Goal: Task Accomplishment & Management: Manage account settings

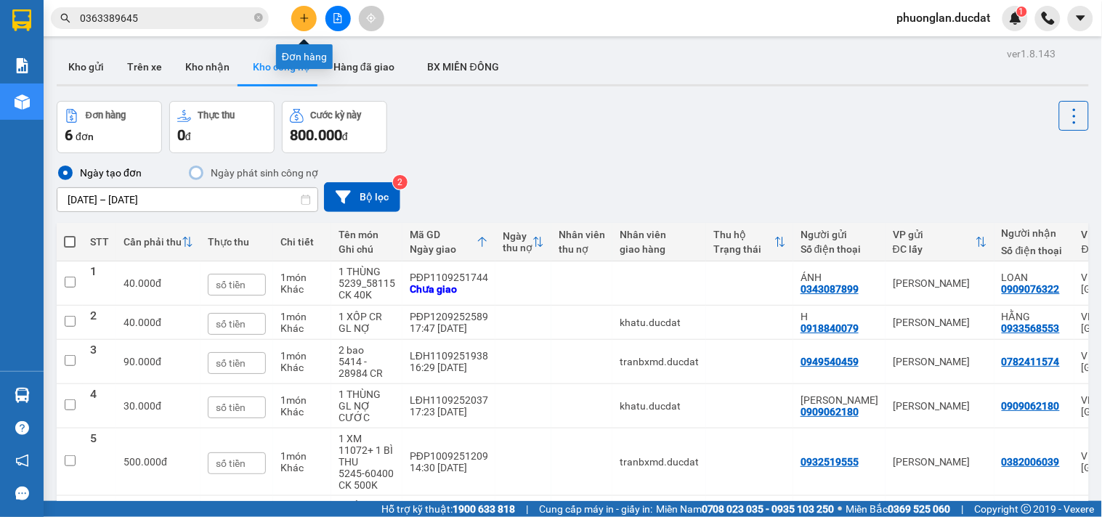
click at [293, 12] on button at bounding box center [303, 18] width 25 height 25
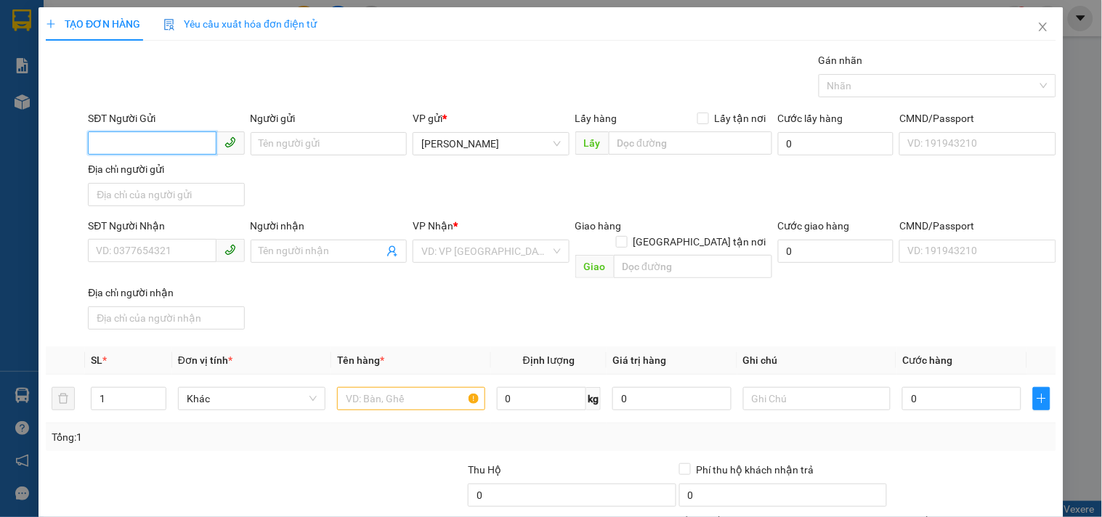
click at [204, 142] on input "SĐT Người Gửi" at bounding box center [152, 142] width 128 height 23
type input "0933551799"
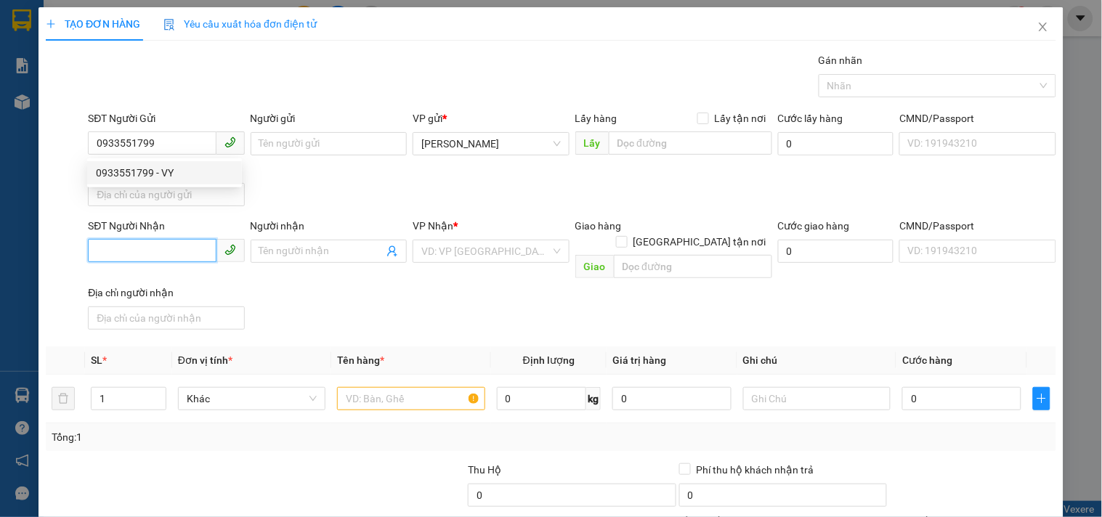
click at [146, 247] on input "SĐT Người Nhận" at bounding box center [152, 250] width 128 height 23
type input "0355379222"
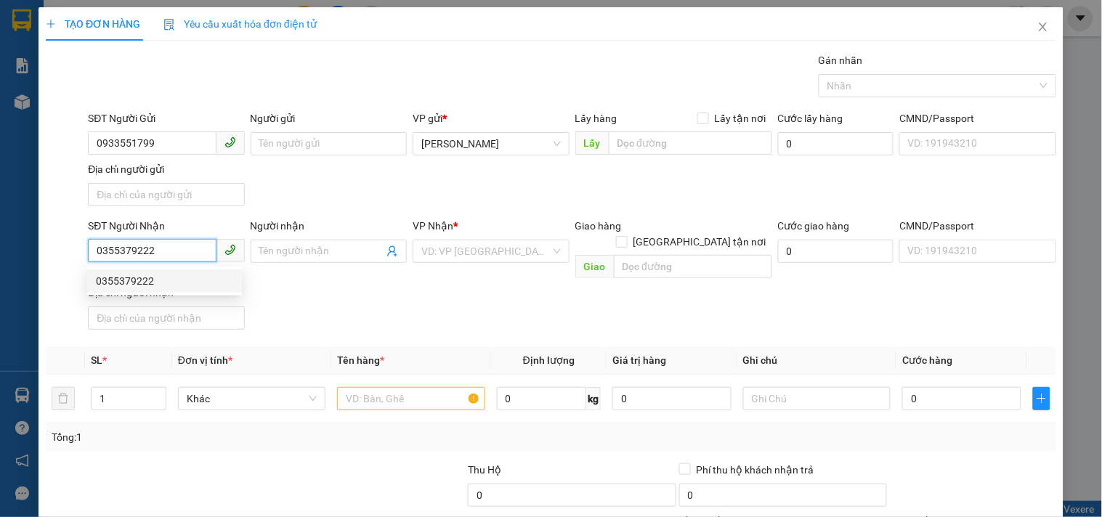
click at [183, 275] on div "0355379222" at bounding box center [164, 281] width 137 height 16
checkbox input "true"
type input "VINHOME. Q9"
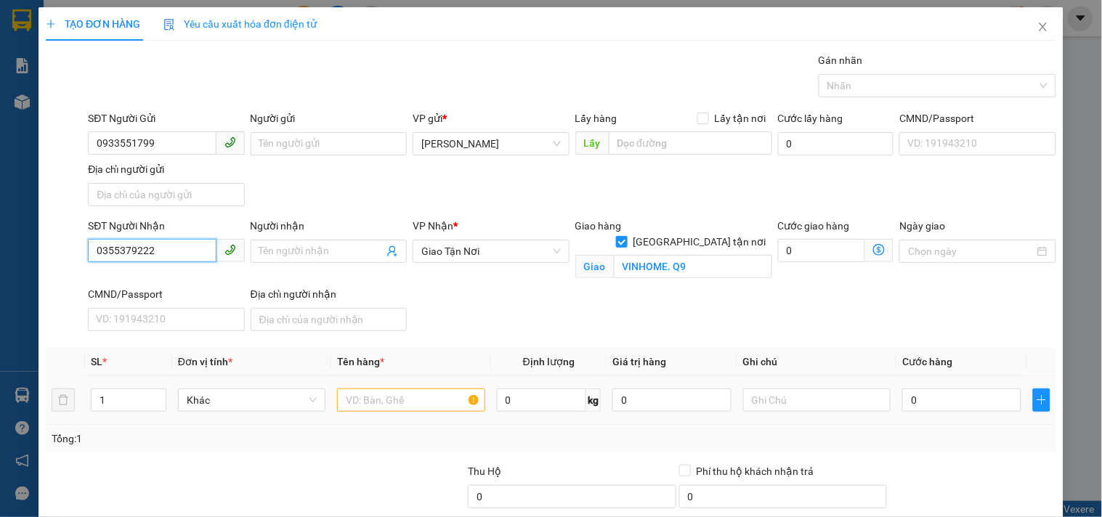
type input "0355379222"
click at [382, 410] on input "text" at bounding box center [410, 400] width 147 height 23
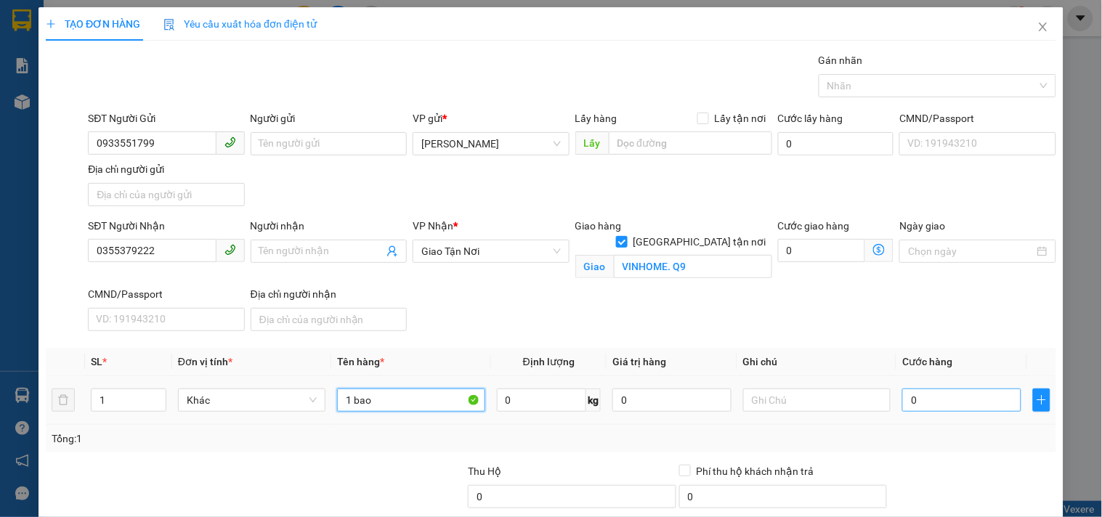
type input "1 bao"
click at [966, 404] on input "0" at bounding box center [961, 400] width 119 height 23
type input "1"
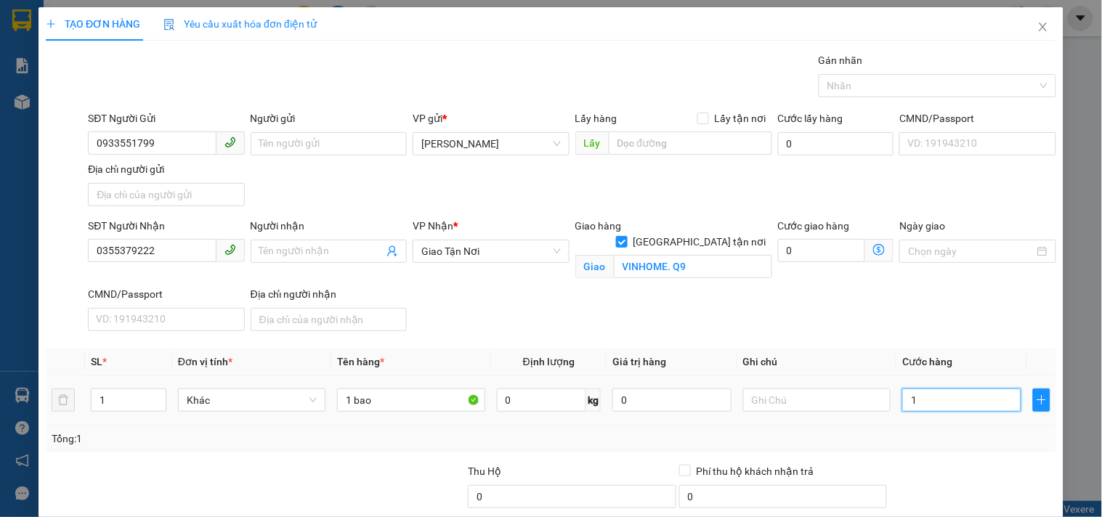
type input "10"
type input "100"
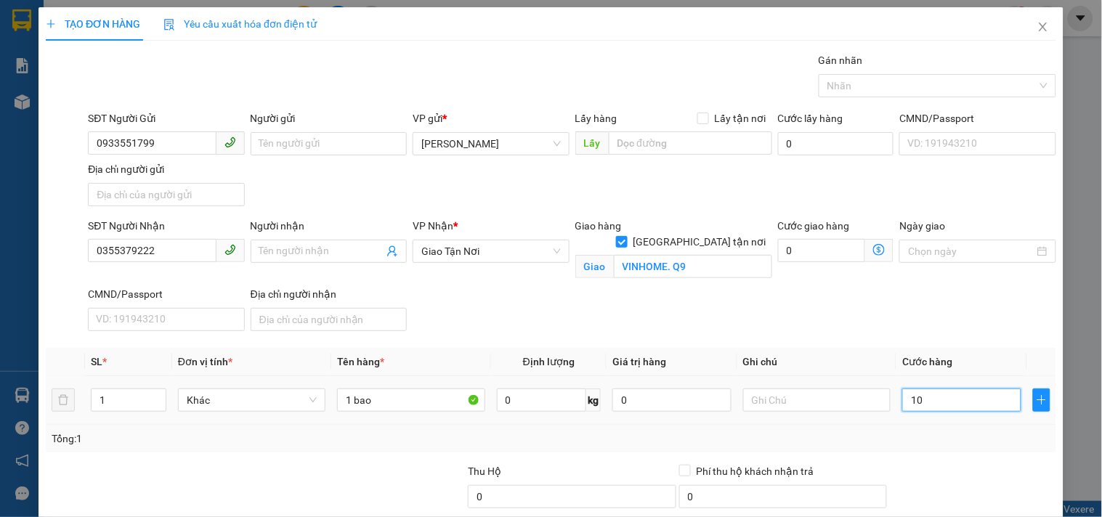
type input "100"
type input "100.000"
click at [818, 407] on input "text" at bounding box center [816, 400] width 147 height 23
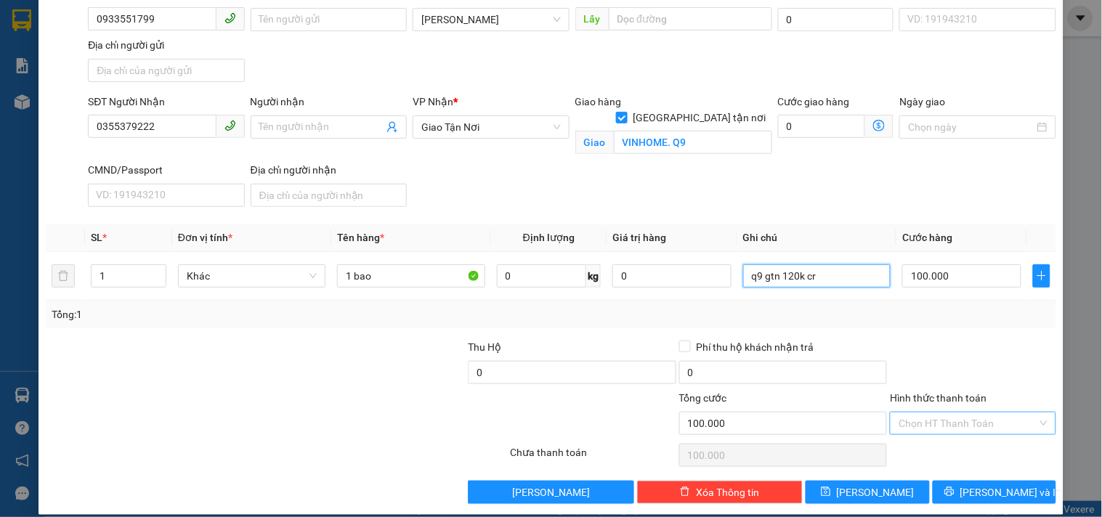
scroll to position [139, 0]
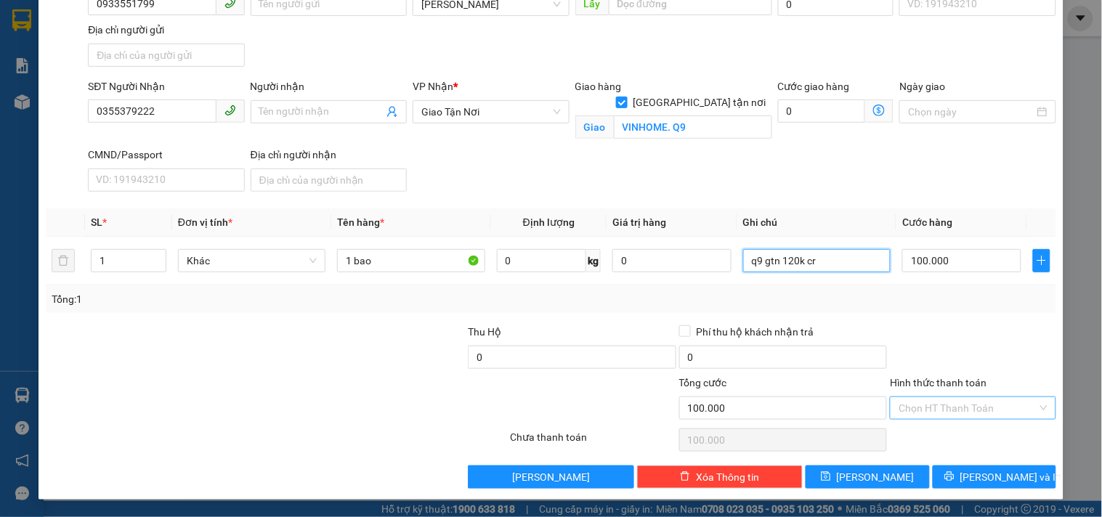
type input "q9 gtn 120k cr"
click at [957, 413] on input "Hình thức thanh toán" at bounding box center [968, 408] width 138 height 22
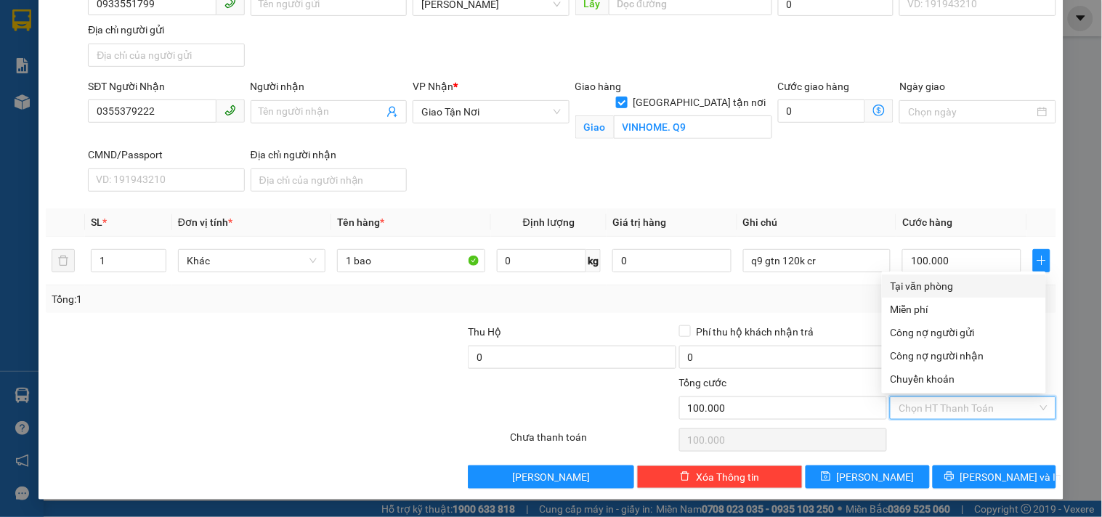
click at [923, 288] on div "Tại văn phòng" at bounding box center [964, 286] width 147 height 16
type input "0"
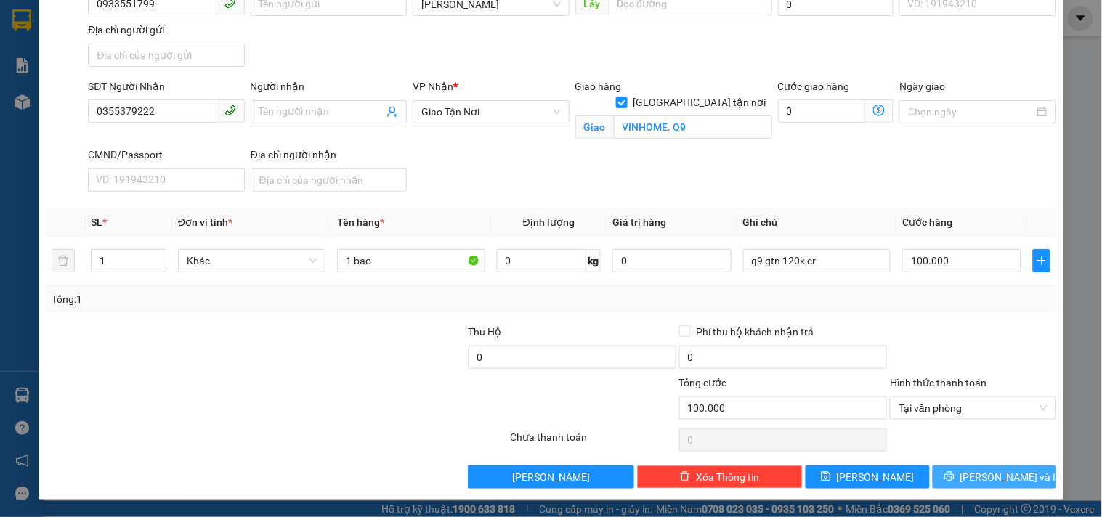
click at [966, 477] on button "[PERSON_NAME] và In" at bounding box center [994, 477] width 123 height 23
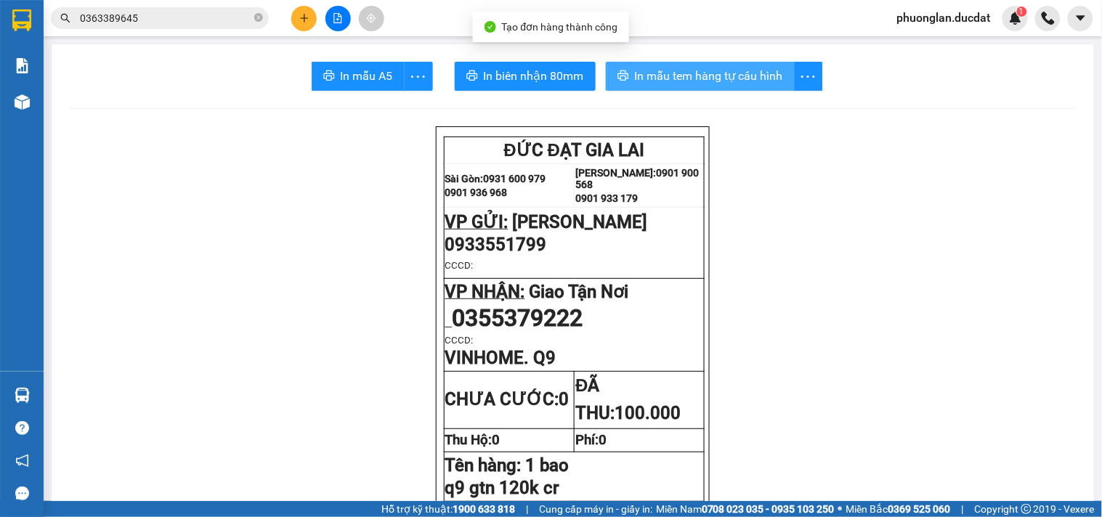
click at [729, 81] on span "In mẫu tem hàng tự cấu hình" at bounding box center [709, 76] width 148 height 18
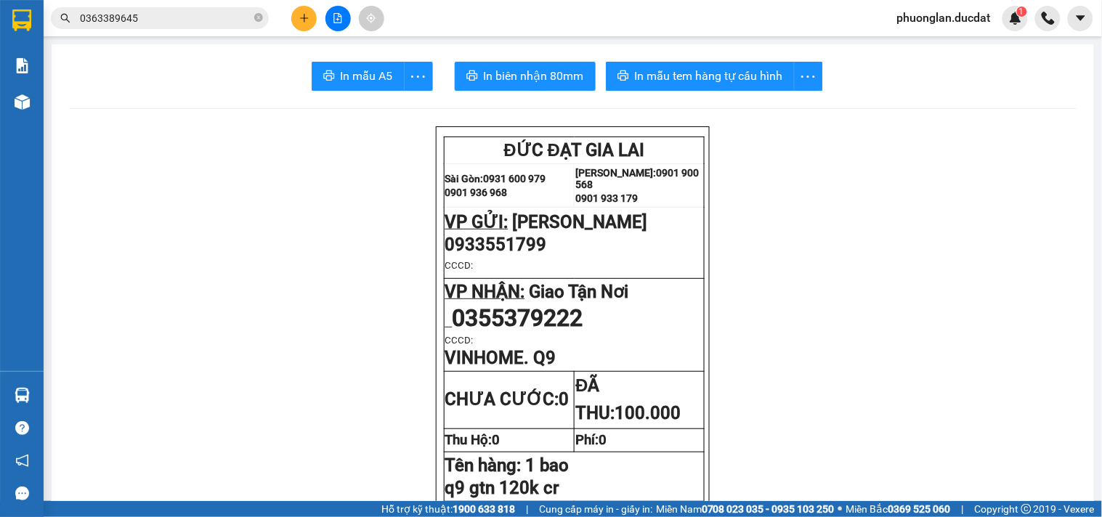
click at [298, 25] on button at bounding box center [303, 18] width 25 height 25
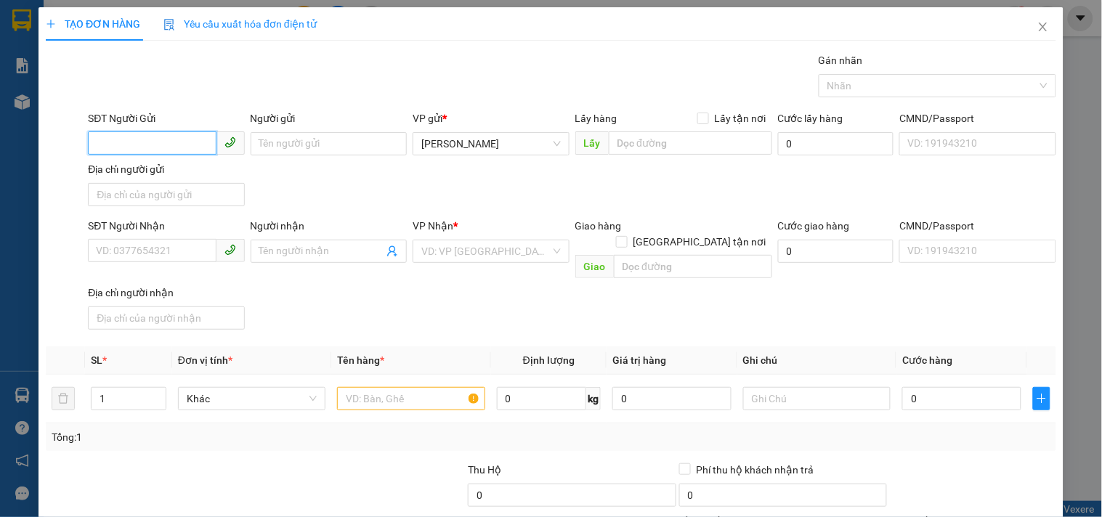
click at [184, 131] on input "SĐT Người Gửi" at bounding box center [152, 142] width 128 height 23
type input "0982715991"
click at [147, 256] on input "SĐT Người Nhận" at bounding box center [152, 250] width 128 height 23
click at [116, 252] on input "0912869822" at bounding box center [152, 250] width 128 height 23
type input "0912869822"
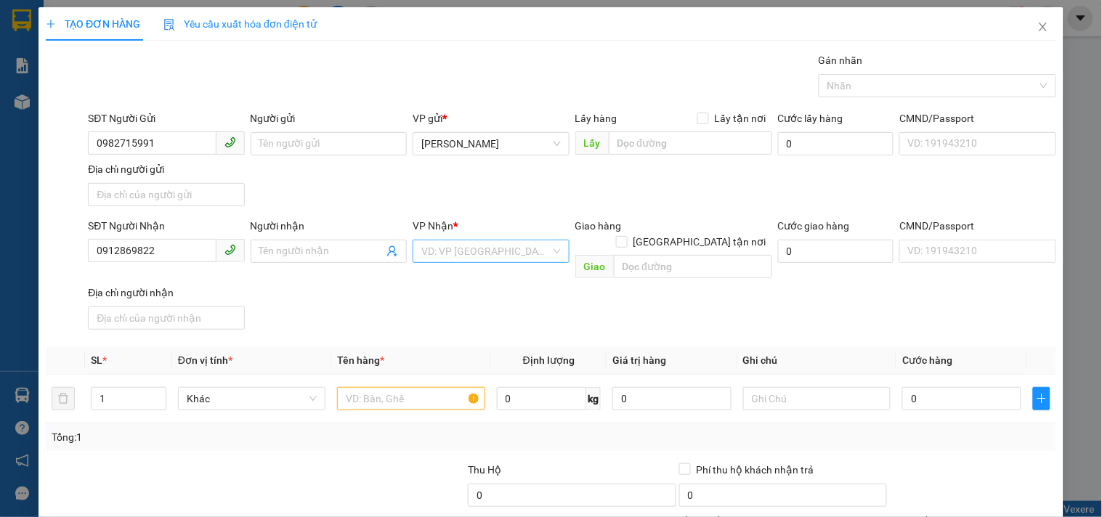
click at [442, 253] on input "search" at bounding box center [485, 251] width 129 height 22
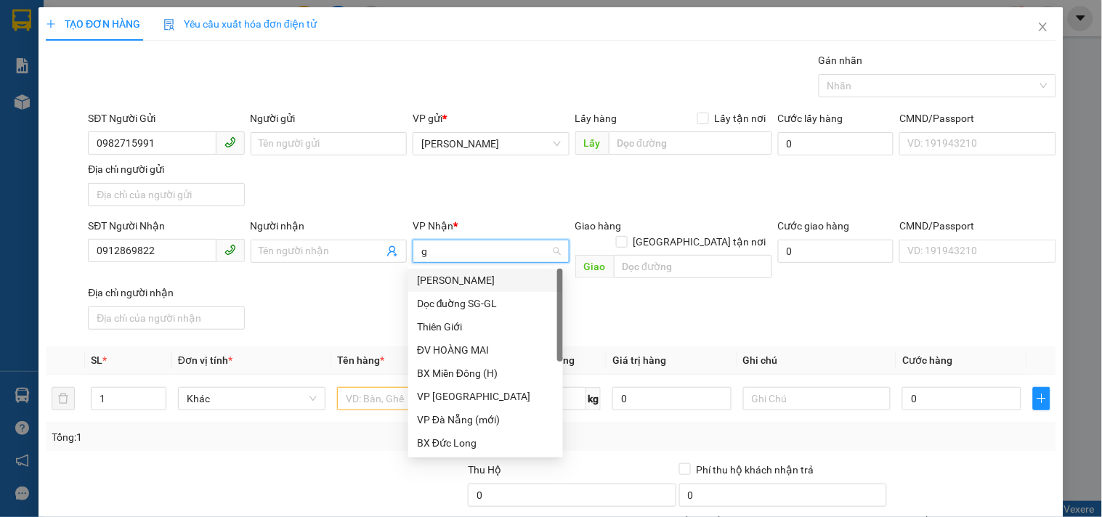
type input "gt"
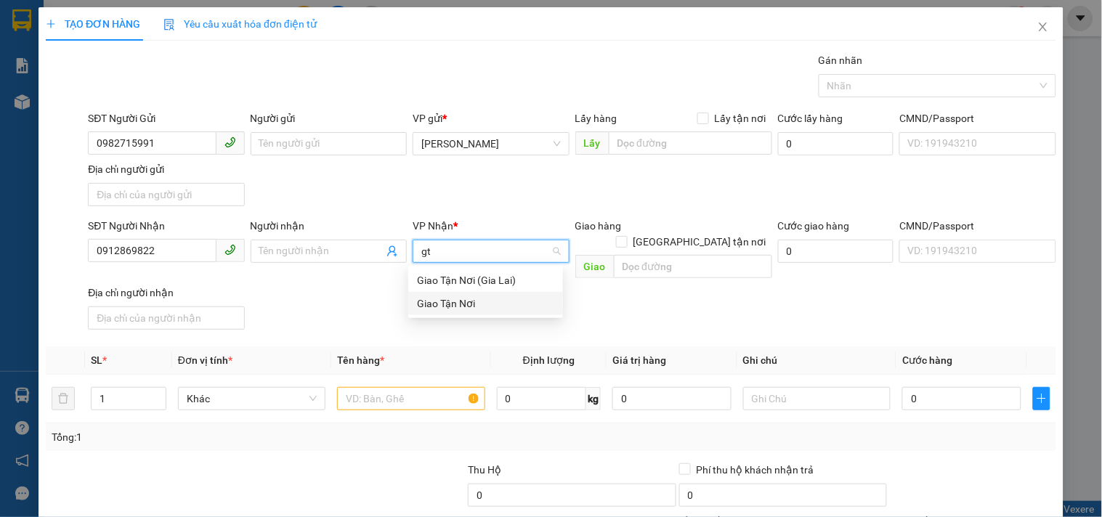
click at [436, 302] on div "Giao Tận Nơi" at bounding box center [485, 304] width 137 height 16
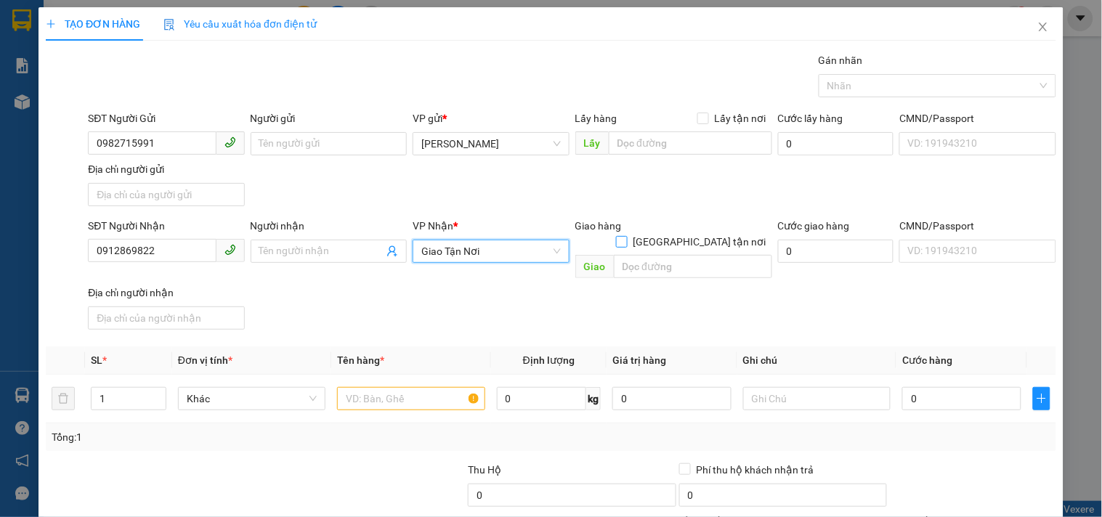
click at [687, 234] on label "[GEOGRAPHIC_DATA] tận nơi" at bounding box center [694, 242] width 156 height 16
click at [626, 236] on input "[GEOGRAPHIC_DATA] tận nơi" at bounding box center [621, 241] width 10 height 10
checkbox input "true"
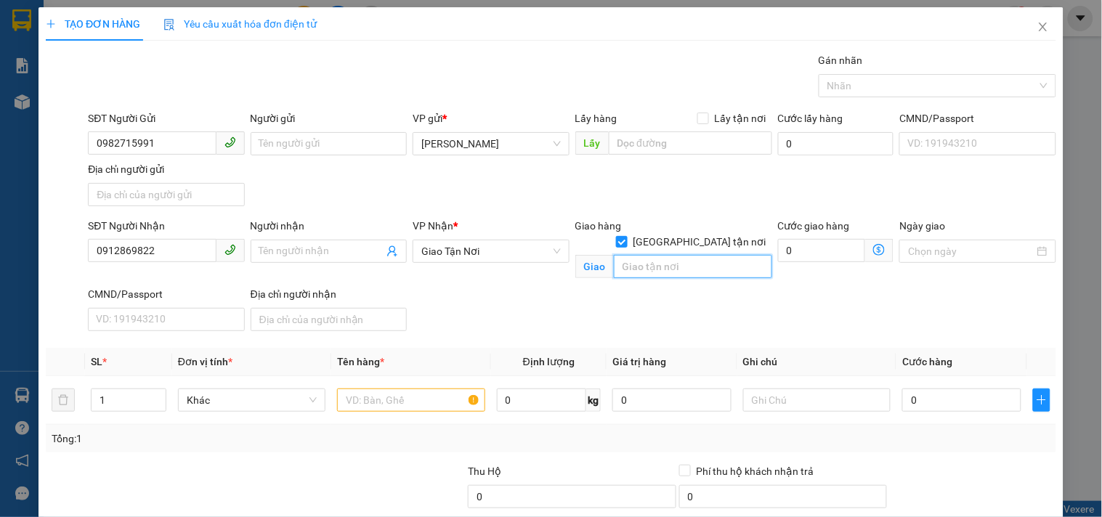
click at [655, 256] on input "text" at bounding box center [693, 266] width 158 height 23
type input "758/16/2A XVNT"
click at [436, 404] on input "text" at bounding box center [410, 400] width 147 height 23
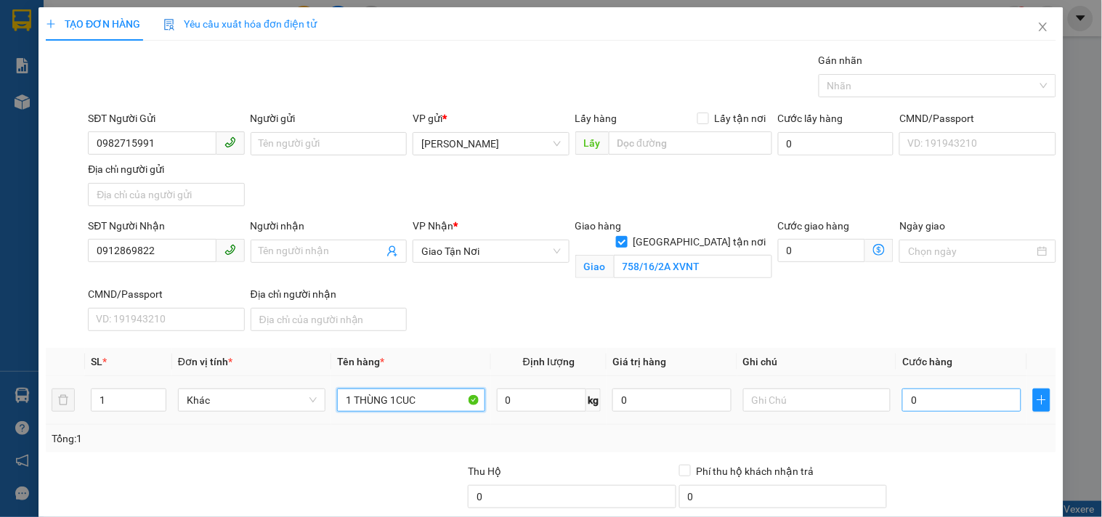
type input "1 THÙNG 1CUC"
click at [934, 405] on input "0" at bounding box center [961, 400] width 119 height 23
type input "9"
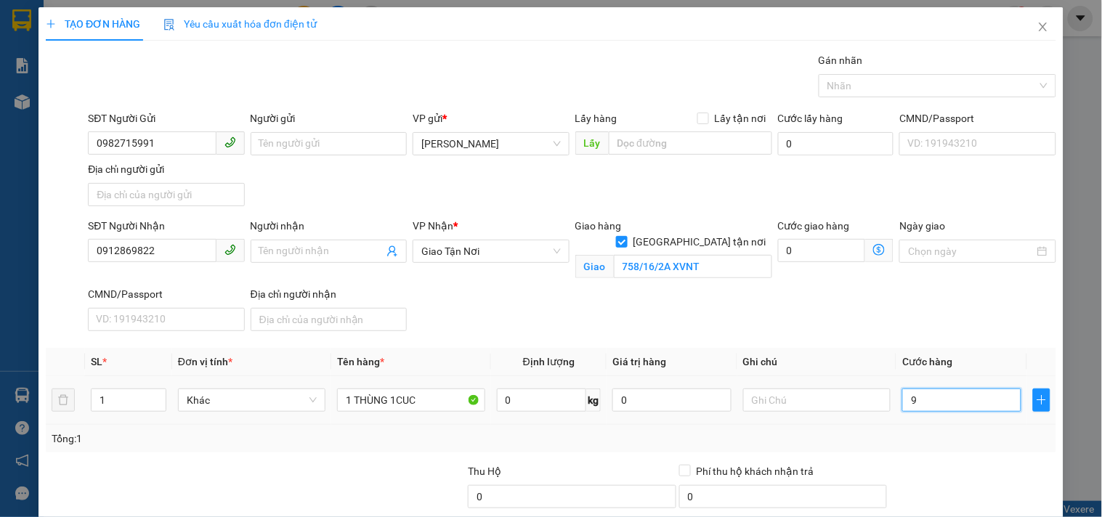
type input "90"
type input "90.000"
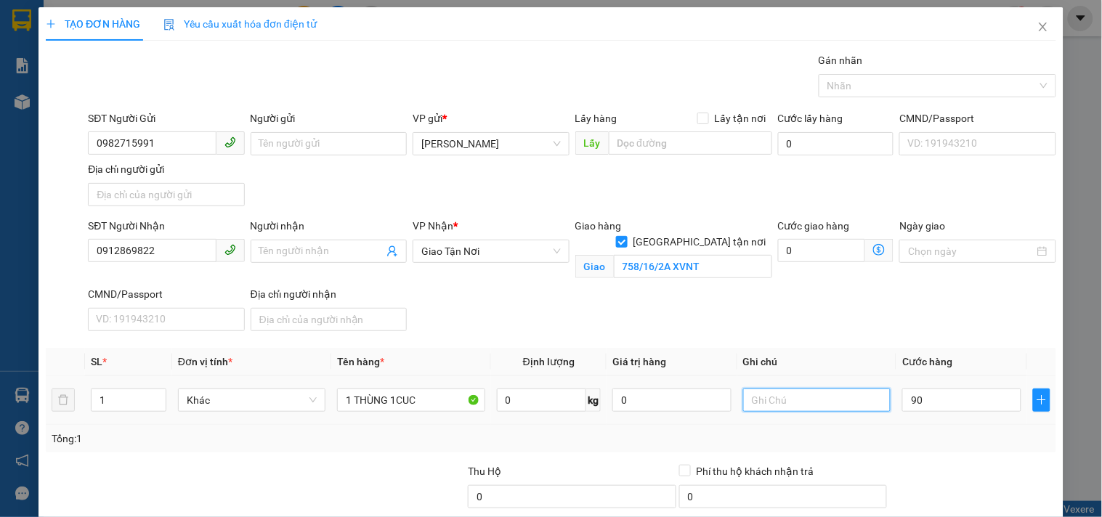
type input "90.000"
click at [782, 402] on input "text" at bounding box center [816, 400] width 147 height 23
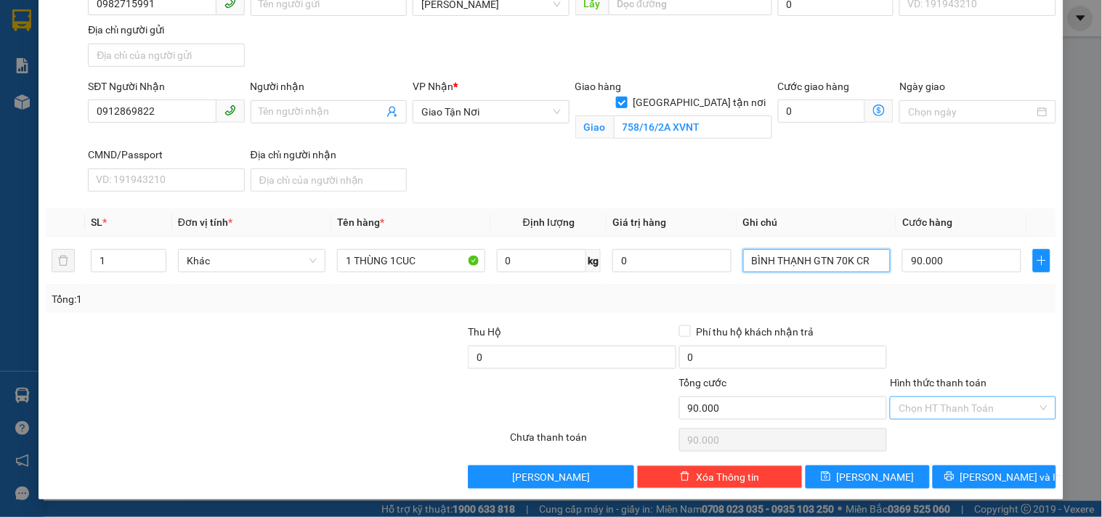
type input "BÌNH THẠNH GTN 70K CR"
click at [946, 405] on input "Hình thức thanh toán" at bounding box center [968, 408] width 138 height 22
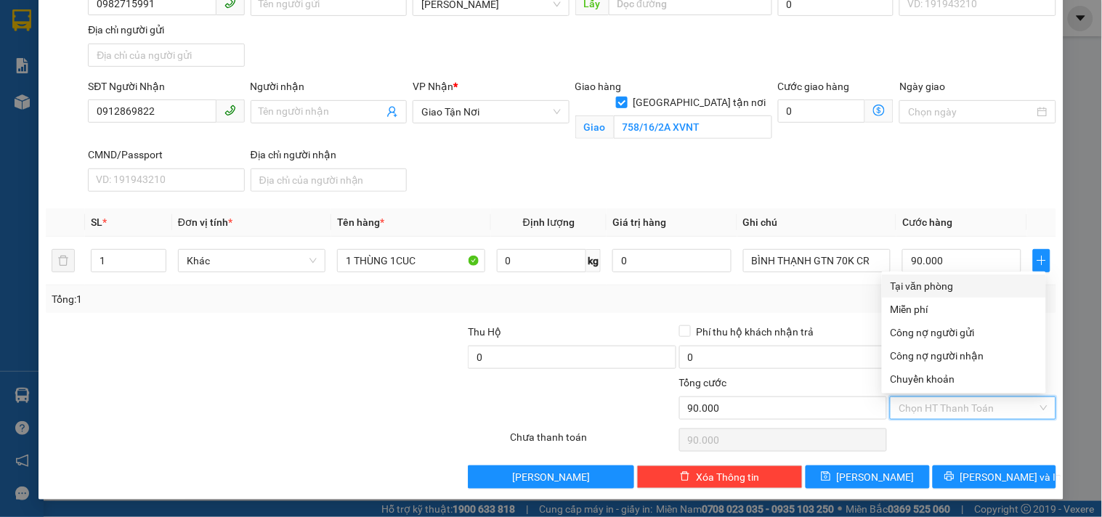
click at [933, 281] on div "Tại văn phòng" at bounding box center [964, 286] width 147 height 16
type input "0"
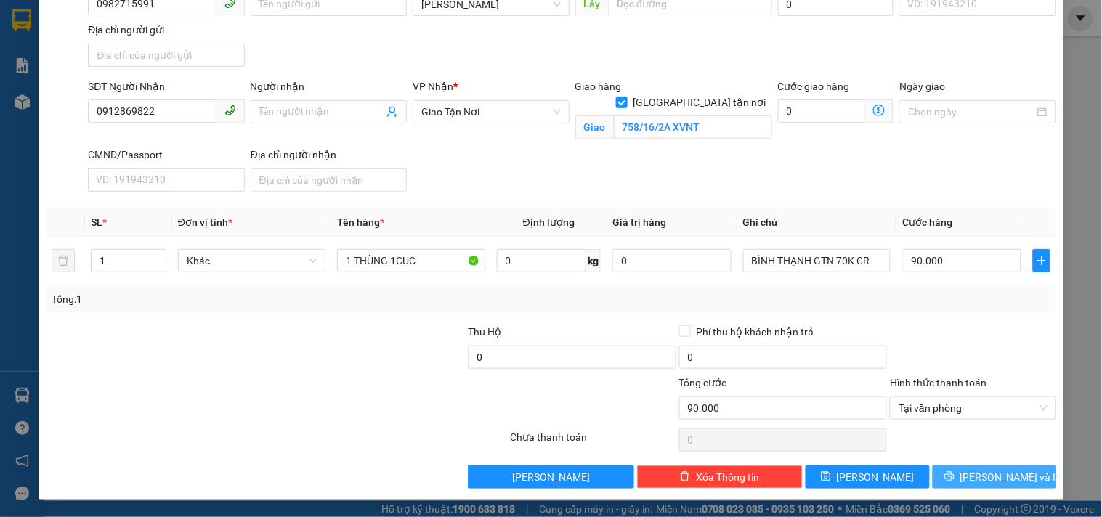
click at [952, 478] on button "[PERSON_NAME] và In" at bounding box center [994, 477] width 123 height 23
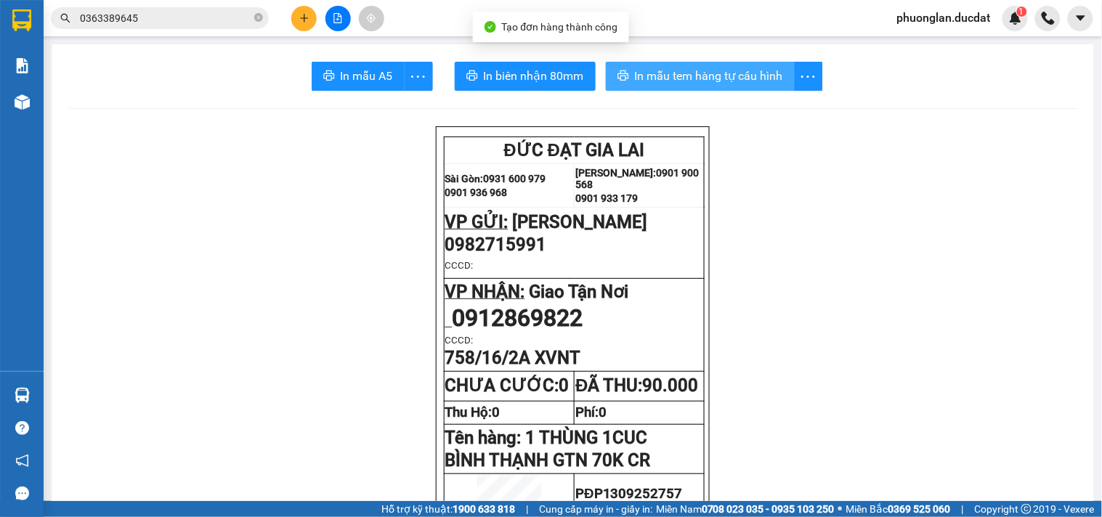
click at [731, 82] on span "In mẫu tem hàng tự cấu hình" at bounding box center [709, 76] width 148 height 18
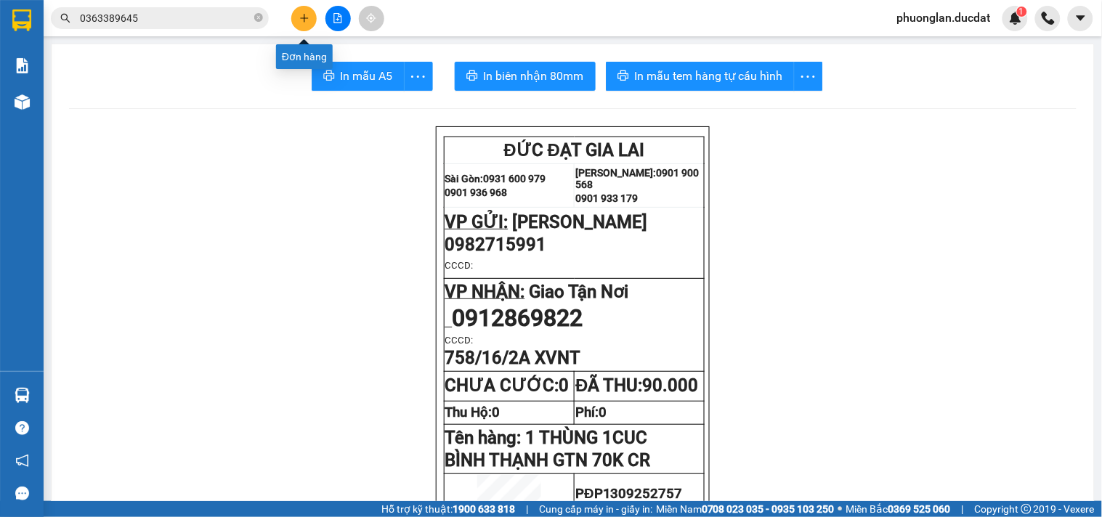
click at [301, 18] on icon "plus" at bounding box center [304, 17] width 8 height 1
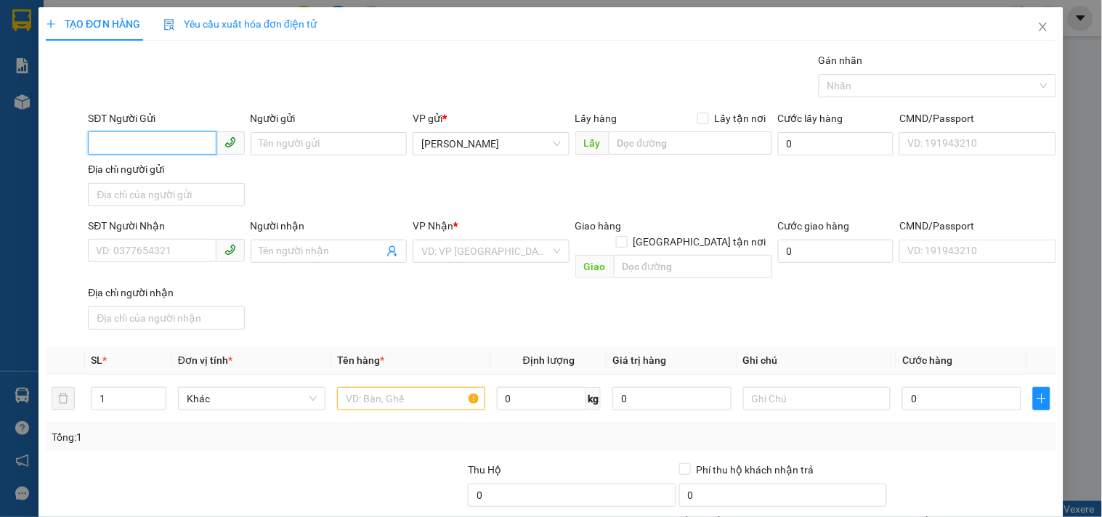
click at [144, 142] on input "SĐT Người Gửi" at bounding box center [152, 142] width 128 height 23
type input "0907332779"
click at [146, 167] on div "0907332779" at bounding box center [164, 173] width 137 height 16
type input "0852370009"
type input "DANH"
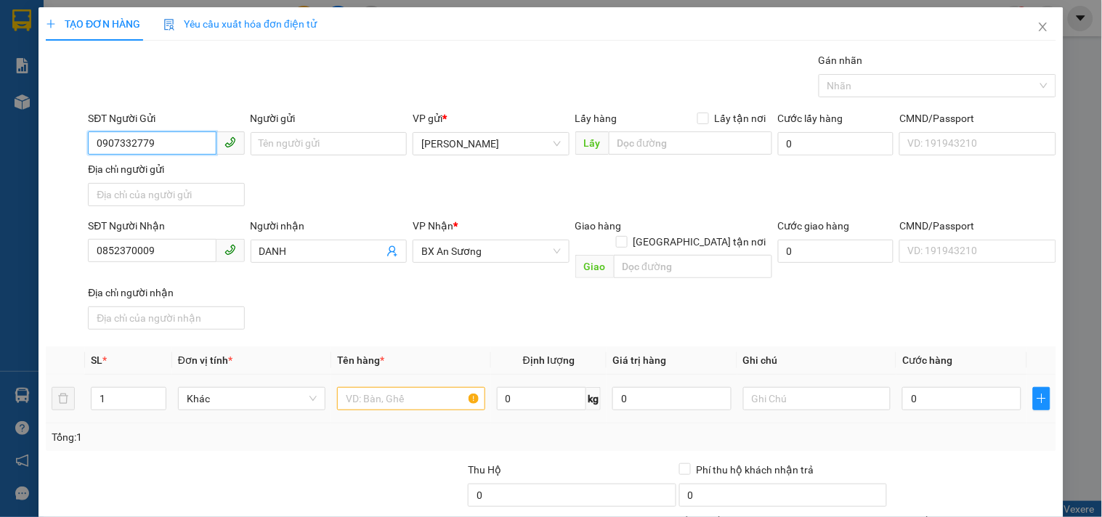
type input "0907332779"
click at [373, 390] on input "text" at bounding box center [410, 398] width 147 height 23
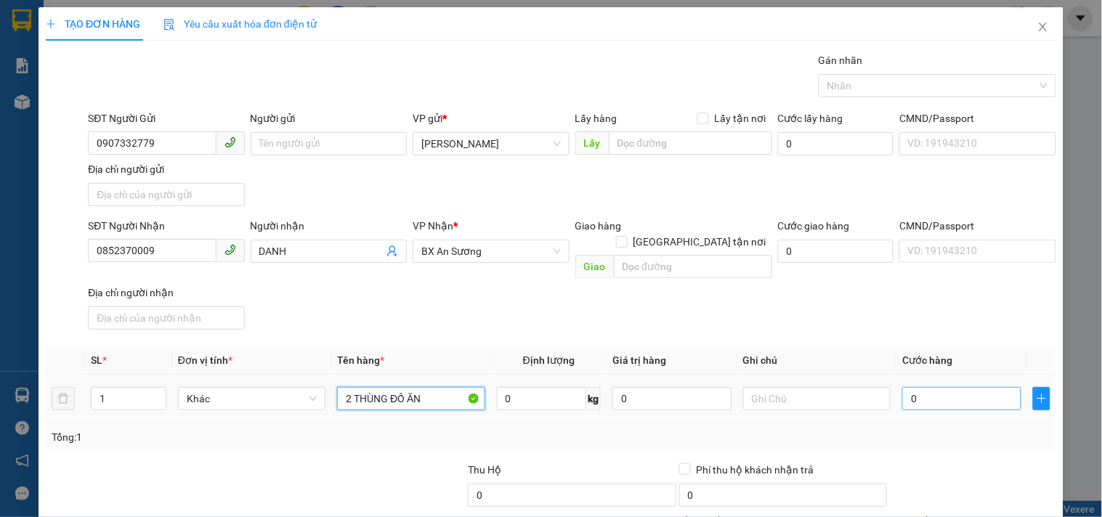
type input "2 THÙNG ĐỒ ĂN"
click at [908, 387] on input "0" at bounding box center [961, 398] width 119 height 23
type input "9"
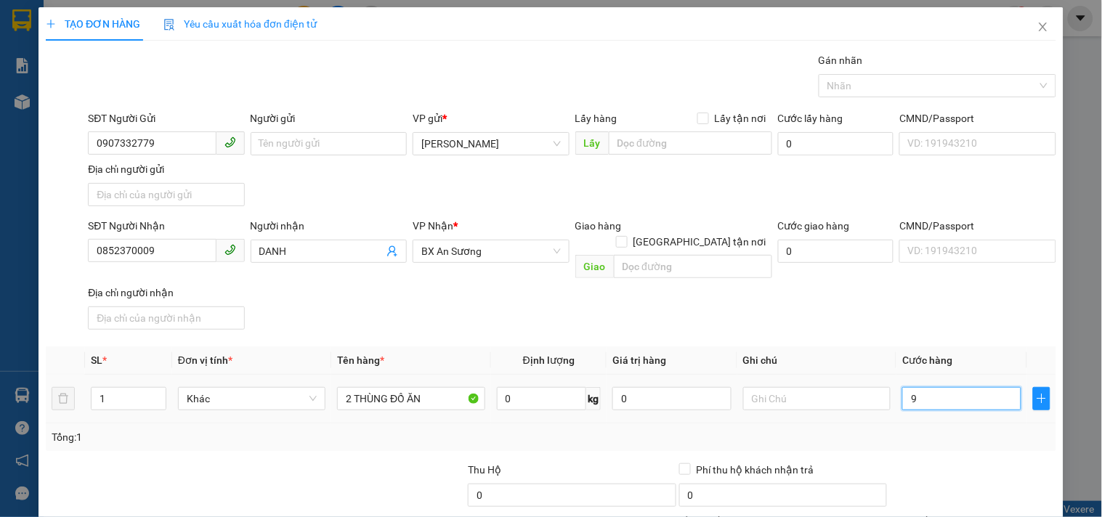
type input "90"
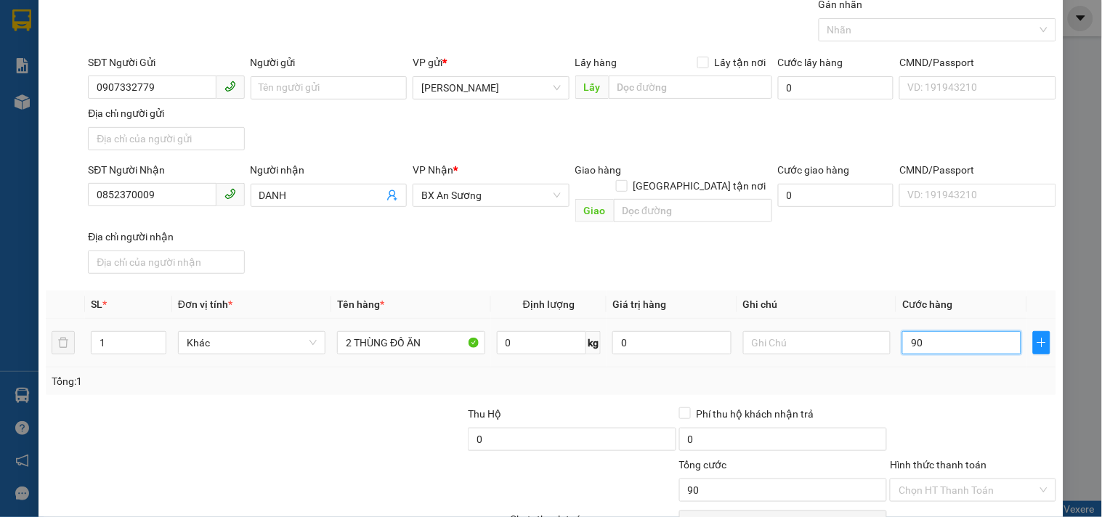
scroll to position [121, 0]
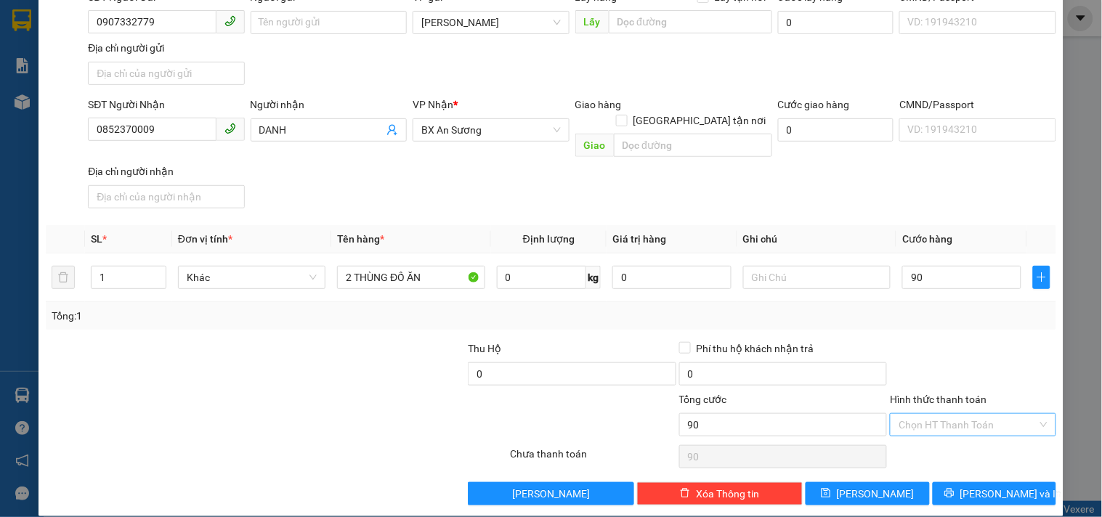
type input "90.000"
click at [979, 414] on input "Hình thức thanh toán" at bounding box center [968, 425] width 138 height 22
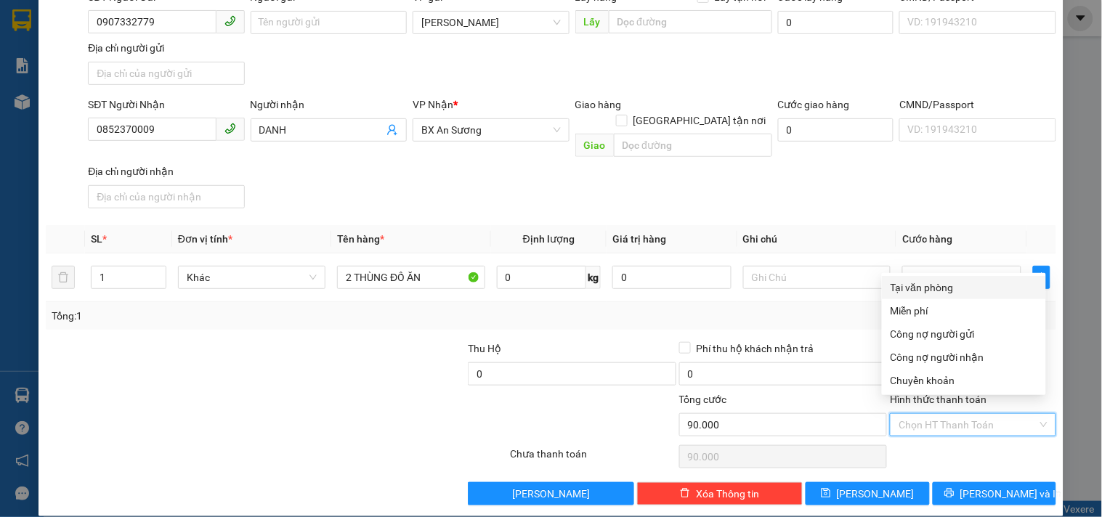
click at [955, 284] on div "Tại văn phòng" at bounding box center [964, 288] width 147 height 16
type input "0"
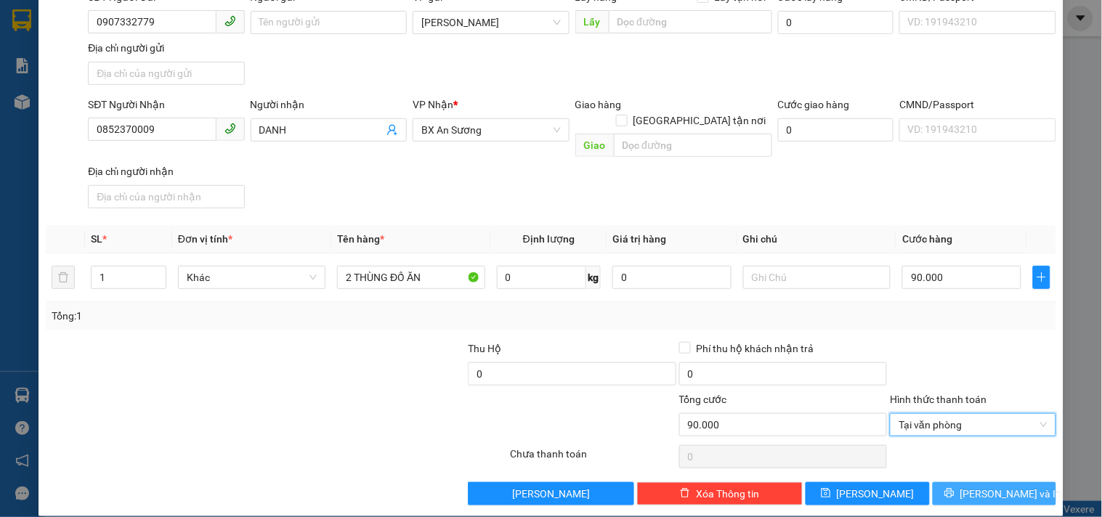
click at [954, 489] on icon "printer" at bounding box center [948, 493] width 9 height 9
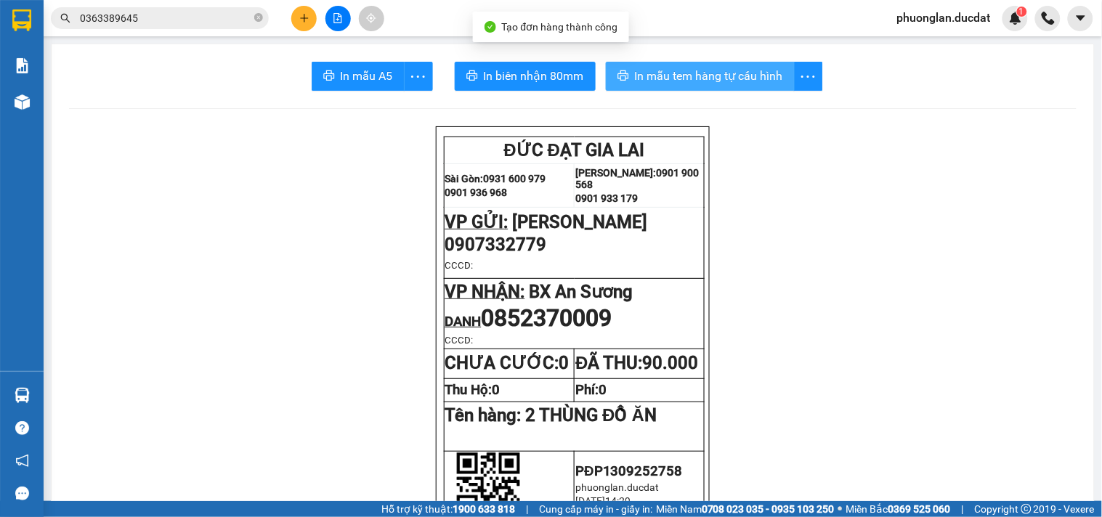
click at [702, 84] on span "In mẫu tem hàng tự cấu hình" at bounding box center [709, 76] width 148 height 18
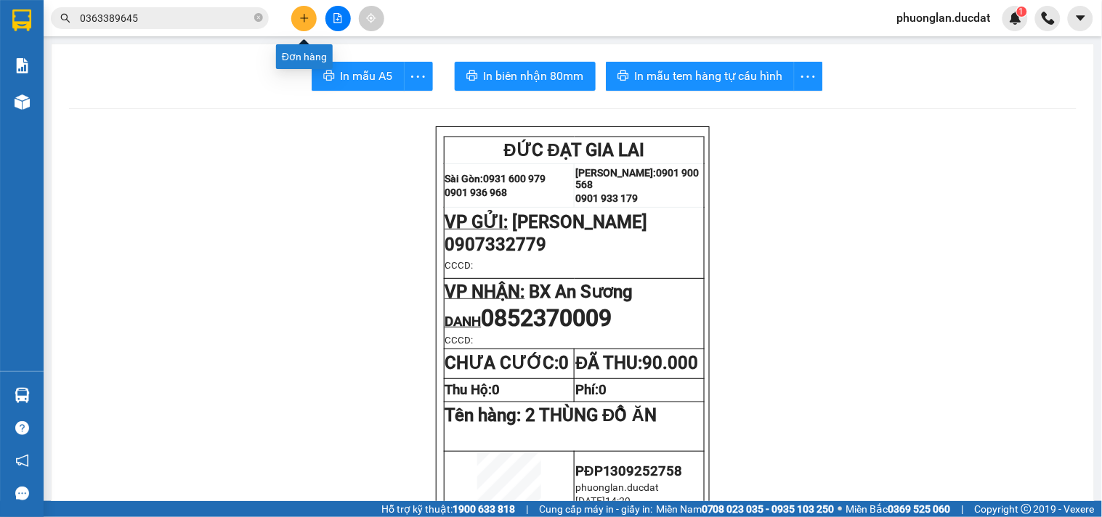
click at [299, 18] on icon "plus" at bounding box center [304, 18] width 10 height 10
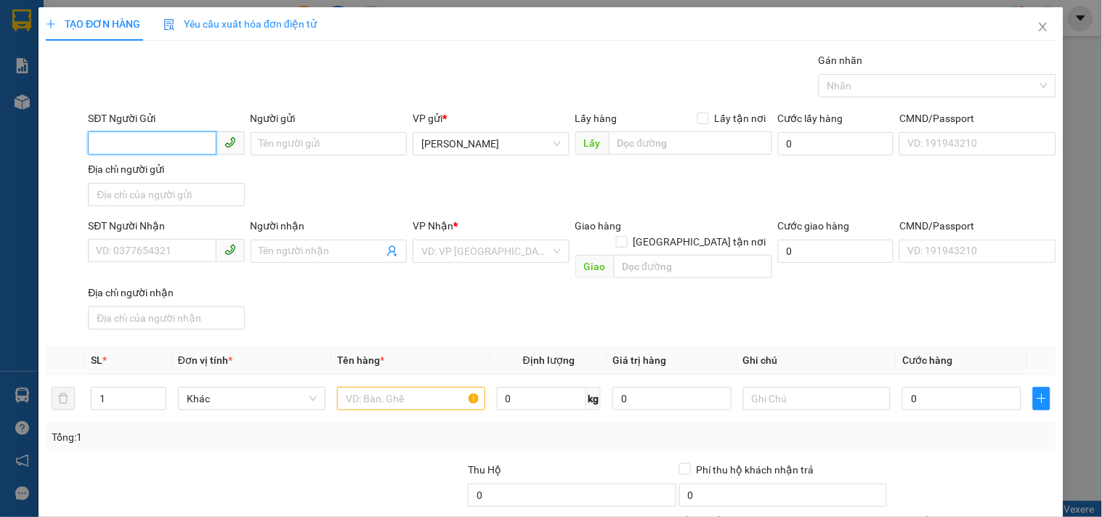
click at [174, 141] on input "SĐT Người Gửi" at bounding box center [152, 142] width 128 height 23
type input "0968121368"
click at [142, 256] on input "SĐT Người Nhận" at bounding box center [152, 250] width 128 height 23
type input "0949964328"
click at [455, 249] on input "search" at bounding box center [485, 251] width 129 height 22
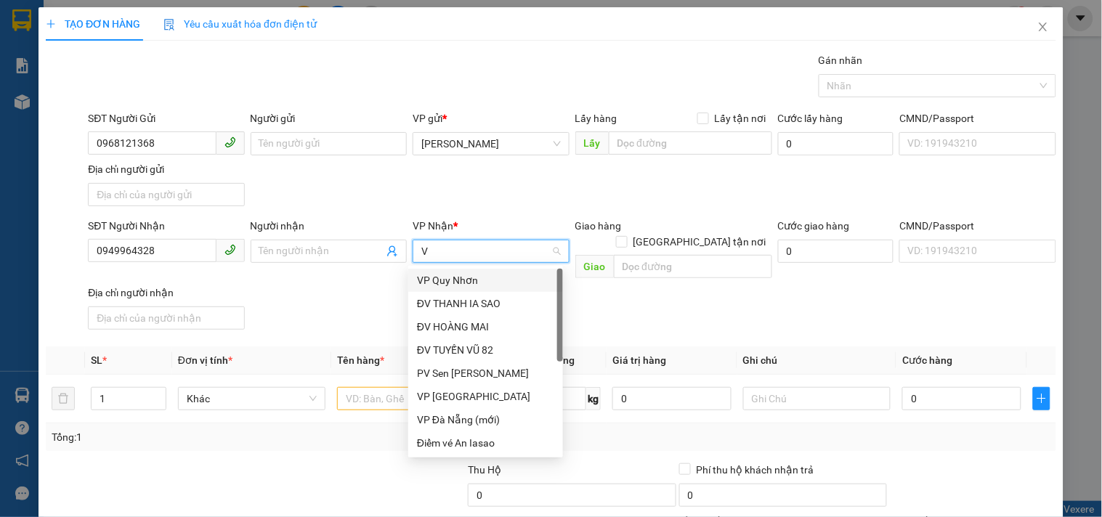
type input "VP"
click at [439, 305] on div "VP [GEOGRAPHIC_DATA]" at bounding box center [485, 304] width 137 height 16
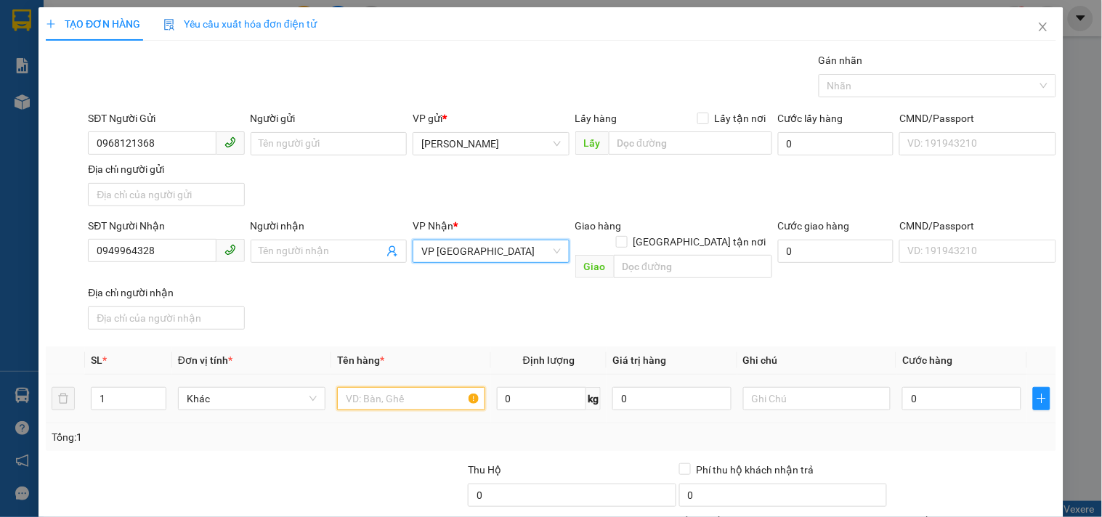
click at [404, 387] on input "text" at bounding box center [410, 398] width 147 height 23
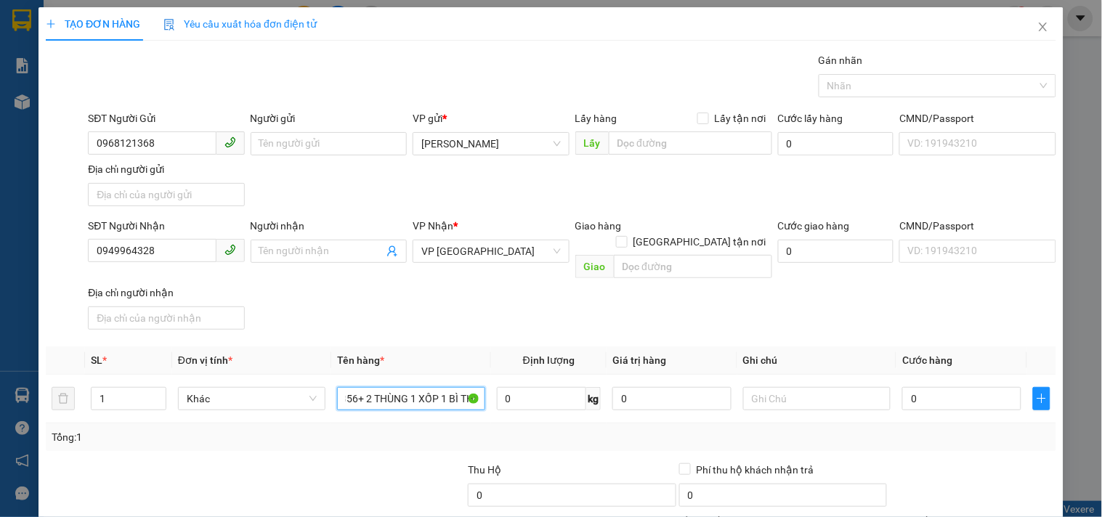
scroll to position [0, 68]
type input "1 XE MÁY 02856+ 2 THÙNG 1 XỐP 1 BÌ THƯ"
click at [952, 387] on input "0" at bounding box center [961, 398] width 119 height 23
type input "6"
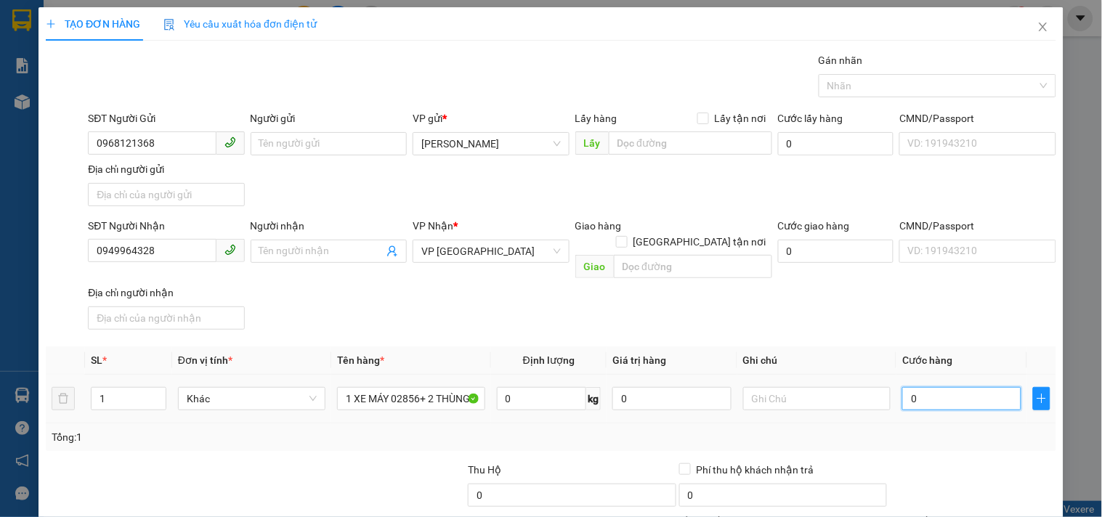
type input "6"
type input "64"
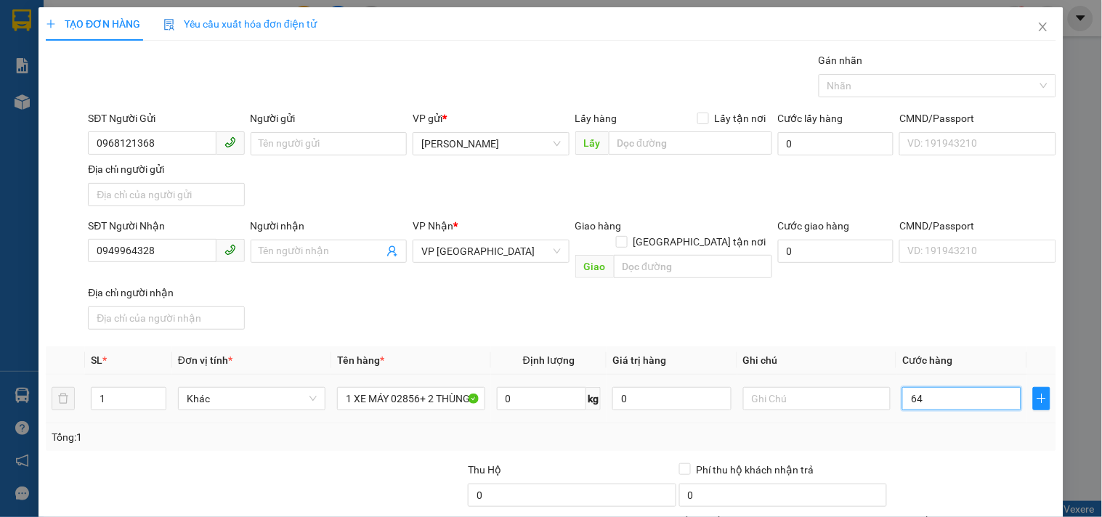
type input "640"
type input "640.000"
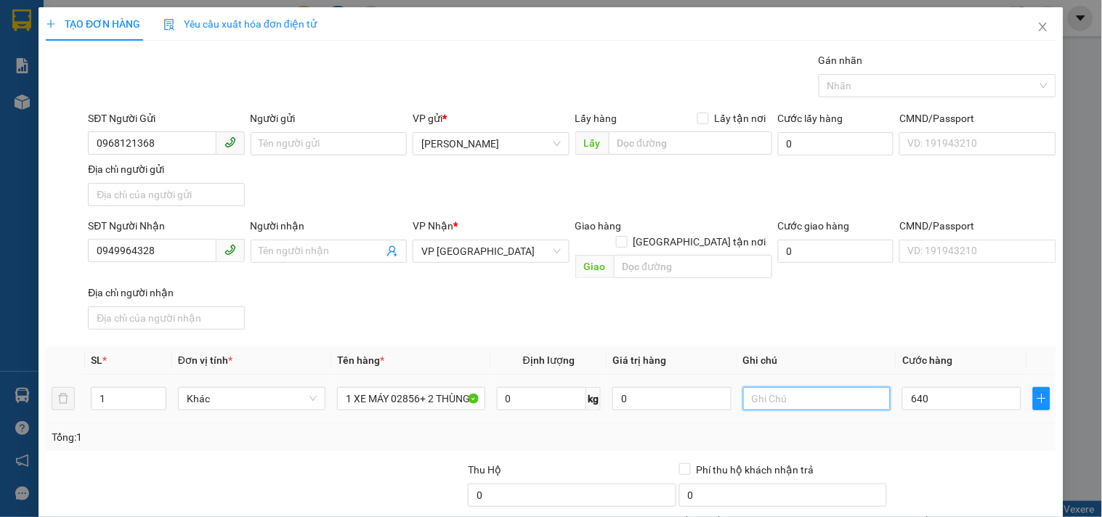
type input "640.000"
click at [807, 387] on input "text" at bounding box center [816, 398] width 147 height 23
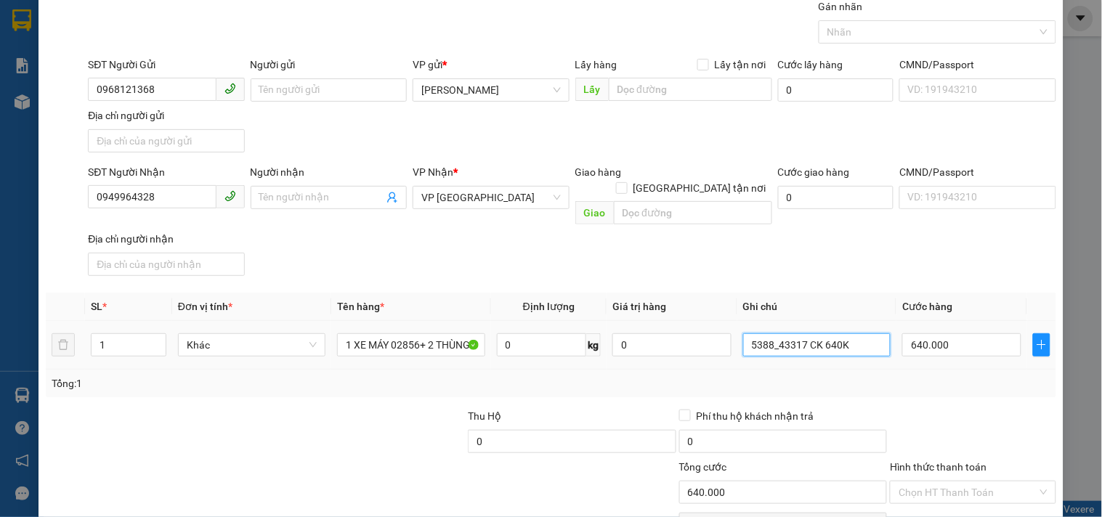
scroll to position [121, 0]
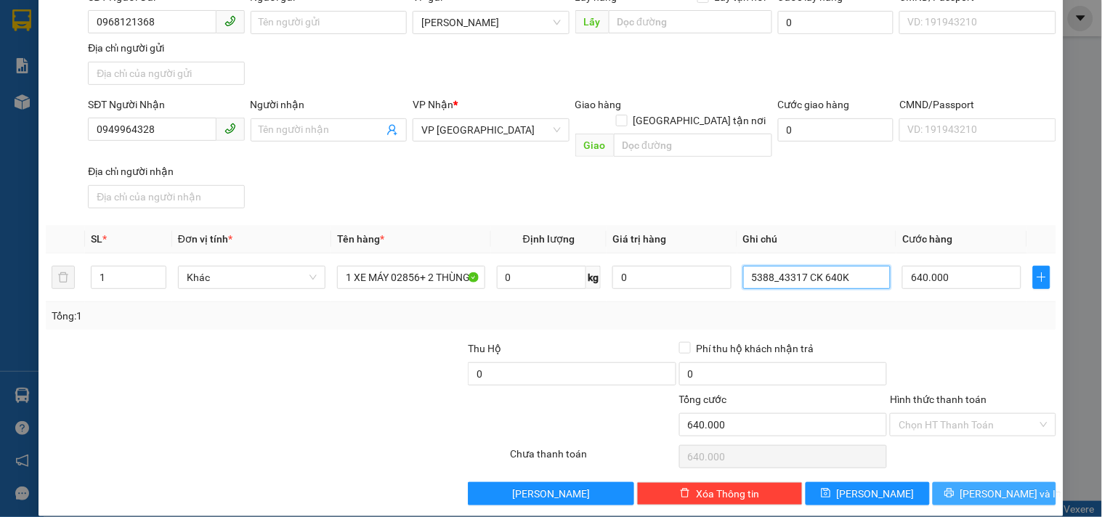
type input "5388_43317 CK 640K"
click at [933, 482] on button "[PERSON_NAME] và In" at bounding box center [994, 493] width 123 height 23
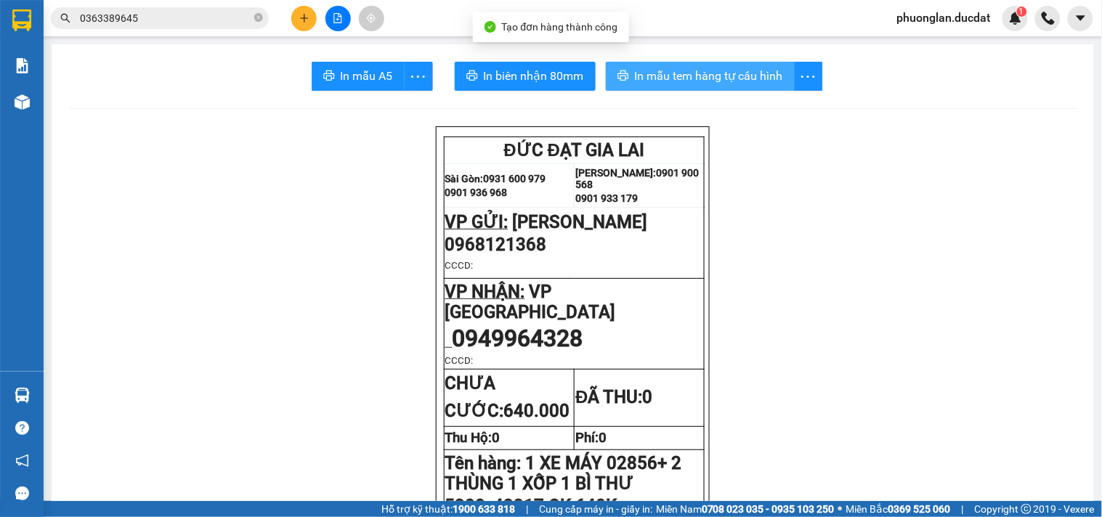
click at [681, 78] on span "In mẫu tem hàng tự cấu hình" at bounding box center [709, 76] width 148 height 18
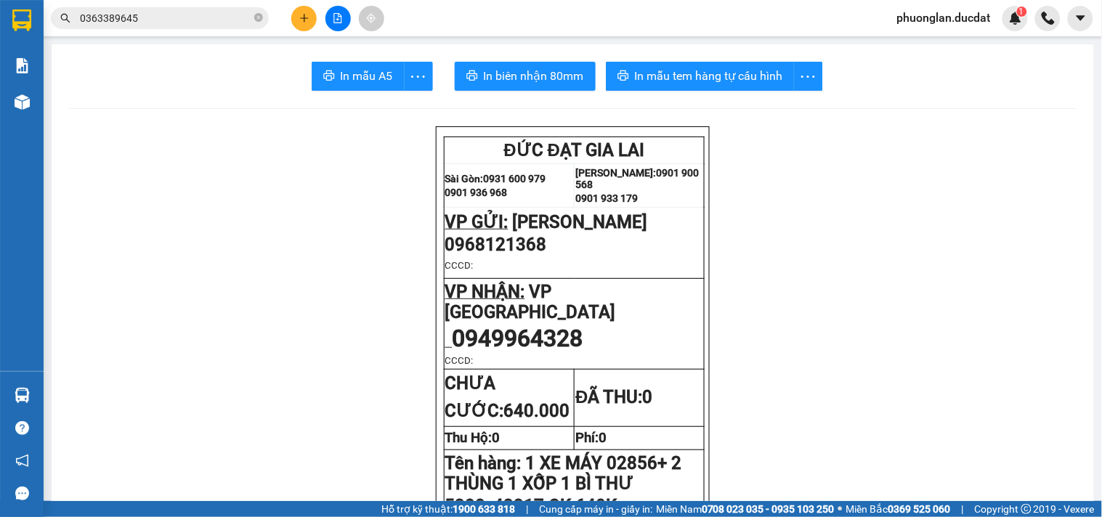
click at [300, 12] on button at bounding box center [303, 18] width 25 height 25
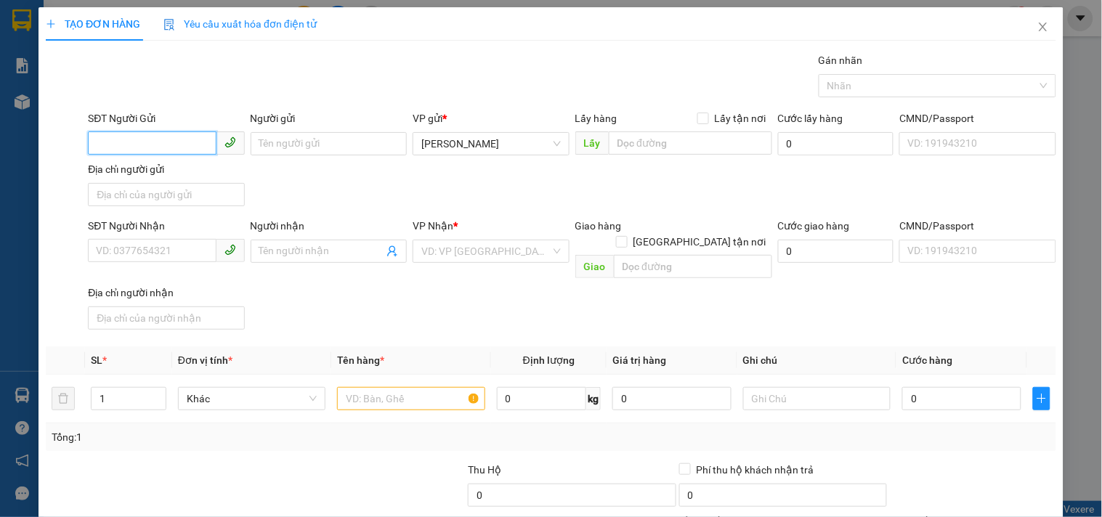
click at [167, 142] on input "SĐT Người Gửi" at bounding box center [152, 142] width 128 height 23
type input "0911105511"
click at [154, 256] on input "SĐT Người Nhận" at bounding box center [152, 250] width 128 height 23
type input "0914228811"
click at [495, 259] on input "search" at bounding box center [485, 251] width 129 height 22
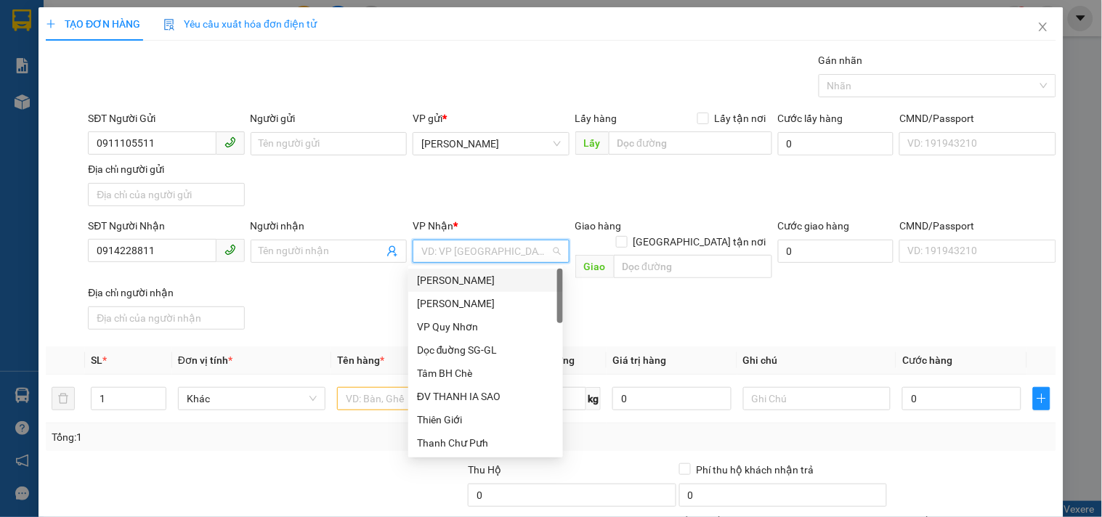
type input "V"
type input "DN"
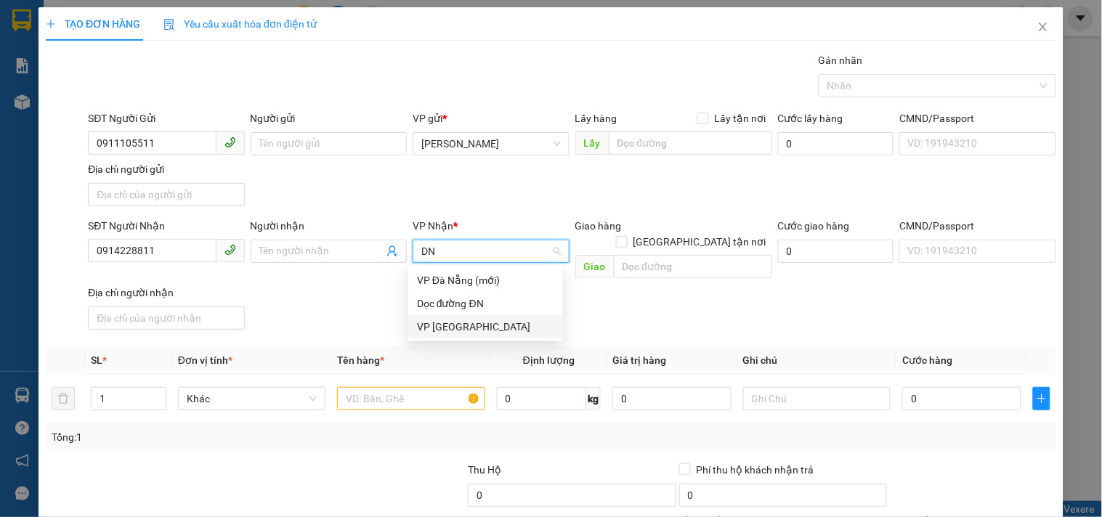
click at [447, 333] on div "VP [GEOGRAPHIC_DATA]" at bounding box center [485, 327] width 137 height 16
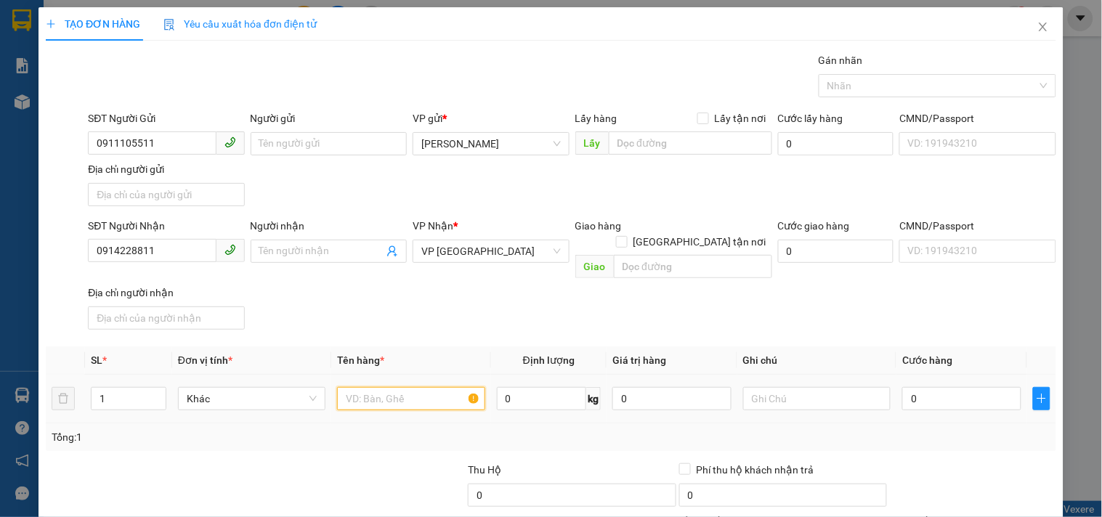
click at [422, 387] on input "text" at bounding box center [410, 398] width 147 height 23
type input "1 THÙNG"
click at [964, 387] on input "0" at bounding box center [961, 398] width 119 height 23
type input "5"
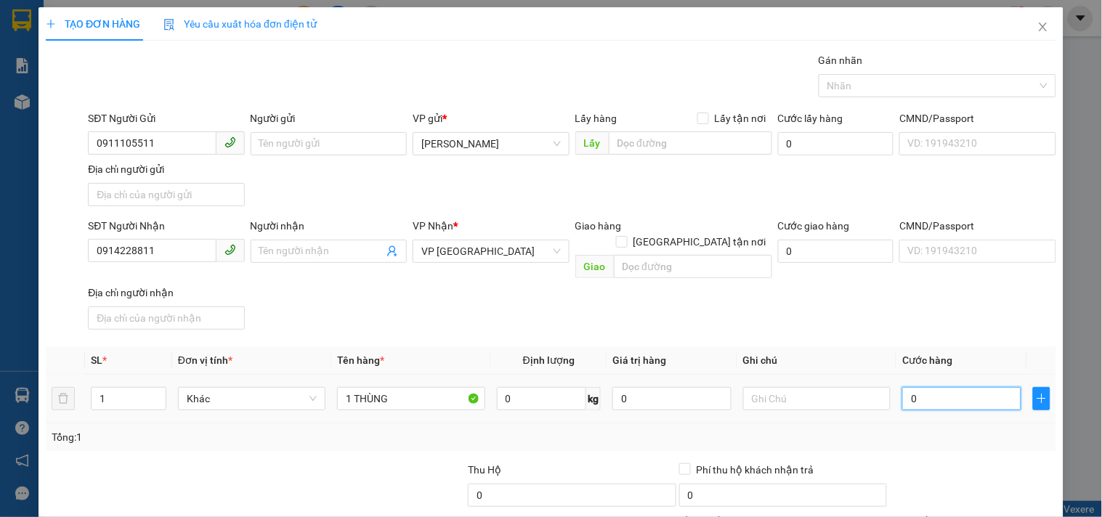
type input "5"
type input "50"
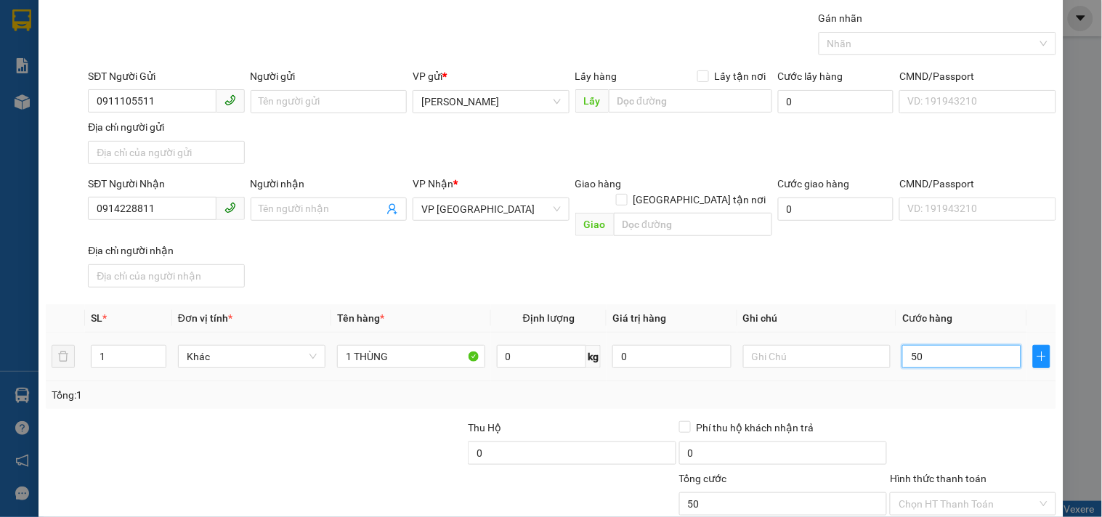
scroll to position [121, 0]
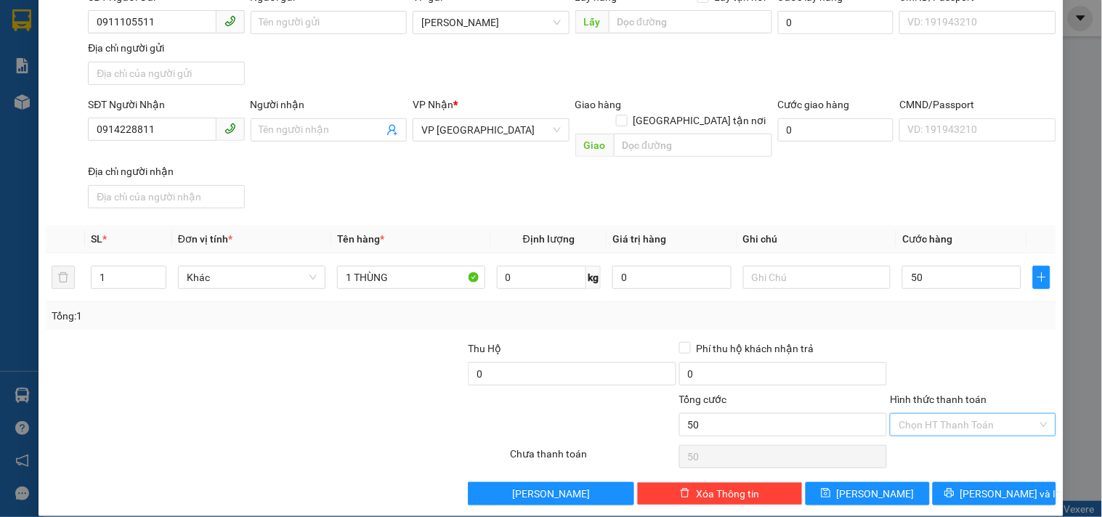
type input "50.000"
click at [960, 414] on input "Hình thức thanh toán" at bounding box center [968, 425] width 138 height 22
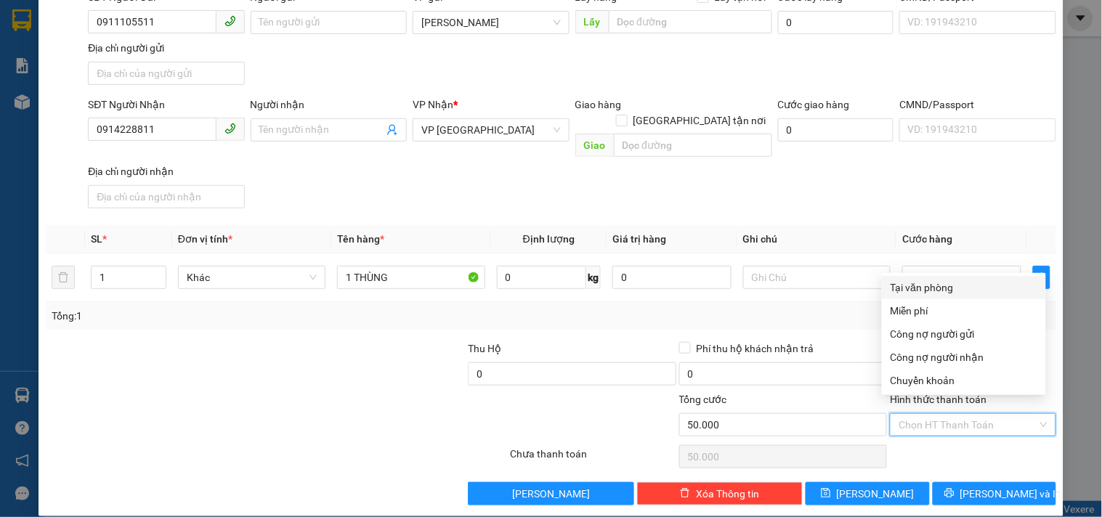
click at [924, 289] on div "Tại văn phòng" at bounding box center [964, 288] width 147 height 16
type input "0"
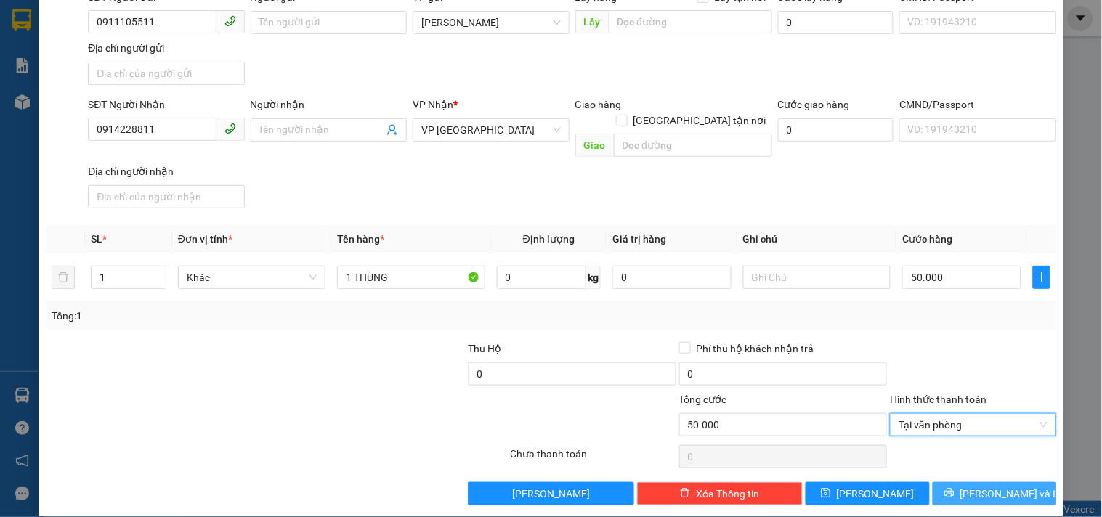
click at [941, 482] on button "[PERSON_NAME] và In" at bounding box center [994, 493] width 123 height 23
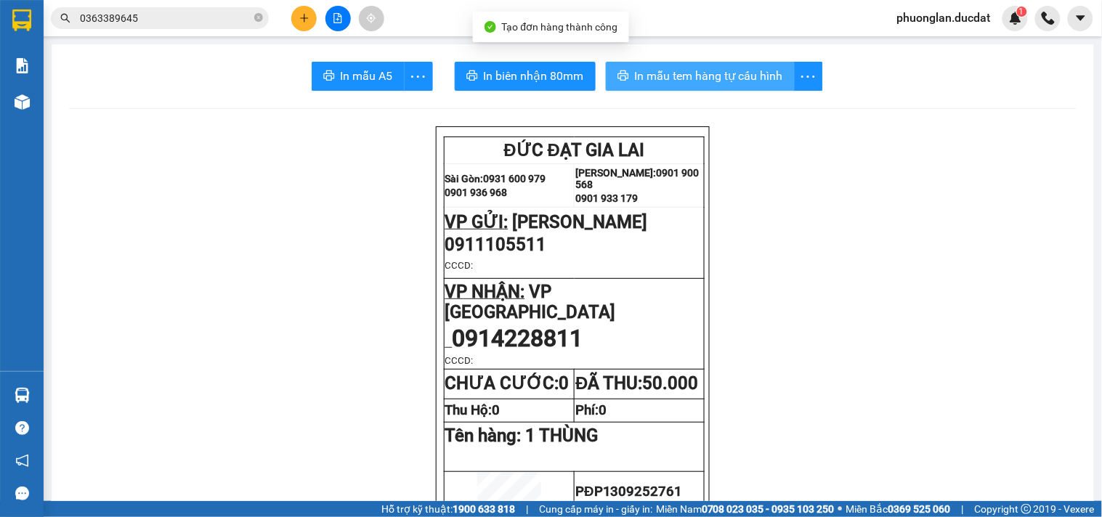
click at [721, 81] on span "In mẫu tem hàng tự cấu hình" at bounding box center [709, 76] width 148 height 18
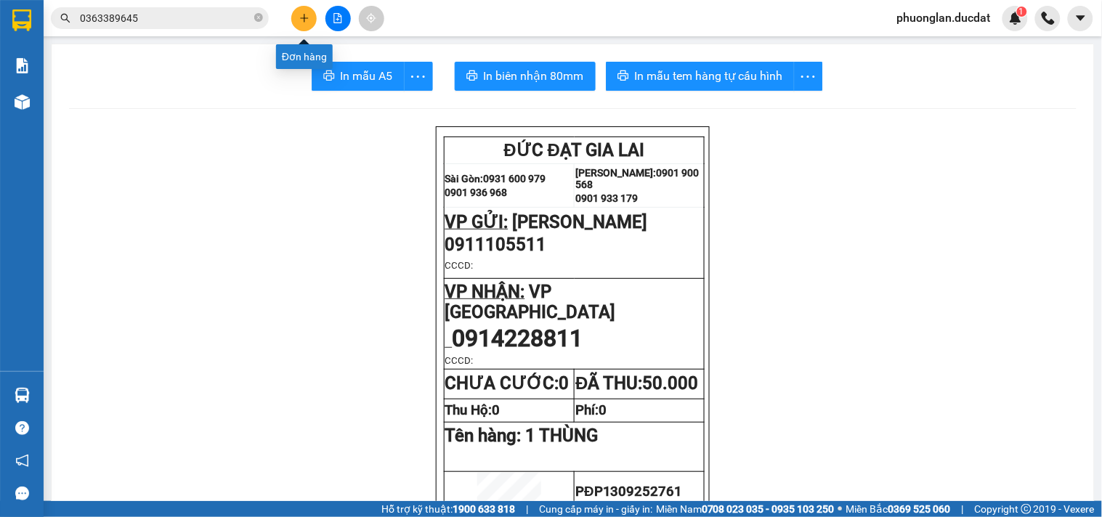
click at [310, 11] on button at bounding box center [303, 18] width 25 height 25
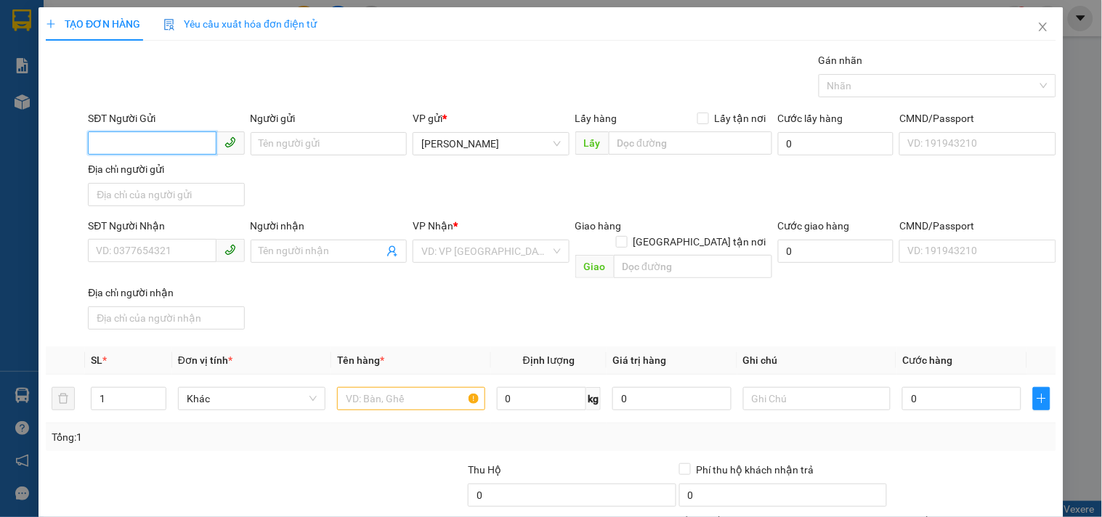
click at [163, 147] on input "SĐT Người Gửi" at bounding box center [152, 142] width 128 height 23
type input "0915961775"
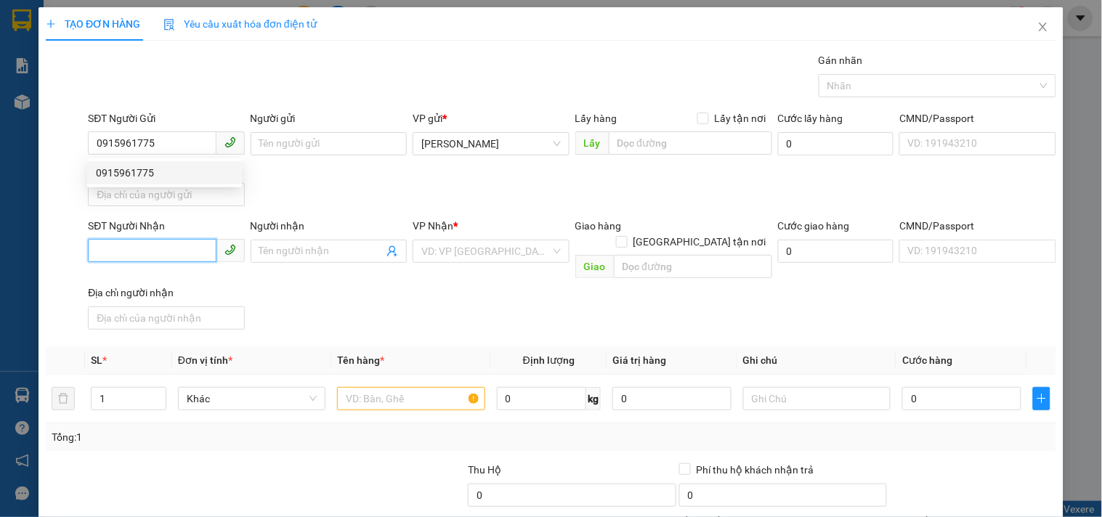
click at [126, 256] on input "SĐT Người Nhận" at bounding box center [152, 250] width 128 height 23
type input "0772418062"
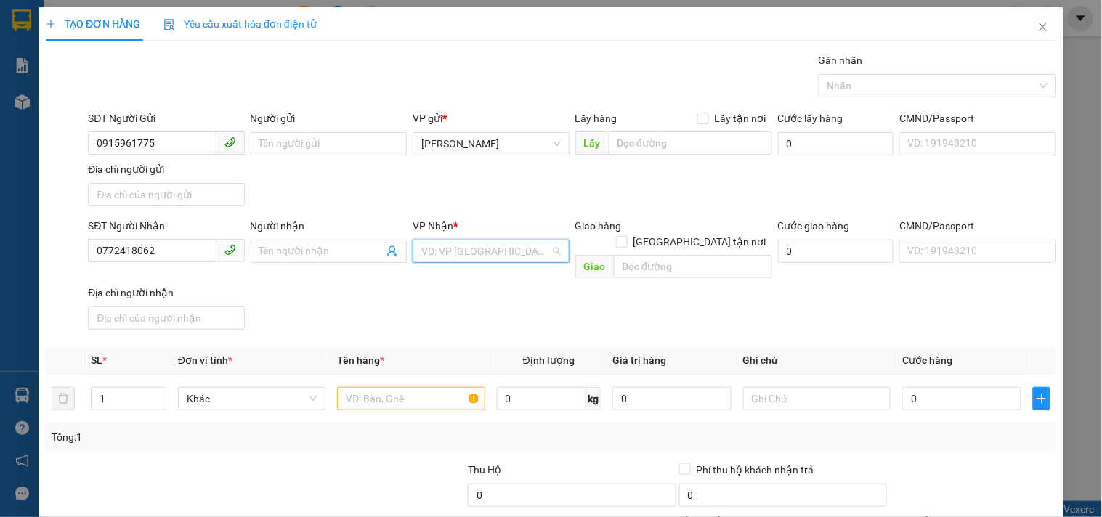
click at [474, 246] on input "search" at bounding box center [485, 251] width 129 height 22
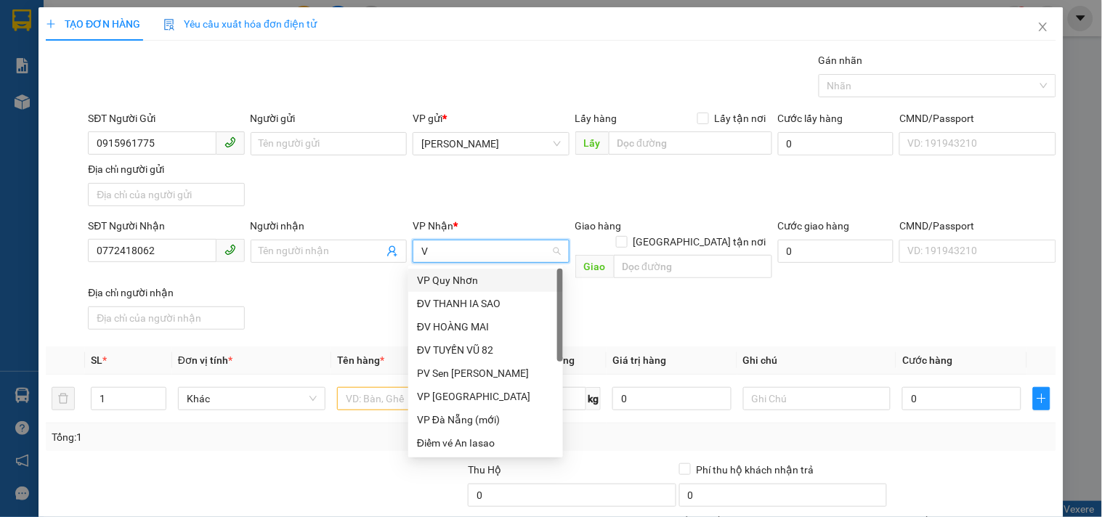
type input "VP"
click at [467, 304] on div "VP [GEOGRAPHIC_DATA]" at bounding box center [485, 304] width 137 height 16
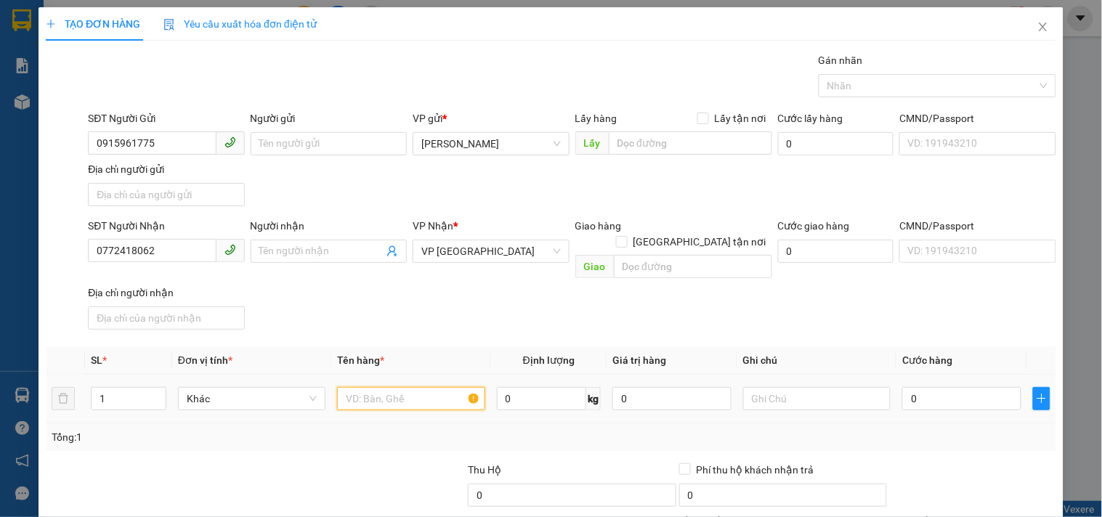
click at [372, 387] on input "text" at bounding box center [410, 398] width 147 height 23
type input "1 XỐP"
click at [946, 387] on input "0" at bounding box center [961, 398] width 119 height 23
type input "5"
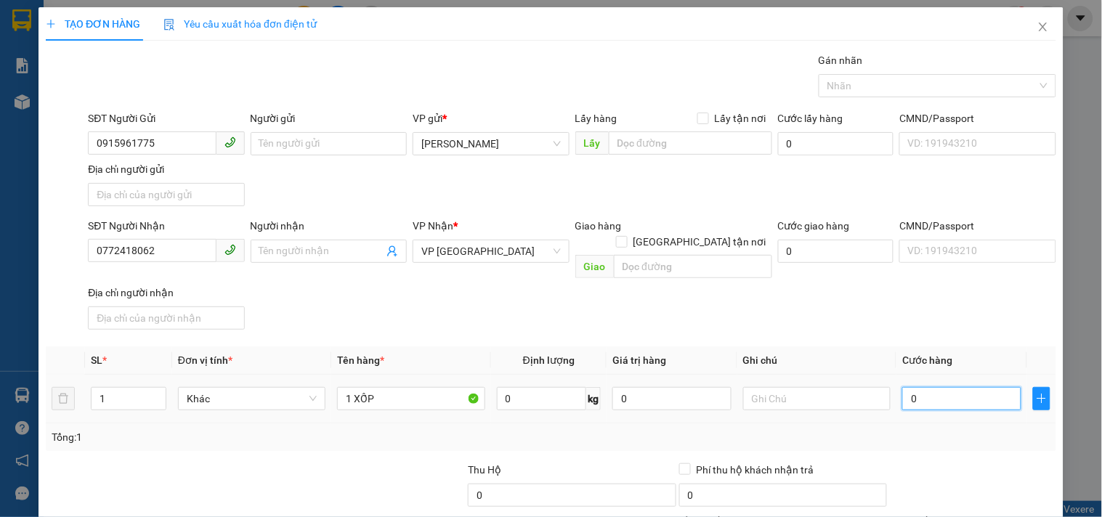
type input "5"
type input "50"
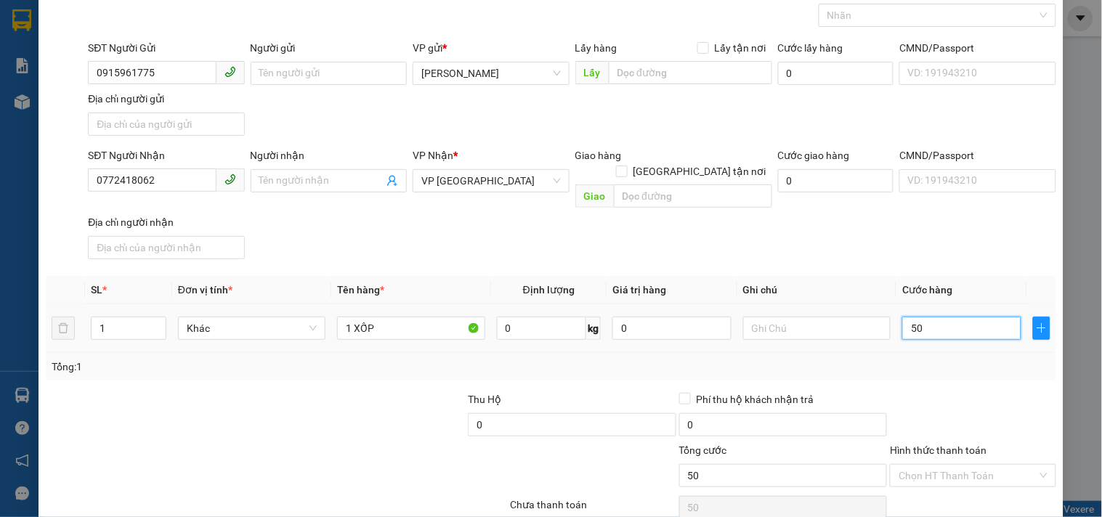
scroll to position [121, 0]
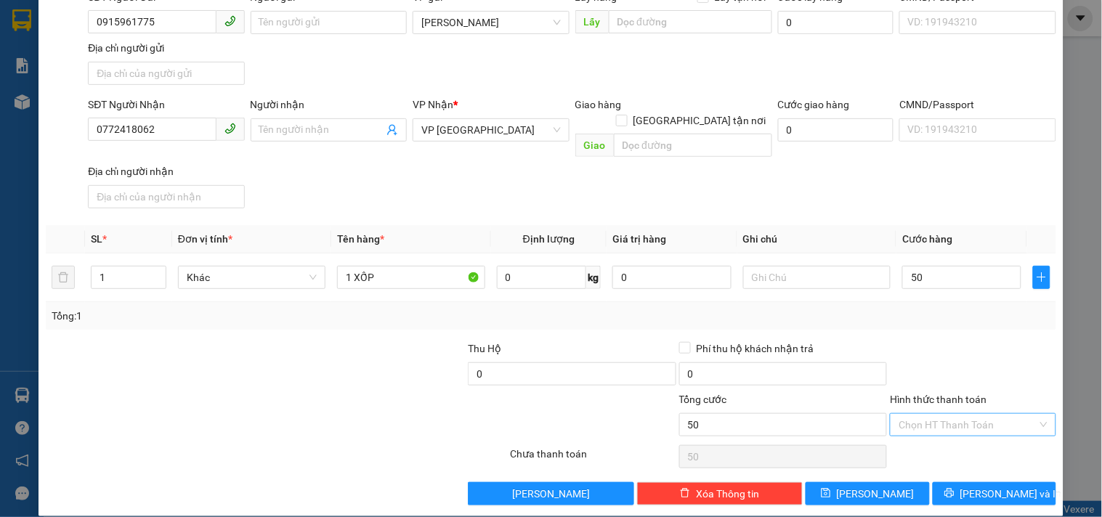
type input "50.000"
click at [939, 416] on input "Hình thức thanh toán" at bounding box center [968, 425] width 138 height 22
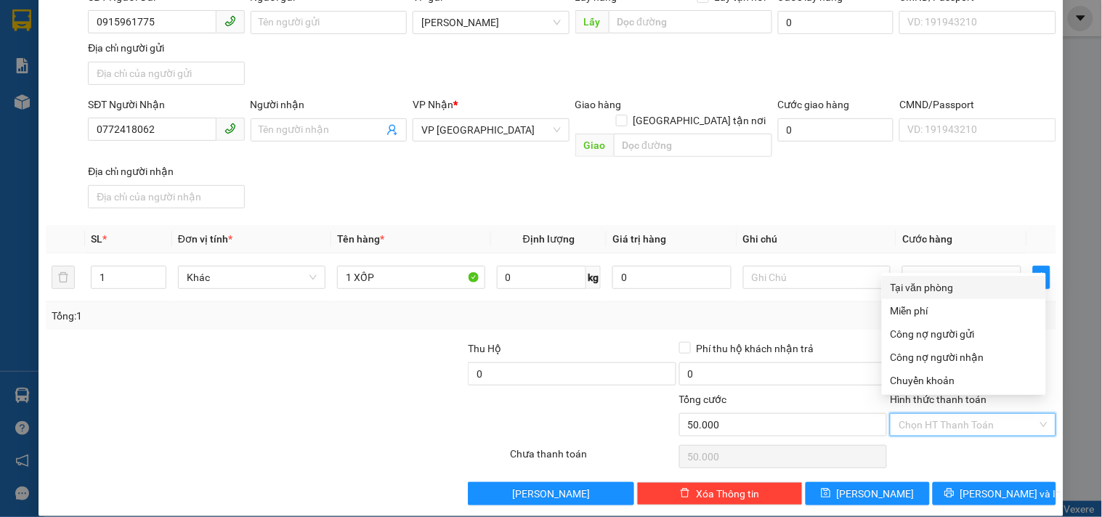
click at [939, 291] on div "Tại văn phòng" at bounding box center [964, 288] width 147 height 16
type input "0"
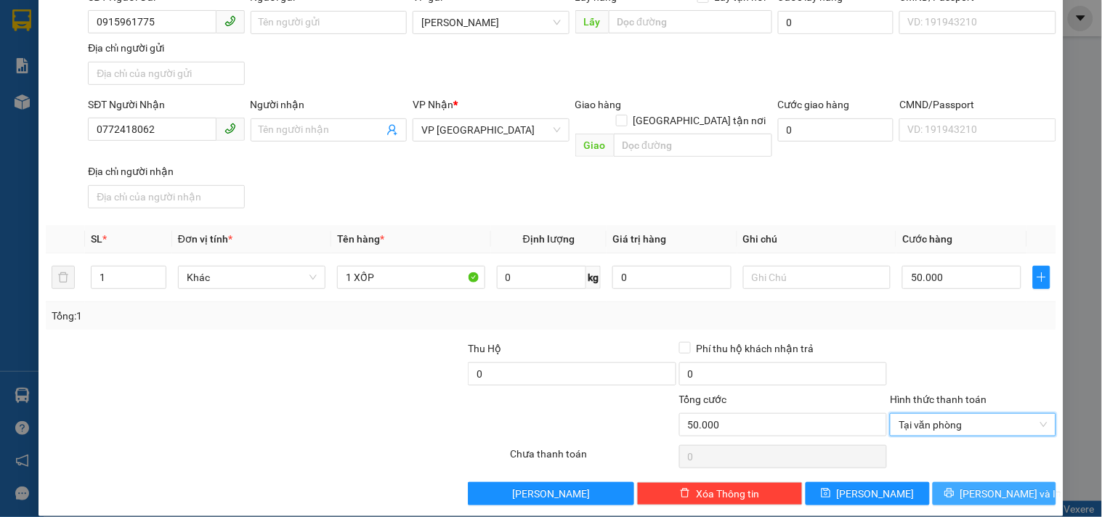
click at [944, 482] on button "[PERSON_NAME] và In" at bounding box center [994, 493] width 123 height 23
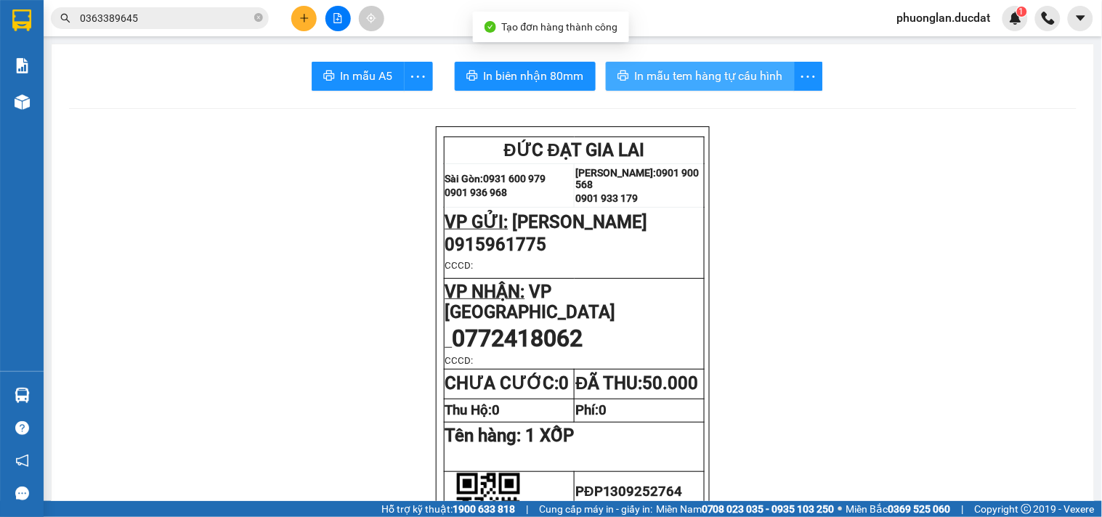
click at [721, 80] on span "In mẫu tem hàng tự cấu hình" at bounding box center [709, 76] width 148 height 18
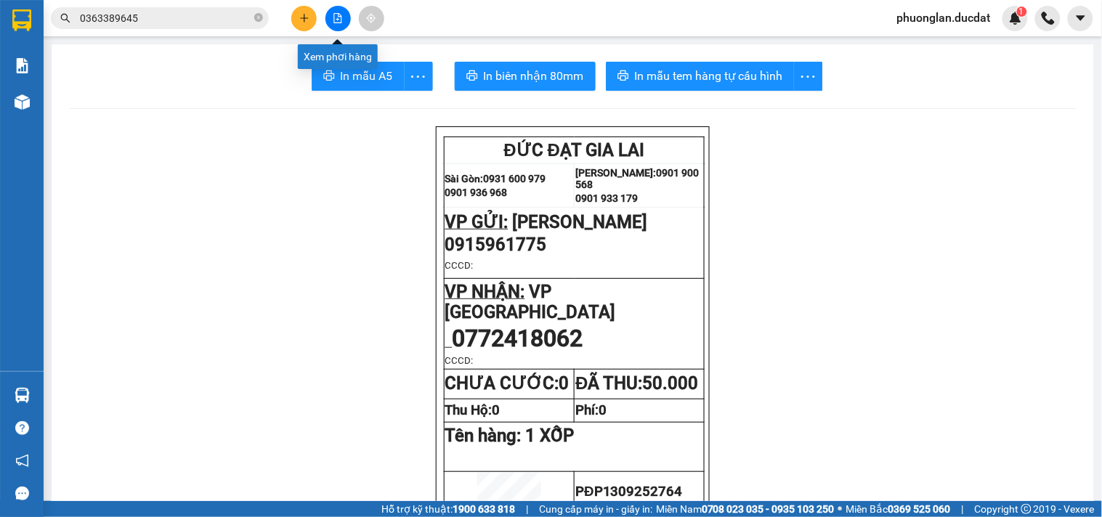
click at [295, 22] on button at bounding box center [303, 18] width 25 height 25
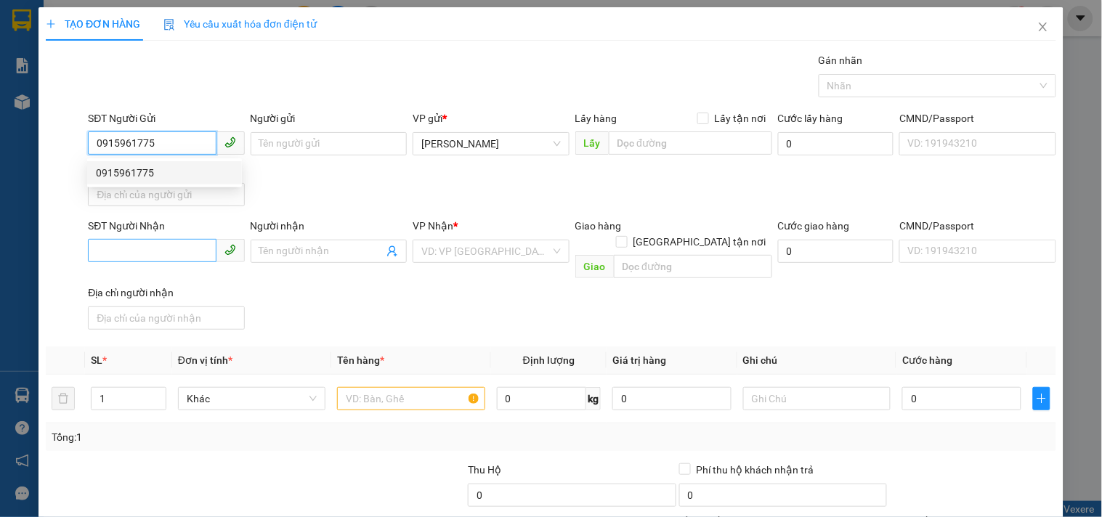
type input "0915961775"
click at [179, 250] on input "SĐT Người Nhận" at bounding box center [152, 250] width 128 height 23
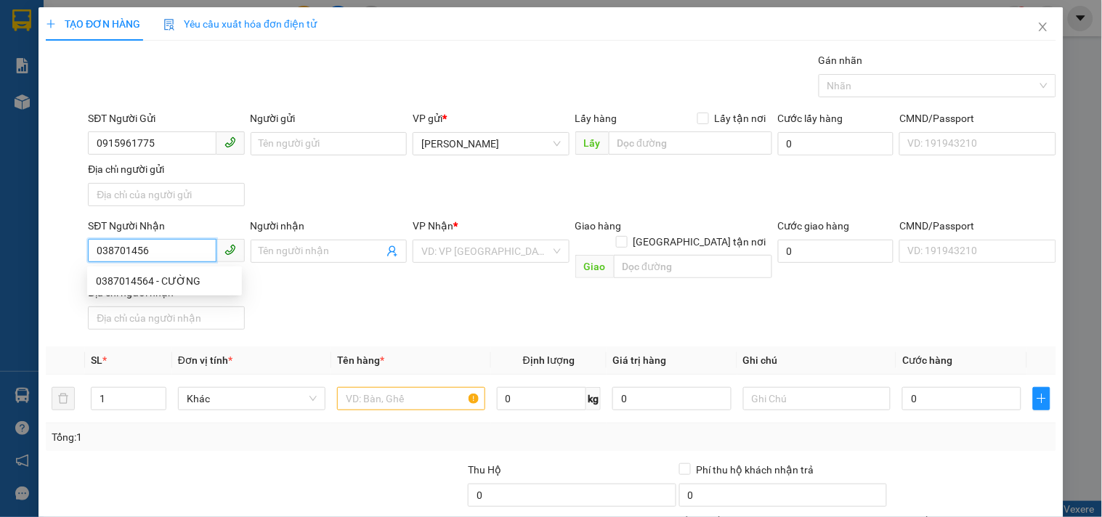
type input "0387014564"
click at [179, 281] on div "0387014564 - CƯỜNG" at bounding box center [164, 281] width 137 height 16
type input "CƯỜNG"
type input "0387014564"
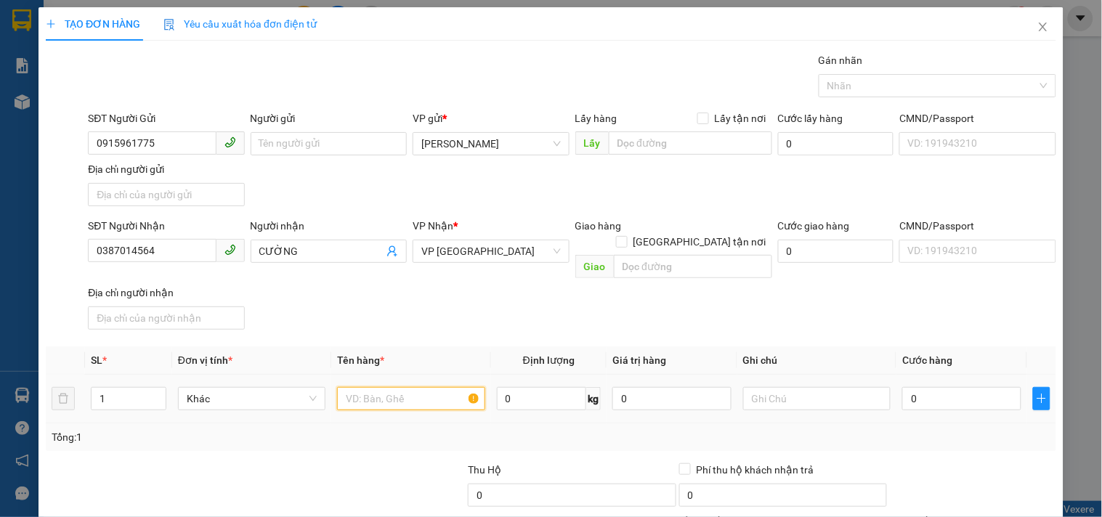
click at [388, 387] on input "text" at bounding box center [410, 398] width 147 height 23
type input "1 XỐP 1 BAO"
click at [941, 387] on input "0" at bounding box center [961, 398] width 119 height 23
type input "9"
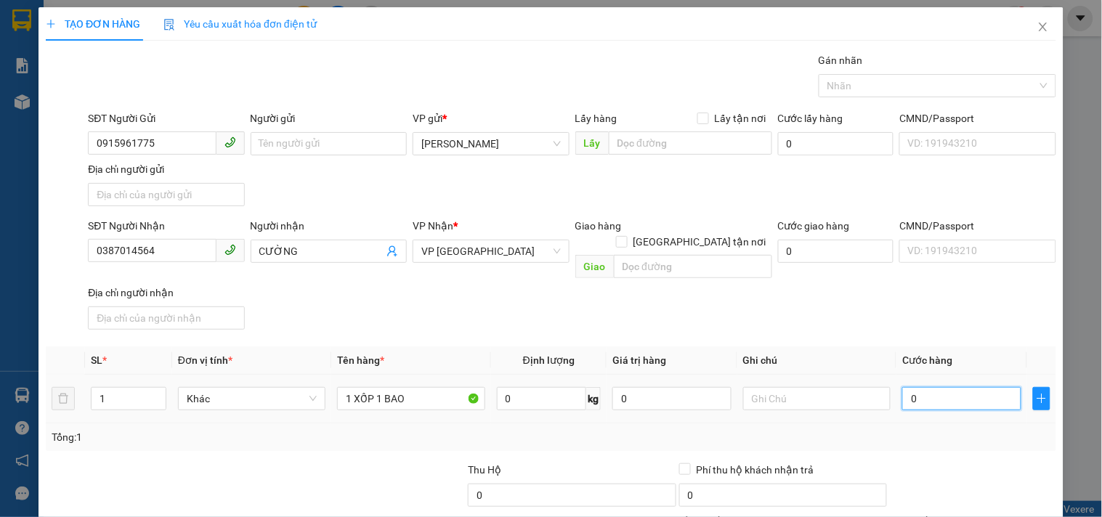
type input "9"
type input "90"
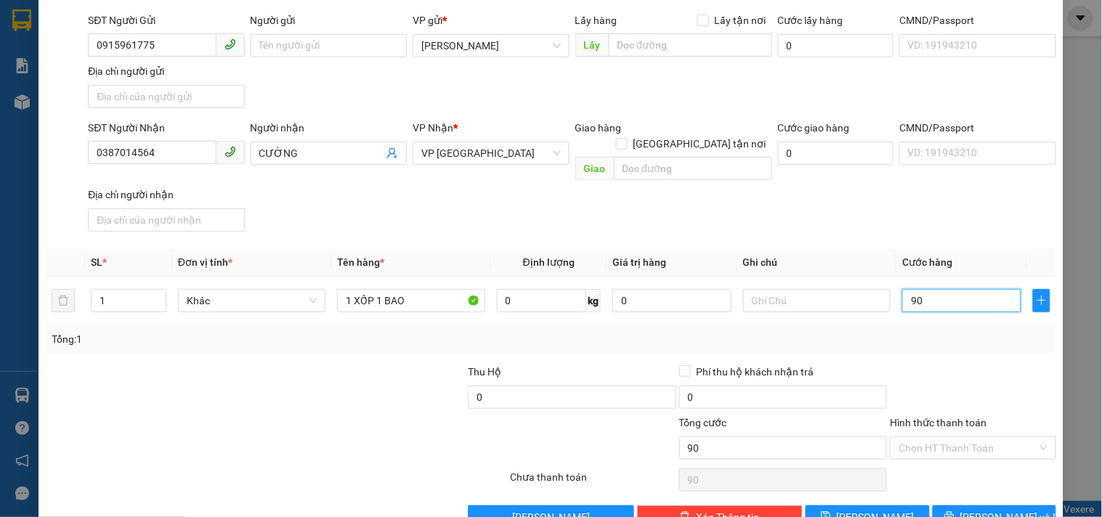
scroll to position [121, 0]
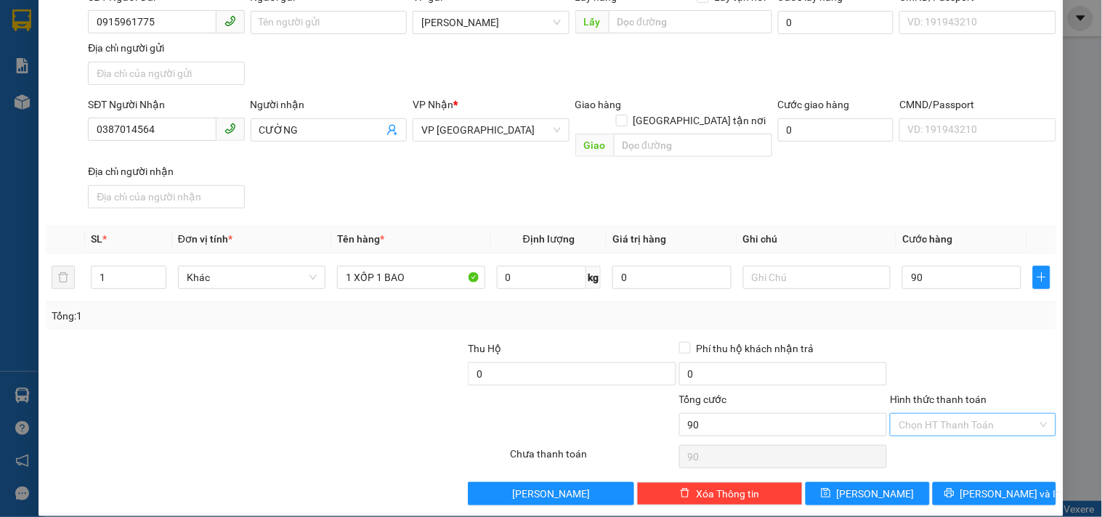
type input "90.000"
click at [955, 414] on input "Hình thức thanh toán" at bounding box center [968, 425] width 138 height 22
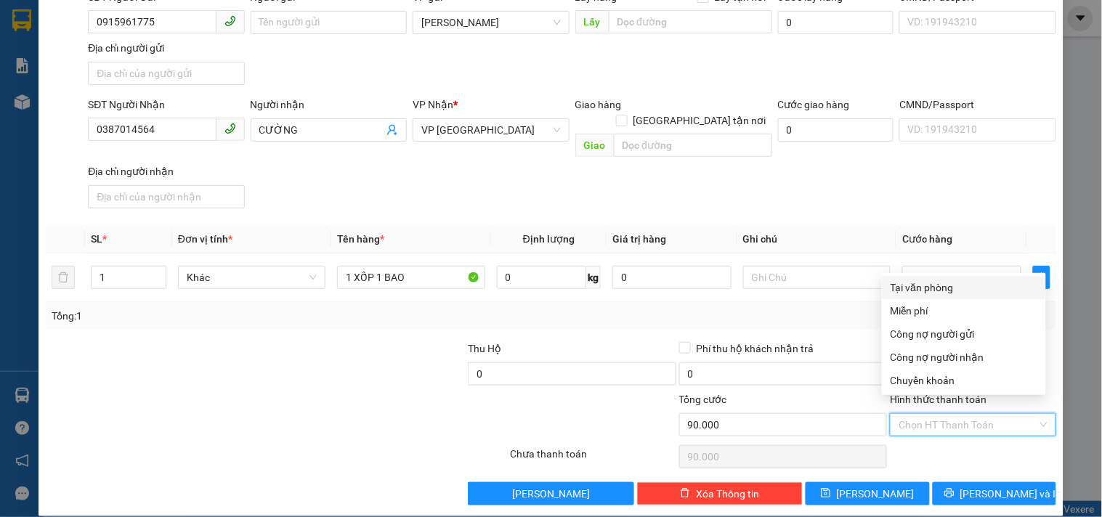
click at [931, 286] on div "Tại văn phòng" at bounding box center [964, 288] width 147 height 16
type input "0"
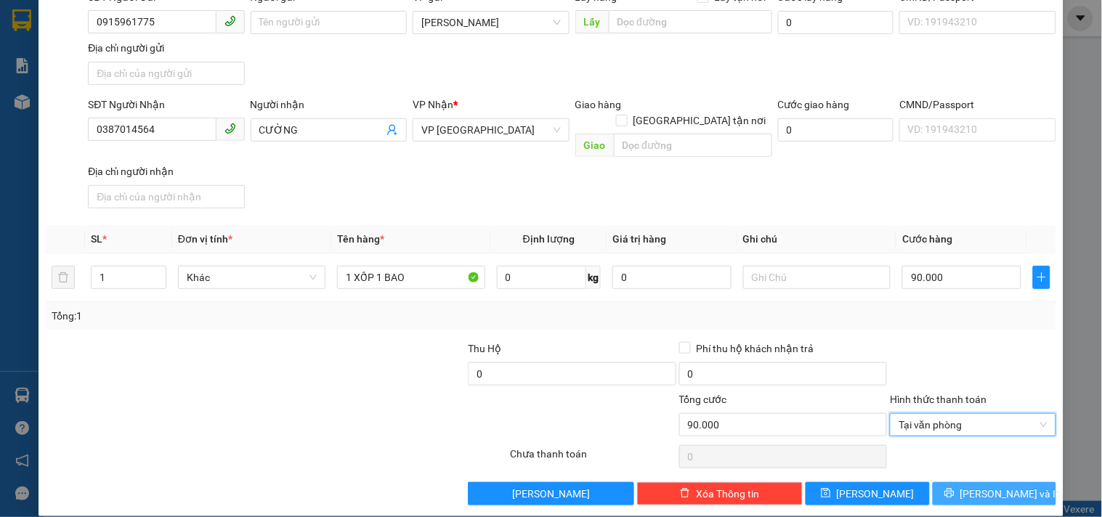
click at [971, 486] on span "[PERSON_NAME] và In" at bounding box center [1011, 494] width 102 height 16
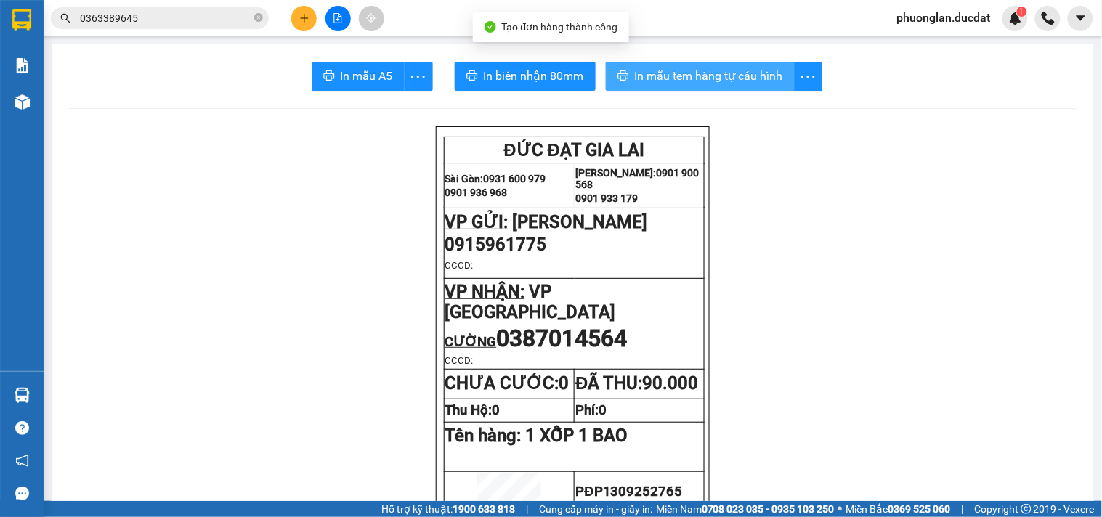
click at [741, 80] on span "In mẫu tem hàng tự cấu hình" at bounding box center [709, 76] width 148 height 18
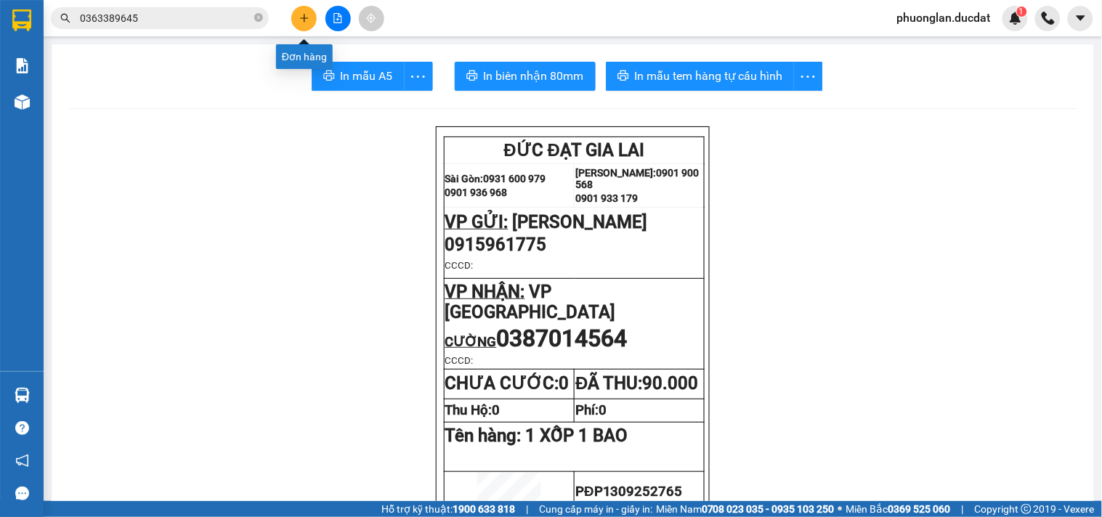
click at [307, 23] on icon "plus" at bounding box center [304, 18] width 10 height 10
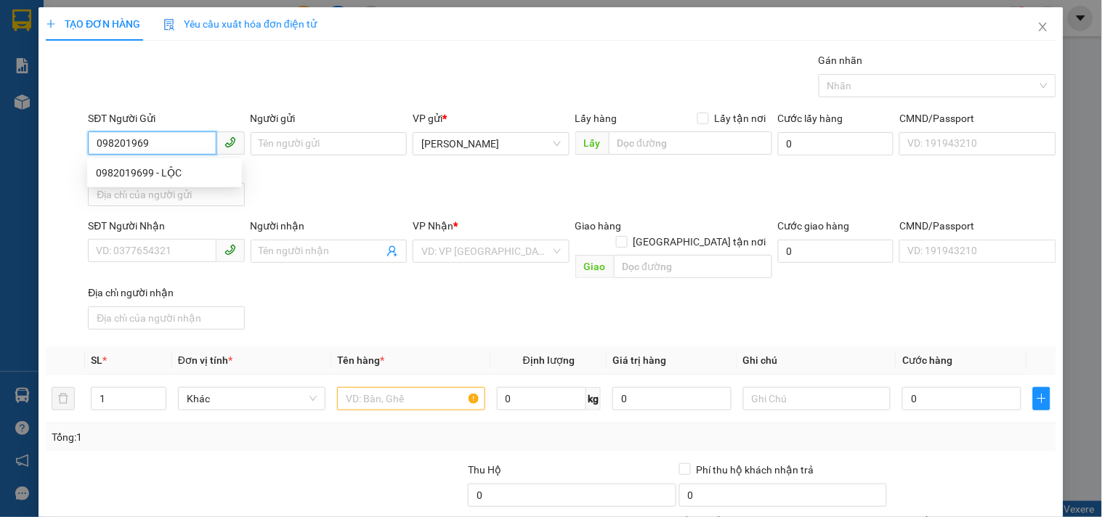
type input "0982019699"
click at [160, 179] on div "0982019699 - LỘC" at bounding box center [164, 173] width 137 height 16
type input "LỘC"
type input "0917899356"
type input "THỦY"
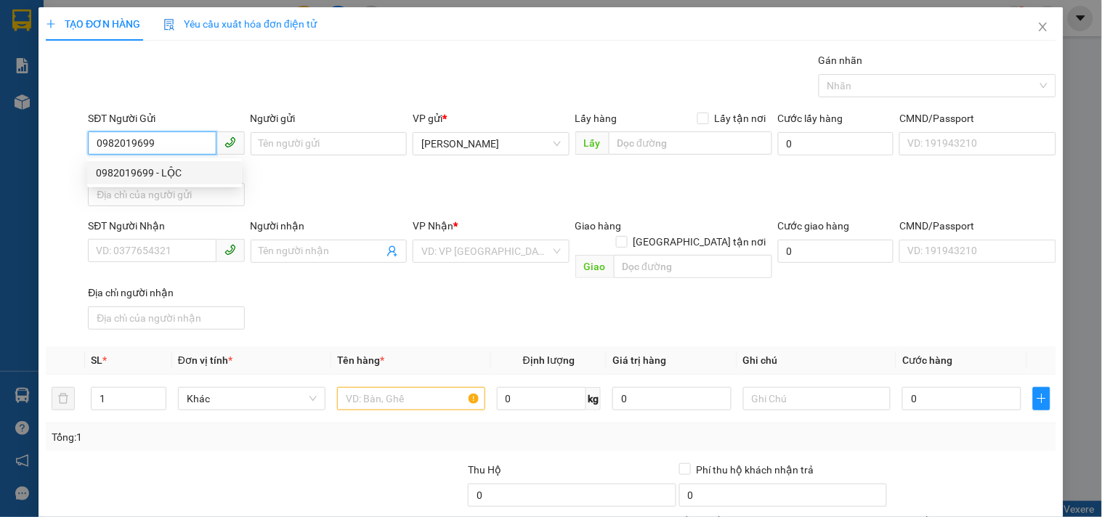
checkbox input "true"
type input "854 TẠ QUANG BỬU-CC GIAI VIỆT P5 Q8"
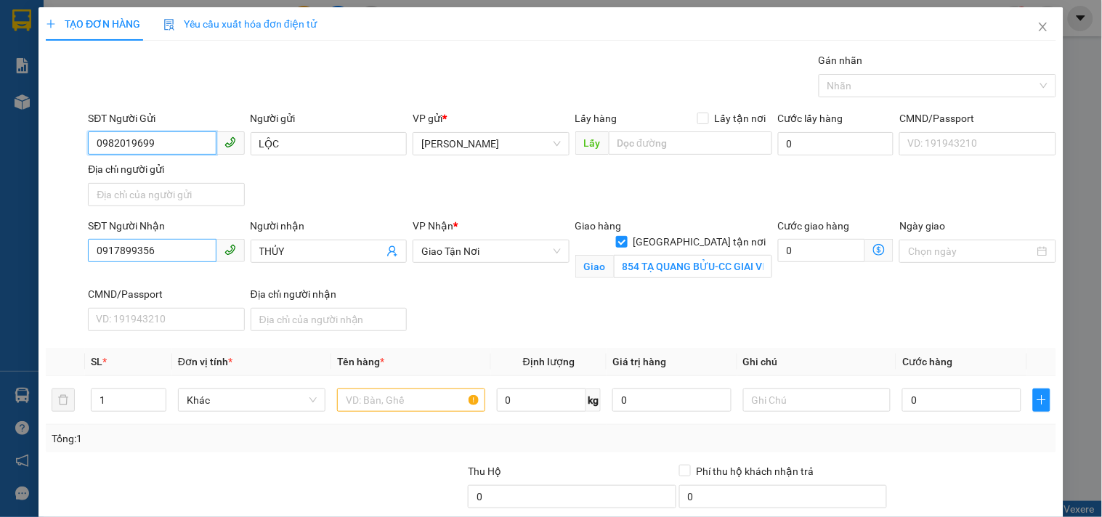
type input "0982019699"
drag, startPoint x: 179, startPoint y: 255, endPoint x: 0, endPoint y: 264, distance: 178.9
click at [0, 264] on div "TẠO ĐƠN HÀNG Yêu cầu xuất hóa đơn điện tử Transit Pickup Surcharge Ids Transit …" at bounding box center [551, 258] width 1102 height 517
type input "0905288587"
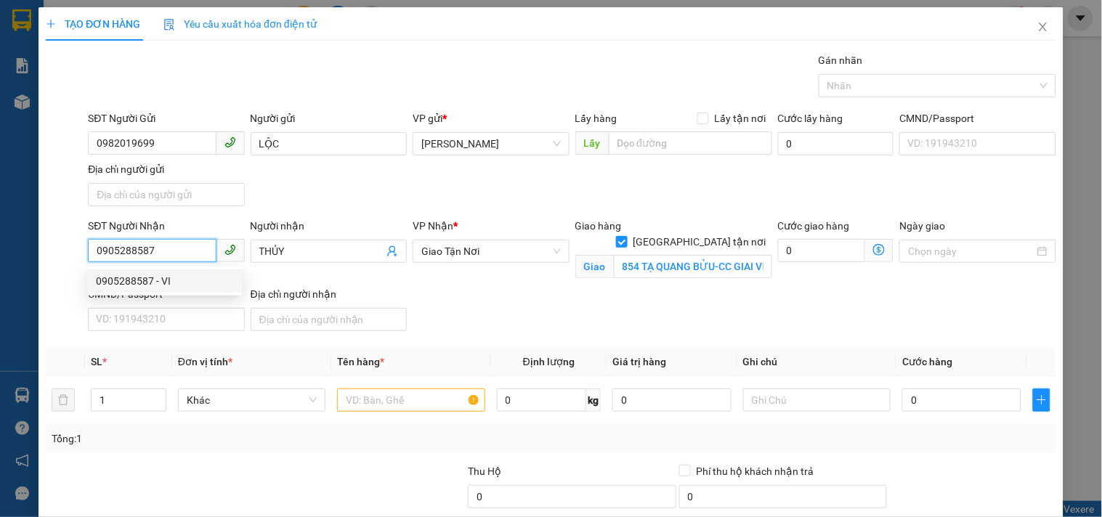
click at [102, 285] on div "0905288587 - VI" at bounding box center [164, 281] width 137 height 16
type input "VI"
type input "CC LAVIĐA.1182 NGUYỄN VĂN LINH.Q7"
type input "0905288587"
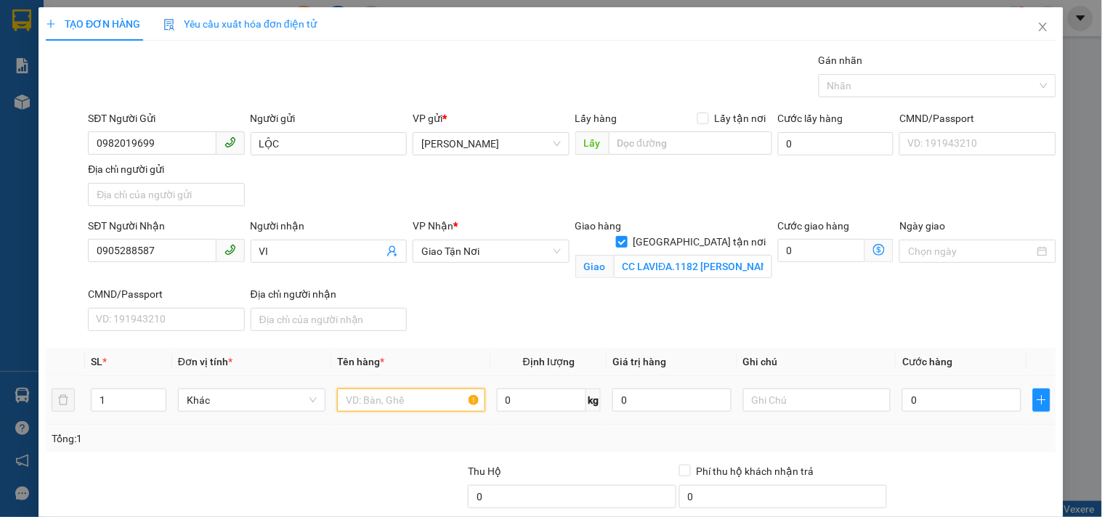
click at [416, 408] on input "text" at bounding box center [410, 400] width 147 height 23
type input "1 XỐP"
click at [920, 391] on input "0" at bounding box center [961, 400] width 119 height 23
type input "5"
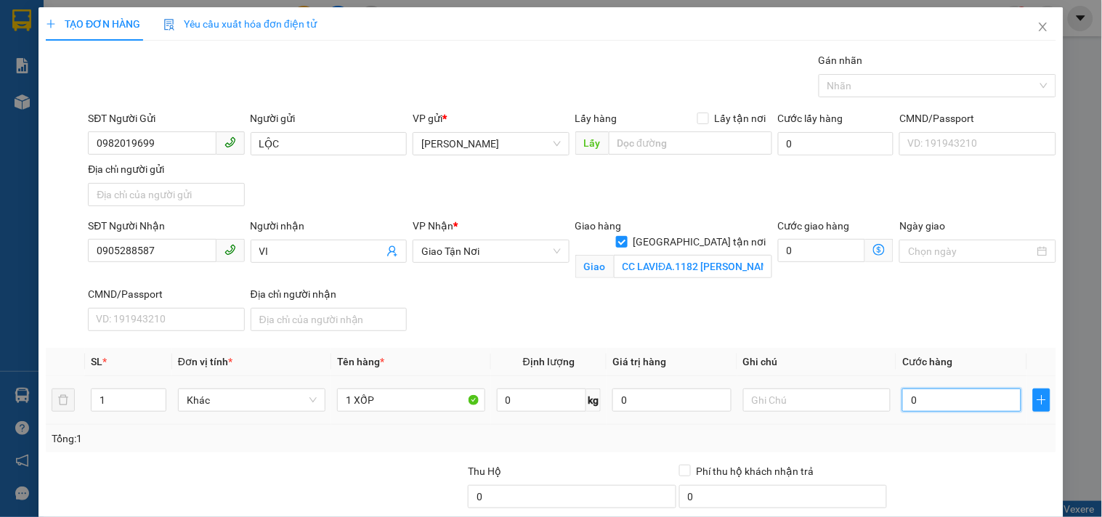
type input "5"
type input "50"
type input "50.000"
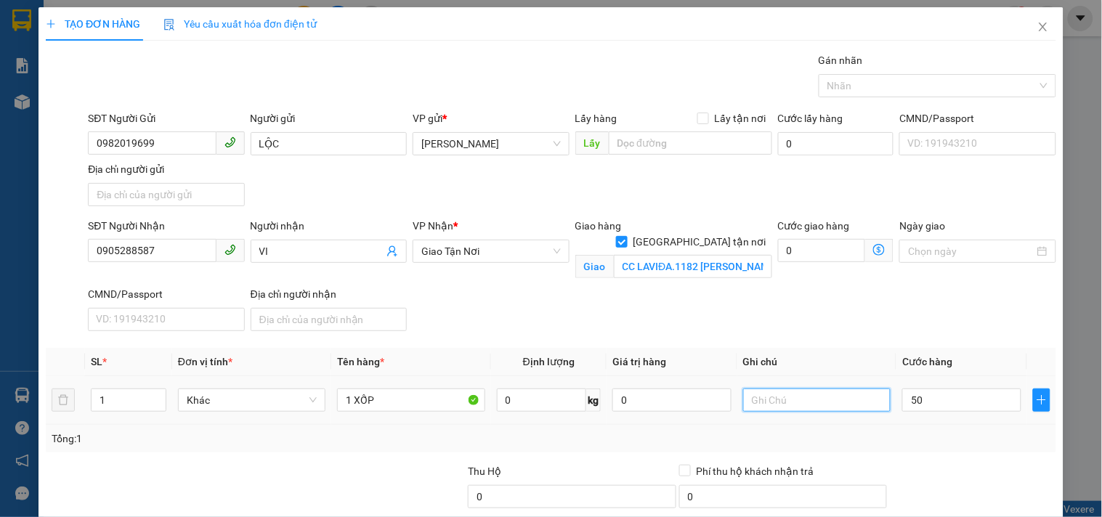
type input "50.000"
click at [810, 411] on input "text" at bounding box center [816, 400] width 147 height 23
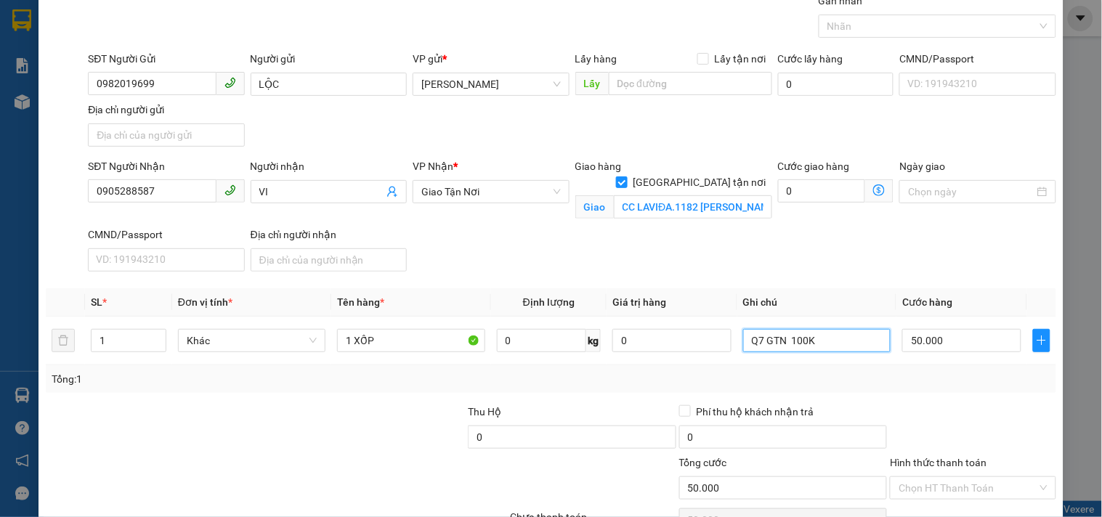
scroll to position [139, 0]
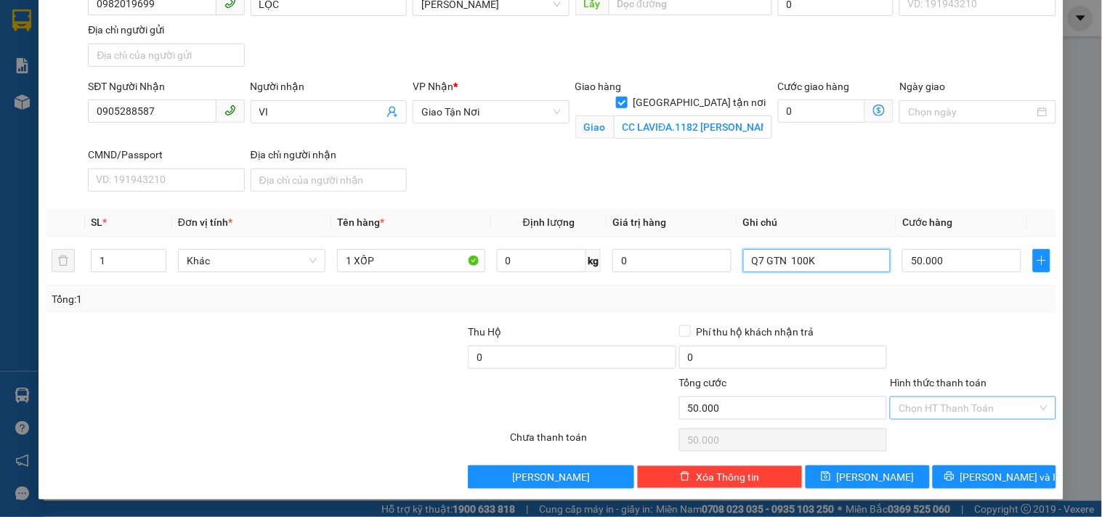
type input "Q7 GTN 100K"
click at [941, 410] on input "Hình thức thanh toán" at bounding box center [968, 408] width 138 height 22
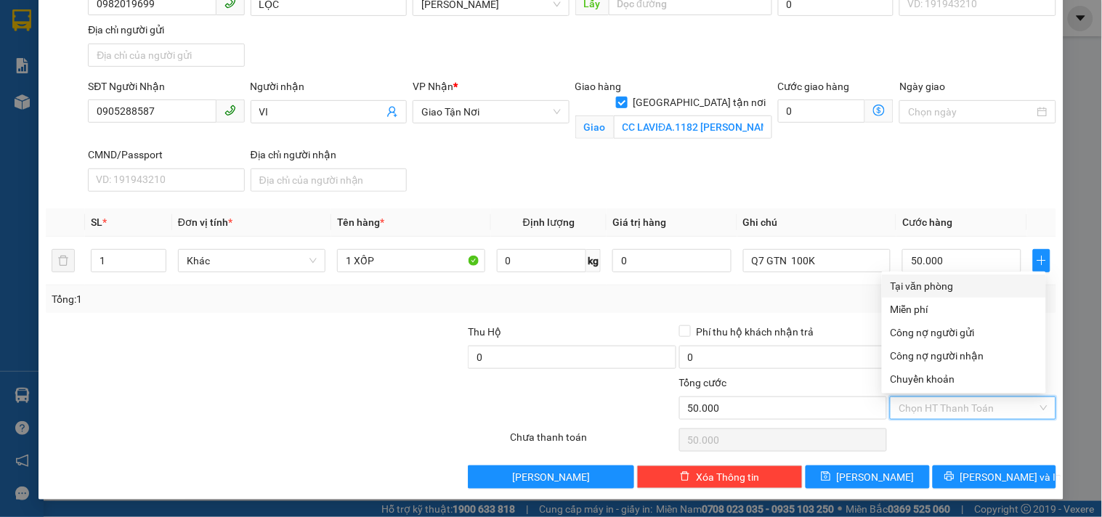
click at [902, 285] on div "Tại văn phòng" at bounding box center [964, 286] width 147 height 16
type input "0"
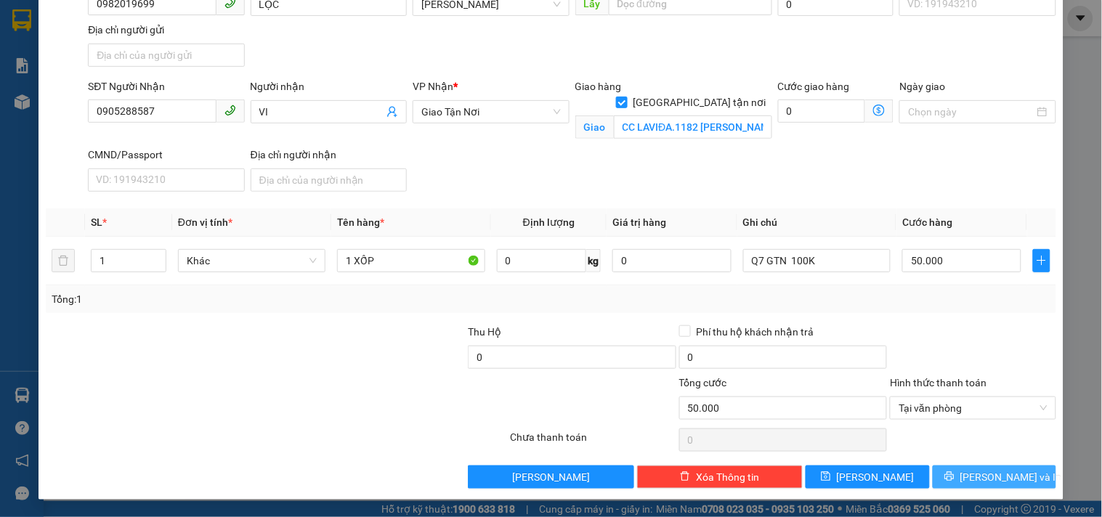
click at [970, 481] on button "[PERSON_NAME] và In" at bounding box center [994, 477] width 123 height 23
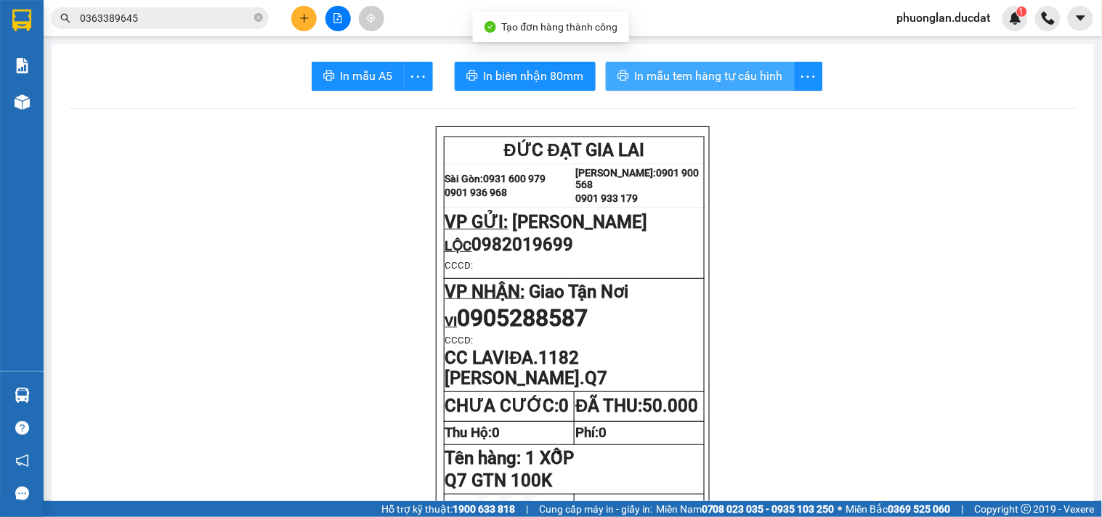
click at [726, 78] on span "In mẫu tem hàng tự cấu hình" at bounding box center [709, 76] width 148 height 18
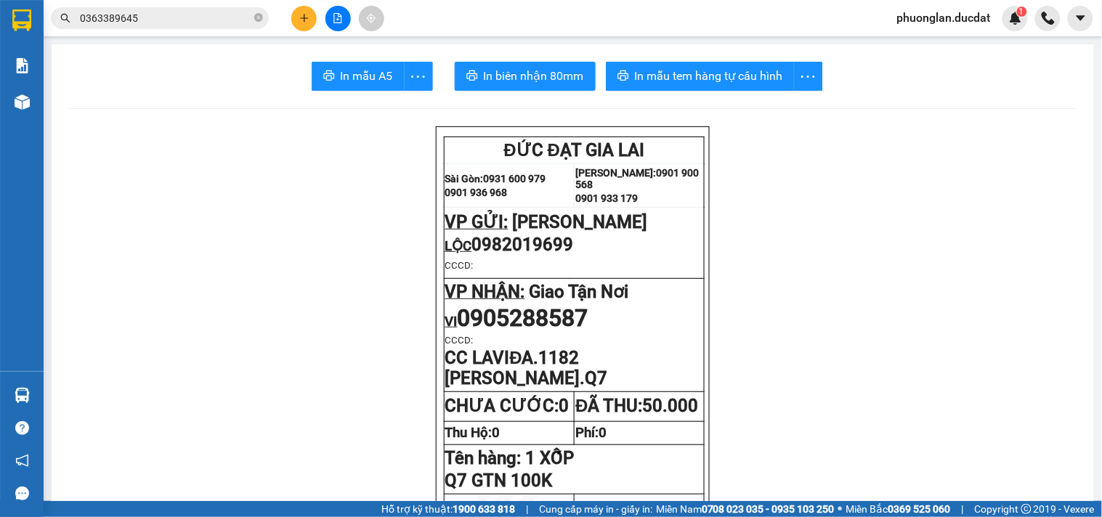
click at [309, 9] on button at bounding box center [303, 18] width 25 height 25
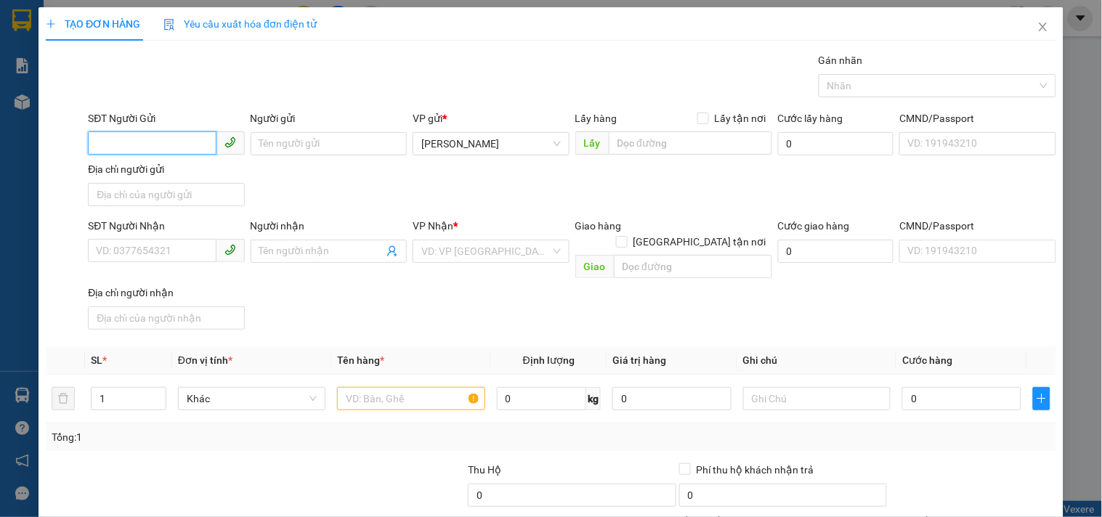
click at [155, 151] on input "SĐT Người Gửi" at bounding box center [152, 142] width 128 height 23
type input "0364147694"
click at [137, 165] on div "0364147694 - HẢI" at bounding box center [164, 173] width 137 height 16
type input "HẢI"
type input "0943157499"
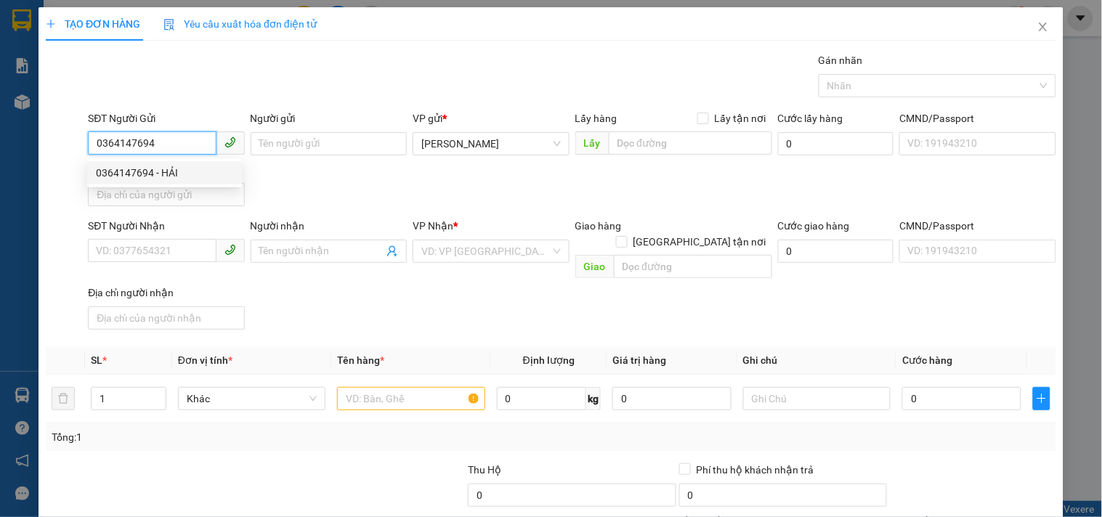
type input "ĐẠT"
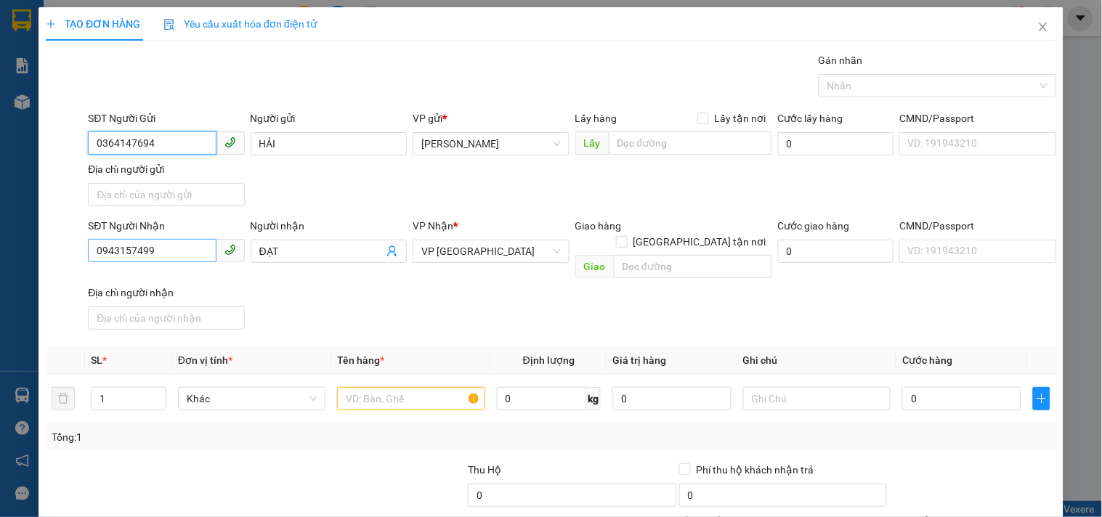
type input "0364147694"
click at [179, 253] on input "0943157499" at bounding box center [152, 250] width 128 height 23
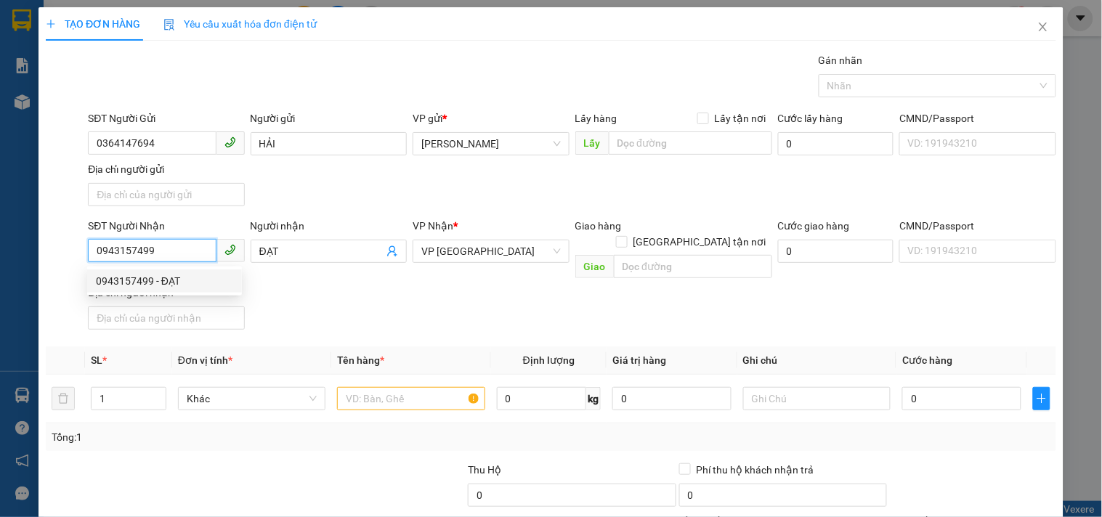
click at [147, 276] on div "0943157499 - ĐẠT" at bounding box center [164, 281] width 137 height 16
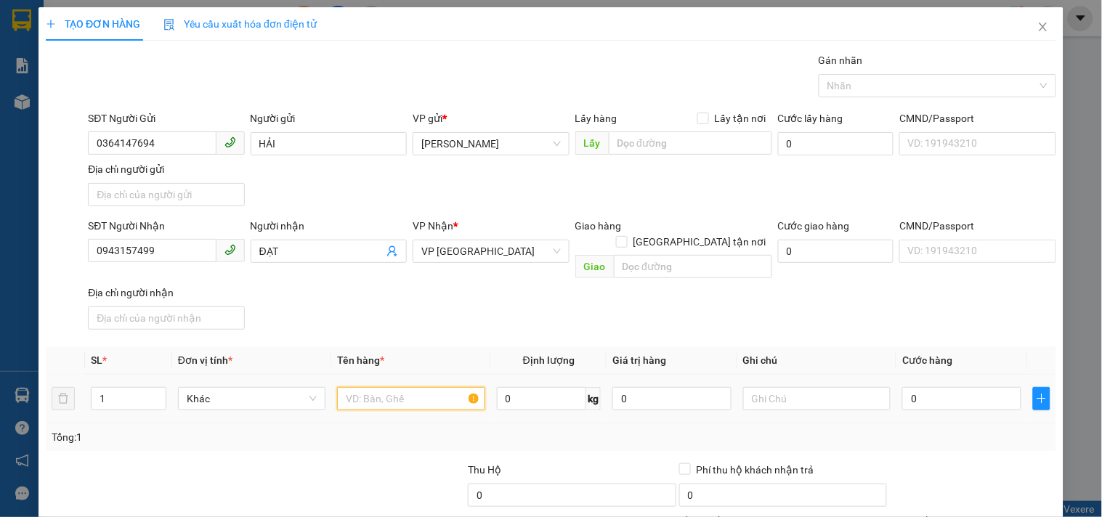
click at [419, 387] on input "text" at bounding box center [410, 398] width 147 height 23
type input "2 THÙNG"
click at [952, 384] on div "0" at bounding box center [961, 398] width 119 height 29
click at [954, 394] on input "0" at bounding box center [961, 398] width 119 height 23
type input "1"
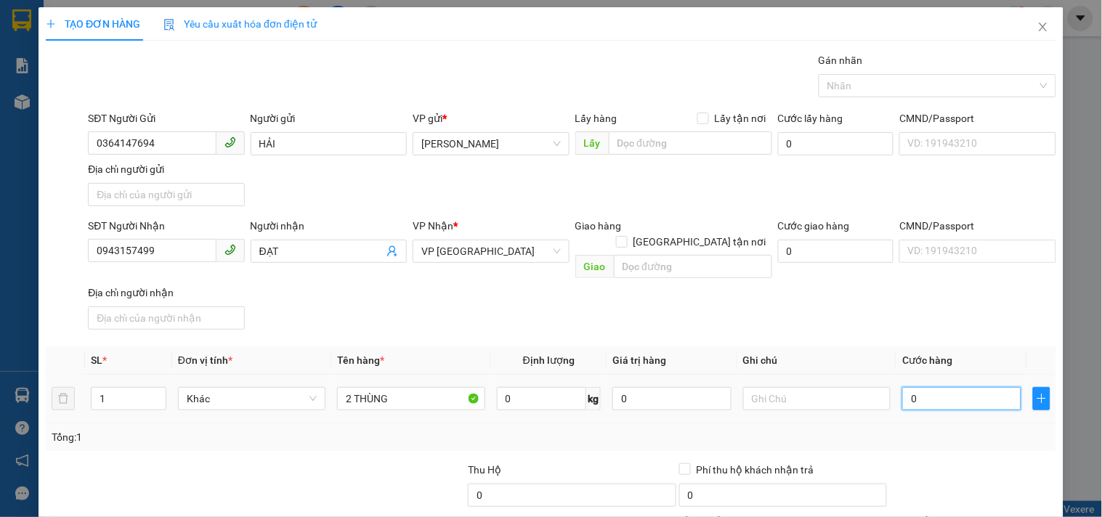
type input "1"
type input "10"
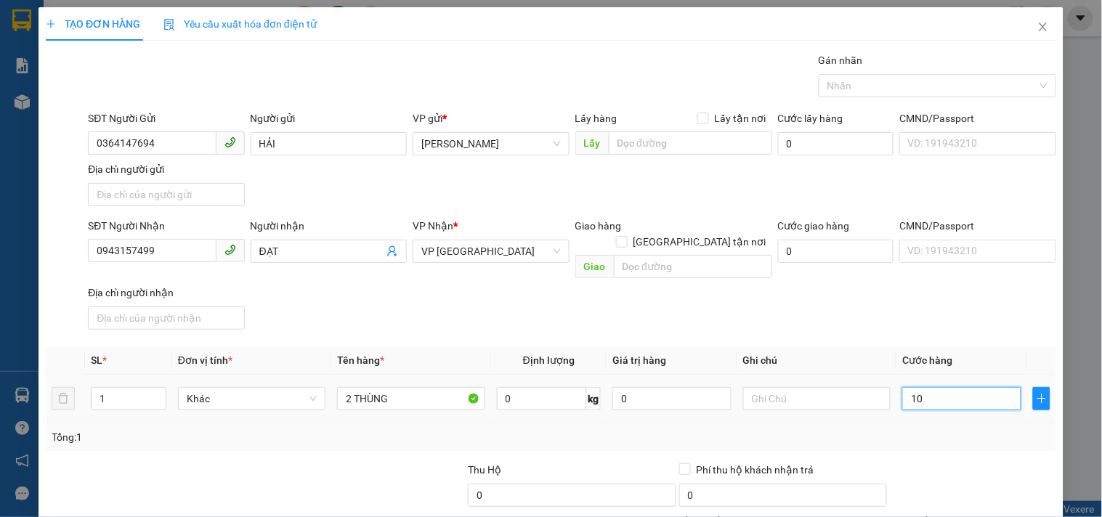
type input "100"
type input "100.000"
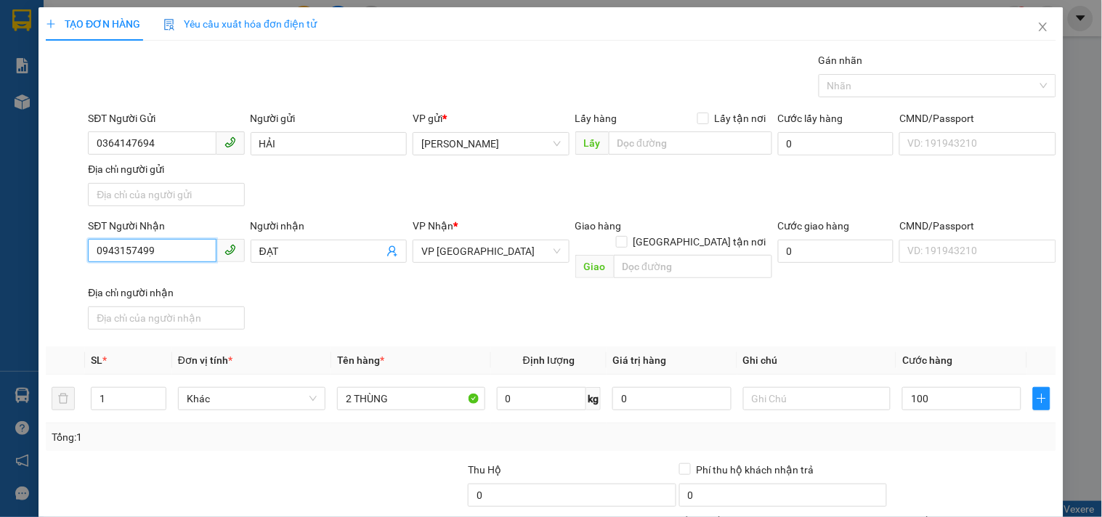
type input "100.000"
drag, startPoint x: 162, startPoint y: 253, endPoint x: 25, endPoint y: 267, distance: 137.3
click at [25, 267] on div "TẠO ĐƠN HÀNG Yêu cầu xuất hóa đơn điện tử Transit Pickup Surcharge Ids Transit …" at bounding box center [551, 258] width 1102 height 517
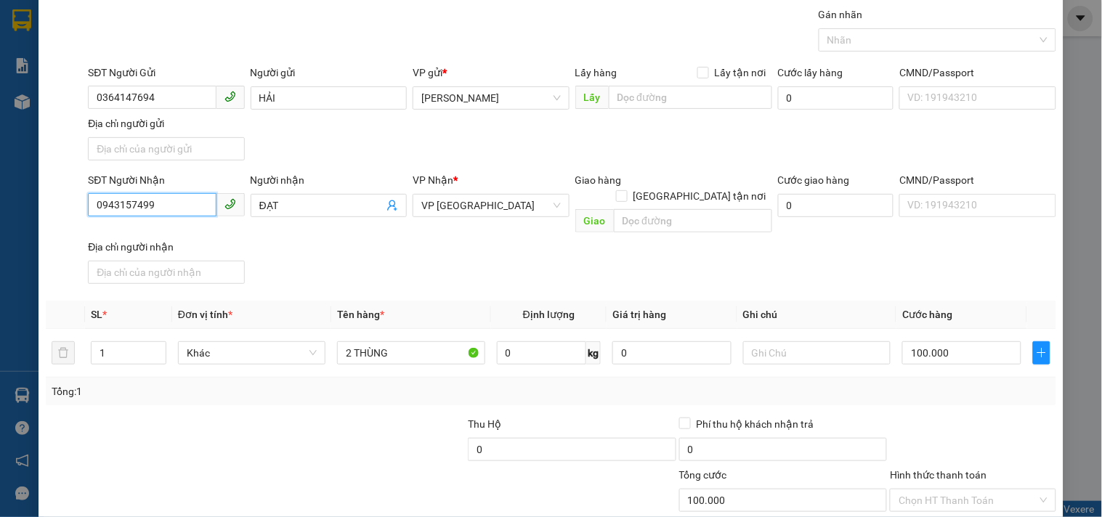
scroll to position [121, 0]
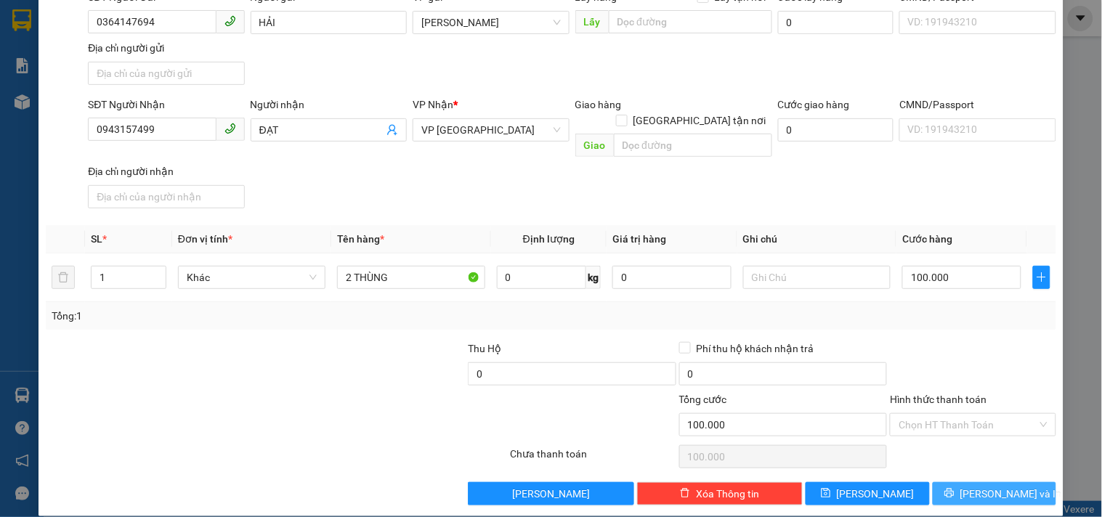
click at [976, 486] on span "[PERSON_NAME] và In" at bounding box center [1011, 494] width 102 height 16
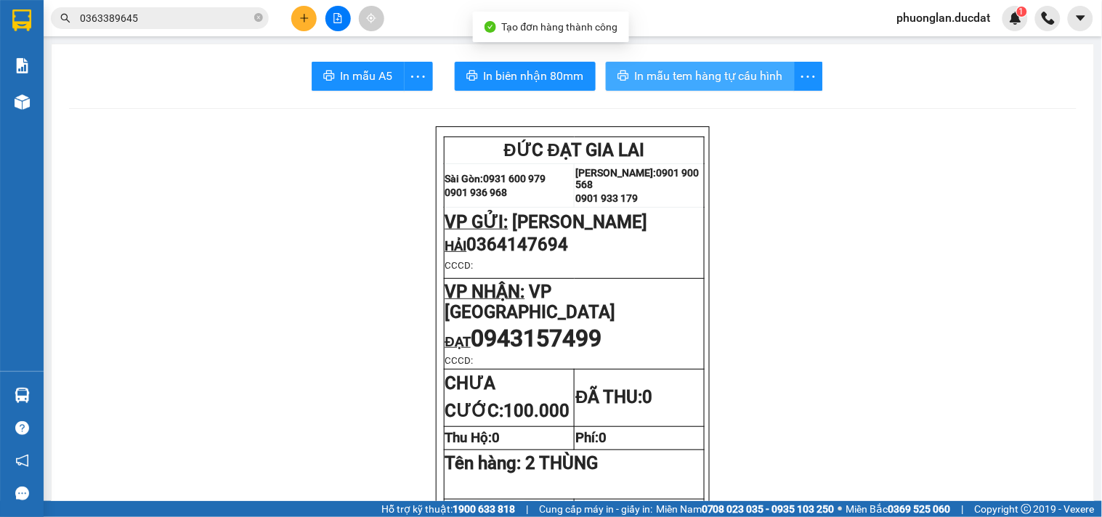
click at [718, 77] on span "In mẫu tem hàng tự cấu hình" at bounding box center [709, 76] width 148 height 18
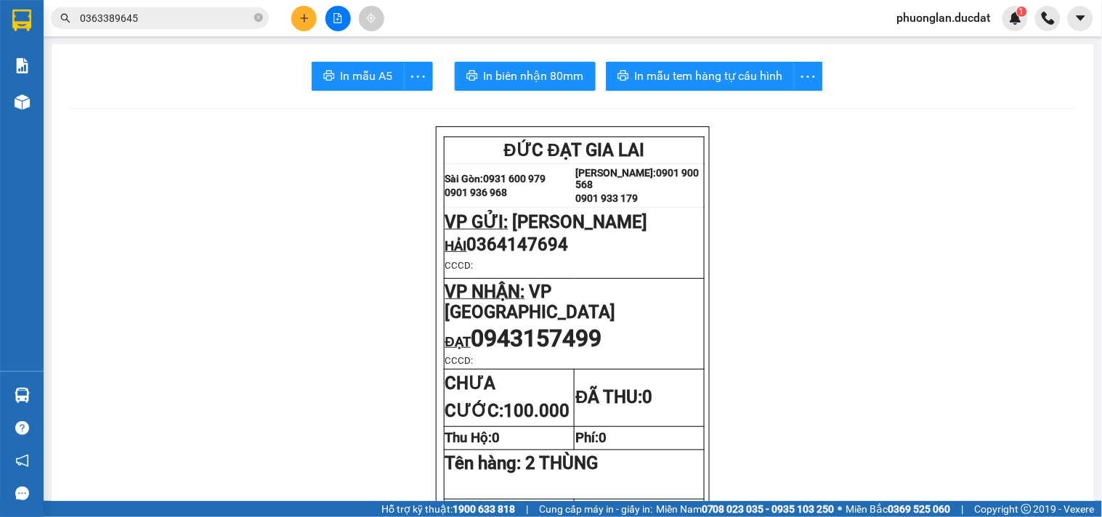
click at [309, 25] on button at bounding box center [303, 18] width 25 height 25
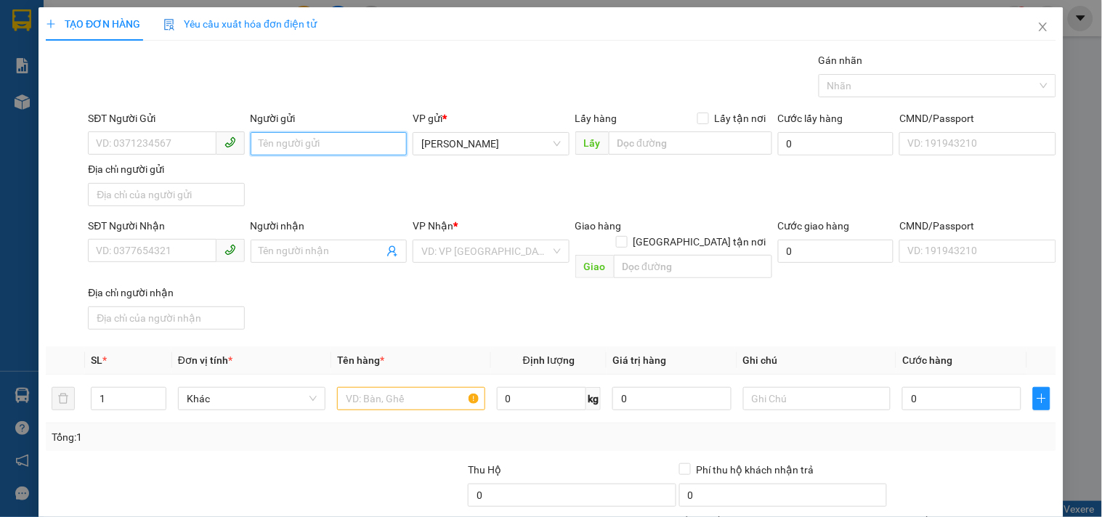
click at [321, 139] on input "Người gửi" at bounding box center [329, 143] width 156 height 23
type input "THẢO CHÈ"
click at [164, 245] on input "SĐT Người Nhận" at bounding box center [152, 250] width 128 height 23
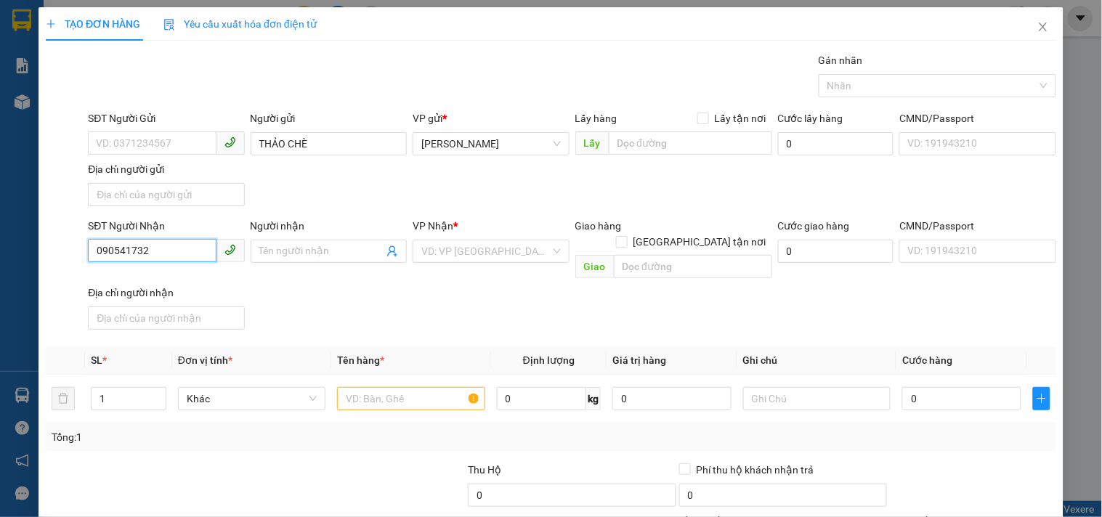
type input "0905417329"
click at [150, 274] on div "0905417329 - LÊ HÀ" at bounding box center [167, 281] width 143 height 16
type input "[PERSON_NAME]"
type input "ĐIỆN BÀN"
type input "0905417329"
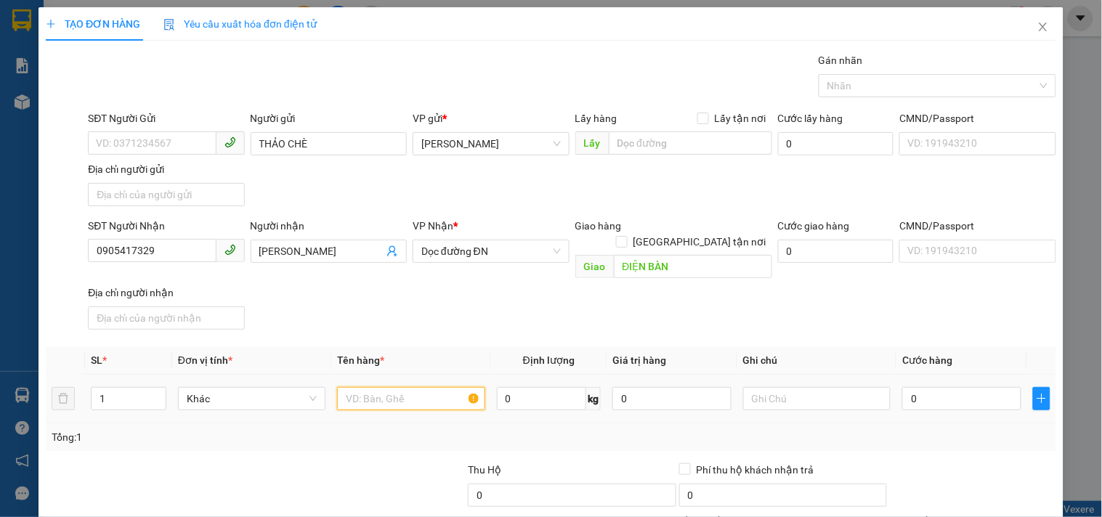
click at [389, 387] on input "text" at bounding box center [410, 398] width 147 height 23
type input "1 THÙNG"
click at [930, 387] on input "0" at bounding box center [961, 398] width 119 height 23
type input "4"
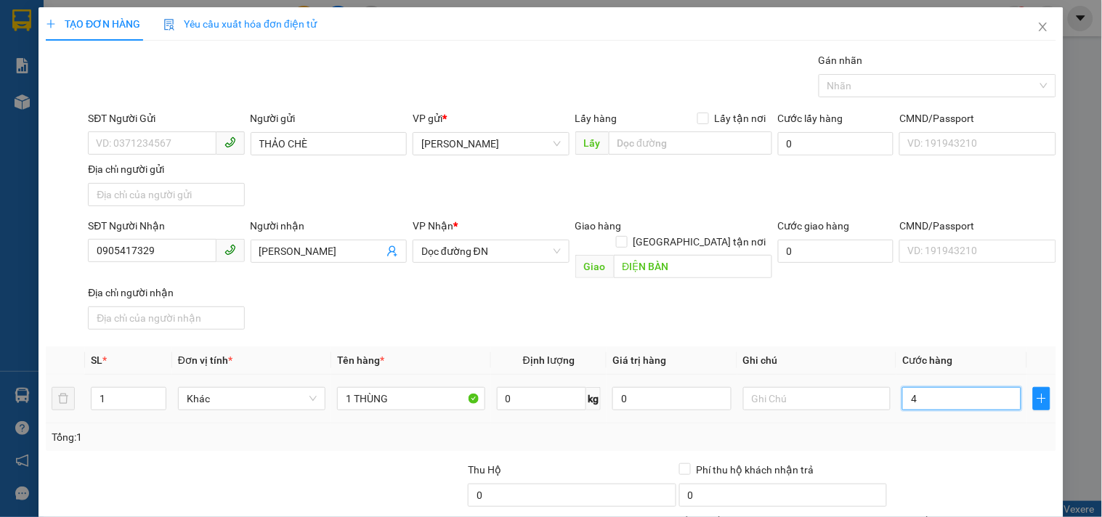
type input "4"
type input "40"
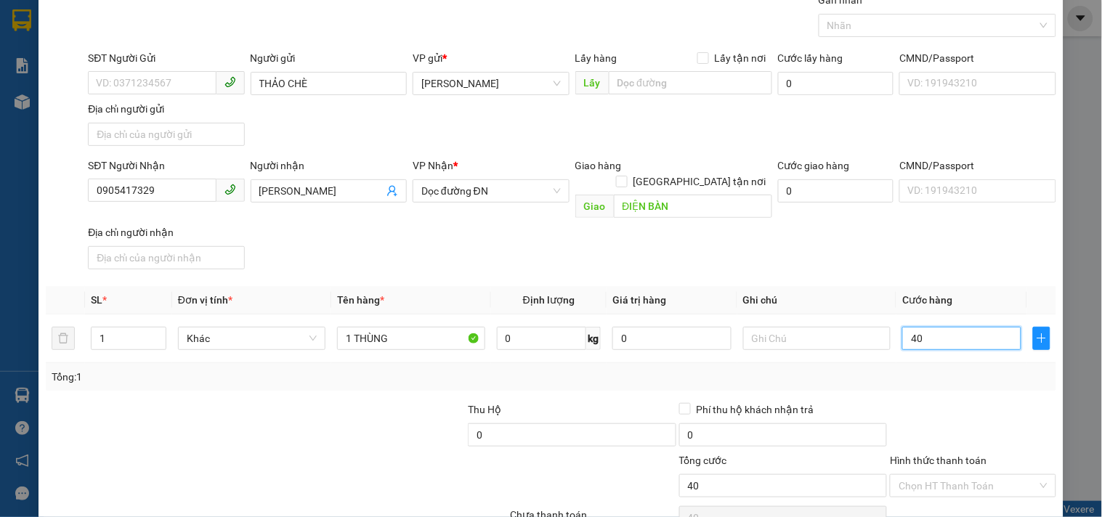
scroll to position [121, 0]
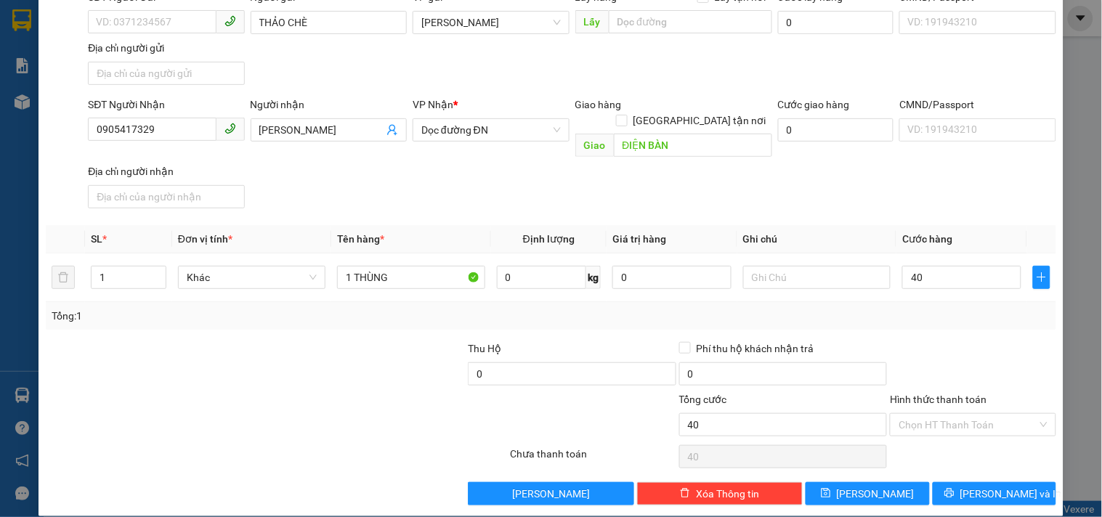
type input "40.000"
click at [940, 420] on div "Hình thức thanh toán Chọn HT Thanh Toán" at bounding box center [973, 417] width 166 height 51
click at [923, 414] on input "Hình thức thanh toán" at bounding box center [968, 425] width 138 height 22
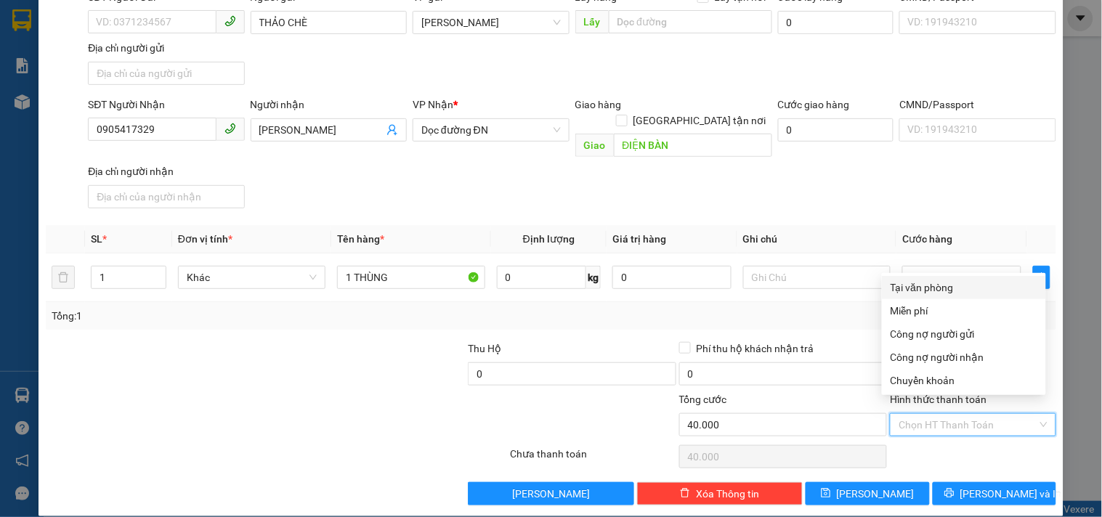
click at [928, 288] on div "Tại văn phòng" at bounding box center [964, 288] width 147 height 16
type input "0"
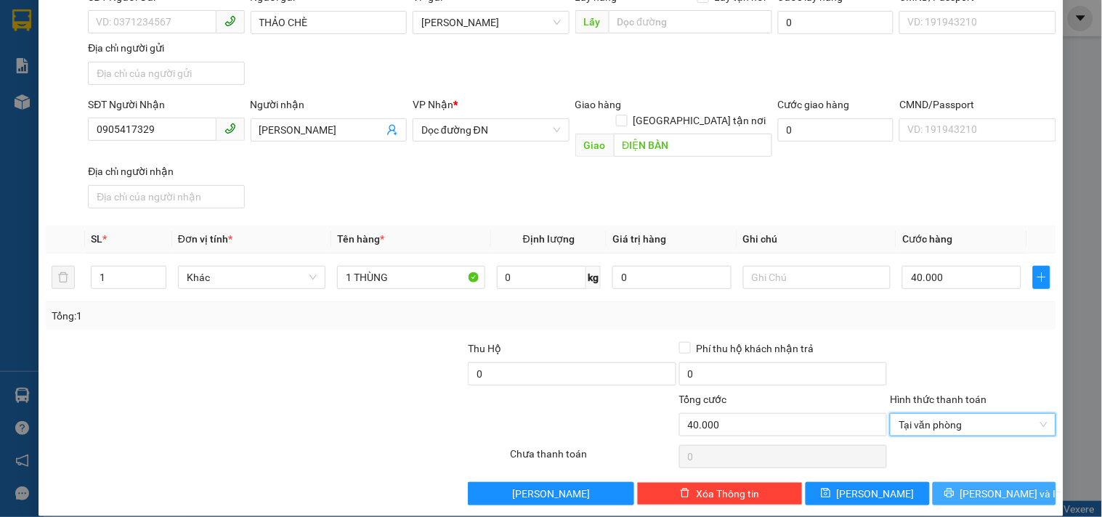
click at [965, 485] on button "[PERSON_NAME] và In" at bounding box center [994, 493] width 123 height 23
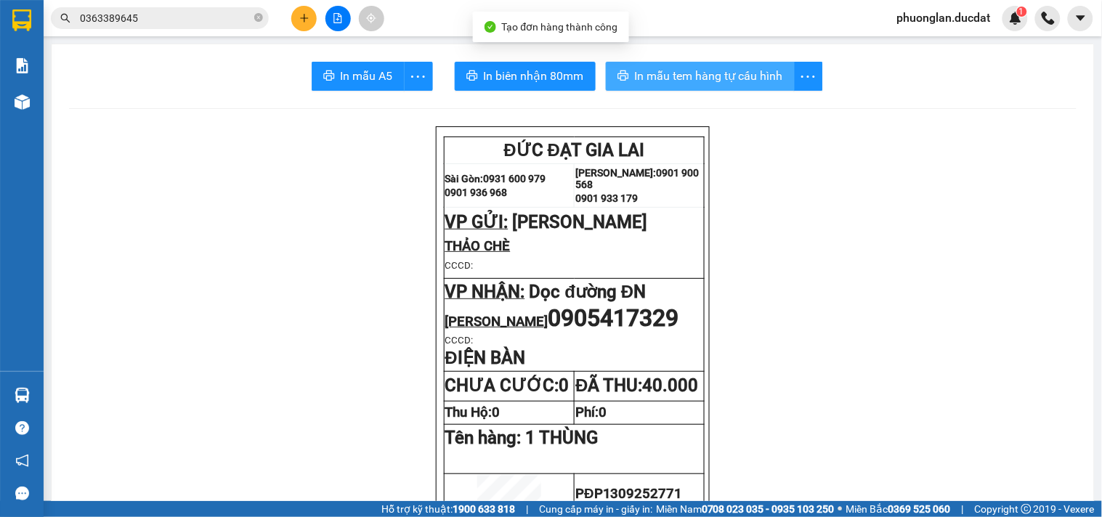
click at [698, 85] on button "In mẫu tem hàng tự cấu hình" at bounding box center [700, 76] width 189 height 29
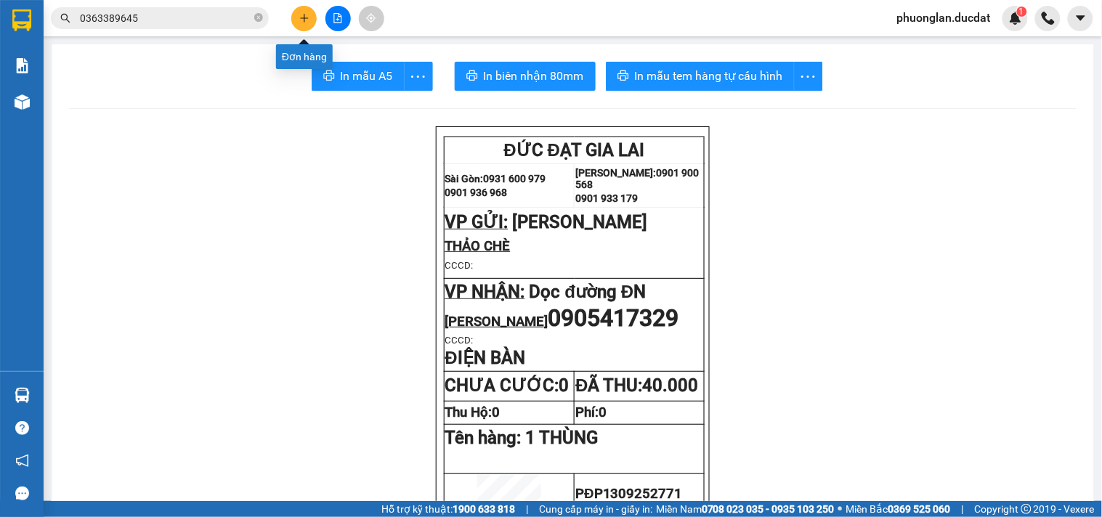
click at [300, 17] on icon "plus" at bounding box center [304, 18] width 10 height 10
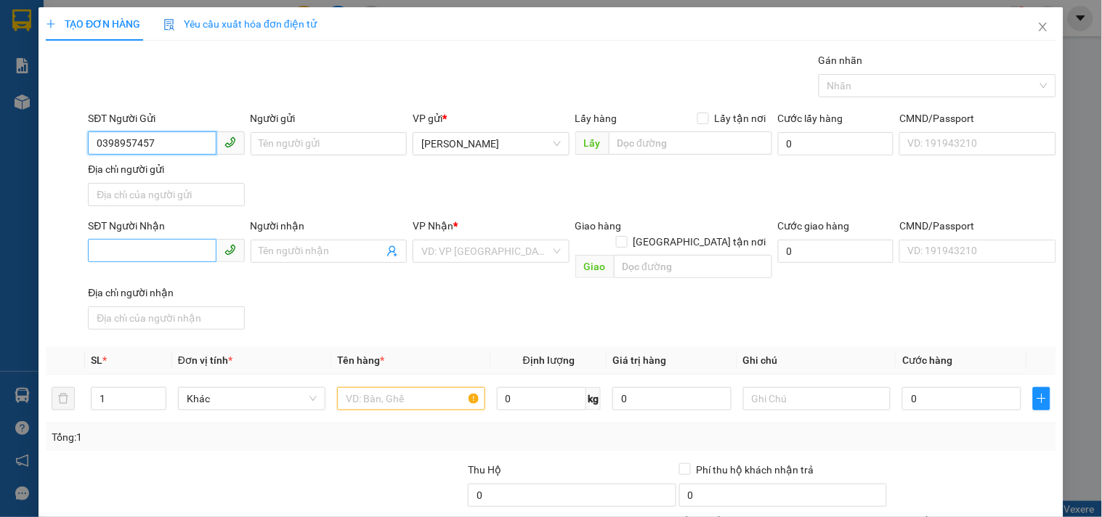
type input "0398957457"
click at [193, 251] on input "SĐT Người Nhận" at bounding box center [152, 250] width 128 height 23
type input "0981461188"
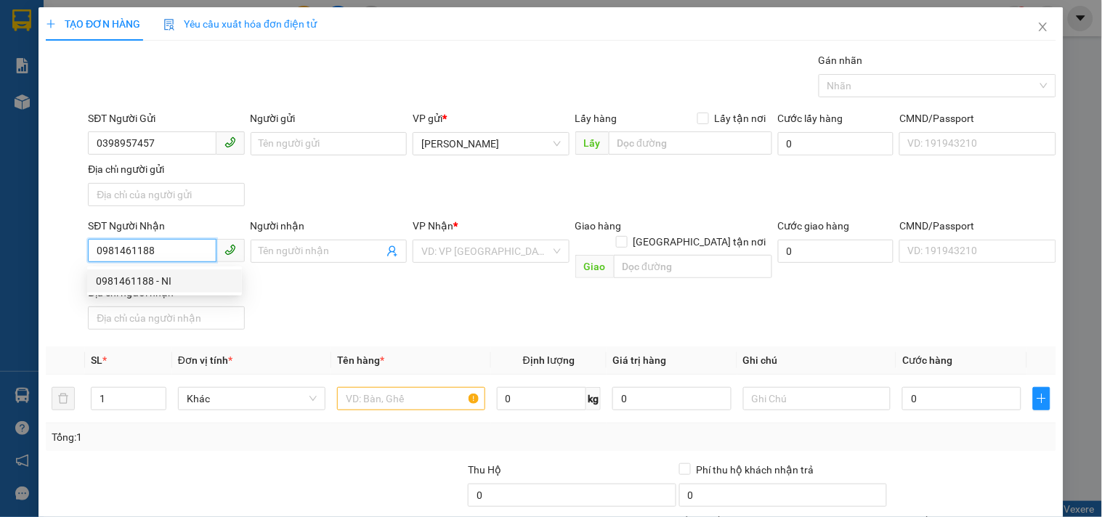
click at [171, 283] on div "0981461188 - NI" at bounding box center [164, 281] width 137 height 16
type input "NI"
type input "0981461188"
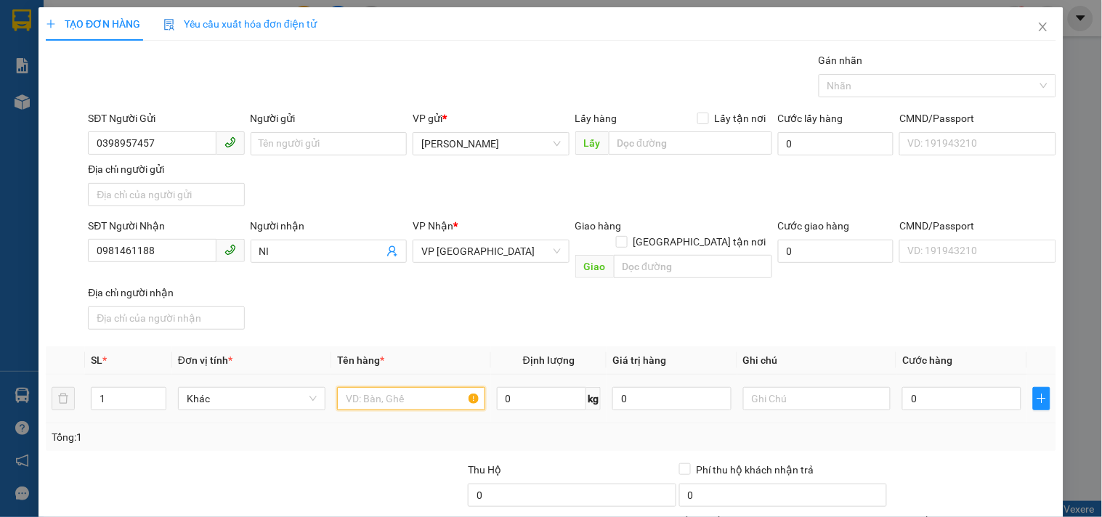
click at [402, 387] on input "text" at bounding box center [410, 398] width 147 height 23
type input "1 THÙNG"
click at [956, 396] on div "0" at bounding box center [961, 398] width 119 height 29
click at [953, 387] on input "0" at bounding box center [961, 398] width 119 height 23
type input "4"
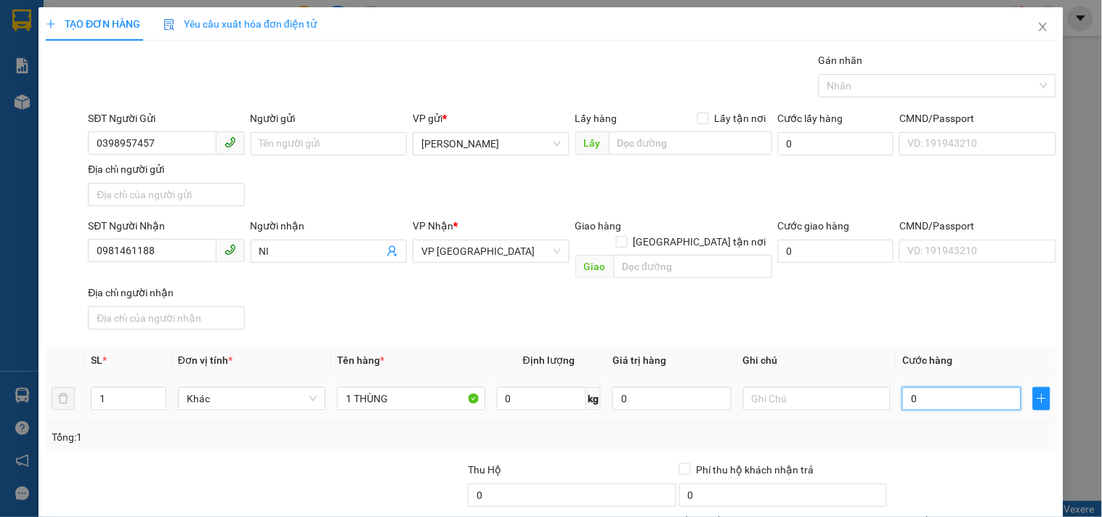
type input "4"
type input "40"
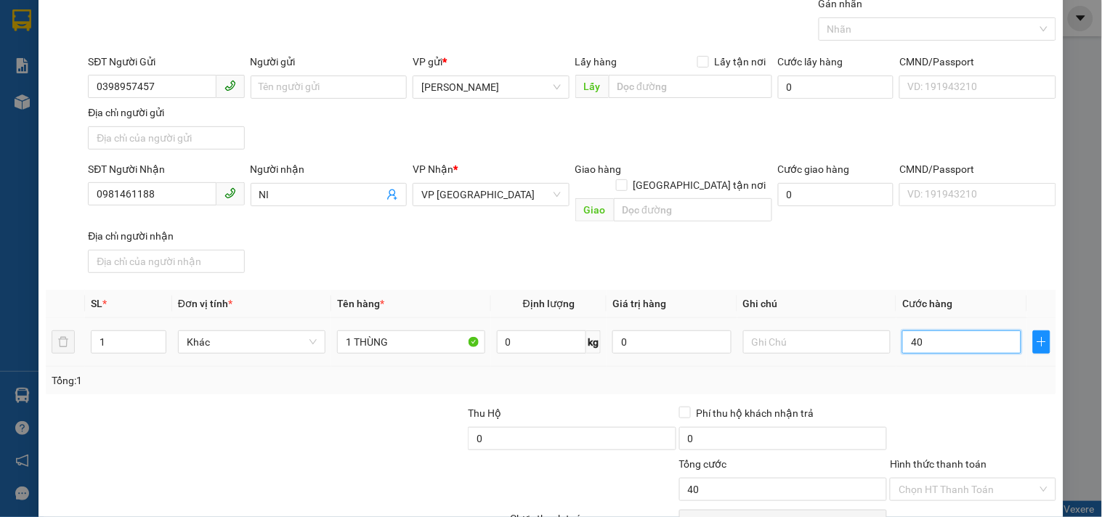
scroll to position [121, 0]
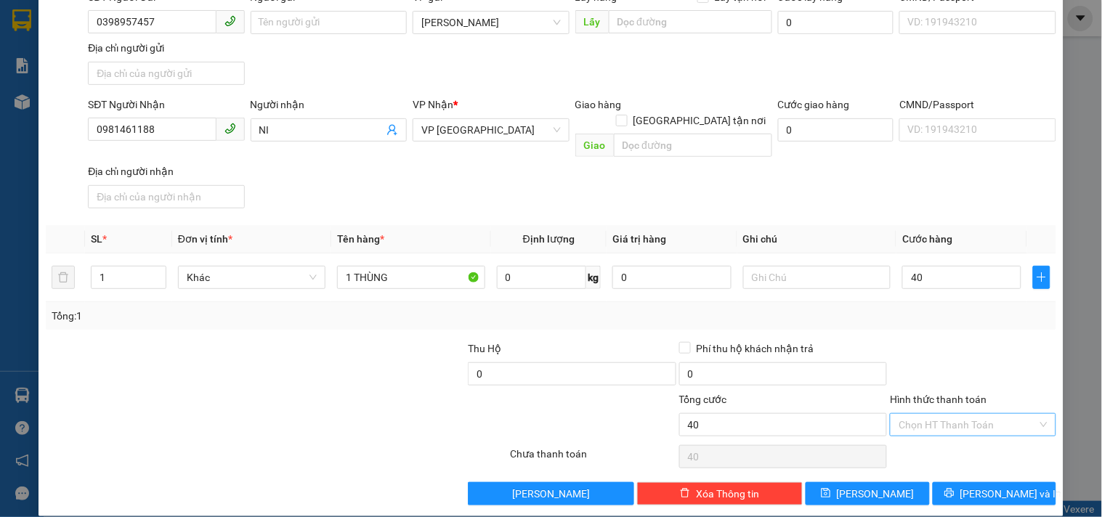
type input "40.000"
click at [946, 414] on input "Hình thức thanh toán" at bounding box center [968, 425] width 138 height 22
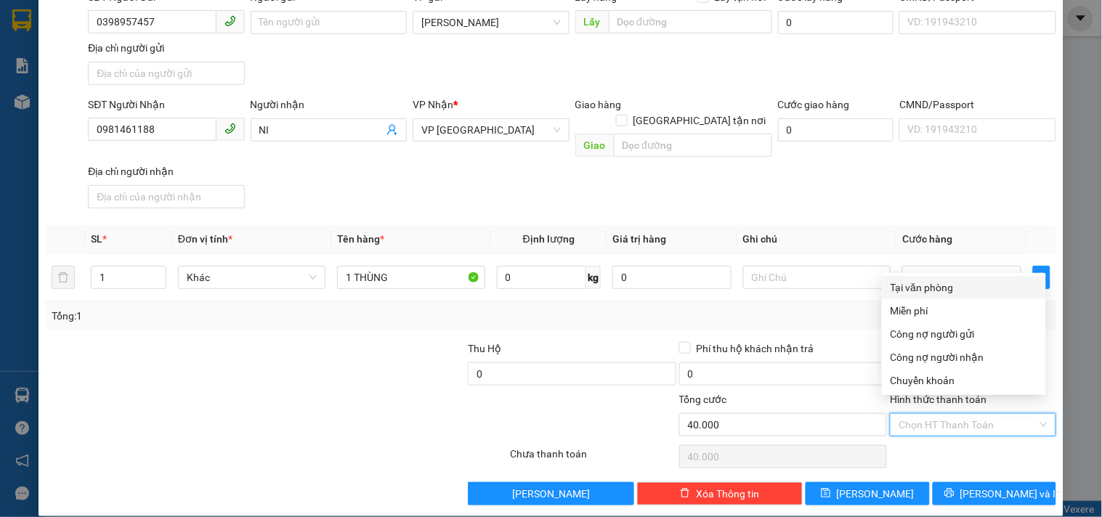
click at [921, 280] on div "Tại văn phòng" at bounding box center [964, 288] width 147 height 16
type input "0"
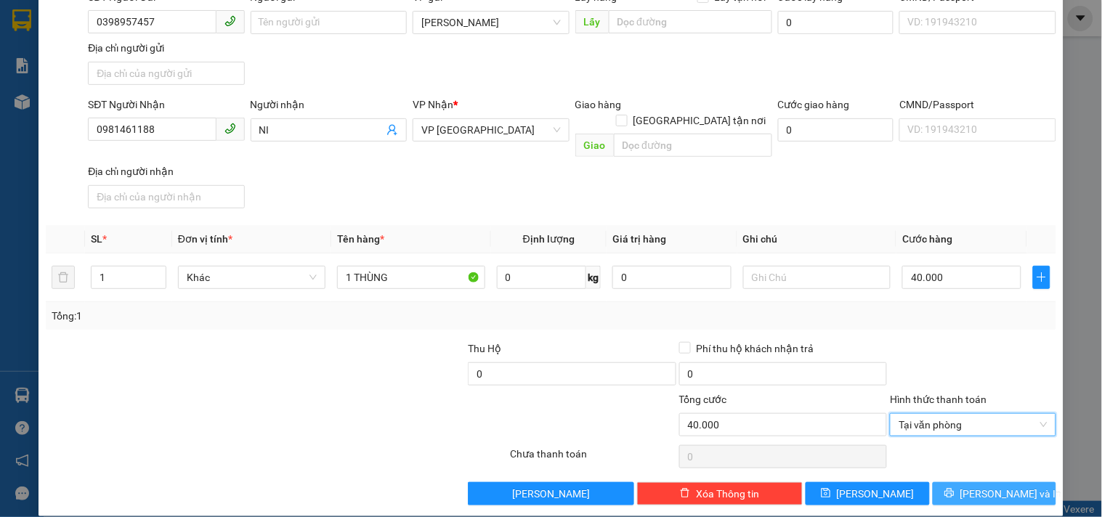
click at [975, 487] on button "[PERSON_NAME] và In" at bounding box center [994, 493] width 123 height 23
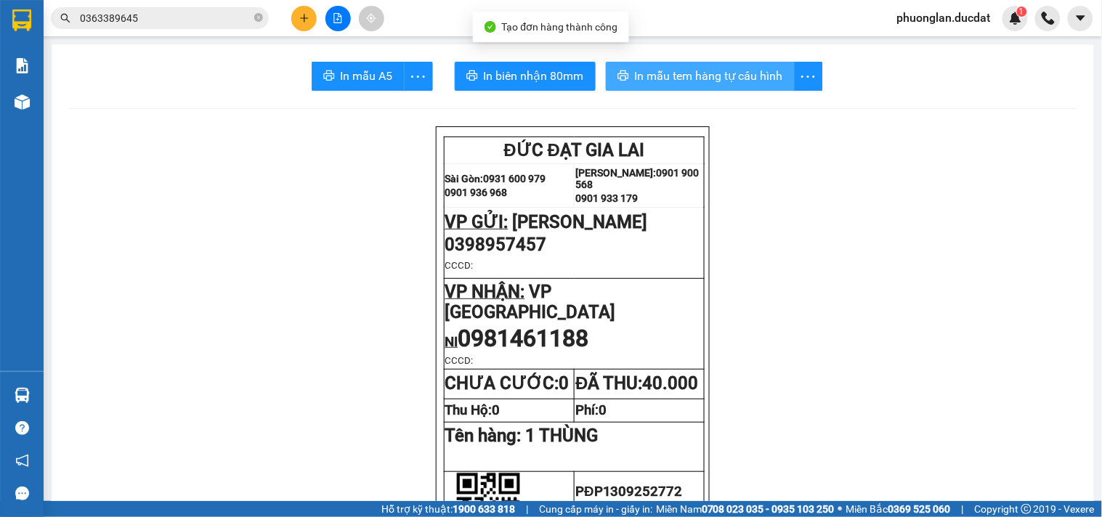
click at [760, 84] on span "In mẫu tem hàng tự cấu hình" at bounding box center [709, 76] width 148 height 18
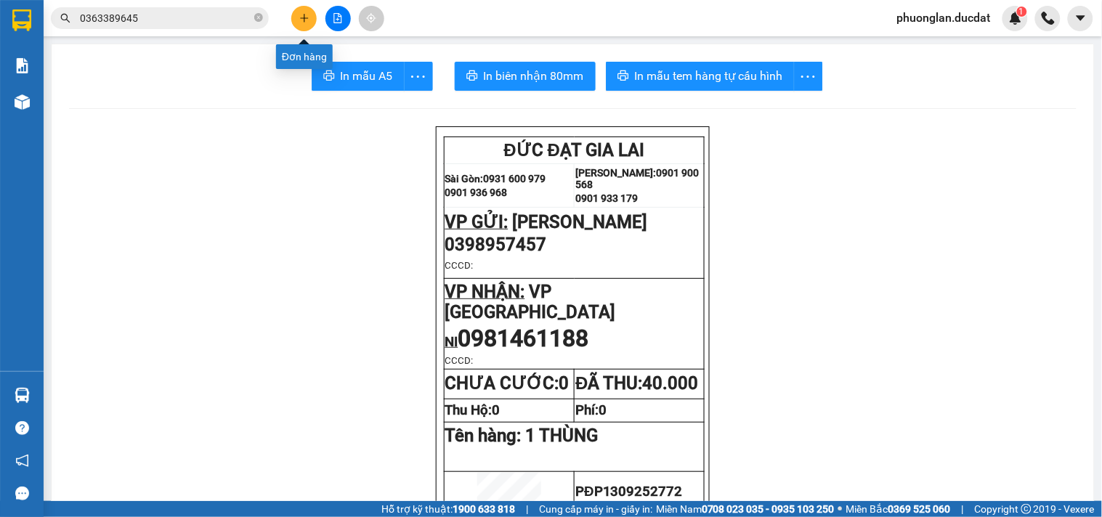
click at [311, 17] on button at bounding box center [303, 18] width 25 height 25
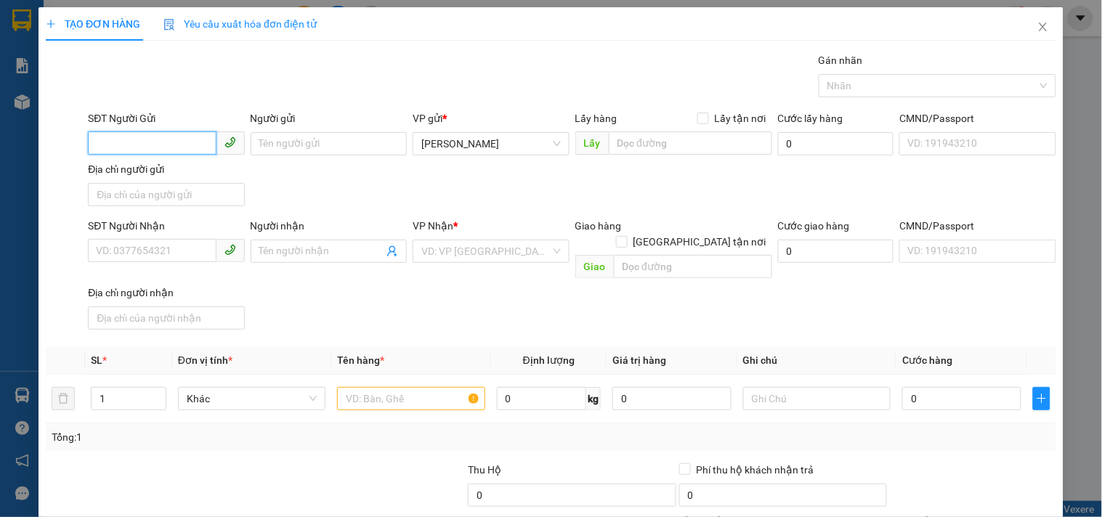
click at [131, 136] on input "SĐT Người Gửi" at bounding box center [152, 142] width 128 height 23
type input "0978559345"
click at [164, 259] on input "SĐT Người Nhận" at bounding box center [152, 250] width 128 height 23
type input "0877790204"
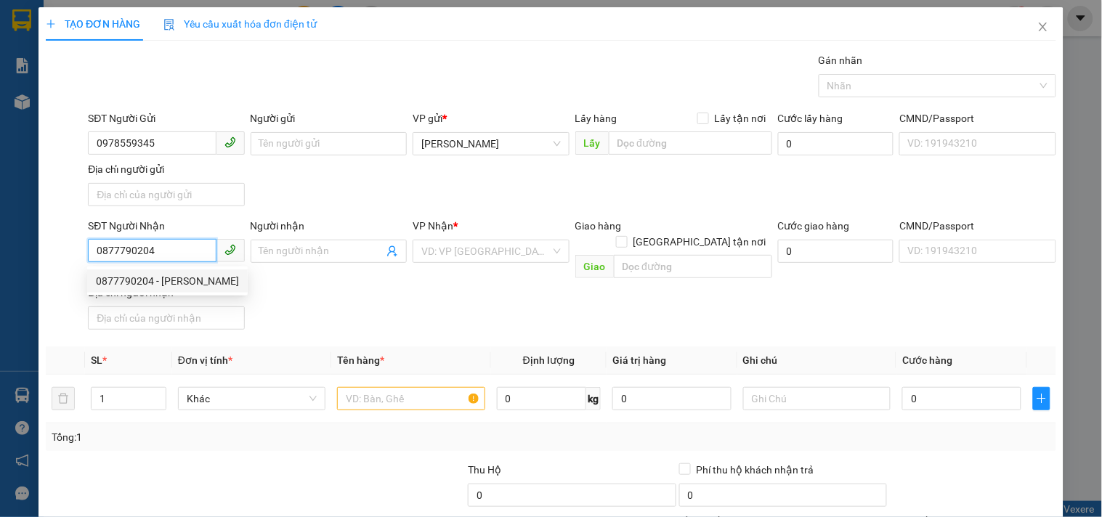
click at [140, 280] on div "0877790204 - KHÁNH" at bounding box center [167, 281] width 143 height 16
type input "KHÁNH"
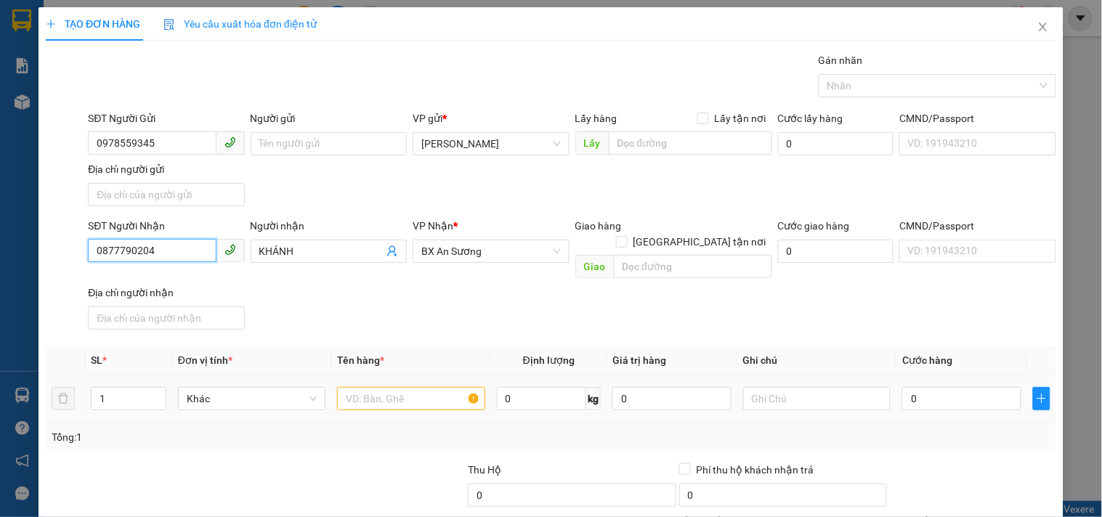
type input "0877790204"
click at [376, 387] on input "text" at bounding box center [410, 398] width 147 height 23
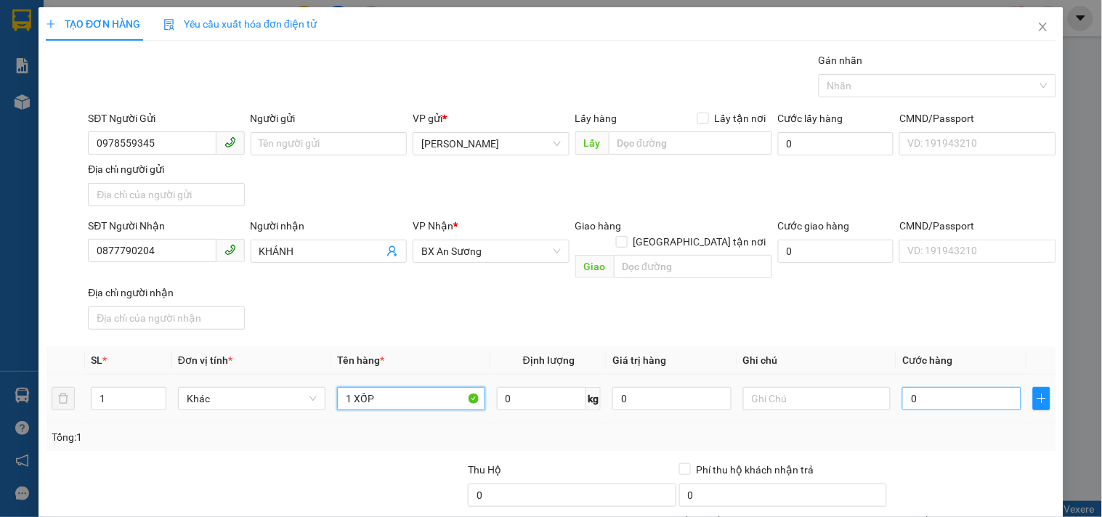
type input "1 XỐP"
click at [926, 393] on input "0" at bounding box center [961, 398] width 119 height 23
type input "4"
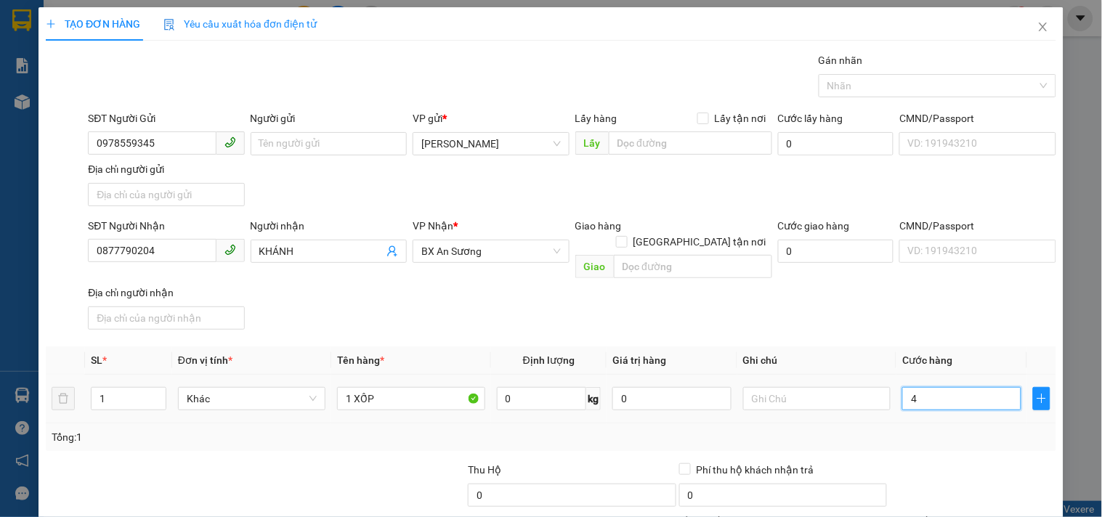
type input "40"
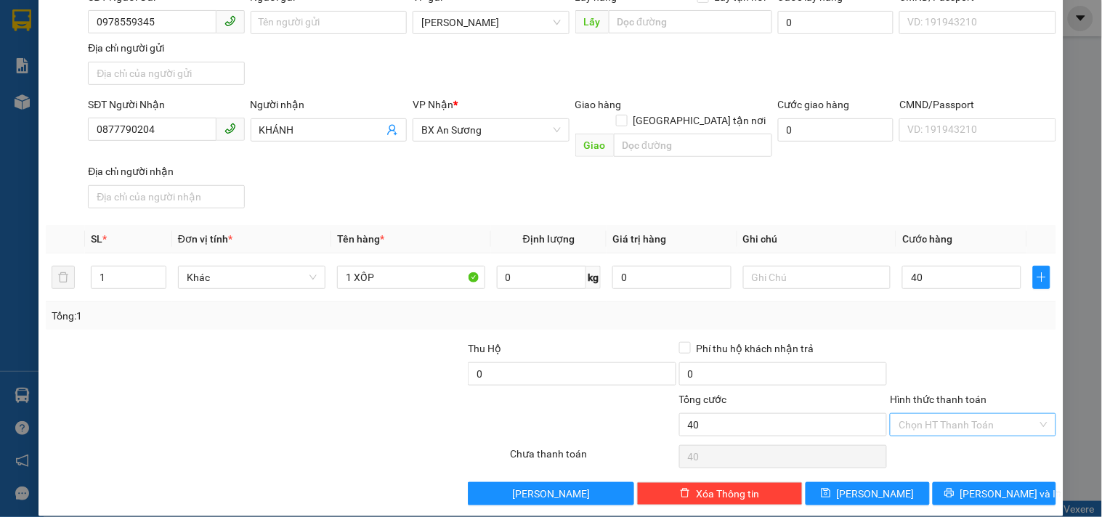
type input "40.000"
click at [939, 414] on input "Hình thức thanh toán" at bounding box center [968, 425] width 138 height 22
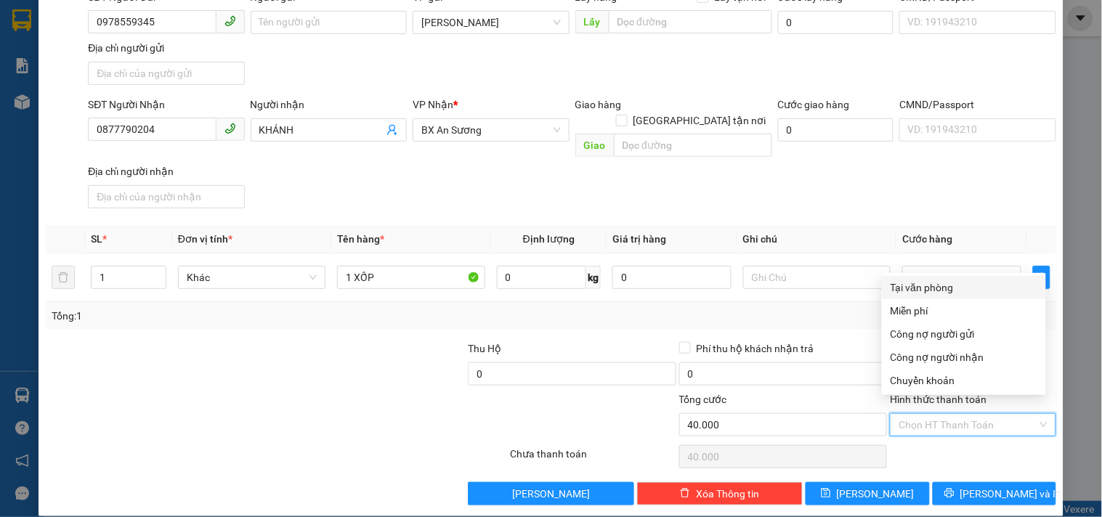
click at [934, 288] on div "Tại văn phòng" at bounding box center [964, 288] width 147 height 16
type input "0"
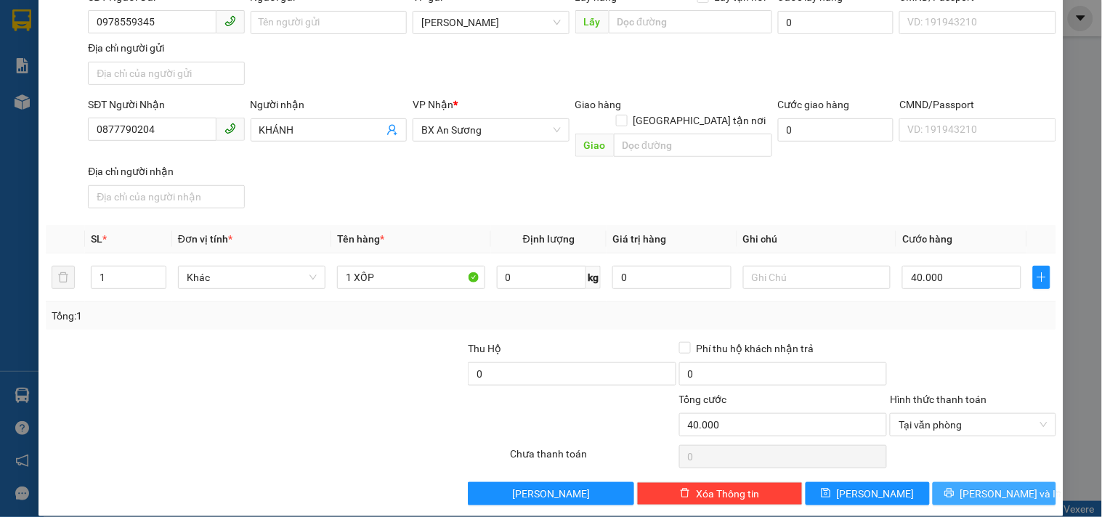
drag, startPoint x: 955, startPoint y: 465, endPoint x: 953, endPoint y: 473, distance: 8.3
click at [955, 465] on div "Transit Pickup Surcharge Ids Transit Deliver Surcharge Ids Transit Deliver Surc…" at bounding box center [551, 218] width 1010 height 575
drag, startPoint x: 953, startPoint y: 475, endPoint x: 928, endPoint y: 455, distance: 32.6
click at [953, 482] on button "[PERSON_NAME] và In" at bounding box center [994, 493] width 123 height 23
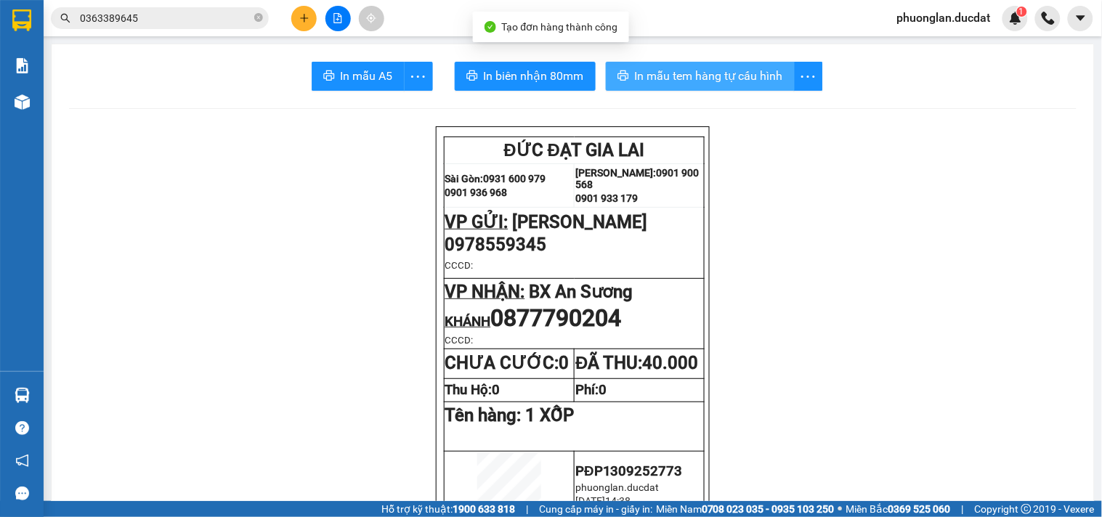
click at [709, 76] on span "In mẫu tem hàng tự cấu hình" at bounding box center [709, 76] width 148 height 18
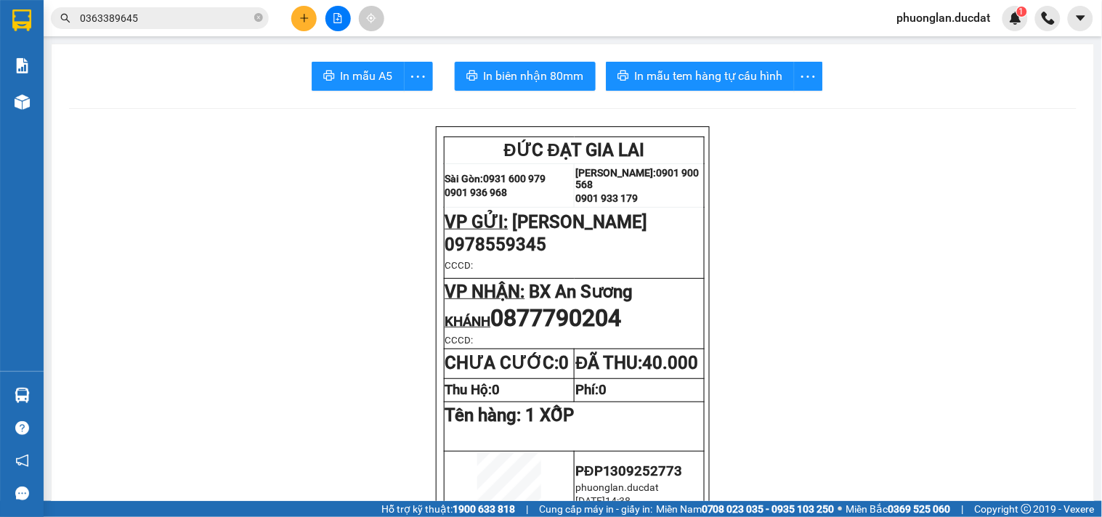
click at [298, 17] on button at bounding box center [303, 18] width 25 height 25
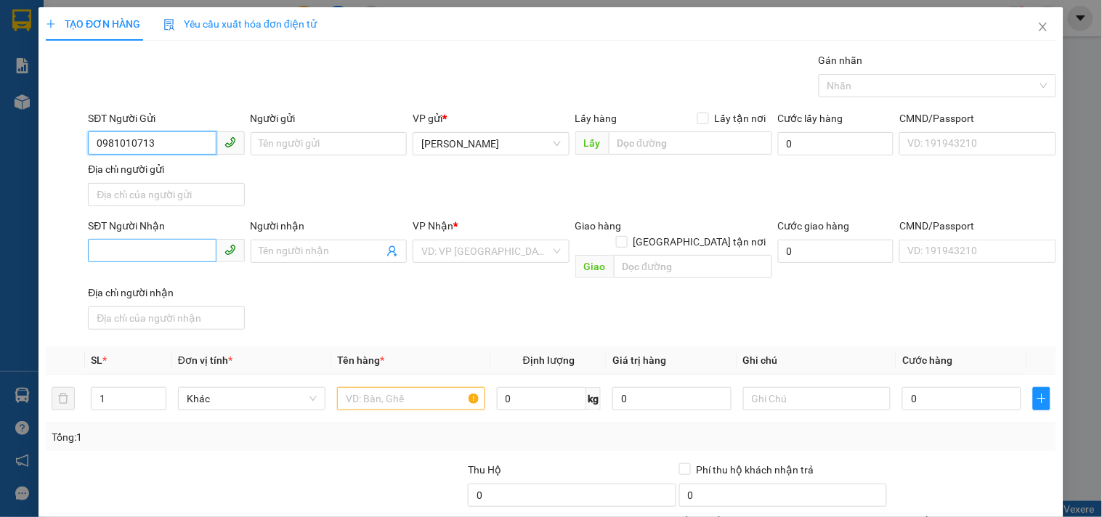
type input "0981010713"
click at [144, 252] on input "SĐT Người Nhận" at bounding box center [152, 250] width 128 height 23
type input "0396863850"
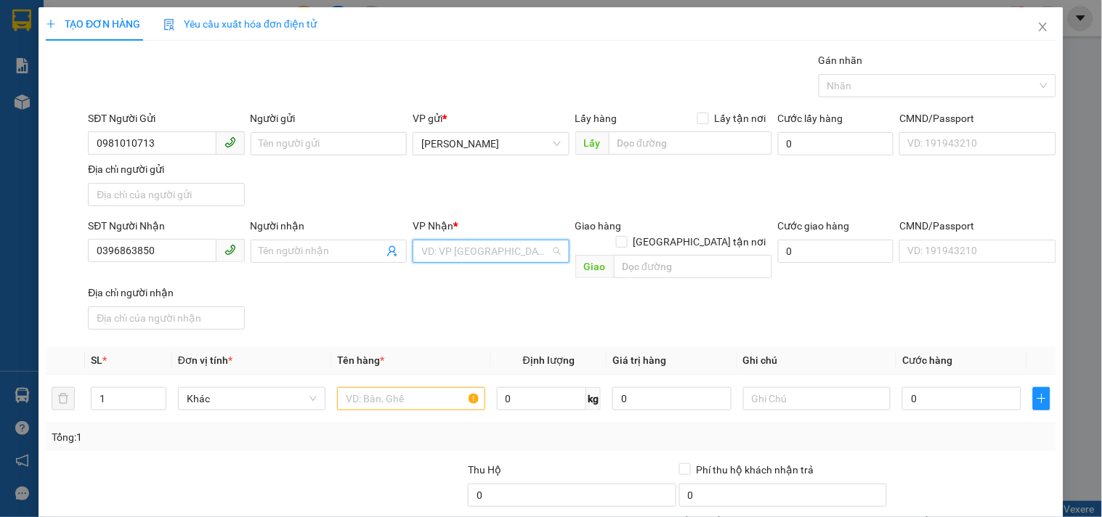
click at [437, 248] on input "search" at bounding box center [485, 251] width 129 height 22
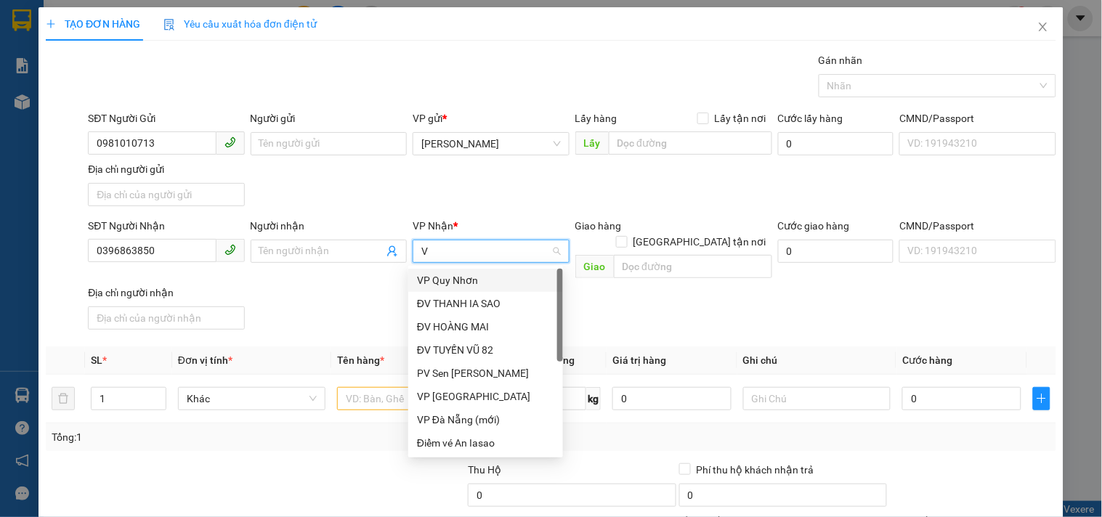
type input "VP"
click at [463, 305] on div "VP [GEOGRAPHIC_DATA]" at bounding box center [485, 304] width 137 height 16
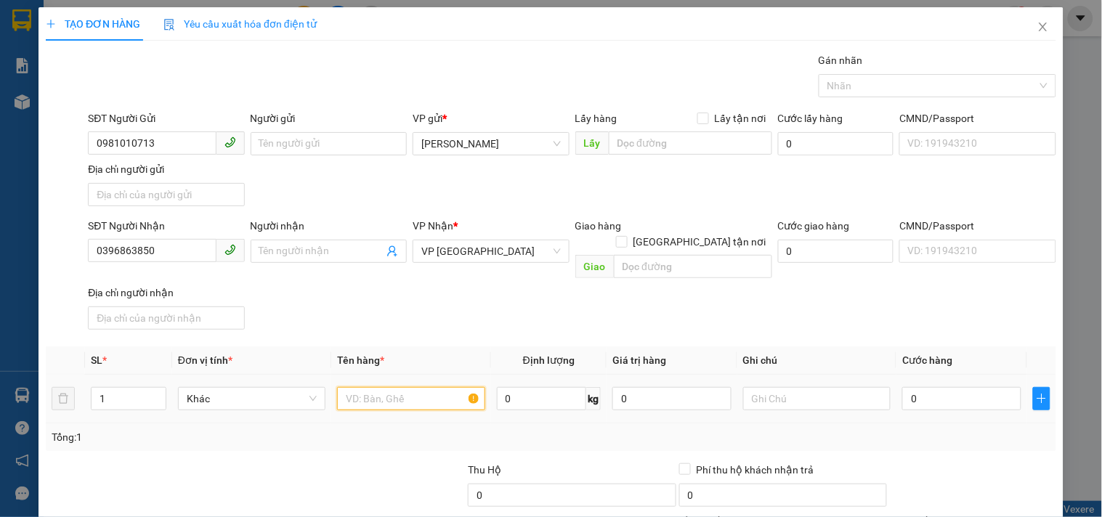
click at [370, 392] on input "text" at bounding box center [410, 398] width 147 height 23
click at [902, 387] on input "0" at bounding box center [961, 398] width 119 height 23
drag, startPoint x: 166, startPoint y: 255, endPoint x: 33, endPoint y: 298, distance: 139.7
click at [33, 298] on div "TẠO ĐƠN HÀNG Yêu cầu xuất hóa đơn điện tử Transit Pickup Surcharge Ids Transit …" at bounding box center [551, 258] width 1102 height 517
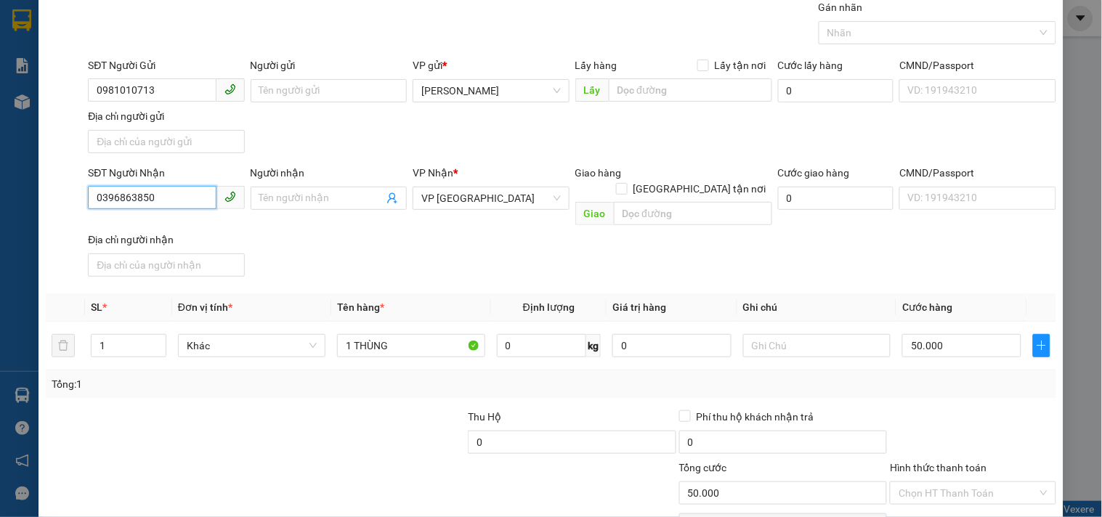
scroll to position [121, 0]
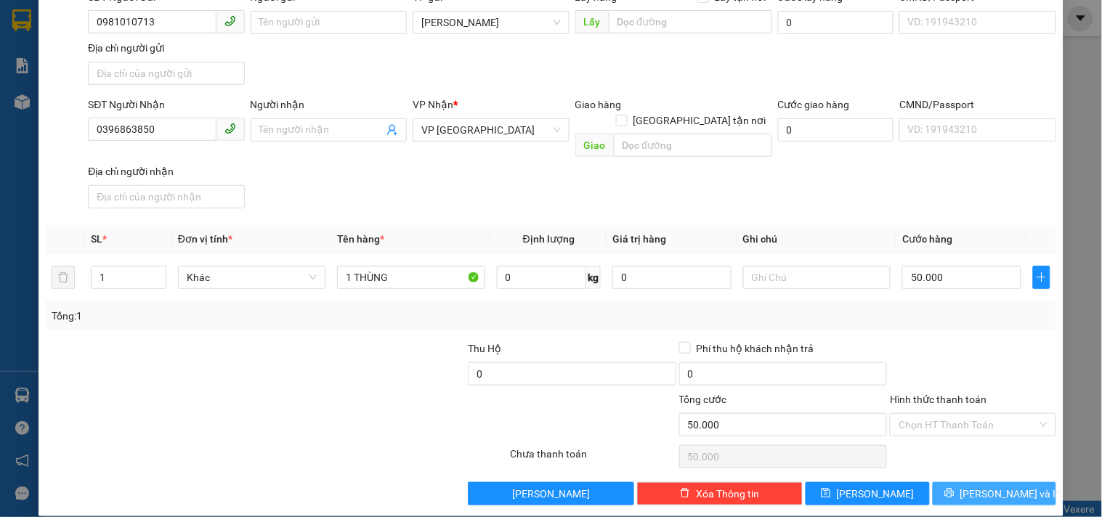
click at [955, 488] on icon "printer" at bounding box center [949, 493] width 10 height 10
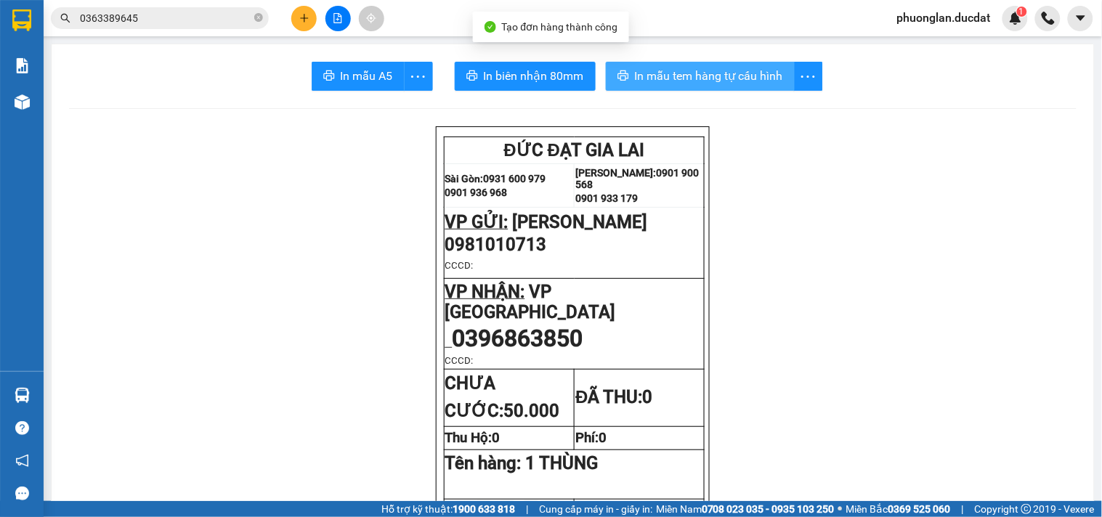
click at [726, 84] on span "In mẫu tem hàng tự cấu hình" at bounding box center [709, 76] width 148 height 18
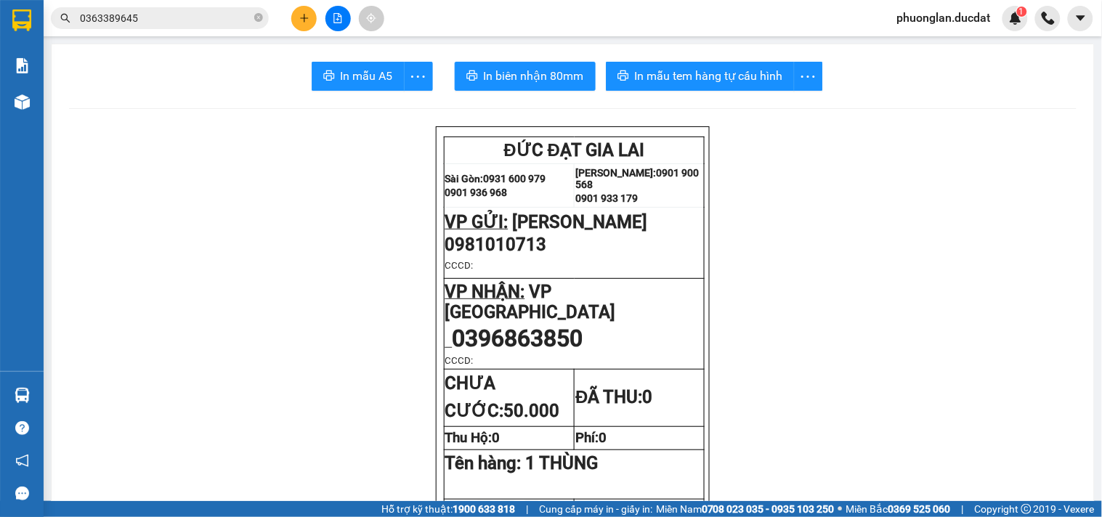
click at [303, 26] on button at bounding box center [303, 18] width 25 height 25
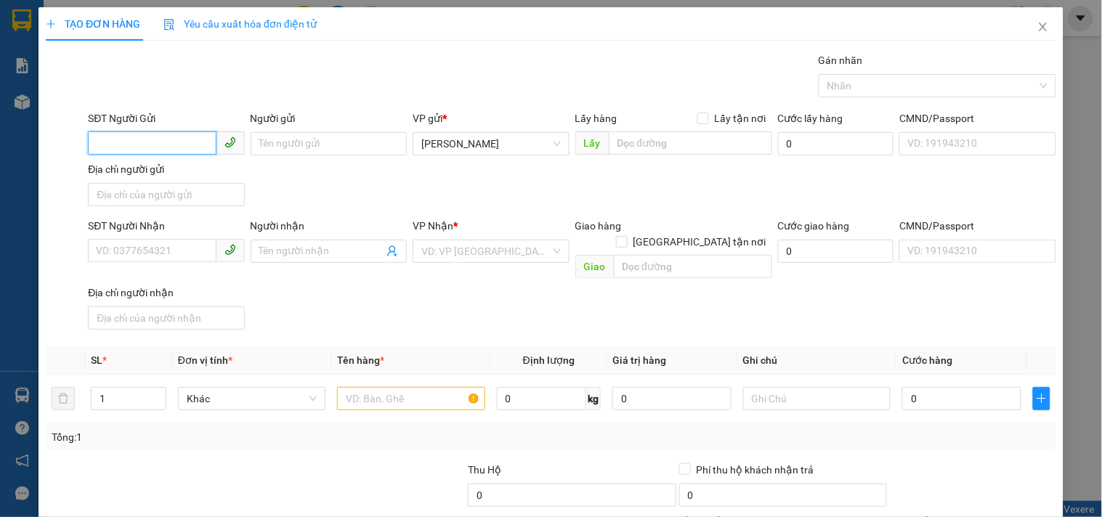
click at [142, 150] on input "SĐT Người Gửi" at bounding box center [152, 142] width 128 height 23
click at [180, 176] on div "0979548278" at bounding box center [164, 173] width 137 height 16
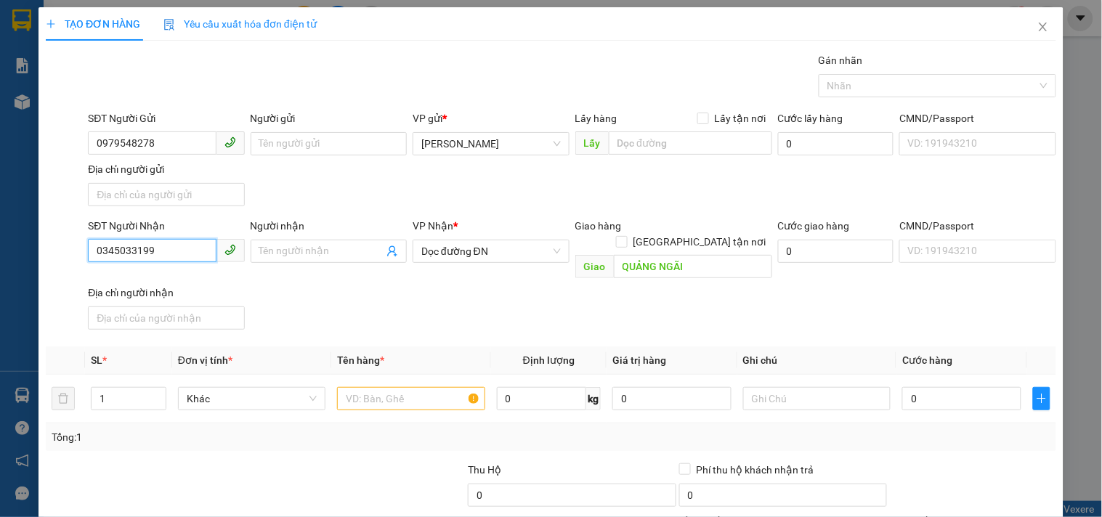
drag, startPoint x: 175, startPoint y: 243, endPoint x: 0, endPoint y: 242, distance: 175.1
click at [0, 242] on div "TẠO ĐƠN HÀNG Yêu cầu xuất hóa đơn điện tử Transit Pickup Surcharge Ids Transit …" at bounding box center [551, 258] width 1102 height 517
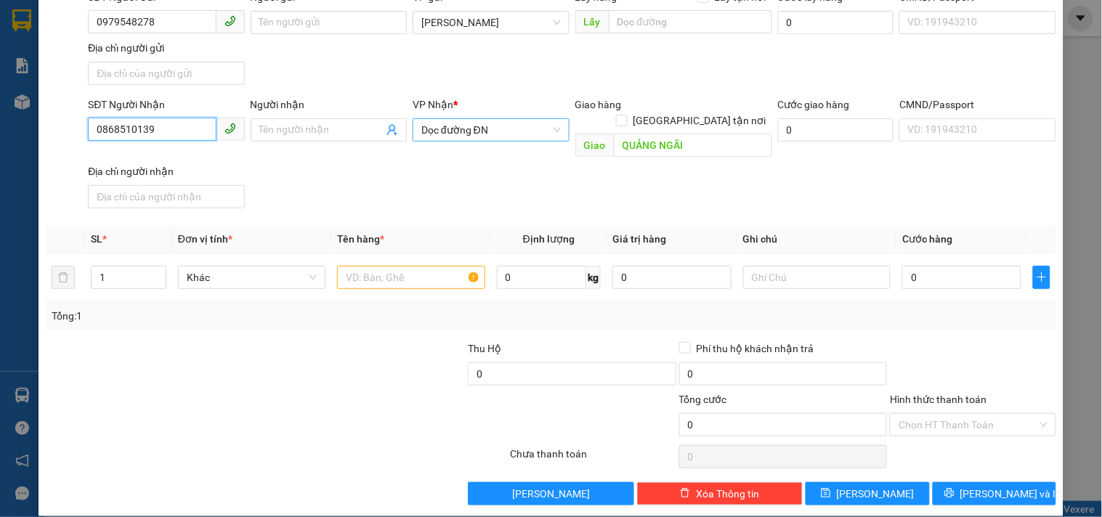
click at [467, 134] on span "Dọc đường ĐN" at bounding box center [490, 130] width 139 height 22
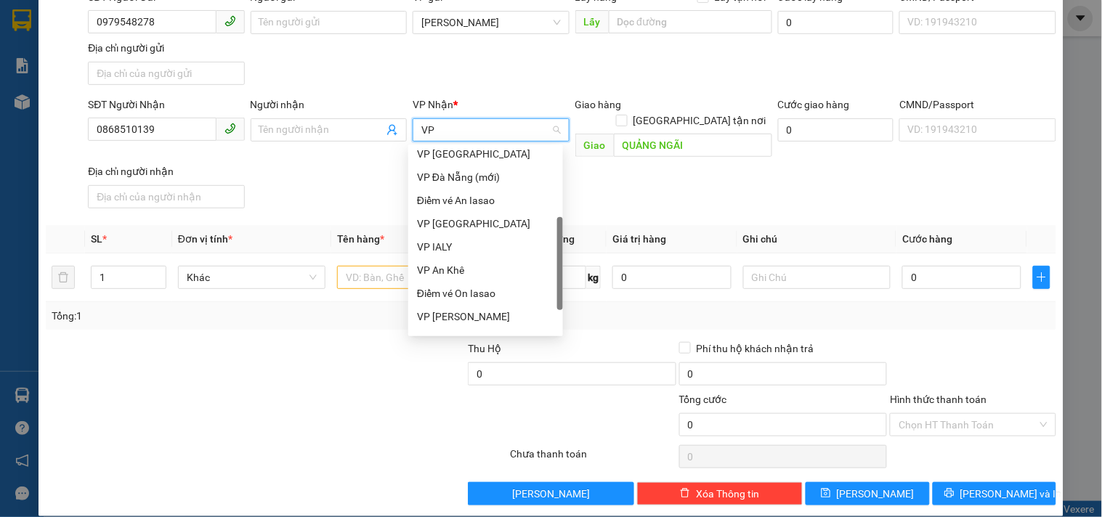
scroll to position [0, 0]
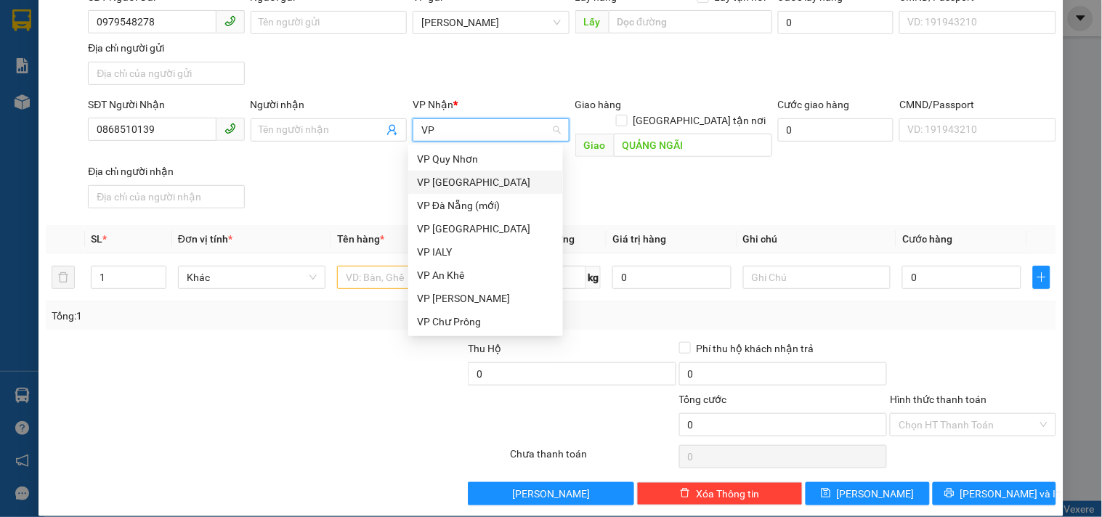
click at [461, 183] on div "VP [GEOGRAPHIC_DATA]" at bounding box center [485, 182] width 137 height 16
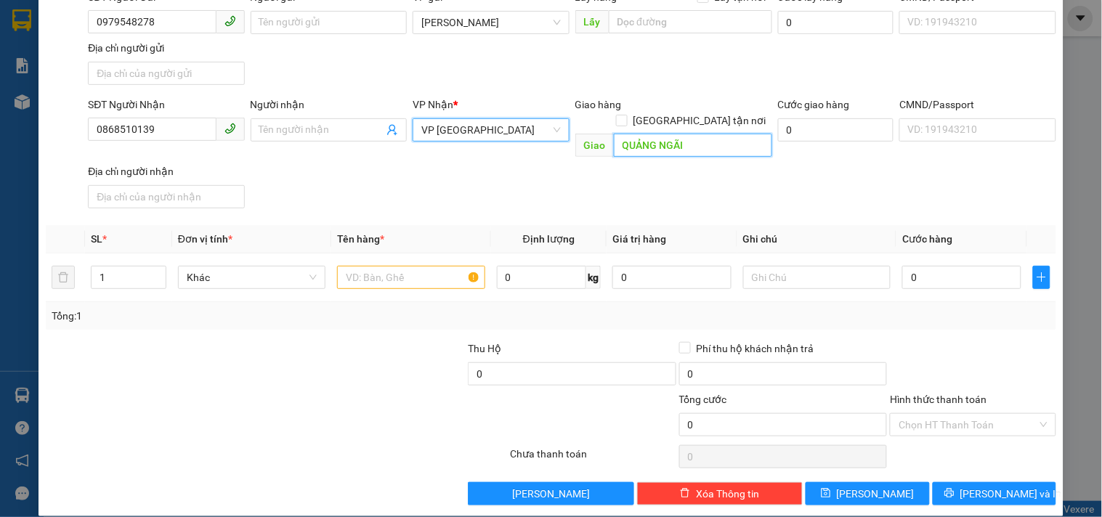
click at [668, 134] on input "QUẢNG NGÃI" at bounding box center [693, 145] width 158 height 23
click at [453, 270] on input "text" at bounding box center [410, 277] width 147 height 23
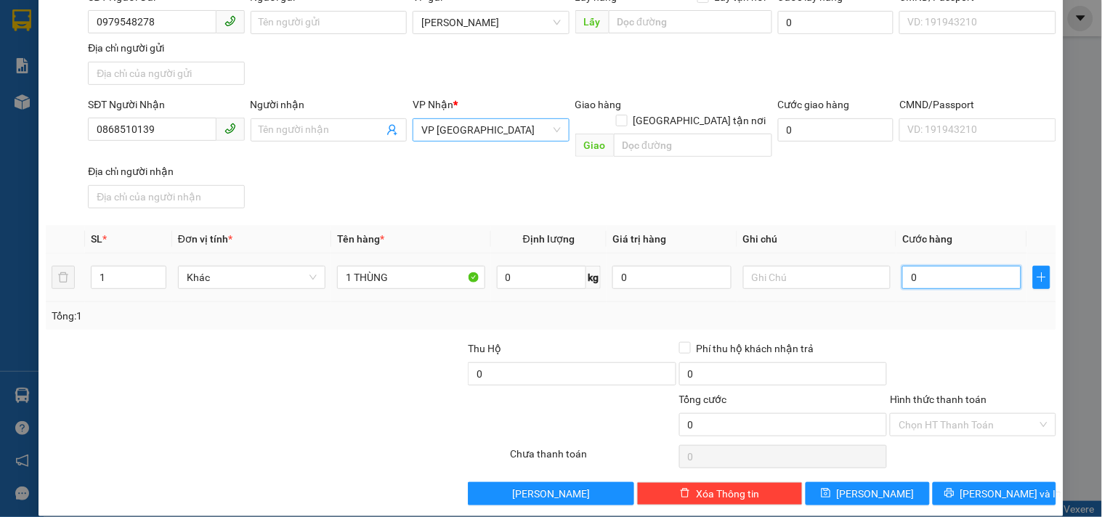
click at [973, 266] on input "0" at bounding box center [961, 277] width 119 height 23
drag, startPoint x: 179, startPoint y: 126, endPoint x: 0, endPoint y: 139, distance: 179.9
click at [0, 139] on div "TẠO ĐƠN HÀNG Yêu cầu xuất hóa đơn điện tử Transit Pickup Surcharge Ids Transit …" at bounding box center [551, 258] width 1102 height 517
click at [976, 486] on span "[PERSON_NAME] và In" at bounding box center [1011, 494] width 102 height 16
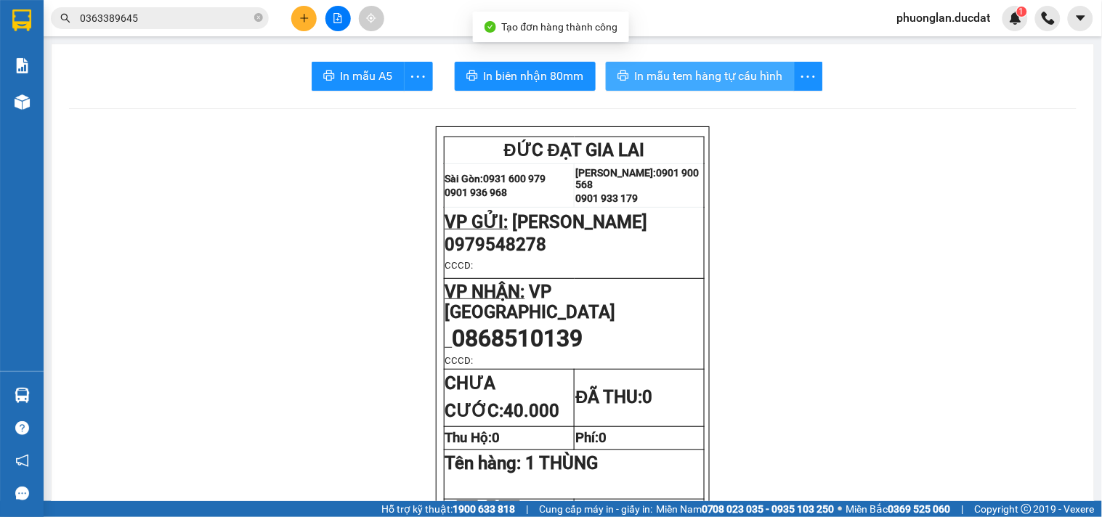
click at [667, 77] on span "In mẫu tem hàng tự cấu hình" at bounding box center [709, 76] width 148 height 18
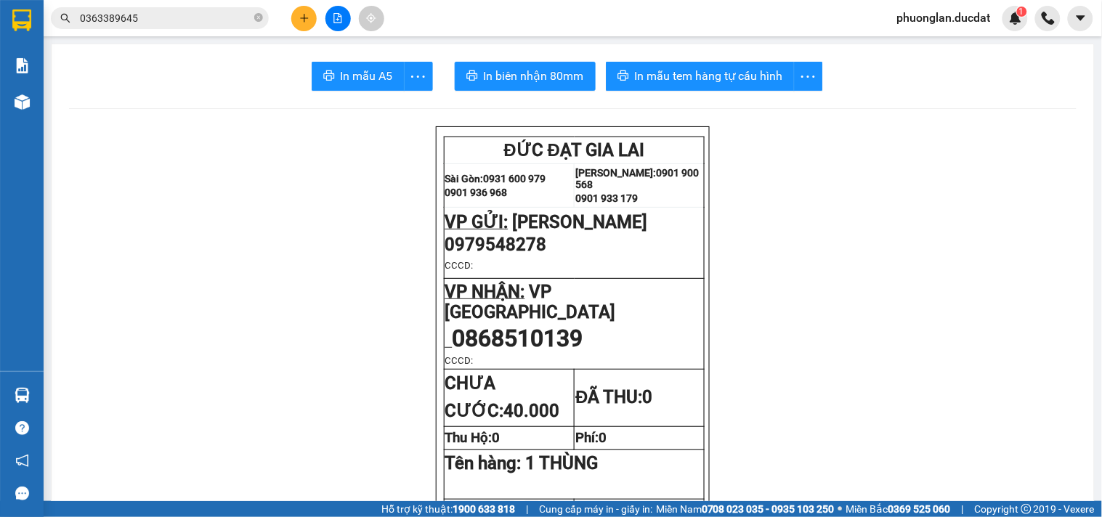
drag, startPoint x: 805, startPoint y: 209, endPoint x: 779, endPoint y: 114, distance: 98.5
click at [302, 19] on icon "plus" at bounding box center [304, 18] width 10 height 10
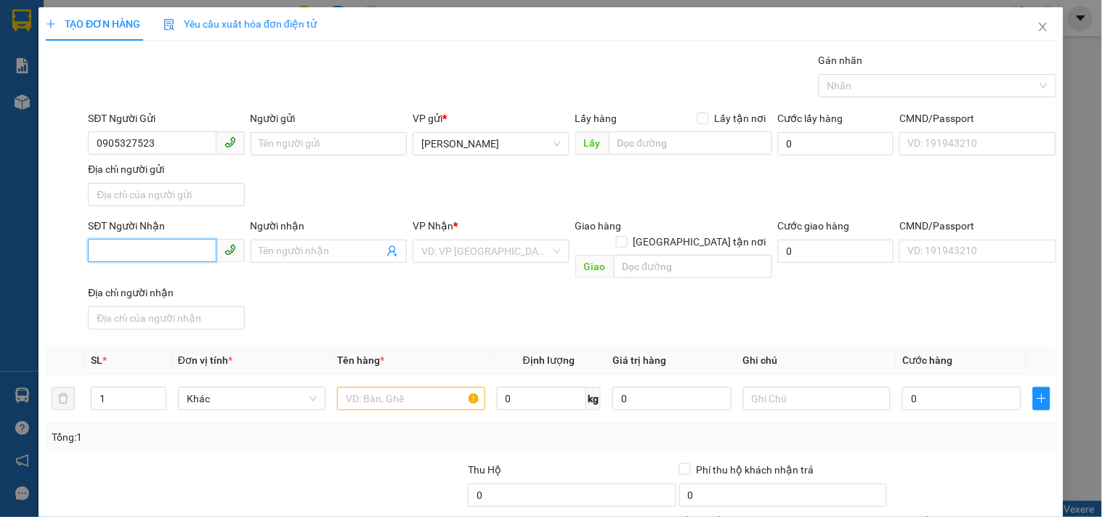
click at [147, 254] on input "SĐT Người Nhận" at bounding box center [152, 250] width 128 height 23
click at [147, 284] on div "0919045791 - NHI" at bounding box center [164, 281] width 137 height 16
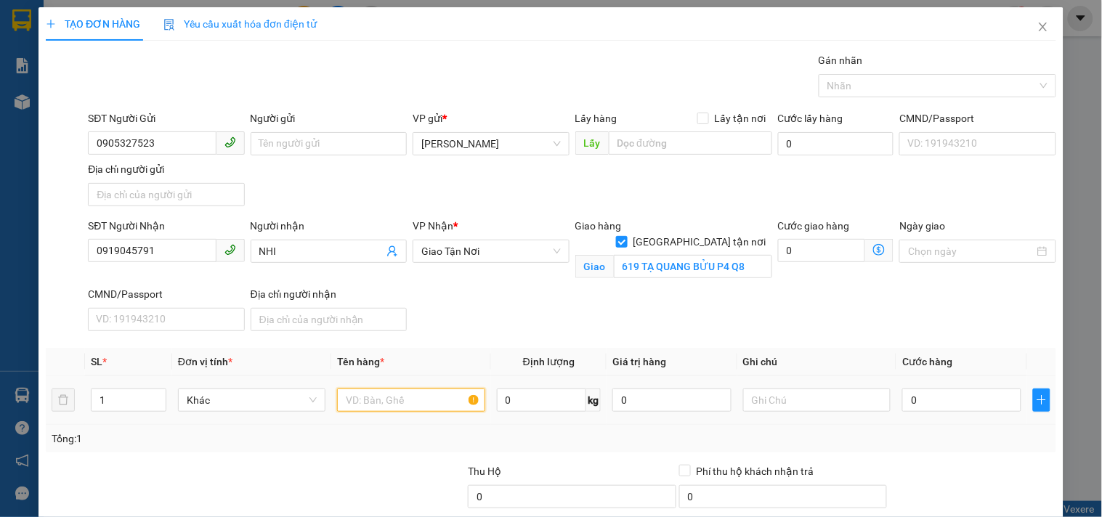
click at [434, 408] on input "text" at bounding box center [410, 400] width 147 height 23
click at [955, 408] on input "0" at bounding box center [961, 400] width 119 height 23
click at [807, 334] on div "SĐT Người Nhận 0919045791 Người nhận NHI VP Nhận * Giao Tận Nơi Giao hàng Giao…" at bounding box center [572, 277] width 974 height 119
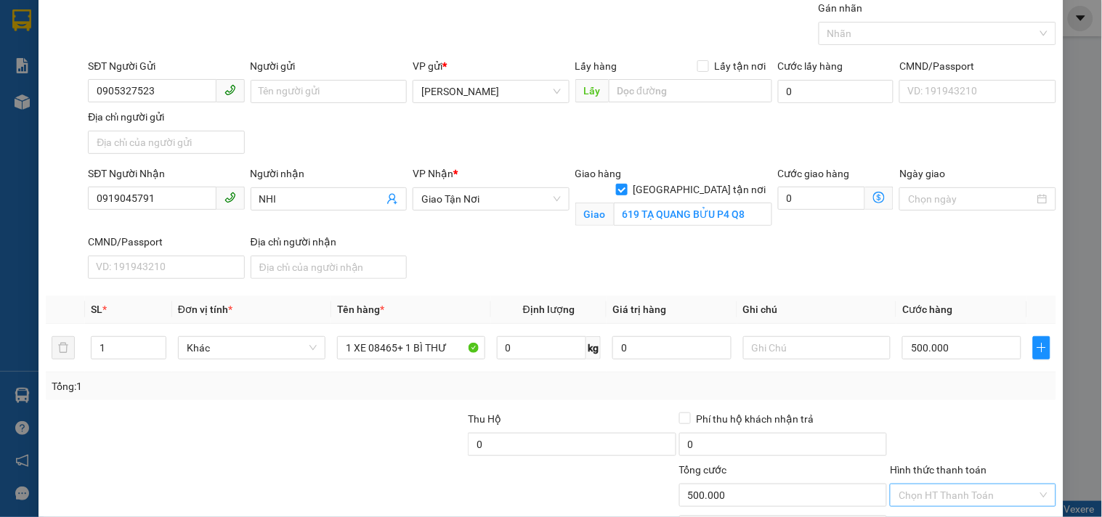
scroll to position [139, 0]
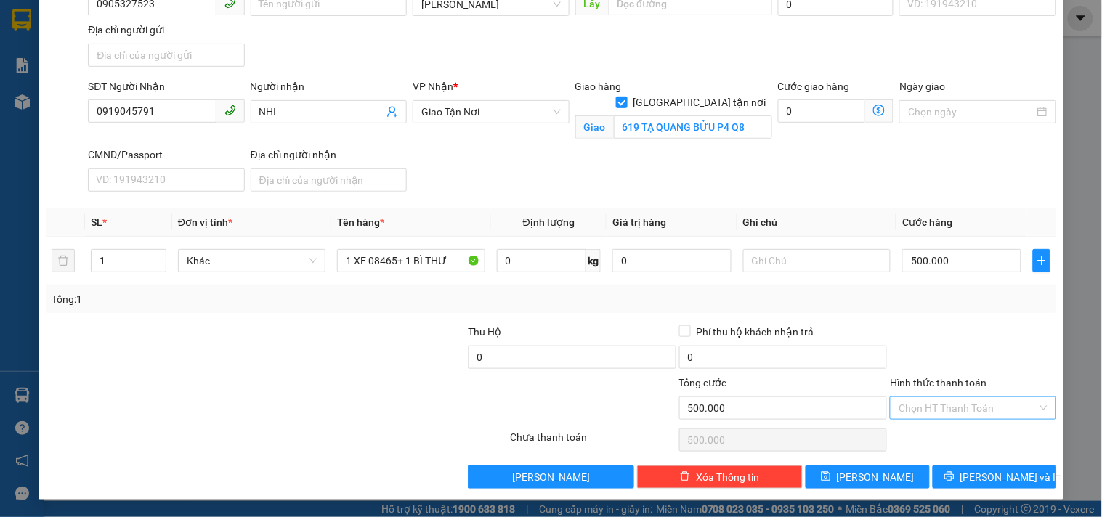
click at [977, 415] on input "Hình thức thanh toán" at bounding box center [968, 408] width 138 height 22
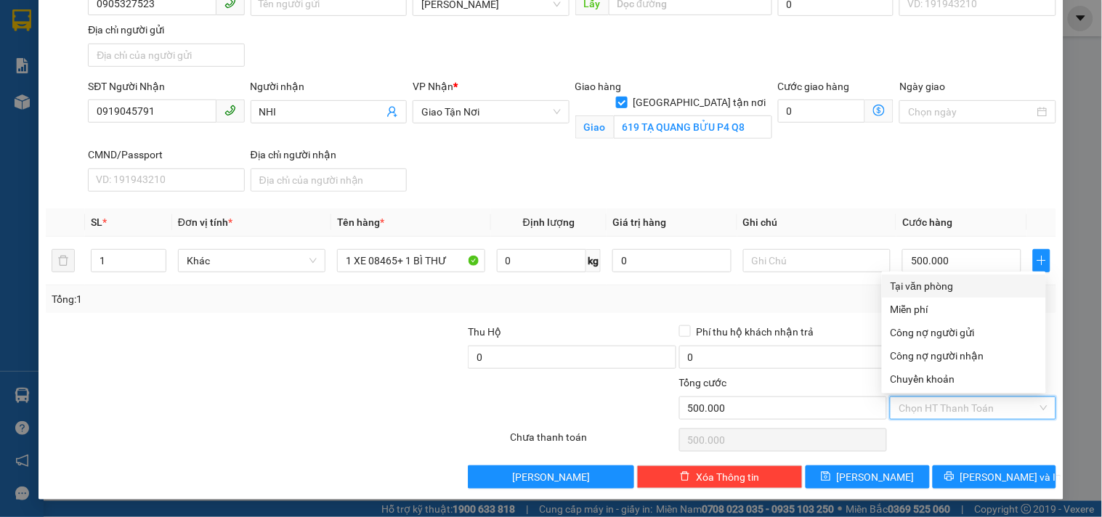
click at [934, 291] on div "Tại văn phòng" at bounding box center [964, 286] width 147 height 16
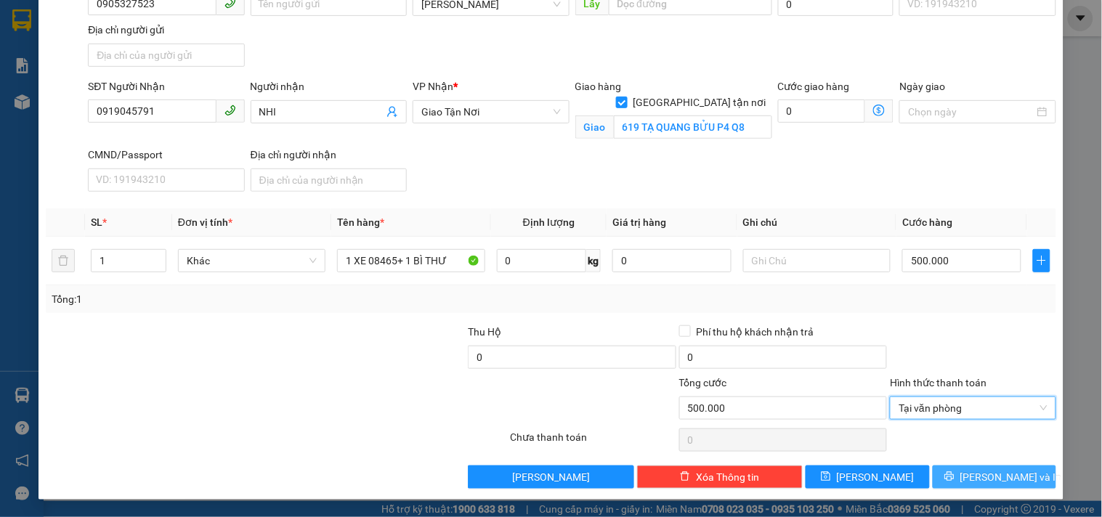
click at [1006, 477] on span "[PERSON_NAME] và In" at bounding box center [1011, 477] width 102 height 16
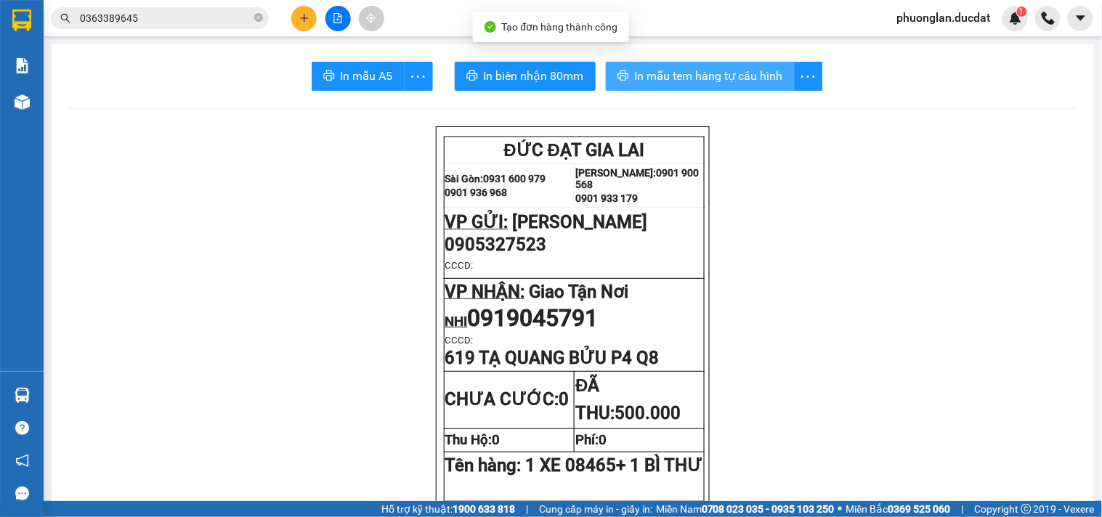
click at [710, 76] on span "In mẫu tem hàng tự cấu hình" at bounding box center [709, 76] width 148 height 18
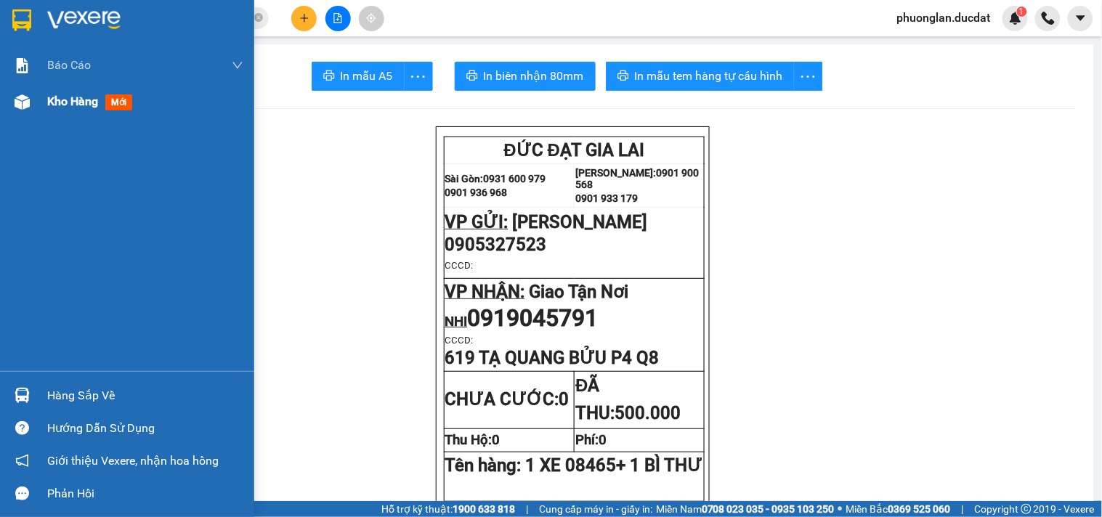
click at [76, 100] on span "Kho hàng" at bounding box center [72, 101] width 51 height 14
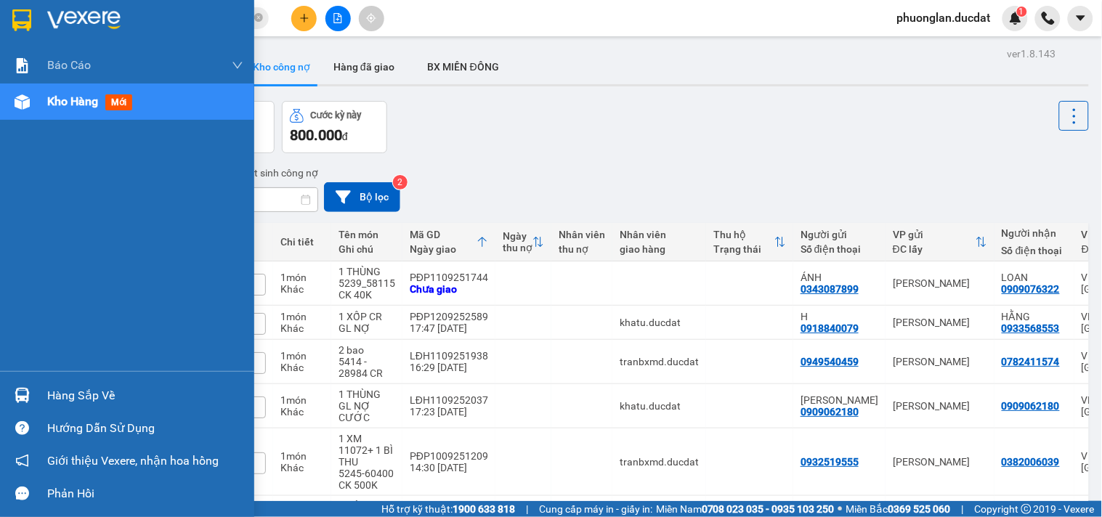
click at [68, 102] on span "Kho hàng" at bounding box center [72, 101] width 51 height 14
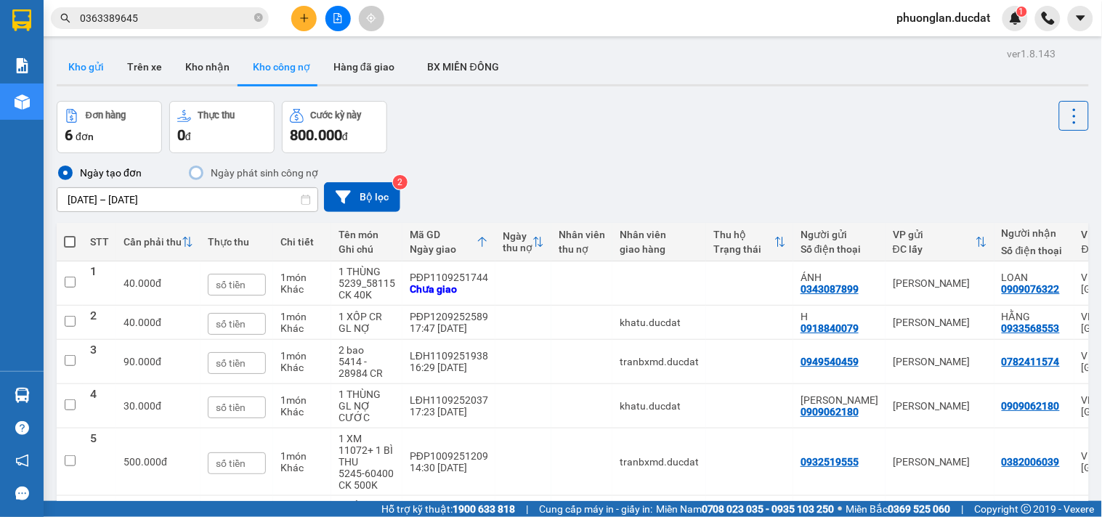
click at [87, 73] on button "Kho gửi" at bounding box center [86, 66] width 59 height 35
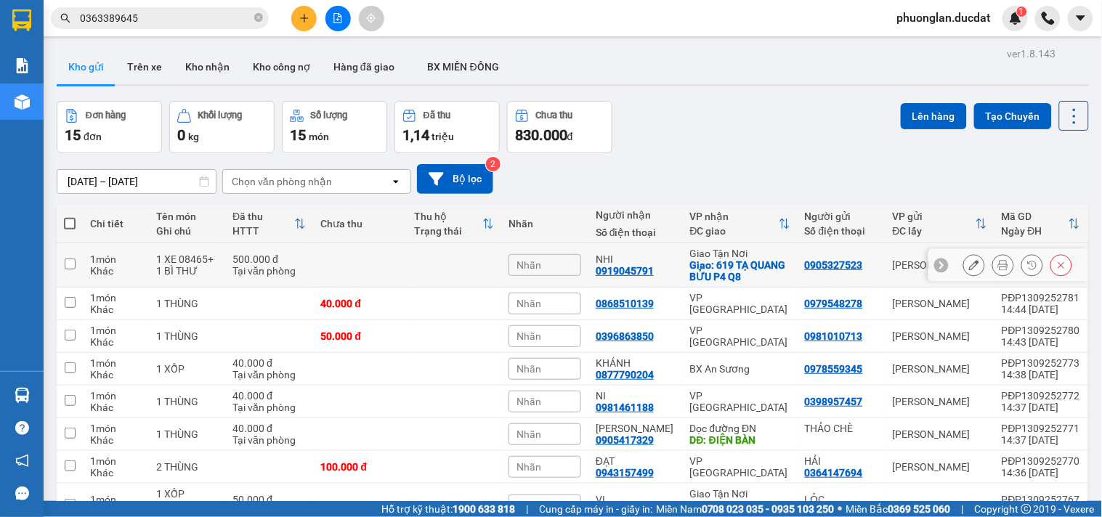
scroll to position [153, 0]
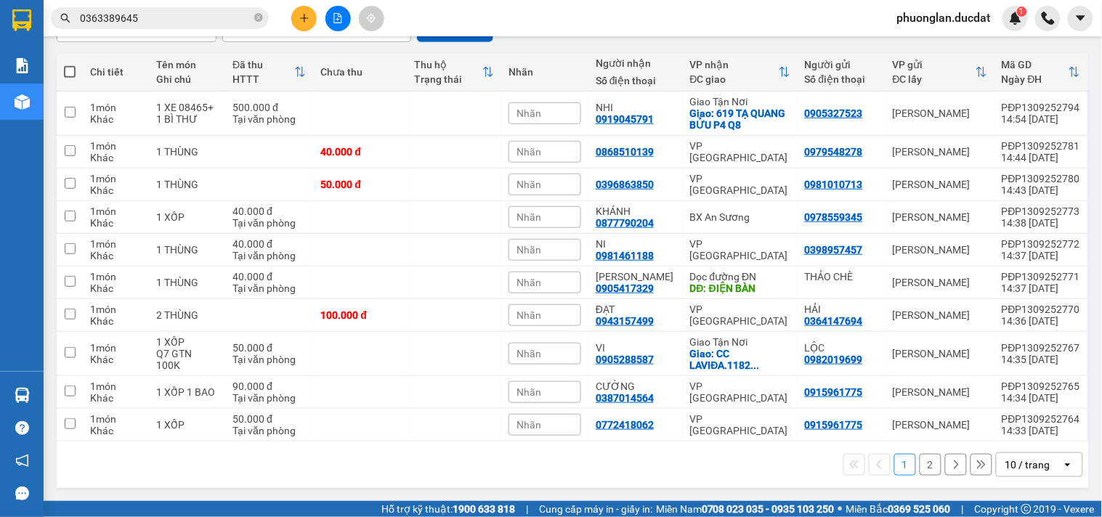
click at [1018, 471] on div "10 / trang" at bounding box center [1027, 465] width 45 height 15
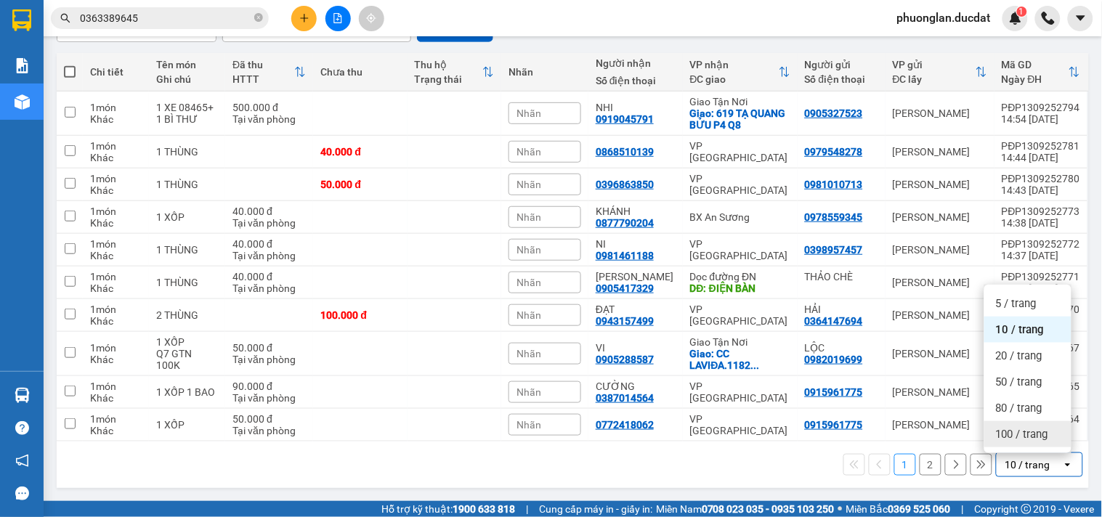
click at [1008, 431] on span "100 / trang" at bounding box center [1022, 434] width 52 height 15
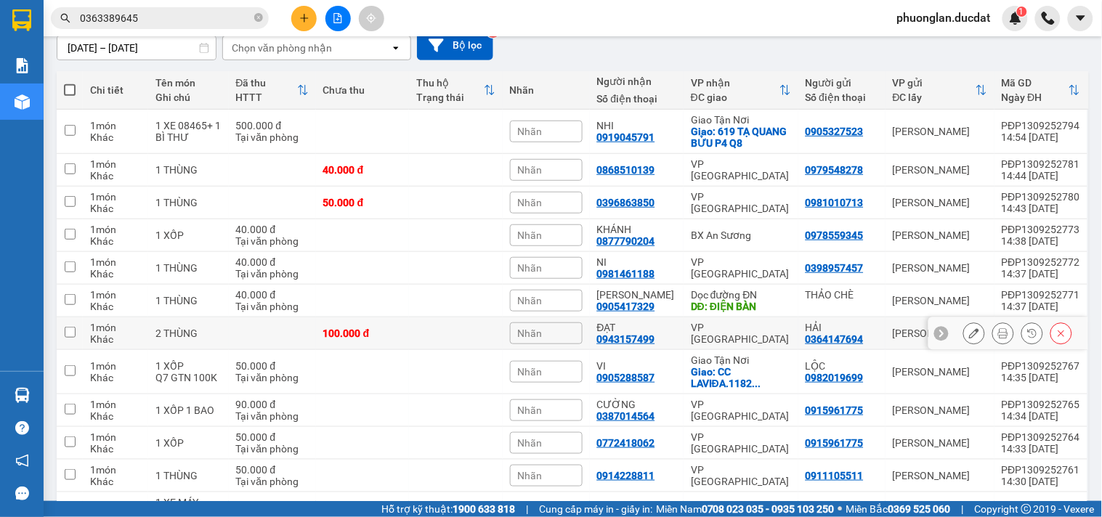
scroll to position [133, 0]
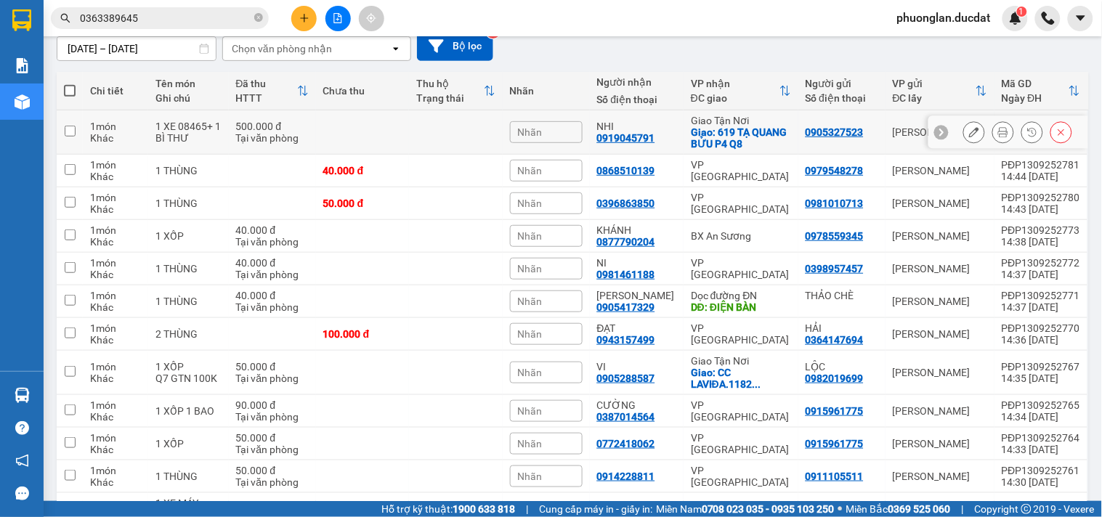
click at [969, 129] on icon at bounding box center [974, 132] width 10 height 10
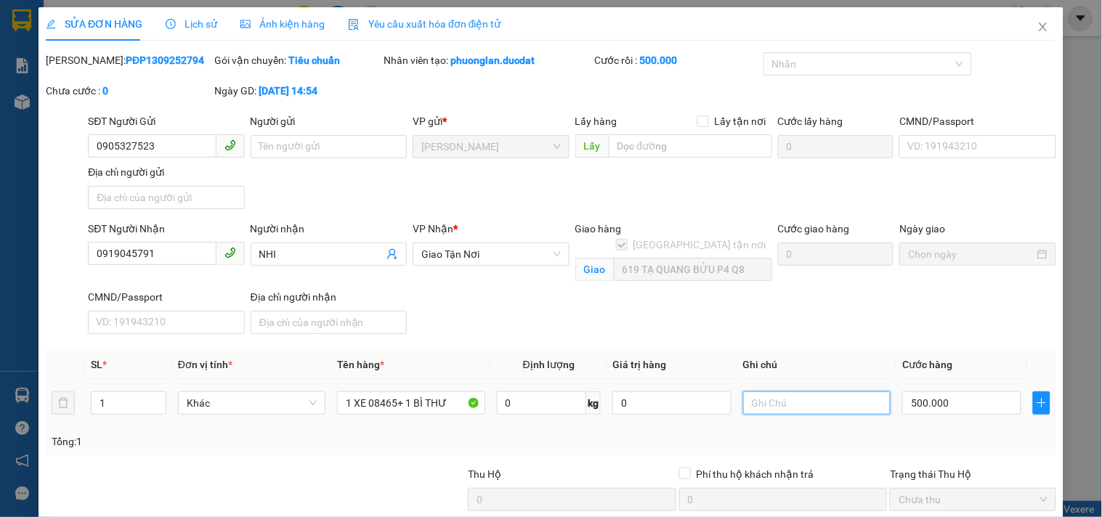
click at [845, 413] on input "text" at bounding box center [816, 403] width 147 height 23
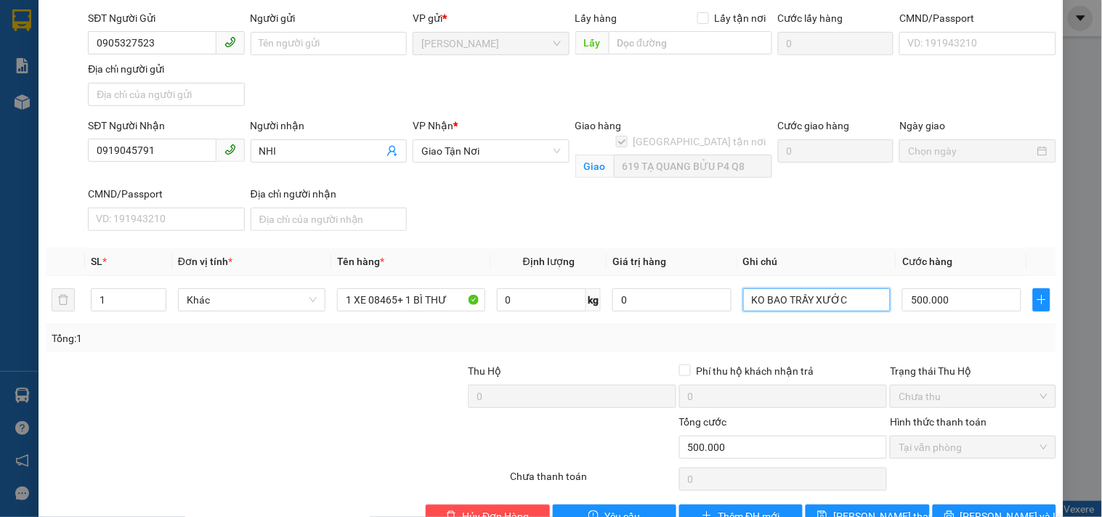
scroll to position [142, 0]
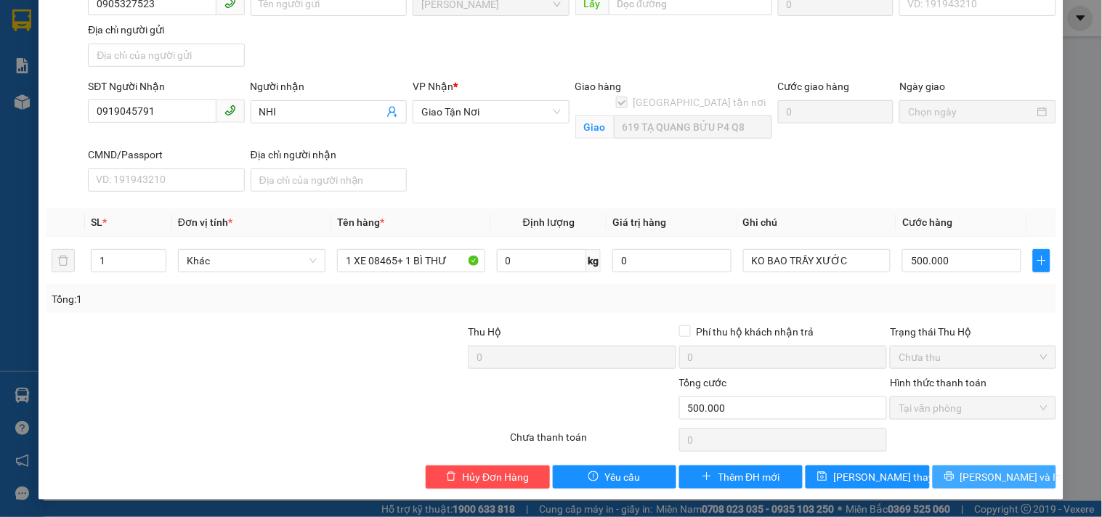
click at [945, 483] on button "[PERSON_NAME] và In" at bounding box center [994, 477] width 123 height 23
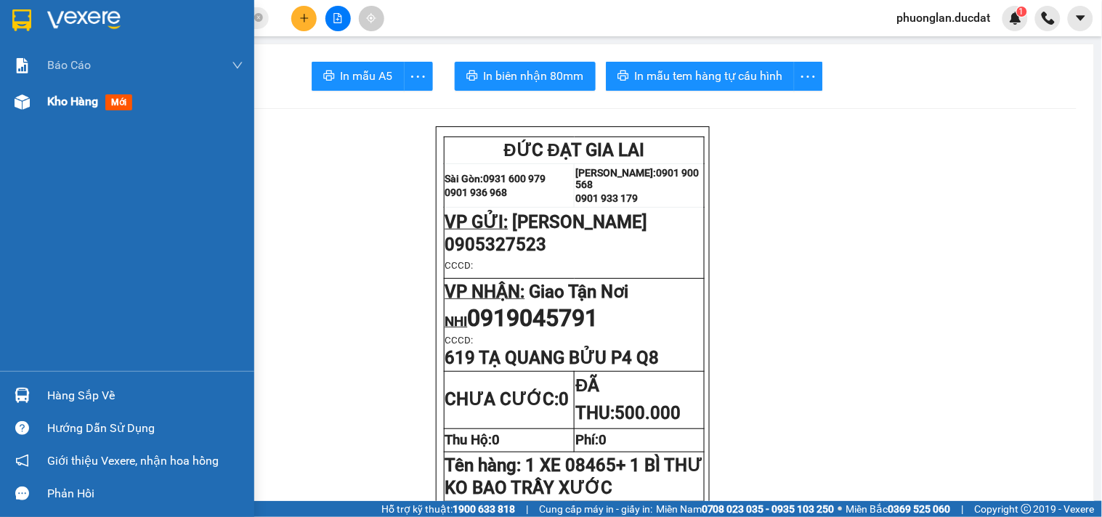
click at [59, 100] on span "Kho hàng" at bounding box center [72, 101] width 51 height 14
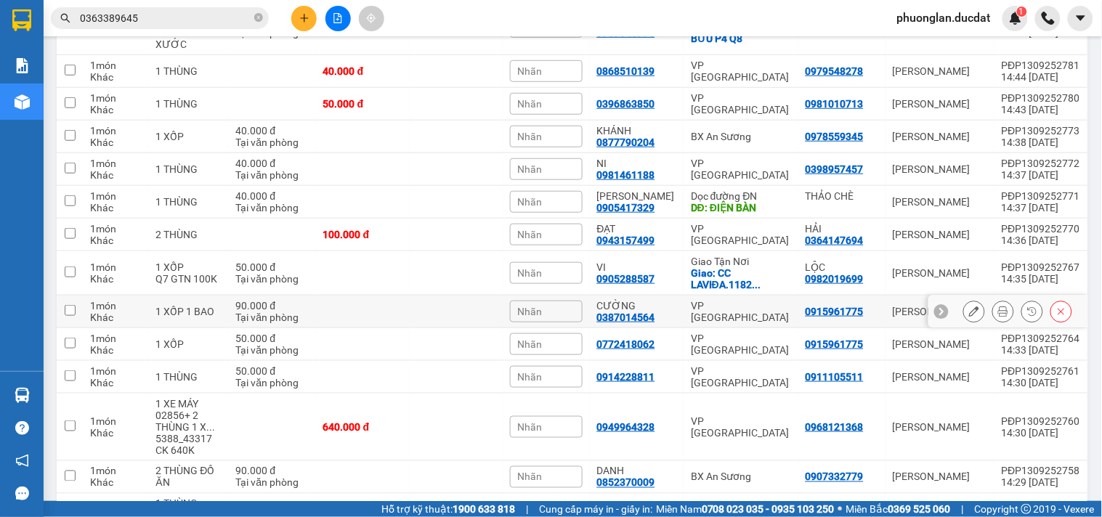
scroll to position [323, 0]
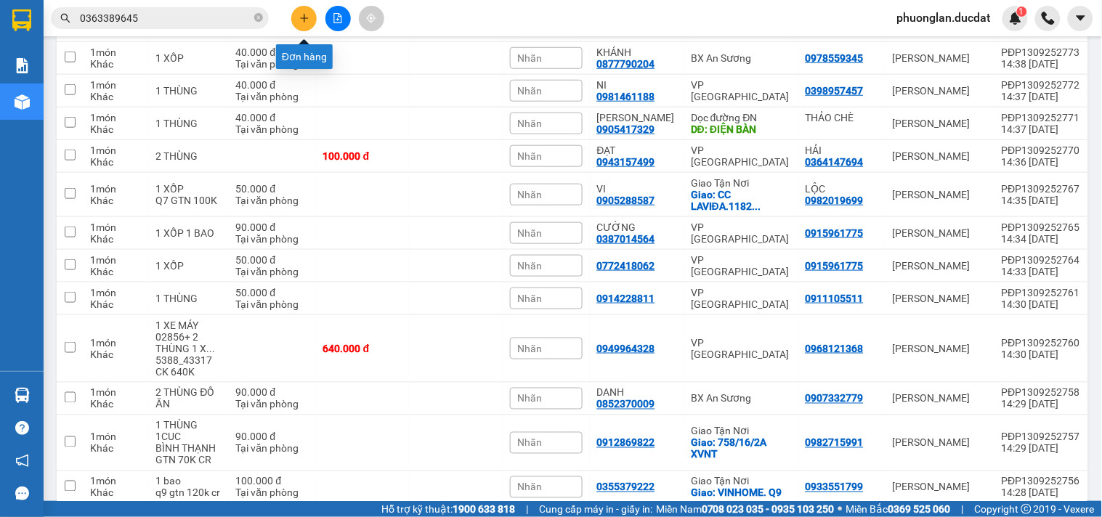
click at [305, 17] on icon "plus" at bounding box center [304, 18] width 10 height 10
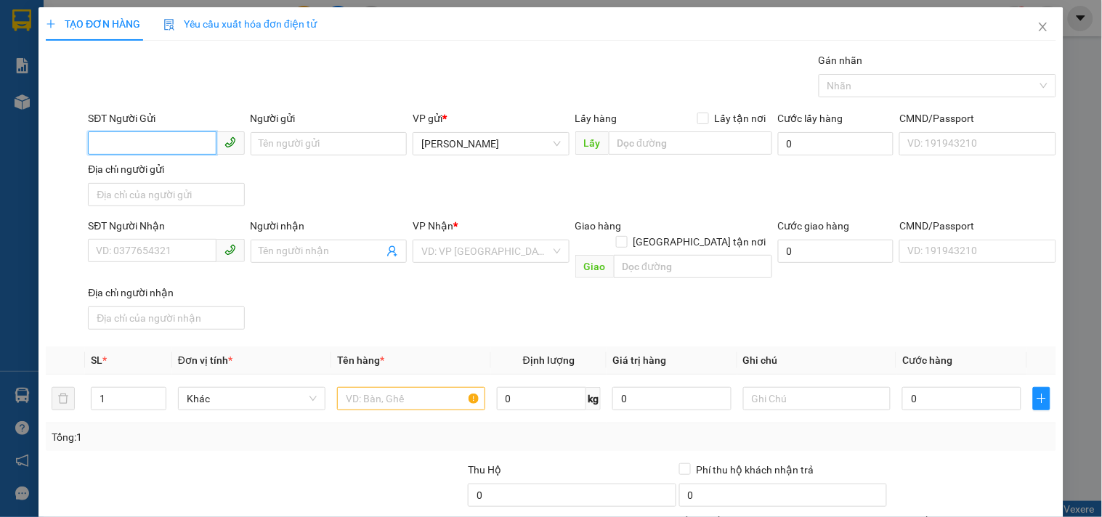
drag, startPoint x: 169, startPoint y: 140, endPoint x: 158, endPoint y: 102, distance: 39.5
click at [163, 119] on div "SĐT Người Gửi VD: 0371234567" at bounding box center [166, 135] width 156 height 51
click at [142, 175] on div "0981010713" at bounding box center [164, 173] width 137 height 16
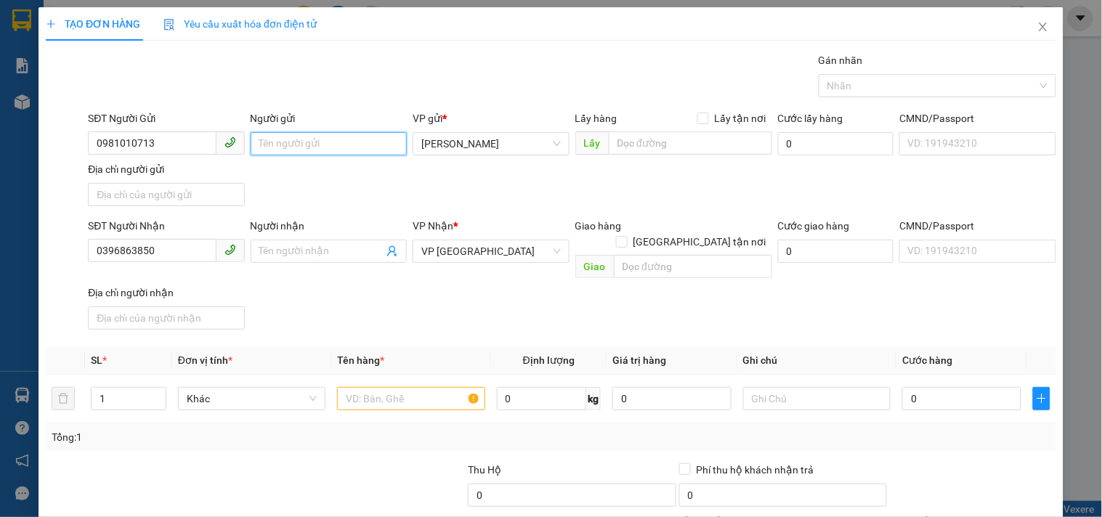
click at [313, 142] on input "Người gửi" at bounding box center [329, 143] width 156 height 23
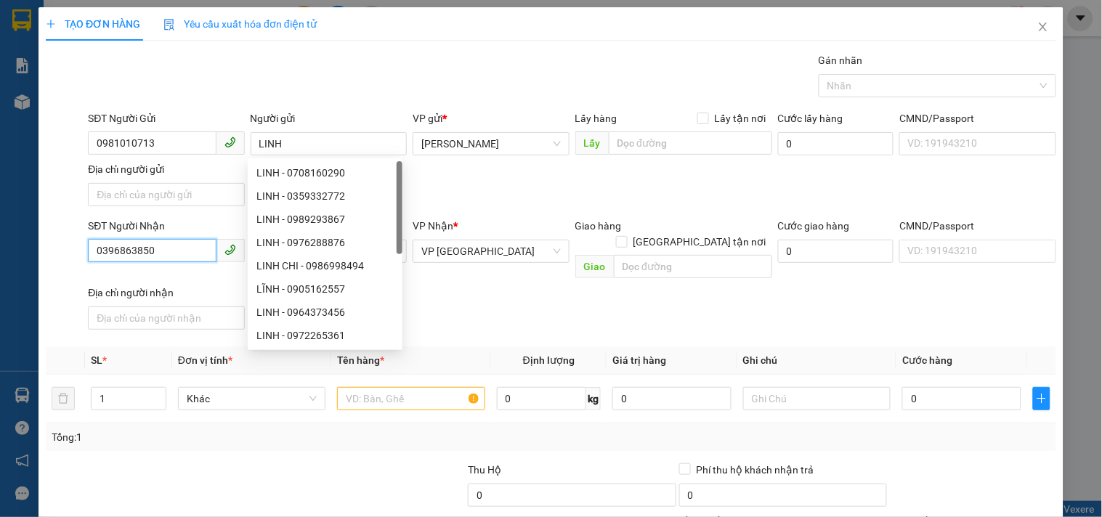
click at [190, 251] on input "0396863850" at bounding box center [152, 250] width 128 height 23
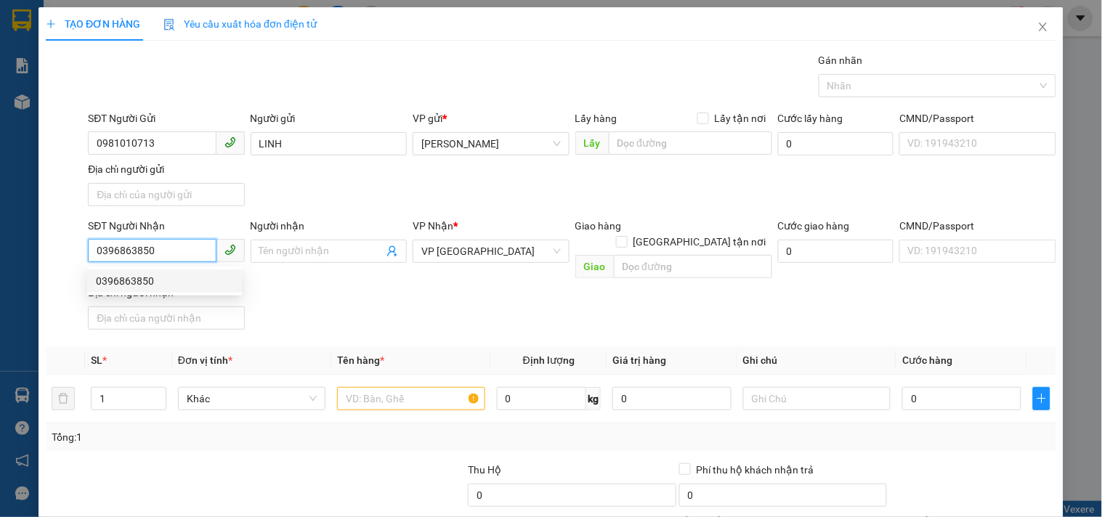
click at [169, 274] on div "0396863850" at bounding box center [164, 281] width 137 height 16
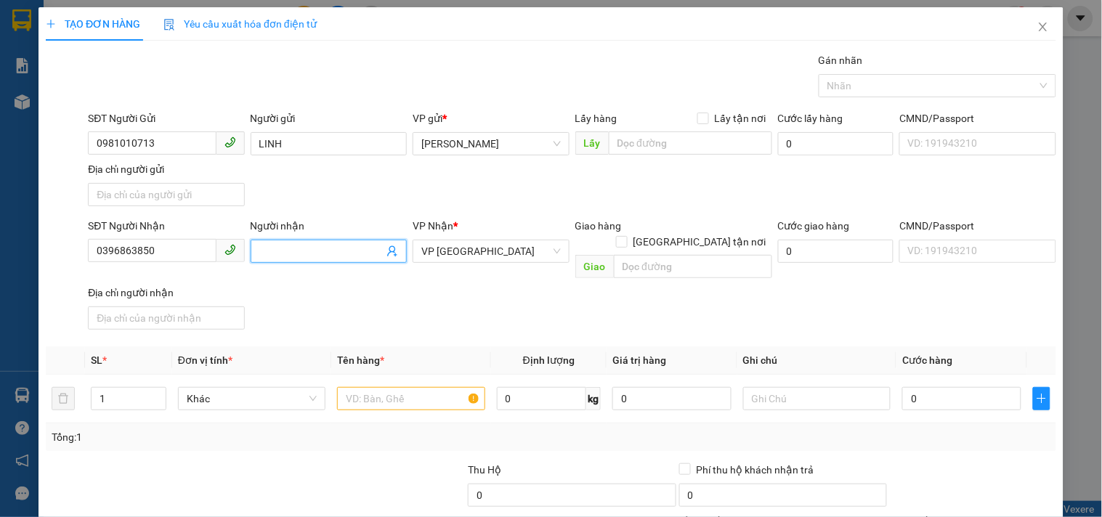
click at [286, 240] on span at bounding box center [329, 251] width 156 height 23
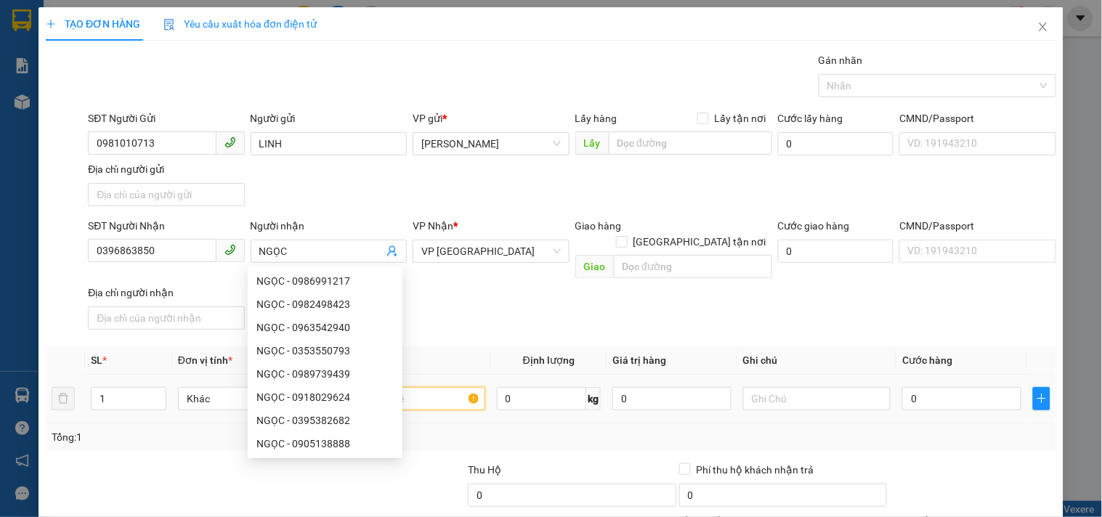
drag, startPoint x: 461, startPoint y: 380, endPoint x: 454, endPoint y: 362, distance: 19.3
click at [460, 387] on input "text" at bounding box center [410, 398] width 147 height 23
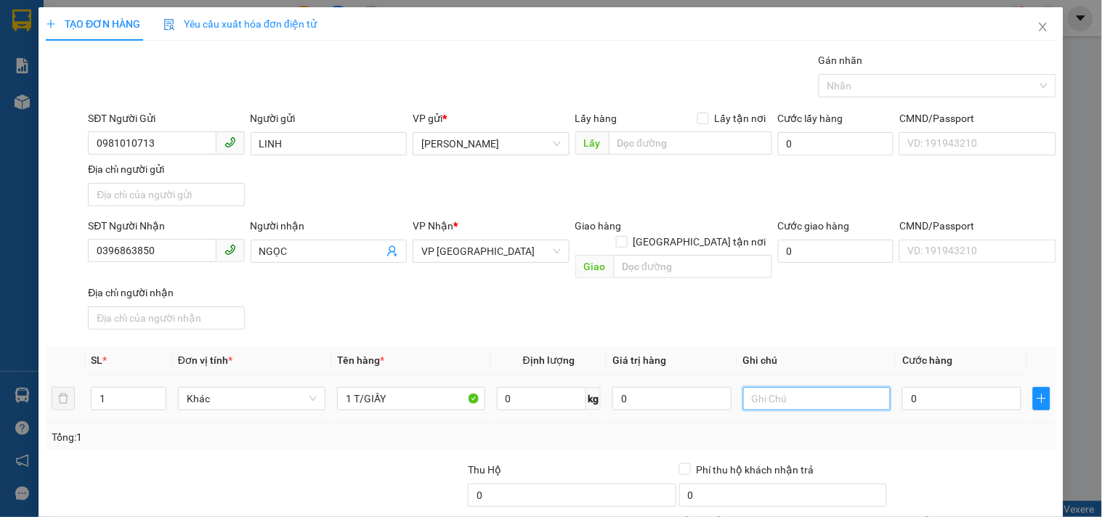
click at [803, 392] on input "text" at bounding box center [816, 398] width 147 height 23
click at [940, 387] on input "0" at bounding box center [961, 398] width 119 height 23
click at [810, 387] on input "text" at bounding box center [816, 398] width 147 height 23
click at [167, 251] on input "0396863850" at bounding box center [152, 250] width 128 height 23
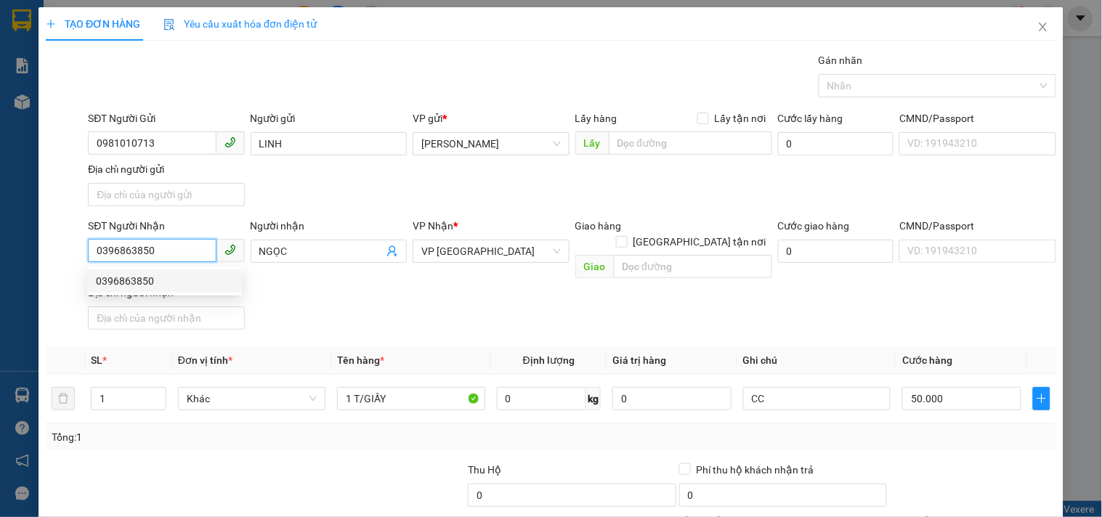
paste input "868510139"
drag, startPoint x: 176, startPoint y: 253, endPoint x: 0, endPoint y: 344, distance: 197.9
click at [0, 344] on div "TẠO ĐƠN HÀNG Yêu cầu xuất hóa đơn điện tử Transit Pickup Surcharge Ids Transit …" at bounding box center [551, 258] width 1102 height 517
drag, startPoint x: 162, startPoint y: 251, endPoint x: 0, endPoint y: 262, distance: 162.4
click at [0, 262] on div "TẠO ĐƠN HÀNG Yêu cầu xuất hóa đơn điện tử Transit Pickup Surcharge Ids Transit …" at bounding box center [551, 258] width 1102 height 517
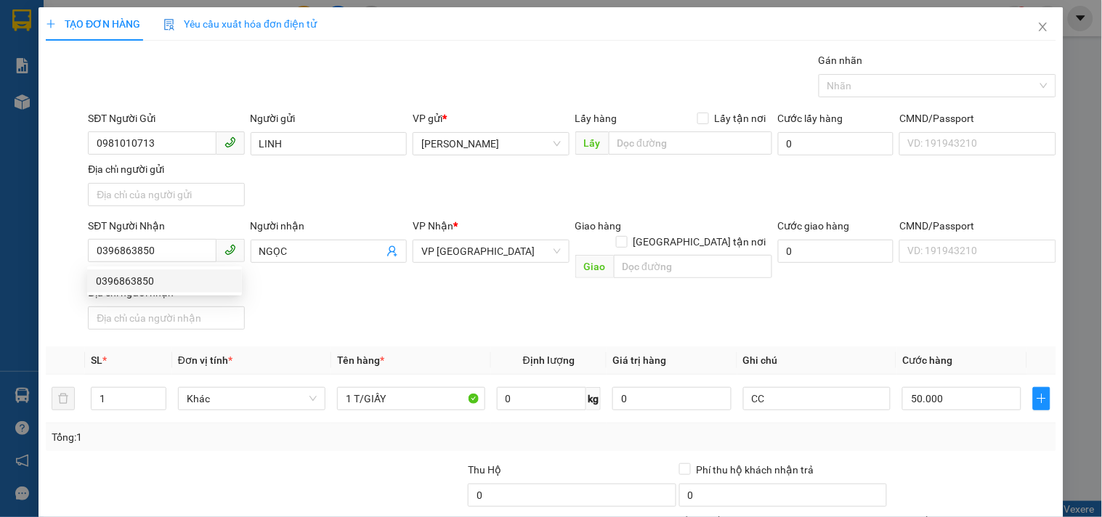
click at [370, 291] on div "SĐT Người Nhận 0396863850 Người nhận NGỌC VP Nhận * VP Sài Gòn Giao hàng Giao t…" at bounding box center [572, 277] width 974 height 118
click at [189, 235] on div "SĐT Người Nhận" at bounding box center [166, 229] width 156 height 22
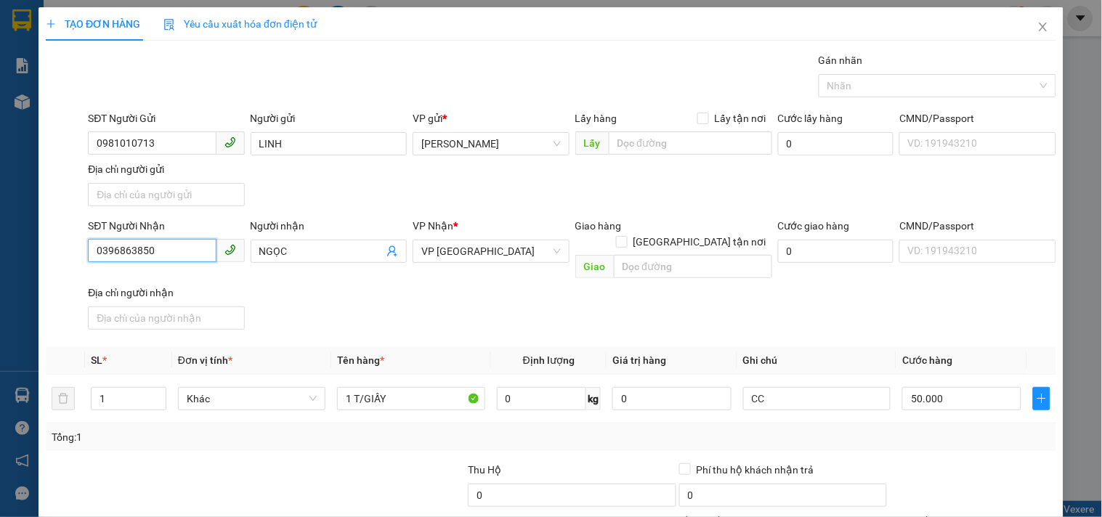
click at [186, 242] on input "0396863850" at bounding box center [152, 250] width 128 height 23
click at [177, 274] on div "0396863850" at bounding box center [164, 281] width 137 height 16
click at [265, 251] on input "Người nhận" at bounding box center [321, 251] width 124 height 16
drag, startPoint x: 158, startPoint y: 240, endPoint x: 41, endPoint y: 280, distance: 123.6
click at [41, 280] on div "TẠO ĐƠN HÀNG Yêu cầu xuất hóa đơn điện tử Transit Pickup Surcharge Ids Transit …" at bounding box center [551, 322] width 1025 height 631
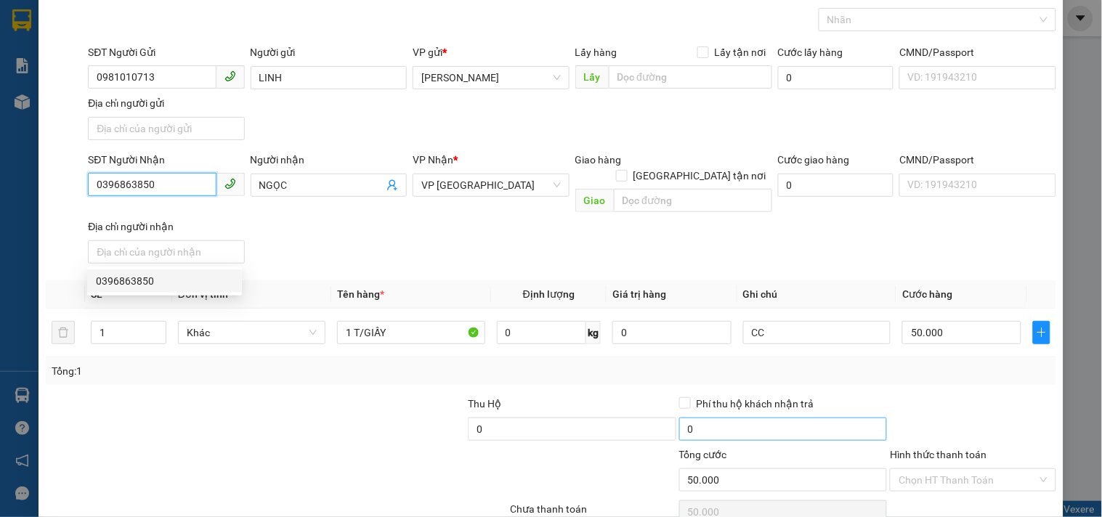
scroll to position [121, 0]
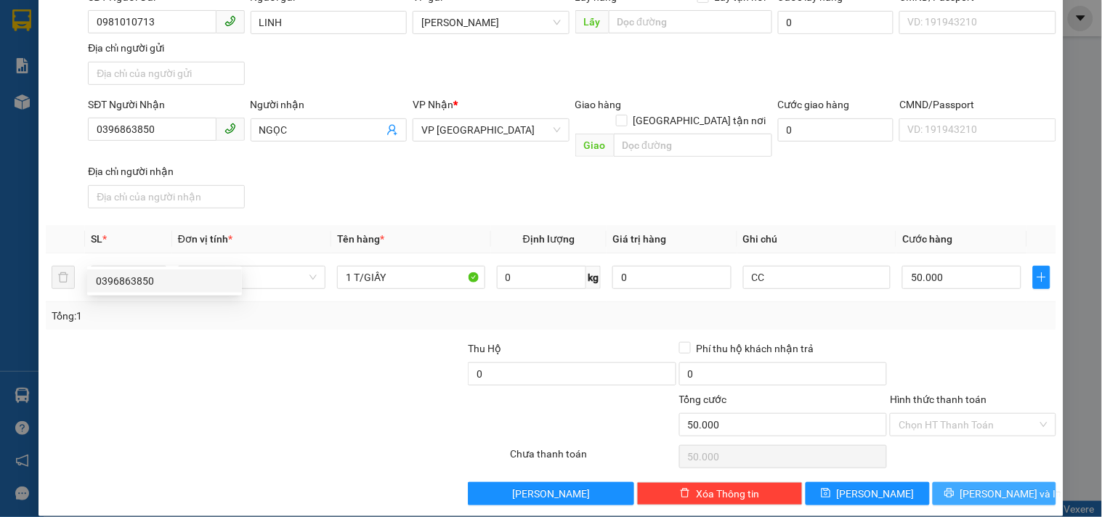
click at [940, 482] on button "[PERSON_NAME] và In" at bounding box center [994, 493] width 123 height 23
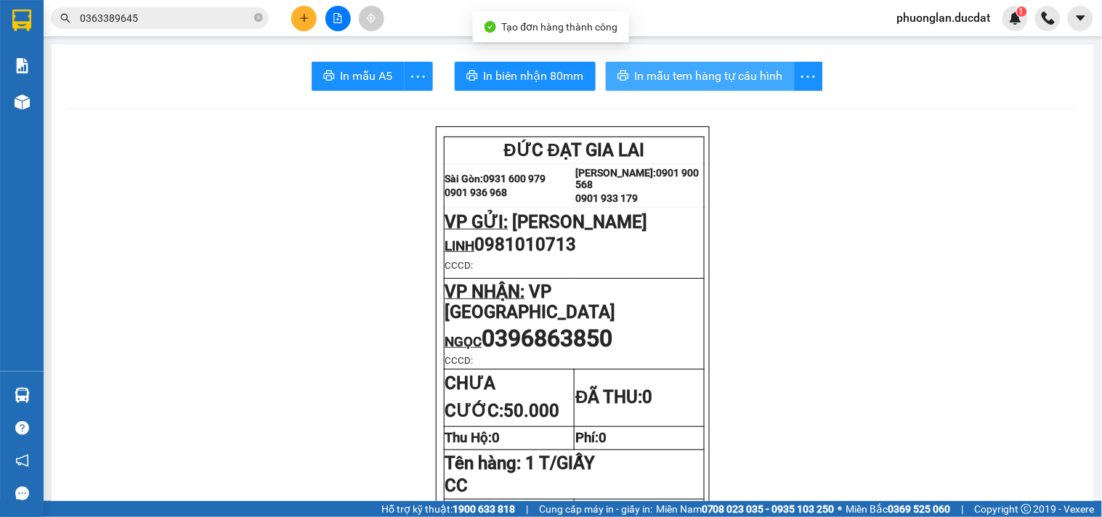
click at [683, 78] on span "In mẫu tem hàng tự cấu hình" at bounding box center [709, 76] width 148 height 18
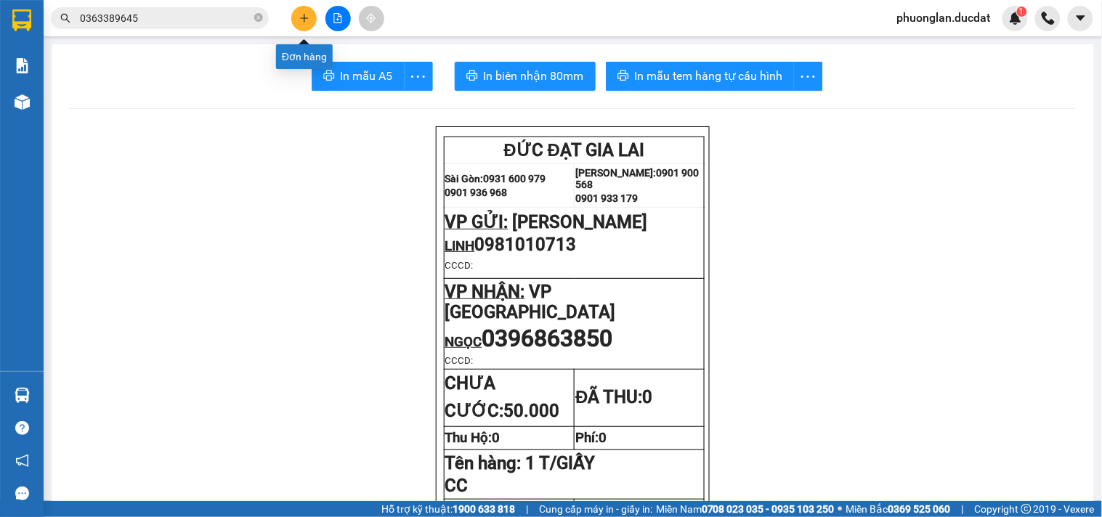
click at [310, 20] on button at bounding box center [303, 18] width 25 height 25
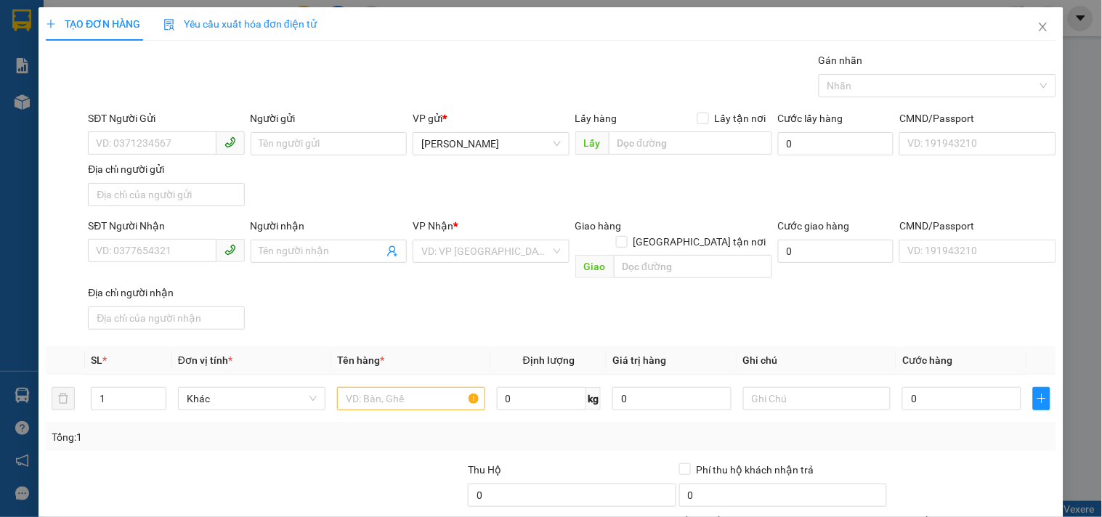
click at [143, 126] on div "SĐT Người Gửi" at bounding box center [166, 121] width 156 height 22
click at [139, 141] on input "SĐT Người Gửi" at bounding box center [152, 142] width 128 height 23
click at [151, 165] on div "0979548278" at bounding box center [164, 173] width 137 height 16
click at [302, 140] on input "Người gửi" at bounding box center [329, 143] width 156 height 23
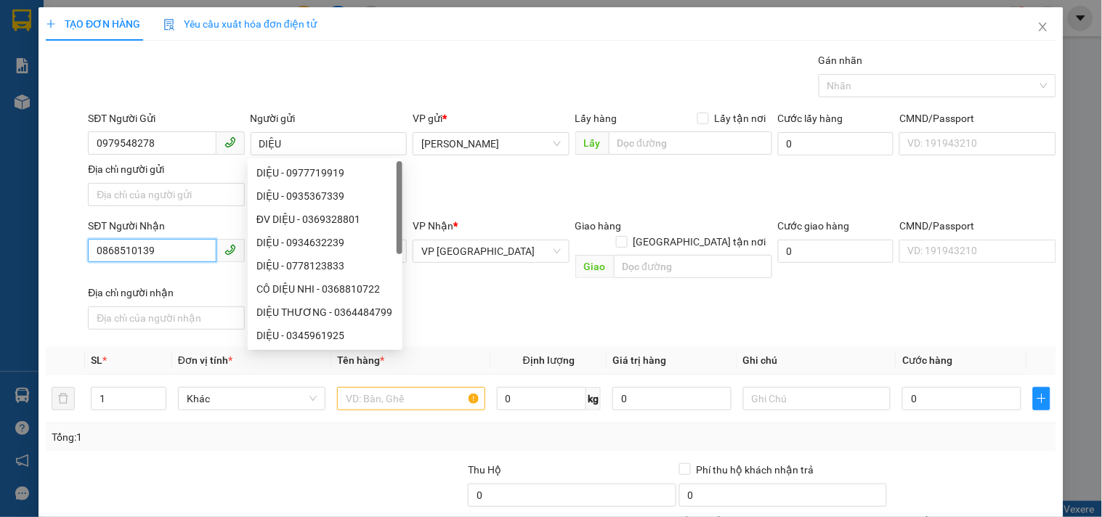
click at [120, 257] on input "0868510139" at bounding box center [152, 250] width 128 height 23
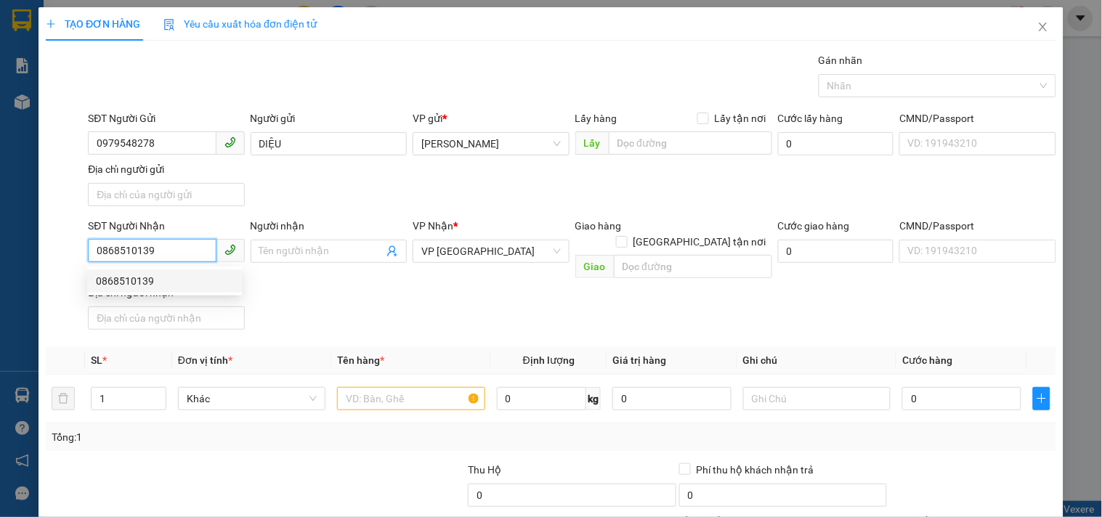
click at [191, 249] on input "0868510139" at bounding box center [152, 250] width 128 height 23
click at [196, 285] on div "0868510139" at bounding box center [164, 281] width 137 height 16
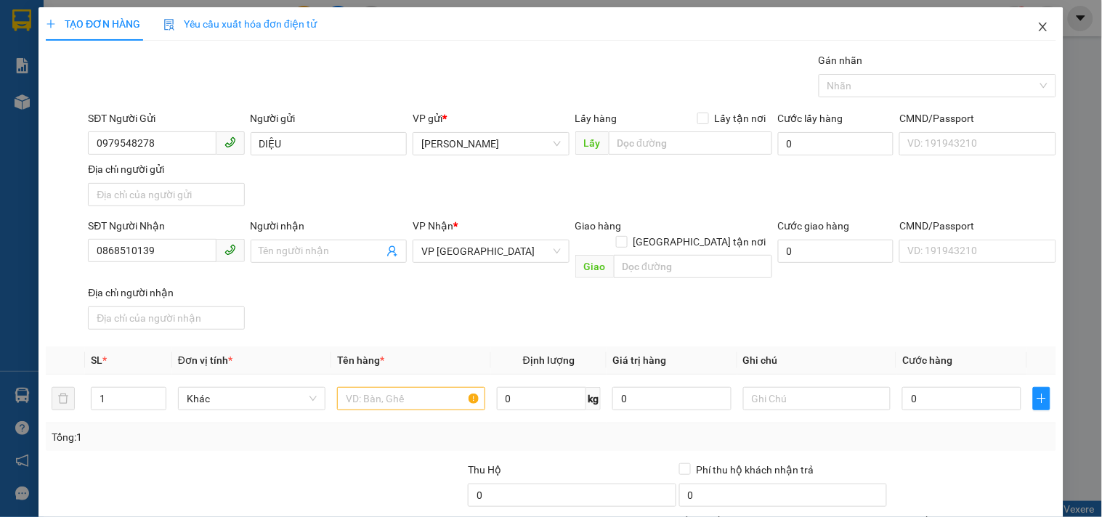
click at [1037, 28] on icon "close" at bounding box center [1043, 27] width 12 height 12
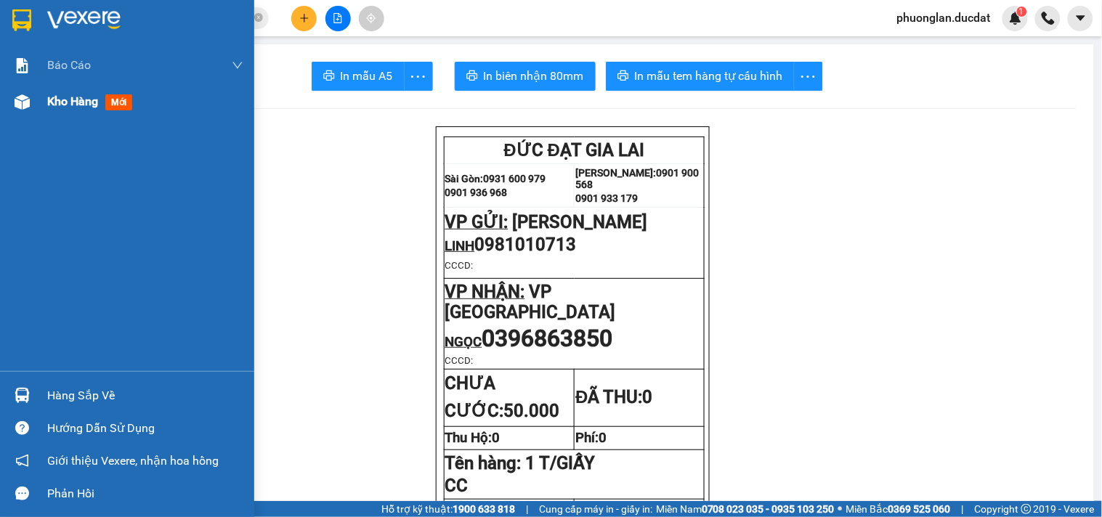
click at [77, 100] on span "Kho hàng" at bounding box center [72, 101] width 51 height 14
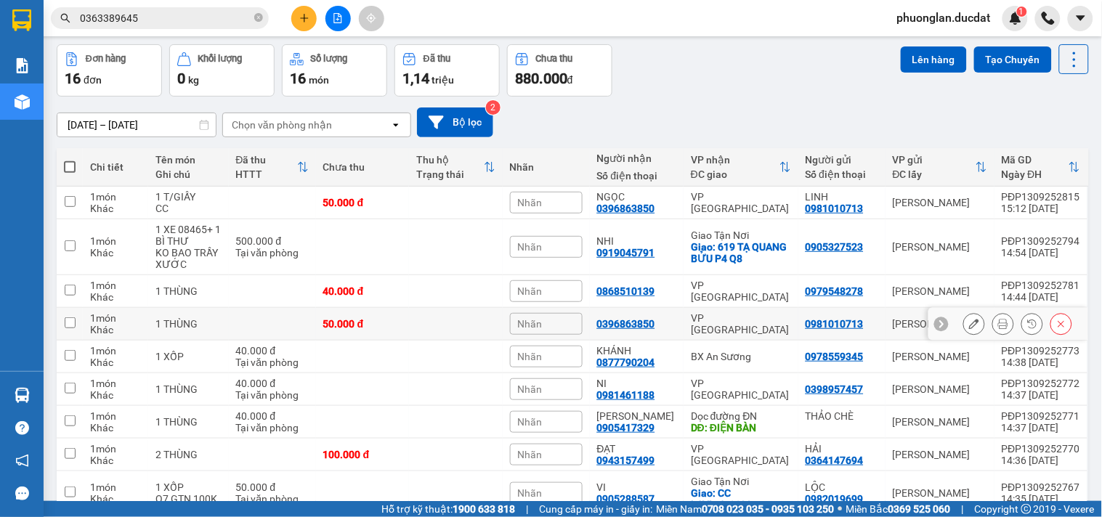
scroll to position [81, 0]
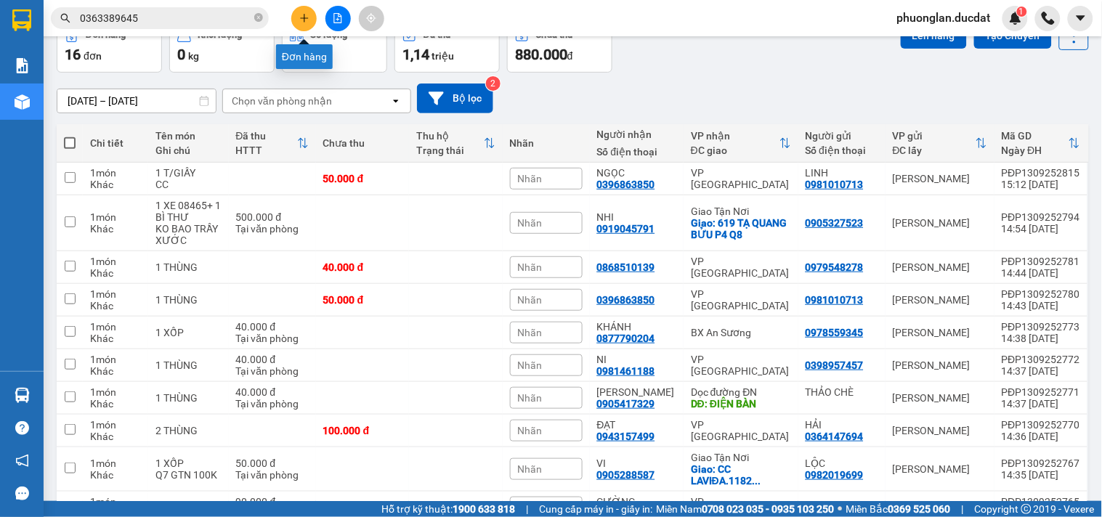
click at [301, 15] on icon "plus" at bounding box center [304, 18] width 10 height 10
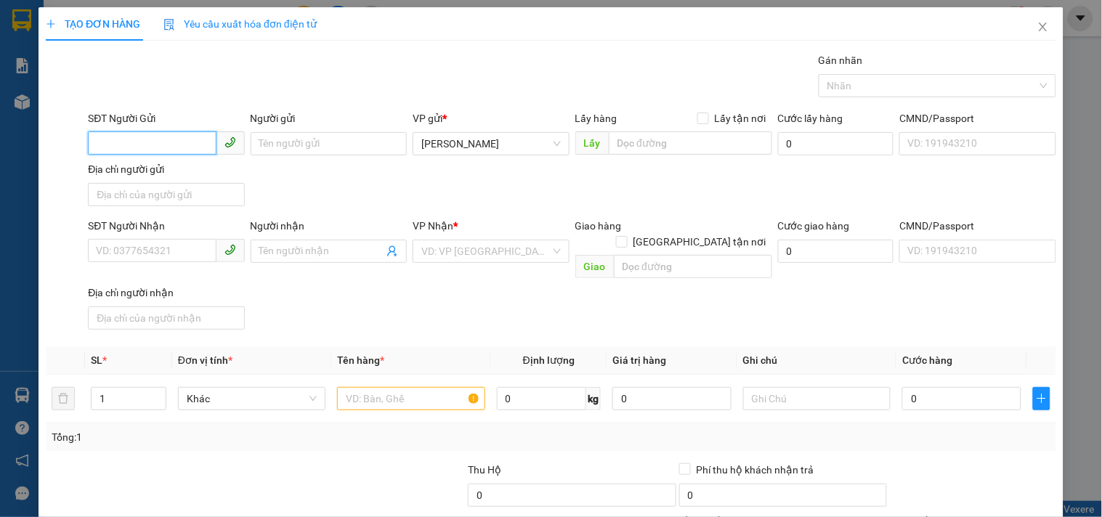
click at [179, 142] on input "SĐT Người Gửi" at bounding box center [152, 142] width 128 height 23
click at [195, 167] on div "0914900699 - LIÊN" at bounding box center [164, 173] width 137 height 16
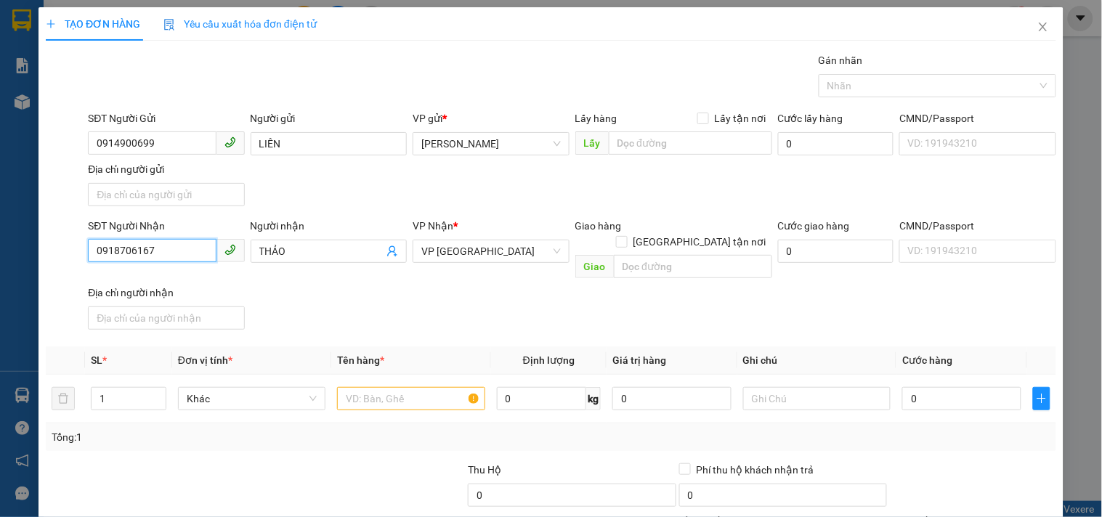
click at [174, 248] on input "0918706167" at bounding box center [152, 250] width 128 height 23
drag, startPoint x: 174, startPoint y: 248, endPoint x: 0, endPoint y: 196, distance: 181.8
click at [0, 201] on div "TẠO ĐƠN HÀNG Yêu cầu xuất hóa đơn điện tử Transit Pickup Surcharge Ids Transit …" at bounding box center [551, 258] width 1102 height 517
click at [118, 286] on div "0822356777" at bounding box center [164, 281] width 137 height 16
click at [307, 249] on input "Người nhận" at bounding box center [321, 251] width 124 height 16
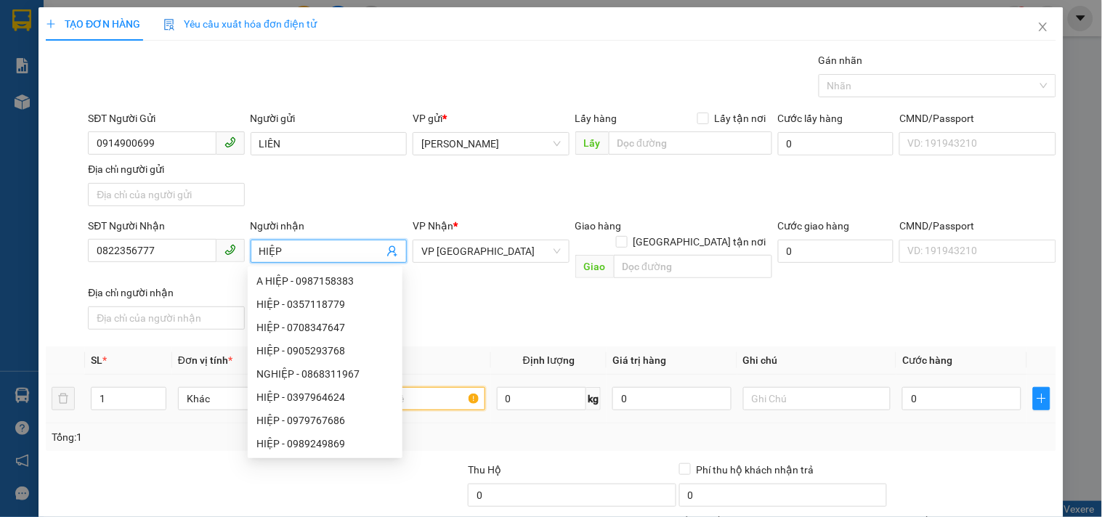
click at [445, 390] on input "text" at bounding box center [410, 398] width 147 height 23
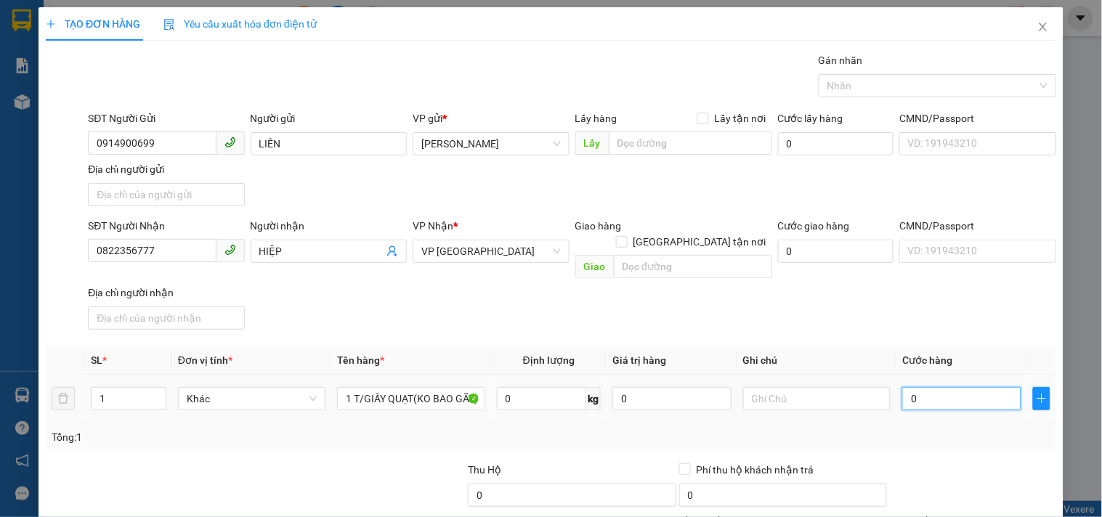
click at [916, 387] on input "0" at bounding box center [961, 398] width 119 height 23
drag, startPoint x: 902, startPoint y: 343, endPoint x: 886, endPoint y: 332, distance: 18.7
click at [902, 355] on span "Cước hàng" at bounding box center [927, 361] width 50 height 12
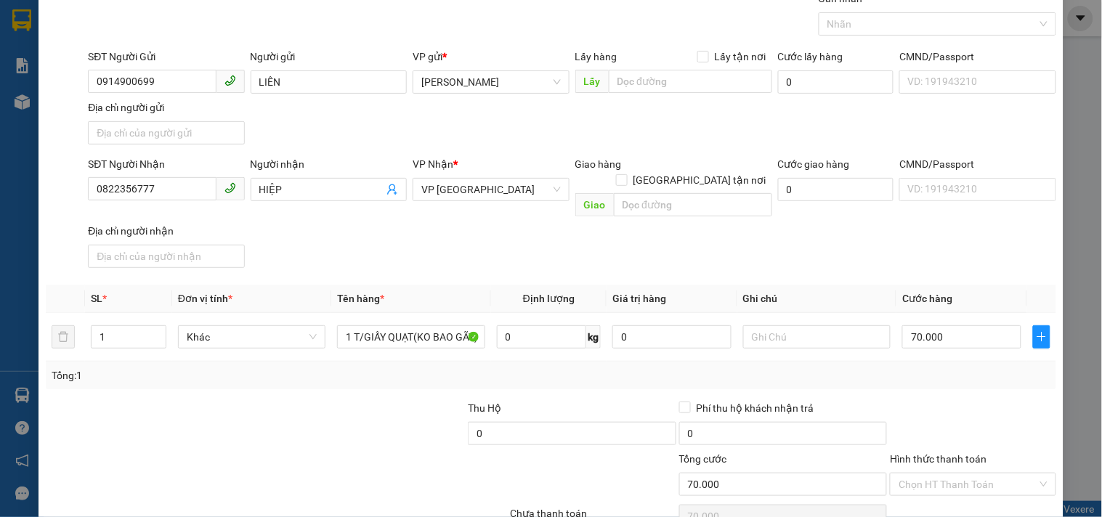
scroll to position [121, 0]
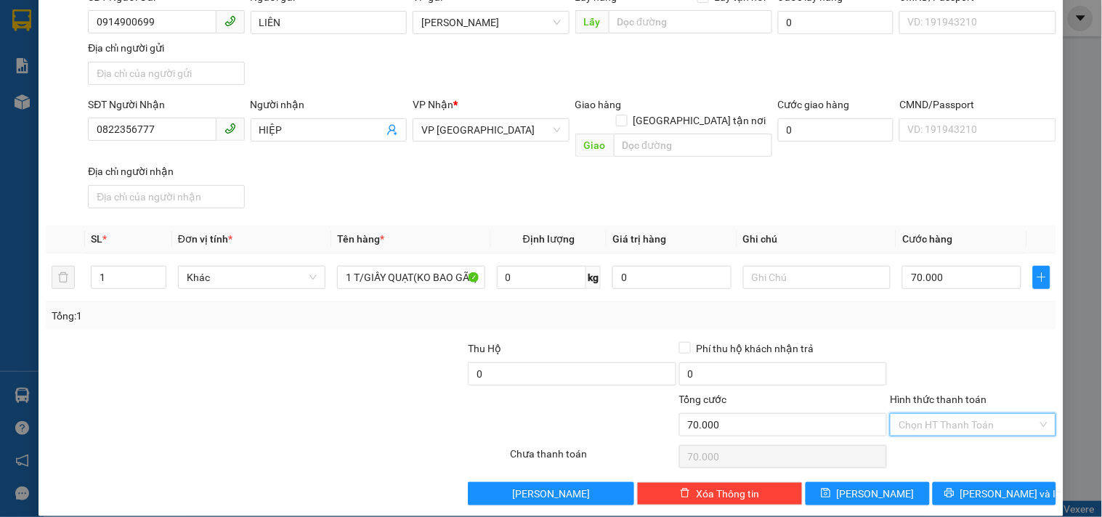
click at [953, 415] on input "Hình thức thanh toán" at bounding box center [968, 425] width 138 height 22
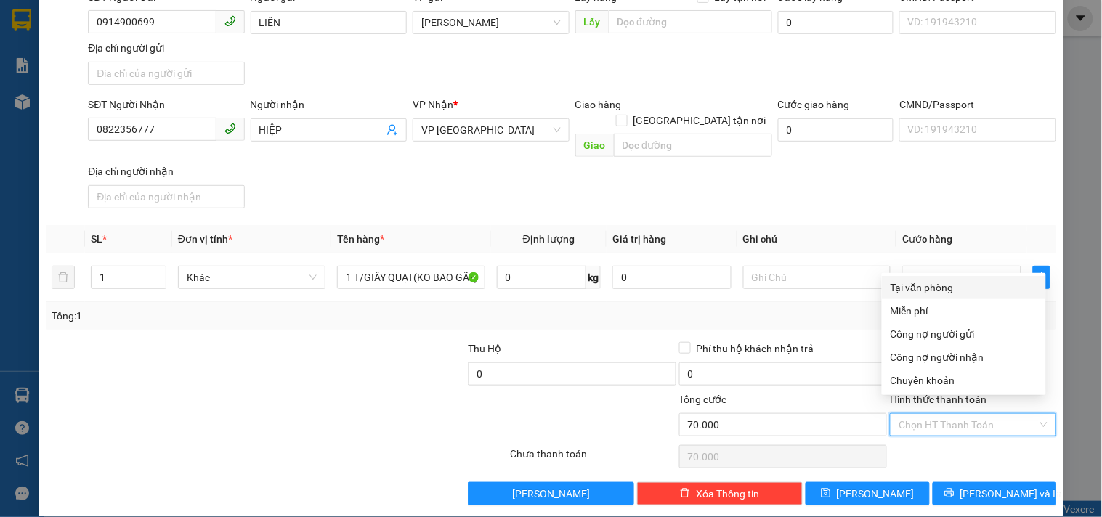
click at [933, 287] on div "Tại văn phòng" at bounding box center [964, 288] width 147 height 16
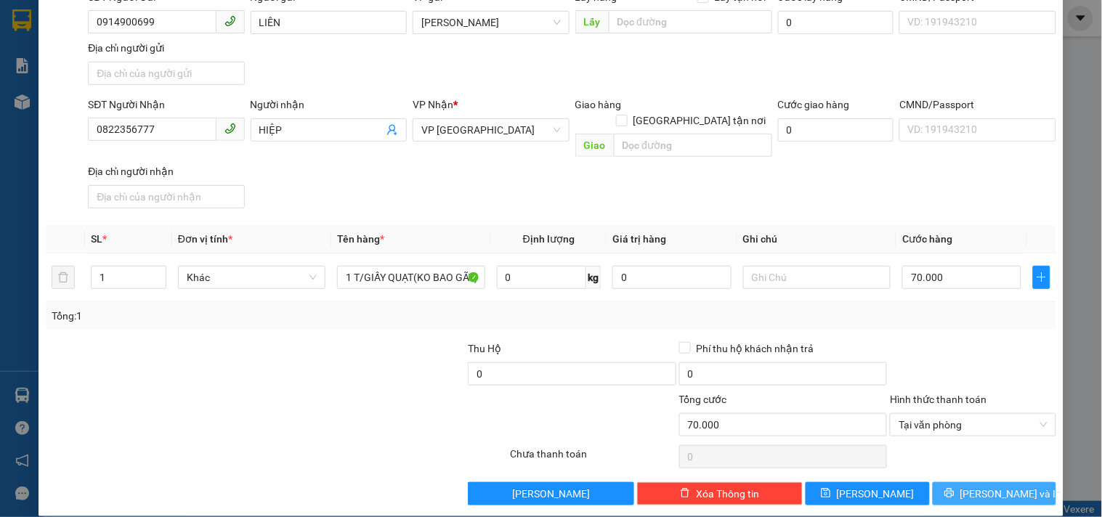
click at [974, 482] on button "[PERSON_NAME] và In" at bounding box center [994, 493] width 123 height 23
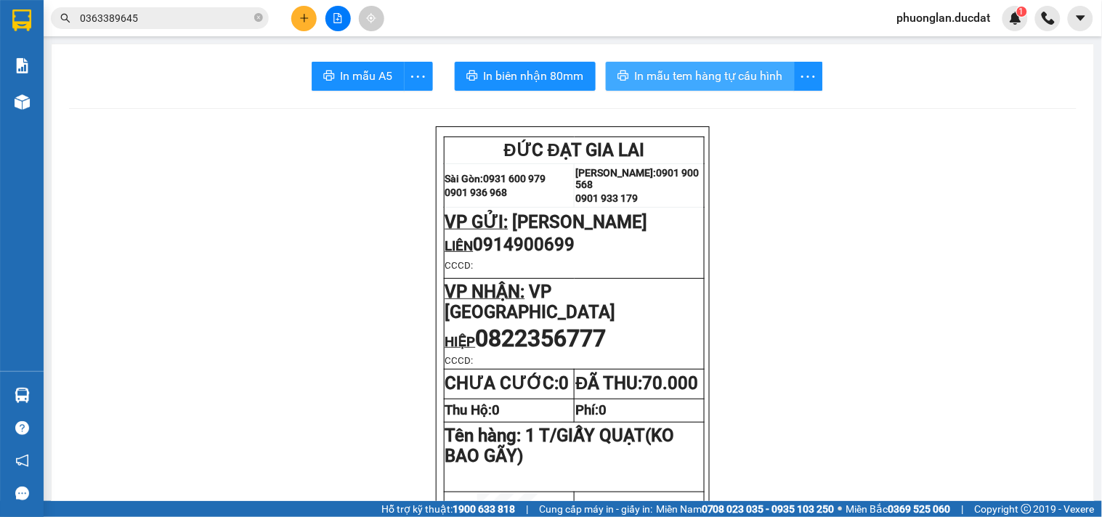
click at [676, 74] on span "In mẫu tem hàng tự cấu hình" at bounding box center [709, 76] width 148 height 18
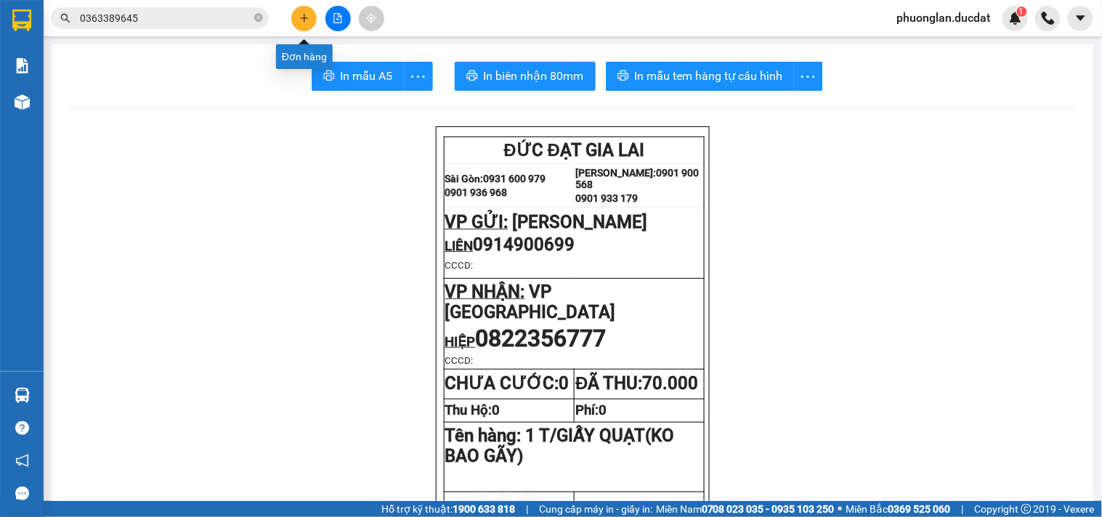
click at [309, 18] on icon "plus" at bounding box center [304, 18] width 10 height 10
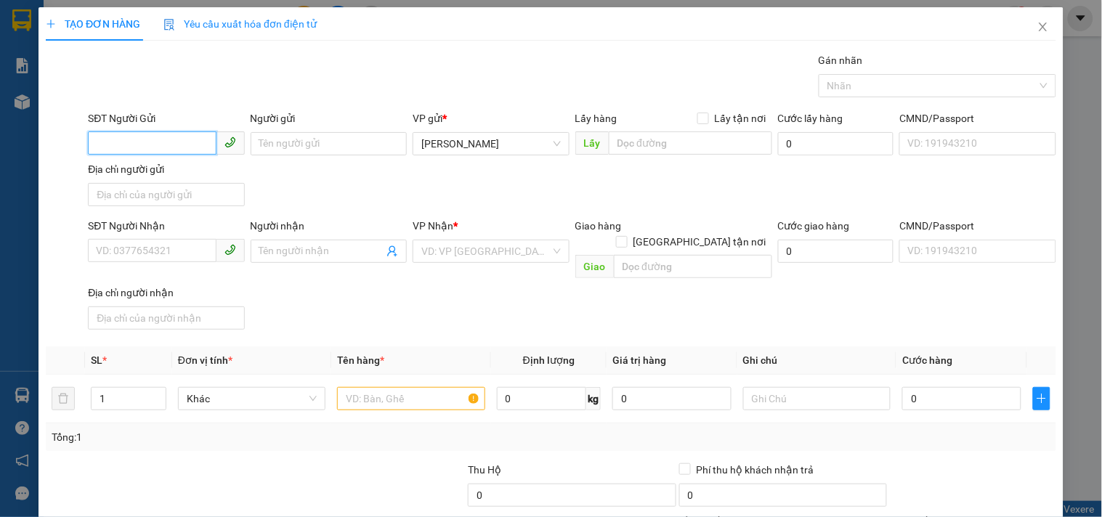
click at [147, 142] on input "SĐT Người Gửi" at bounding box center [152, 142] width 128 height 23
click at [142, 169] on div "0382280208 - OANH" at bounding box center [164, 173] width 137 height 16
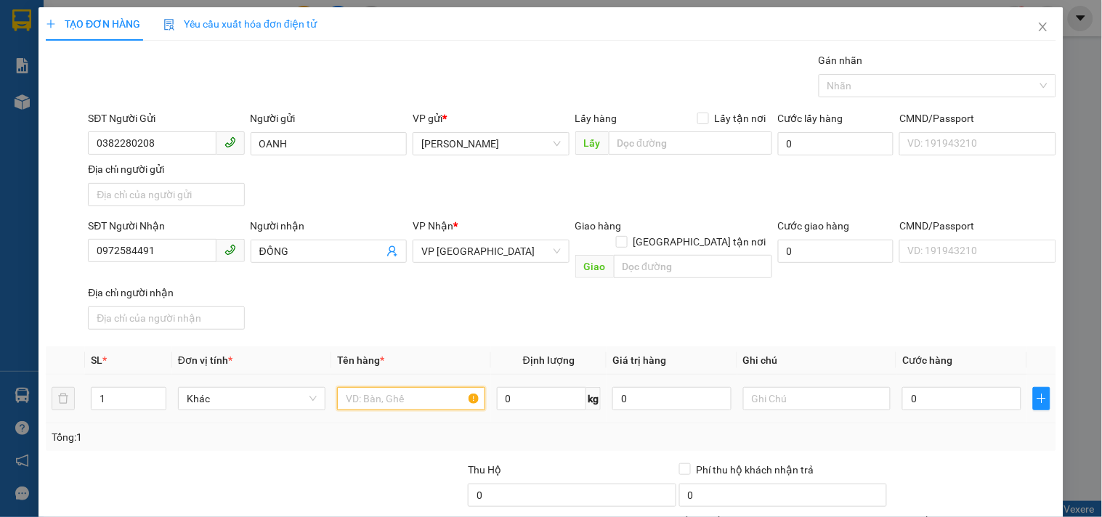
click at [385, 387] on input "text" at bounding box center [410, 398] width 147 height 23
drag, startPoint x: 709, startPoint y: 328, endPoint x: 803, endPoint y: 327, distance: 94.4
click at [761, 328] on div "Transit Pickup Surcharge Ids Transit Deliver Surcharge Ids Transit Deliver Surc…" at bounding box center [551, 339] width 1010 height 575
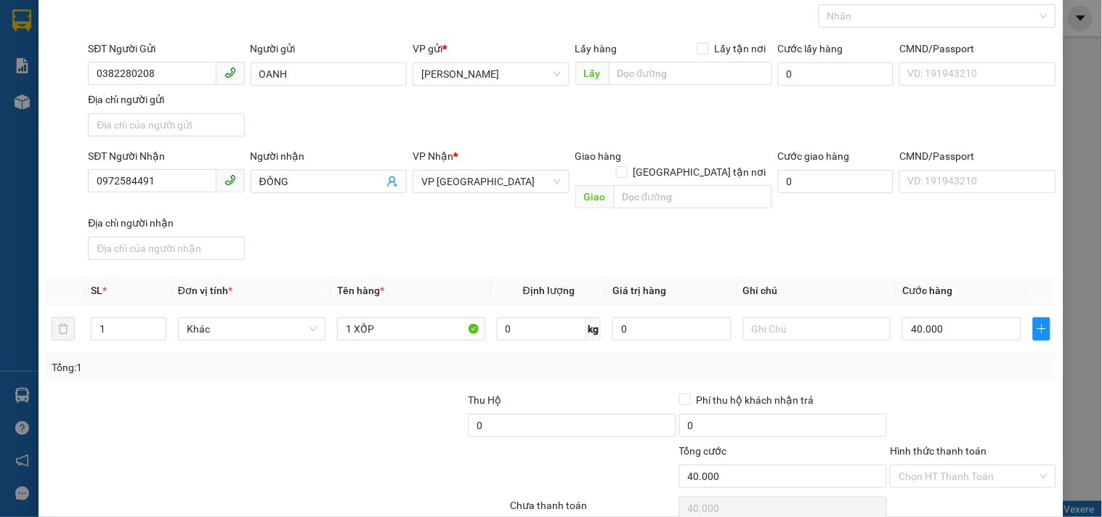
scroll to position [121, 0]
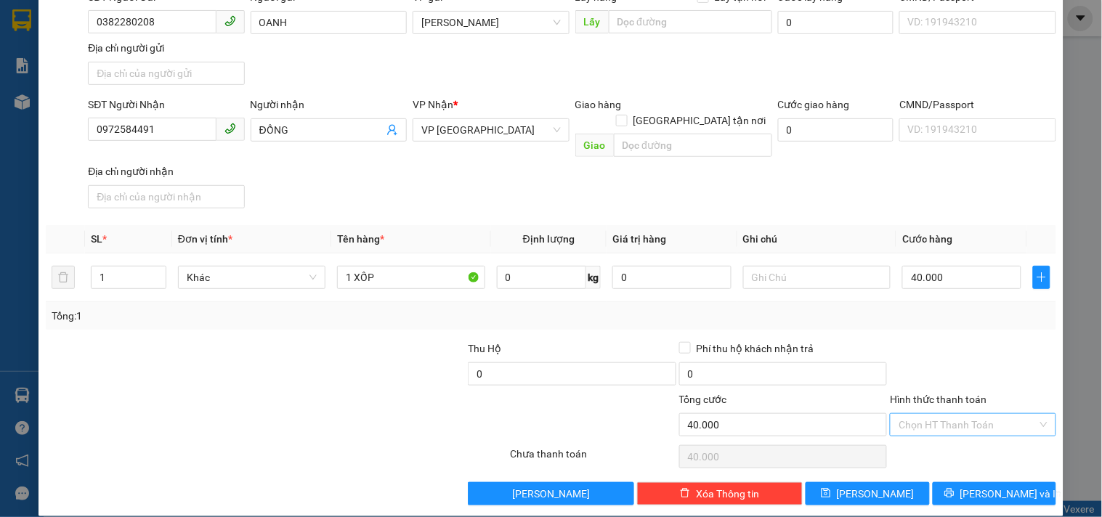
drag, startPoint x: 962, startPoint y: 415, endPoint x: 959, endPoint y: 400, distance: 15.5
click at [961, 414] on input "Hình thức thanh toán" at bounding box center [968, 425] width 138 height 22
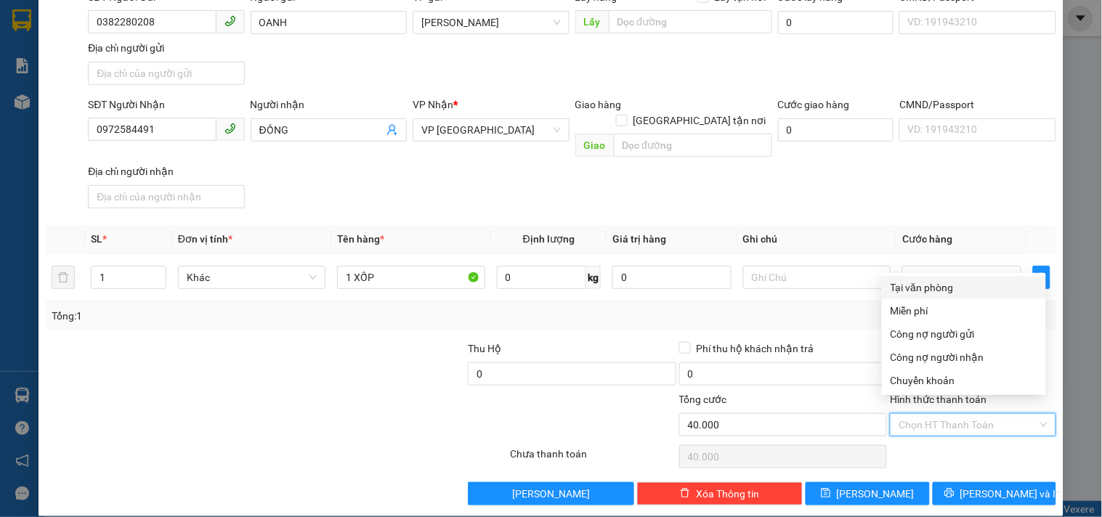
click at [948, 291] on div "Tại văn phòng" at bounding box center [964, 288] width 147 height 16
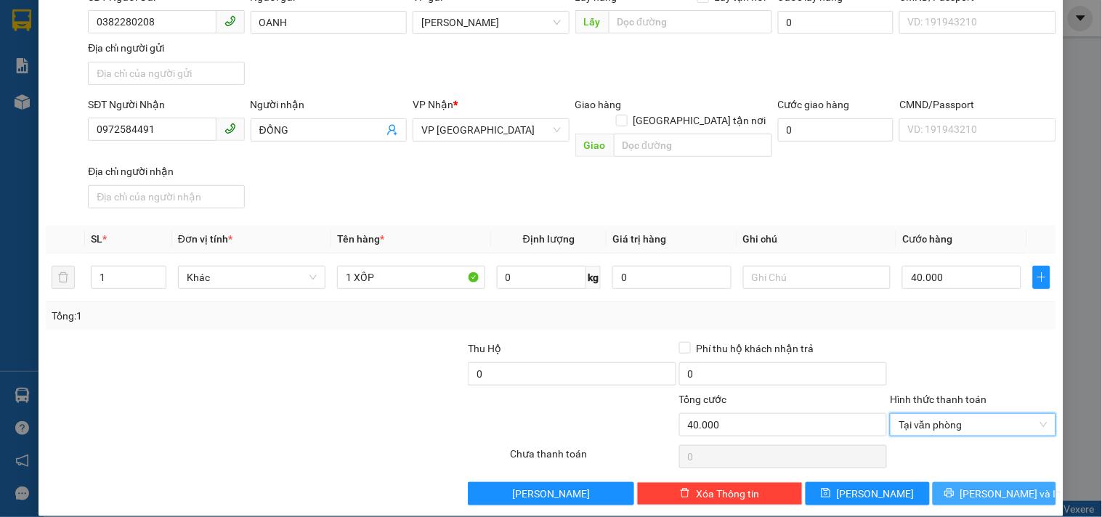
click at [986, 482] on button "[PERSON_NAME] và In" at bounding box center [994, 493] width 123 height 23
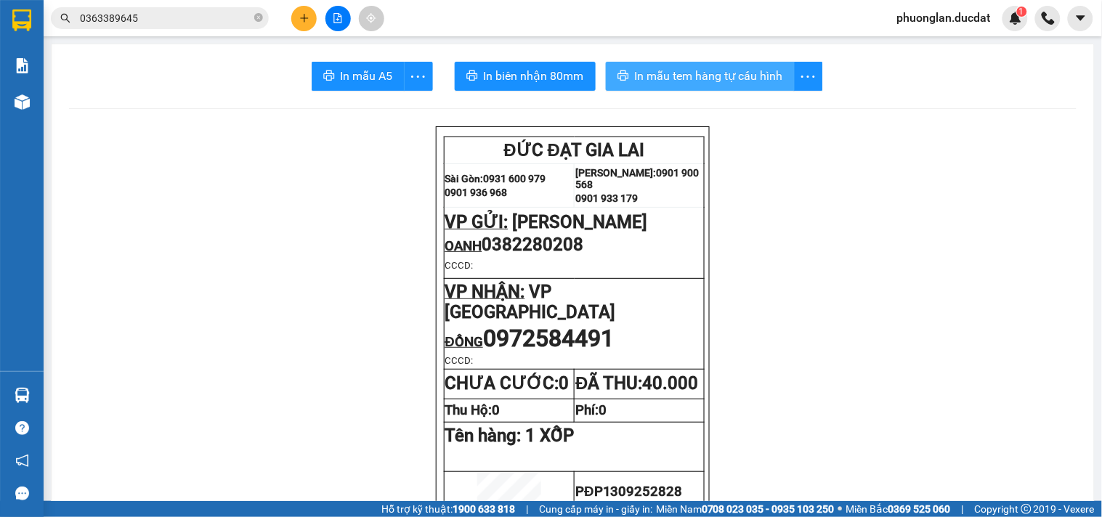
click at [648, 80] on span "In mẫu tem hàng tự cấu hình" at bounding box center [709, 76] width 148 height 18
click at [289, 23] on div at bounding box center [337, 18] width 109 height 25
click at [301, 11] on button at bounding box center [303, 18] width 25 height 25
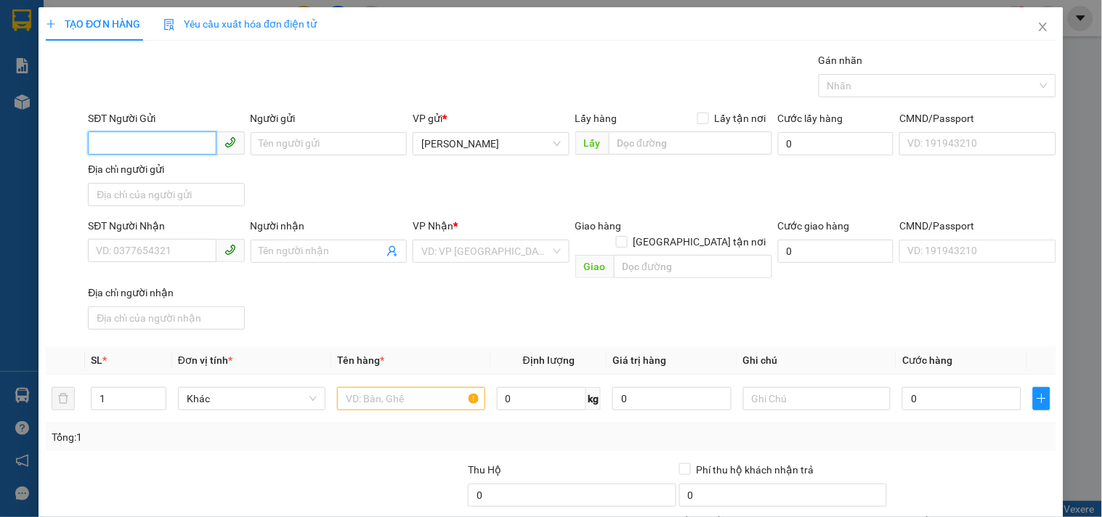
click at [186, 150] on input "SĐT Người Gửi" at bounding box center [152, 142] width 128 height 23
click at [257, 142] on input "Người gửi" at bounding box center [329, 143] width 156 height 23
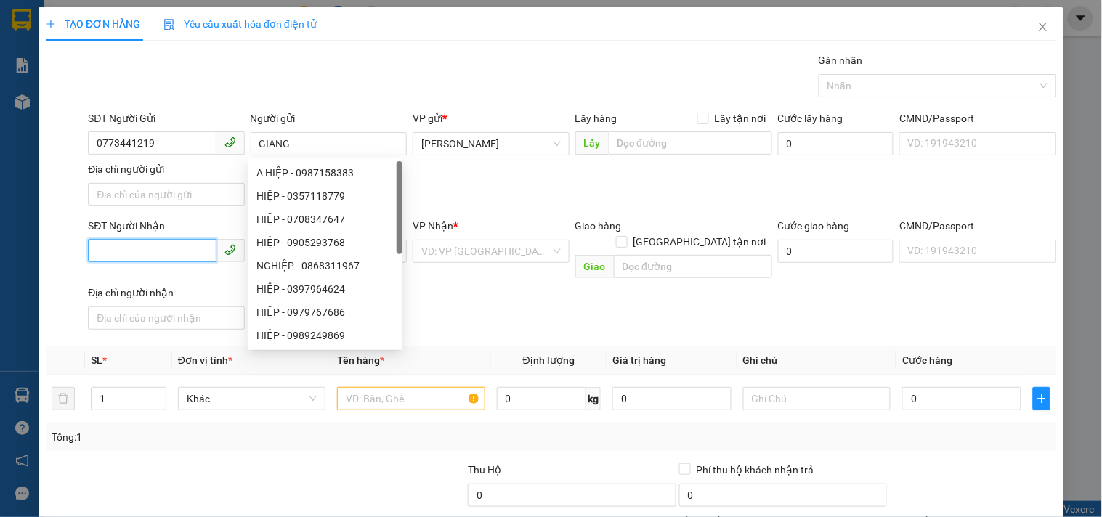
click at [150, 239] on input "SĐT Người Nhận" at bounding box center [152, 250] width 128 height 23
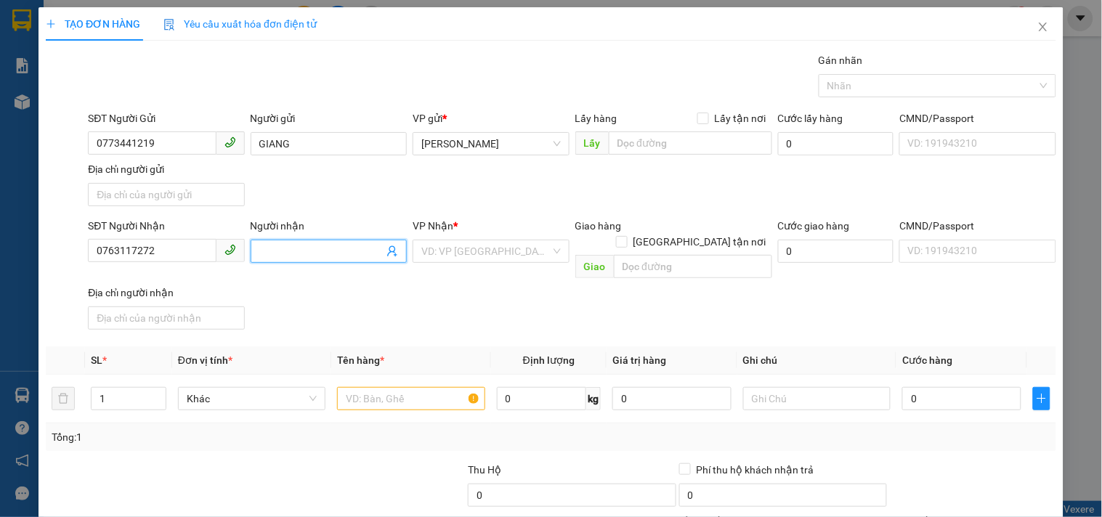
click at [281, 253] on input "Người nhận" at bounding box center [321, 251] width 124 height 16
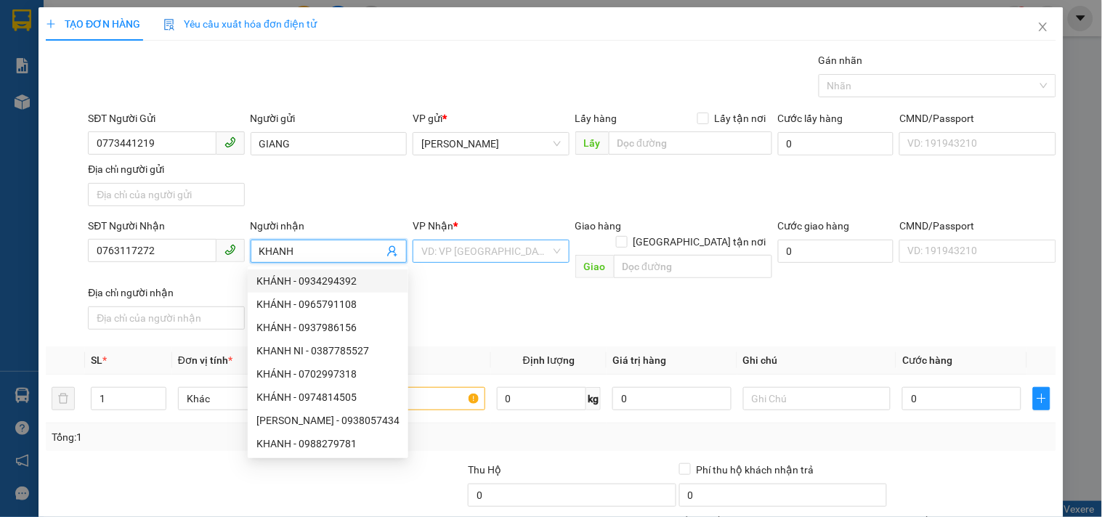
click at [432, 251] on input "search" at bounding box center [485, 251] width 129 height 22
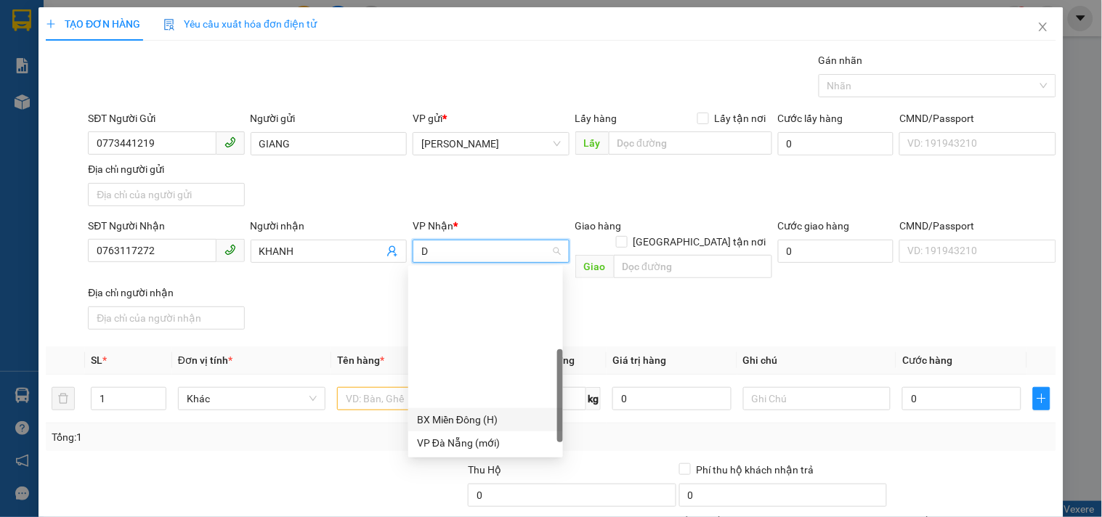
scroll to position [161, 0]
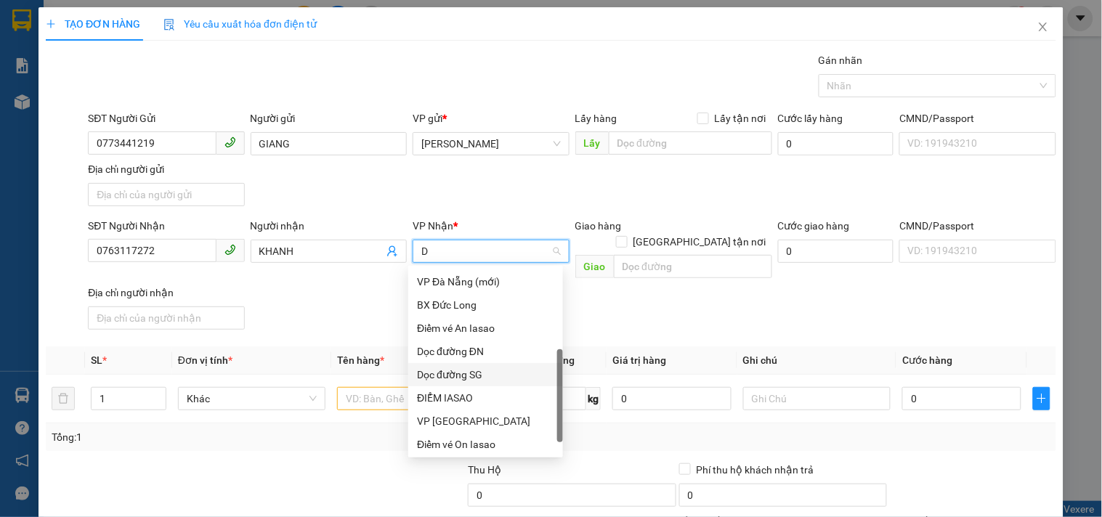
click at [485, 373] on div "Dọc đường SG" at bounding box center [485, 375] width 137 height 16
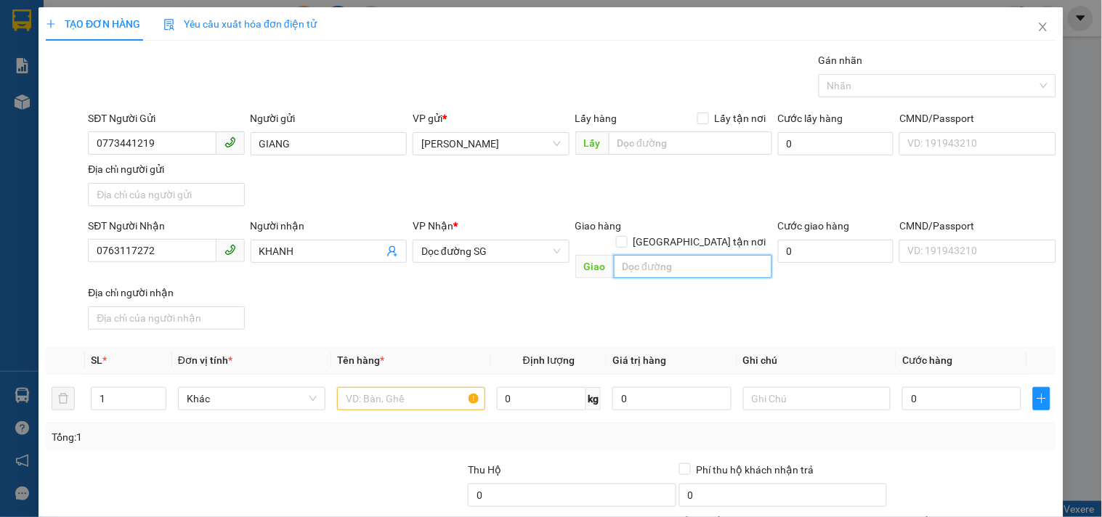
click at [636, 255] on input "text" at bounding box center [693, 266] width 158 height 23
click at [404, 387] on input "text" at bounding box center [410, 398] width 147 height 23
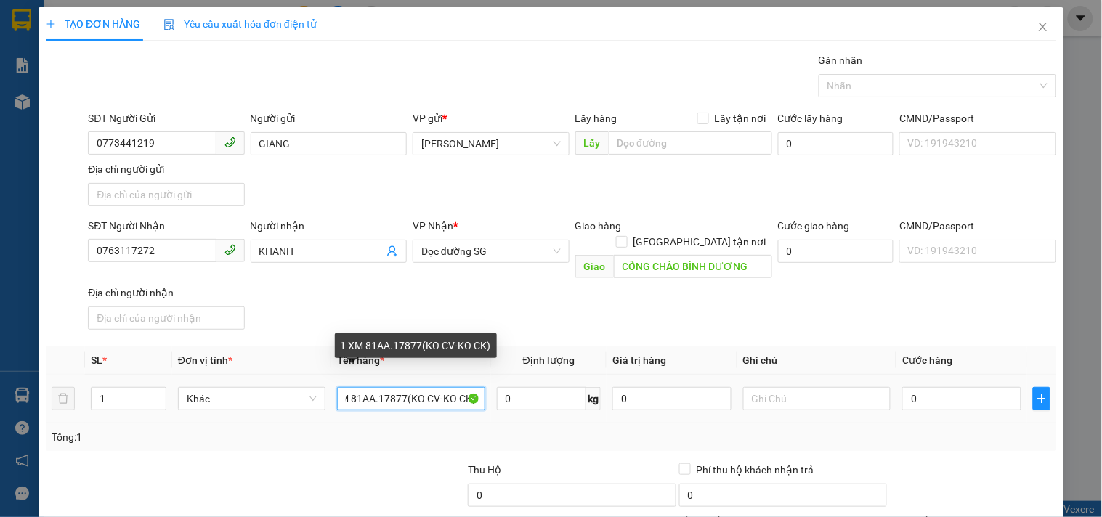
scroll to position [0, 18]
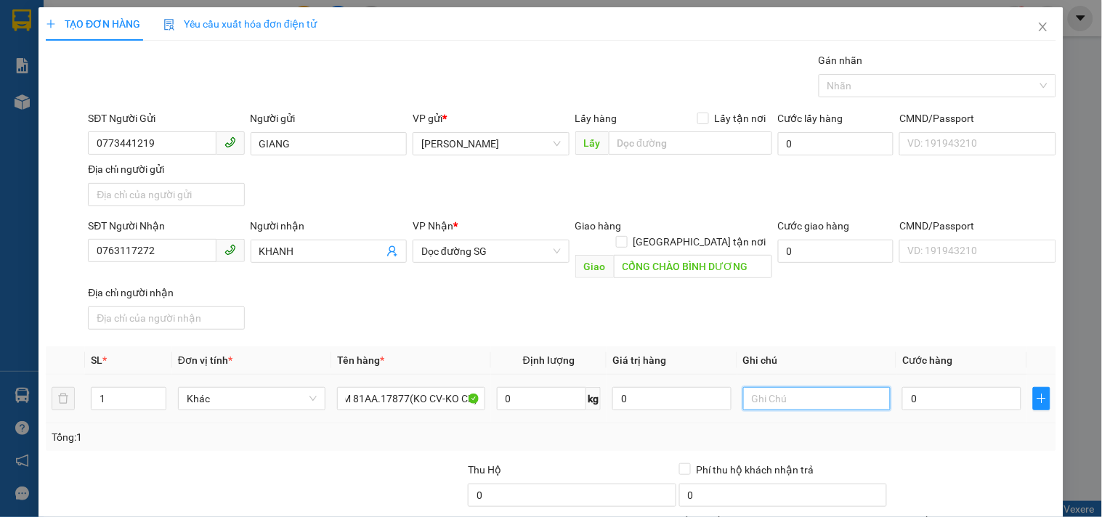
click at [835, 389] on input "text" at bounding box center [816, 398] width 147 height 23
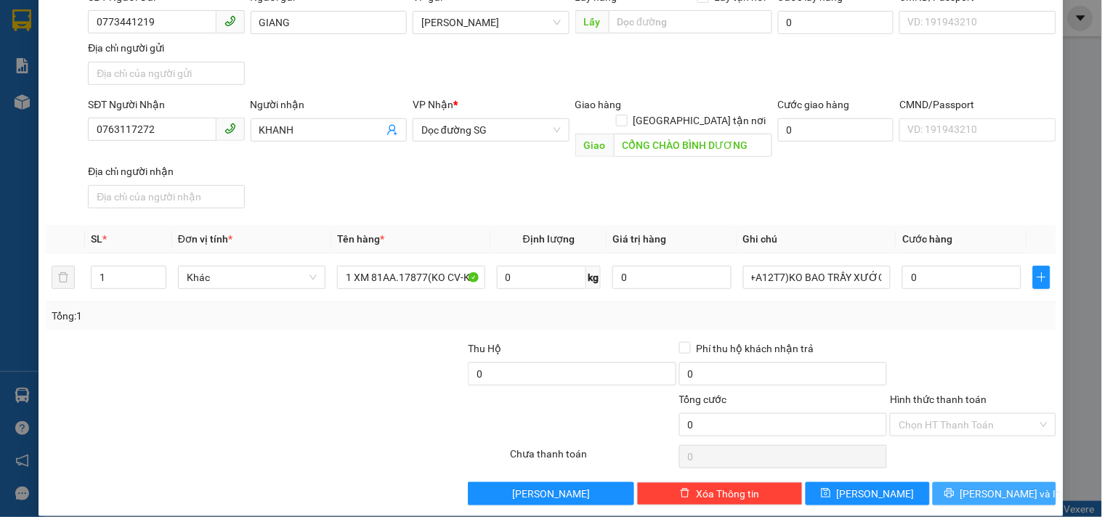
scroll to position [0, 0]
click at [954, 485] on button "[PERSON_NAME] và In" at bounding box center [994, 493] width 123 height 23
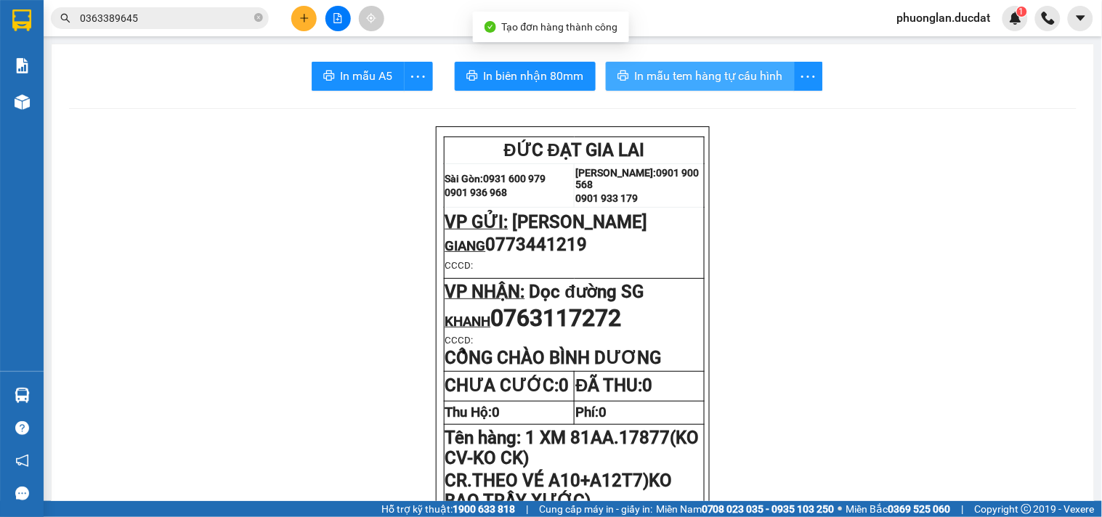
click at [690, 68] on span "In mẫu tem hàng tự cấu hình" at bounding box center [709, 76] width 148 height 18
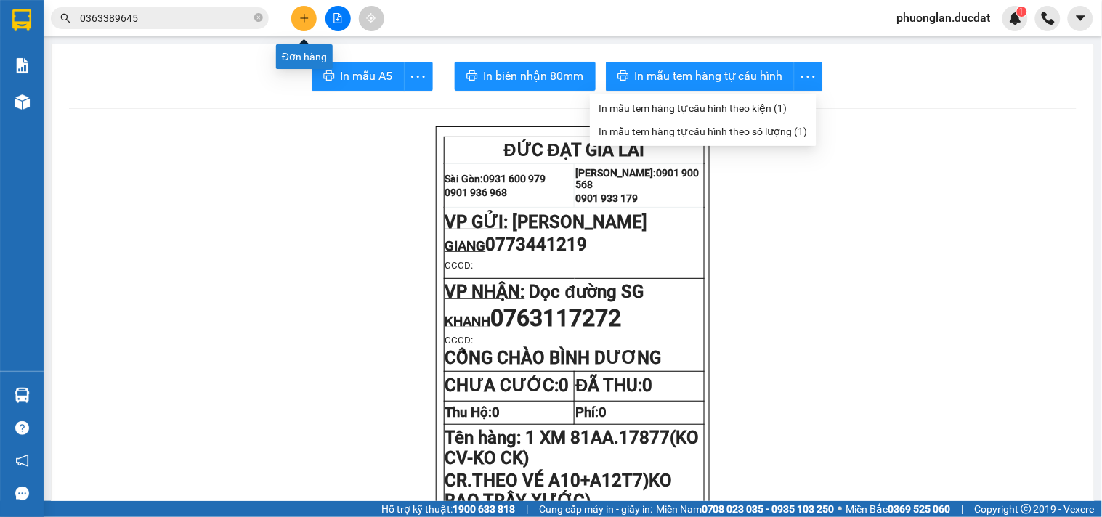
click at [301, 20] on icon "plus" at bounding box center [304, 18] width 10 height 10
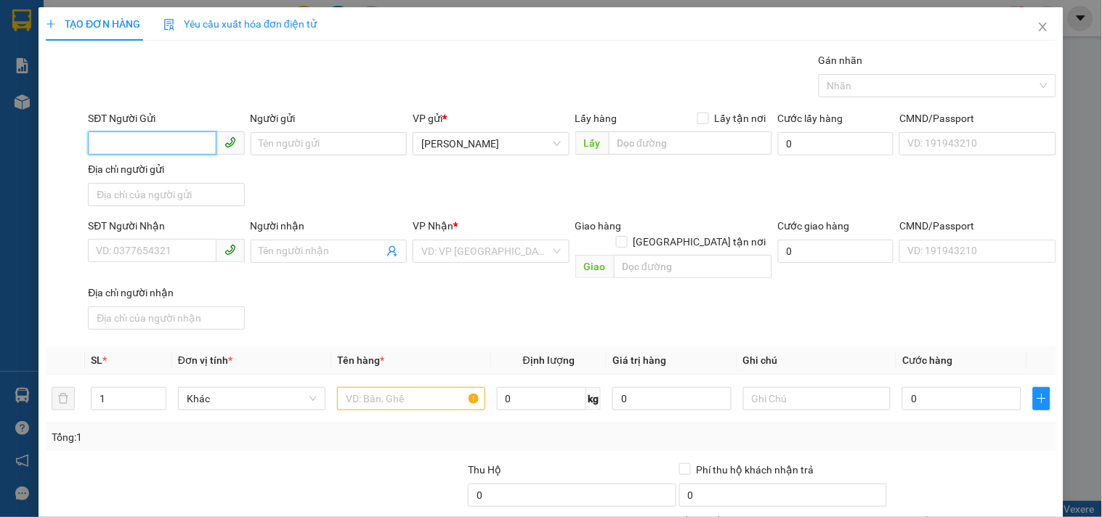
click at [180, 147] on input "SĐT Người Gửi" at bounding box center [152, 142] width 128 height 23
click at [272, 142] on input "Người gửi" at bounding box center [329, 143] width 156 height 23
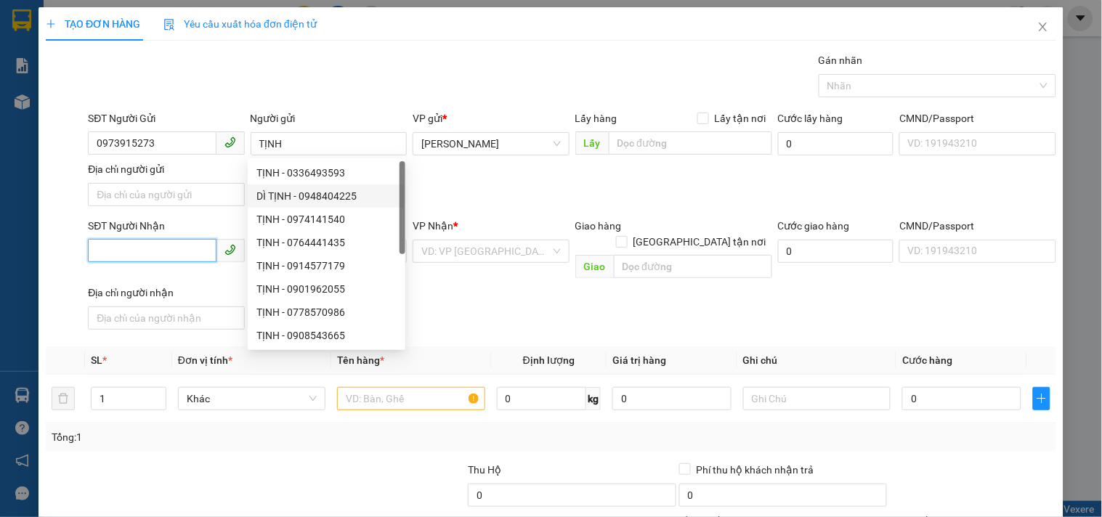
click at [174, 251] on input "SĐT Người Nhận" at bounding box center [152, 250] width 128 height 23
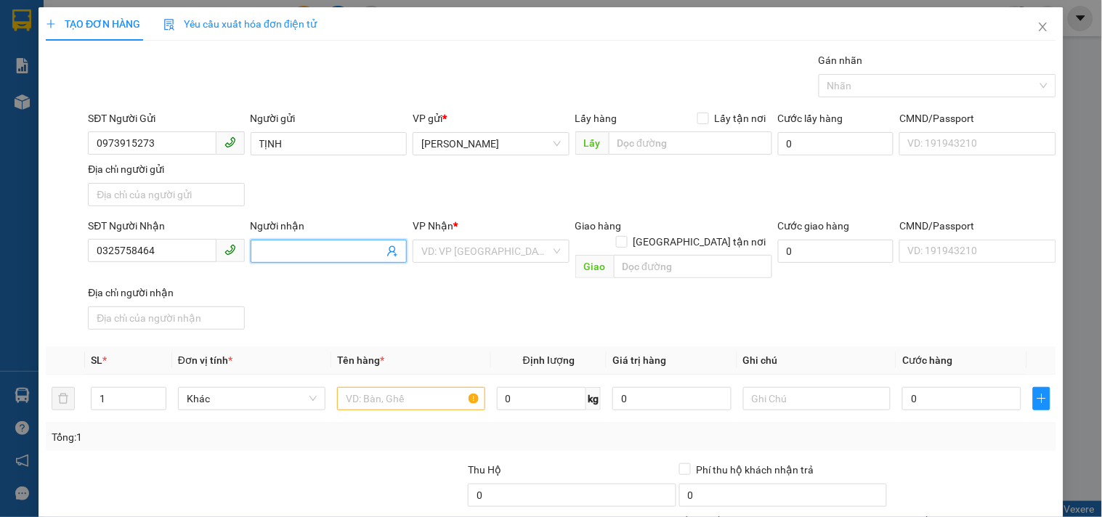
click at [320, 248] on input "Người nhận" at bounding box center [321, 251] width 124 height 16
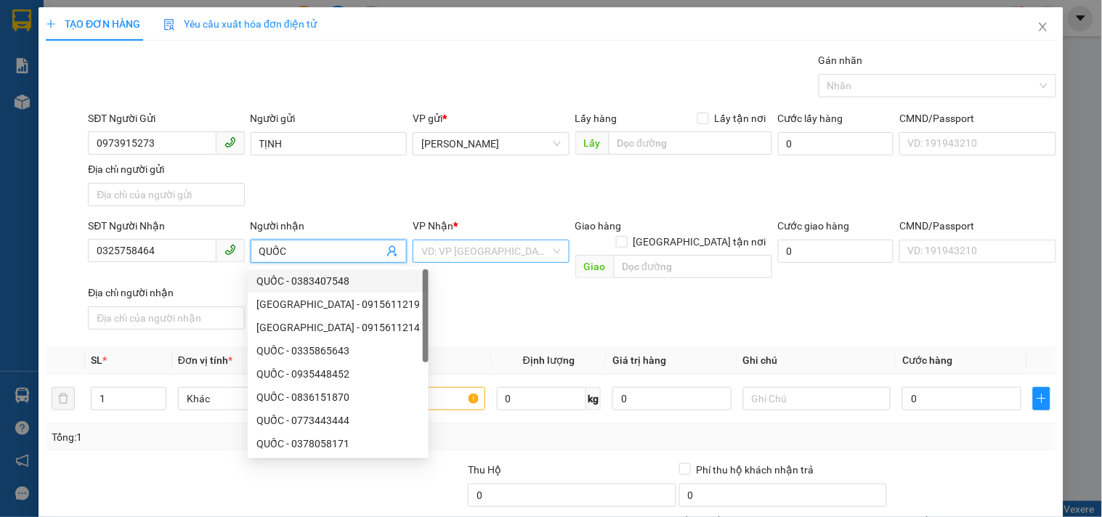
click at [497, 249] on input "search" at bounding box center [485, 251] width 129 height 22
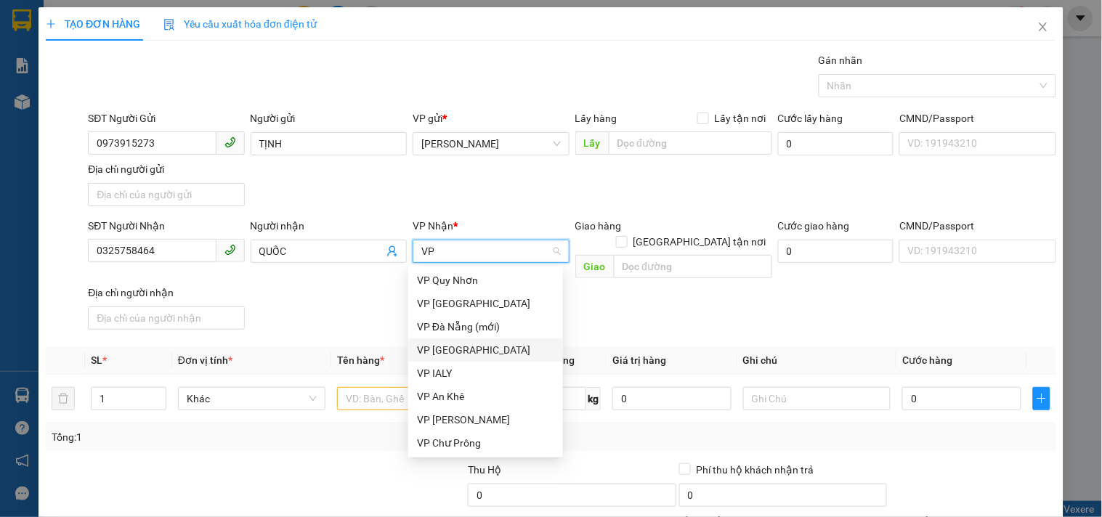
click at [488, 349] on div "VP [GEOGRAPHIC_DATA]" at bounding box center [485, 350] width 137 height 16
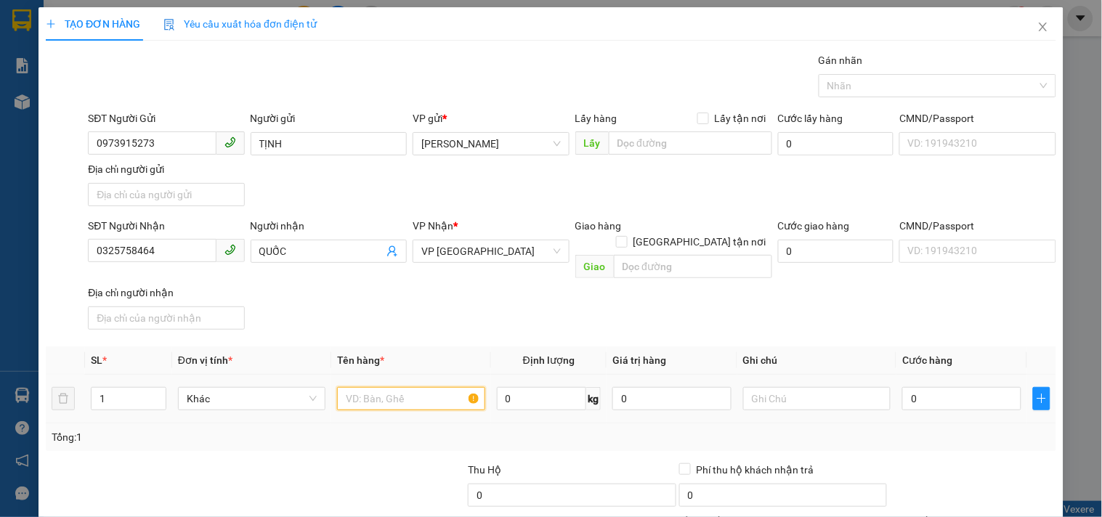
click at [403, 389] on input "text" at bounding box center [410, 398] width 147 height 23
click at [933, 389] on input "0" at bounding box center [961, 398] width 119 height 23
click at [950, 443] on div "Transit Pickup Surcharge Ids Transit Deliver Surcharge Ids Transit Deliver Surc…" at bounding box center [551, 339] width 1010 height 575
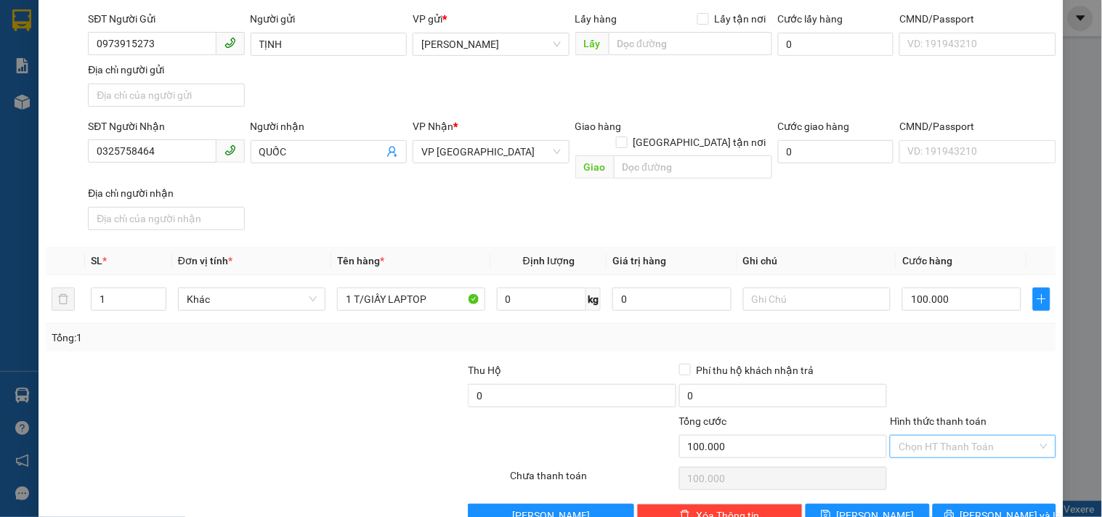
scroll to position [121, 0]
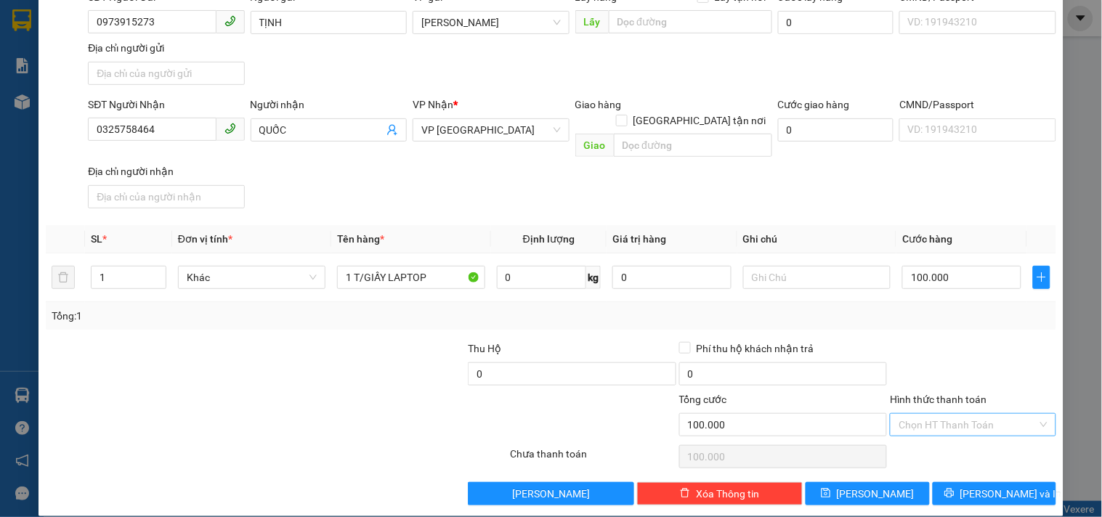
click at [933, 414] on input "Hình thức thanh toán" at bounding box center [968, 425] width 138 height 22
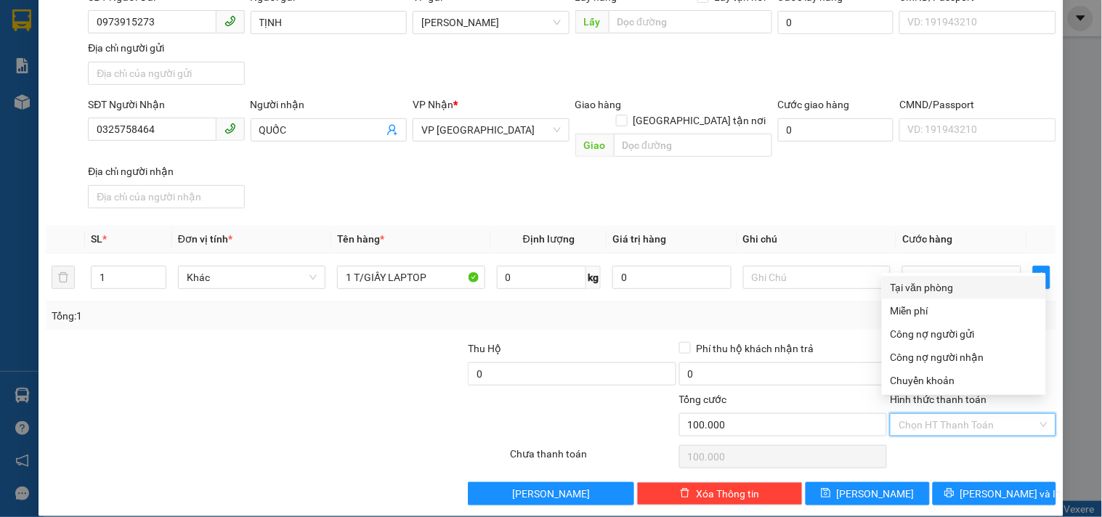
click at [932, 285] on div "Tại văn phòng" at bounding box center [964, 288] width 147 height 16
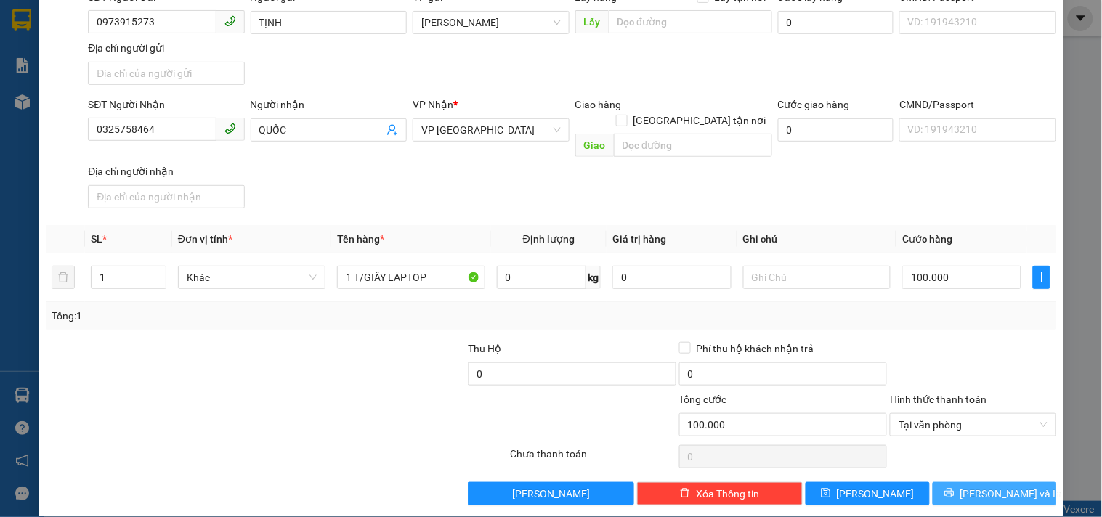
click at [955, 482] on button "[PERSON_NAME] và In" at bounding box center [994, 493] width 123 height 23
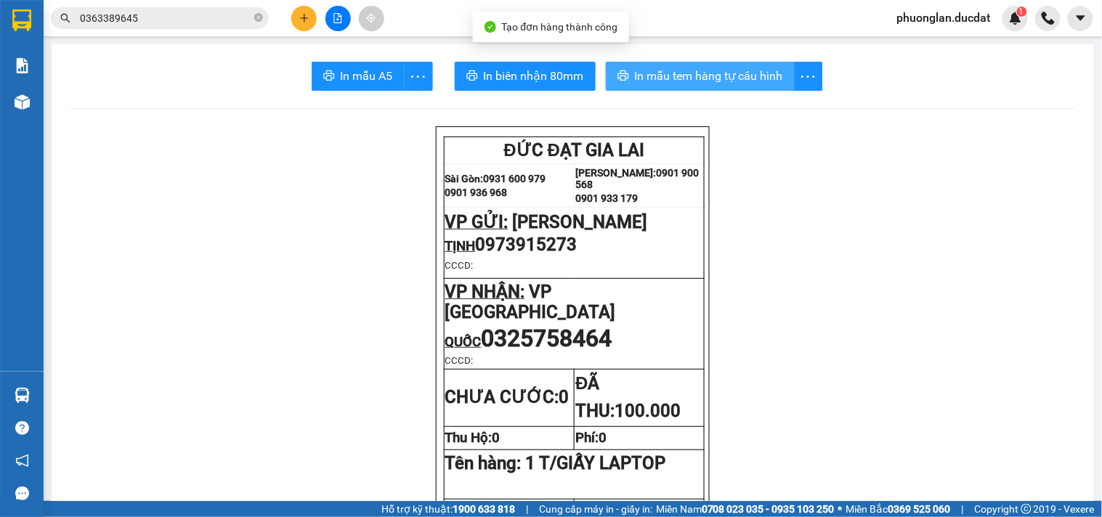
click at [673, 73] on span "In mẫu tem hàng tự cấu hình" at bounding box center [709, 76] width 148 height 18
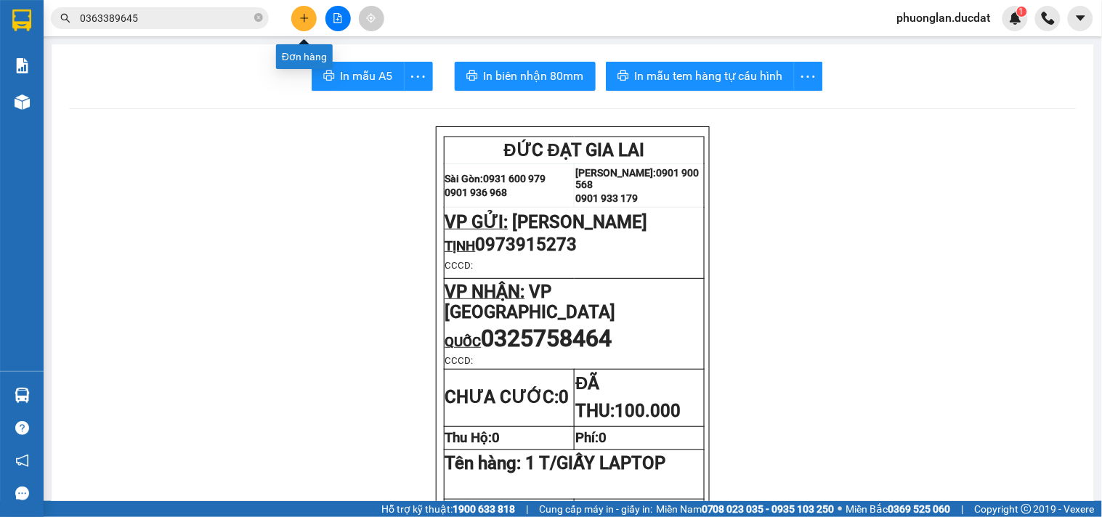
click at [311, 20] on button at bounding box center [303, 18] width 25 height 25
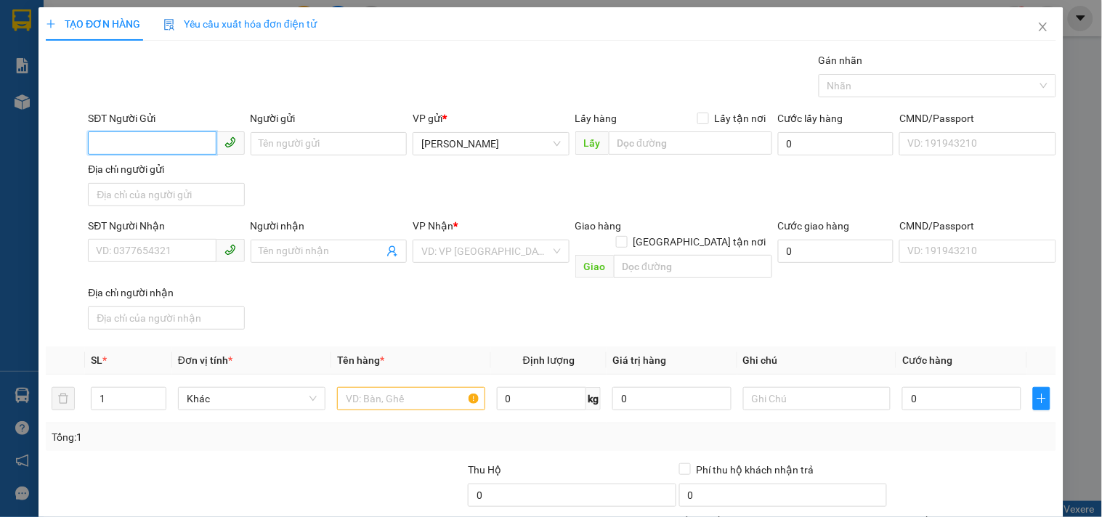
click at [117, 142] on input "SĐT Người Gửi" at bounding box center [152, 142] width 128 height 23
click at [133, 167] on div "0974433699" at bounding box center [164, 173] width 137 height 16
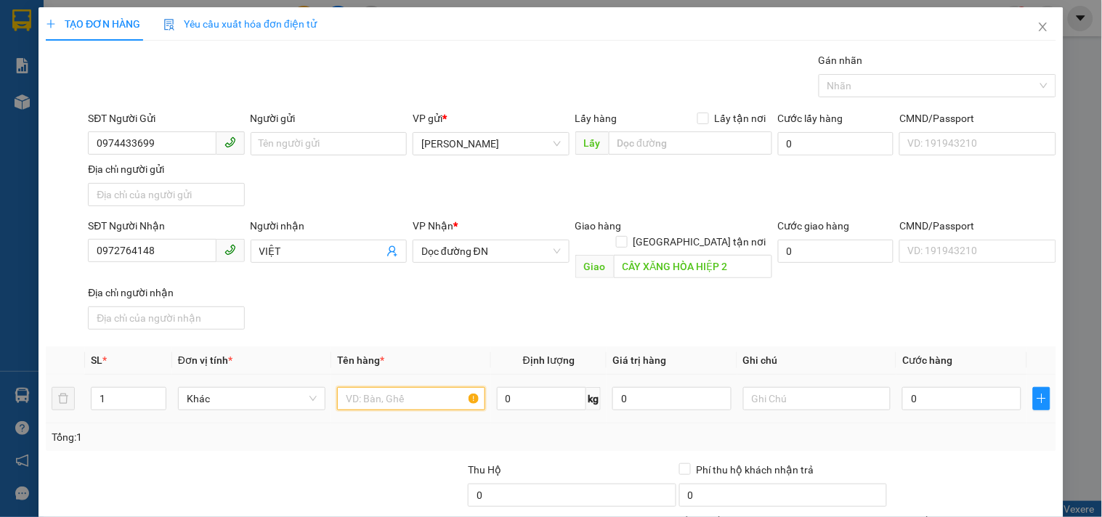
click at [414, 387] on input "text" at bounding box center [410, 398] width 147 height 23
click at [913, 387] on input "0" at bounding box center [961, 398] width 119 height 23
click at [887, 429] on div "Tổng: 1" at bounding box center [551, 437] width 999 height 16
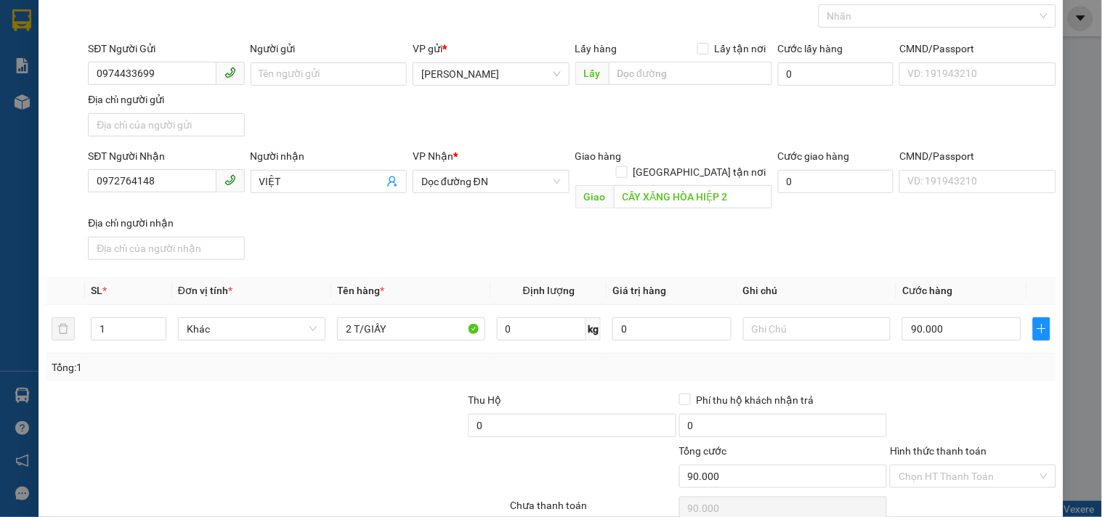
scroll to position [121, 0]
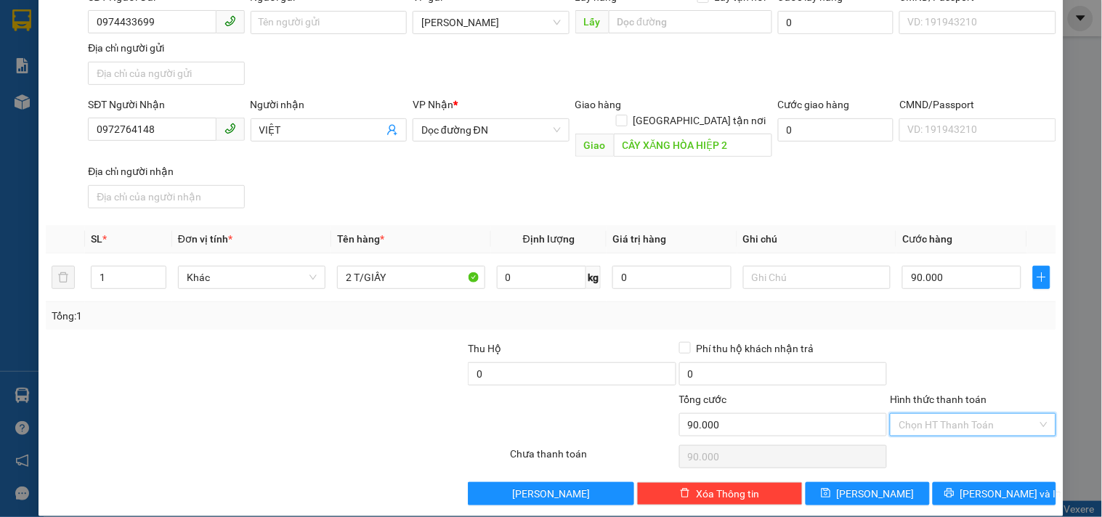
click at [938, 414] on input "Hình thức thanh toán" at bounding box center [968, 425] width 138 height 22
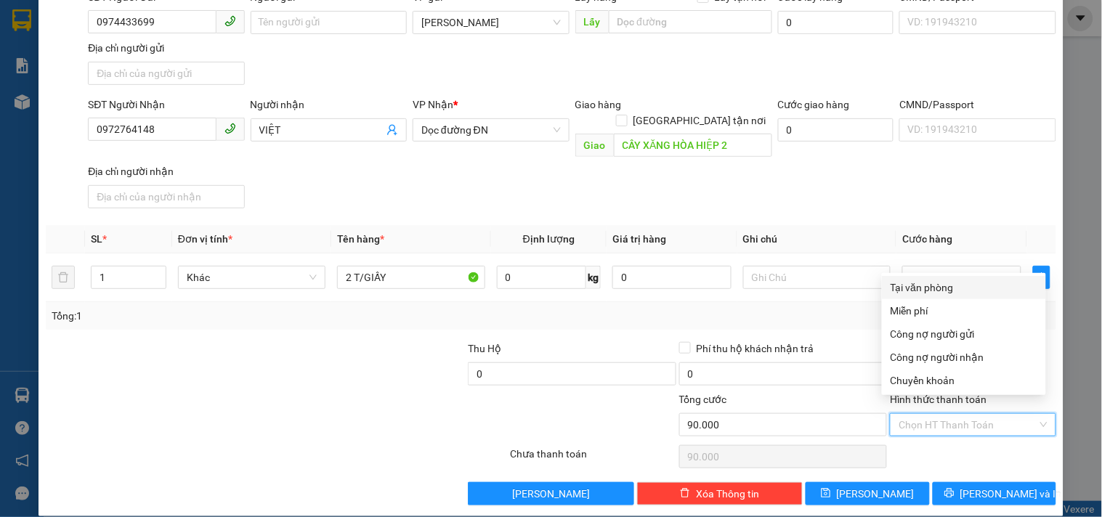
click at [931, 282] on div "Tại văn phòng" at bounding box center [964, 288] width 147 height 16
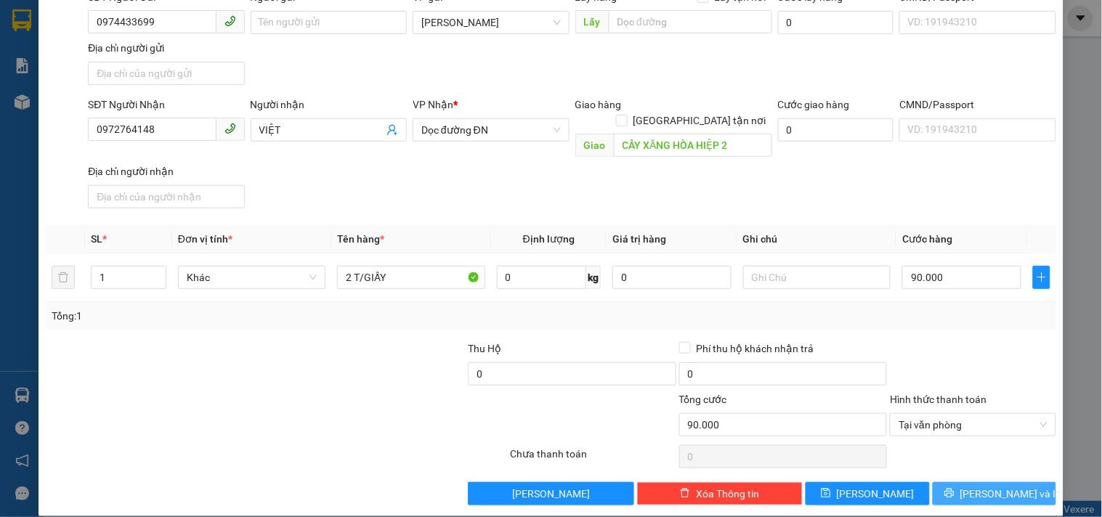
click at [970, 482] on button "[PERSON_NAME] và In" at bounding box center [994, 493] width 123 height 23
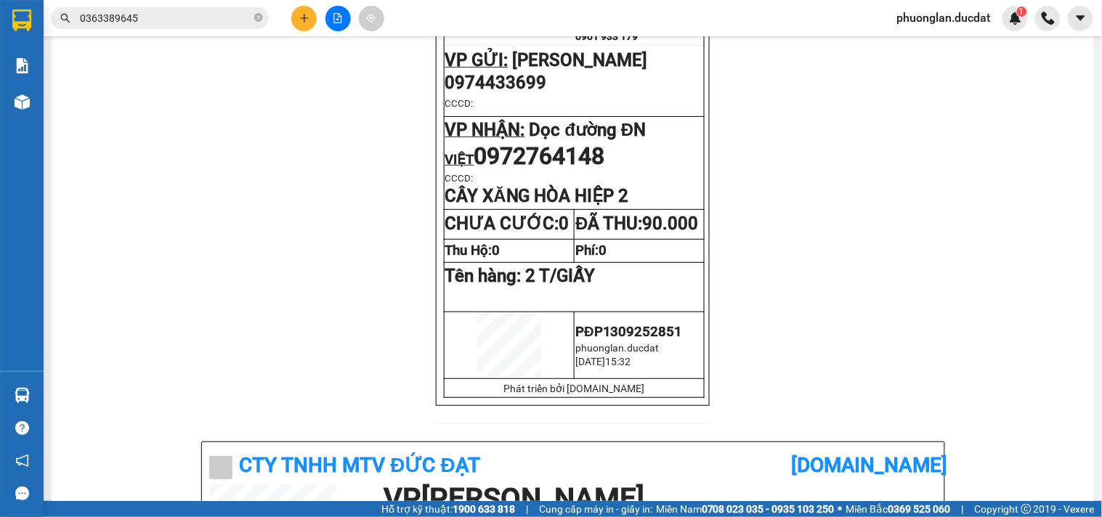
scroll to position [242, 0]
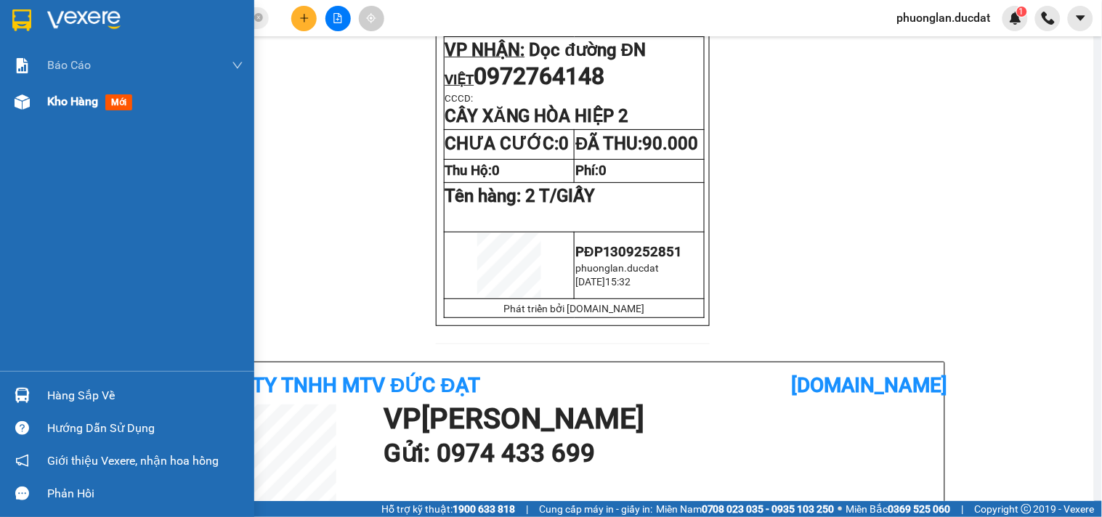
click at [69, 103] on span "Kho hàng" at bounding box center [72, 101] width 51 height 14
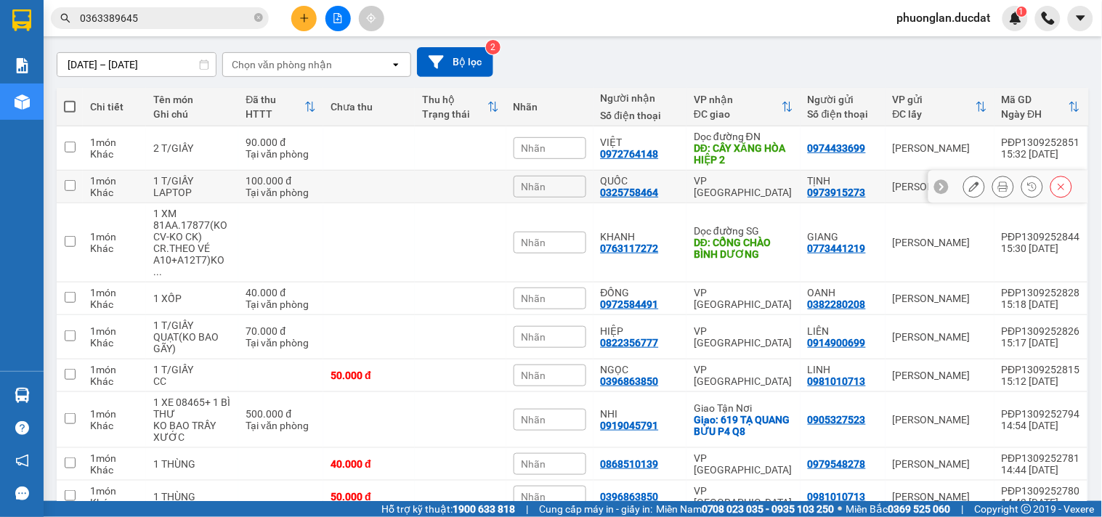
scroll to position [145, 0]
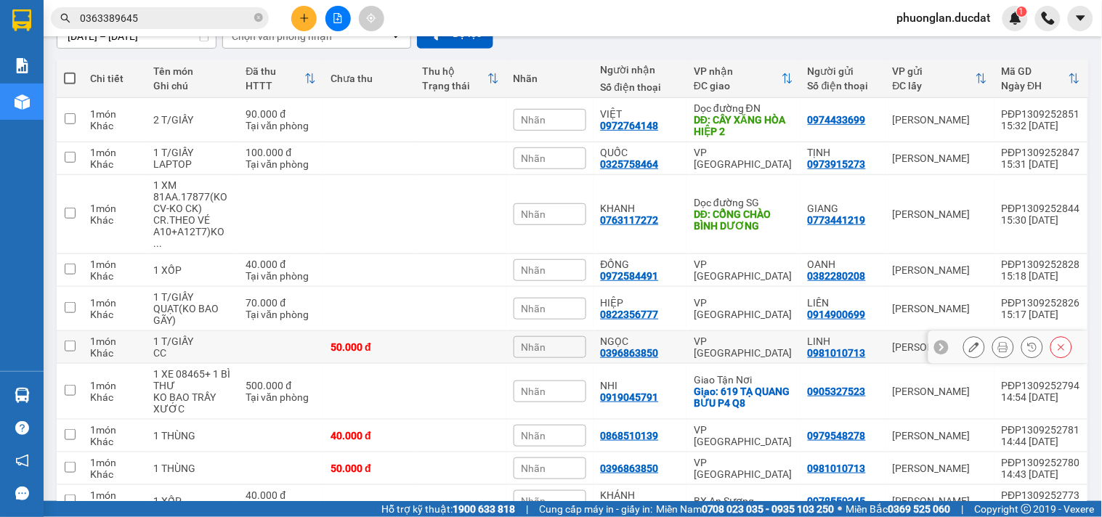
click at [1056, 331] on div at bounding box center [1008, 347] width 160 height 33
click at [1056, 342] on icon at bounding box center [1061, 347] width 10 height 10
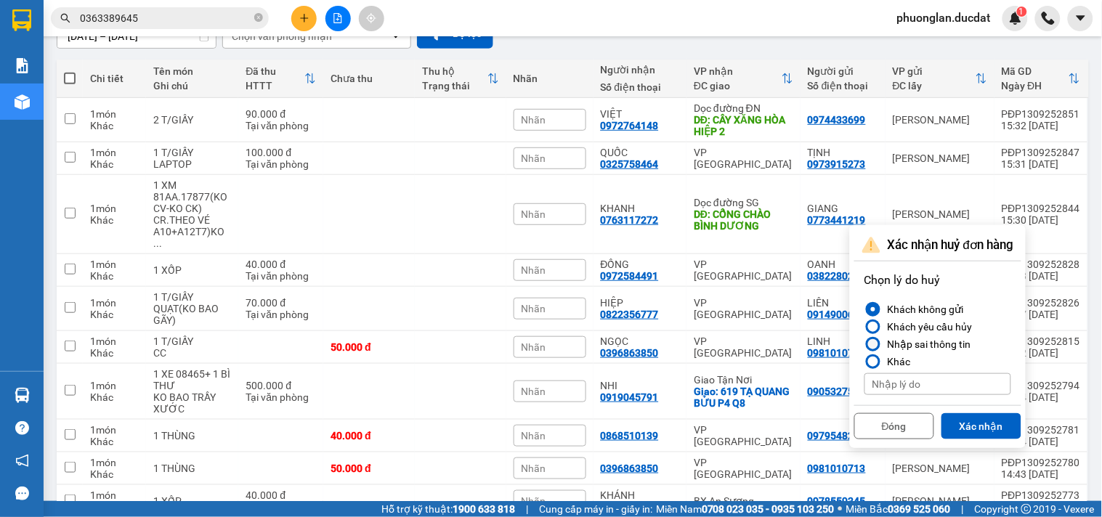
click at [923, 349] on div "Nhập sai thông tin" at bounding box center [926, 344] width 89 height 17
click at [864, 344] on input "Nhập sai thông tin" at bounding box center [864, 344] width 0 height 0
click at [974, 432] on button "Xác nhận" at bounding box center [981, 426] width 80 height 26
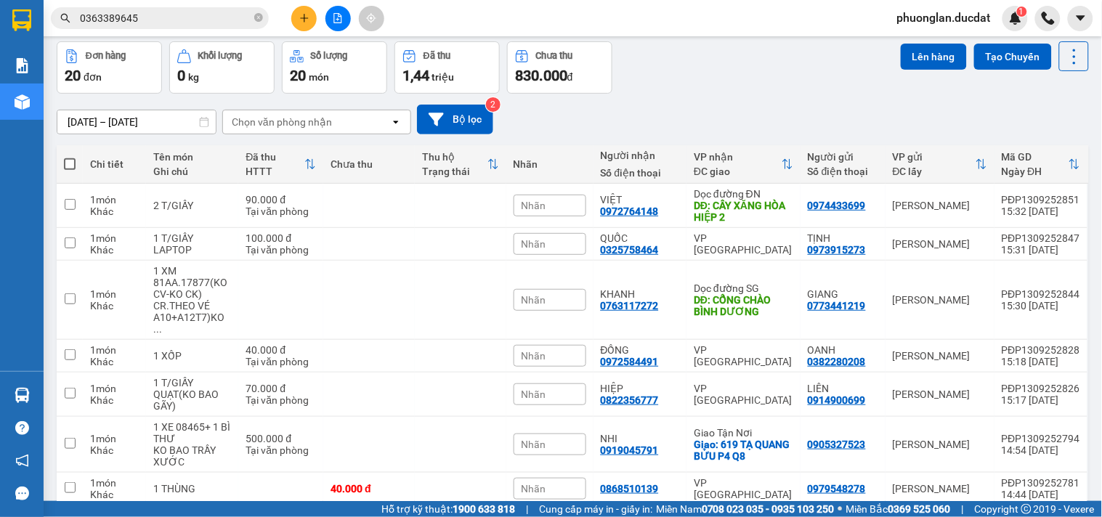
scroll to position [0, 0]
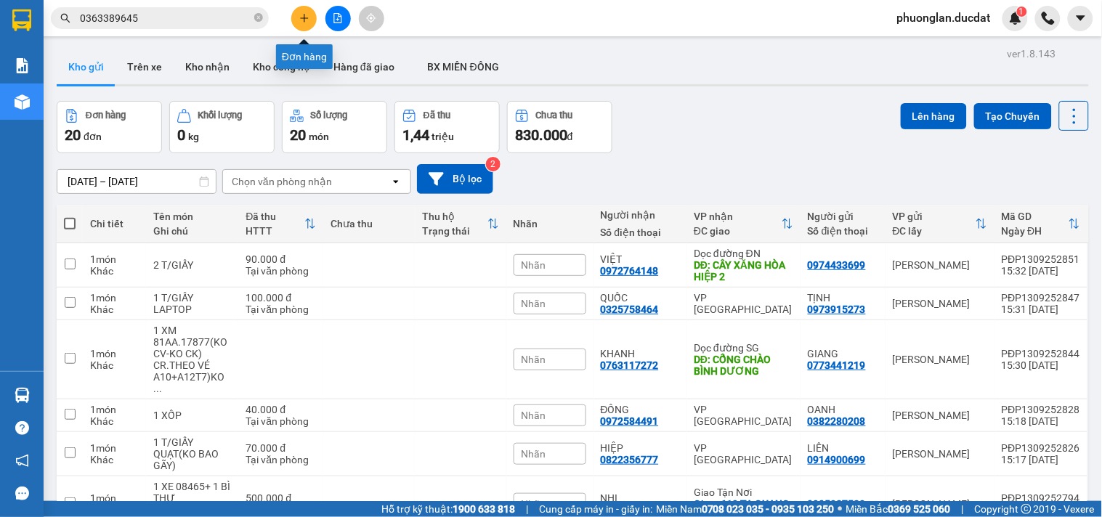
click at [307, 20] on icon "plus" at bounding box center [304, 18] width 10 height 10
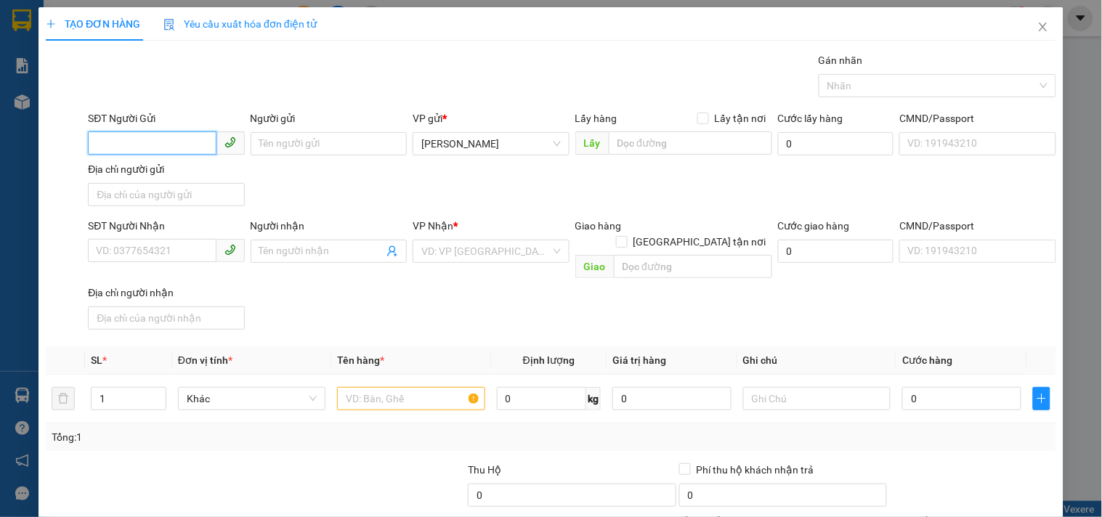
click at [165, 142] on input "SĐT Người Gửi" at bounding box center [152, 142] width 128 height 23
click at [170, 182] on div "0965773778" at bounding box center [164, 172] width 155 height 23
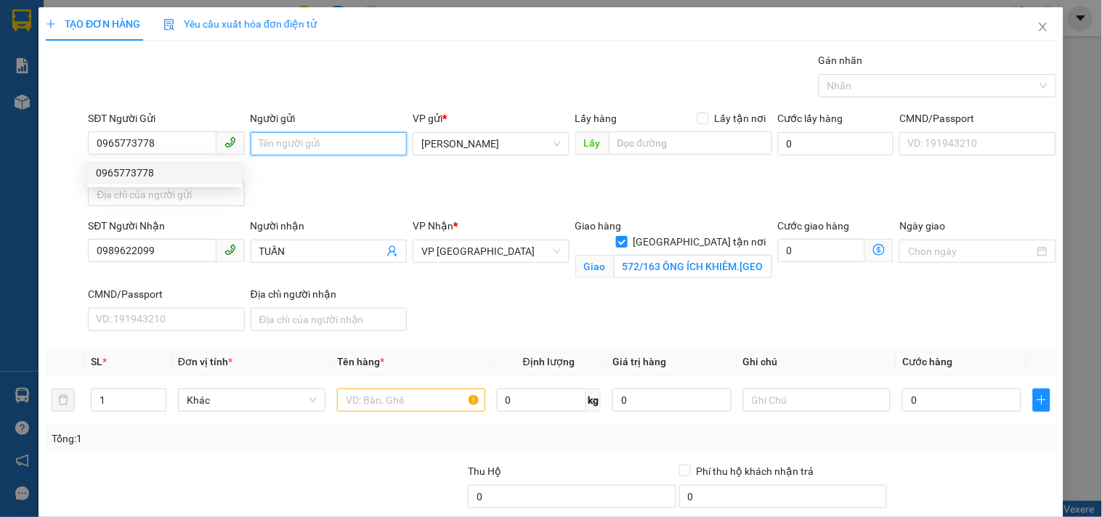
click at [331, 139] on input "Người gửi" at bounding box center [329, 143] width 156 height 23
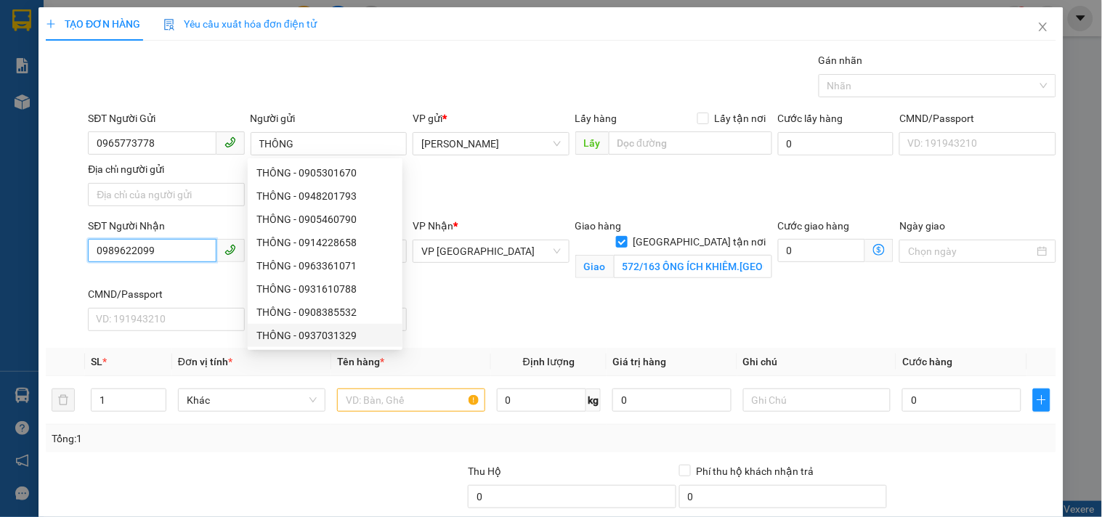
drag, startPoint x: 175, startPoint y: 250, endPoint x: 187, endPoint y: 254, distance: 13.1
click at [177, 250] on input "0989622099" at bounding box center [152, 250] width 128 height 23
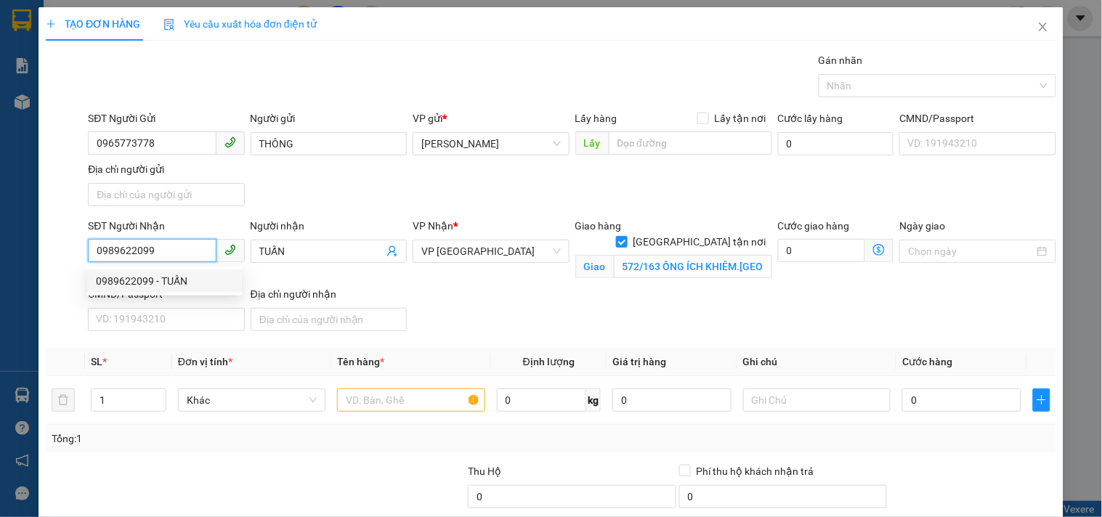
click at [178, 275] on div "0989622099 - TUẤN" at bounding box center [164, 281] width 137 height 16
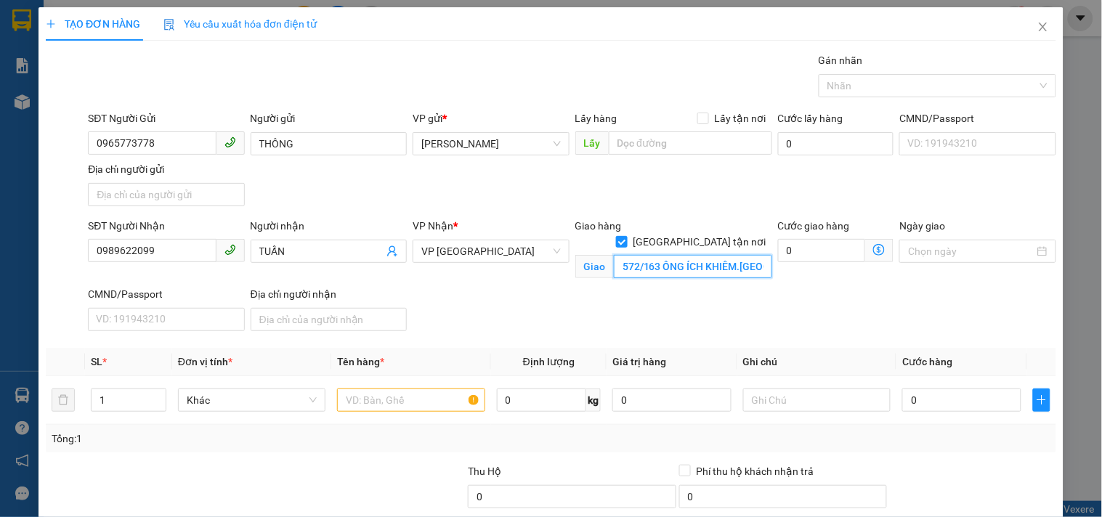
click at [722, 255] on input "572/163 ÔNG ÍCH KHIÊM.HẢI CHÂU.ĐN" at bounding box center [693, 266] width 158 height 23
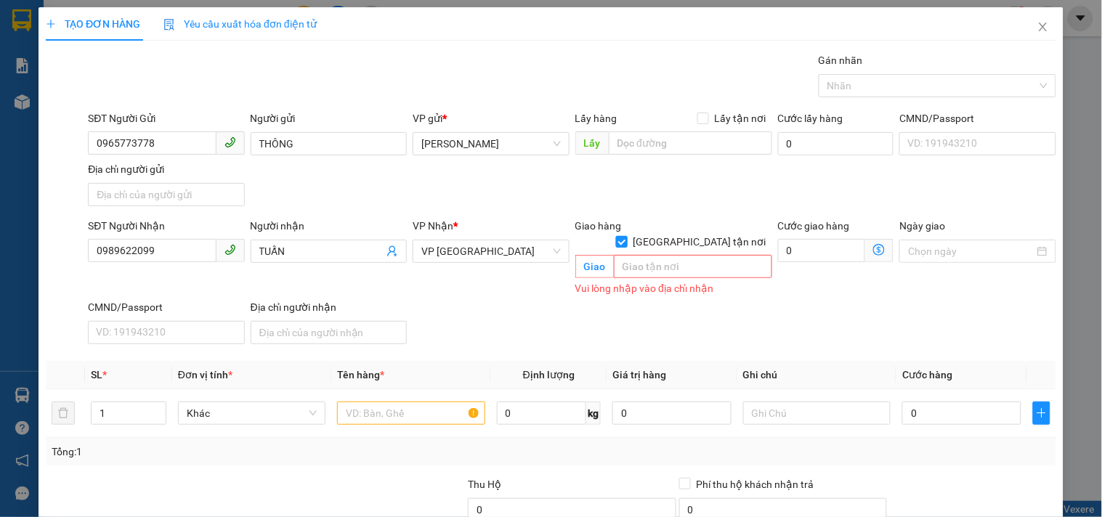
click at [626, 236] on input "[GEOGRAPHIC_DATA] tận nơi" at bounding box center [621, 241] width 10 height 10
click at [394, 402] on input "text" at bounding box center [410, 413] width 147 height 23
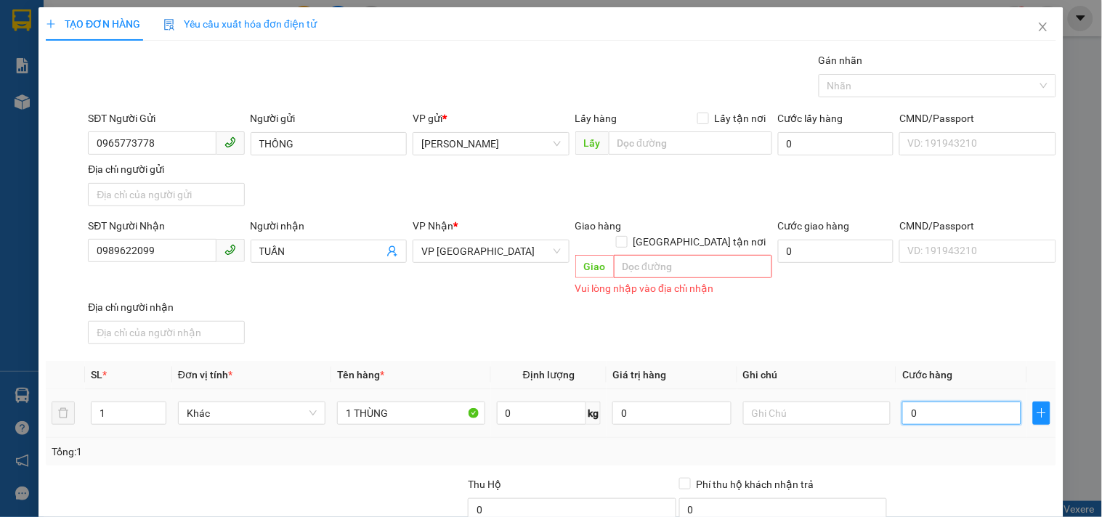
click at [945, 402] on input "0" at bounding box center [961, 413] width 119 height 23
click at [976, 331] on div "SĐT Người Nhận 0989622099 Người nhận TUẤN VP Nhận * VP Đà Nẵng Giao hàng Giao t…" at bounding box center [572, 284] width 974 height 132
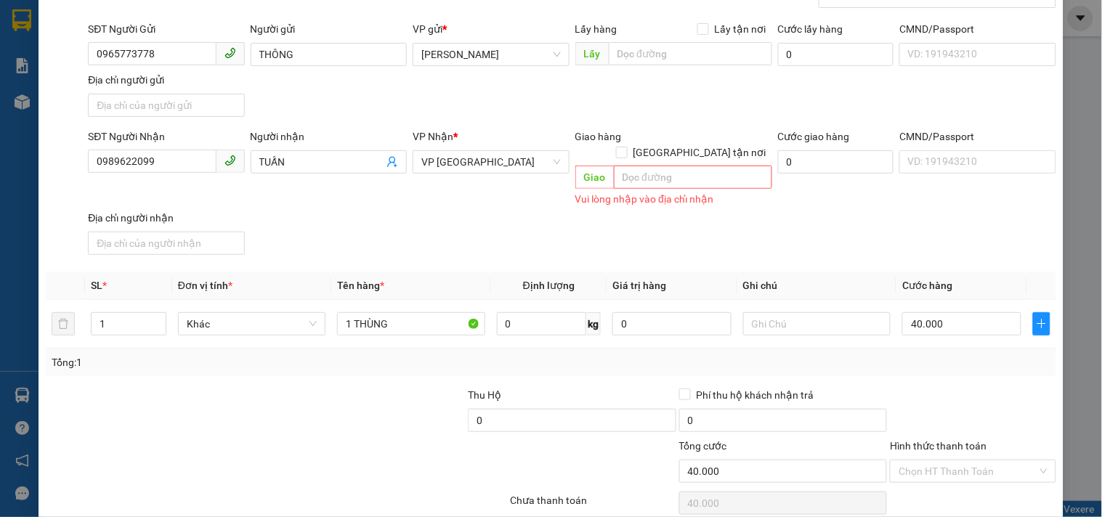
scroll to position [136, 0]
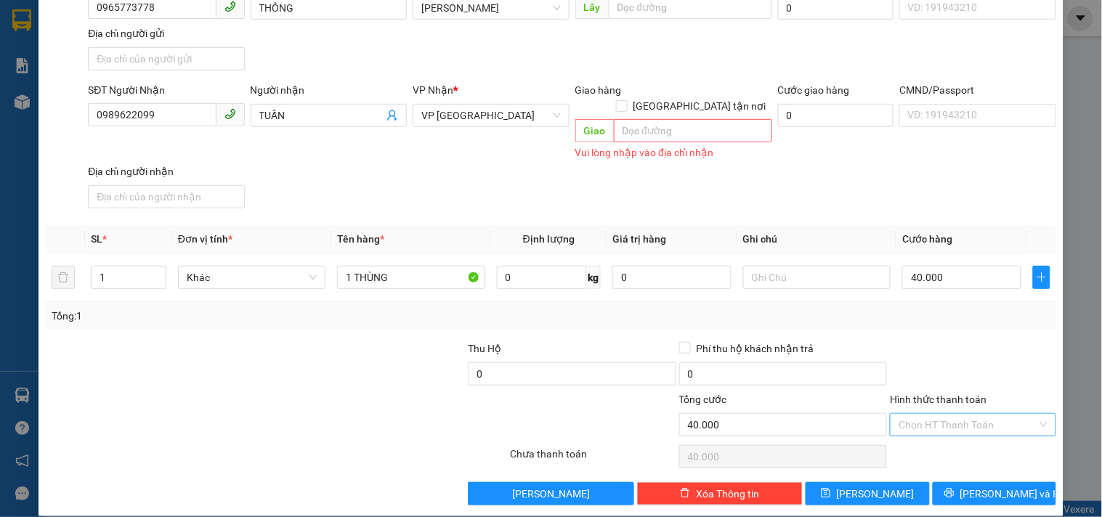
click at [967, 414] on input "Hình thức thanh toán" at bounding box center [968, 425] width 138 height 22
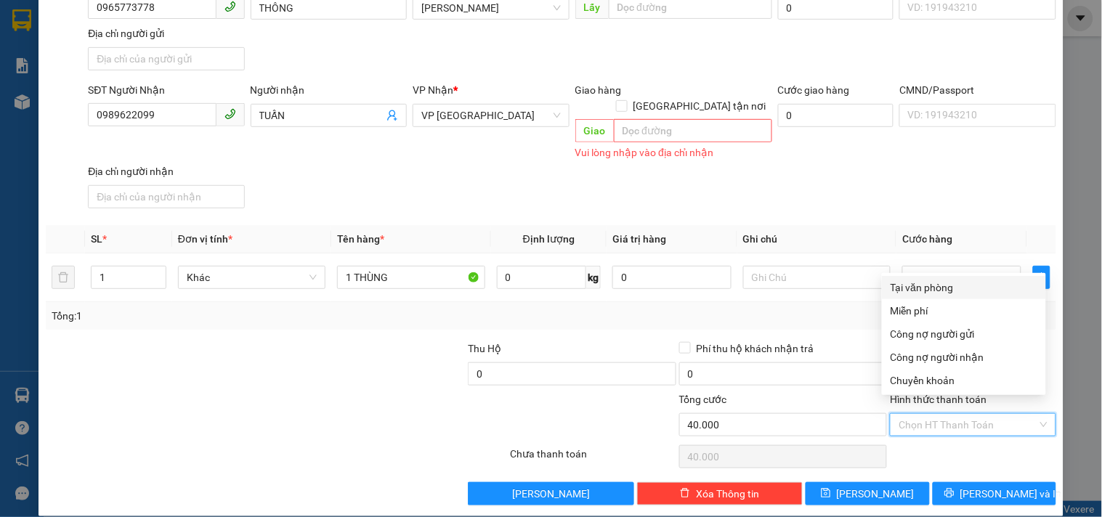
click at [949, 278] on div "Tại văn phòng" at bounding box center [964, 287] width 164 height 23
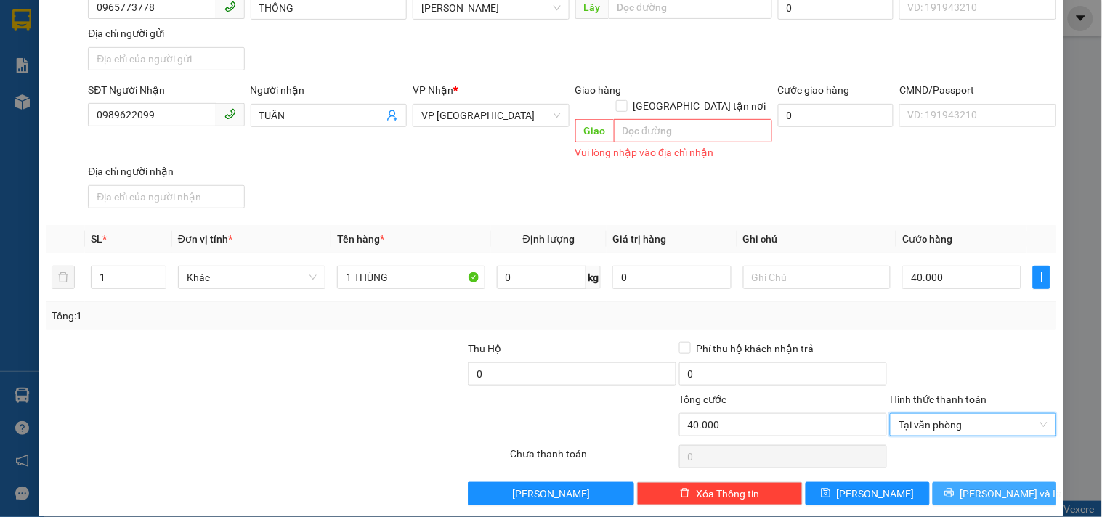
click at [978, 486] on span "[PERSON_NAME] và In" at bounding box center [1011, 494] width 102 height 16
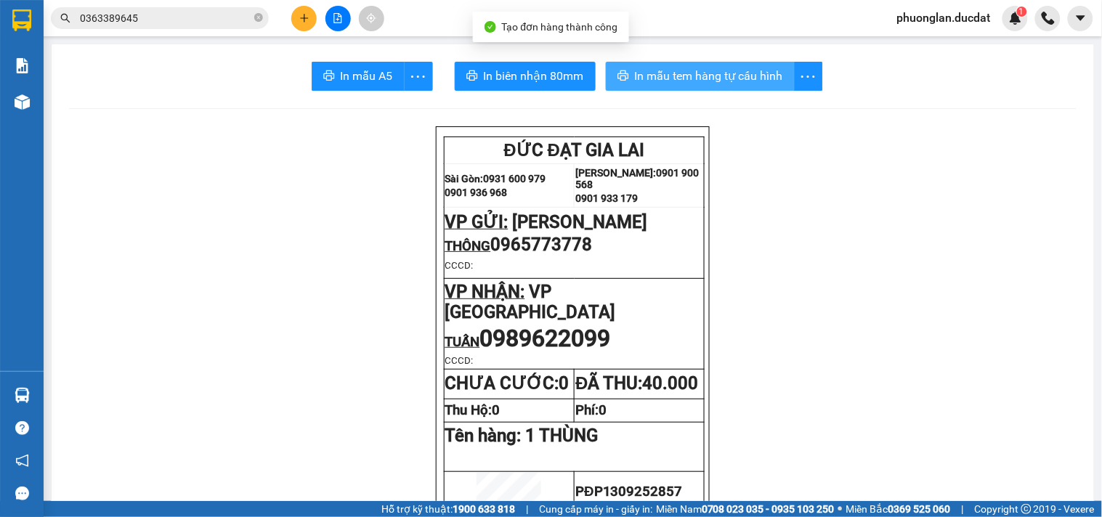
click at [663, 78] on span "In mẫu tem hàng tự cấu hình" at bounding box center [709, 76] width 148 height 18
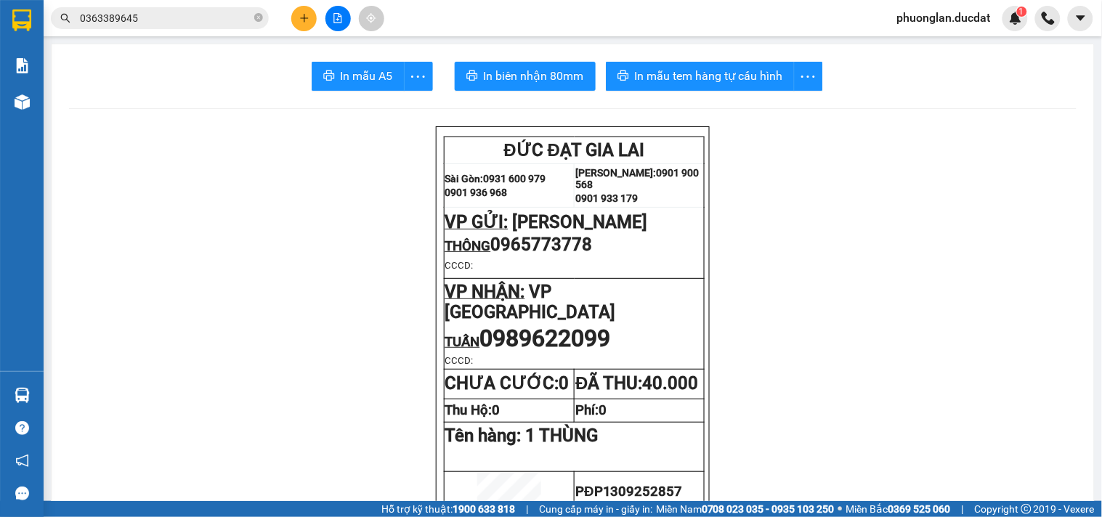
click at [306, 15] on icon "plus" at bounding box center [304, 18] width 10 height 10
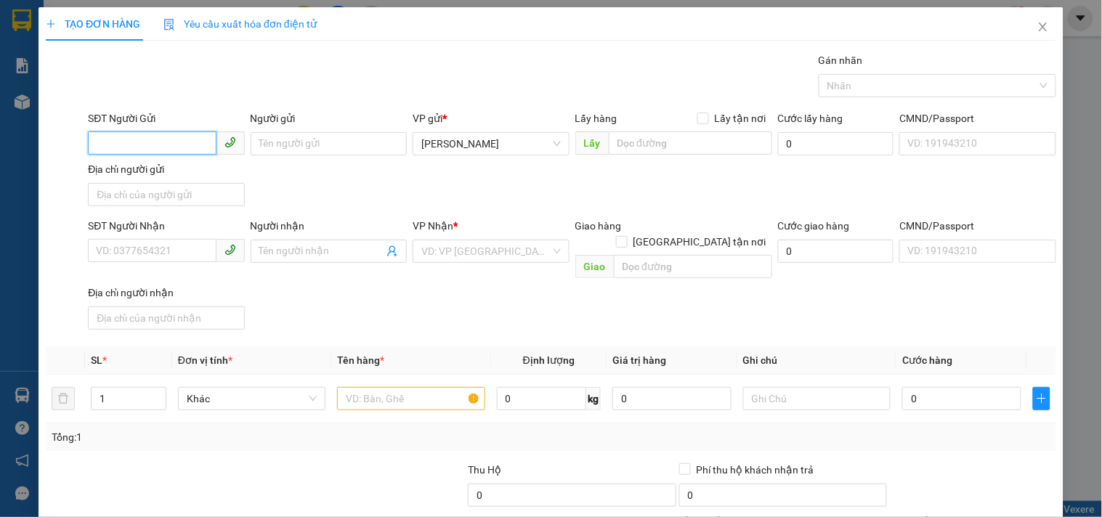
drag, startPoint x: 145, startPoint y: 142, endPoint x: 135, endPoint y: 146, distance: 10.8
click at [145, 142] on input "SĐT Người Gửi" at bounding box center [152, 142] width 128 height 23
click at [140, 172] on div "0825257609" at bounding box center [164, 173] width 137 height 16
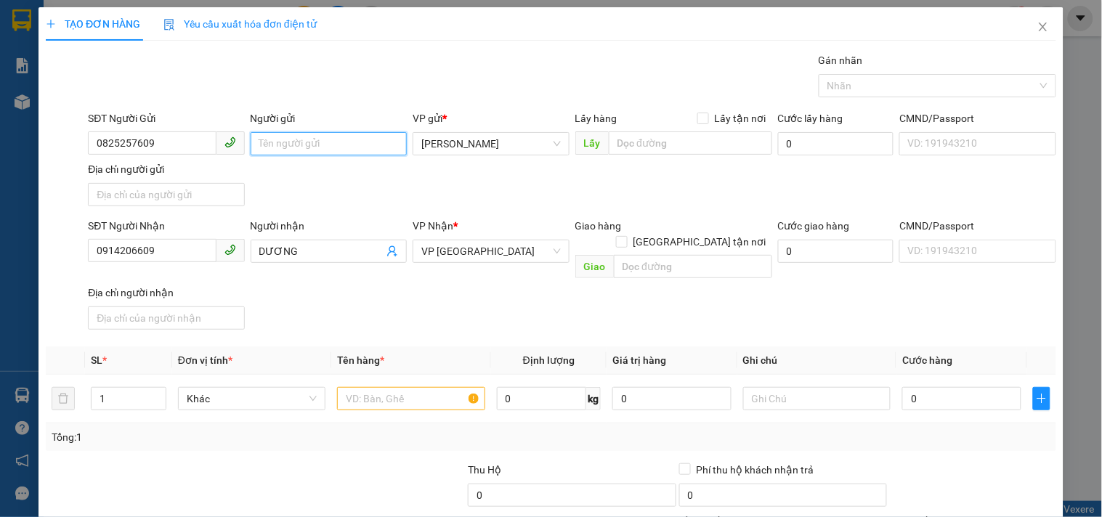
click at [333, 139] on input "Người gửi" at bounding box center [329, 143] width 156 height 23
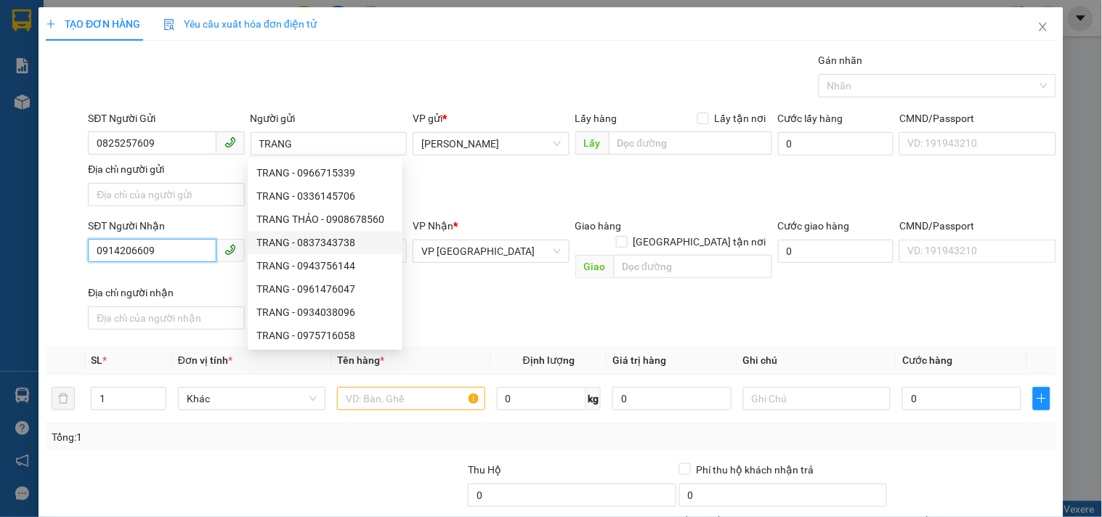
click at [162, 253] on input "0914206609" at bounding box center [152, 250] width 128 height 23
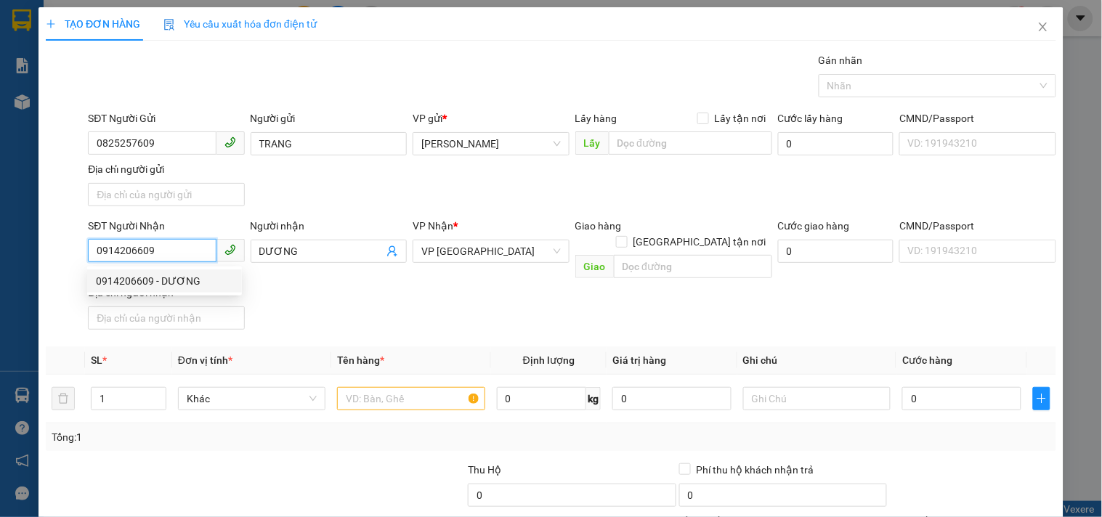
click at [179, 280] on div "0914206609 - DƯƠNG" at bounding box center [164, 281] width 137 height 16
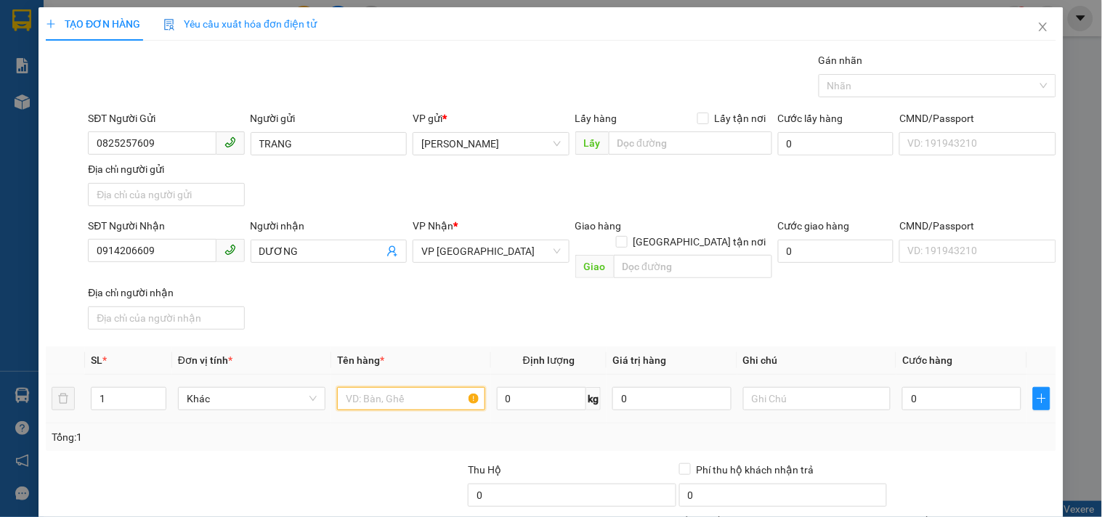
click at [397, 387] on input "text" at bounding box center [410, 398] width 147 height 23
click at [926, 387] on input "0" at bounding box center [961, 398] width 119 height 23
click at [911, 352] on th "Cước hàng" at bounding box center [961, 361] width 131 height 28
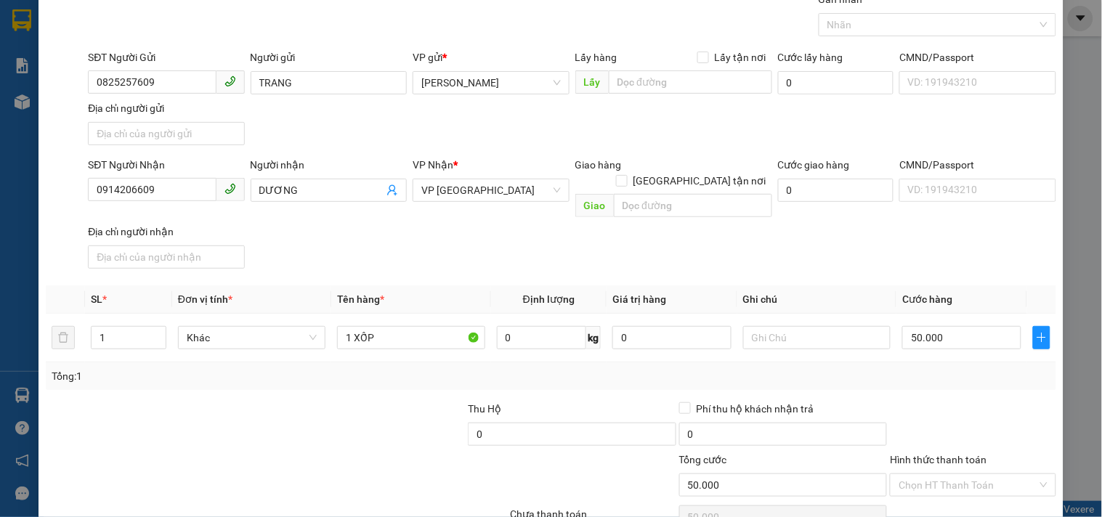
scroll to position [121, 0]
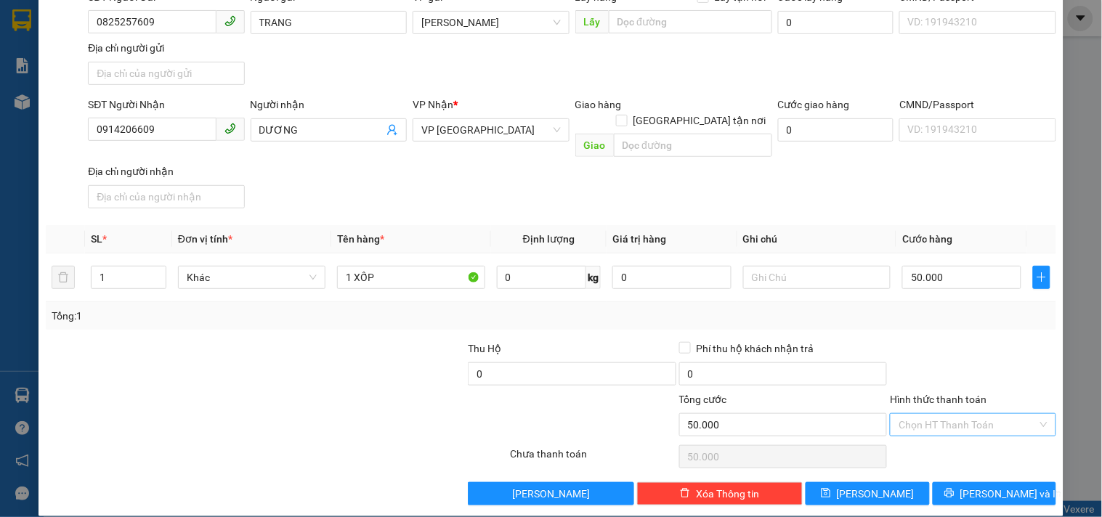
click at [921, 414] on input "Hình thức thanh toán" at bounding box center [968, 425] width 138 height 22
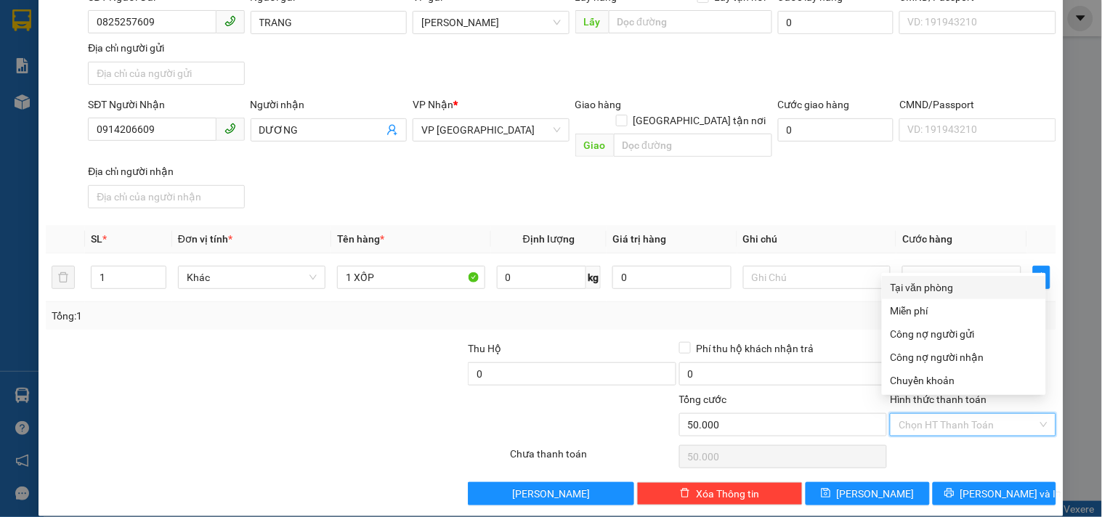
click at [918, 289] on div "Tại văn phòng" at bounding box center [964, 288] width 147 height 16
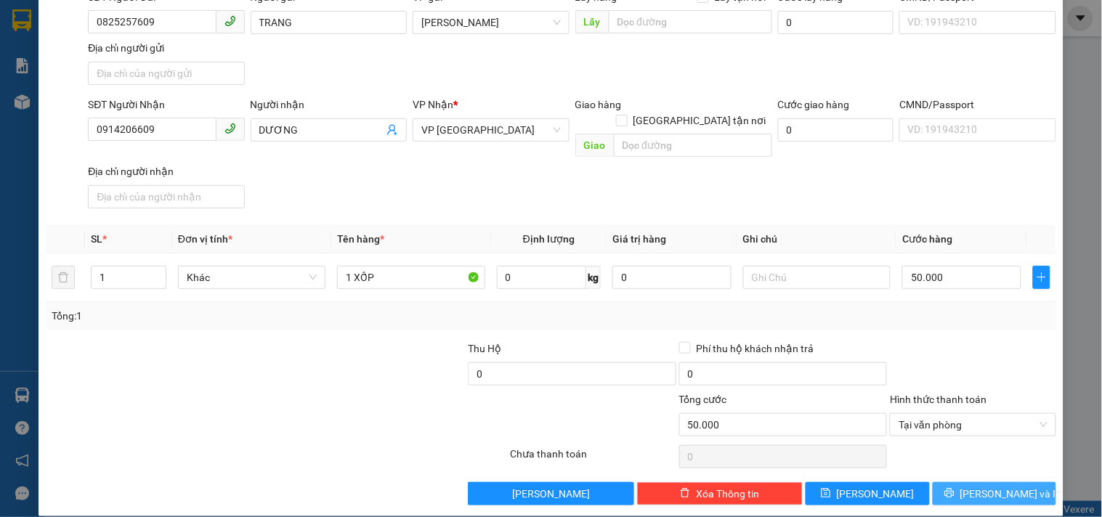
click at [964, 482] on button "[PERSON_NAME] và In" at bounding box center [994, 493] width 123 height 23
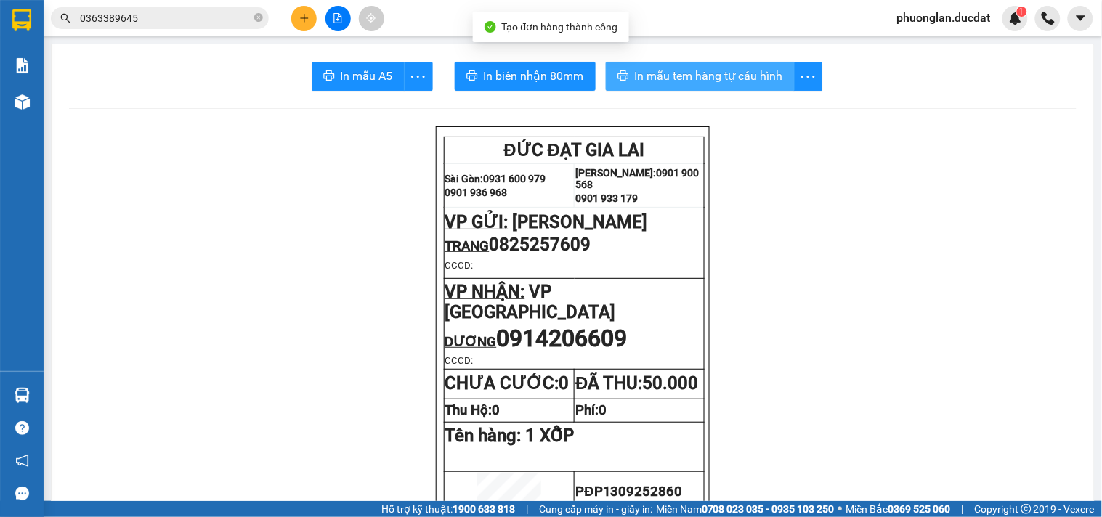
click at [671, 74] on span "In mẫu tem hàng tự cấu hình" at bounding box center [709, 76] width 148 height 18
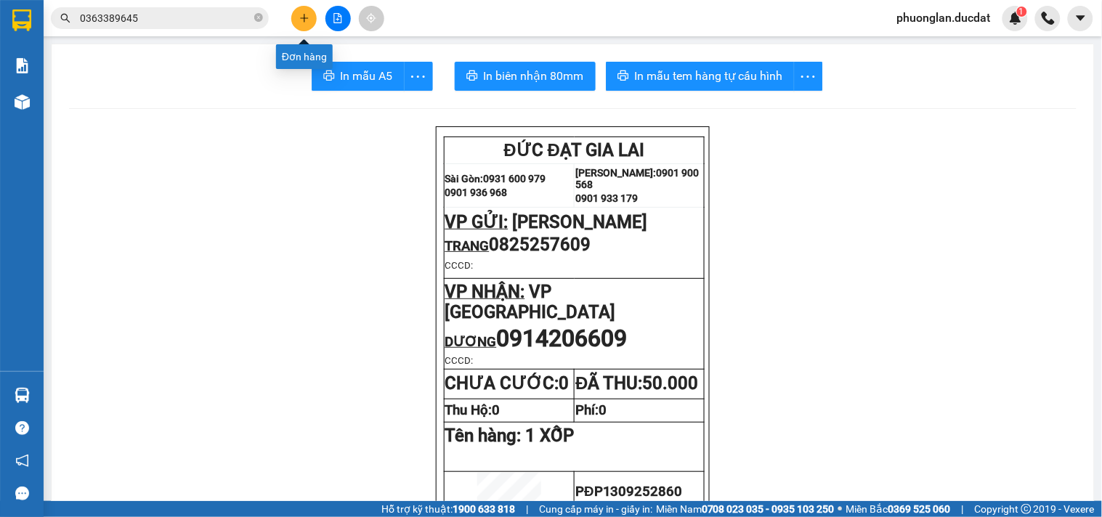
click at [303, 15] on icon "plus" at bounding box center [304, 18] width 10 height 10
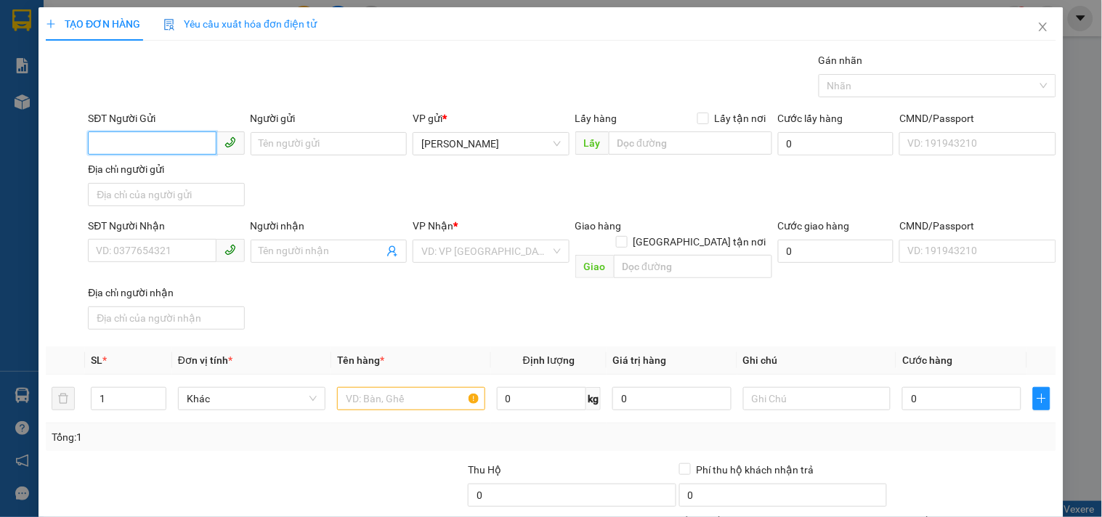
click at [131, 150] on input "SĐT Người Gửi" at bounding box center [152, 142] width 128 height 23
click at [135, 171] on div "0989999025 - HIỆP" at bounding box center [164, 173] width 137 height 16
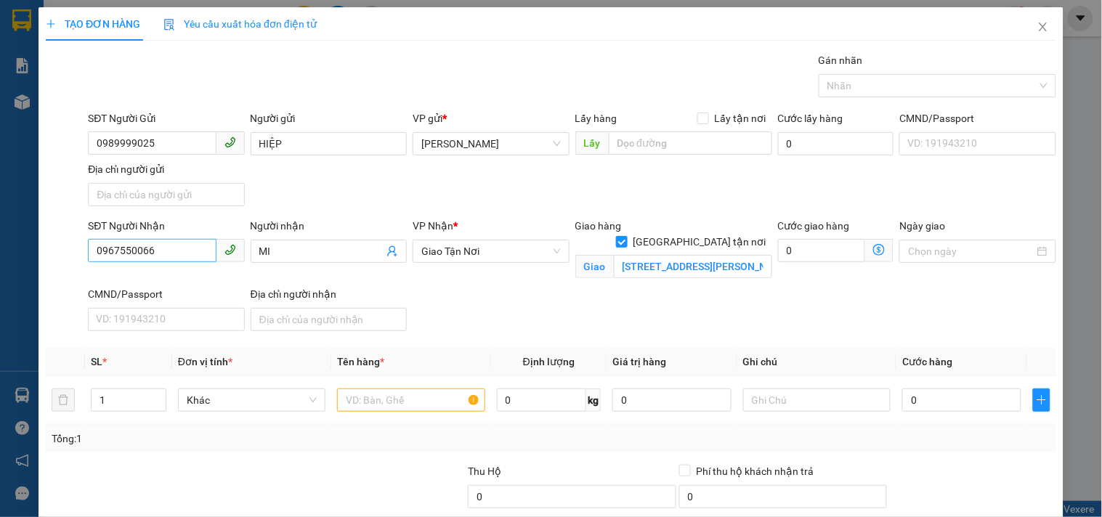
click at [175, 238] on div "SĐT Người Nhận 0967550066" at bounding box center [166, 243] width 156 height 51
click at [175, 243] on input "0967550066" at bounding box center [152, 250] width 128 height 23
drag, startPoint x: 0, startPoint y: 257, endPoint x: 0, endPoint y: 286, distance: 29.1
click at [0, 283] on div "TẠO ĐƠN HÀNG Yêu cầu xuất hóa đơn điện tử Transit Pickup Surcharge Ids Transit …" at bounding box center [551, 258] width 1102 height 517
click at [158, 273] on div "0971240268" at bounding box center [164, 281] width 137 height 16
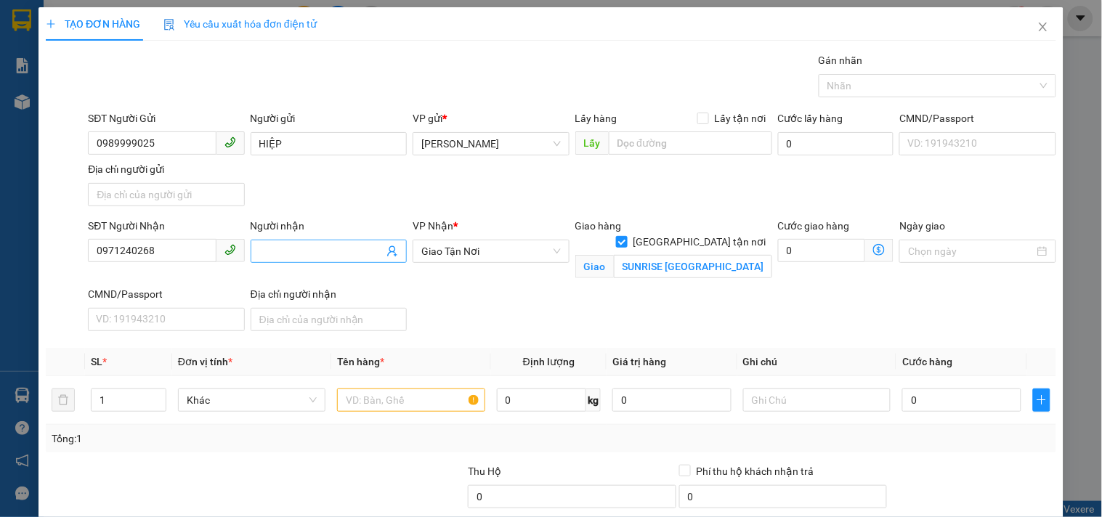
click at [314, 252] on input "Người nhận" at bounding box center [321, 251] width 124 height 16
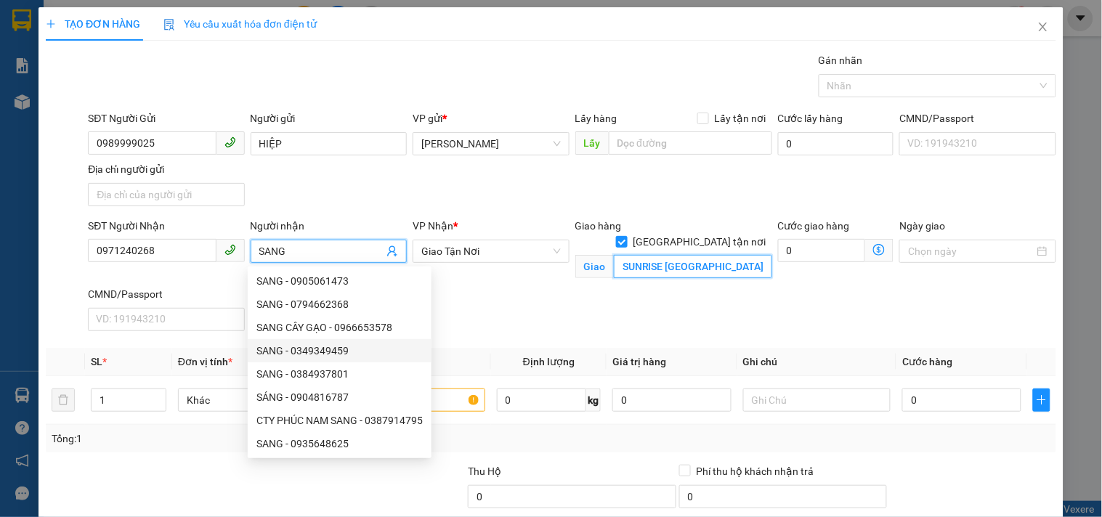
click at [668, 255] on input "SUNRISE RIVERSIDE BLOCK C - PHƯỚC KIẾN - NHÀ BÈ" at bounding box center [693, 266] width 158 height 23
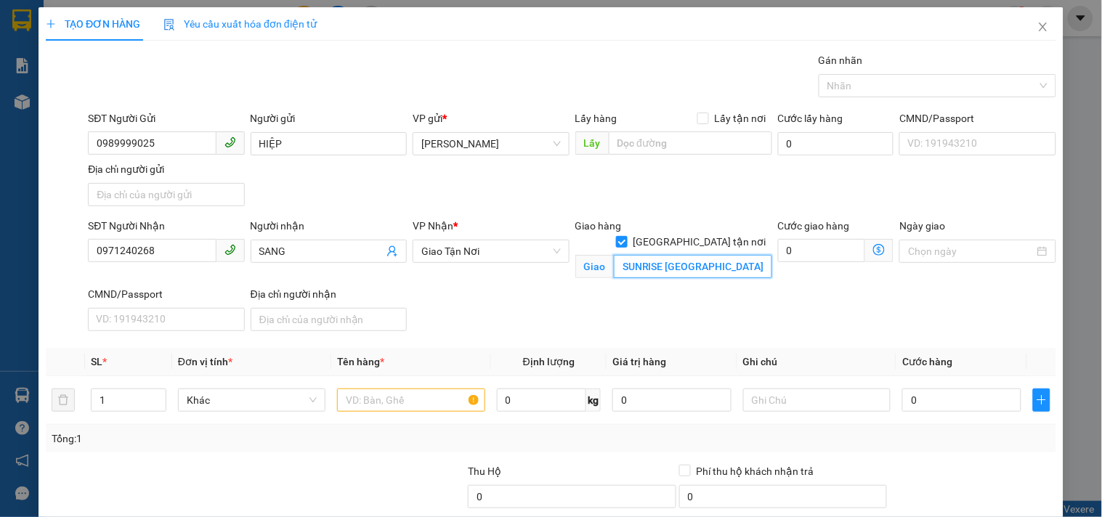
click at [676, 255] on input "SUNRISE RIVERSIDE BLOCK C - PHƯỚC KIẾN - NHÀ BÈ" at bounding box center [693, 266] width 158 height 23
drag, startPoint x: 616, startPoint y: 249, endPoint x: 977, endPoint y: 226, distance: 361.8
click at [977, 226] on div "SĐT Người Nhận 0971240268 Người nhận SANG VP Nhận * Giao Tận Nơi Giao hàng Gia…" at bounding box center [572, 277] width 974 height 119
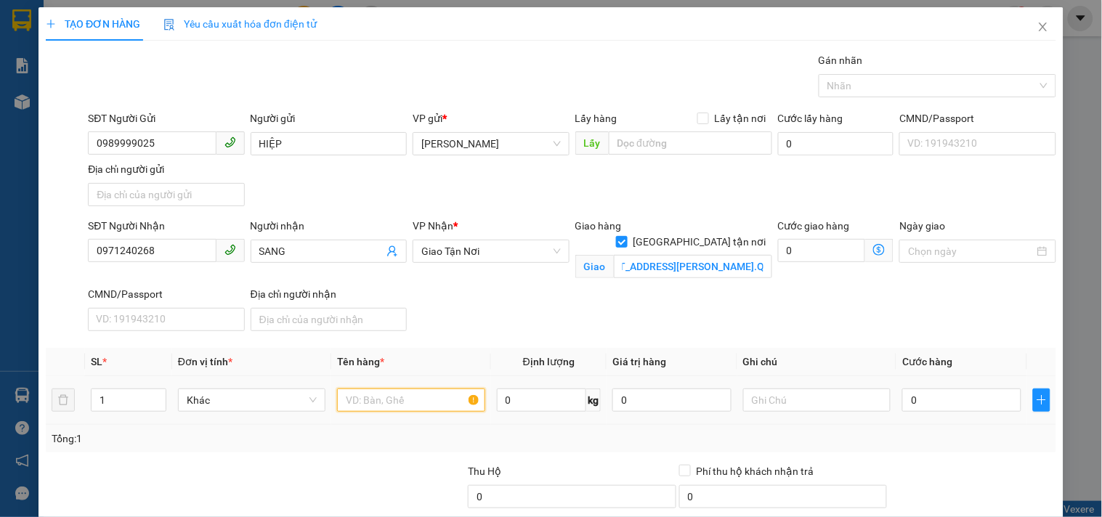
scroll to position [0, 0]
click at [416, 402] on input "text" at bounding box center [410, 400] width 147 height 23
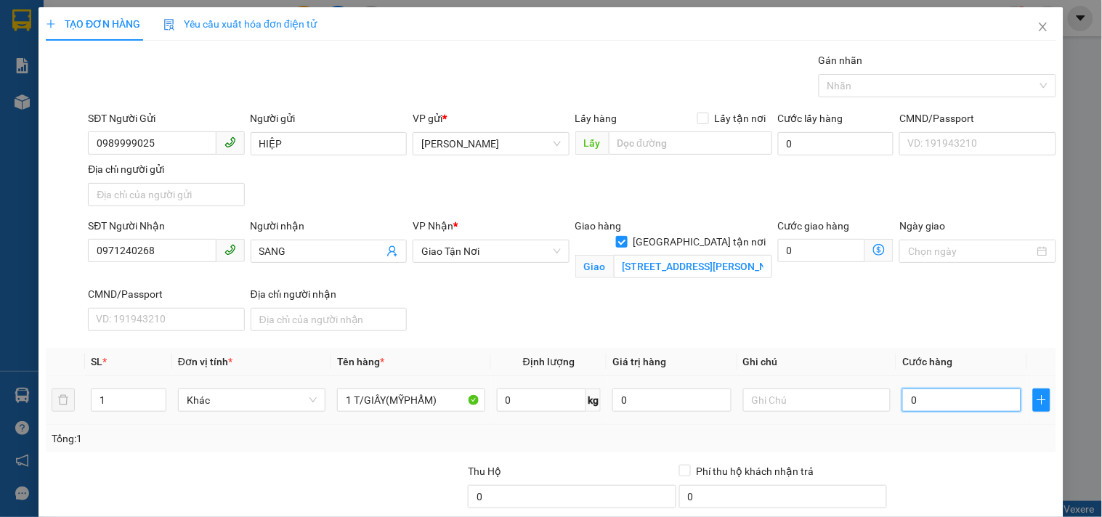
click at [955, 403] on input "0" at bounding box center [961, 400] width 119 height 23
click at [846, 409] on input "text" at bounding box center [816, 400] width 147 height 23
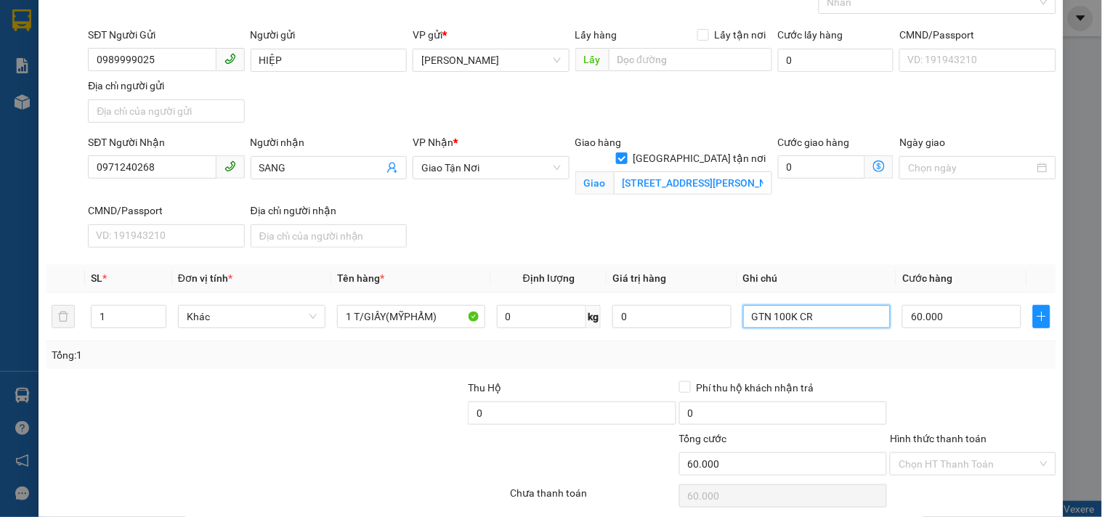
scroll to position [139, 0]
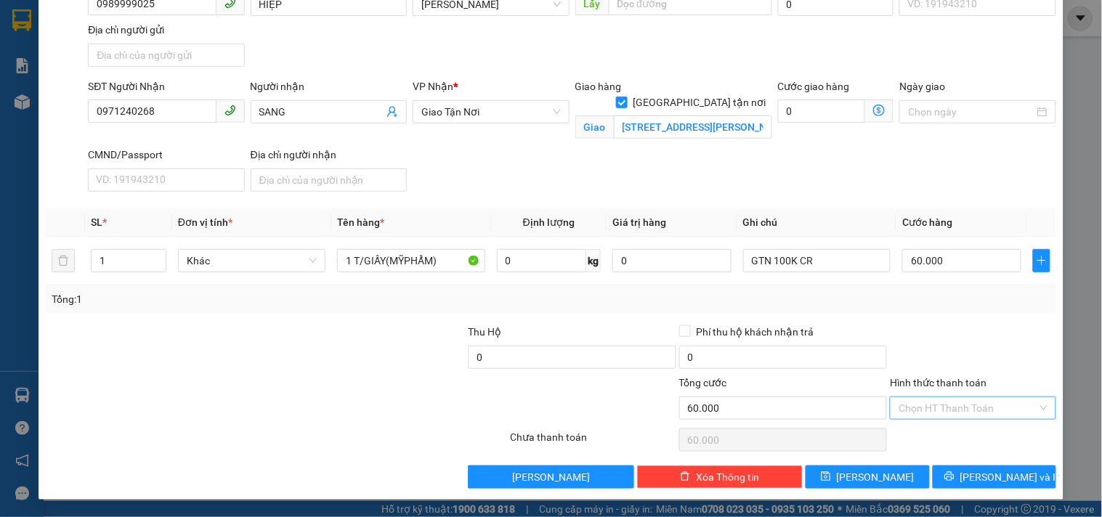
click at [949, 405] on input "Hình thức thanh toán" at bounding box center [968, 408] width 138 height 22
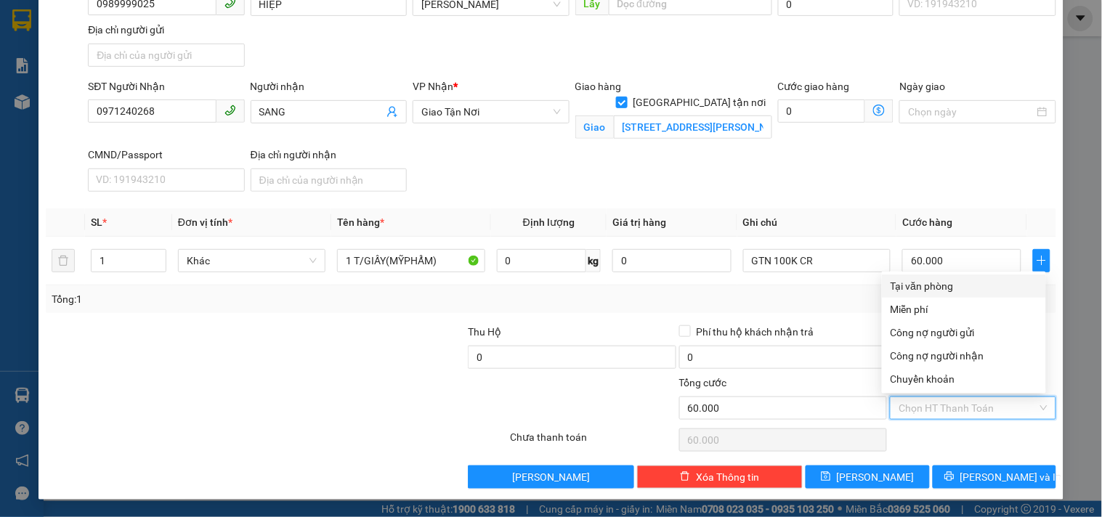
drag, startPoint x: 947, startPoint y: 286, endPoint x: 948, endPoint y: 325, distance: 38.5
click at [946, 286] on div "Tại văn phòng" at bounding box center [964, 286] width 147 height 16
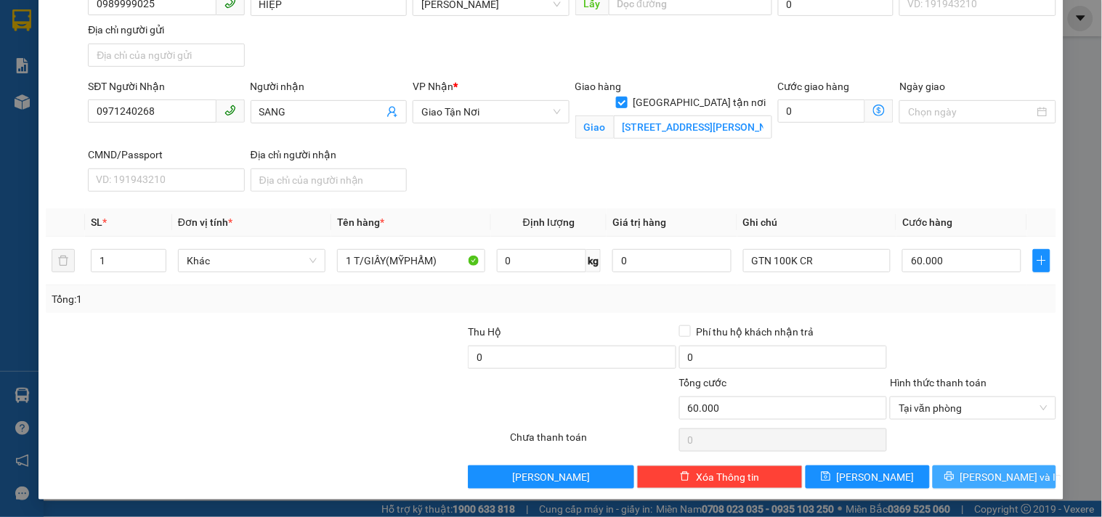
click at [976, 477] on span "[PERSON_NAME] và In" at bounding box center [1011, 477] width 102 height 16
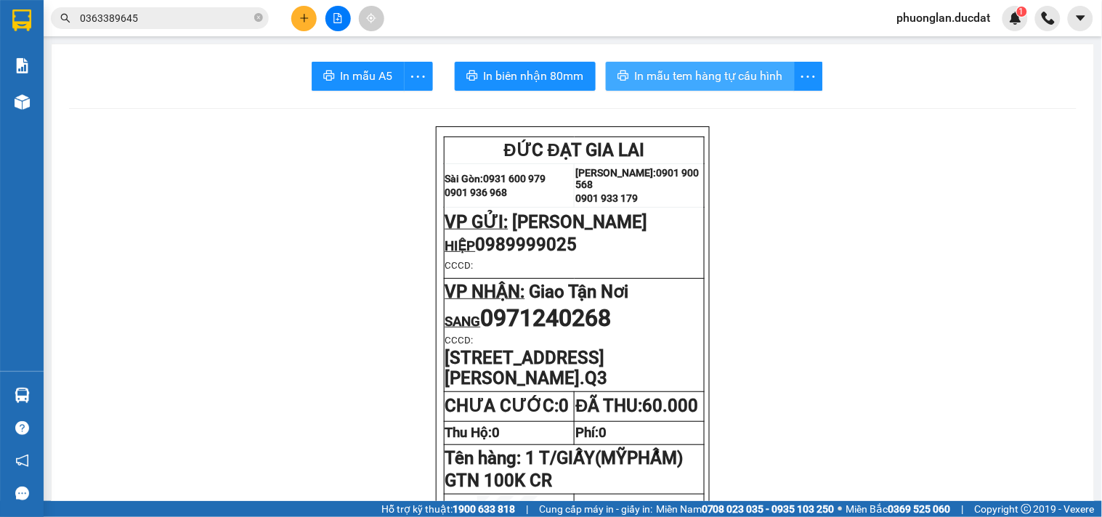
click at [681, 80] on span "In mẫu tem hàng tự cấu hình" at bounding box center [709, 76] width 148 height 18
click at [731, 78] on span "In mẫu tem hàng tự cấu hình" at bounding box center [709, 76] width 148 height 18
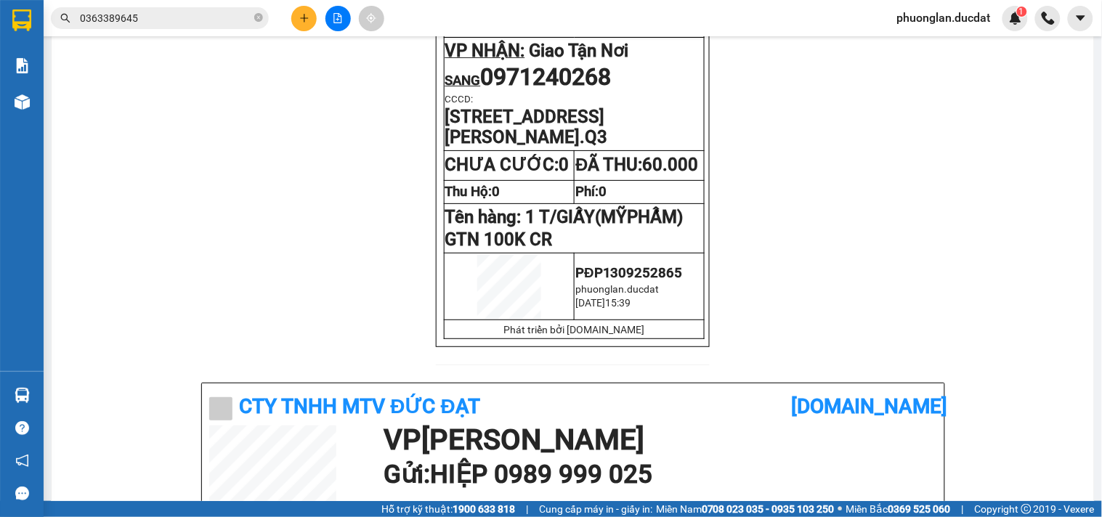
scroll to position [242, 0]
click at [308, 20] on icon "plus" at bounding box center [304, 18] width 10 height 10
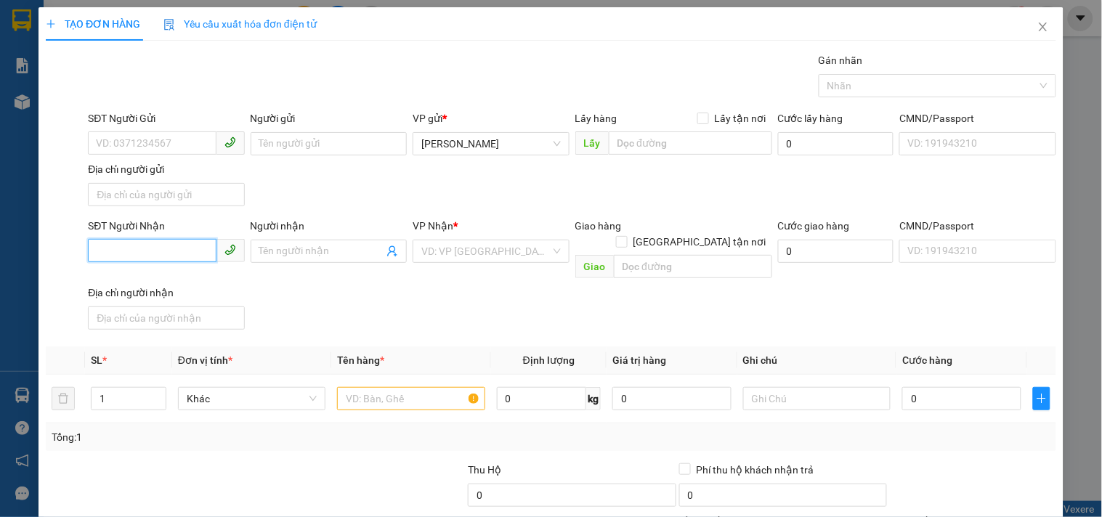
click at [189, 254] on input "SĐT Người Nhận" at bounding box center [152, 250] width 128 height 23
click at [184, 278] on div "0396330067" at bounding box center [164, 281] width 137 height 16
click at [373, 387] on input "text" at bounding box center [410, 398] width 147 height 23
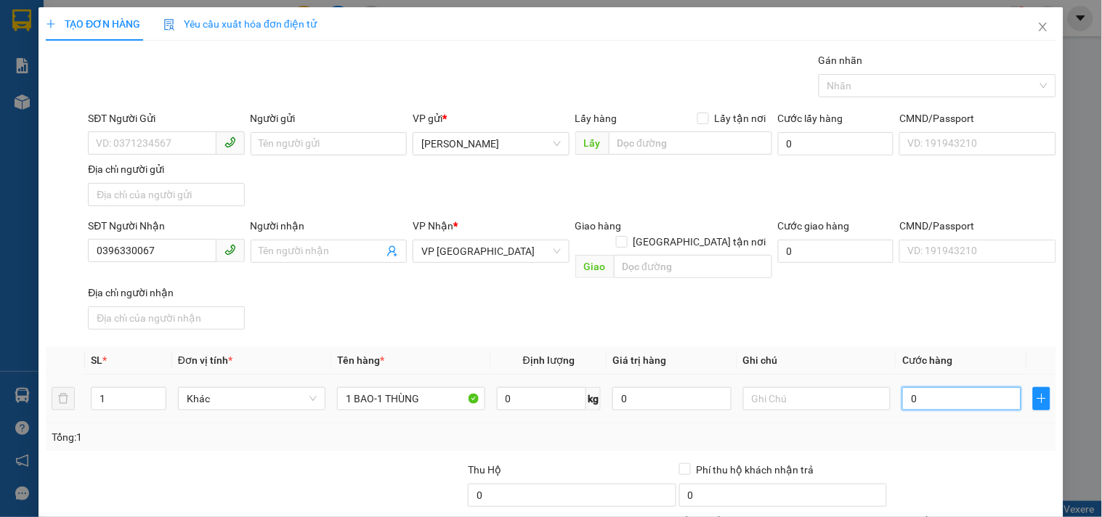
click at [917, 389] on input "0" at bounding box center [961, 398] width 119 height 23
click at [838, 387] on input "text" at bounding box center [816, 398] width 147 height 23
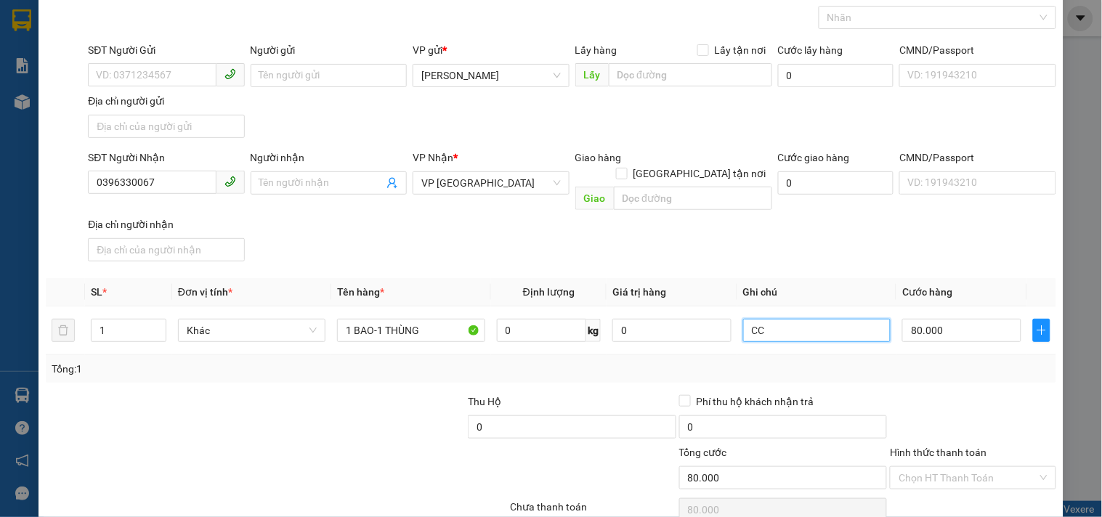
scroll to position [121, 0]
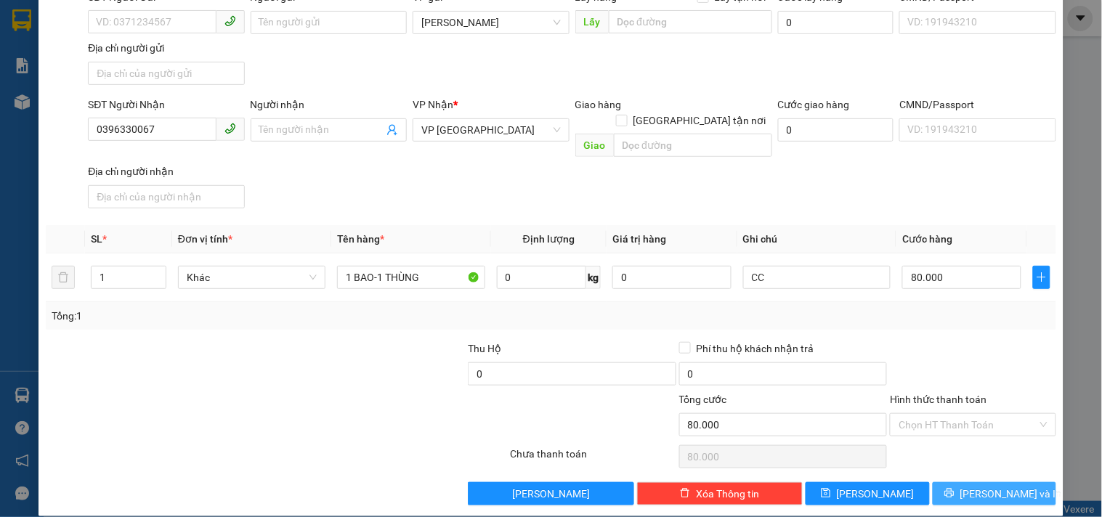
click at [952, 482] on button "[PERSON_NAME] và In" at bounding box center [994, 493] width 123 height 23
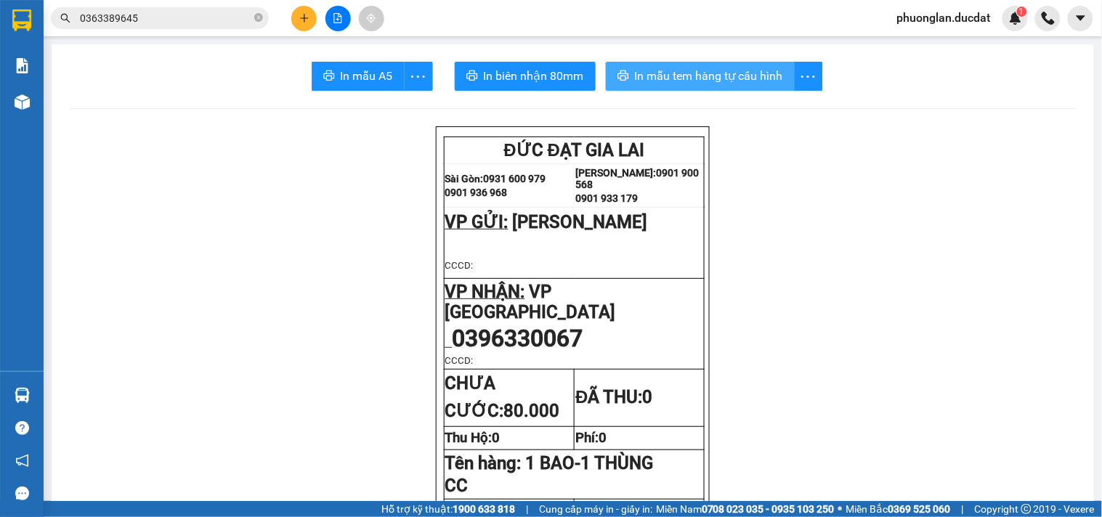
drag, startPoint x: 644, startPoint y: 76, endPoint x: 622, endPoint y: 73, distance: 21.9
click at [623, 73] on button "In mẫu tem hàng tự cấu hình" at bounding box center [700, 76] width 189 height 29
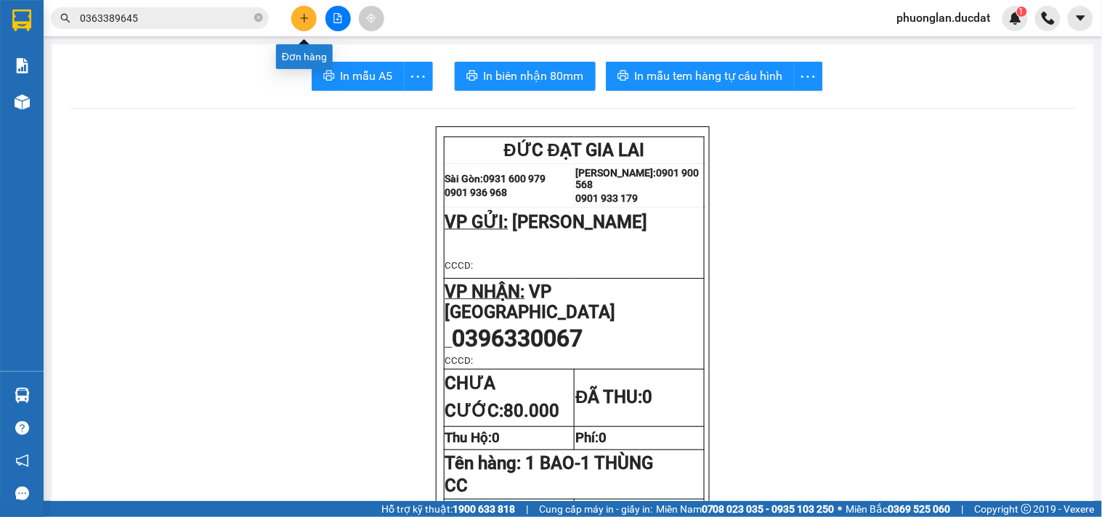
click at [302, 23] on icon "plus" at bounding box center [304, 18] width 10 height 10
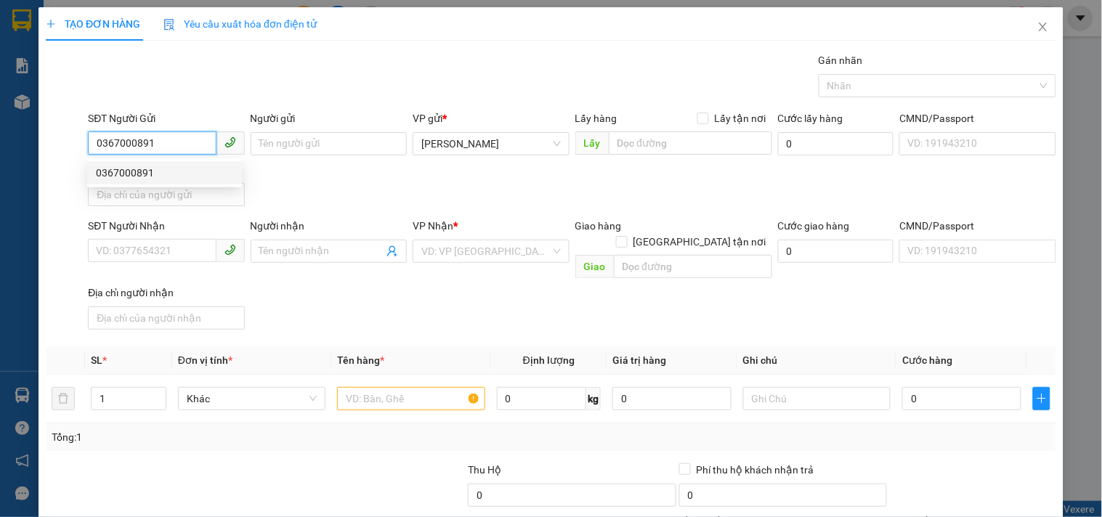
click at [198, 177] on div "0367000891" at bounding box center [164, 173] width 137 height 16
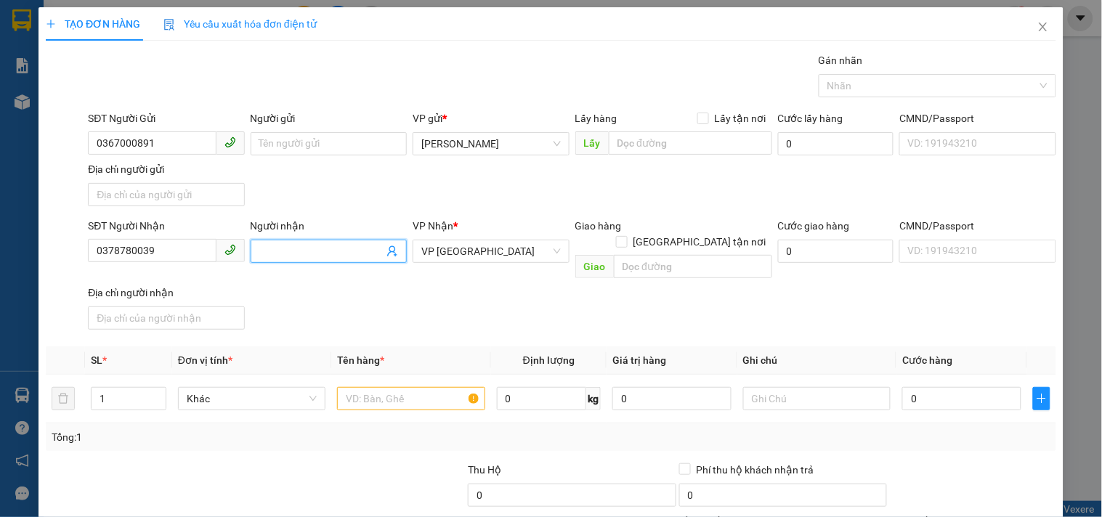
click at [340, 252] on input "Người nhận" at bounding box center [321, 251] width 124 height 16
drag, startPoint x: 397, startPoint y: 382, endPoint x: 389, endPoint y: 369, distance: 15.3
click at [397, 387] on input "text" at bounding box center [410, 398] width 147 height 23
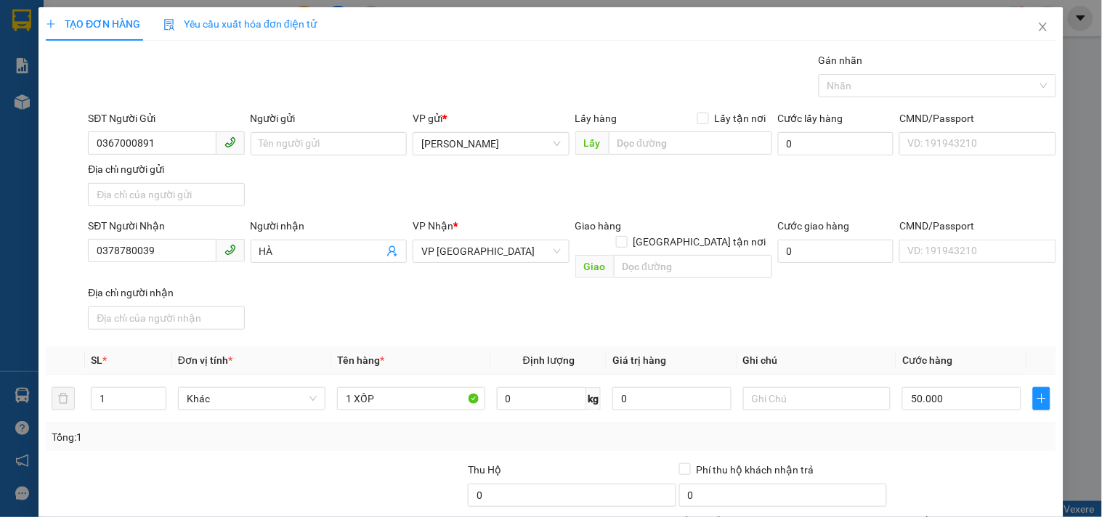
click at [915, 287] on div "SĐT Người Nhận 0378780039 Người nhận HÀ VP Nhận * VP Sài Gòn Giao hàng Giao tận…" at bounding box center [572, 277] width 974 height 118
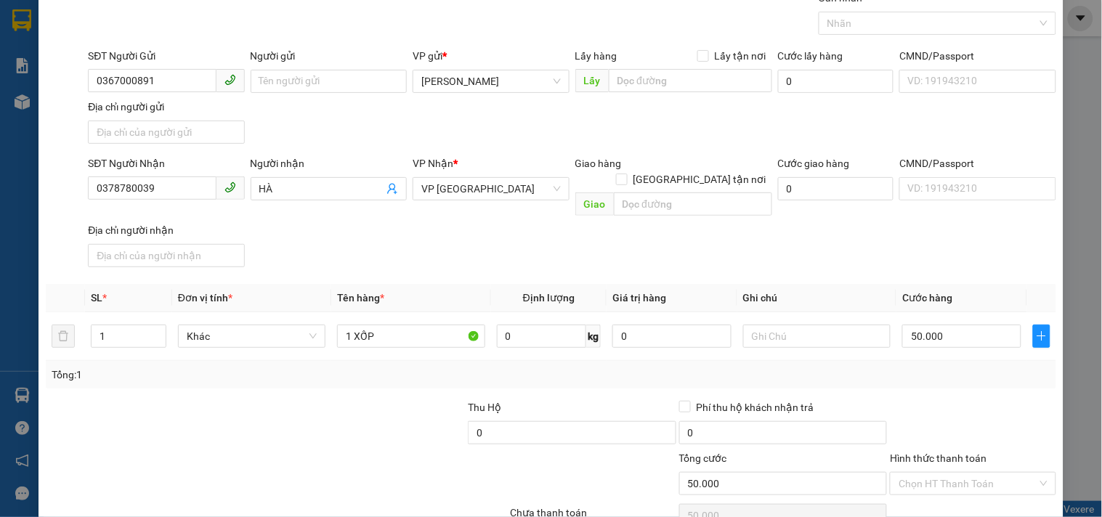
scroll to position [121, 0]
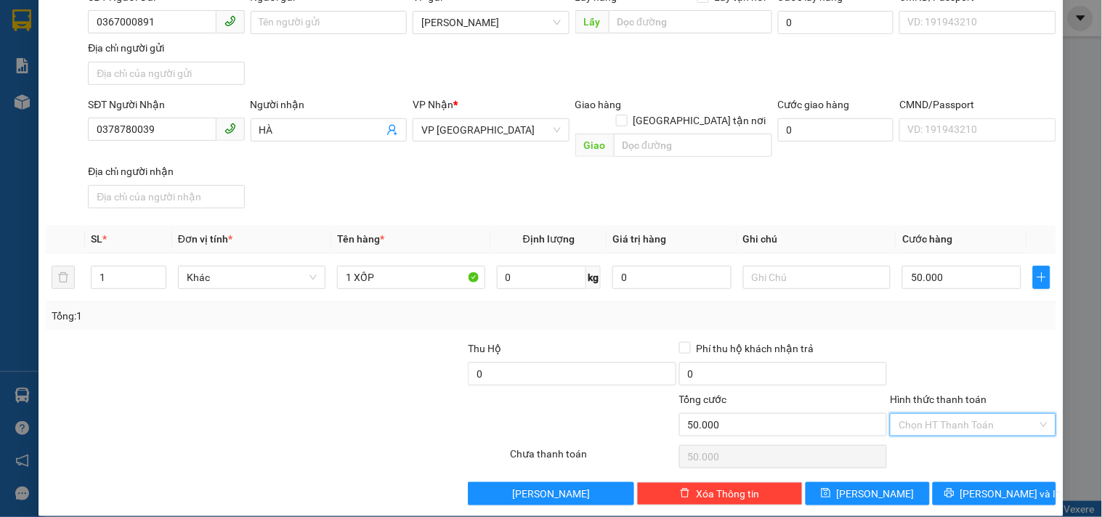
drag, startPoint x: 954, startPoint y: 410, endPoint x: 935, endPoint y: 342, distance: 70.9
click at [954, 414] on input "Hình thức thanh toán" at bounding box center [968, 425] width 138 height 22
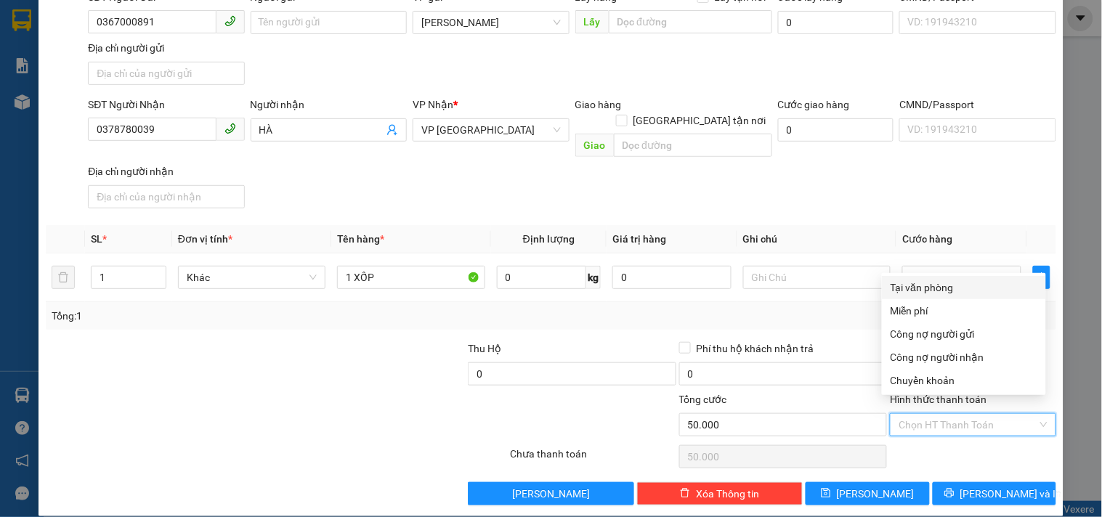
click at [933, 288] on div "Tại văn phòng" at bounding box center [964, 288] width 147 height 16
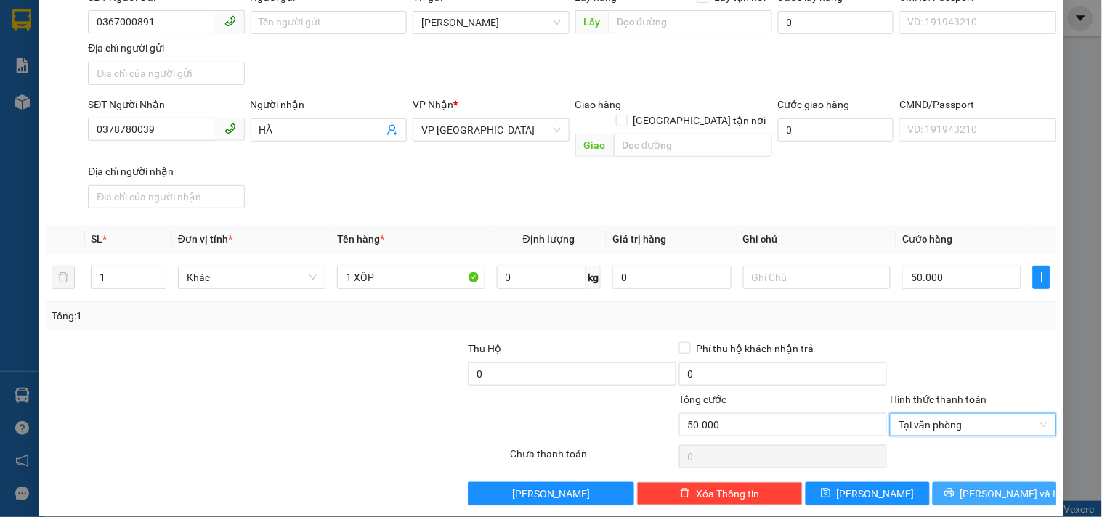
click at [954, 489] on icon "printer" at bounding box center [948, 493] width 9 height 9
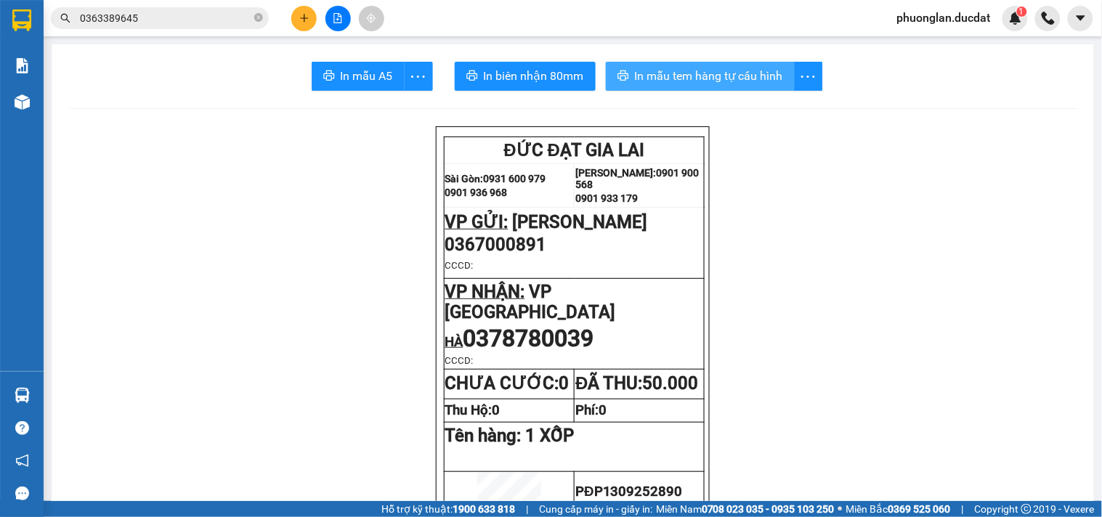
click at [691, 81] on span "In mẫu tem hàng tự cấu hình" at bounding box center [709, 76] width 148 height 18
click at [301, 23] on icon "plus" at bounding box center [304, 18] width 10 height 10
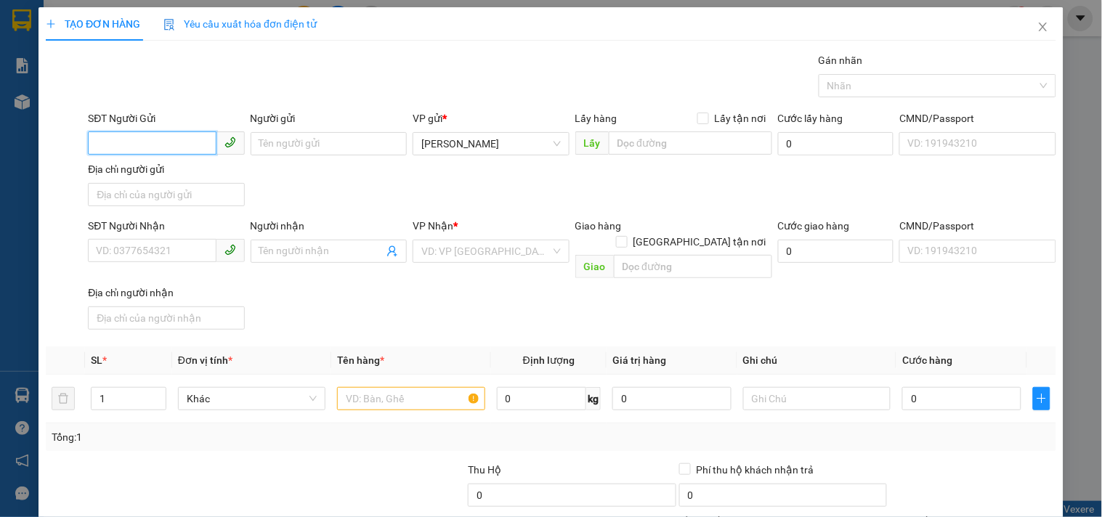
click at [169, 154] on input "SĐT Người Gửi" at bounding box center [152, 142] width 128 height 23
click at [163, 165] on div "0962557888" at bounding box center [164, 173] width 137 height 16
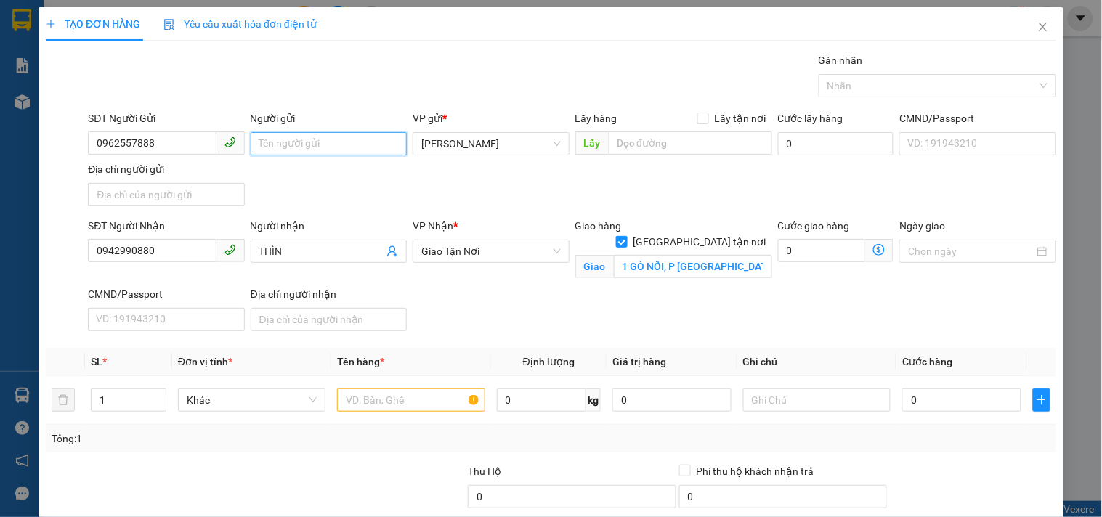
click at [315, 150] on input "Người gửi" at bounding box center [329, 143] width 156 height 23
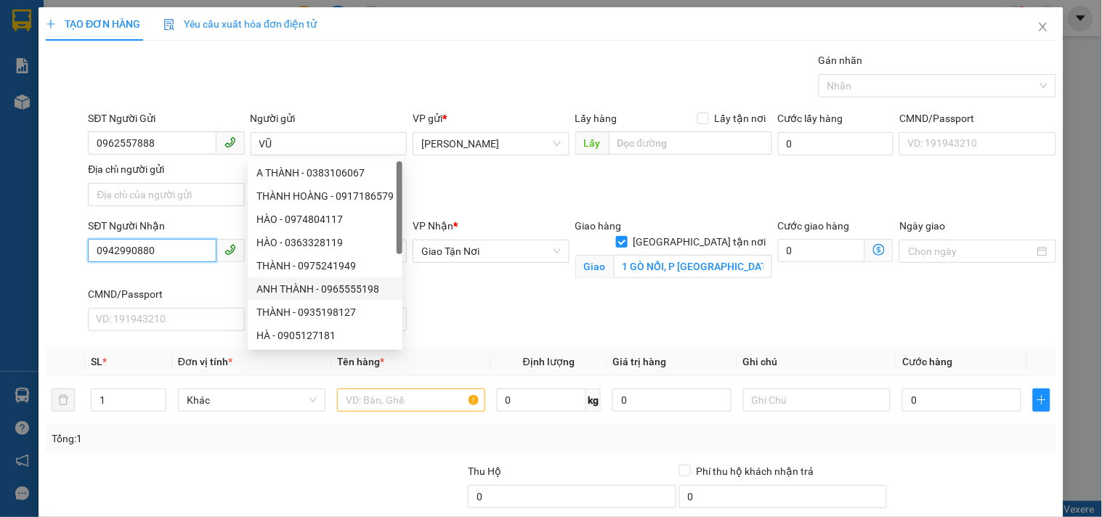
click at [173, 251] on input "0942990880" at bounding box center [152, 250] width 128 height 23
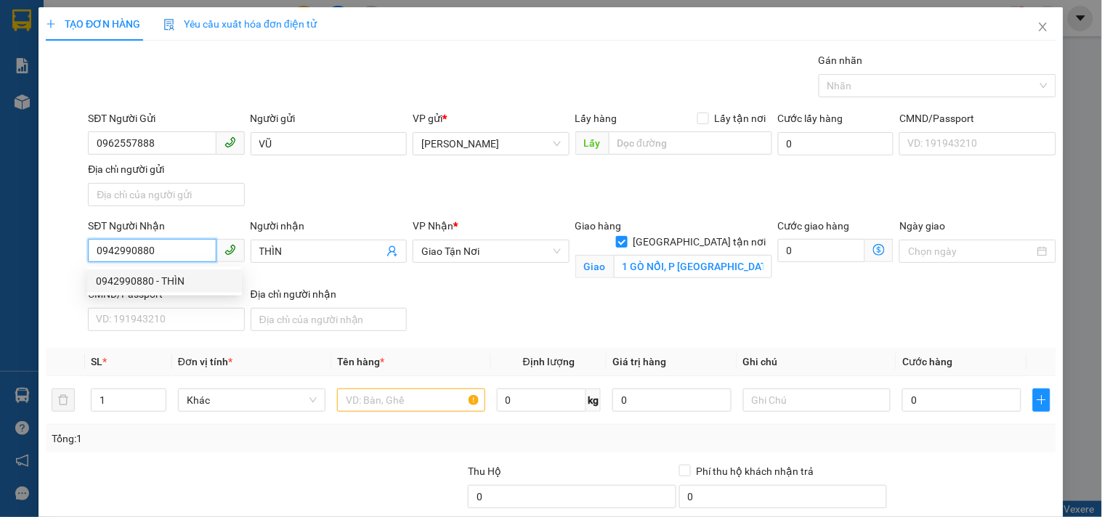
drag, startPoint x: 173, startPoint y: 251, endPoint x: 0, endPoint y: 339, distance: 194.3
click at [0, 339] on div "TẠO ĐƠN HÀNG Yêu cầu xuất hóa đơn điện tử Transit Pickup Surcharge Ids Transit …" at bounding box center [551, 258] width 1102 height 517
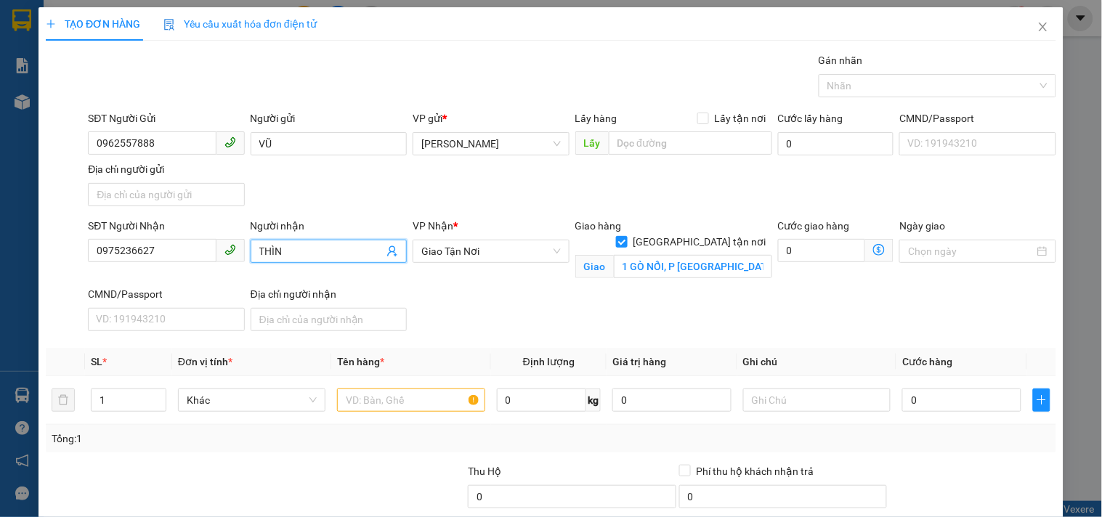
click at [284, 256] on input "THÌN" at bounding box center [321, 251] width 124 height 16
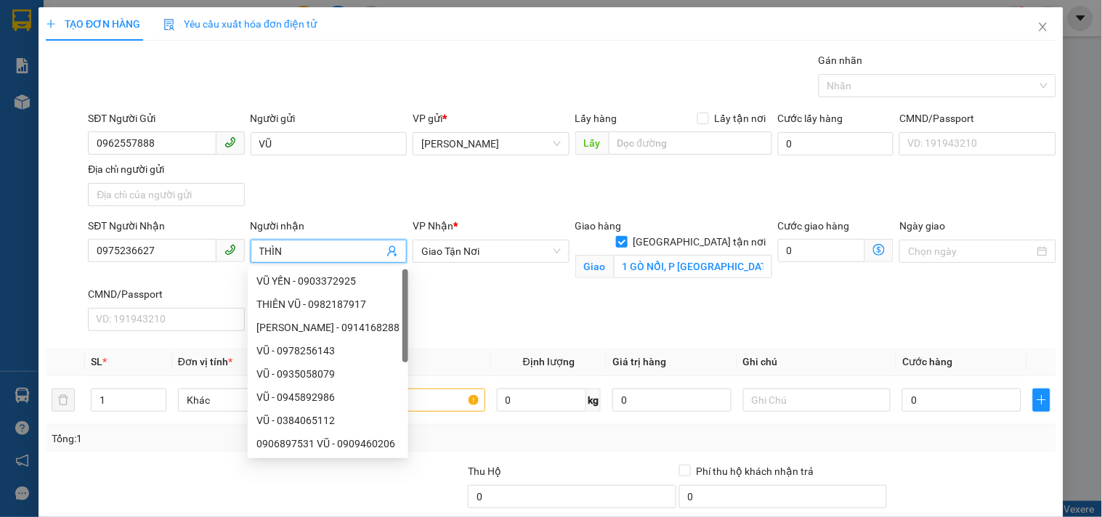
drag, startPoint x: 284, startPoint y: 256, endPoint x: 0, endPoint y: 333, distance: 294.1
click at [0, 333] on div "TẠO ĐƠN HÀNG Yêu cầu xuất hóa đơn điện tử Transit Pickup Surcharge Ids Transit …" at bounding box center [551, 258] width 1102 height 517
click at [518, 255] on span "Giao Tận Nơi" at bounding box center [490, 251] width 139 height 22
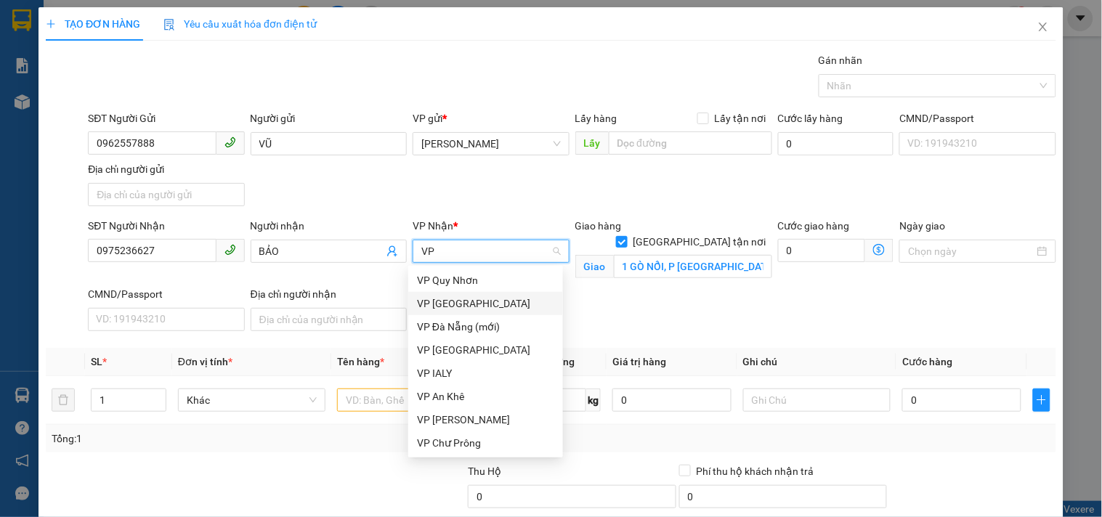
click at [452, 309] on div "VP [GEOGRAPHIC_DATA]" at bounding box center [485, 304] width 137 height 16
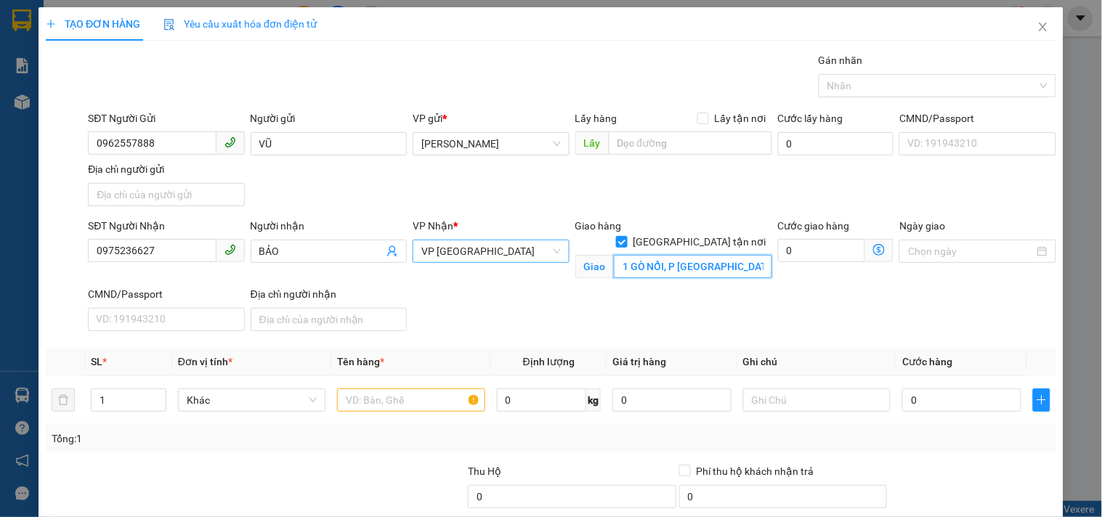
click at [652, 255] on input "1 GÒ NỔI, P PHÚ HỮU, THỦ ĐỨC" at bounding box center [693, 266] width 158 height 23
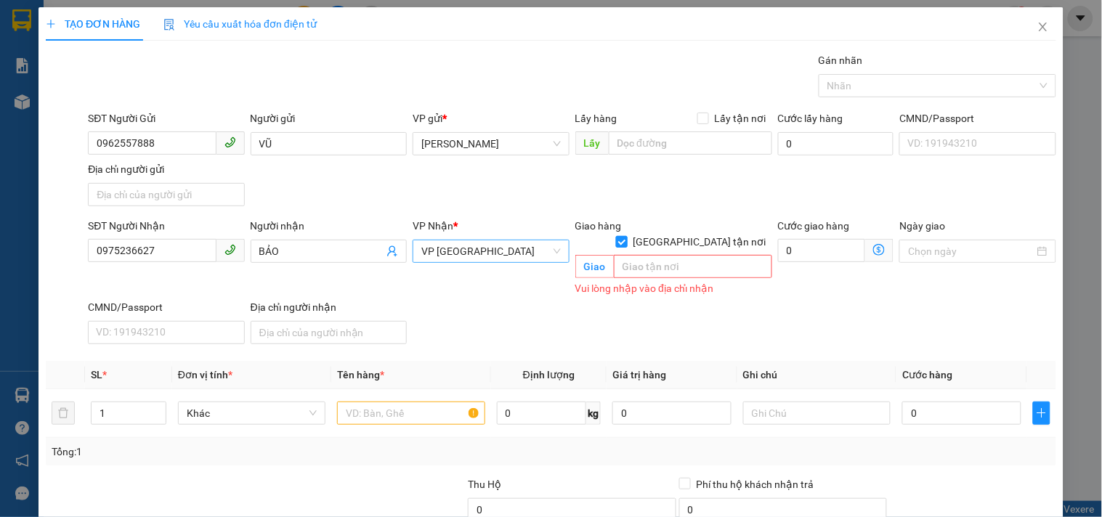
click at [626, 236] on input "[GEOGRAPHIC_DATA] tận nơi" at bounding box center [621, 241] width 10 height 10
click at [438, 402] on input "text" at bounding box center [410, 413] width 147 height 23
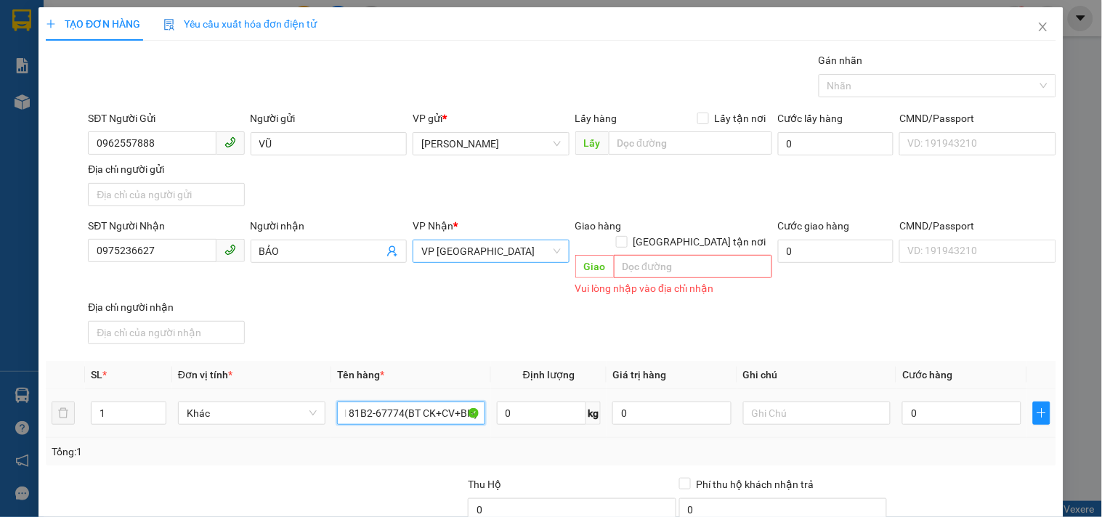
scroll to position [0, 34]
click at [931, 402] on input "0" at bounding box center [961, 413] width 119 height 23
click at [748, 402] on input "text" at bounding box center [816, 413] width 147 height 23
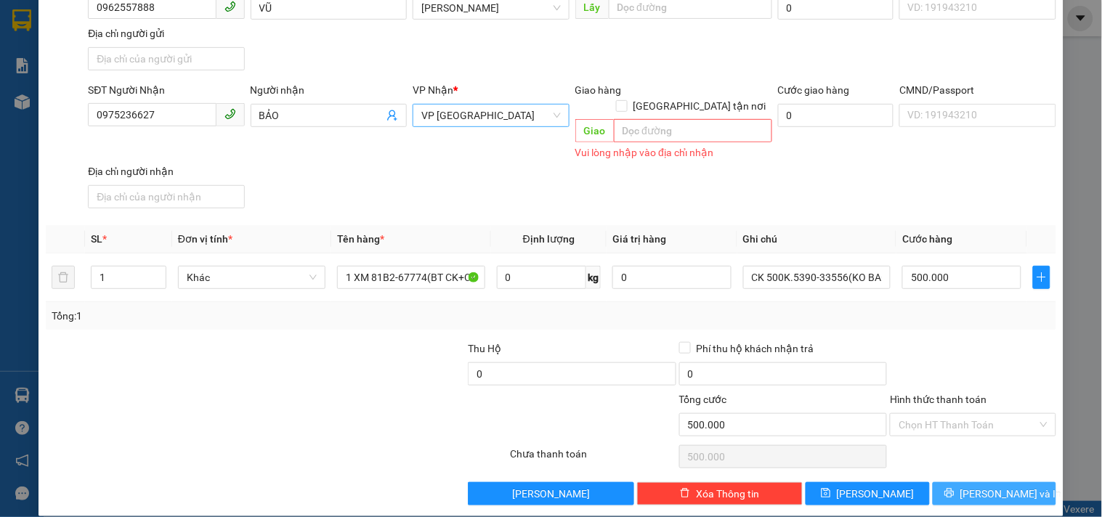
click at [955, 488] on icon "printer" at bounding box center [949, 493] width 10 height 10
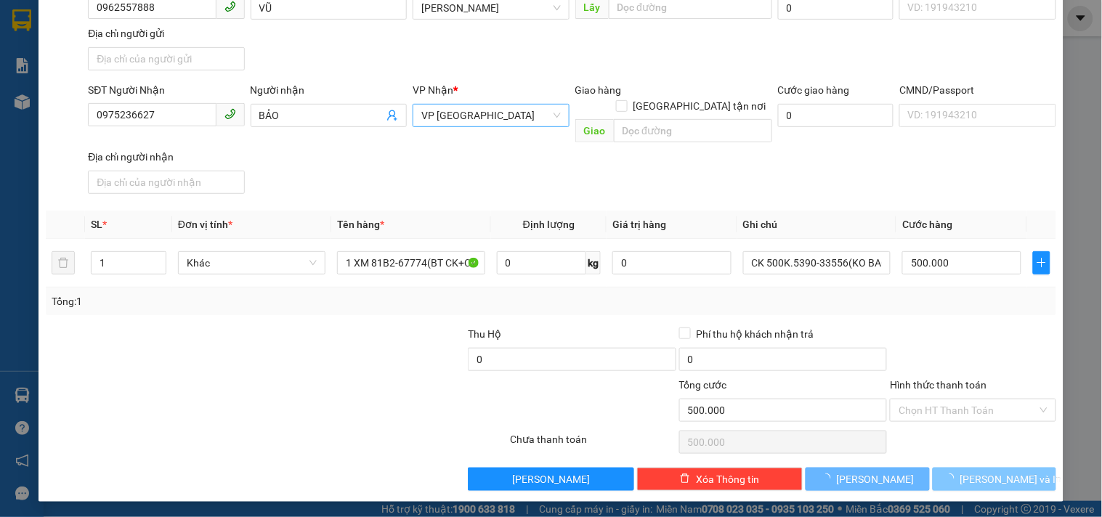
scroll to position [121, 0]
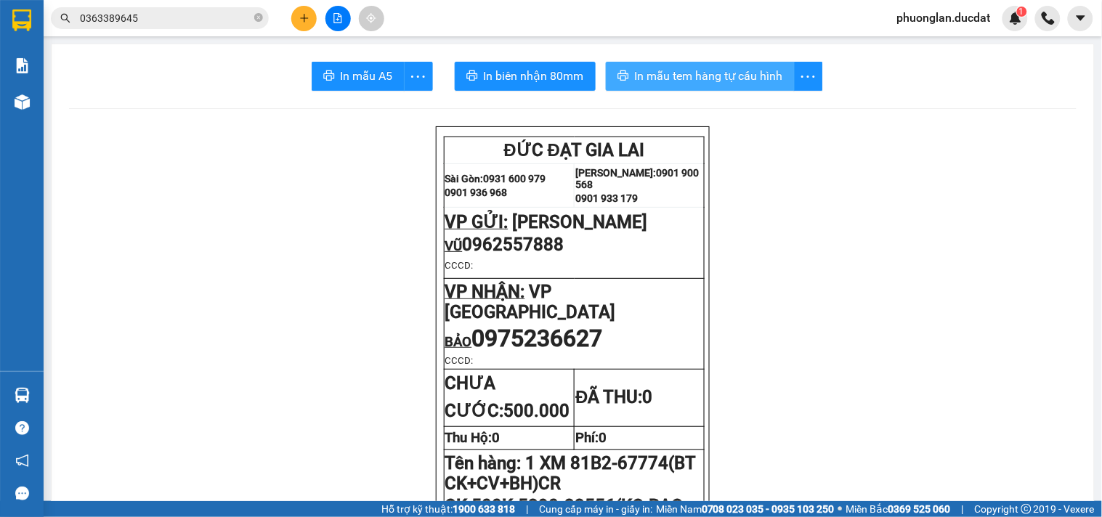
click at [620, 68] on button "In mẫu tem hàng tự cấu hình" at bounding box center [700, 76] width 189 height 29
click at [300, 23] on icon "plus" at bounding box center [304, 18] width 10 height 10
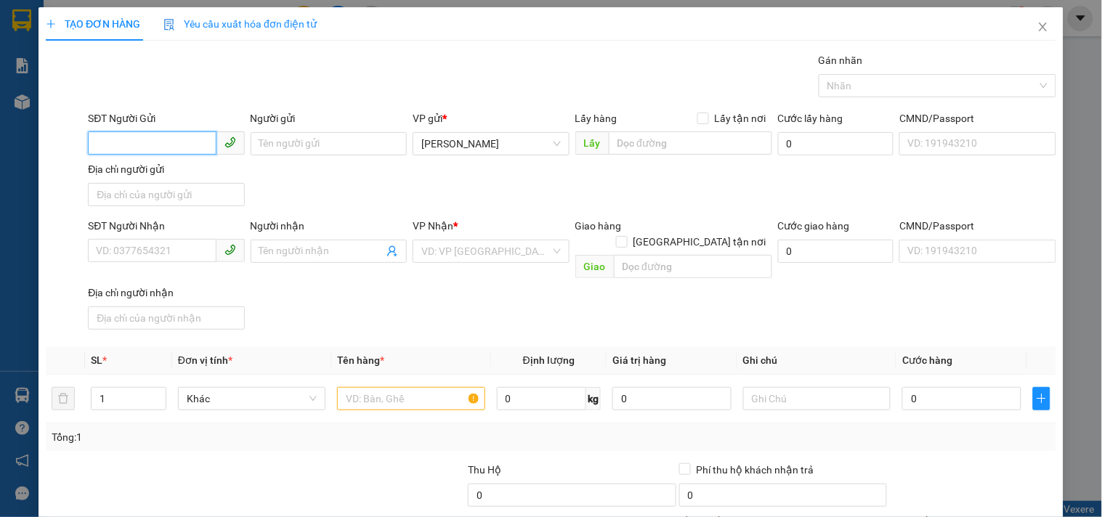
click at [142, 143] on input "SĐT Người Gửi" at bounding box center [152, 142] width 128 height 23
click at [140, 168] on div "0901923930 - MINH" at bounding box center [164, 173] width 137 height 16
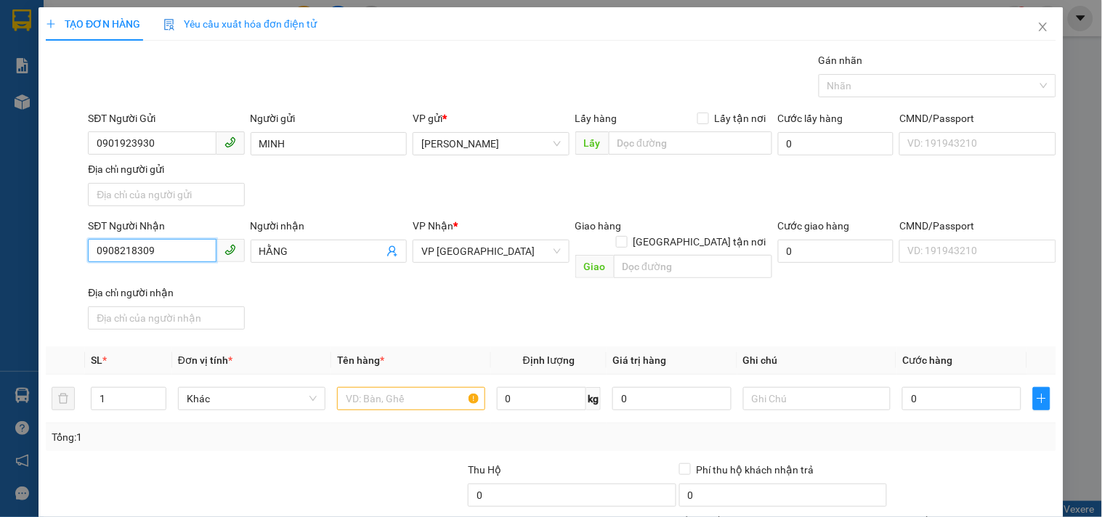
drag, startPoint x: 190, startPoint y: 243, endPoint x: 0, endPoint y: 287, distance: 194.7
click at [0, 291] on div "TẠO ĐƠN HÀNG Yêu cầu xuất hóa đơn điện tử Transit Pickup Surcharge Ids Transit …" at bounding box center [551, 258] width 1102 height 517
click at [129, 277] on div "0905996866 - PHÚC" at bounding box center [164, 281] width 137 height 16
click at [383, 387] on input "text" at bounding box center [410, 398] width 147 height 23
click at [825, 294] on div "SĐT Người Nhận 0905996866 Người nhận PHÚC VP Nhận * VP Sài Gòn Giao hàng Giao t…" at bounding box center [572, 277] width 974 height 118
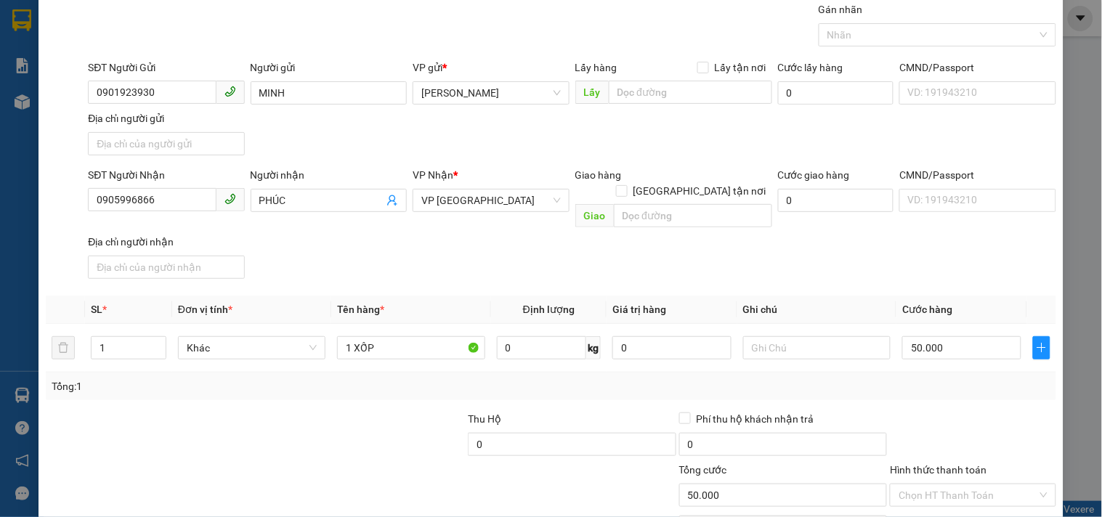
scroll to position [121, 0]
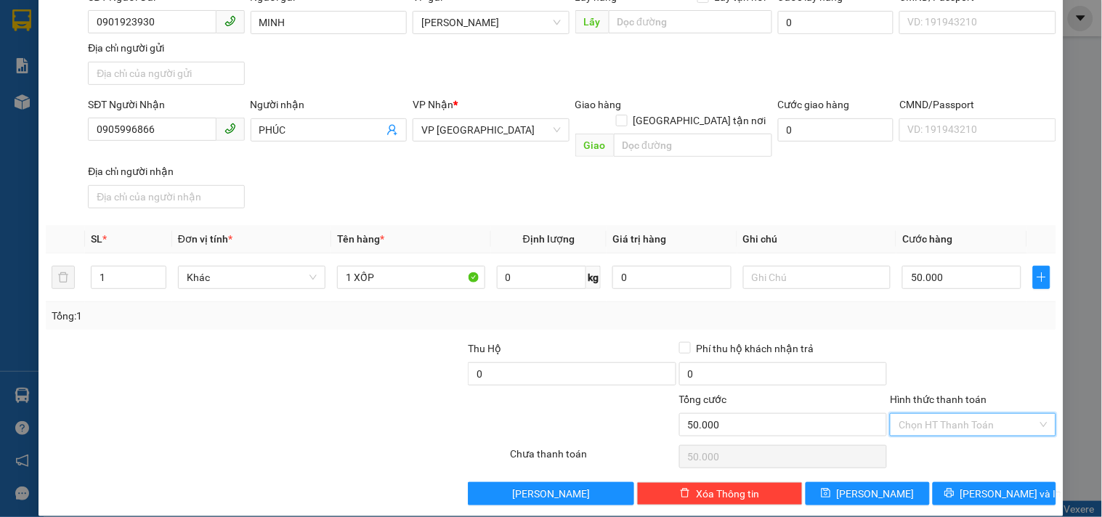
click at [945, 414] on input "Hình thức thanh toán" at bounding box center [968, 425] width 138 height 22
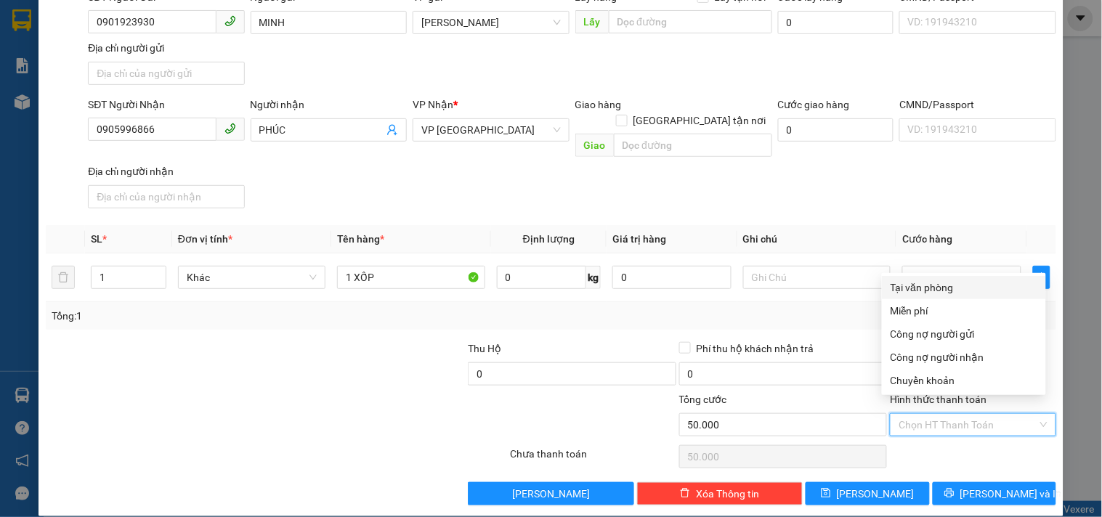
click at [928, 294] on div "Tại văn phòng" at bounding box center [964, 288] width 147 height 16
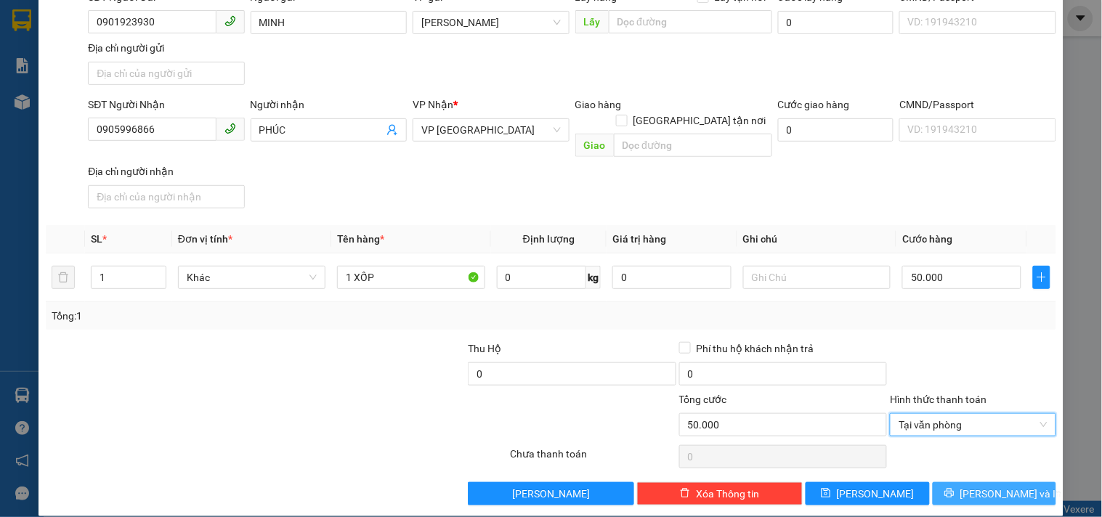
click at [966, 482] on button "[PERSON_NAME] và In" at bounding box center [994, 493] width 123 height 23
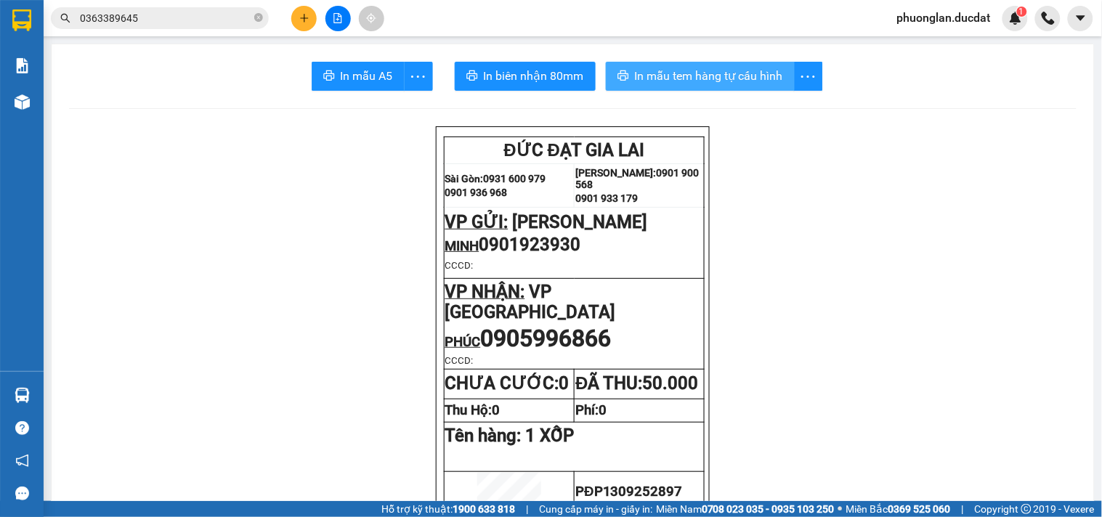
click at [649, 76] on span "In mẫu tem hàng tự cấu hình" at bounding box center [709, 76] width 148 height 18
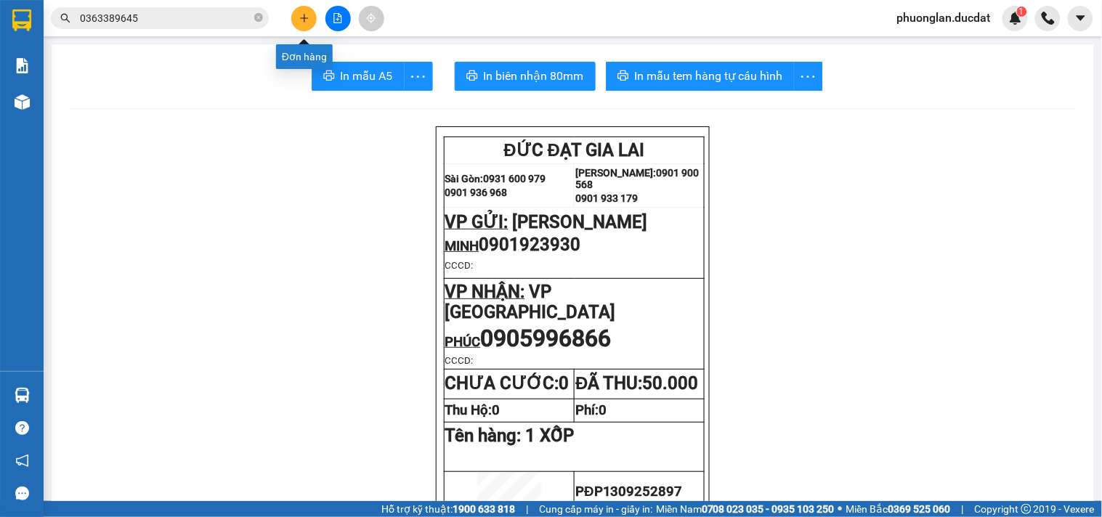
click at [304, 16] on icon "plus" at bounding box center [304, 18] width 1 height 8
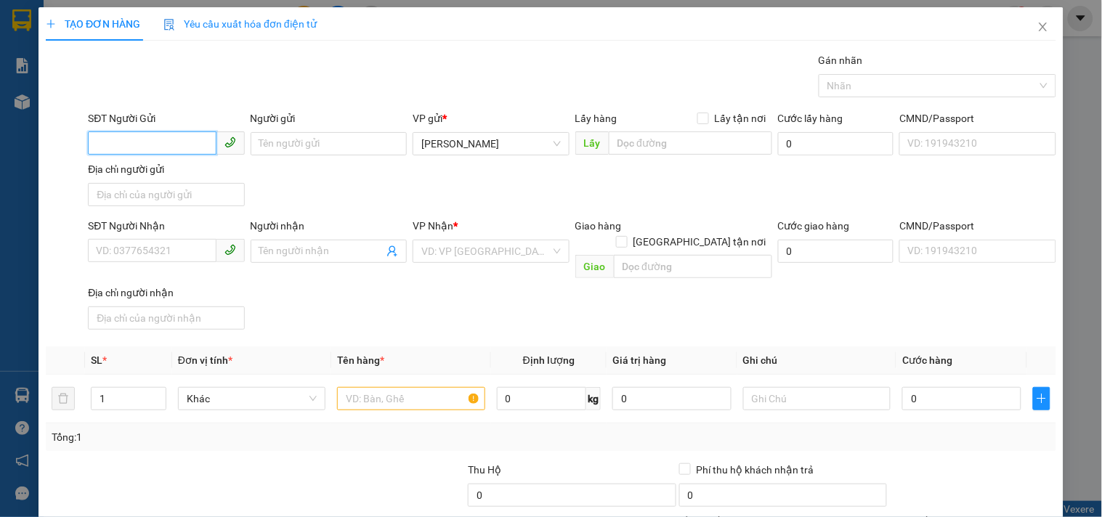
click at [141, 142] on input "SĐT Người Gửi" at bounding box center [152, 142] width 128 height 23
click at [169, 177] on div "0984512874 - MAI" at bounding box center [164, 173] width 137 height 16
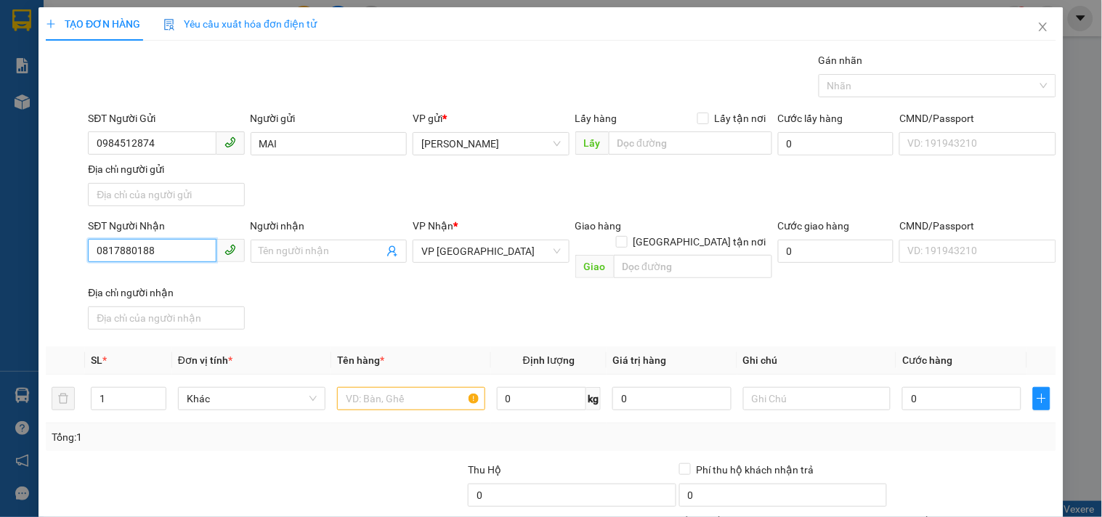
drag, startPoint x: 185, startPoint y: 259, endPoint x: 0, endPoint y: 305, distance: 190.8
click at [0, 301] on div "TẠO ĐƠN HÀNG Yêu cầu xuất hóa đơn điện tử Transit Pickup Surcharge Ids Transit …" at bounding box center [551, 258] width 1102 height 517
click at [418, 387] on input "text" at bounding box center [410, 398] width 147 height 23
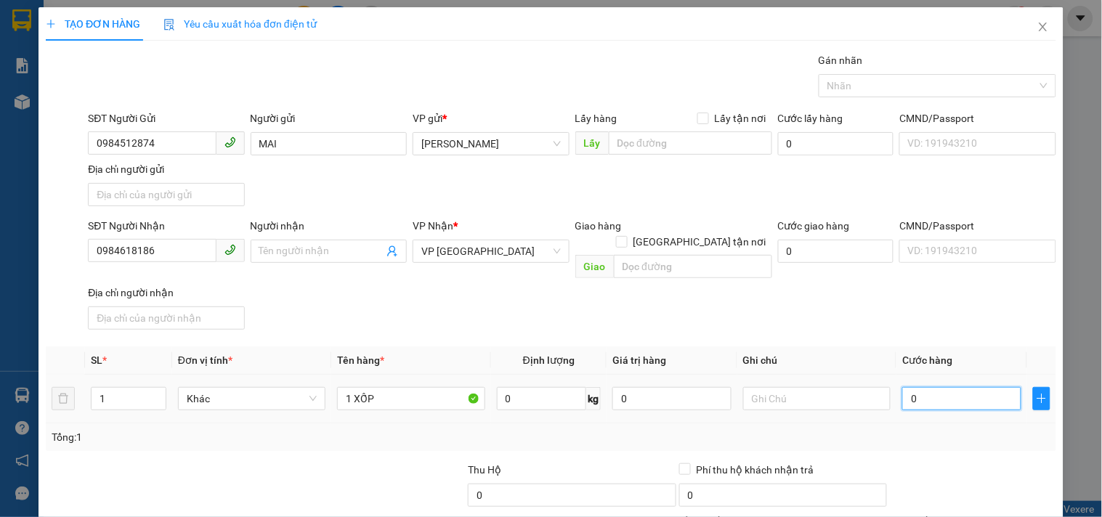
click at [920, 387] on input "0" at bounding box center [961, 398] width 119 height 23
click at [945, 262] on input "CMND/Passport" at bounding box center [977, 251] width 156 height 23
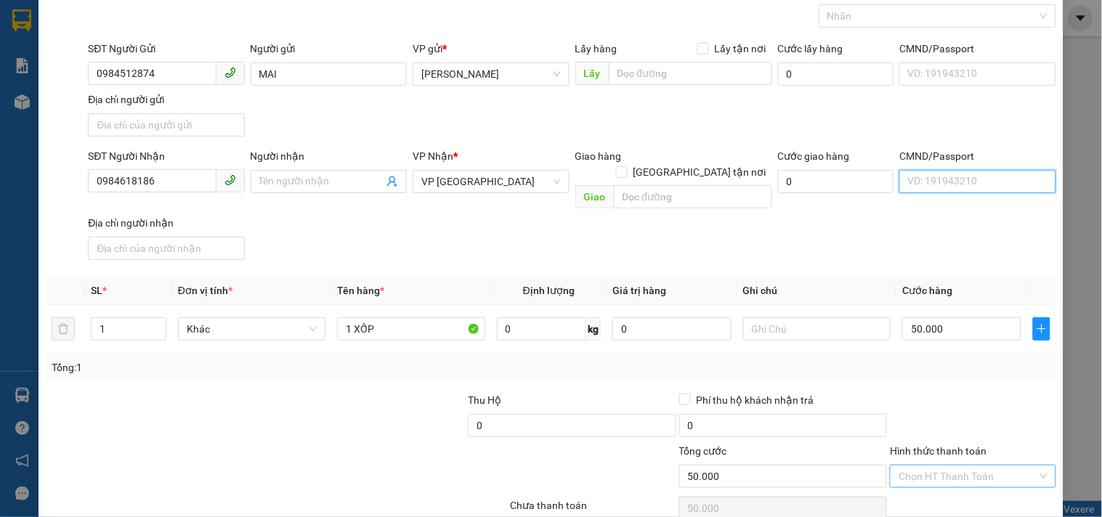
scroll to position [121, 0]
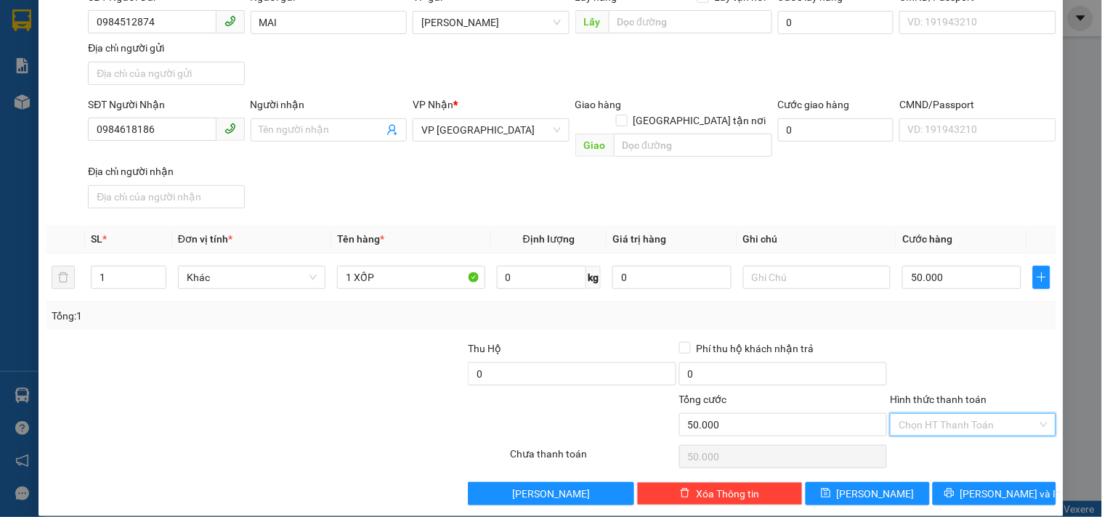
click at [939, 414] on input "Hình thức thanh toán" at bounding box center [968, 425] width 138 height 22
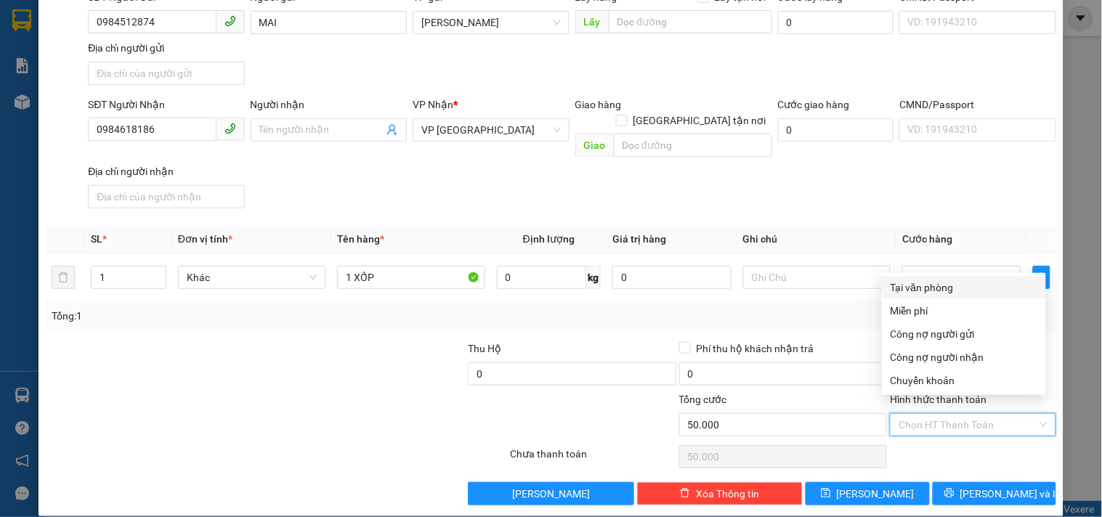
drag, startPoint x: 928, startPoint y: 286, endPoint x: 940, endPoint y: 327, distance: 42.3
click at [930, 286] on div "Tại văn phòng" at bounding box center [964, 288] width 147 height 16
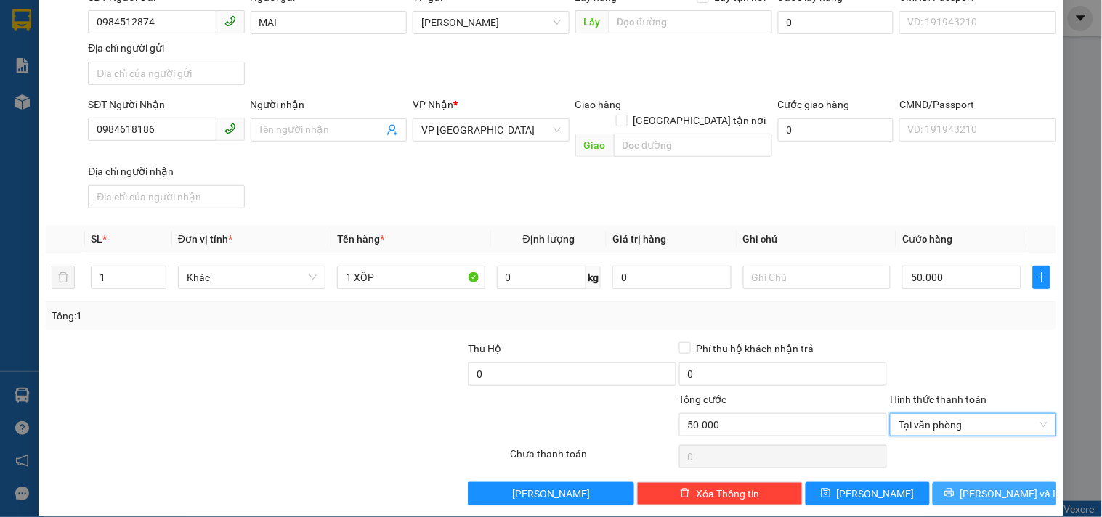
drag, startPoint x: 972, startPoint y: 470, endPoint x: 939, endPoint y: 437, distance: 46.7
click at [971, 486] on span "[PERSON_NAME] và In" at bounding box center [1011, 494] width 102 height 16
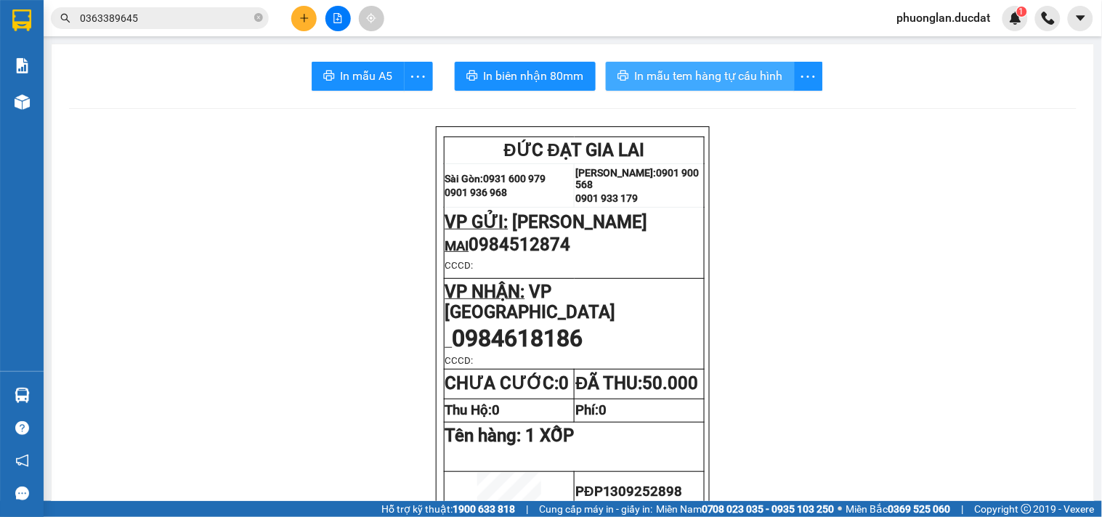
drag, startPoint x: 641, startPoint y: 86, endPoint x: 652, endPoint y: 83, distance: 10.6
click at [648, 85] on button "In mẫu tem hàng tự cấu hình" at bounding box center [700, 76] width 189 height 29
click at [652, 83] on span "In mẫu tem hàng tự cấu hình" at bounding box center [709, 76] width 148 height 18
click at [308, 17] on icon "plus" at bounding box center [304, 18] width 10 height 10
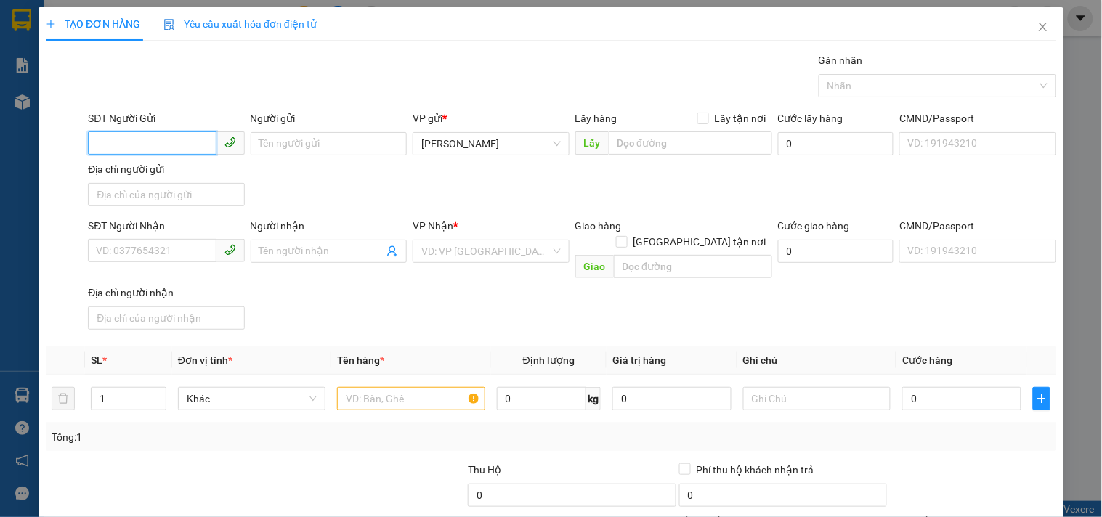
click at [156, 141] on input "SĐT Người Gửi" at bounding box center [152, 142] width 128 height 23
click at [288, 145] on input "Người gửi" at bounding box center [329, 143] width 156 height 23
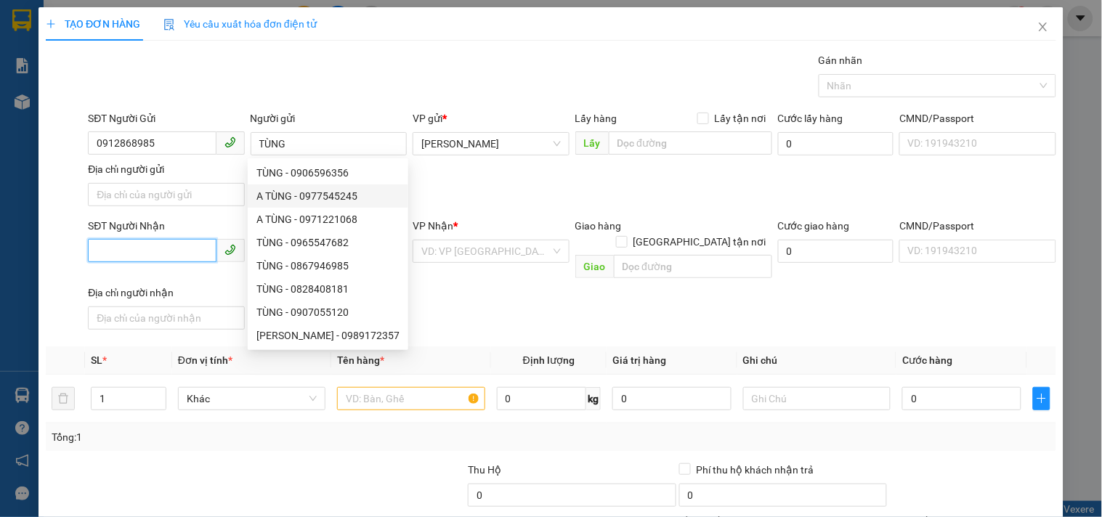
click at [149, 249] on input "SĐT Người Nhận" at bounding box center [152, 250] width 128 height 23
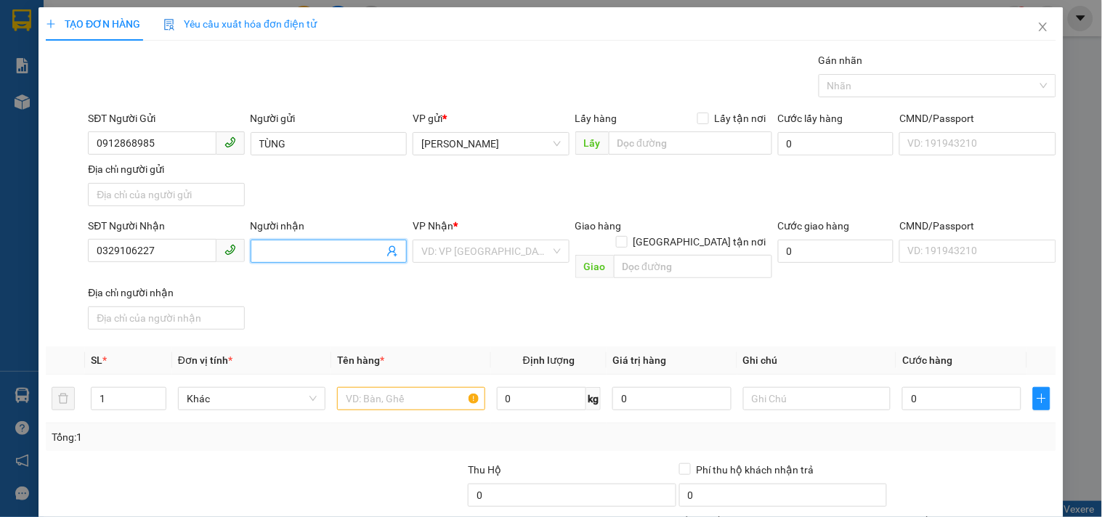
drag, startPoint x: 270, startPoint y: 248, endPoint x: 270, endPoint y: 265, distance: 17.4
click at [270, 265] on div "Người nhận Tên người nhận" at bounding box center [329, 243] width 156 height 51
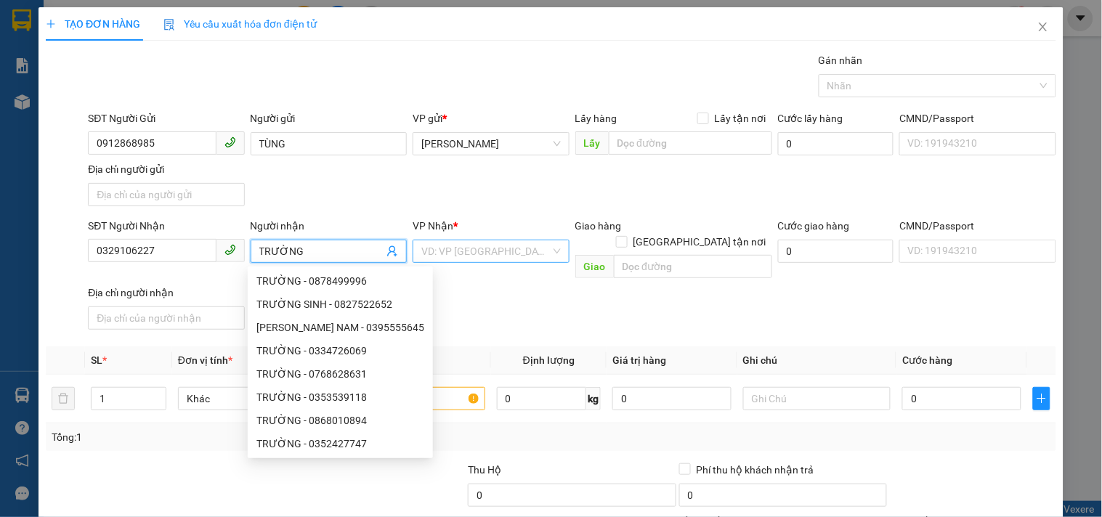
click at [462, 252] on input "search" at bounding box center [485, 251] width 129 height 22
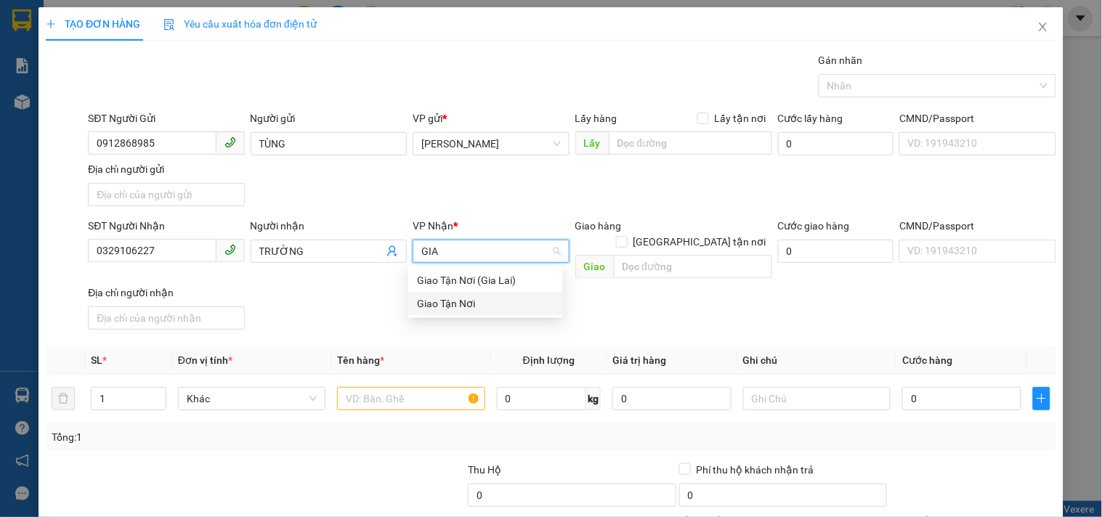
click at [461, 308] on div "Giao Tận Nơi" at bounding box center [485, 304] width 137 height 16
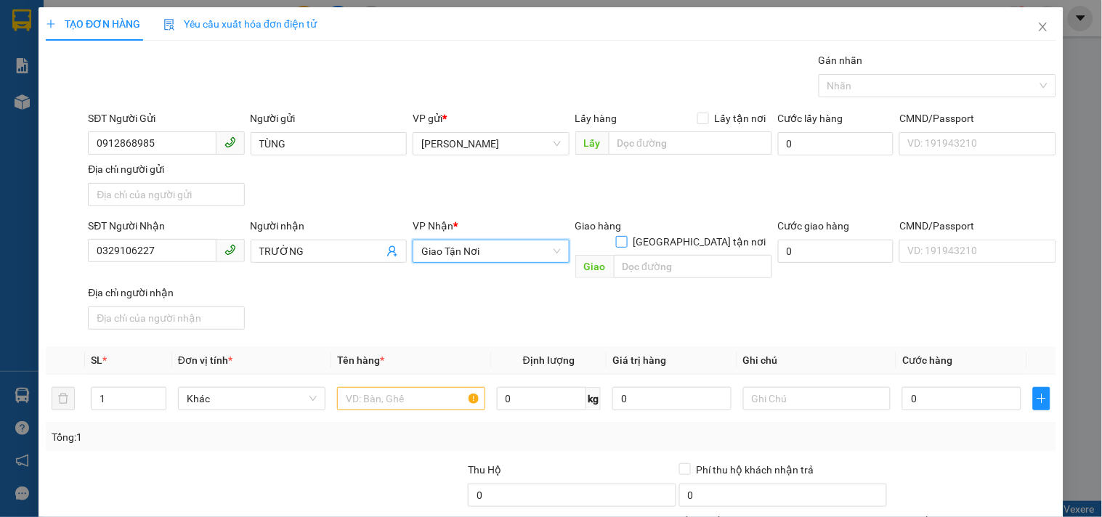
click at [626, 236] on input "[GEOGRAPHIC_DATA] tận nơi" at bounding box center [621, 241] width 10 height 10
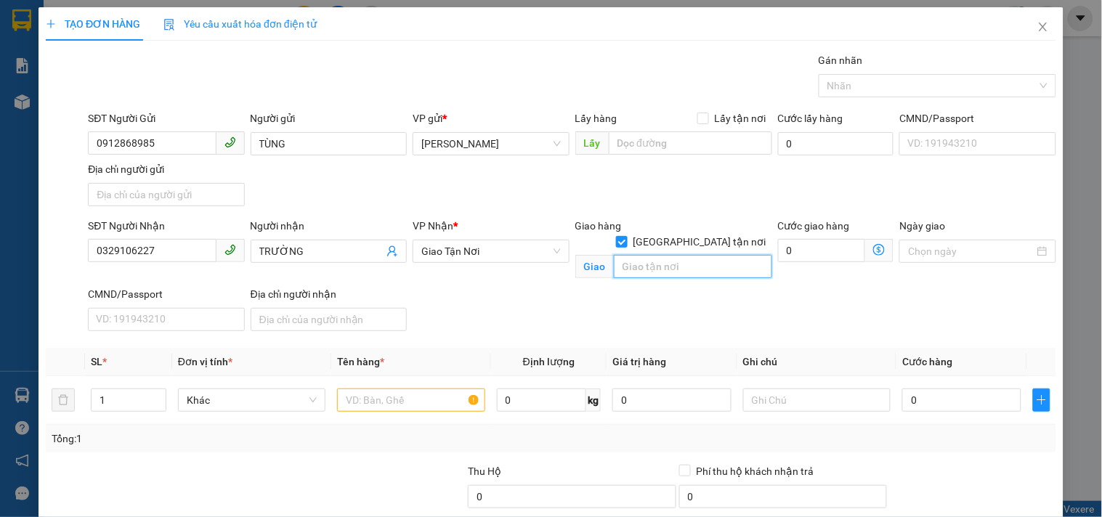
click at [689, 255] on input "text" at bounding box center [693, 266] width 158 height 23
click at [407, 413] on div at bounding box center [410, 400] width 147 height 29
drag, startPoint x: 404, startPoint y: 397, endPoint x: 403, endPoint y: 407, distance: 9.5
click at [403, 398] on input "text" at bounding box center [410, 400] width 147 height 23
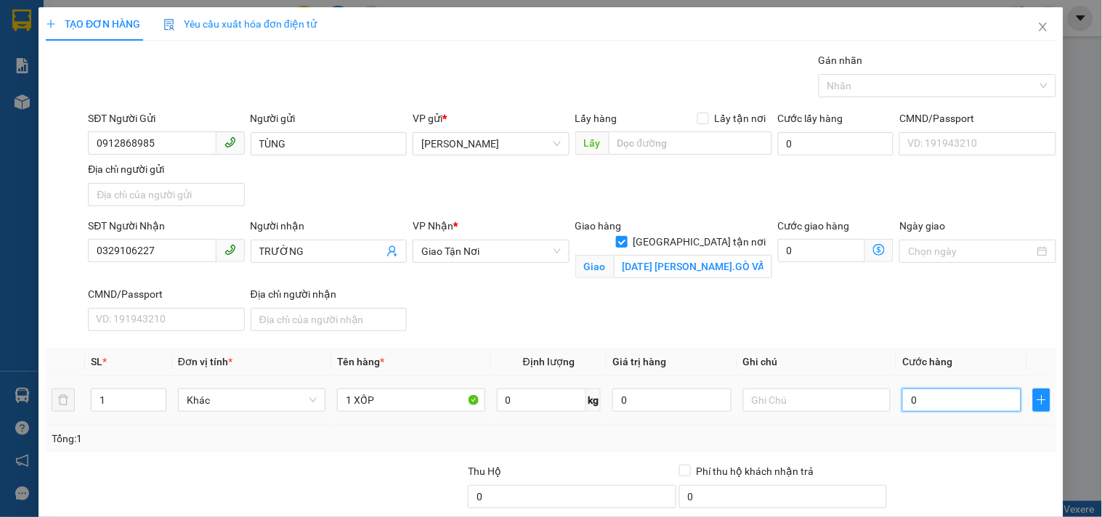
drag, startPoint x: 974, startPoint y: 400, endPoint x: 919, endPoint y: 382, distance: 58.1
click at [973, 400] on input "0" at bounding box center [961, 400] width 119 height 23
click at [827, 394] on input "text" at bounding box center [816, 400] width 147 height 23
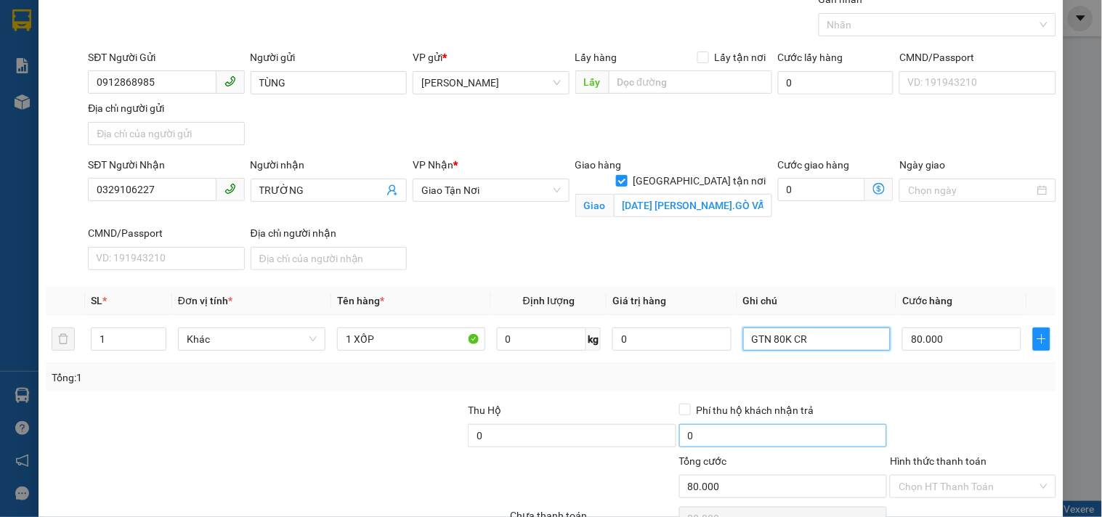
scroll to position [139, 0]
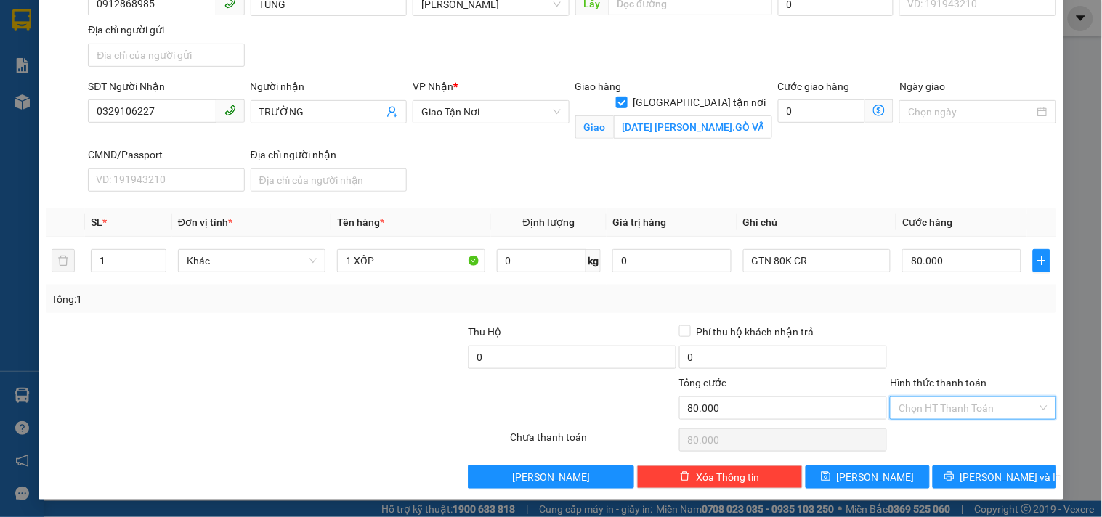
drag, startPoint x: 955, startPoint y: 410, endPoint x: 945, endPoint y: 293, distance: 116.6
click at [955, 403] on input "Hình thức thanh toán" at bounding box center [968, 408] width 138 height 22
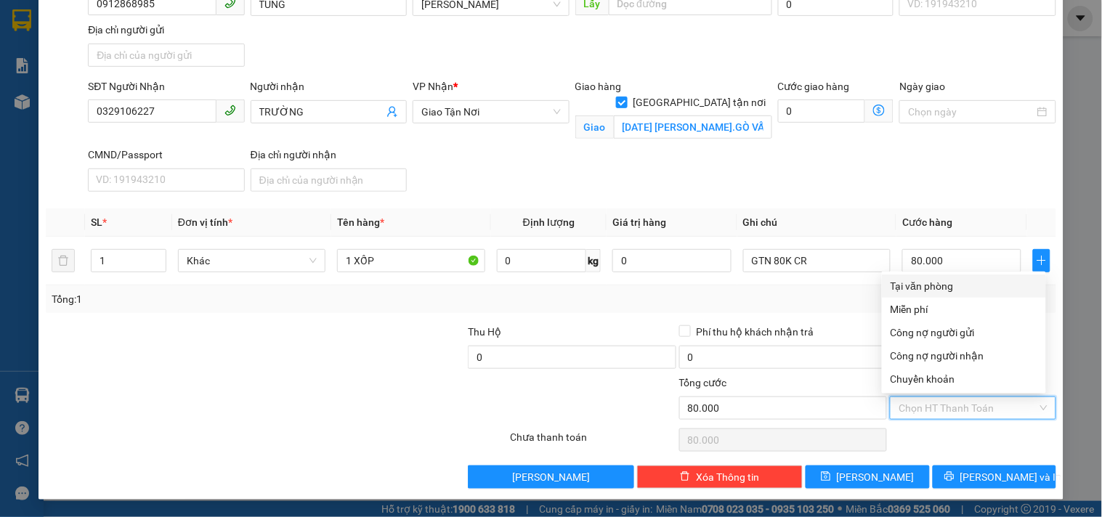
click at [941, 278] on div "Tại văn phòng" at bounding box center [964, 286] width 147 height 16
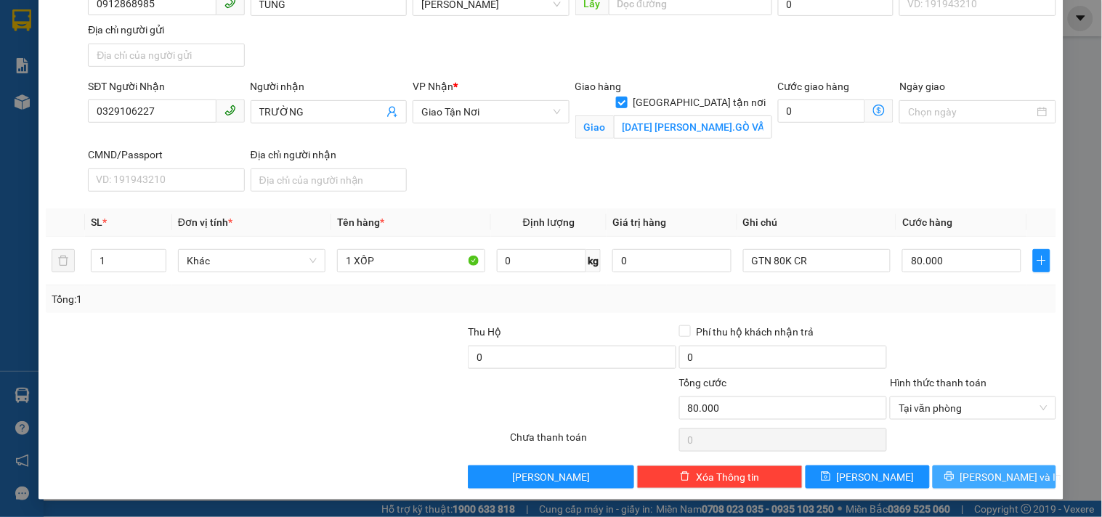
click at [995, 473] on span "[PERSON_NAME] và In" at bounding box center [1011, 477] width 102 height 16
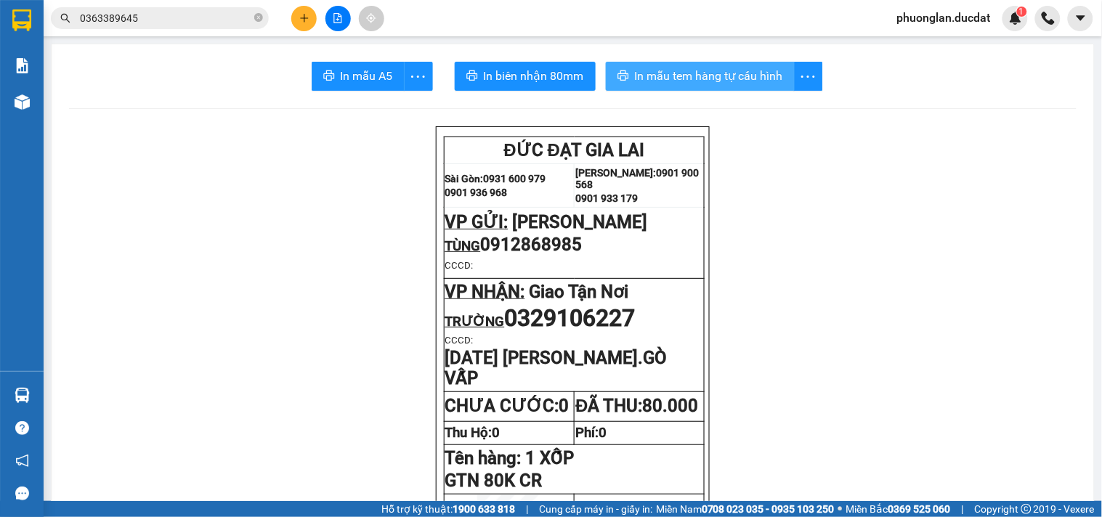
click at [709, 78] on span "In mẫu tem hàng tự cấu hình" at bounding box center [709, 76] width 148 height 18
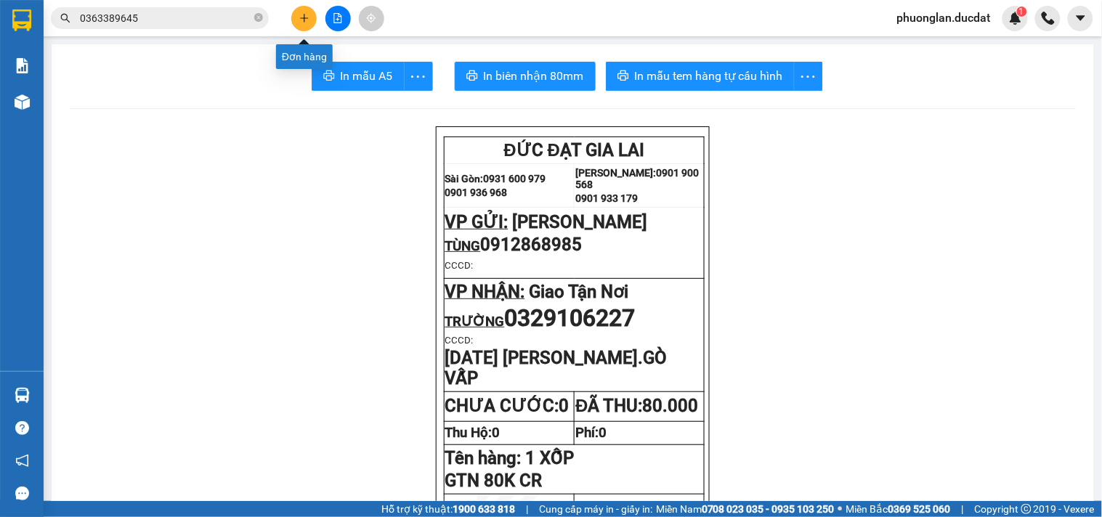
click at [305, 13] on icon "plus" at bounding box center [304, 18] width 10 height 10
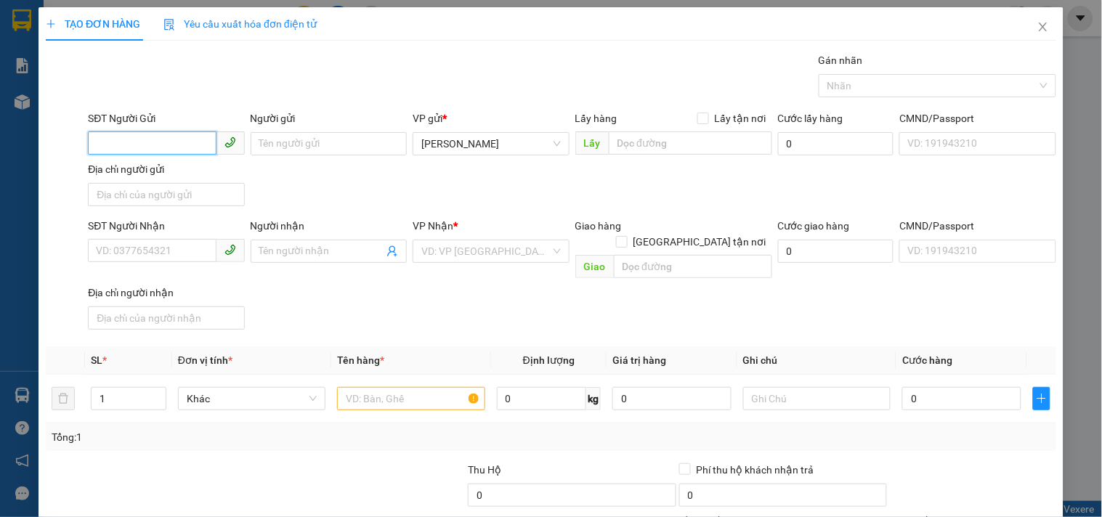
click at [142, 136] on input "SĐT Người Gửi" at bounding box center [152, 142] width 128 height 23
click at [331, 141] on input "Người gửi" at bounding box center [329, 143] width 156 height 23
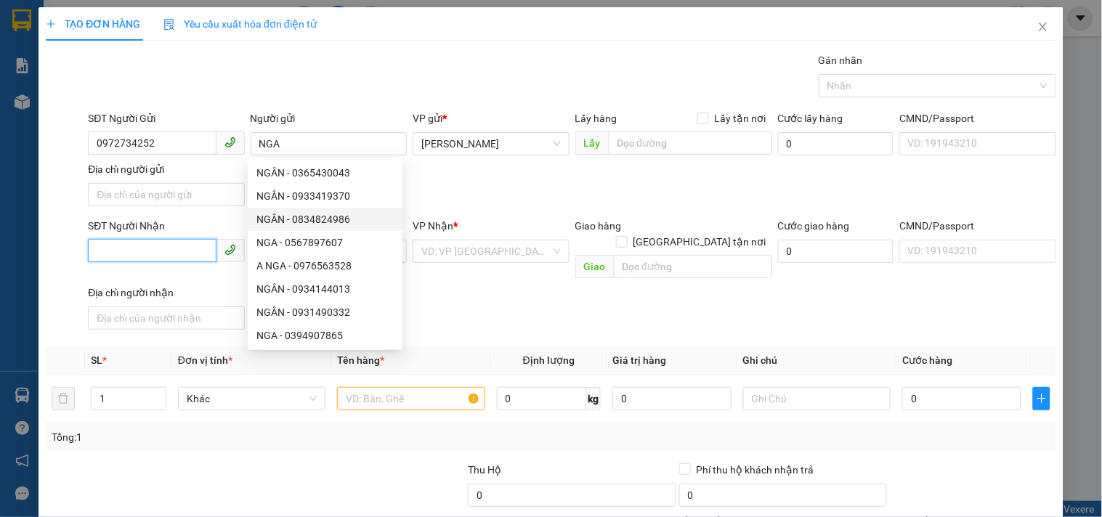
click at [170, 249] on input "SĐT Người Nhận" at bounding box center [152, 250] width 128 height 23
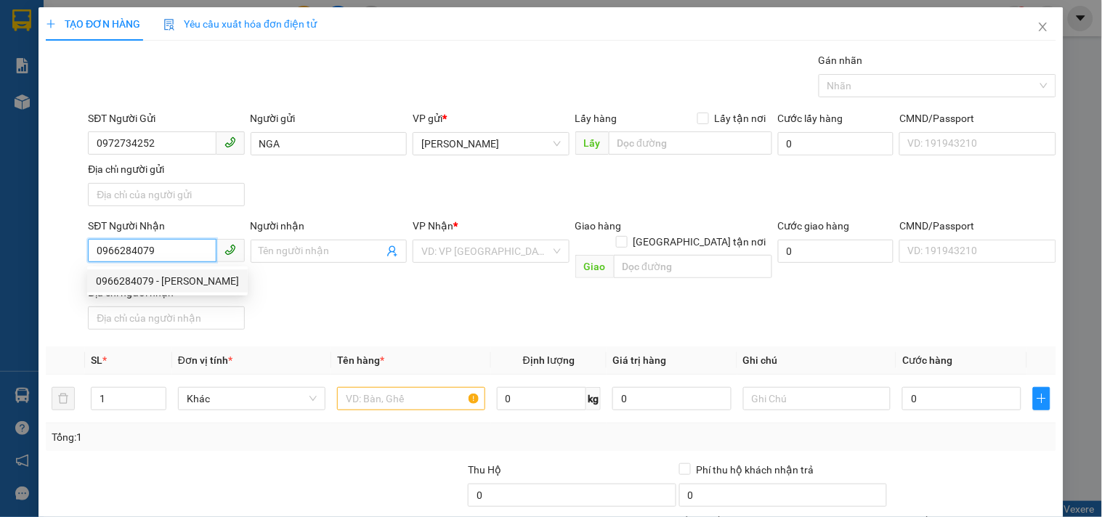
click at [182, 276] on div "0966284079 - VŨ" at bounding box center [167, 281] width 143 height 16
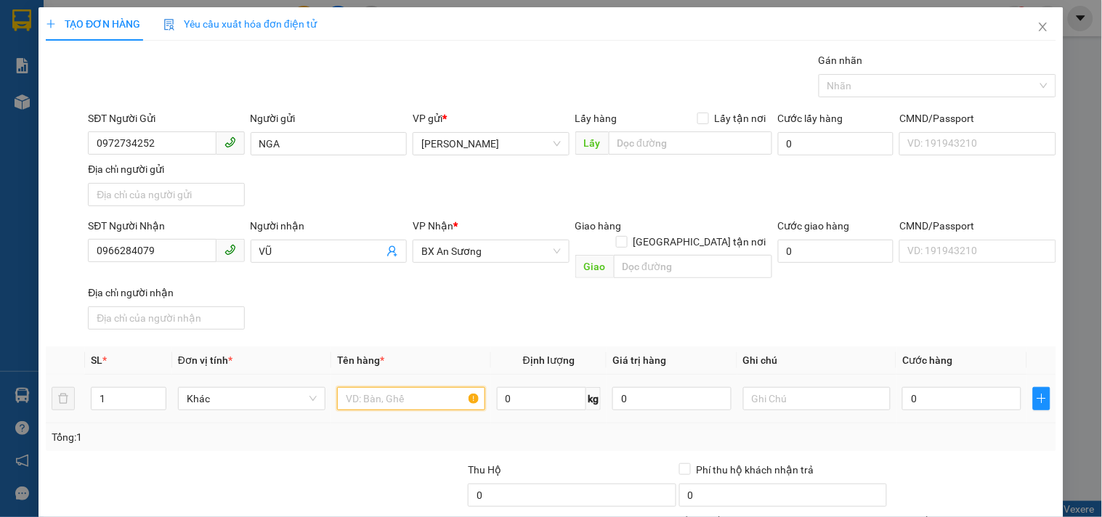
click at [415, 387] on input "text" at bounding box center [410, 398] width 147 height 23
click at [928, 384] on div "0" at bounding box center [961, 398] width 119 height 29
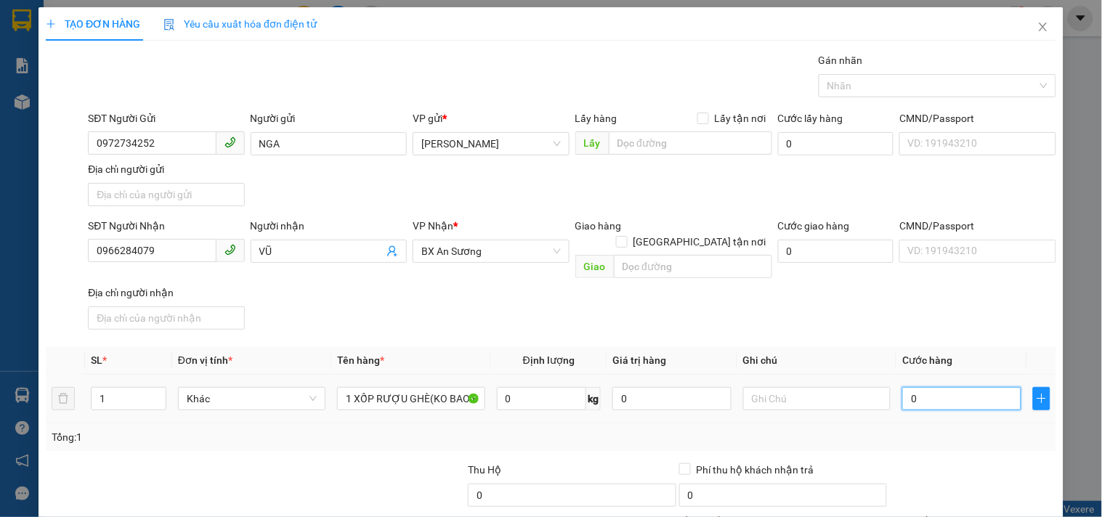
click at [928, 387] on input "0" at bounding box center [961, 398] width 119 height 23
click at [817, 387] on input "text" at bounding box center [816, 398] width 147 height 23
click at [190, 242] on input "0966284079" at bounding box center [152, 250] width 128 height 23
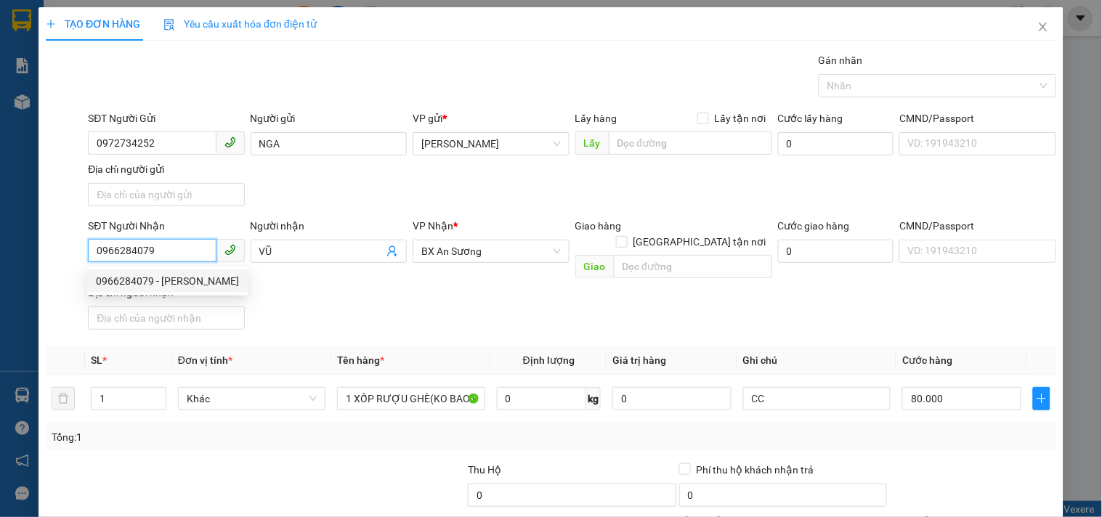
scroll to position [121, 0]
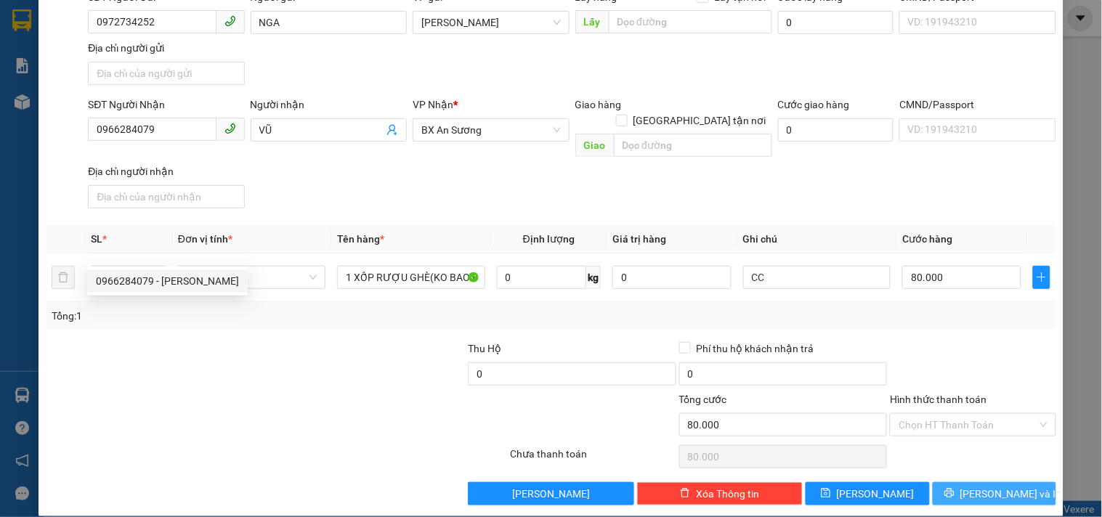
click at [941, 482] on button "[PERSON_NAME] và In" at bounding box center [994, 493] width 123 height 23
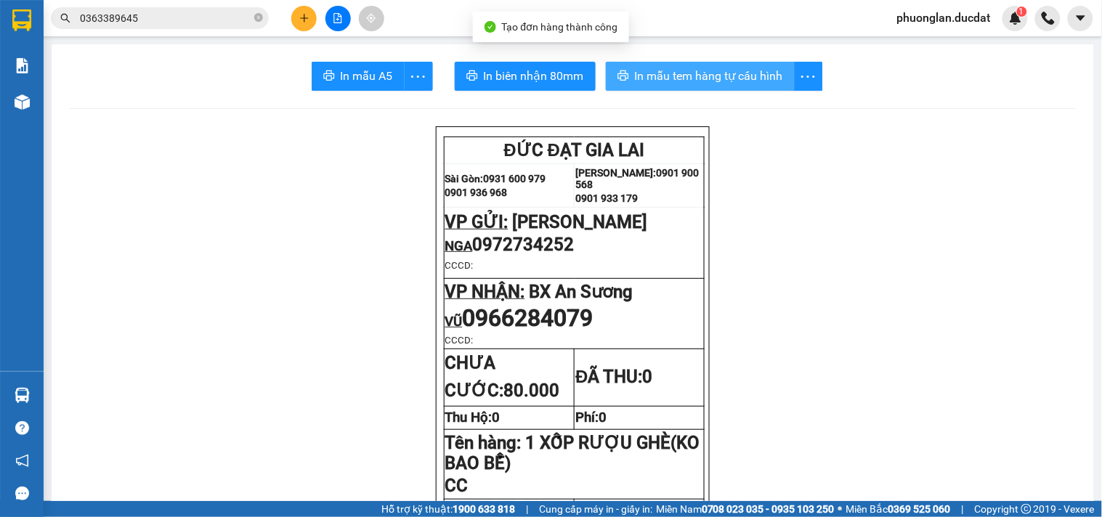
click at [679, 81] on span "In mẫu tem hàng tự cấu hình" at bounding box center [709, 76] width 148 height 18
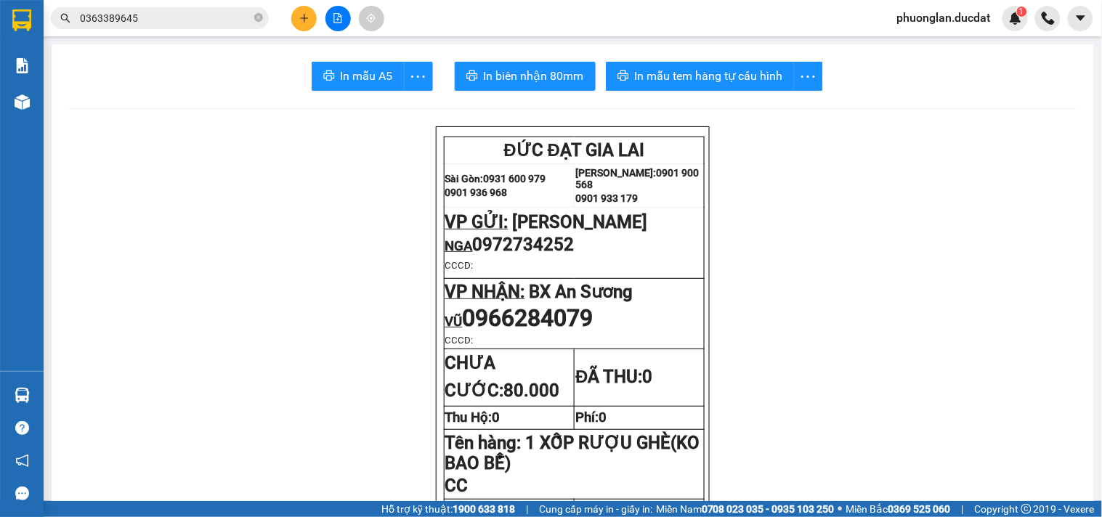
click at [307, 17] on icon "plus" at bounding box center [304, 18] width 10 height 10
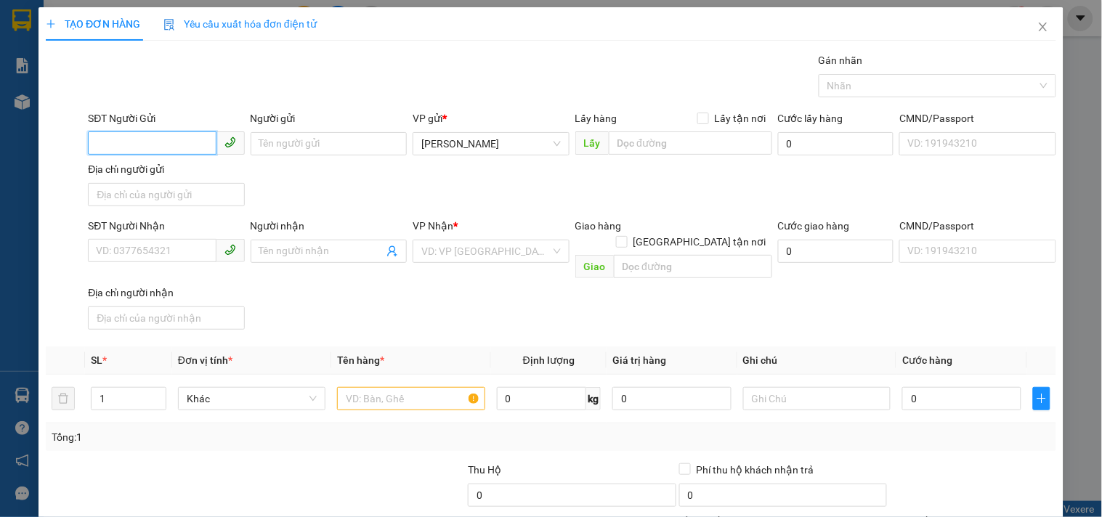
drag, startPoint x: 125, startPoint y: 140, endPoint x: 102, endPoint y: 141, distance: 22.5
click at [113, 141] on input "SĐT Người Gửi" at bounding box center [152, 142] width 128 height 23
click at [307, 141] on input "Người gửi" at bounding box center [329, 143] width 156 height 23
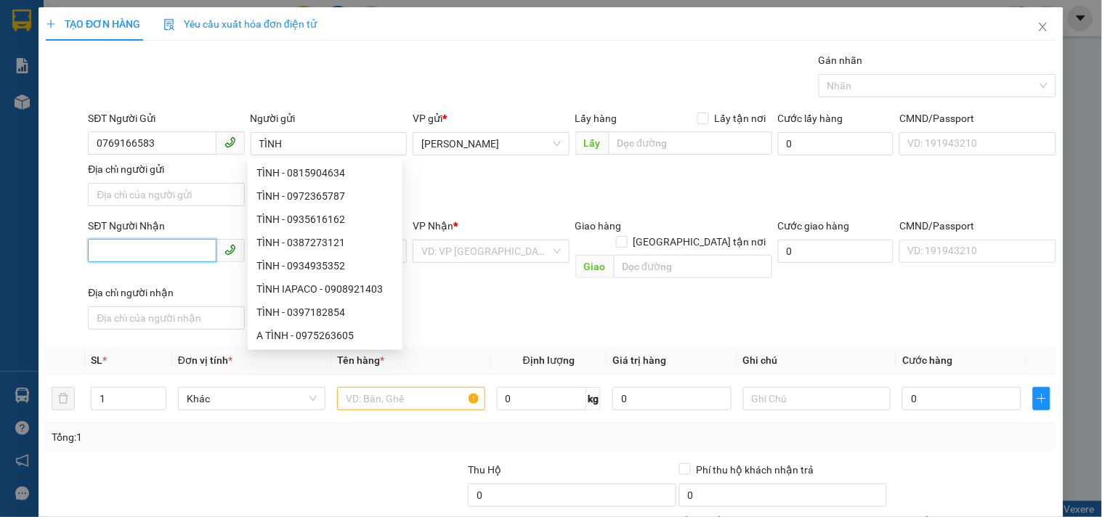
click at [161, 250] on input "SĐT Người Nhận" at bounding box center [152, 250] width 128 height 23
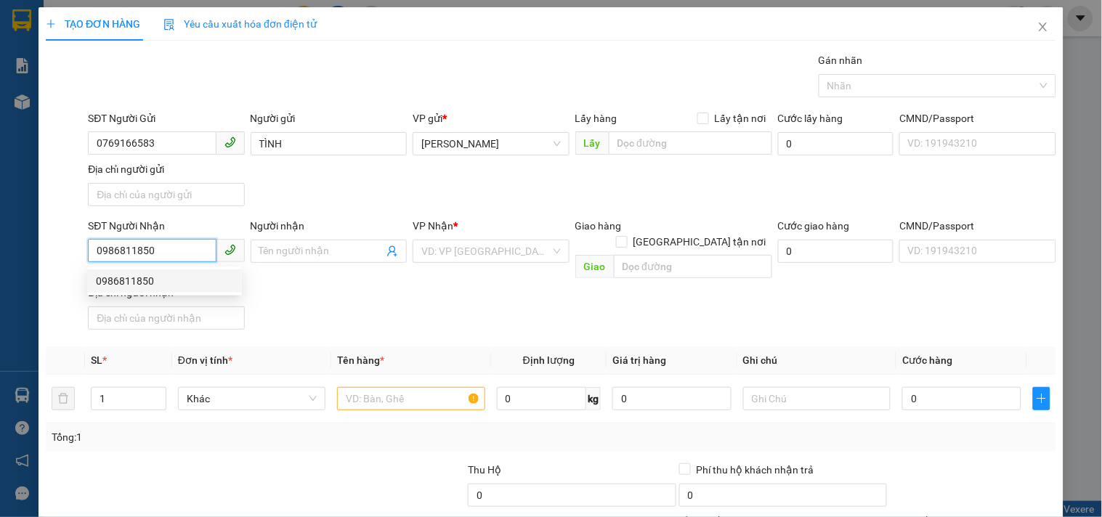
click at [119, 278] on div "0986811850" at bounding box center [164, 281] width 137 height 16
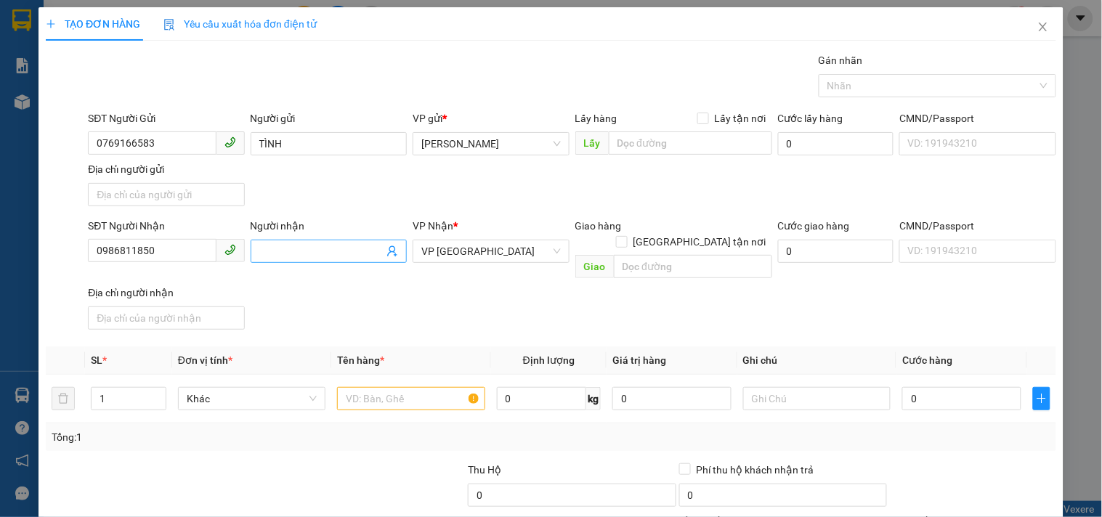
click at [331, 256] on input "Người nhận" at bounding box center [321, 251] width 124 height 16
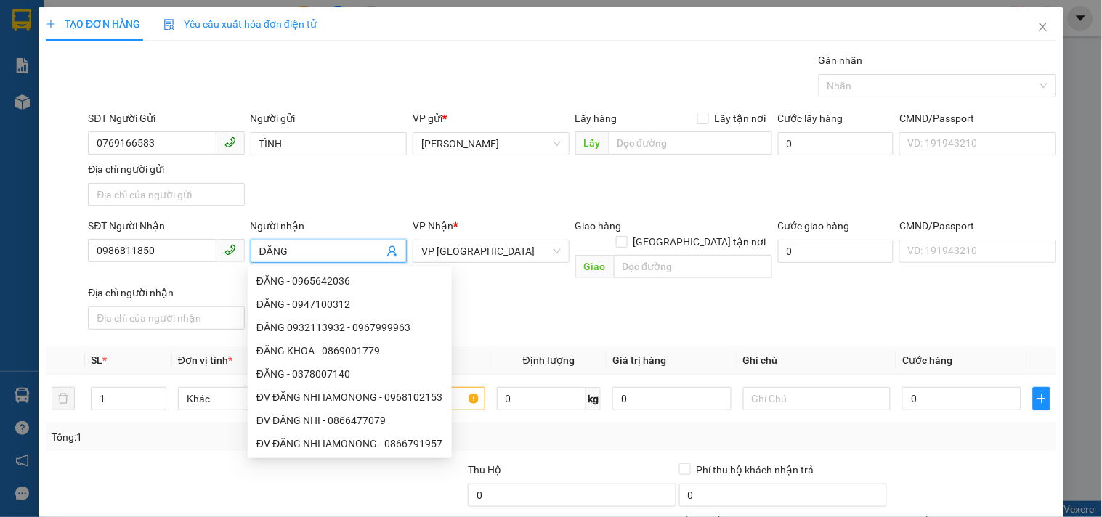
click at [497, 327] on div "Transit Pickup Surcharge Ids Transit Deliver Surcharge Ids Transit Deliver Surc…" at bounding box center [551, 339] width 1010 height 575
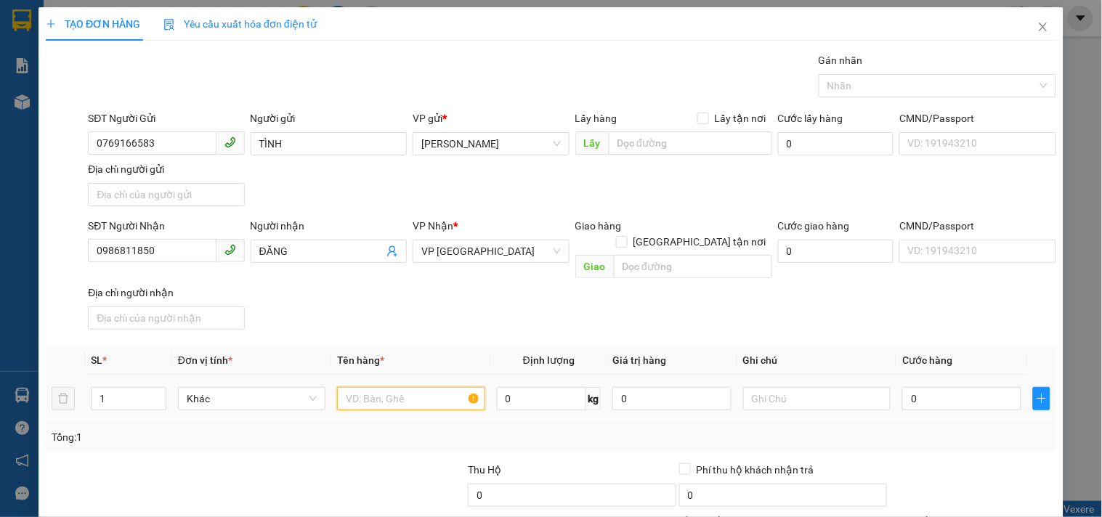
click at [449, 387] on input "text" at bounding box center [410, 398] width 147 height 23
click at [939, 387] on input "0" at bounding box center [961, 398] width 119 height 23
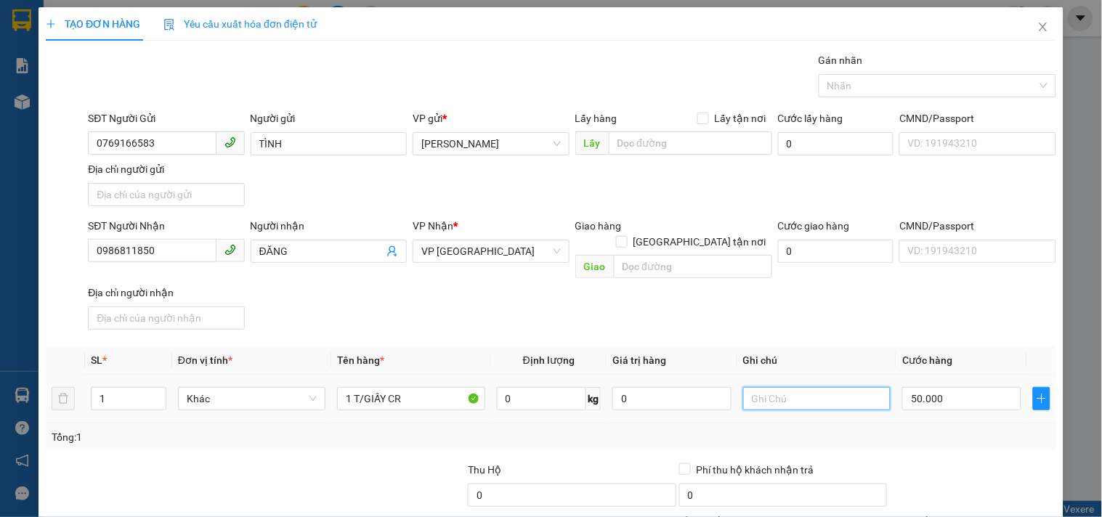
click at [774, 387] on input "text" at bounding box center [816, 398] width 147 height 23
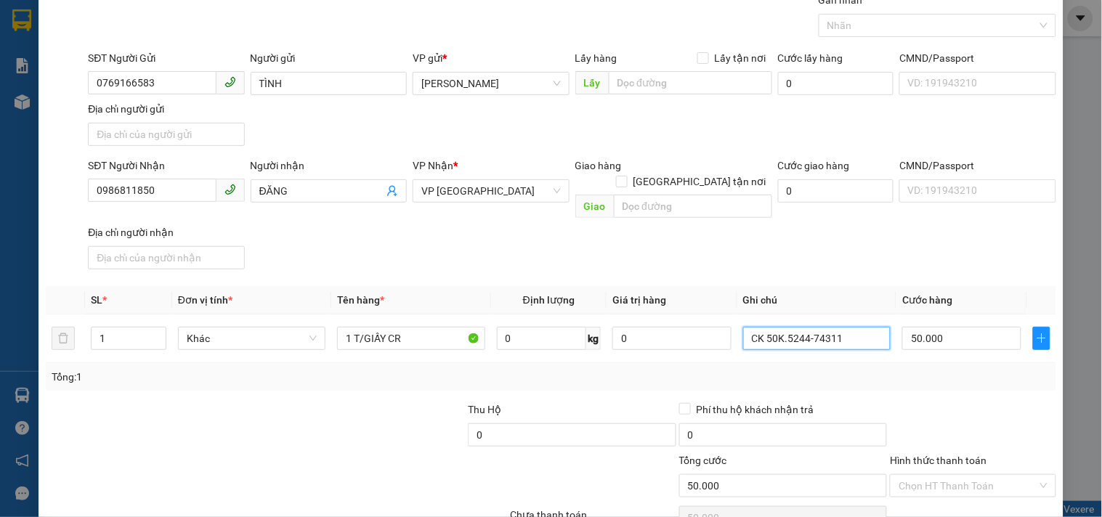
scroll to position [121, 0]
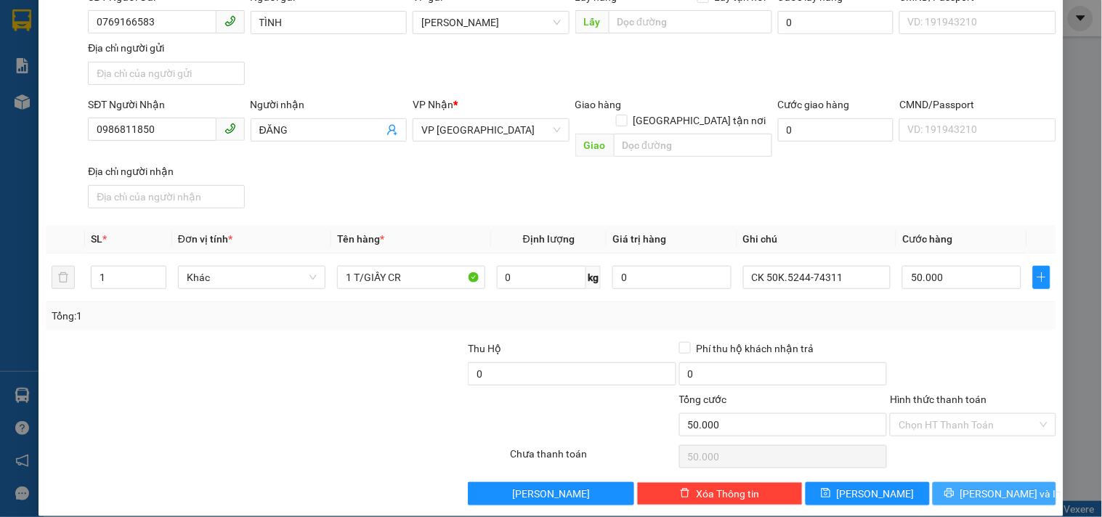
click at [952, 482] on button "[PERSON_NAME] và In" at bounding box center [994, 493] width 123 height 23
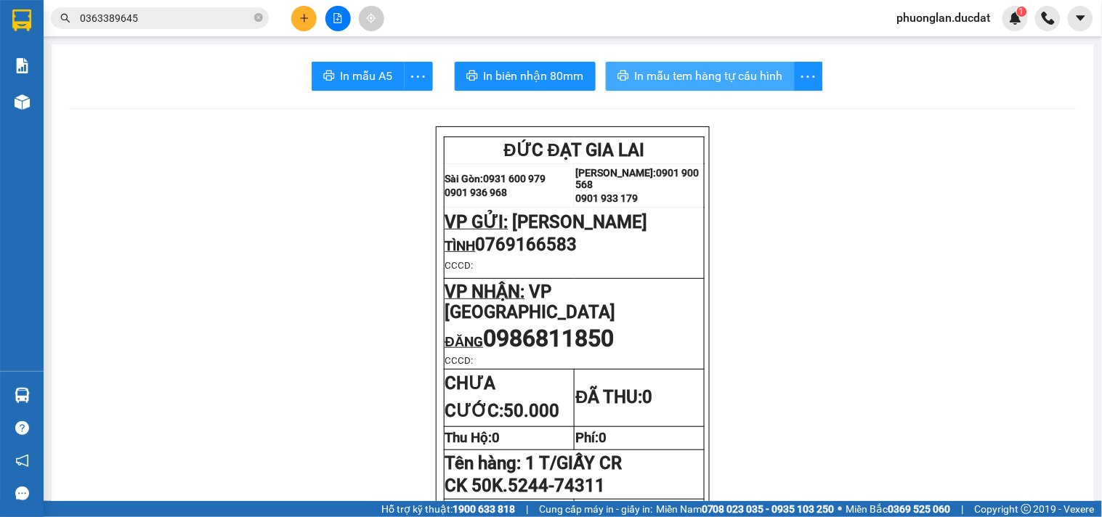
click at [686, 73] on span "In mẫu tem hàng tự cấu hình" at bounding box center [709, 76] width 148 height 18
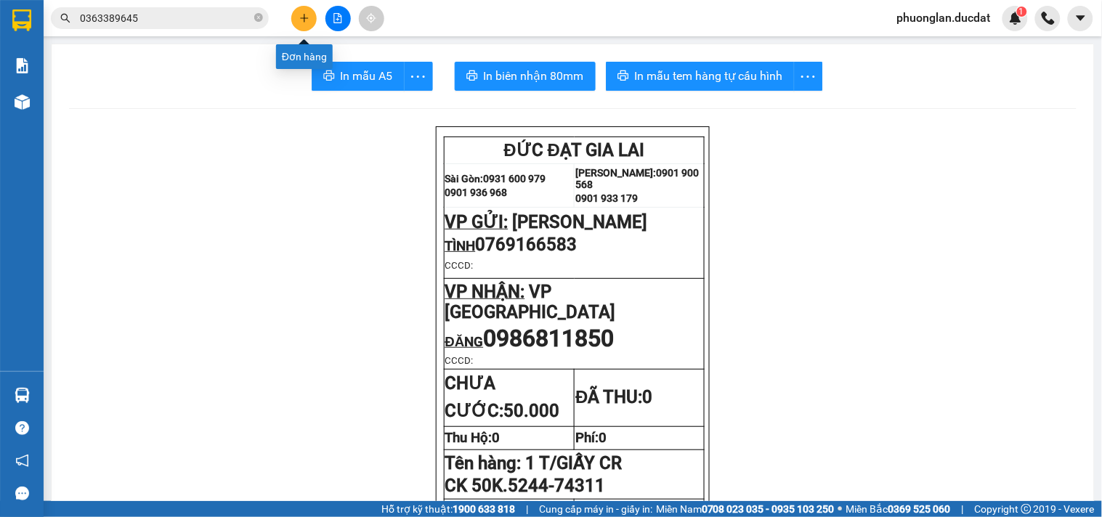
click at [299, 16] on icon "plus" at bounding box center [304, 18] width 10 height 10
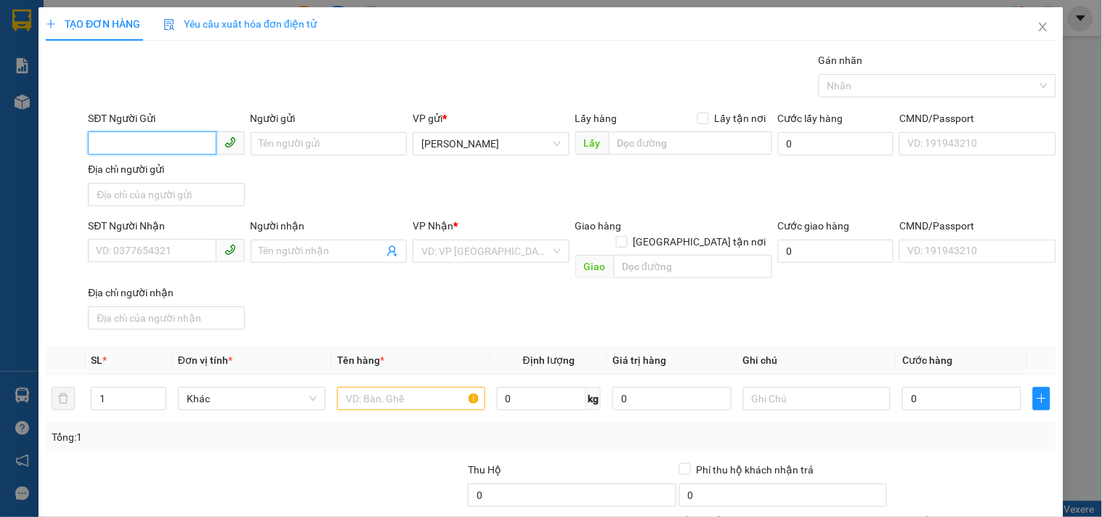
click at [166, 146] on input "SĐT Người Gửi" at bounding box center [152, 142] width 128 height 23
click at [164, 176] on div "0984631953" at bounding box center [164, 173] width 137 height 16
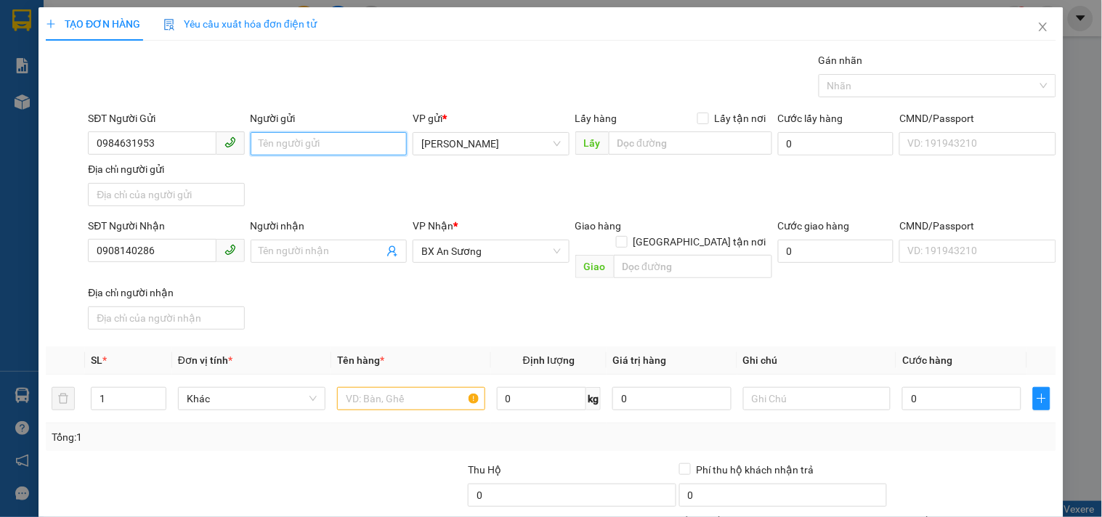
click at [293, 142] on input "Người gửi" at bounding box center [329, 143] width 156 height 23
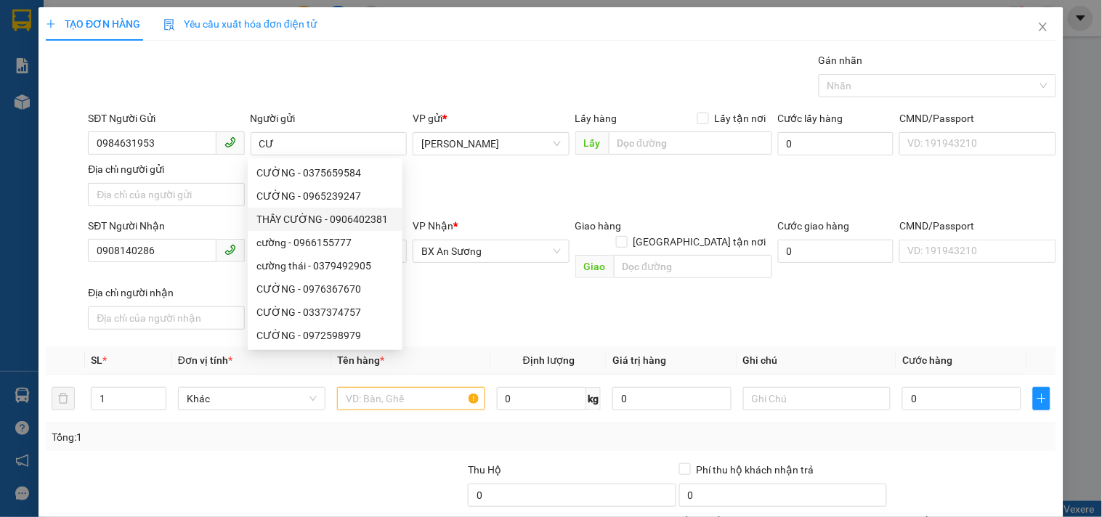
click at [554, 305] on div "SĐT Người Nhận 0908140286 Người nhận Tên người nhận VP Nhận * BX An Sương Giao …" at bounding box center [572, 277] width 974 height 118
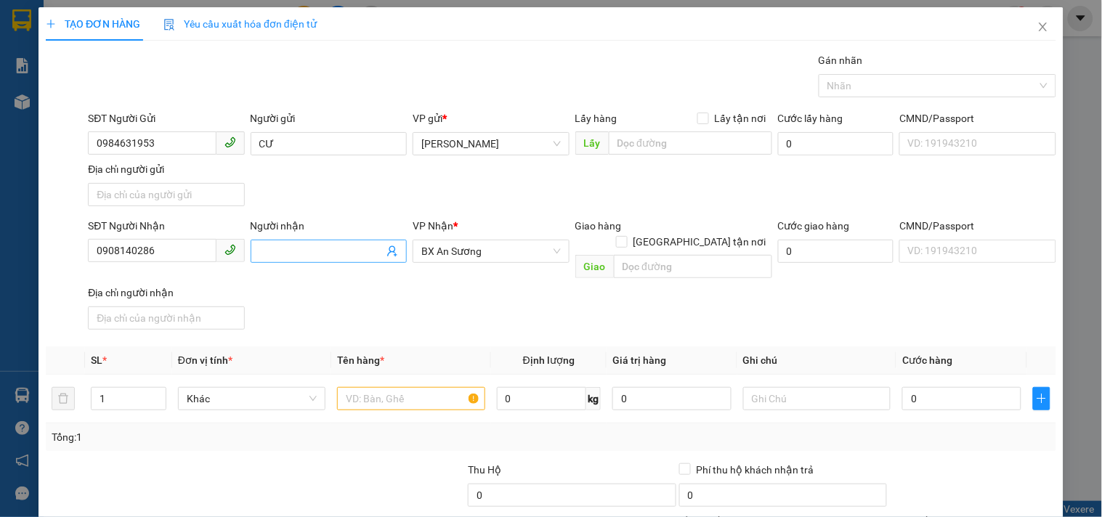
click at [325, 244] on input "Người nhận" at bounding box center [321, 251] width 124 height 16
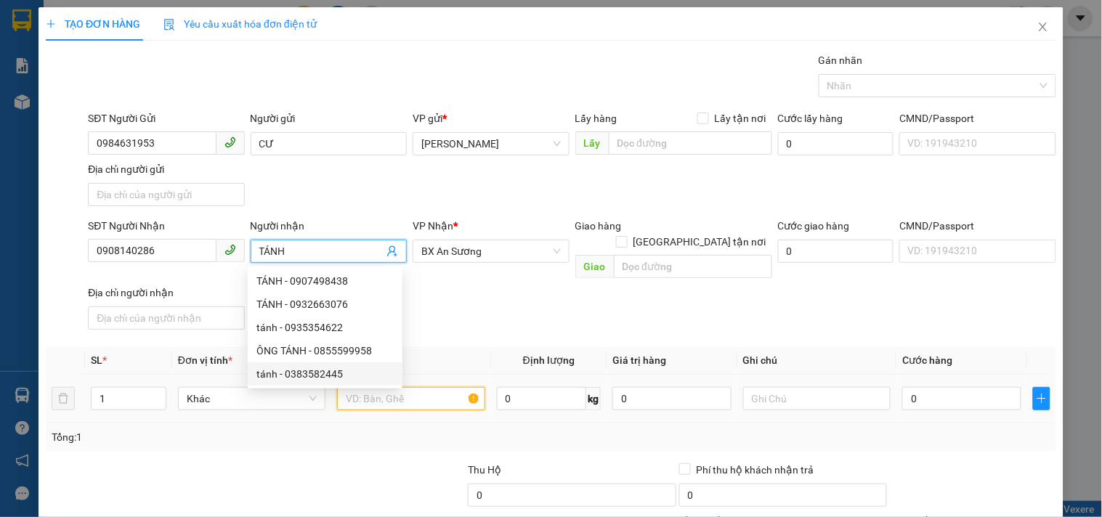
click at [432, 387] on input "text" at bounding box center [410, 398] width 147 height 23
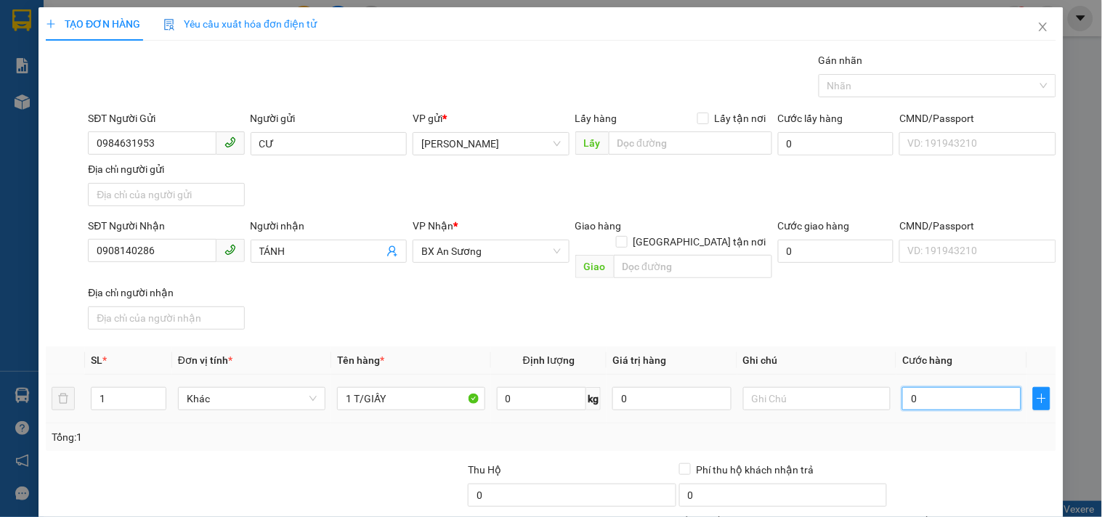
click at [916, 387] on input "0" at bounding box center [961, 398] width 119 height 23
click at [928, 317] on div "SĐT Người Nhận 0908140286 Người nhận TÁNH VP Nhận * BX An Sương Giao hàng Giao …" at bounding box center [572, 277] width 974 height 118
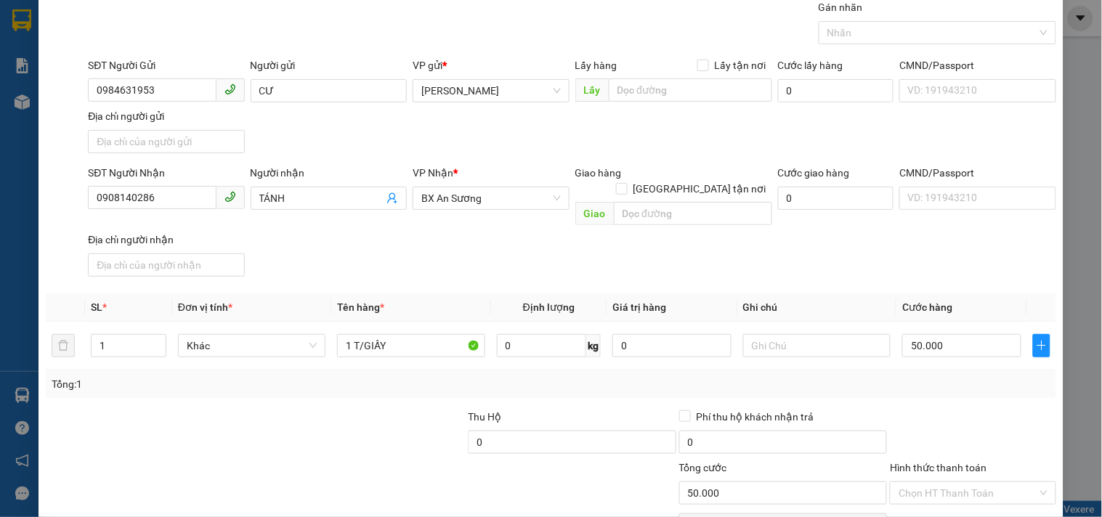
scroll to position [121, 0]
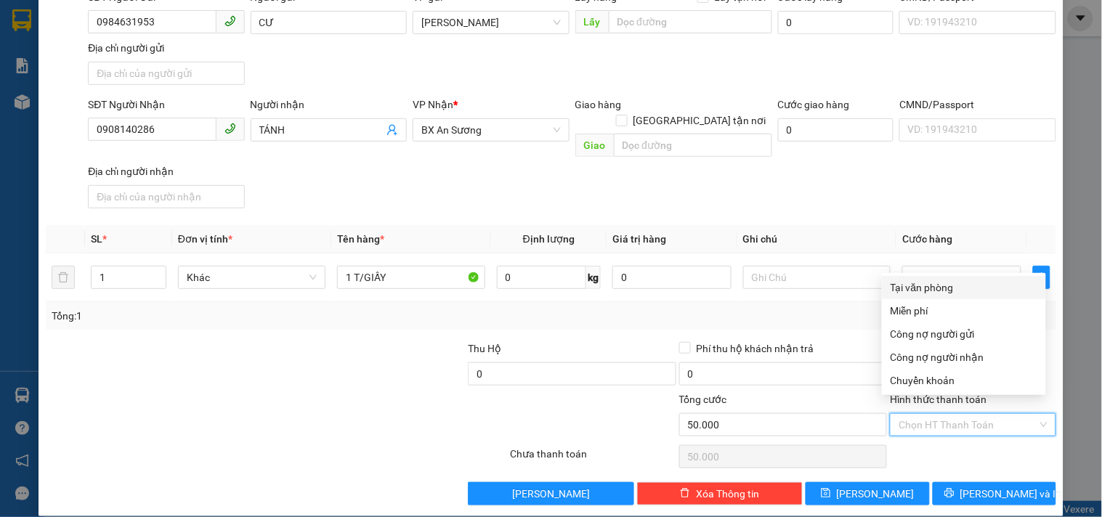
click at [944, 414] on input "Hình thức thanh toán" at bounding box center [968, 425] width 138 height 22
click at [943, 288] on div "Tại văn phòng" at bounding box center [964, 288] width 147 height 16
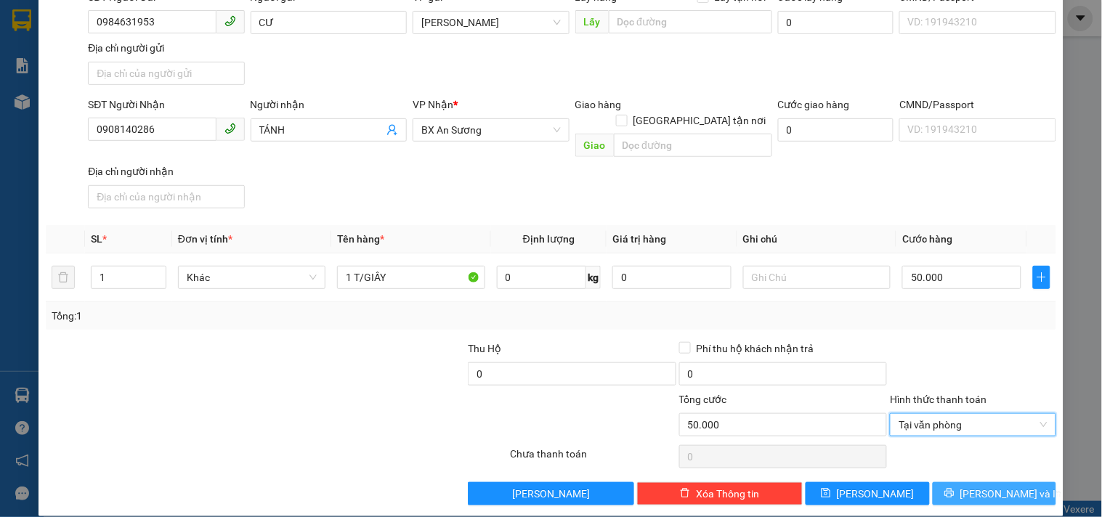
drag, startPoint x: 945, startPoint y: 473, endPoint x: 934, endPoint y: 463, distance: 14.9
click at [934, 463] on div "Transit Pickup Surcharge Ids Transit Deliver Surcharge Ids Transit Deliver Surc…" at bounding box center [551, 218] width 1010 height 575
click at [949, 482] on button "[PERSON_NAME] và In" at bounding box center [994, 493] width 123 height 23
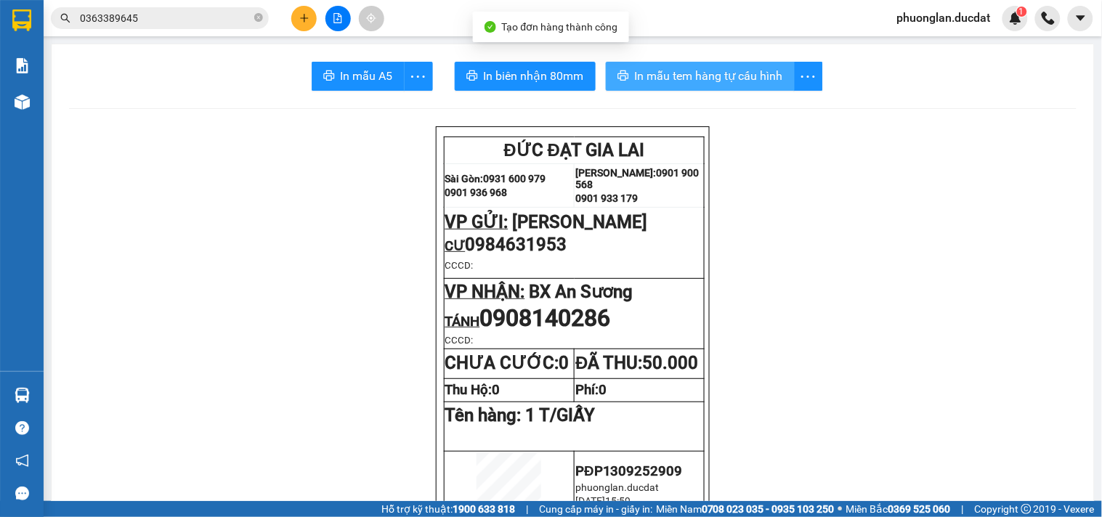
click at [668, 70] on span "In mẫu tem hàng tự cấu hình" at bounding box center [709, 76] width 148 height 18
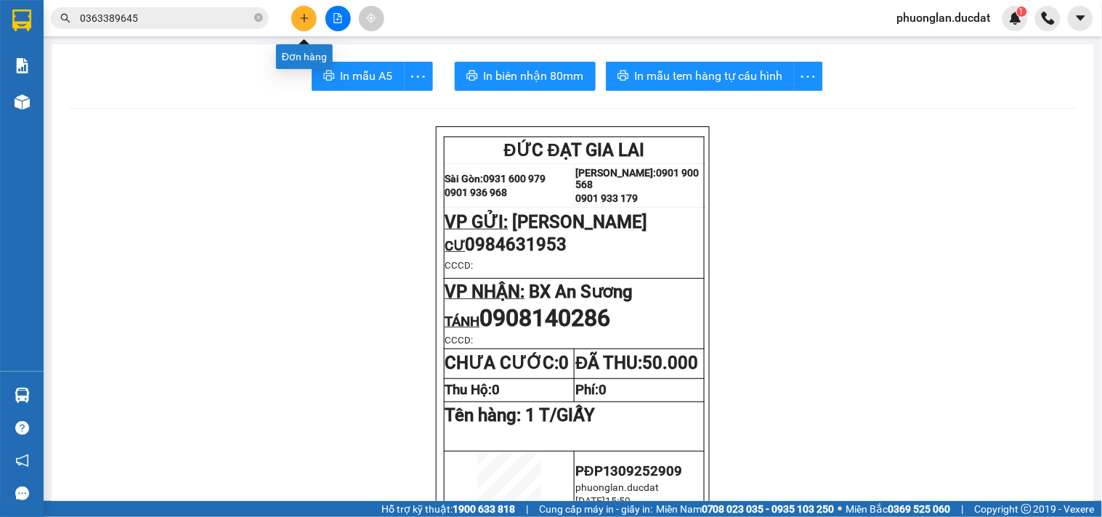
click at [307, 20] on icon "plus" at bounding box center [304, 18] width 10 height 10
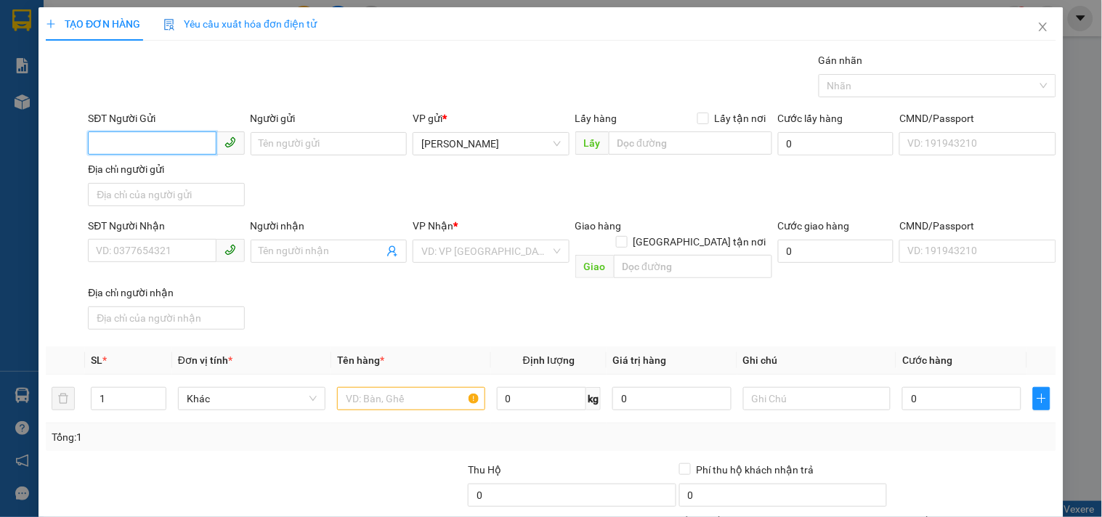
click at [169, 132] on input "SĐT Người Gửi" at bounding box center [152, 142] width 128 height 23
click at [201, 168] on div "0397115164 - YẾN" at bounding box center [164, 173] width 137 height 16
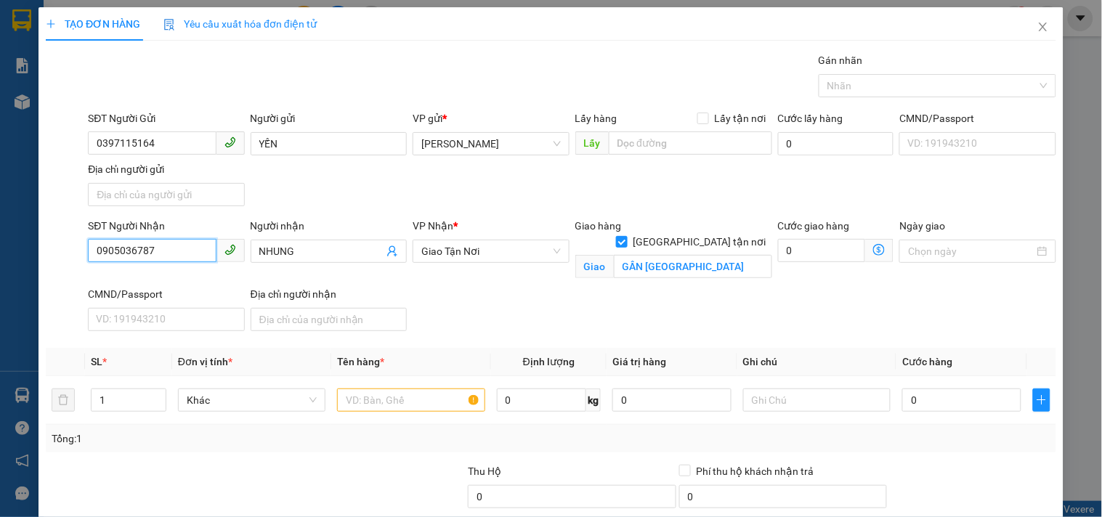
click at [172, 256] on input "0905036787" at bounding box center [152, 250] width 128 height 23
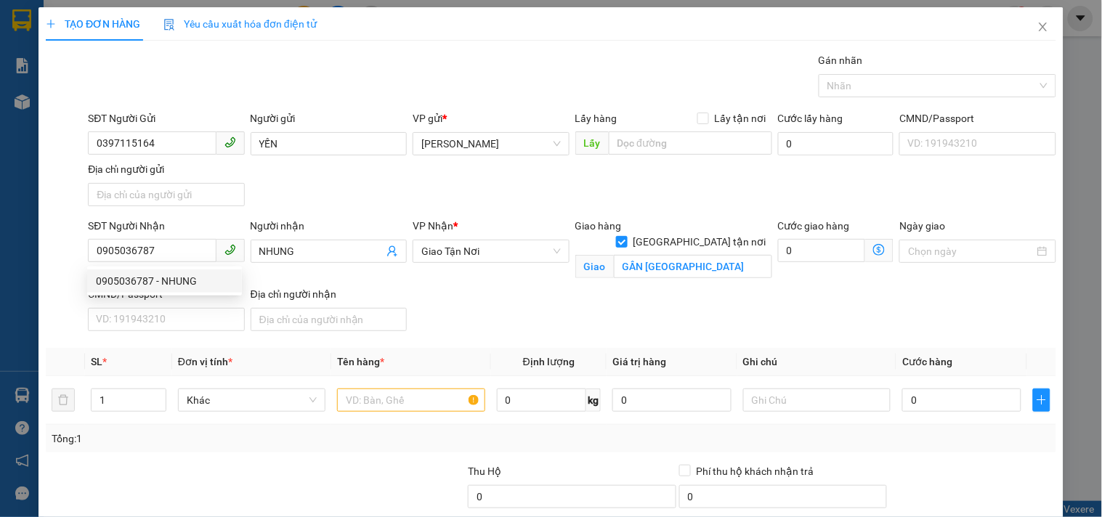
click at [592, 303] on div "SĐT Người Nhận 0905036787 Người nhận NHUNG VP Nhận * Giao Tận Nơi Giao hàng Gi…" at bounding box center [572, 277] width 974 height 119
click at [628, 236] on span at bounding box center [622, 242] width 12 height 12
click at [626, 236] on input "[GEOGRAPHIC_DATA] tận nơi" at bounding box center [621, 241] width 10 height 10
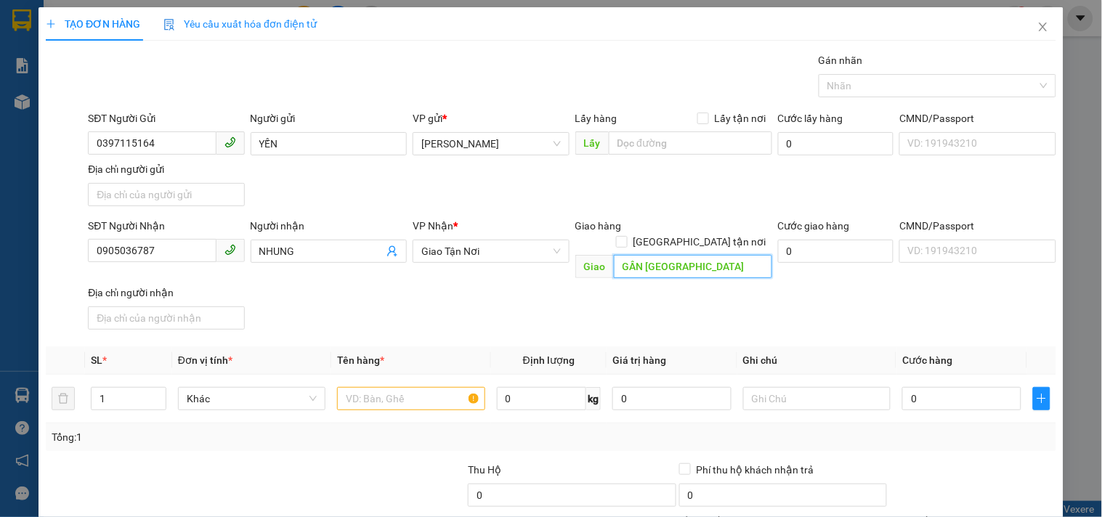
click at [686, 255] on input "GẦN CHỢ TÂN BÌNH" at bounding box center [693, 266] width 158 height 23
click at [536, 248] on span "Giao Tận Nơi" at bounding box center [490, 251] width 139 height 22
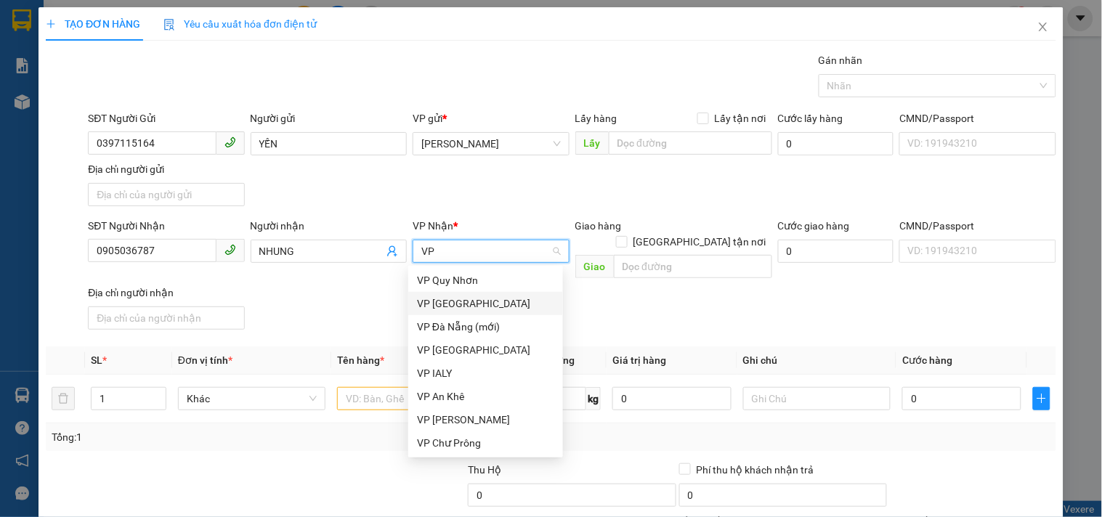
click at [458, 306] on div "VP [GEOGRAPHIC_DATA]" at bounding box center [485, 304] width 137 height 16
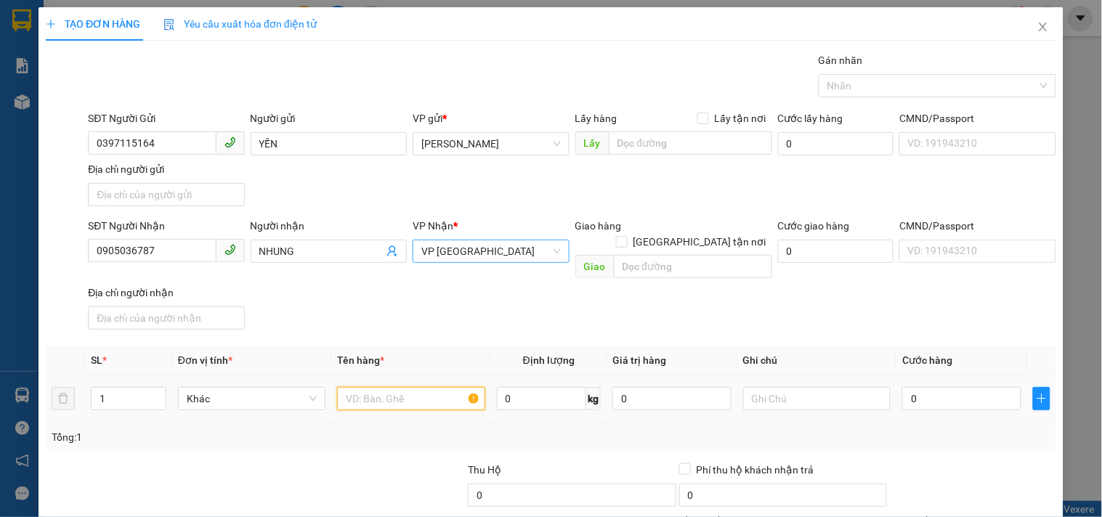
click at [402, 392] on input "text" at bounding box center [410, 398] width 147 height 23
click at [963, 387] on input "0" at bounding box center [961, 398] width 119 height 23
click at [979, 295] on div "SĐT Người Nhận 0905036787 Người nhận NHUNG VP Nhận * VP Sài Gòn Giao hàng Giao …" at bounding box center [572, 277] width 974 height 118
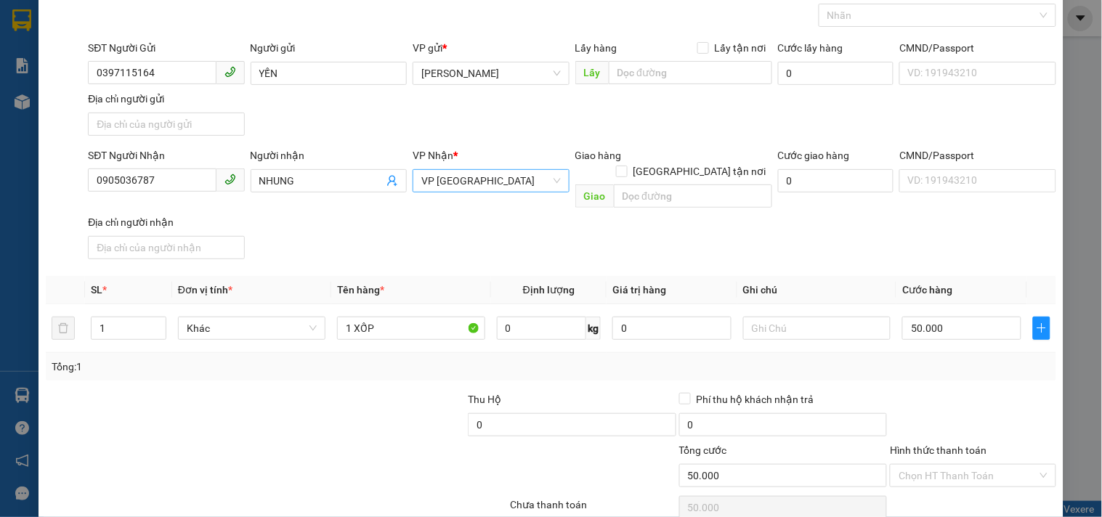
scroll to position [121, 0]
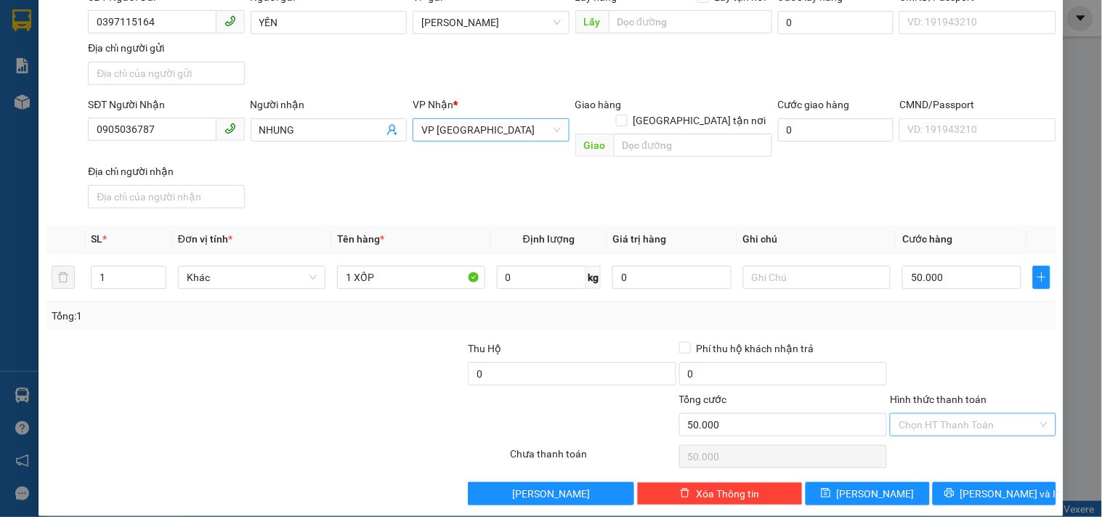
click at [926, 414] on input "Hình thức thanh toán" at bounding box center [968, 425] width 138 height 22
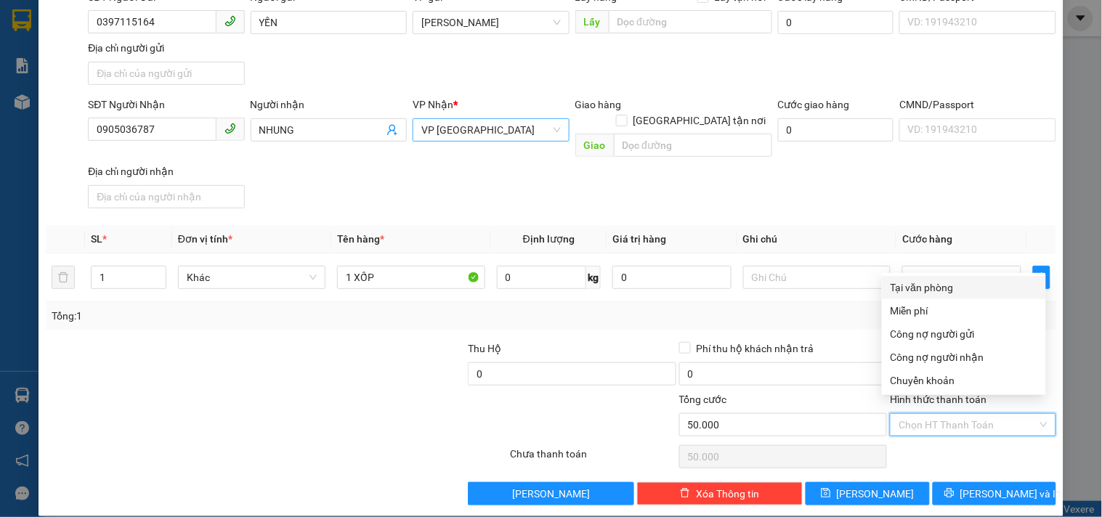
click at [936, 288] on div "Tại văn phòng" at bounding box center [964, 288] width 147 height 16
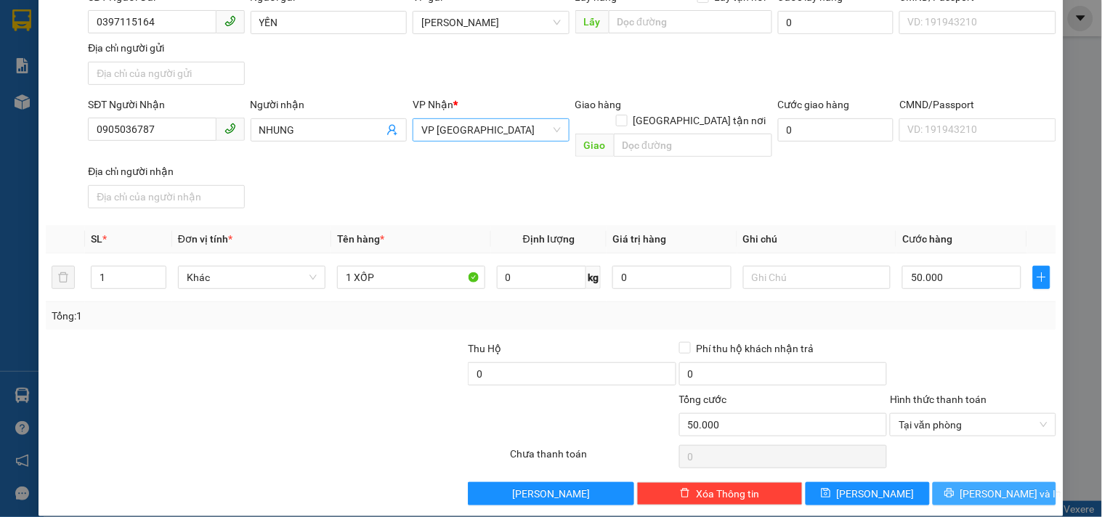
click at [969, 482] on button "[PERSON_NAME] và In" at bounding box center [994, 493] width 123 height 23
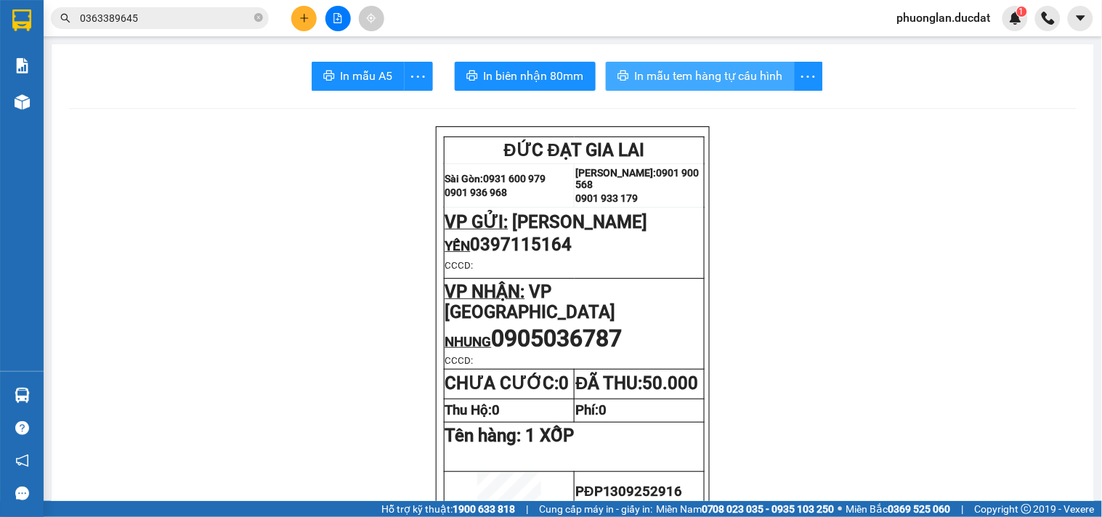
click at [684, 78] on span "In mẫu tem hàng tự cấu hình" at bounding box center [709, 76] width 148 height 18
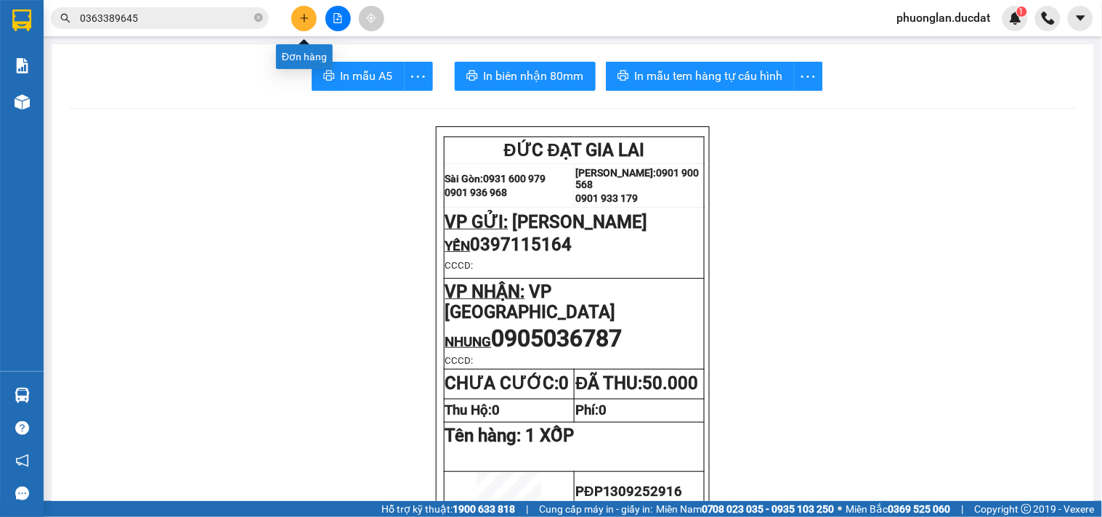
click at [309, 15] on icon "plus" at bounding box center [304, 18] width 10 height 10
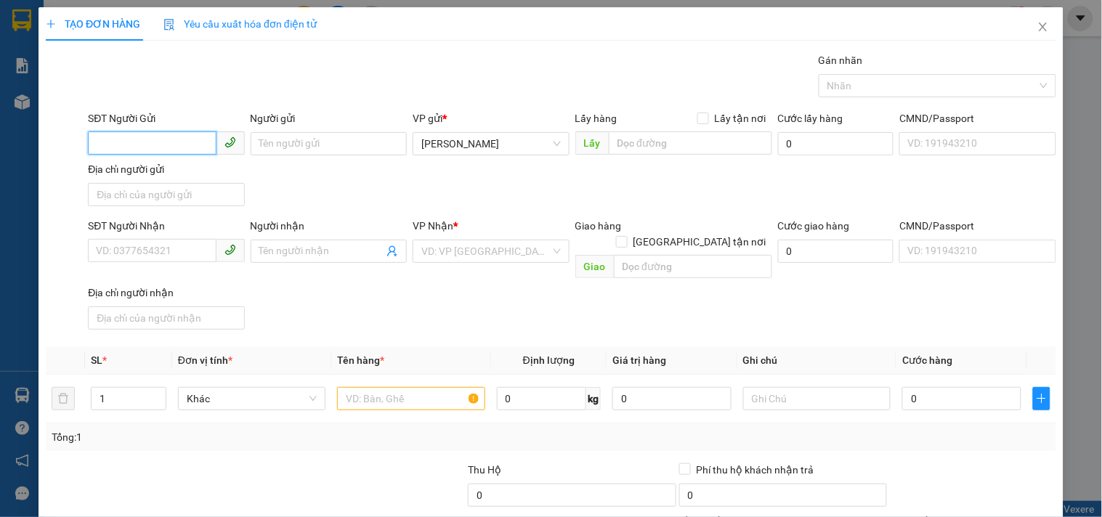
click at [144, 142] on input "SĐT Người Gửi" at bounding box center [152, 142] width 128 height 23
click at [147, 249] on input "SĐT Người Nhận" at bounding box center [152, 250] width 128 height 23
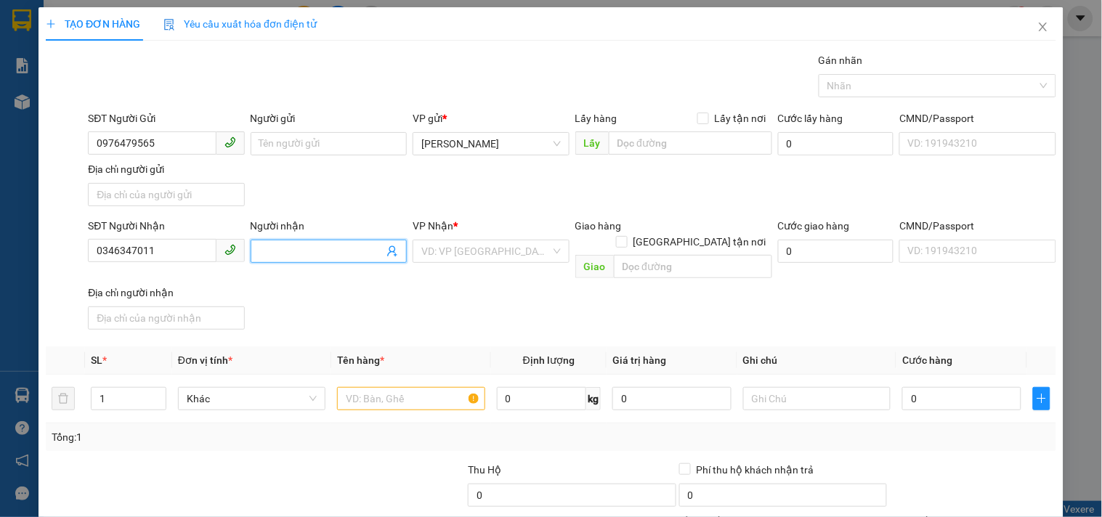
click at [308, 251] on input "Người nhận" at bounding box center [321, 251] width 124 height 16
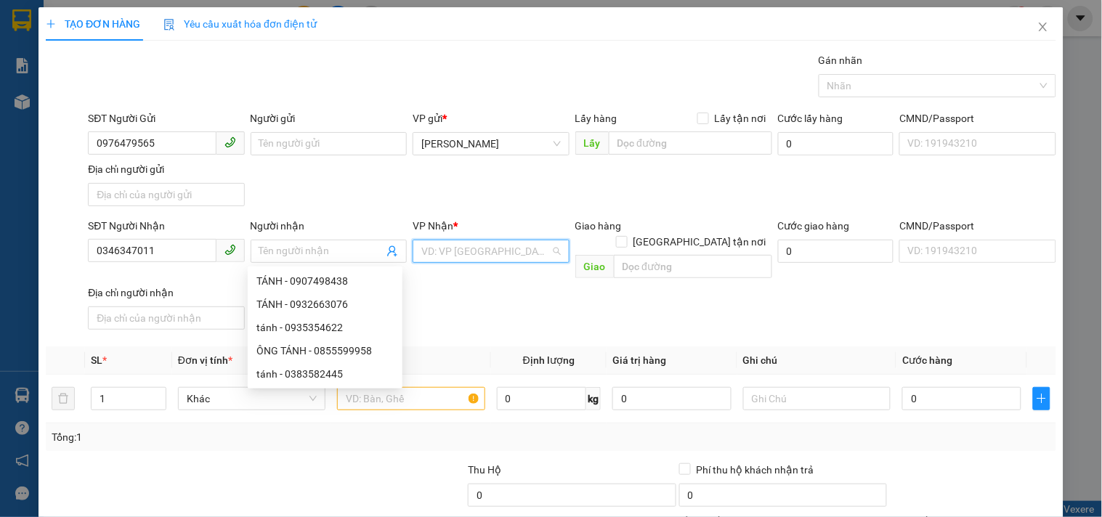
click at [485, 254] on input "search" at bounding box center [485, 251] width 129 height 22
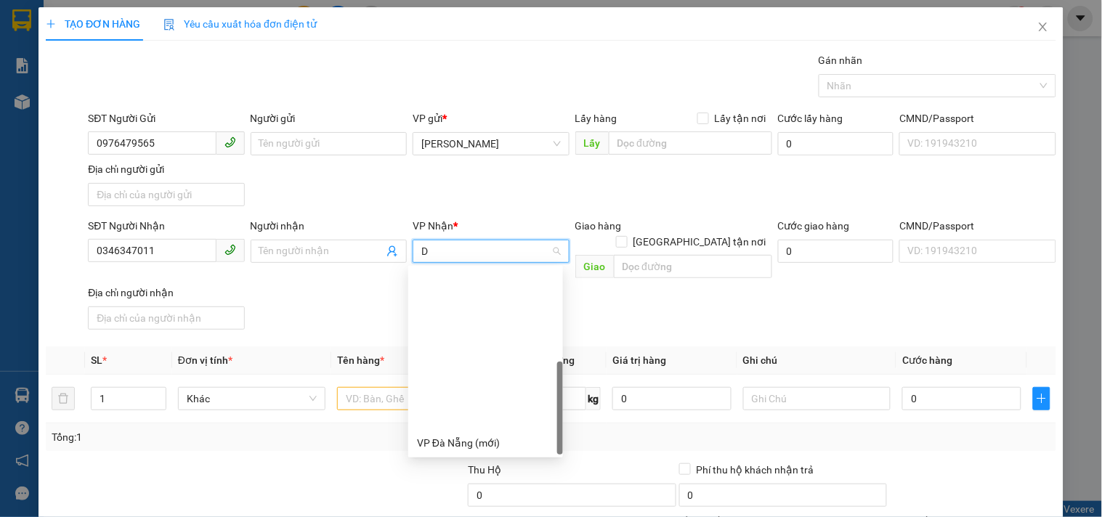
scroll to position [185, 0]
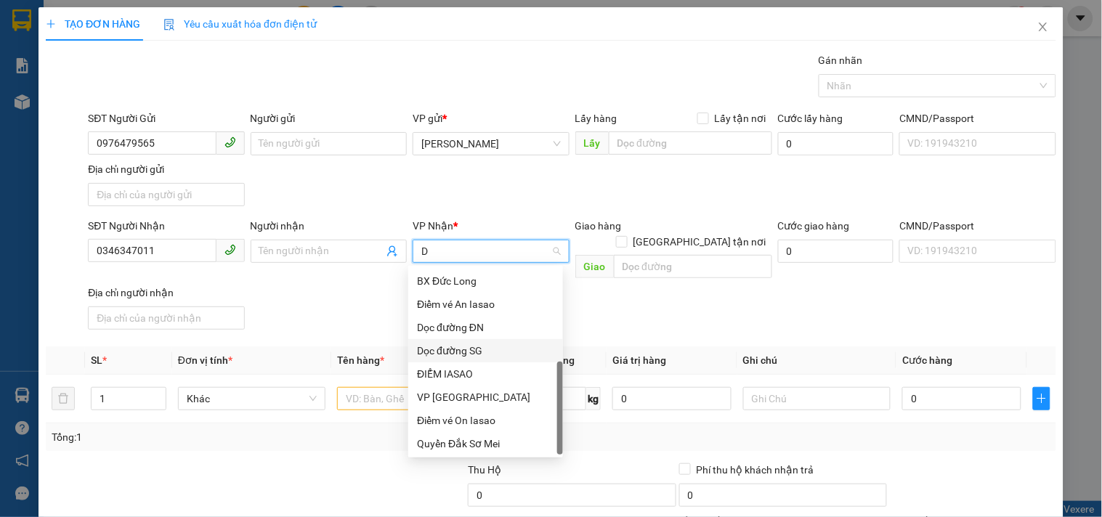
click at [481, 349] on div "Dọc đường SG" at bounding box center [485, 351] width 137 height 16
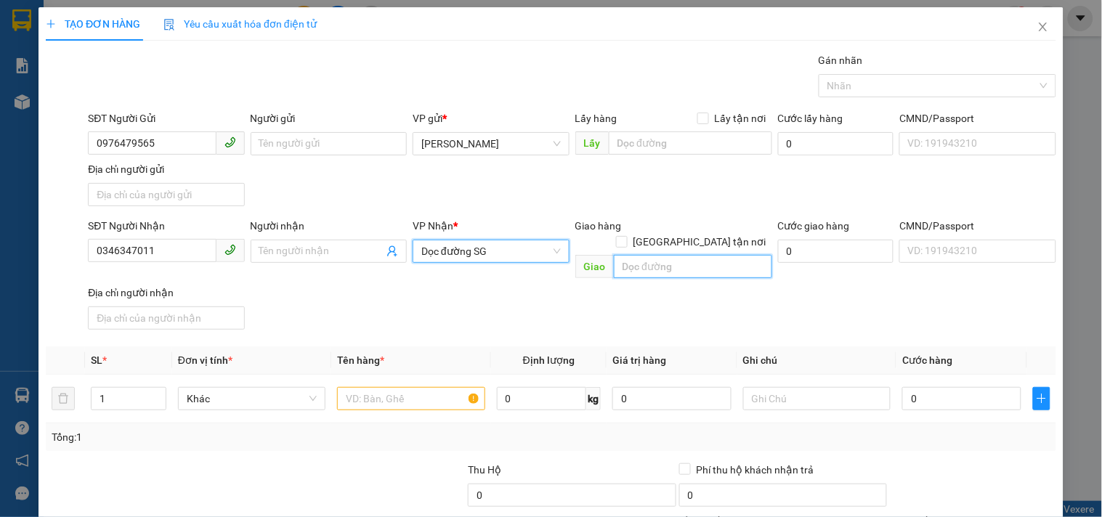
click at [669, 255] on input "text" at bounding box center [693, 266] width 158 height 23
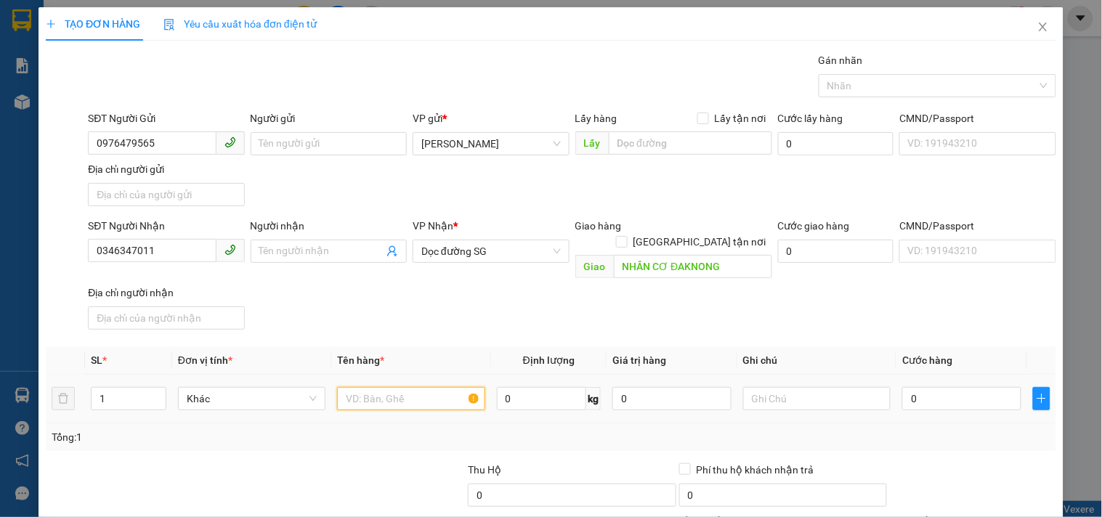
click at [434, 391] on input "text" at bounding box center [410, 398] width 147 height 23
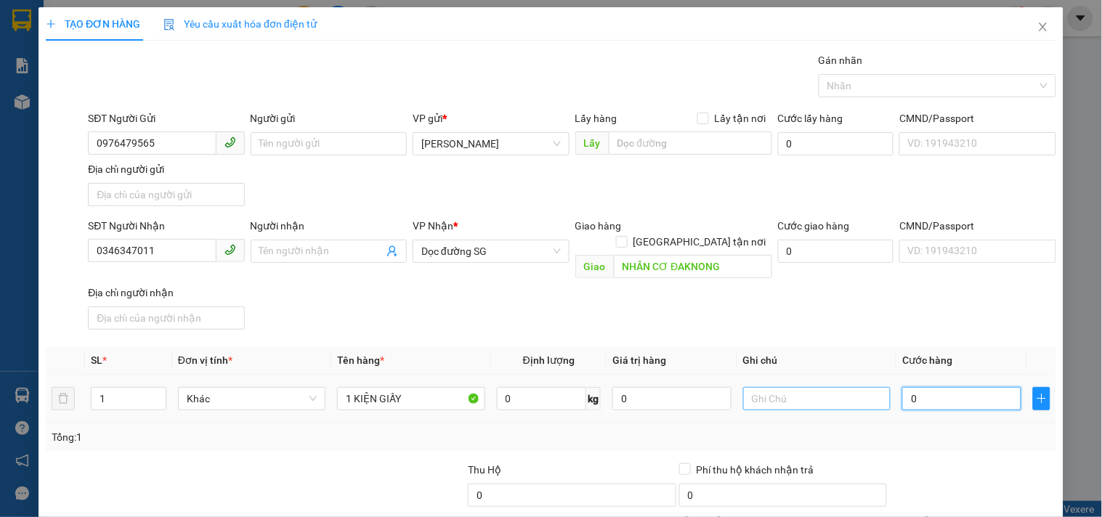
drag, startPoint x: 920, startPoint y: 383, endPoint x: 772, endPoint y: 376, distance: 147.6
click at [918, 387] on input "0" at bounding box center [961, 398] width 119 height 23
drag, startPoint x: 680, startPoint y: 279, endPoint x: 809, endPoint y: 296, distance: 130.5
click at [689, 282] on div "SĐT Người Nhận 0346347011 Người nhận Tên người nhận VP Nhận * Dọc đường SG Giao…" at bounding box center [572, 277] width 974 height 118
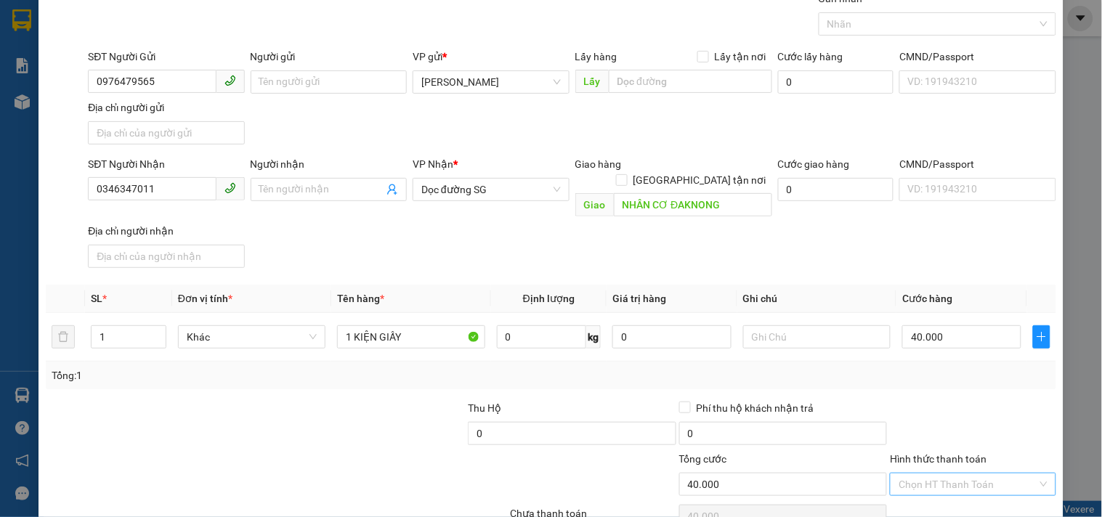
scroll to position [121, 0]
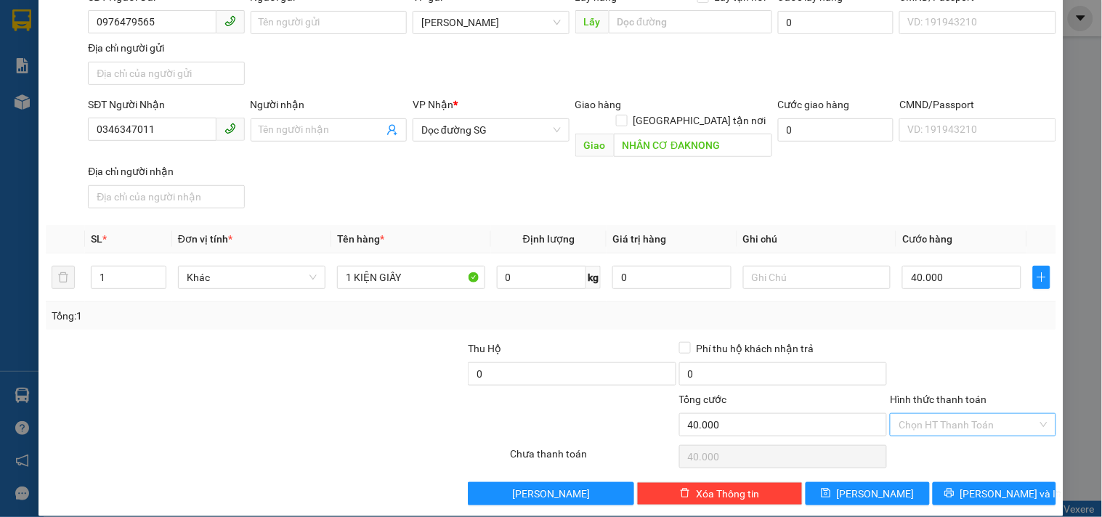
click at [949, 414] on input "Hình thức thanh toán" at bounding box center [968, 425] width 138 height 22
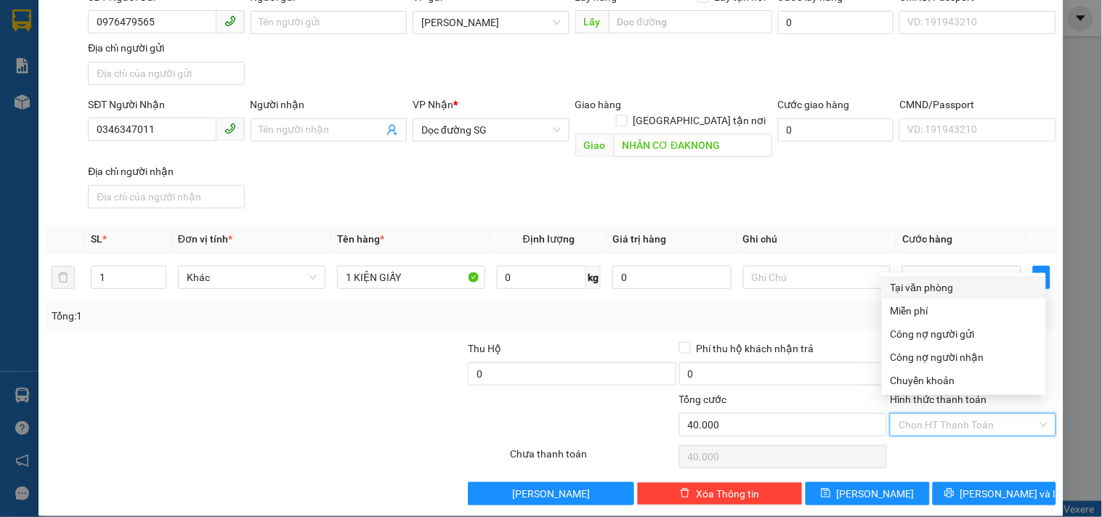
click at [923, 285] on div "Tại văn phòng" at bounding box center [964, 288] width 147 height 16
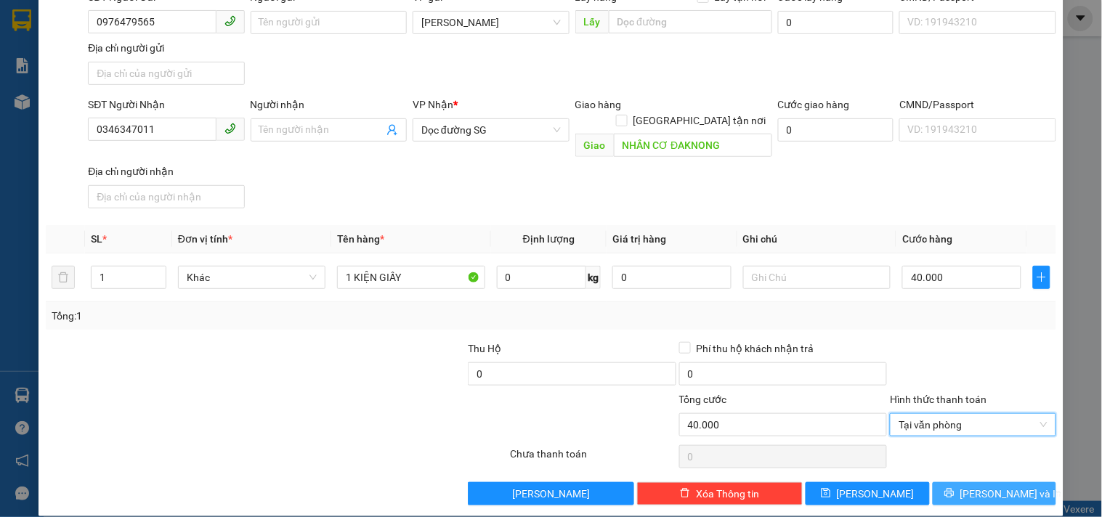
click at [971, 486] on span "[PERSON_NAME] và In" at bounding box center [1011, 494] width 102 height 16
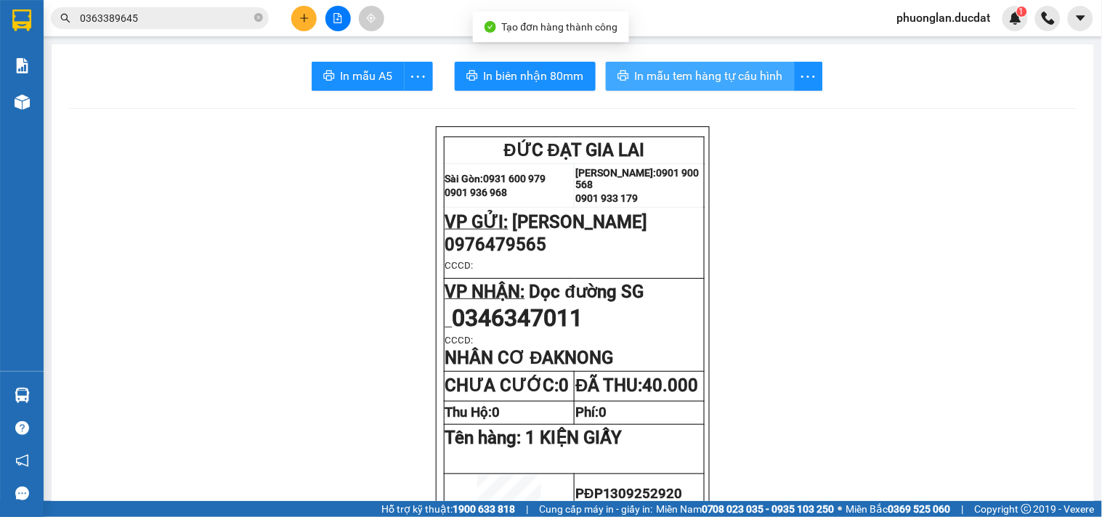
click at [707, 77] on span "In mẫu tem hàng tự cấu hình" at bounding box center [709, 76] width 148 height 18
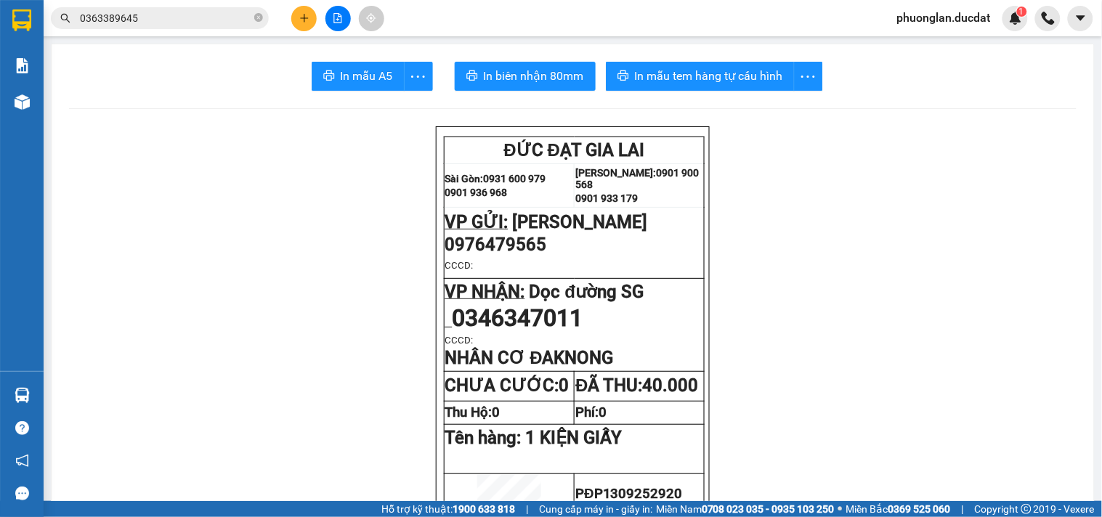
click at [307, 15] on icon "plus" at bounding box center [304, 18] width 10 height 10
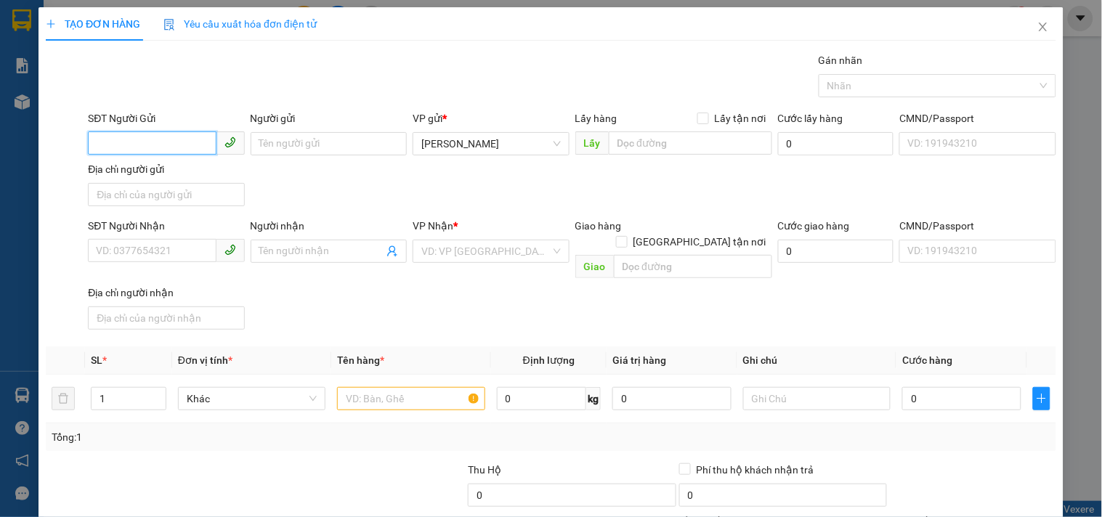
click at [154, 145] on input "SĐT Người Gửi" at bounding box center [152, 142] width 128 height 23
click at [149, 168] on div "0914305237 - VŨ" at bounding box center [167, 173] width 143 height 16
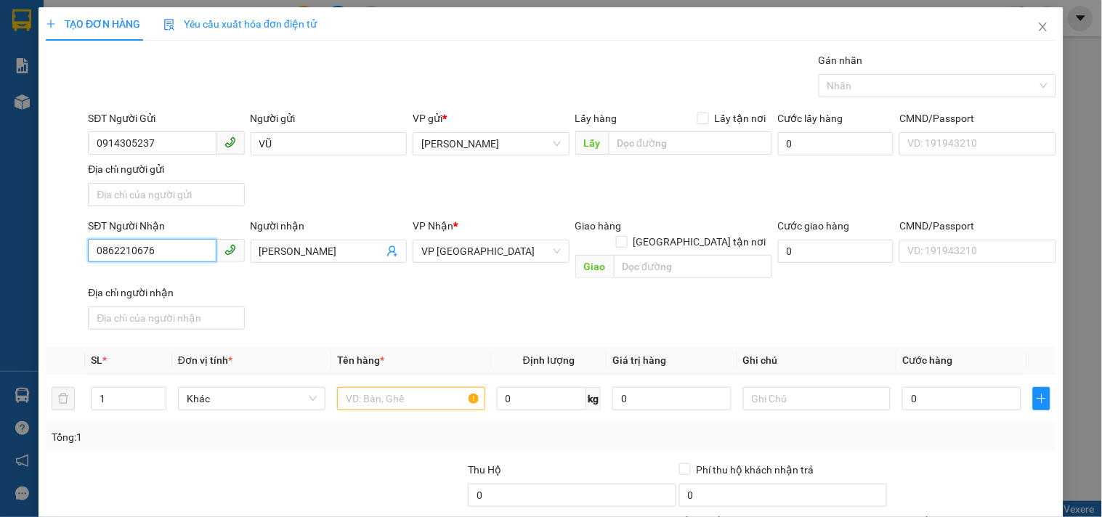
click at [185, 262] on input "0862210676" at bounding box center [152, 250] width 128 height 23
drag, startPoint x: 185, startPoint y: 262, endPoint x: 0, endPoint y: 336, distance: 199.5
click at [0, 336] on div "TẠO ĐƠN HÀNG Yêu cầu xuất hóa đơn điện tử Transit Pickup Surcharge Ids Transit …" at bounding box center [551, 258] width 1102 height 517
drag, startPoint x: 309, startPoint y: 248, endPoint x: 39, endPoint y: 276, distance: 270.9
click at [40, 276] on div "TẠO ĐƠN HÀNG Yêu cầu xuất hóa đơn điện tử Transit Pickup Surcharge Ids Transit …" at bounding box center [551, 322] width 1025 height 631
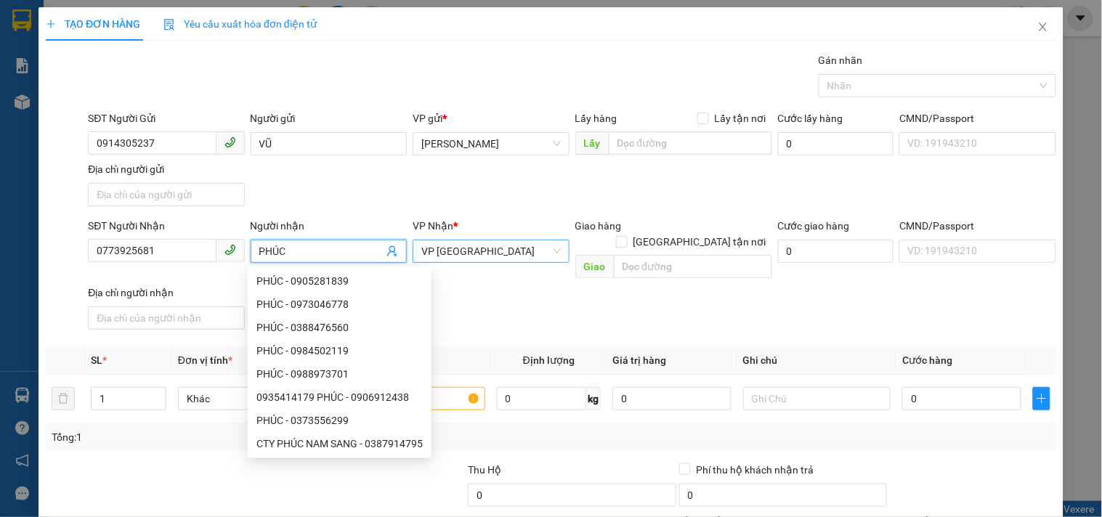
click at [506, 255] on span "VP [GEOGRAPHIC_DATA]" at bounding box center [490, 251] width 139 height 22
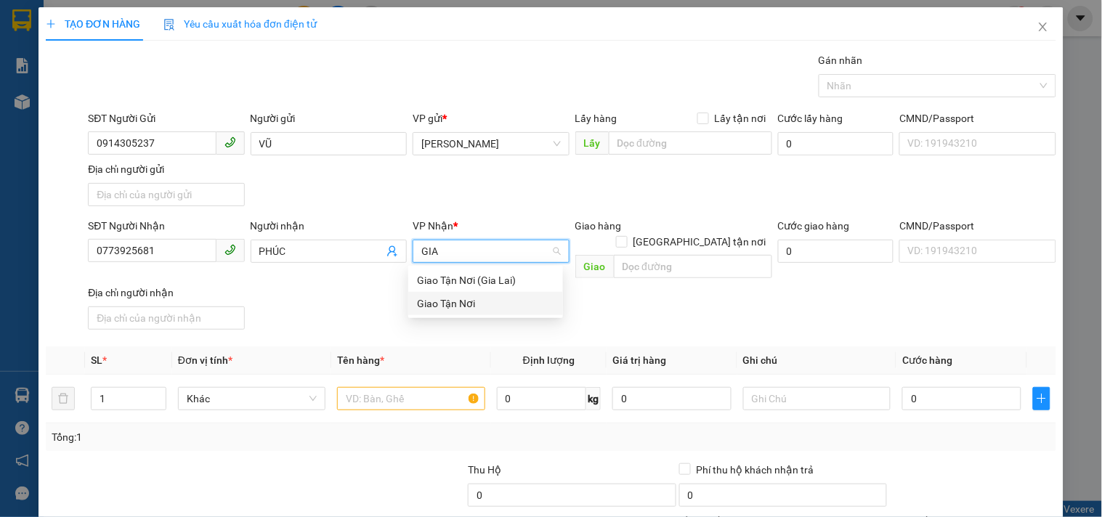
click at [511, 309] on div "Giao Tận Nơi" at bounding box center [485, 304] width 137 height 16
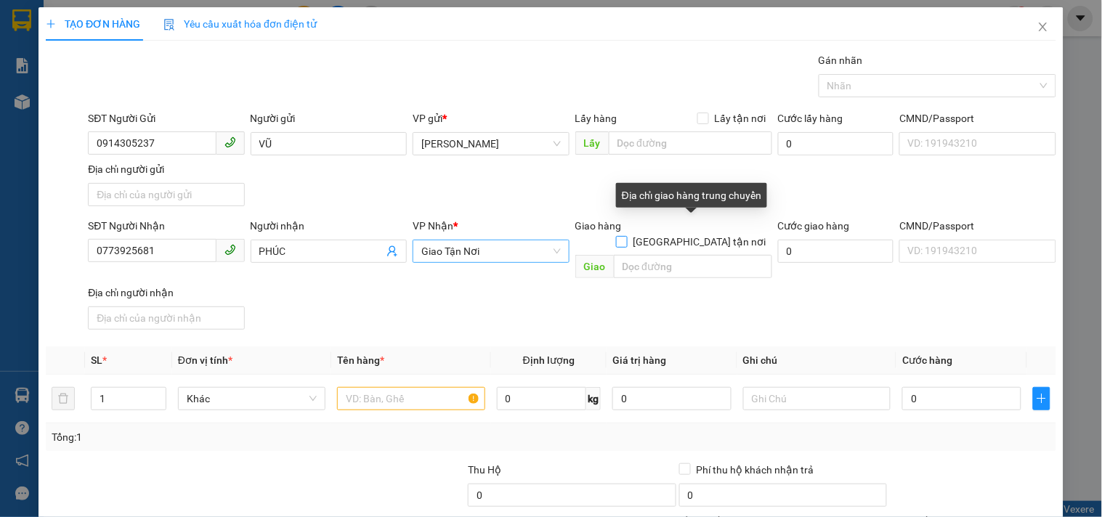
click at [626, 236] on input "[GEOGRAPHIC_DATA] tận nơi" at bounding box center [621, 241] width 10 height 10
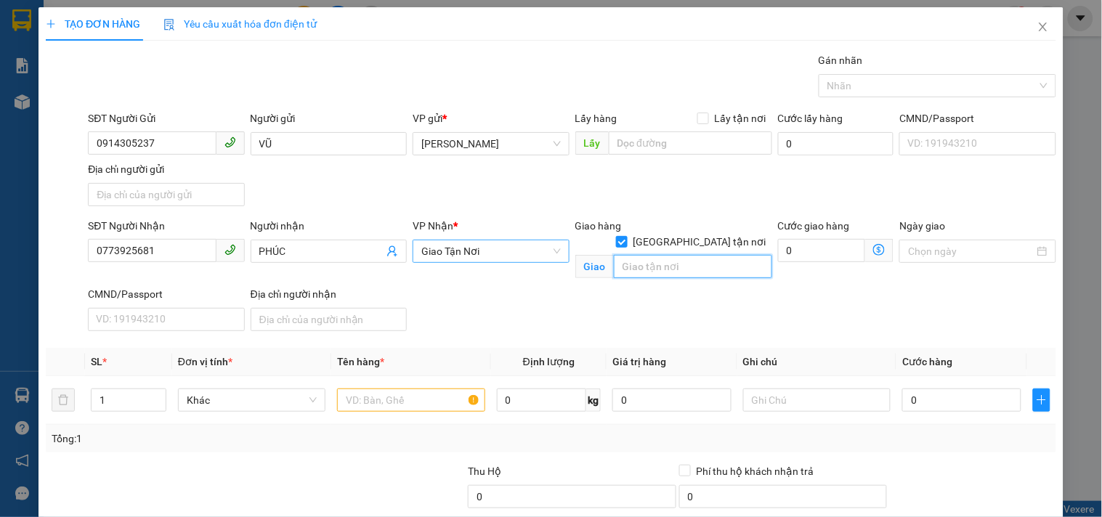
click at [680, 255] on input "text" at bounding box center [693, 266] width 158 height 23
click at [390, 402] on input "text" at bounding box center [410, 400] width 147 height 23
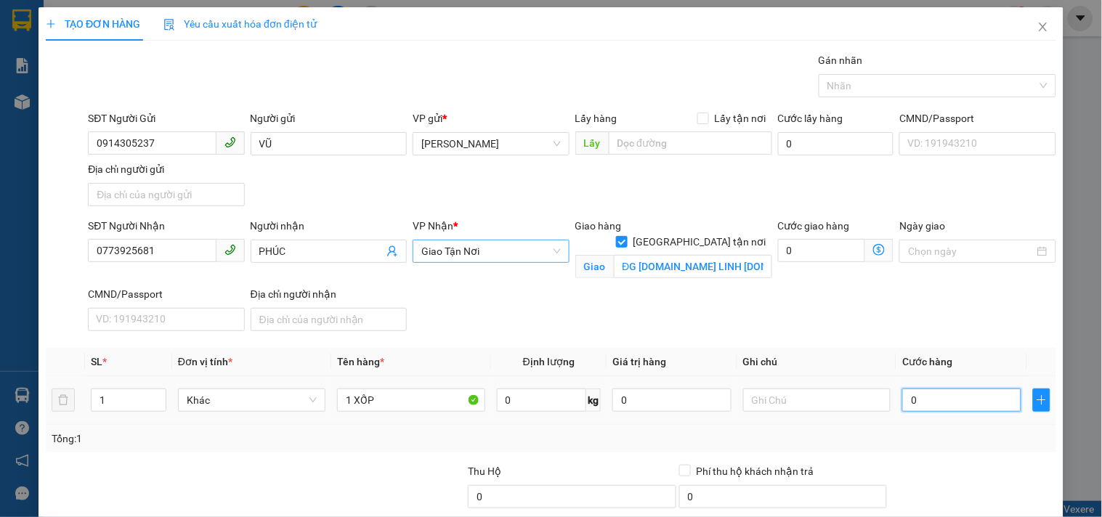
drag, startPoint x: 930, startPoint y: 396, endPoint x: 883, endPoint y: 400, distance: 46.7
click at [928, 397] on input "0" at bounding box center [961, 400] width 119 height 23
click at [815, 400] on input "text" at bounding box center [816, 400] width 147 height 23
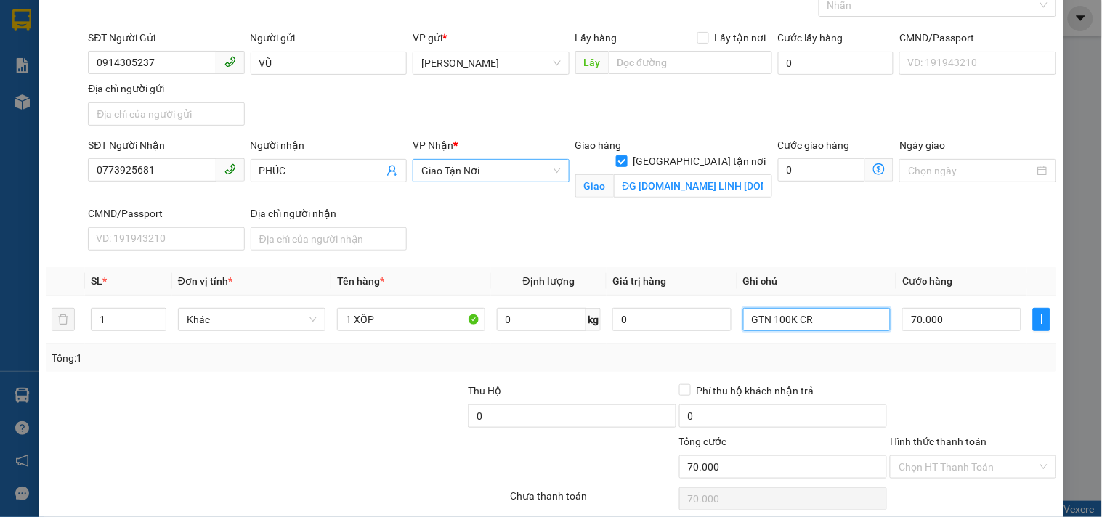
scroll to position [139, 0]
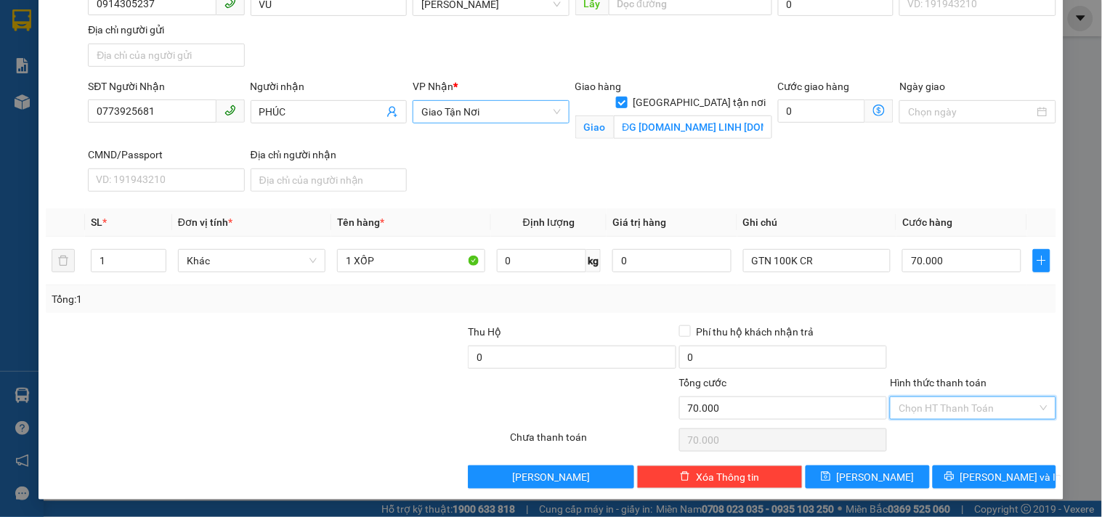
click at [937, 400] on input "Hình thức thanh toán" at bounding box center [968, 408] width 138 height 22
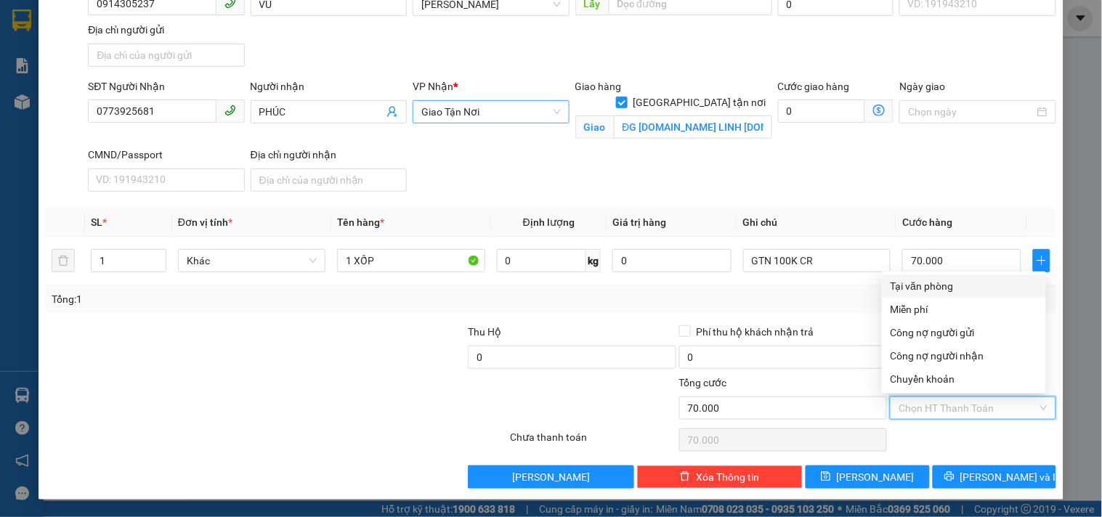
click at [941, 287] on div "Tại văn phòng" at bounding box center [964, 286] width 147 height 16
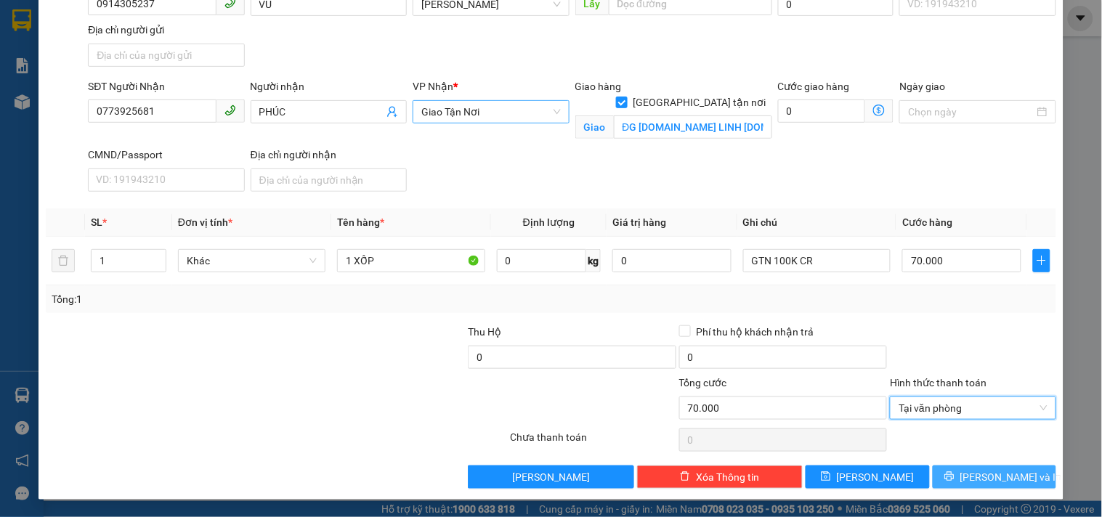
click at [972, 471] on span "[PERSON_NAME] và In" at bounding box center [1011, 477] width 102 height 16
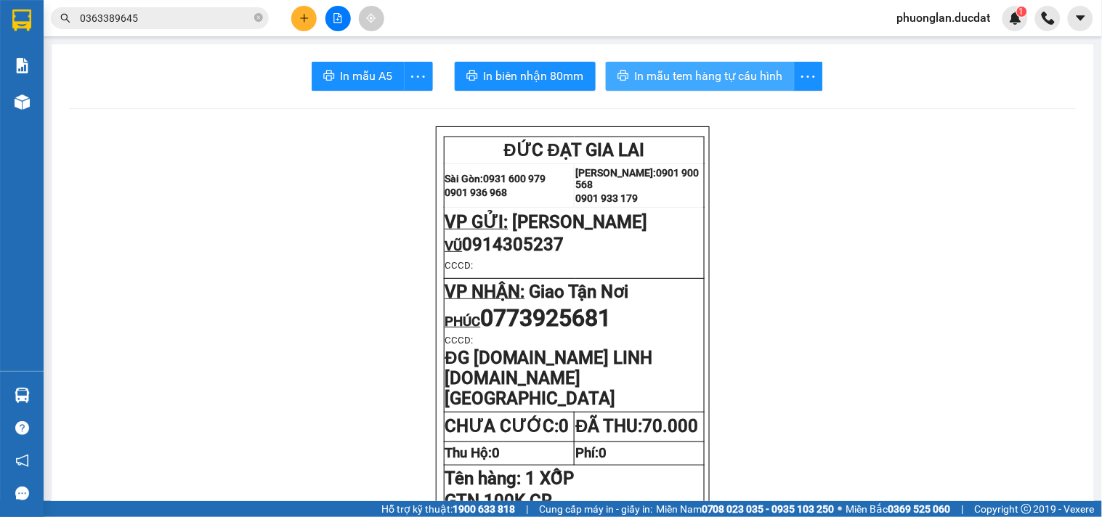
click at [698, 75] on span "In mẫu tem hàng tự cấu hình" at bounding box center [709, 76] width 148 height 18
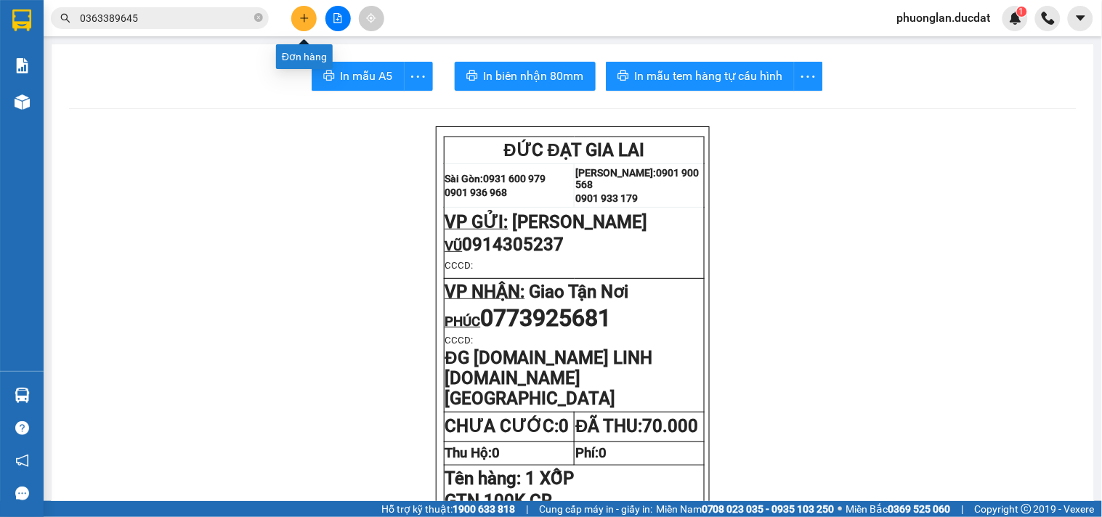
click at [307, 23] on button at bounding box center [303, 18] width 25 height 25
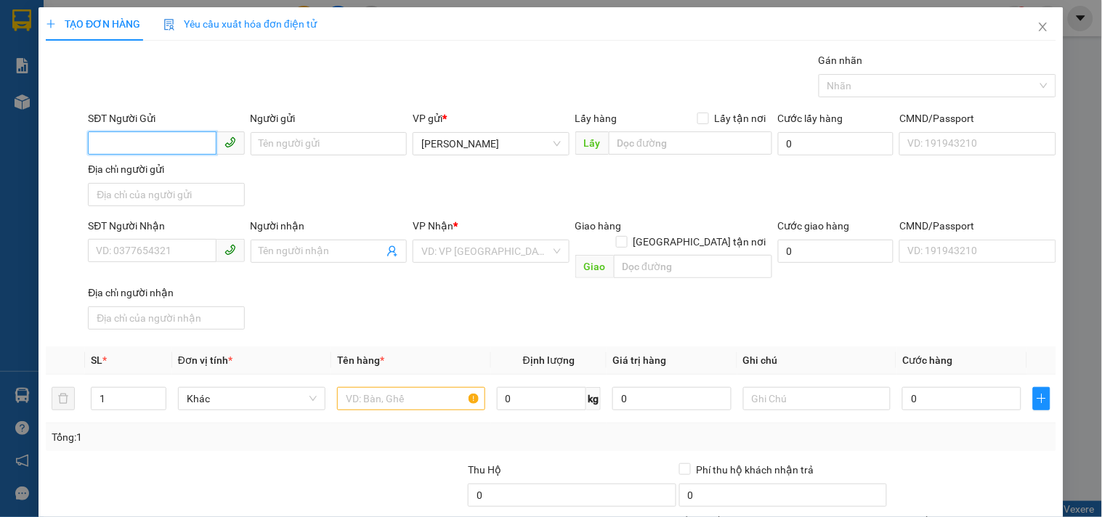
click at [155, 140] on input "SĐT Người Gửi" at bounding box center [152, 142] width 128 height 23
click at [179, 170] on div "0967213456 - THUẬN" at bounding box center [164, 173] width 137 height 16
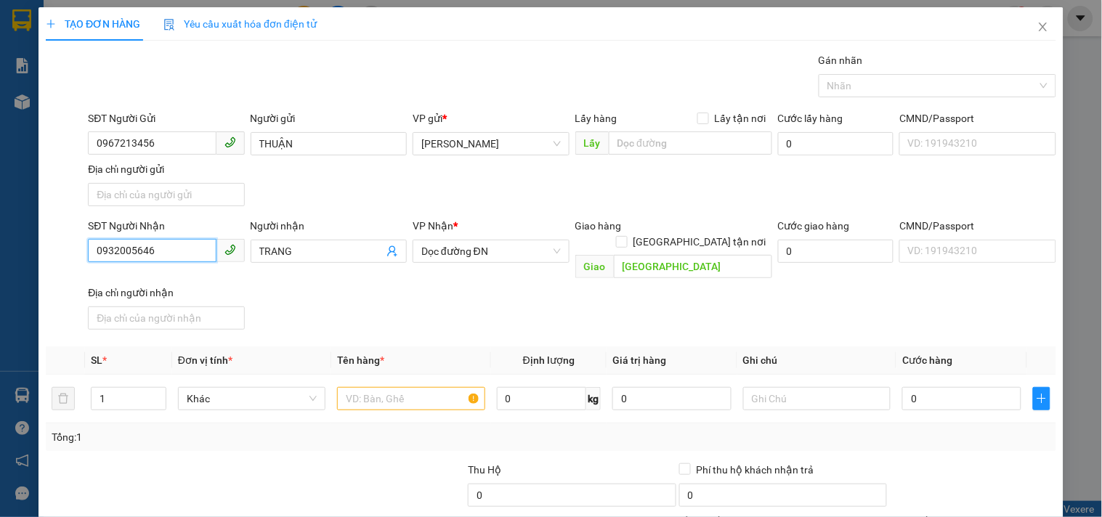
drag, startPoint x: 166, startPoint y: 253, endPoint x: 0, endPoint y: 248, distance: 165.7
click at [0, 248] on div "TẠO ĐƠN HÀNG Yêu cầu xuất hóa đơn điện tử Transit Pickup Surcharge Ids Transit …" at bounding box center [551, 258] width 1102 height 517
click at [333, 242] on span "TRANG" at bounding box center [329, 251] width 156 height 23
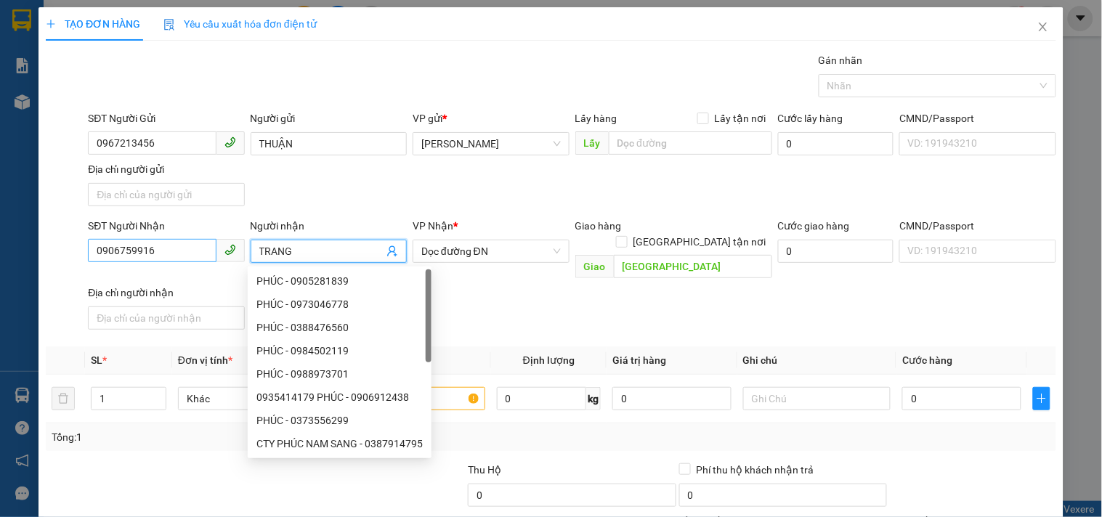
drag, startPoint x: 333, startPoint y: 242, endPoint x: 177, endPoint y: 238, distance: 155.5
click at [193, 244] on div "SĐT Người Nhận 0906759916 Người nhận TRANG VP Nhận * Dọc đường ĐN Giao hàng Gia…" at bounding box center [572, 277] width 974 height 118
drag, startPoint x: 312, startPoint y: 257, endPoint x: 153, endPoint y: 257, distance: 159.8
click at [153, 257] on div "SĐT Người Nhận 0906759916 Người nhận TRANG VP Nhận * Dọc đường ĐN Giao hàng Gia…" at bounding box center [572, 277] width 974 height 118
click at [490, 252] on span "Dọc đường ĐN" at bounding box center [490, 251] width 139 height 22
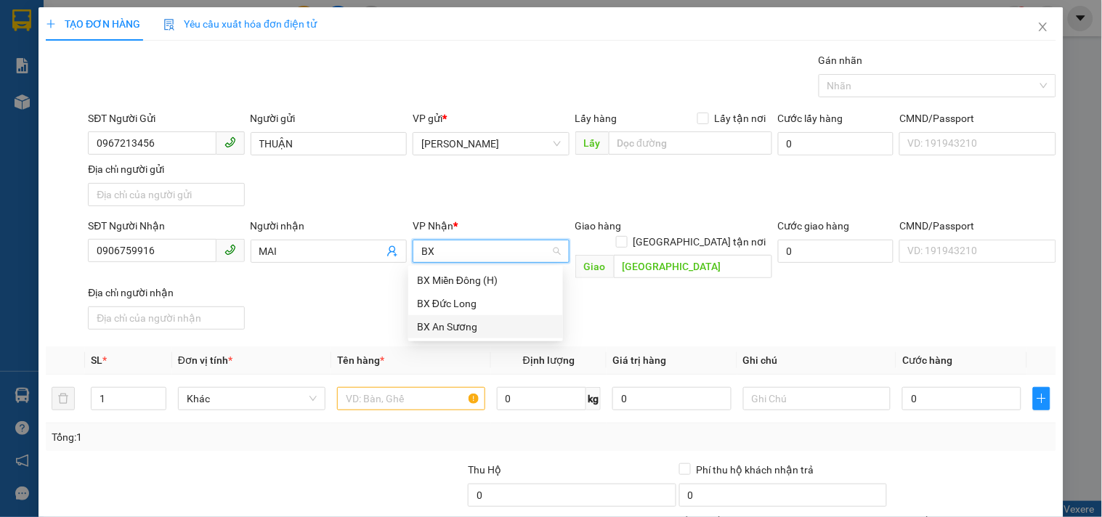
drag, startPoint x: 466, startPoint y: 325, endPoint x: 635, endPoint y: 250, distance: 185.4
click at [467, 325] on div "BX An Sương" at bounding box center [485, 327] width 137 height 16
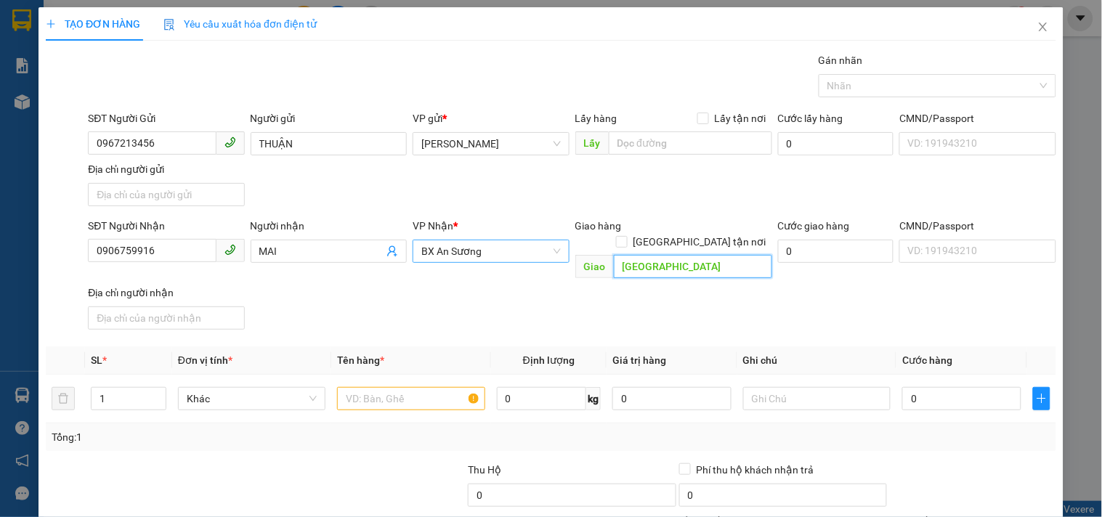
click at [662, 255] on input "CHỢ MIẾU BÔNG" at bounding box center [693, 266] width 158 height 23
click at [693, 296] on div "SĐT Người Nhận 0906759916 Người nhận MAI VP Nhận * BX An Sương Giao hàng Giao t…" at bounding box center [572, 277] width 974 height 118
click at [445, 387] on input "text" at bounding box center [410, 398] width 147 height 23
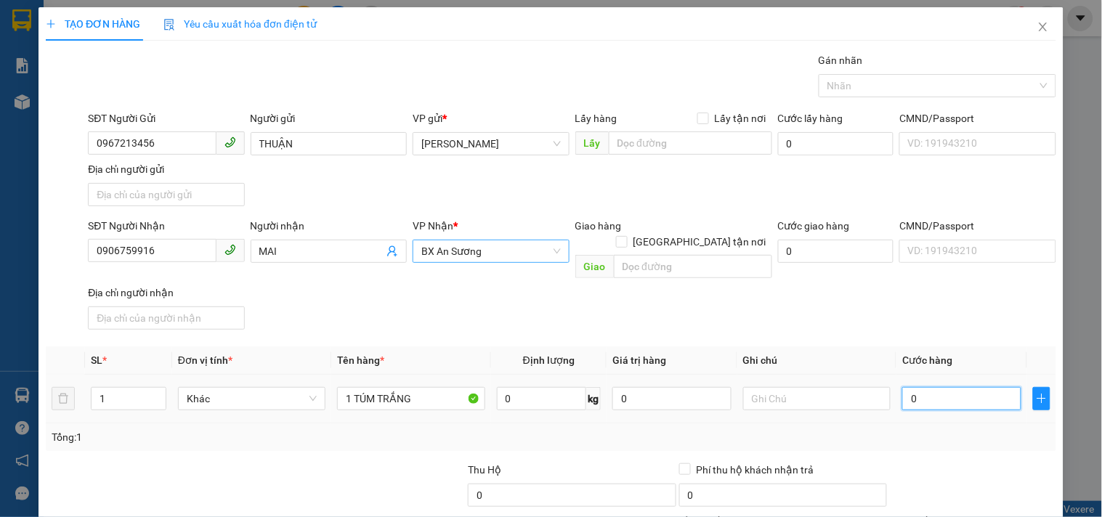
click at [928, 387] on input "0" at bounding box center [961, 398] width 119 height 23
click at [808, 387] on input "text" at bounding box center [816, 398] width 147 height 23
click at [147, 240] on input "0906759916" at bounding box center [152, 250] width 128 height 23
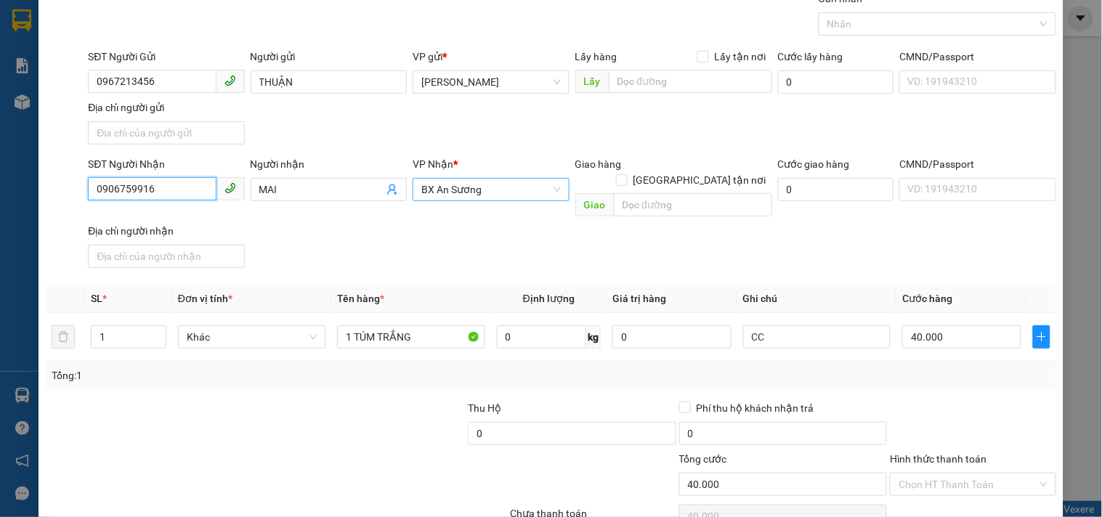
scroll to position [121, 0]
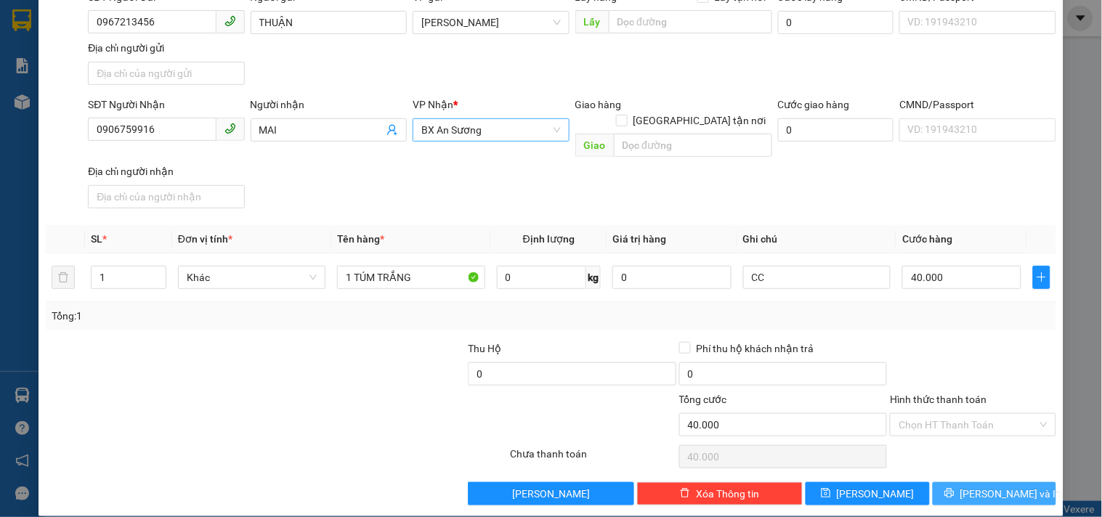
click at [954, 489] on icon "printer" at bounding box center [948, 493] width 9 height 9
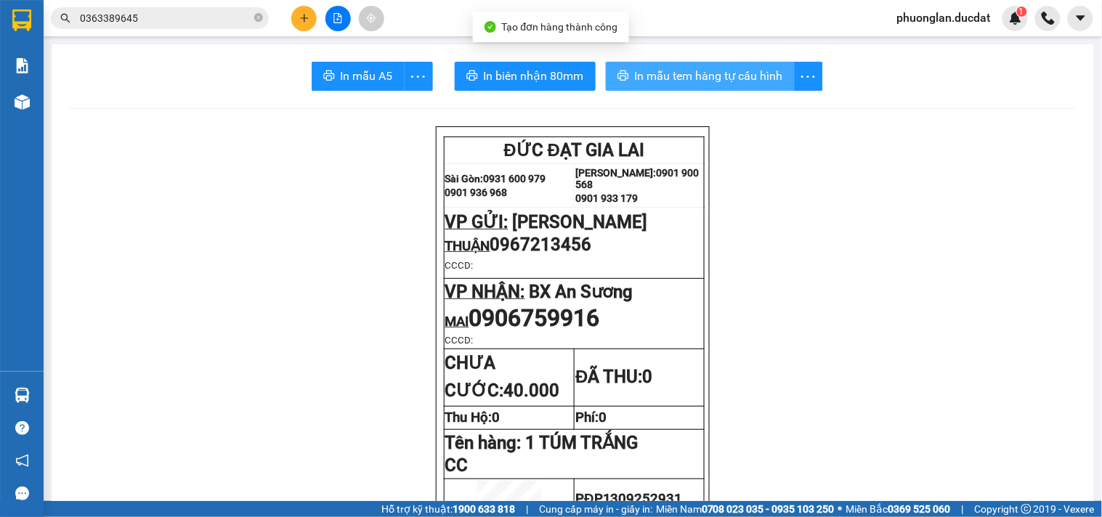
click at [619, 83] on span "printer" at bounding box center [623, 77] width 12 height 14
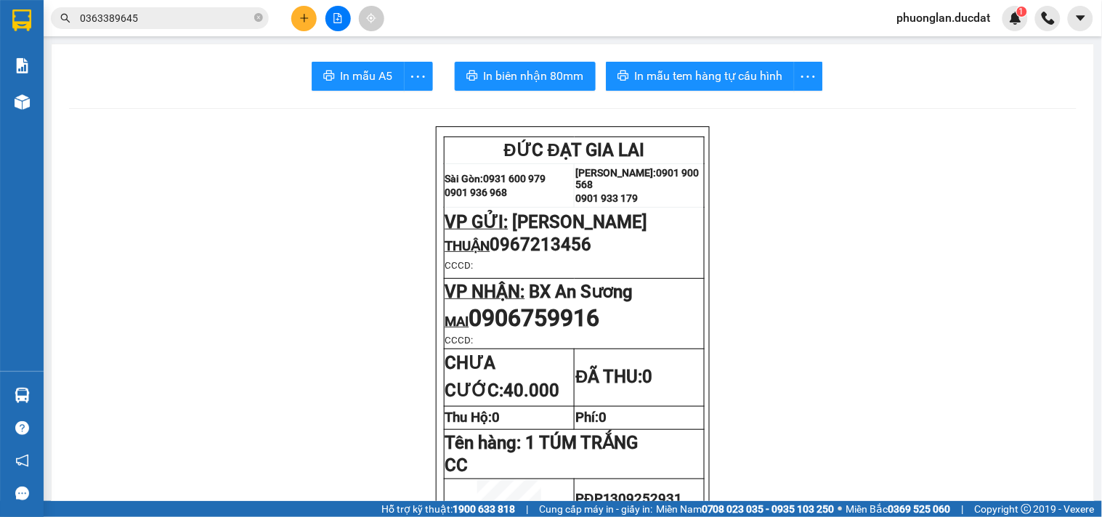
click at [307, 11] on button at bounding box center [303, 18] width 25 height 25
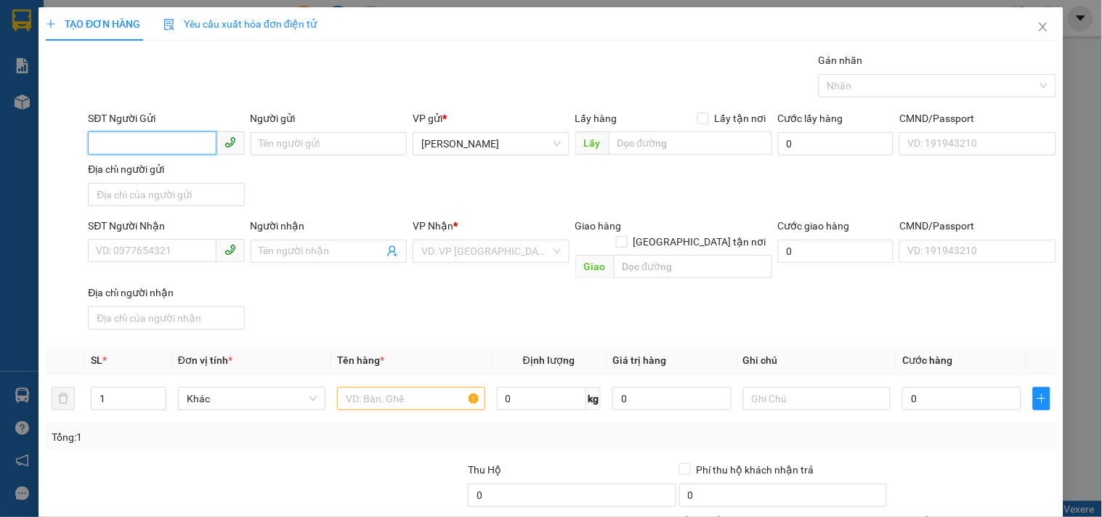
click at [147, 142] on input "SĐT Người Gửi" at bounding box center [152, 142] width 128 height 23
click at [139, 176] on div "0938461237 - HÙNG" at bounding box center [164, 173] width 137 height 16
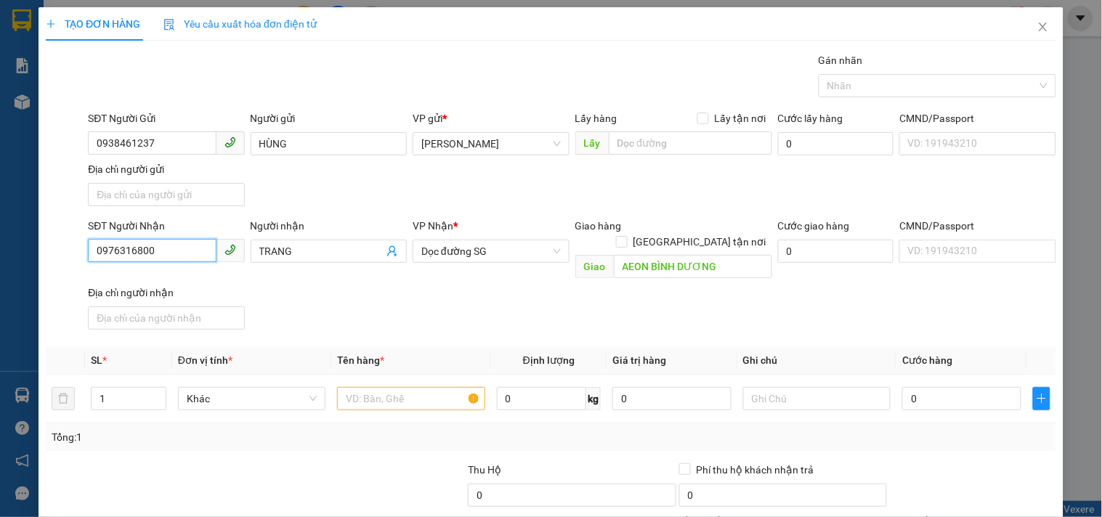
drag, startPoint x: 171, startPoint y: 248, endPoint x: 0, endPoint y: 266, distance: 171.7
click at [0, 266] on div "TẠO ĐƠN HÀNG Yêu cầu xuất hóa đơn điện tử Transit Pickup Surcharge Ids Transit …" at bounding box center [551, 258] width 1102 height 517
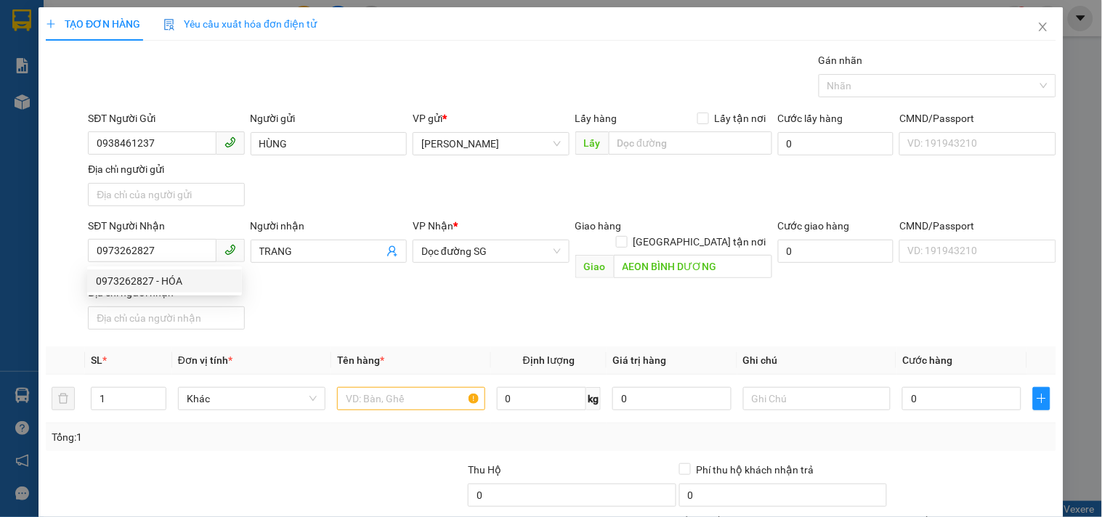
click at [173, 295] on div "0973262827 0973262827 - HÓA" at bounding box center [164, 281] width 155 height 29
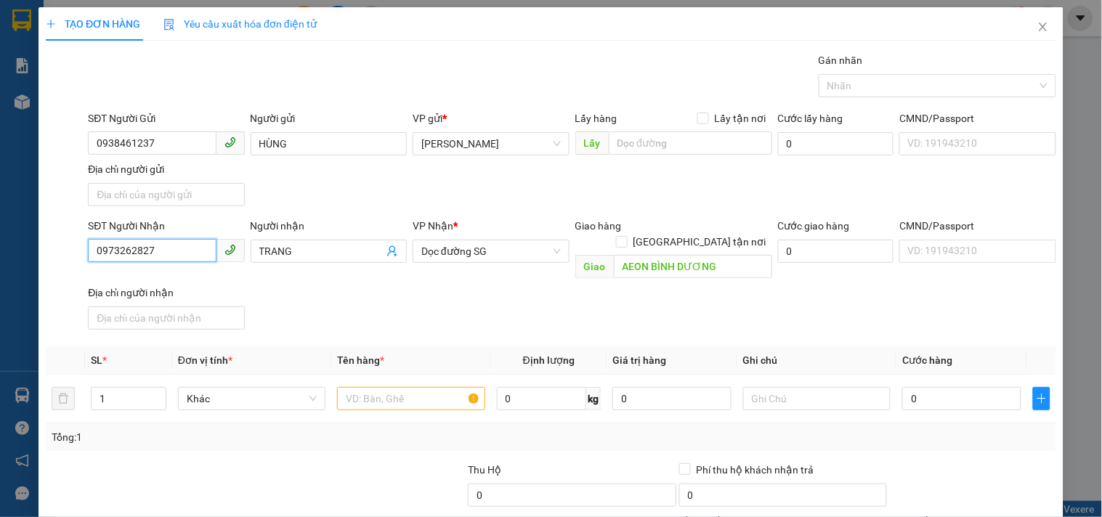
click at [171, 250] on input "0973262827" at bounding box center [152, 250] width 128 height 23
click at [184, 284] on div "0973262827 - HÓA" at bounding box center [164, 281] width 137 height 16
click at [398, 391] on input "text" at bounding box center [410, 398] width 147 height 23
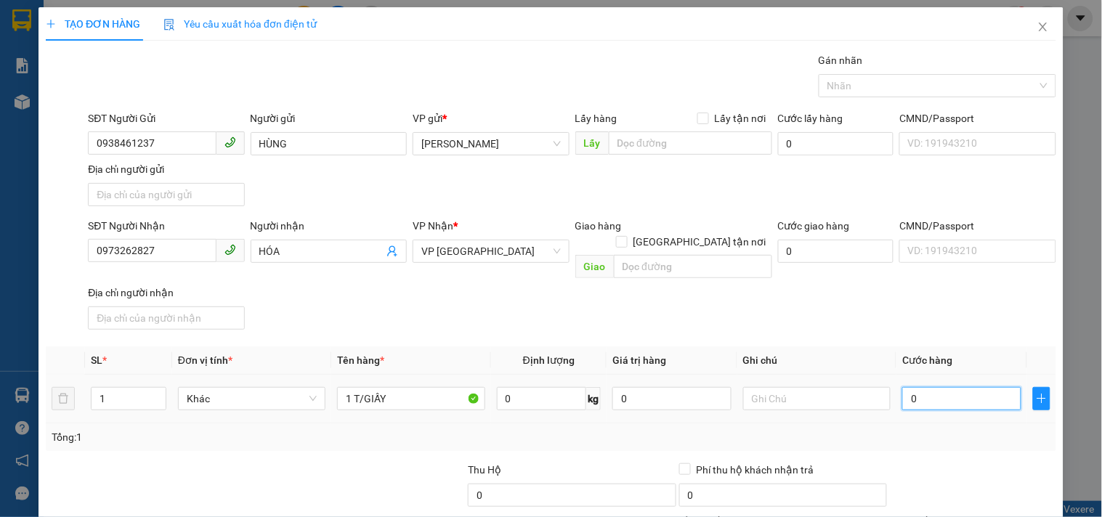
click at [913, 387] on input "0" at bounding box center [961, 398] width 119 height 23
click at [891, 287] on div "SĐT Người Nhận 0973262827 Người nhận HÓA VP Nhận * VP Sài Gòn Giao hàng Giao tậ…" at bounding box center [572, 277] width 974 height 118
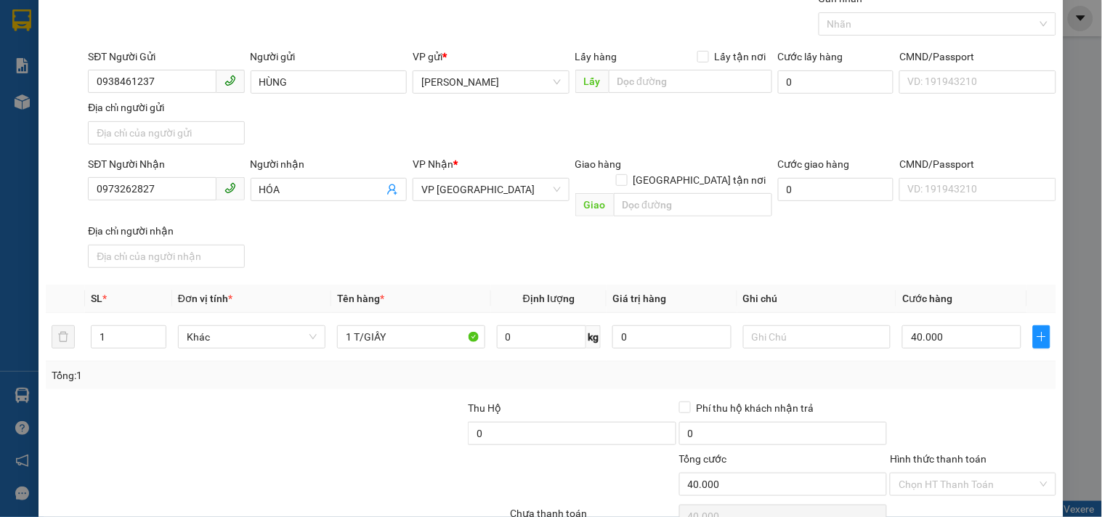
scroll to position [121, 0]
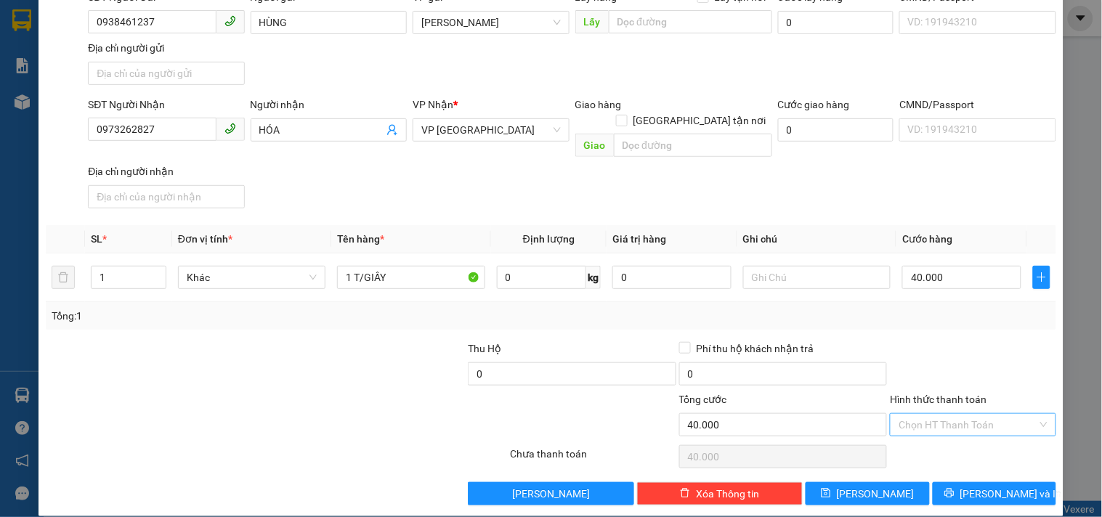
click at [936, 414] on input "Hình thức thanh toán" at bounding box center [968, 425] width 138 height 22
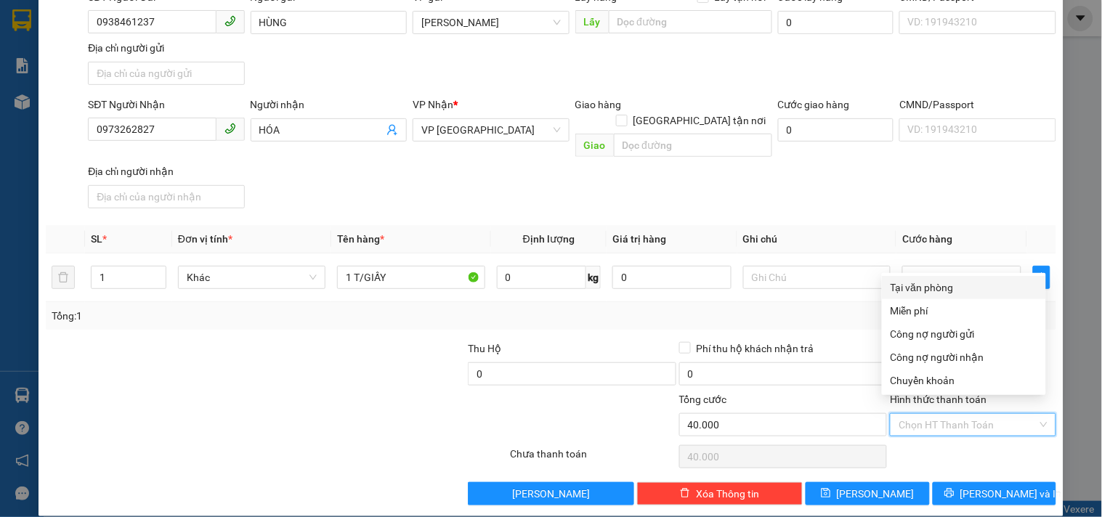
click at [928, 283] on div "Tại văn phòng" at bounding box center [964, 288] width 147 height 16
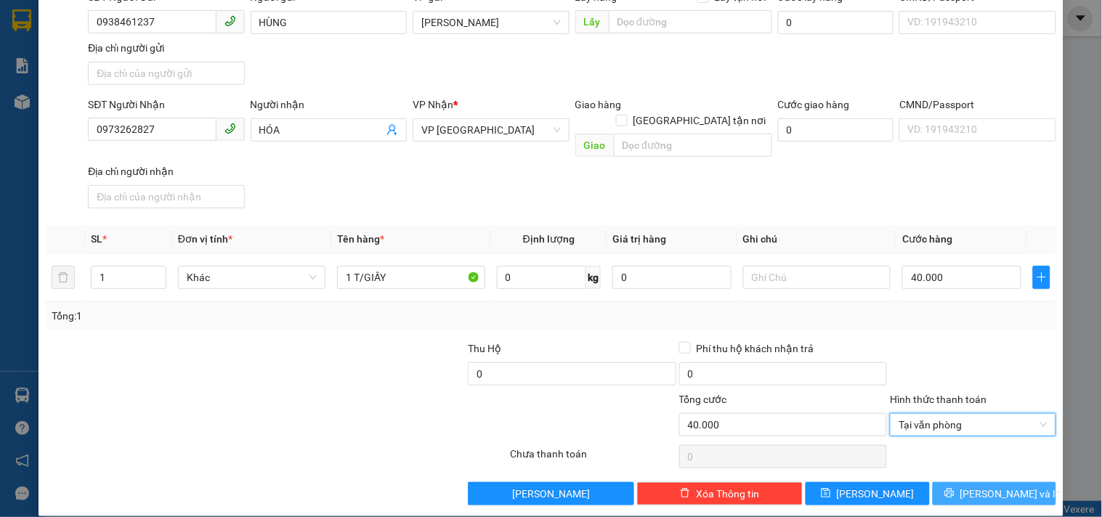
click at [955, 488] on icon "printer" at bounding box center [949, 493] width 10 height 10
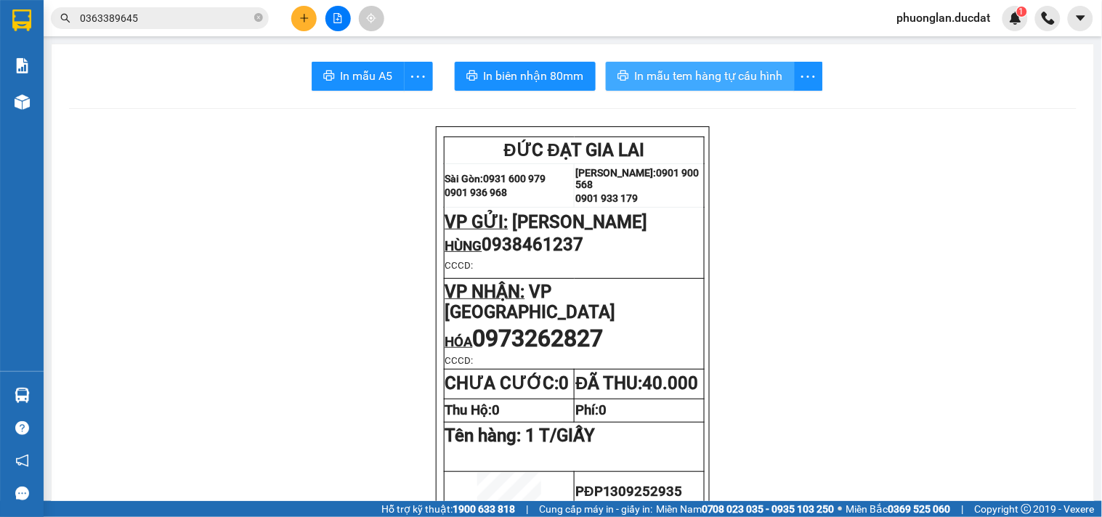
click at [729, 70] on span "In mẫu tem hàng tự cấu hình" at bounding box center [709, 76] width 148 height 18
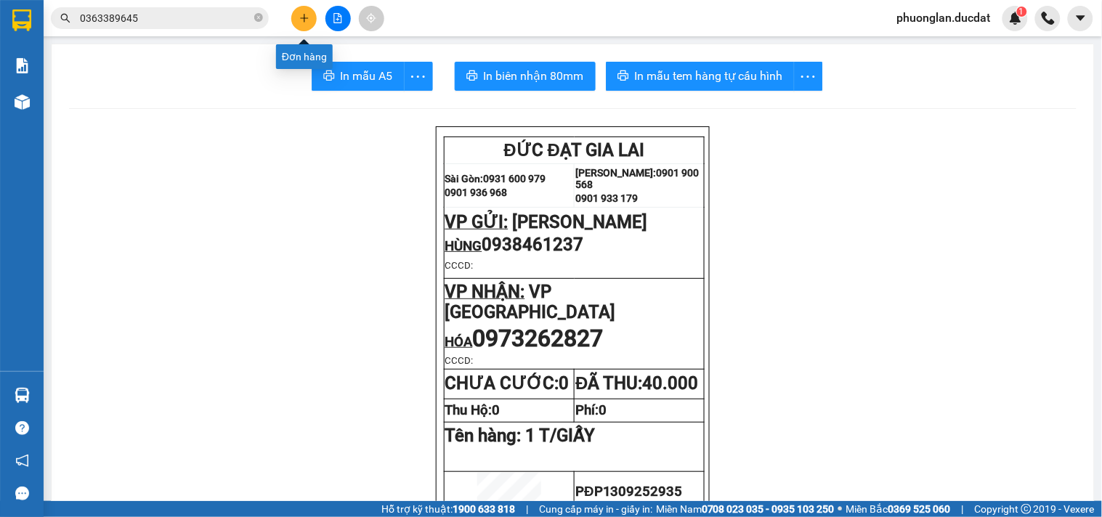
click at [296, 23] on button at bounding box center [303, 18] width 25 height 25
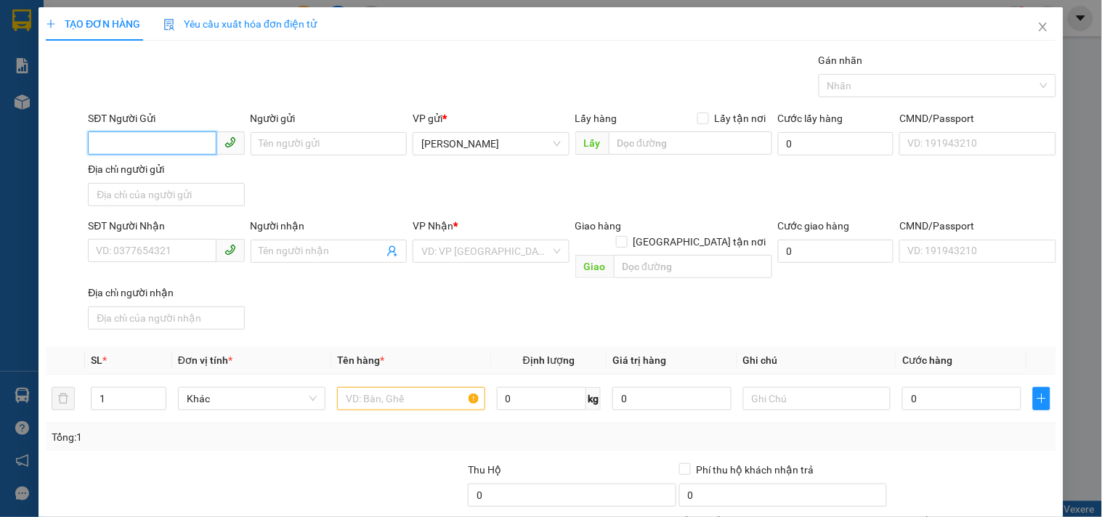
drag, startPoint x: 169, startPoint y: 142, endPoint x: 150, endPoint y: 133, distance: 21.5
click at [167, 142] on input "SĐT Người Gửi" at bounding box center [152, 142] width 128 height 23
click at [169, 177] on div "0396523580 - THẢO" at bounding box center [164, 173] width 137 height 16
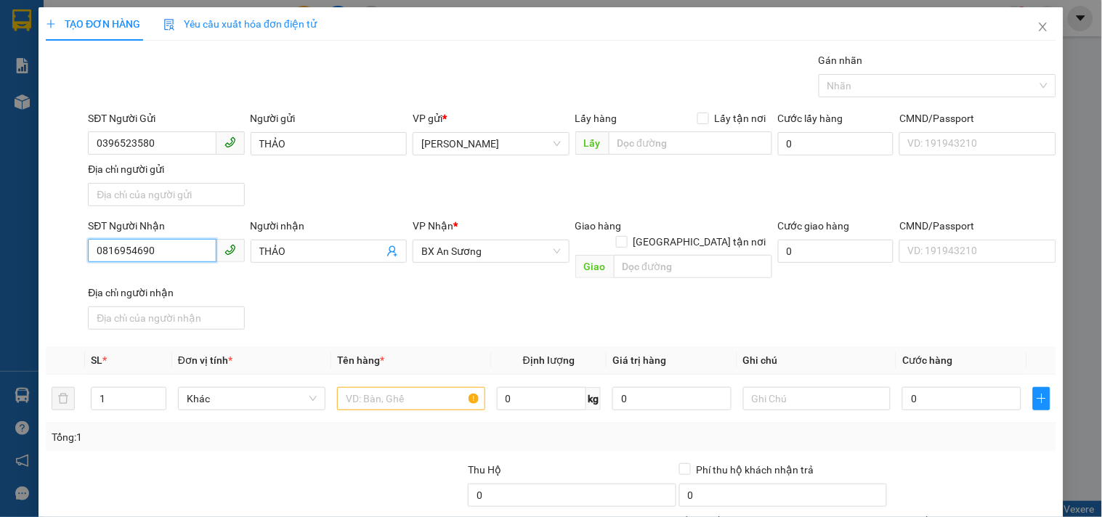
drag, startPoint x: 189, startPoint y: 253, endPoint x: 0, endPoint y: 299, distance: 194.5
click at [0, 299] on div "TẠO ĐƠN HÀNG Yêu cầu xuất hóa đơn điện tử Transit Pickup Surcharge Ids Transit …" at bounding box center [551, 258] width 1102 height 517
click at [214, 278] on div "0363500046" at bounding box center [164, 281] width 137 height 16
click at [365, 387] on input "text" at bounding box center [410, 398] width 147 height 23
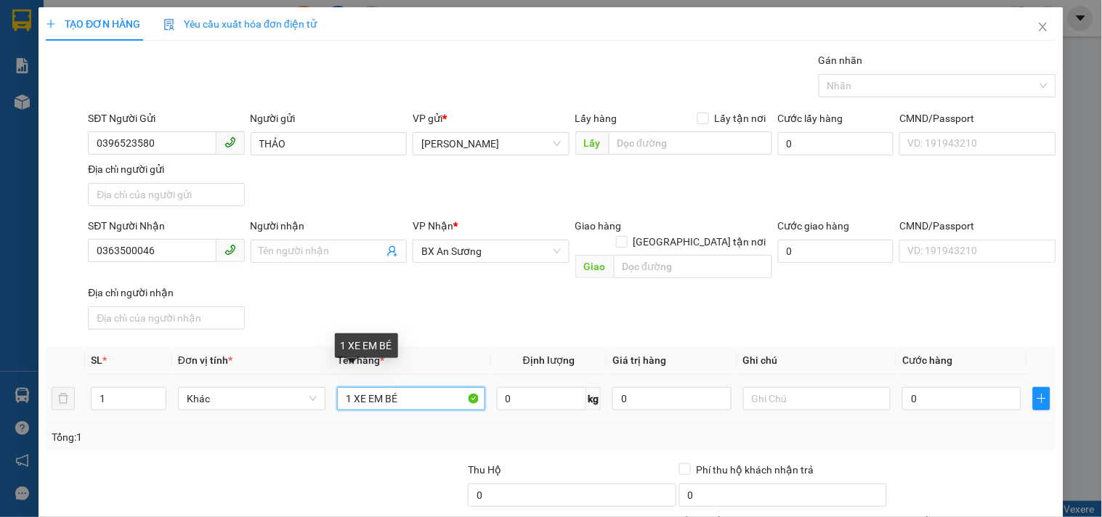
drag, startPoint x: 395, startPoint y: 390, endPoint x: 375, endPoint y: 391, distance: 20.4
click at [375, 391] on input "1 XE EM BÉ" at bounding box center [410, 398] width 147 height 23
click at [351, 387] on input "1 XE EM BÉ" at bounding box center [410, 398] width 147 height 23
click at [387, 387] on input "1 KIỆN(XE EM BÉ" at bounding box center [410, 398] width 147 height 23
click at [437, 395] on div "1 KIỆN(XE ĐẨY EM BÉ" at bounding box center [410, 398] width 147 height 29
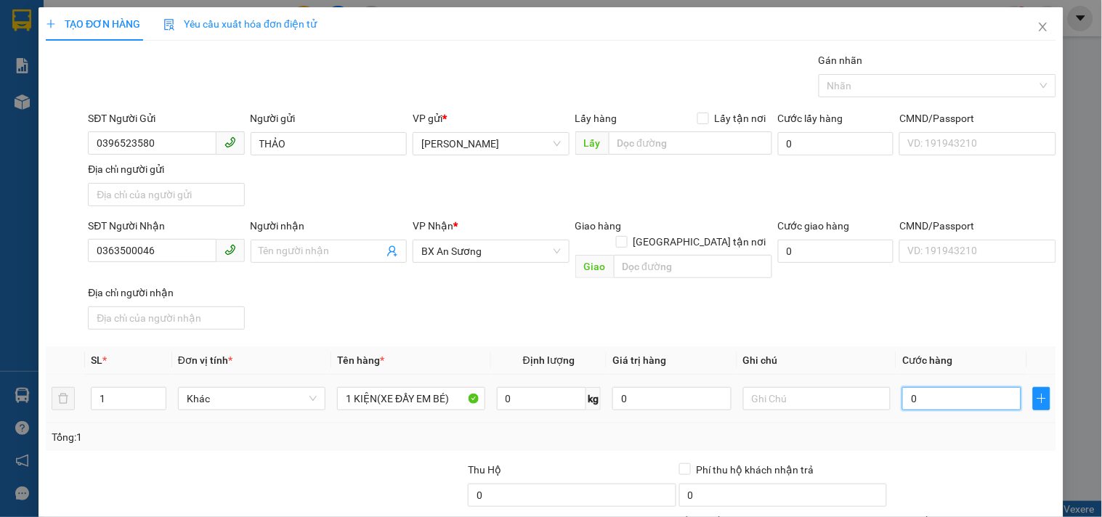
click at [939, 392] on input "0" at bounding box center [961, 398] width 119 height 23
click at [904, 312] on div "SĐT Người Nhận 0363500046 Người nhận Tên người nhận VP Nhận * BX An Sương Giao …" at bounding box center [572, 277] width 974 height 118
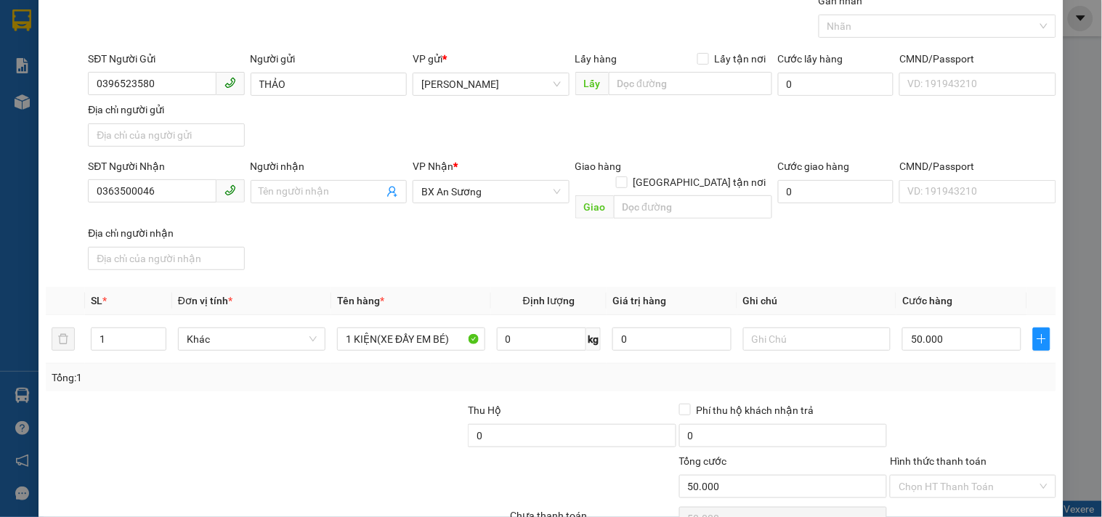
scroll to position [121, 0]
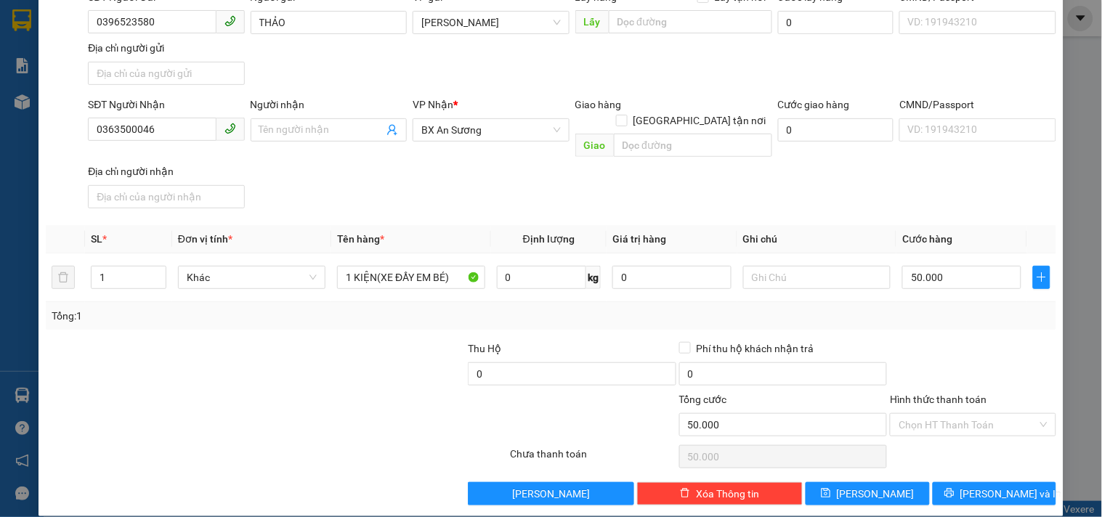
drag, startPoint x: 948, startPoint y: 402, endPoint x: 944, endPoint y: 394, distance: 8.1
click at [944, 394] on div "Hình thức thanh toán Chọn HT Thanh Toán" at bounding box center [973, 417] width 166 height 51
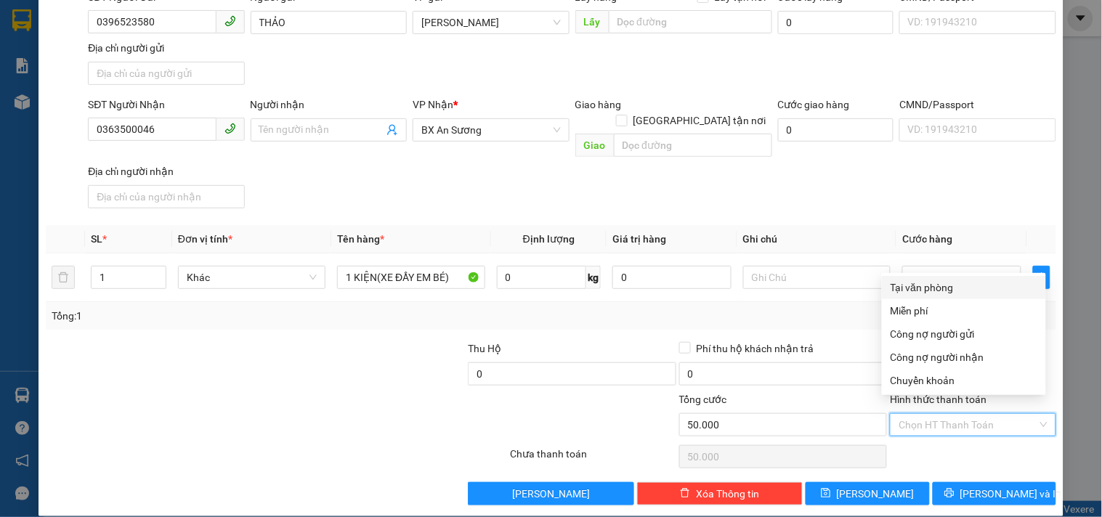
click at [926, 280] on div "Tại văn phòng" at bounding box center [964, 288] width 147 height 16
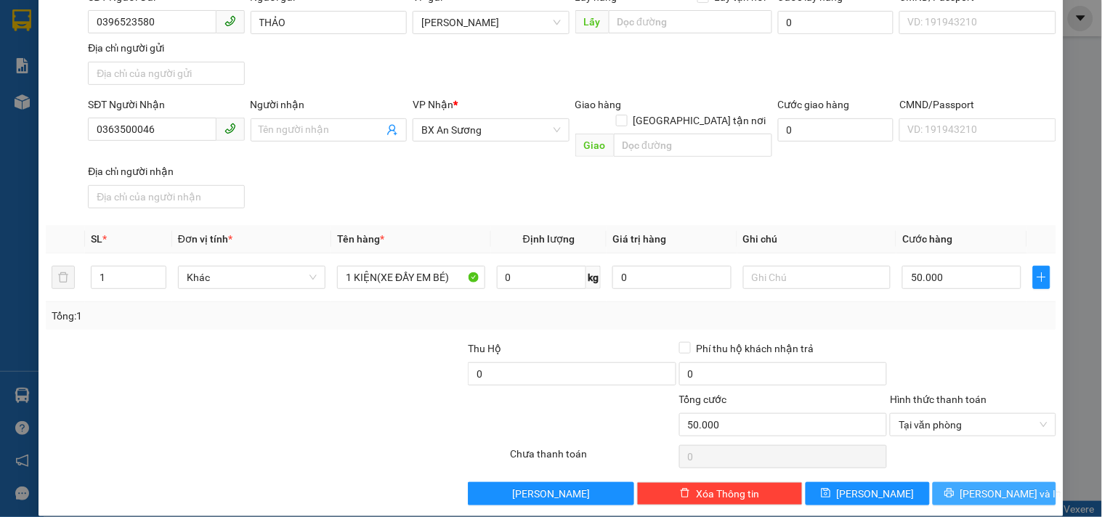
click at [973, 486] on span "[PERSON_NAME] và In" at bounding box center [1011, 494] width 102 height 16
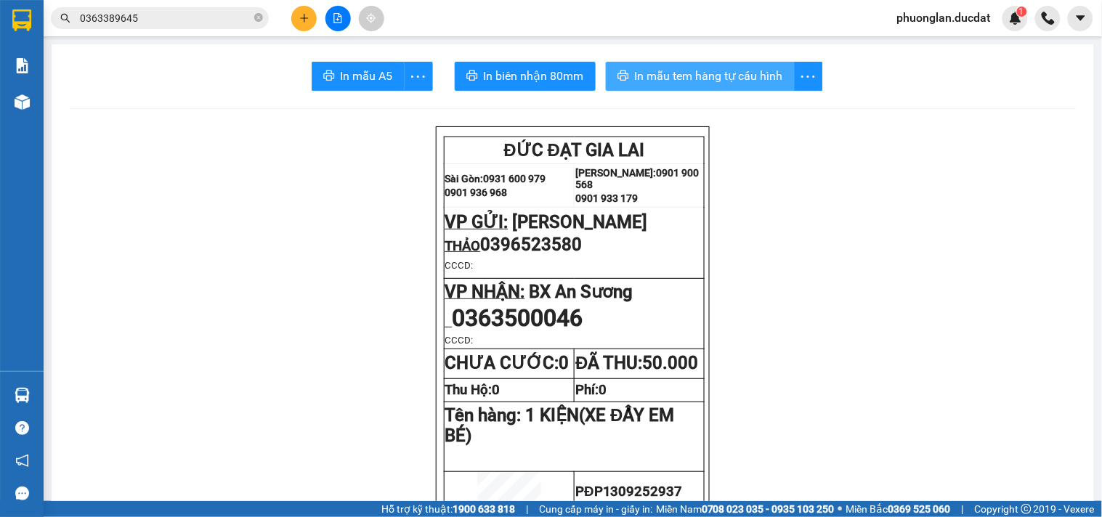
click at [705, 89] on button "In mẫu tem hàng tự cấu hình" at bounding box center [700, 76] width 189 height 29
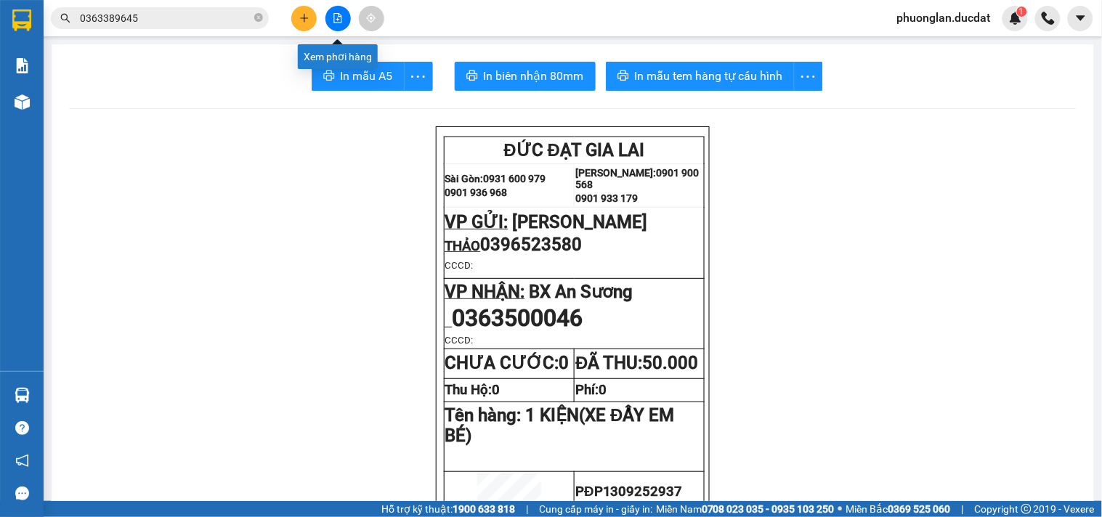
click at [306, 13] on icon "plus" at bounding box center [304, 18] width 10 height 10
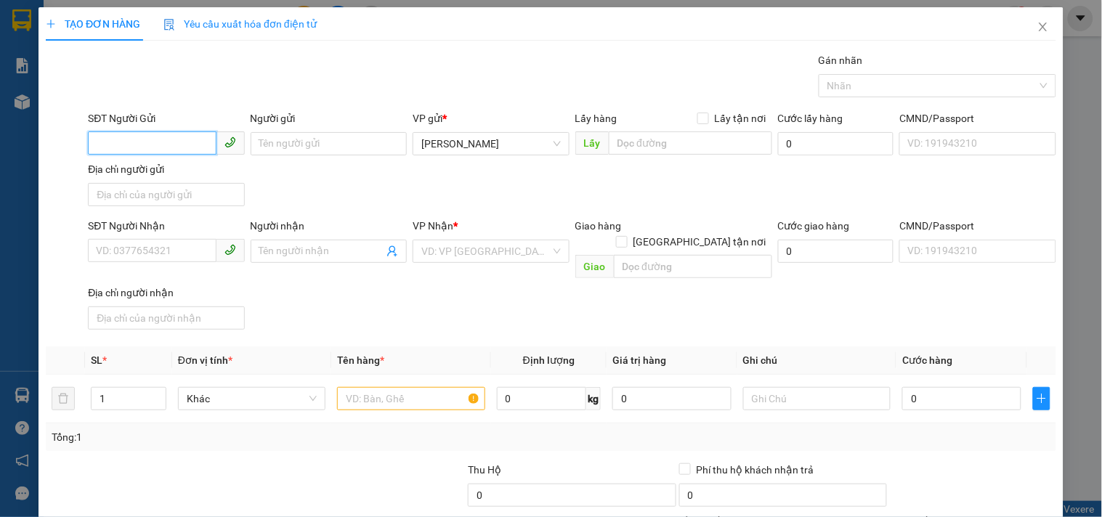
click at [185, 153] on input "SĐT Người Gửi" at bounding box center [152, 142] width 128 height 23
click at [171, 177] on div "0983715219" at bounding box center [164, 173] width 137 height 16
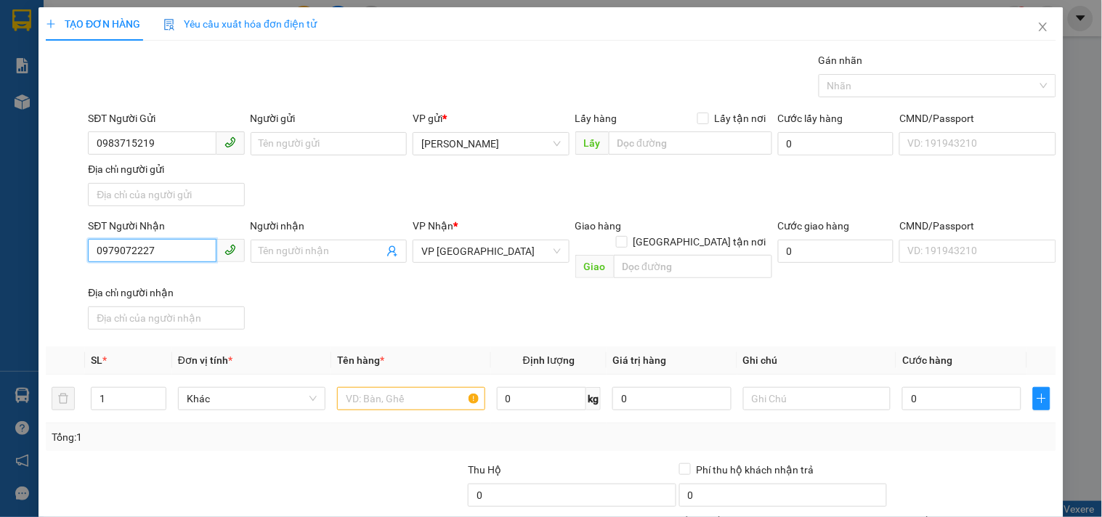
drag, startPoint x: 165, startPoint y: 250, endPoint x: 0, endPoint y: 327, distance: 182.0
click at [0, 327] on div "TẠO ĐƠN HÀNG Yêu cầu xuất hóa đơn điện tử Transit Pickup Surcharge Ids Transit …" at bounding box center [551, 258] width 1102 height 517
click at [148, 278] on div "0868357215 - ĐẠT" at bounding box center [164, 281] width 137 height 16
click at [440, 387] on input "text" at bounding box center [410, 398] width 147 height 23
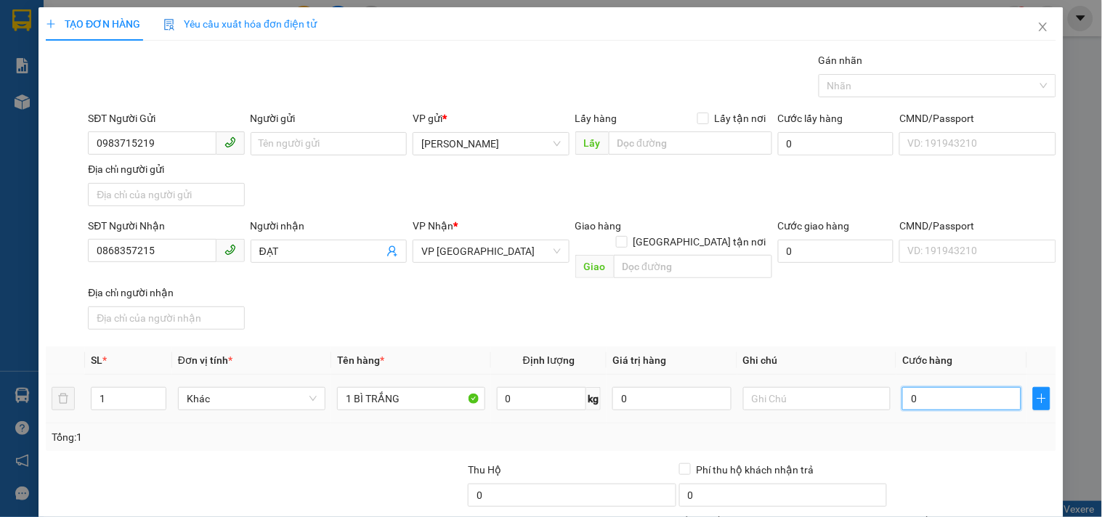
drag, startPoint x: 923, startPoint y: 385, endPoint x: 914, endPoint y: 386, distance: 9.5
click at [923, 387] on input "0" at bounding box center [961, 398] width 119 height 23
click at [788, 391] on input "text" at bounding box center [816, 398] width 147 height 23
click at [175, 251] on input "0868357215" at bounding box center [152, 250] width 128 height 23
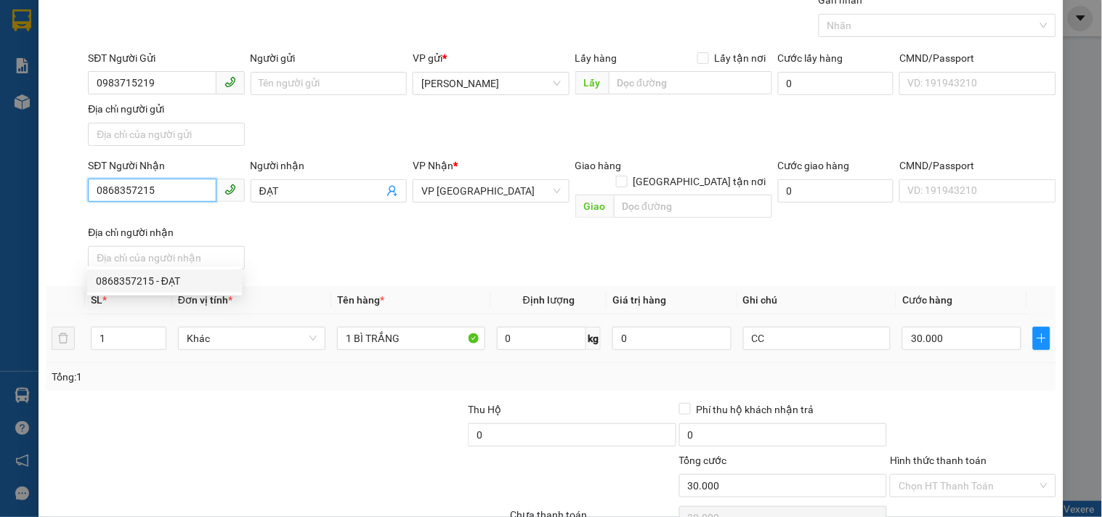
scroll to position [121, 0]
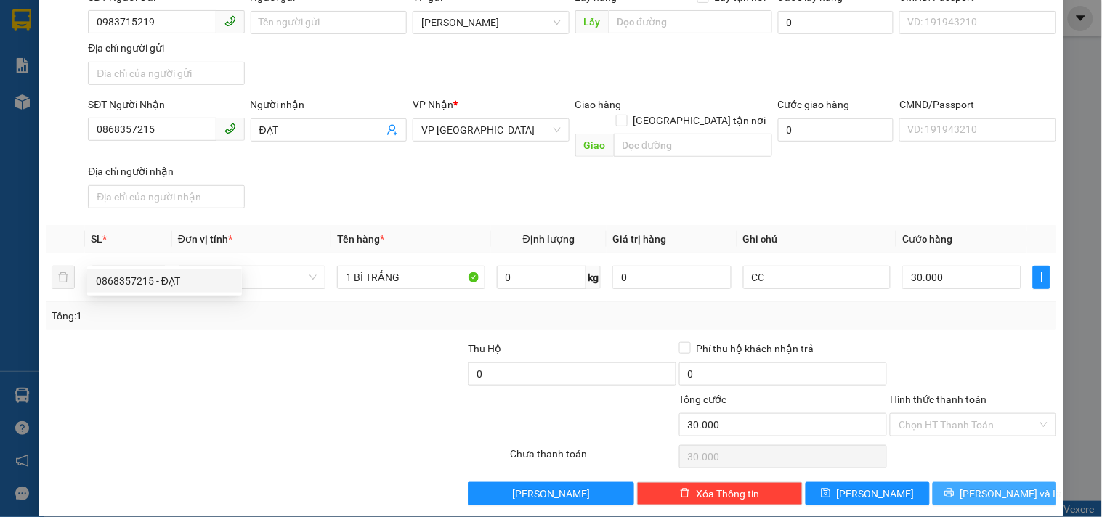
click at [968, 482] on button "[PERSON_NAME] và In" at bounding box center [994, 493] width 123 height 23
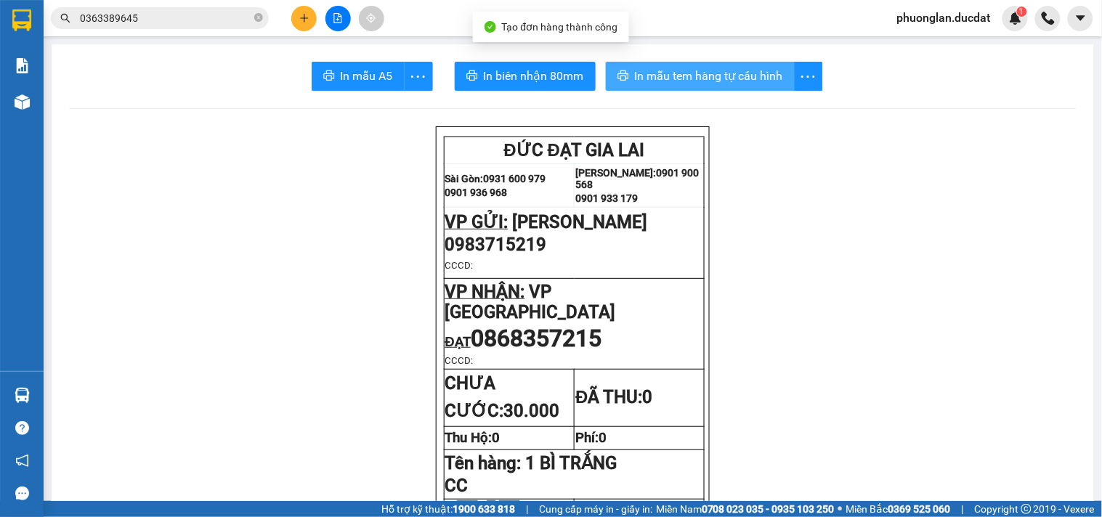
click at [677, 80] on span "In mẫu tem hàng tự cấu hình" at bounding box center [709, 76] width 148 height 18
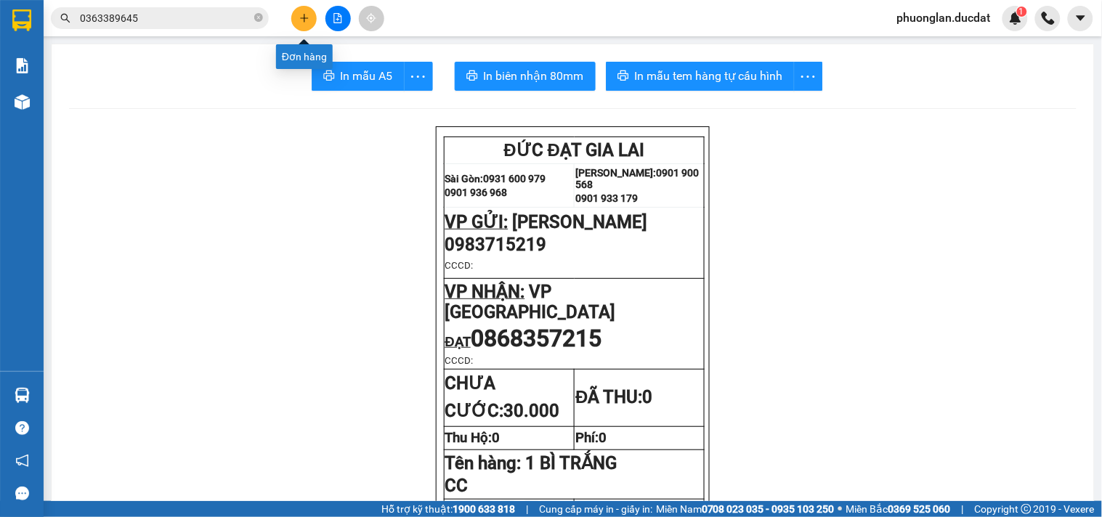
click at [306, 13] on button at bounding box center [303, 18] width 25 height 25
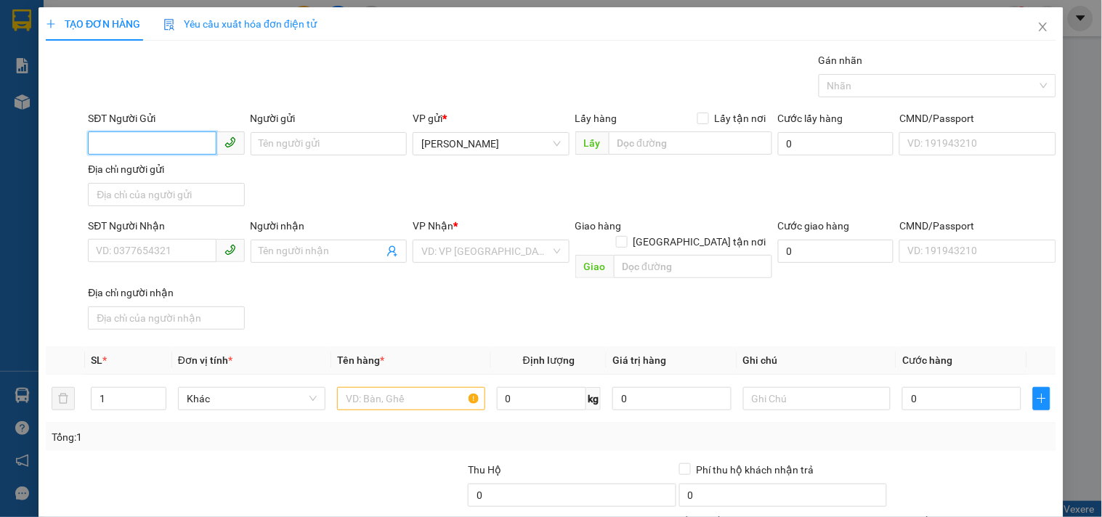
click at [170, 149] on input "SĐT Người Gửi" at bounding box center [152, 142] width 128 height 23
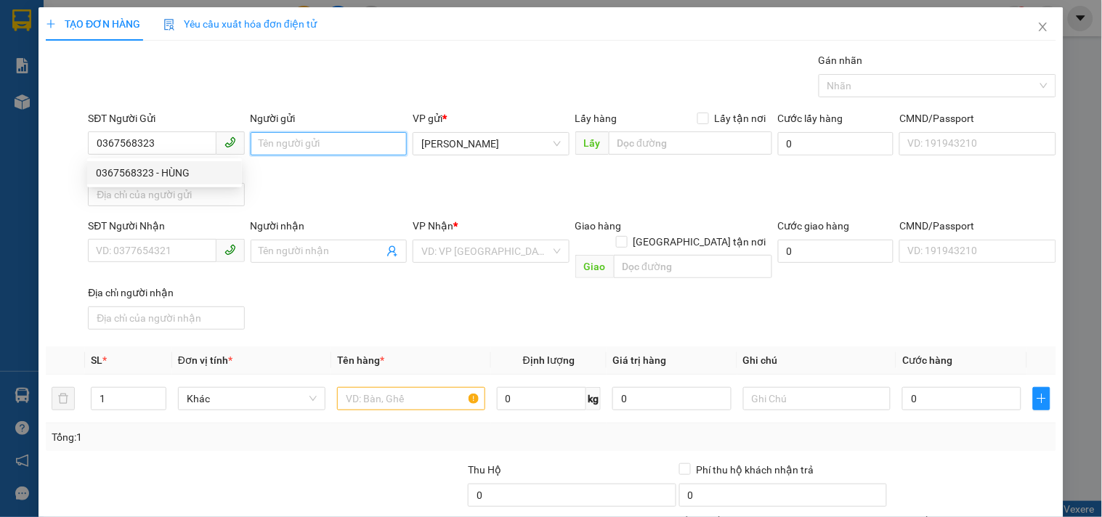
click at [279, 144] on input "Người gửi" at bounding box center [329, 143] width 156 height 23
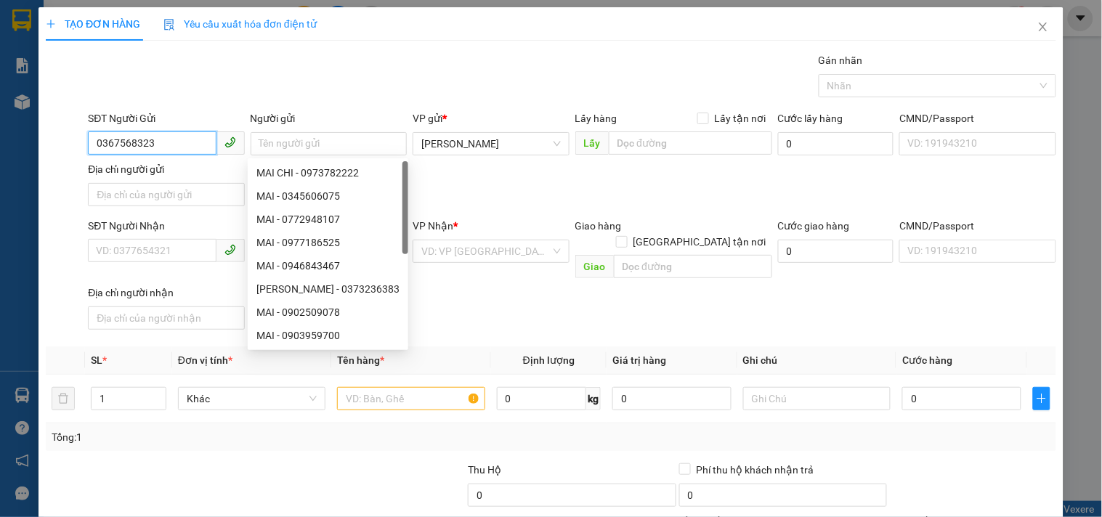
click at [200, 139] on input "0367568323" at bounding box center [152, 142] width 128 height 23
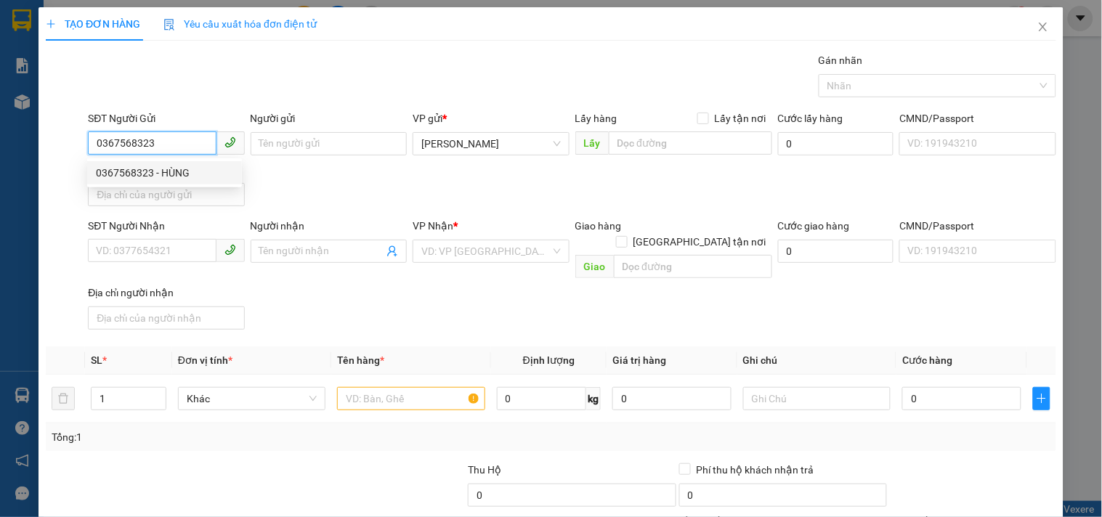
click at [182, 171] on div "0367568323 - HÙNG" at bounding box center [164, 173] width 137 height 16
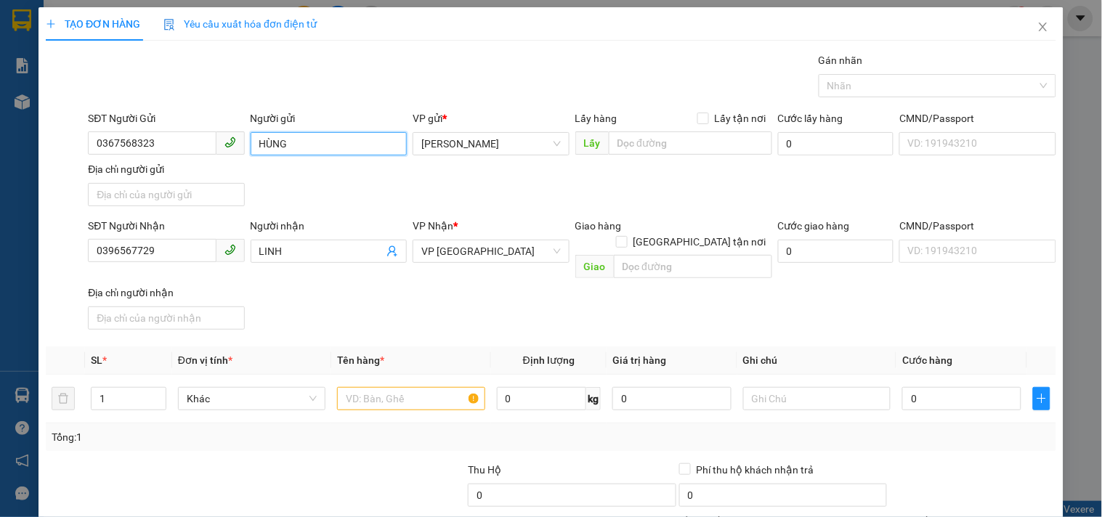
click at [336, 142] on input "HÙNG" at bounding box center [329, 143] width 156 height 23
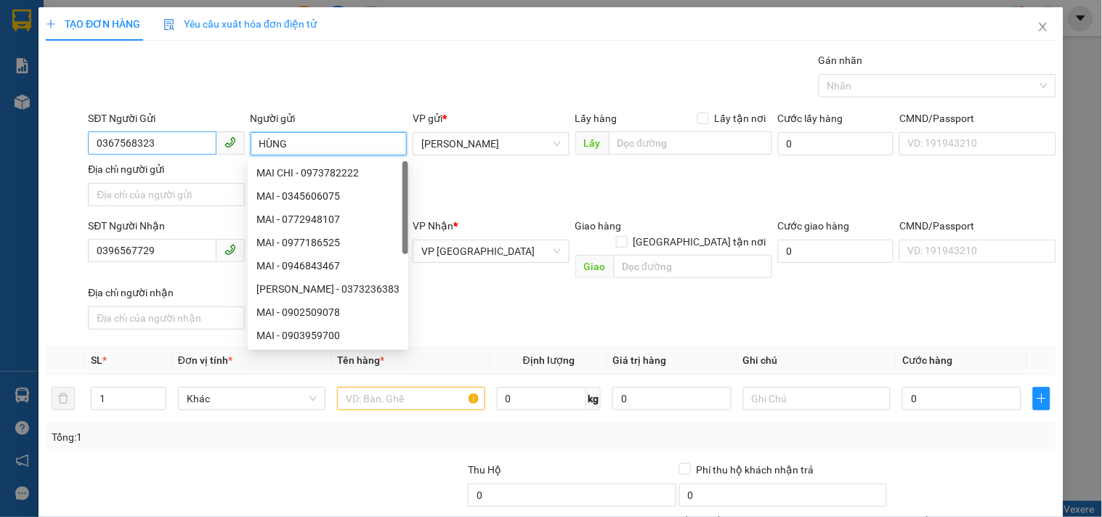
drag, startPoint x: 339, startPoint y: 142, endPoint x: 144, endPoint y: 143, distance: 195.4
click at [144, 153] on div "SĐT Người Gửi 0367568323 Người gửi HÙNG VP gửi * Phan Đình Phùng Lấy hàng Lấy t…" at bounding box center [572, 161] width 974 height 102
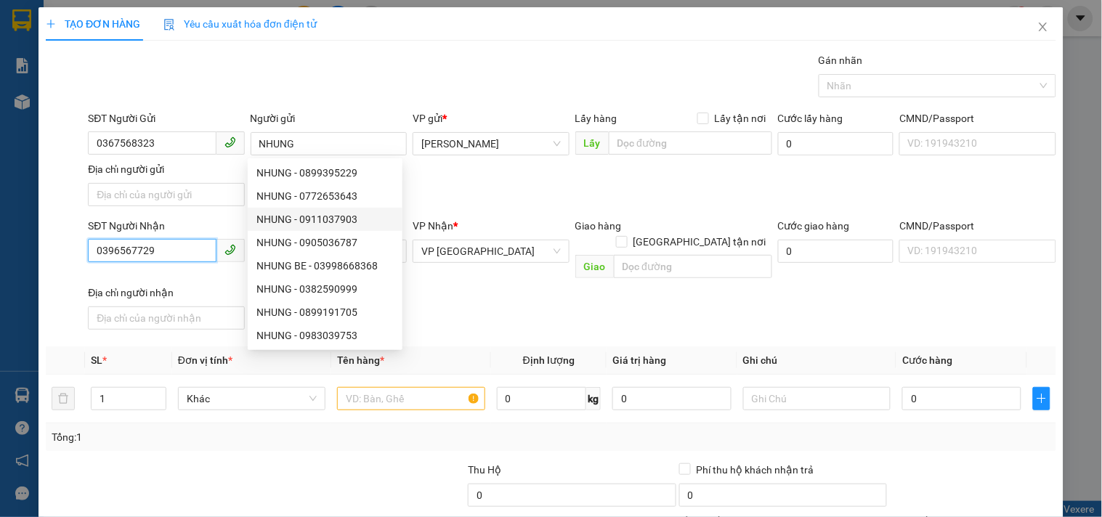
click at [162, 255] on input "0396567729" at bounding box center [152, 250] width 128 height 23
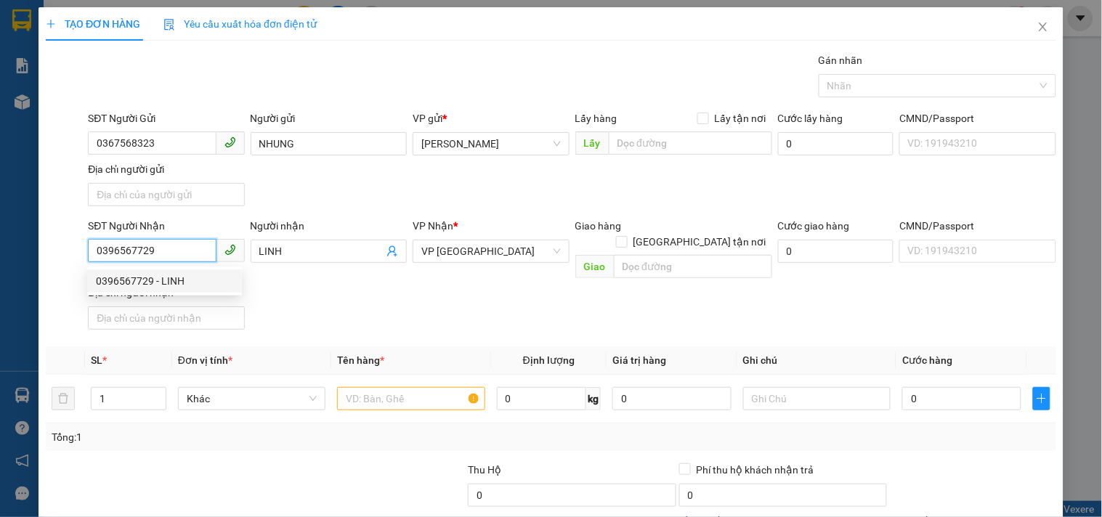
drag, startPoint x: 162, startPoint y: 255, endPoint x: 0, endPoint y: 235, distance: 163.3
click at [0, 230] on div "TẠO ĐƠN HÀNG Yêu cầu xuất hóa đơn điện tử Transit Pickup Surcharge Ids Transit …" at bounding box center [551, 258] width 1102 height 517
click at [140, 283] on div "0938939868 - TRINH" at bounding box center [167, 281] width 143 height 16
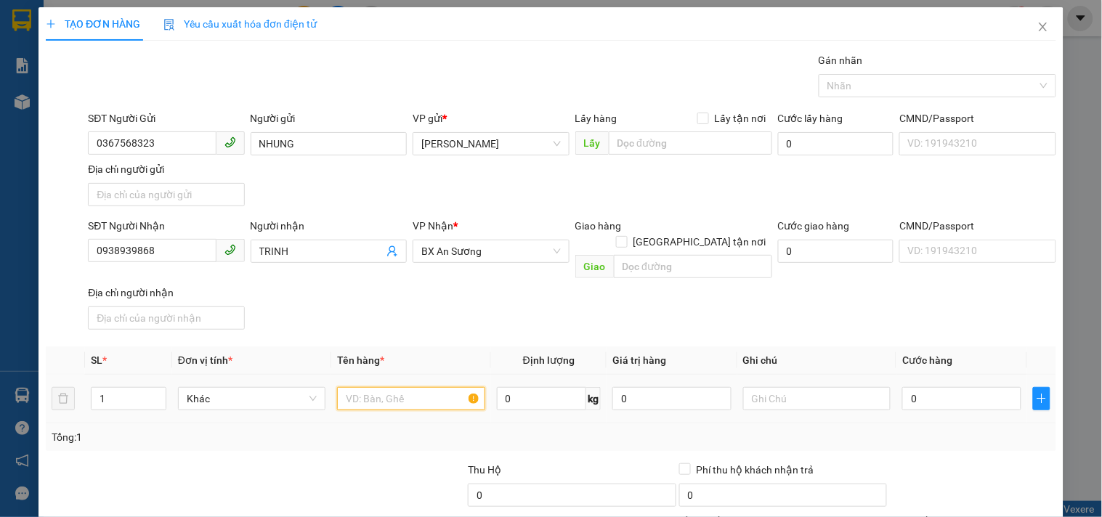
click at [396, 387] on input "text" at bounding box center [410, 398] width 147 height 23
click at [963, 387] on input "0" at bounding box center [961, 398] width 119 height 23
click at [825, 306] on div "SĐT Người Nhận 0938939868 Người nhận TRINH VP Nhận * BX An Sương Giao hàng Giao…" at bounding box center [572, 277] width 974 height 118
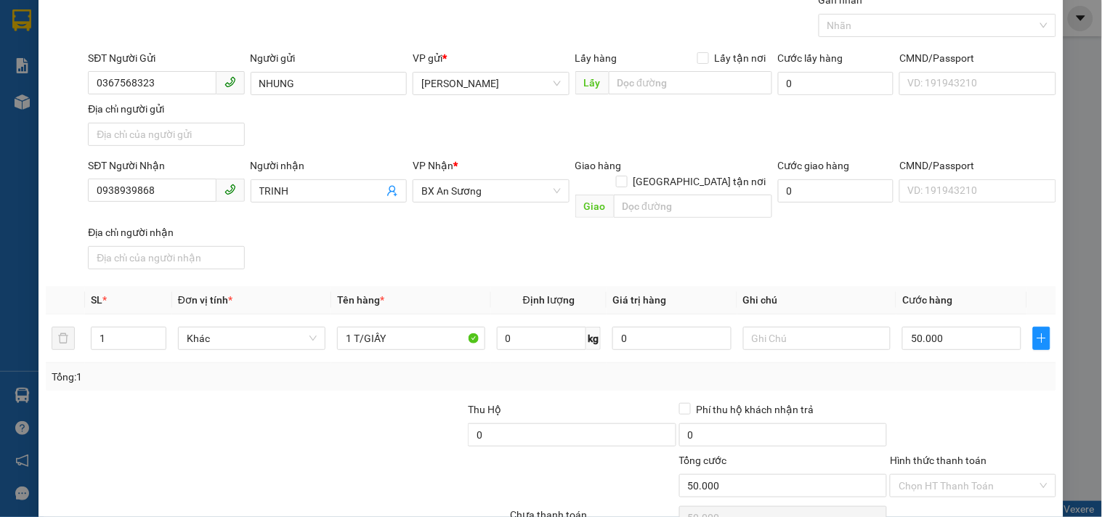
scroll to position [121, 0]
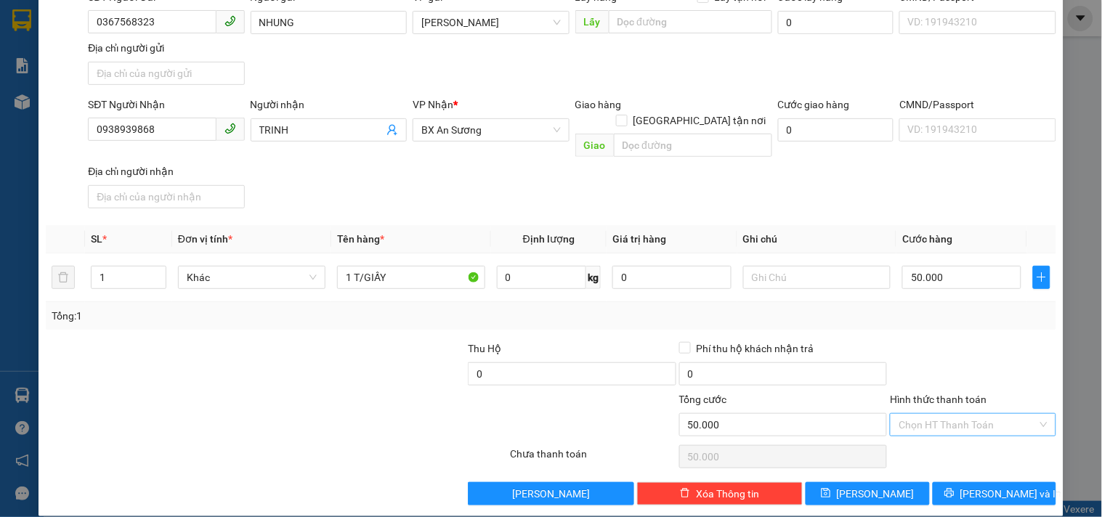
drag, startPoint x: 923, startPoint y: 408, endPoint x: 920, endPoint y: 401, distance: 7.6
click at [923, 414] on input "Hình thức thanh toán" at bounding box center [968, 425] width 138 height 22
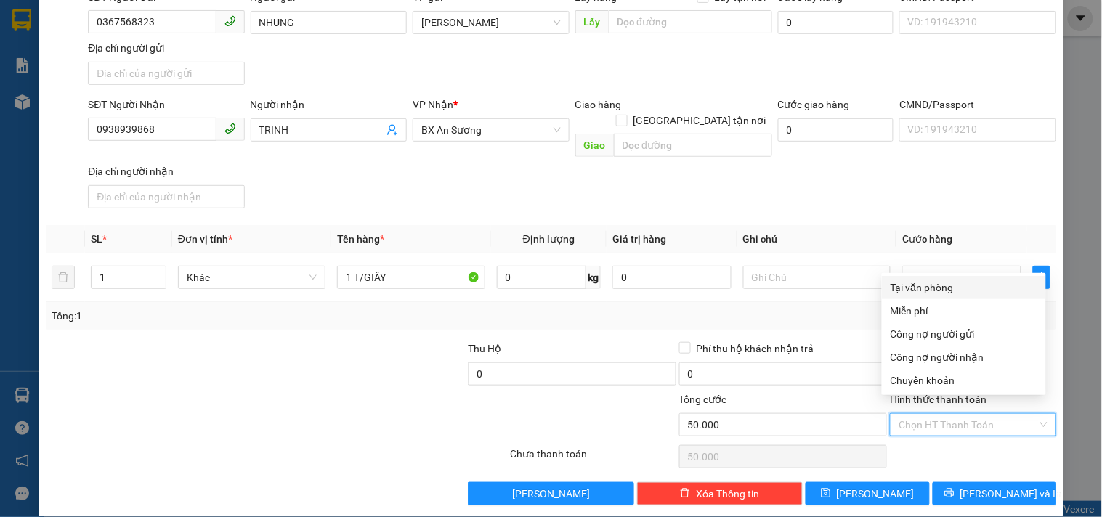
click at [923, 289] on div "Tại văn phòng" at bounding box center [964, 288] width 147 height 16
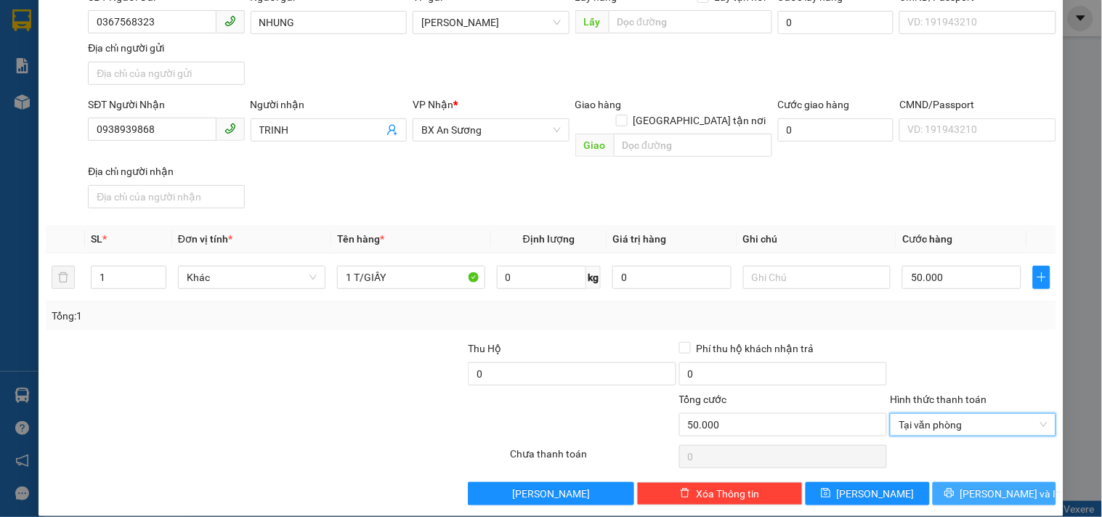
click at [976, 486] on span "[PERSON_NAME] và In" at bounding box center [1011, 494] width 102 height 16
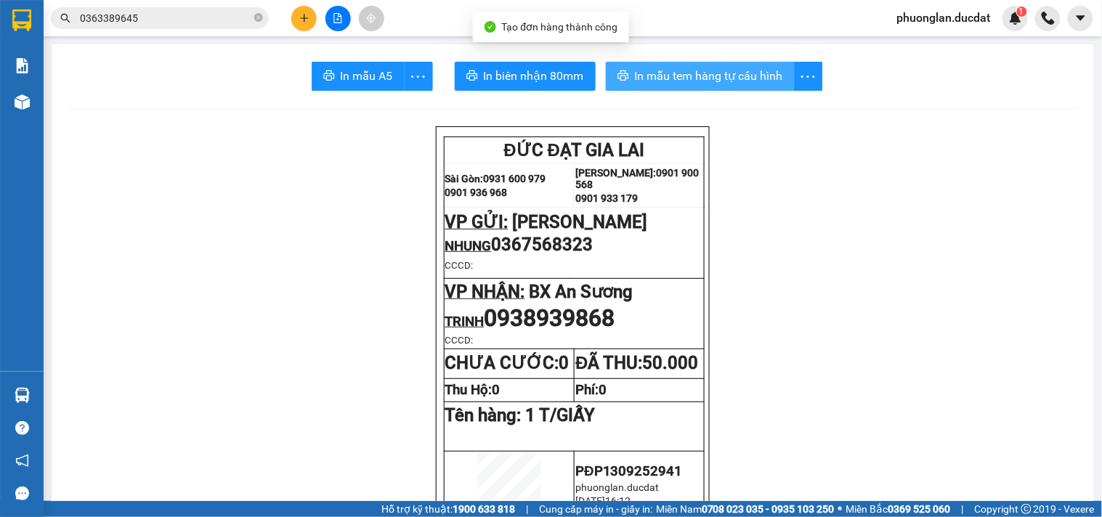
click at [702, 80] on span "In mẫu tem hàng tự cấu hình" at bounding box center [709, 76] width 148 height 18
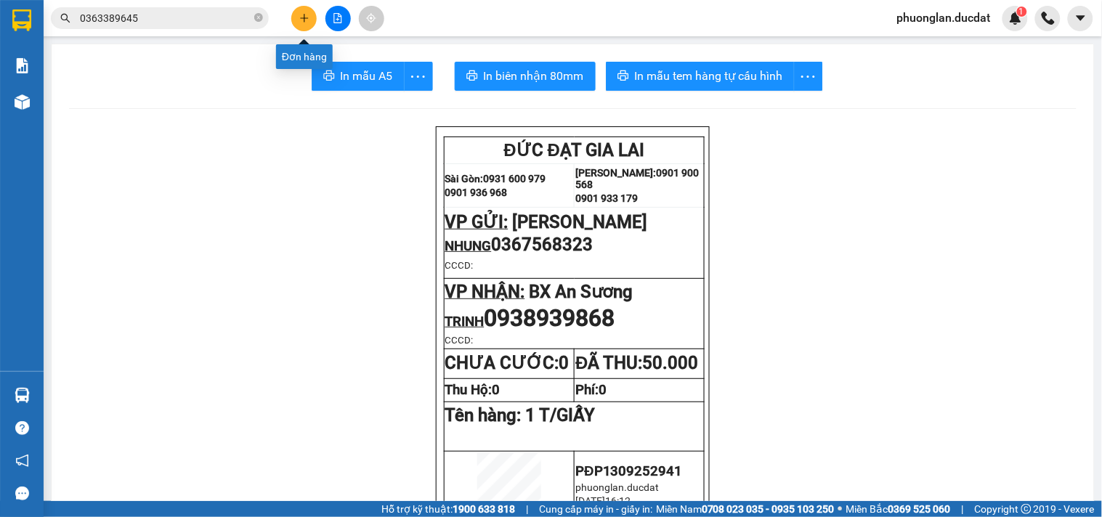
click at [305, 15] on icon "plus" at bounding box center [304, 18] width 10 height 10
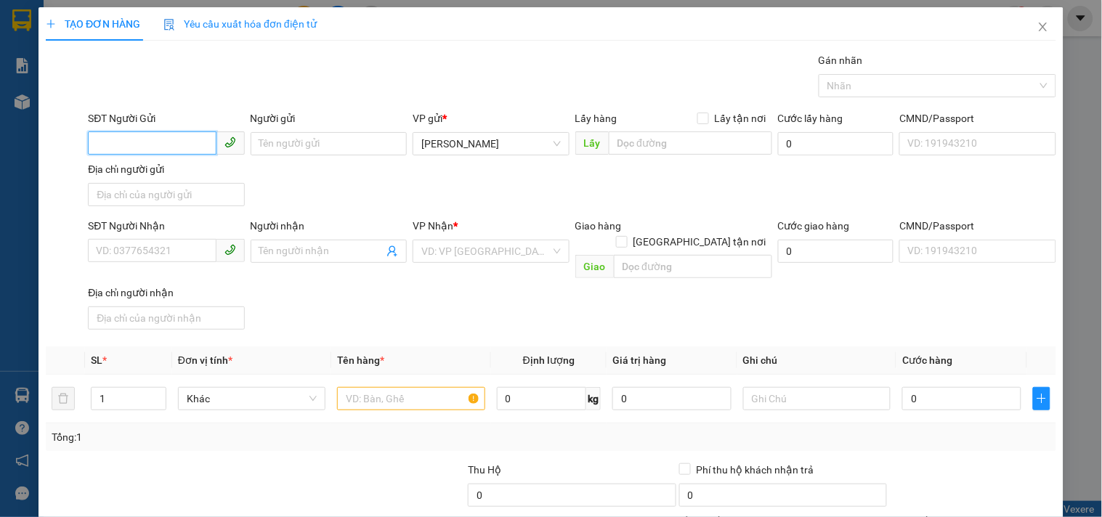
drag, startPoint x: 139, startPoint y: 147, endPoint x: 107, endPoint y: 114, distance: 46.7
click at [137, 147] on input "SĐT Người Gửi" at bounding box center [152, 142] width 128 height 23
drag, startPoint x: 139, startPoint y: 172, endPoint x: 275, endPoint y: 153, distance: 136.4
click at [140, 170] on div "0941342718" at bounding box center [164, 173] width 137 height 16
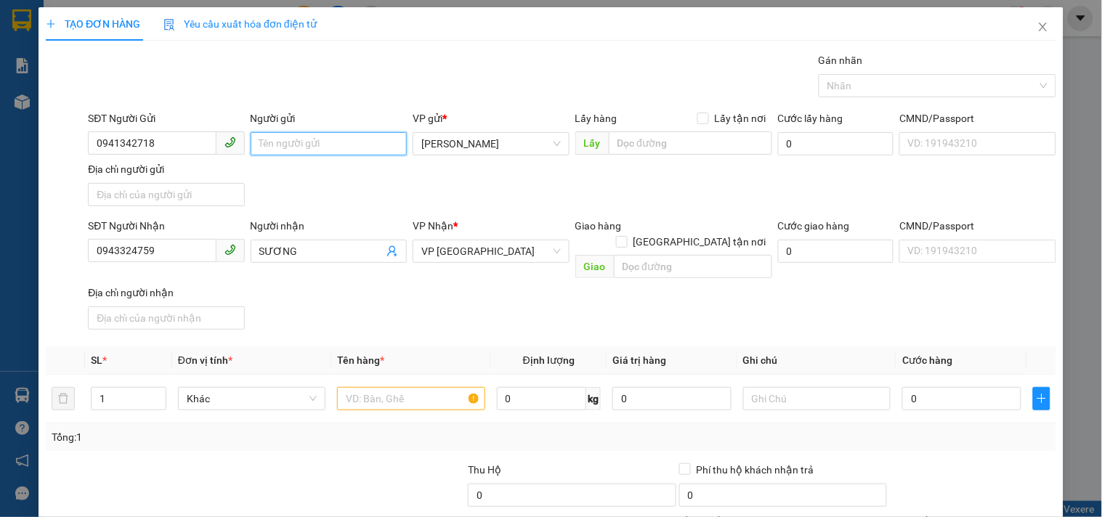
click at [292, 139] on input "Người gửi" at bounding box center [329, 143] width 156 height 23
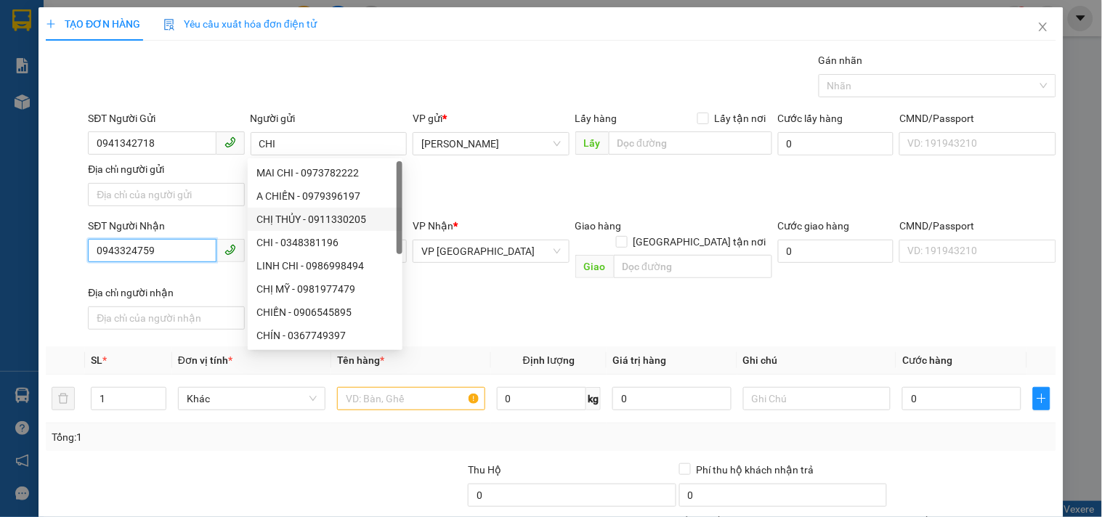
drag, startPoint x: 177, startPoint y: 252, endPoint x: 0, endPoint y: 293, distance: 182.0
click at [0, 294] on div "TẠO ĐƠN HÀNG Yêu cầu xuất hóa đơn điện tử Transit Pickup Surcharge Ids Transit …" at bounding box center [551, 258] width 1102 height 517
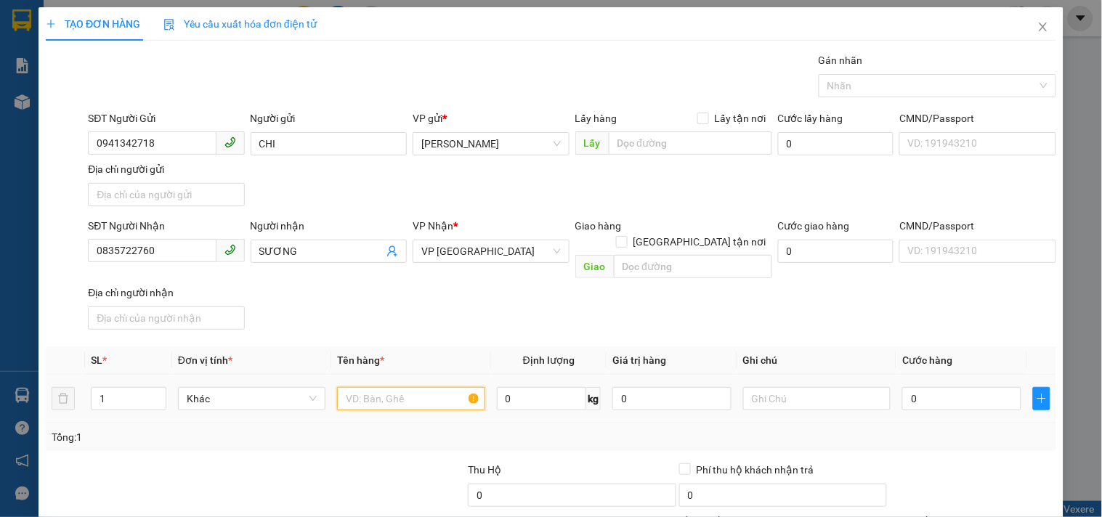
click at [389, 388] on input "text" at bounding box center [410, 398] width 147 height 23
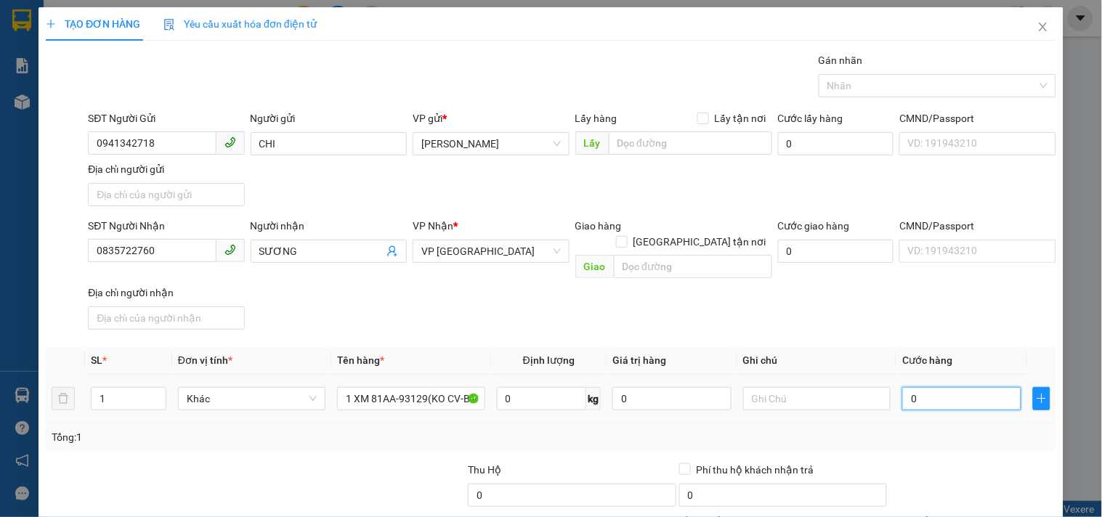
click at [964, 392] on input "0" at bounding box center [961, 398] width 119 height 23
click at [789, 387] on input "text" at bounding box center [816, 398] width 147 height 23
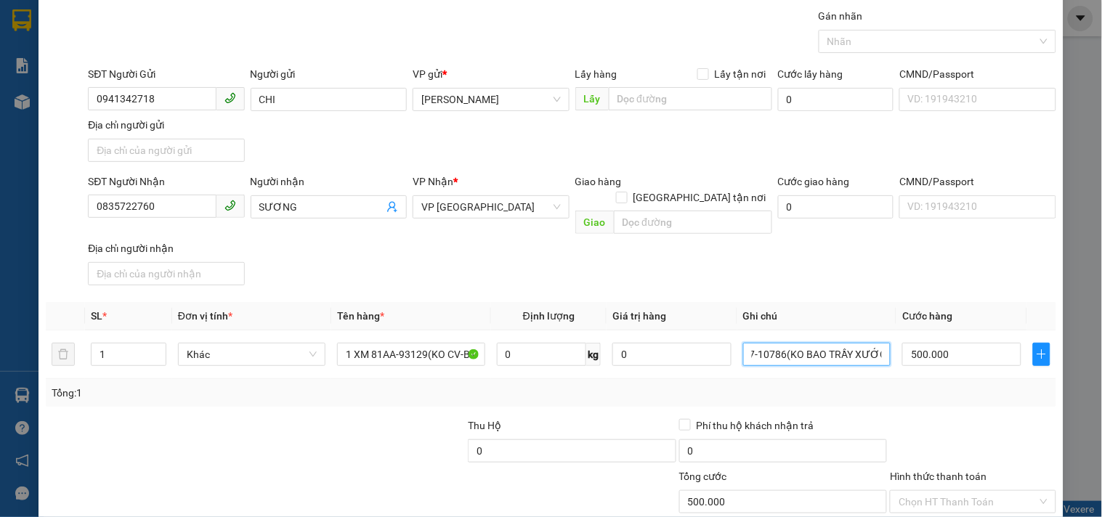
scroll to position [121, 0]
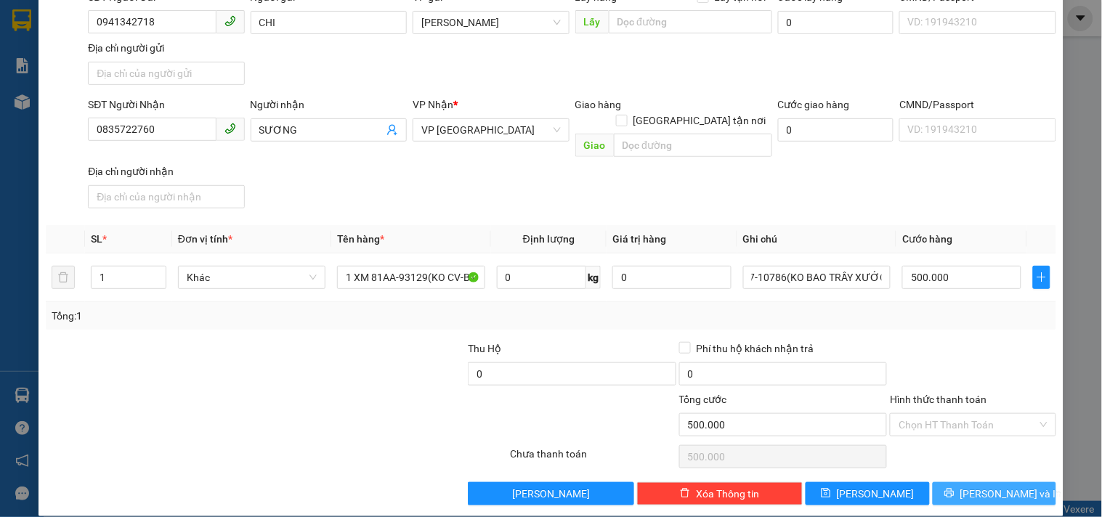
click at [981, 486] on span "[PERSON_NAME] và In" at bounding box center [1011, 494] width 102 height 16
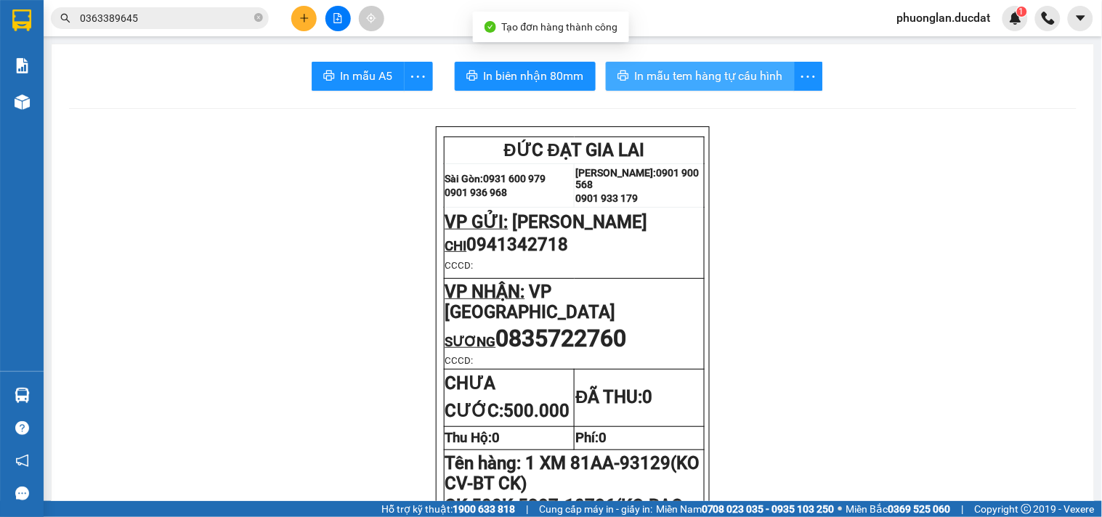
click at [716, 76] on span "In mẫu tem hàng tự cấu hình" at bounding box center [709, 76] width 148 height 18
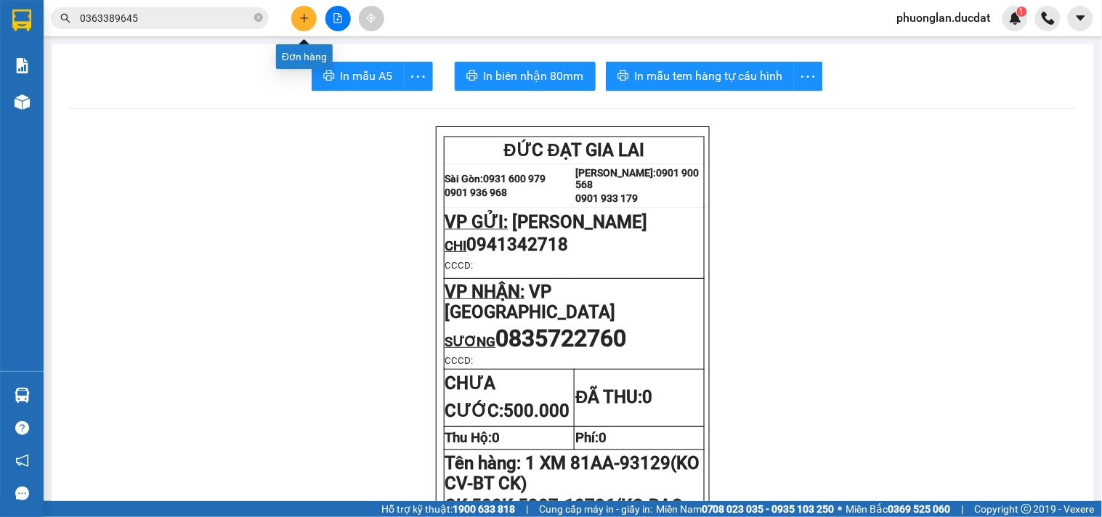
click at [311, 15] on button at bounding box center [303, 18] width 25 height 25
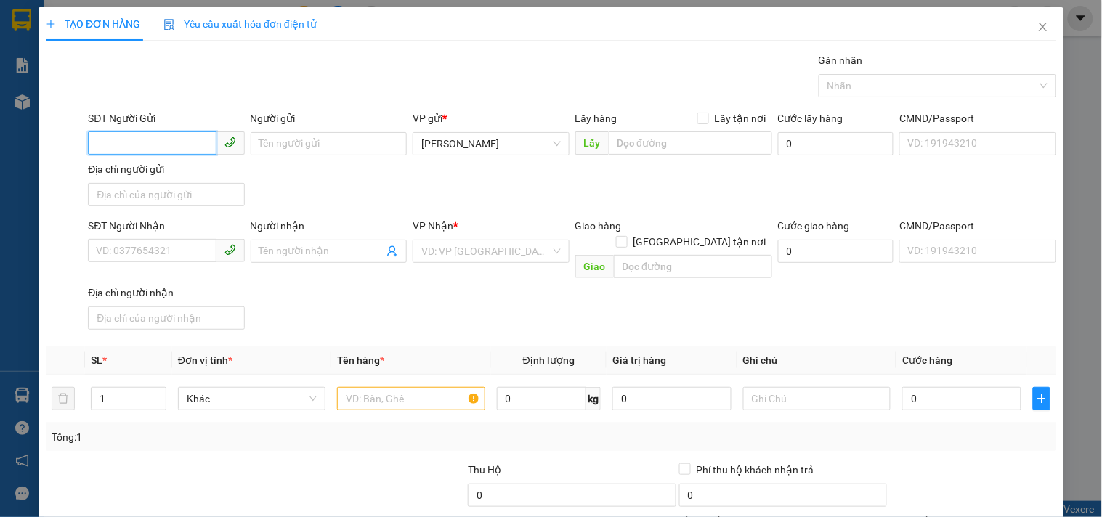
click at [167, 150] on input "SĐT Người Gửi" at bounding box center [152, 142] width 128 height 23
click at [214, 172] on div "0394157263 - hà" at bounding box center [164, 173] width 137 height 16
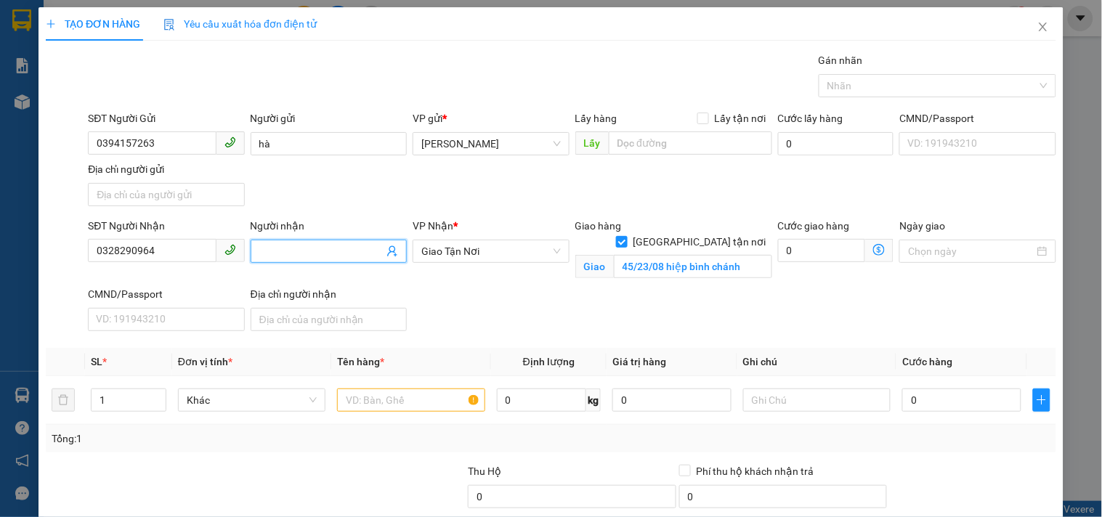
click at [315, 241] on span at bounding box center [329, 251] width 156 height 23
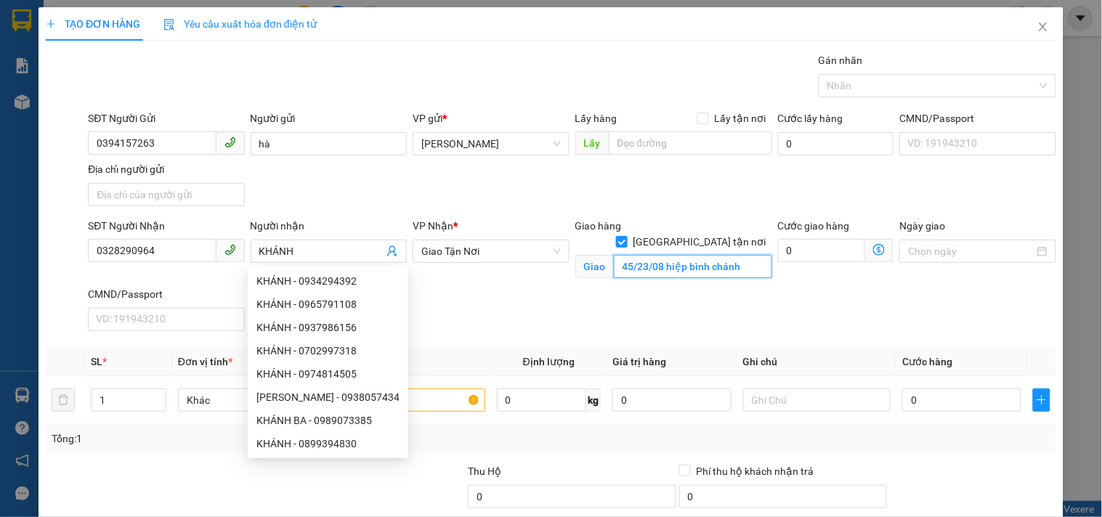
click at [668, 256] on input "45/23/08 hiệp bình chánh" at bounding box center [693, 266] width 158 height 23
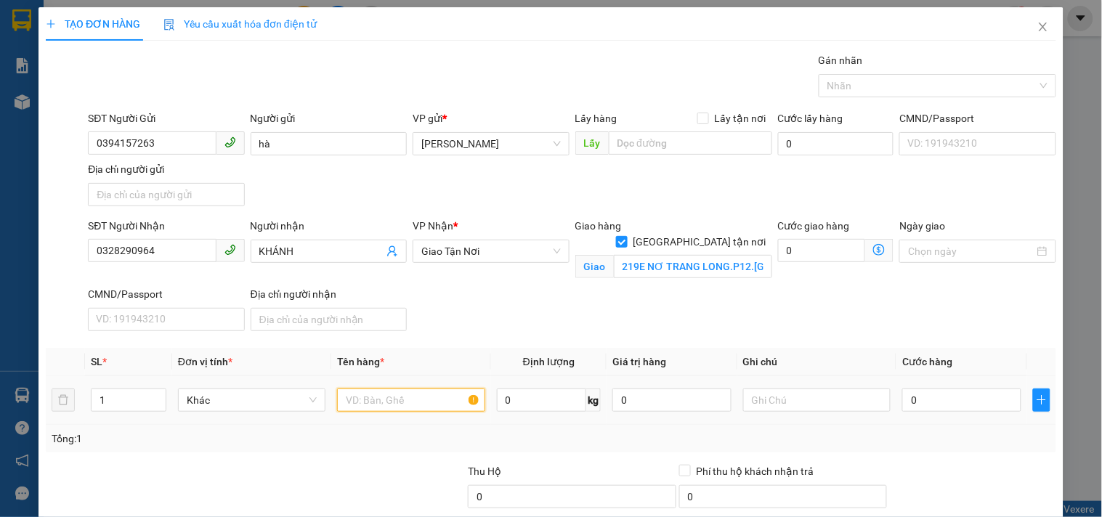
click at [434, 396] on input "text" at bounding box center [410, 400] width 147 height 23
click at [921, 400] on input "0" at bounding box center [961, 400] width 119 height 23
click at [818, 387] on div at bounding box center [816, 400] width 147 height 29
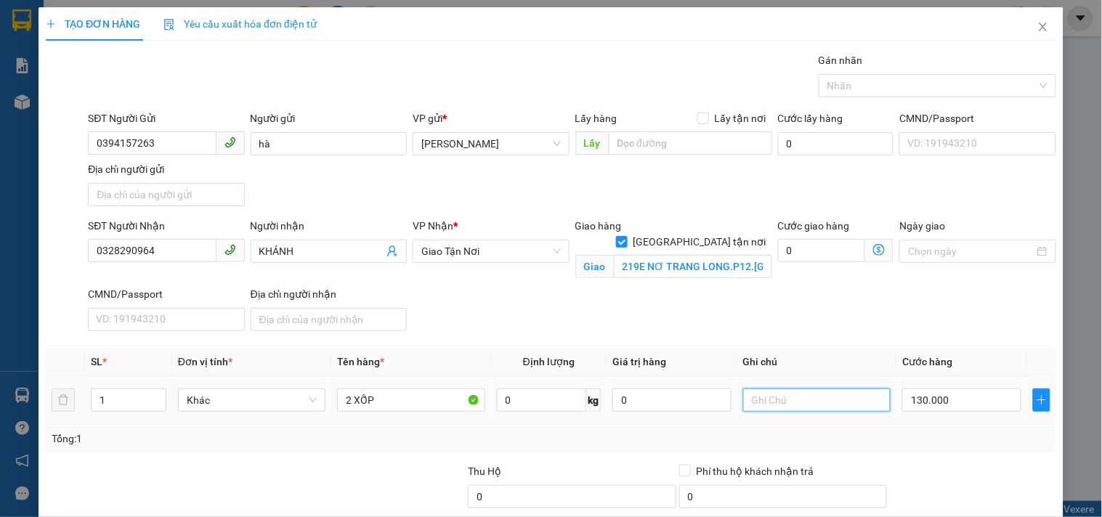
click at [812, 401] on input "text" at bounding box center [816, 400] width 147 height 23
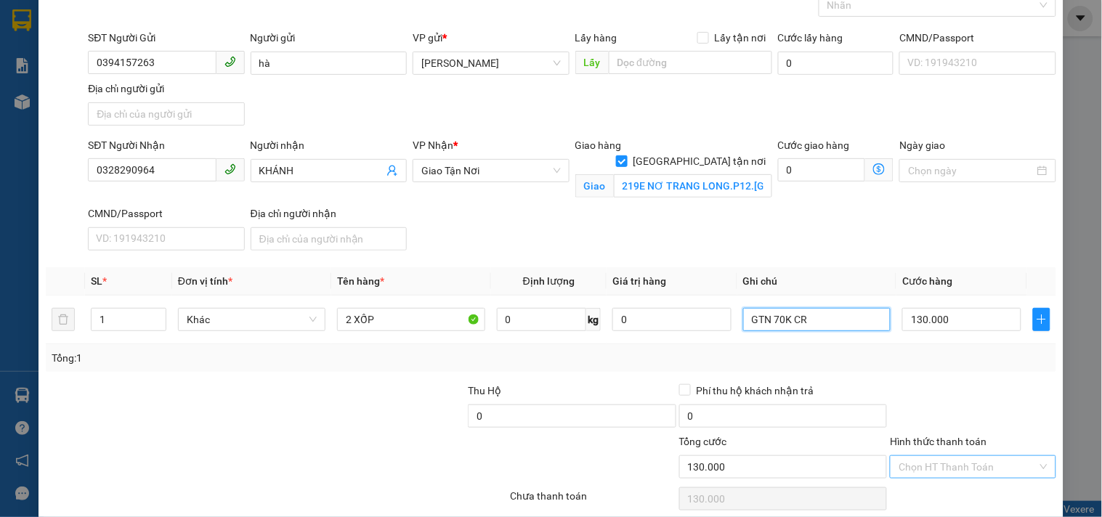
scroll to position [139, 0]
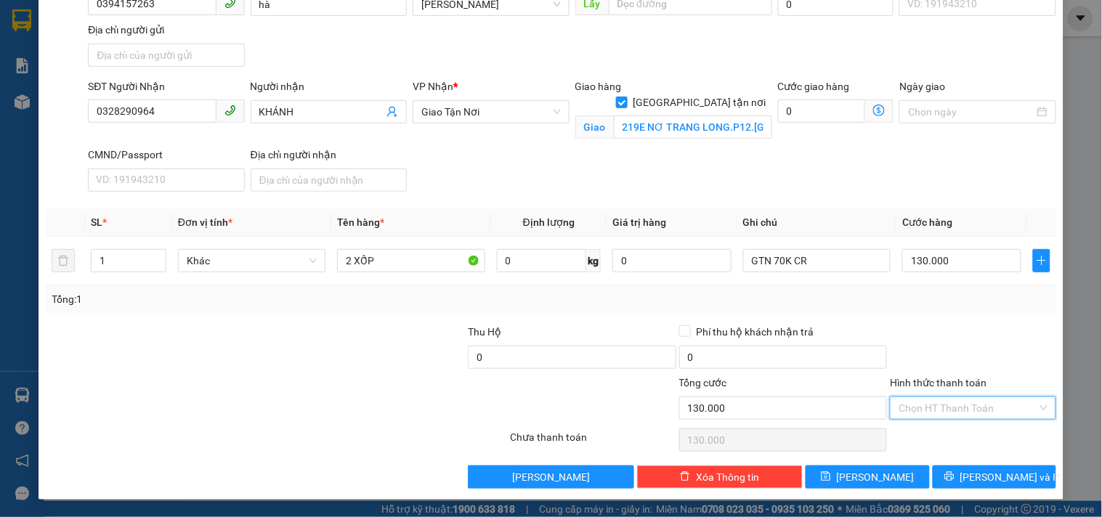
drag, startPoint x: 978, startPoint y: 405, endPoint x: 944, endPoint y: 328, distance: 83.9
click at [977, 404] on input "Hình thức thanh toán" at bounding box center [968, 408] width 138 height 22
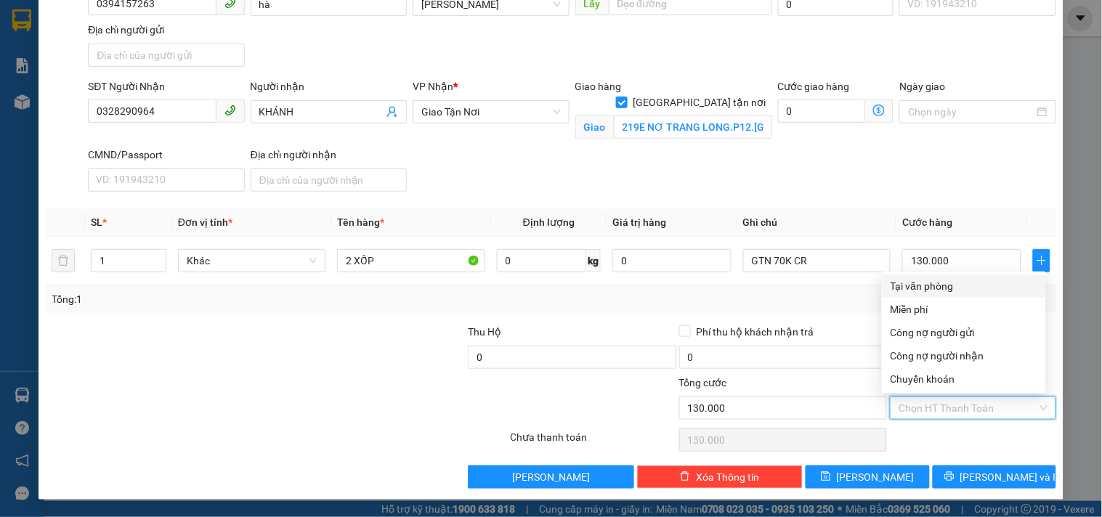
click at [942, 283] on div "Tại văn phòng" at bounding box center [964, 286] width 147 height 16
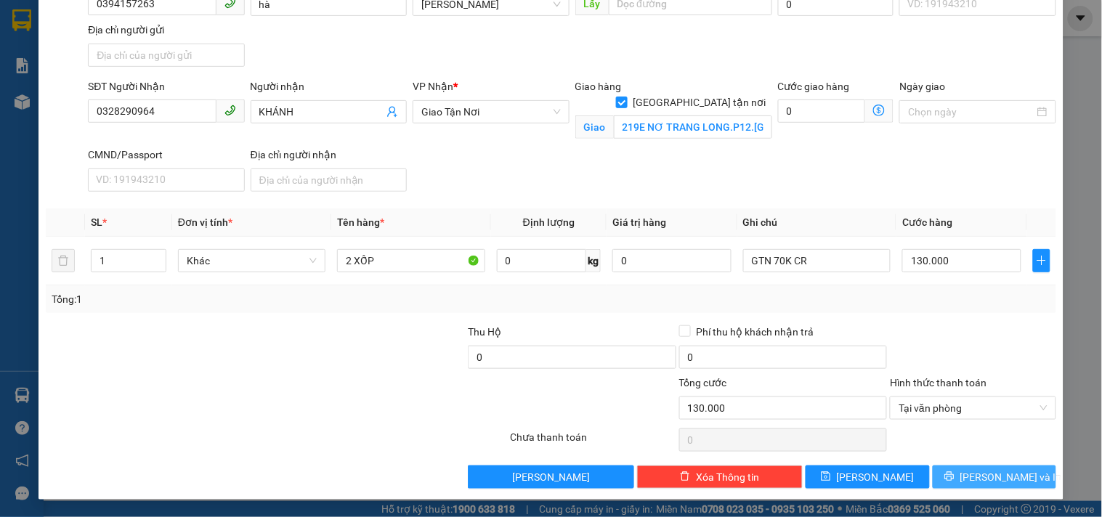
click at [979, 483] on span "[PERSON_NAME] và In" at bounding box center [1011, 477] width 102 height 16
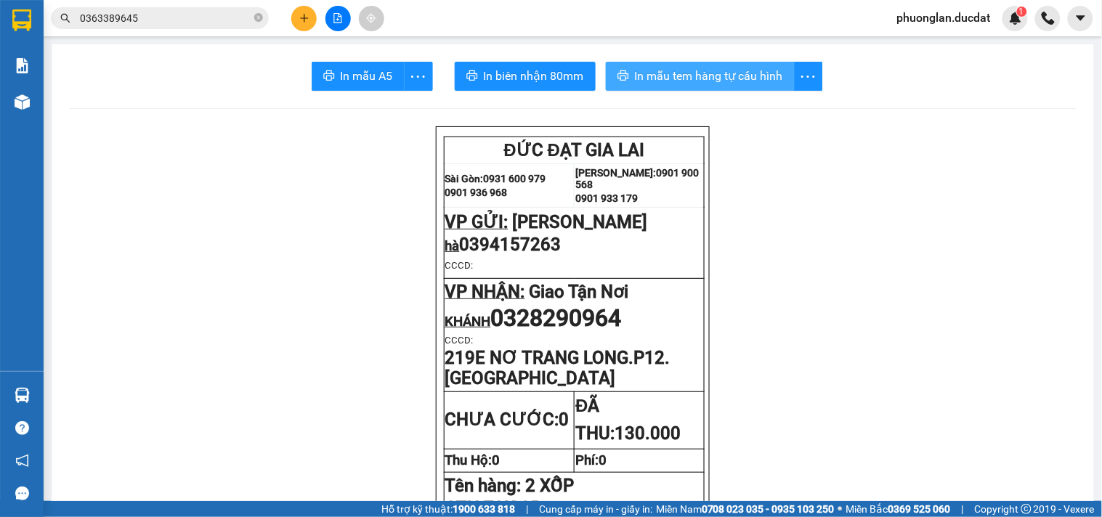
click at [654, 86] on button "In mẫu tem hàng tự cấu hình" at bounding box center [700, 76] width 189 height 29
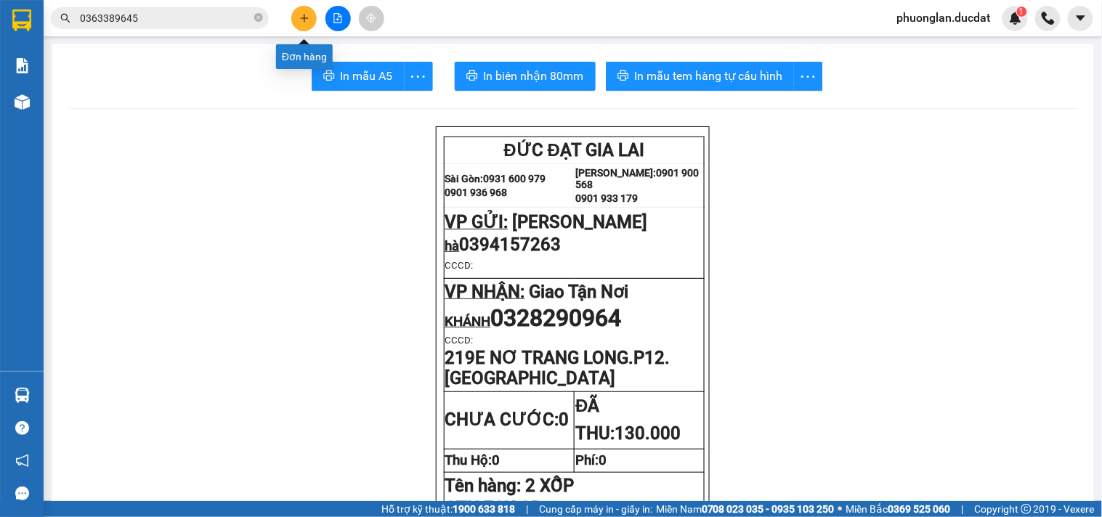
click at [301, 19] on icon "plus" at bounding box center [304, 18] width 10 height 10
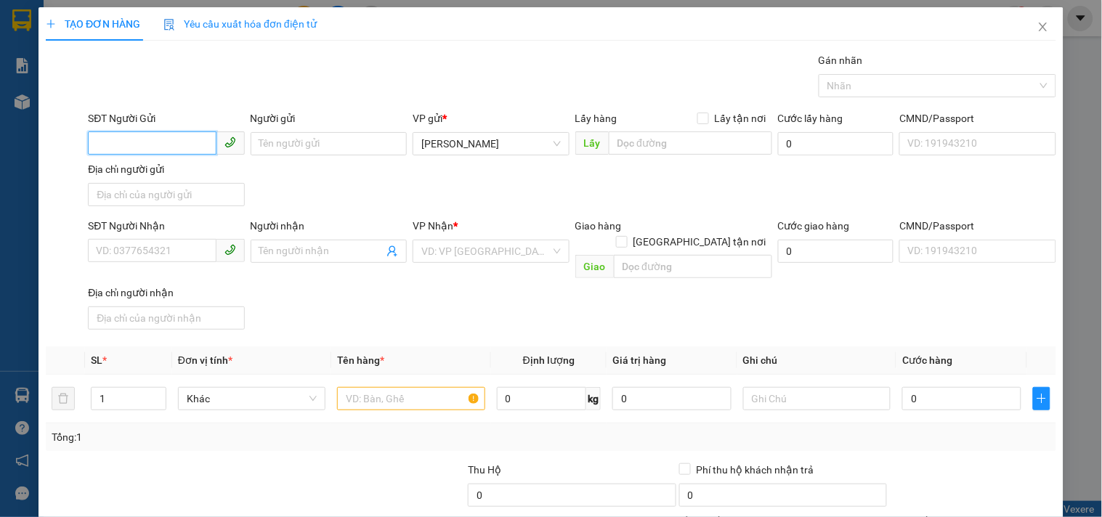
click at [118, 134] on input "SĐT Người Gửi" at bounding box center [152, 142] width 128 height 23
click at [135, 165] on div "0988809109 - THƯ" at bounding box center [164, 173] width 137 height 16
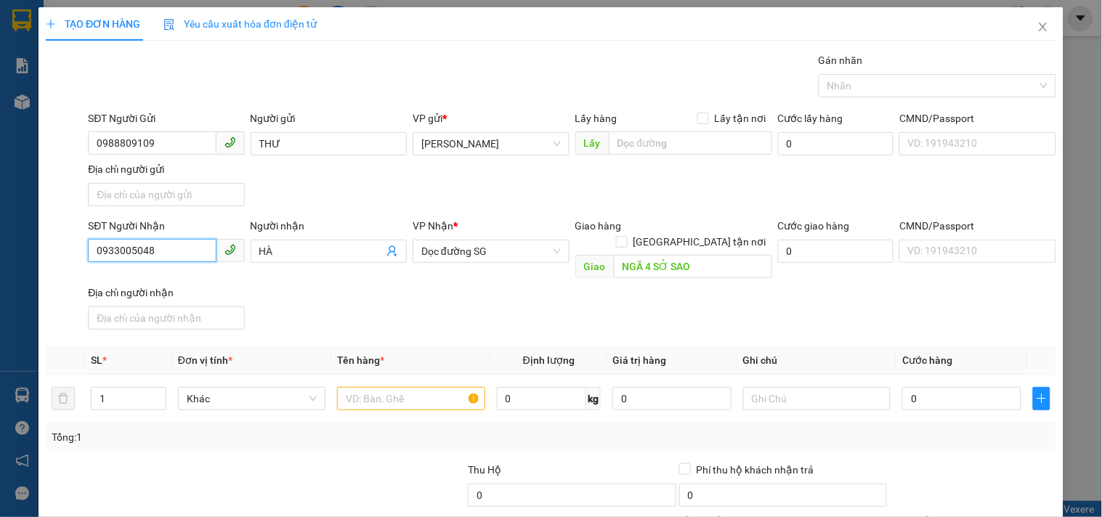
click at [180, 256] on input "0933005048" at bounding box center [152, 250] width 128 height 23
drag, startPoint x: 150, startPoint y: 256, endPoint x: 0, endPoint y: 262, distance: 149.8
click at [0, 257] on div "TẠO ĐƠN HÀNG Yêu cầu xuất hóa đơn điện tử Transit Pickup Surcharge Ids Transit …" at bounding box center [551, 258] width 1102 height 517
click at [178, 278] on div "0905433453" at bounding box center [164, 281] width 137 height 16
click at [280, 244] on input "Người nhận" at bounding box center [321, 251] width 124 height 16
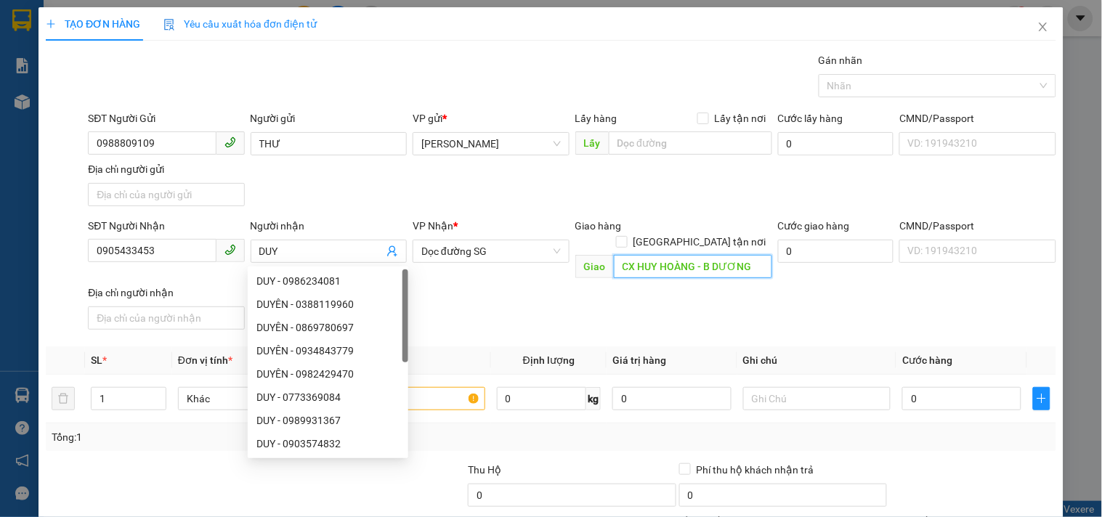
click at [641, 255] on input "CX HUY HOÀNG - B DƯƠNG" at bounding box center [693, 266] width 158 height 23
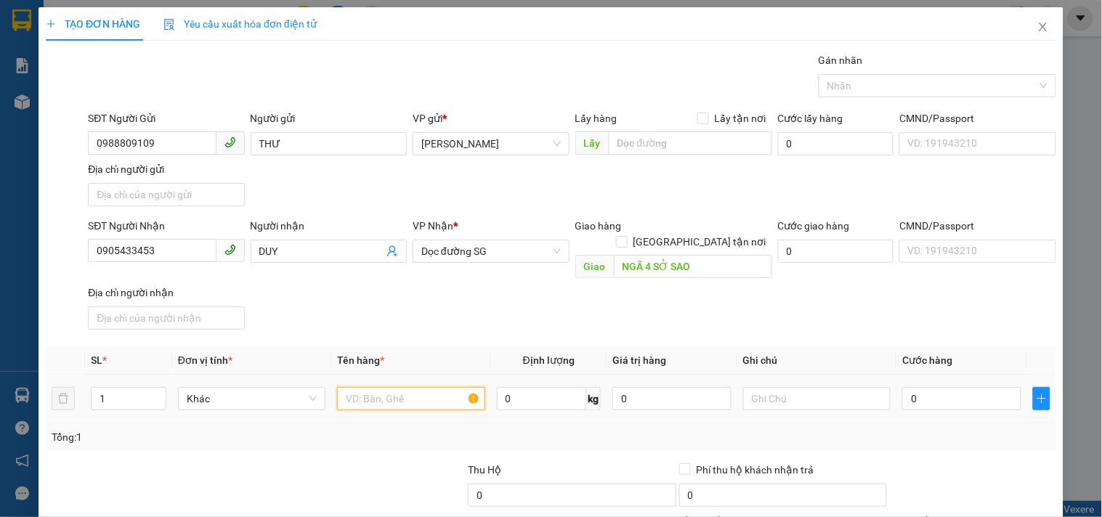
click at [394, 387] on input "text" at bounding box center [410, 398] width 147 height 23
click at [927, 387] on input "0" at bounding box center [961, 398] width 119 height 23
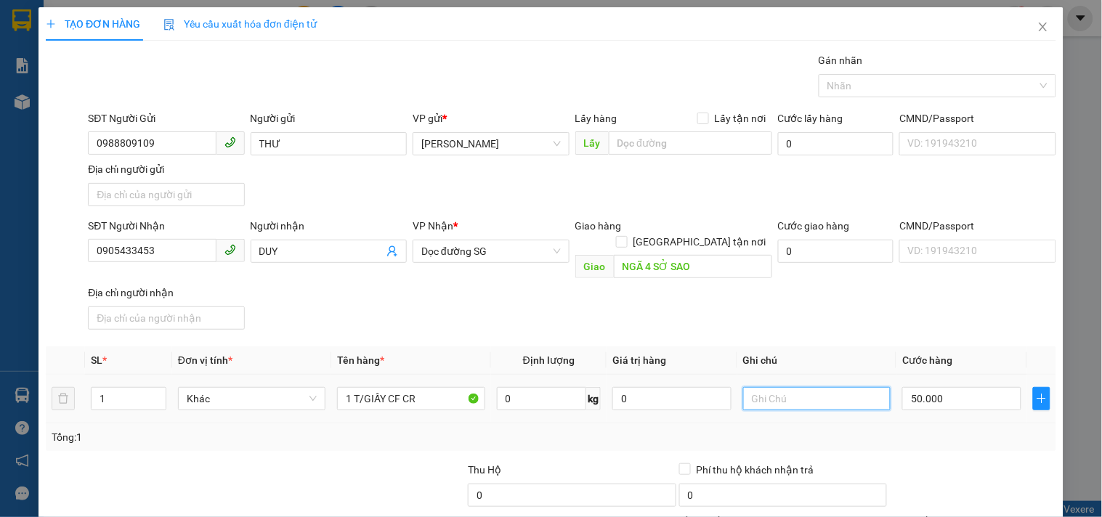
click at [809, 387] on input "text" at bounding box center [816, 398] width 147 height 23
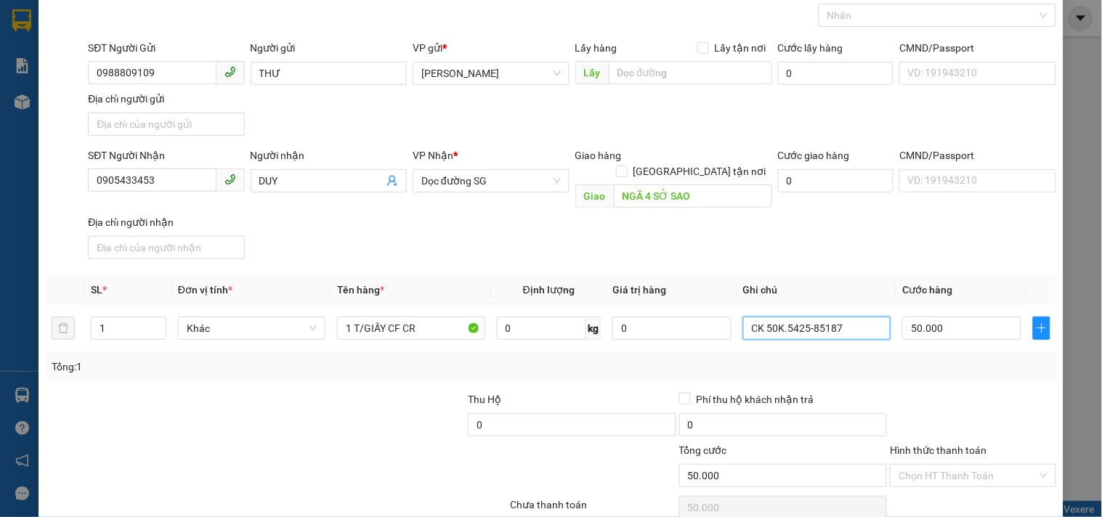
scroll to position [121, 0]
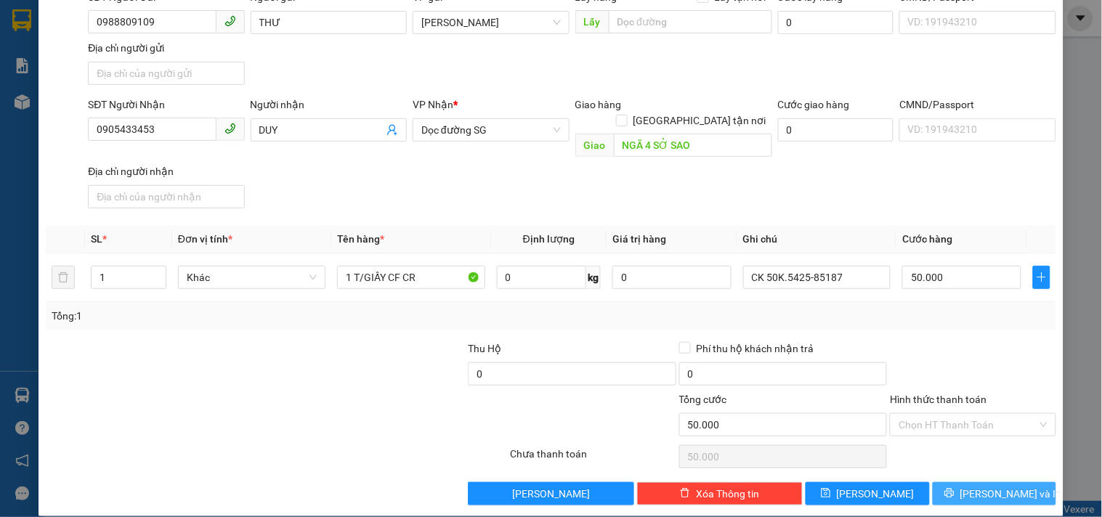
click at [991, 486] on span "[PERSON_NAME] và In" at bounding box center [1011, 494] width 102 height 16
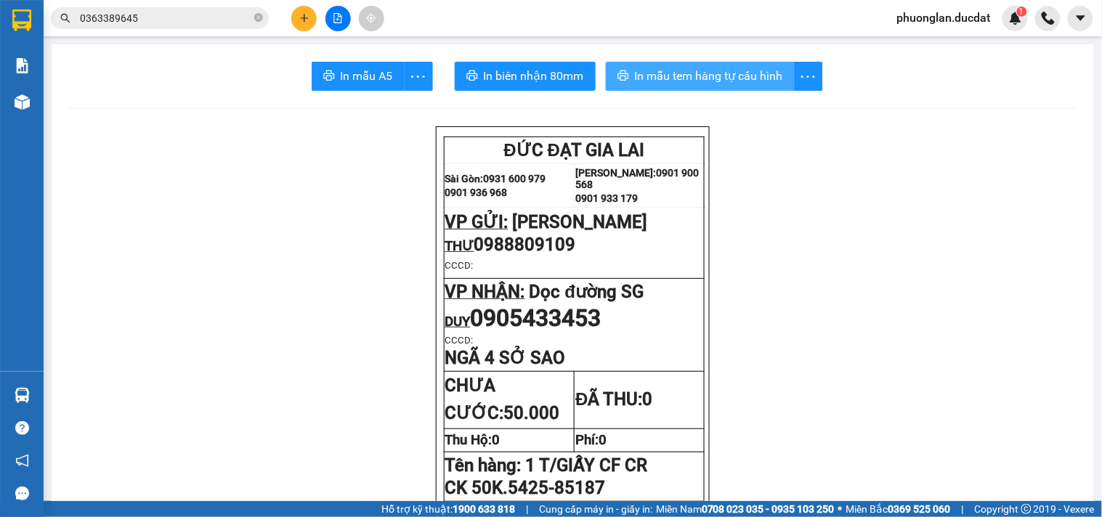
click at [698, 69] on span "In mẫu tem hàng tự cấu hình" at bounding box center [709, 76] width 148 height 18
click at [295, 12] on button at bounding box center [303, 18] width 25 height 25
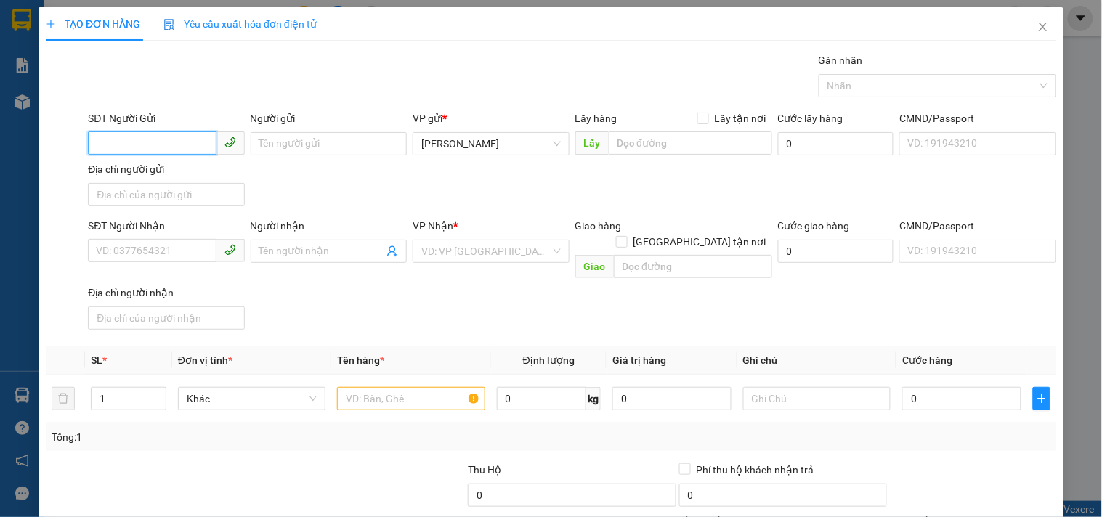
drag, startPoint x: 142, startPoint y: 139, endPoint x: 126, endPoint y: 134, distance: 17.5
click at [141, 141] on input "SĐT Người Gửi" at bounding box center [152, 142] width 128 height 23
click at [124, 172] on div "0333427889 - THU" at bounding box center [164, 173] width 137 height 16
click at [388, 387] on input "text" at bounding box center [410, 398] width 147 height 23
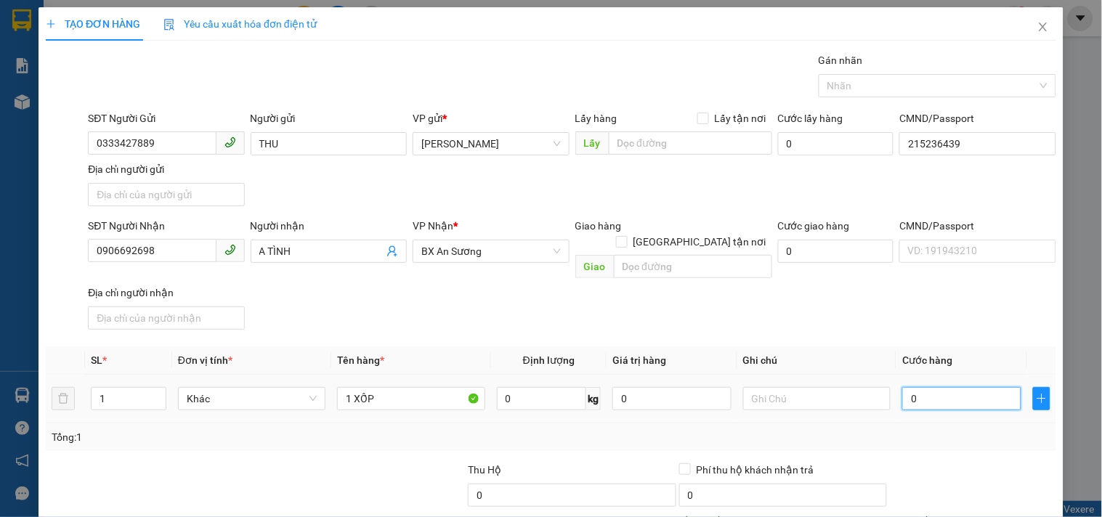
click at [918, 387] on input "0" at bounding box center [961, 398] width 119 height 23
click at [917, 314] on div "SĐT Người Nhận 0906692698 Người nhận A TÌNH VP Nhận * BX An Sương Giao hàng Gia…" at bounding box center [572, 277] width 974 height 118
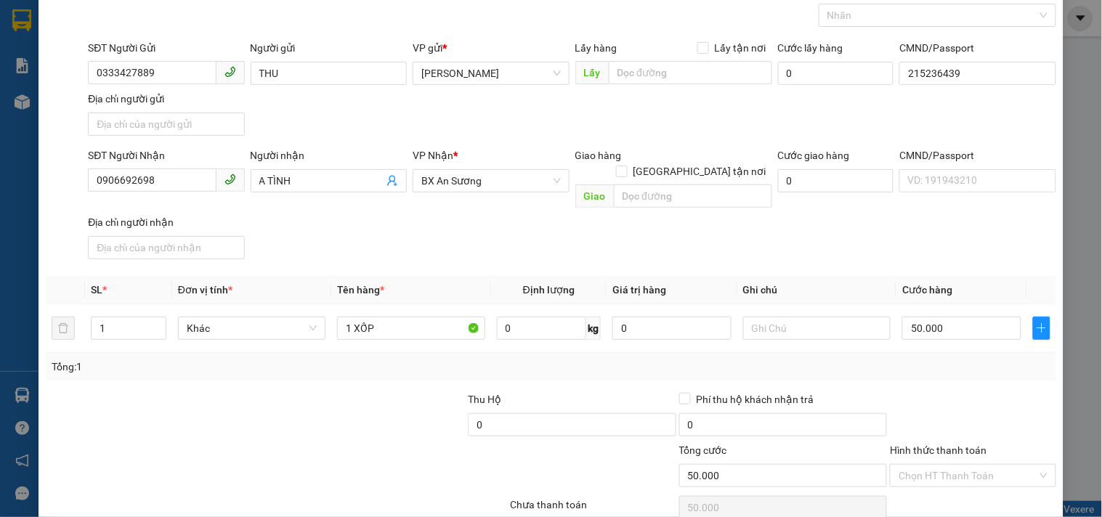
scroll to position [121, 0]
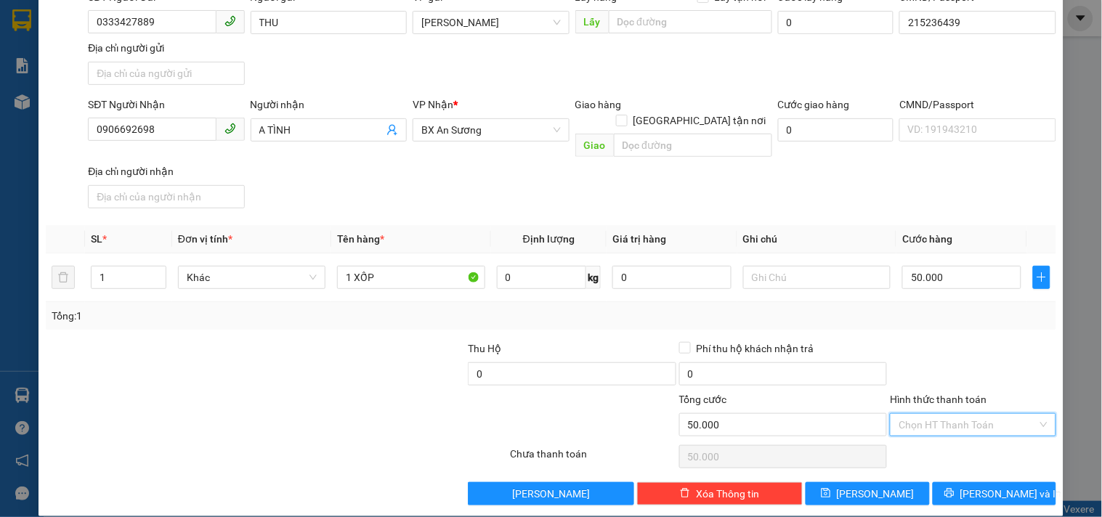
click at [952, 414] on input "Hình thức thanh toán" at bounding box center [968, 425] width 138 height 22
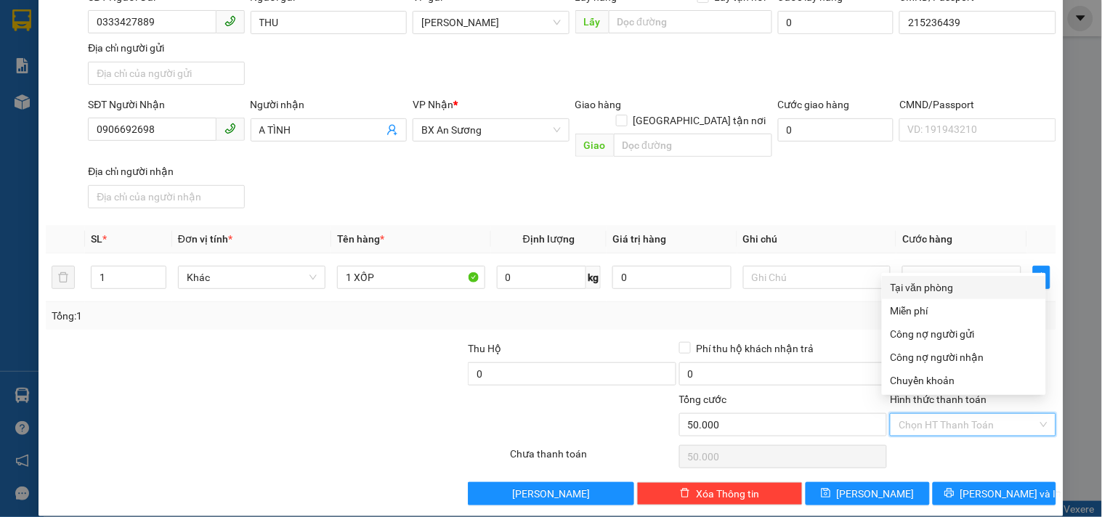
click at [946, 284] on div "Tại văn phòng" at bounding box center [964, 288] width 147 height 16
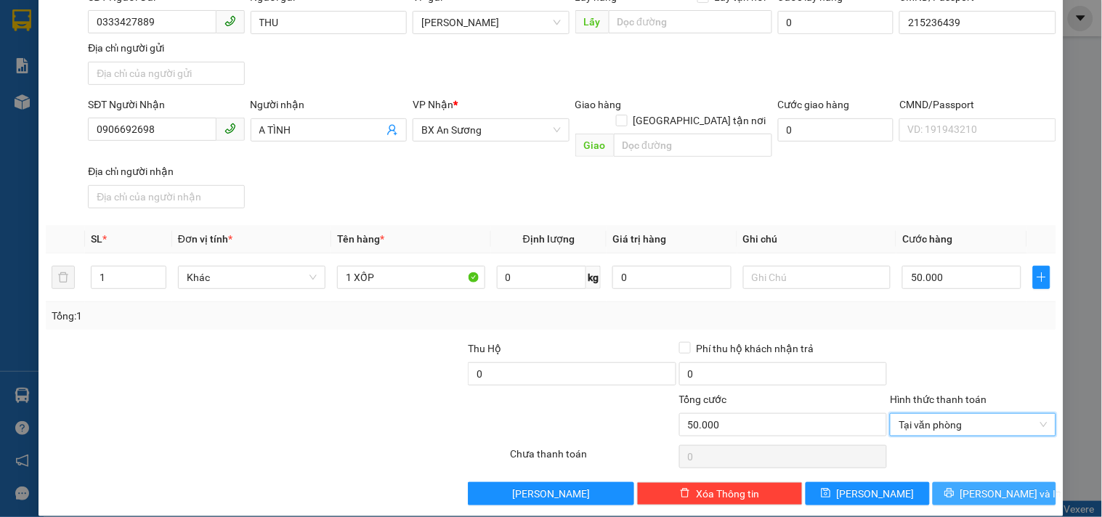
click at [947, 482] on button "[PERSON_NAME] và In" at bounding box center [994, 493] width 123 height 23
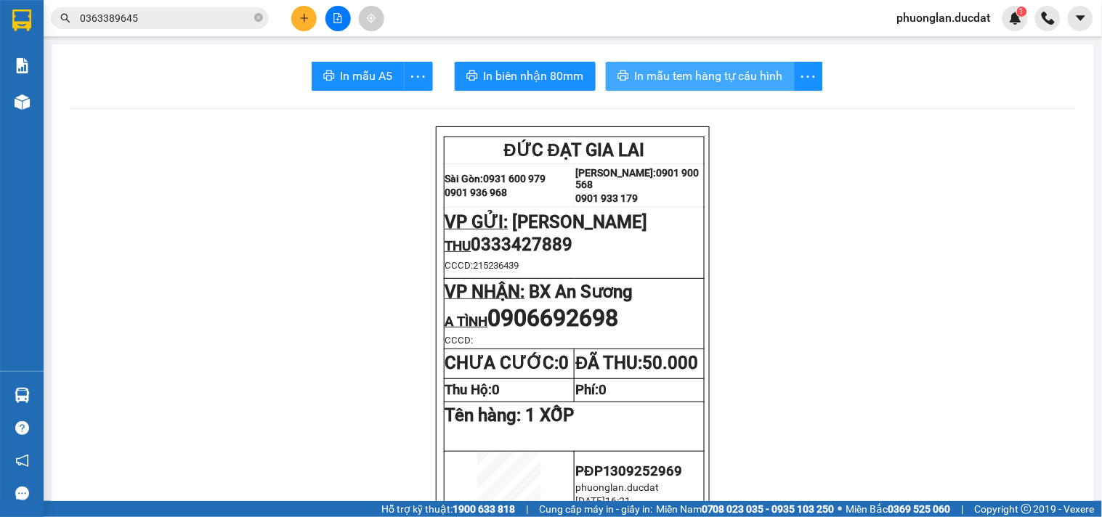
click at [705, 78] on span "In mẫu tem hàng tự cấu hình" at bounding box center [709, 76] width 148 height 18
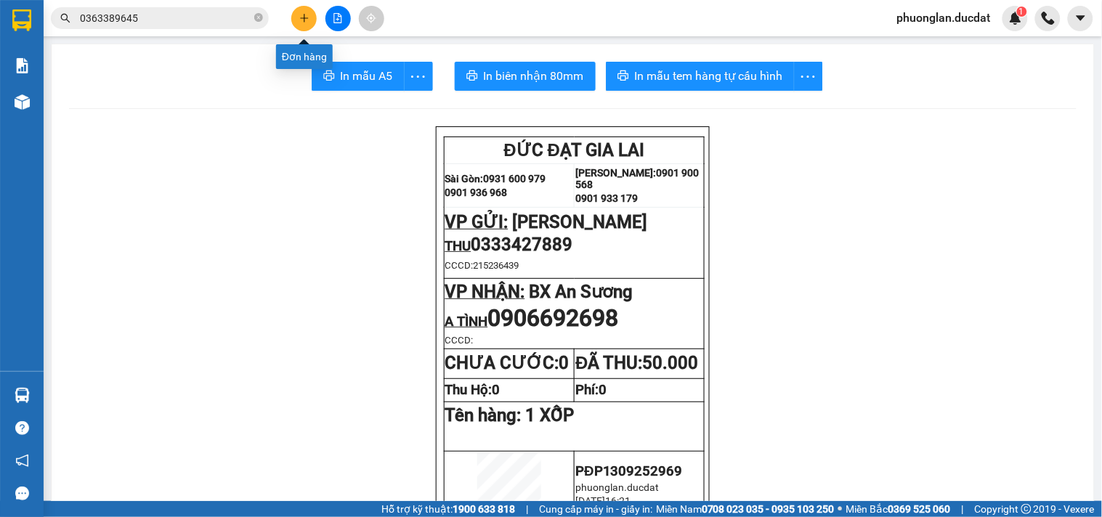
click at [310, 20] on button at bounding box center [303, 18] width 25 height 25
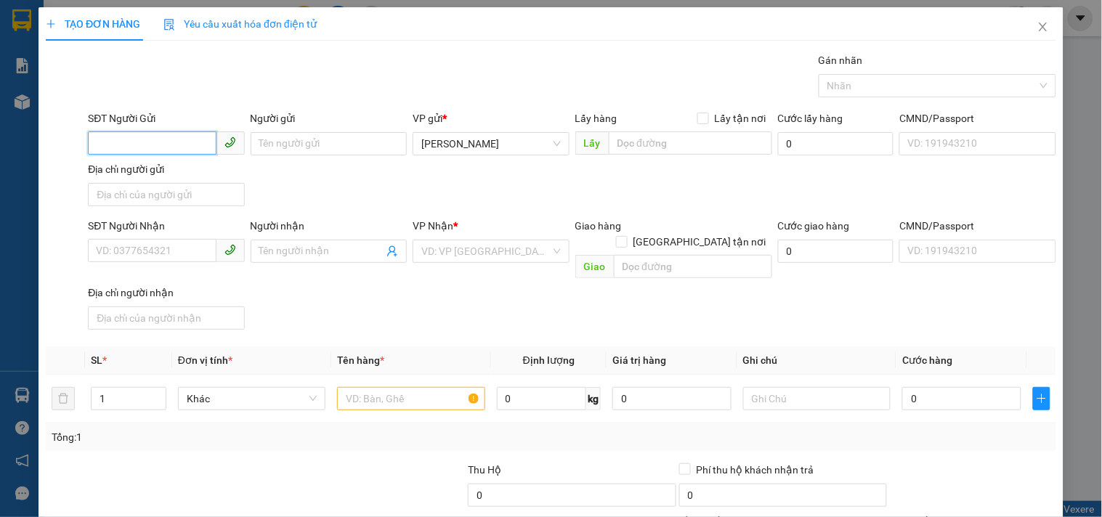
click at [141, 136] on input "SĐT Người Gửi" at bounding box center [152, 142] width 128 height 23
click at [303, 147] on input "Người gửi" at bounding box center [329, 143] width 156 height 23
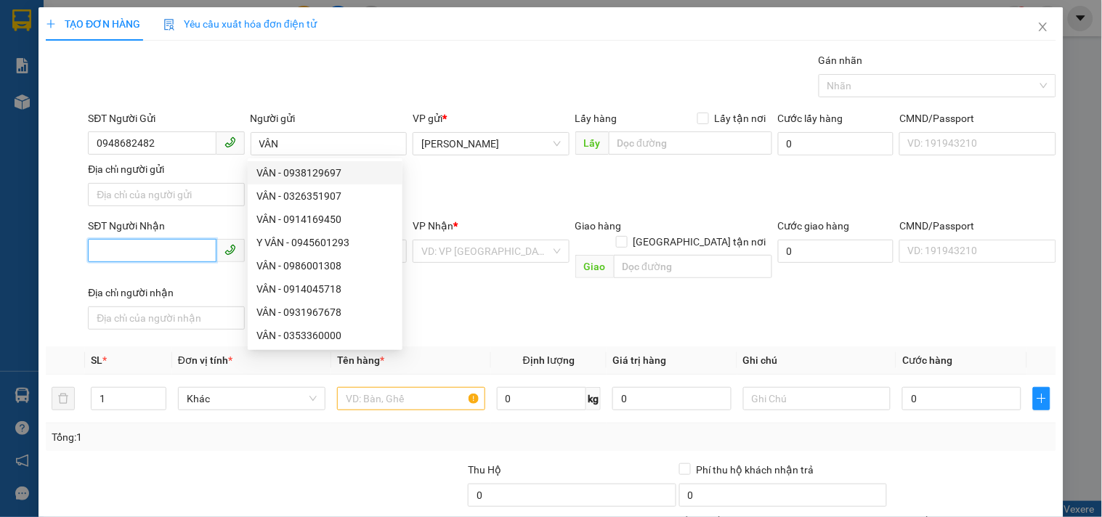
click at [150, 257] on input "SĐT Người Nhận" at bounding box center [152, 250] width 128 height 23
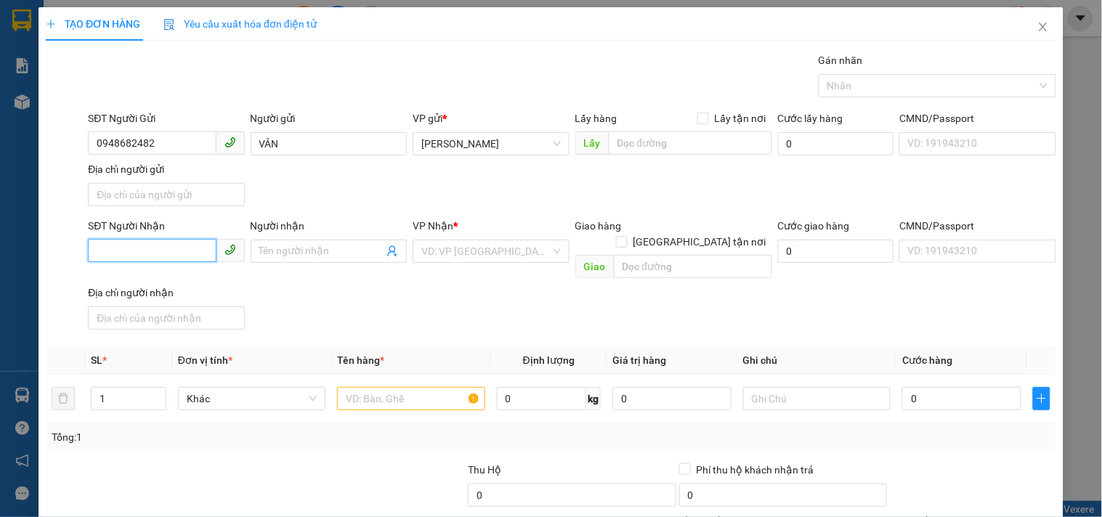
click at [150, 256] on input "SĐT Người Nhận" at bounding box center [152, 250] width 128 height 23
click at [299, 251] on input "Người nhận" at bounding box center [321, 251] width 124 height 16
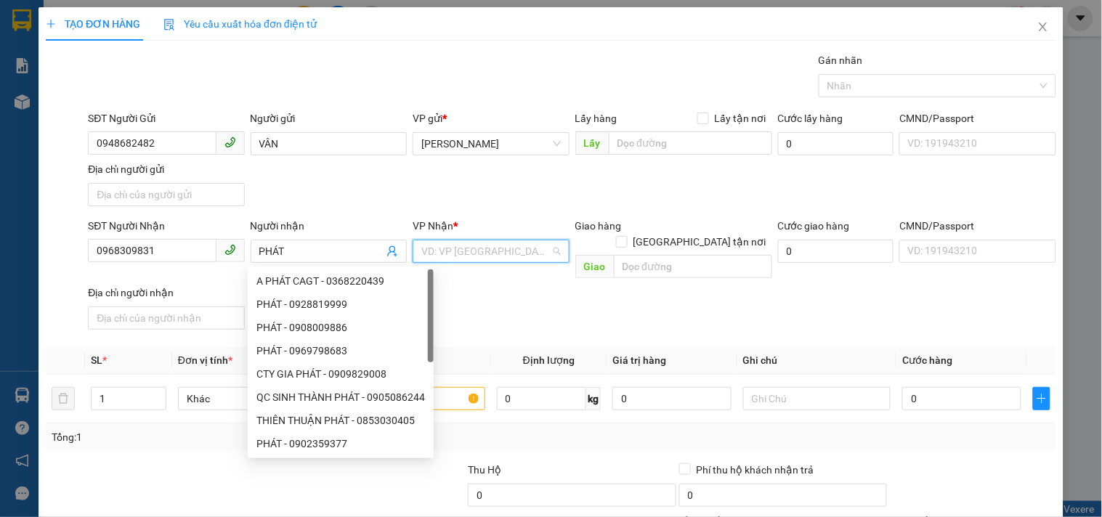
click at [469, 249] on input "search" at bounding box center [485, 251] width 129 height 22
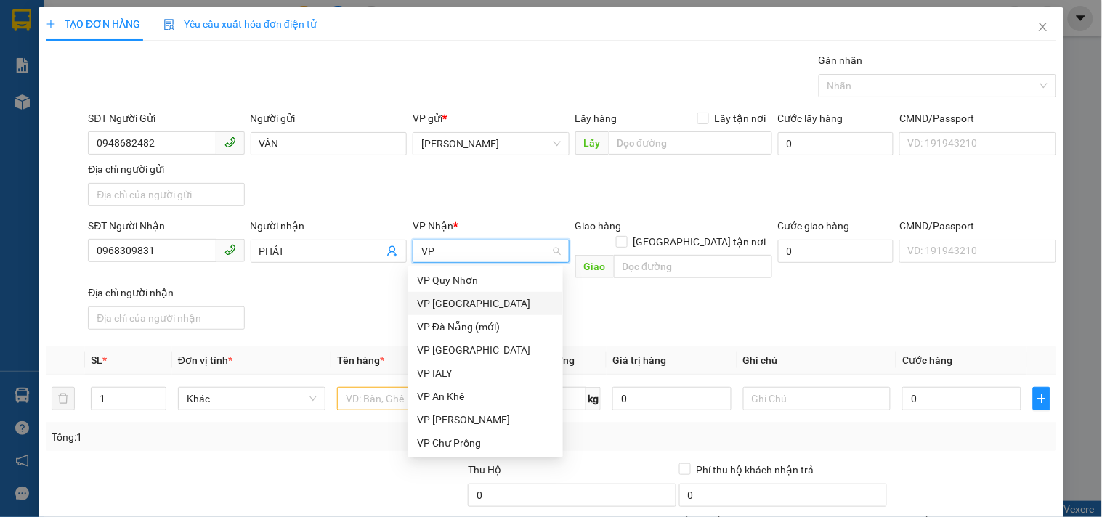
click at [460, 301] on div "VP [GEOGRAPHIC_DATA]" at bounding box center [485, 304] width 137 height 16
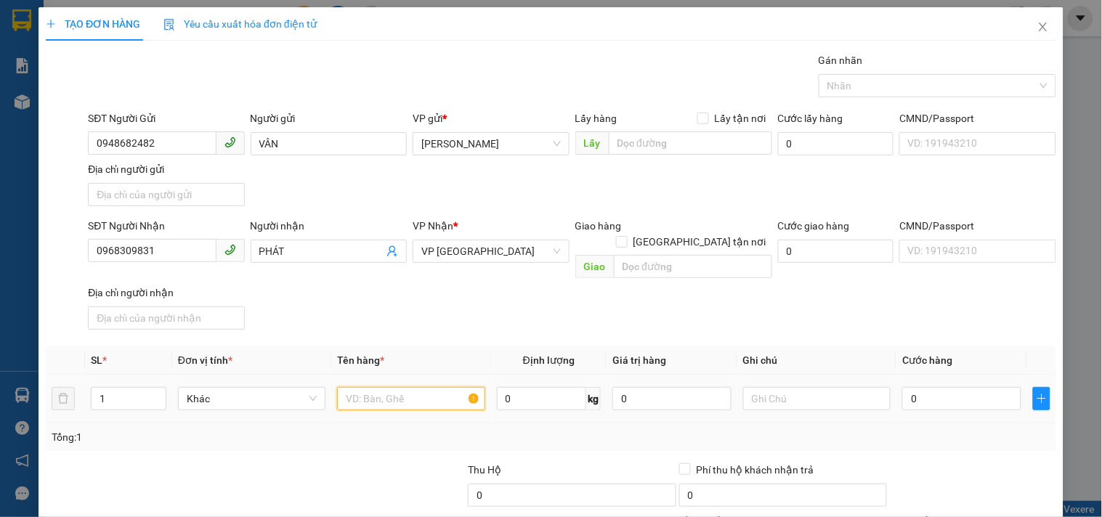
click at [376, 387] on input "text" at bounding box center [410, 398] width 147 height 23
click at [924, 387] on input "0" at bounding box center [961, 398] width 119 height 23
click at [801, 298] on div "SĐT Người Nhận 0968309831 Người nhận PHÁT VP Nhận * VP Sài Gòn Giao hàng Giao t…" at bounding box center [572, 277] width 974 height 118
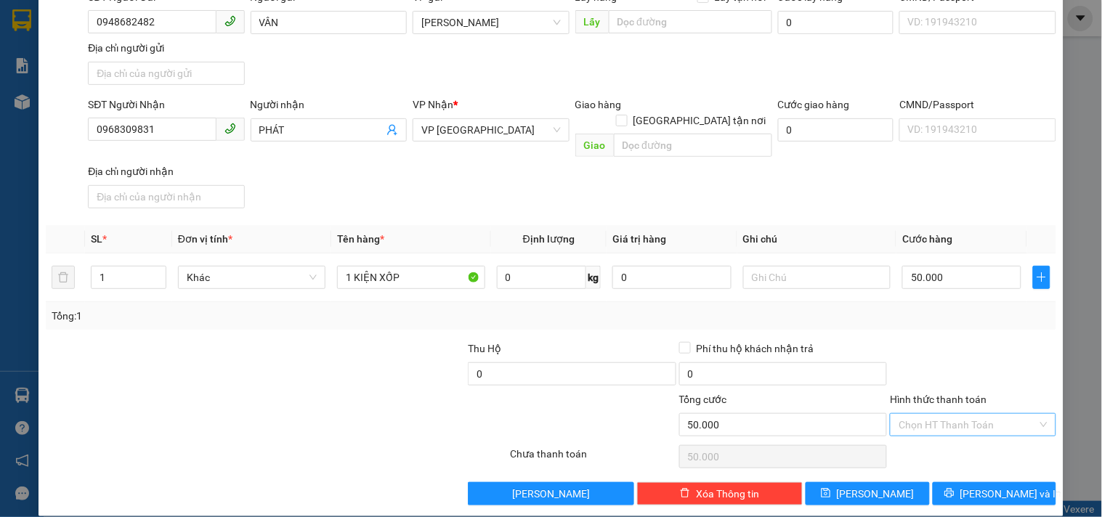
drag, startPoint x: 912, startPoint y: 414, endPoint x: 912, endPoint y: 400, distance: 14.5
click at [912, 414] on input "Hình thức thanh toán" at bounding box center [968, 425] width 138 height 22
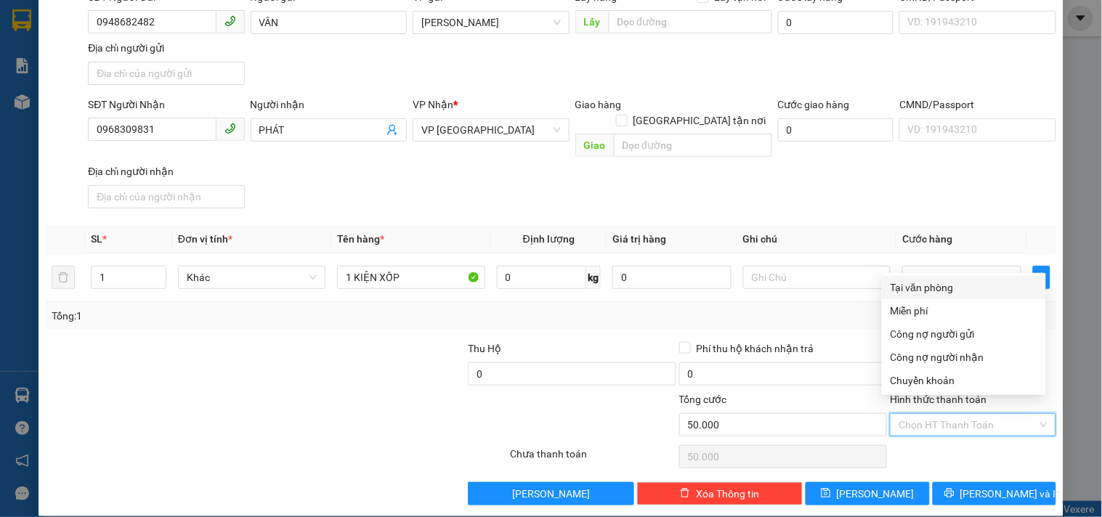
click at [928, 291] on div "Tại văn phòng" at bounding box center [964, 288] width 147 height 16
click at [918, 284] on div "Tại văn phòng" at bounding box center [964, 288] width 147 height 16
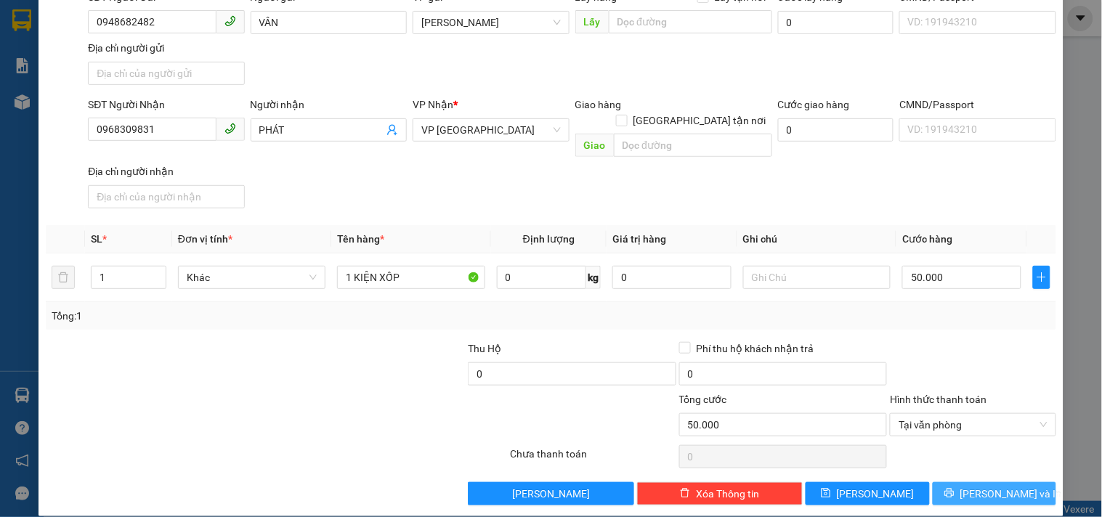
click at [968, 482] on button "[PERSON_NAME] và In" at bounding box center [994, 493] width 123 height 23
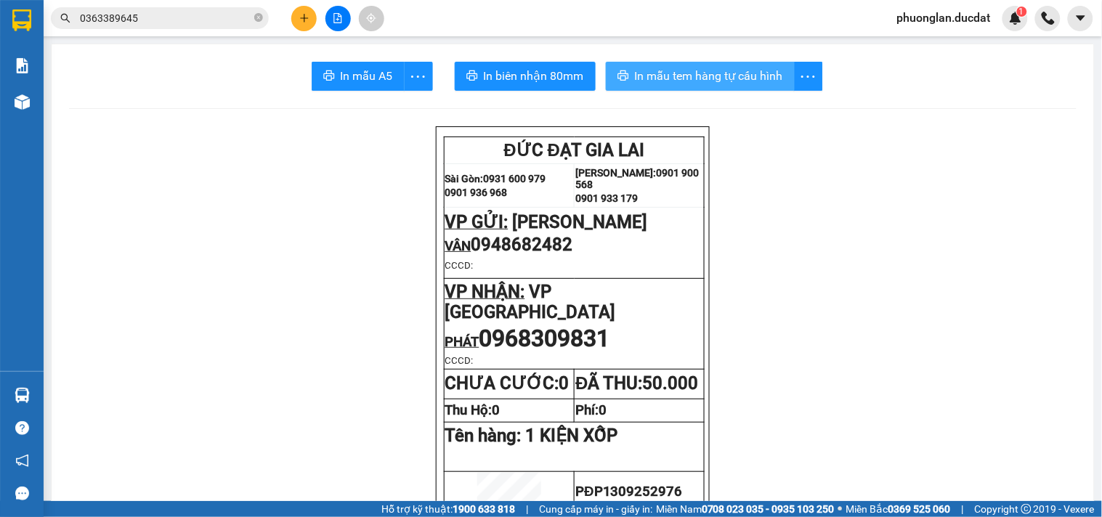
click at [649, 82] on span "In mẫu tem hàng tự cấu hình" at bounding box center [709, 76] width 148 height 18
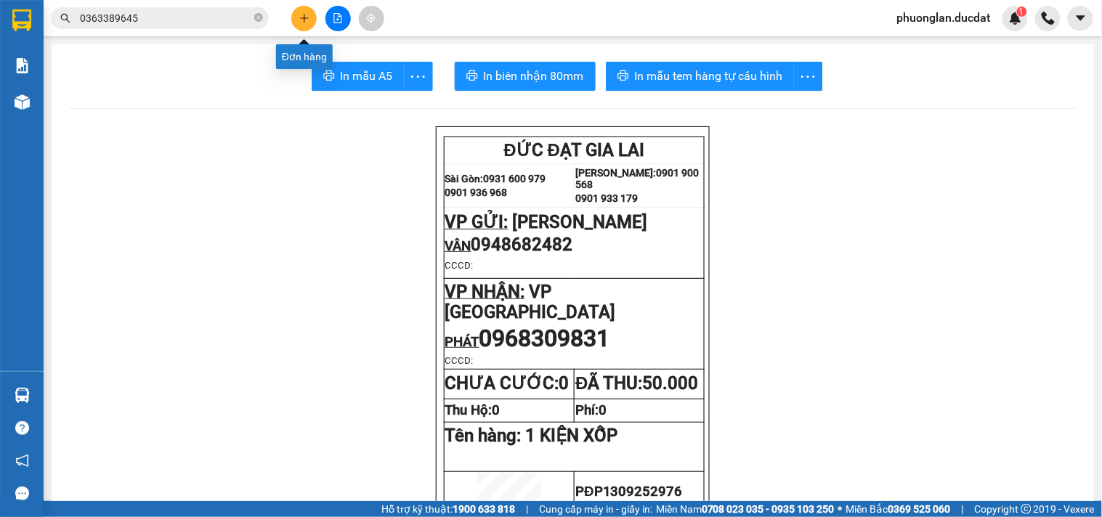
click at [307, 18] on icon "plus" at bounding box center [304, 17] width 8 height 1
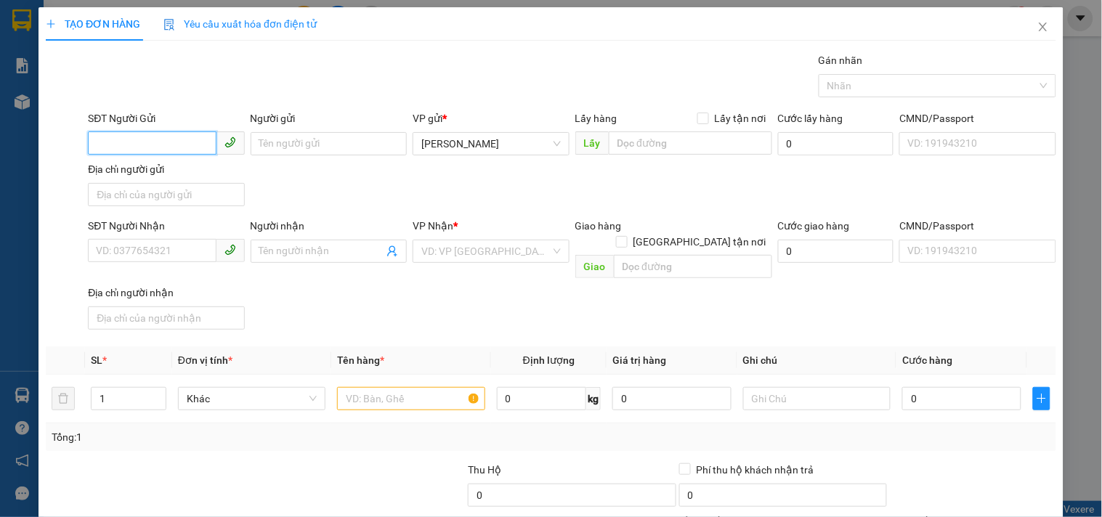
click at [158, 142] on input "SĐT Người Gửi" at bounding box center [152, 142] width 128 height 23
drag, startPoint x: 296, startPoint y: 143, endPoint x: 298, endPoint y: 166, distance: 22.6
click at [298, 150] on input "Người gửi" at bounding box center [329, 143] width 156 height 23
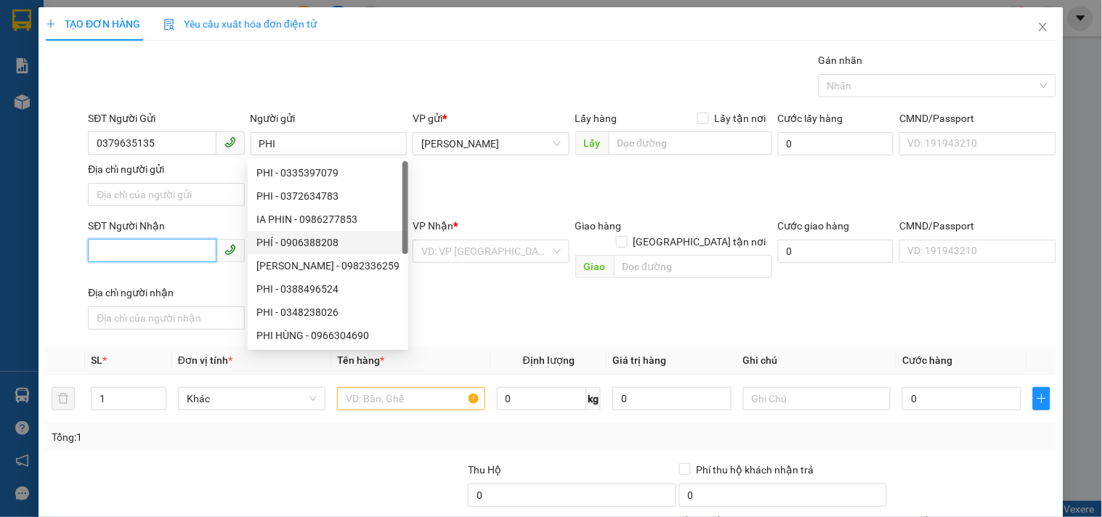
click at [142, 240] on input "SĐT Người Nhận" at bounding box center [152, 250] width 128 height 23
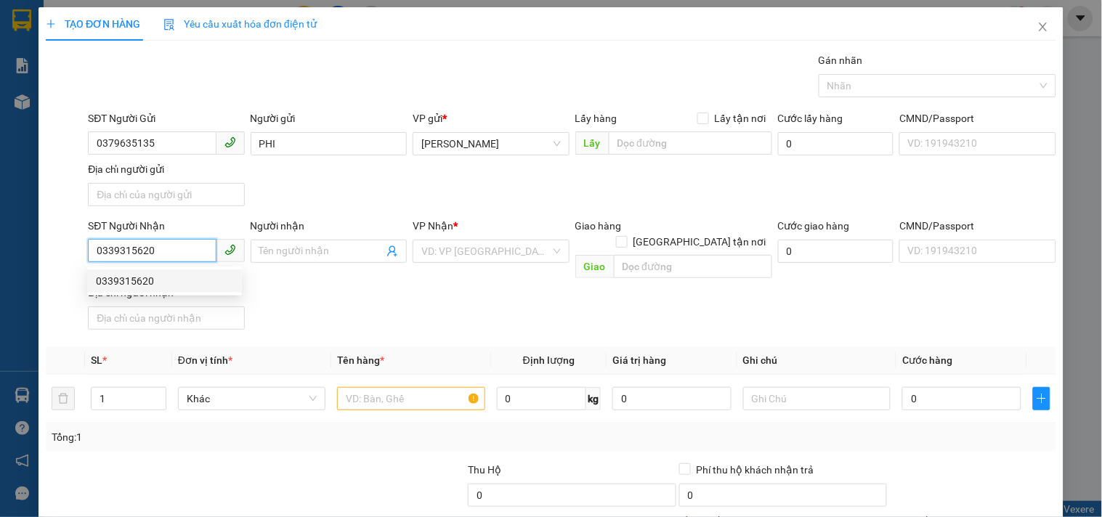
click at [160, 280] on div "0339315620" at bounding box center [164, 281] width 137 height 16
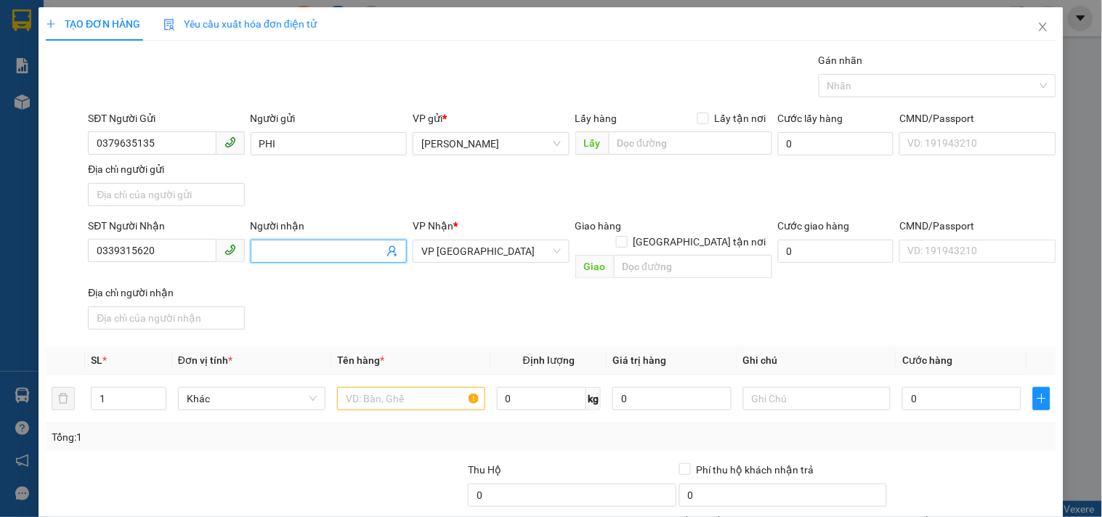
click at [303, 250] on input "Người nhận" at bounding box center [321, 251] width 124 height 16
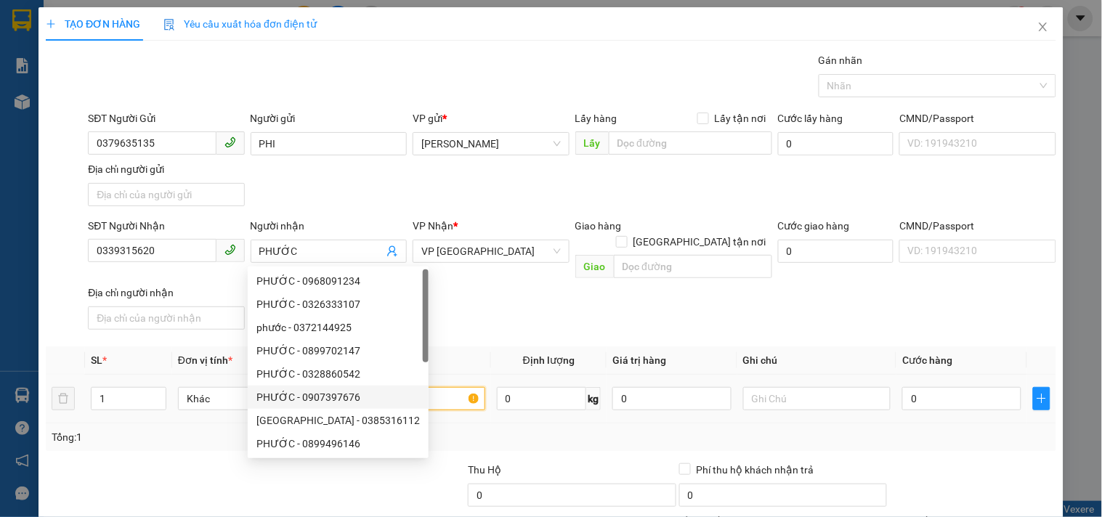
drag, startPoint x: 449, startPoint y: 378, endPoint x: 436, endPoint y: 386, distance: 15.0
click at [444, 387] on input "text" at bounding box center [410, 398] width 147 height 23
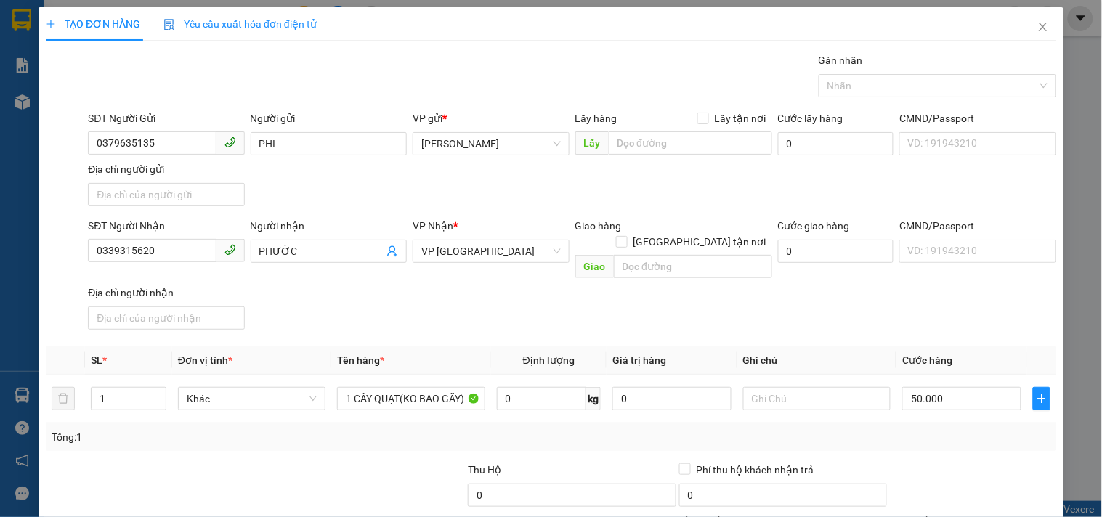
click at [891, 284] on div "SĐT Người Nhận 0339315620 Người nhận PHƯỚC VP Nhận * VP Đà Nẵng Giao hàng Giao …" at bounding box center [572, 277] width 974 height 118
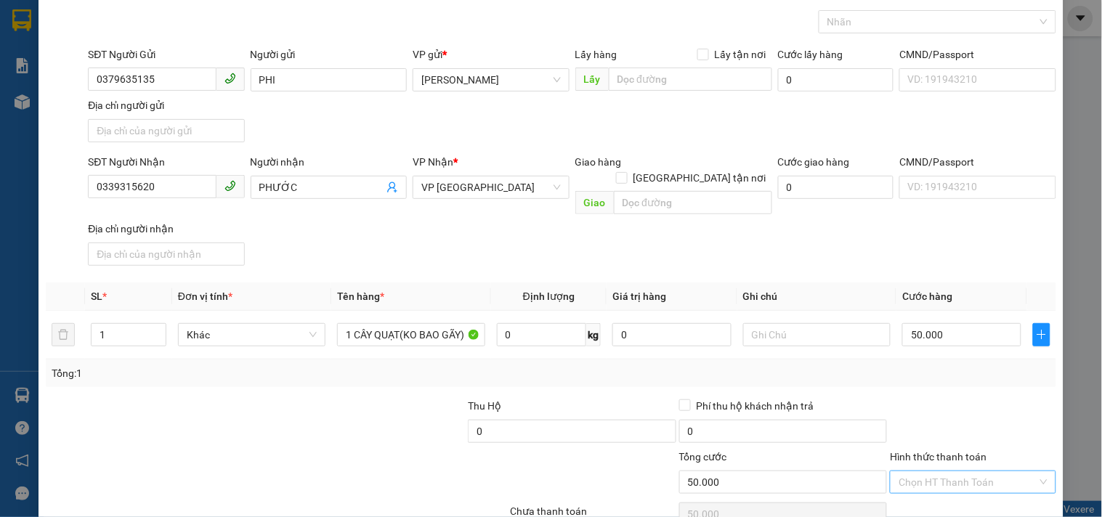
scroll to position [121, 0]
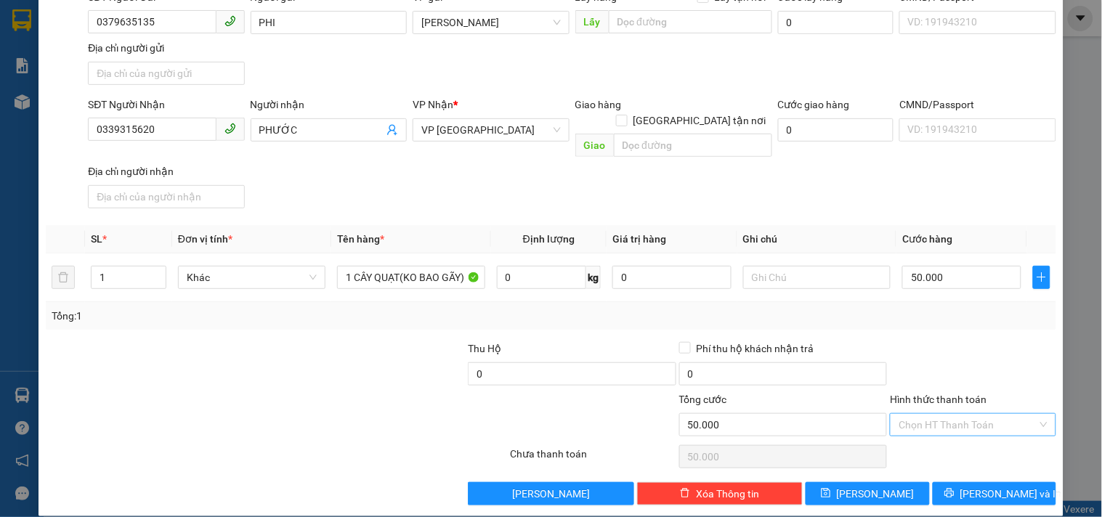
drag, startPoint x: 939, startPoint y: 411, endPoint x: 939, endPoint y: 396, distance: 15.3
click at [939, 414] on input "Hình thức thanh toán" at bounding box center [968, 425] width 138 height 22
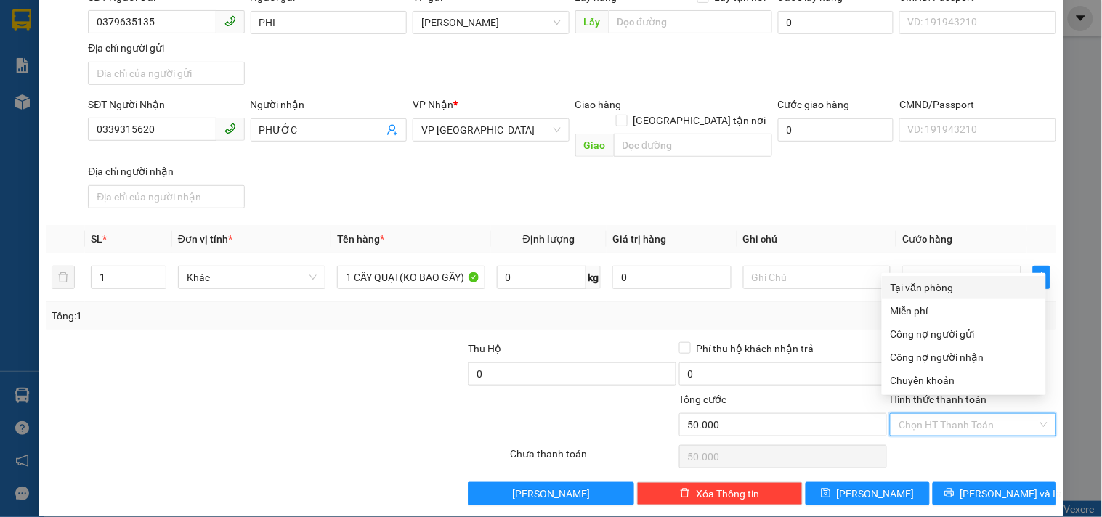
click at [939, 282] on div "Tại văn phòng" at bounding box center [964, 288] width 147 height 16
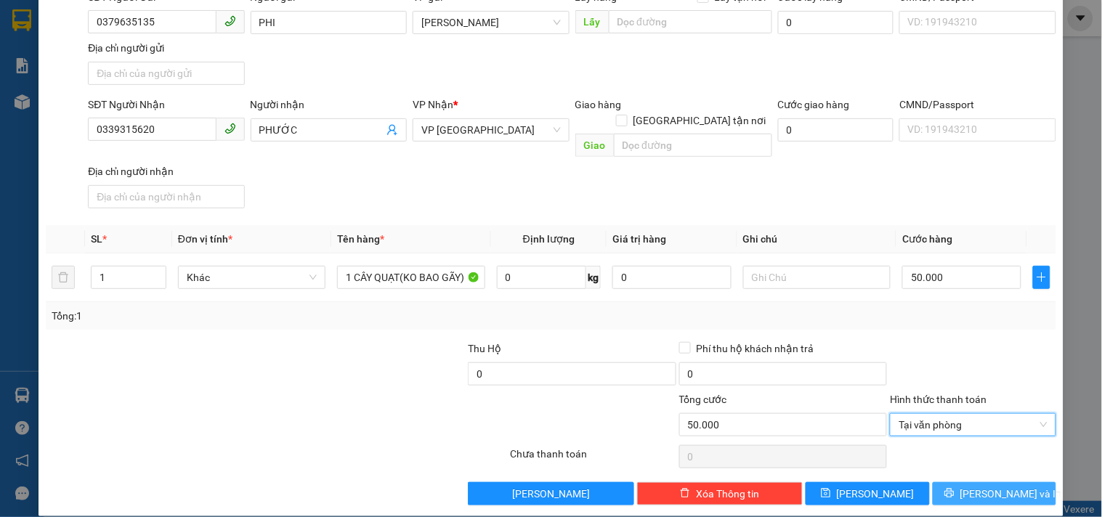
click at [954, 489] on icon "printer" at bounding box center [948, 493] width 9 height 9
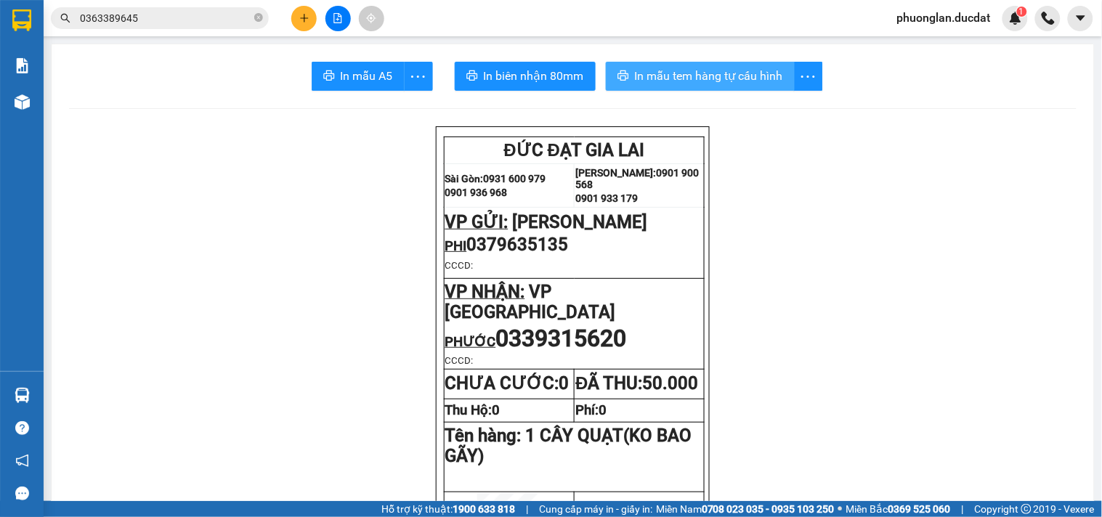
click at [636, 74] on span "In mẫu tem hàng tự cấu hình" at bounding box center [709, 76] width 148 height 18
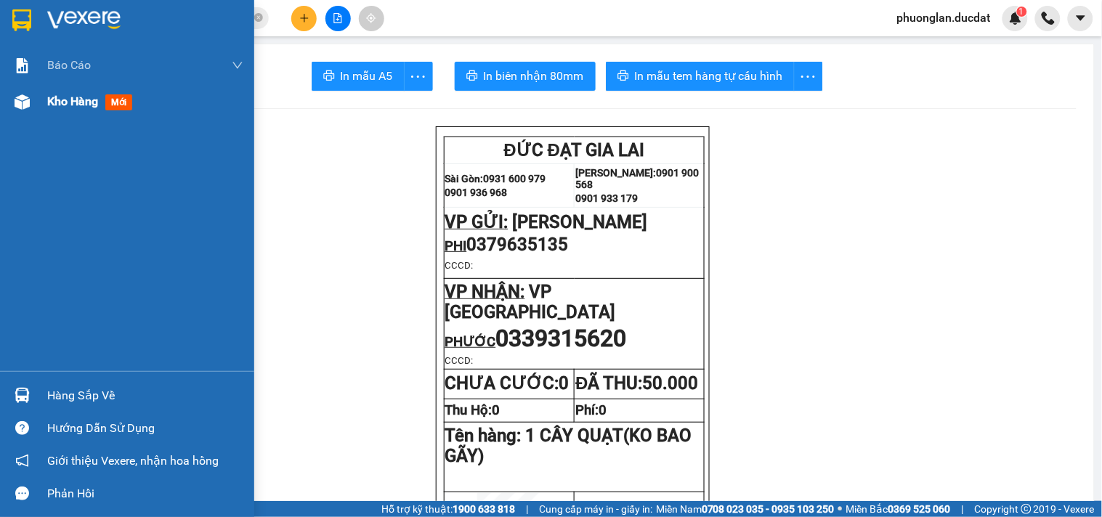
click at [62, 100] on span "Kho hàng" at bounding box center [72, 101] width 51 height 14
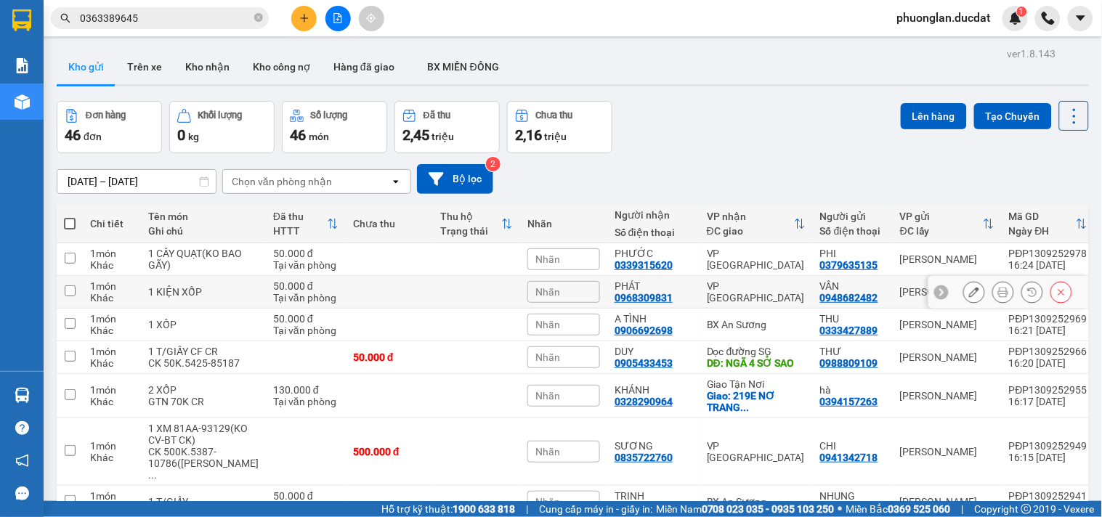
scroll to position [161, 0]
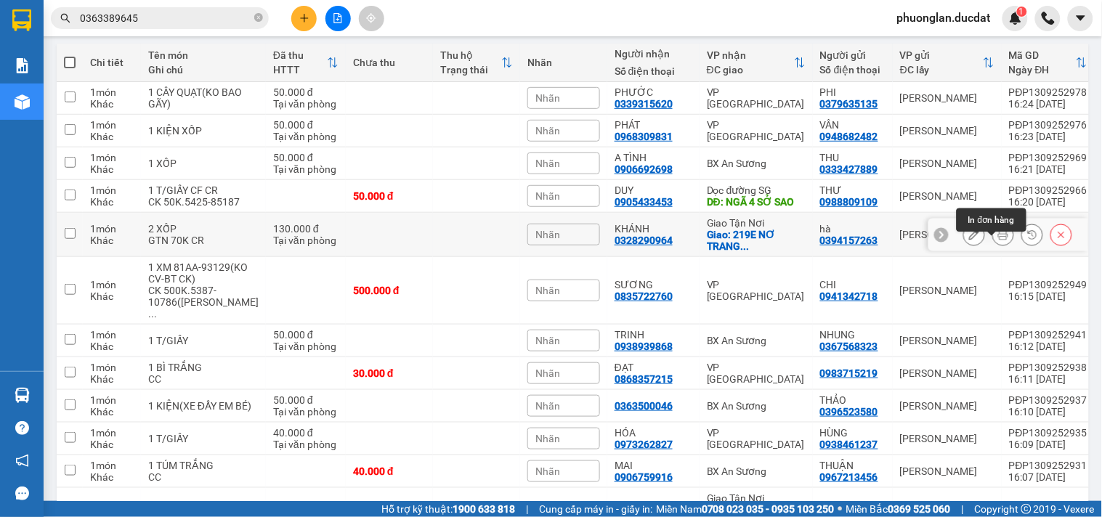
click at [998, 240] on icon at bounding box center [1003, 235] width 10 height 10
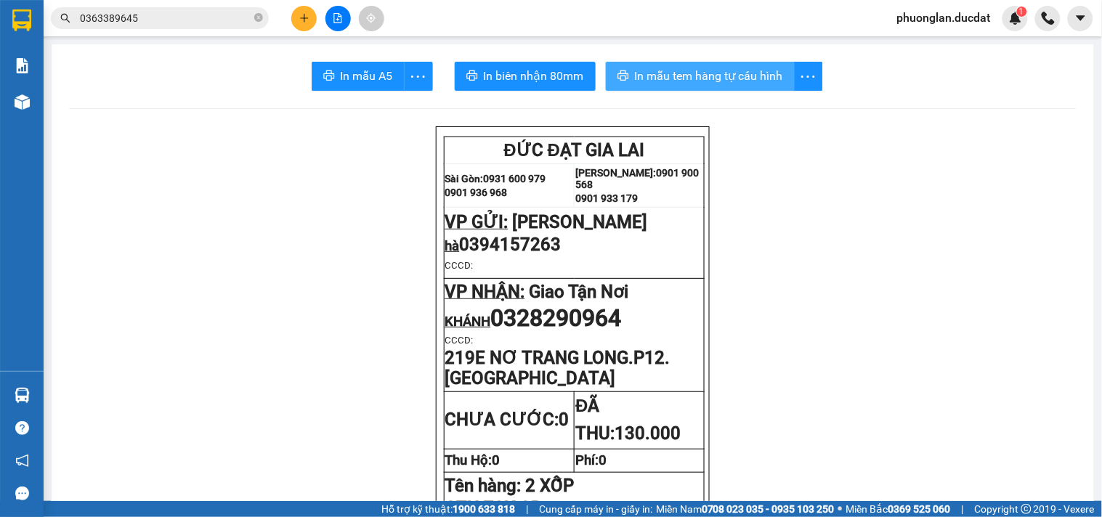
click at [662, 70] on span "In mẫu tem hàng tự cấu hình" at bounding box center [709, 76] width 148 height 18
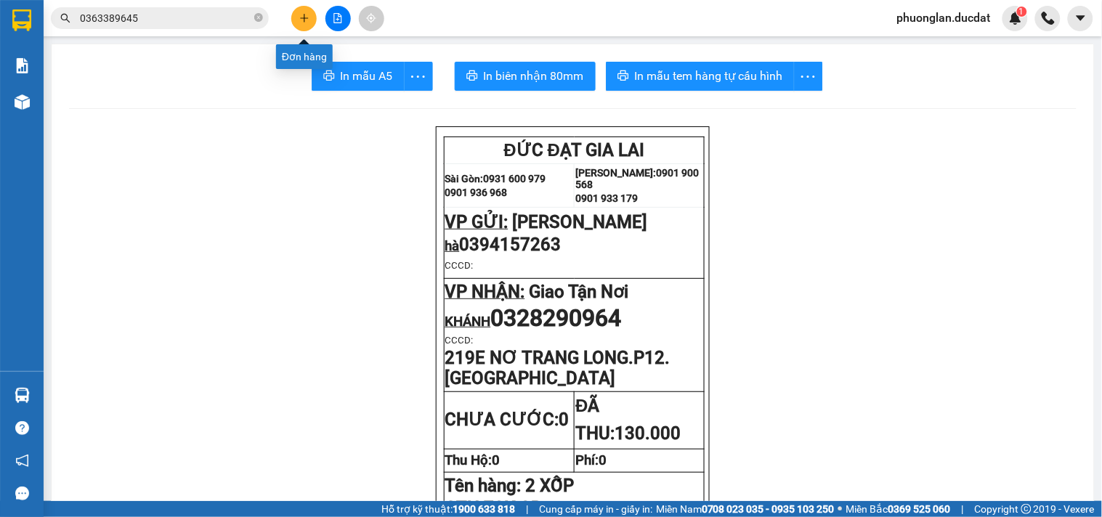
click at [303, 17] on icon "plus" at bounding box center [304, 18] width 10 height 10
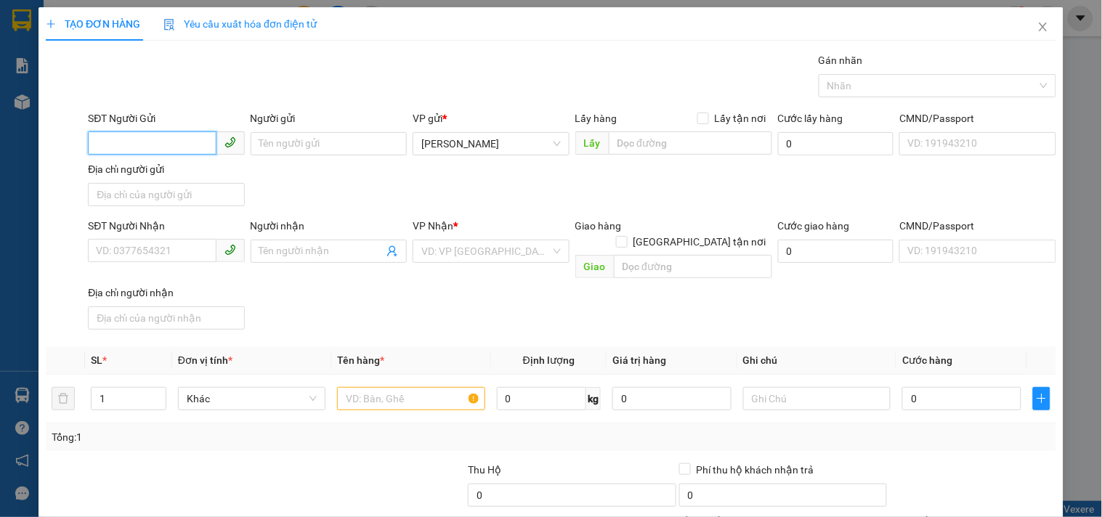
click at [170, 148] on input "SĐT Người Gửi" at bounding box center [152, 142] width 128 height 23
type input "0905137060"
click at [316, 138] on input "Người gửi" at bounding box center [329, 143] width 156 height 23
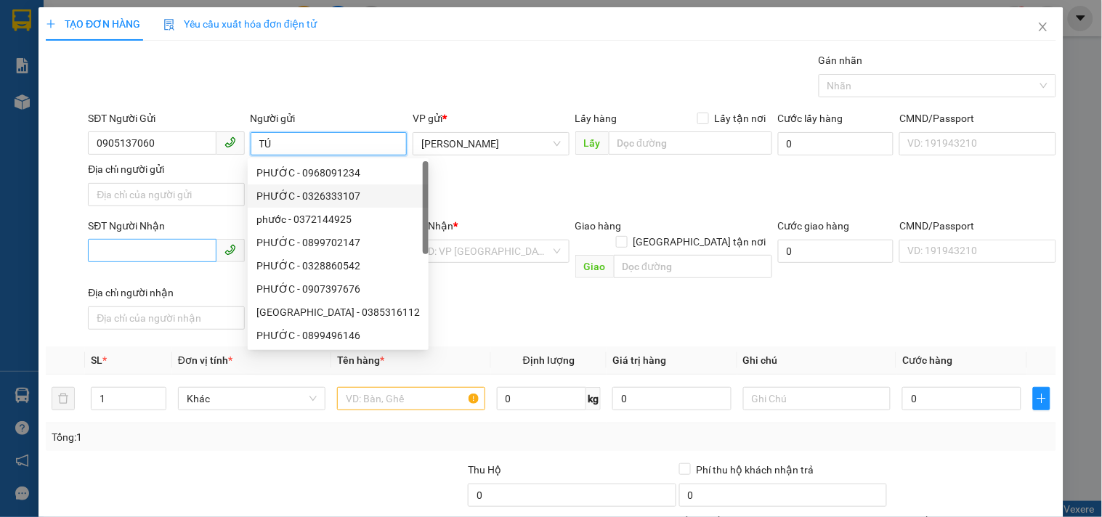
type input "TÚ"
click at [121, 251] on input "SĐT Người Nhận" at bounding box center [152, 250] width 128 height 23
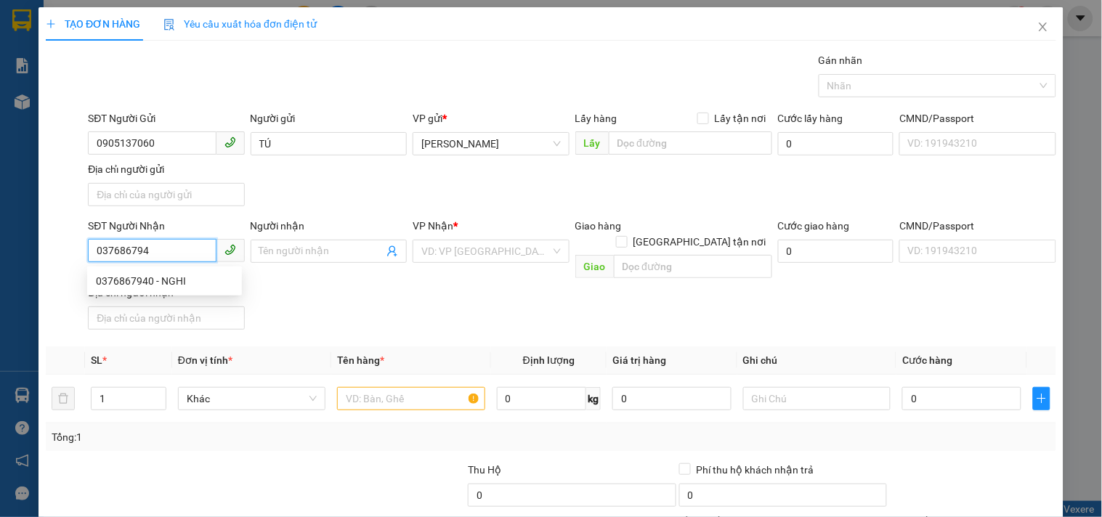
type input "0376867940"
click at [193, 278] on div "0376867940 - NGHI" at bounding box center [164, 281] width 137 height 16
type input "NGHI"
type input "0376867940"
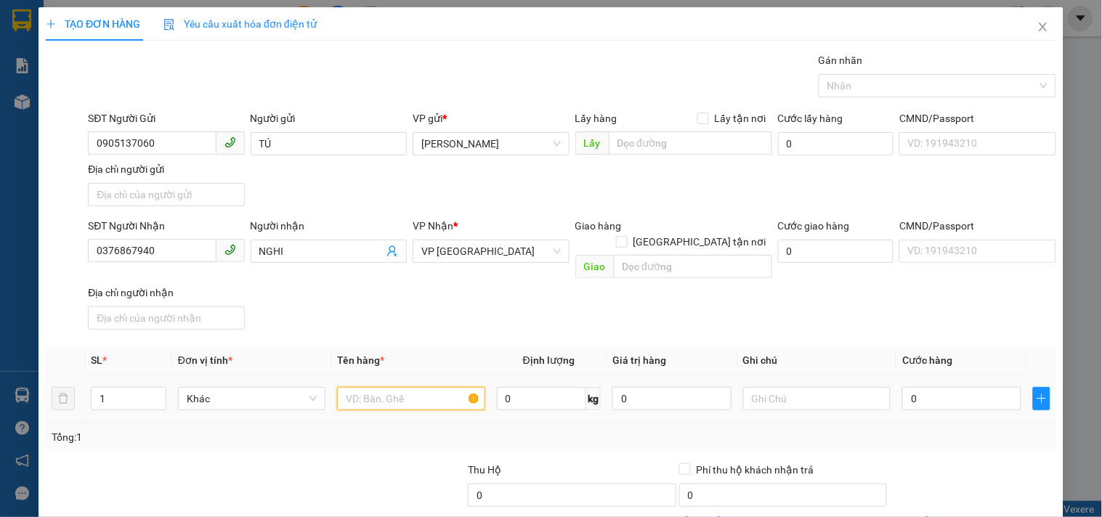
click at [396, 387] on input "text" at bounding box center [410, 398] width 147 height 23
type input "1 XỐP"
click at [938, 387] on input "0" at bounding box center [961, 398] width 119 height 23
type input "5"
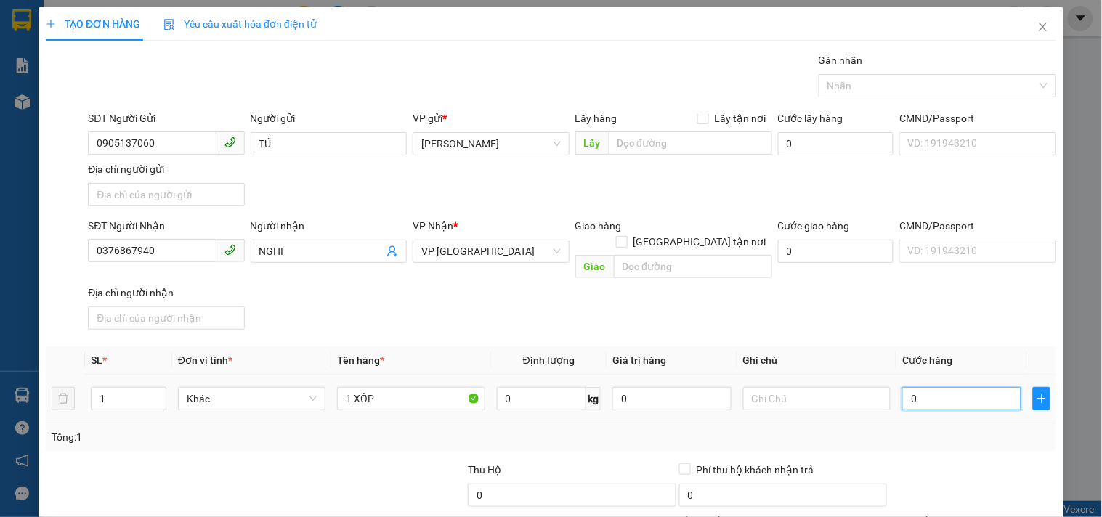
type input "5"
type input "50"
type input "50.000"
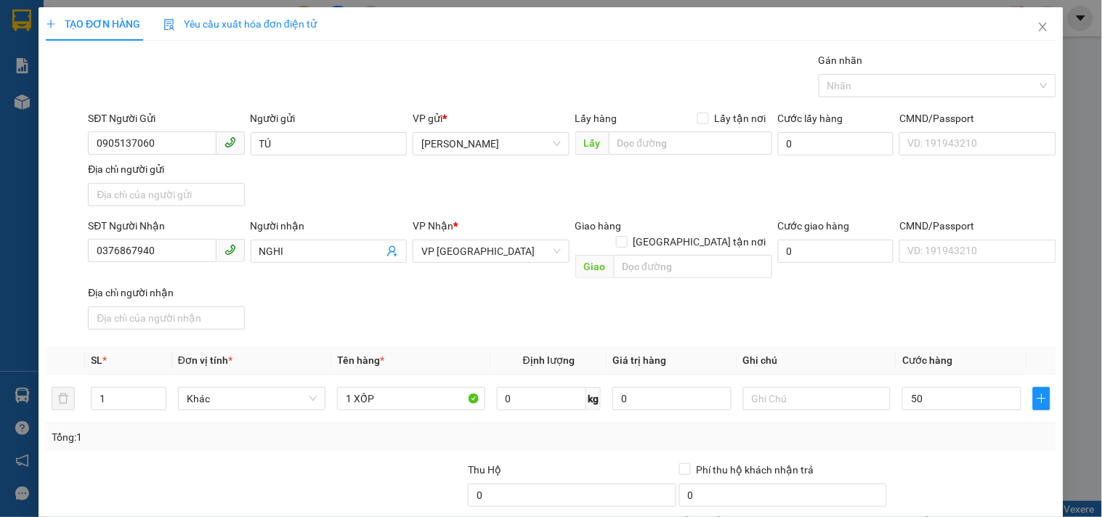
type input "50.000"
click at [954, 283] on div "SĐT Người Nhận 0376867940 Người nhận NGHI VP Nhận * VP Sài Gòn Giao hàng Giao t…" at bounding box center [572, 277] width 974 height 118
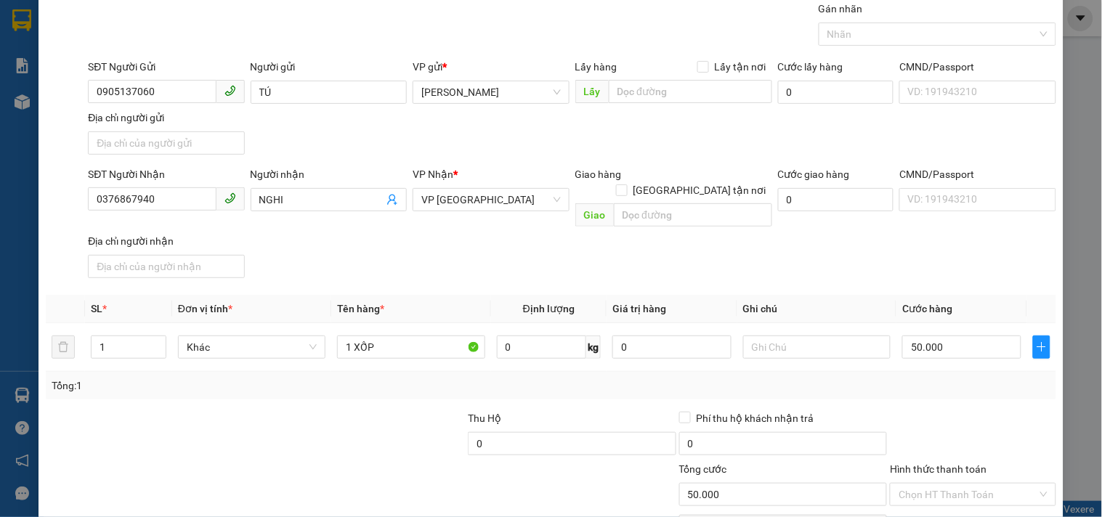
scroll to position [121, 0]
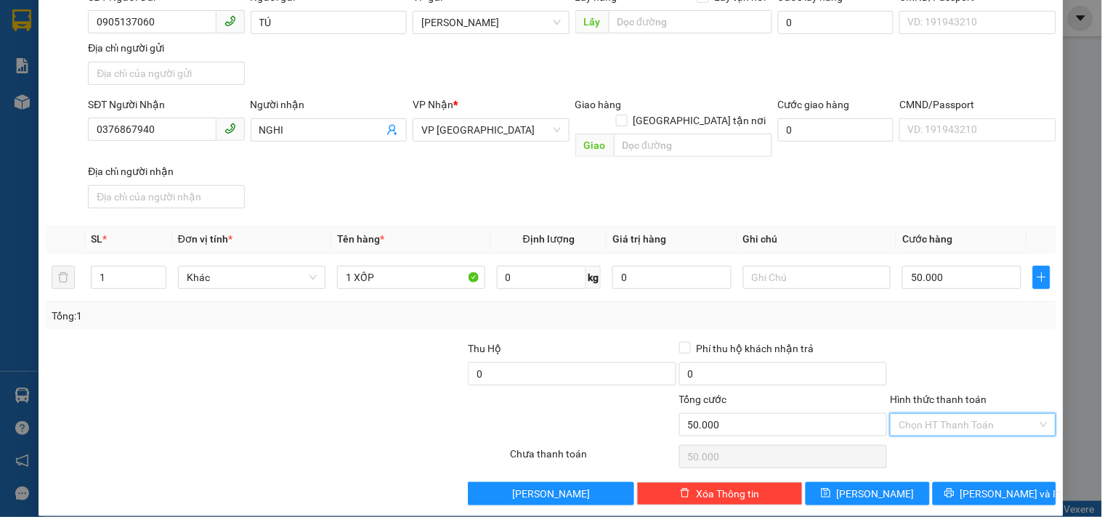
click at [950, 414] on input "Hình thức thanh toán" at bounding box center [968, 425] width 138 height 22
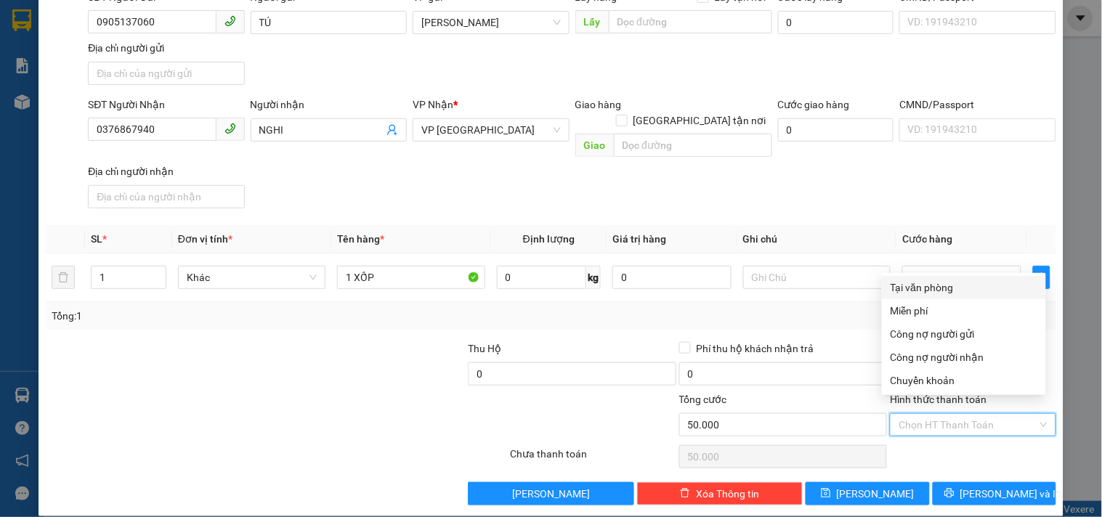
click at [923, 286] on div "Tại văn phòng" at bounding box center [964, 288] width 147 height 16
type input "0"
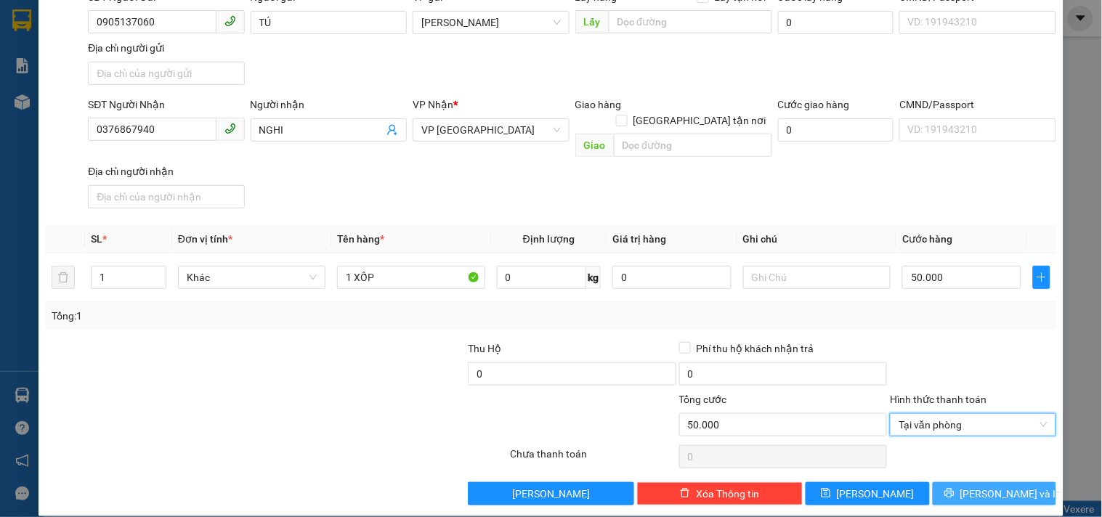
click at [933, 482] on button "[PERSON_NAME] và In" at bounding box center [994, 493] width 123 height 23
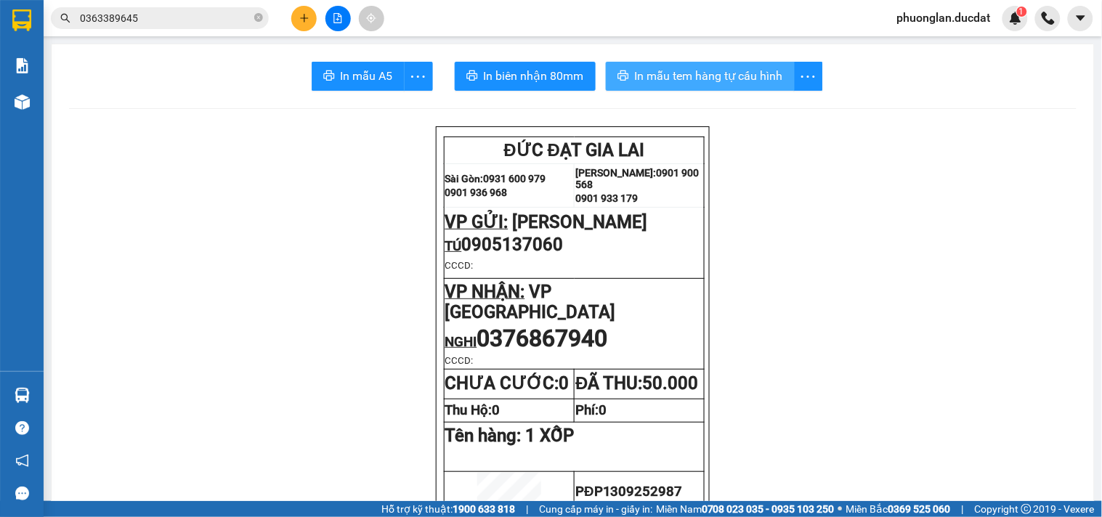
click at [702, 66] on button "In mẫu tem hàng tự cấu hình" at bounding box center [700, 76] width 189 height 29
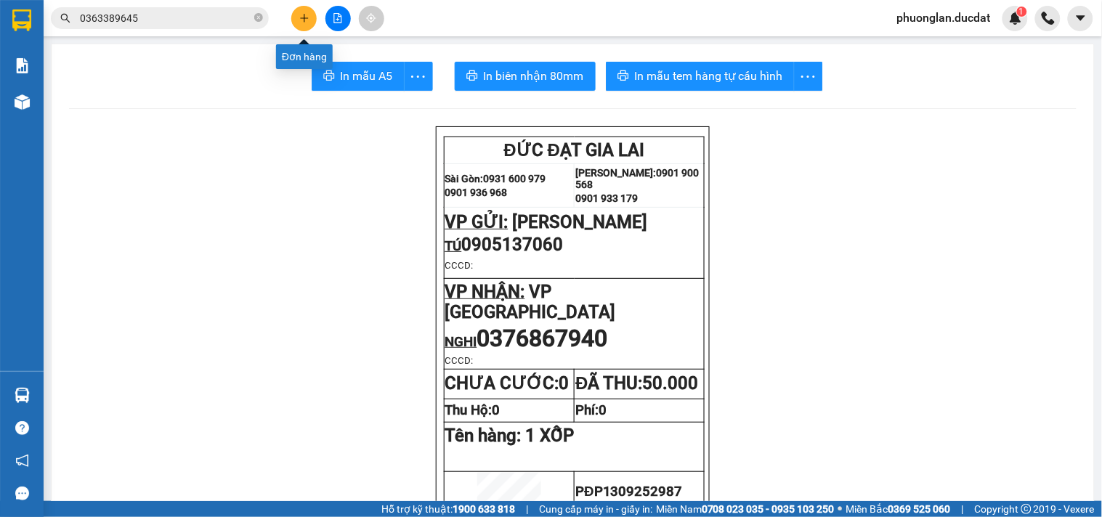
click at [306, 23] on button at bounding box center [303, 18] width 25 height 25
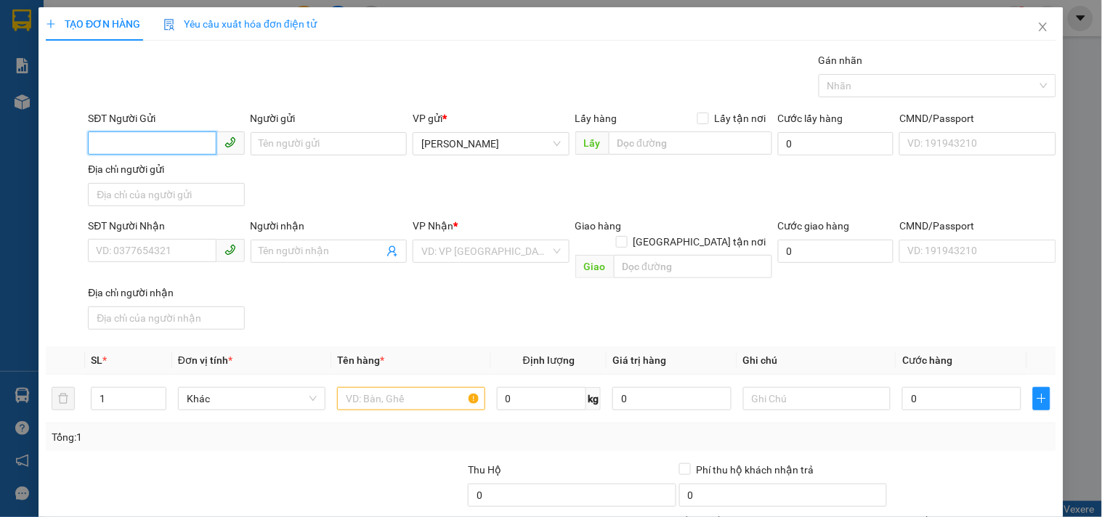
click at [142, 143] on input "SĐT Người Gửi" at bounding box center [152, 142] width 128 height 23
type input "0935178936"
click at [296, 142] on input "Người gửi" at bounding box center [329, 143] width 156 height 23
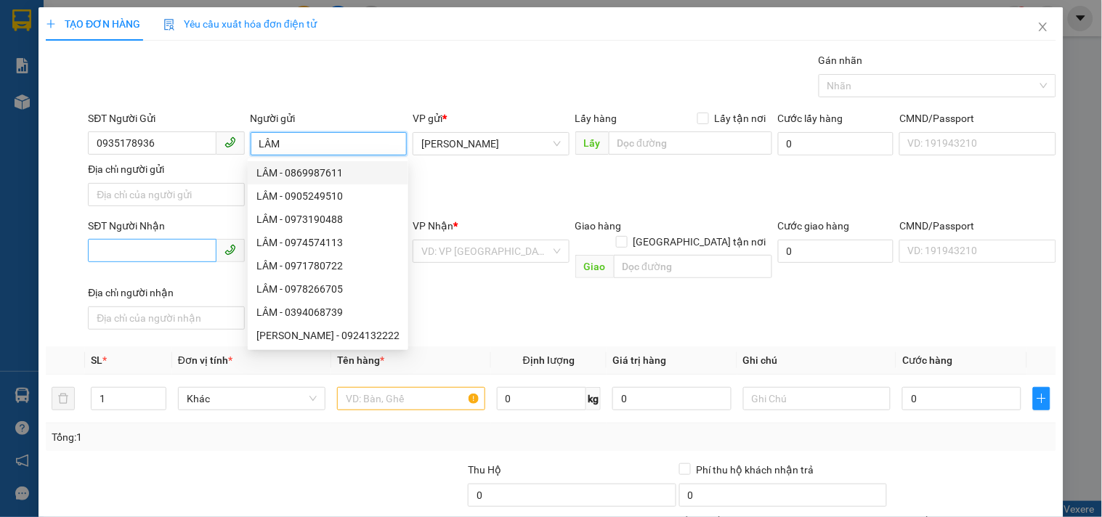
type input "LÂM"
click at [149, 248] on input "SĐT Người Nhận" at bounding box center [152, 250] width 128 height 23
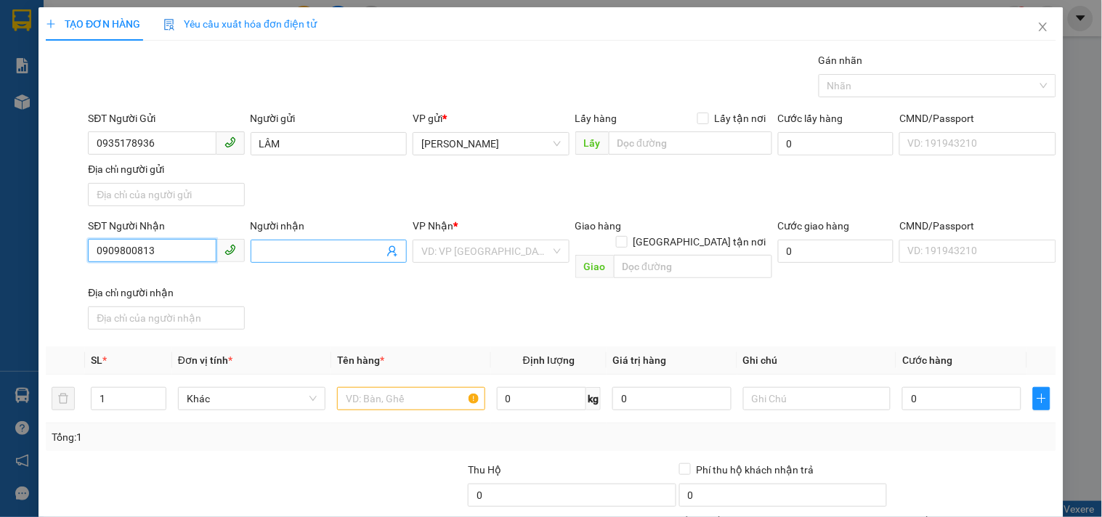
type input "0909800813"
click at [296, 243] on input "Người nhận" at bounding box center [321, 251] width 124 height 16
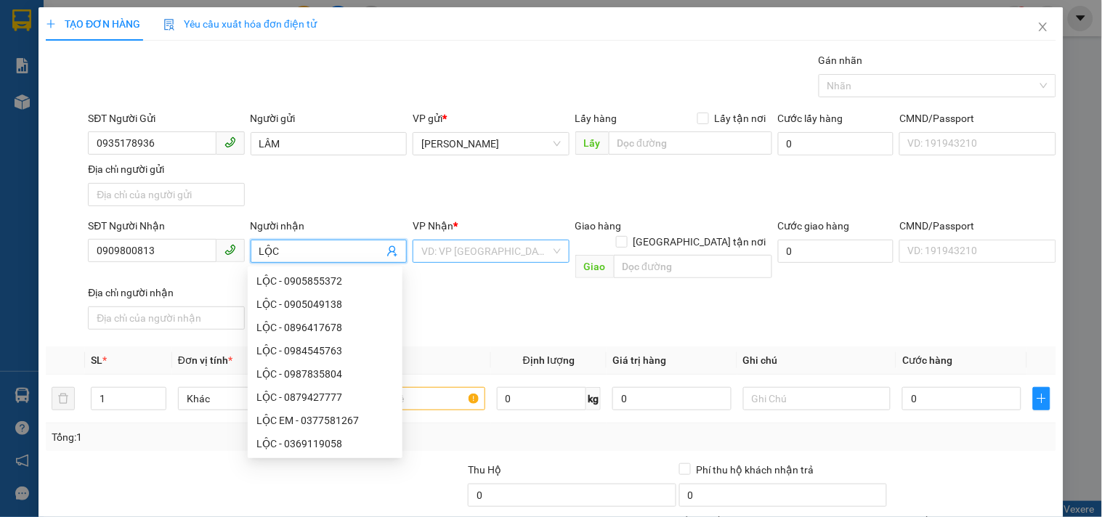
type input "LỘC"
click at [487, 249] on input "search" at bounding box center [485, 251] width 129 height 22
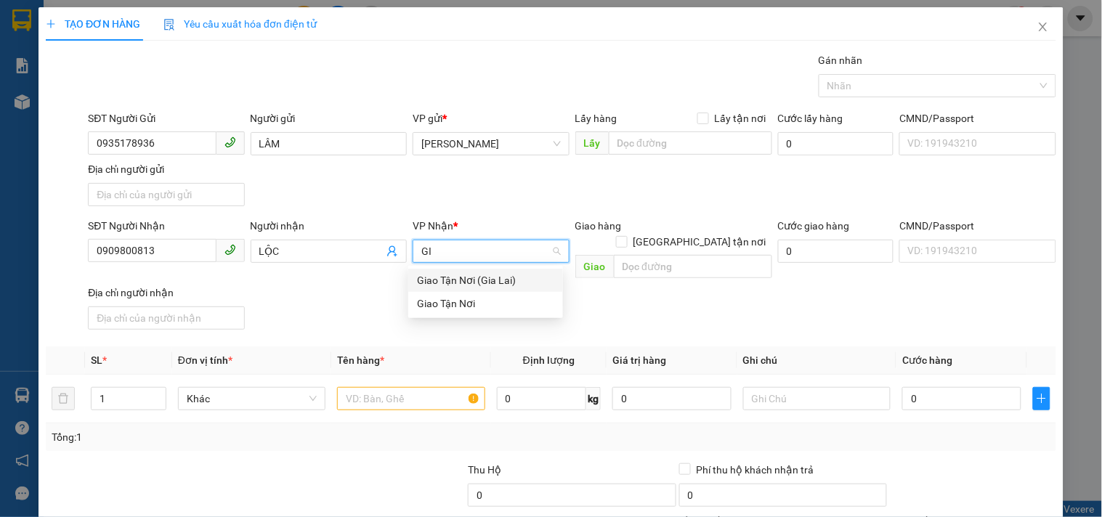
type input "GIA"
click at [466, 307] on div "Giao Tận Nơi" at bounding box center [485, 304] width 137 height 16
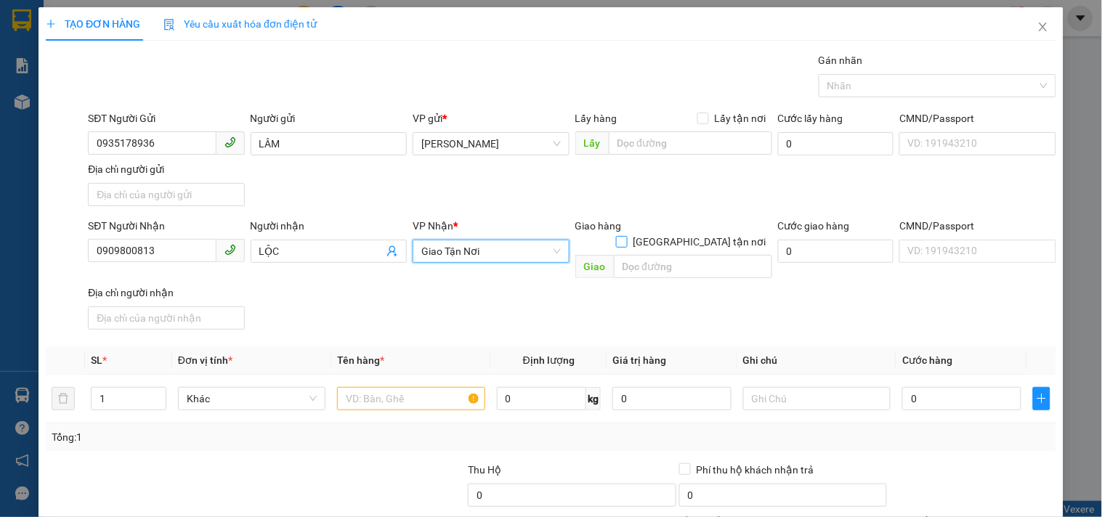
click at [698, 234] on span "[GEOGRAPHIC_DATA] tận nơi" at bounding box center [700, 242] width 145 height 16
click at [626, 236] on input "[GEOGRAPHIC_DATA] tận nơi" at bounding box center [621, 241] width 10 height 10
checkbox input "true"
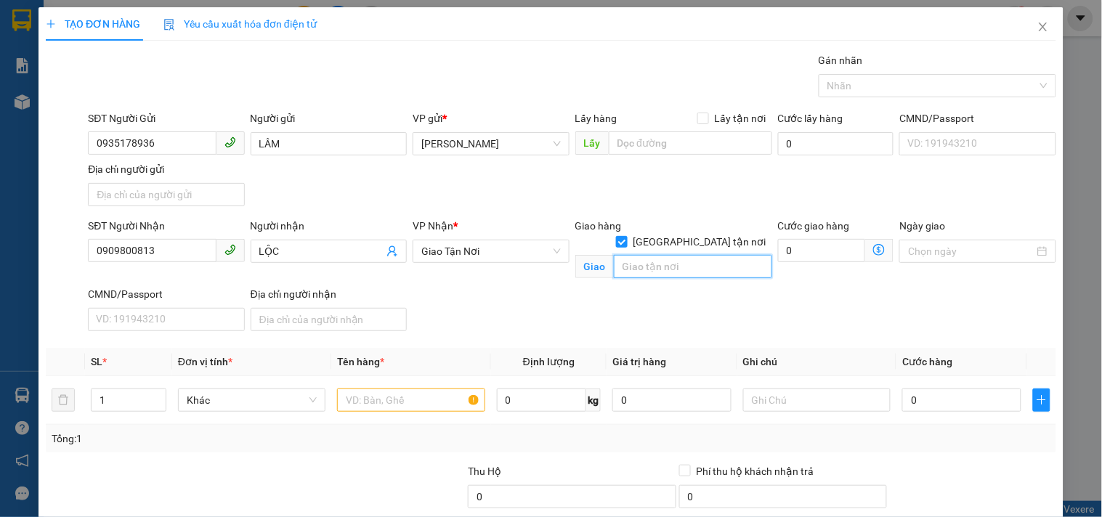
click at [688, 255] on input "text" at bounding box center [693, 266] width 158 height 23
type input "CC CARILLON.01 TRẦN VĂN DANH.P13.TÂN BÌNH"
drag, startPoint x: 424, startPoint y: 402, endPoint x: 431, endPoint y: 432, distance: 30.5
click at [427, 416] on td at bounding box center [410, 400] width 159 height 49
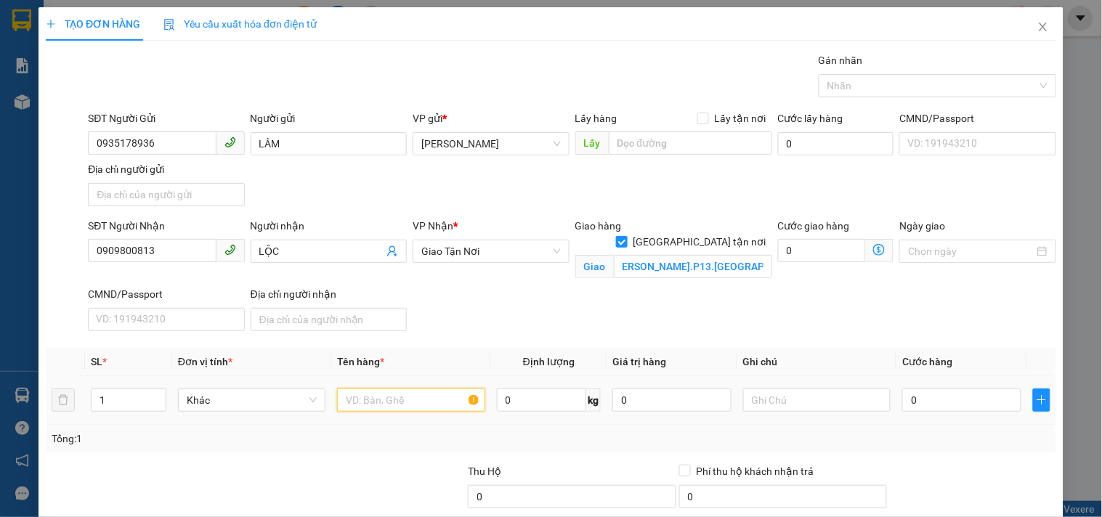
scroll to position [0, 0]
type input "1 XỐP"
type input "5"
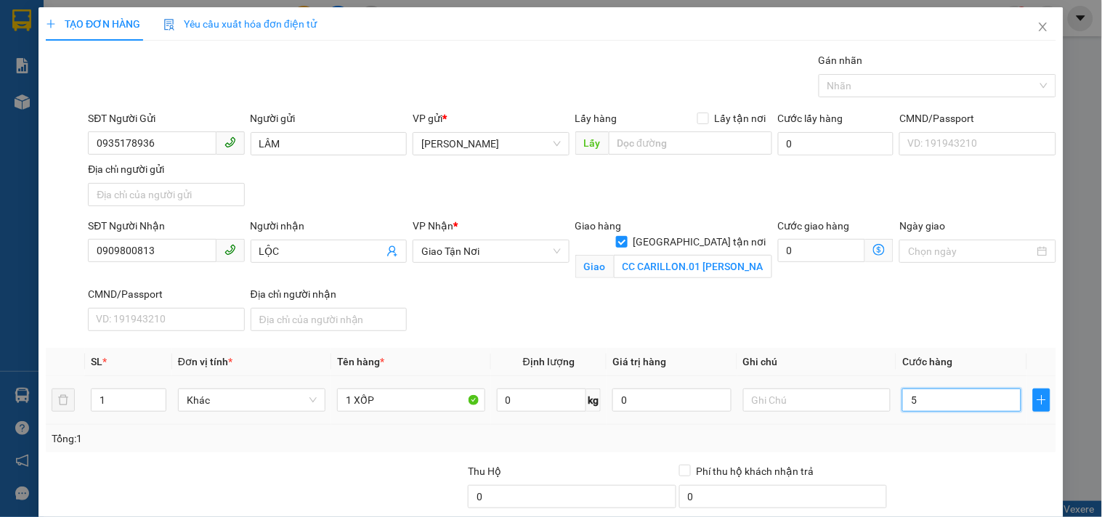
type input "50"
type input "50.000"
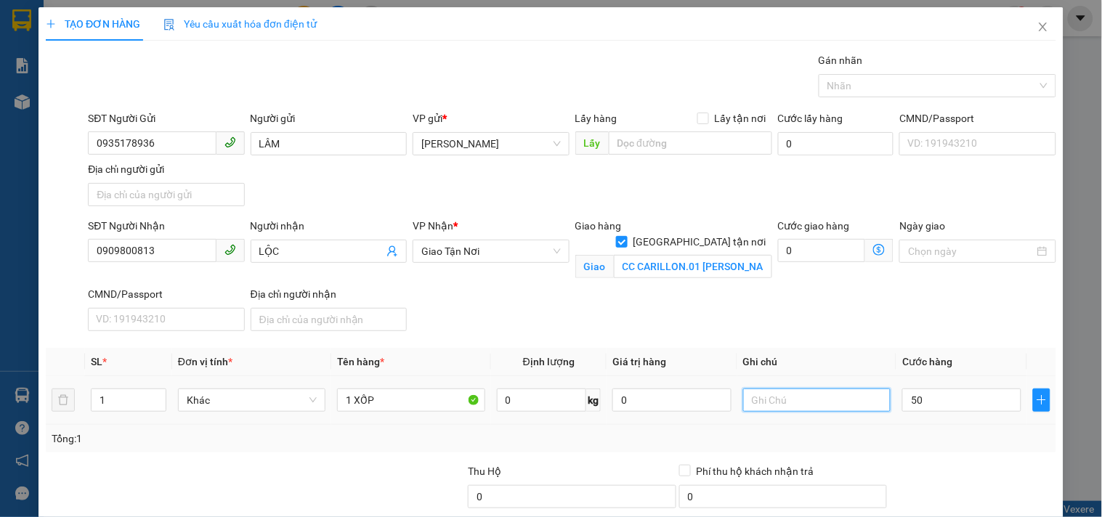
type input "50.000"
click at [824, 398] on input "text" at bounding box center [816, 400] width 147 height 23
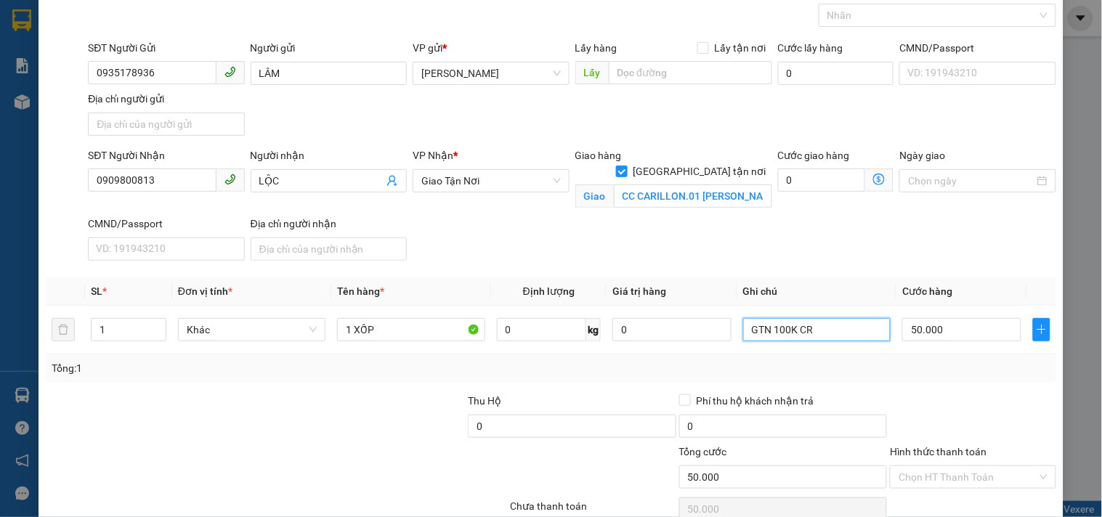
scroll to position [139, 0]
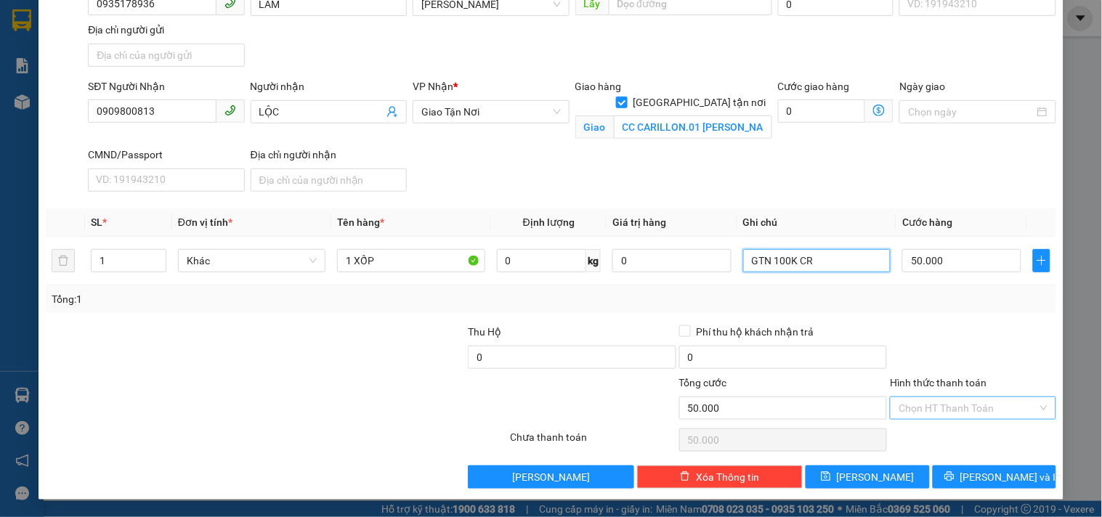
type input "GTN 100K CR"
click at [1000, 404] on input "Hình thức thanh toán" at bounding box center [968, 408] width 138 height 22
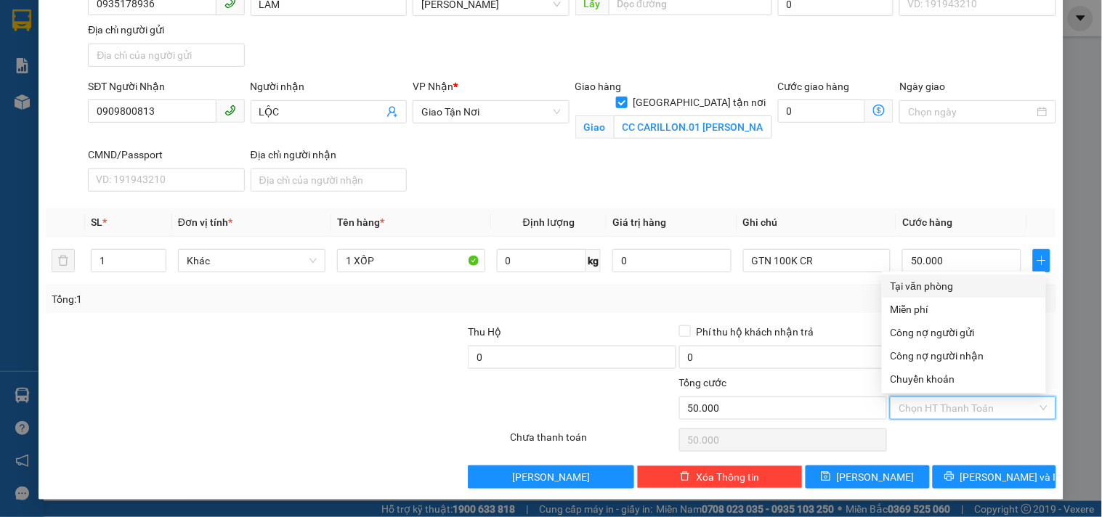
click at [962, 285] on div "Tại văn phòng" at bounding box center [964, 286] width 147 height 16
type input "0"
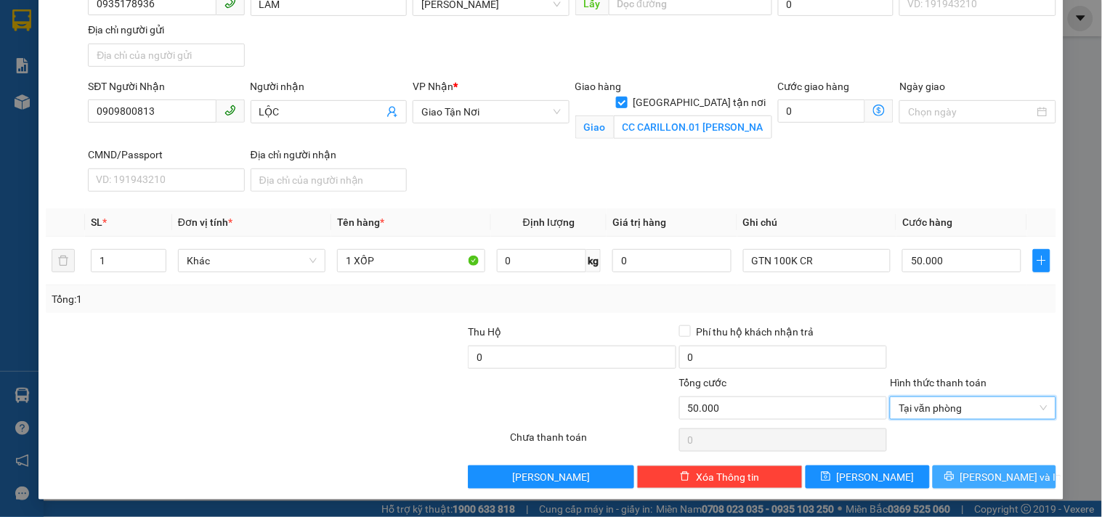
click at [989, 474] on span "[PERSON_NAME] và In" at bounding box center [1011, 477] width 102 height 16
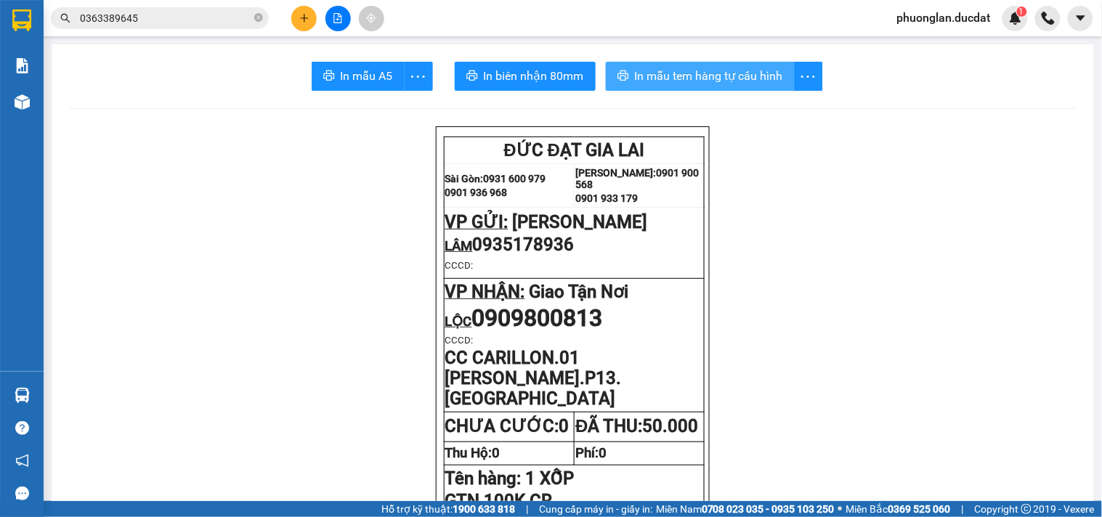
click at [681, 80] on span "In mẫu tem hàng tự cấu hình" at bounding box center [709, 76] width 148 height 18
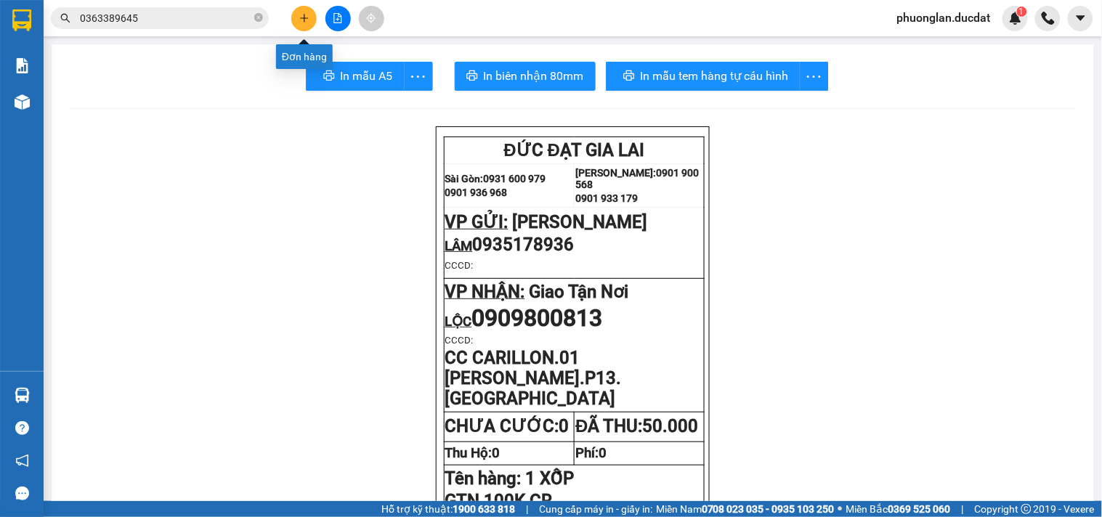
click at [309, 19] on button at bounding box center [303, 18] width 25 height 25
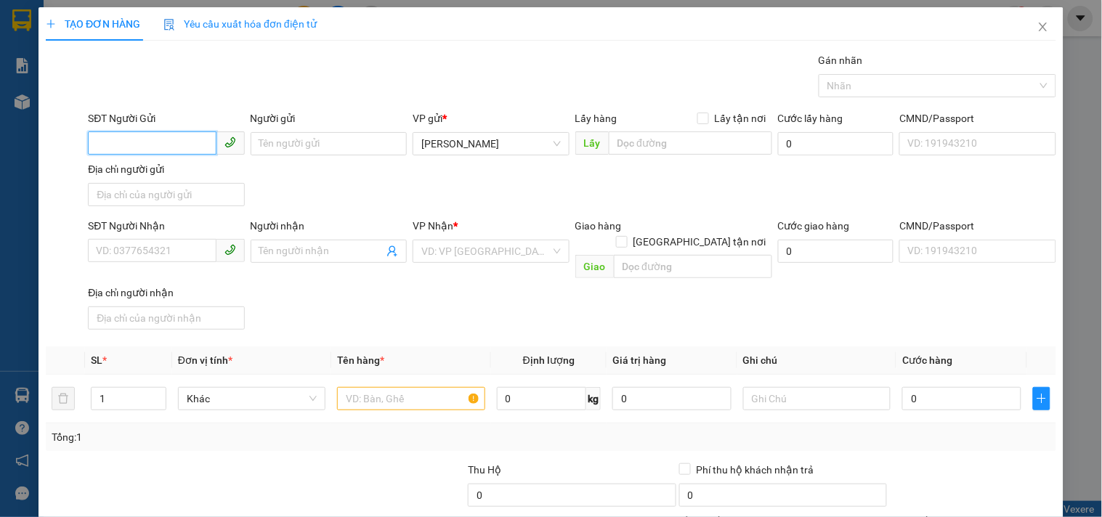
click at [177, 139] on input "SĐT Người Gửi" at bounding box center [152, 142] width 128 height 23
type input "0986122868"
click at [150, 163] on div "0986122868" at bounding box center [164, 172] width 155 height 23
type input "0965772426"
type input "0986122868"
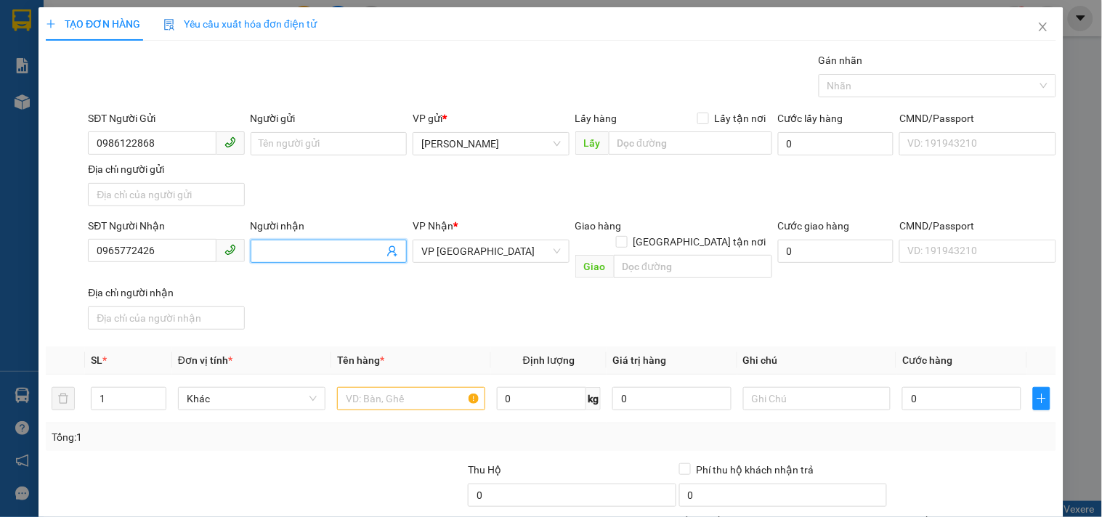
click at [324, 251] on input "Người nhận" at bounding box center [321, 251] width 124 height 16
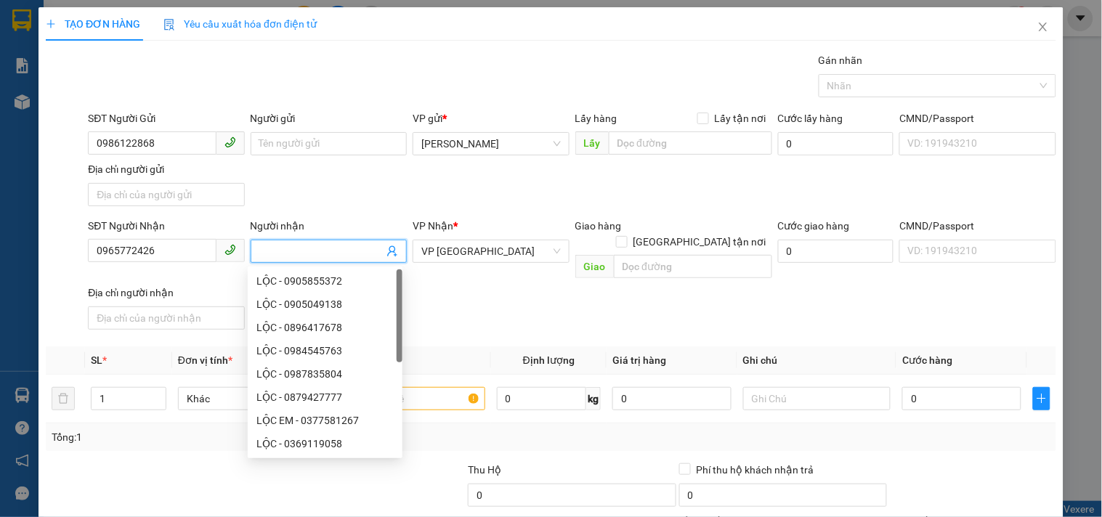
type input "M"
type input "NGỌC"
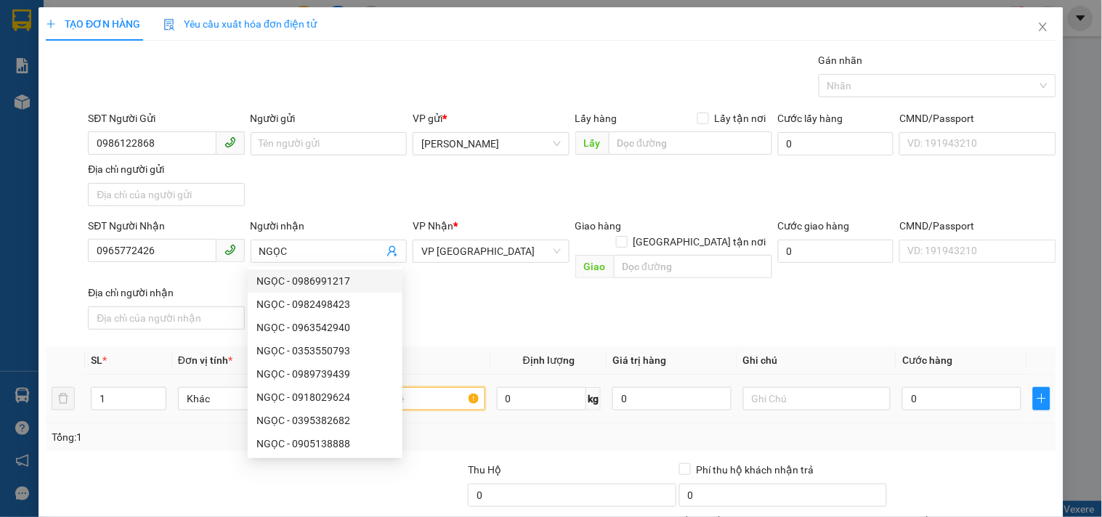
click at [456, 389] on input "text" at bounding box center [410, 398] width 147 height 23
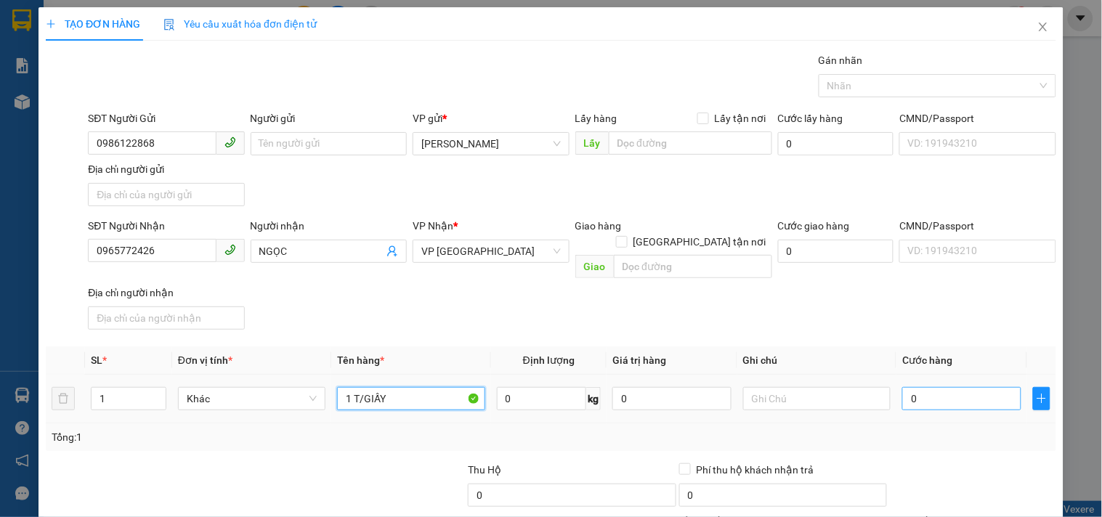
type input "1 T/GIẤY"
drag, startPoint x: 928, startPoint y: 376, endPoint x: 856, endPoint y: 355, distance: 75.1
click at [928, 387] on input "0" at bounding box center [961, 398] width 119 height 23
type input "5"
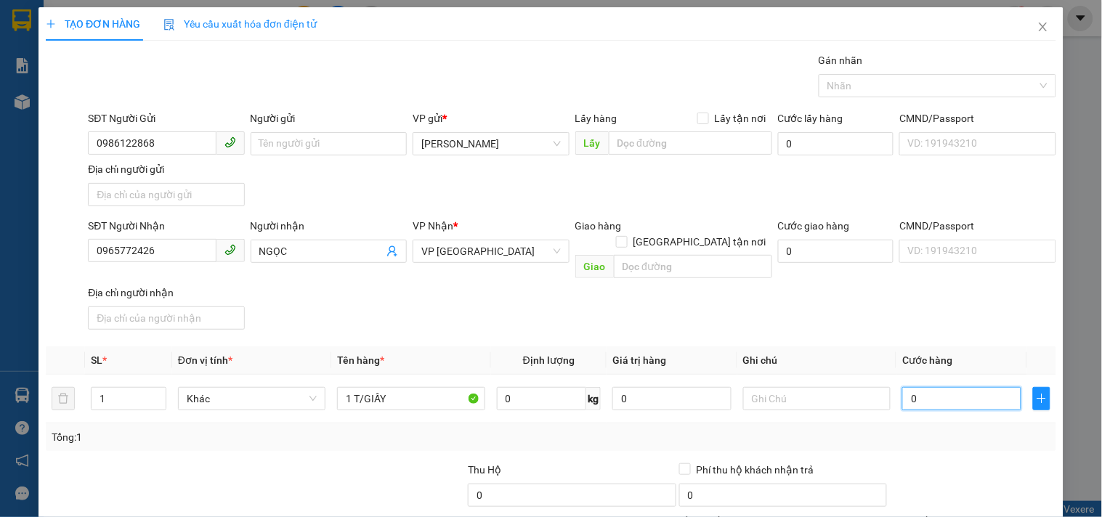
type input "5"
type input "50"
type input "50.000"
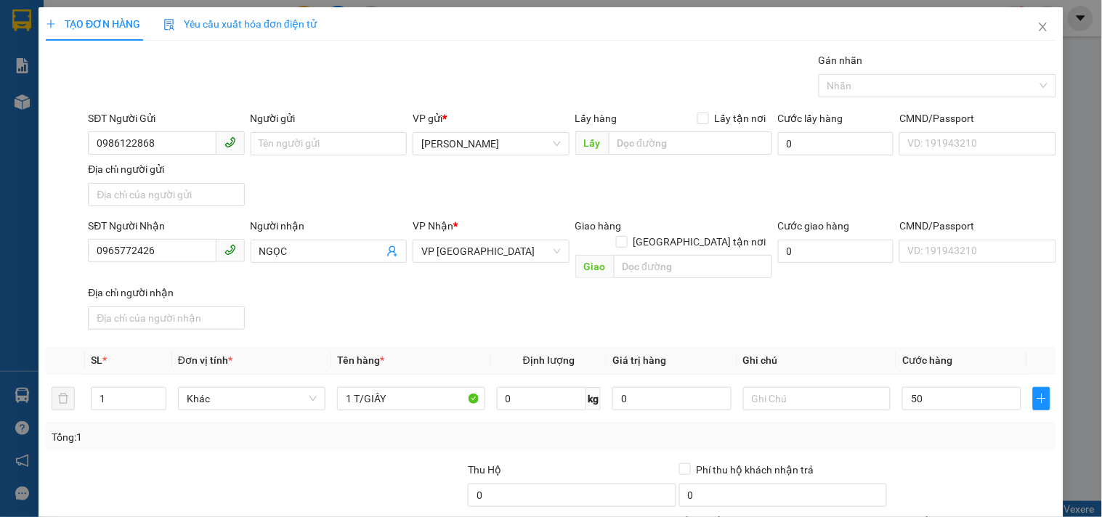
type input "50.000"
click at [867, 322] on div "Transit Pickup Surcharge Ids Transit Deliver Surcharge Ids Transit Deliver Surc…" at bounding box center [551, 339] width 1010 height 575
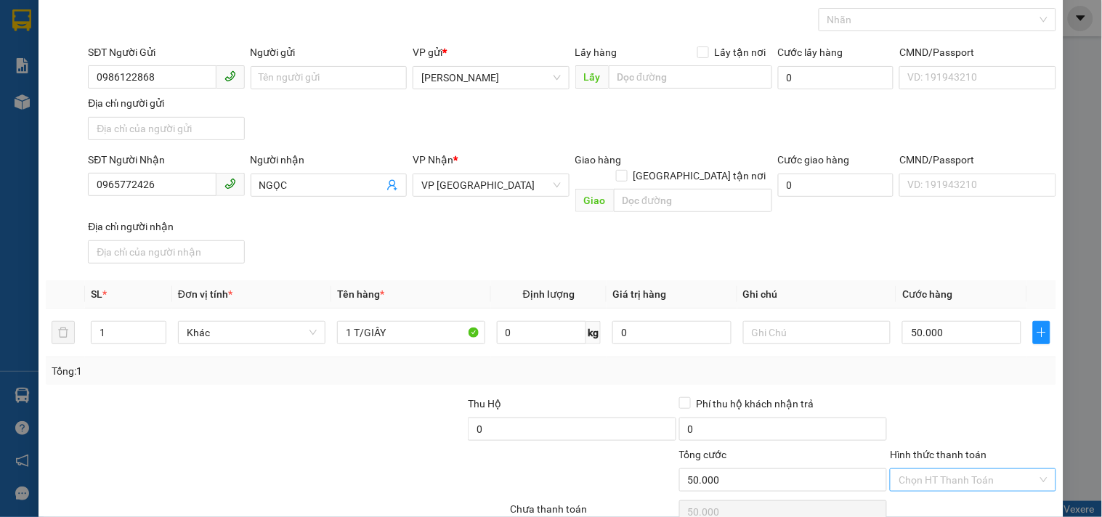
scroll to position [121, 0]
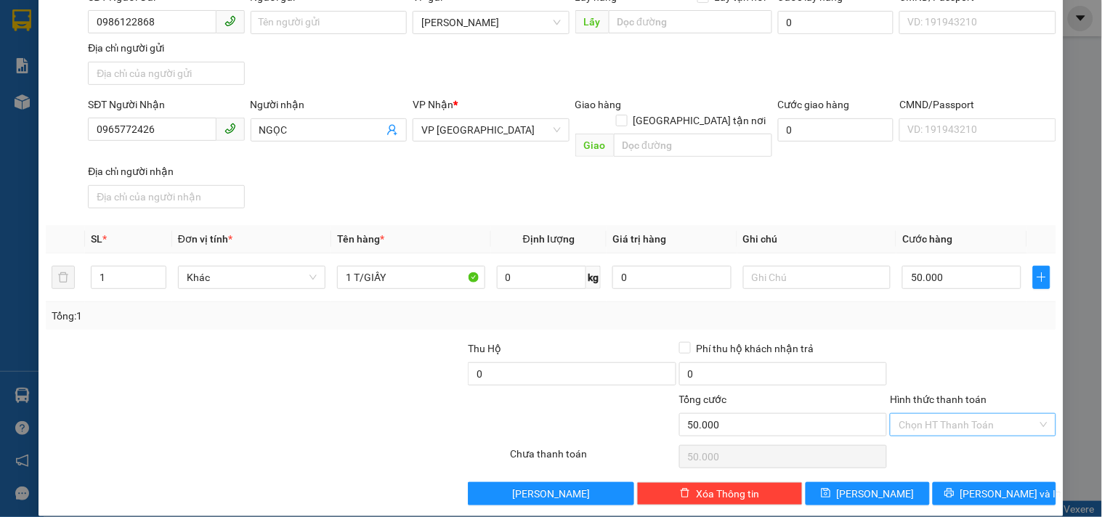
click at [944, 414] on input "Hình thức thanh toán" at bounding box center [968, 425] width 138 height 22
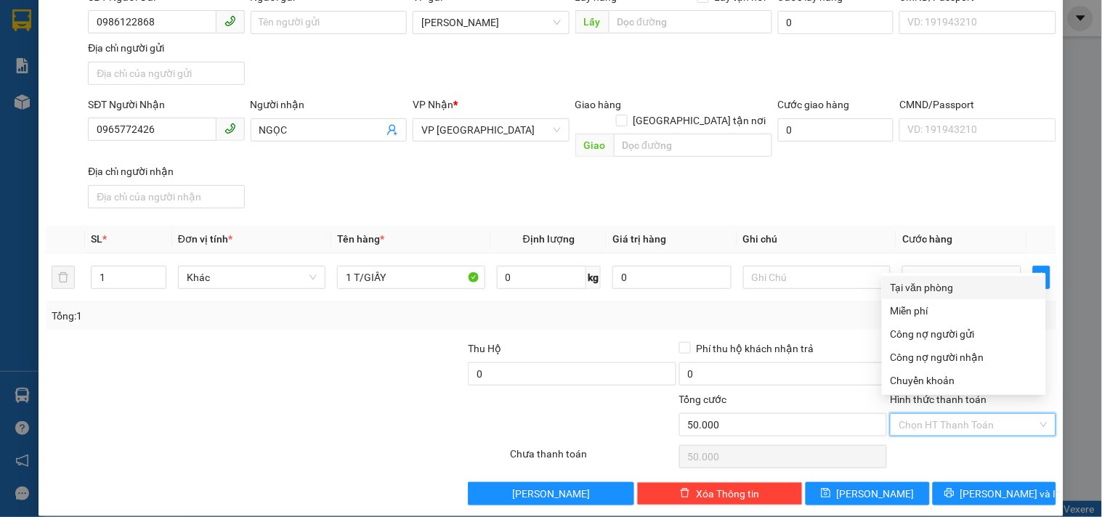
click at [918, 291] on div "Tại văn phòng" at bounding box center [964, 288] width 147 height 16
type input "0"
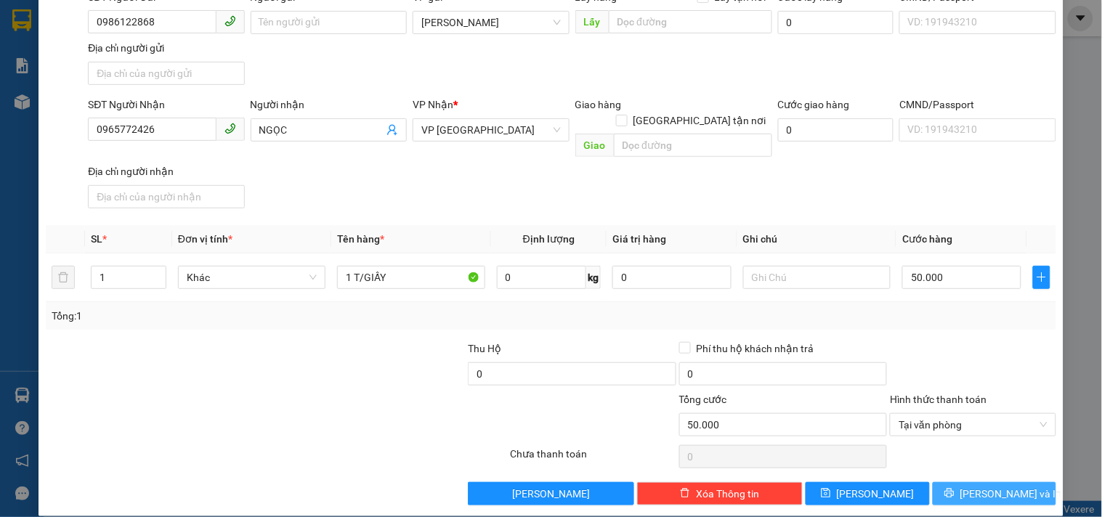
click at [976, 486] on span "[PERSON_NAME] và In" at bounding box center [1011, 494] width 102 height 16
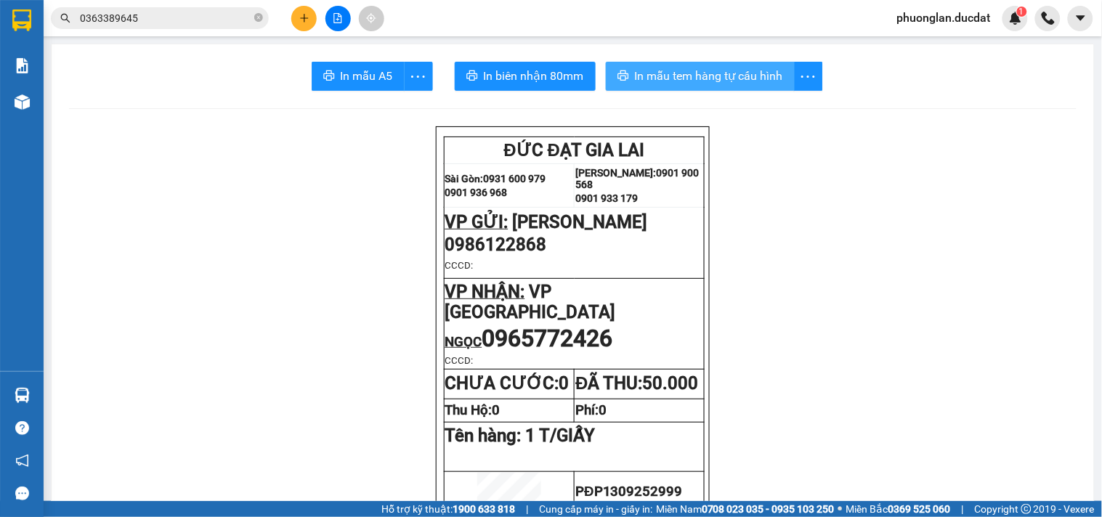
click at [693, 78] on span "In mẫu tem hàng tự cấu hình" at bounding box center [709, 76] width 148 height 18
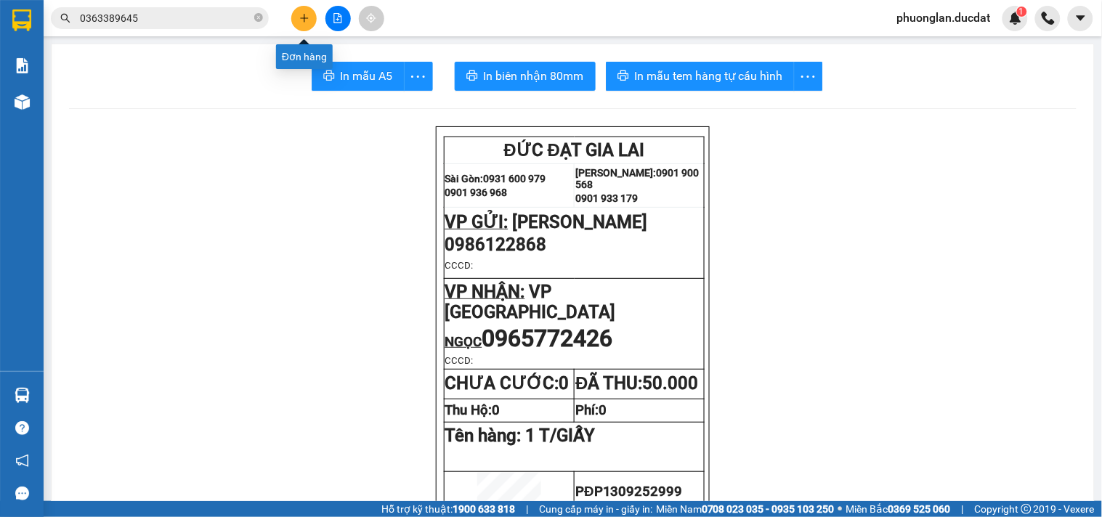
click at [305, 15] on icon "plus" at bounding box center [304, 18] width 10 height 10
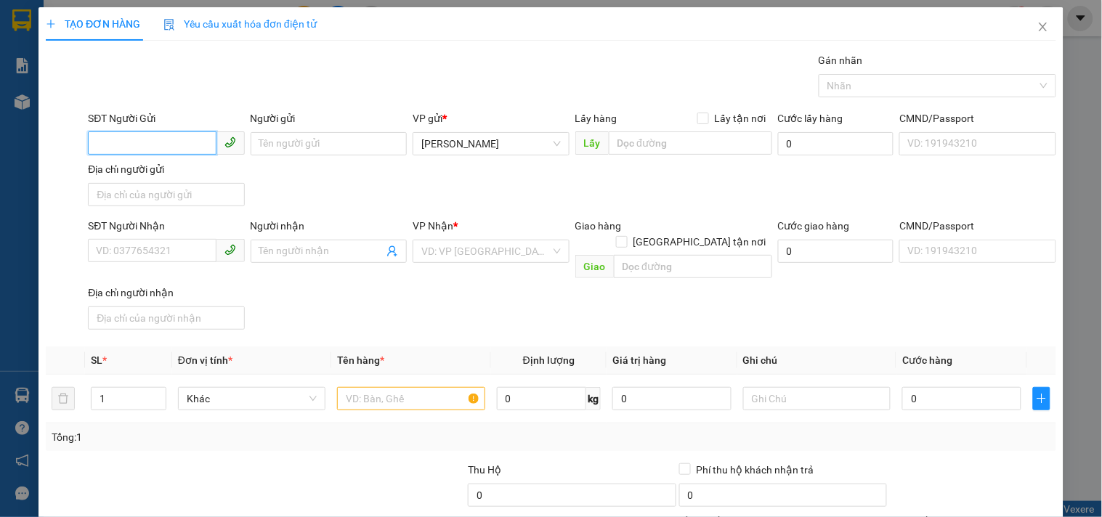
click at [190, 146] on input "SĐT Người Gửi" at bounding box center [152, 142] width 128 height 23
type input "0986747884"
click at [313, 148] on input "Người gửi" at bounding box center [329, 143] width 156 height 23
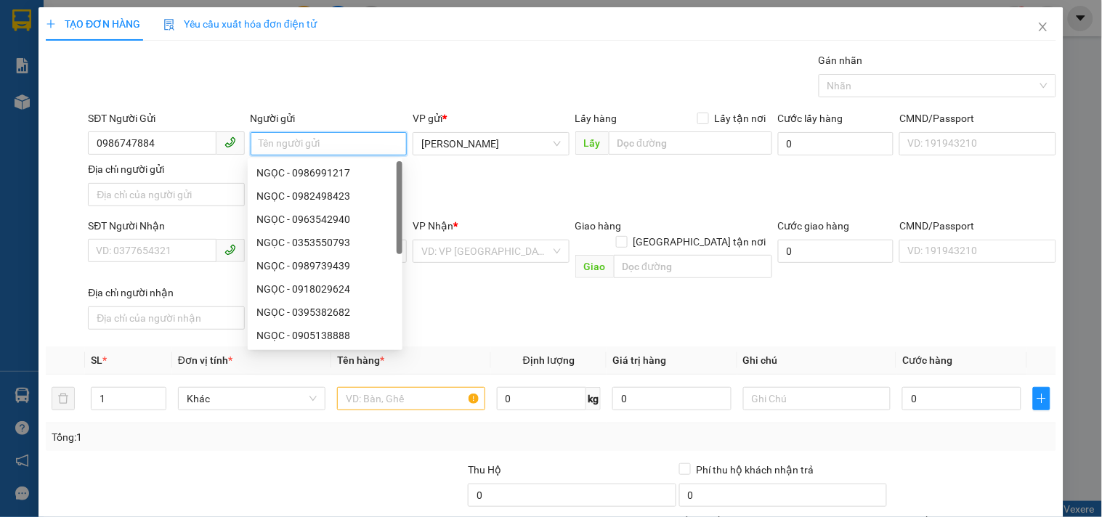
type input "D"
type input "ĐỊNH"
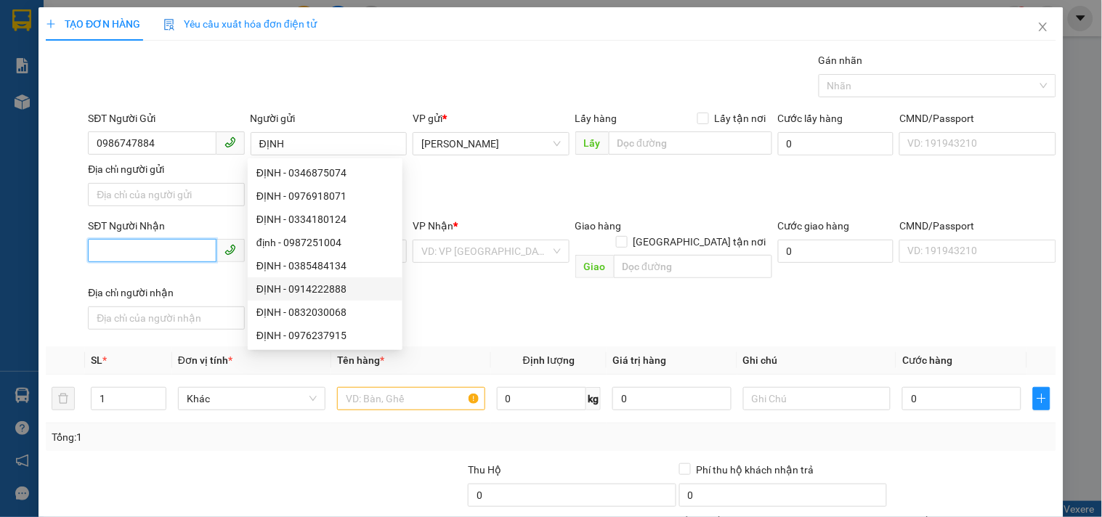
click at [177, 254] on input "SĐT Người Nhận" at bounding box center [152, 250] width 128 height 23
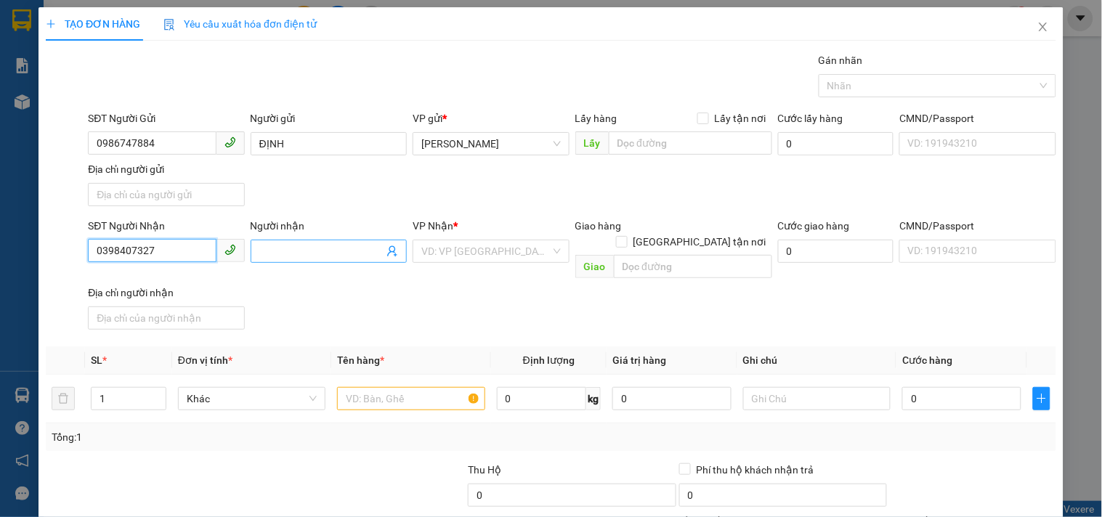
type input "0398407327"
click at [293, 255] on input "Người nhận" at bounding box center [321, 251] width 124 height 16
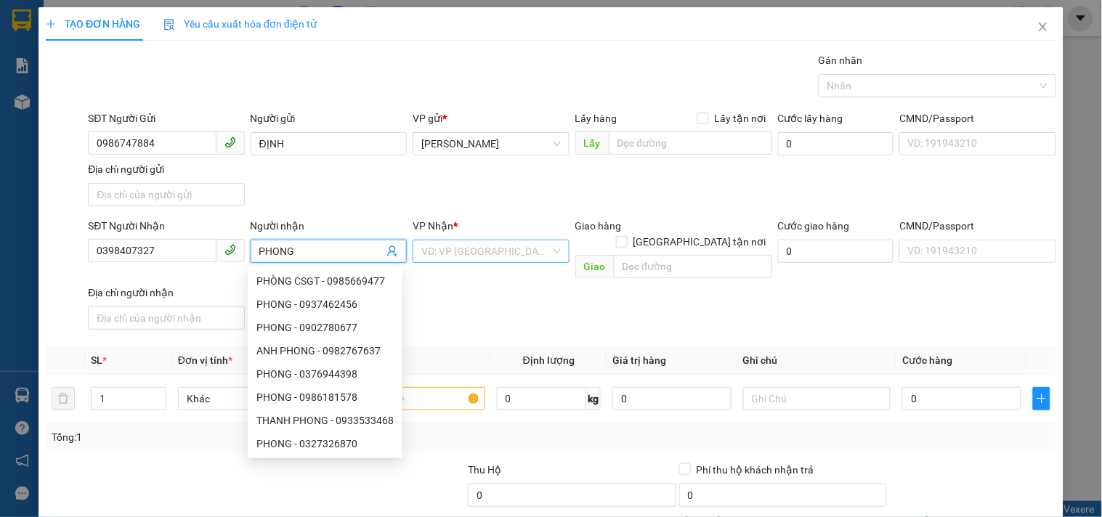
type input "PHONG"
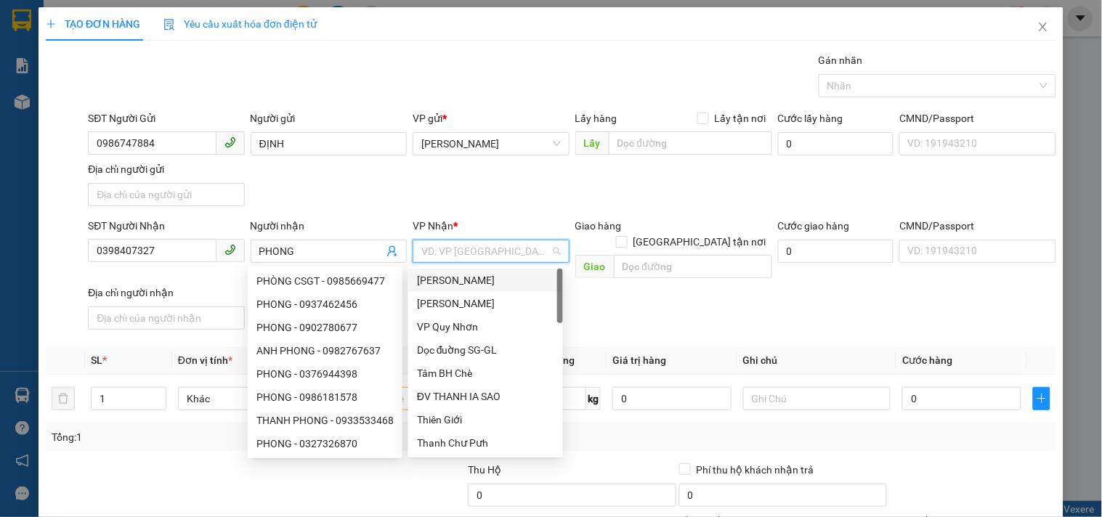
click at [487, 252] on input "search" at bounding box center [485, 251] width 129 height 22
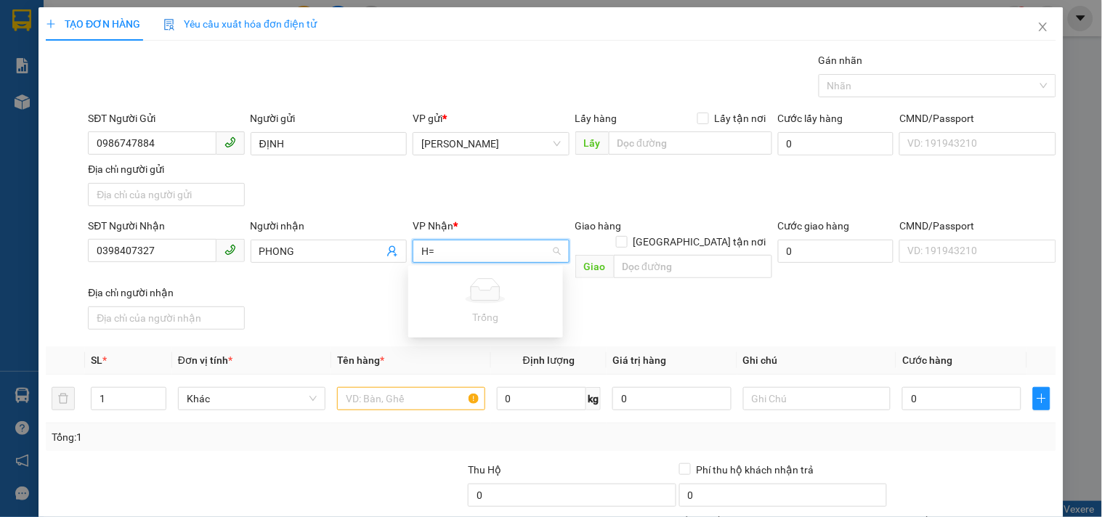
type input "H"
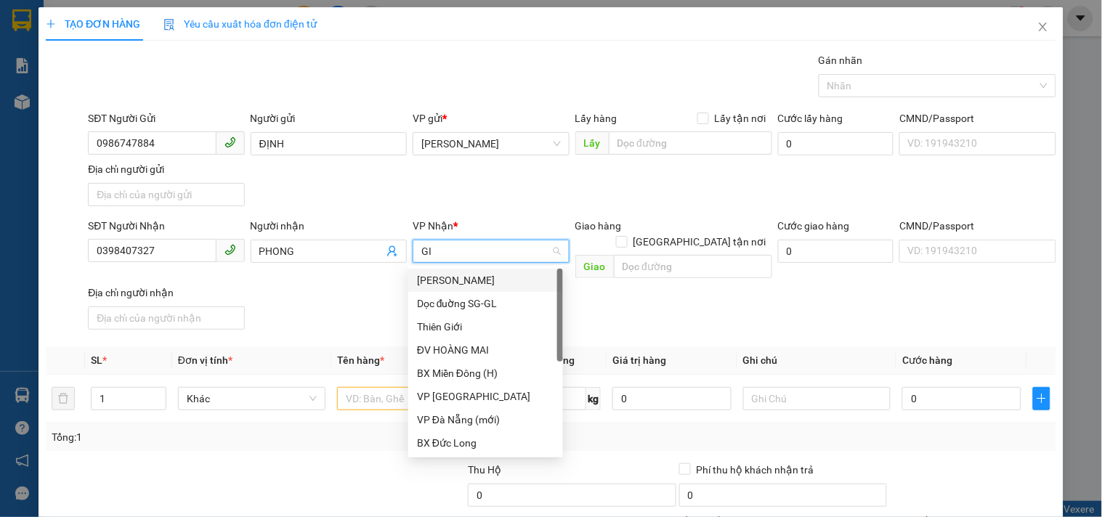
type input "GIA"
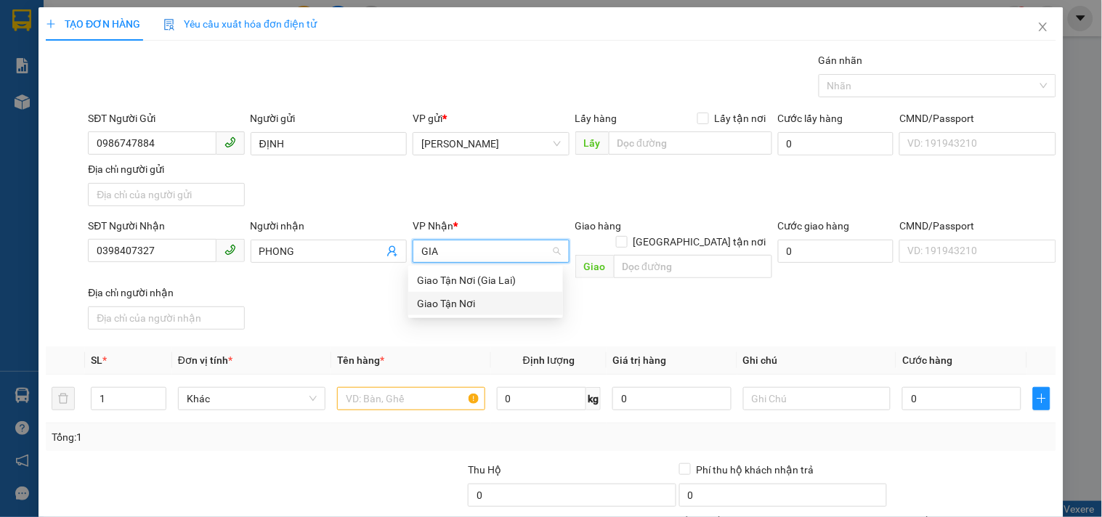
click at [478, 308] on div "Giao Tận Nơi" at bounding box center [485, 304] width 137 height 16
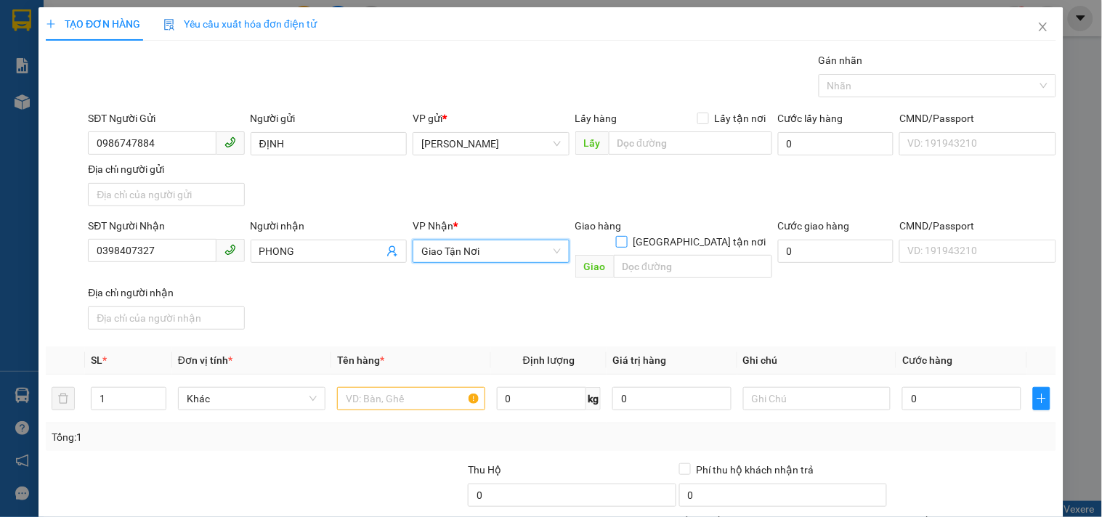
click at [626, 236] on input "[GEOGRAPHIC_DATA] tận nơi" at bounding box center [621, 241] width 10 height 10
checkbox input "true"
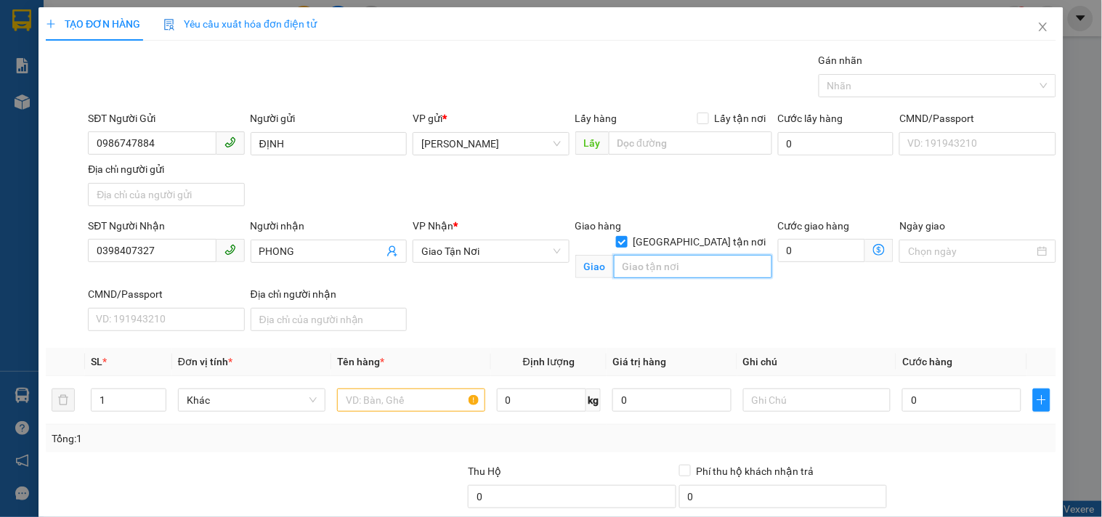
click at [692, 255] on input "text" at bounding box center [693, 266] width 158 height 23
type input "270/23A HUỲNH TẤN PHÁT.TÂN THUẬN TÂY.Q7"
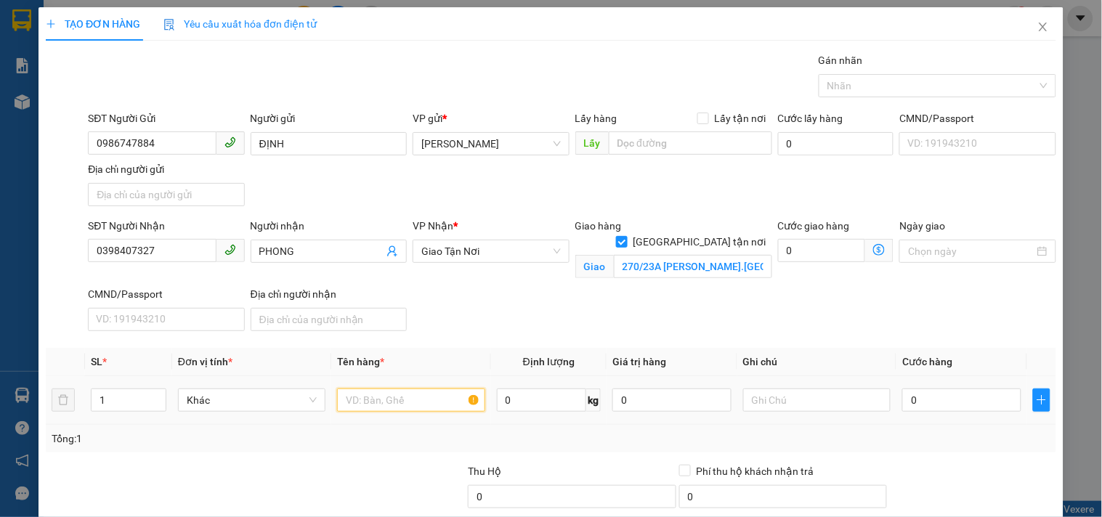
drag, startPoint x: 364, startPoint y: 394, endPoint x: 367, endPoint y: 415, distance: 20.5
click at [364, 402] on input "text" at bounding box center [410, 400] width 147 height 23
type input "1 T/GIẤY"
type input "5"
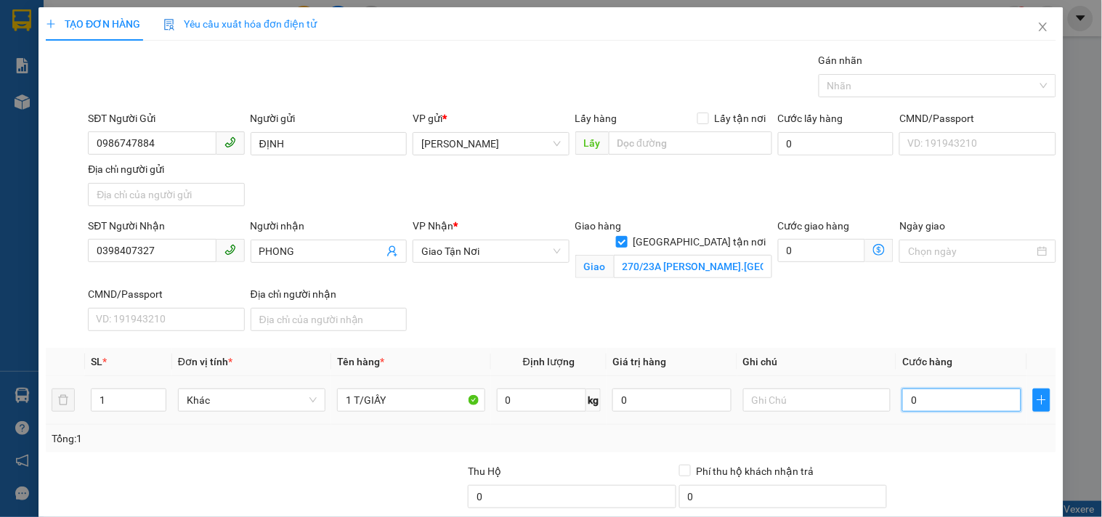
type input "5"
type input "50"
type input "50.000"
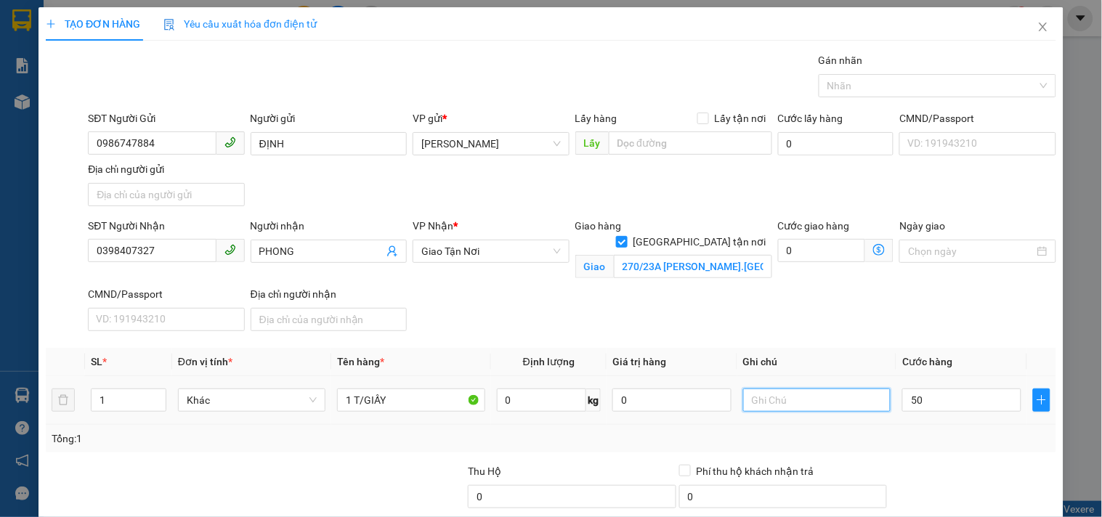
type input "50.000"
click at [799, 397] on input "text" at bounding box center [816, 400] width 147 height 23
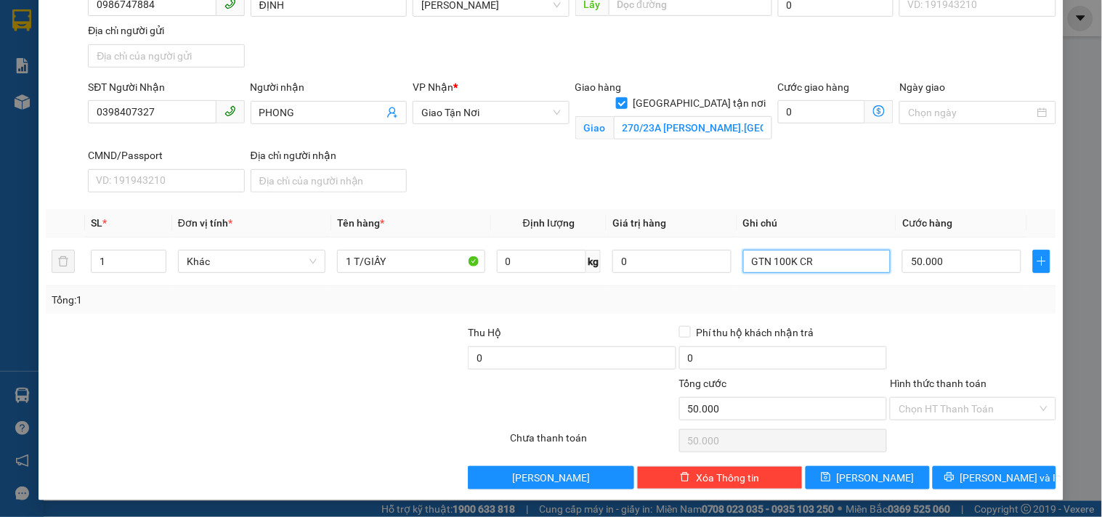
scroll to position [139, 0]
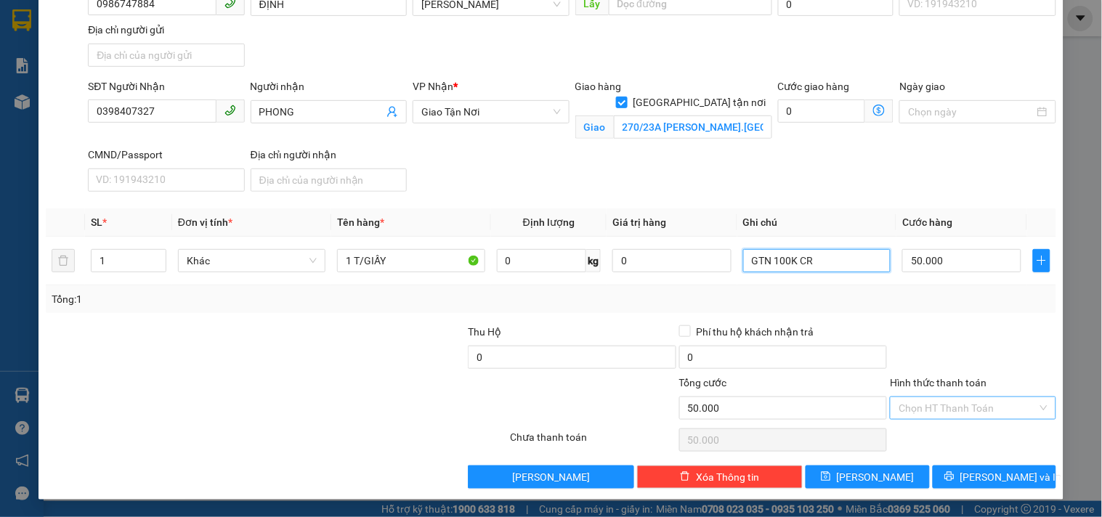
type input "GTN 100K CR"
click at [943, 404] on input "Hình thức thanh toán" at bounding box center [968, 408] width 138 height 22
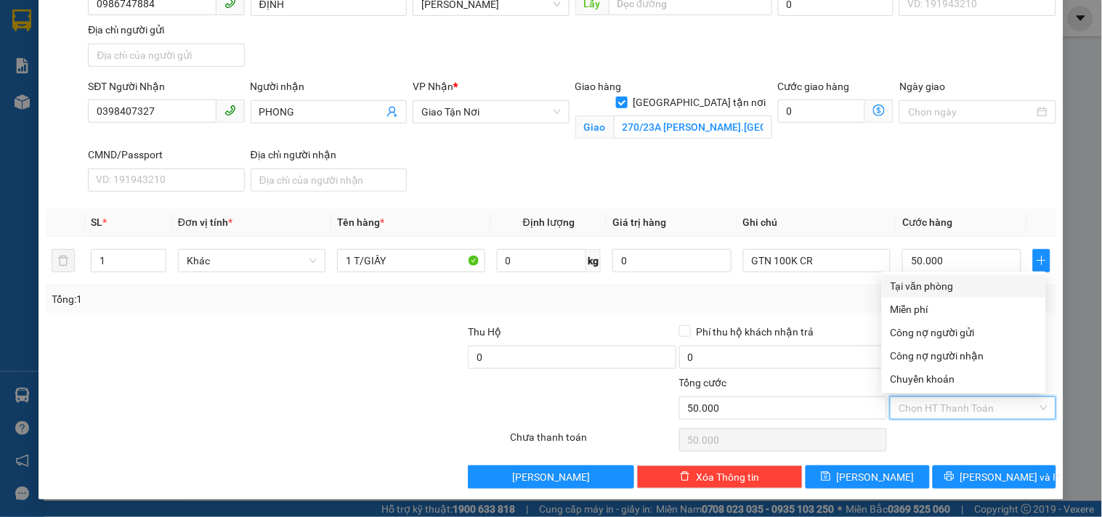
click at [926, 282] on div "Tại văn phòng" at bounding box center [964, 286] width 147 height 16
type input "0"
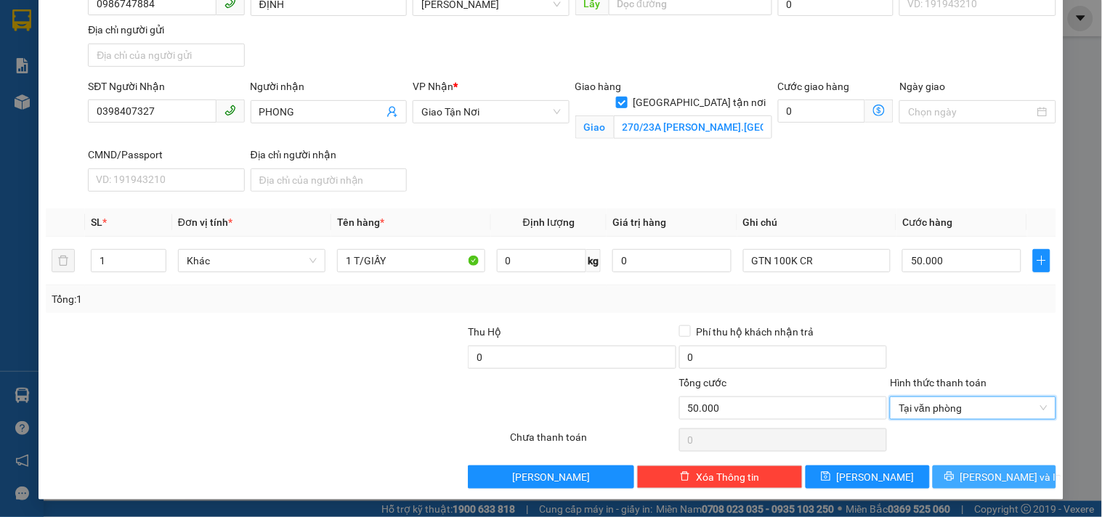
click at [977, 477] on span "[PERSON_NAME] và In" at bounding box center [1011, 477] width 102 height 16
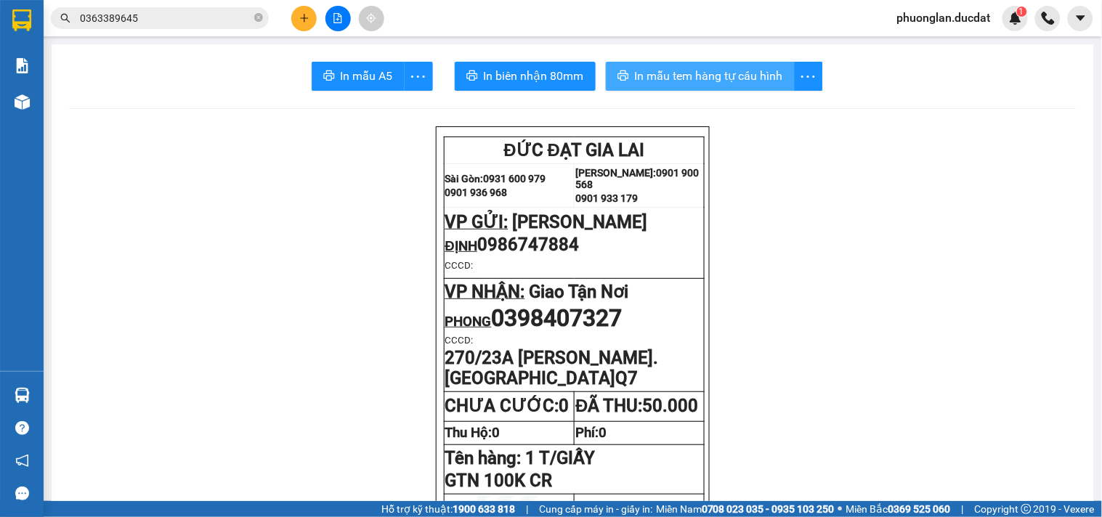
click at [694, 62] on button "In mẫu tem hàng tự cấu hình" at bounding box center [700, 76] width 189 height 29
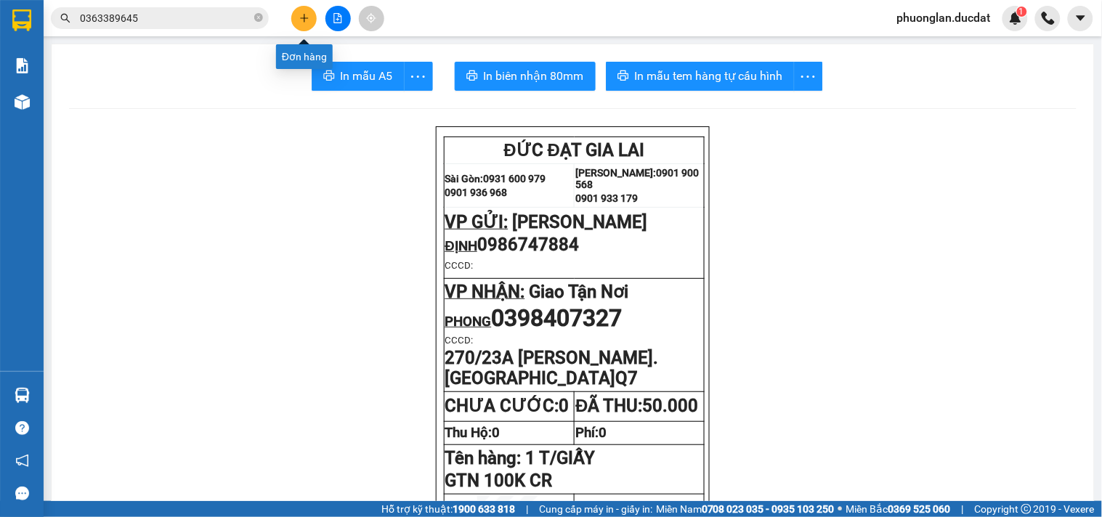
click at [306, 12] on button at bounding box center [303, 18] width 25 height 25
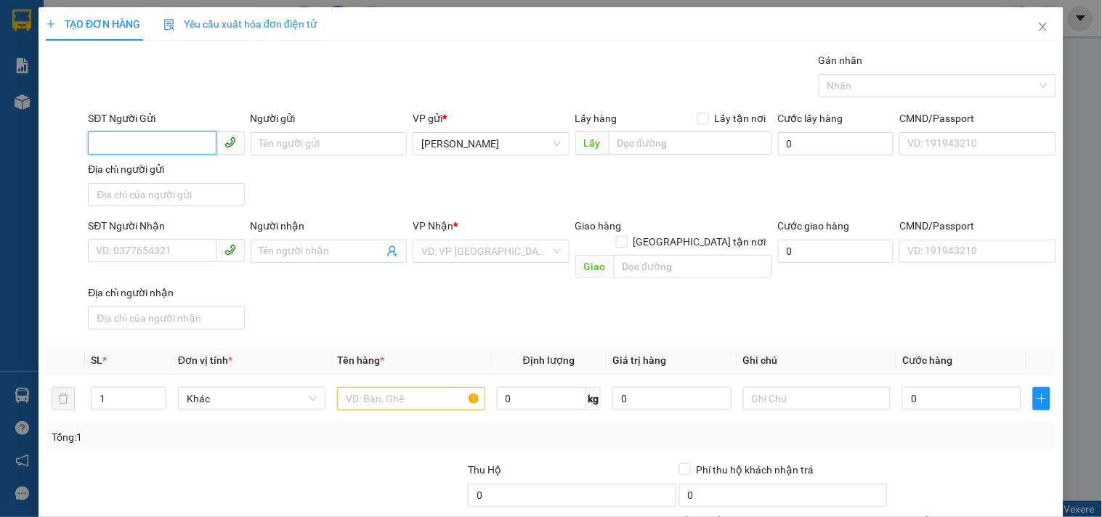
click at [185, 138] on input "SĐT Người Gửi" at bounding box center [152, 142] width 128 height 23
type input "0963335799"
click at [136, 178] on div "0963335799 - HUY" at bounding box center [164, 173] width 137 height 16
type input "HUY"
type input "0963345799"
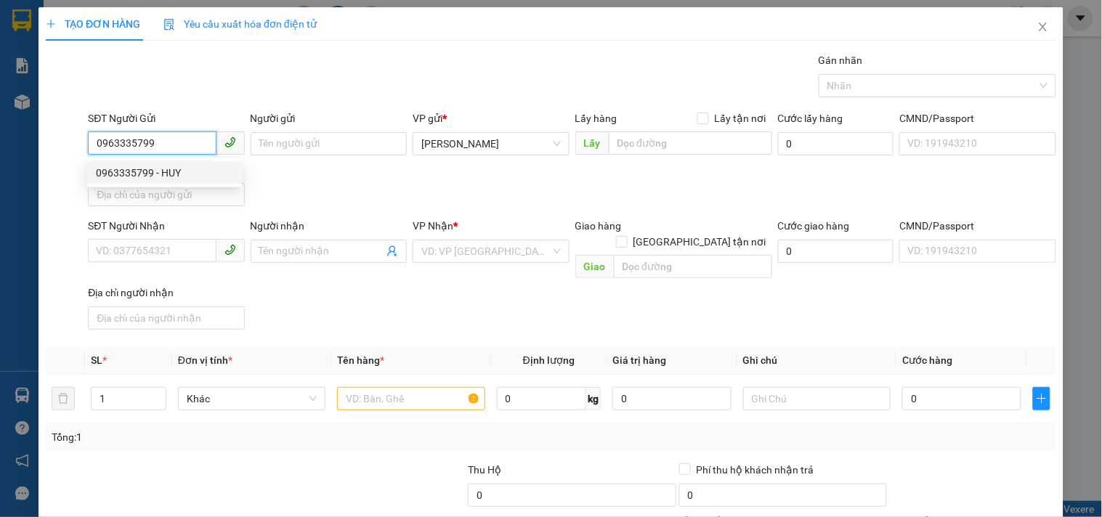
type input "[PERSON_NAME]"
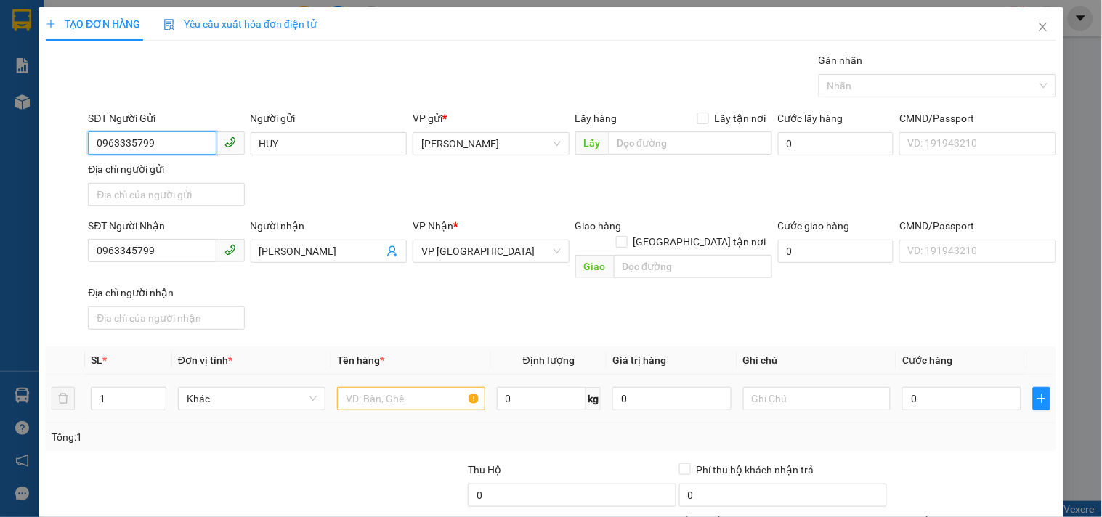
type input "0963335799"
click at [345, 387] on input "text" at bounding box center [410, 398] width 147 height 23
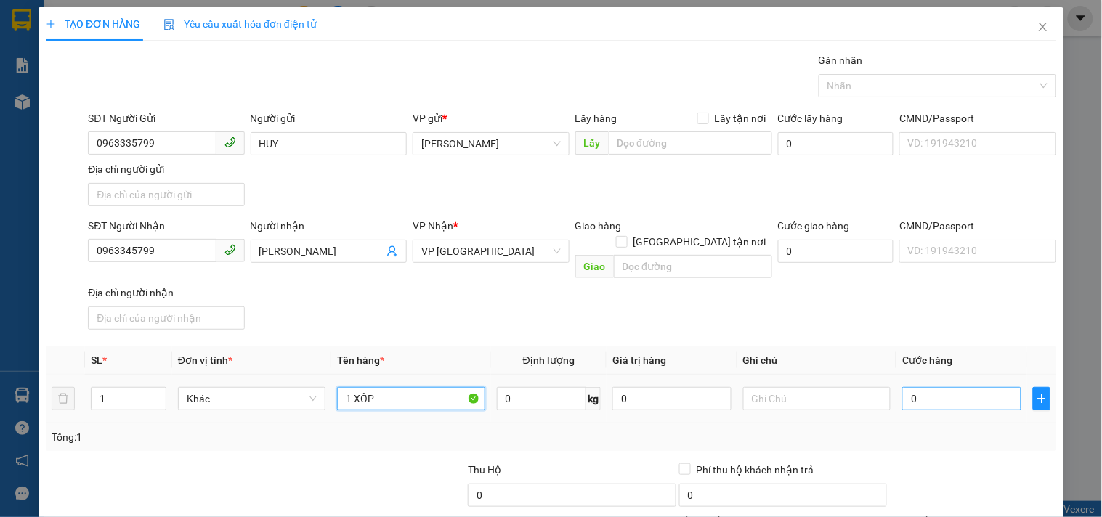
type input "1 XỐP"
click at [913, 387] on input "0" at bounding box center [961, 398] width 119 height 23
type input "4"
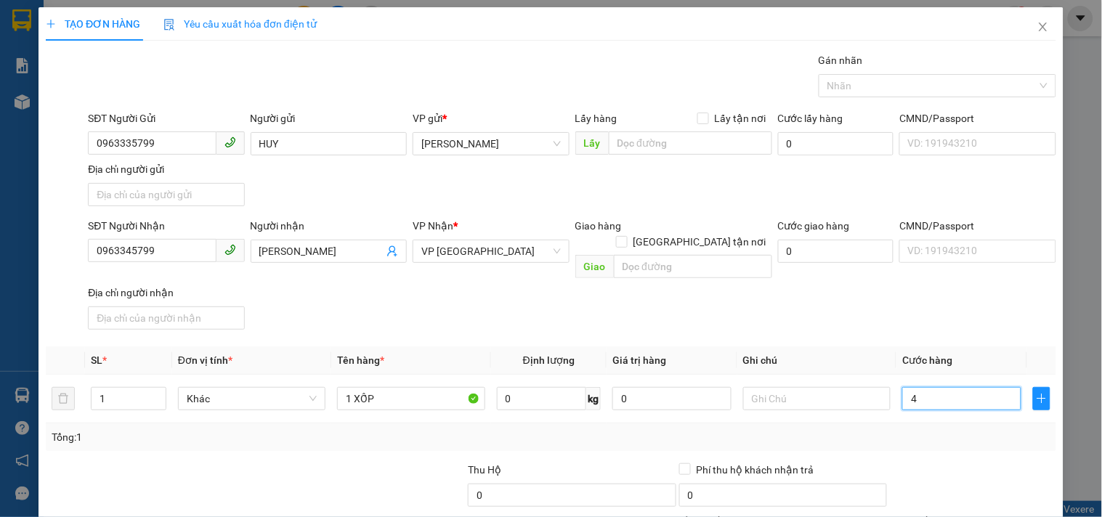
type input "40"
type input "40.000"
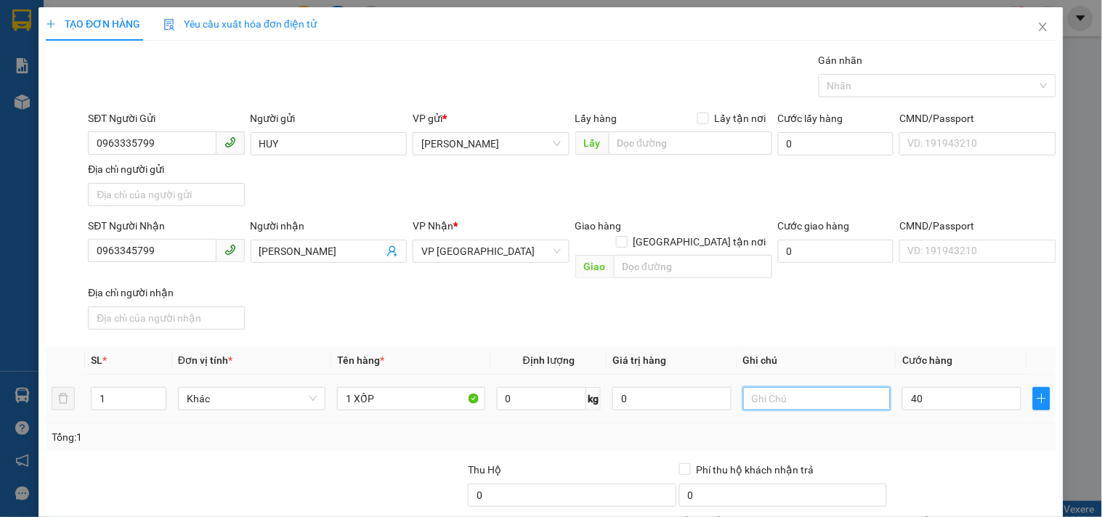
type input "40.000"
click at [756, 387] on input "text" at bounding box center [816, 398] width 147 height 23
type input "CC"
drag, startPoint x: 176, startPoint y: 258, endPoint x: 0, endPoint y: 282, distance: 177.4
click at [0, 281] on div "TẠO ĐƠN HÀNG Yêu cầu xuất hóa đơn điện tử Transit Pickup Surcharge Ids Transit …" at bounding box center [551, 258] width 1102 height 517
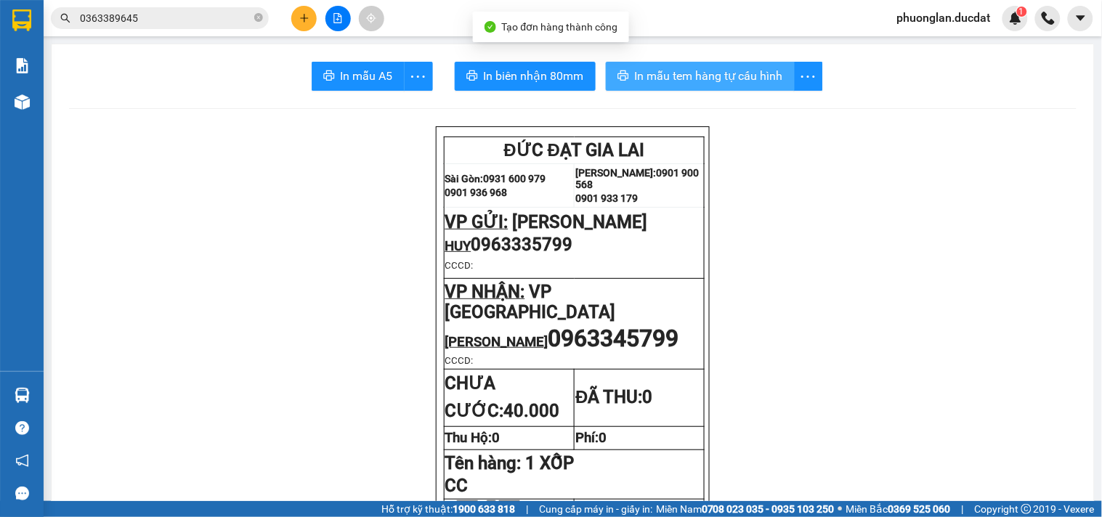
click at [657, 69] on span "In mẫu tem hàng tự cấu hình" at bounding box center [709, 76] width 148 height 18
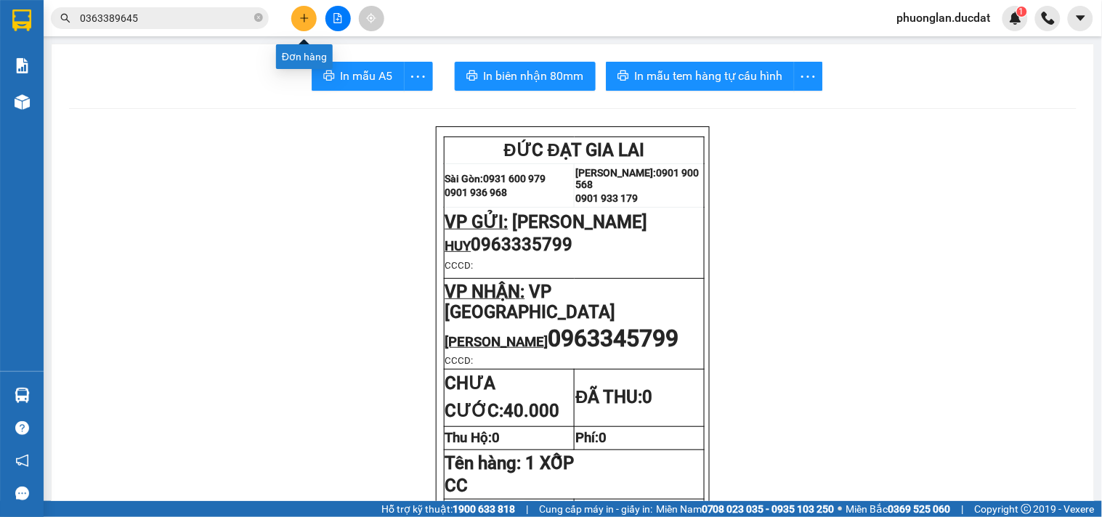
click at [305, 20] on icon "plus" at bounding box center [304, 18] width 10 height 10
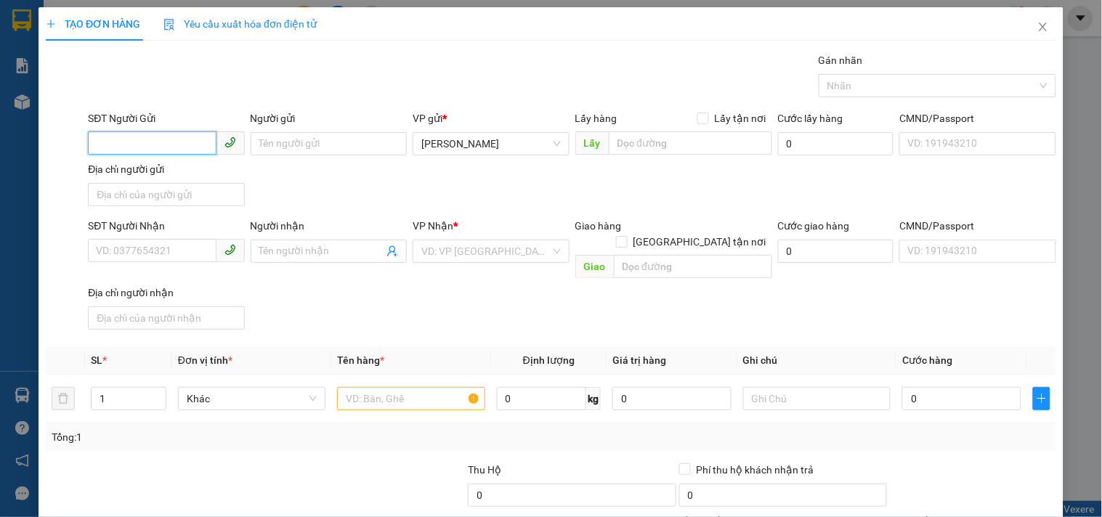
click at [113, 144] on input "SĐT Người Gửi" at bounding box center [152, 142] width 128 height 23
type input "0905943337"
click at [155, 161] on div "0905943337" at bounding box center [164, 172] width 155 height 23
type input "0909542351"
type input "KHÁNH"
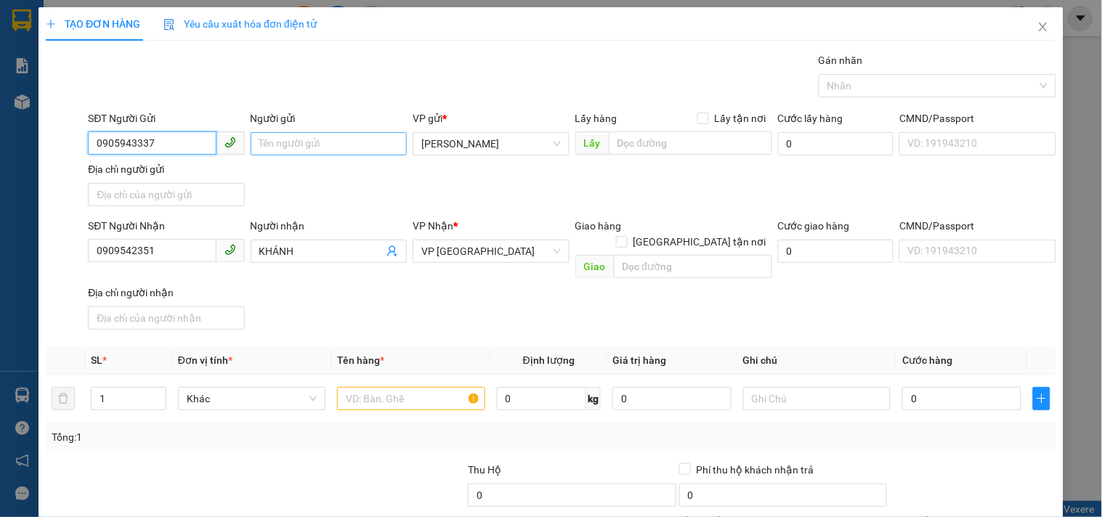
type input "0905943337"
click at [278, 142] on input "Người gửi" at bounding box center [329, 143] width 156 height 23
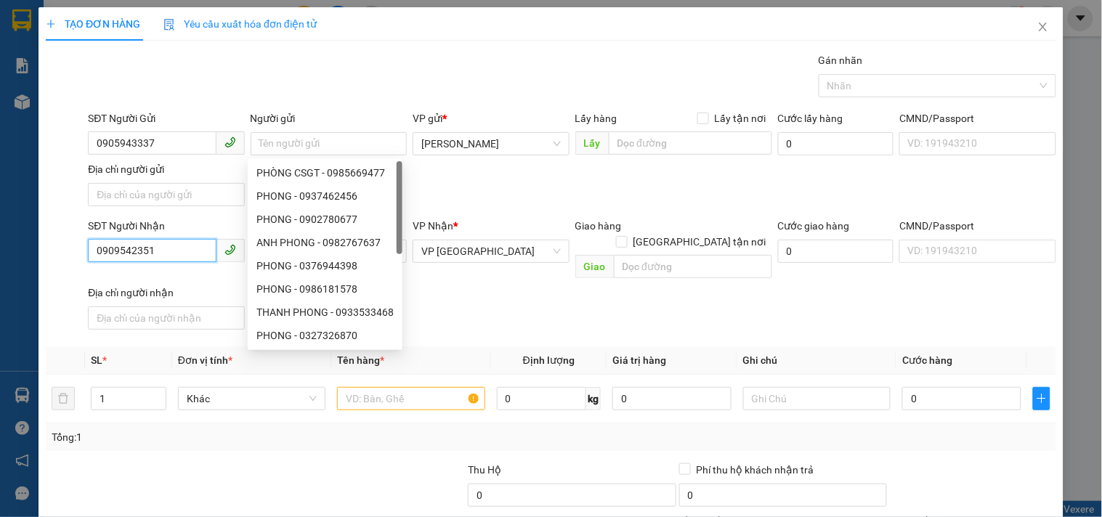
click at [154, 256] on input "0909542351" at bounding box center [152, 250] width 128 height 23
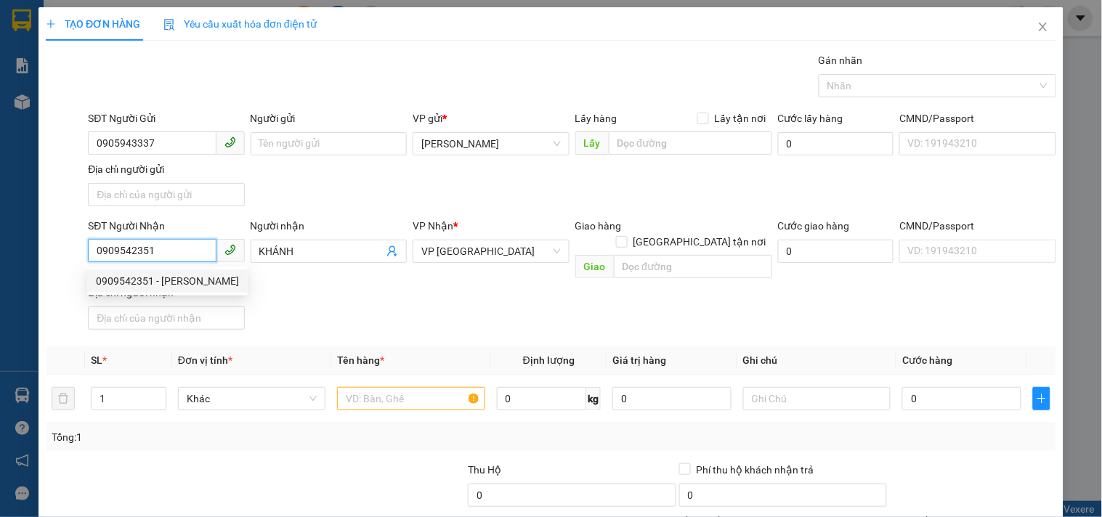
drag, startPoint x: 147, startPoint y: 254, endPoint x: 0, endPoint y: 274, distance: 148.0
click at [0, 274] on div "TẠO ĐƠN HÀNG Yêu cầu xuất hóa đơn điện tử Transit Pickup Surcharge Ids Transit …" at bounding box center [551, 258] width 1102 height 517
type input "0903386461"
click at [160, 282] on div "0903386461 - HƯƠNG" at bounding box center [164, 281] width 137 height 16
type input "HƯƠNG"
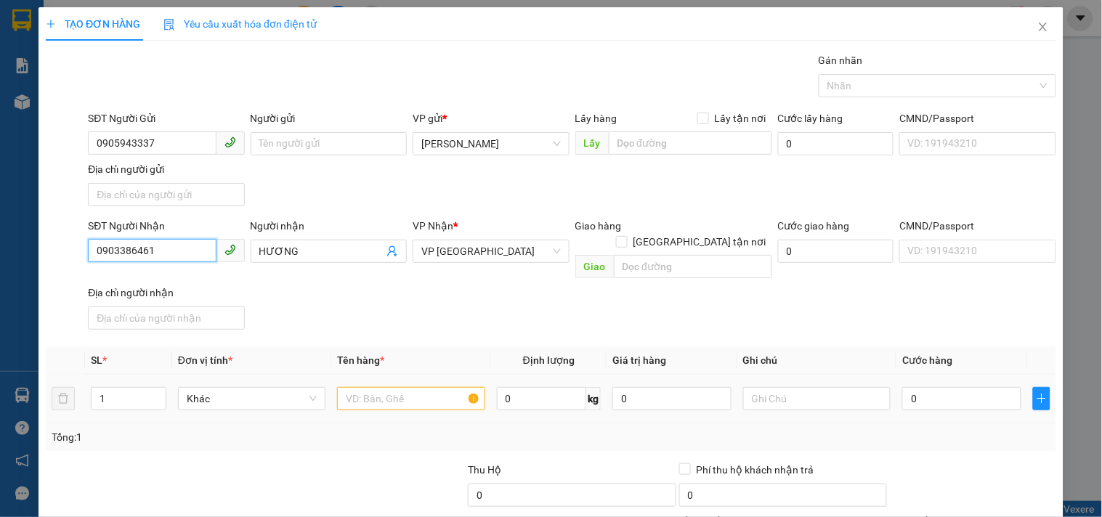
type input "0903386461"
click at [362, 387] on input "text" at bounding box center [410, 398] width 147 height 23
type input "1 T/GIẤY"
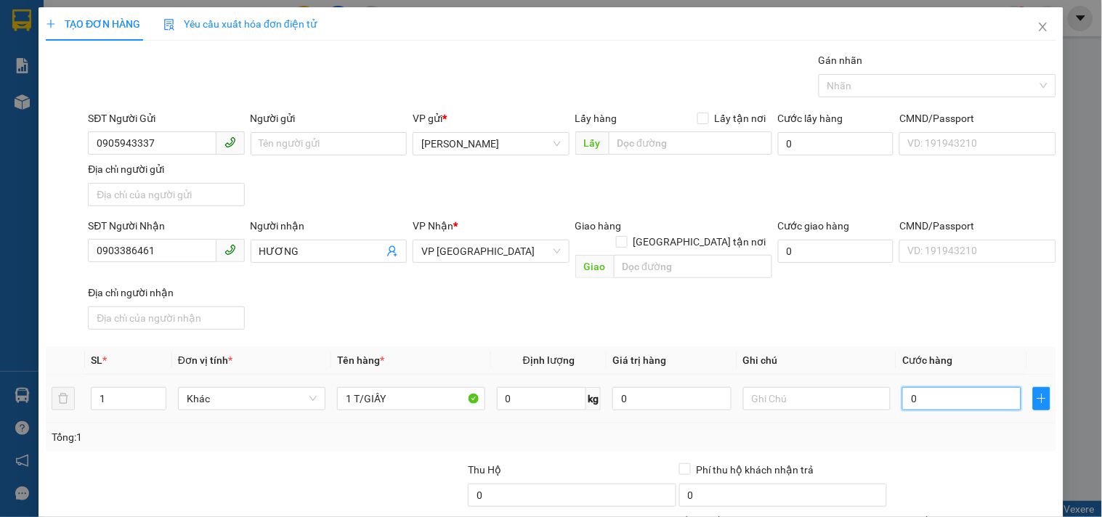
click at [911, 387] on input "0" at bounding box center [961, 398] width 119 height 23
click at [825, 292] on div "SĐT Người Nhận 0903386461 Người nhận HƯƠNG VP Nhận * VP Sài Gòn Giao hàng Giao …" at bounding box center [572, 277] width 974 height 118
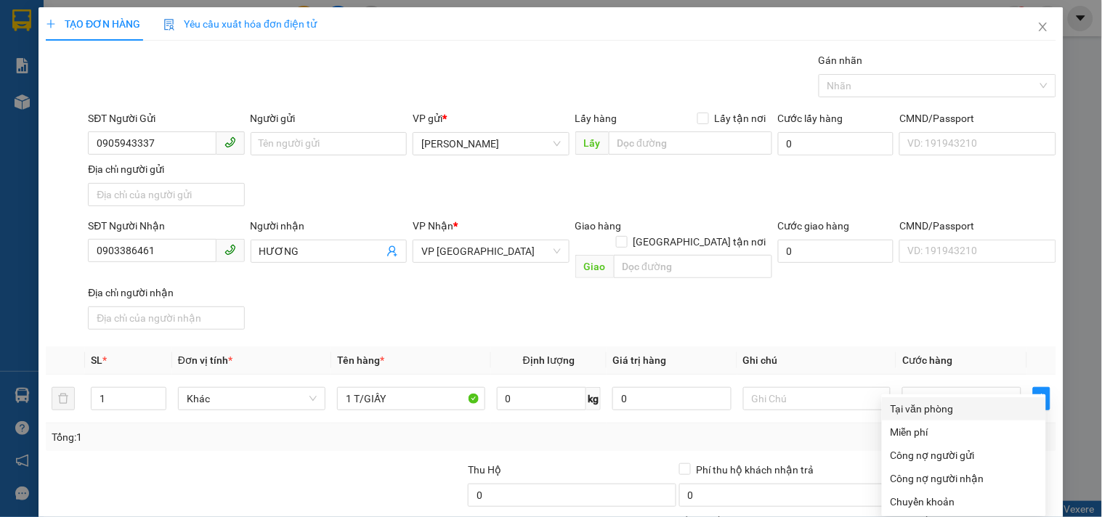
click at [942, 401] on div "Tại văn phòng" at bounding box center [964, 409] width 147 height 16
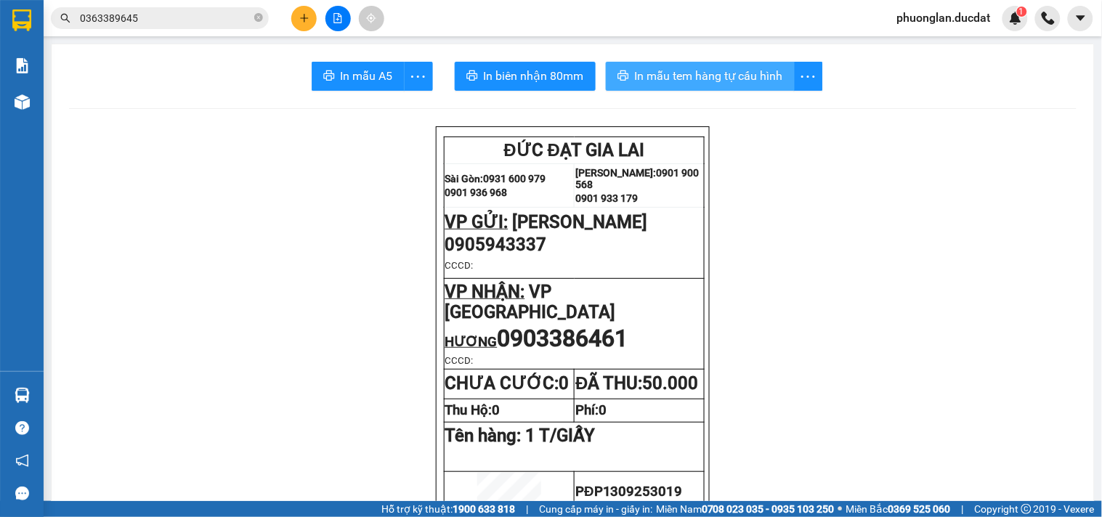
click at [659, 75] on span "In mẫu tem hàng tự cấu hình" at bounding box center [709, 76] width 148 height 18
click at [302, 13] on icon "plus" at bounding box center [304, 18] width 10 height 10
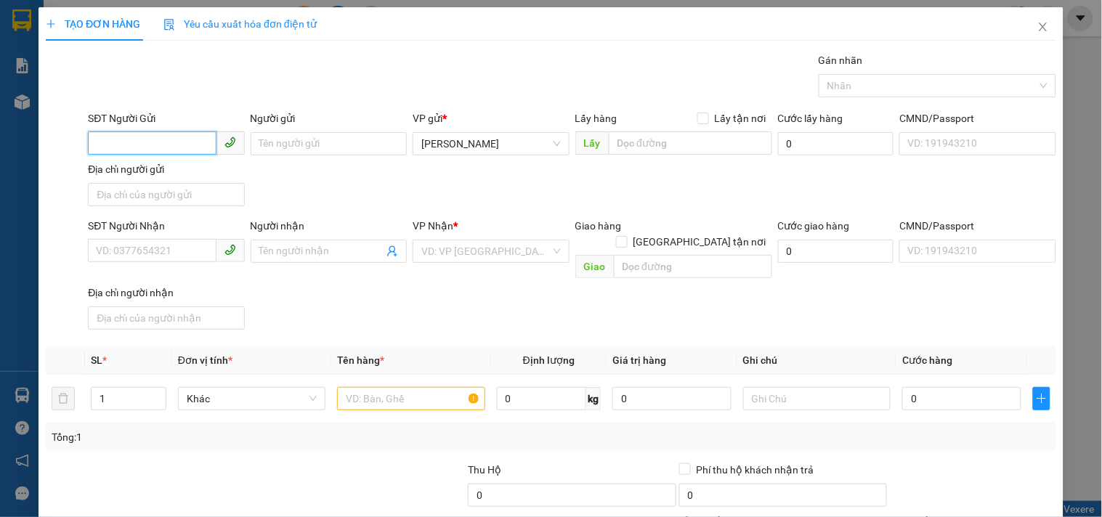
click at [174, 141] on input "SĐT Người Gửi" at bounding box center [152, 142] width 128 height 23
type input "0768628631"
click at [165, 173] on div "0768628631 - TRƯỜNG" at bounding box center [164, 173] width 137 height 16
type input "TRƯỜNG"
type input "0935666895"
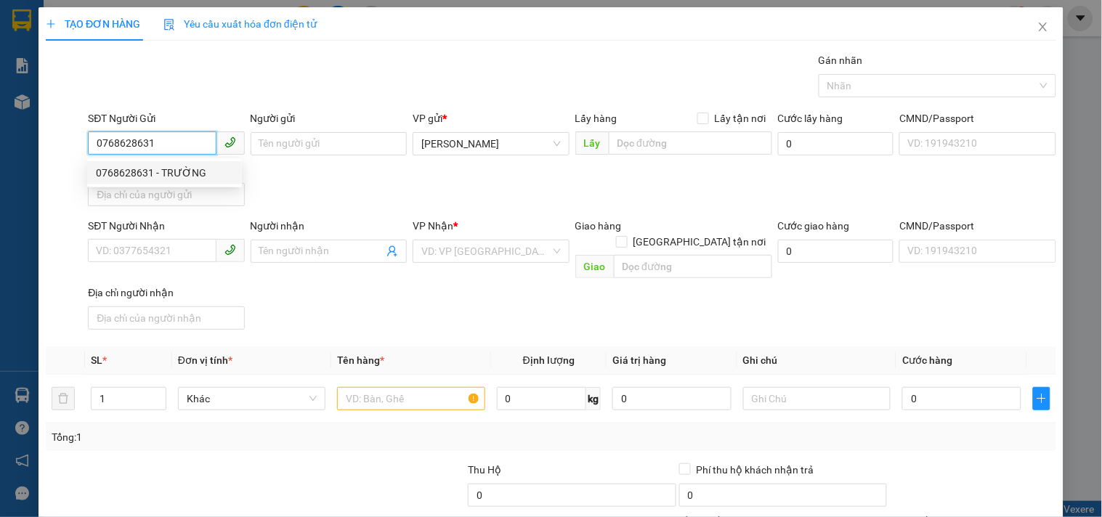
type input "NHUNG"
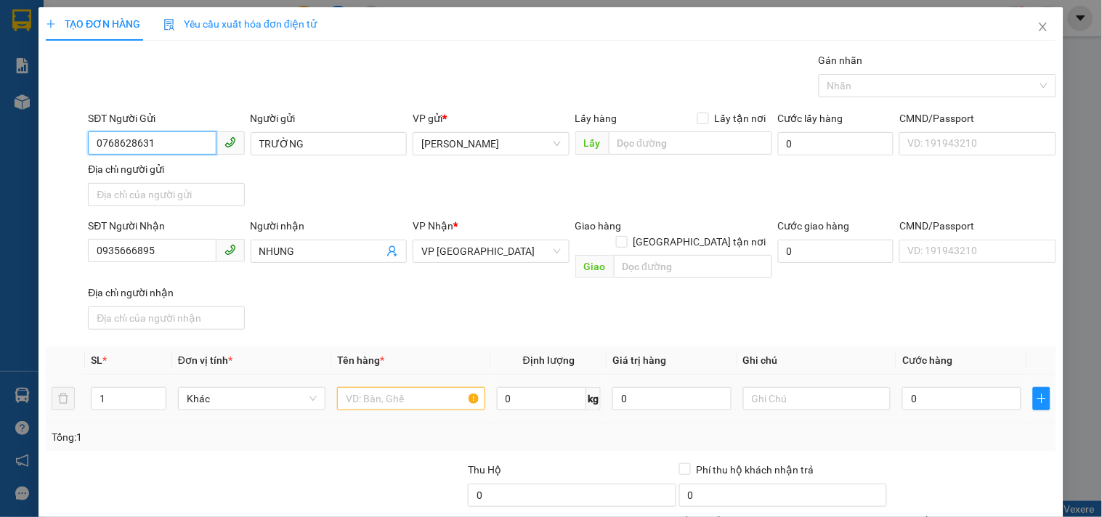
type input "0768628631"
click at [387, 387] on input "text" at bounding box center [410, 398] width 147 height 23
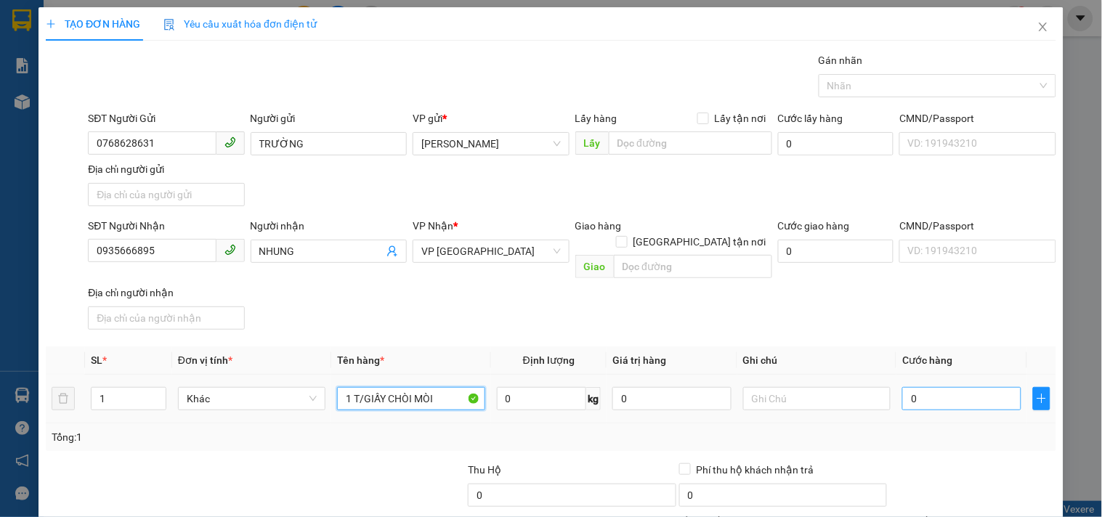
type input "1 T/GIẤY CHÒI MÒI"
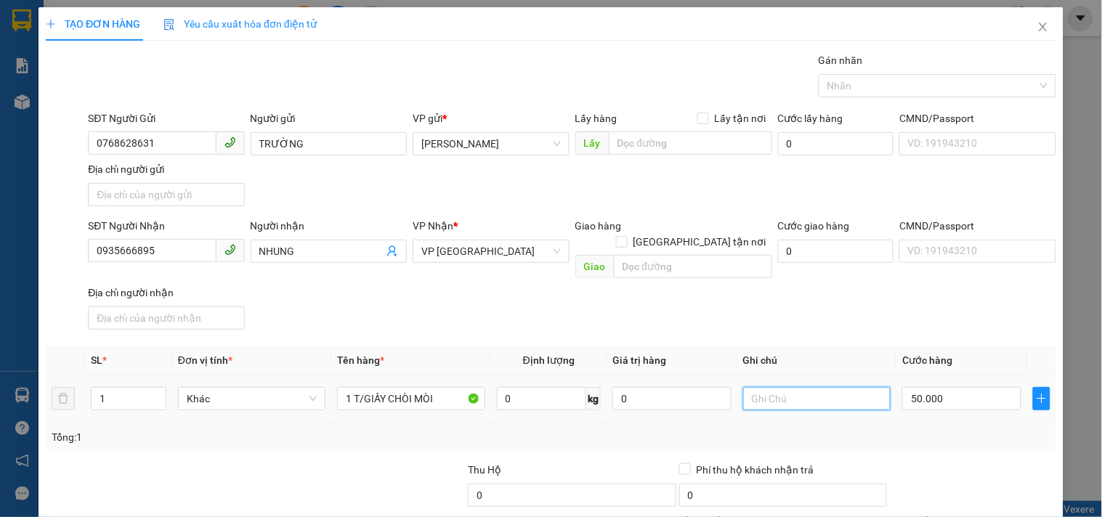
click at [809, 387] on input "text" at bounding box center [816, 398] width 147 height 23
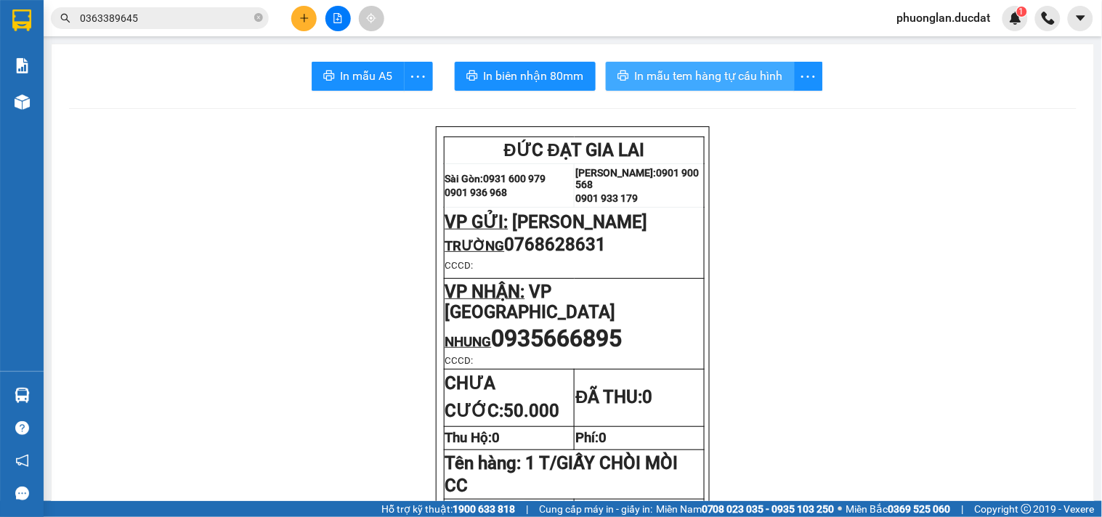
click at [743, 70] on span "In mẫu tem hàng tự cấu hình" at bounding box center [709, 76] width 148 height 18
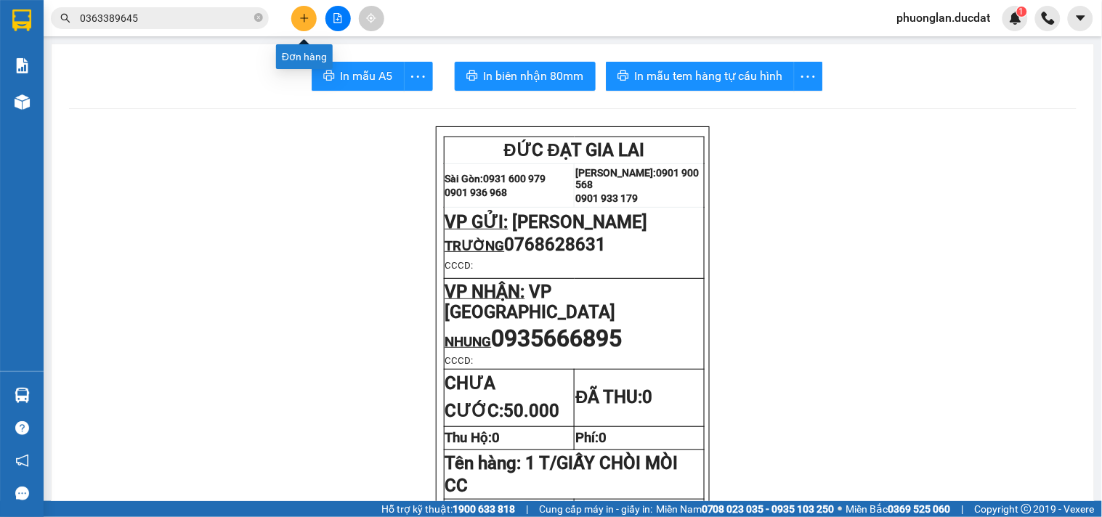
click at [307, 17] on icon "plus" at bounding box center [304, 18] width 10 height 10
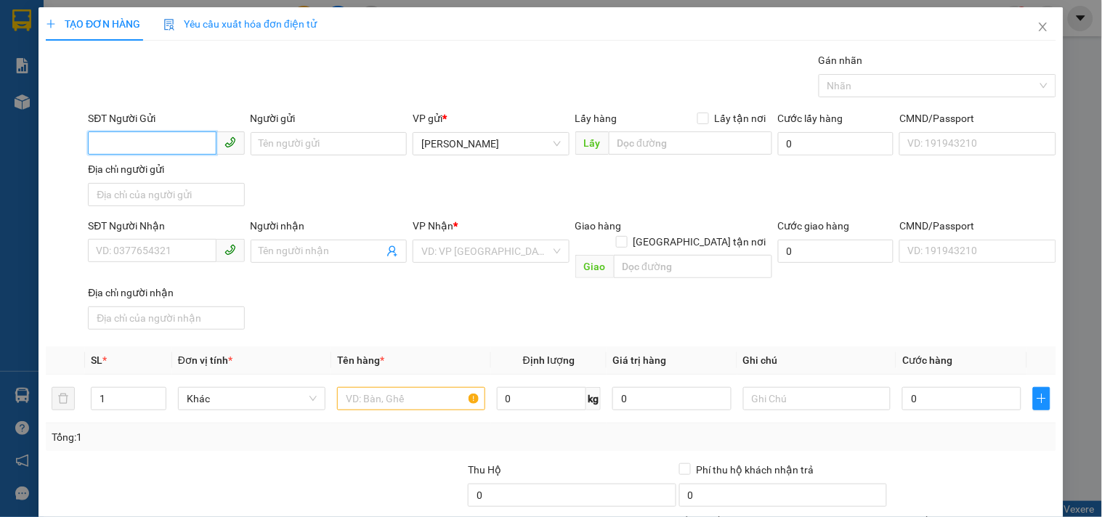
click at [154, 141] on input "SĐT Người Gửi" at bounding box center [152, 142] width 128 height 23
type input "0333871378"
click at [158, 170] on div "0333871378" at bounding box center [164, 173] width 137 height 16
type input "0773010843"
type input "0333871378"
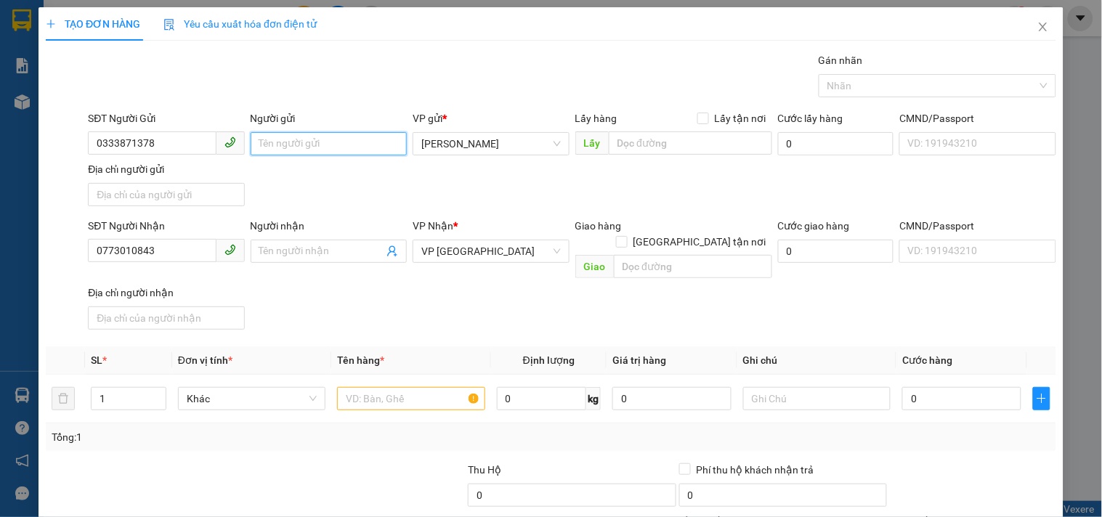
click at [308, 148] on input "Người gửi" at bounding box center [329, 143] width 156 height 23
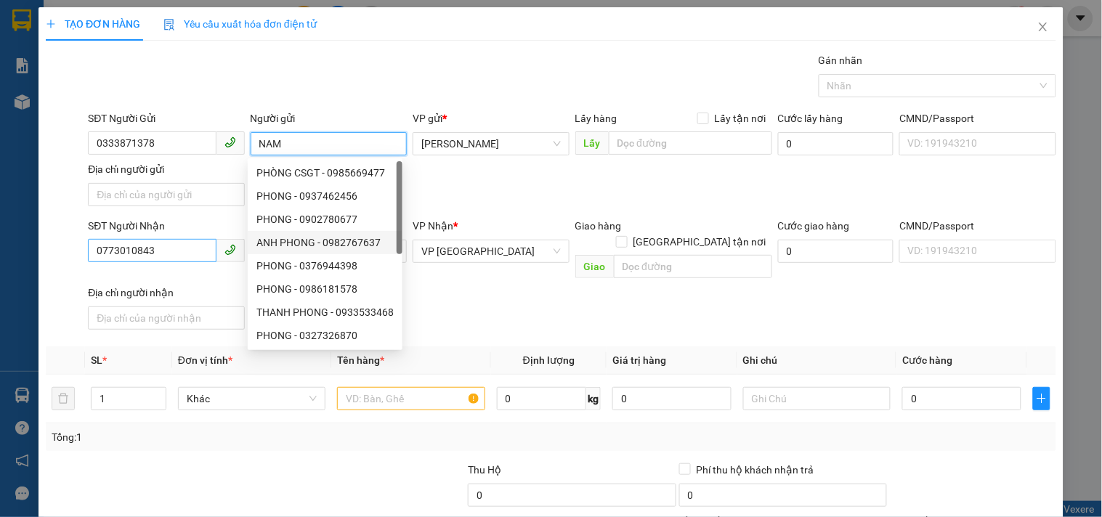
type input "NAM"
click at [171, 251] on input "0773010843" at bounding box center [152, 250] width 128 height 23
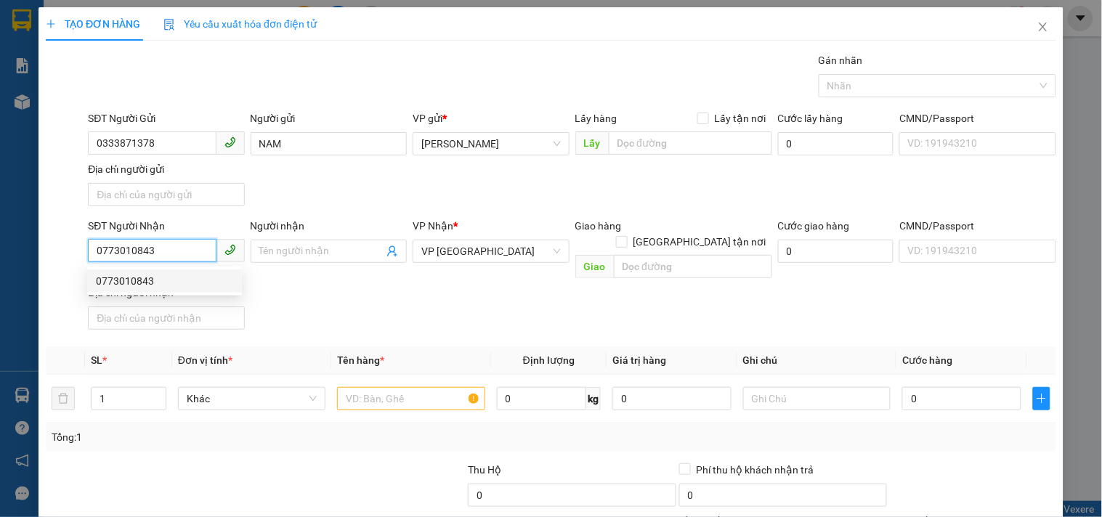
drag, startPoint x: 195, startPoint y: 282, endPoint x: 198, endPoint y: 275, distance: 8.1
click at [194, 281] on div "0773010843" at bounding box center [164, 281] width 137 height 16
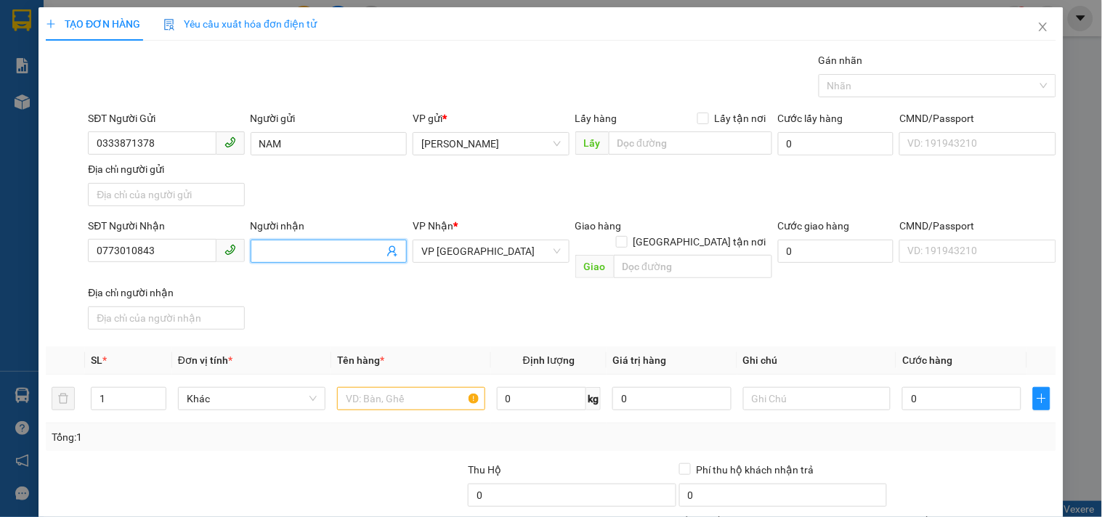
click at [338, 254] on input "Người nhận" at bounding box center [321, 251] width 124 height 16
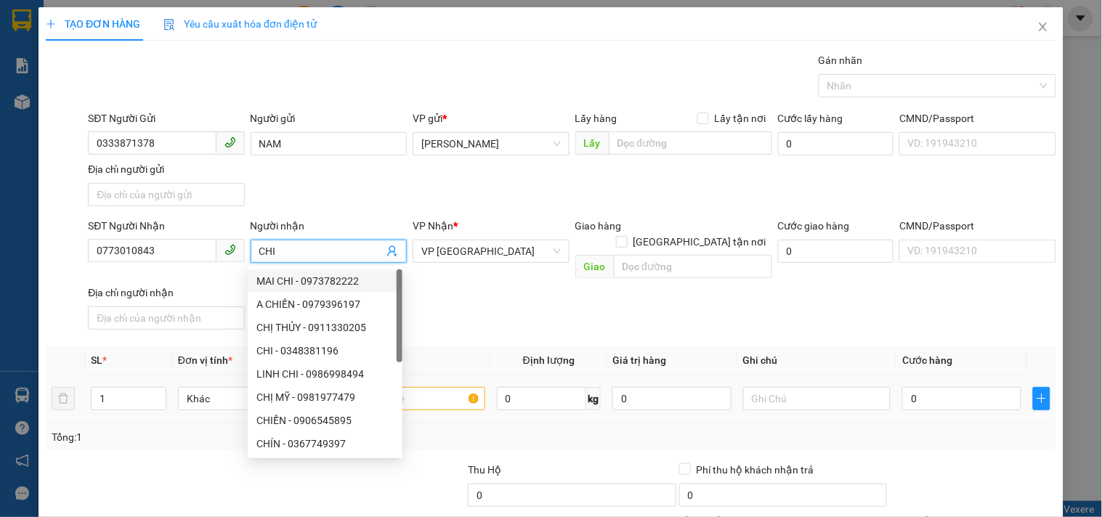
type input "CHI"
click at [445, 387] on input "text" at bounding box center [410, 398] width 147 height 23
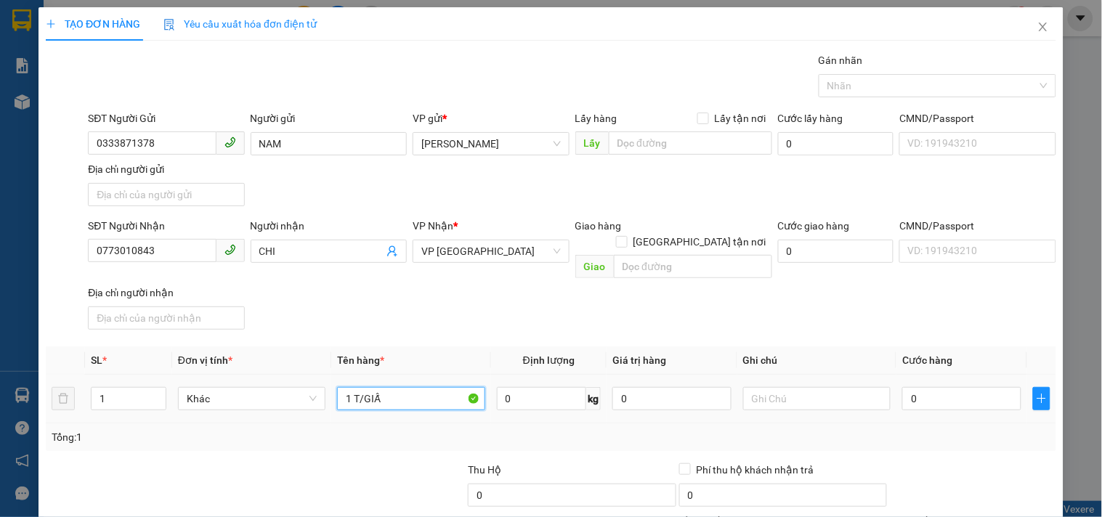
type input "1 T/GIẤY"
click at [879, 306] on div "SĐT Người Nhận 0773010843 Người nhận CHI VP Nhận * VP Đà Nẵng Giao hàng Giao tậ…" at bounding box center [572, 277] width 974 height 118
drag, startPoint x: 928, startPoint y: 409, endPoint x: 931, endPoint y: 371, distance: 37.9
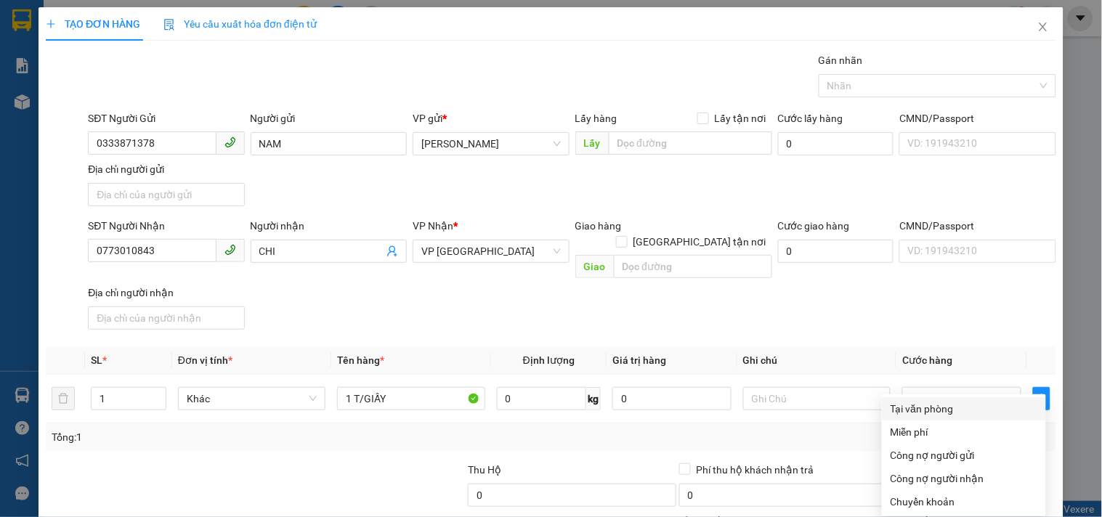
click at [939, 401] on div "Tại văn phòng" at bounding box center [964, 409] width 147 height 16
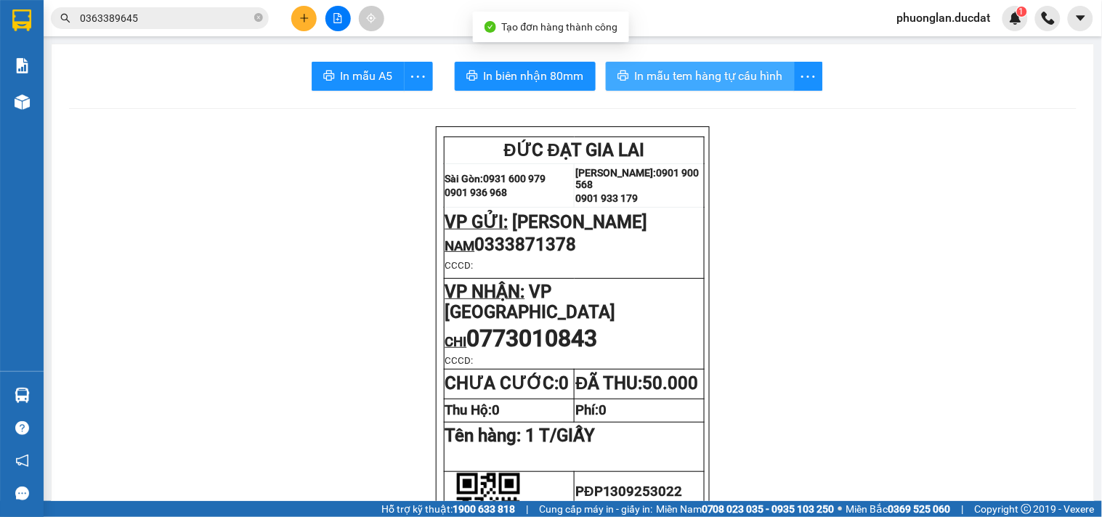
click at [706, 73] on span "In mẫu tem hàng tự cấu hình" at bounding box center [709, 76] width 148 height 18
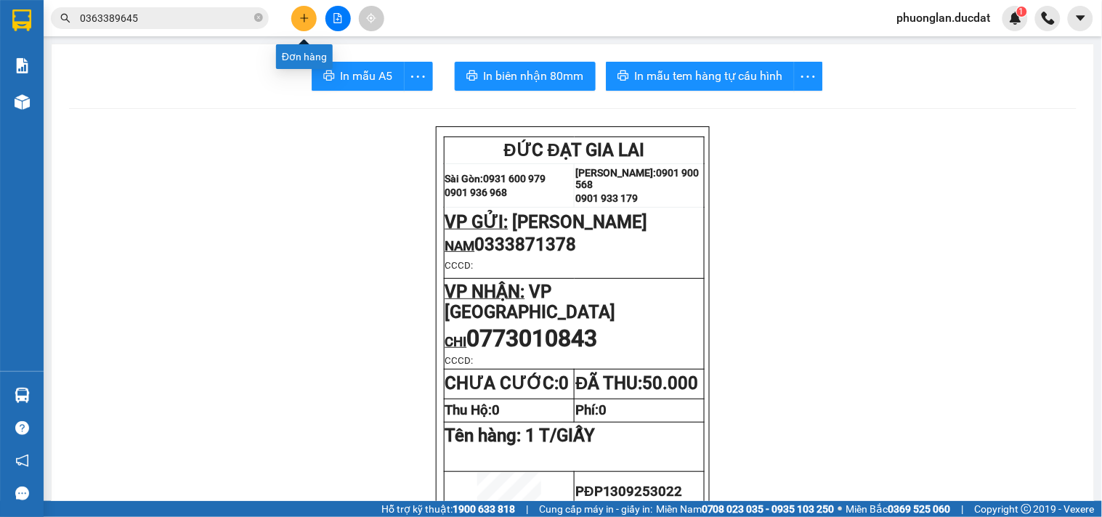
click at [296, 17] on button at bounding box center [303, 18] width 25 height 25
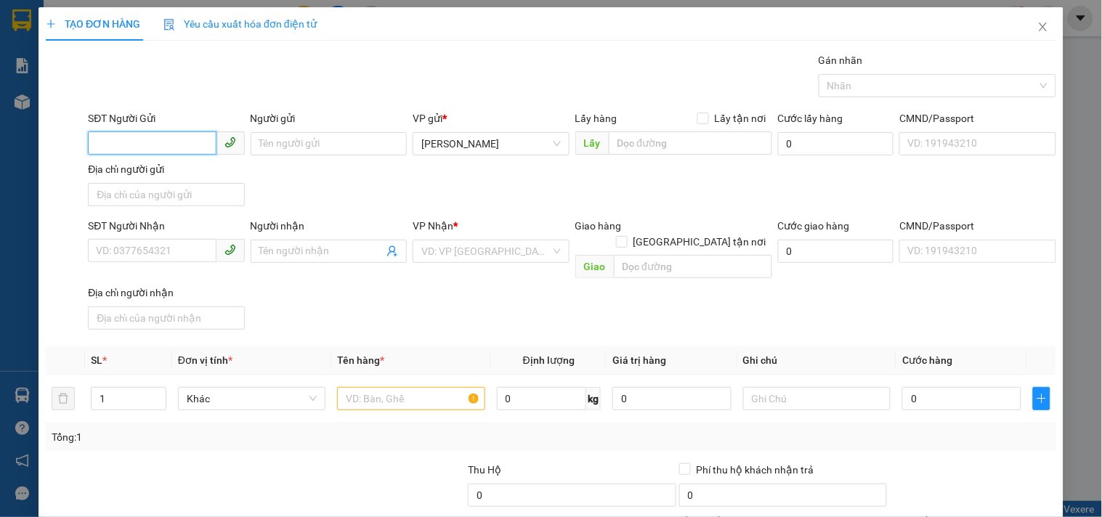
click at [182, 141] on input "SĐT Người Gửi" at bounding box center [152, 142] width 128 height 23
type input "0975810555"
click at [272, 147] on input "Người gửi" at bounding box center [329, 143] width 156 height 23
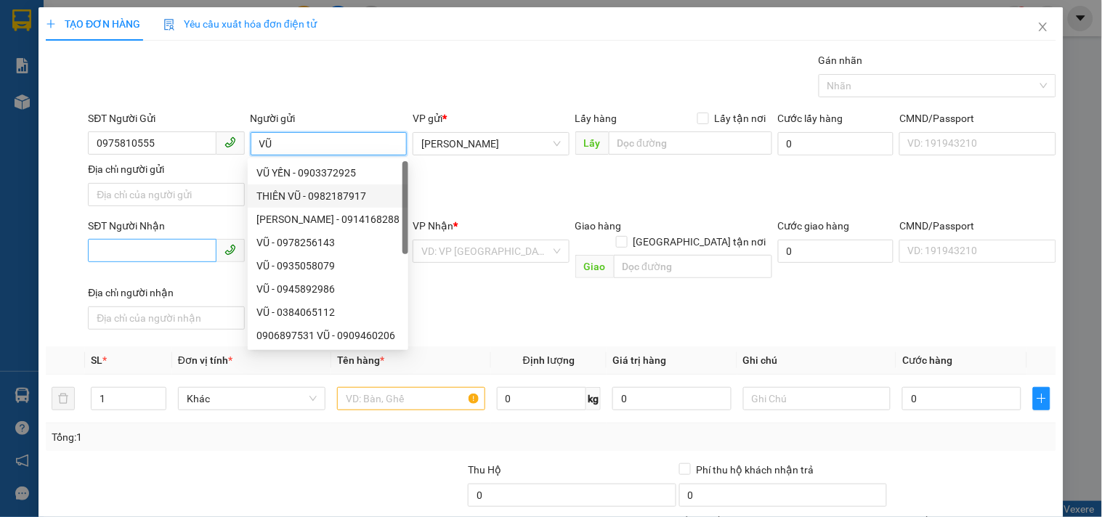
type input "VŨ"
click at [198, 240] on input "SĐT Người Nhận" at bounding box center [152, 250] width 128 height 23
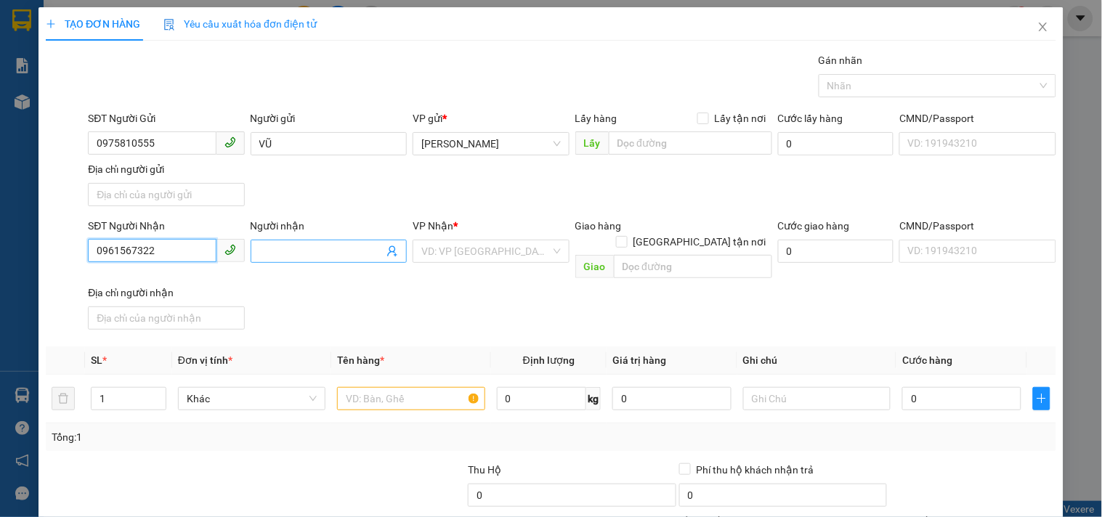
type input "0961567322"
click at [278, 245] on input "Người nhận" at bounding box center [321, 251] width 124 height 16
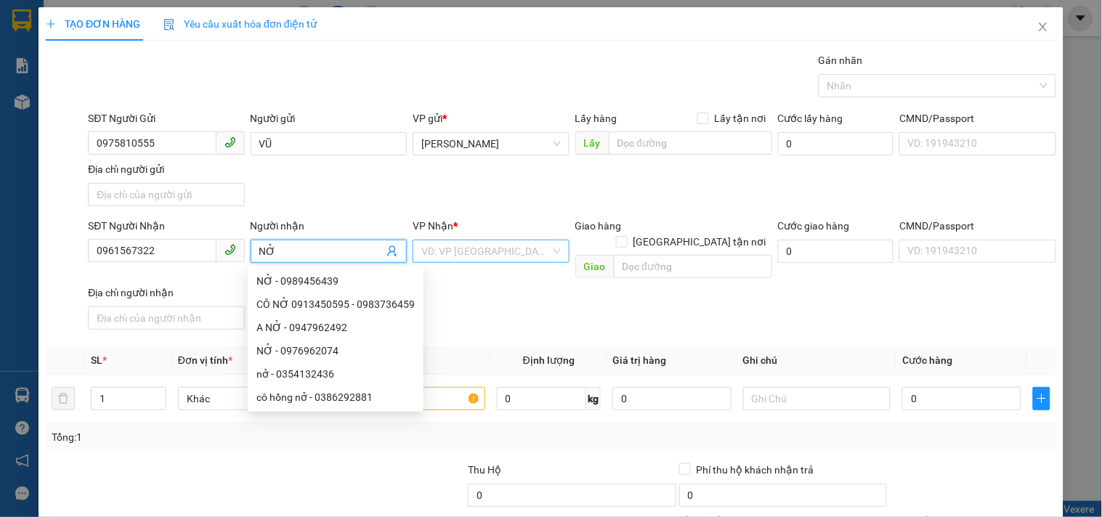
type input "NỞ"
click at [498, 244] on input "search" at bounding box center [485, 251] width 129 height 22
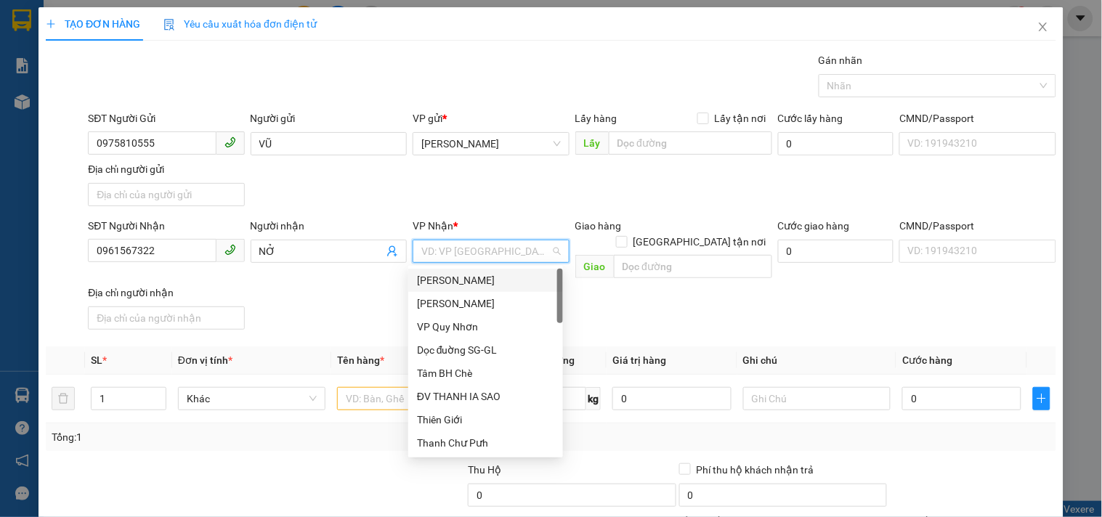
type input "D"
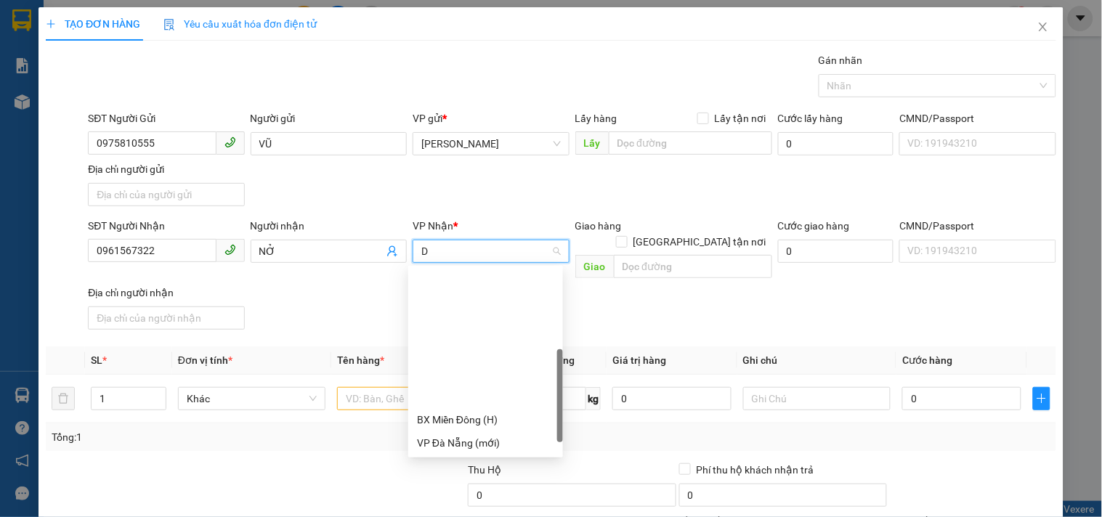
click at [479, 505] on div "Dọc đường ĐN" at bounding box center [485, 513] width 137 height 16
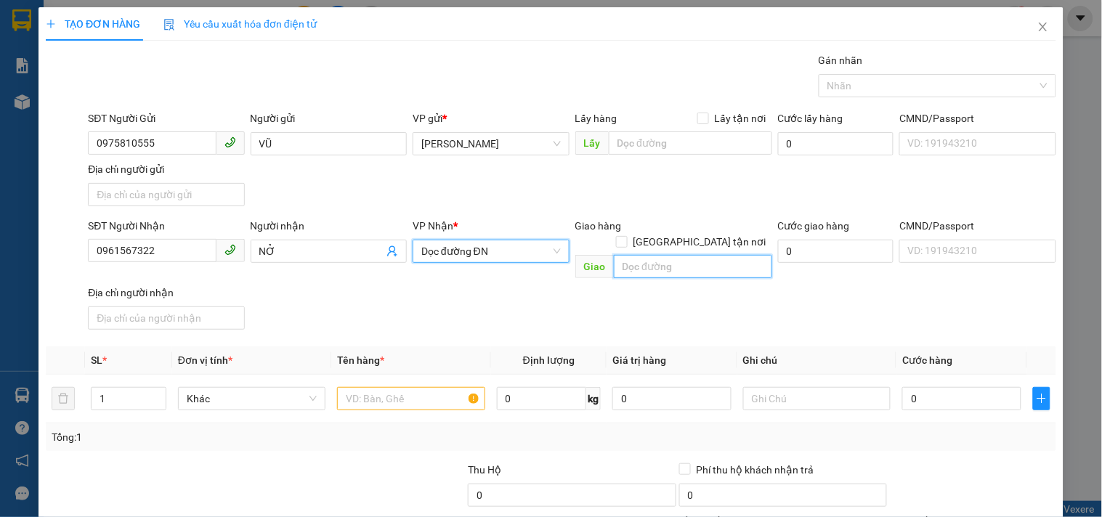
click at [655, 255] on input "text" at bounding box center [693, 266] width 158 height 23
type input "BX ĐỨC LONG"
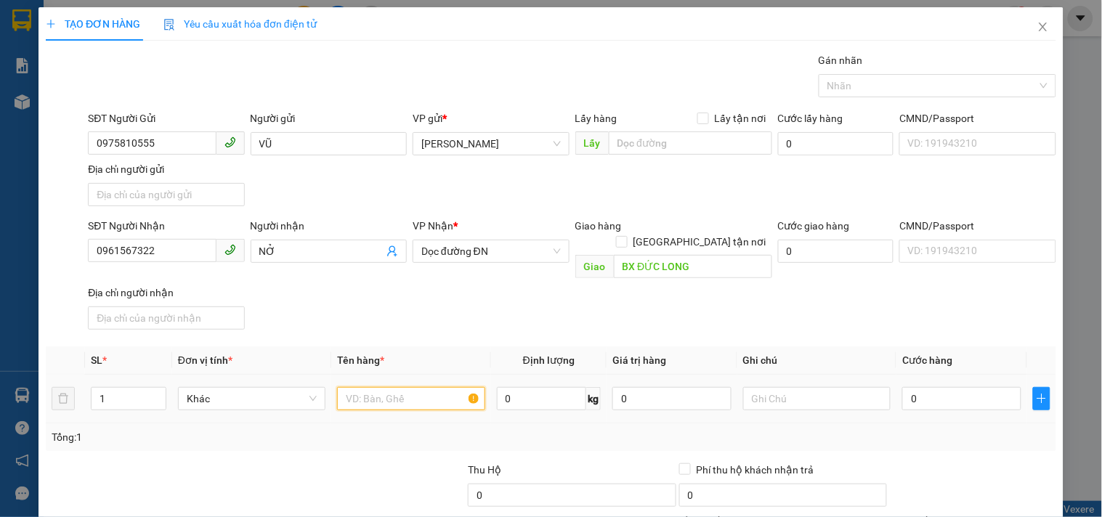
click at [445, 387] on input "text" at bounding box center [410, 398] width 147 height 23
type input "1 T/GIẤY CHÒI MÒI"
type input "4"
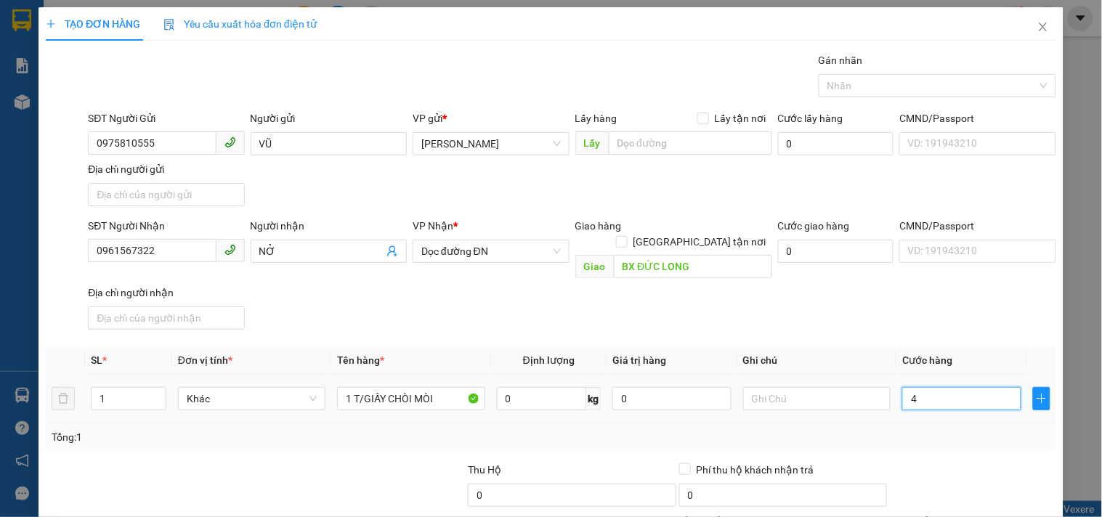
type input "40"
type input "40.000"
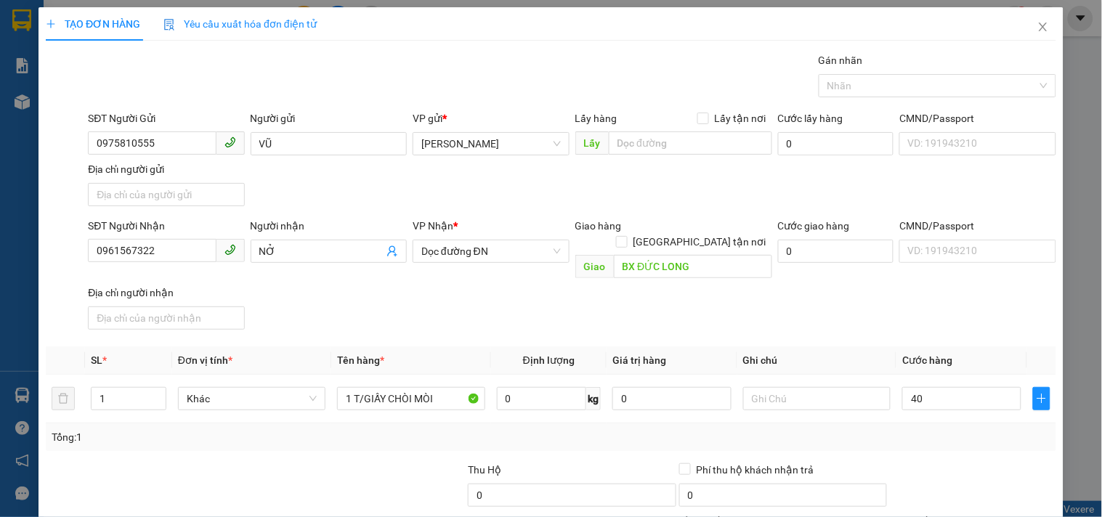
type input "40.000"
click at [966, 322] on div "Transit Pickup Surcharge Ids Transit Deliver Surcharge Ids Transit Deliver Surc…" at bounding box center [551, 339] width 1010 height 575
click at [939, 397] on div "Tại văn phòng" at bounding box center [964, 408] width 164 height 23
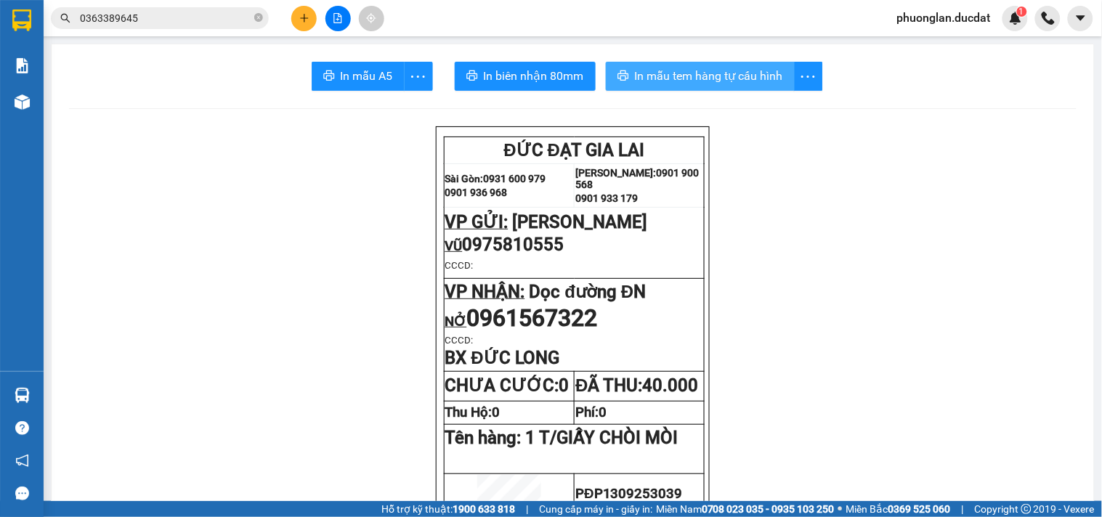
click at [740, 69] on span "In mẫu tem hàng tự cấu hình" at bounding box center [709, 76] width 148 height 18
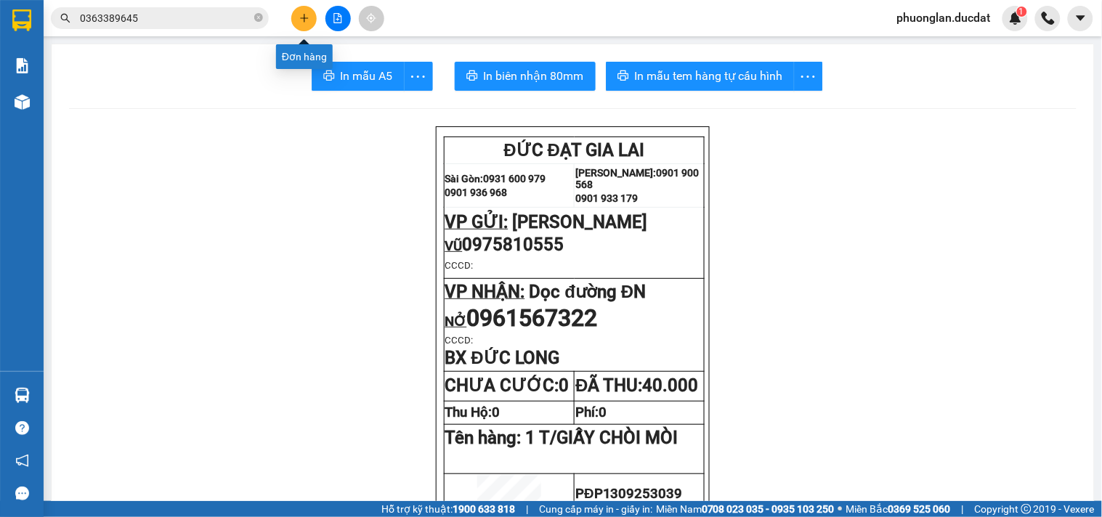
click at [307, 13] on icon "plus" at bounding box center [304, 18] width 10 height 10
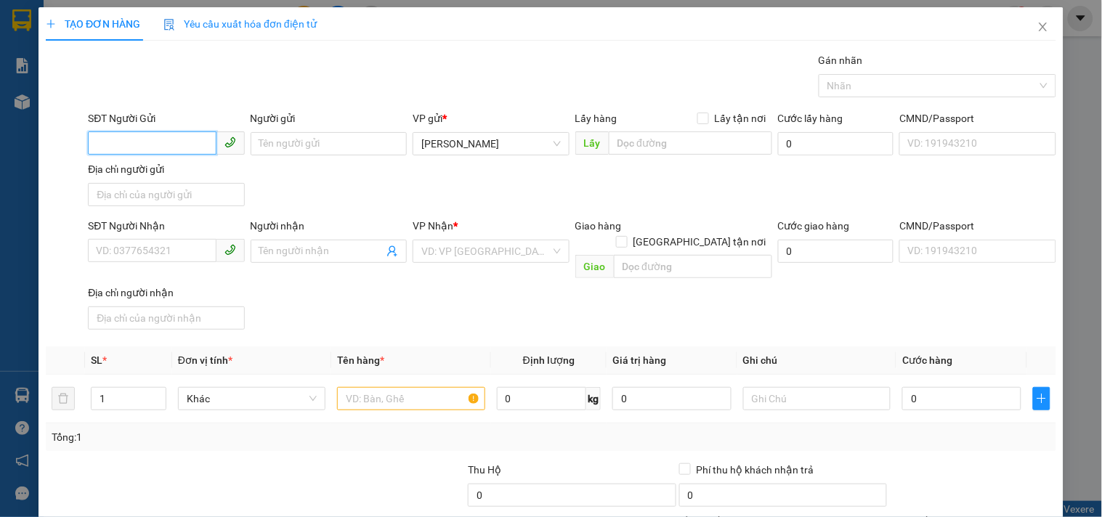
drag, startPoint x: 179, startPoint y: 135, endPoint x: 171, endPoint y: 134, distance: 7.3
click at [174, 134] on input "SĐT Người Gửi" at bounding box center [152, 142] width 128 height 23
type input "0935021638"
click at [202, 173] on div "0935021638 - DŨNG" at bounding box center [164, 173] width 137 height 16
type input "DŨNG"
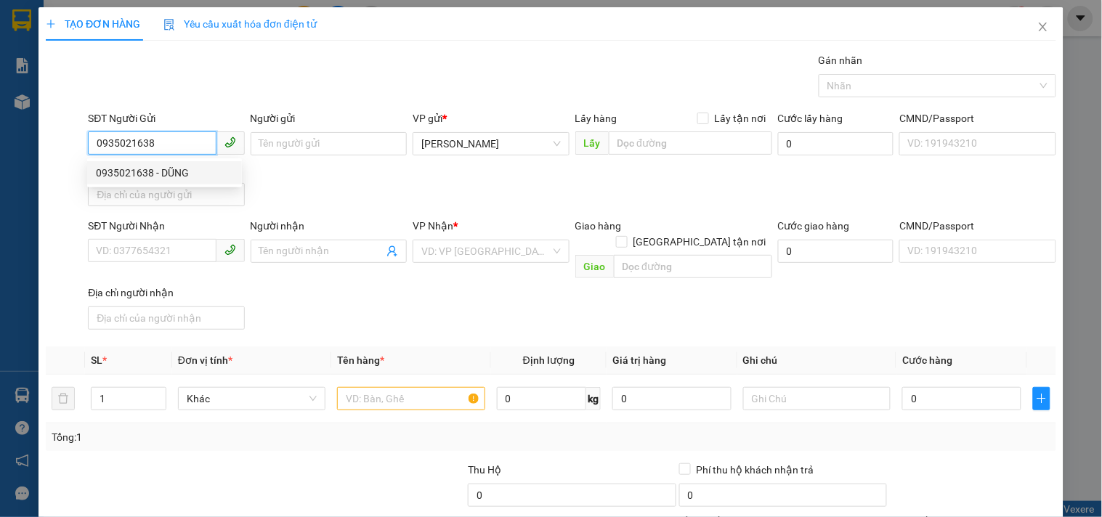
type input "0393893273"
type input "THỦY"
checkbox input "true"
type input "CC GIA HÒA.PHƯỚC LONG B.Q9.THỦ ĐỨC"
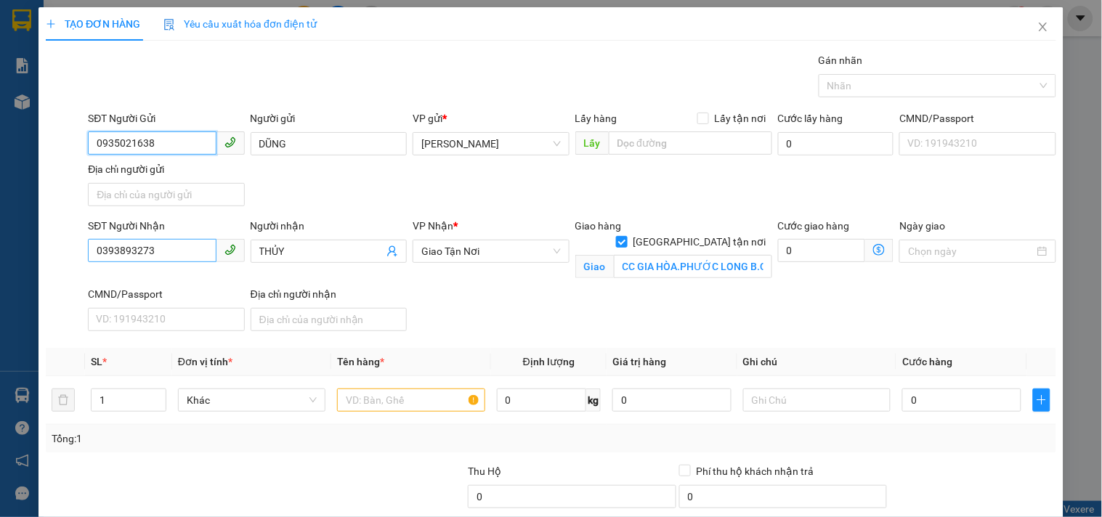
type input "0935021638"
drag, startPoint x: 167, startPoint y: 258, endPoint x: 0, endPoint y: 257, distance: 167.1
click at [0, 257] on div "TẠO ĐƠN HÀNG Yêu cầu xuất hóa đơn điện tử Transit Pickup Surcharge Ids Transit …" at bounding box center [551, 258] width 1102 height 517
type input "0374289290"
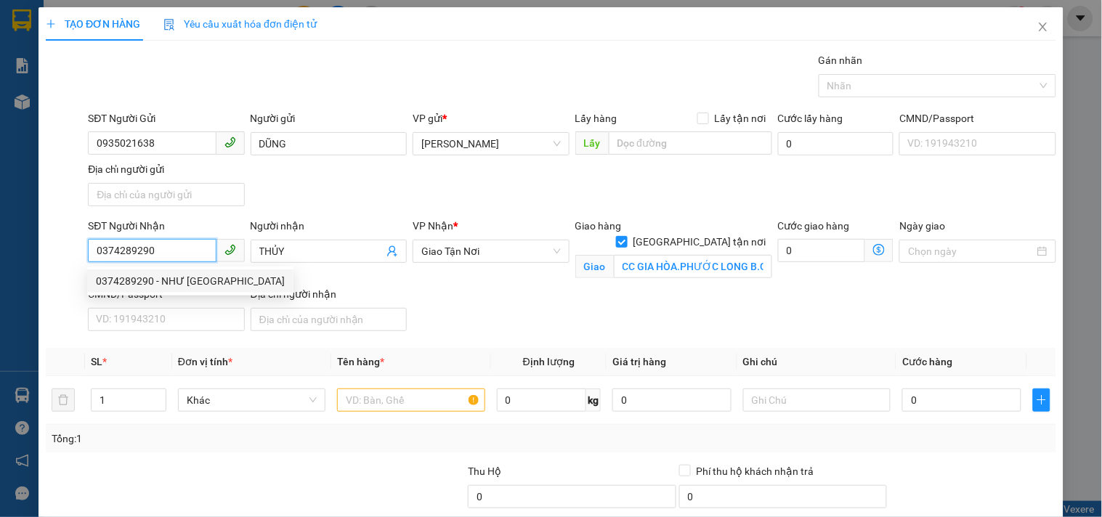
click at [117, 277] on div "0374289290 - NHƯ Ý" at bounding box center [190, 281] width 189 height 16
type input "NHƯ Ý"
type input "KDC GIA HÒA.PHƯỚC LONG B.THỦ ĐỨC"
type input "0374289290"
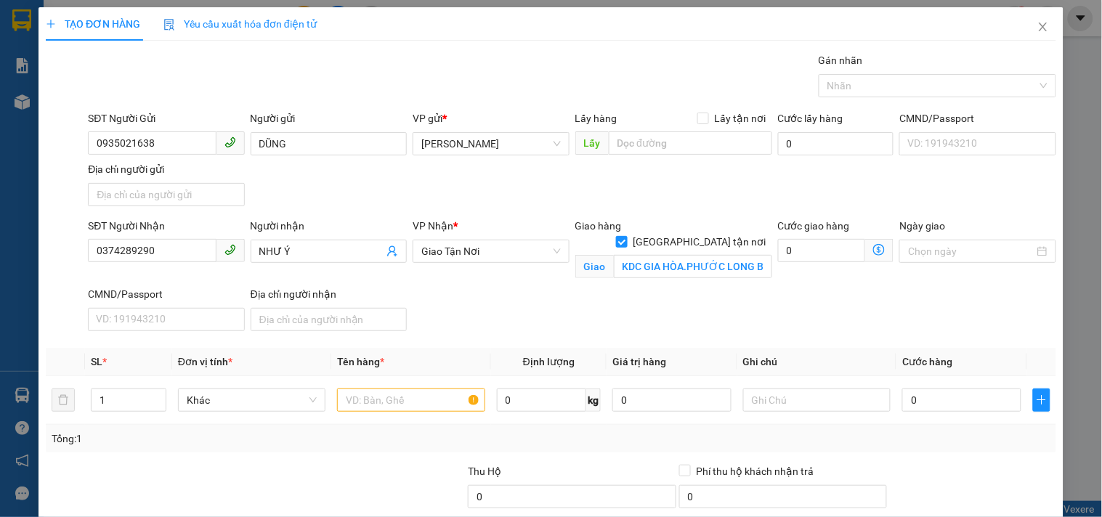
click at [655, 275] on div "Giao hàng Giao tận nơi Giao KDC GIA HÒA.PHƯỚC LONG B.THỦ ĐỨC" at bounding box center [673, 252] width 203 height 68
click at [657, 259] on input "KDC GIA HÒA.PHƯỚC LONG B.THỦ ĐỨC" at bounding box center [693, 266] width 158 height 23
click at [663, 255] on input "KDC GIA HÒA.PHƯỚC LONG B.THỦ ĐỨC" at bounding box center [693, 266] width 158 height 23
drag, startPoint x: 664, startPoint y: 248, endPoint x: 891, endPoint y: 223, distance: 228.1
click at [891, 223] on div "SĐT Người Nhận 0374289290 Người nhận NHƯ Ý VP Nhận * Giao Tận Nơi Giao hàng Gi…" at bounding box center [572, 277] width 974 height 119
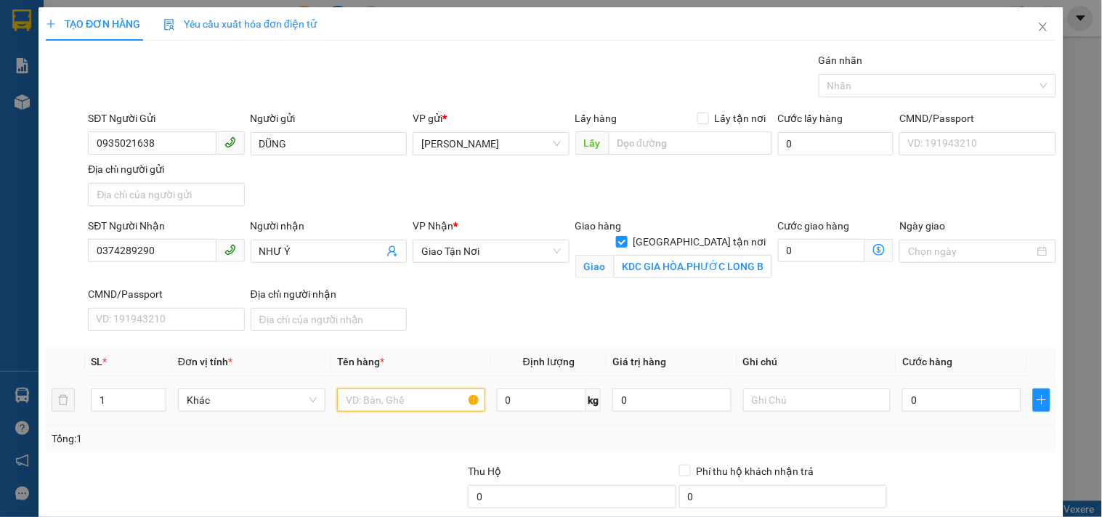
click at [368, 402] on input "text" at bounding box center [410, 400] width 147 height 23
type input "1 XỐP-1 TG CR"
click at [943, 401] on input "0" at bounding box center [961, 400] width 119 height 23
type input "1"
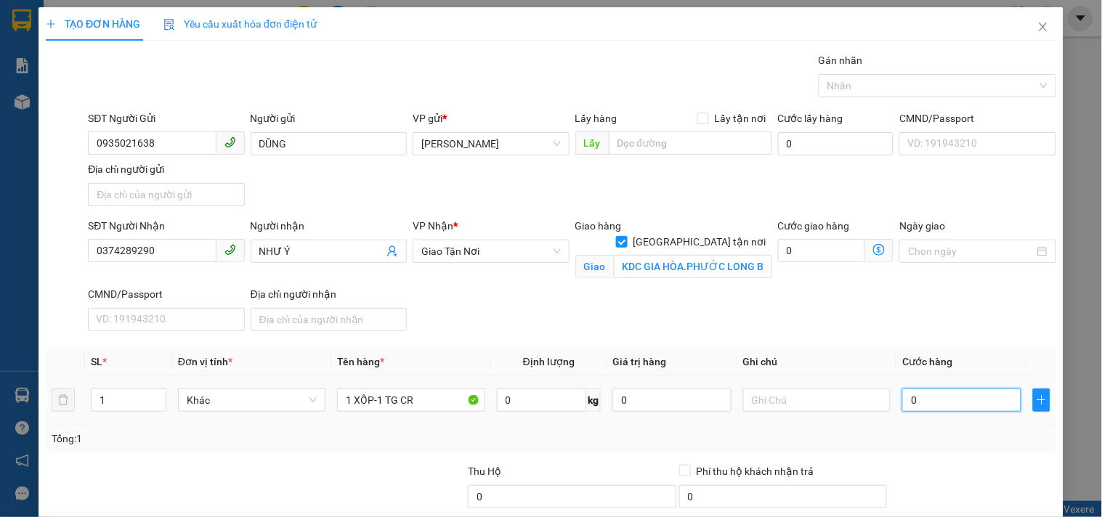
type input "1"
type input "13"
type input "130"
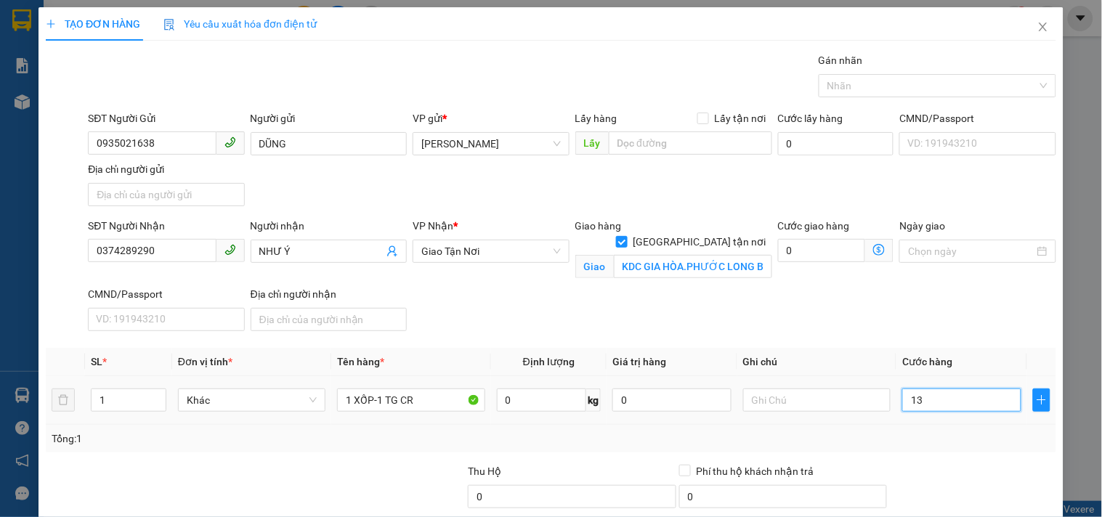
type input "130"
type input "130.000"
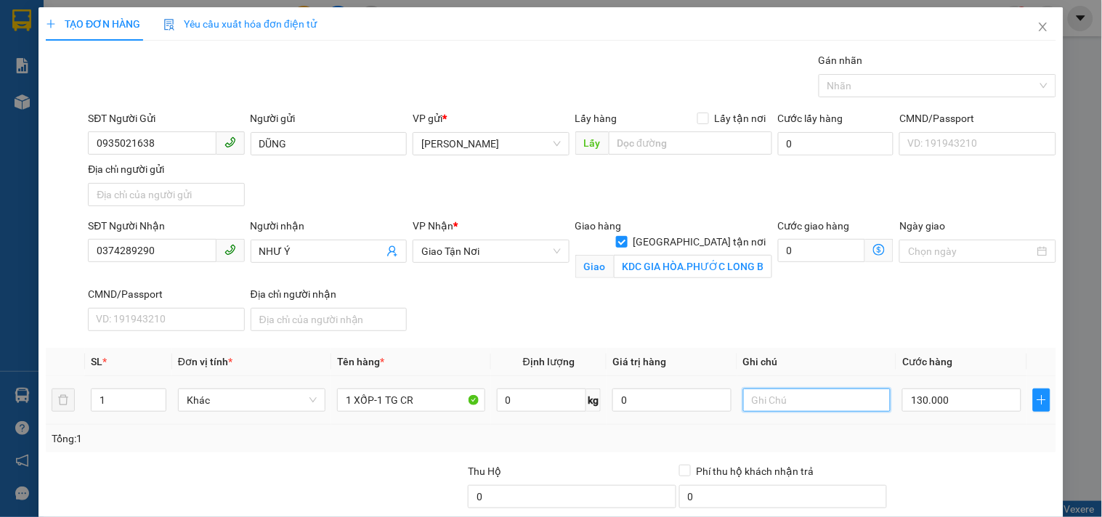
click at [809, 397] on input "text" at bounding box center [816, 400] width 147 height 23
type input "C"
type input "GTN 100K [DOMAIN_NAME] 230K.5078-37399"
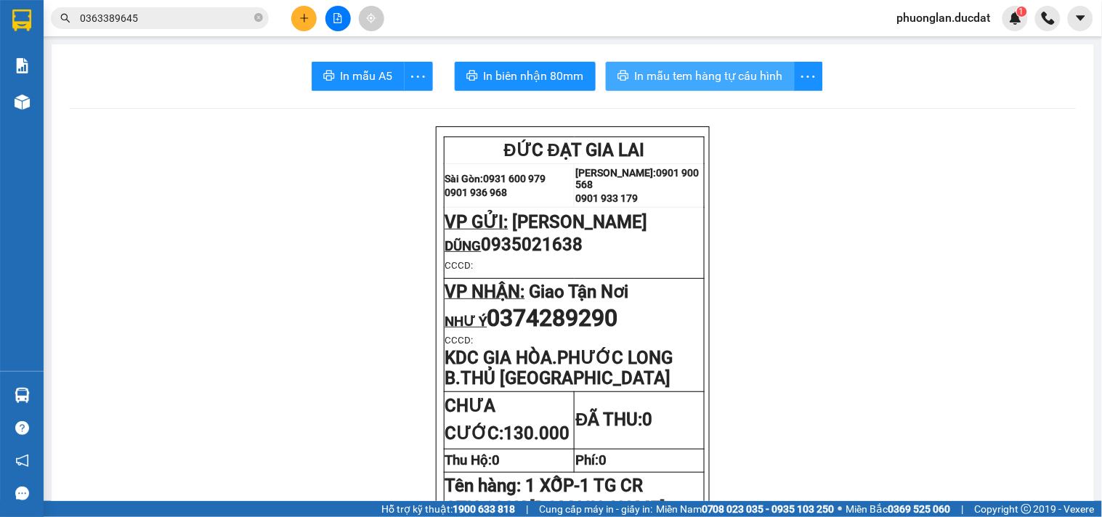
click at [665, 76] on span "In mẫu tem hàng tự cấu hình" at bounding box center [709, 76] width 148 height 18
click at [303, 23] on button at bounding box center [303, 18] width 25 height 25
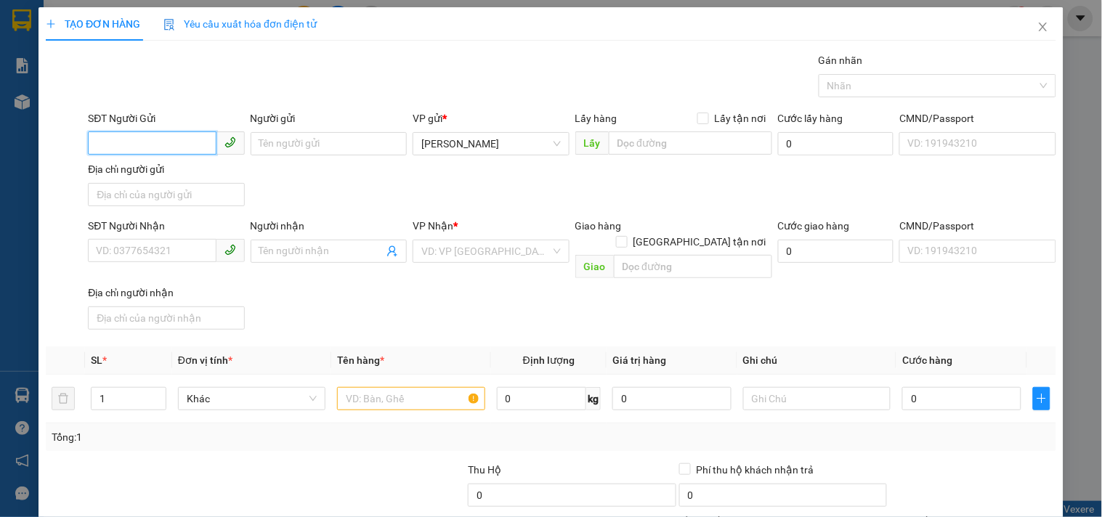
click at [154, 139] on input "SĐT Người Gửi" at bounding box center [152, 142] width 128 height 23
type input "0901921639"
click at [153, 174] on div "0901921639" at bounding box center [164, 173] width 137 height 16
type input "0795249126"
checkbox input "true"
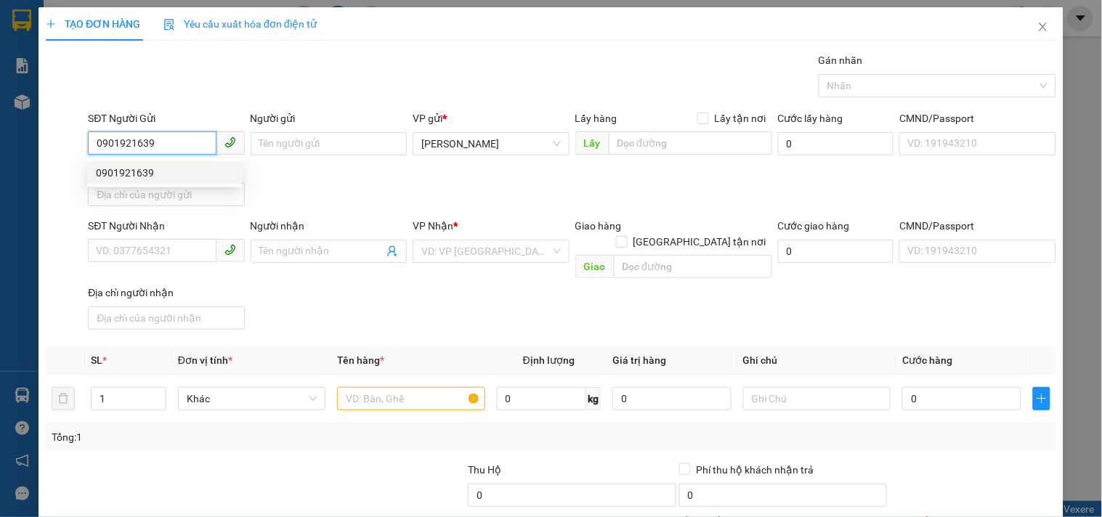
type input "P VỌNG BÌNH -THỦ ĐỨC"
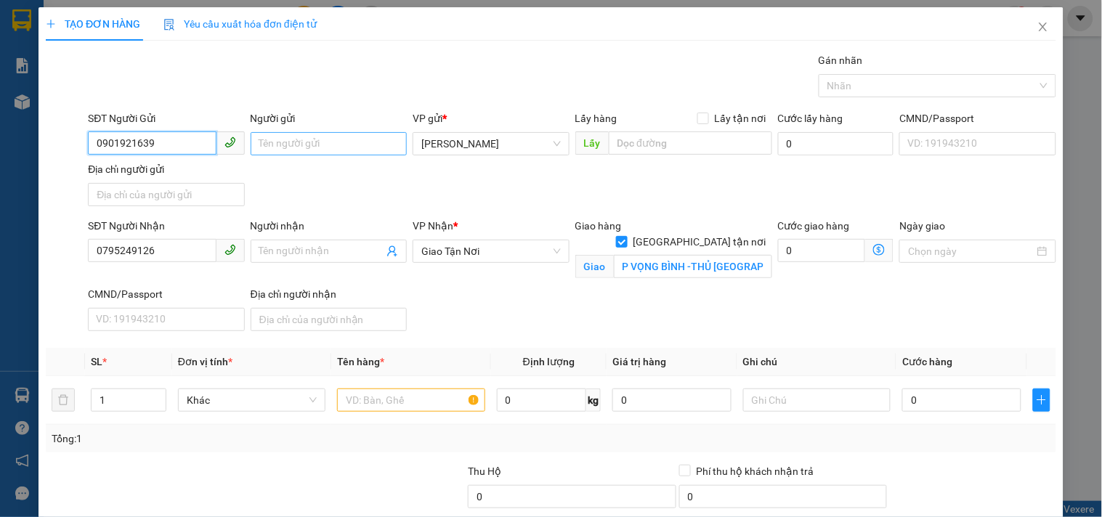
type input "0901921639"
click at [301, 142] on input "Người gửi" at bounding box center [329, 143] width 156 height 23
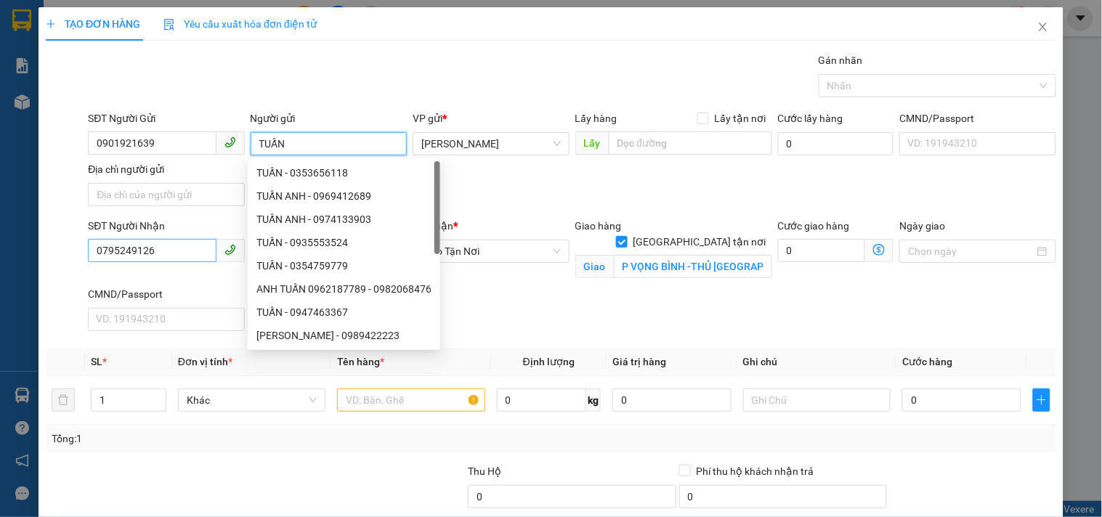
type input "TUẤN"
click at [155, 257] on input "0795249126" at bounding box center [152, 250] width 128 height 23
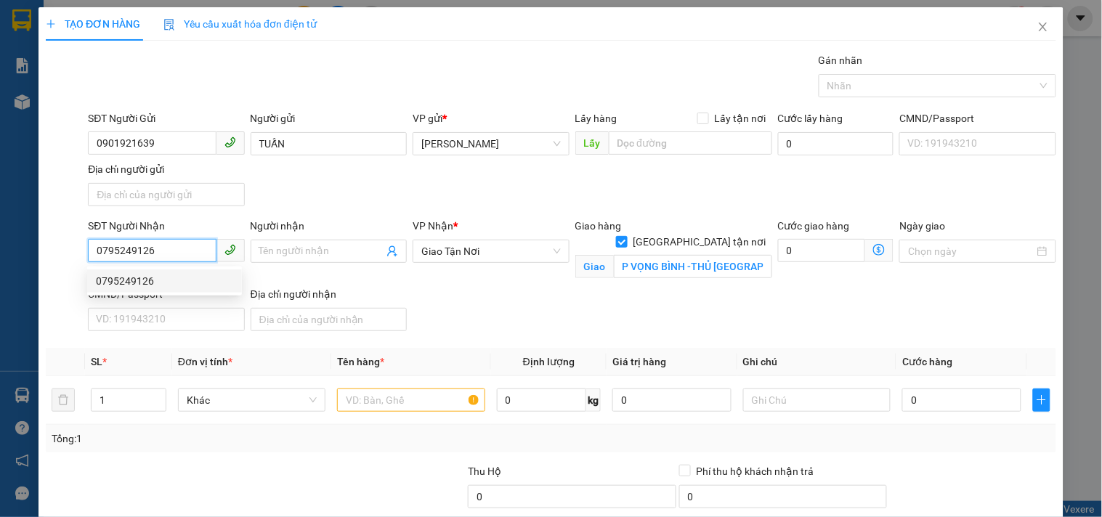
click at [155, 285] on div "0795249126" at bounding box center [164, 281] width 137 height 16
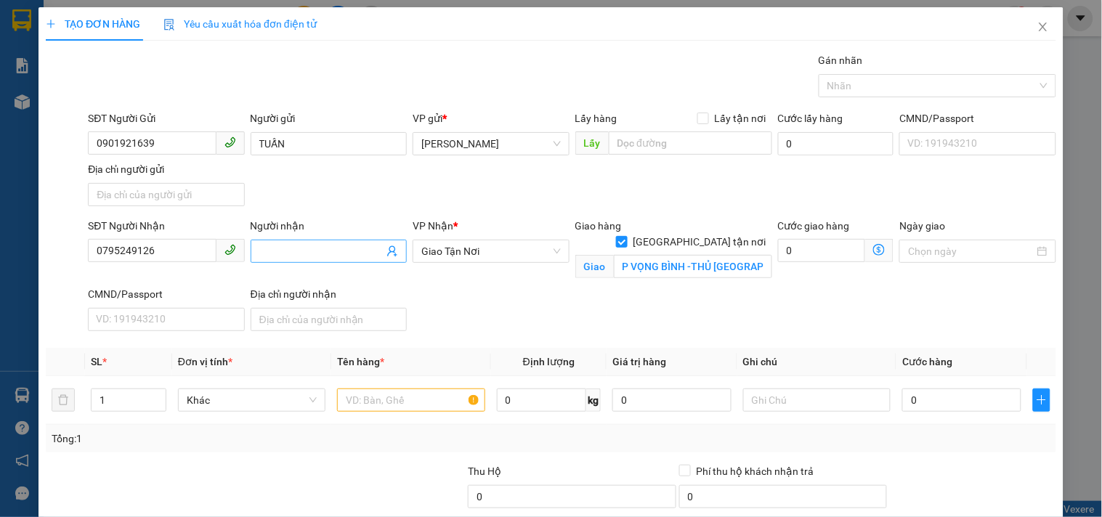
click at [336, 254] on input "Người nhận" at bounding box center [321, 251] width 124 height 16
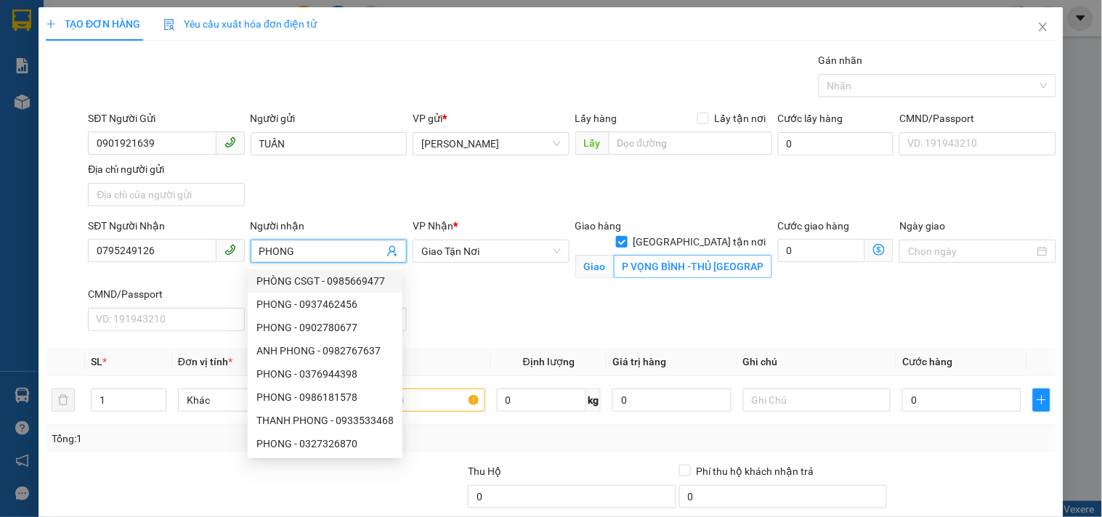
type input "PHONG"
click at [657, 255] on input "P VỌNG BÌNH -THỦ ĐỨC" at bounding box center [693, 266] width 158 height 23
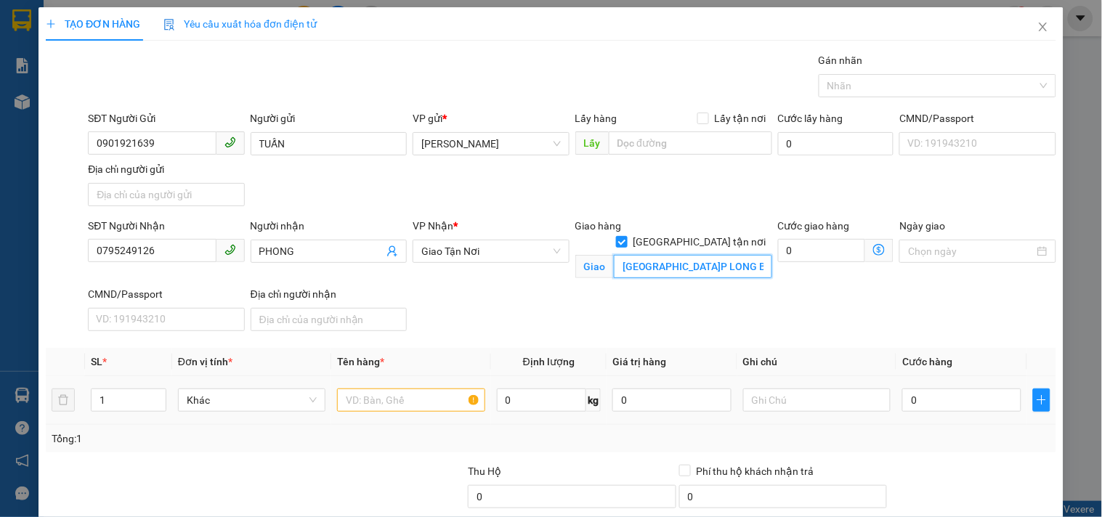
type input "VINHOMES GRAND PARK.P LONG BÌNH.Q9"
click at [437, 402] on input "text" at bounding box center [410, 400] width 147 height 23
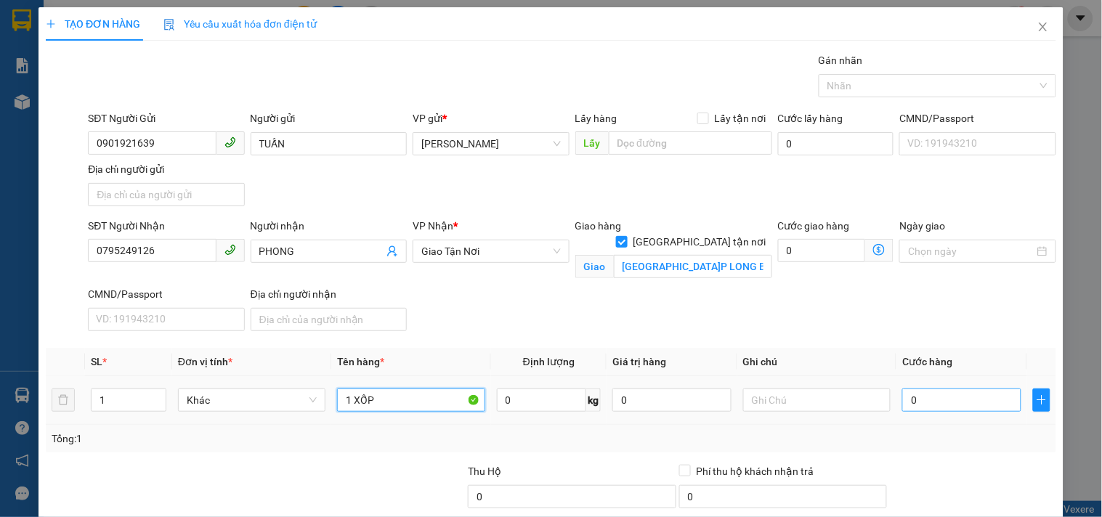
type input "1 XỐP"
type input "7"
type input "70"
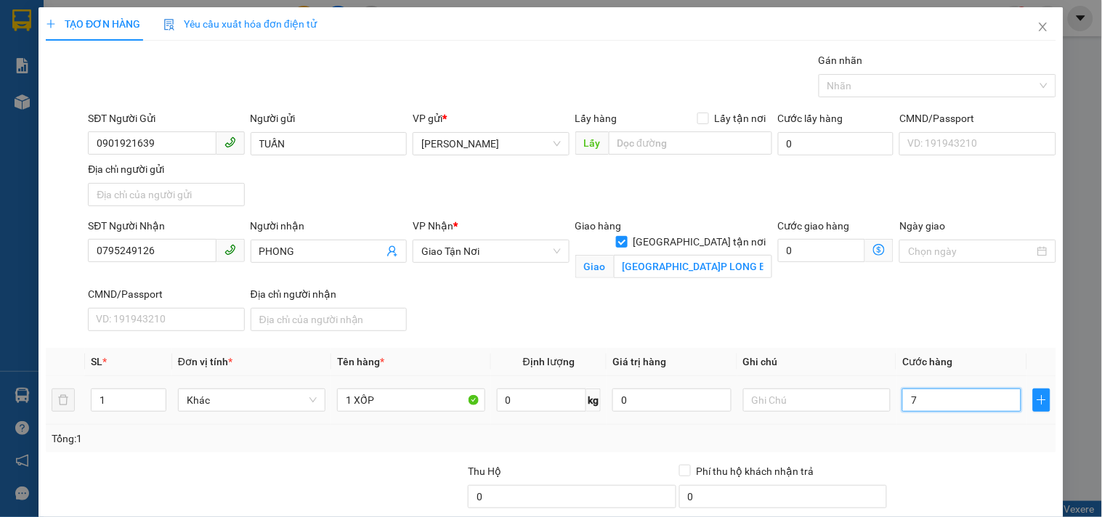
type input "70"
type input "70.000"
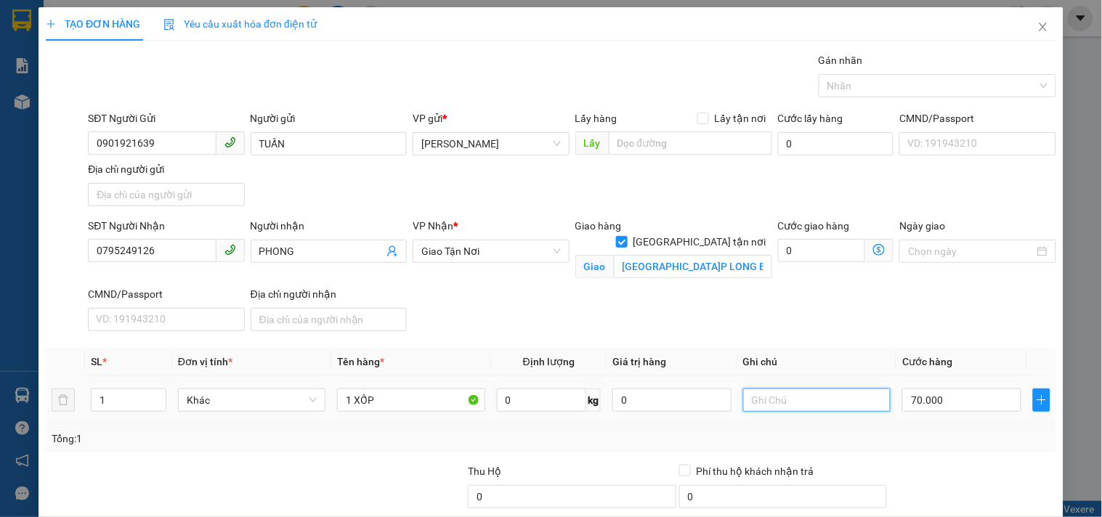
click at [766, 401] on input "text" at bounding box center [816, 400] width 147 height 23
type input "GTN 100K CR"
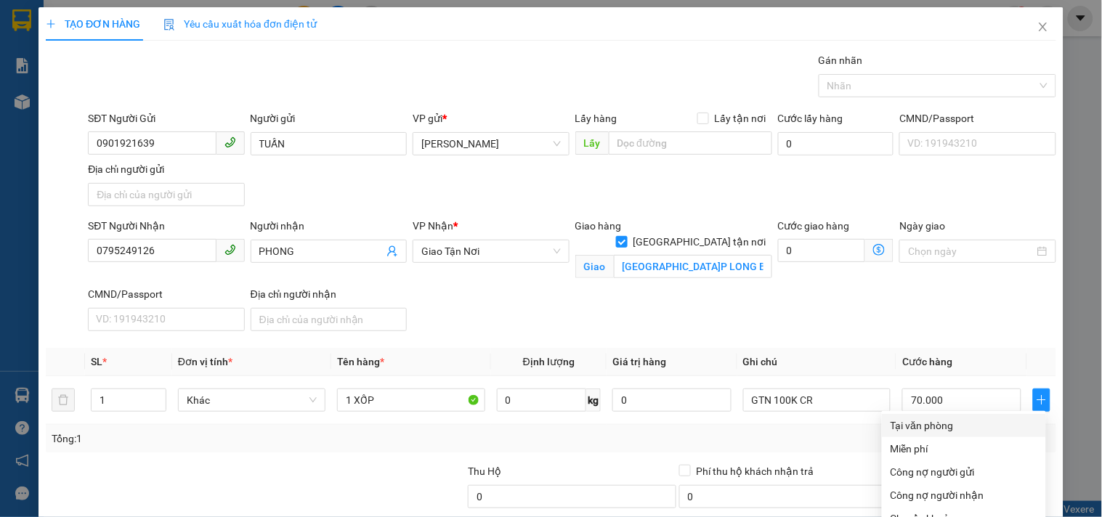
click at [920, 418] on div "Tại văn phòng" at bounding box center [964, 426] width 147 height 16
drag, startPoint x: 934, startPoint y: 474, endPoint x: 925, endPoint y: 465, distance: 12.9
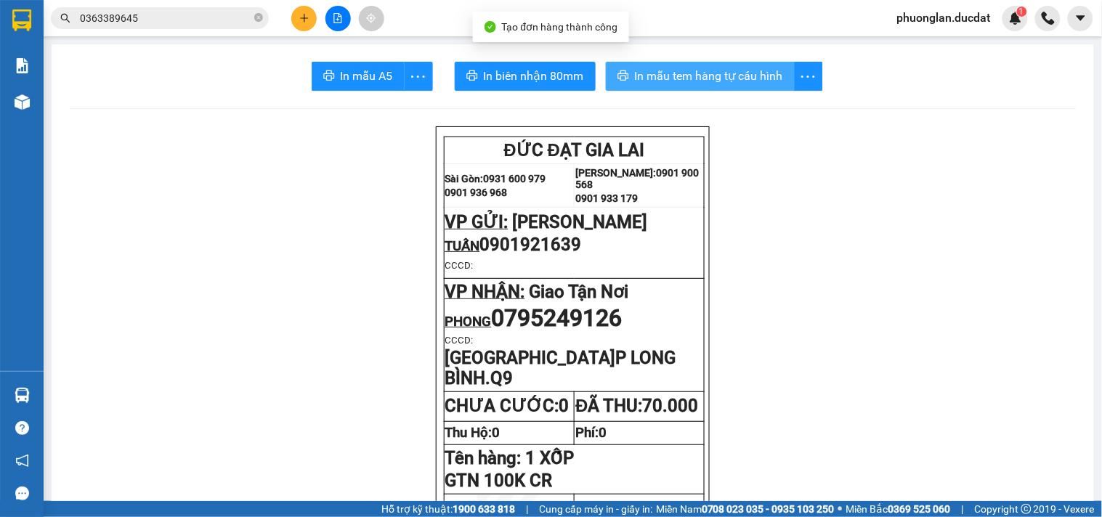
click at [645, 73] on span "In mẫu tem hàng tự cấu hình" at bounding box center [709, 76] width 148 height 18
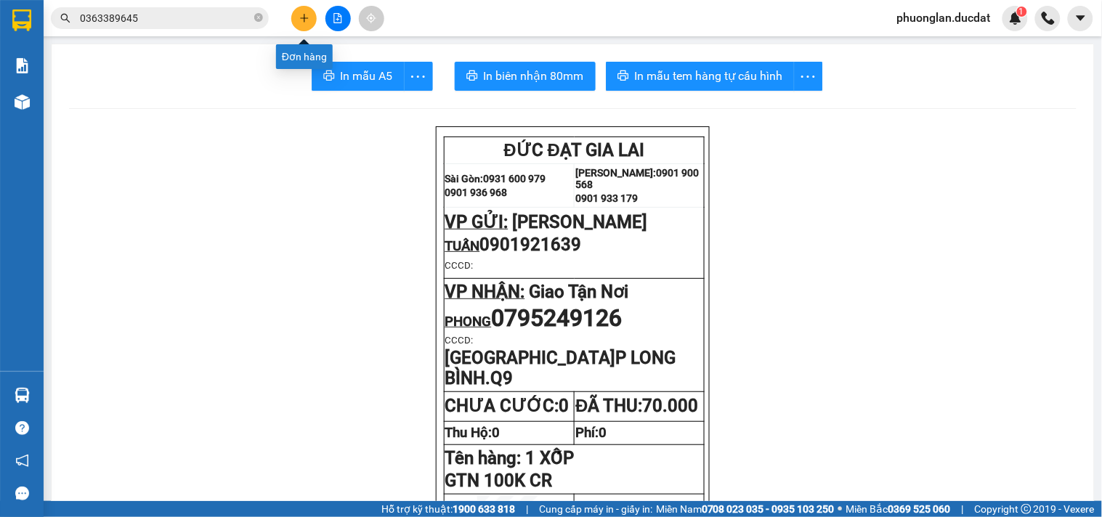
click at [306, 22] on icon "plus" at bounding box center [304, 18] width 10 height 10
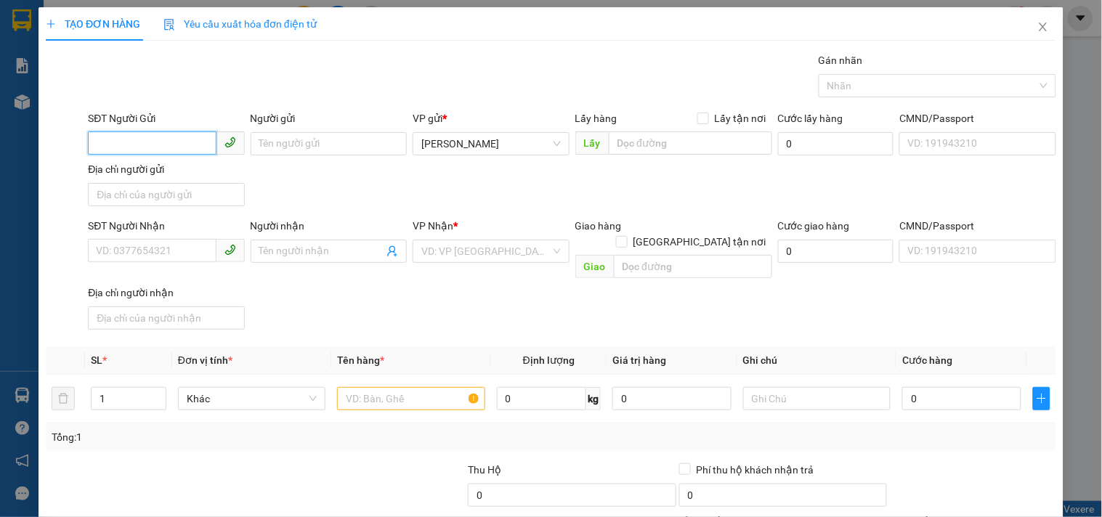
click at [154, 146] on input "SĐT Người Gửi" at bounding box center [152, 142] width 128 height 23
drag, startPoint x: 154, startPoint y: 146, endPoint x: 145, endPoint y: 146, distance: 8.7
click at [147, 146] on input "SĐT Người Gửi" at bounding box center [152, 142] width 128 height 23
type input "0914317728"
click at [151, 168] on div "0914317728 - ÁNH" at bounding box center [164, 173] width 137 height 16
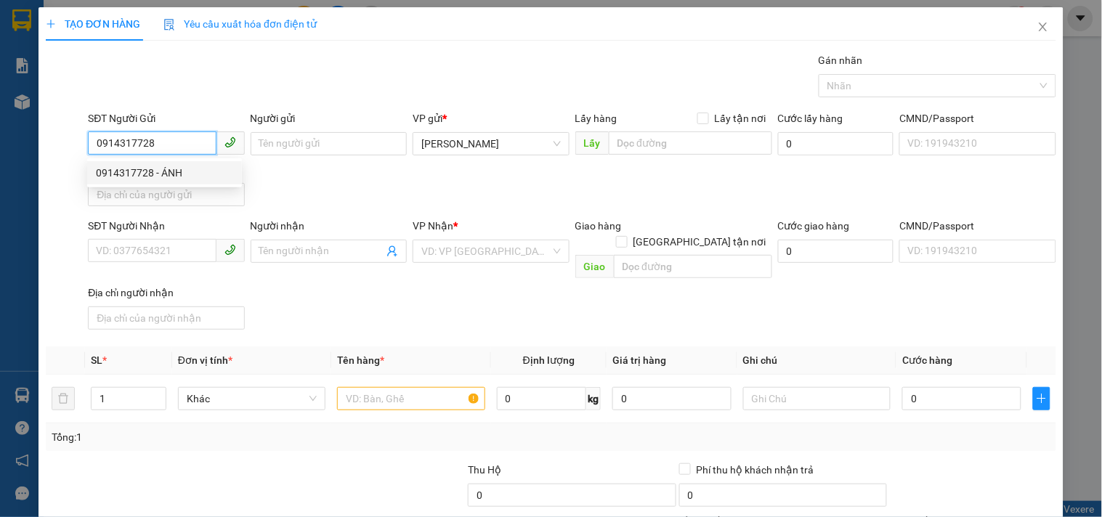
type input "ÁNH"
type input "0375338472"
type input "VIỆT"
type input "0914317728"
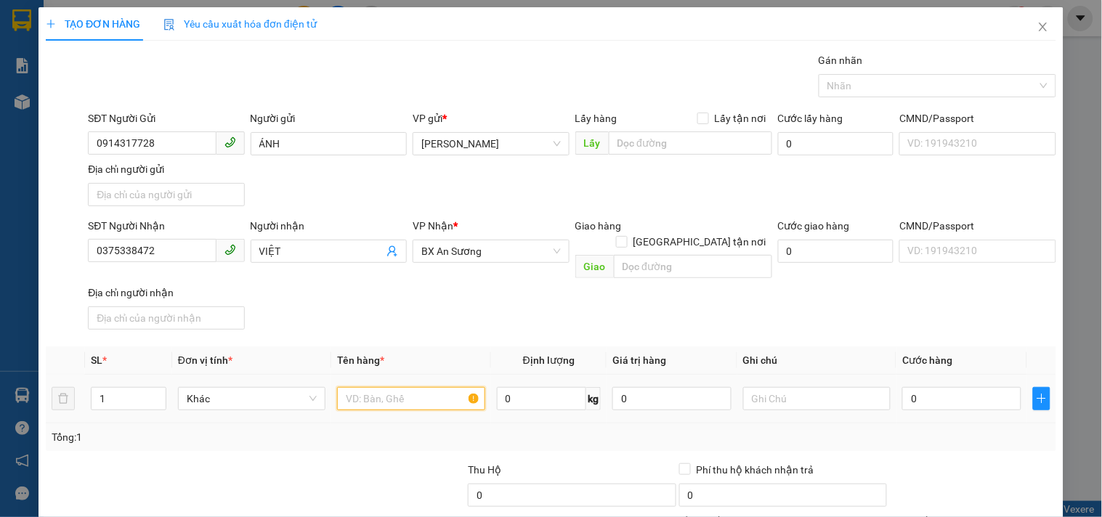
click at [393, 389] on input "text" at bounding box center [410, 398] width 147 height 23
type input "1 XỐP"
type input "5"
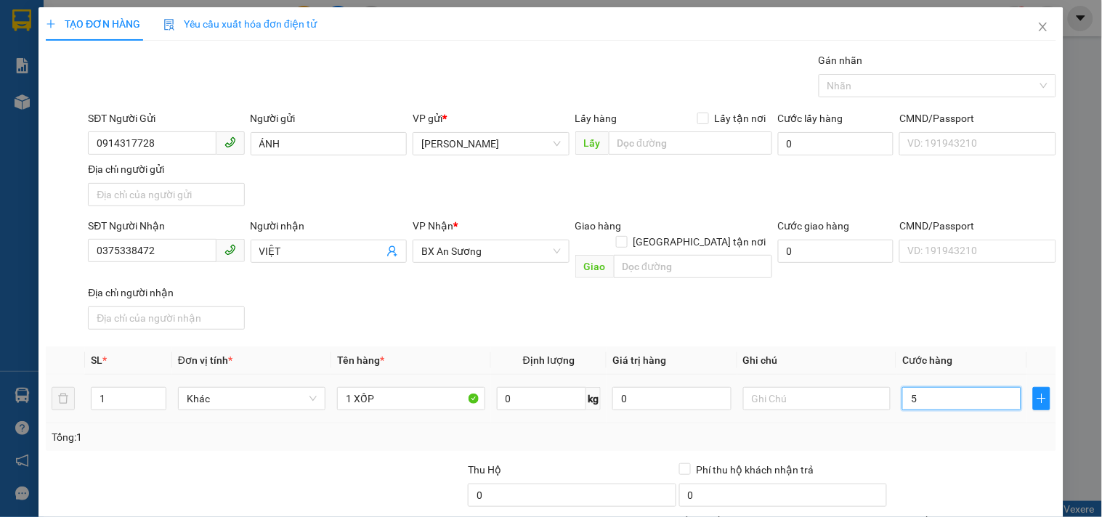
type input "50"
type input "50.000"
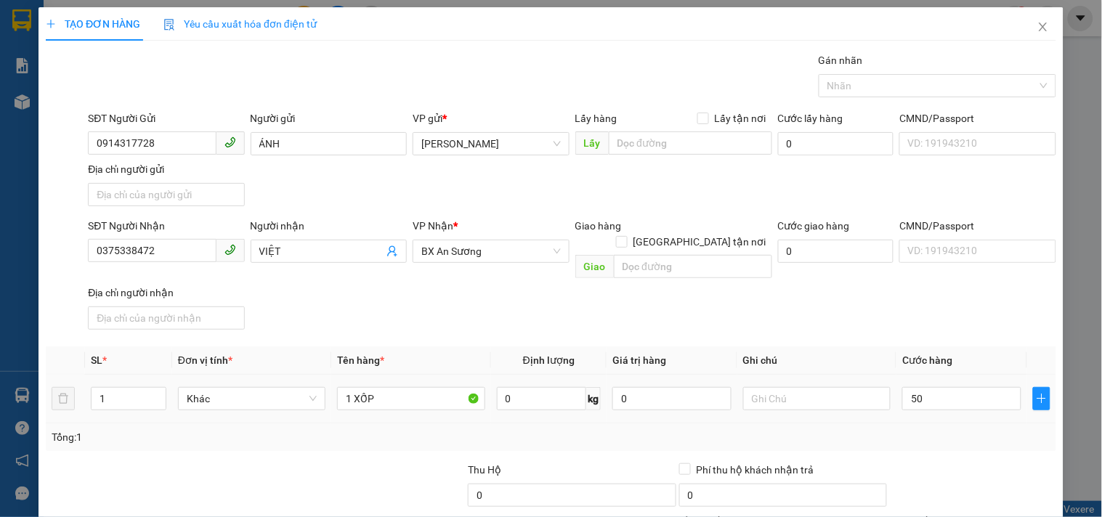
type input "50.000"
click at [947, 286] on div "SĐT Người Nhận 0375338472 Người nhận VIỆT VP Nhận * BX An Sương Giao hàng Giao …" at bounding box center [572, 277] width 974 height 118
drag, startPoint x: 939, startPoint y: 412, endPoint x: 931, endPoint y: 321, distance: 91.2
click at [933, 401] on div "Tại văn phòng" at bounding box center [964, 409] width 147 height 16
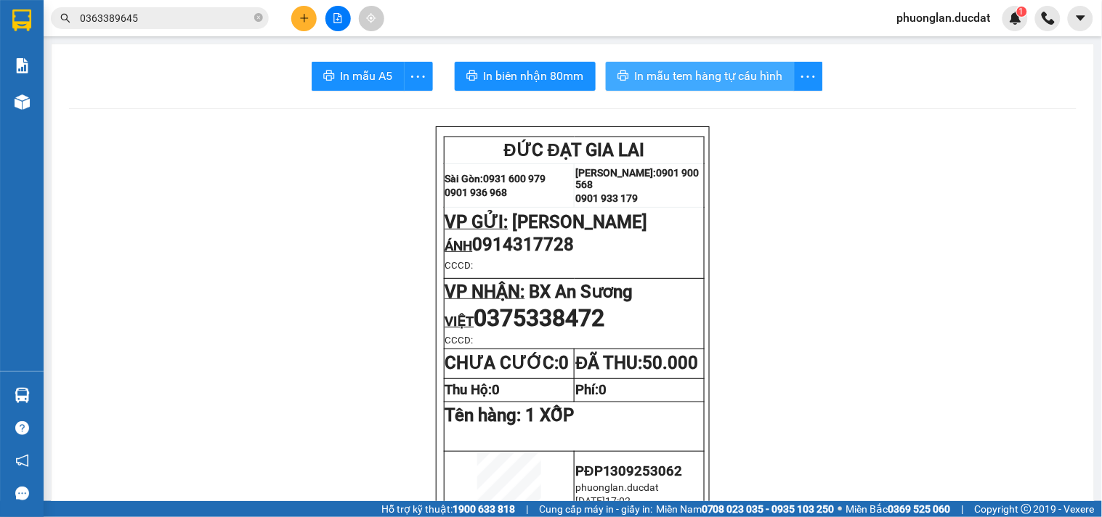
click at [643, 70] on span "In mẫu tem hàng tự cấu hình" at bounding box center [709, 76] width 148 height 18
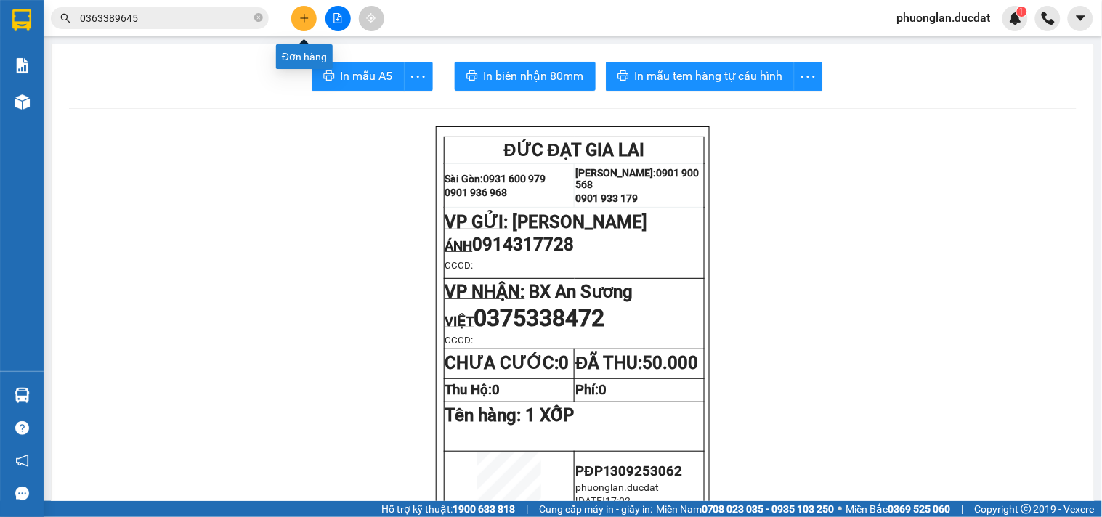
click at [301, 15] on icon "plus" at bounding box center [304, 18] width 10 height 10
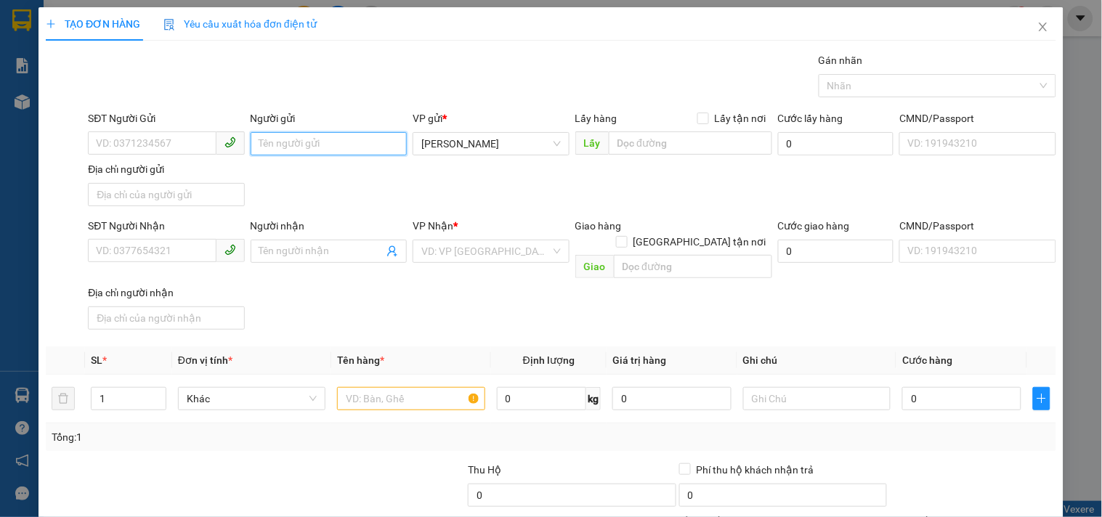
click at [296, 132] on input "Người gửi" at bounding box center [329, 143] width 156 height 23
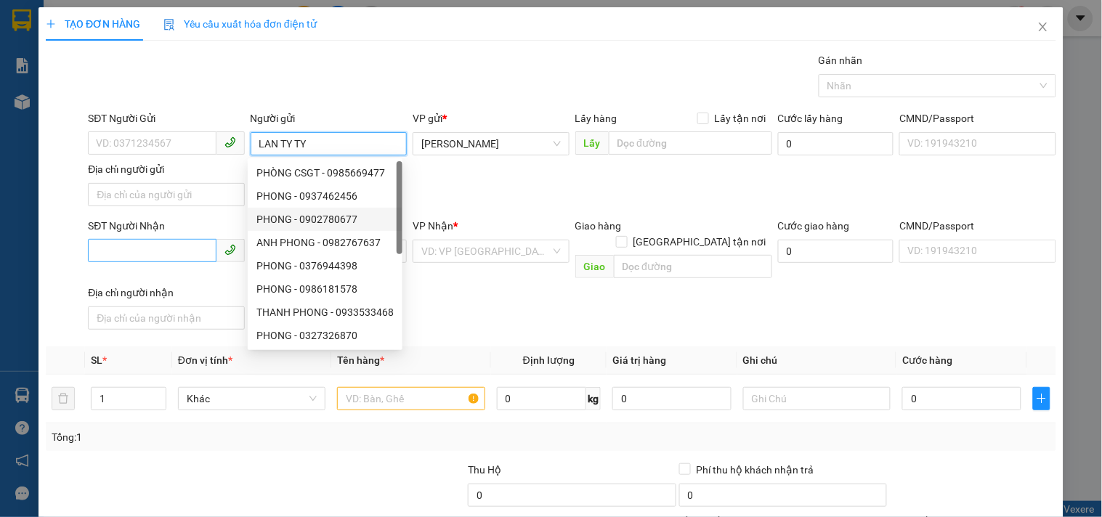
type input "LAN TY TY"
click at [171, 259] on input "SĐT Người Nhận" at bounding box center [152, 250] width 128 height 23
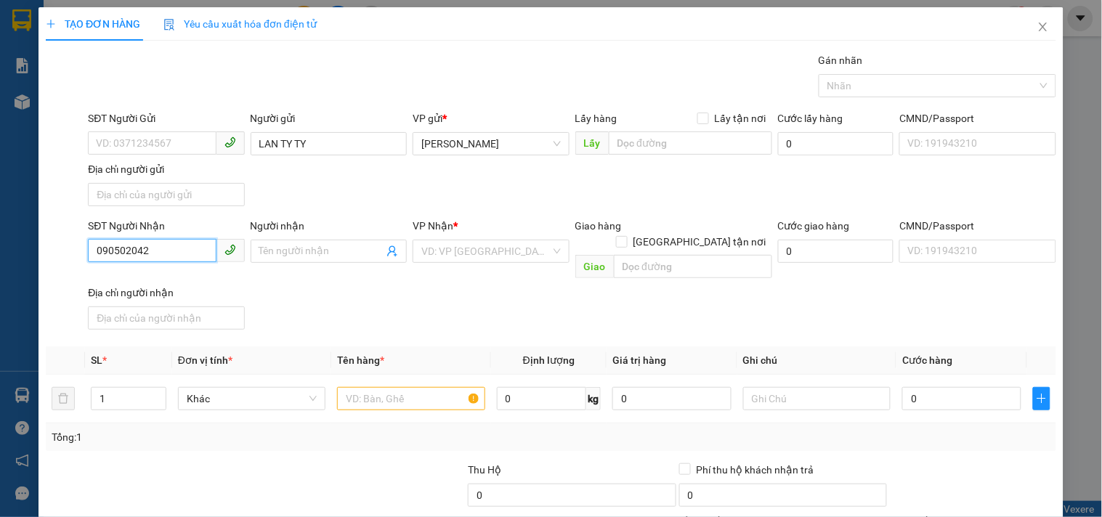
type input "0905020422"
click at [189, 278] on div "0905020422 - VÂN" at bounding box center [164, 281] width 137 height 16
type input "VÂN"
type input "0905020422"
click at [405, 387] on input "text" at bounding box center [410, 398] width 147 height 23
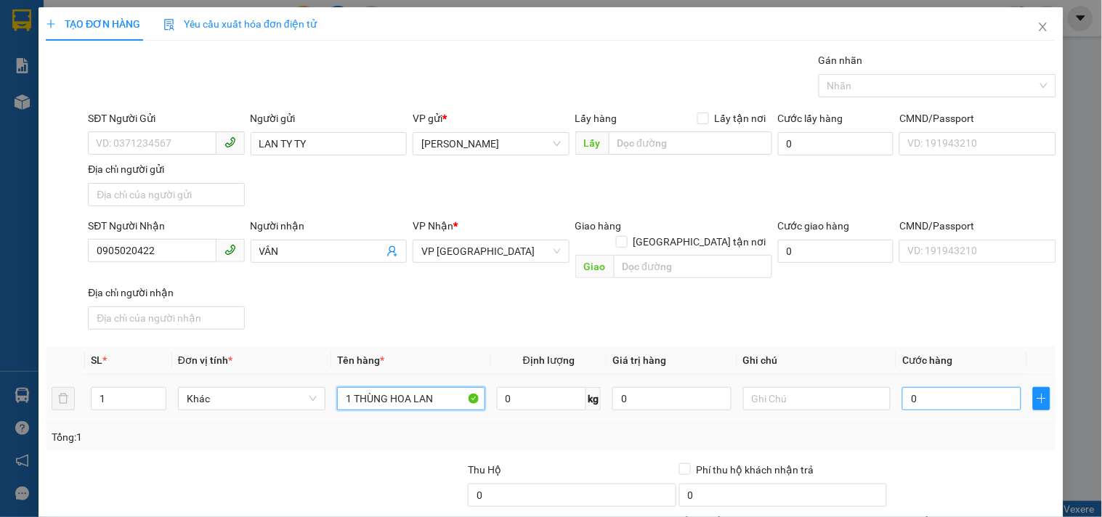
type input "1 THÙNG HOA LAN"
click at [924, 387] on input "0" at bounding box center [961, 398] width 119 height 23
type input "5"
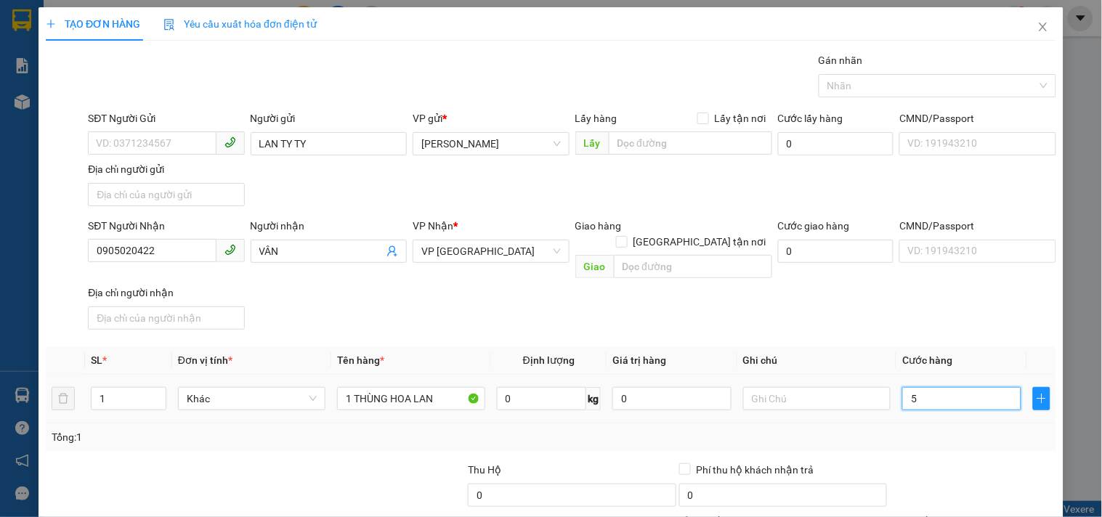
type input "50"
type input "50.000"
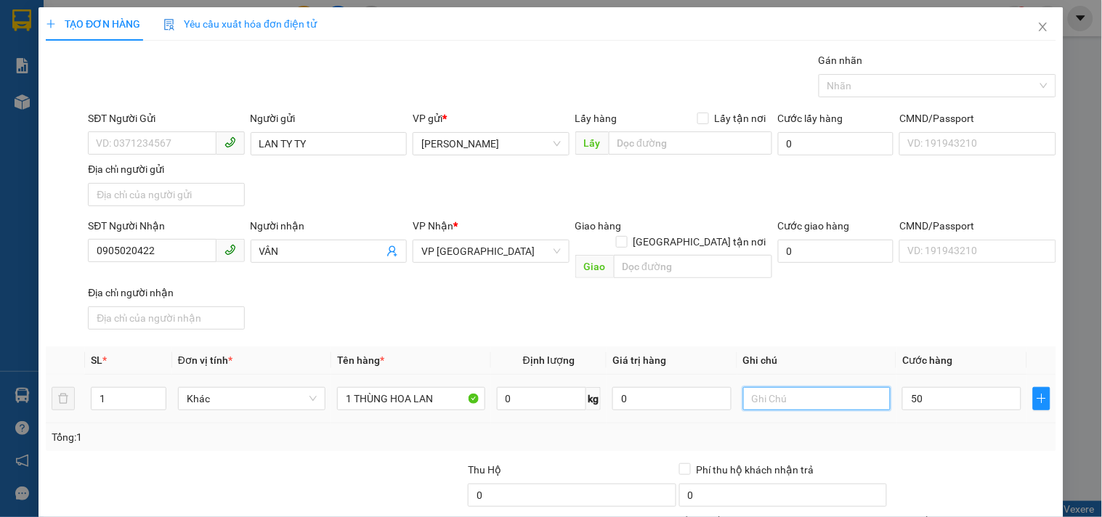
type input "50.000"
click at [873, 387] on input "text" at bounding box center [816, 398] width 147 height 23
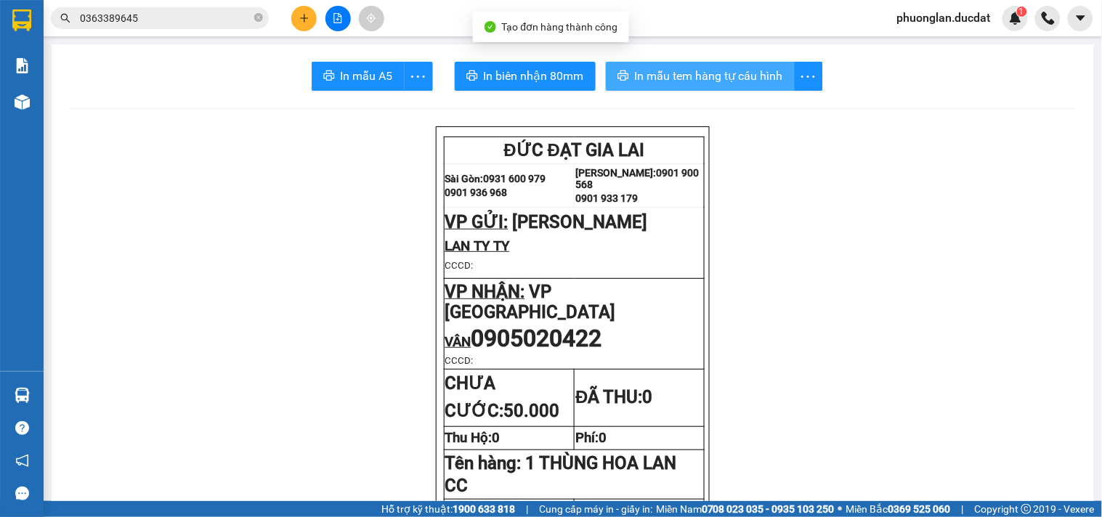
click at [769, 83] on span "In mẫu tem hàng tự cấu hình" at bounding box center [709, 76] width 148 height 18
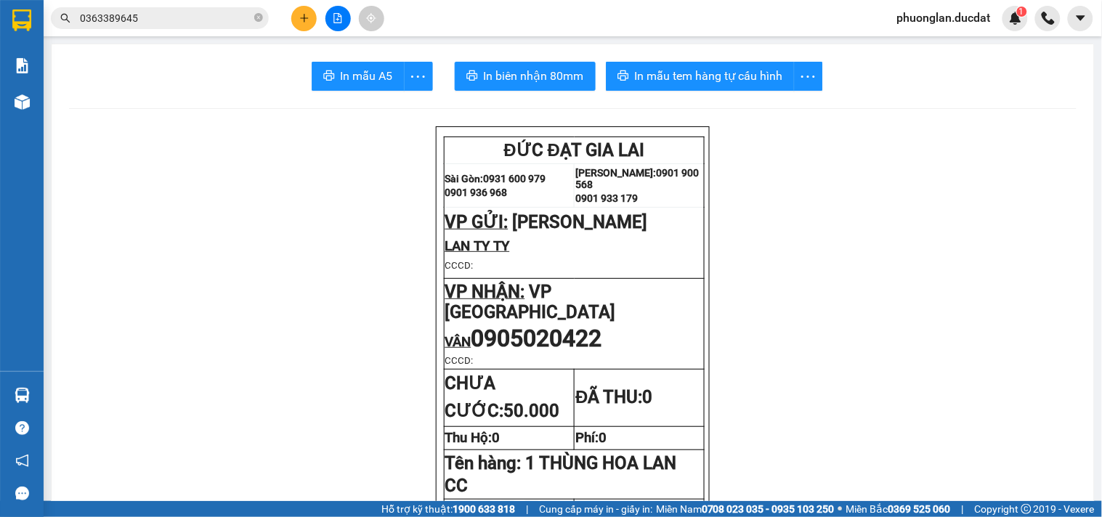
click at [309, 15] on icon "plus" at bounding box center [304, 18] width 10 height 10
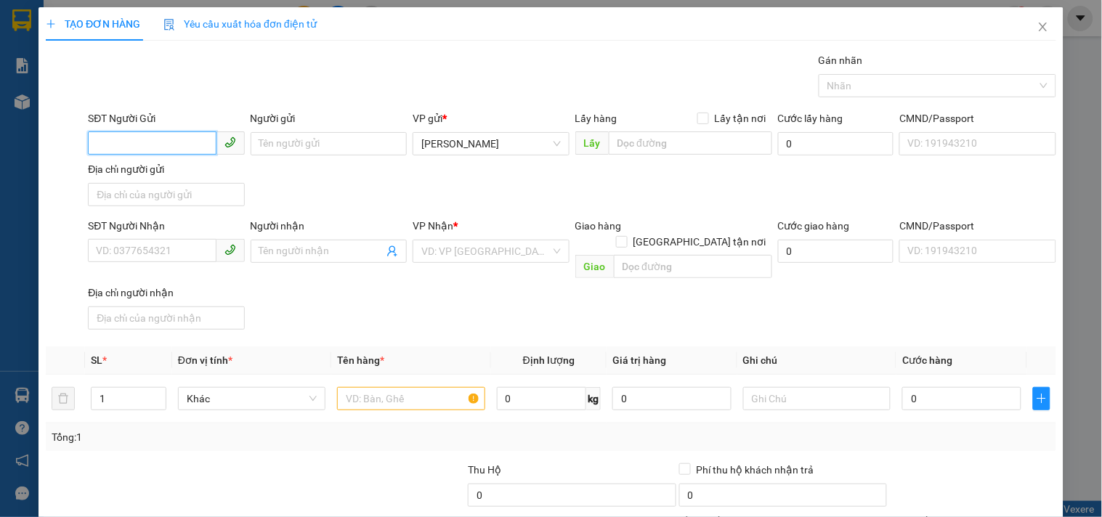
click at [191, 148] on input "SĐT Người Gửi" at bounding box center [152, 142] width 128 height 23
type input "0835136368"
click at [179, 175] on div "0835136368 - CHIẾN" at bounding box center [164, 173] width 137 height 16
click at [385, 387] on input "text" at bounding box center [410, 398] width 147 height 23
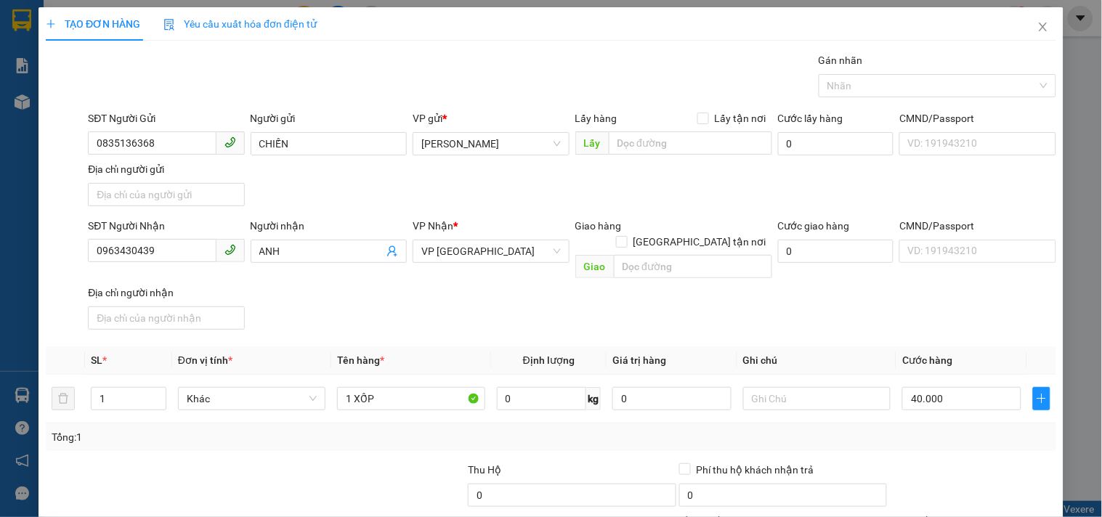
click at [899, 306] on div "SĐT Người Nhận 0963430439 Người nhận ANH VP Nhận * VP Sài Gòn Giao hàng Giao tậ…" at bounding box center [572, 277] width 974 height 118
drag, startPoint x: 945, startPoint y: 410, endPoint x: 945, endPoint y: 401, distance: 9.4
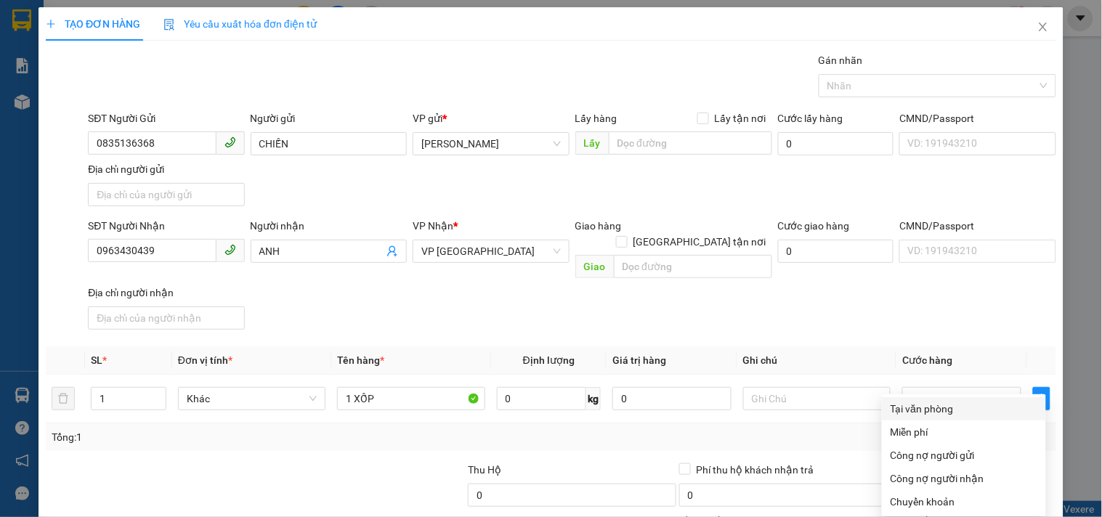
click at [939, 401] on div "Tại văn phòng" at bounding box center [964, 409] width 147 height 16
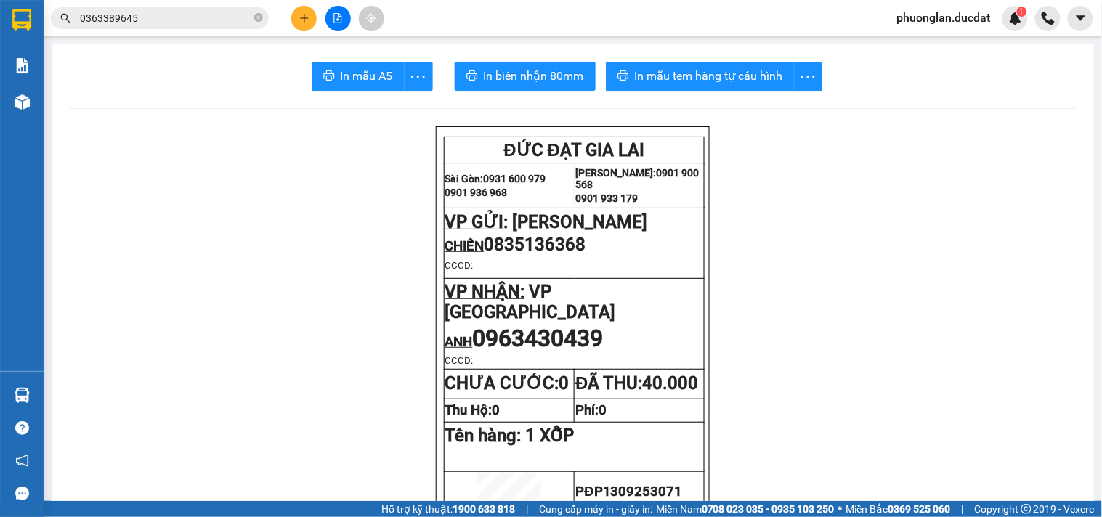
click at [745, 78] on span "In mẫu tem hàng tự cấu hình" at bounding box center [709, 76] width 148 height 18
click at [299, 20] on icon "plus" at bounding box center [304, 18] width 10 height 10
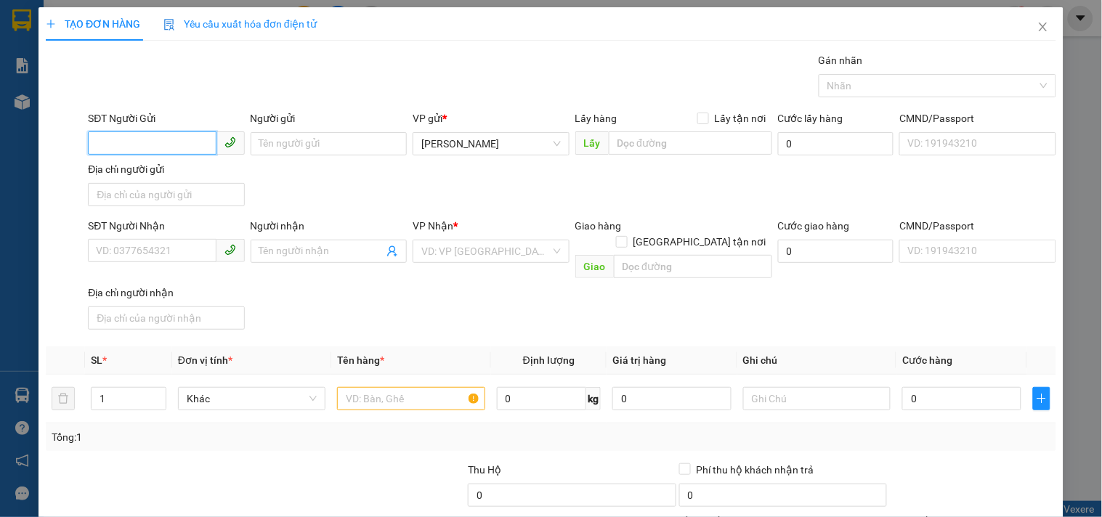
click at [177, 134] on input "SĐT Người Gửi" at bounding box center [152, 142] width 128 height 23
click at [176, 249] on input "SĐT Người Nhận" at bounding box center [152, 250] width 128 height 23
click at [278, 248] on input "Người nhận" at bounding box center [321, 251] width 124 height 16
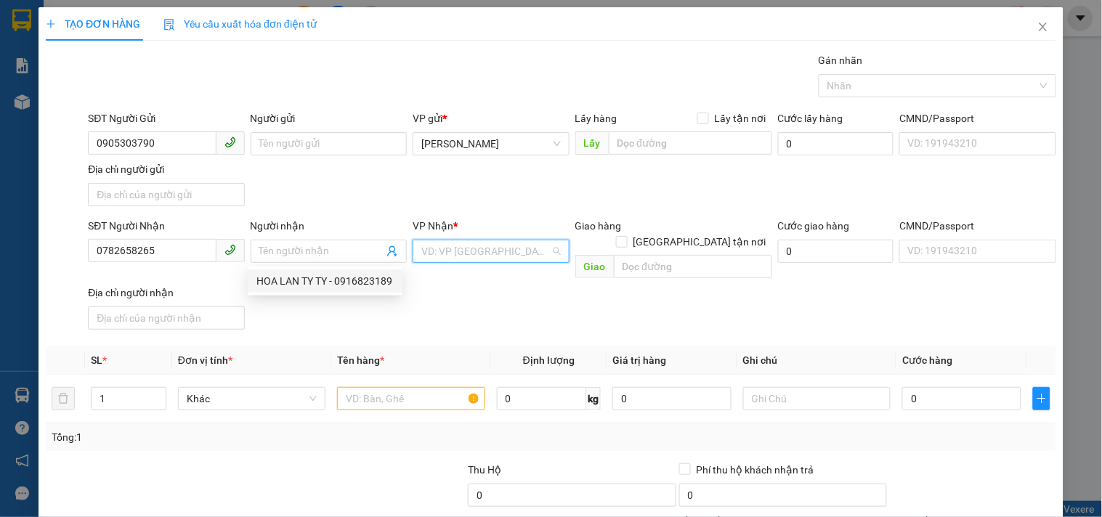
click at [474, 258] on input "search" at bounding box center [485, 251] width 129 height 22
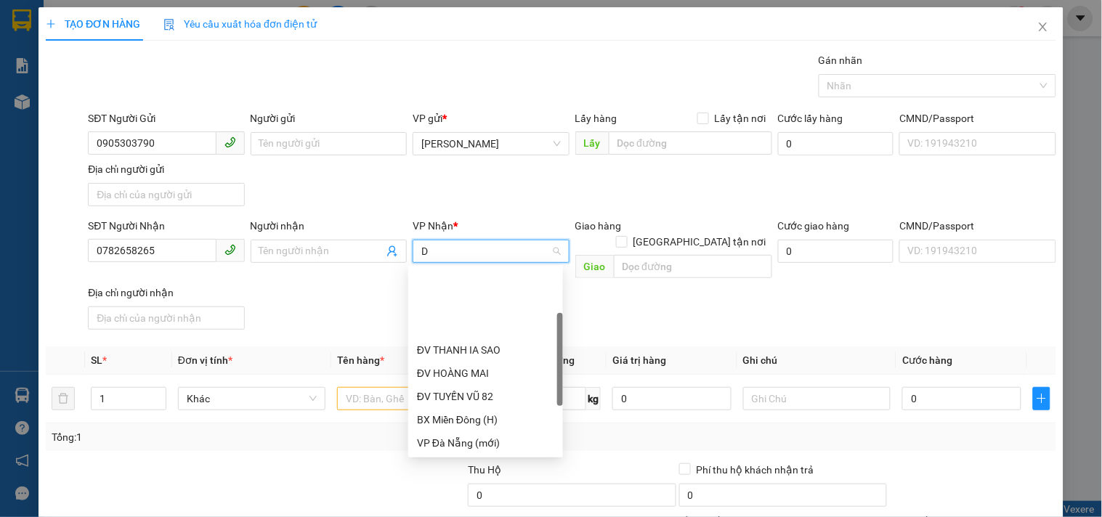
click at [478, 505] on div "Dọc đường ĐN" at bounding box center [485, 513] width 137 height 16
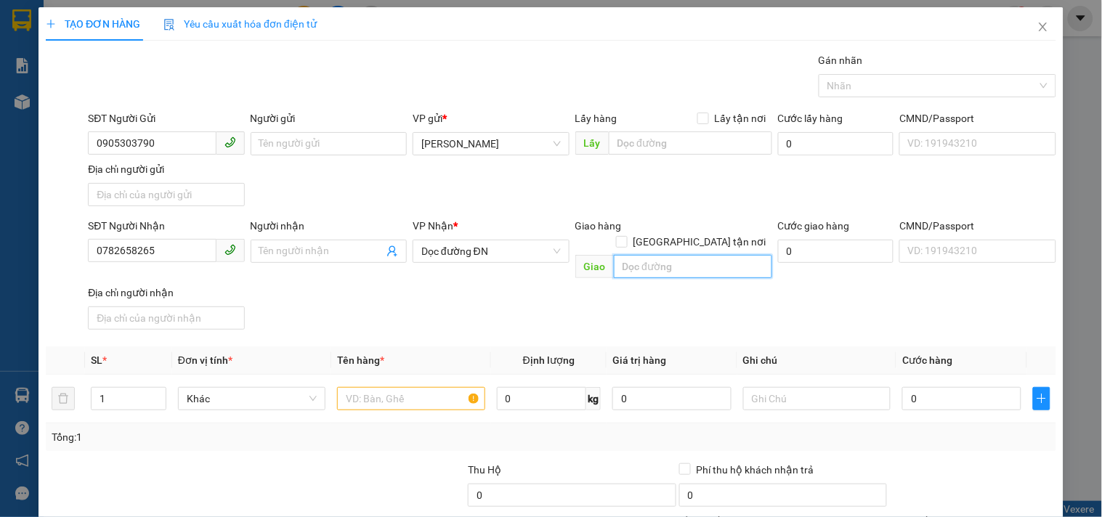
click at [670, 255] on input "text" at bounding box center [693, 266] width 158 height 23
click at [424, 389] on input "text" at bounding box center [410, 398] width 147 height 23
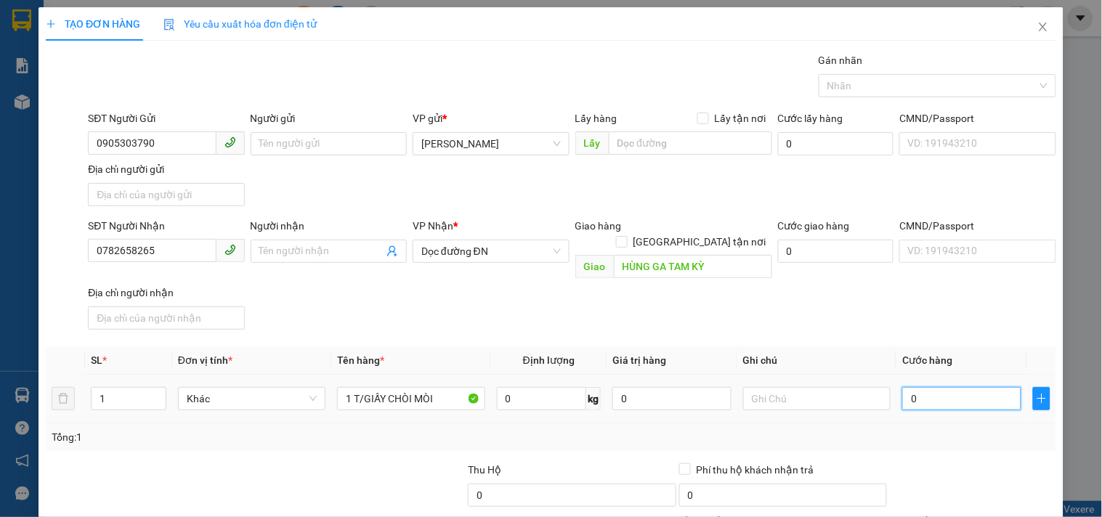
click at [969, 387] on input "0" at bounding box center [961, 398] width 119 height 23
click at [934, 313] on div "SĐT Người Nhận 0782658265 Người nhận Tên người nhận VP Nhận * Dọc đường ĐN Giao…" at bounding box center [572, 277] width 974 height 118
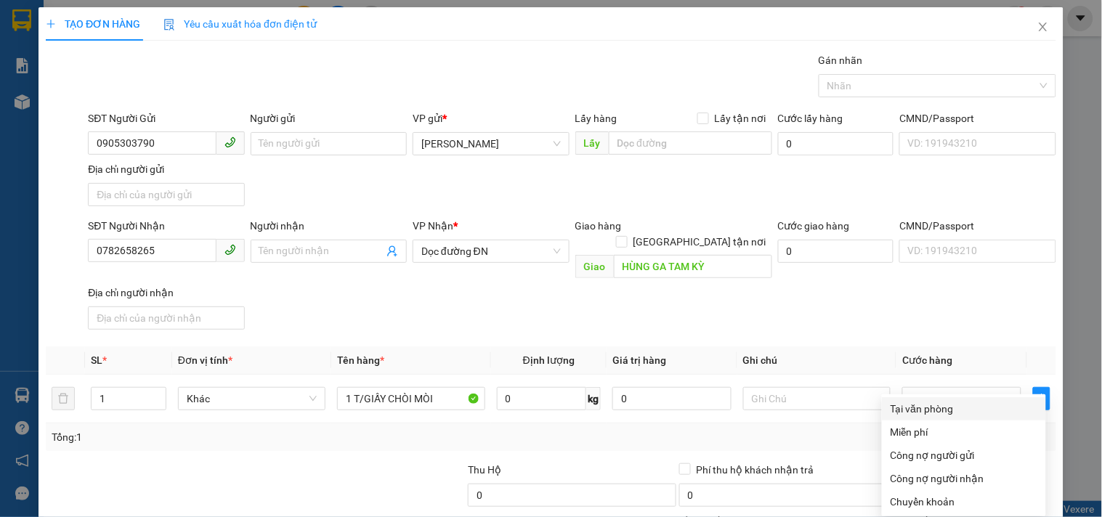
click at [913, 401] on div "Tại văn phòng" at bounding box center [964, 409] width 147 height 16
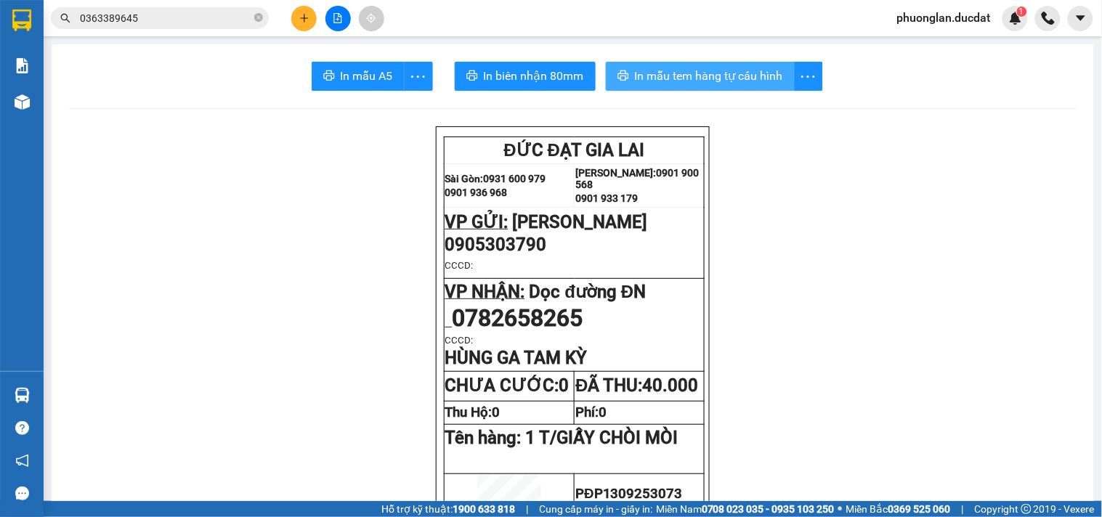
click at [716, 78] on span "In mẫu tem hàng tự cấu hình" at bounding box center [709, 76] width 148 height 18
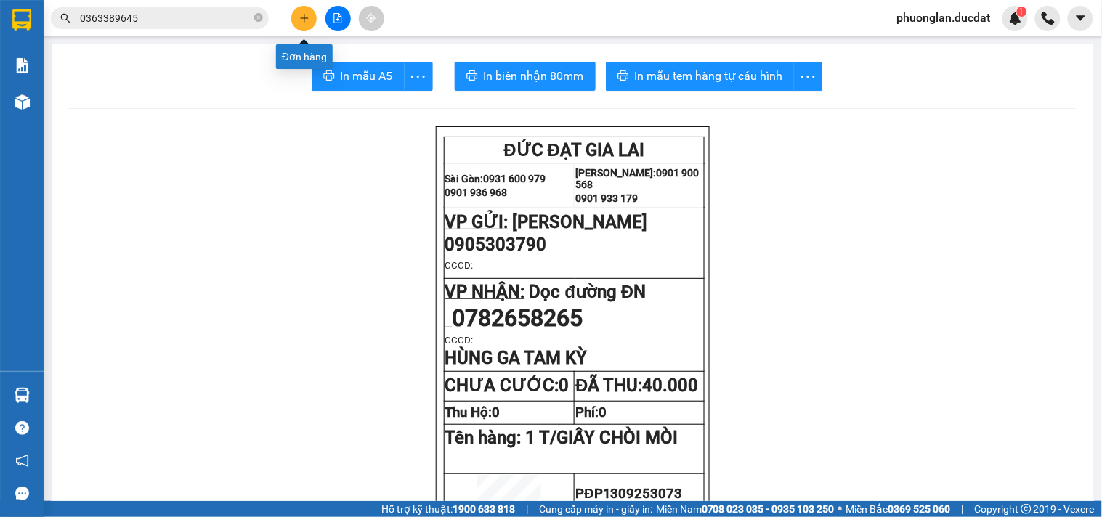
click at [296, 19] on button at bounding box center [303, 18] width 25 height 25
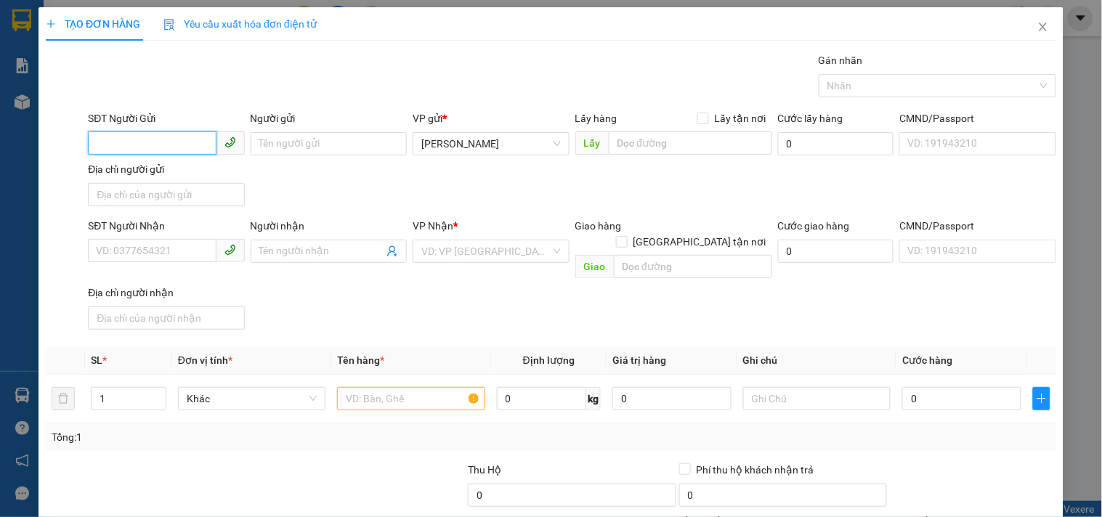
click at [150, 137] on input "SĐT Người Gửi" at bounding box center [152, 142] width 128 height 23
click at [137, 172] on div "0372494479 - NK" at bounding box center [164, 173] width 137 height 16
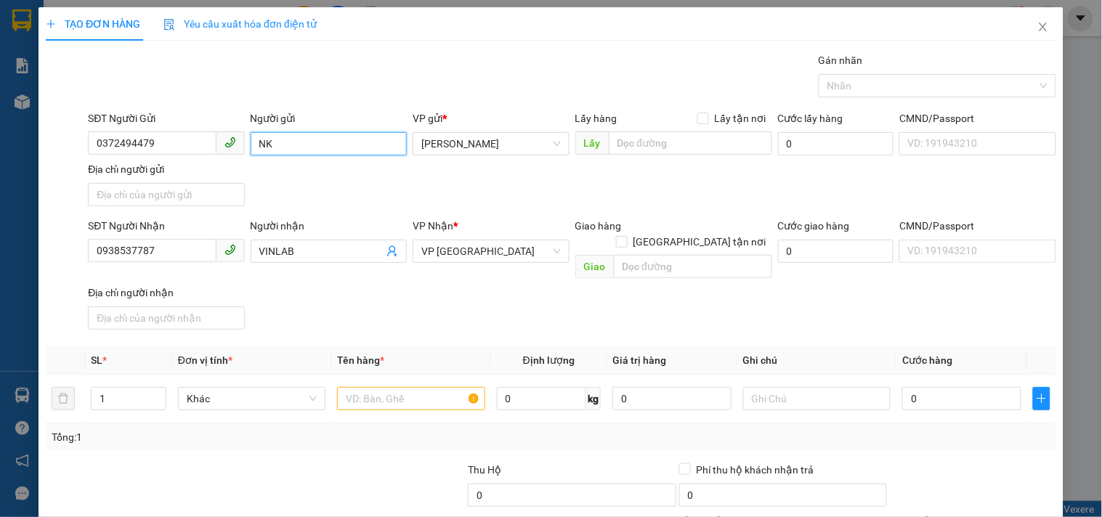
click at [298, 155] on input "NK" at bounding box center [329, 143] width 156 height 23
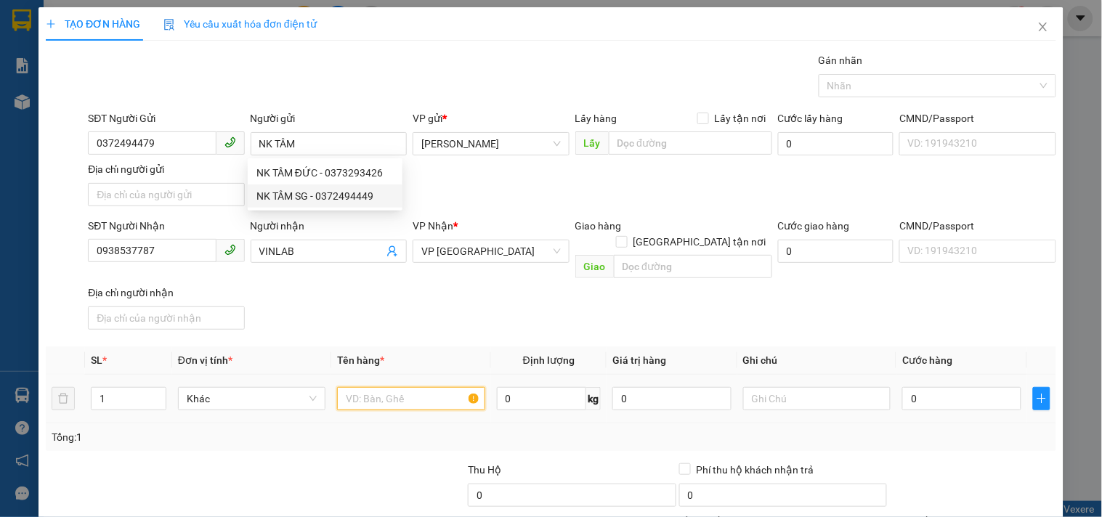
click at [418, 392] on input "text" at bounding box center [410, 398] width 147 height 23
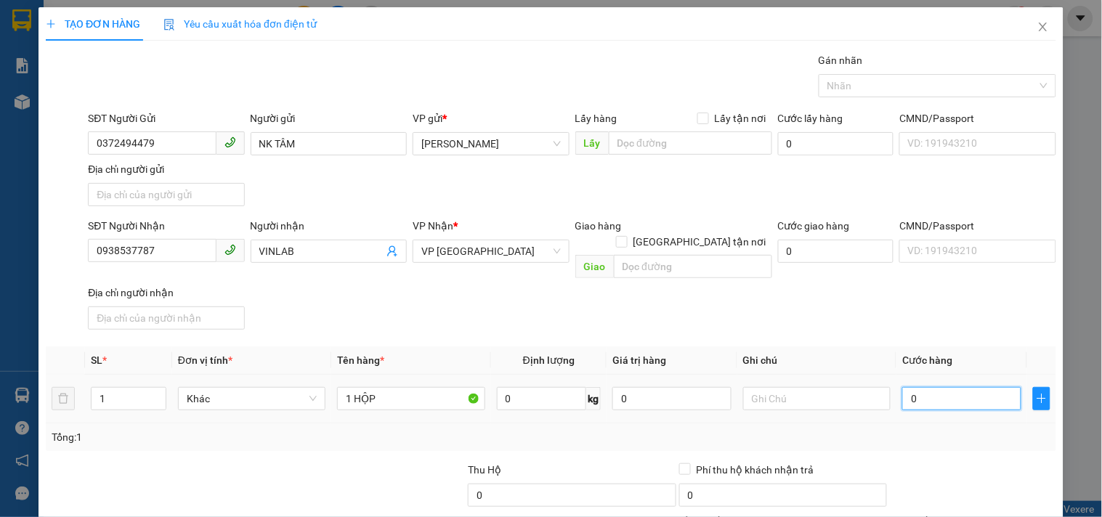
click at [926, 387] on input "0" at bounding box center [961, 398] width 119 height 23
click at [927, 347] on th "Cước hàng" at bounding box center [961, 361] width 131 height 28
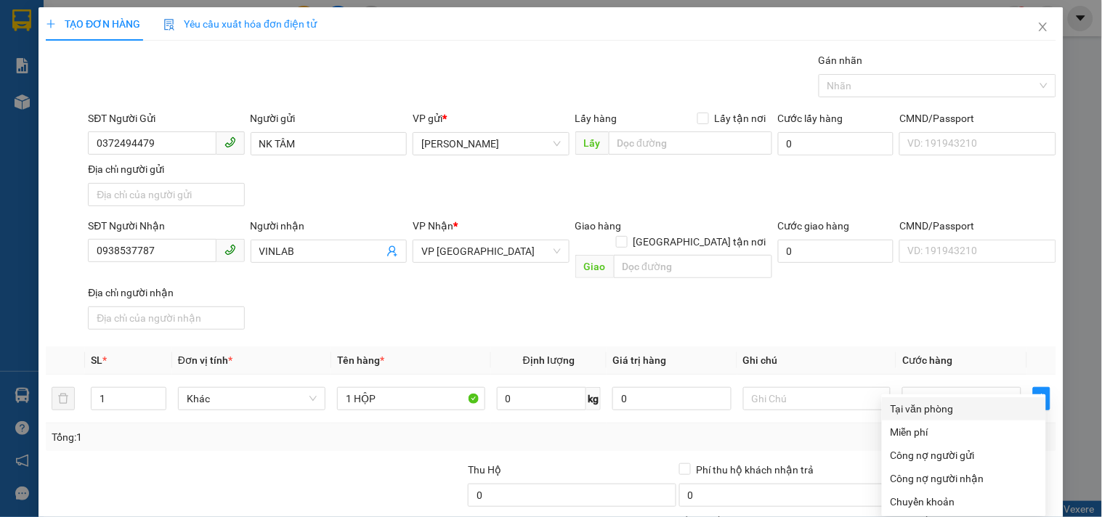
click at [928, 401] on div "Tại văn phòng" at bounding box center [964, 409] width 147 height 16
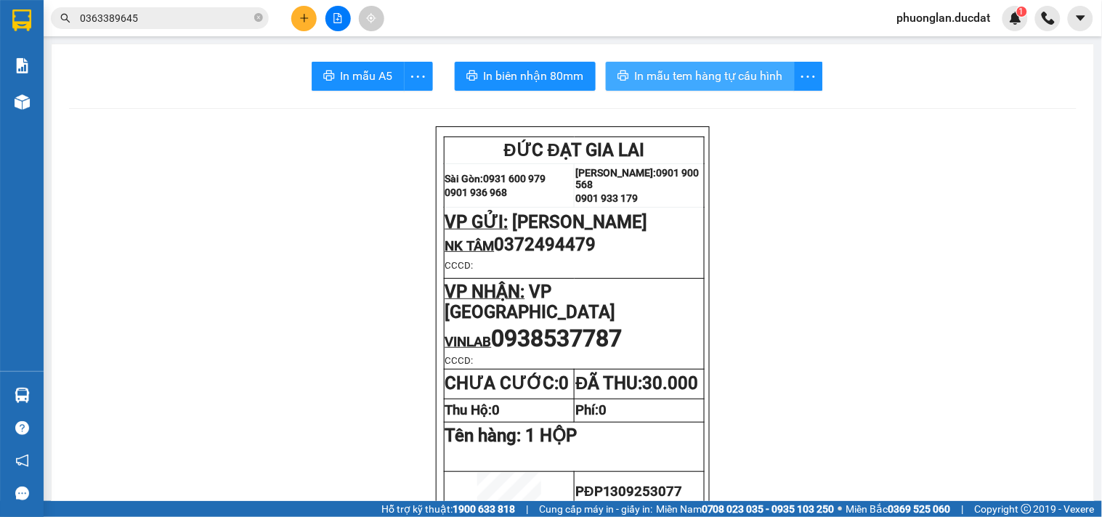
click at [730, 68] on span "In mẫu tem hàng tự cấu hình" at bounding box center [709, 76] width 148 height 18
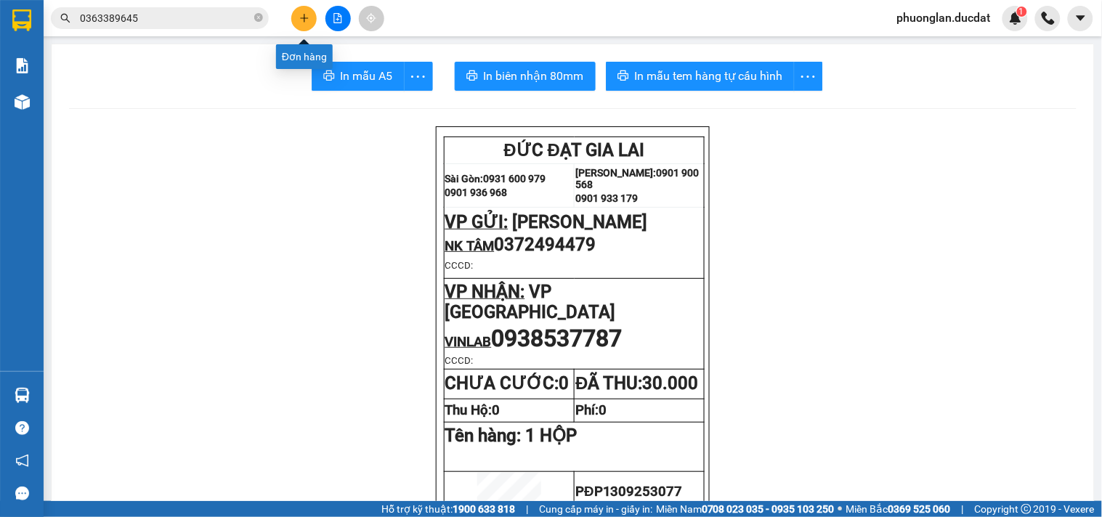
click at [309, 18] on icon "plus" at bounding box center [304, 18] width 10 height 10
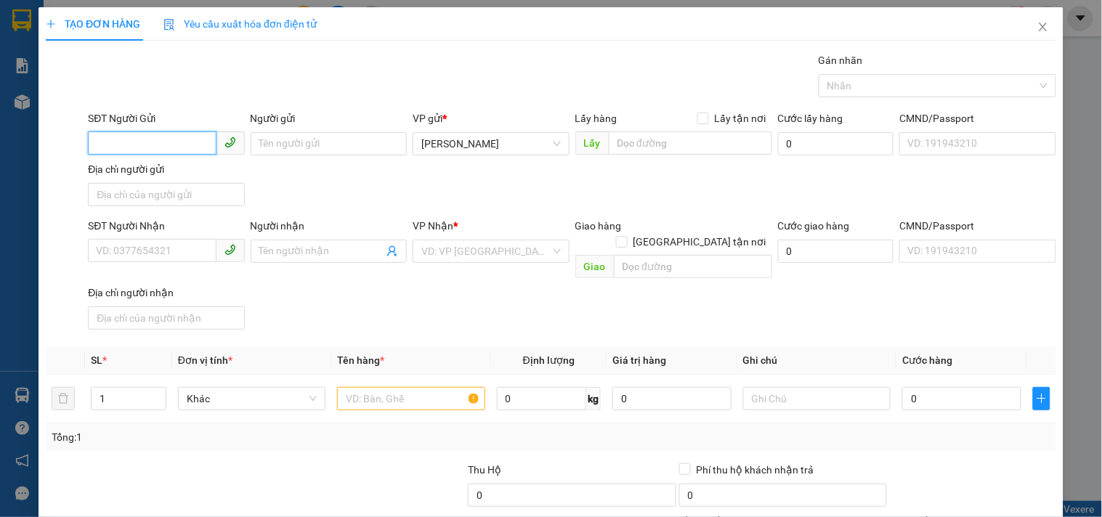
click at [119, 147] on input "SĐT Người Gửi" at bounding box center [152, 142] width 128 height 23
click at [129, 157] on div "SĐT Người Gửi 0372494479" at bounding box center [166, 135] width 156 height 51
click at [175, 144] on input "0372494479" at bounding box center [152, 142] width 128 height 23
click at [185, 178] on div "0372494479 - NK" at bounding box center [164, 173] width 137 height 16
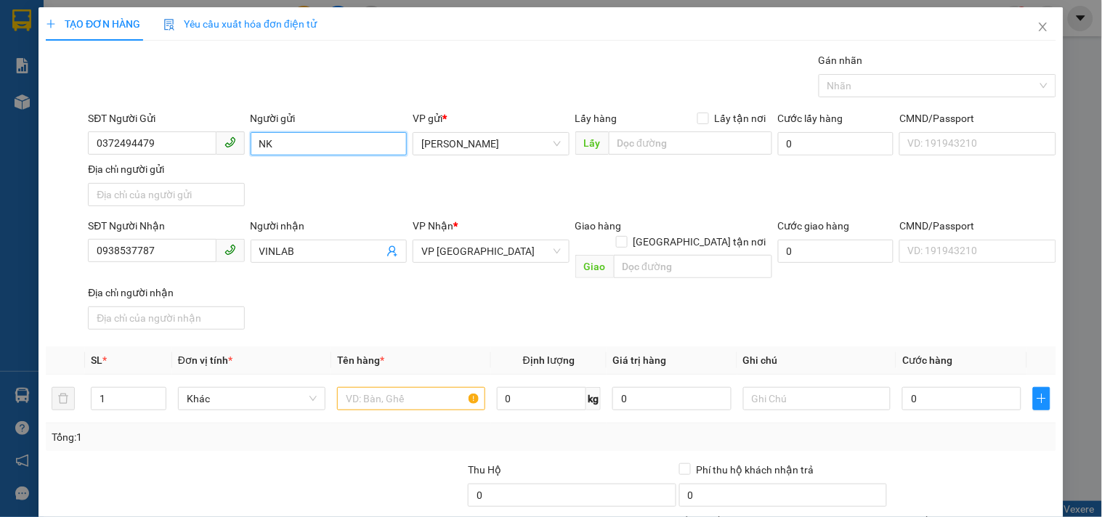
click at [327, 142] on input "NK" at bounding box center [329, 143] width 156 height 23
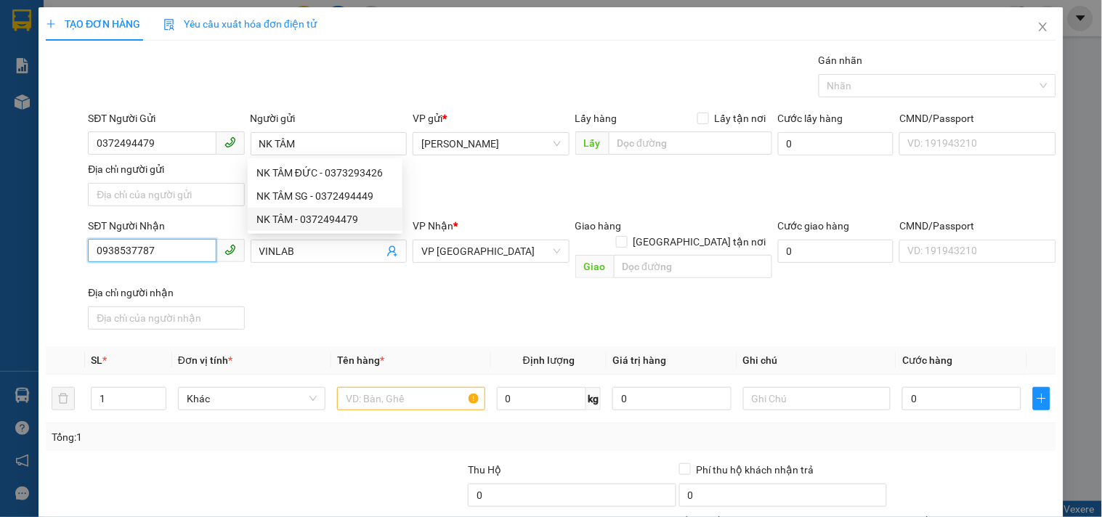
click at [161, 251] on input "0938537787" at bounding box center [152, 250] width 128 height 23
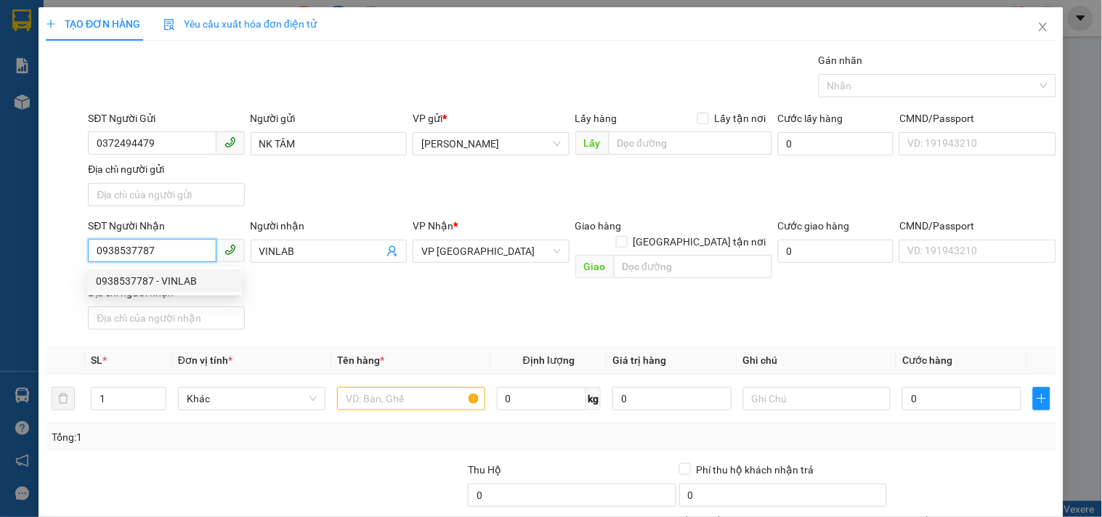
drag, startPoint x: 161, startPoint y: 251, endPoint x: 2, endPoint y: 265, distance: 159.7
click at [6, 257] on div "TẠO ĐƠN HÀNG Yêu cầu xuất hóa đơn điện tử Transit Pickup Surcharge Ids Transit …" at bounding box center [551, 258] width 1102 height 517
click at [177, 282] on div "0919732992 - HỢP" at bounding box center [164, 281] width 137 height 16
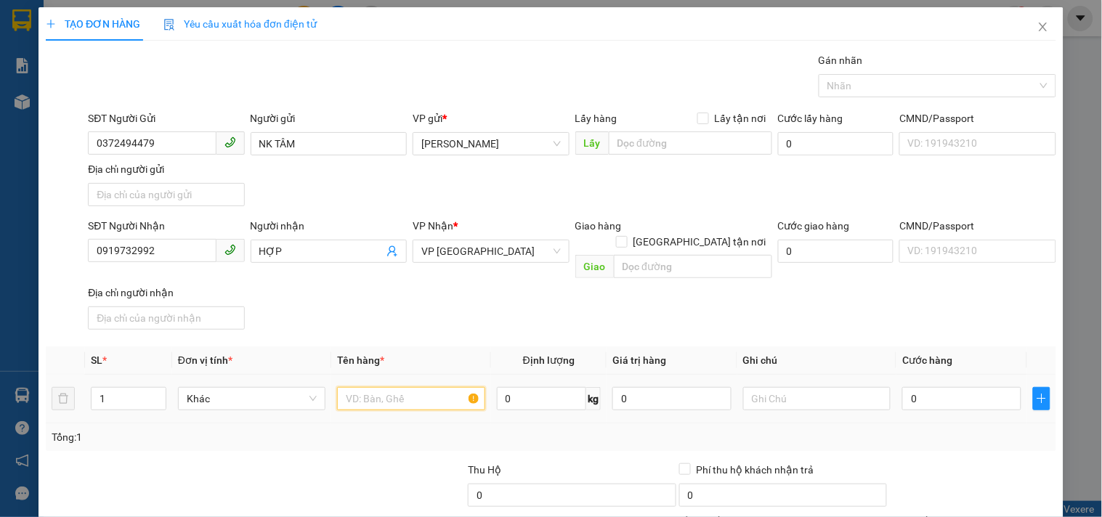
drag, startPoint x: 424, startPoint y: 389, endPoint x: 398, endPoint y: 349, distance: 47.4
click at [420, 387] on input "text" at bounding box center [410, 398] width 147 height 23
drag, startPoint x: 978, startPoint y: 392, endPoint x: 961, endPoint y: 389, distance: 17.0
click at [976, 392] on input "0" at bounding box center [961, 398] width 119 height 23
click at [927, 320] on div "SĐT Người Nhận 0919732992 Người nhận HỢP VP Nhận * VP Sài Gòn Giao hàng Giao tậ…" at bounding box center [572, 277] width 974 height 118
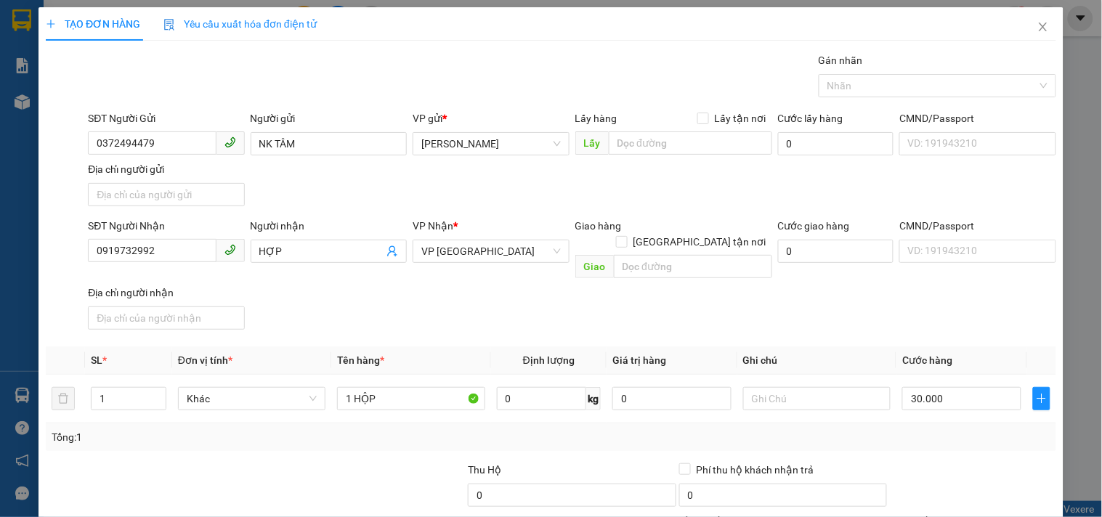
drag, startPoint x: 917, startPoint y: 416, endPoint x: 921, endPoint y: 394, distance: 22.2
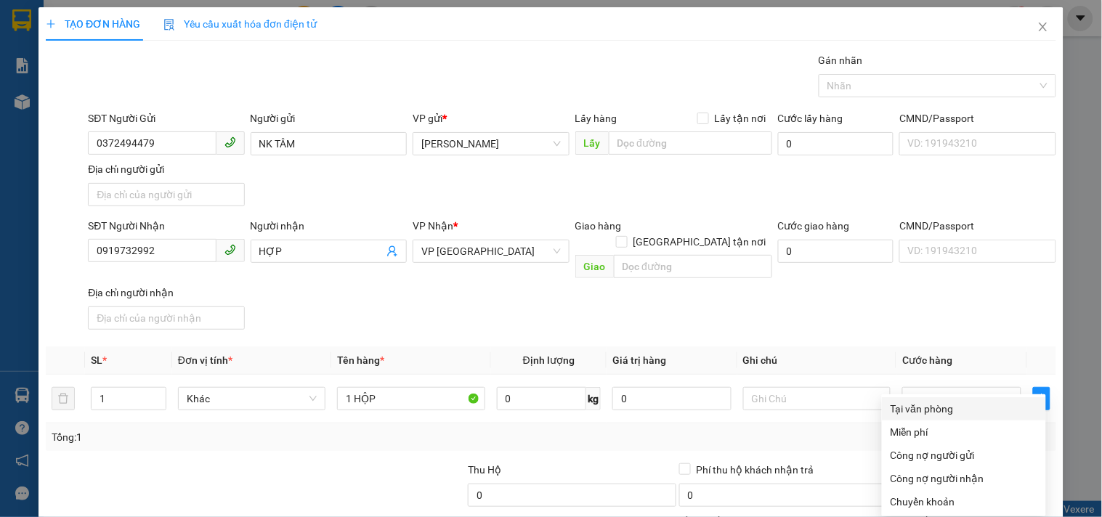
drag, startPoint x: 946, startPoint y: 291, endPoint x: 972, endPoint y: 447, distance: 158.4
click at [945, 401] on div "Tại văn phòng" at bounding box center [964, 409] width 147 height 16
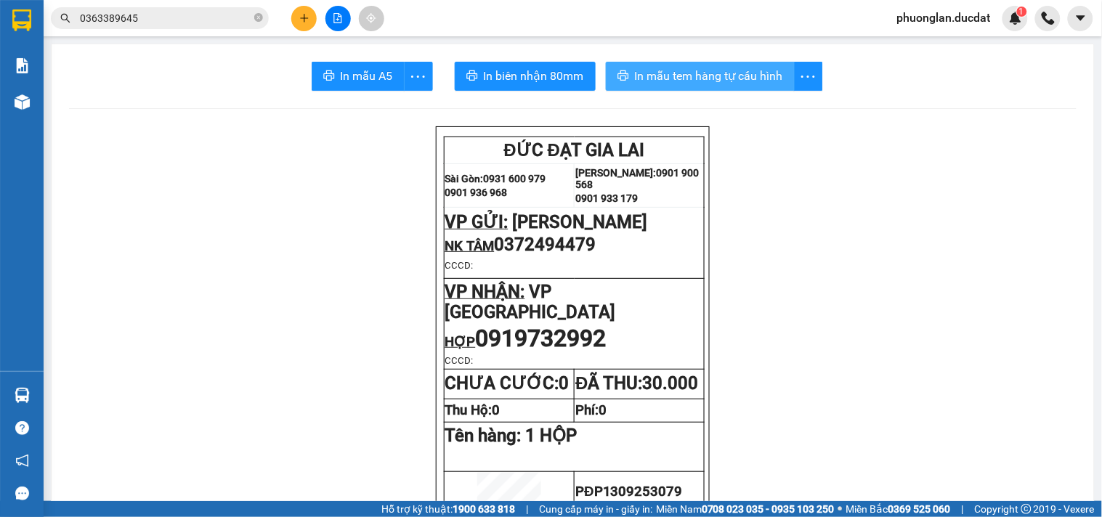
click at [663, 78] on span "In mẫu tem hàng tự cấu hình" at bounding box center [709, 76] width 148 height 18
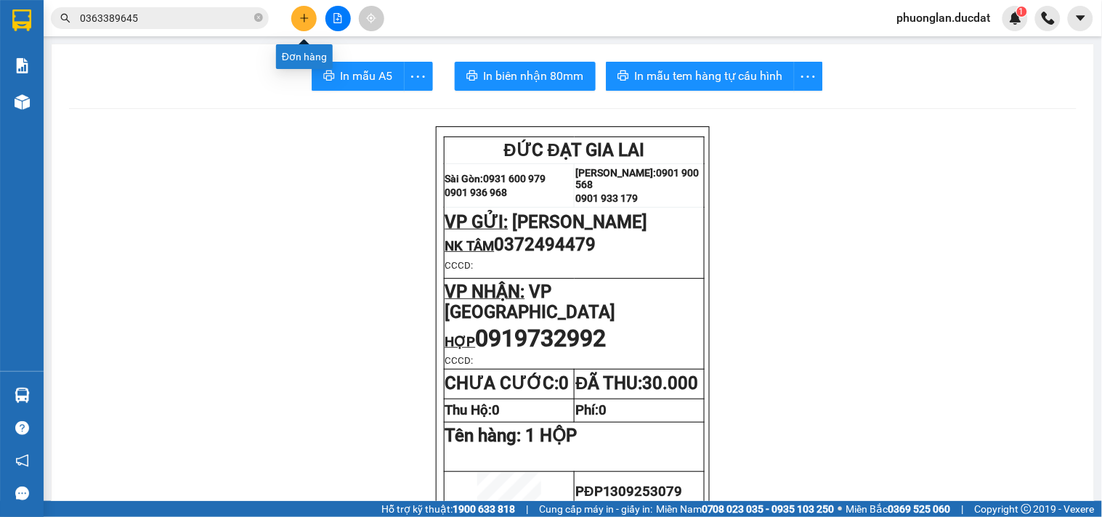
click at [310, 10] on button at bounding box center [303, 18] width 25 height 25
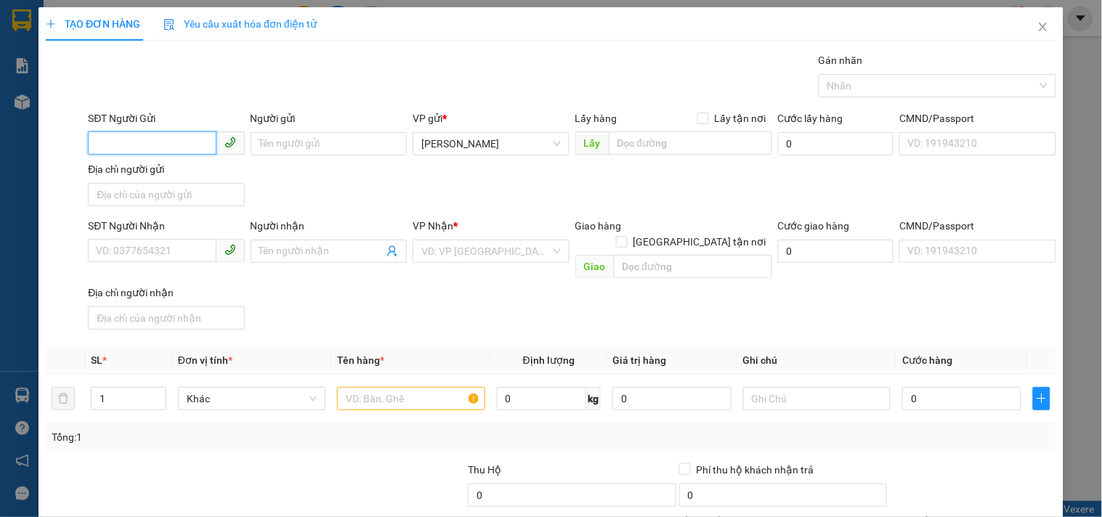
click at [178, 147] on input "SĐT Người Gửi" at bounding box center [152, 142] width 128 height 23
click at [132, 162] on div "0935734453" at bounding box center [164, 172] width 155 height 23
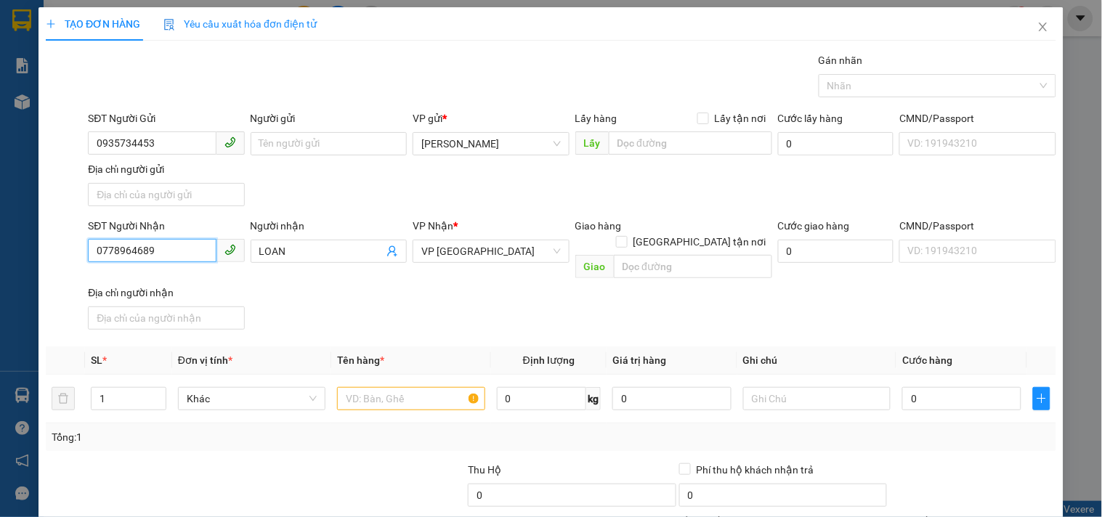
drag, startPoint x: 170, startPoint y: 248, endPoint x: 0, endPoint y: 225, distance: 171.5
click at [0, 223] on div "TẠO ĐƠN HÀNG Yêu cầu xuất hóa đơn điện tử Transit Pickup Surcharge Ids Transit …" at bounding box center [551, 258] width 1102 height 517
click at [106, 272] on div "0949028383 - TÂM" at bounding box center [164, 281] width 155 height 23
click at [408, 387] on input "text" at bounding box center [410, 398] width 147 height 23
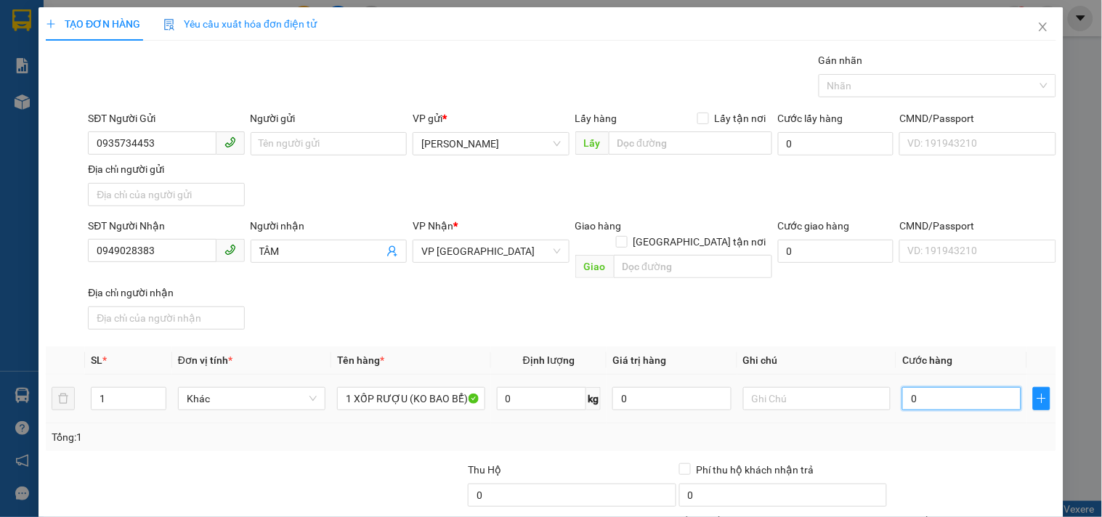
click at [918, 387] on input "0" at bounding box center [961, 398] width 119 height 23
click at [836, 315] on div "SĐT Người Nhận 0949028383 Người nhận TÂM VP Nhận * VP Sài Gòn Giao hàng Giao tậ…" at bounding box center [572, 277] width 974 height 118
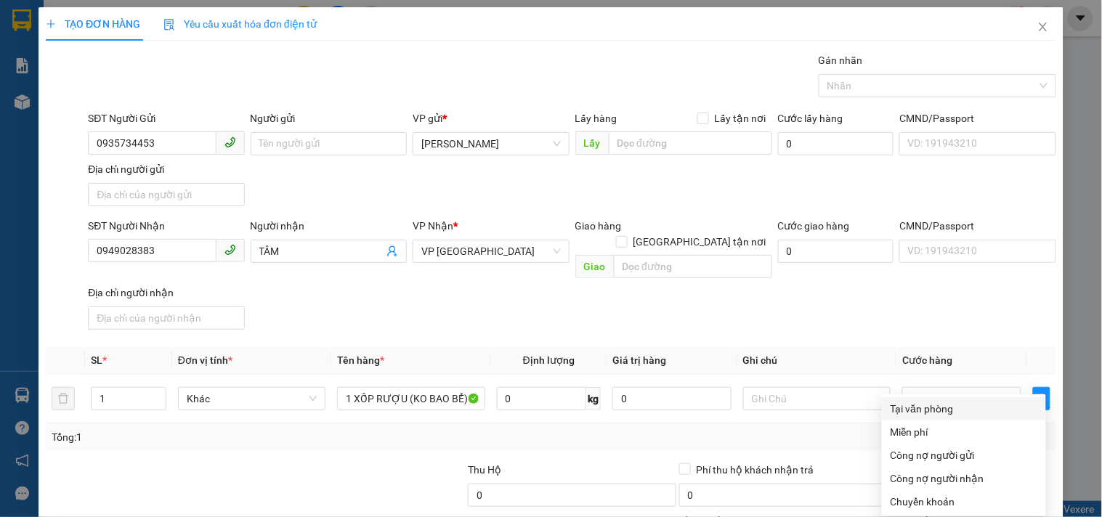
click at [934, 401] on div "Tại văn phòng" at bounding box center [964, 409] width 147 height 16
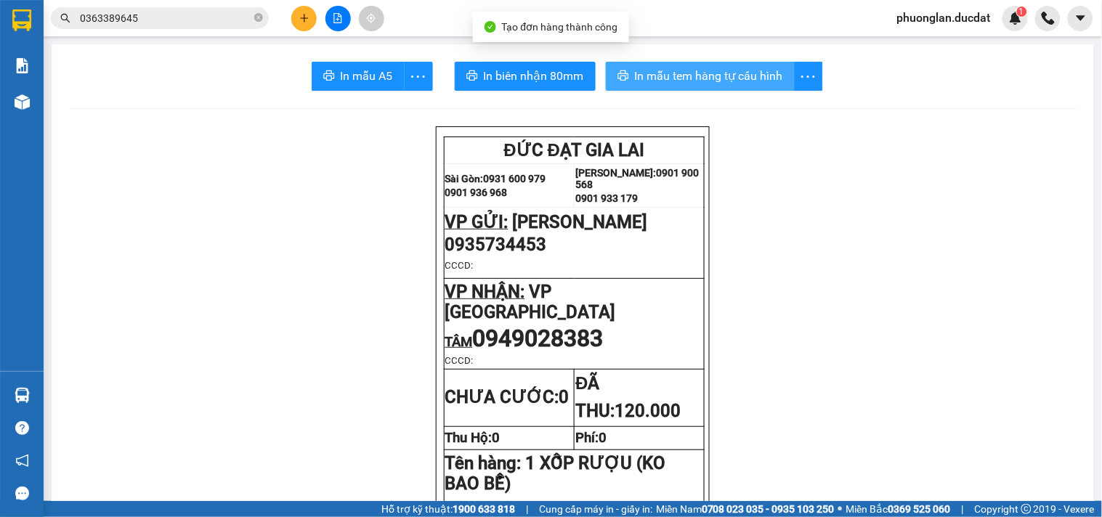
click at [714, 66] on button "In mẫu tem hàng tự cấu hình" at bounding box center [700, 76] width 189 height 29
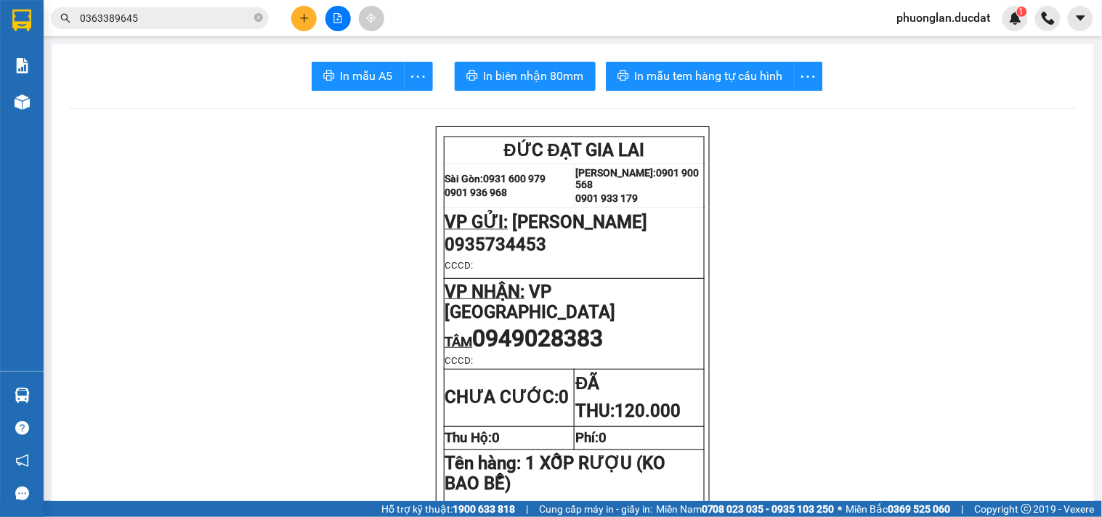
click at [300, 15] on icon "plus" at bounding box center [304, 18] width 10 height 10
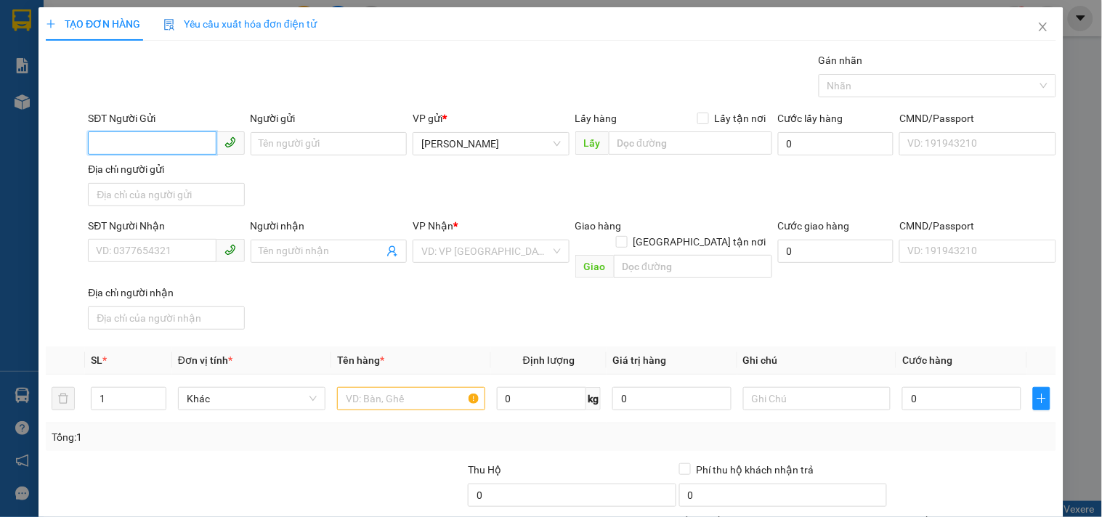
click at [107, 131] on input "SĐT Người Gửi" at bounding box center [152, 142] width 128 height 23
click at [143, 171] on div "0768628631 - TRƯỜNG" at bounding box center [164, 173] width 137 height 16
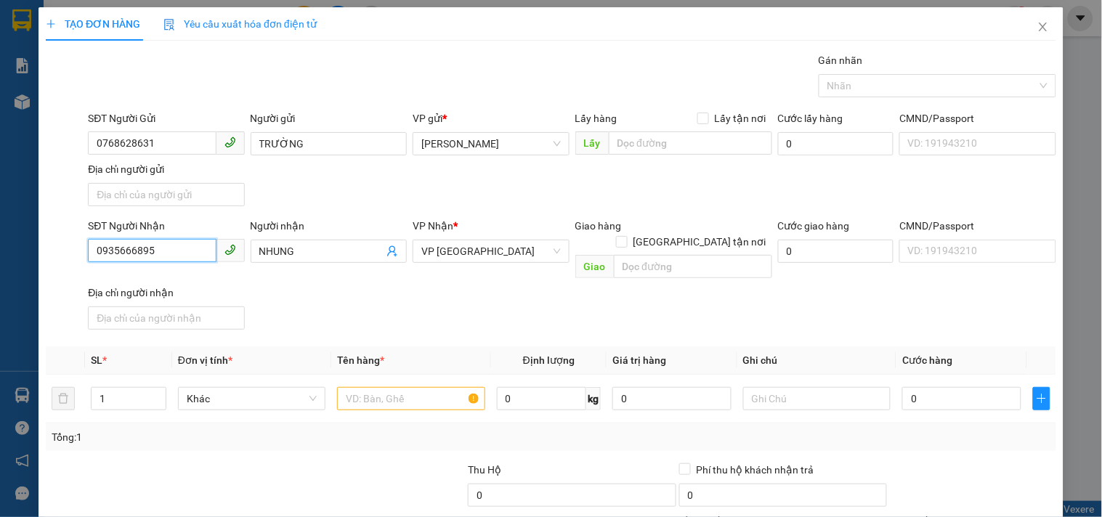
drag, startPoint x: 187, startPoint y: 238, endPoint x: 0, endPoint y: 227, distance: 187.7
click at [0, 227] on div "TẠO ĐƠN HÀNG Yêu cầu xuất hóa đơn điện tử Transit Pickup Surcharge Ids Transit …" at bounding box center [551, 258] width 1102 height 517
drag, startPoint x: 309, startPoint y: 256, endPoint x: 41, endPoint y: 299, distance: 272.3
click at [51, 299] on div "SĐT Người Nhận 0369286249 Người nhận NHUNG NHUNG VP Nhận * VP Đà Nẵng Giao hàng…" at bounding box center [550, 277] width 1013 height 118
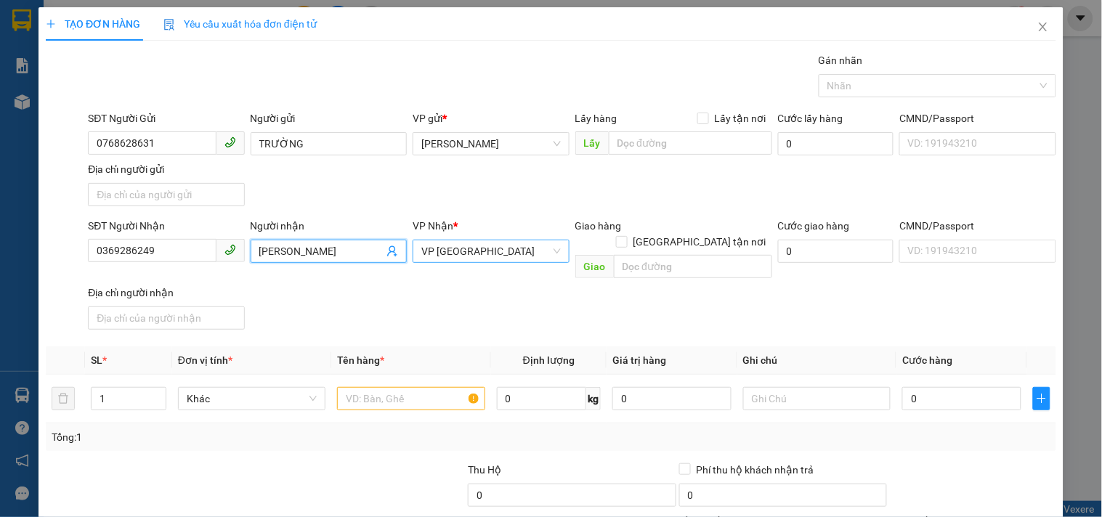
click at [463, 244] on span "VP [GEOGRAPHIC_DATA]" at bounding box center [490, 251] width 139 height 22
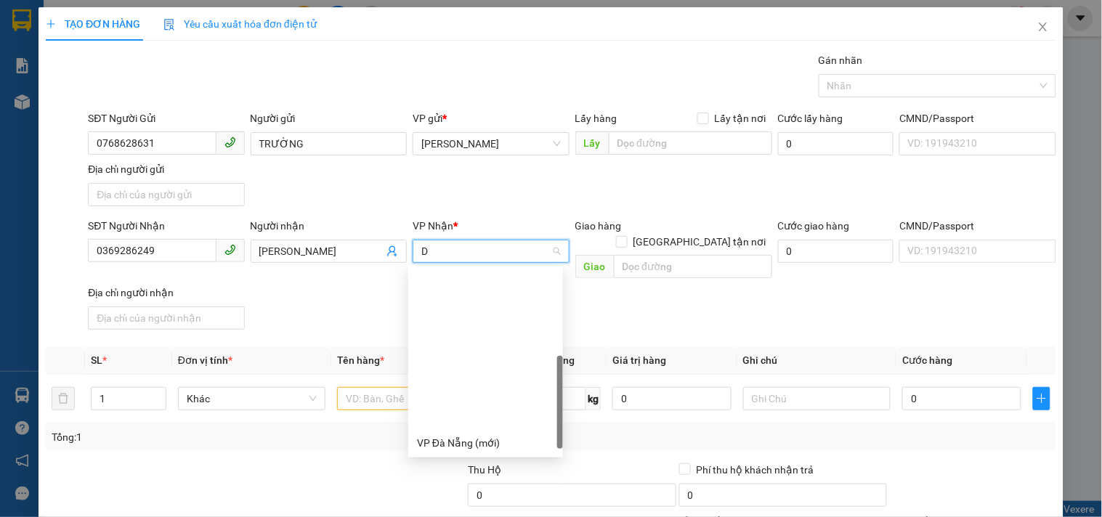
click at [475, 505] on div "Dọc đường ĐN" at bounding box center [485, 513] width 137 height 16
click at [655, 255] on input "text" at bounding box center [693, 266] width 158 height 23
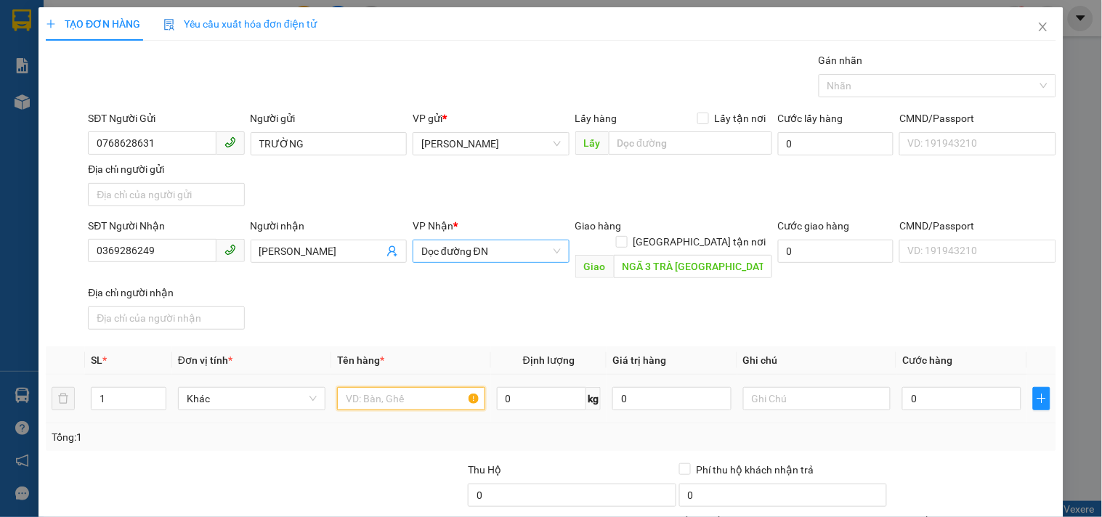
click at [419, 387] on input "text" at bounding box center [410, 398] width 147 height 23
drag, startPoint x: 937, startPoint y: 392, endPoint x: 906, endPoint y: 388, distance: 31.5
click at [936, 391] on input "0" at bounding box center [961, 398] width 119 height 23
click at [909, 328] on div "Transit Pickup Surcharge Ids Transit Deliver Surcharge Ids Transit Deliver Surc…" at bounding box center [551, 339] width 1010 height 575
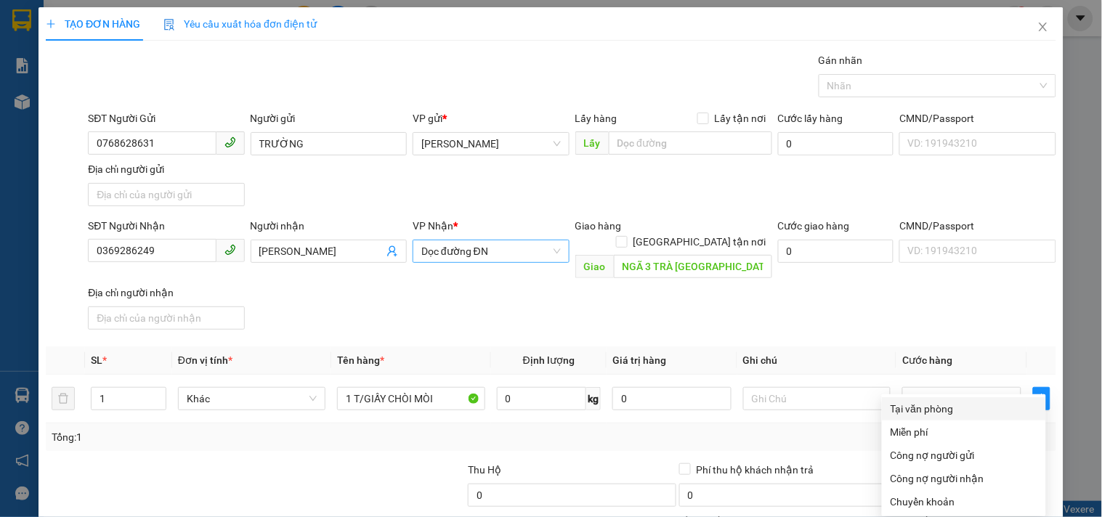
click at [939, 401] on div "Tại văn phòng" at bounding box center [964, 409] width 147 height 16
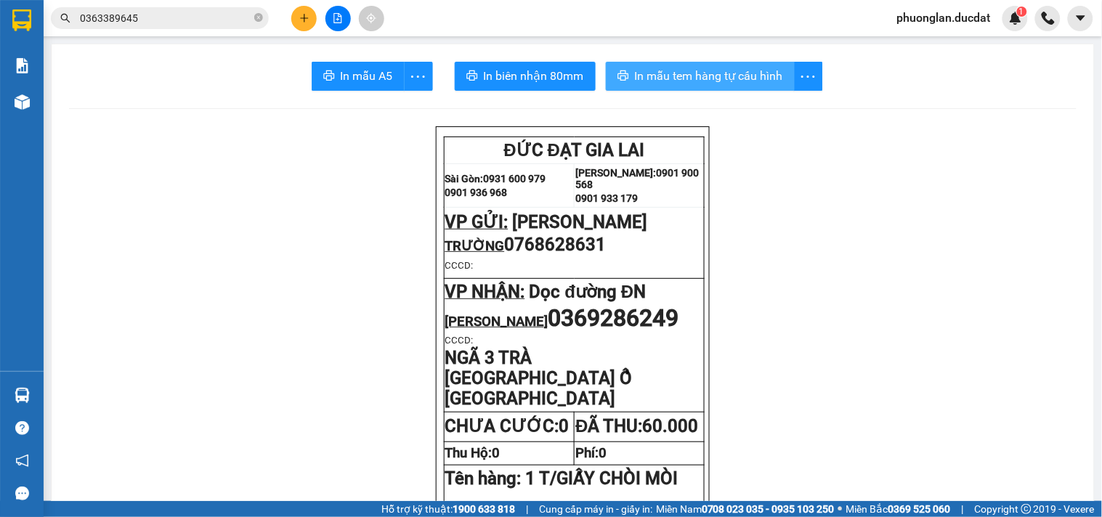
click at [710, 82] on span "In mẫu tem hàng tự cấu hình" at bounding box center [709, 76] width 148 height 18
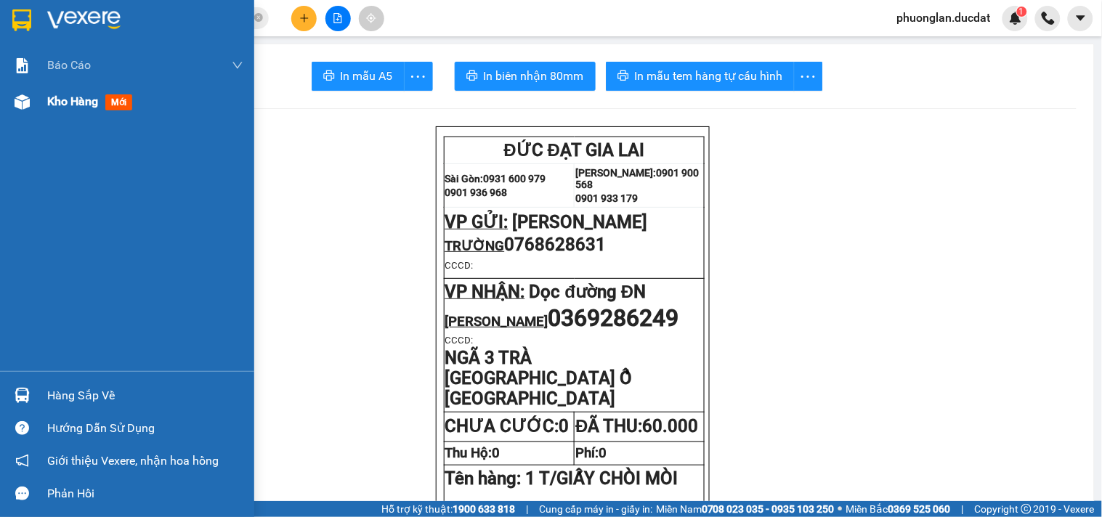
click at [61, 95] on span "Kho hàng" at bounding box center [72, 101] width 51 height 14
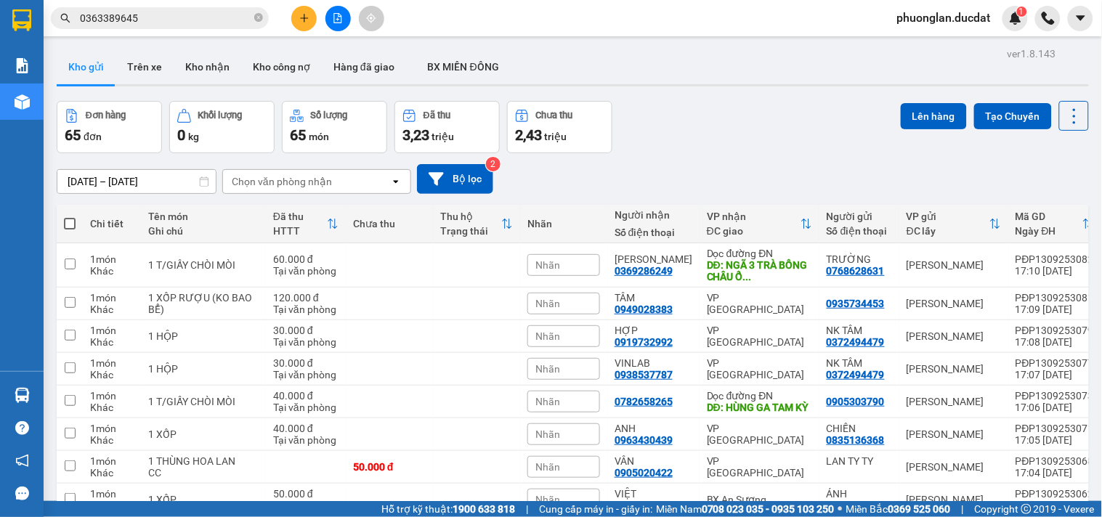
click at [288, 182] on div "Chọn văn phòng nhận" at bounding box center [282, 181] width 100 height 15
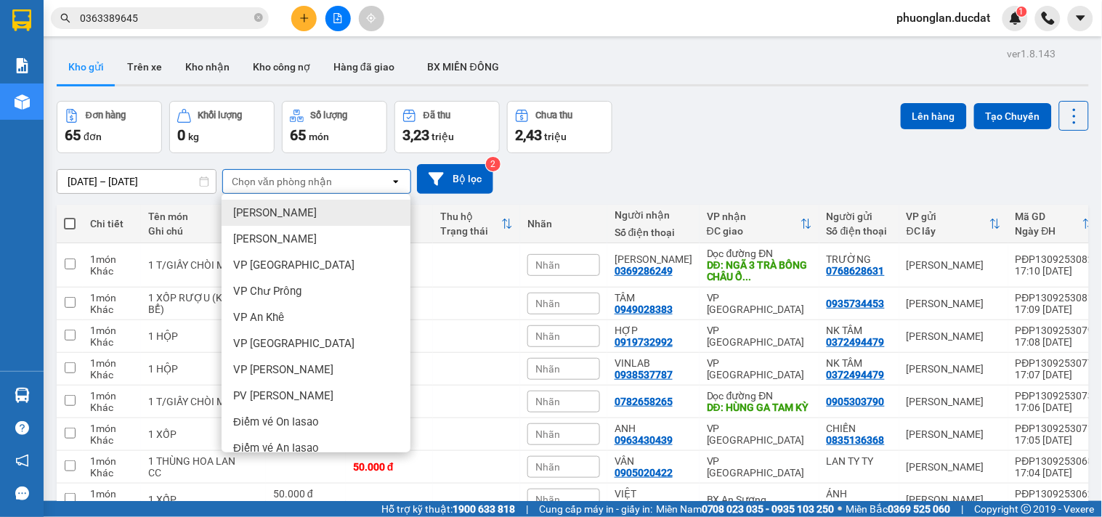
click at [288, 18] on div at bounding box center [337, 18] width 109 height 25
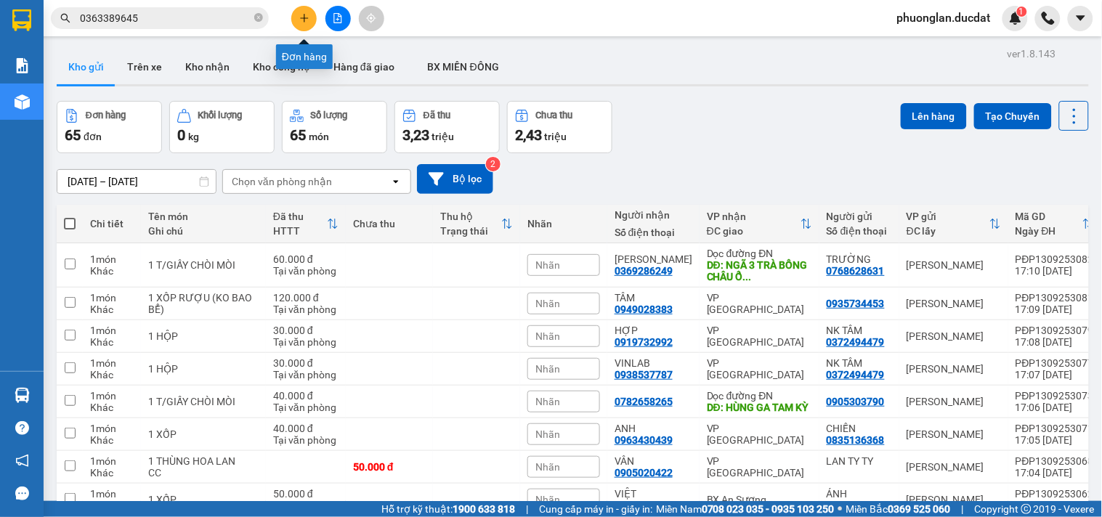
click at [298, 20] on button at bounding box center [303, 18] width 25 height 25
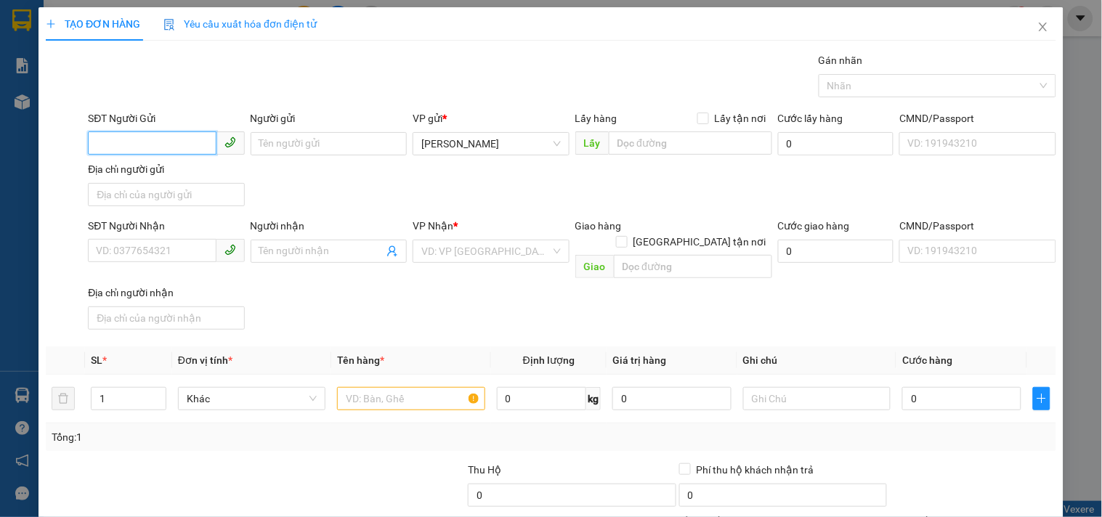
click at [169, 147] on input "SĐT Người Gửi" at bounding box center [152, 142] width 128 height 23
click at [199, 170] on div "0326787112 - TUẤN" at bounding box center [164, 173] width 137 height 16
click at [473, 243] on span "BX An Sương" at bounding box center [490, 251] width 139 height 22
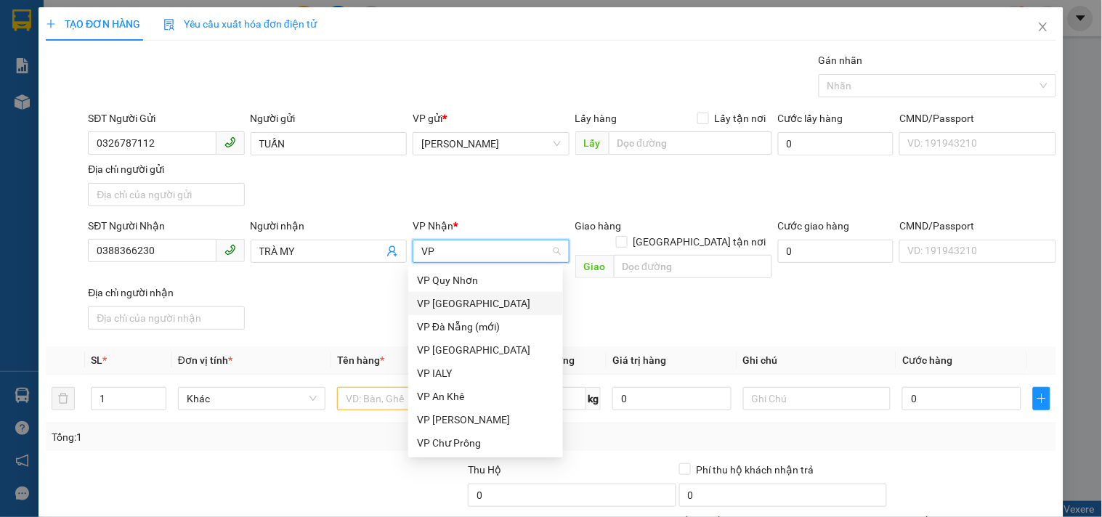
click at [487, 305] on div "VP [GEOGRAPHIC_DATA]" at bounding box center [485, 304] width 137 height 16
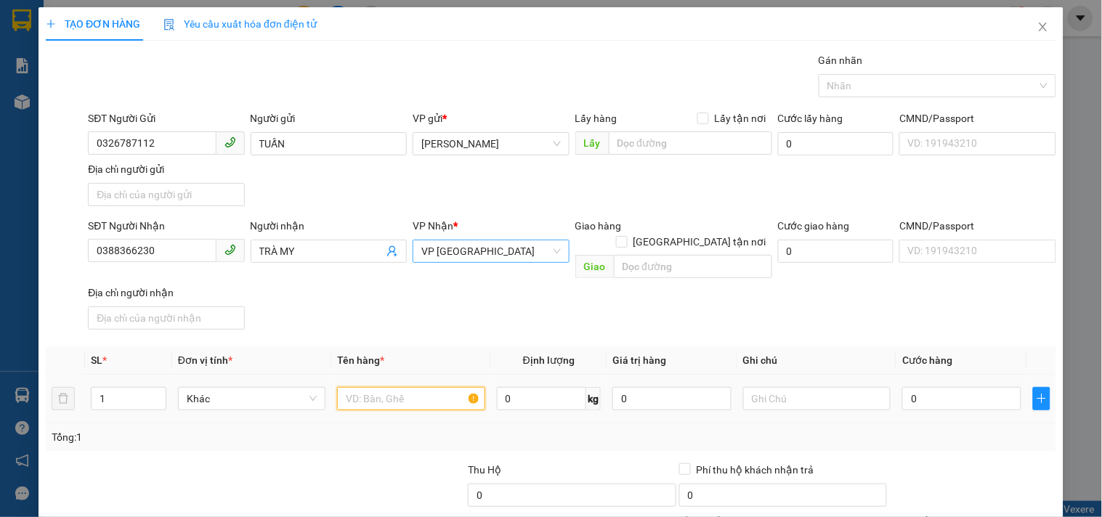
click at [393, 387] on input "text" at bounding box center [410, 398] width 147 height 23
click at [920, 387] on input "0" at bounding box center [961, 398] width 119 height 23
click at [928, 329] on div "Transit Pickup Surcharge Ids Transit Deliver Surcharge Ids Transit Deliver Surc…" at bounding box center [551, 339] width 1010 height 575
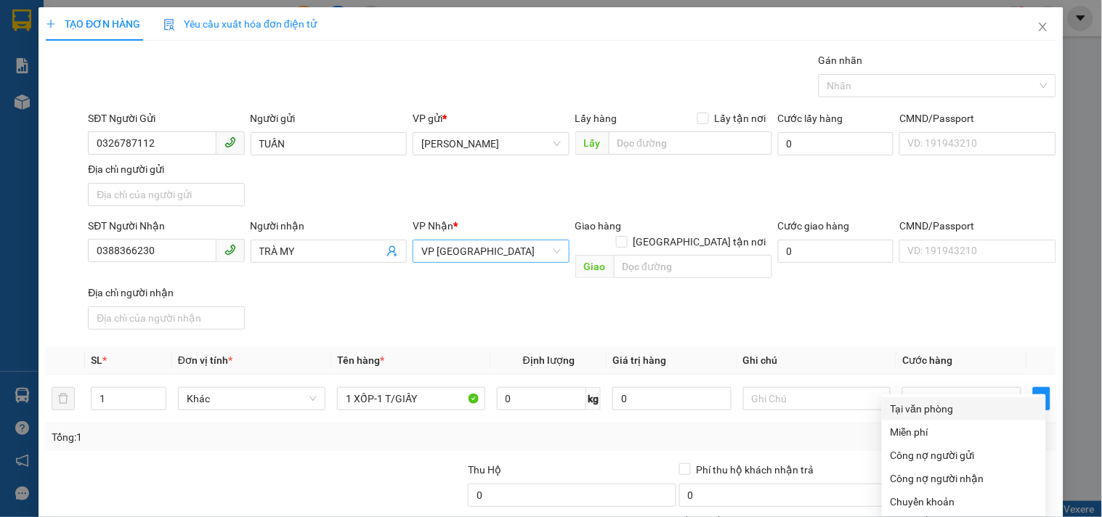
click at [917, 401] on div "Tại văn phòng" at bounding box center [964, 409] width 147 height 16
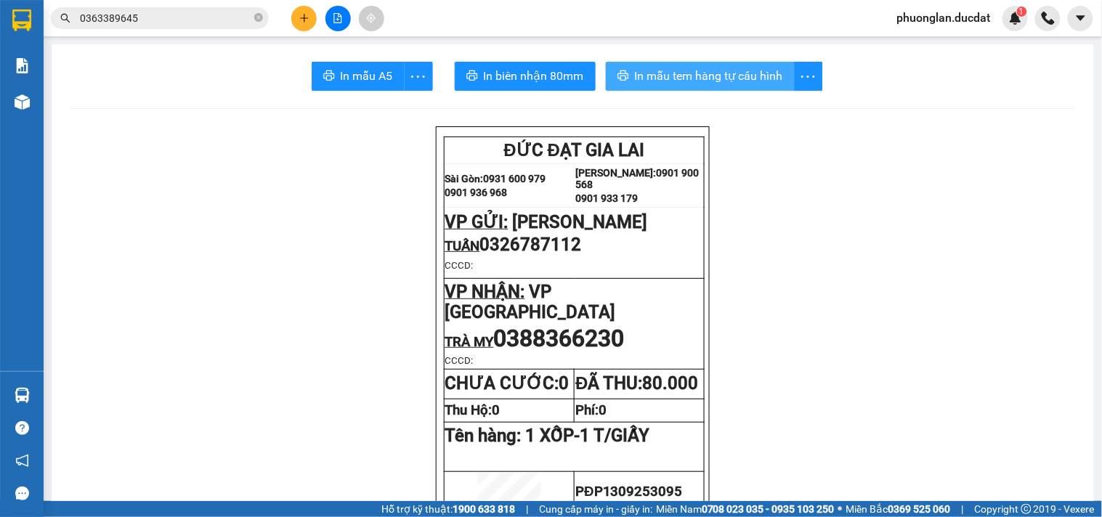
click at [683, 80] on span "In mẫu tem hàng tự cấu hình" at bounding box center [709, 76] width 148 height 18
click at [315, 15] on button at bounding box center [303, 18] width 25 height 25
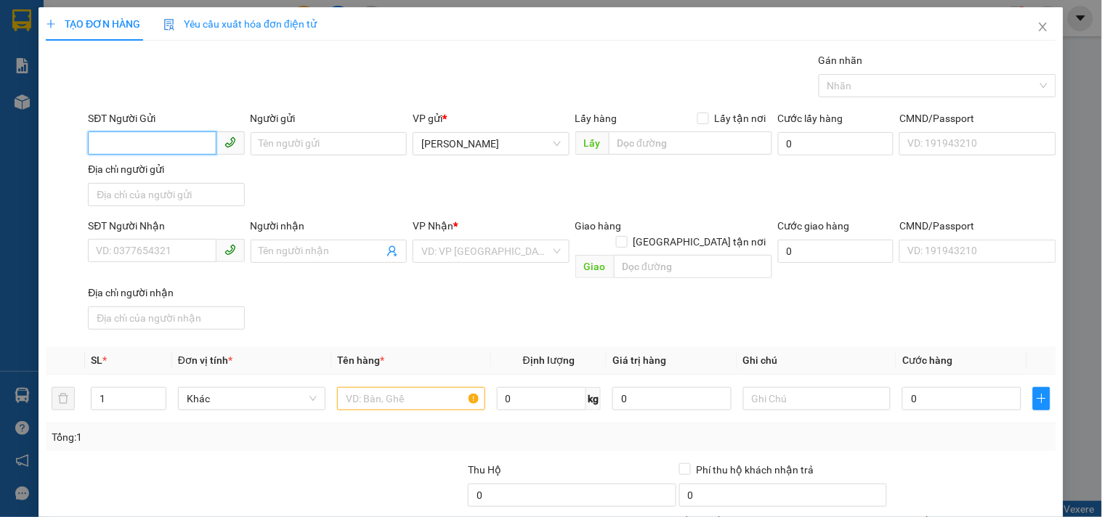
click at [141, 146] on input "SĐT Người Gửi" at bounding box center [152, 142] width 128 height 23
click at [161, 175] on div "0336891095 - LONG" at bounding box center [164, 173] width 137 height 16
click at [415, 387] on input "text" at bounding box center [410, 398] width 147 height 23
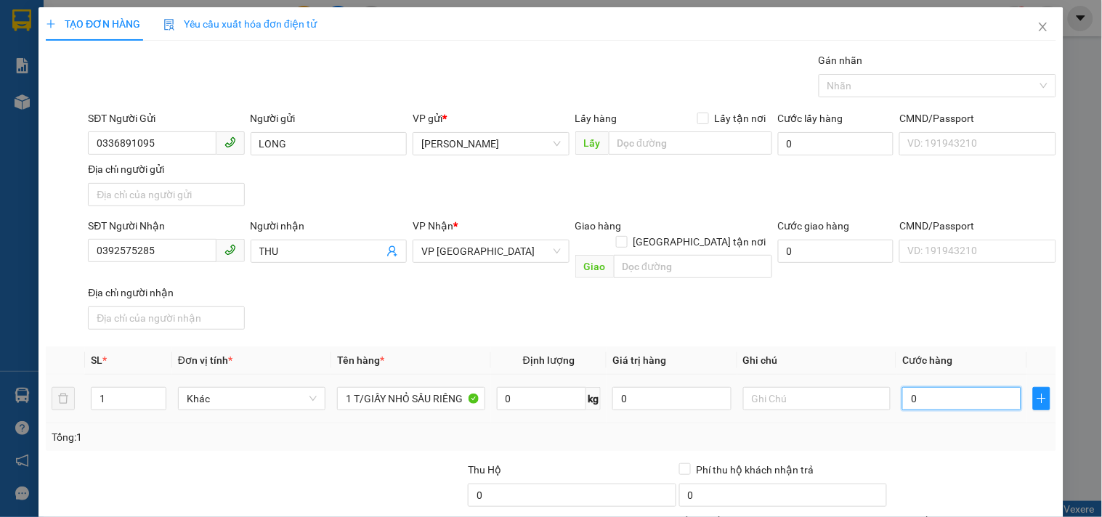
click at [941, 387] on input "0" at bounding box center [961, 398] width 119 height 23
click at [839, 328] on div "Transit Pickup Surcharge Ids Transit Deliver Surcharge Ids Transit Deliver Surc…" at bounding box center [551, 339] width 1010 height 575
drag, startPoint x: 968, startPoint y: 410, endPoint x: 968, endPoint y: 401, distance: 8.7
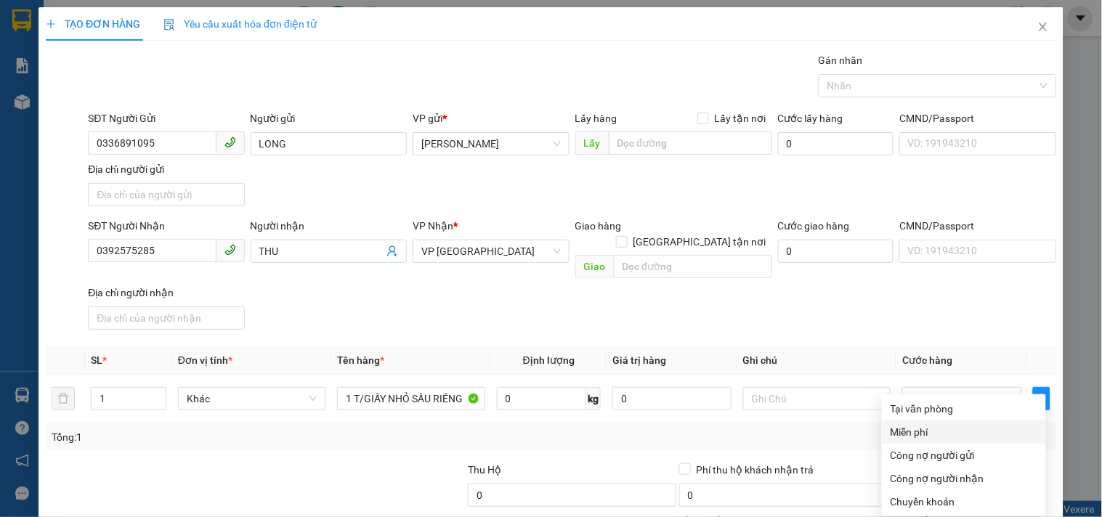
click at [959, 401] on div "Tại văn phòng" at bounding box center [964, 409] width 147 height 16
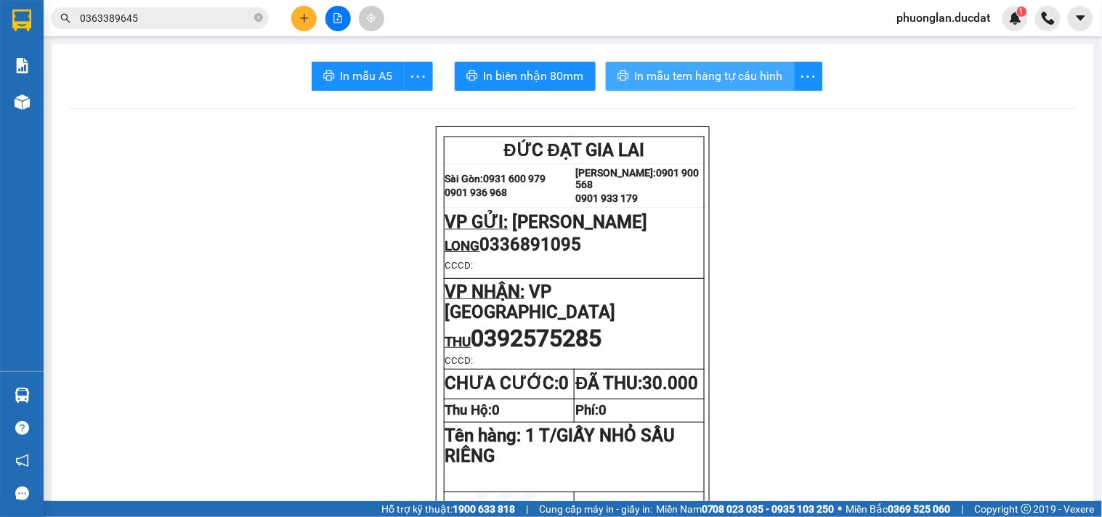
click at [677, 71] on span "In mẫu tem hàng tự cấu hình" at bounding box center [709, 76] width 148 height 18
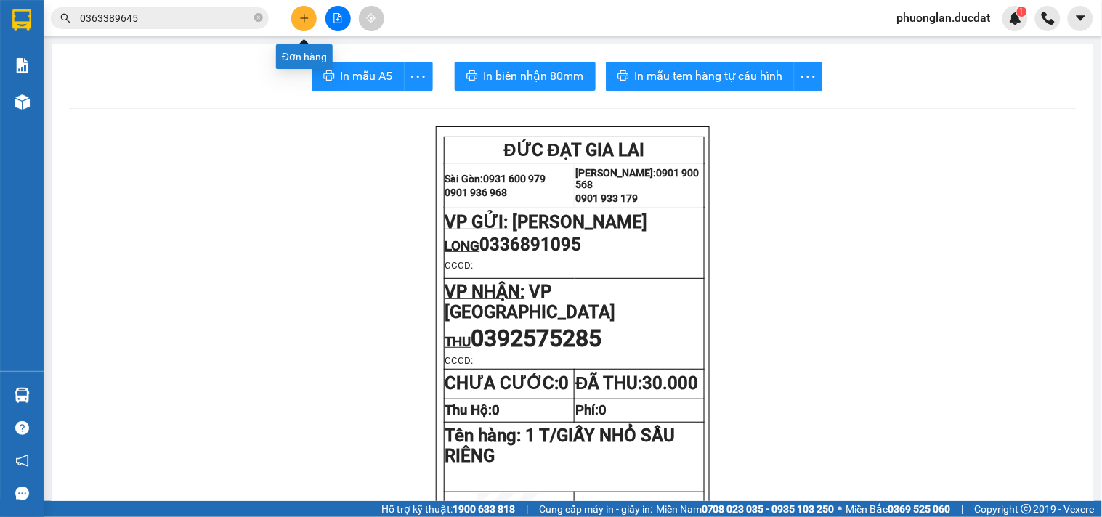
click at [308, 22] on icon "plus" at bounding box center [304, 18] width 10 height 10
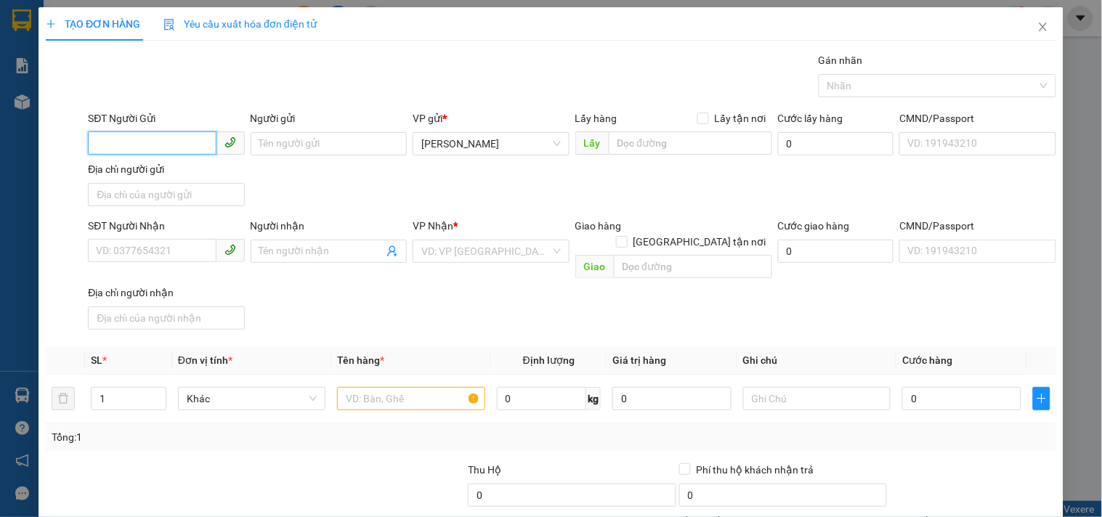
click at [196, 148] on input "SĐT Người Gửi" at bounding box center [152, 142] width 128 height 23
click at [178, 168] on div "0914200969 - TÝ" at bounding box center [164, 173] width 137 height 16
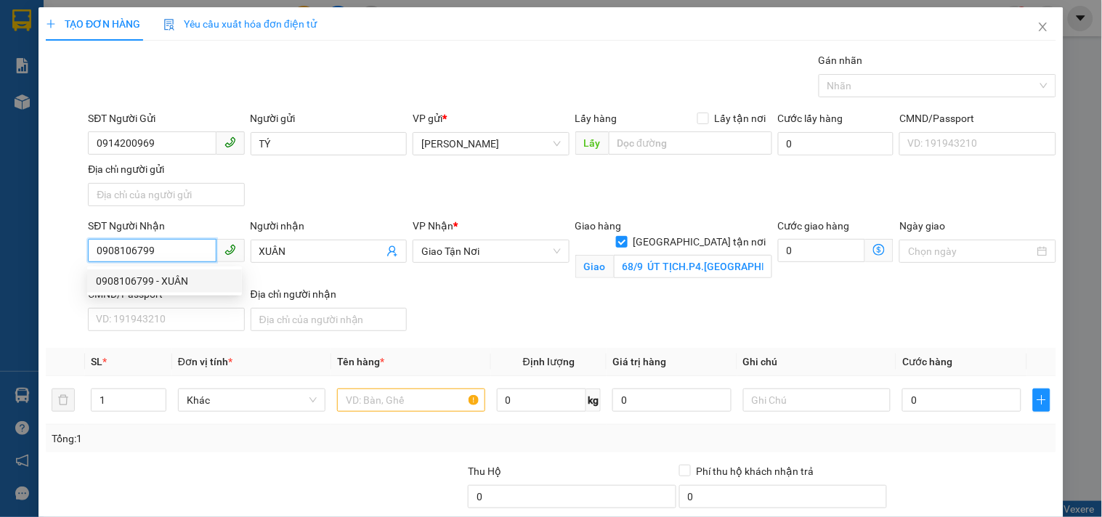
drag, startPoint x: 178, startPoint y: 251, endPoint x: 0, endPoint y: 216, distance: 181.4
click at [0, 222] on div "TẠO ĐƠN HÀNG Yêu cầu xuất hóa đơn điện tử Transit Pickup Surcharge Ids Transit …" at bounding box center [551, 258] width 1102 height 517
click at [124, 280] on div "0918708269 - MAI" at bounding box center [164, 281] width 137 height 16
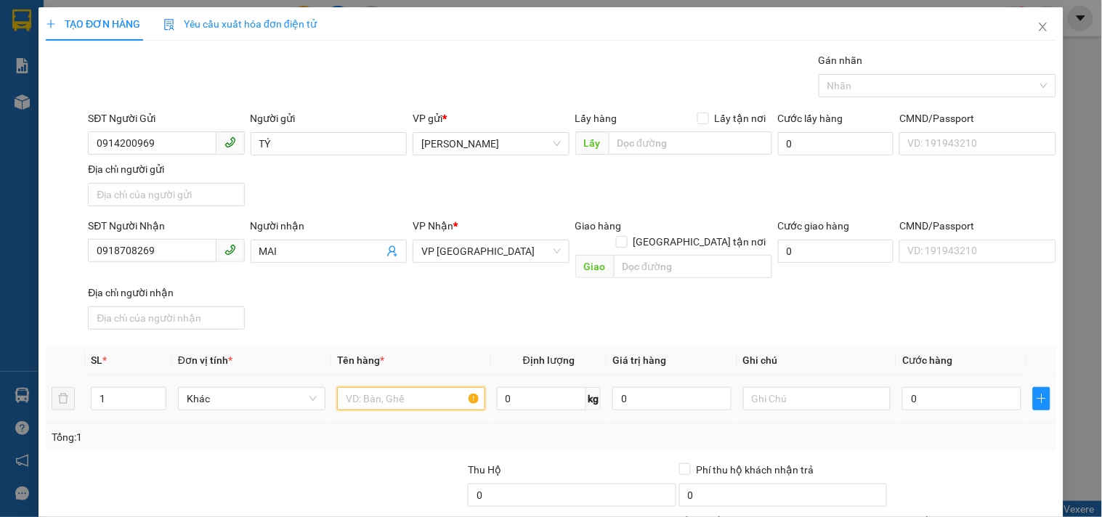
click at [411, 387] on input "text" at bounding box center [410, 398] width 147 height 23
click at [941, 387] on input "0" at bounding box center [961, 398] width 119 height 23
click at [972, 330] on div "Transit Pickup Surcharge Ids Transit Deliver Surcharge Ids Transit Deliver Surc…" at bounding box center [551, 339] width 1010 height 575
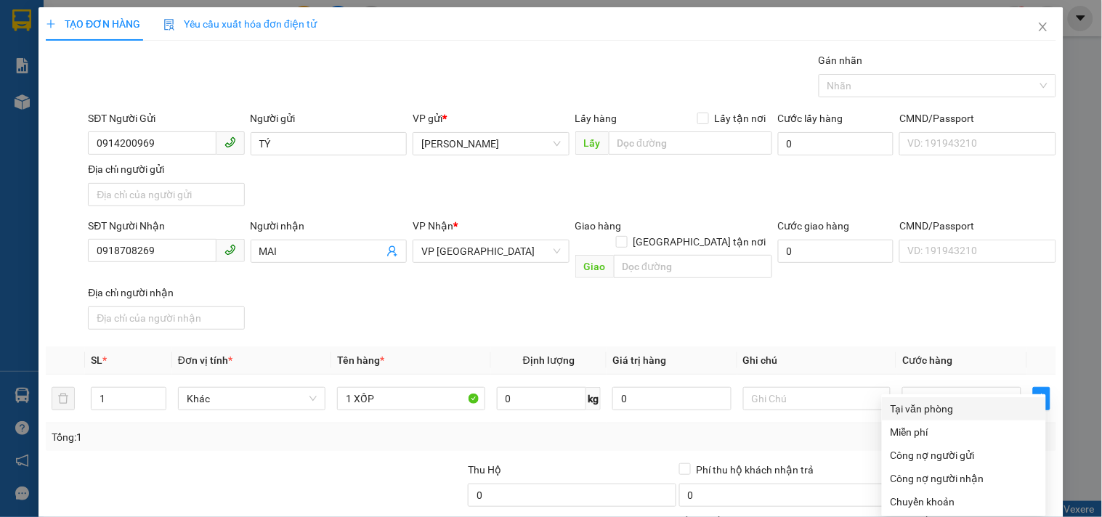
click at [941, 401] on div "Tại văn phòng" at bounding box center [964, 409] width 147 height 16
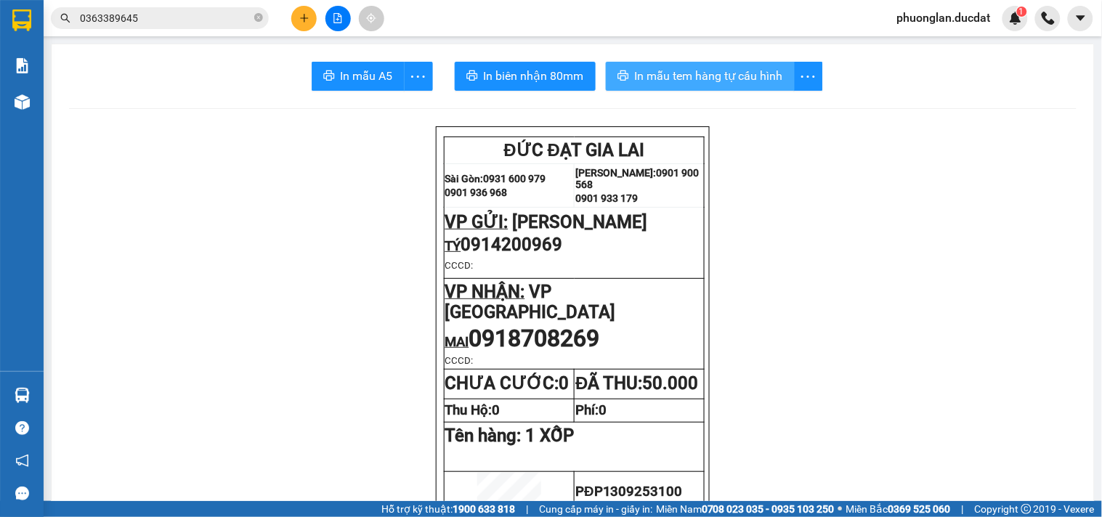
click at [691, 76] on span "In mẫu tem hàng tự cấu hình" at bounding box center [709, 76] width 148 height 18
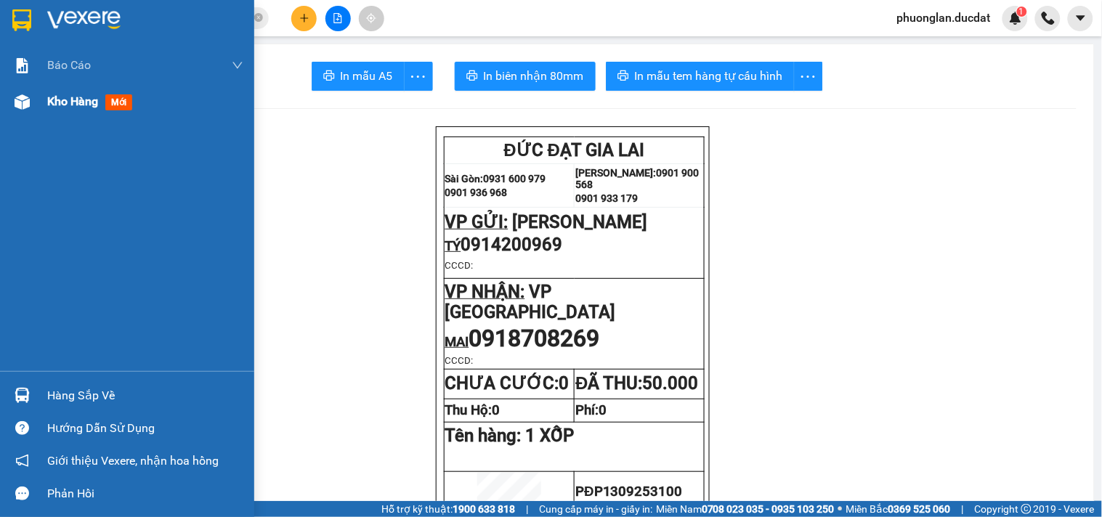
click at [62, 98] on span "Kho hàng" at bounding box center [72, 101] width 51 height 14
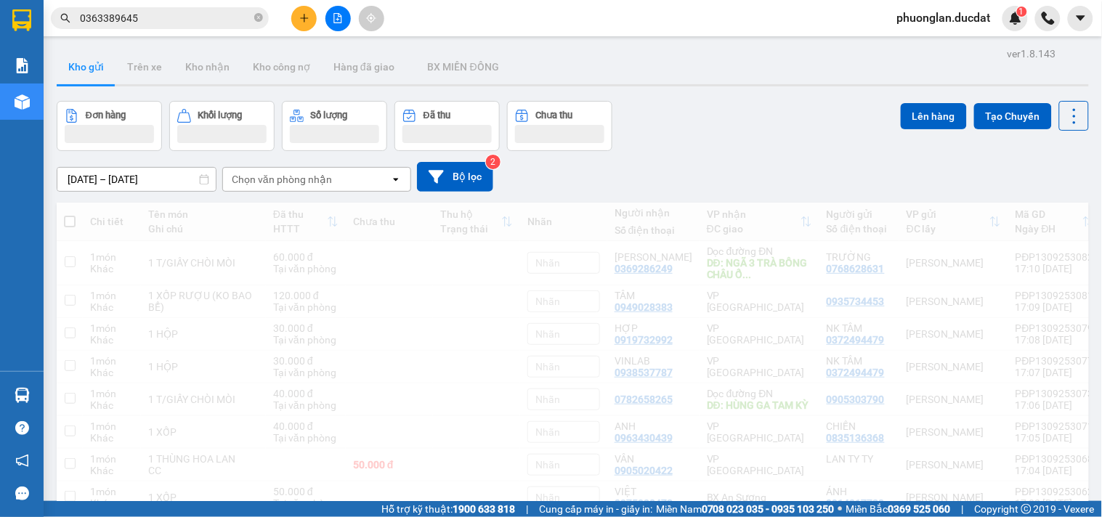
click at [311, 179] on div "Chọn văn phòng nhận" at bounding box center [282, 179] width 100 height 15
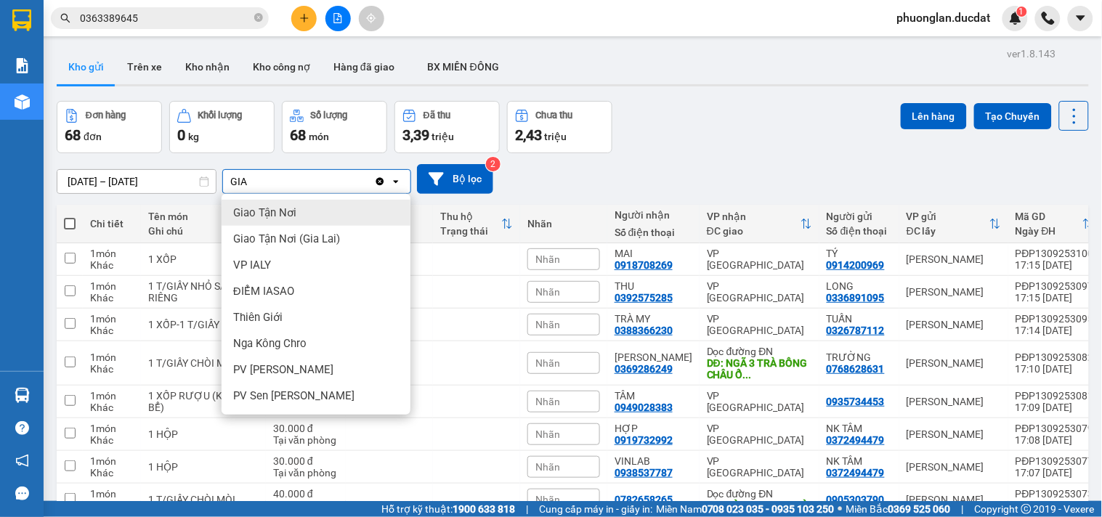
click at [306, 206] on div "Giao Tận Nơi" at bounding box center [316, 213] width 189 height 26
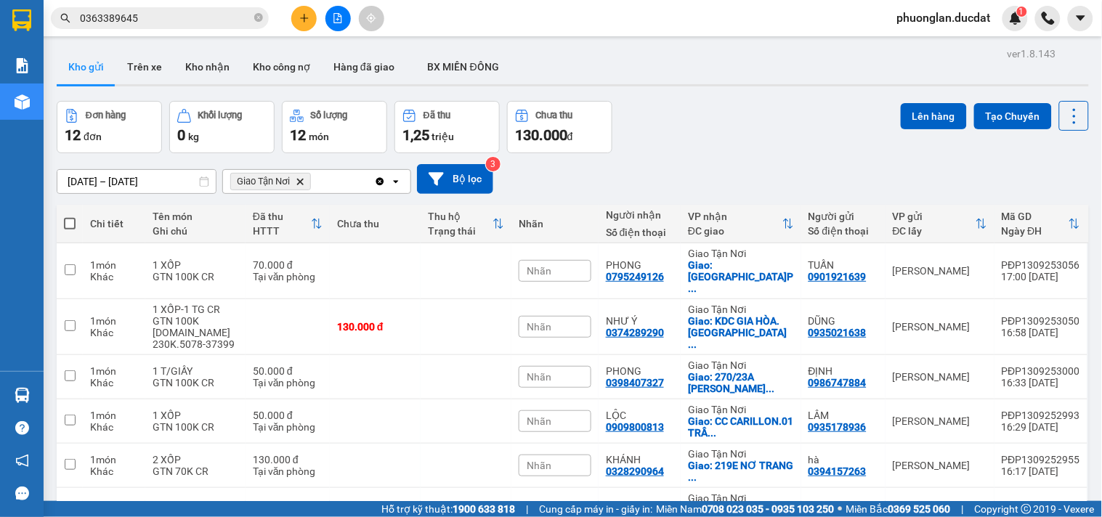
click at [381, 177] on icon "Clear all" at bounding box center [380, 182] width 12 height 12
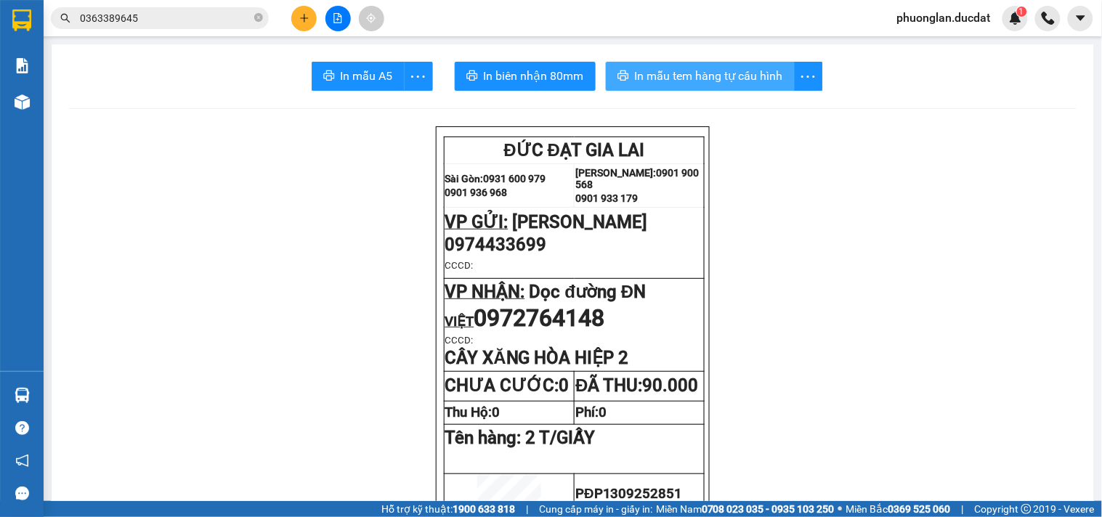
click at [645, 84] on span "In mẫu tem hàng tự cấu hình" at bounding box center [709, 76] width 148 height 18
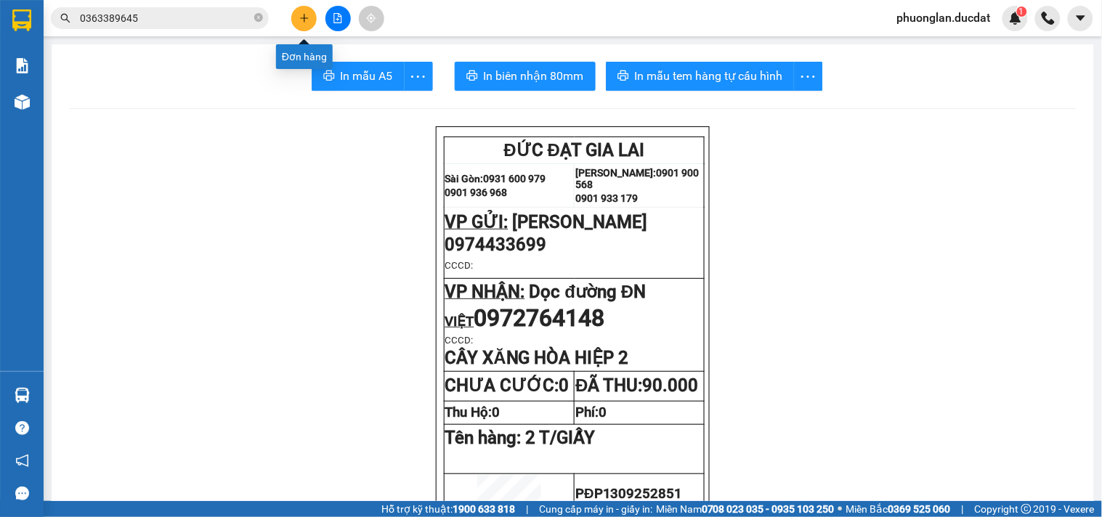
click at [300, 9] on button at bounding box center [303, 18] width 25 height 25
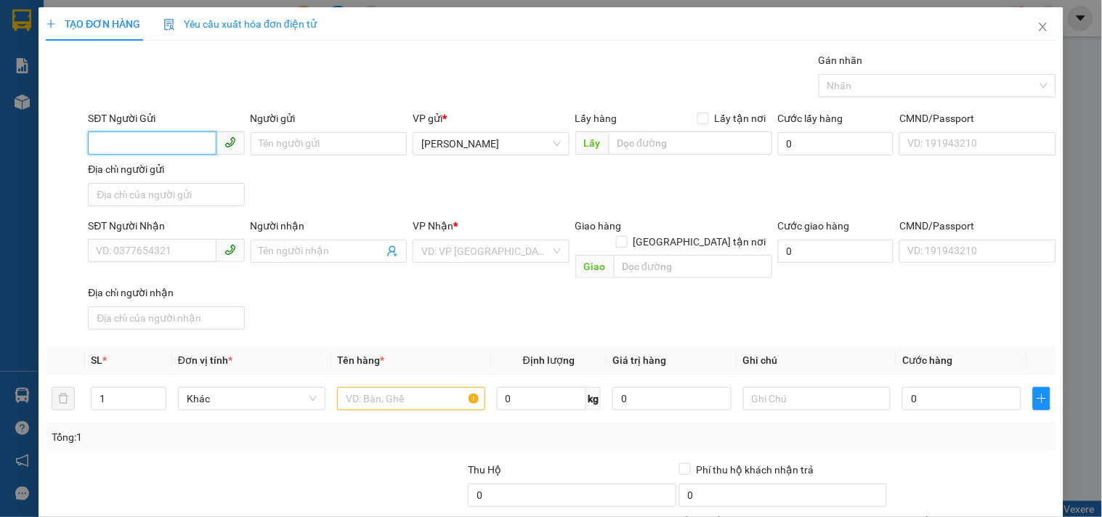
click at [189, 142] on input "SĐT Người Gửi" at bounding box center [152, 142] width 128 height 23
click at [173, 166] on div "0937146699" at bounding box center [164, 173] width 137 height 16
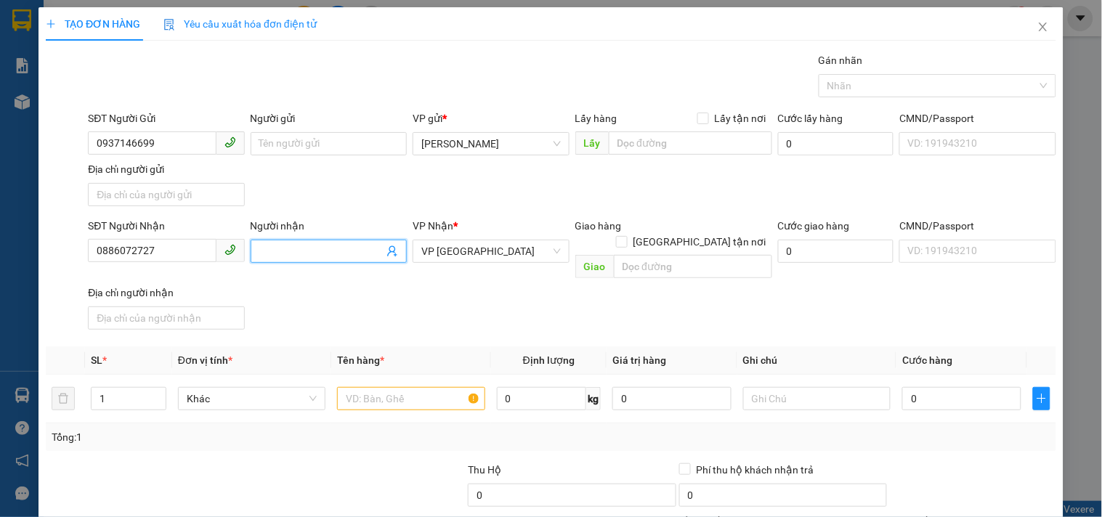
click at [311, 251] on input "Người nhận" at bounding box center [321, 251] width 124 height 16
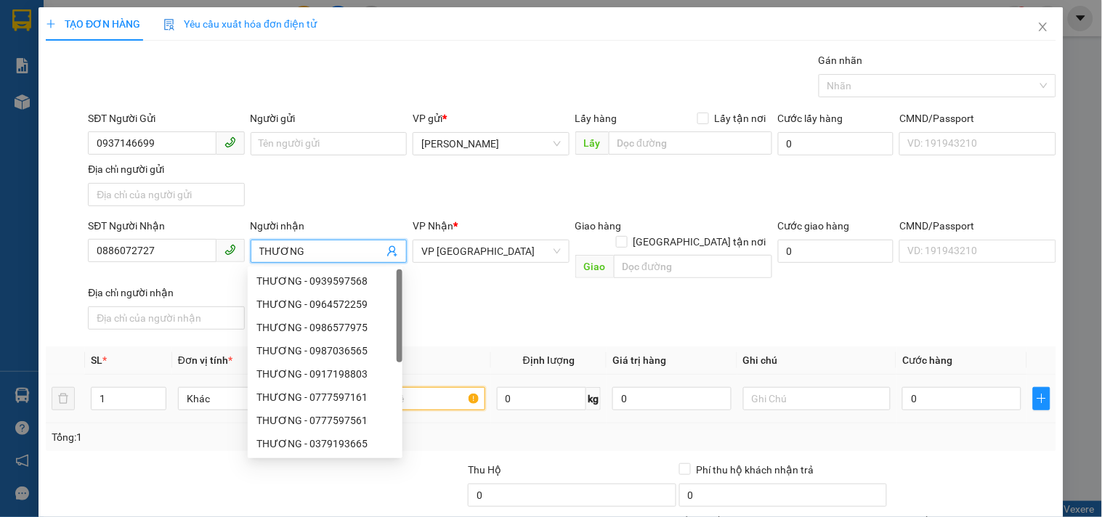
click at [439, 387] on input "text" at bounding box center [410, 398] width 147 height 23
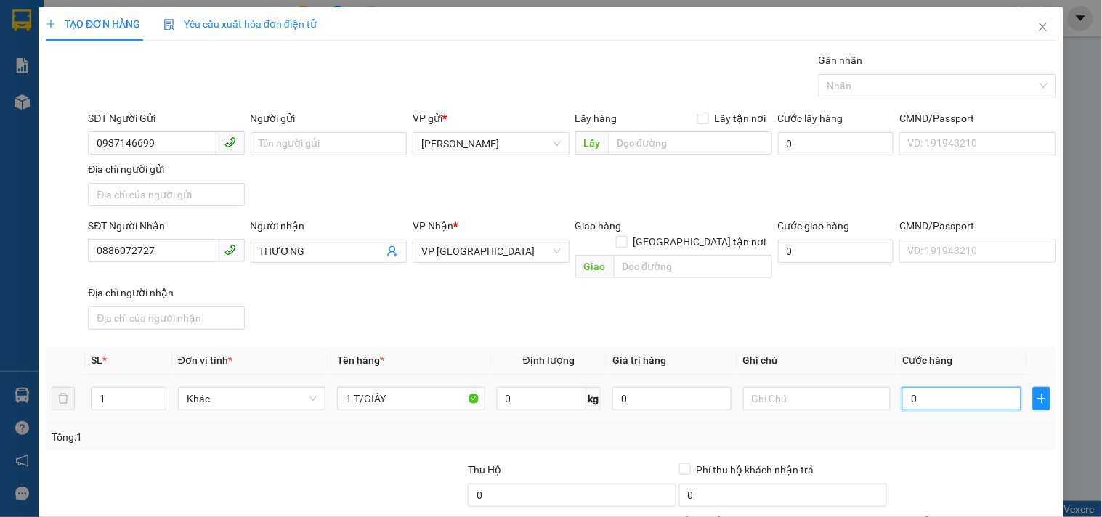
click at [931, 387] on input "0" at bounding box center [961, 398] width 119 height 23
click at [789, 384] on div at bounding box center [816, 398] width 147 height 29
click at [833, 387] on input "text" at bounding box center [816, 398] width 147 height 23
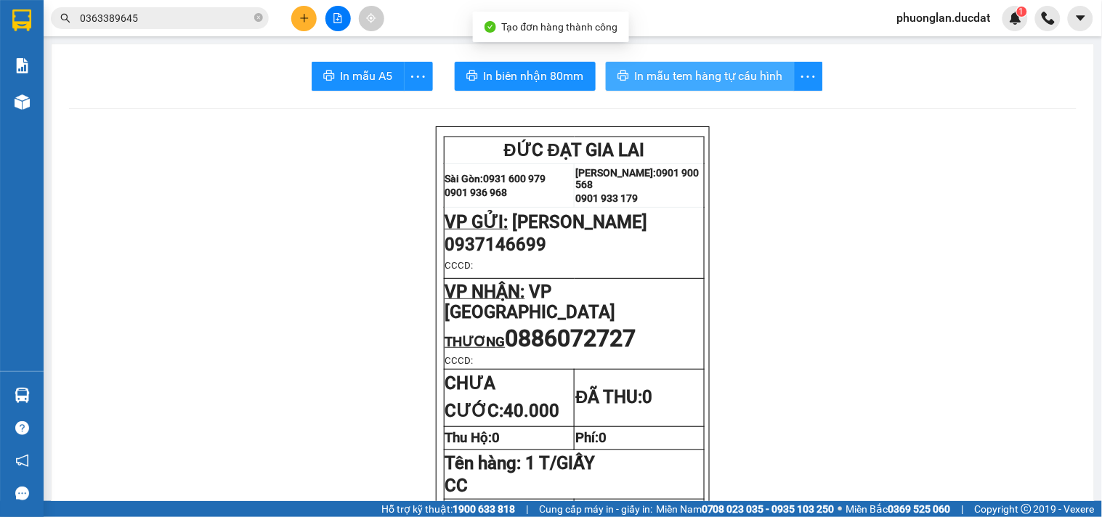
click at [673, 64] on button "In mẫu tem hàng tự cấu hình" at bounding box center [700, 76] width 189 height 29
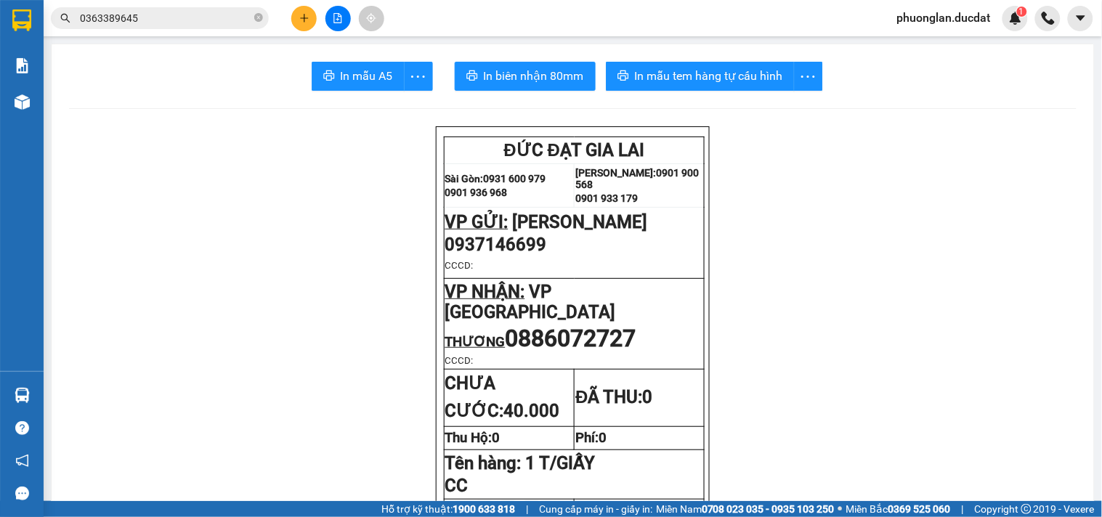
click at [294, 16] on button at bounding box center [303, 18] width 25 height 25
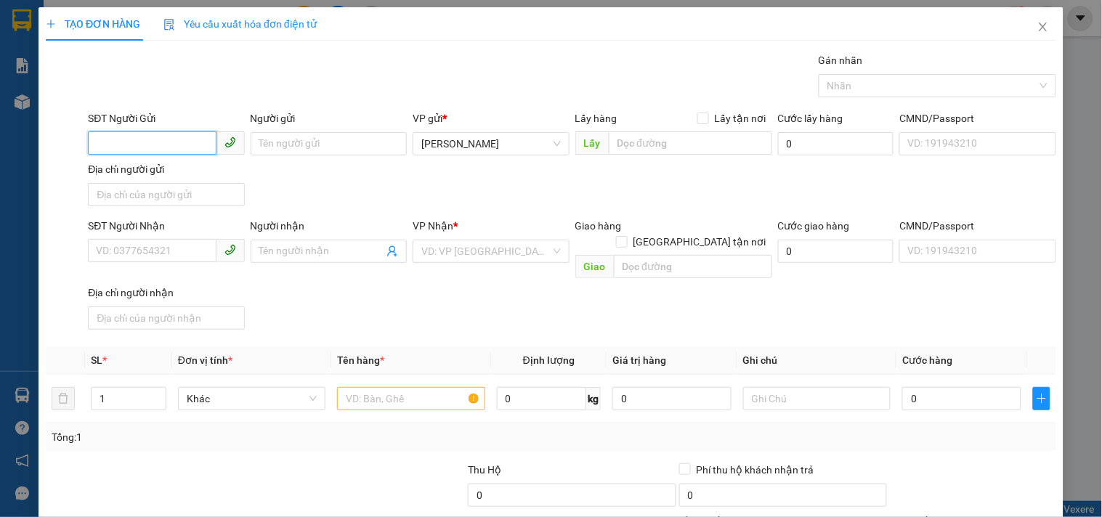
click at [154, 135] on input "SĐT Người Gửi" at bounding box center [152, 142] width 128 height 23
click at [145, 172] on div "0983398476" at bounding box center [164, 173] width 137 height 16
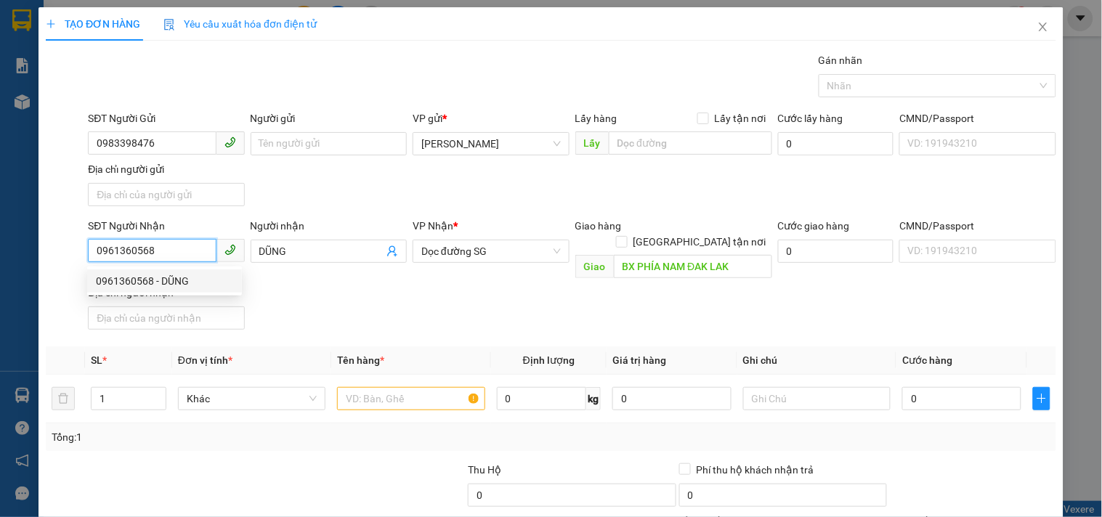
drag, startPoint x: 198, startPoint y: 248, endPoint x: 0, endPoint y: 240, distance: 197.8
click at [0, 234] on div "TẠO ĐƠN HÀNG Yêu cầu xuất hóa đơn điện tử Transit Pickup Surcharge Ids Transit …" at bounding box center [551, 258] width 1102 height 517
click at [172, 279] on div "0909646668" at bounding box center [164, 281] width 137 height 16
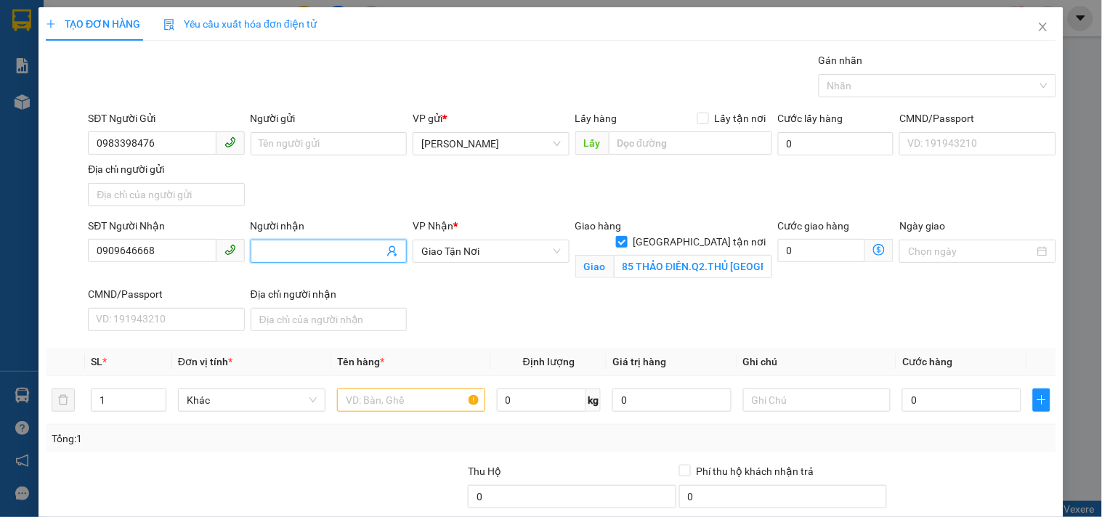
click at [270, 256] on input "Người nhận" at bounding box center [321, 251] width 124 height 16
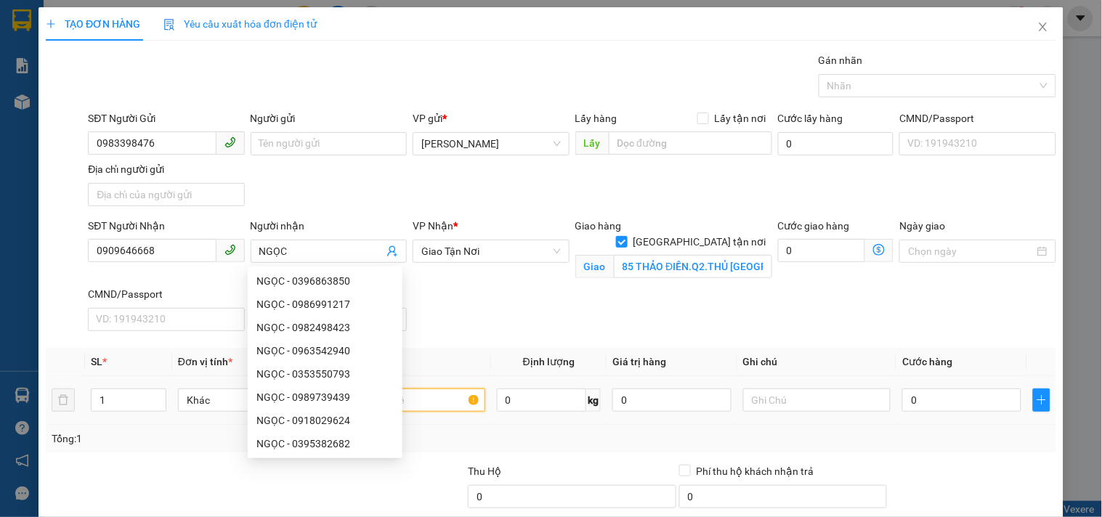
click at [440, 402] on input "text" at bounding box center [410, 400] width 147 height 23
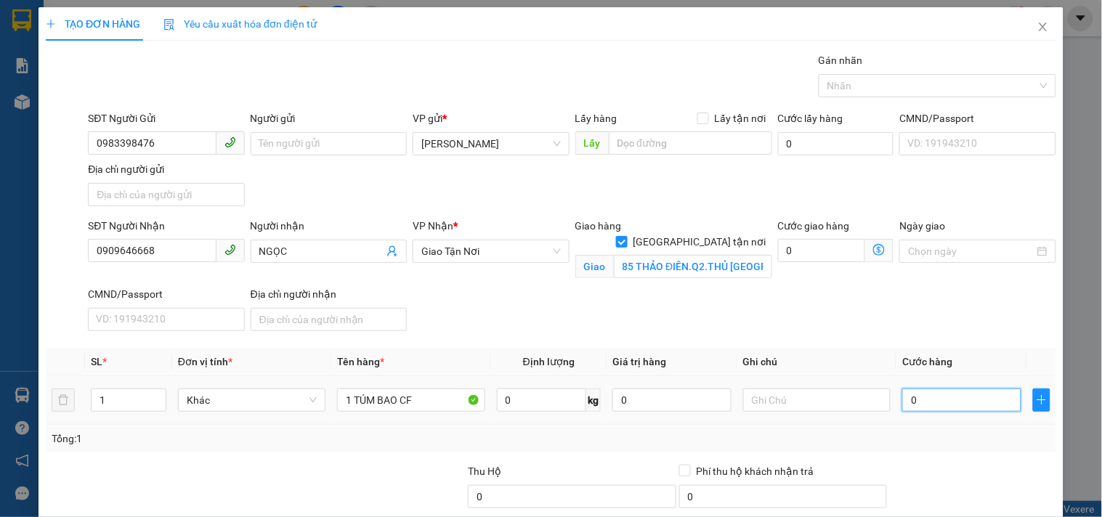
click at [948, 407] on input "0" at bounding box center [961, 400] width 119 height 23
drag, startPoint x: 801, startPoint y: 398, endPoint x: 809, endPoint y: 386, distance: 14.7
click at [801, 397] on input "text" at bounding box center [816, 400] width 147 height 23
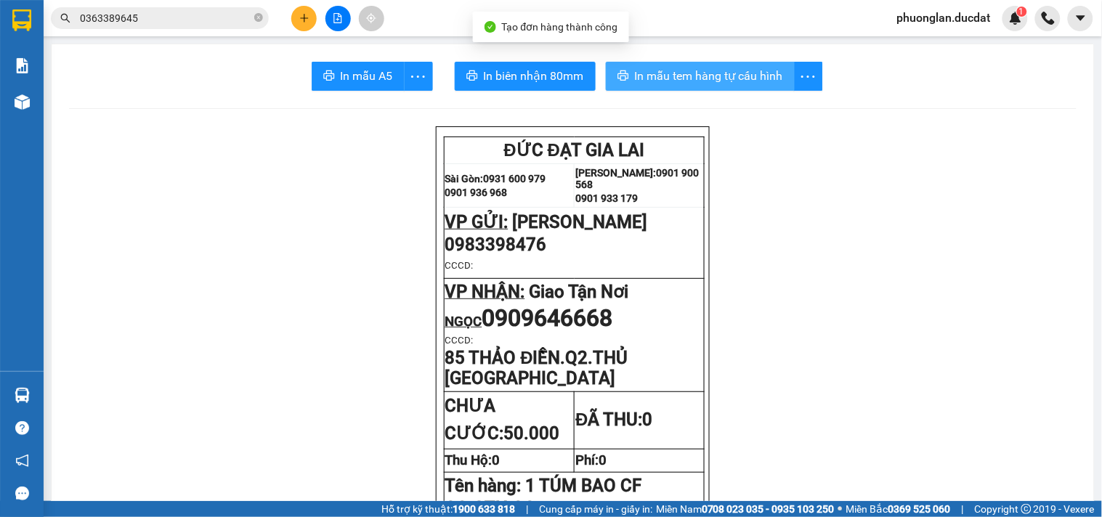
click at [655, 73] on span "In mẫu tem hàng tự cấu hình" at bounding box center [709, 76] width 148 height 18
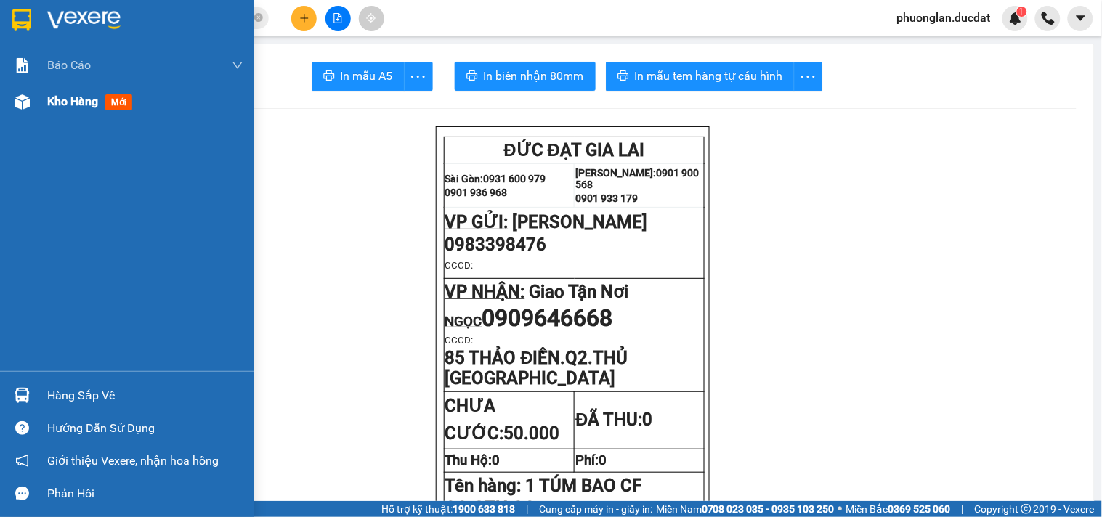
click at [56, 99] on span "Kho hàng" at bounding box center [72, 101] width 51 height 14
click at [68, 102] on span "Kho hàng" at bounding box center [72, 101] width 51 height 14
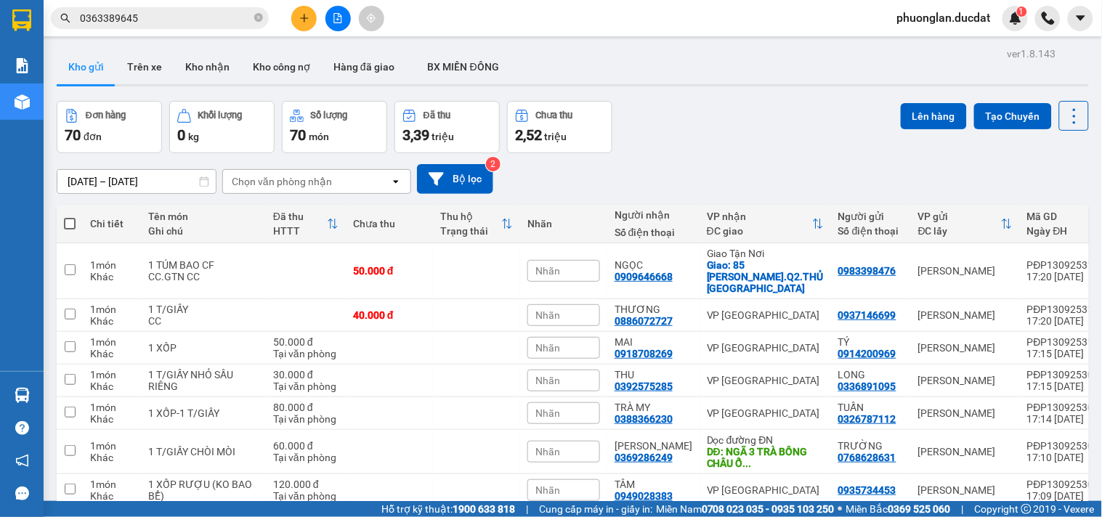
click at [352, 177] on div "Chọn văn phòng nhận" at bounding box center [306, 181] width 167 height 23
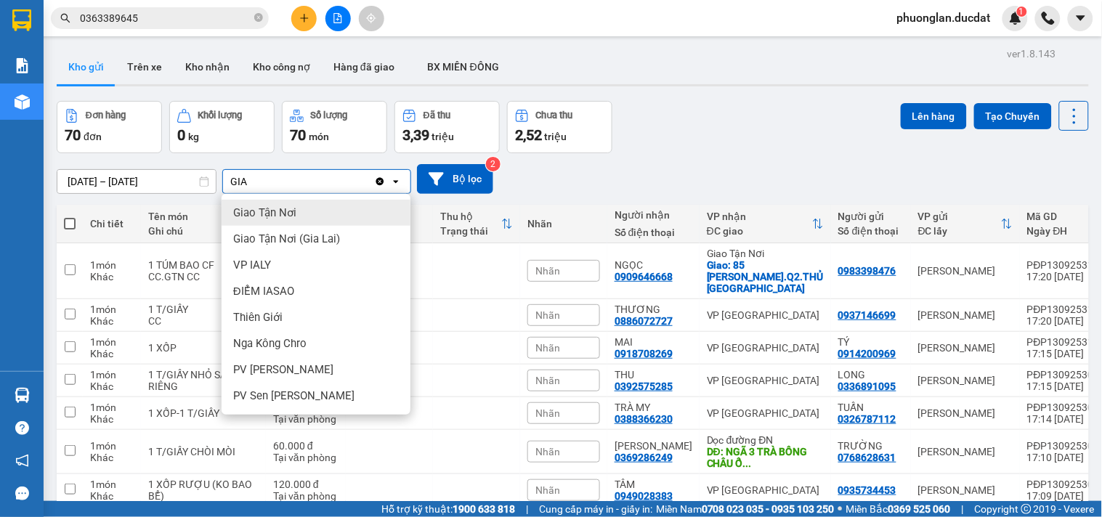
click at [341, 219] on div "Giao Tận Nơi" at bounding box center [316, 213] width 189 height 26
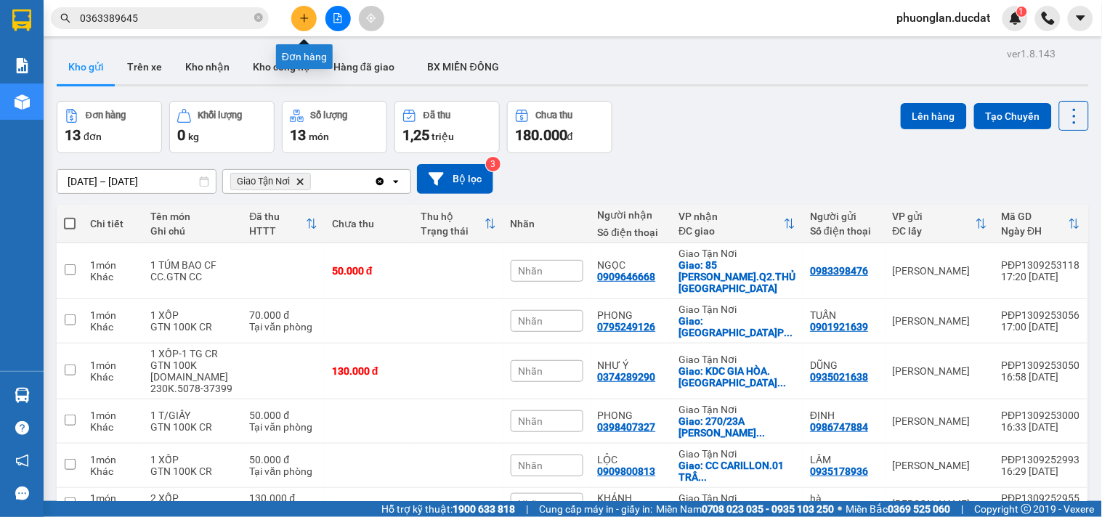
click at [309, 15] on icon "plus" at bounding box center [304, 18] width 10 height 10
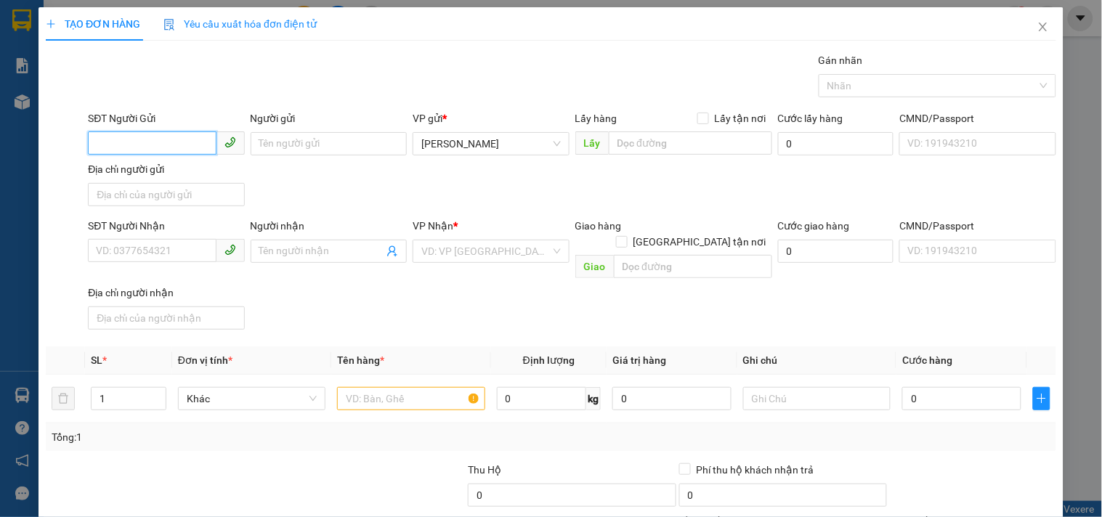
drag, startPoint x: 177, startPoint y: 142, endPoint x: 161, endPoint y: 160, distance: 24.2
click at [166, 154] on input "SĐT Người Gửi" at bounding box center [152, 142] width 128 height 23
click at [214, 173] on div "0988323728" at bounding box center [164, 173] width 137 height 16
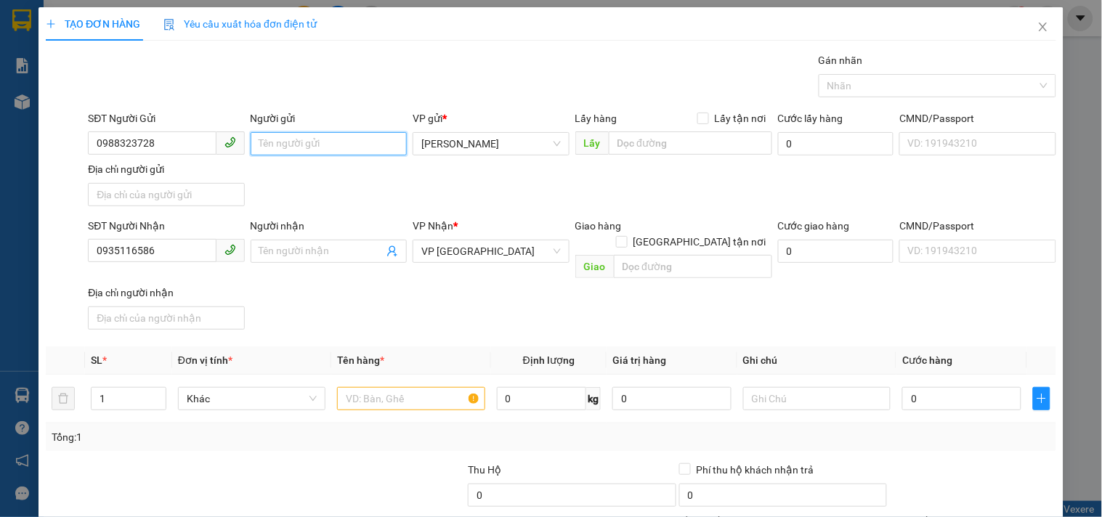
click at [288, 136] on input "Người gửi" at bounding box center [329, 143] width 156 height 23
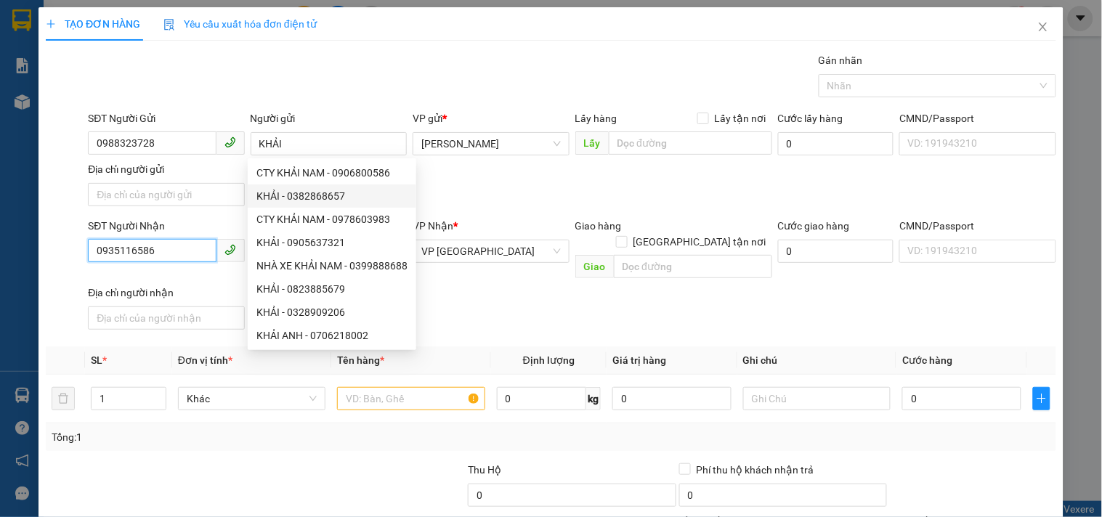
click at [198, 243] on input "0935116586" at bounding box center [152, 250] width 128 height 23
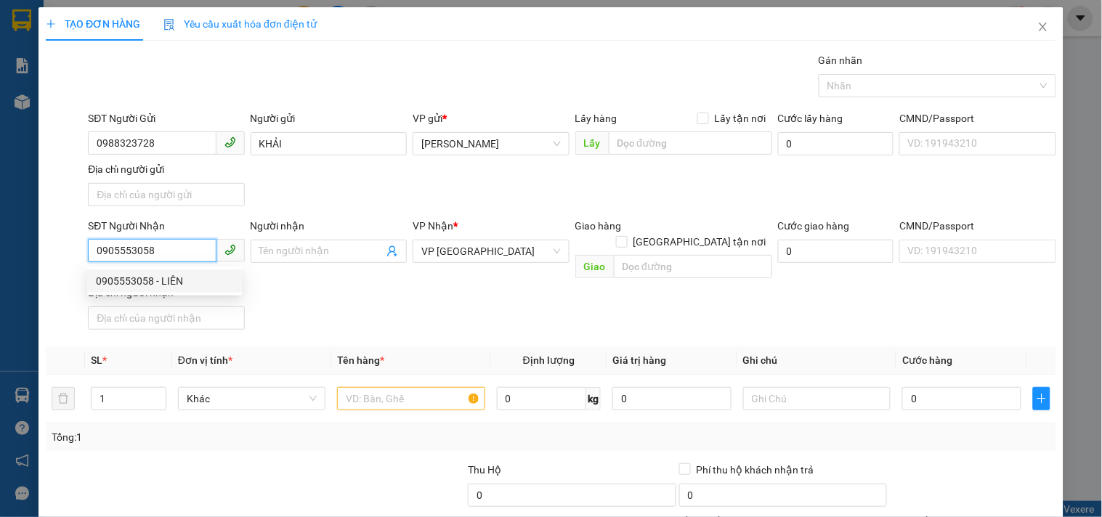
click at [171, 277] on div "0905553058 - LIÊN" at bounding box center [164, 281] width 137 height 16
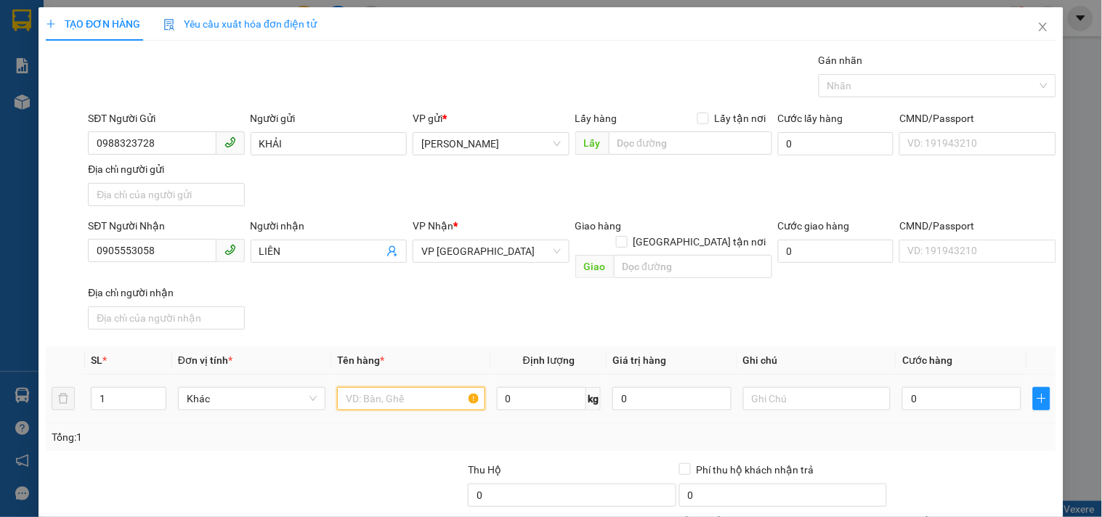
click at [391, 392] on input "text" at bounding box center [410, 398] width 147 height 23
click at [935, 387] on input "0" at bounding box center [961, 398] width 119 height 23
click at [896, 347] on th "Cước hàng" at bounding box center [961, 361] width 131 height 28
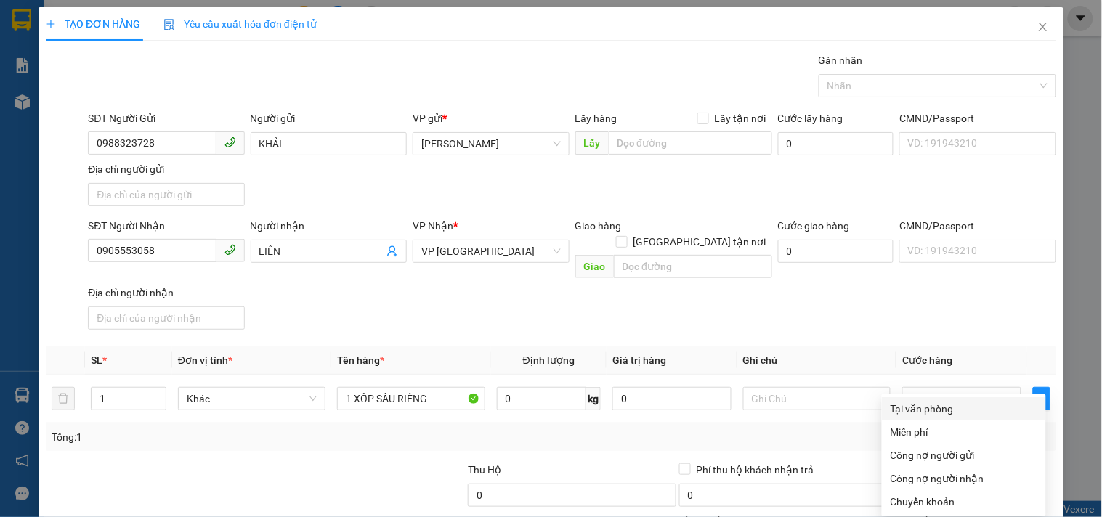
click at [938, 401] on div "Tại văn phòng" at bounding box center [964, 409] width 147 height 16
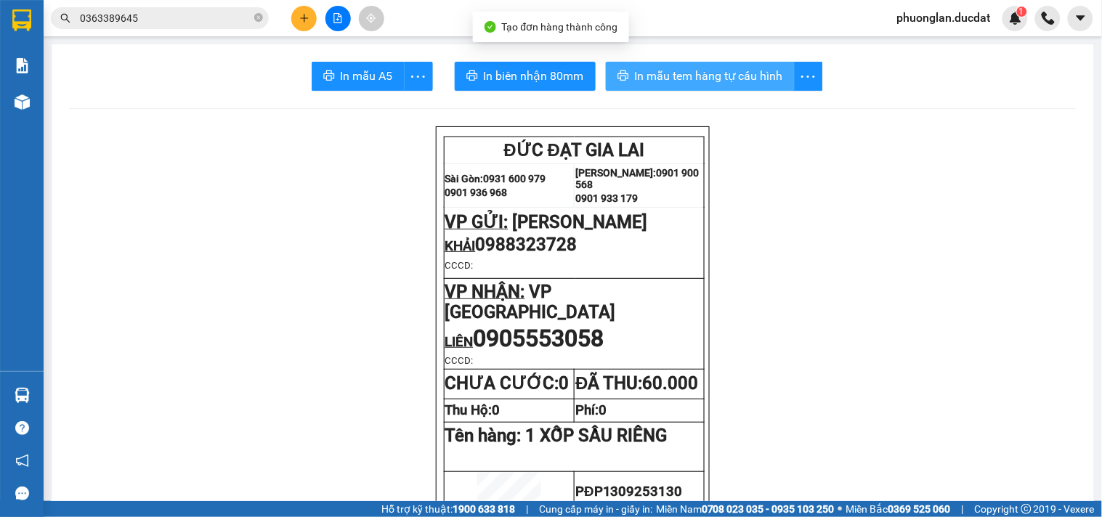
click at [643, 75] on span "In mẫu tem hàng tự cấu hình" at bounding box center [709, 76] width 148 height 18
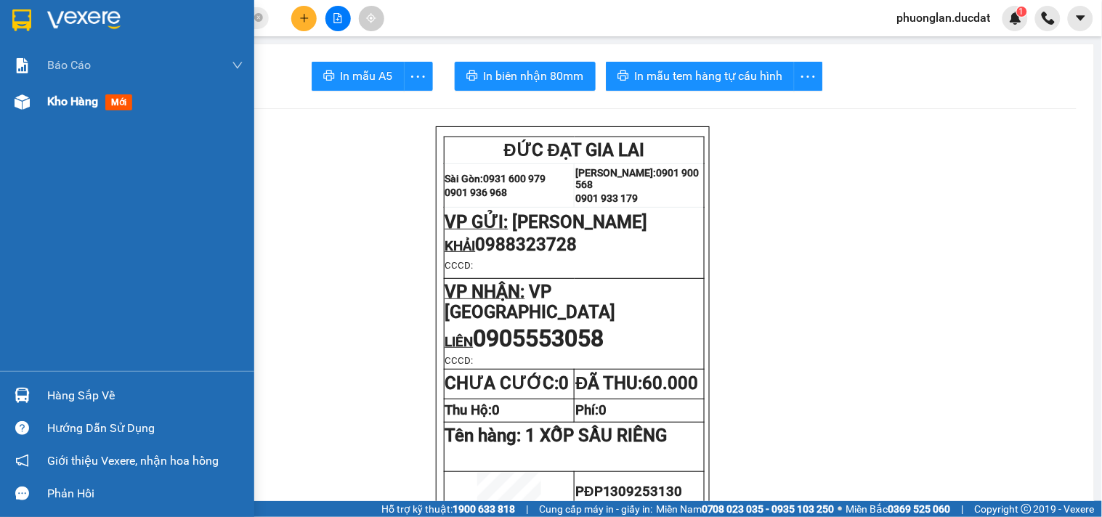
click at [47, 102] on span "Kho hàng" at bounding box center [72, 101] width 51 height 14
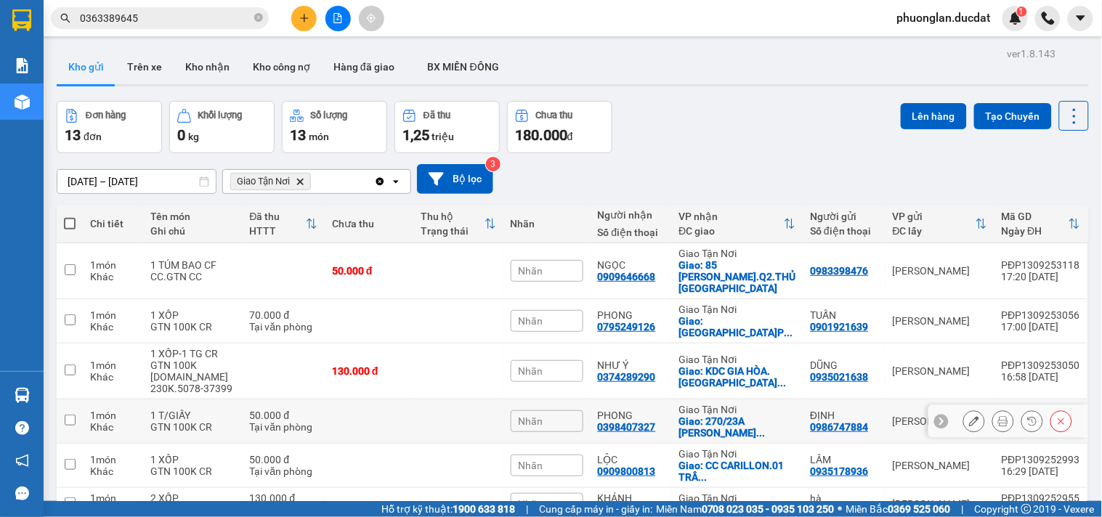
click at [317, 410] on div "50.000 đ" at bounding box center [284, 416] width 68 height 12
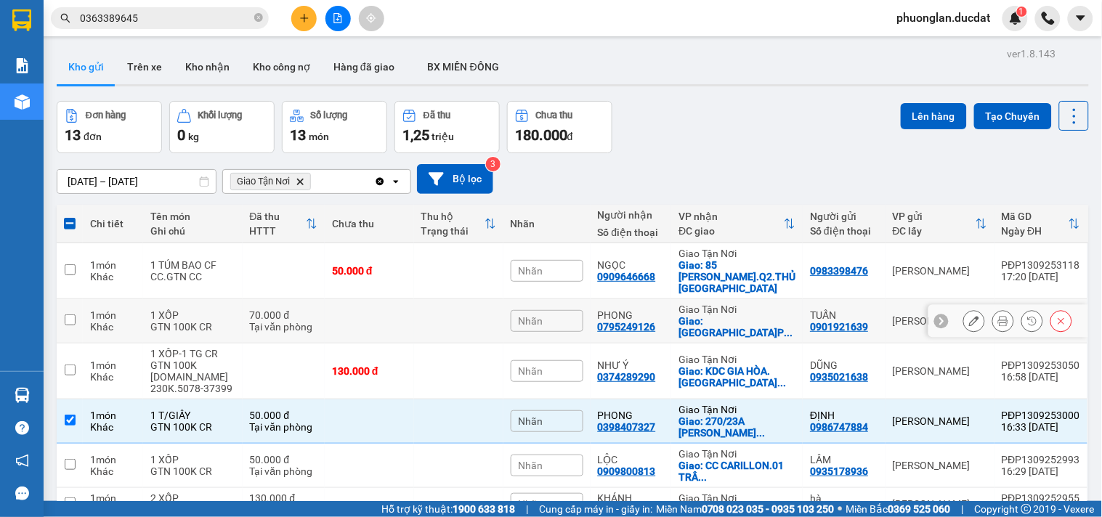
click at [364, 308] on td at bounding box center [369, 321] width 89 height 44
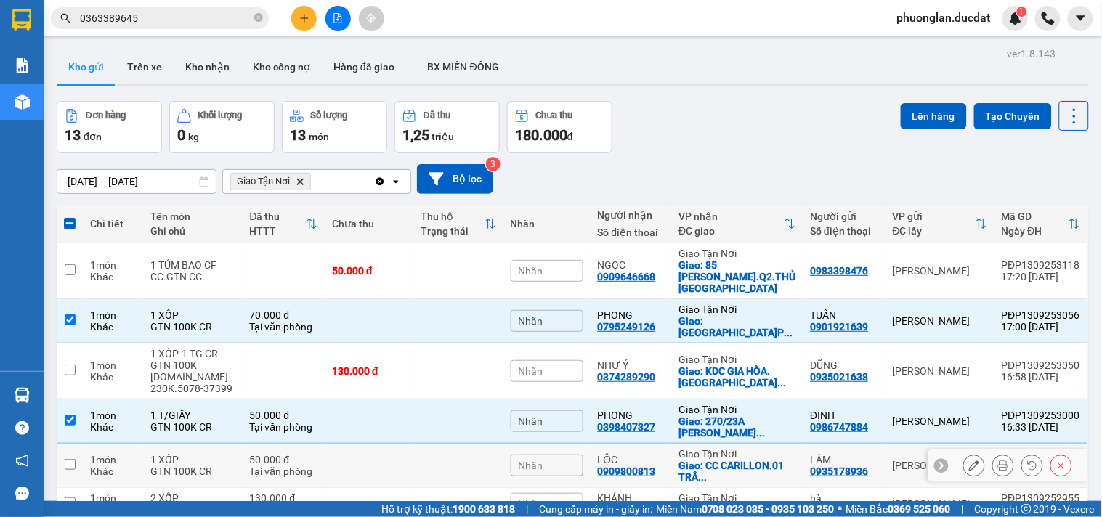
click at [350, 444] on td at bounding box center [369, 466] width 89 height 44
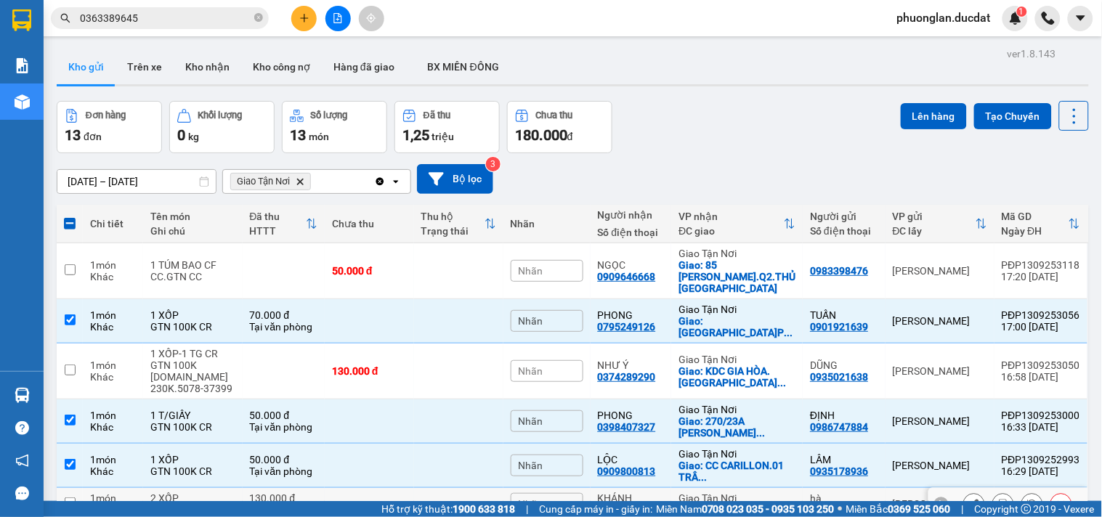
click at [349, 488] on td at bounding box center [369, 504] width 89 height 33
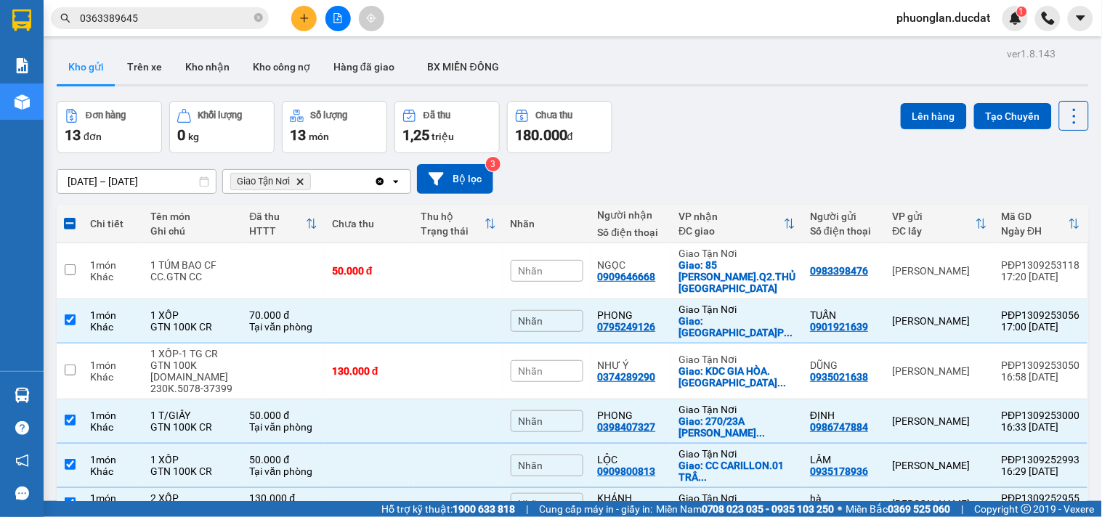
drag, startPoint x: 336, startPoint y: 329, endPoint x: 304, endPoint y: 340, distance: 33.8
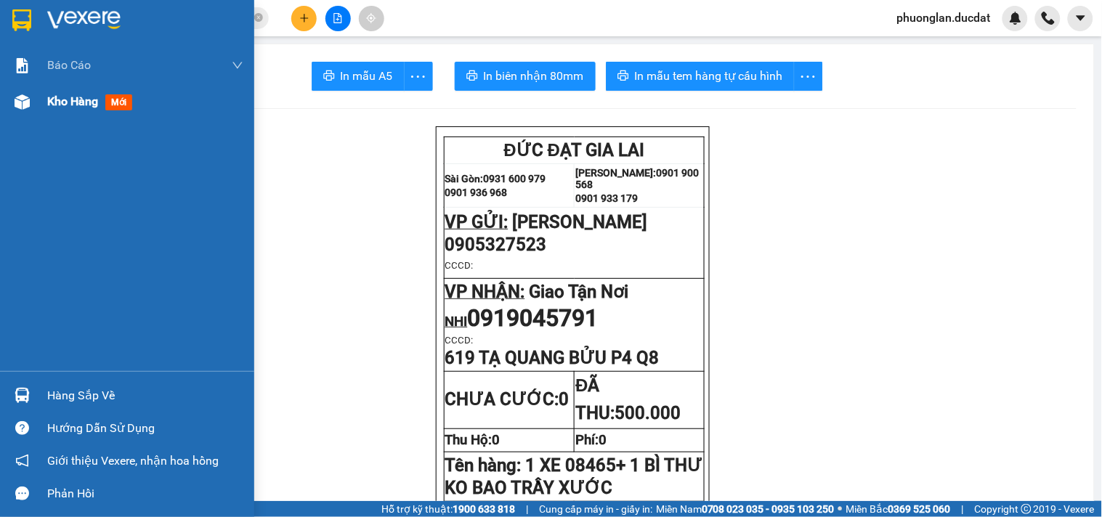
click at [68, 94] on span "Kho hàng" at bounding box center [72, 101] width 51 height 14
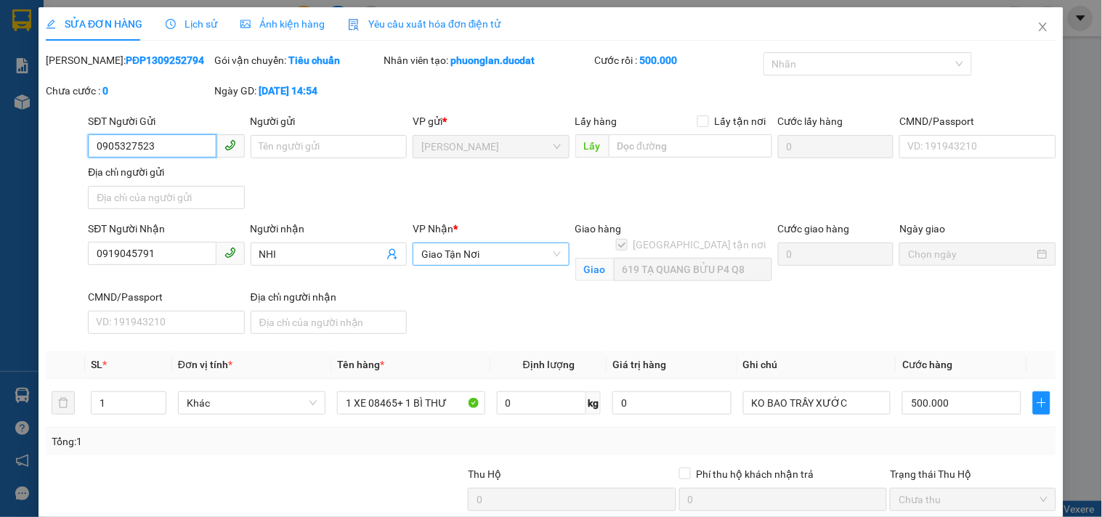
click at [519, 252] on span "Giao Tận Nơi" at bounding box center [490, 254] width 139 height 22
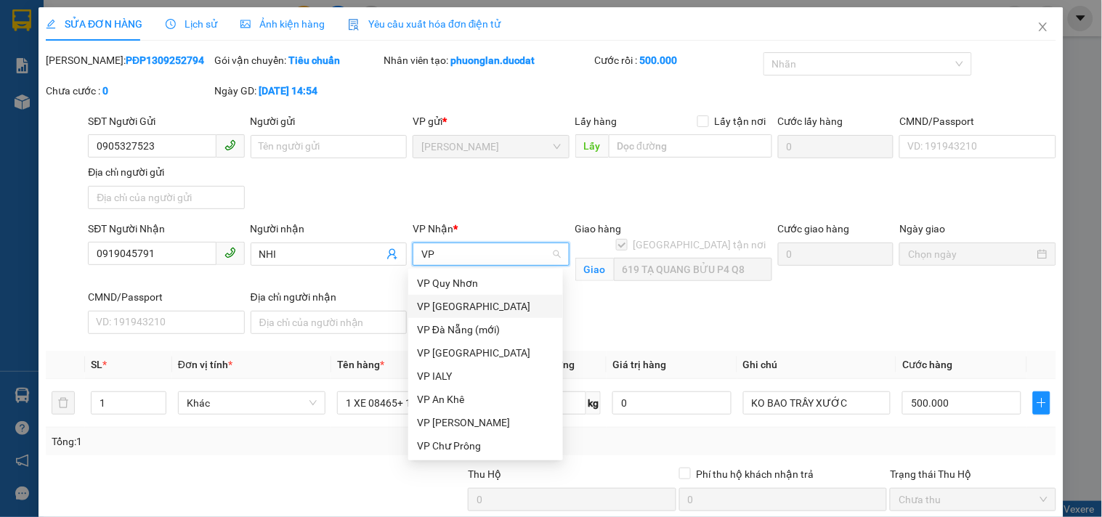
click at [493, 309] on div "VP [GEOGRAPHIC_DATA]" at bounding box center [485, 307] width 137 height 16
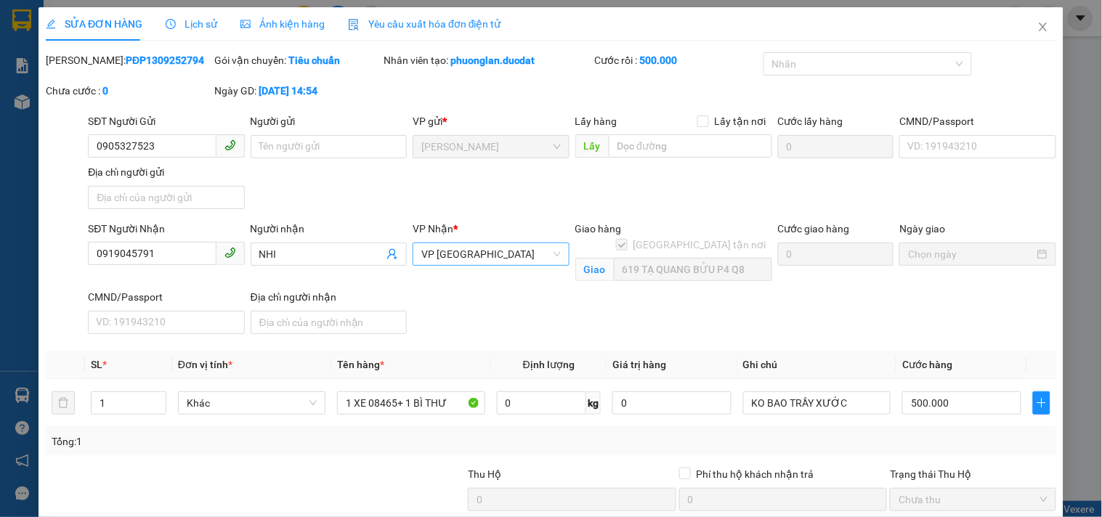
click at [597, 258] on span "Giao" at bounding box center [594, 269] width 39 height 23
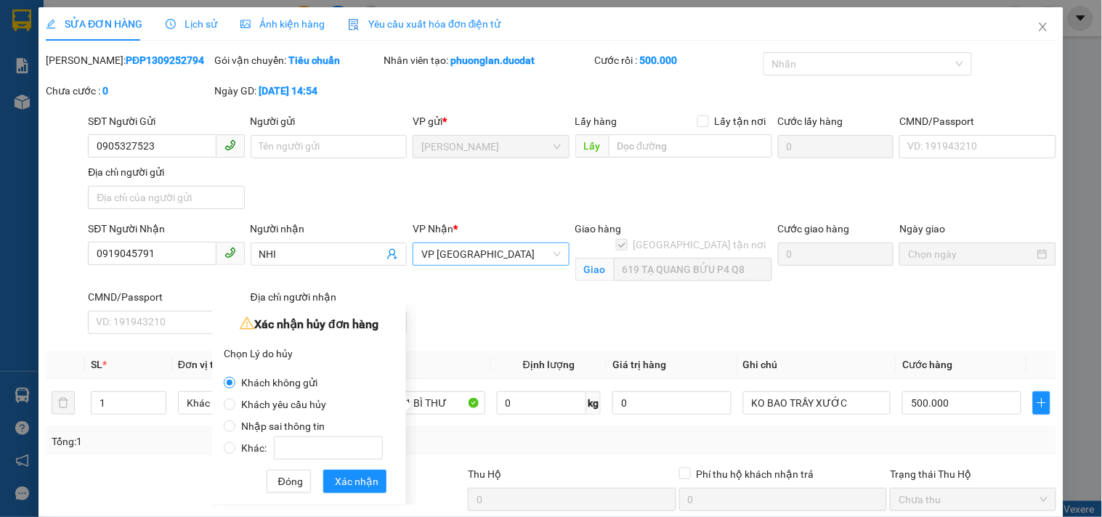
click at [264, 423] on span "Nhập sai thông tin" at bounding box center [282, 427] width 95 height 12
click at [235, 423] on input "Nhập sai thông tin" at bounding box center [230, 427] width 12 height 12
click at [353, 477] on span "Xác nhận" at bounding box center [357, 482] width 44 height 16
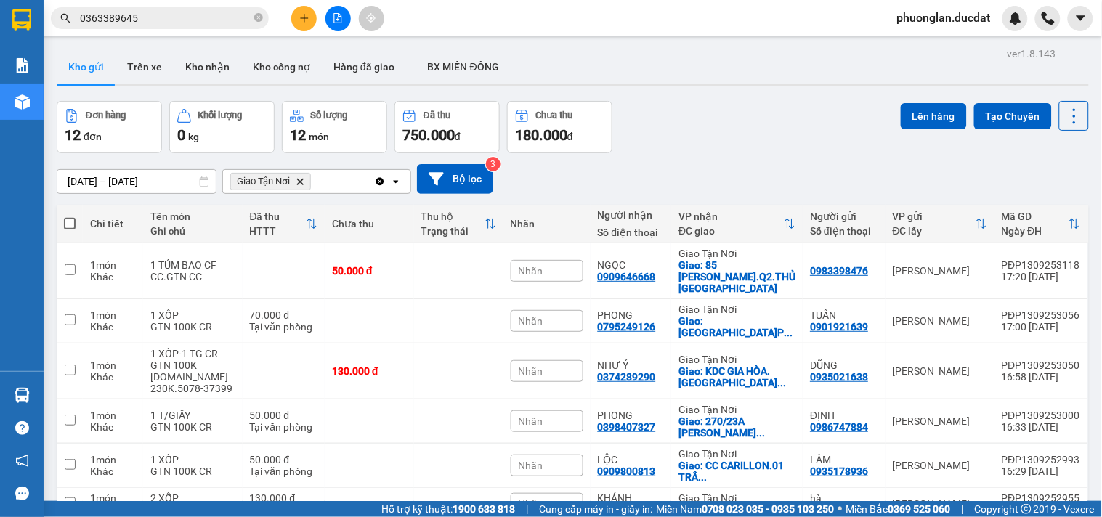
click at [308, 22] on icon "plus" at bounding box center [304, 18] width 10 height 10
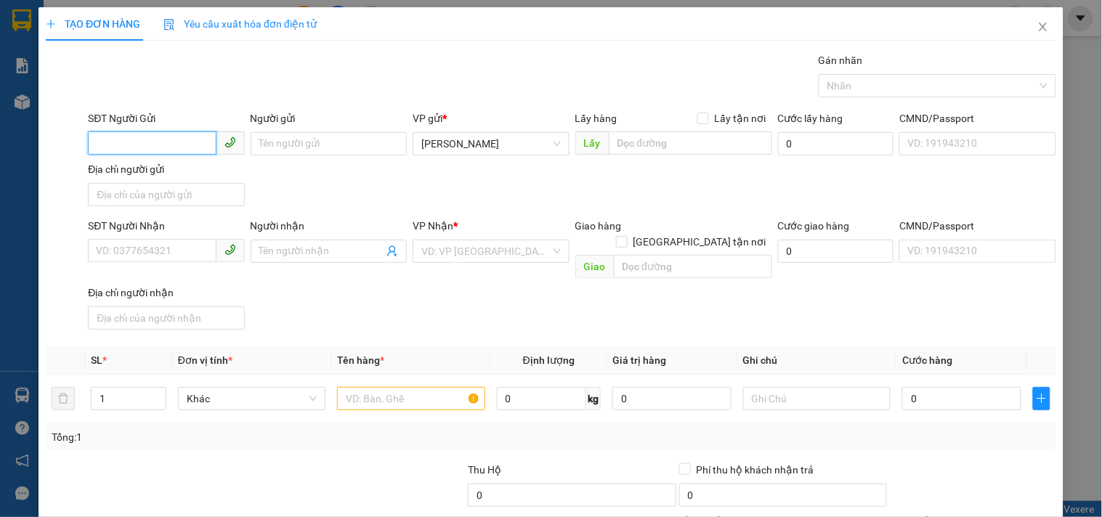
click at [105, 149] on input "SĐT Người Gửi" at bounding box center [152, 142] width 128 height 23
click at [153, 247] on input "SĐT Người Nhận" at bounding box center [152, 250] width 128 height 23
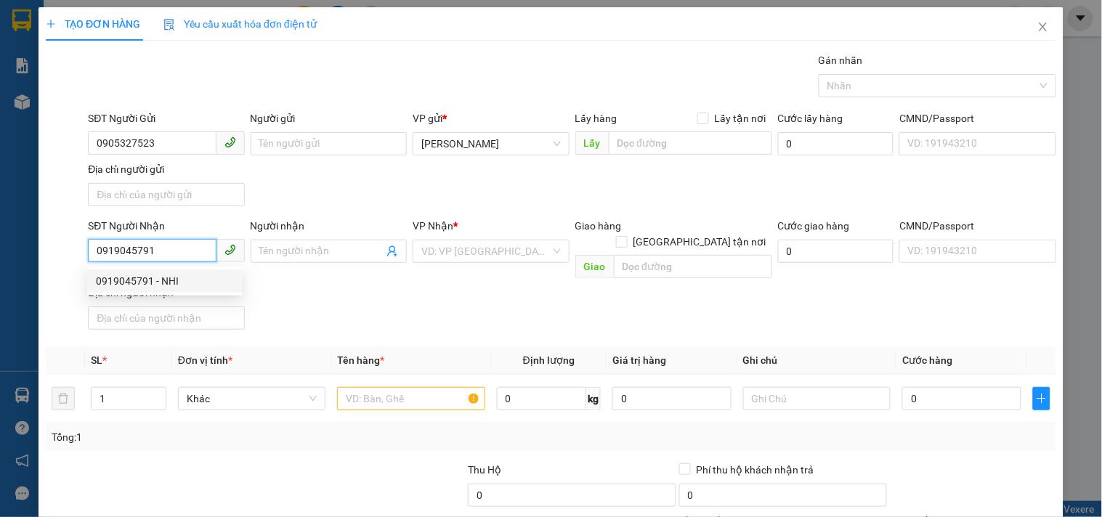
click at [161, 285] on div "0919045791 - NHI" at bounding box center [164, 281] width 137 height 16
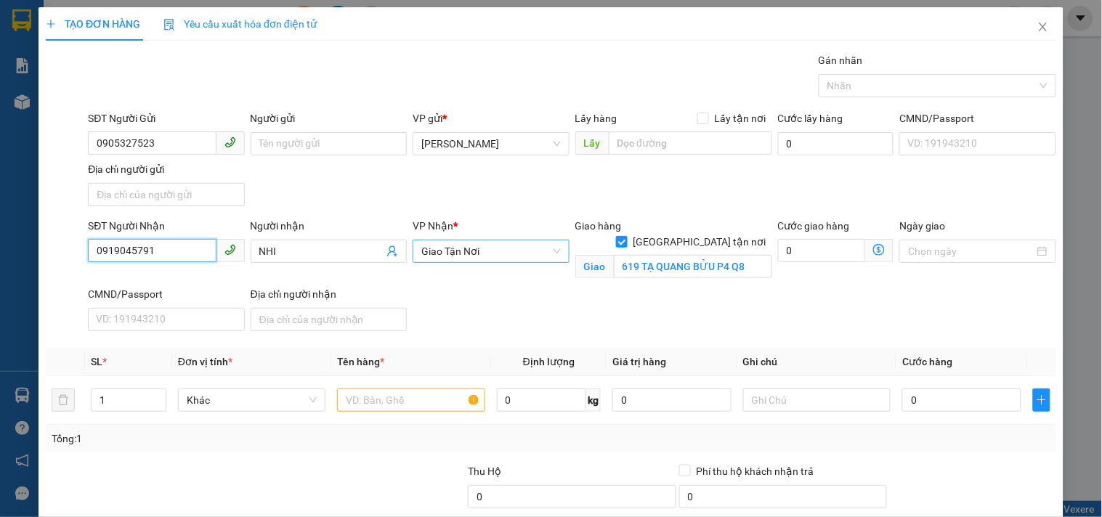
click at [478, 254] on span "Giao Tận Nơi" at bounding box center [490, 251] width 139 height 22
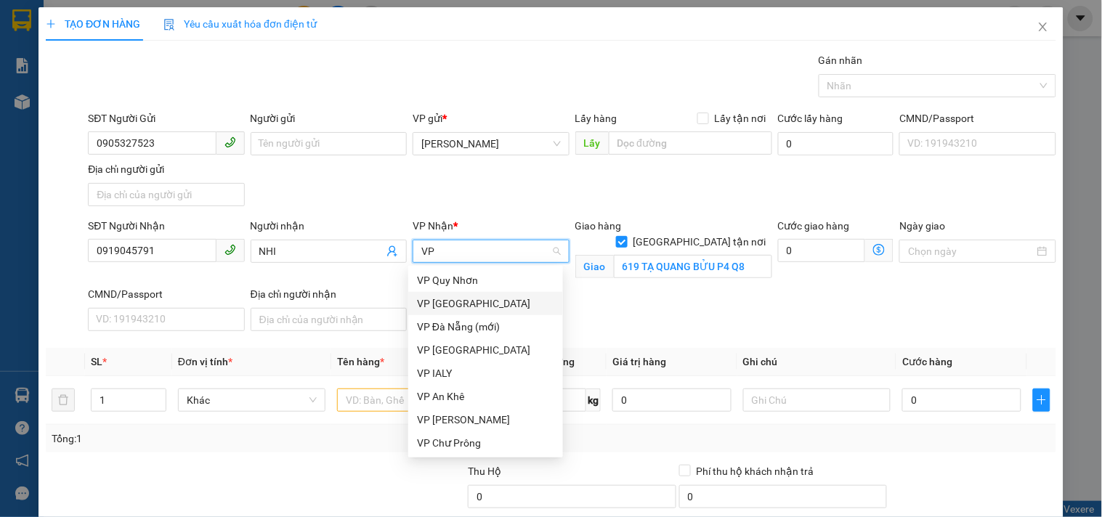
click at [458, 293] on div "VP [GEOGRAPHIC_DATA]" at bounding box center [485, 303] width 155 height 23
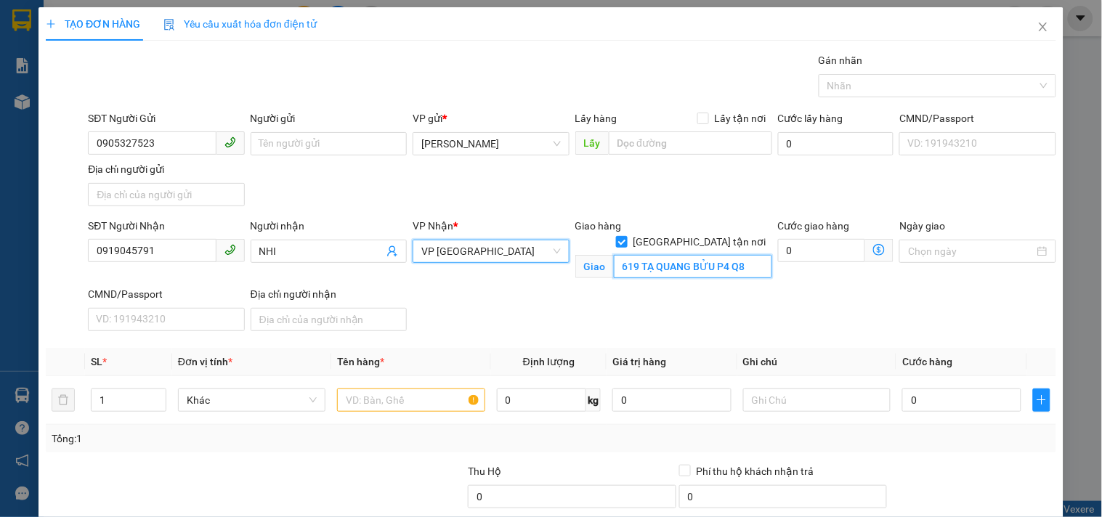
click at [724, 255] on input "619 TẠ QUANG BỬU P4 Q8" at bounding box center [693, 266] width 158 height 23
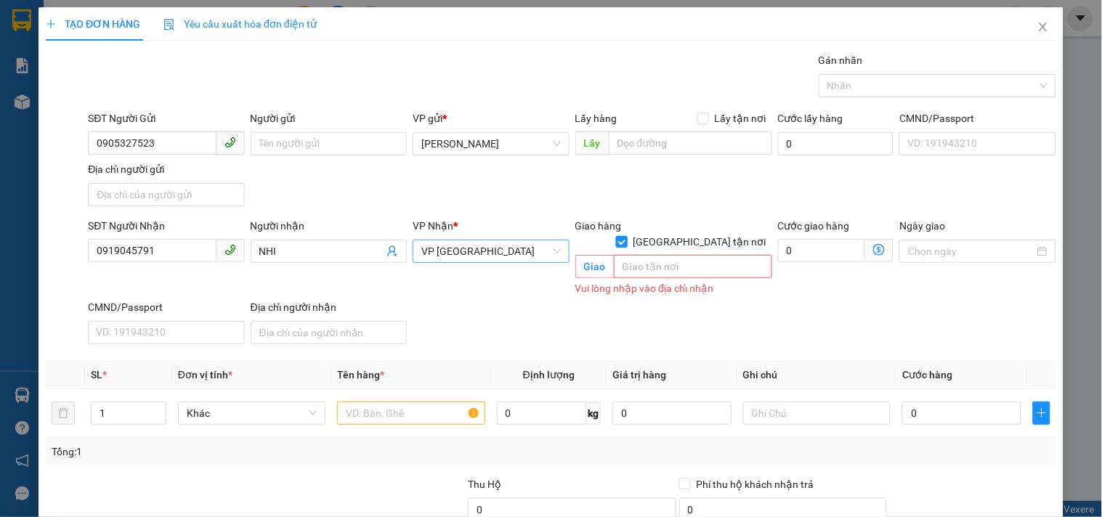
click at [626, 236] on input "[GEOGRAPHIC_DATA] tận nơi" at bounding box center [621, 241] width 10 height 10
drag, startPoint x: 432, startPoint y: 389, endPoint x: 426, endPoint y: 381, distance: 9.9
click at [431, 402] on input "text" at bounding box center [410, 413] width 147 height 23
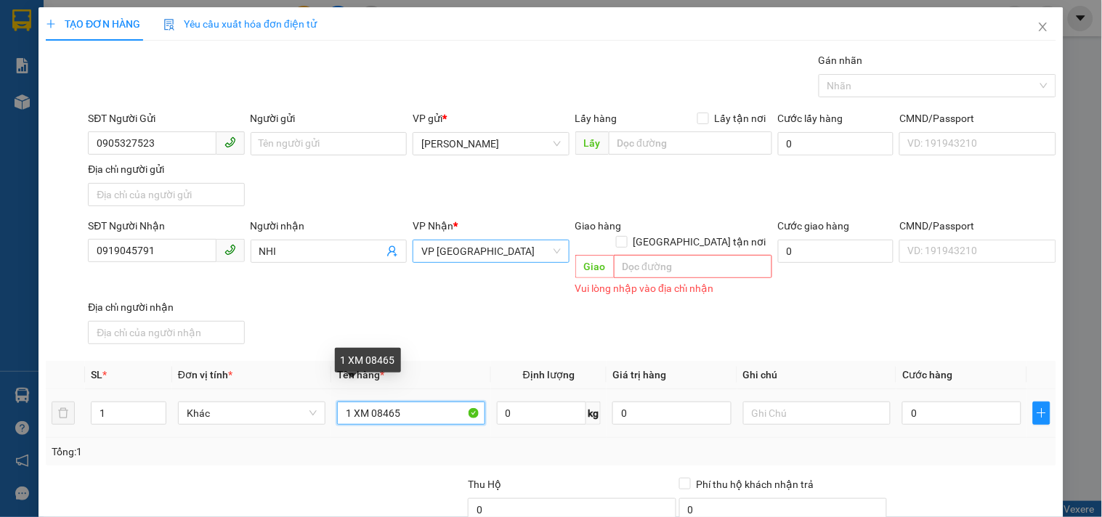
click at [405, 402] on input "1 XM 08465" at bounding box center [410, 413] width 147 height 23
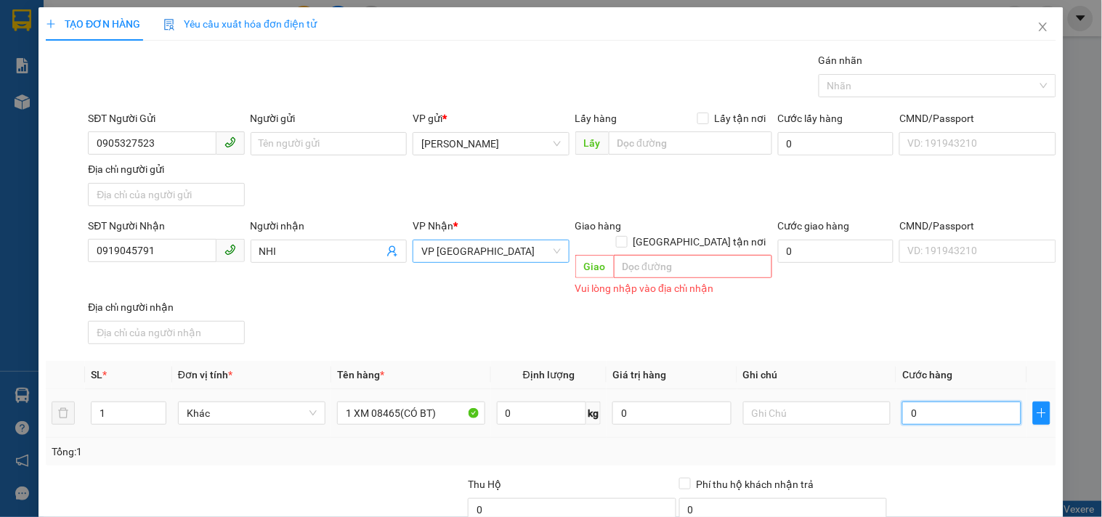
click at [934, 402] on input "0" at bounding box center [961, 413] width 119 height 23
click at [991, 311] on div "SĐT Người Nhận 0919045791 Người nhận NHI VP Nhận * VP Sài Gòn Giao hàng Giao tậ…" at bounding box center [572, 284] width 974 height 132
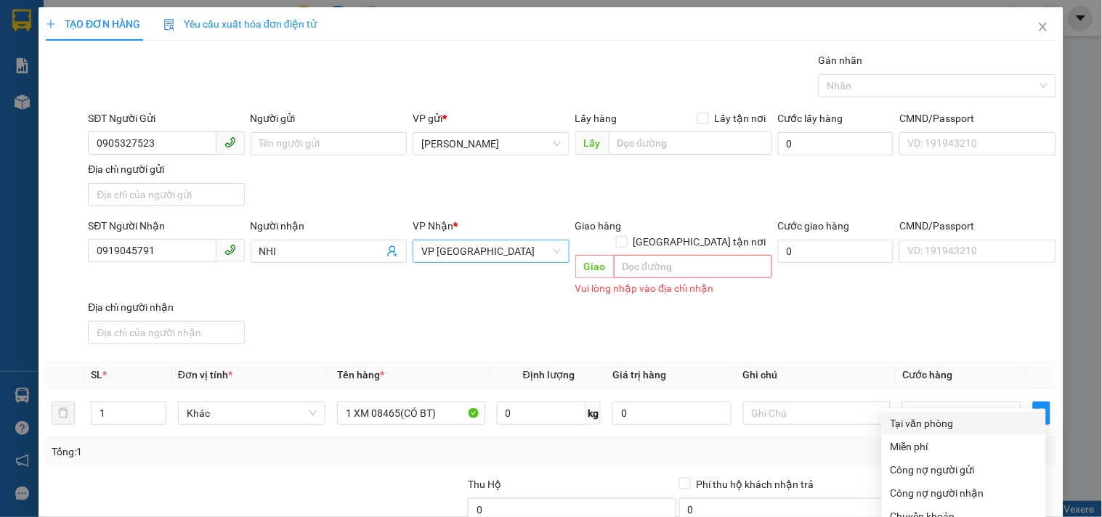
click at [936, 416] on div "Tại văn phòng" at bounding box center [964, 424] width 147 height 16
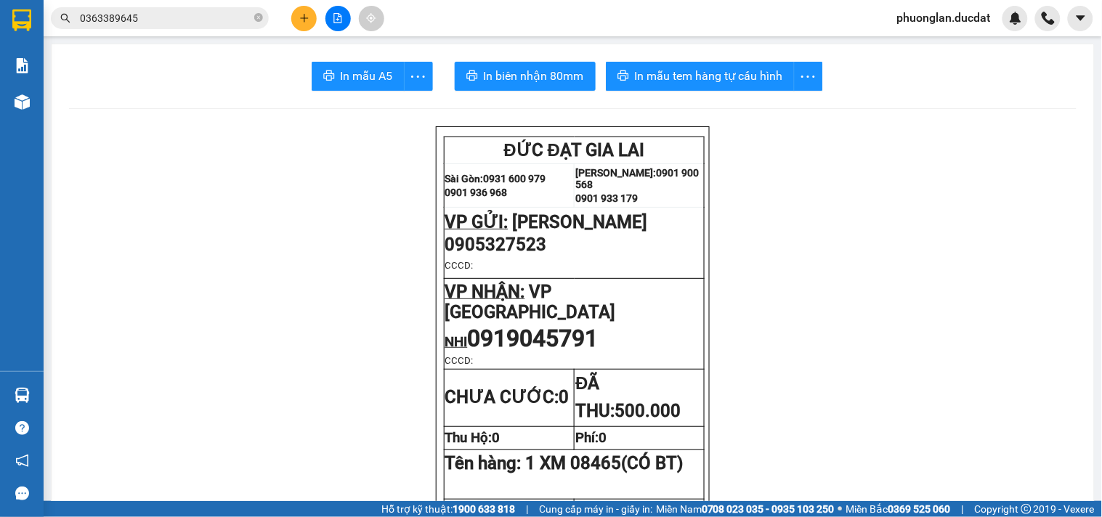
drag, startPoint x: 474, startPoint y: 321, endPoint x: 655, endPoint y: 317, distance: 180.9
click at [655, 325] on p "NHI 0919045791" at bounding box center [574, 339] width 259 height 28
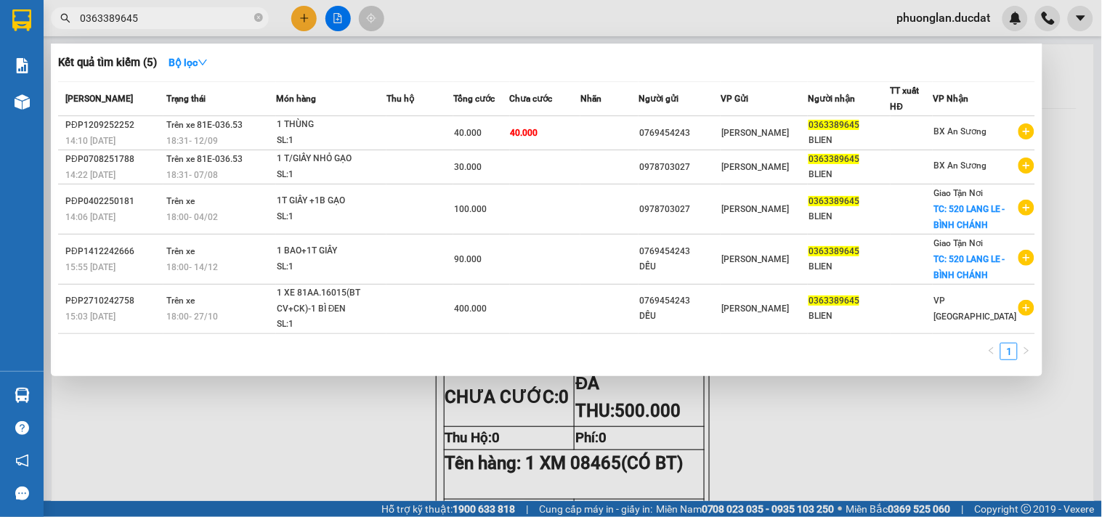
click at [155, 25] on input "0363389645" at bounding box center [165, 18] width 171 height 16
drag, startPoint x: 155, startPoint y: 25, endPoint x: 99, endPoint y: 20, distance: 56.2
click at [99, 20] on input "0363389645" at bounding box center [165, 18] width 171 height 16
click at [144, 20] on input "0363389645" at bounding box center [165, 18] width 171 height 16
drag, startPoint x: 144, startPoint y: 20, endPoint x: 92, endPoint y: 20, distance: 52.3
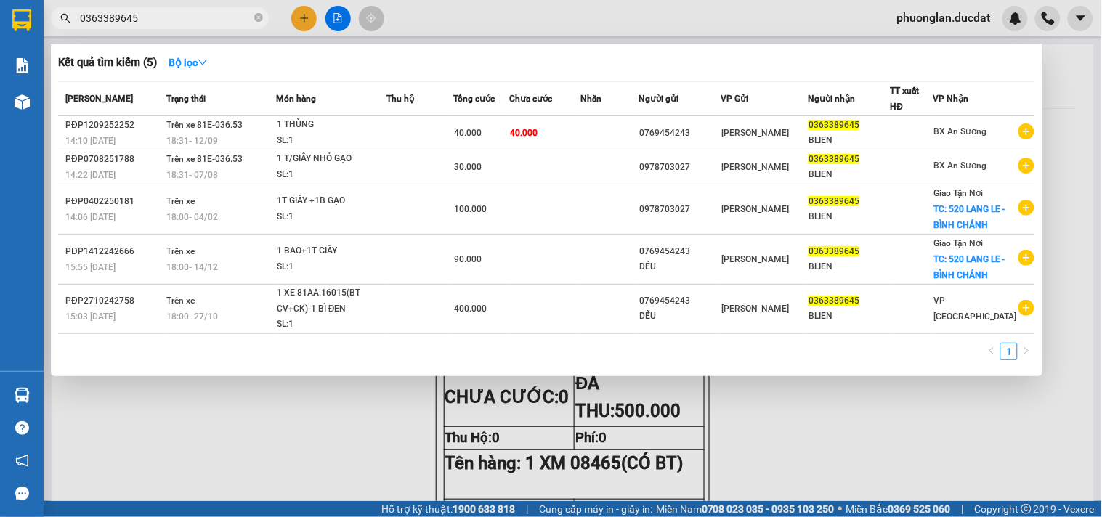
click at [92, 20] on input "0363389645" at bounding box center [165, 18] width 171 height 16
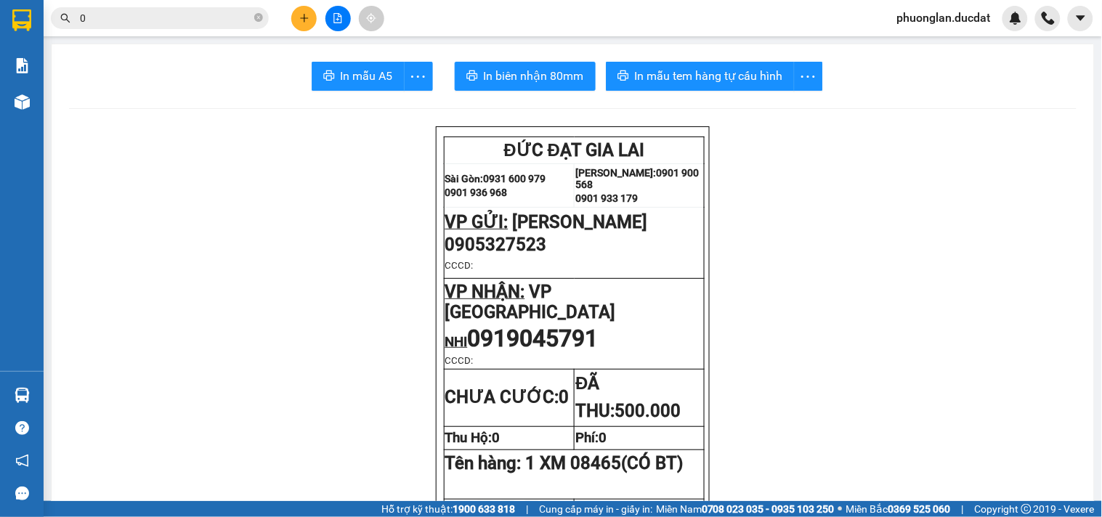
paste input "0919045791"
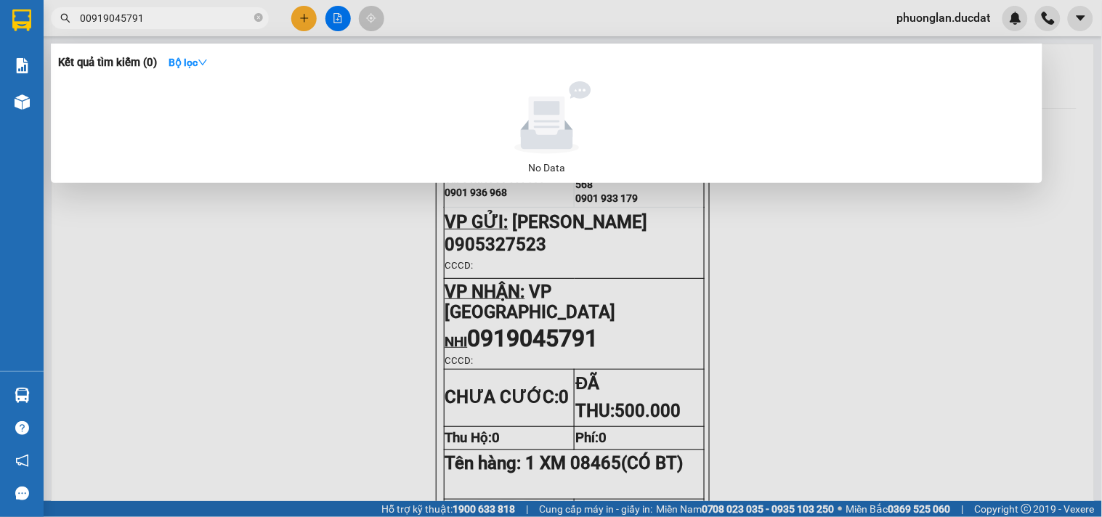
click at [85, 17] on input "00919045791" at bounding box center [165, 18] width 171 height 16
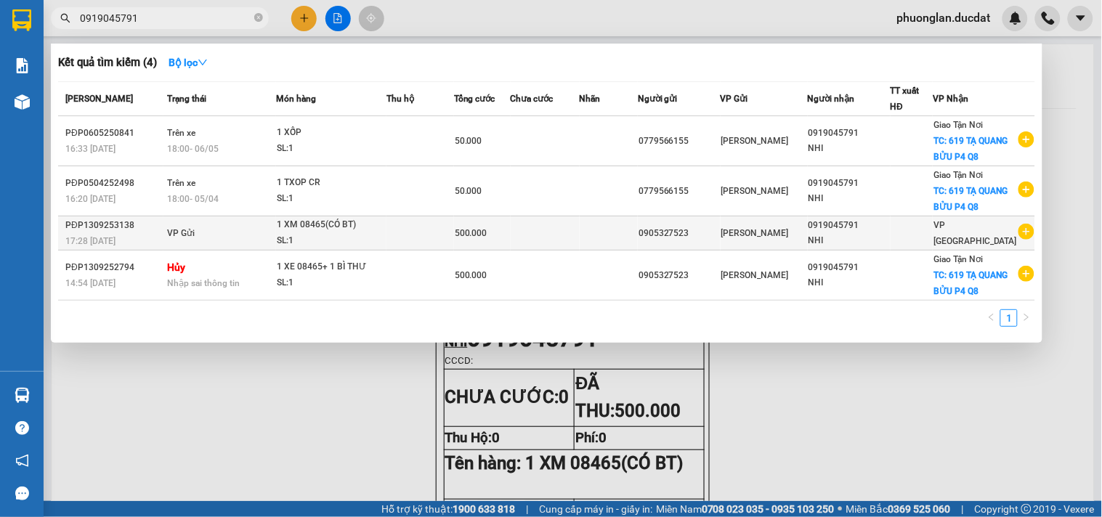
click at [386, 249] on div "SL: 1" at bounding box center [331, 241] width 109 height 16
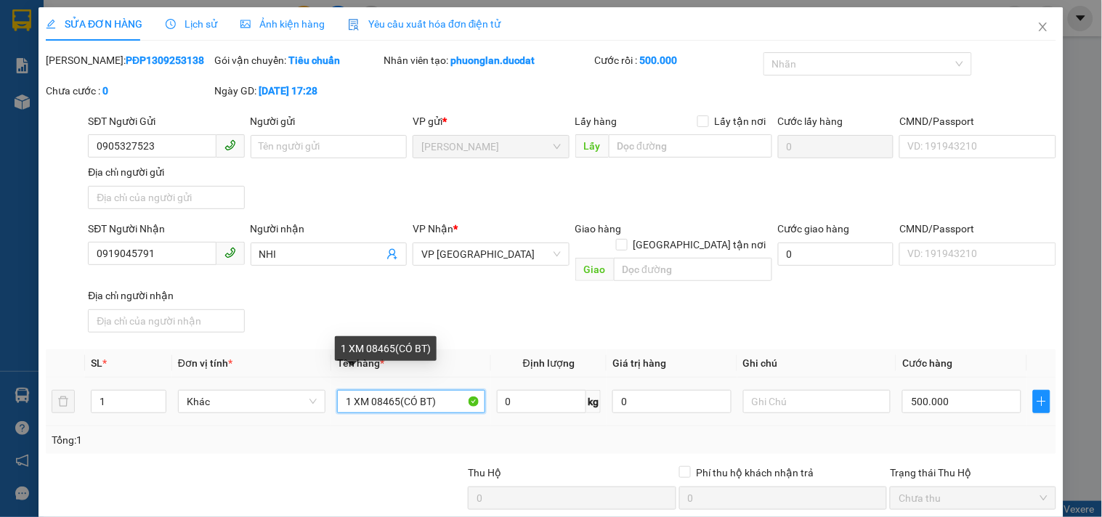
click at [424, 390] on input "1 XM 08465(CÓ BT)" at bounding box center [410, 401] width 147 height 23
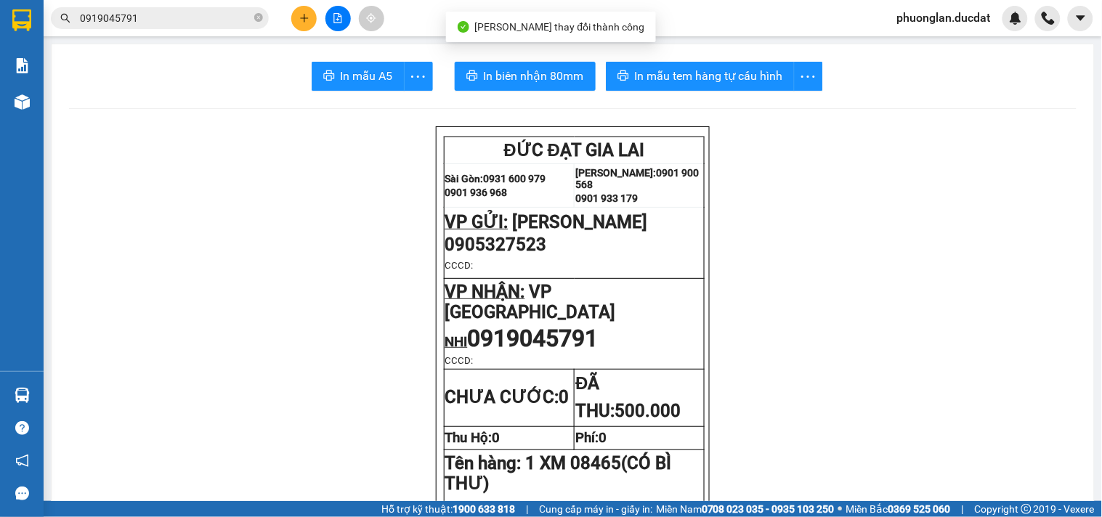
click at [182, 23] on input "0919045791" at bounding box center [165, 18] width 171 height 16
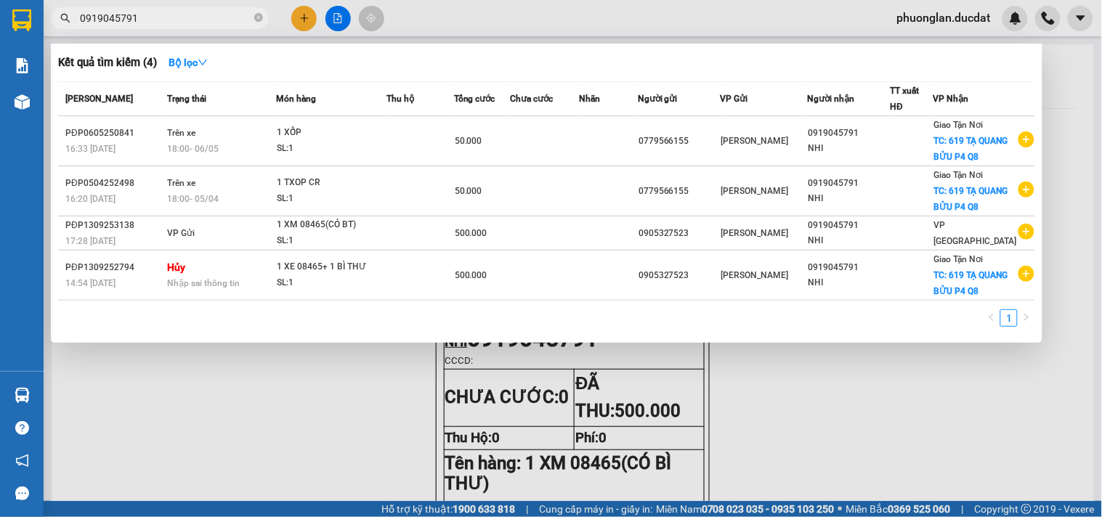
click at [230, 20] on input "0919045791" at bounding box center [165, 18] width 171 height 16
click at [224, 10] on input "0919045791" at bounding box center [165, 18] width 171 height 16
click at [830, 424] on div at bounding box center [551, 258] width 1102 height 517
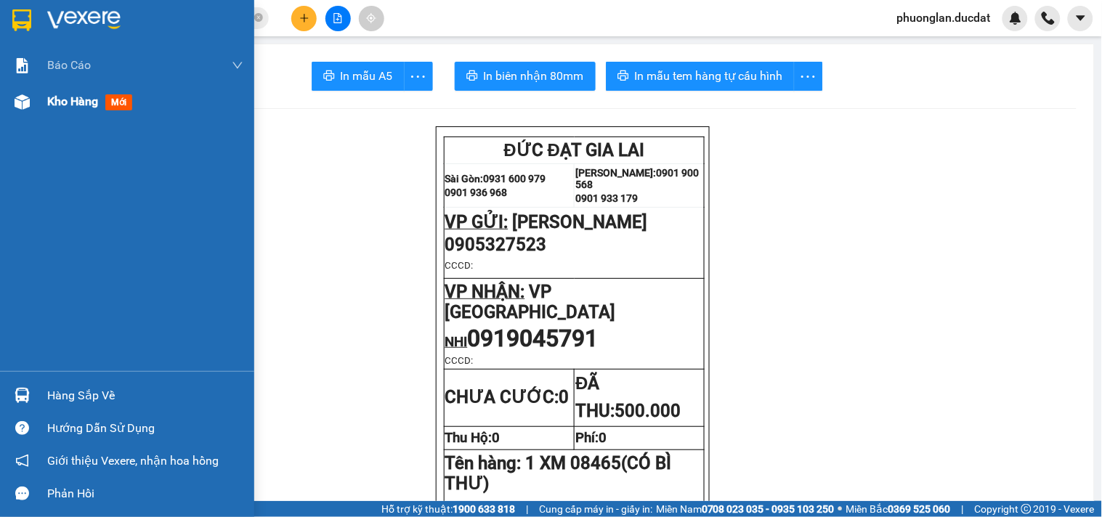
click at [61, 99] on span "Kho hàng" at bounding box center [72, 101] width 51 height 14
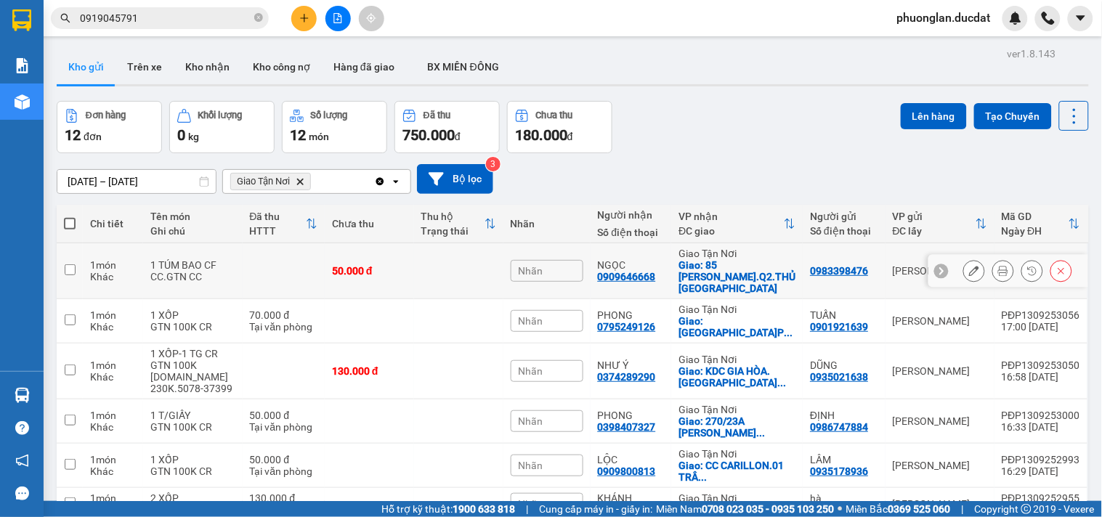
click at [443, 259] on td at bounding box center [458, 271] width 89 height 56
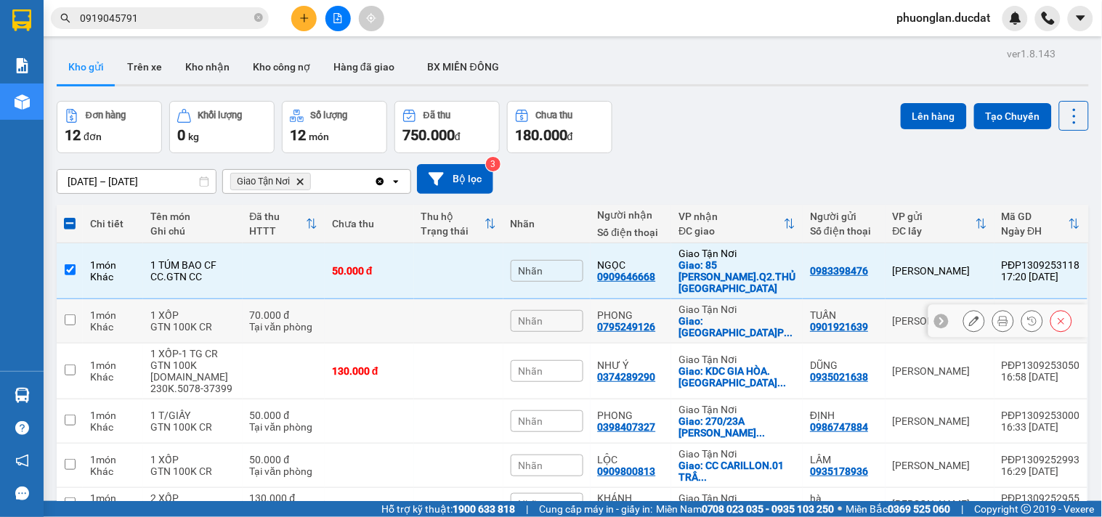
click at [414, 303] on td at bounding box center [369, 321] width 89 height 44
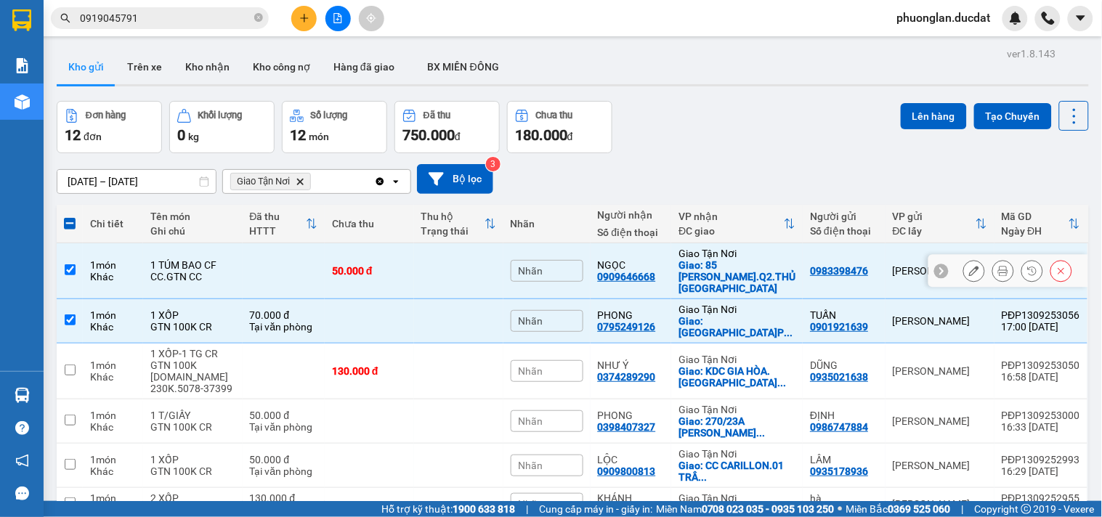
click at [413, 275] on td "50.000 đ" at bounding box center [369, 271] width 89 height 56
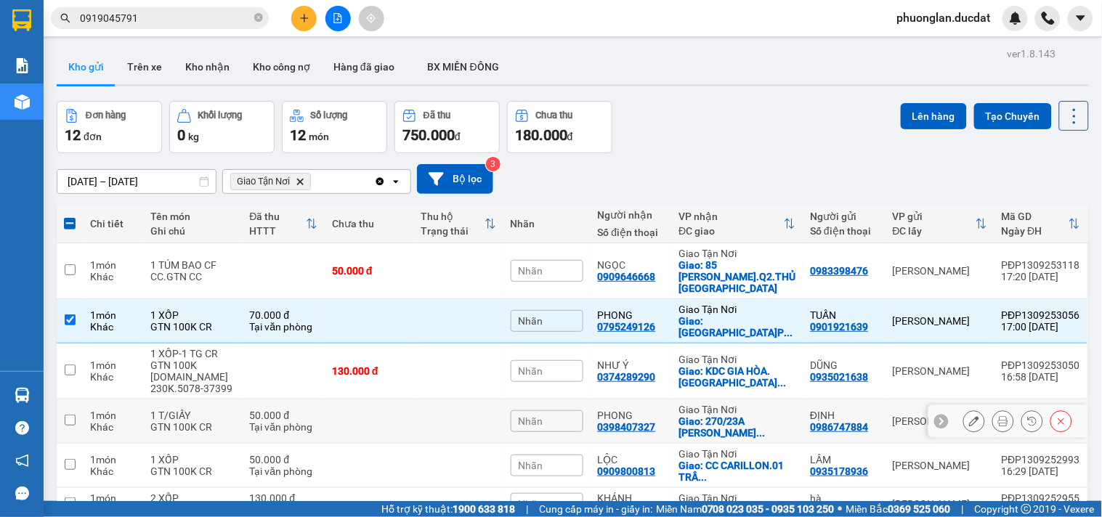
click at [372, 400] on td at bounding box center [369, 422] width 89 height 44
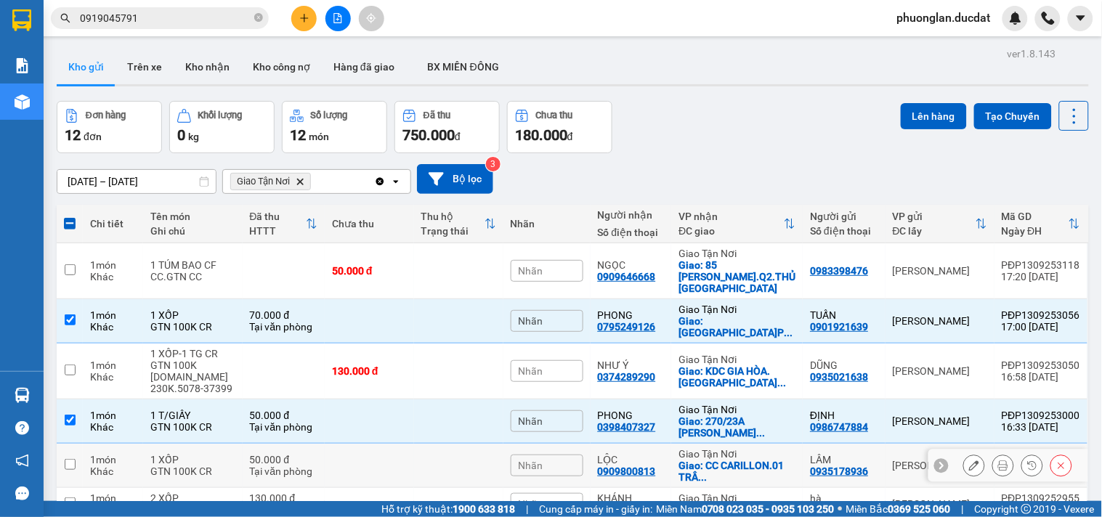
click at [385, 444] on td at bounding box center [369, 466] width 89 height 44
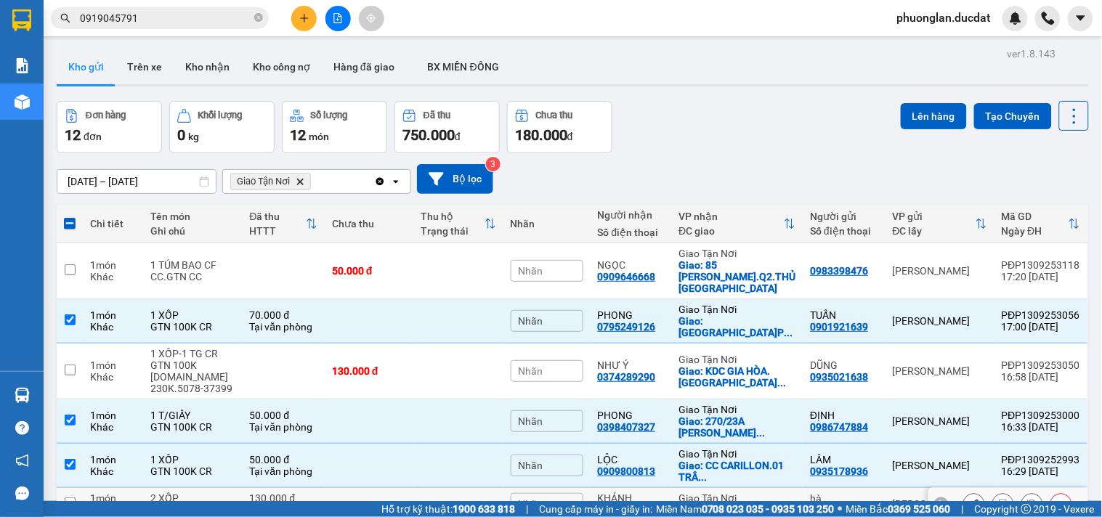
click at [385, 488] on td at bounding box center [369, 504] width 89 height 33
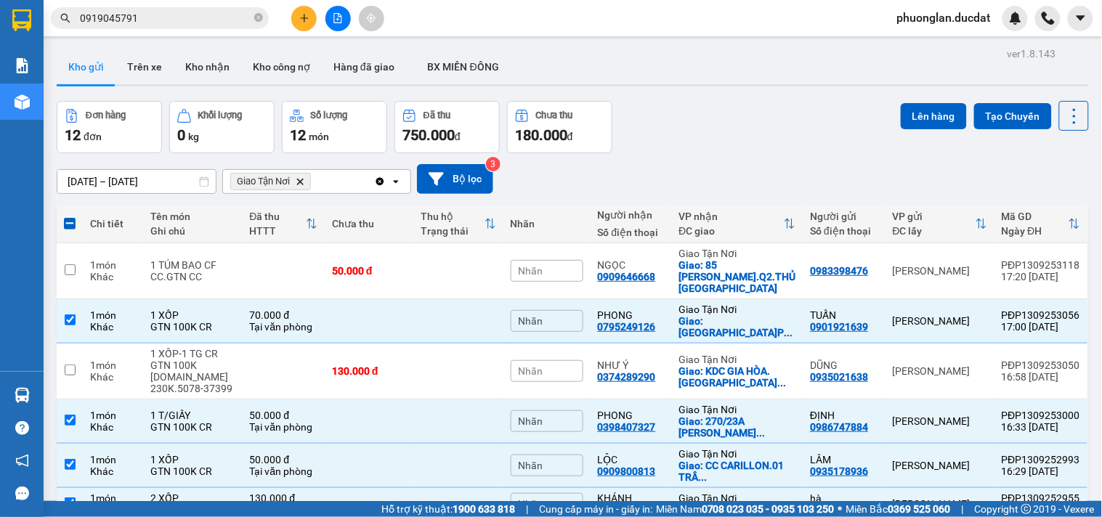
click at [378, 185] on icon "Clear all" at bounding box center [380, 181] width 8 height 8
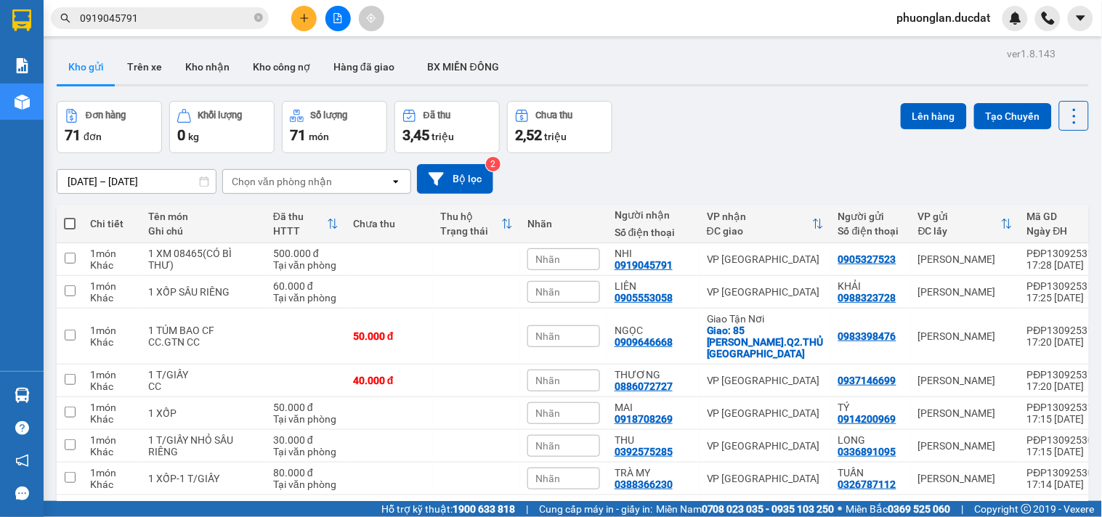
click at [688, 145] on div "Đơn hàng 71 đơn Khối lượng 0 kg Số lượng 71 món Đã thu 3,45 triệu Chưa thu 2,52…" at bounding box center [573, 127] width 1032 height 52
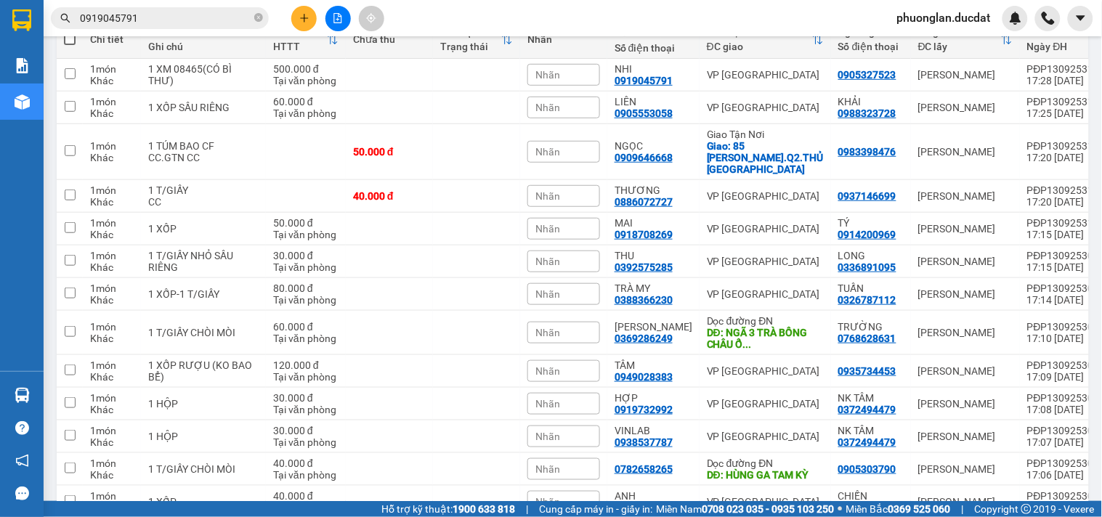
scroll to position [81, 0]
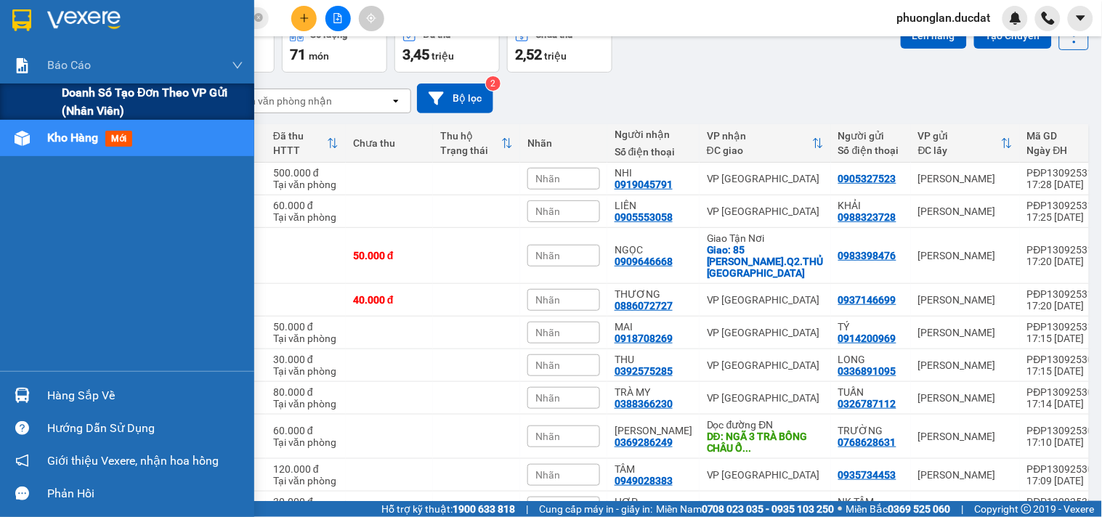
click at [98, 103] on span "Doanh số tạo đơn theo VP gửi (nhân viên)" at bounding box center [153, 102] width 182 height 36
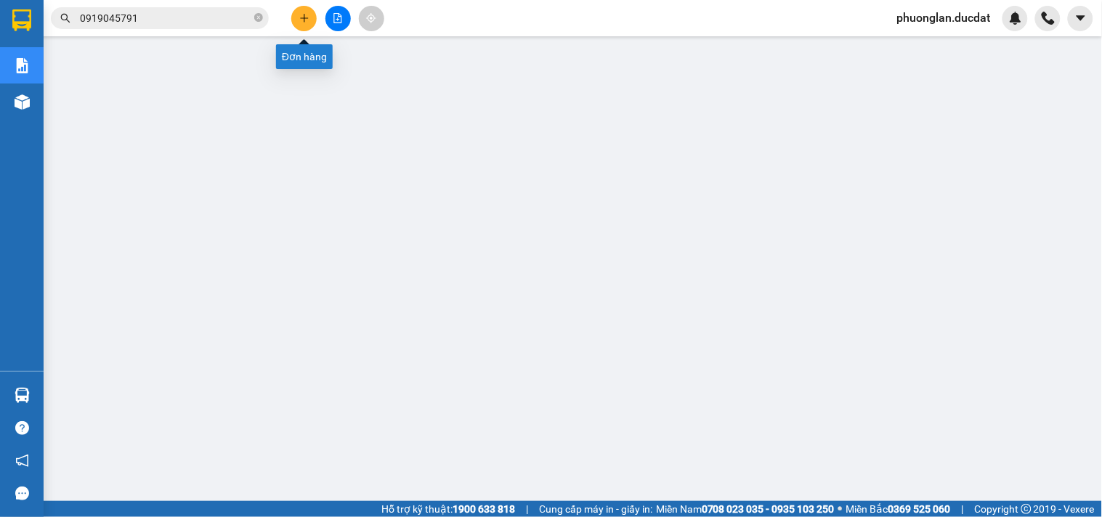
click at [307, 23] on button at bounding box center [303, 18] width 25 height 25
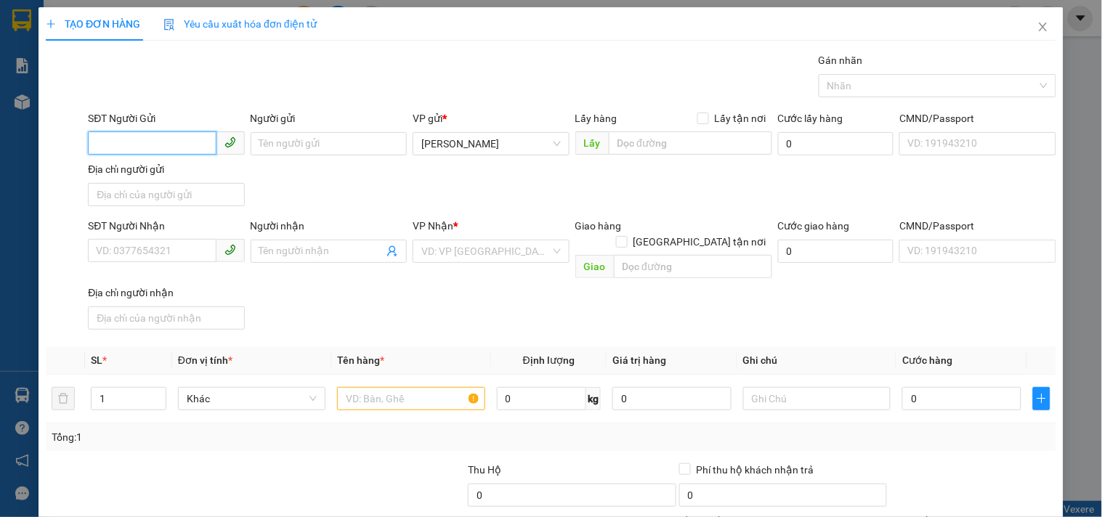
click at [151, 153] on input "SĐT Người Gửi" at bounding box center [152, 142] width 128 height 23
type input "0934961218"
click at [198, 177] on div "0934961218 - TRANG" at bounding box center [164, 173] width 137 height 16
type input "TRANG"
type input "0789990905"
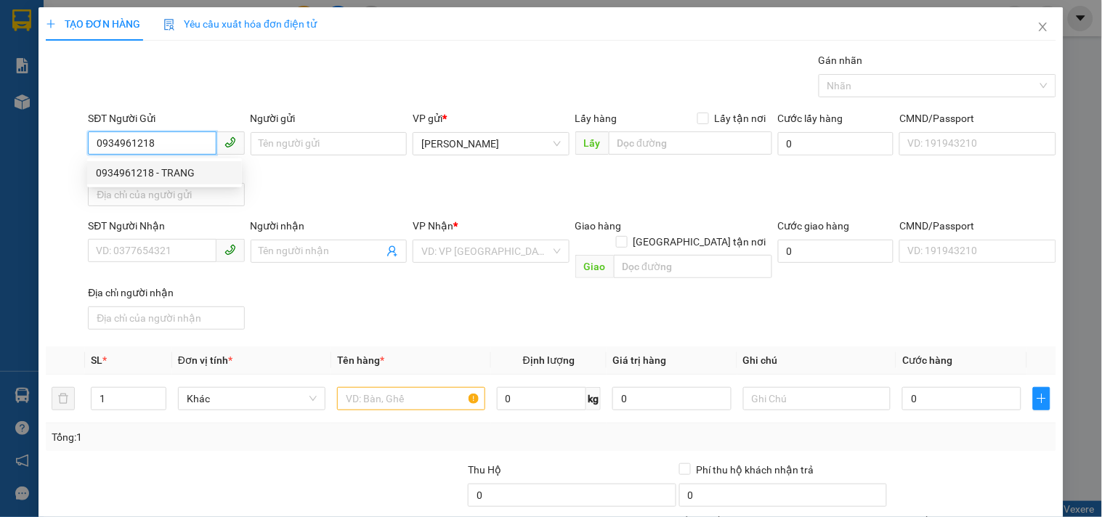
type input "VINH"
checkbox input "true"
type input "43D [PERSON_NAME].PHÚ NHUẬN"
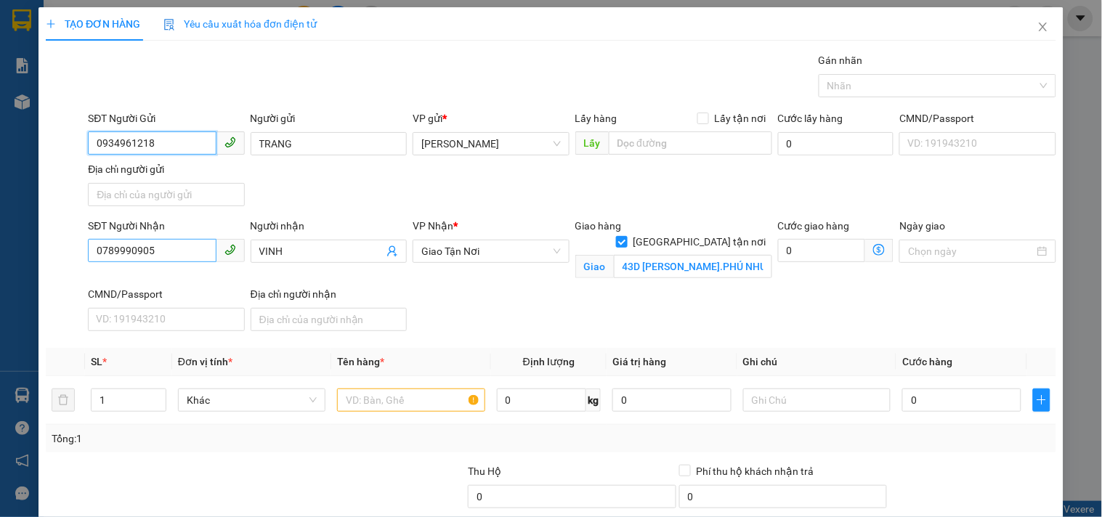
type input "0934961218"
drag, startPoint x: 182, startPoint y: 243, endPoint x: 0, endPoint y: 483, distance: 300.8
click at [0, 316] on div "TẠO ĐƠN HÀNG Yêu cầu xuất hóa đơn điện tử Transit Pickup Surcharge Ids Transit …" at bounding box center [551, 258] width 1102 height 517
type input "0905889069"
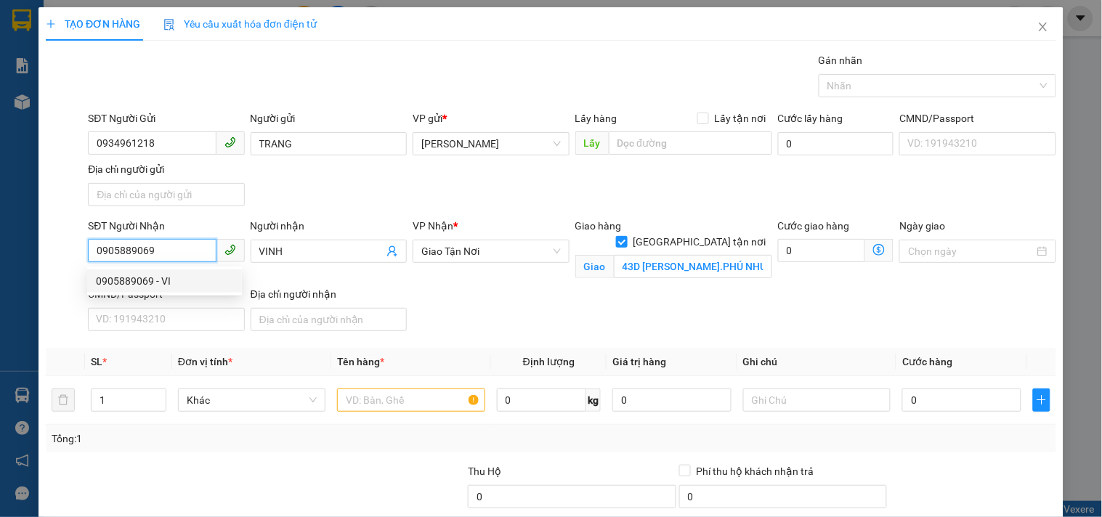
click at [213, 286] on div "0905889069 - VI" at bounding box center [164, 281] width 137 height 16
type input "VI"
type input "340 ÔNG ÍCH KHIÊM.Q THANH KHÊ.ĐN"
type input "0905889069"
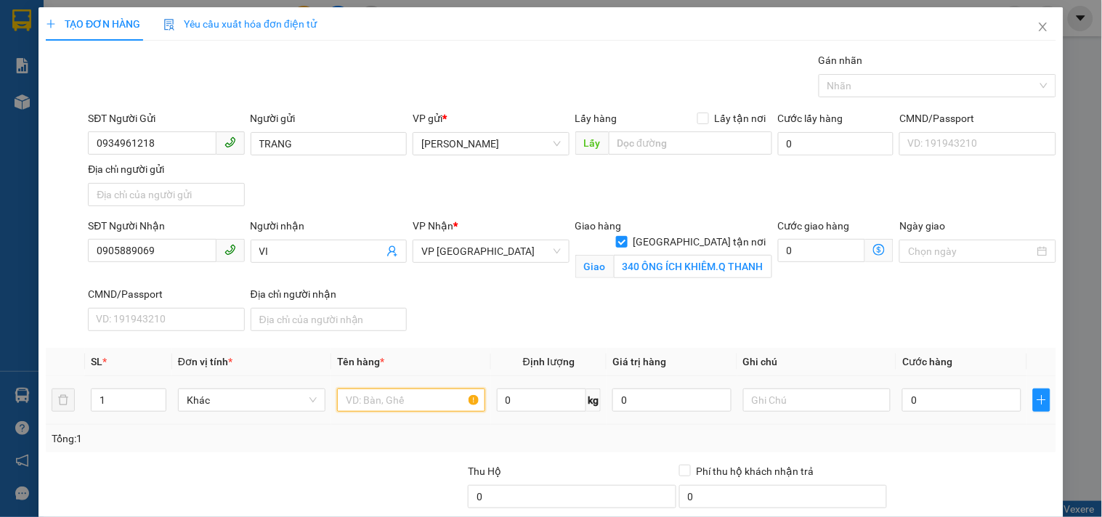
click at [394, 397] on input "text" at bounding box center [410, 400] width 147 height 23
type input "1 XỐP CR"
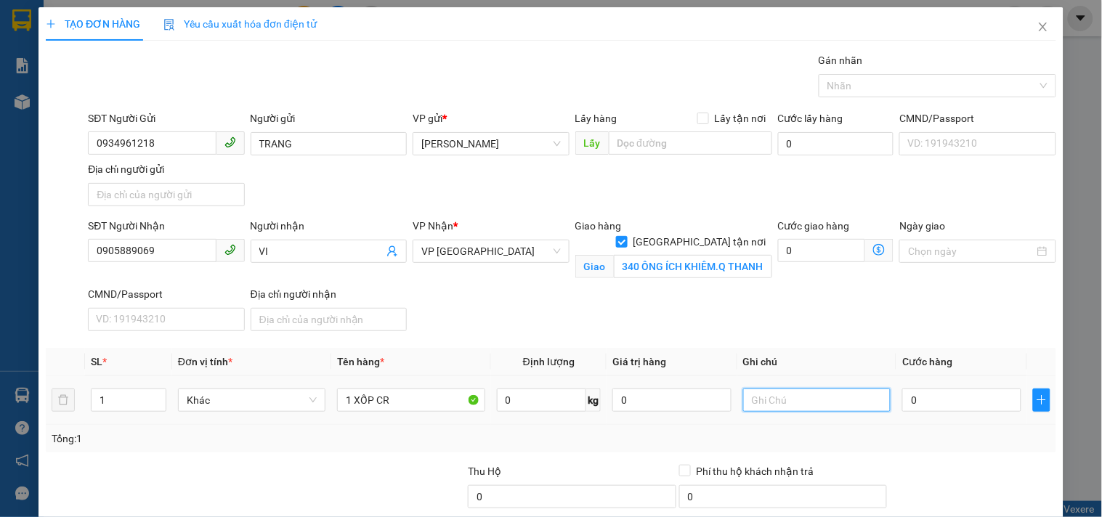
click at [765, 400] on input "text" at bounding box center [816, 400] width 147 height 23
type input "G"
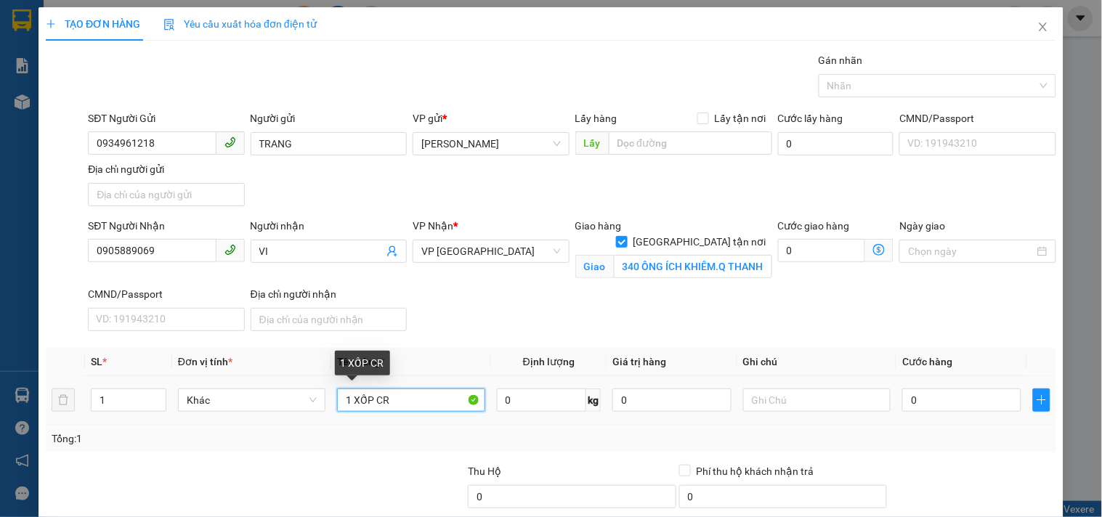
click at [368, 404] on input "1 XỐP CR" at bounding box center [410, 400] width 147 height 23
drag, startPoint x: 373, startPoint y: 404, endPoint x: 541, endPoint y: 390, distance: 169.1
click at [543, 400] on tr "1 Khác 1 XỐP CR 0 kg 0 0" at bounding box center [551, 400] width 1010 height 49
type input "1 XỐP"
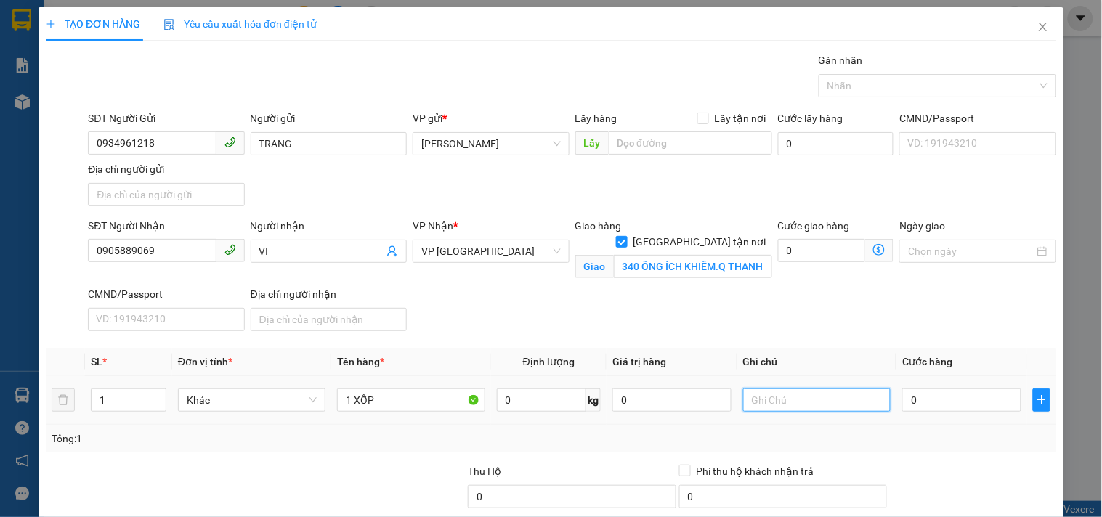
click at [770, 397] on input "text" at bounding box center [816, 400] width 147 height 23
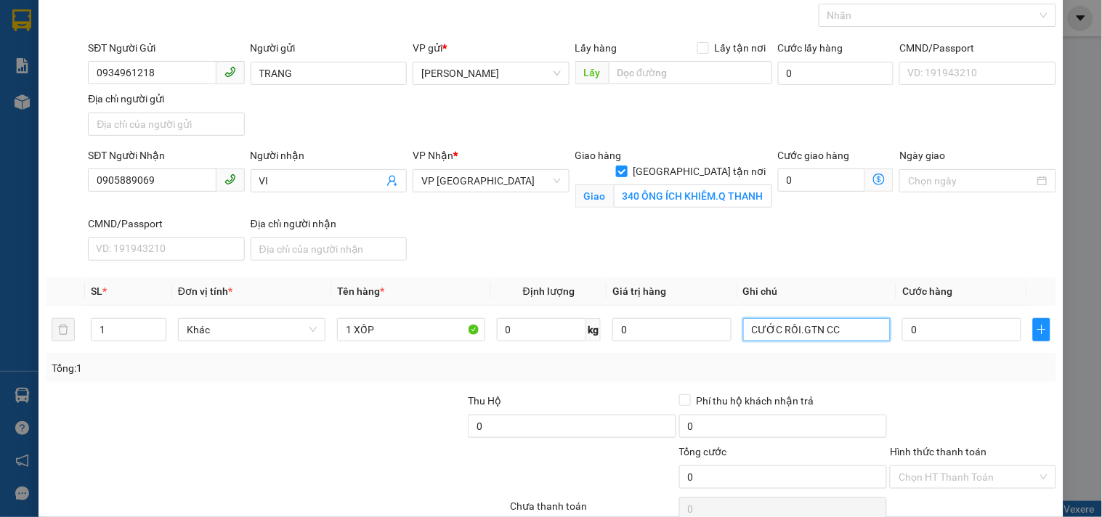
scroll to position [139, 0]
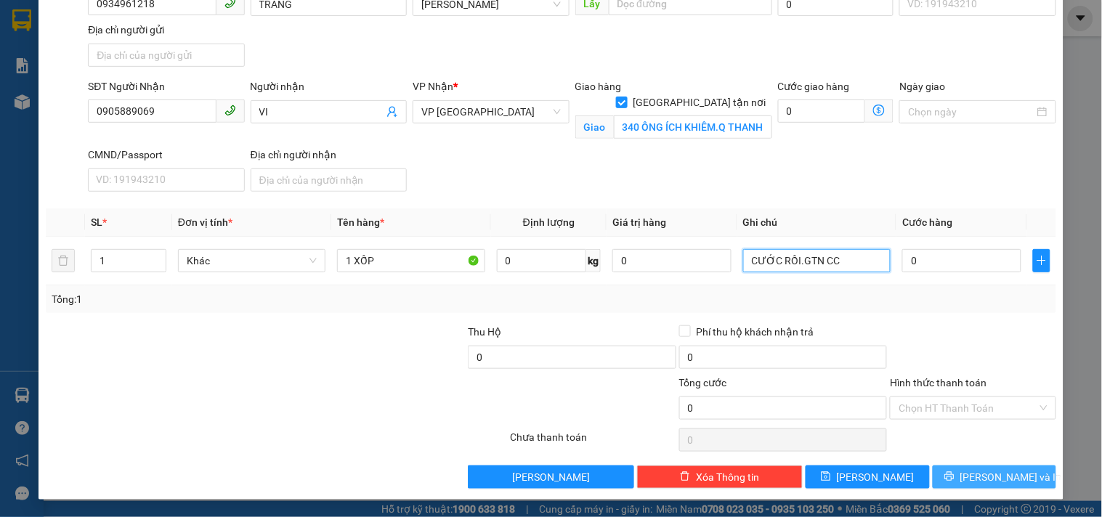
type input "CƯỚC RỒI.GTN CC"
click at [933, 477] on button "[PERSON_NAME] và In" at bounding box center [994, 477] width 123 height 23
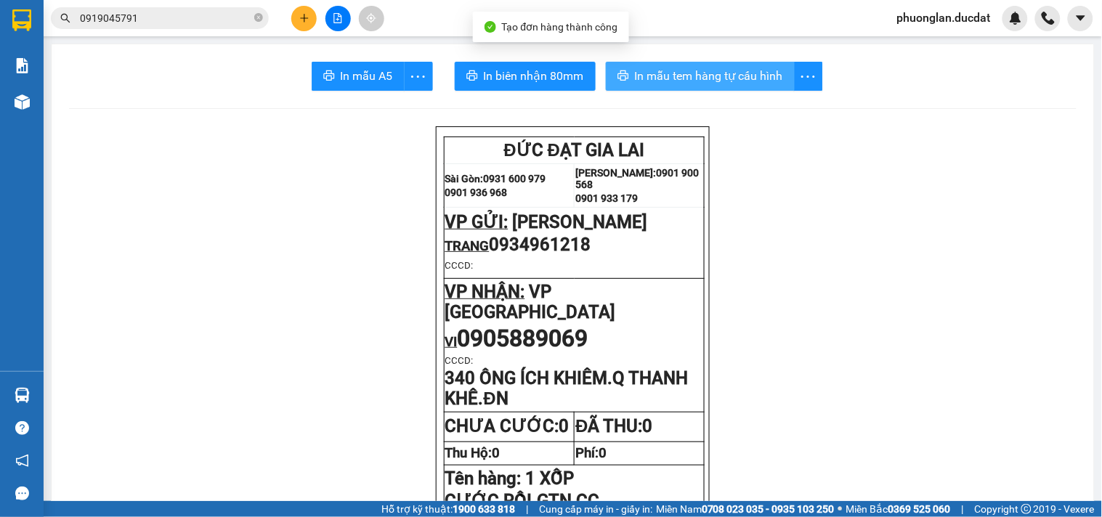
click at [748, 78] on span "In mẫu tem hàng tự cấu hình" at bounding box center [709, 76] width 148 height 18
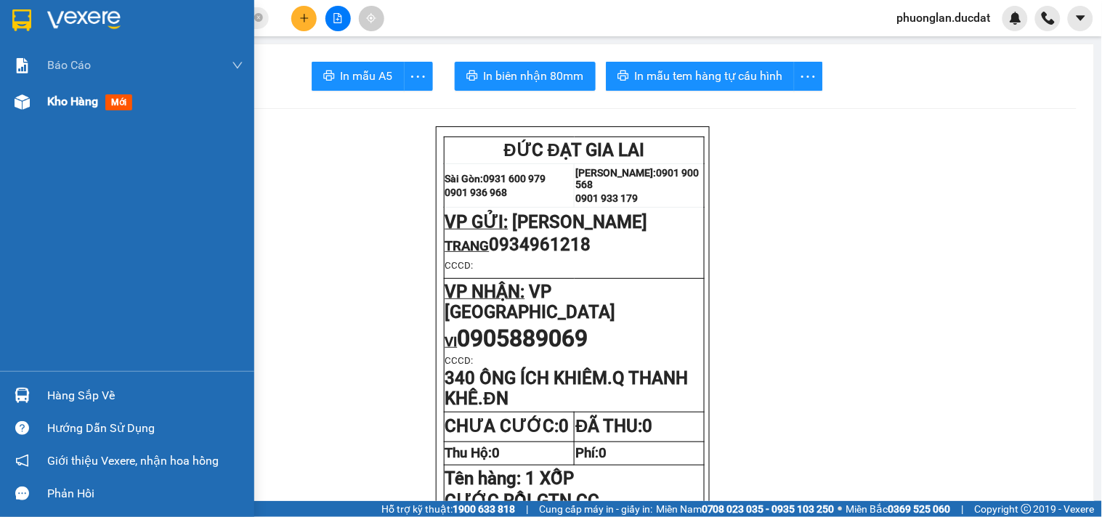
click at [66, 100] on span "Kho hàng" at bounding box center [72, 101] width 51 height 14
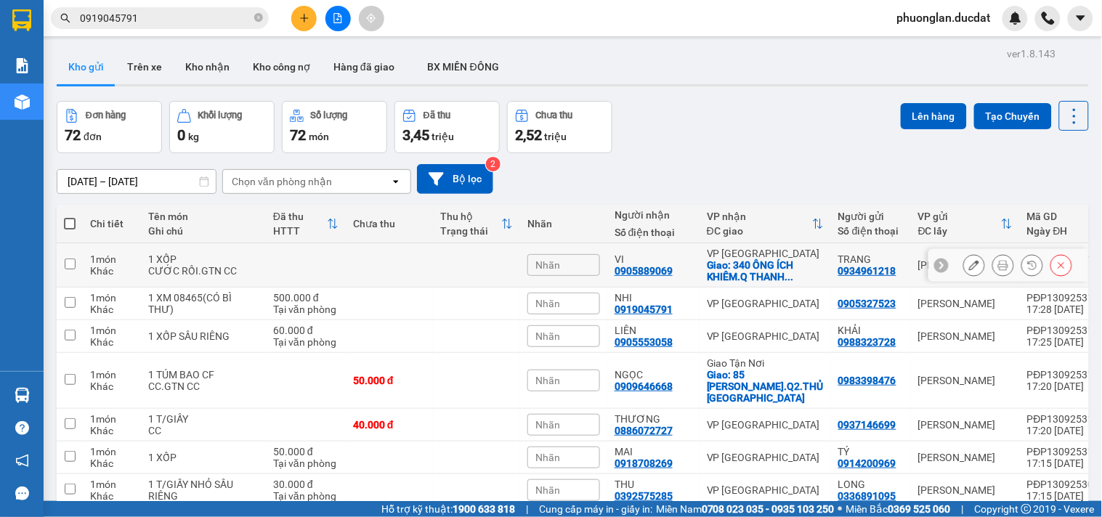
click at [969, 270] on icon at bounding box center [974, 265] width 10 height 10
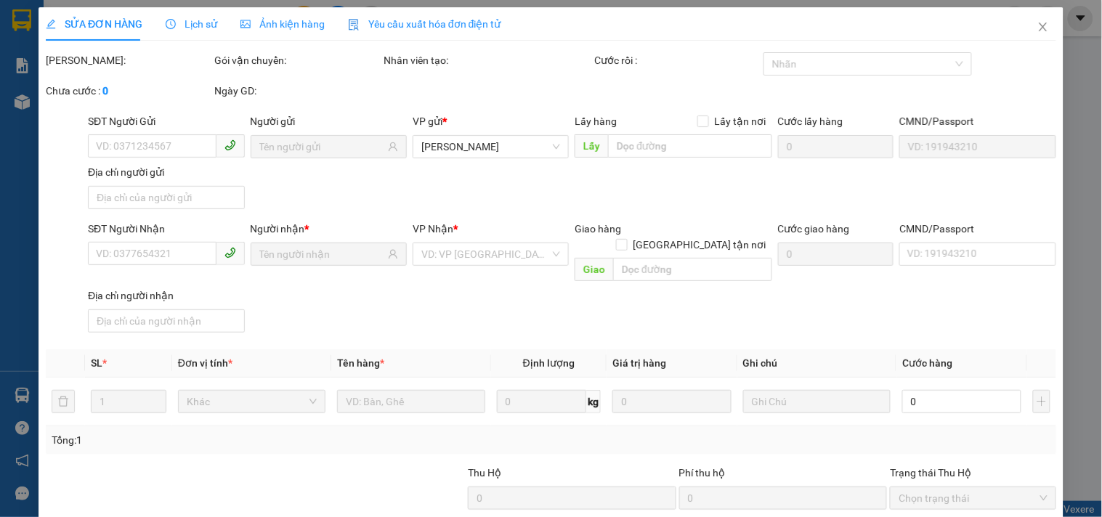
type input "0934961218"
type input "0905889069"
checkbox input "true"
type input "340 ÔNG ÍCH KHIÊM.Q THANH KHÊ.ĐN"
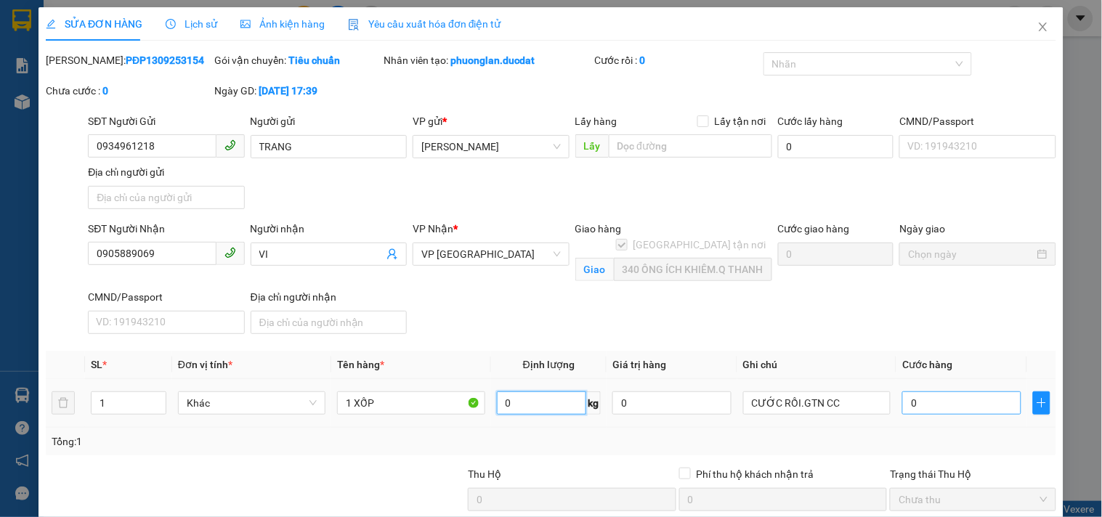
type input "0"
type input "4"
type input "0"
click at [966, 405] on input "0" at bounding box center [961, 403] width 119 height 23
type input "4"
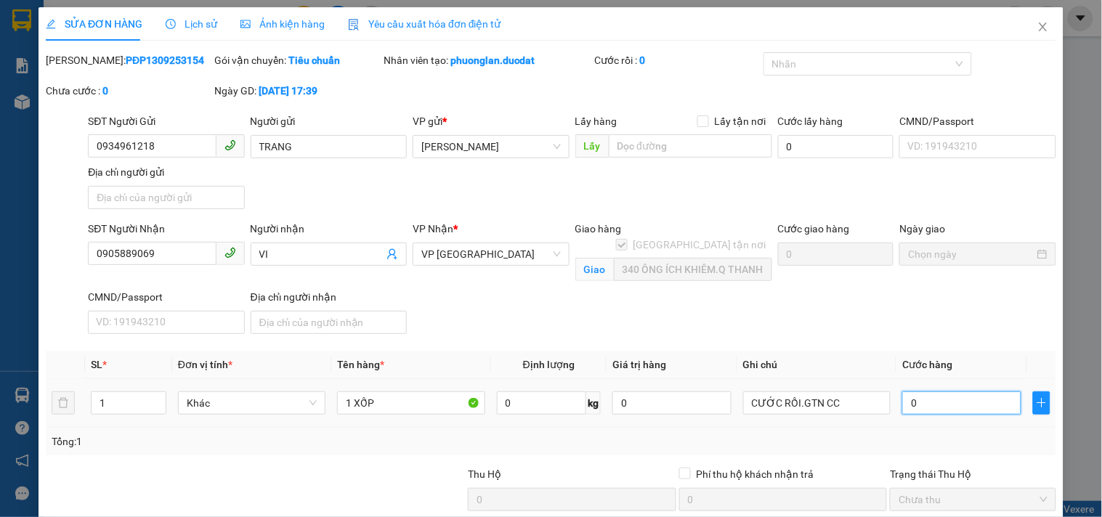
type input "4"
type input "40"
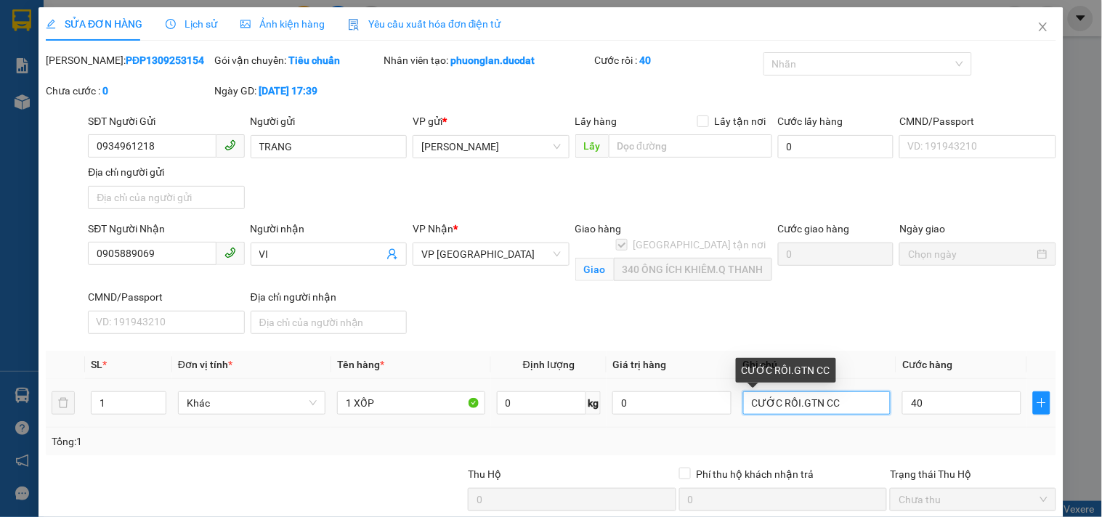
type input "40.000"
drag, startPoint x: 790, startPoint y: 403, endPoint x: 591, endPoint y: 378, distance: 201.3
click at [594, 379] on tr "1 Khác 1 XỐP 0 kg 0 CƯỚC RỒI.GTN CC 40.000" at bounding box center [551, 403] width 1010 height 49
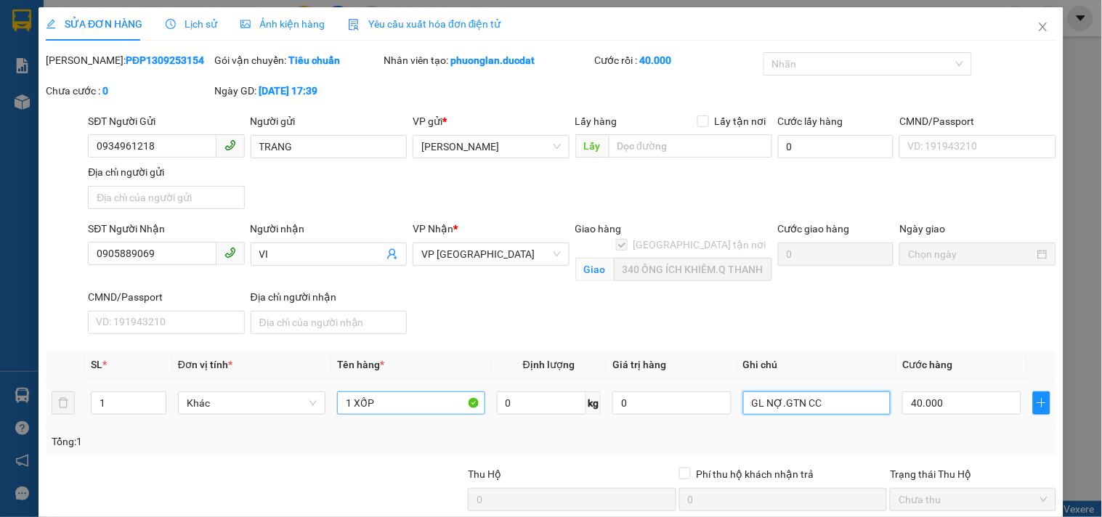
type input "GL NỢ.GTN CC"
click at [388, 392] on input "1 XỐP" at bounding box center [410, 403] width 147 height 23
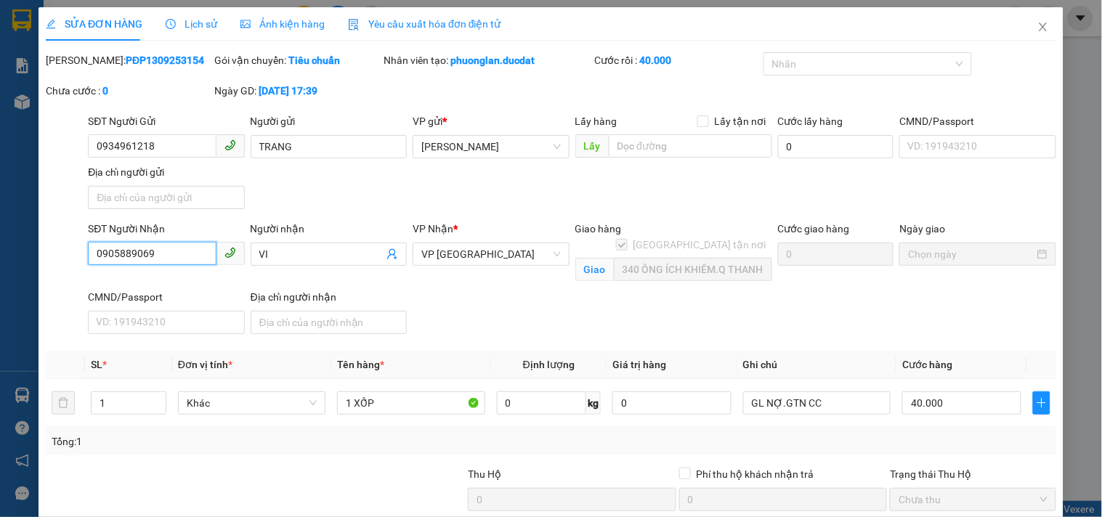
drag, startPoint x: 151, startPoint y: 116, endPoint x: 0, endPoint y: 126, distance: 151.4
click at [0, 126] on div "SỬA ĐƠN HÀNG Lịch sử Ảnh kiện hàng Yêu cầu xuất hóa đơn điện tử Total Paid Fee …" at bounding box center [551, 258] width 1102 height 517
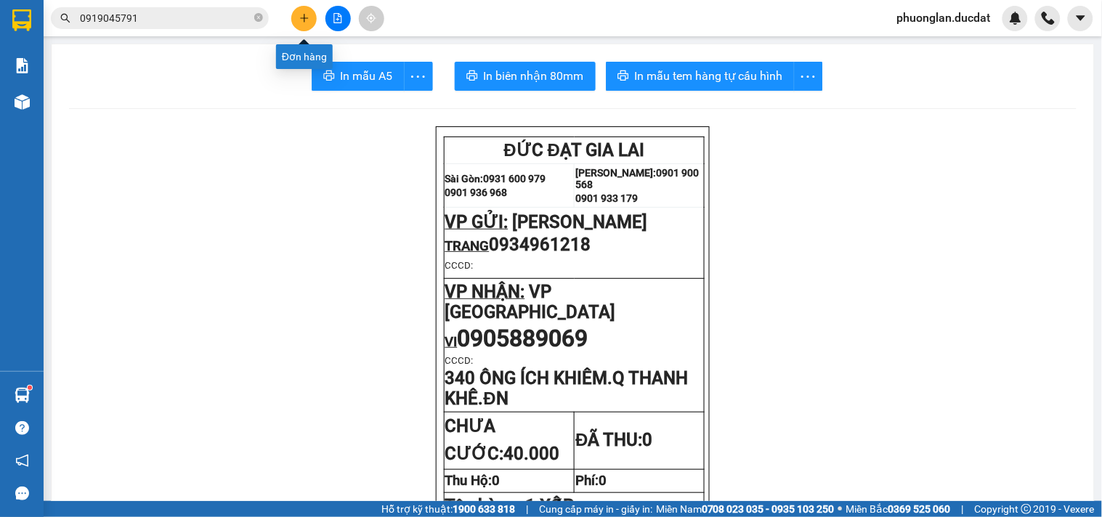
click at [302, 15] on icon "plus" at bounding box center [304, 18] width 10 height 10
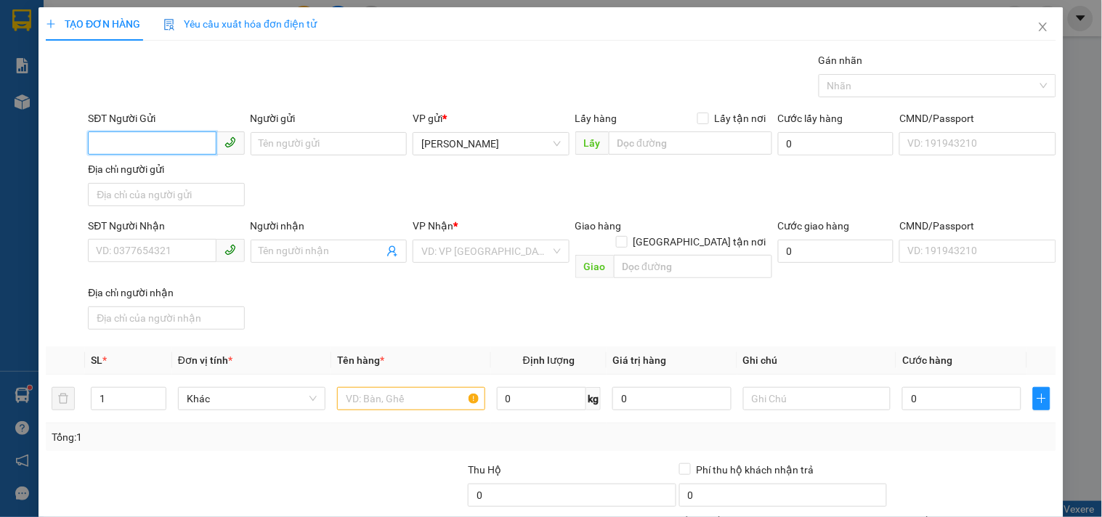
click at [201, 151] on input "SĐT Người Gửi" at bounding box center [152, 142] width 128 height 23
type input "0943506967"
click at [340, 145] on input "Người gửi" at bounding box center [329, 143] width 156 height 23
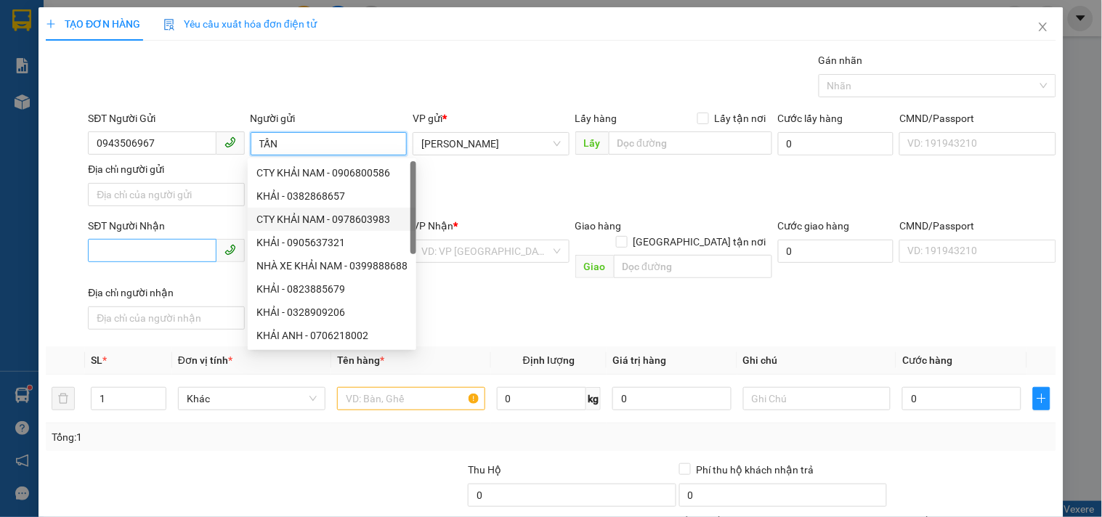
type input "TẤN"
click at [166, 259] on input "SĐT Người Nhận" at bounding box center [152, 250] width 128 height 23
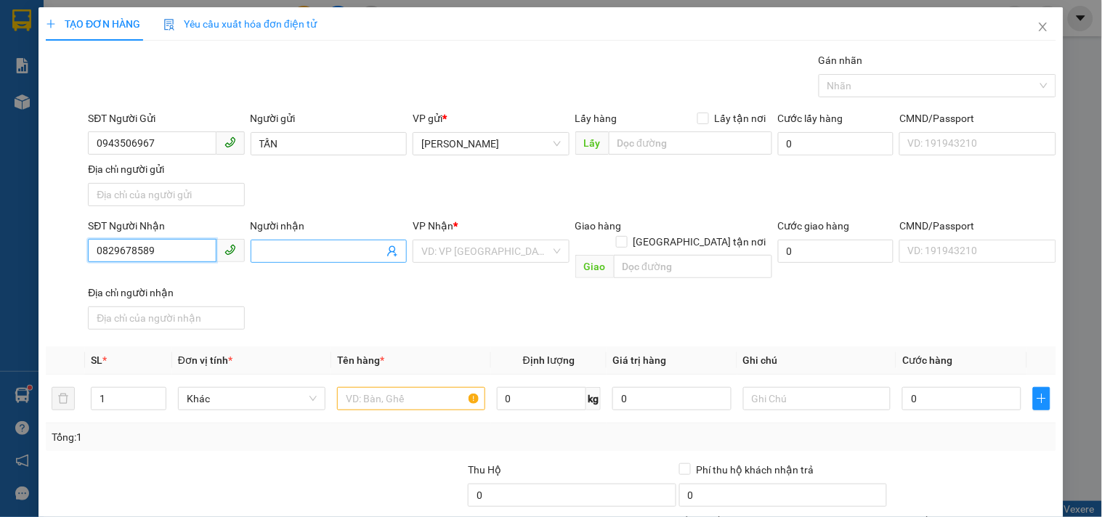
type input "0829678589"
click at [318, 257] on input "Người nhận" at bounding box center [321, 251] width 124 height 16
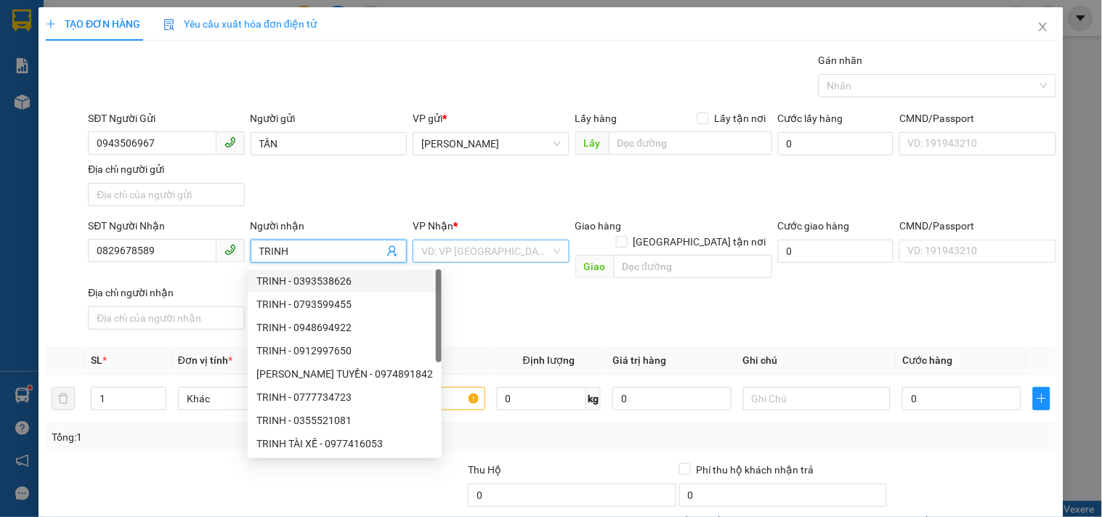
type input "TRINH"
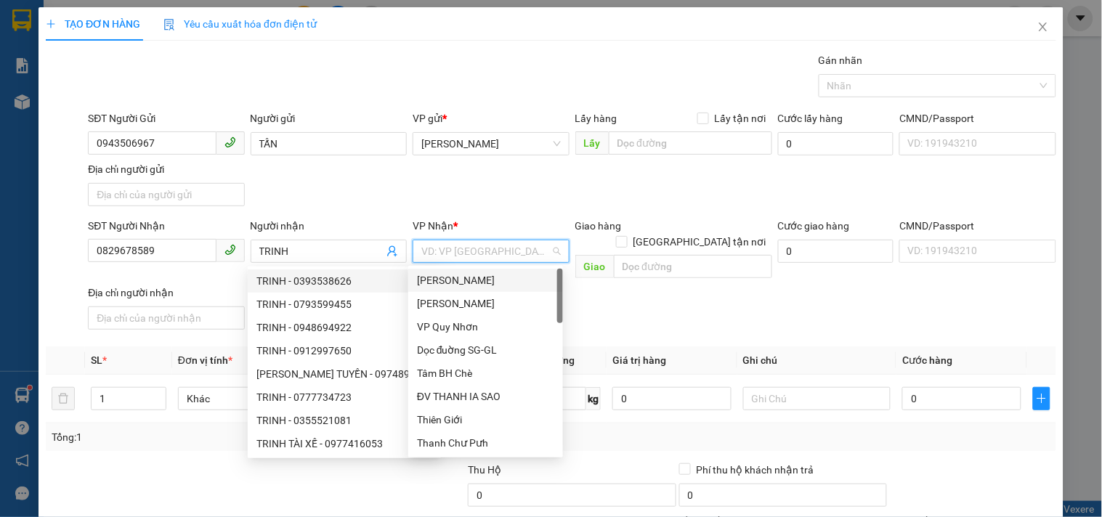
click at [479, 250] on input "search" at bounding box center [485, 251] width 129 height 22
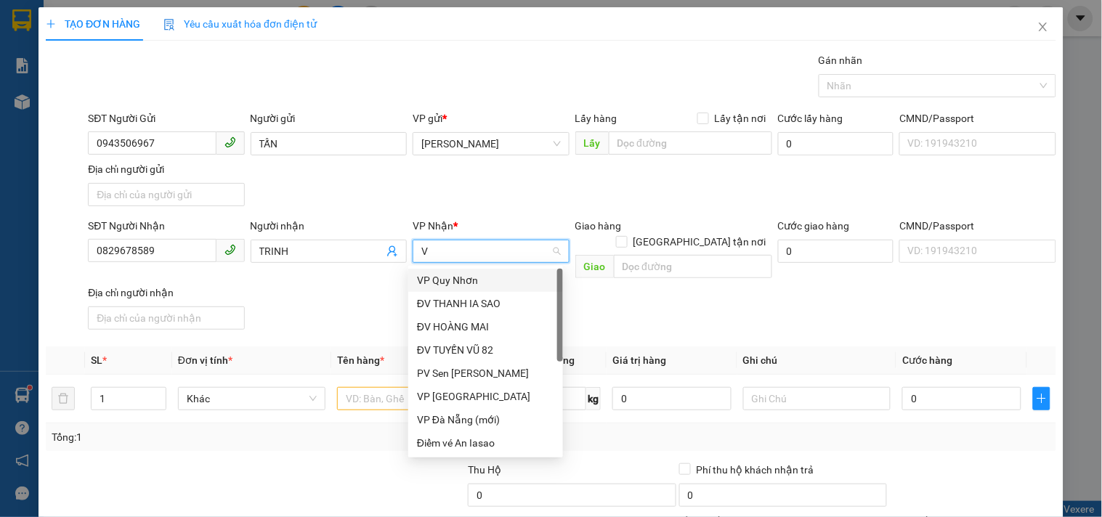
type input "VP"
click at [432, 306] on div "VP [GEOGRAPHIC_DATA]" at bounding box center [485, 304] width 137 height 16
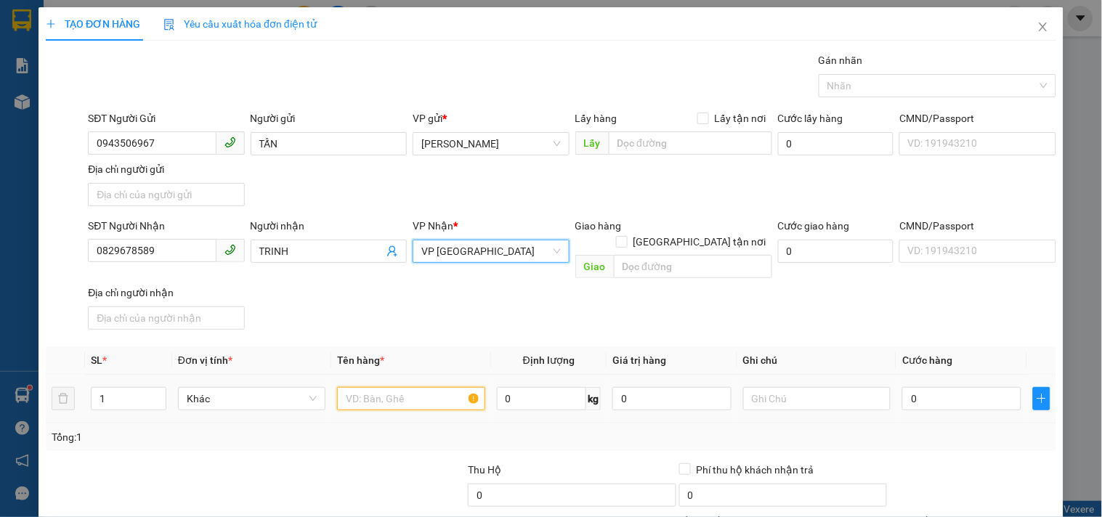
click at [382, 387] on input "text" at bounding box center [410, 398] width 147 height 23
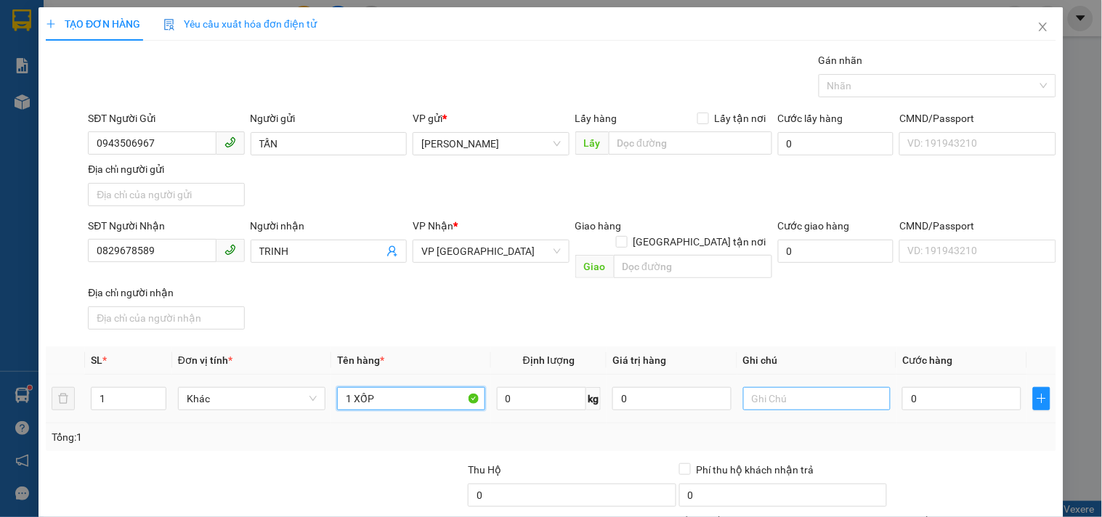
type input "1 XỐP"
click at [831, 387] on input "text" at bounding box center [816, 398] width 147 height 23
type input "V"
type input "CƯỚC RỒI"
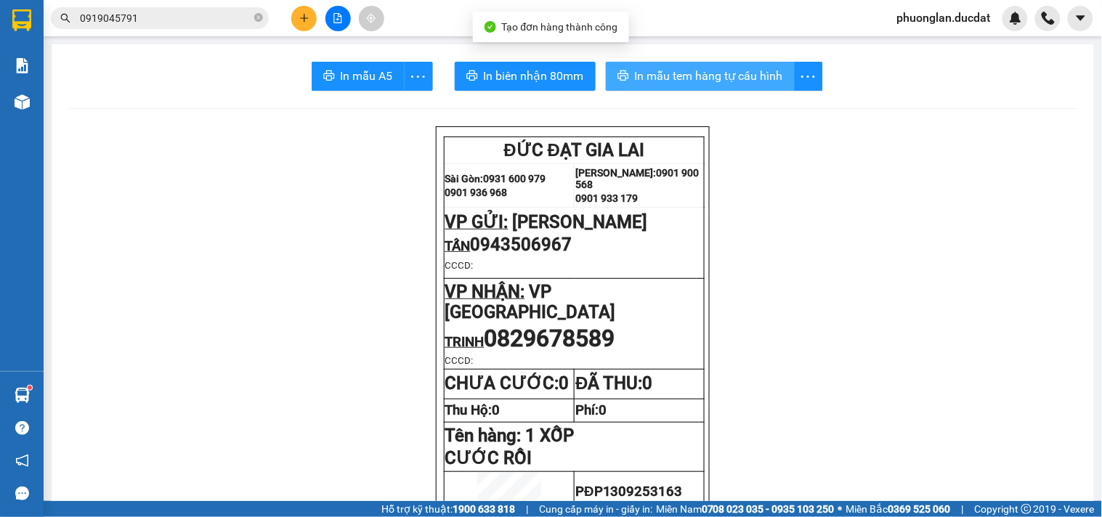
click at [676, 76] on span "In mẫu tem hàng tự cấu hình" at bounding box center [709, 76] width 148 height 18
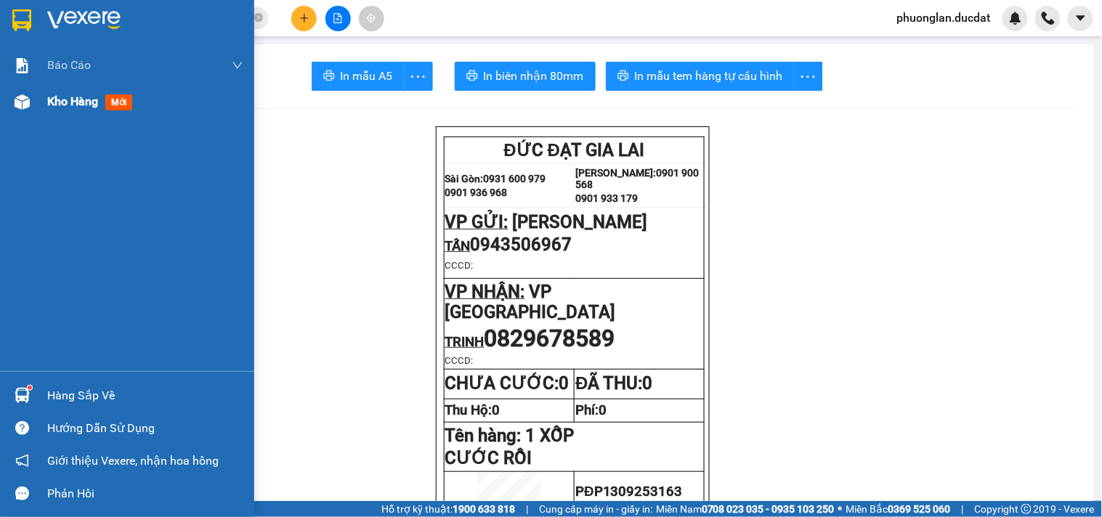
click at [70, 105] on span "Kho hàng" at bounding box center [72, 101] width 51 height 14
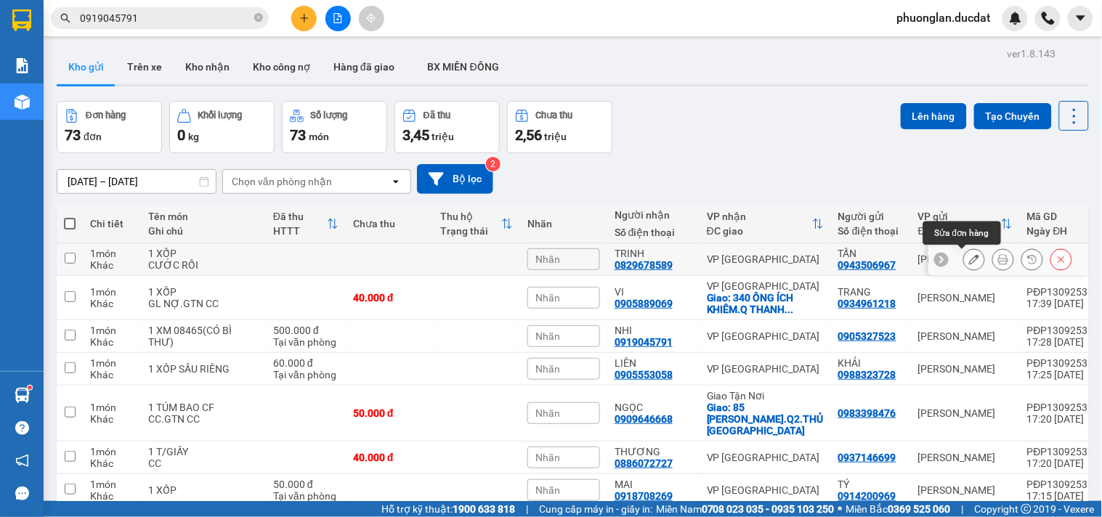
click at [969, 258] on icon at bounding box center [974, 259] width 10 height 10
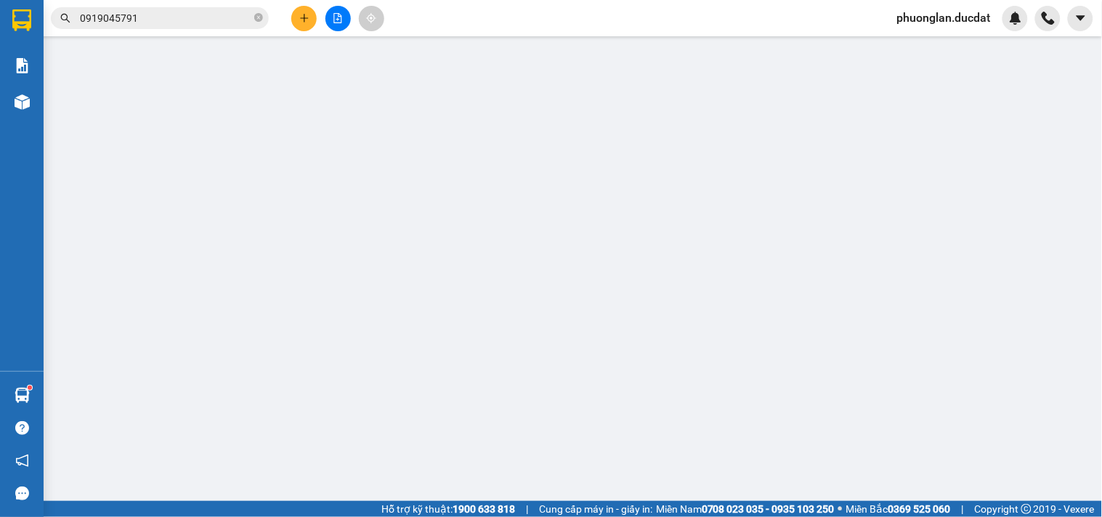
type input "0943506967"
type input "0829678589"
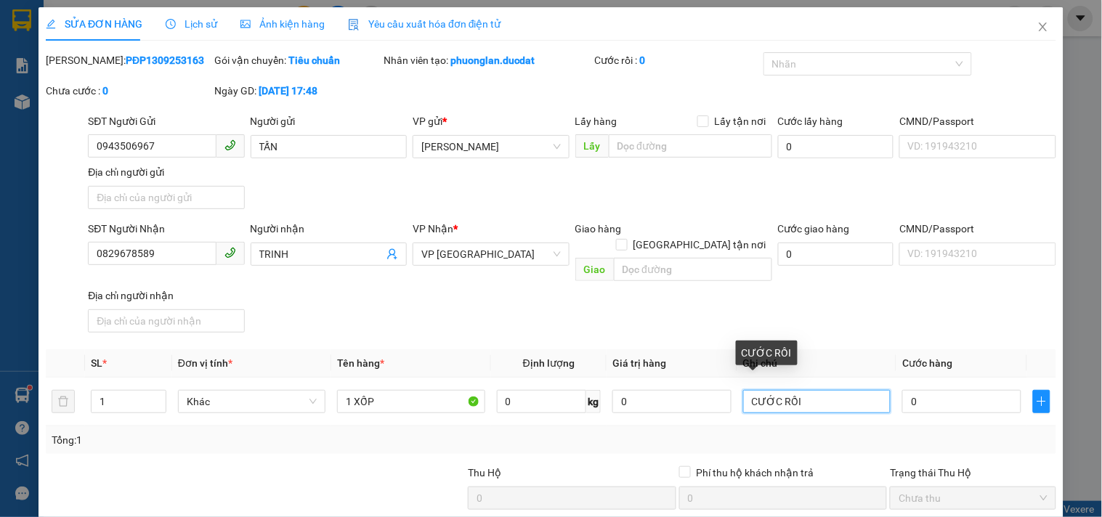
drag, startPoint x: 850, startPoint y: 264, endPoint x: 309, endPoint y: 337, distance: 545.4
click at [309, 337] on div "Total Paid Fee 0 Total UnPaid Fee 0 Cash Collection Total Fee Mã ĐH: PĐP1309253…" at bounding box center [551, 341] width 1010 height 578
type input "GL NỢ"
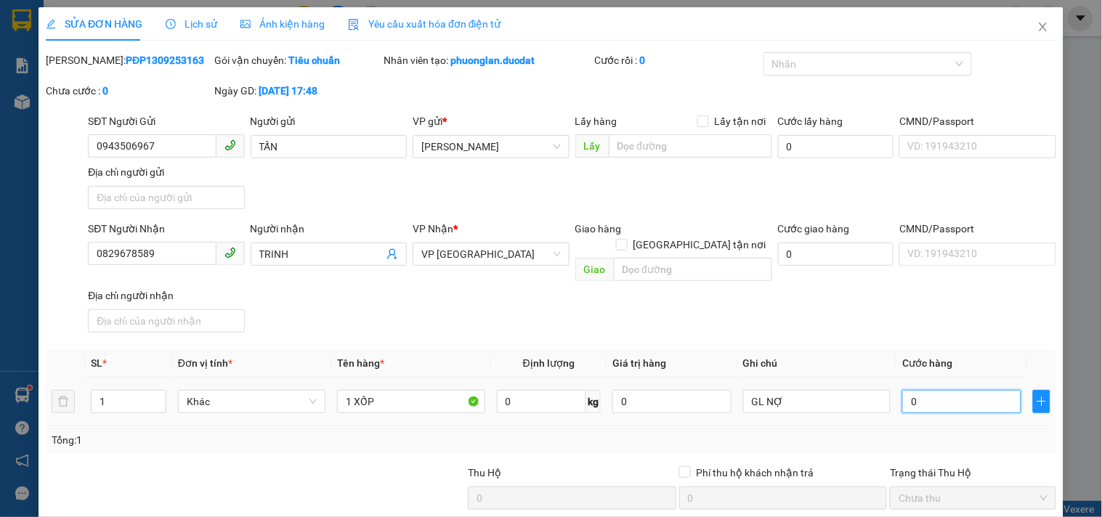
click at [939, 390] on input "0" at bounding box center [961, 401] width 119 height 23
type input "3"
type input "30"
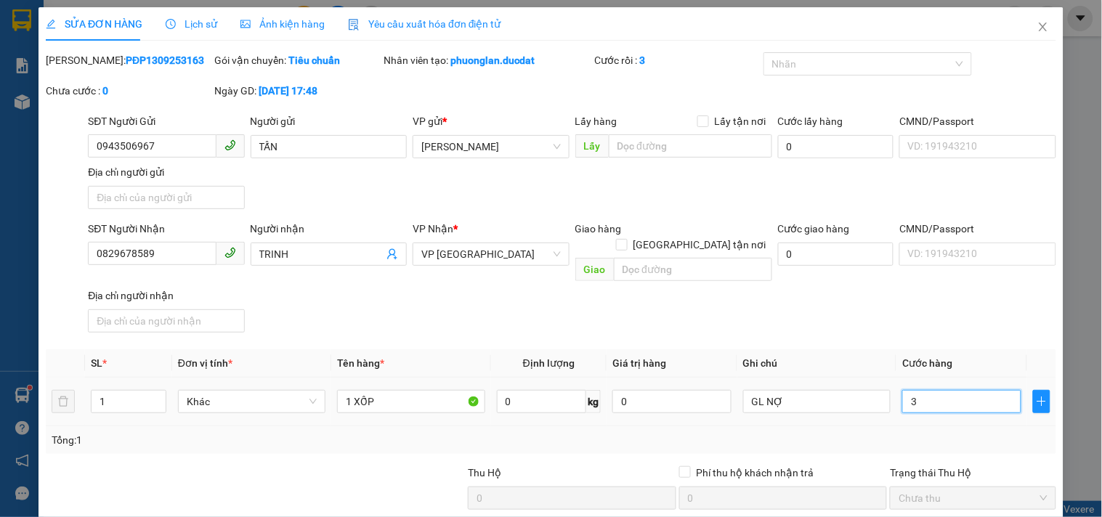
type input "30"
type input "3"
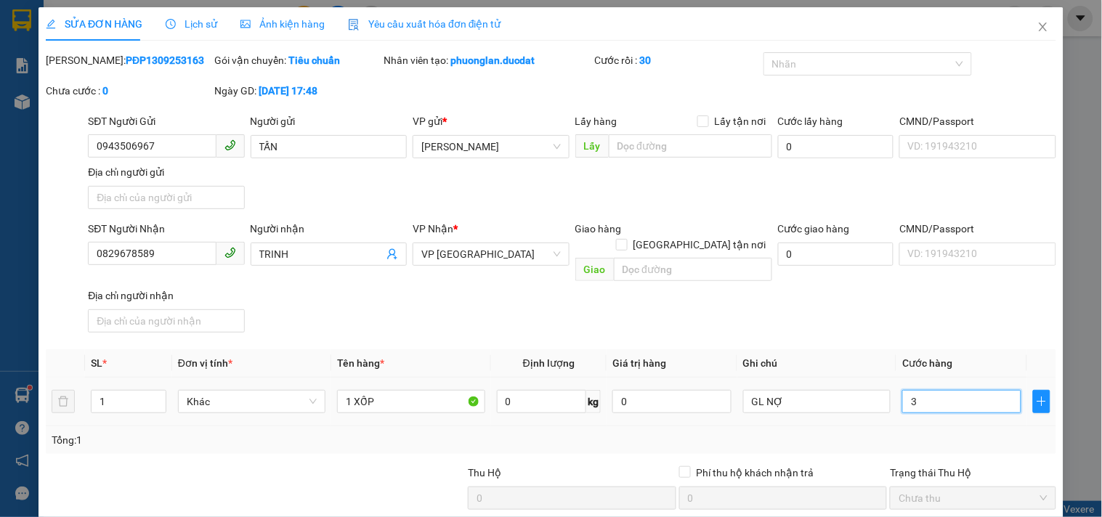
type input "0"
type input "4"
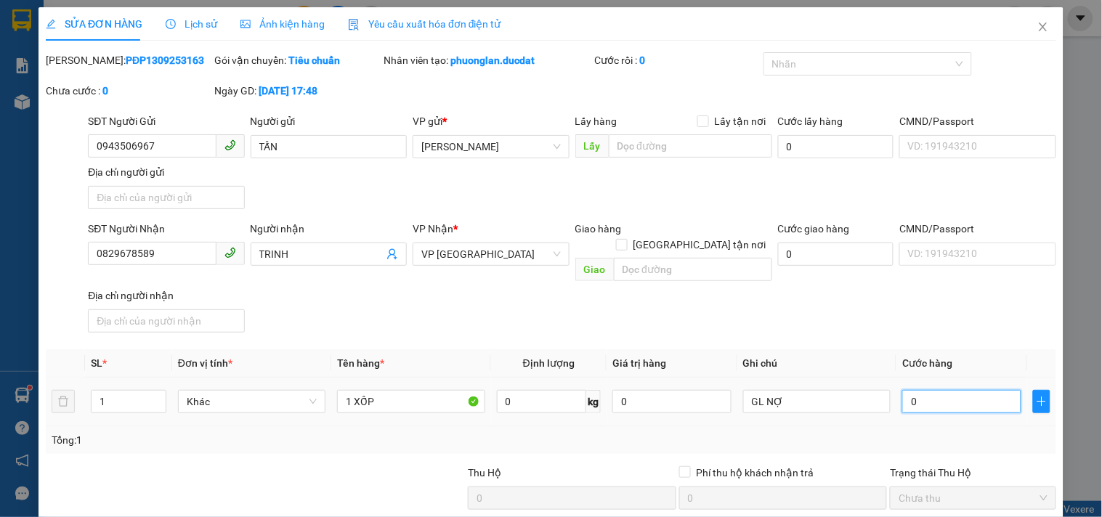
type input "04"
type input "40"
type input "040"
type input "40.000"
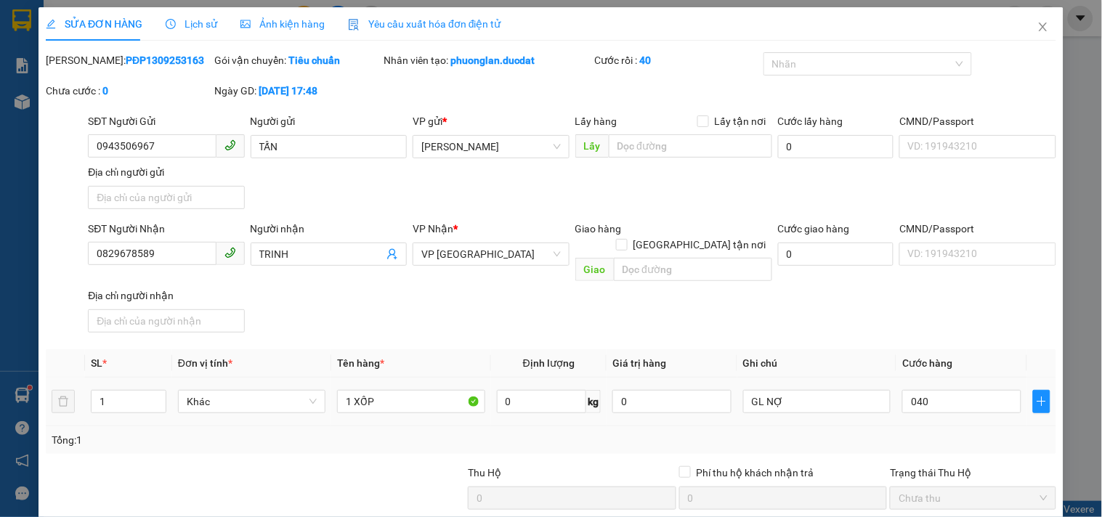
type input "40.000"
click at [883, 349] on th "Ghi chú" at bounding box center [816, 363] width 159 height 28
drag, startPoint x: 182, startPoint y: 131, endPoint x: 0, endPoint y: 122, distance: 182.5
click at [0, 122] on div "SỬA ĐƠN HÀNG Lịch sử Ảnh kiện hàng Yêu cầu xuất hóa đơn điện tử Total Paid Fee …" at bounding box center [551, 258] width 1102 height 517
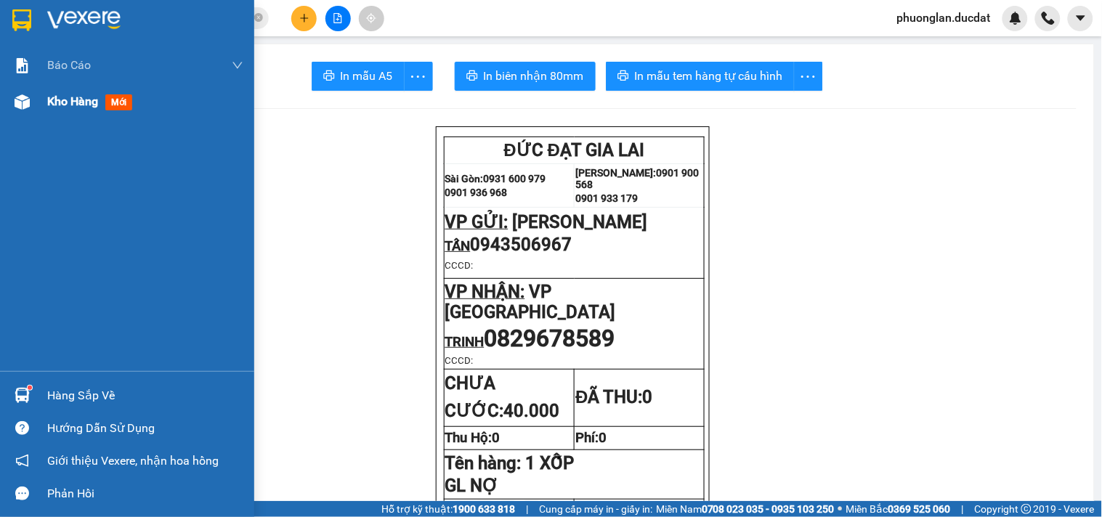
click at [56, 100] on span "Kho hàng" at bounding box center [72, 101] width 51 height 14
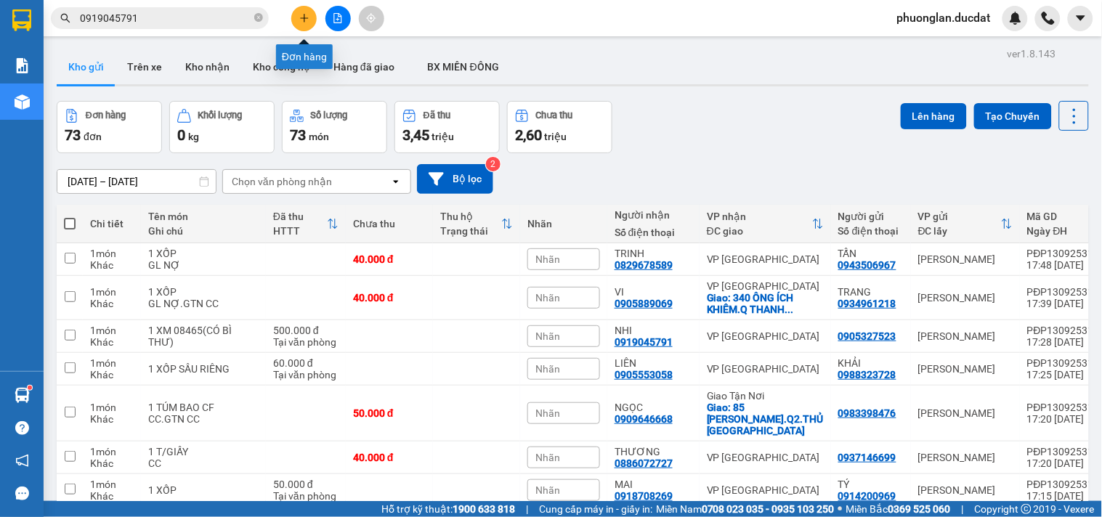
click at [299, 20] on icon "plus" at bounding box center [304, 18] width 10 height 10
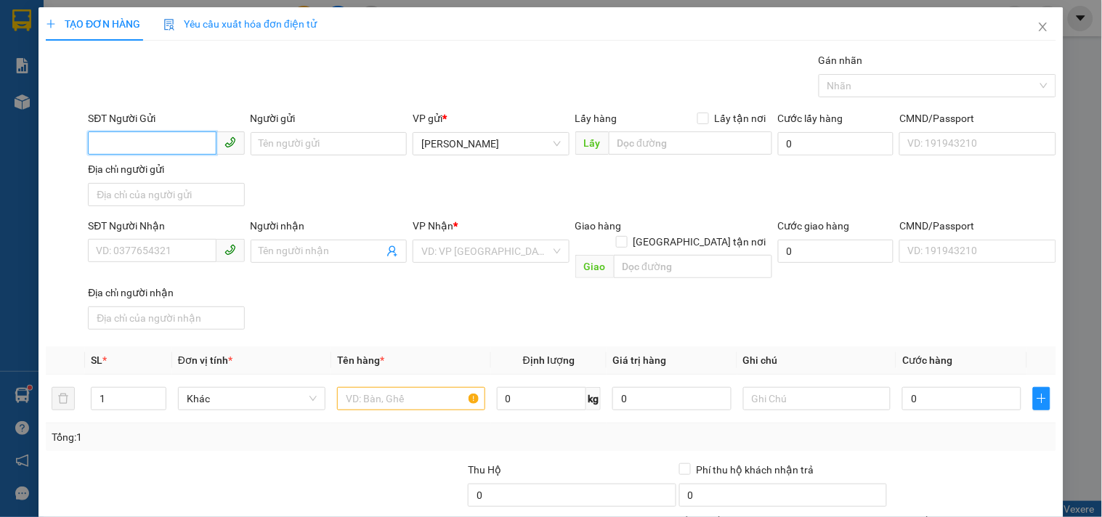
click at [205, 135] on input "SĐT Người Gửi" at bounding box center [152, 142] width 128 height 23
click at [164, 144] on input "SĐT Người Gửi" at bounding box center [152, 142] width 128 height 23
type input "0982998080"
click at [176, 168] on div "0982998080 - BSI HÀ" at bounding box center [164, 173] width 137 height 16
type input "BSI HÀ"
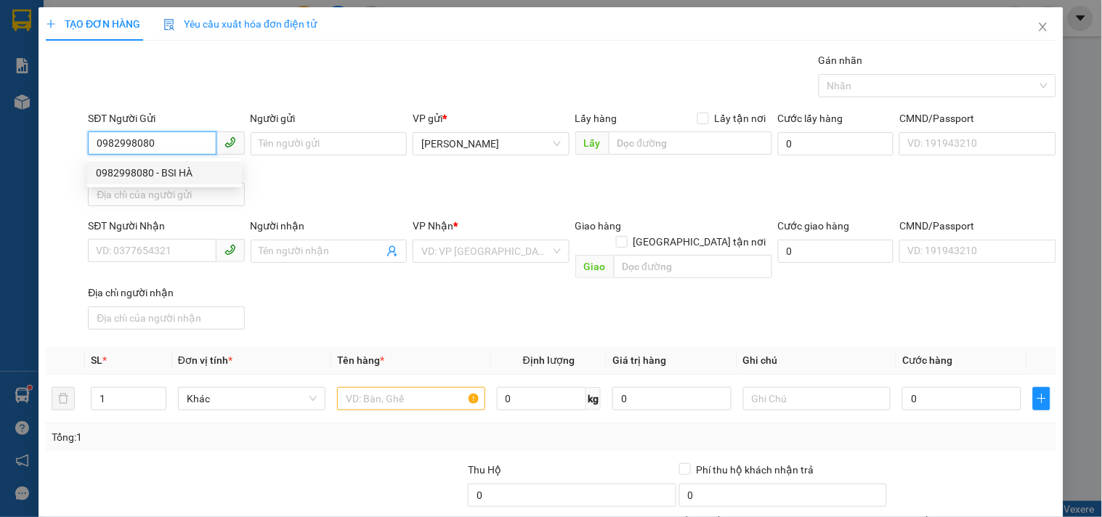
type input "0967871453"
type input "0982998080"
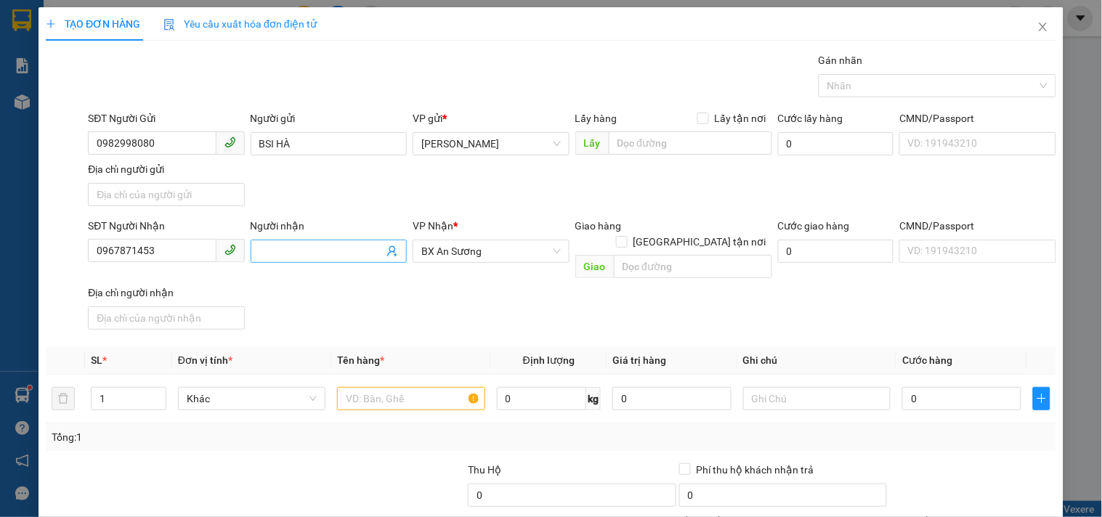
click at [330, 243] on input "Người nhận" at bounding box center [321, 251] width 124 height 16
type input "TƯ LAB"
click at [455, 387] on input "text" at bounding box center [410, 398] width 147 height 23
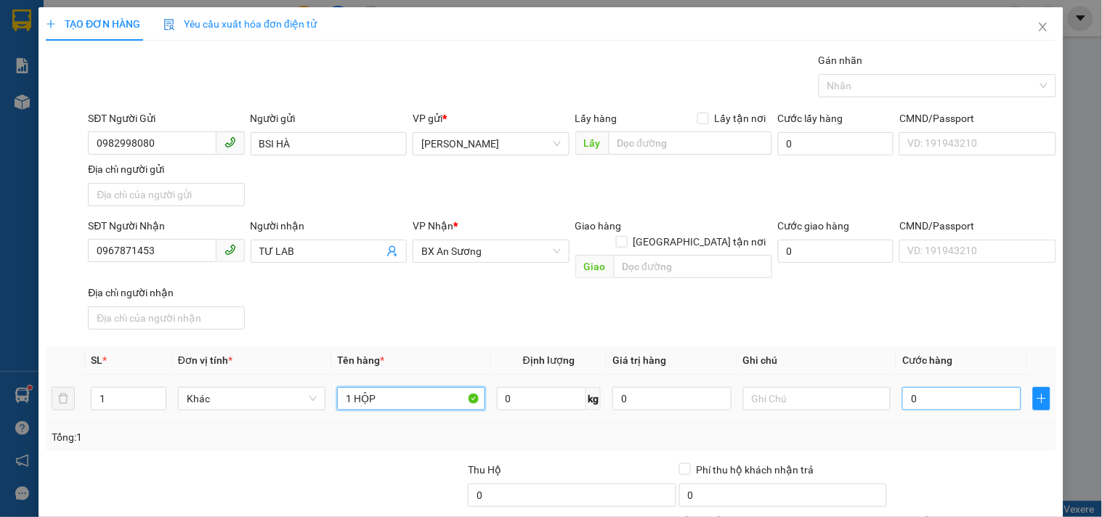
type input "1 HỘP"
click at [939, 391] on input "0" at bounding box center [961, 398] width 119 height 23
type input "3"
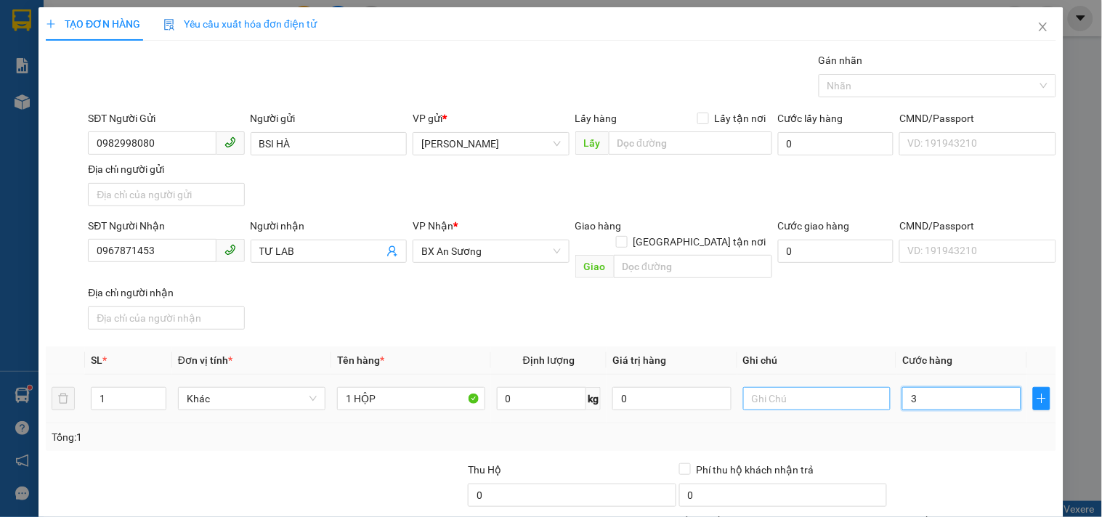
type input "30"
type input "30.000"
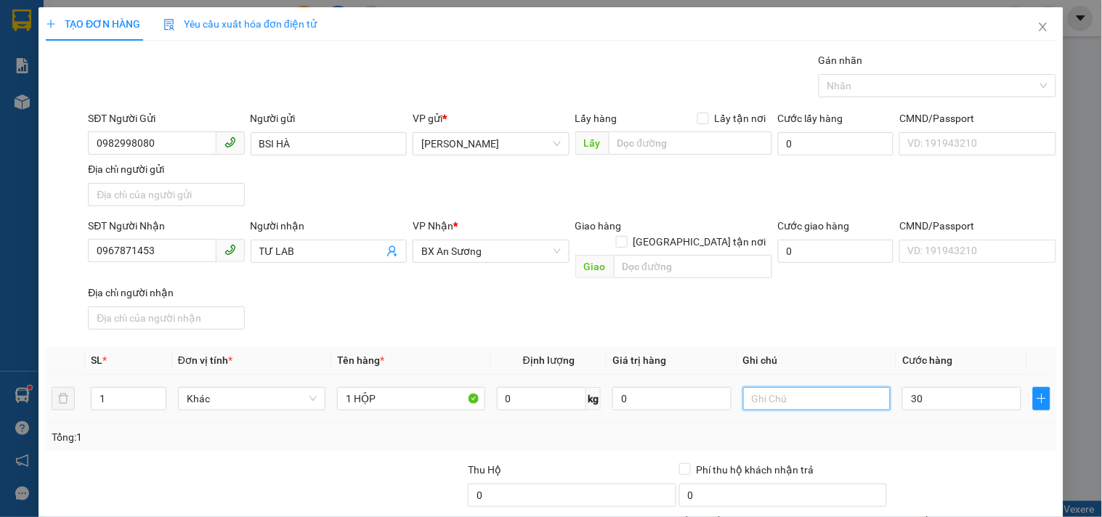
type input "30.000"
click at [834, 387] on input "text" at bounding box center [816, 398] width 147 height 23
type input "CC"
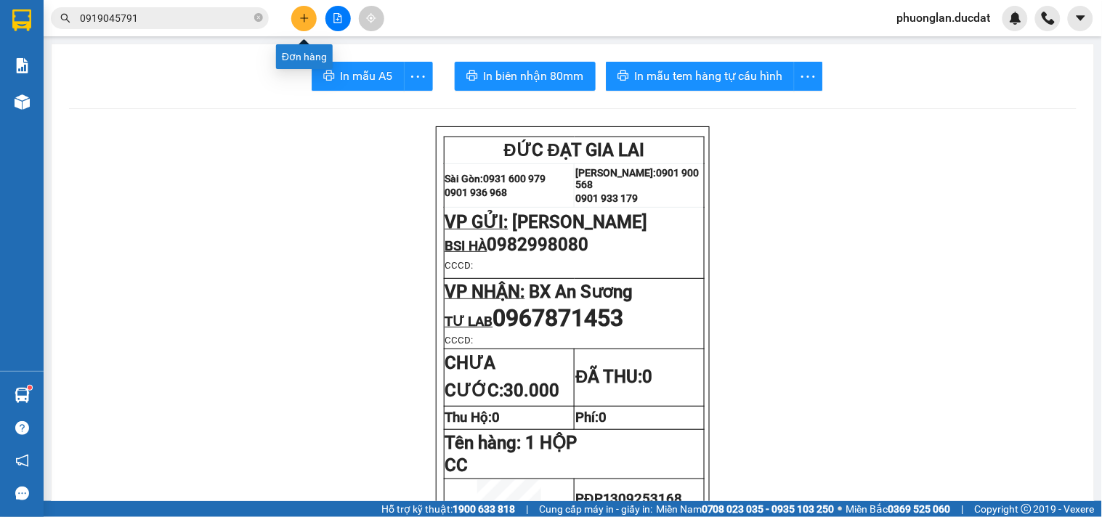
click at [304, 18] on icon "plus" at bounding box center [304, 17] width 8 height 1
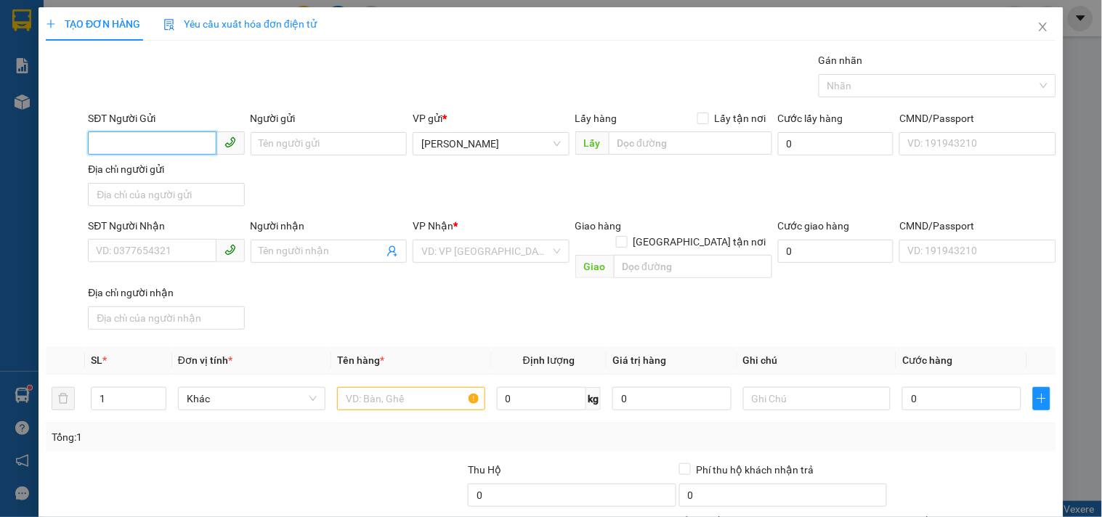
click at [185, 142] on input "SĐT Người Gửi" at bounding box center [152, 142] width 128 height 23
click at [1037, 27] on icon "close" at bounding box center [1043, 27] width 12 height 12
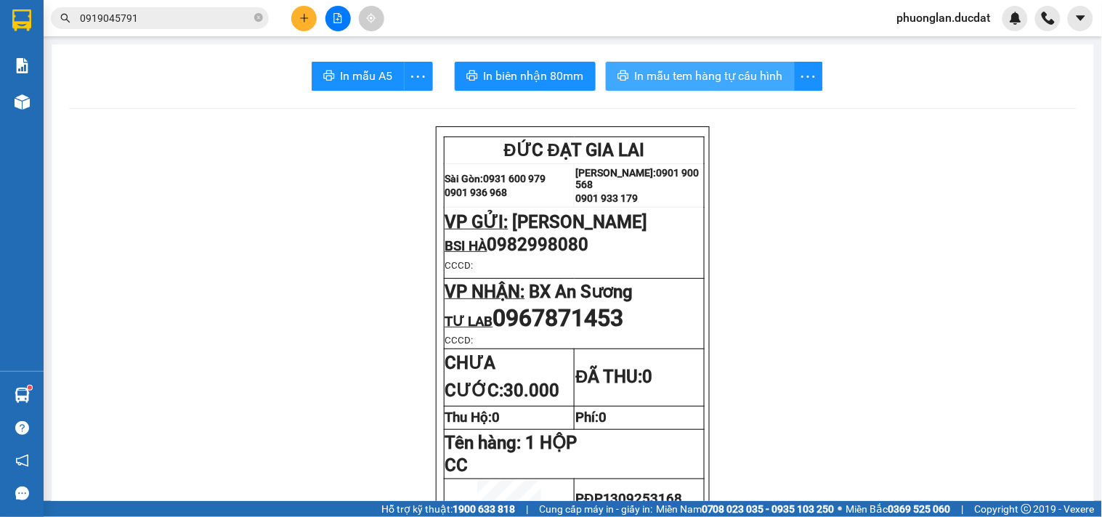
click at [702, 70] on span "In mẫu tem hàng tự cấu hình" at bounding box center [709, 76] width 148 height 18
click at [299, 23] on icon "plus" at bounding box center [304, 18] width 10 height 10
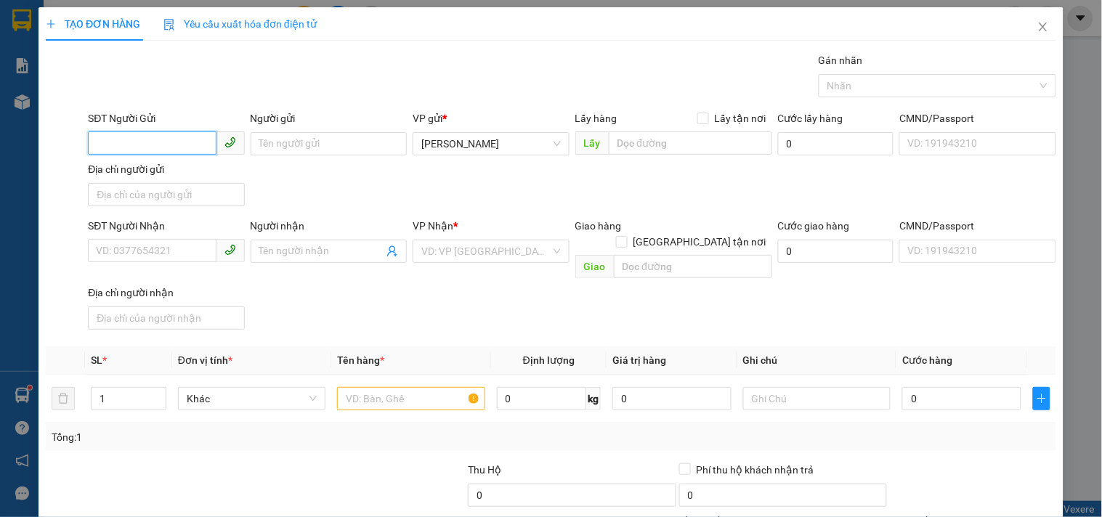
click at [194, 142] on input "SĐT Người Gửi" at bounding box center [152, 142] width 128 height 23
click at [194, 142] on input "0982998080" at bounding box center [152, 142] width 128 height 23
click at [151, 175] on div "Địa chỉ người gửi" at bounding box center [166, 169] width 156 height 16
click at [151, 183] on input "Địa chỉ người gửi" at bounding box center [166, 194] width 156 height 23
click at [151, 147] on input "09829980800981" at bounding box center [152, 142] width 128 height 23
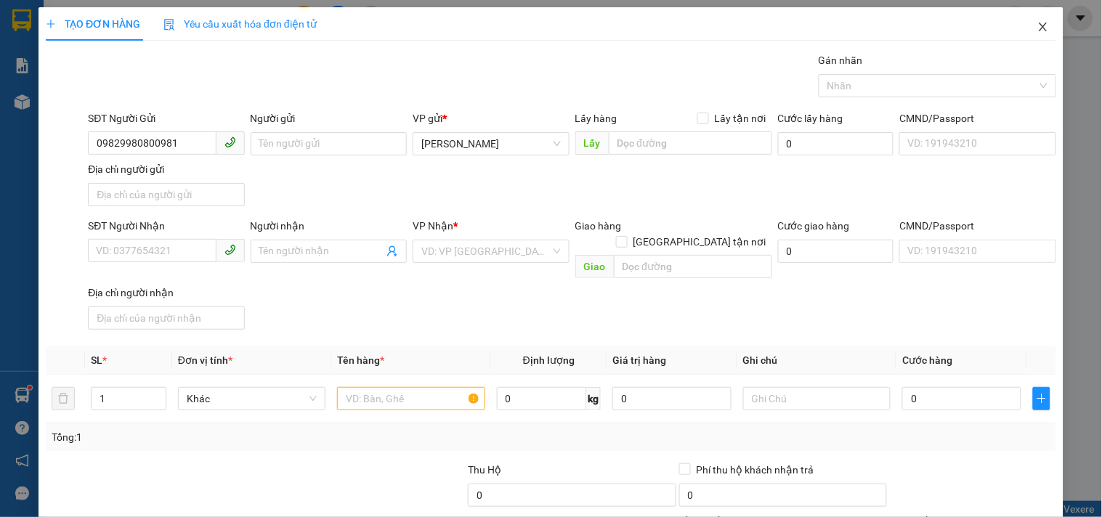
click at [154, 161] on div "Địa chỉ người gửi" at bounding box center [166, 169] width 156 height 16
click at [154, 183] on input "Địa chỉ người gửi" at bounding box center [166, 194] width 156 height 23
click at [148, 151] on input "09829980800981" at bounding box center [152, 142] width 128 height 23
drag, startPoint x: 190, startPoint y: 144, endPoint x: 58, endPoint y: 137, distance: 132.4
click at [58, 137] on div "SĐT Người Gửi 09829980800981 09829980800981 Người gửi Tên người gửi VP gửi * [P…" at bounding box center [550, 161] width 1013 height 102
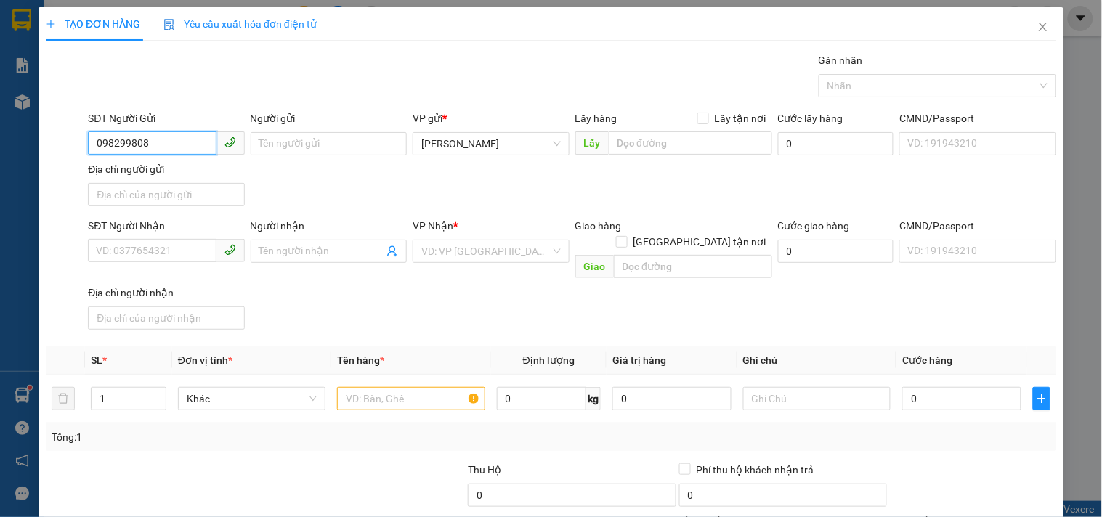
type input "0982998080"
click at [187, 176] on div "0982998080 - BSI HÀ" at bounding box center [164, 173] width 137 height 16
type input "BSI HÀ"
type input "0967871453"
type input "0982998080"
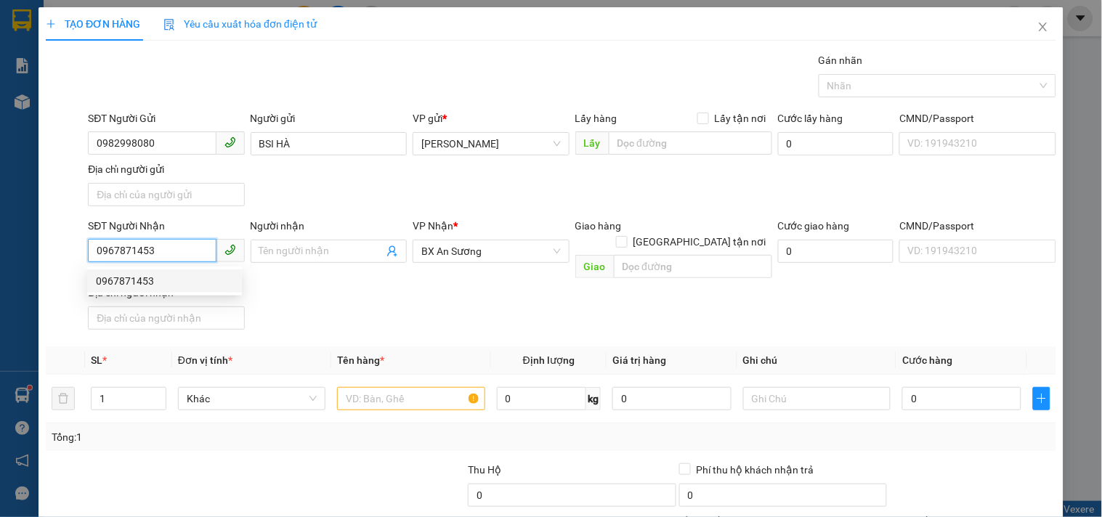
drag, startPoint x: 164, startPoint y: 251, endPoint x: 18, endPoint y: 242, distance: 146.3
click at [18, 242] on div "TẠO ĐƠN HÀNG Yêu cầu xuất hóa đơn điện tử Transit Pickup Surcharge Ids Transit …" at bounding box center [551, 258] width 1102 height 517
click at [120, 254] on input "096802047" at bounding box center [152, 250] width 128 height 23
type input "0968002047"
click at [138, 283] on div "0968002047 - [PERSON_NAME]" at bounding box center [167, 281] width 143 height 16
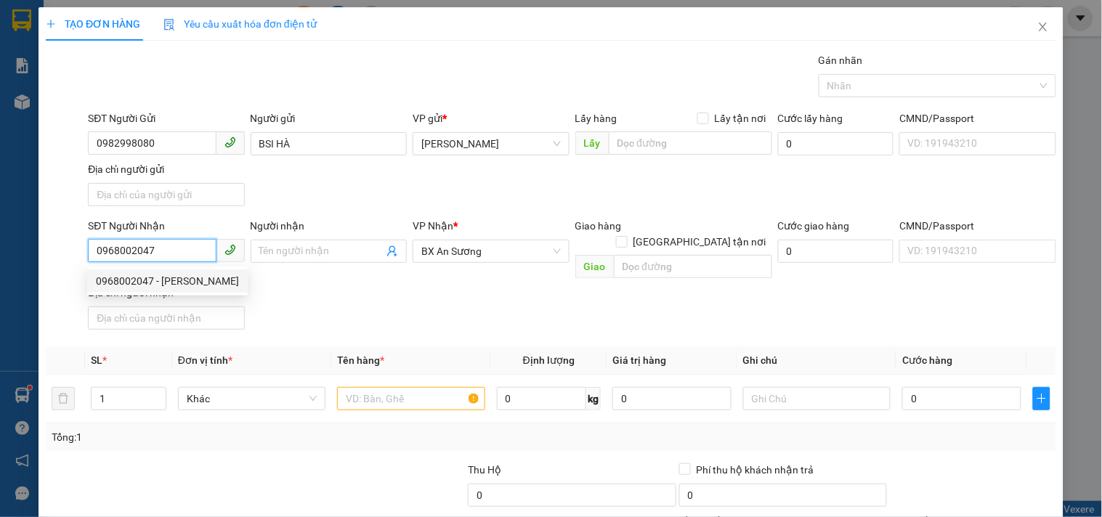
type input "HƯNG"
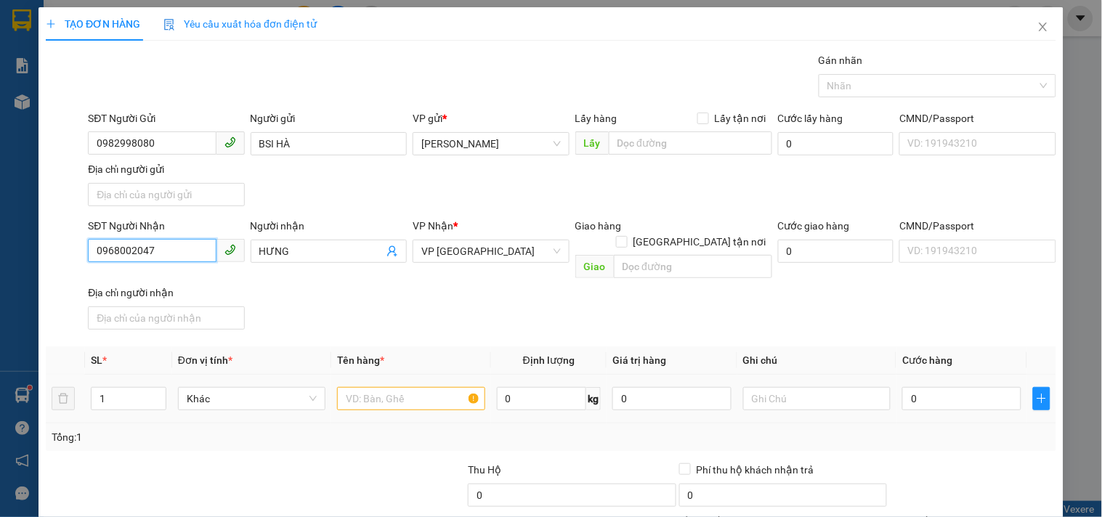
type input "0968002047"
click at [400, 387] on input "text" at bounding box center [410, 398] width 147 height 23
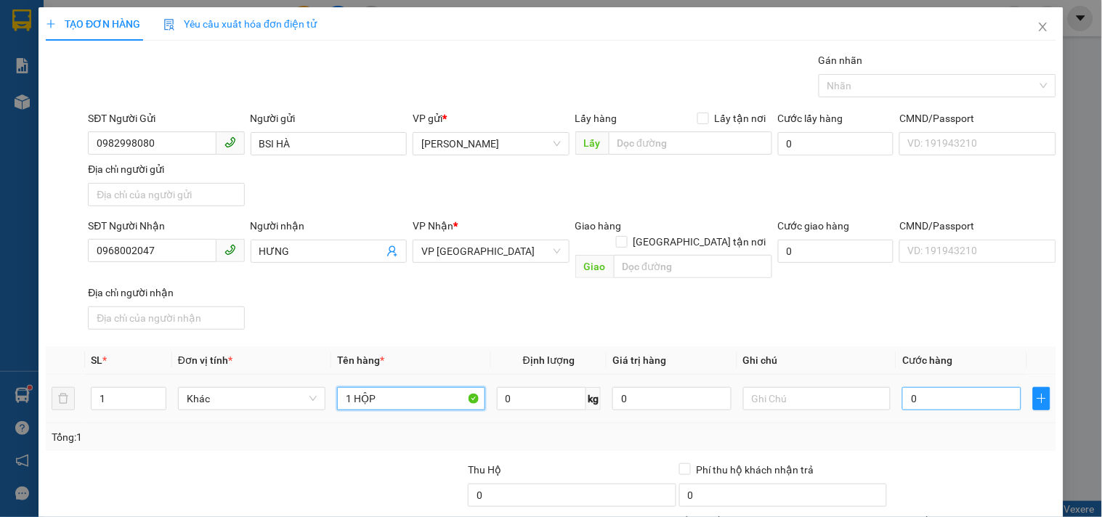
type input "1 HỘP"
click at [959, 387] on input "0" at bounding box center [961, 398] width 119 height 23
type input "3"
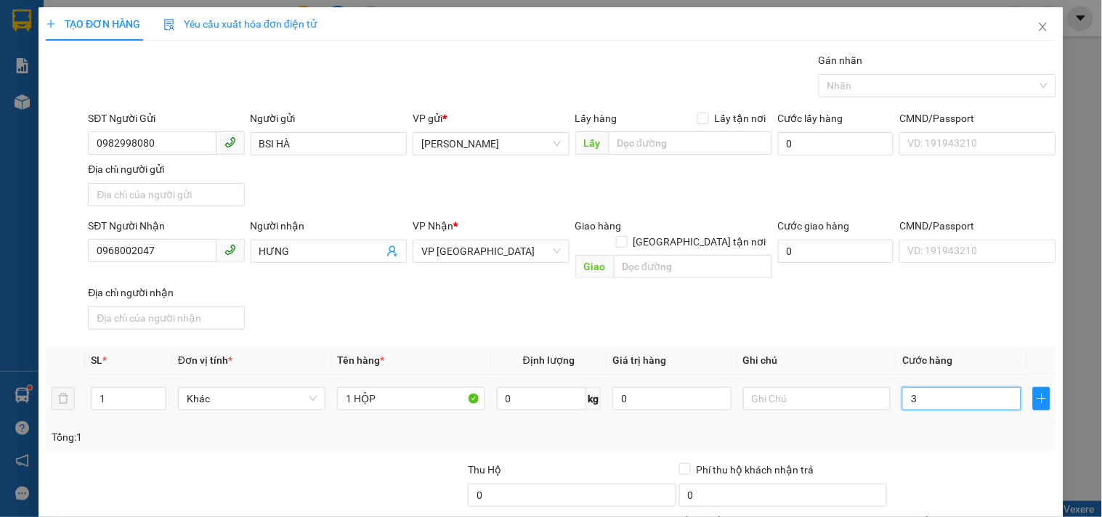
type input "30"
type input "30.000"
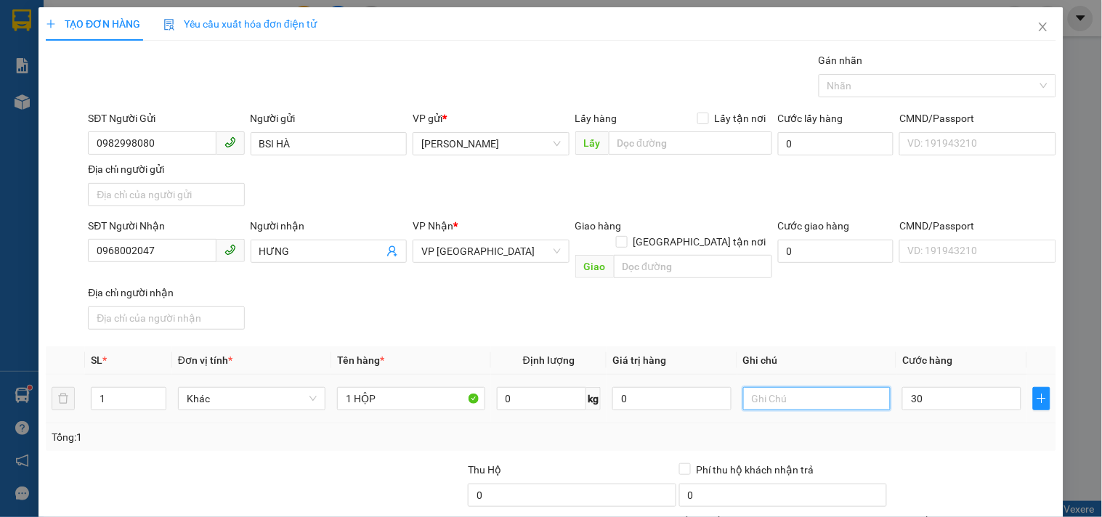
type input "30.000"
click at [841, 387] on input "text" at bounding box center [816, 398] width 147 height 23
type input "CC"
drag, startPoint x: 183, startPoint y: 242, endPoint x: 0, endPoint y: 295, distance: 190.6
click at [0, 295] on div "TẠO ĐƠN HÀNG Yêu cầu xuất hóa đơn điện tử Transit Pickup Surcharge Ids Transit …" at bounding box center [551, 258] width 1102 height 517
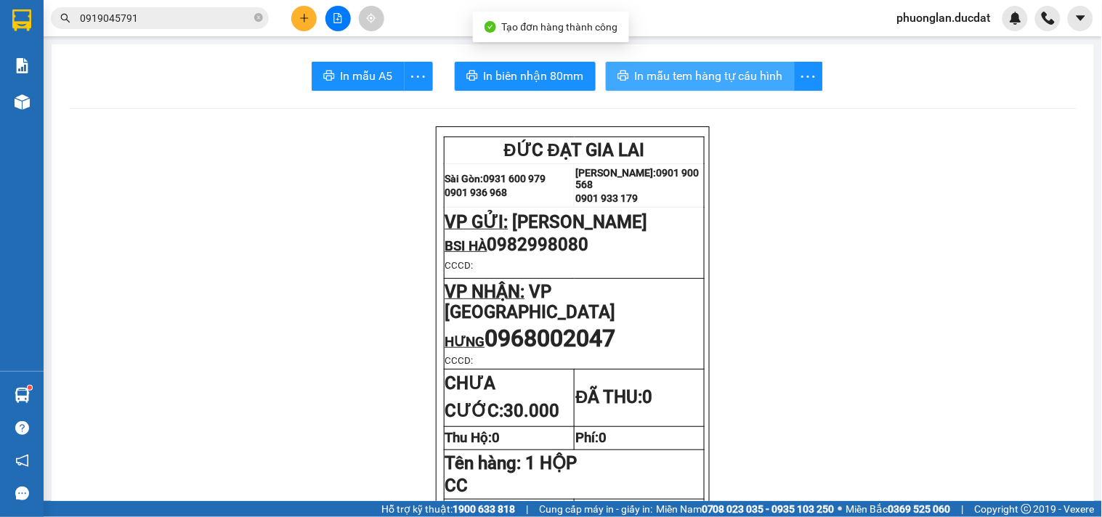
click at [689, 73] on span "In mẫu tem hàng tự cấu hình" at bounding box center [709, 76] width 148 height 18
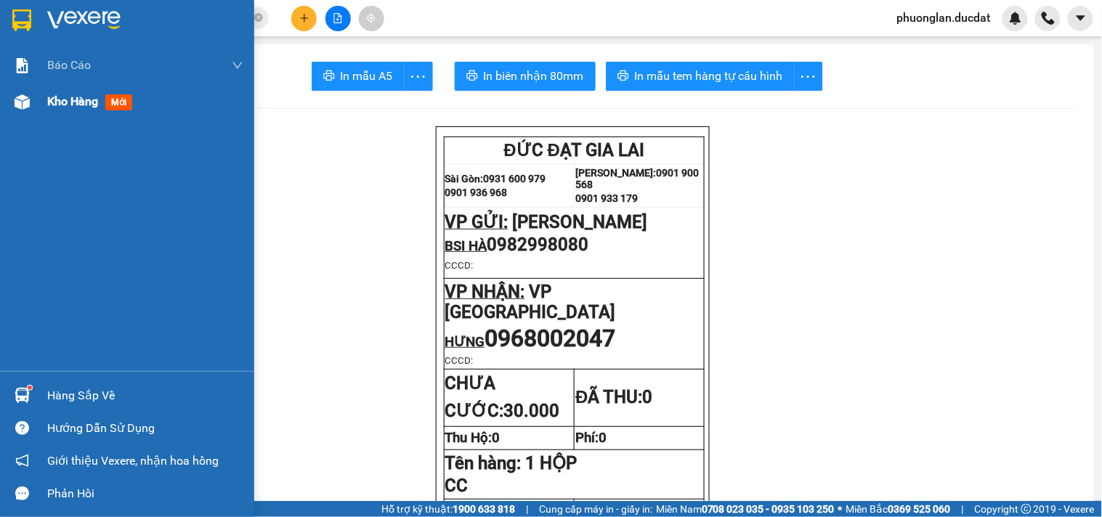
click at [55, 104] on span "Kho hàng" at bounding box center [72, 101] width 51 height 14
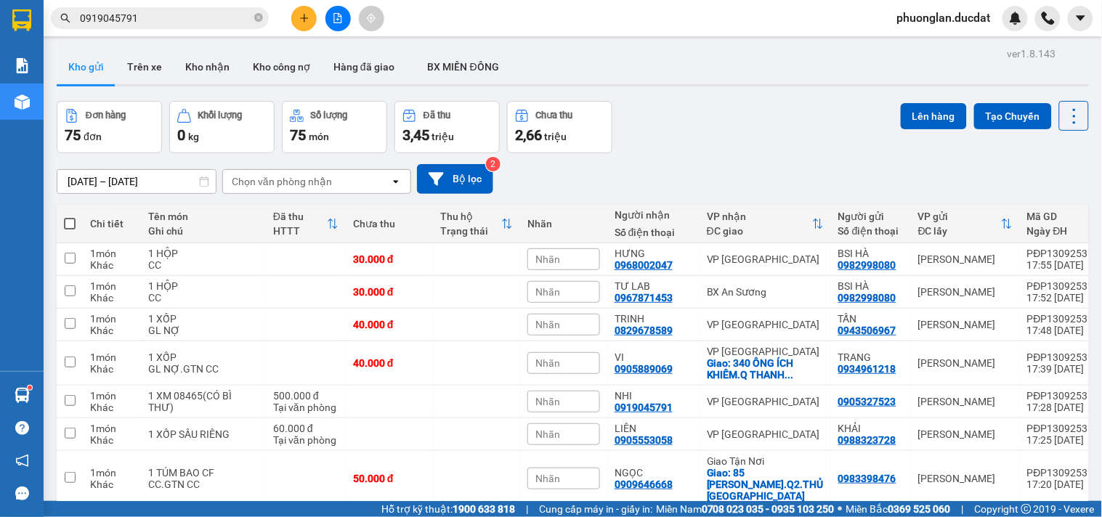
click at [329, 182] on div "Chọn văn phòng nhận" at bounding box center [282, 181] width 100 height 15
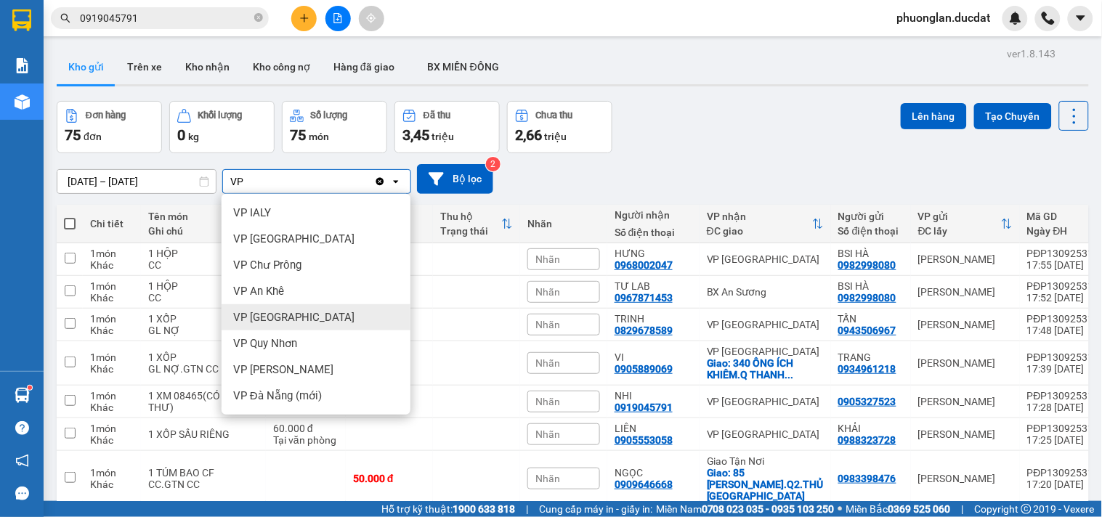
click at [295, 321] on div "VP [GEOGRAPHIC_DATA]" at bounding box center [316, 317] width 189 height 26
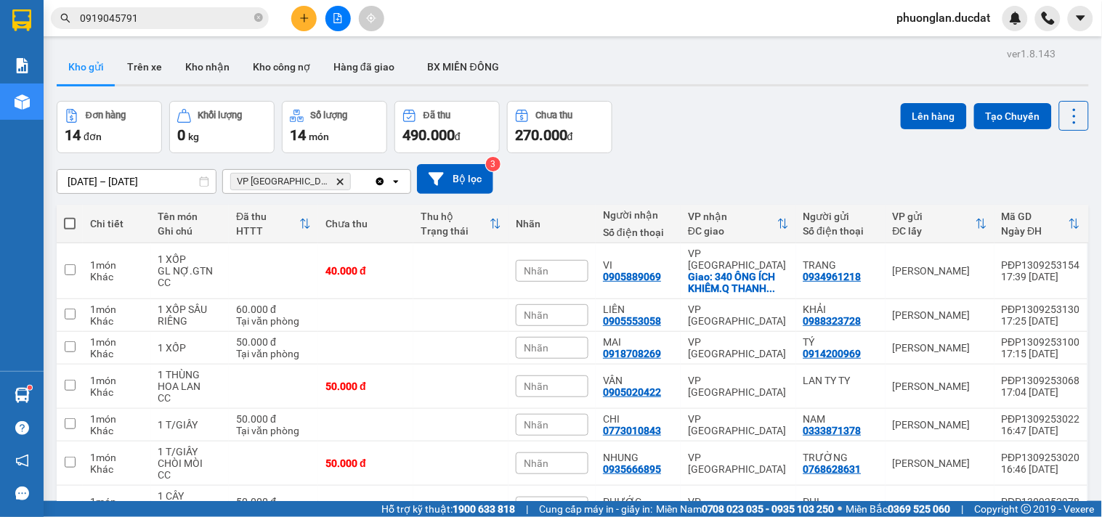
click at [331, 174] on div "VP [GEOGRAPHIC_DATA] Delete" at bounding box center [298, 181] width 151 height 23
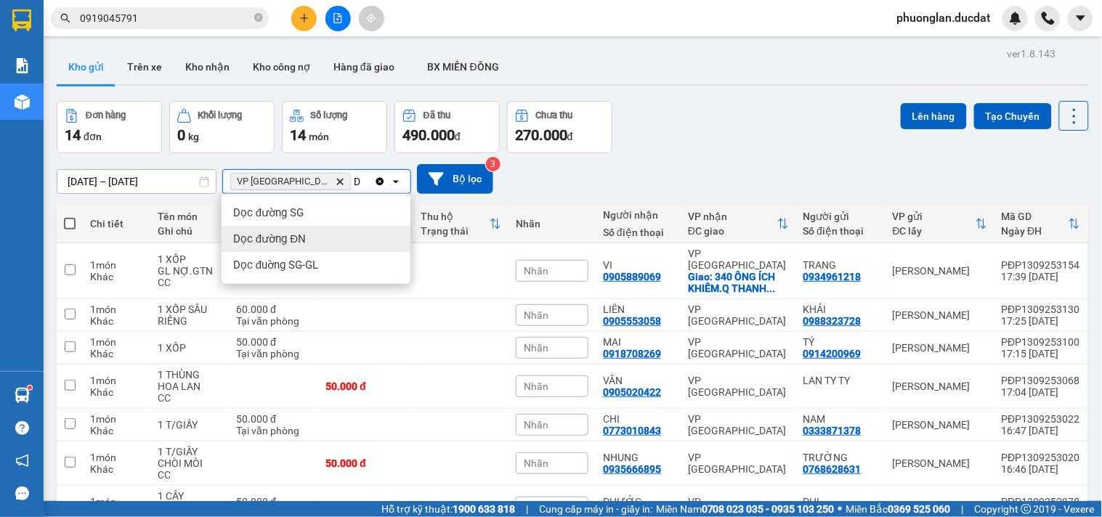
click at [315, 238] on div "Dọc đường ĐN" at bounding box center [316, 239] width 189 height 26
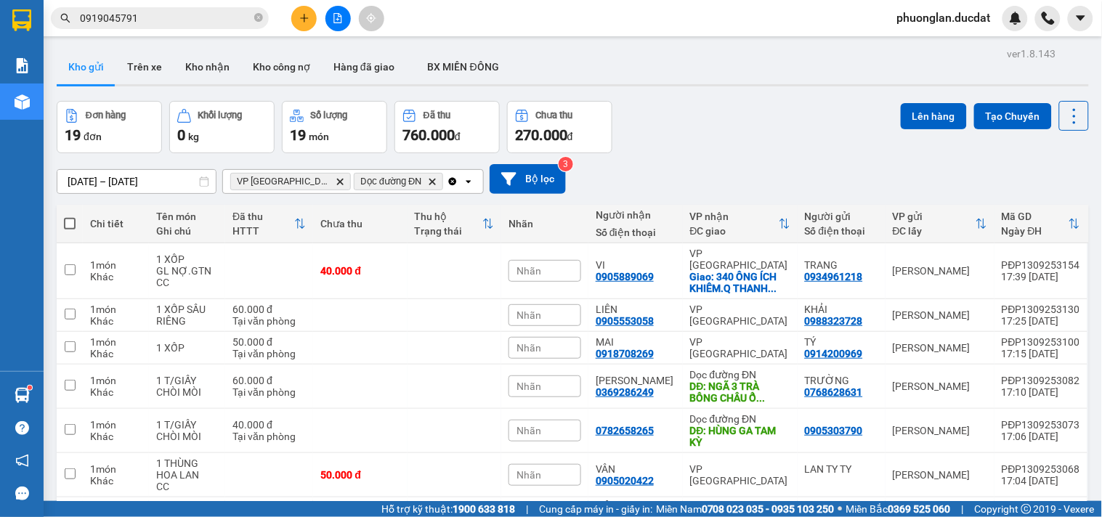
click at [70, 221] on span at bounding box center [70, 224] width 12 height 12
click at [70, 216] on input "checkbox" at bounding box center [70, 216] width 0 height 0
checkbox input "true"
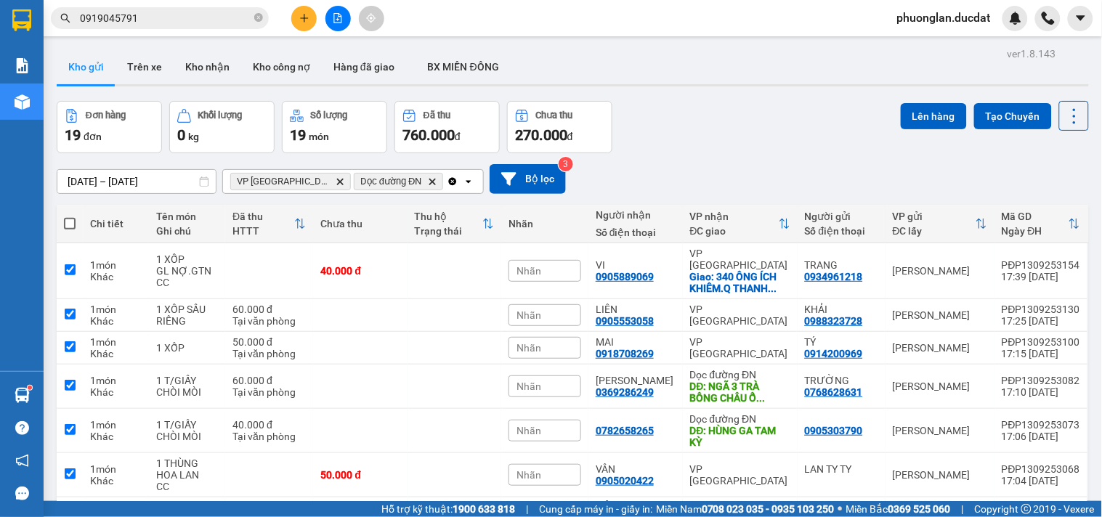
checkbox input "true"
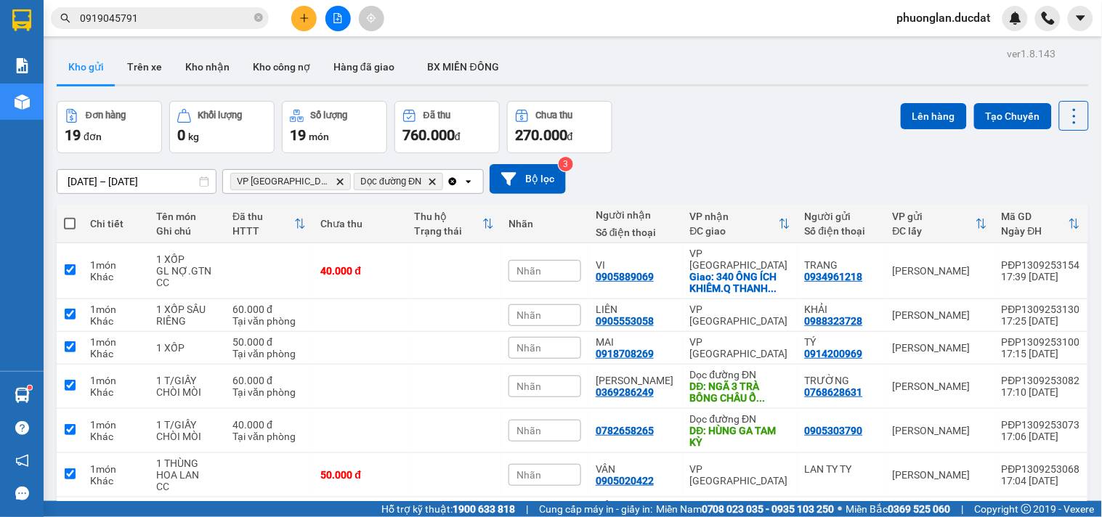
checkbox input "true"
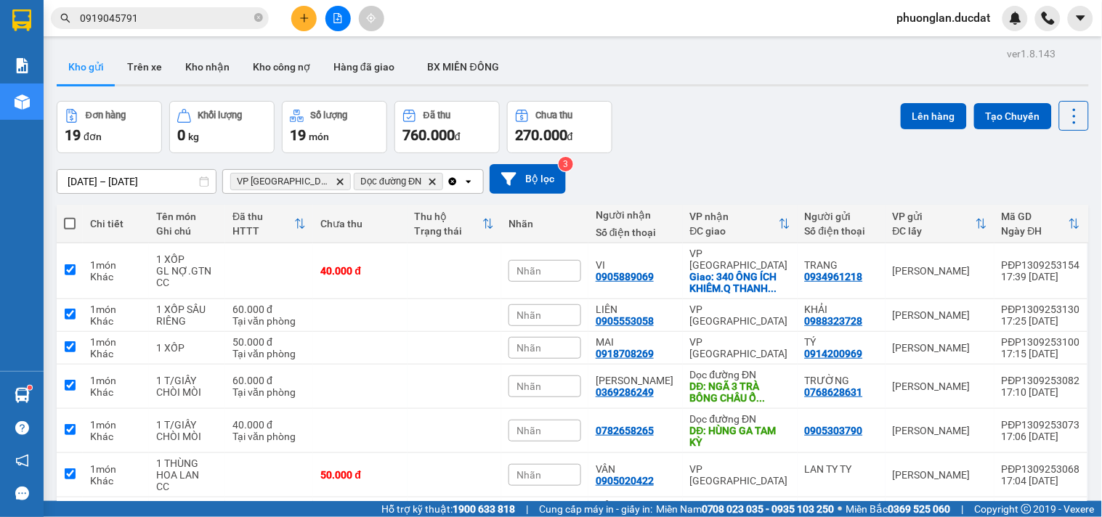
checkbox input "true"
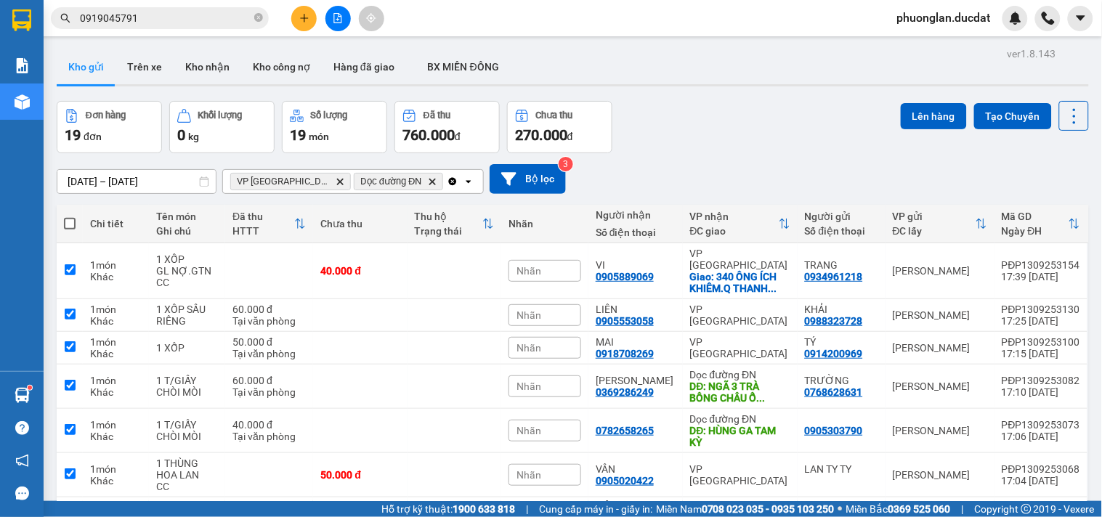
checkbox input "true"
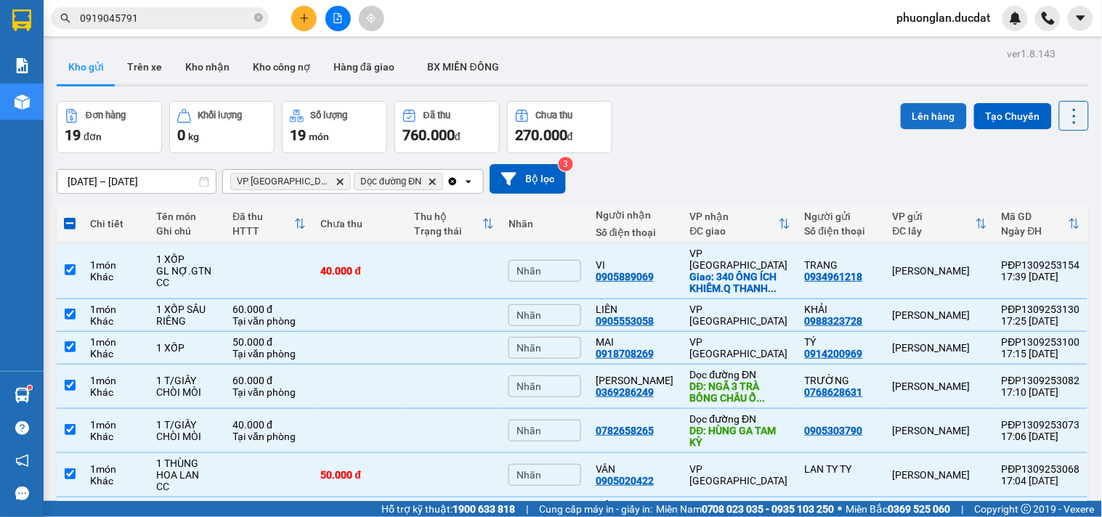
click at [918, 112] on button "Lên hàng" at bounding box center [934, 116] width 66 height 26
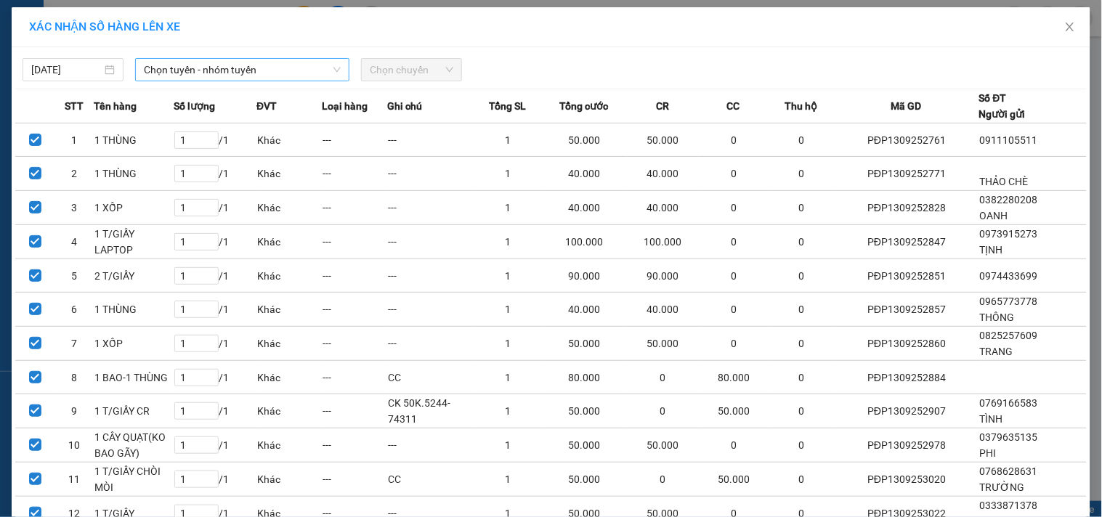
click at [202, 63] on span "Chọn tuyến - nhóm tuyến" at bounding box center [242, 70] width 197 height 22
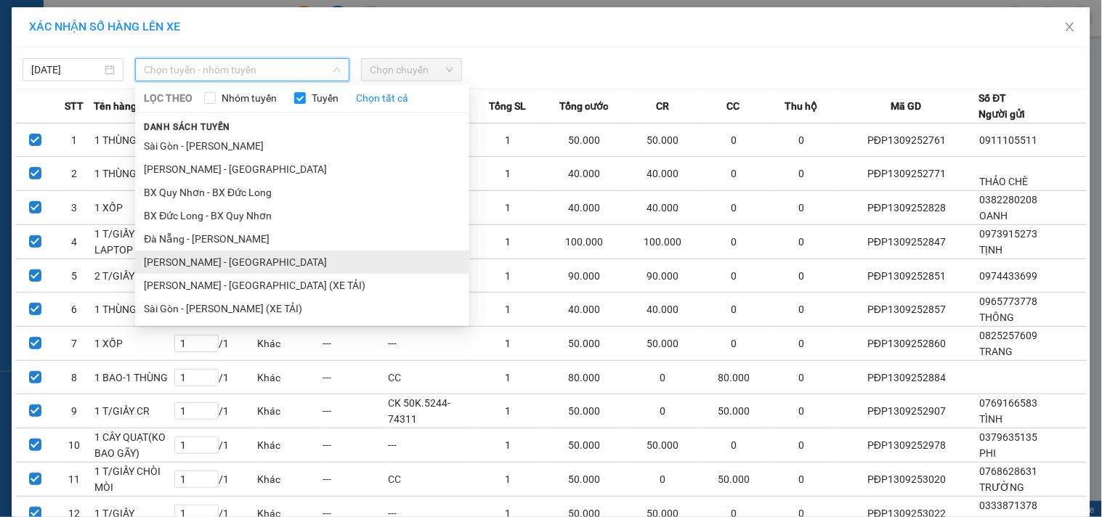
click at [169, 262] on li "[PERSON_NAME] - [GEOGRAPHIC_DATA]" at bounding box center [302, 262] width 334 height 23
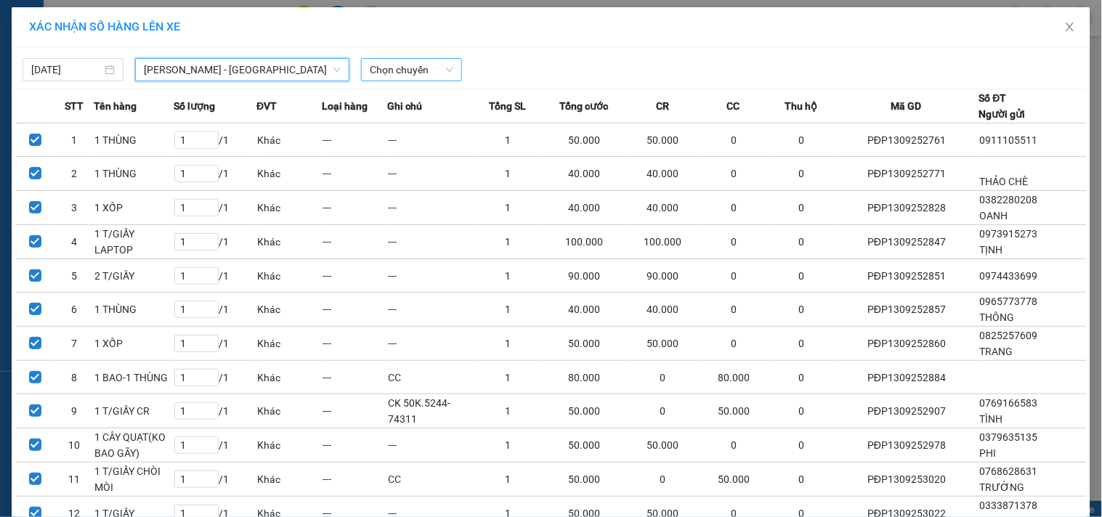
click at [391, 70] on span "Chọn chuyến" at bounding box center [412, 70] width 84 height 22
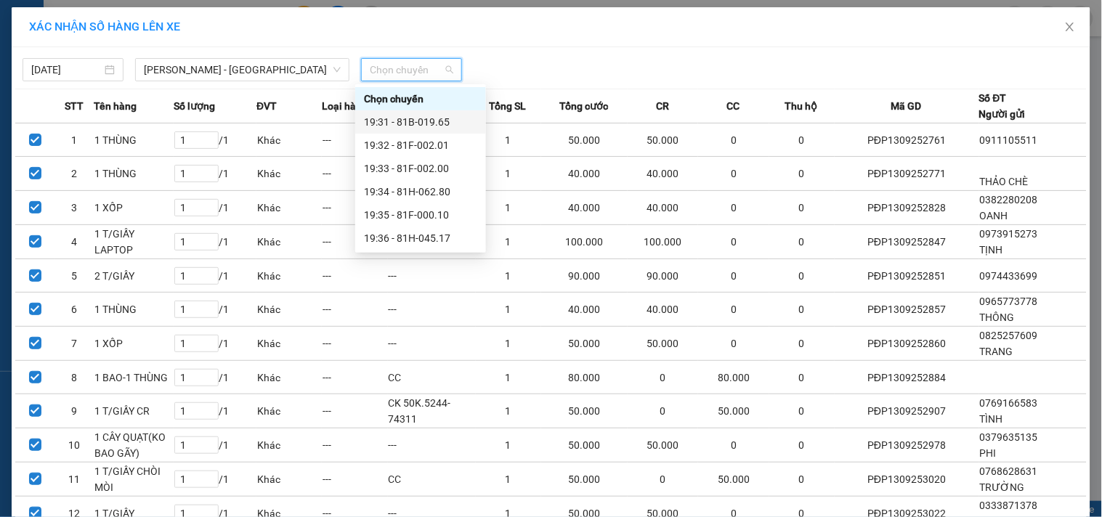
click at [440, 121] on div "19:31 - 81B-019.65" at bounding box center [420, 122] width 113 height 16
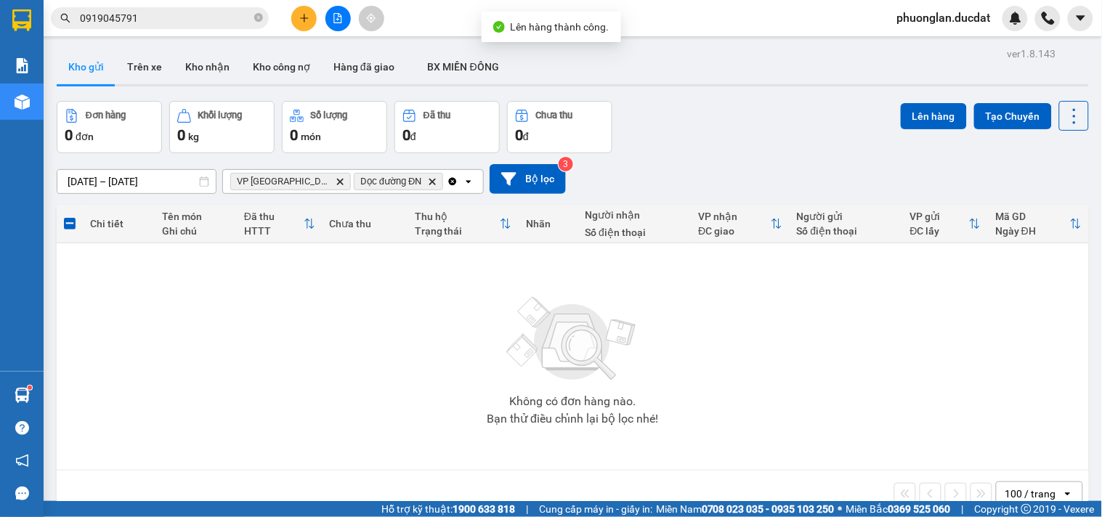
click at [449, 182] on icon "Clear all" at bounding box center [453, 181] width 8 height 8
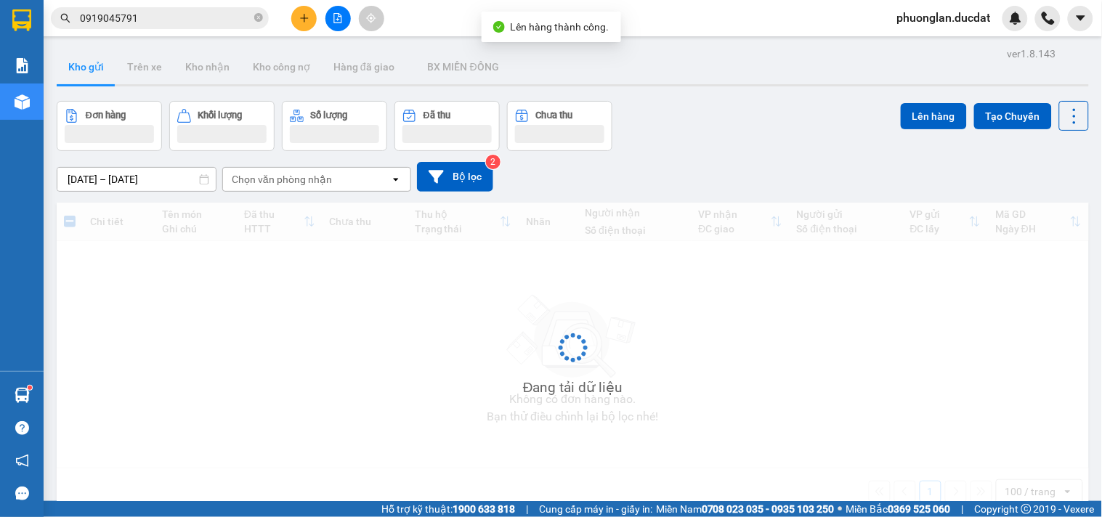
click at [347, 189] on div "Chọn văn phòng nhận" at bounding box center [306, 179] width 167 height 23
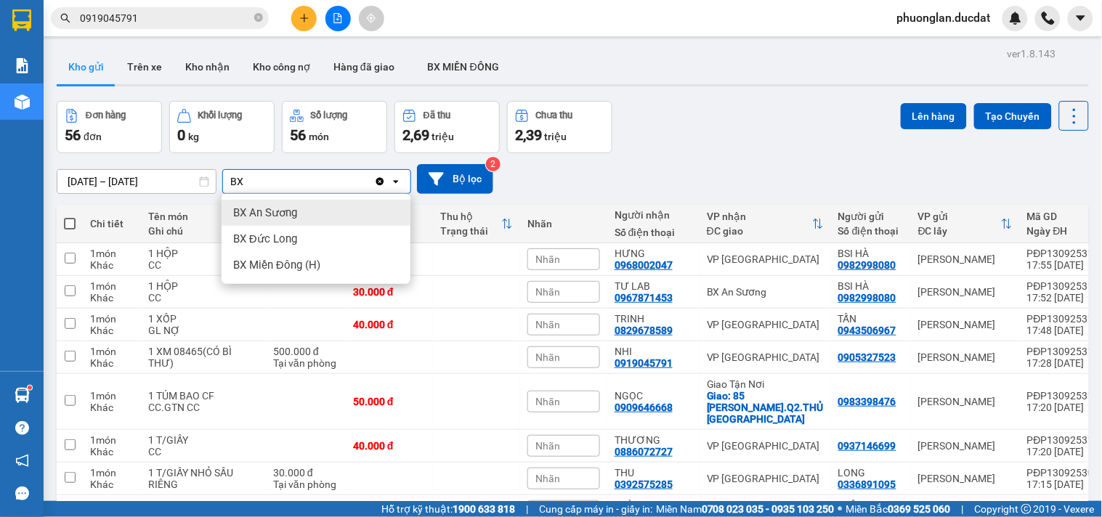
click at [323, 218] on div "BX An Sương" at bounding box center [316, 213] width 189 height 26
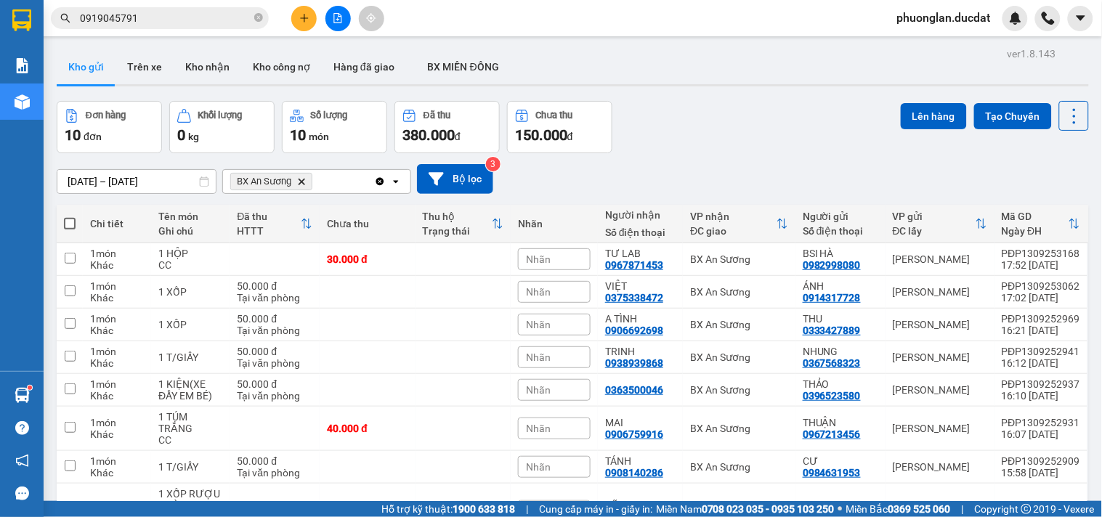
click at [73, 218] on span at bounding box center [70, 224] width 12 height 12
click at [70, 216] on input "checkbox" at bounding box center [70, 216] width 0 height 0
checkbox input "true"
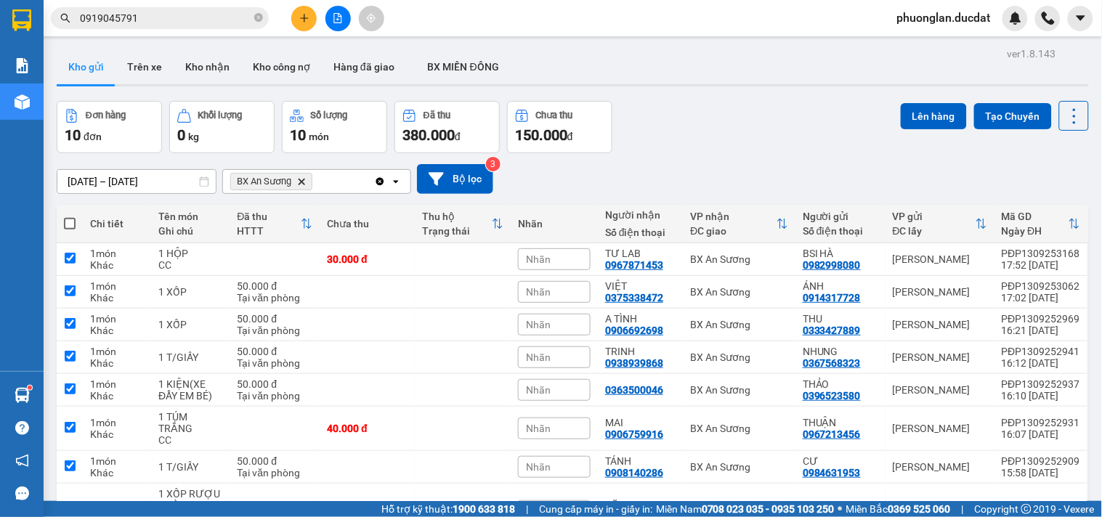
checkbox input "true"
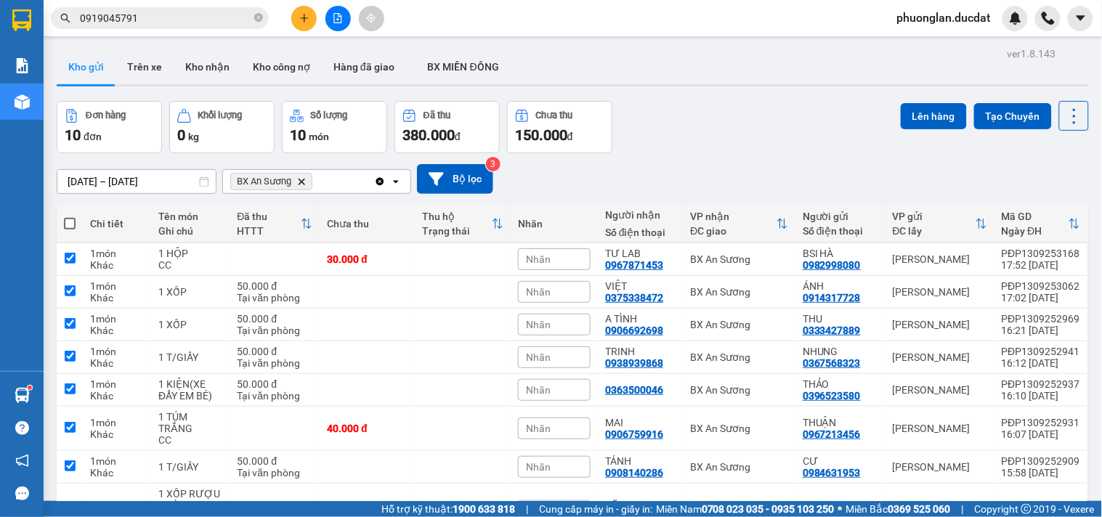
checkbox input "true"
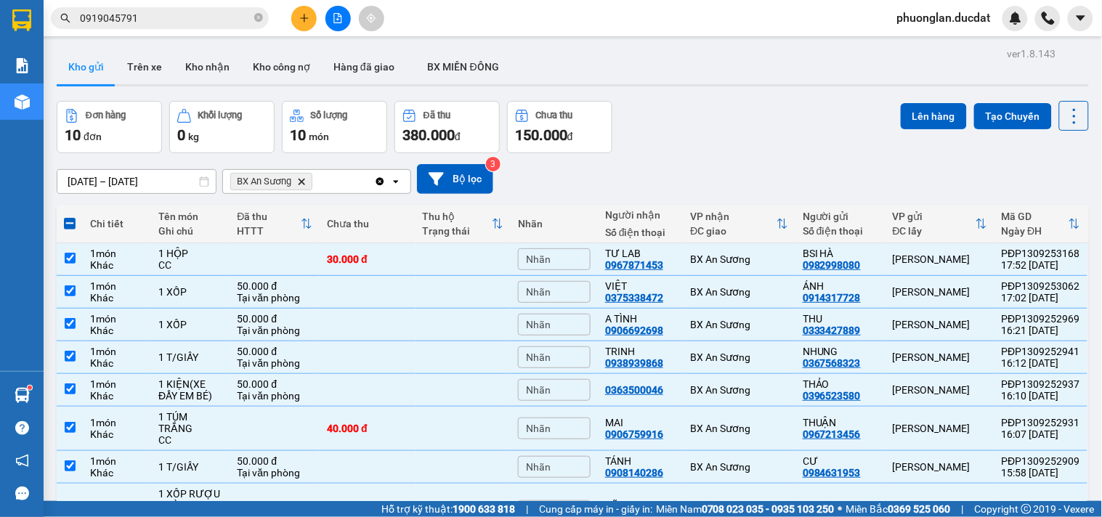
click at [923, 102] on div "Lên hàng Tạo Chuyến" at bounding box center [995, 116] width 188 height 30
click at [923, 112] on button "Lên hàng" at bounding box center [934, 116] width 66 height 26
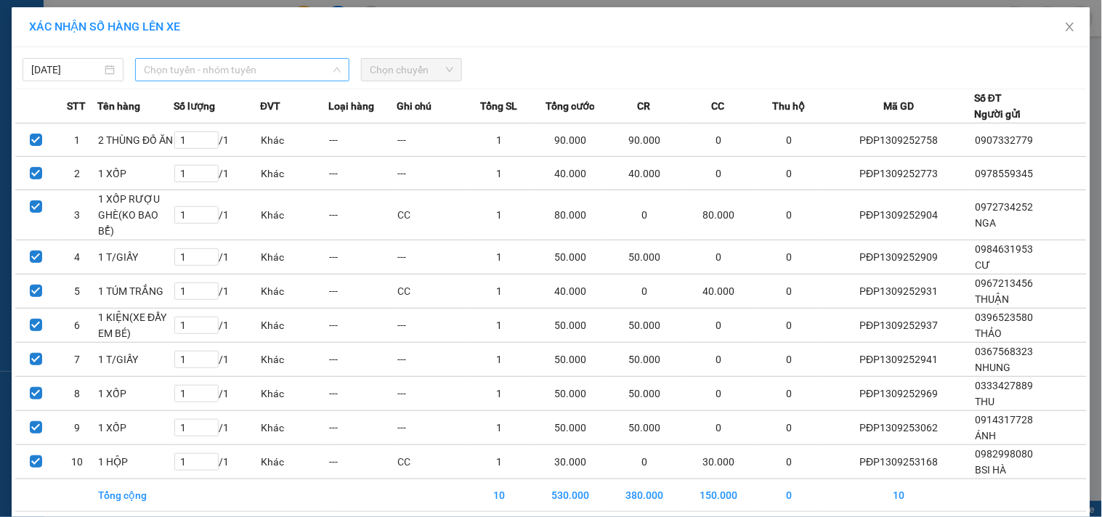
click at [196, 64] on span "Chọn tuyến - nhóm tuyến" at bounding box center [242, 70] width 197 height 22
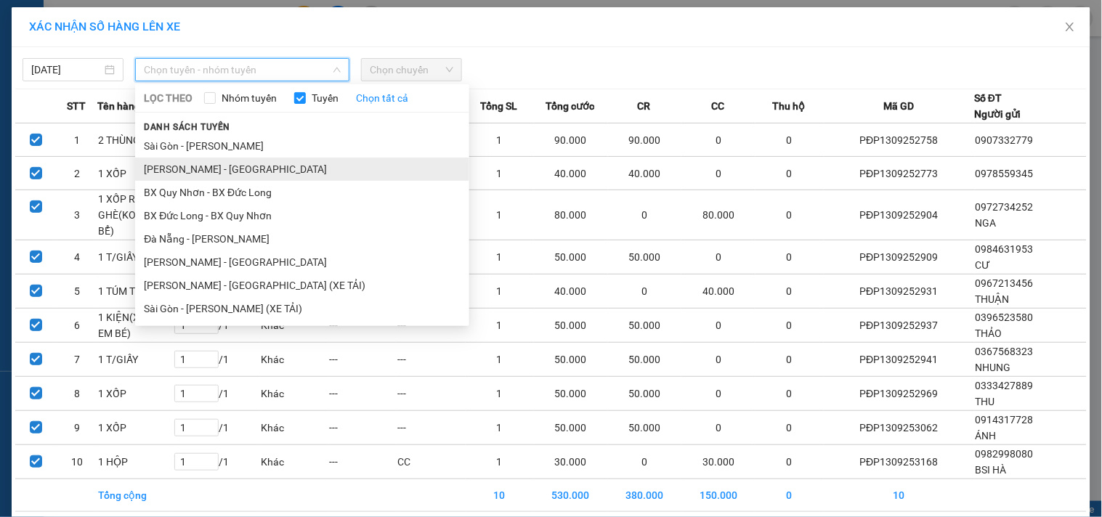
click at [184, 166] on li "[PERSON_NAME] - [GEOGRAPHIC_DATA]" at bounding box center [302, 169] width 334 height 23
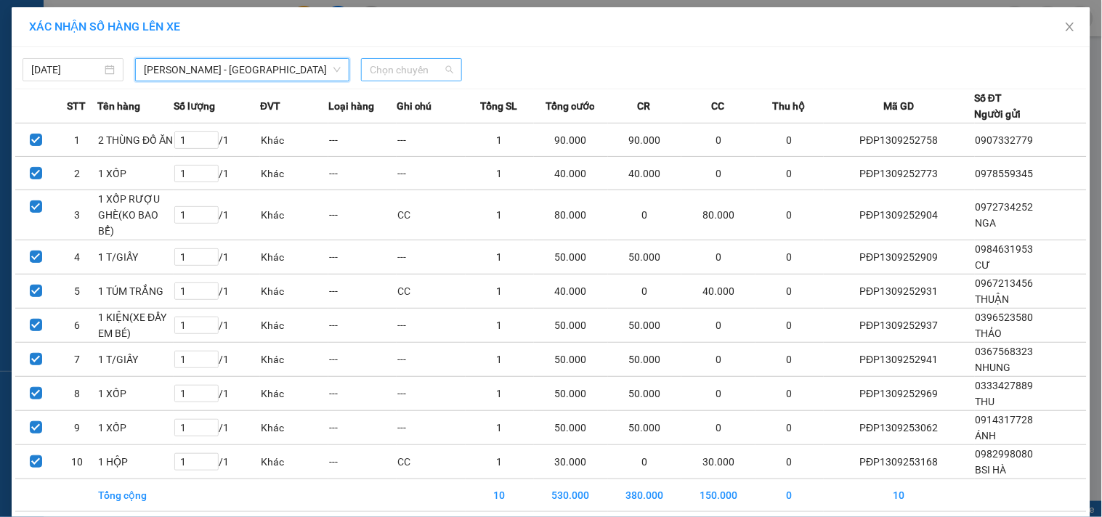
click at [404, 64] on span "Chọn chuyến" at bounding box center [412, 70] width 84 height 22
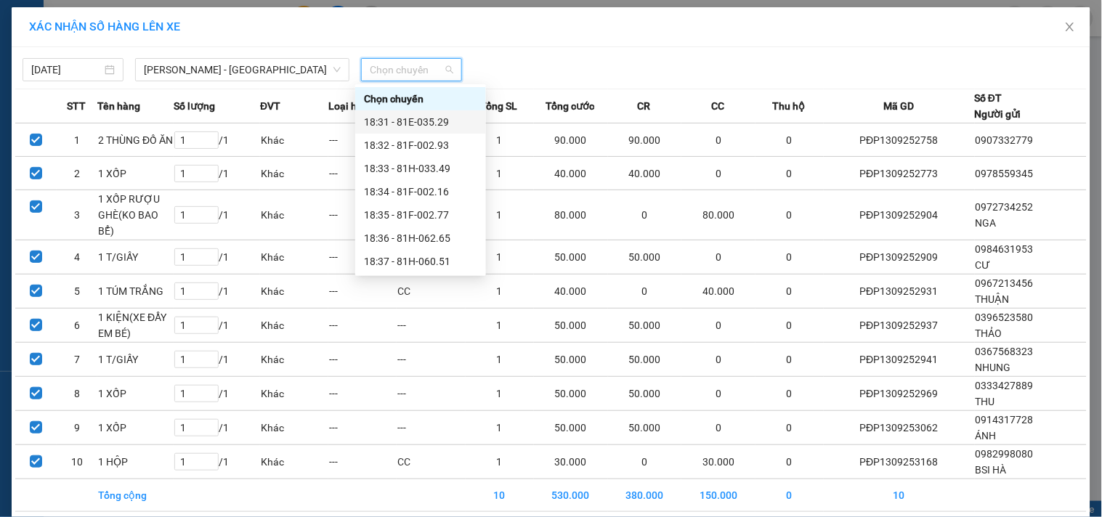
click at [416, 117] on div "18:31 - 81E-035.29" at bounding box center [420, 122] width 113 height 16
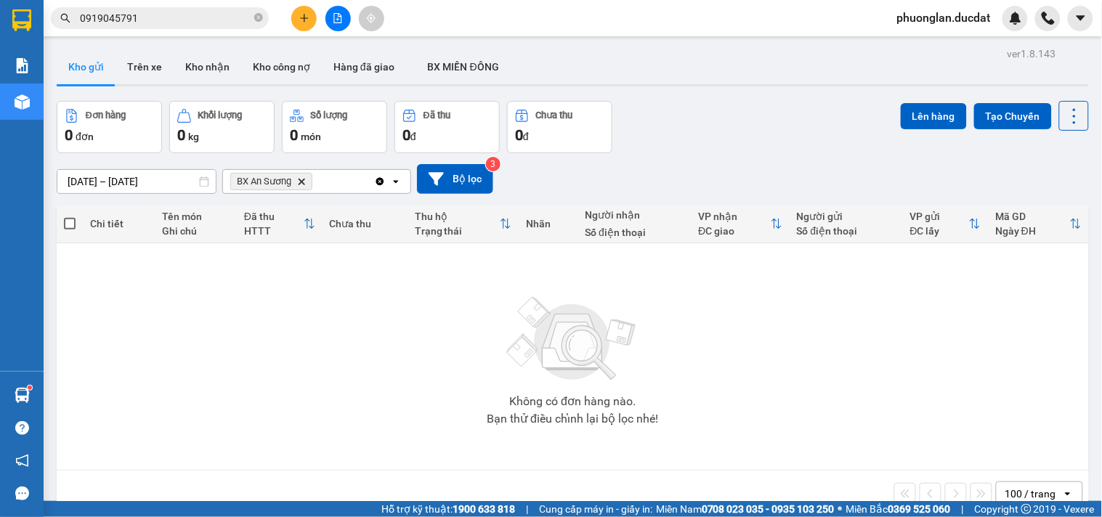
click at [378, 184] on icon "Clear all" at bounding box center [380, 181] width 8 height 8
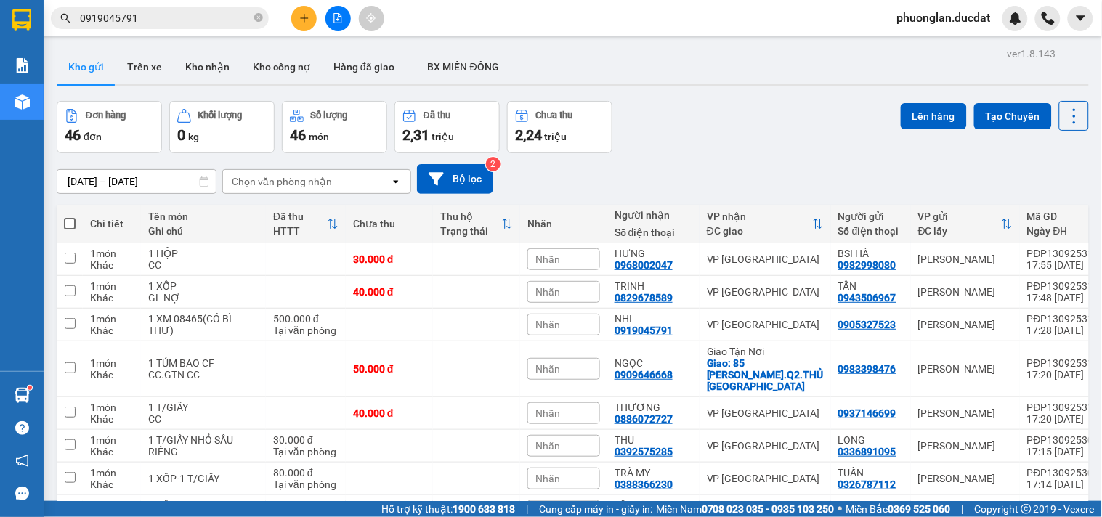
click at [352, 178] on div "Chọn văn phòng nhận" at bounding box center [306, 181] width 167 height 23
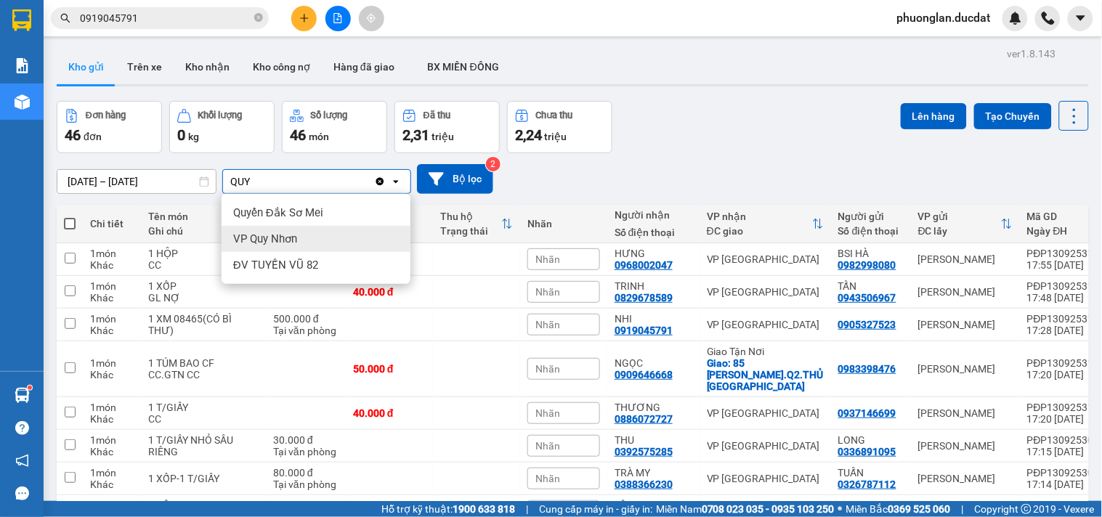
click at [298, 243] on div "VP Quy Nhơn" at bounding box center [316, 239] width 189 height 26
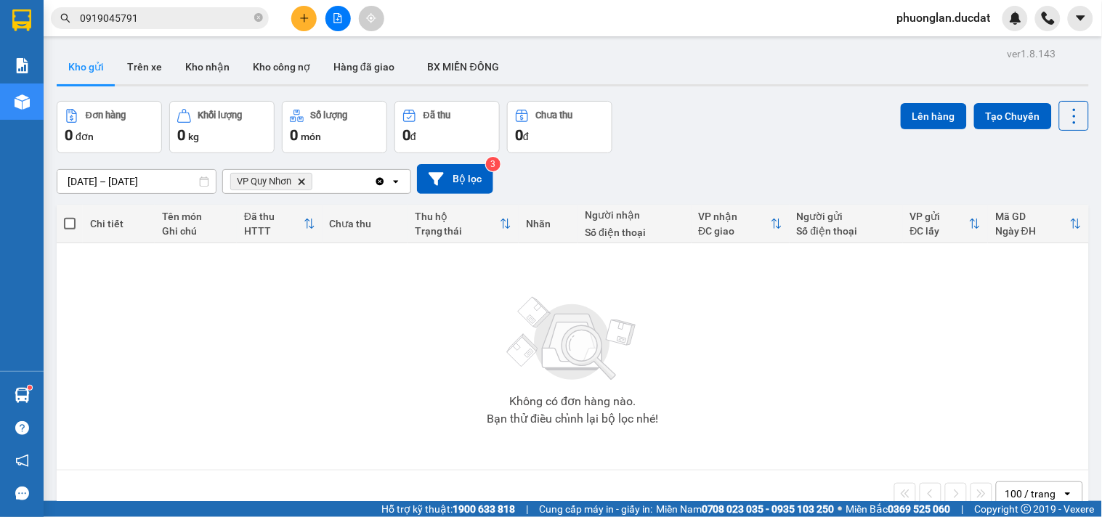
click at [380, 182] on icon "Clear all" at bounding box center [380, 182] width 12 height 12
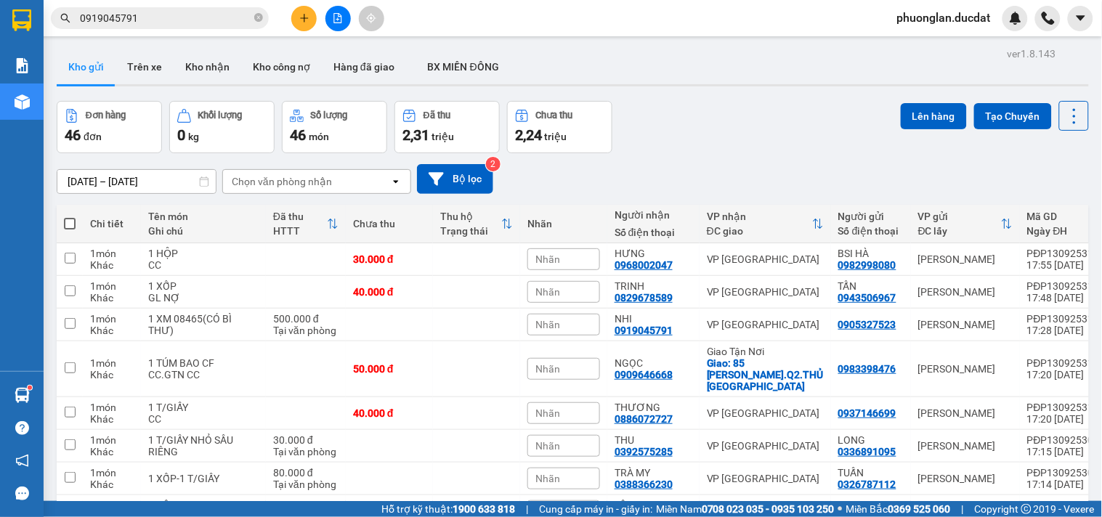
click at [68, 224] on span at bounding box center [70, 224] width 12 height 12
click at [70, 216] on input "checkbox" at bounding box center [70, 216] width 0 height 0
checkbox input "true"
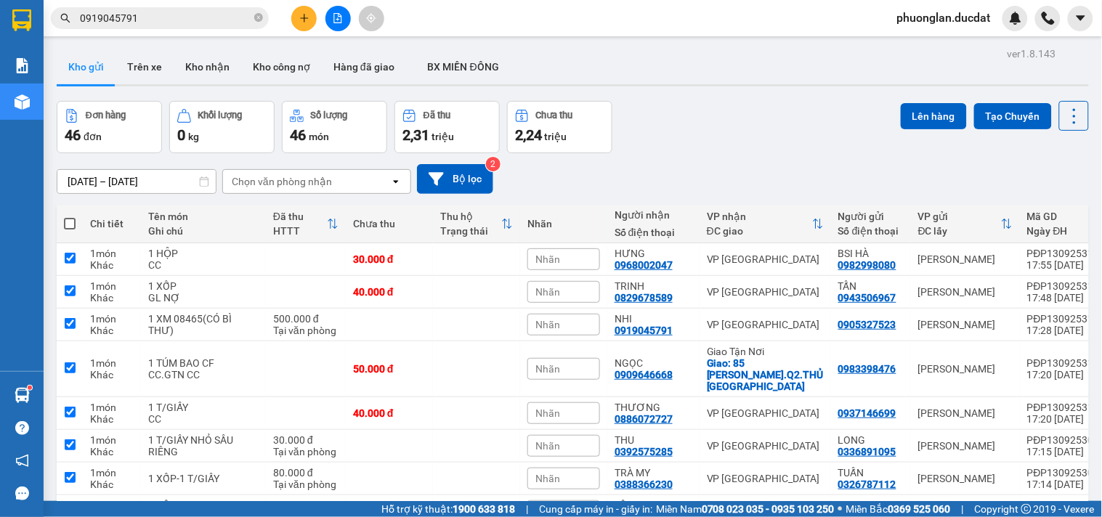
checkbox input "true"
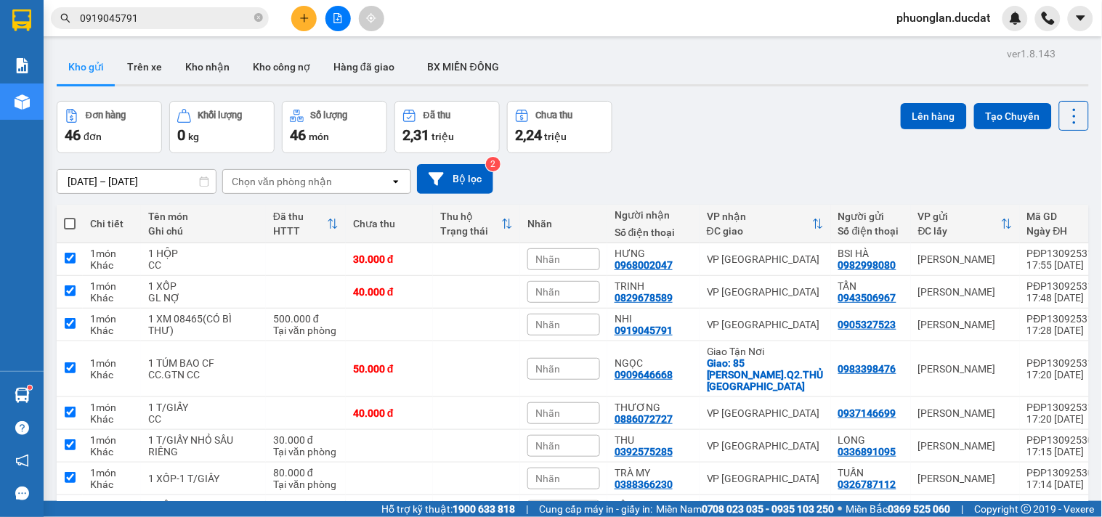
checkbox input "true"
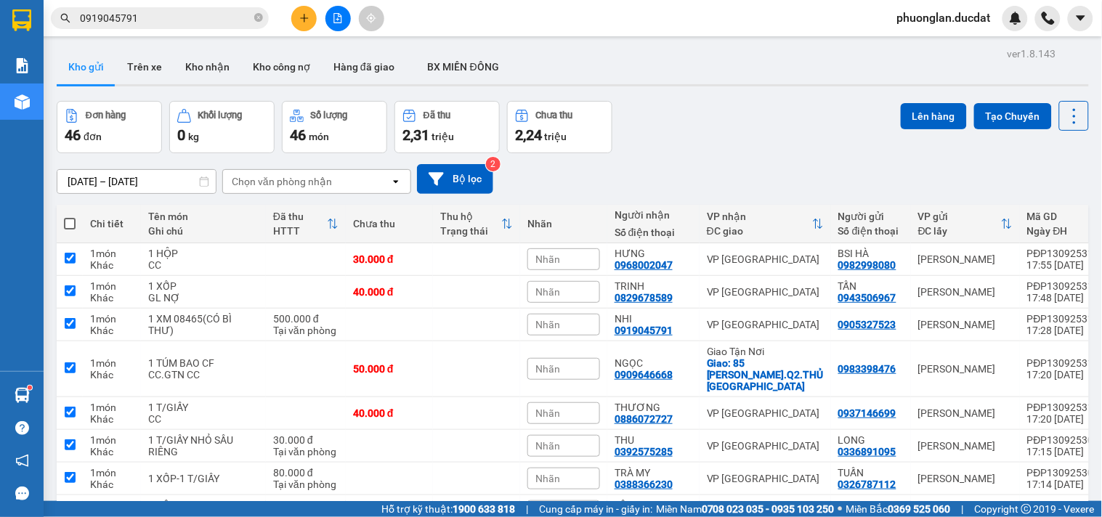
checkbox input "true"
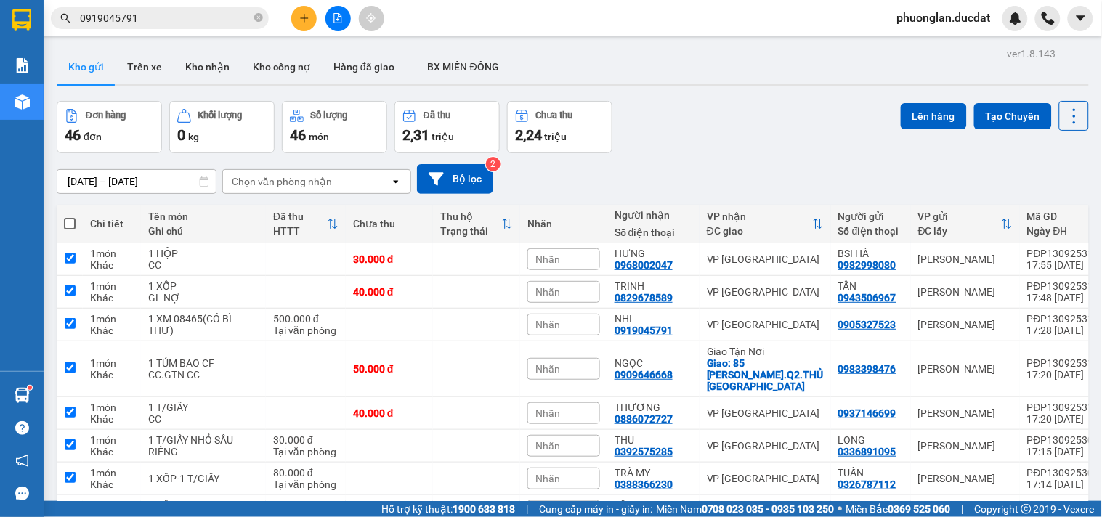
checkbox input "true"
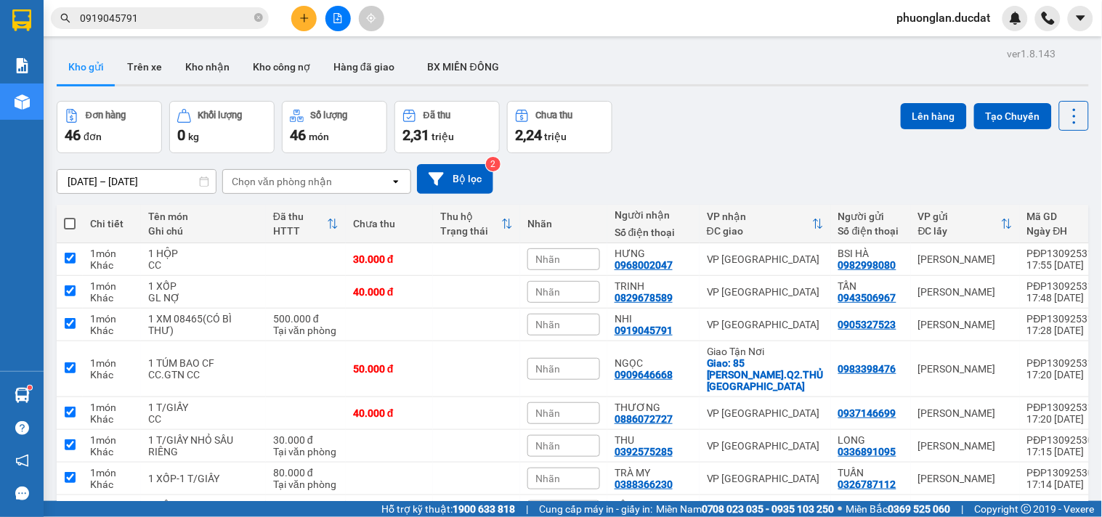
checkbox input "true"
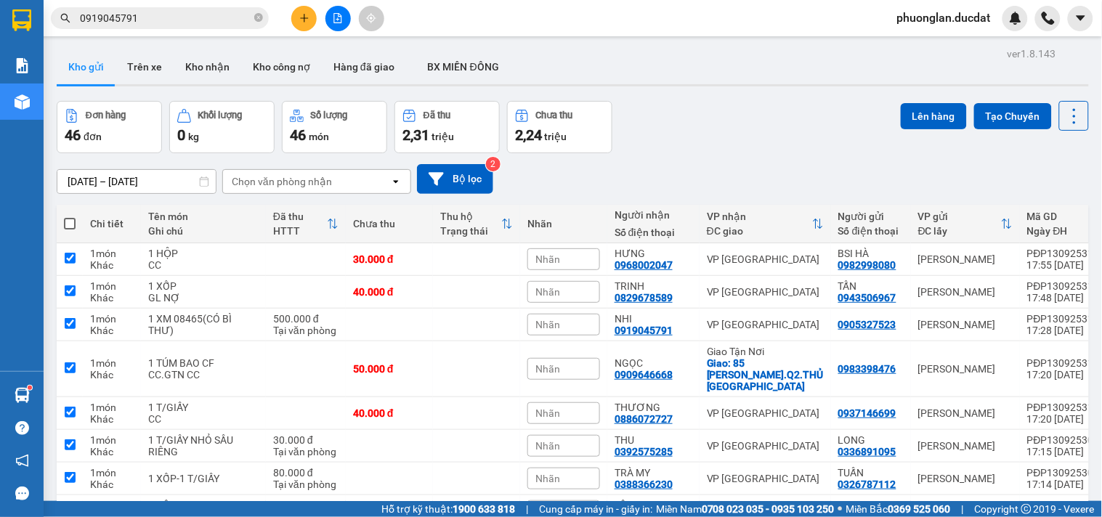
checkbox input "true"
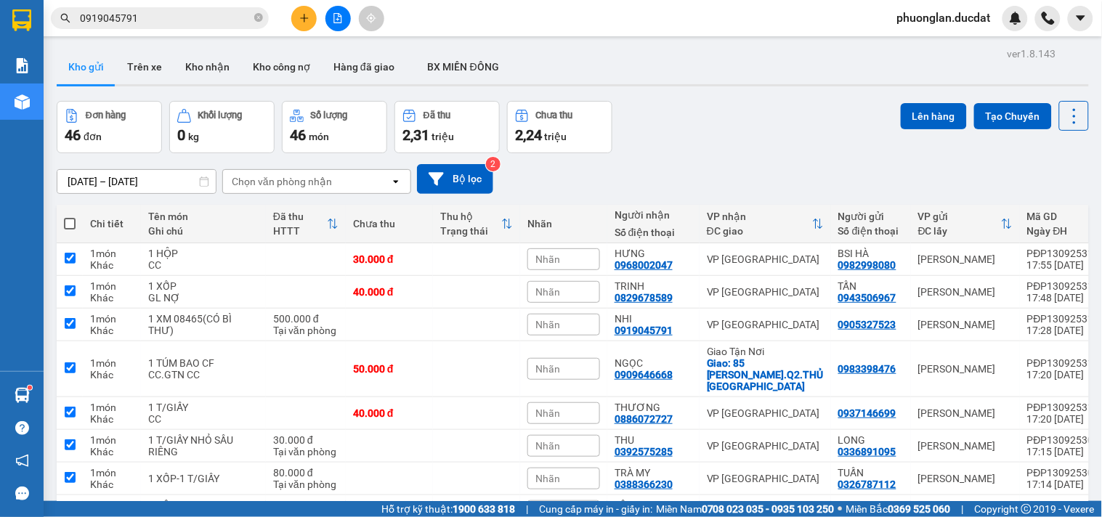
checkbox input "true"
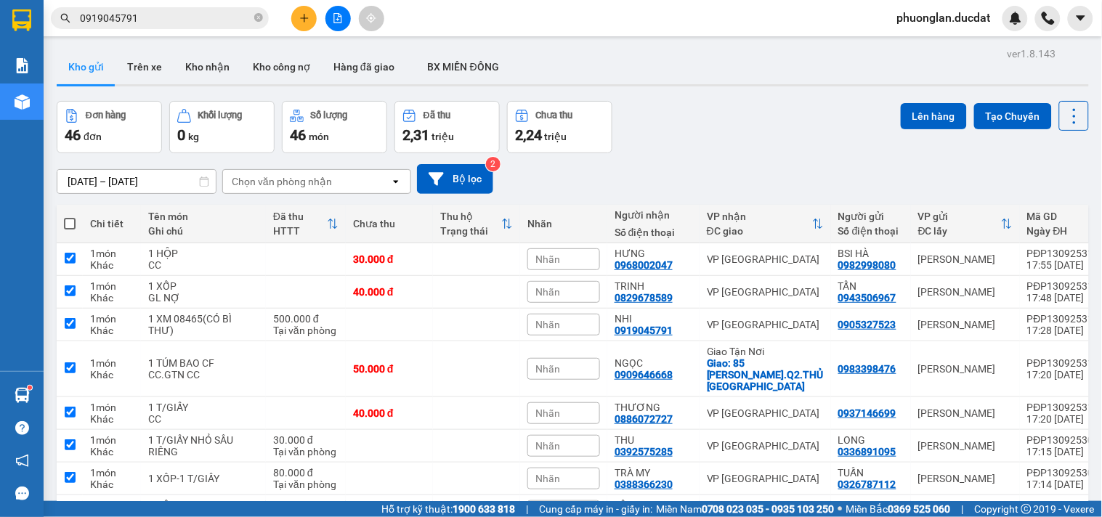
checkbox input "true"
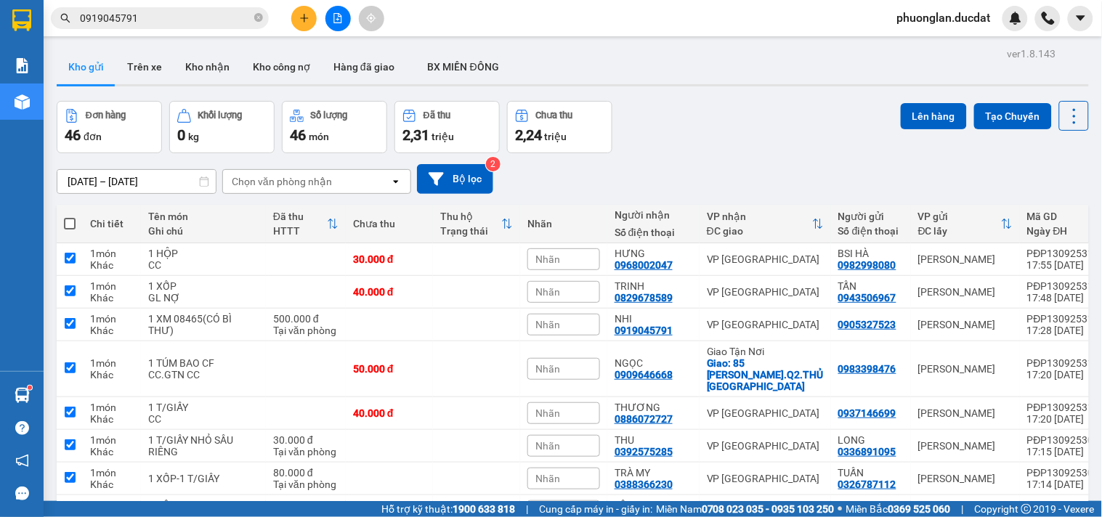
checkbox input "true"
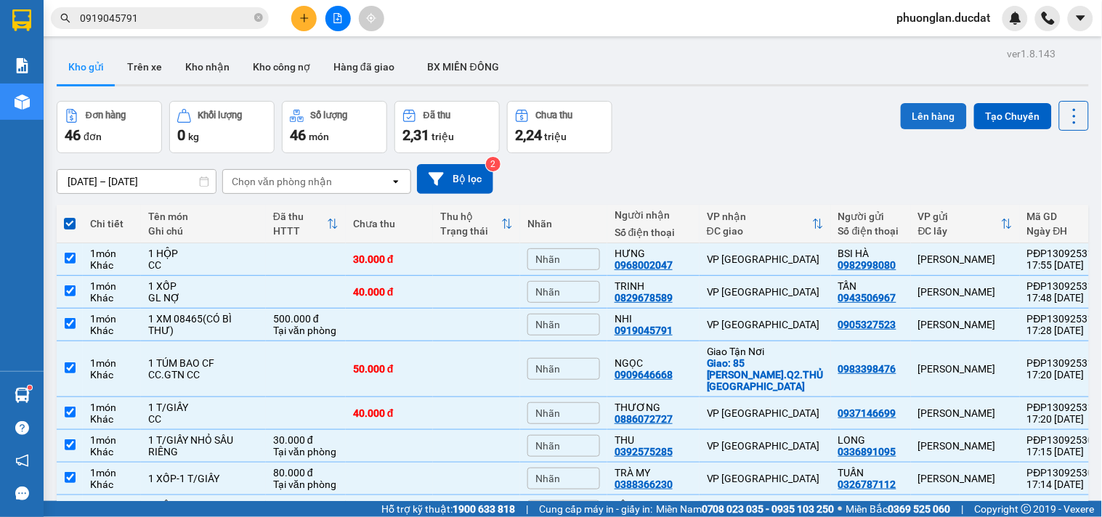
click at [902, 111] on button "Lên hàng" at bounding box center [934, 116] width 66 height 26
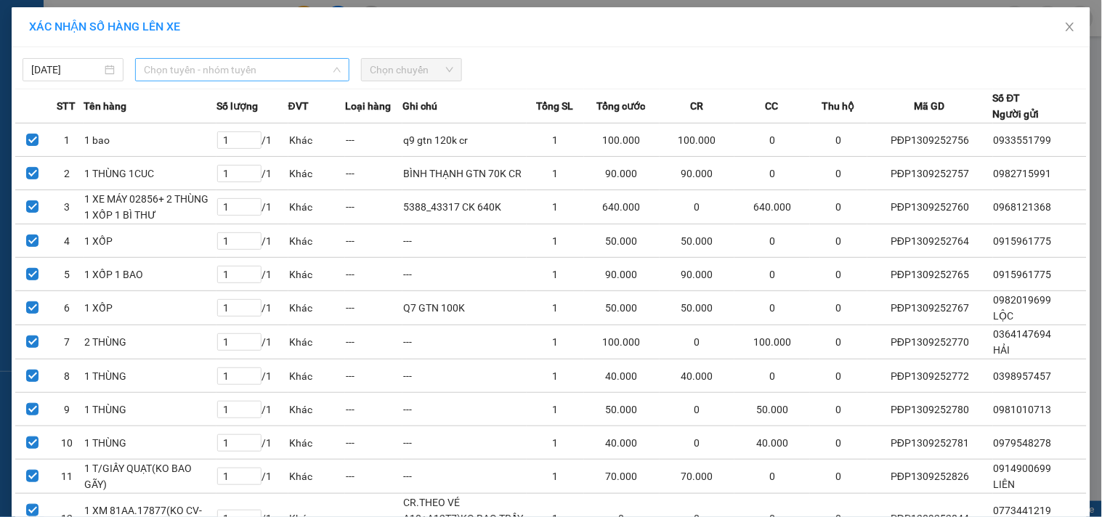
click at [179, 70] on span "Chọn tuyến - nhóm tuyến" at bounding box center [242, 70] width 197 height 22
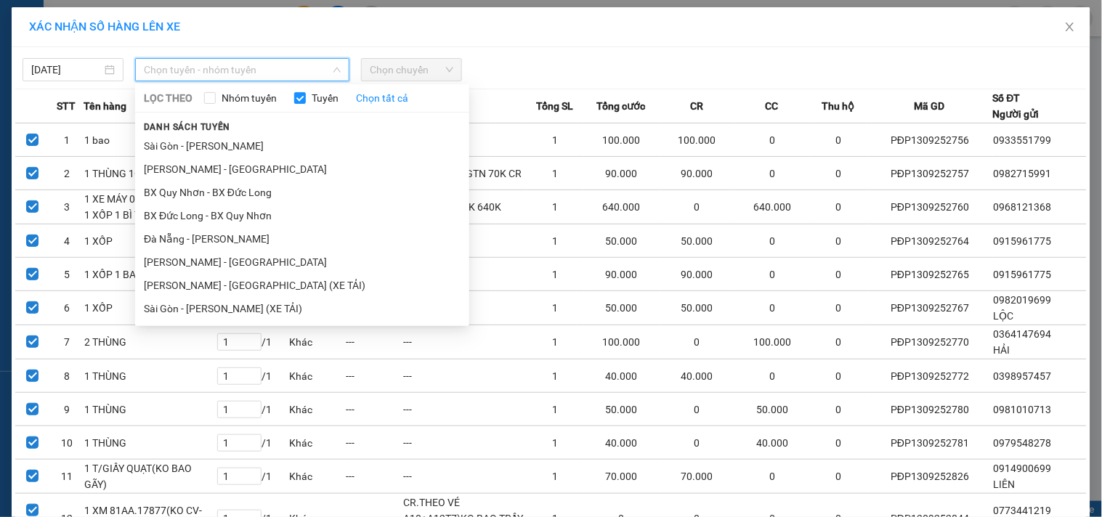
click at [169, 282] on li "[PERSON_NAME] - [GEOGRAPHIC_DATA] (XE TẢI)" at bounding box center [302, 285] width 334 height 23
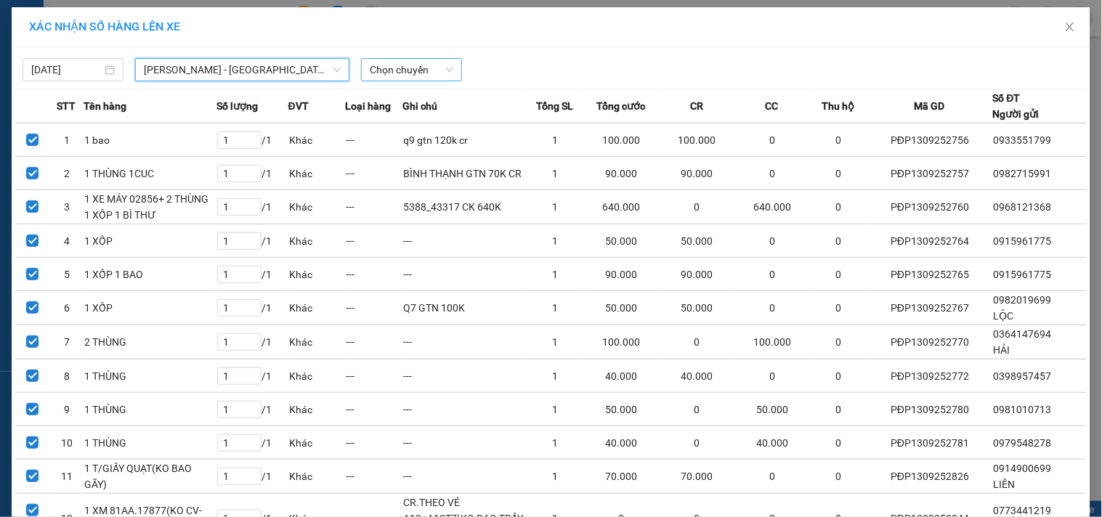
click at [401, 62] on span "Chọn chuyến" at bounding box center [412, 70] width 84 height 22
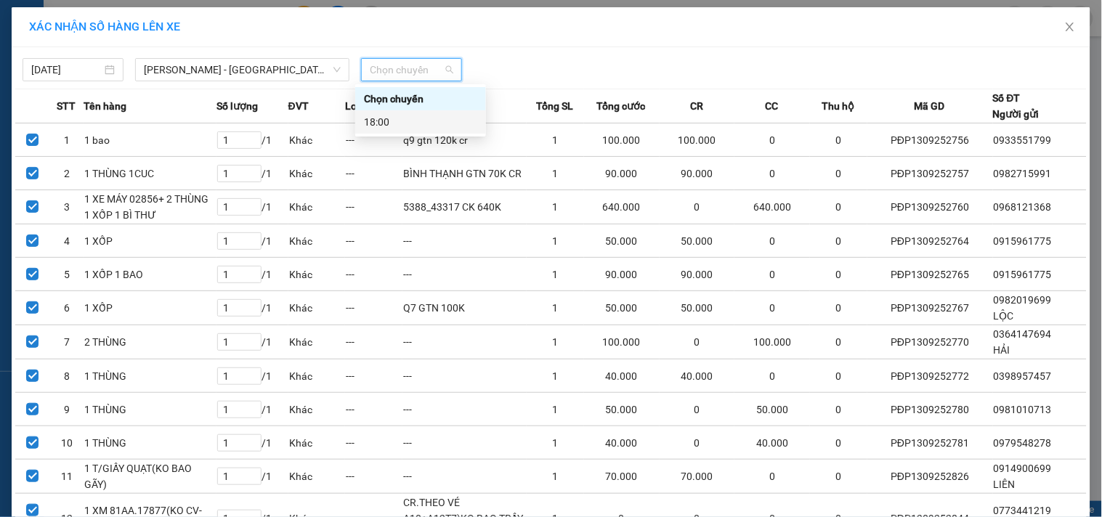
click at [422, 123] on div "18:00" at bounding box center [420, 122] width 113 height 16
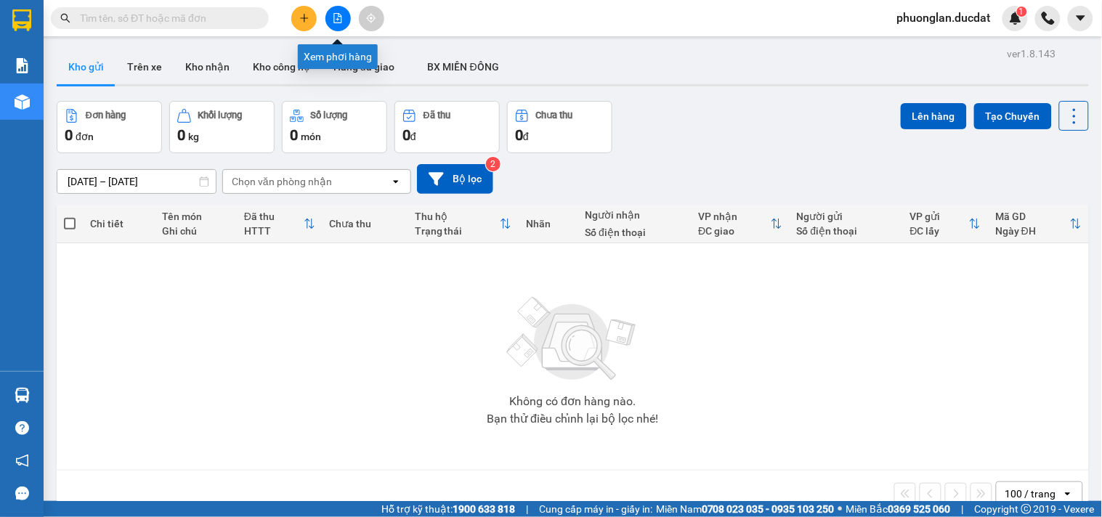
click at [337, 20] on icon "file-add" at bounding box center [338, 18] width 10 height 10
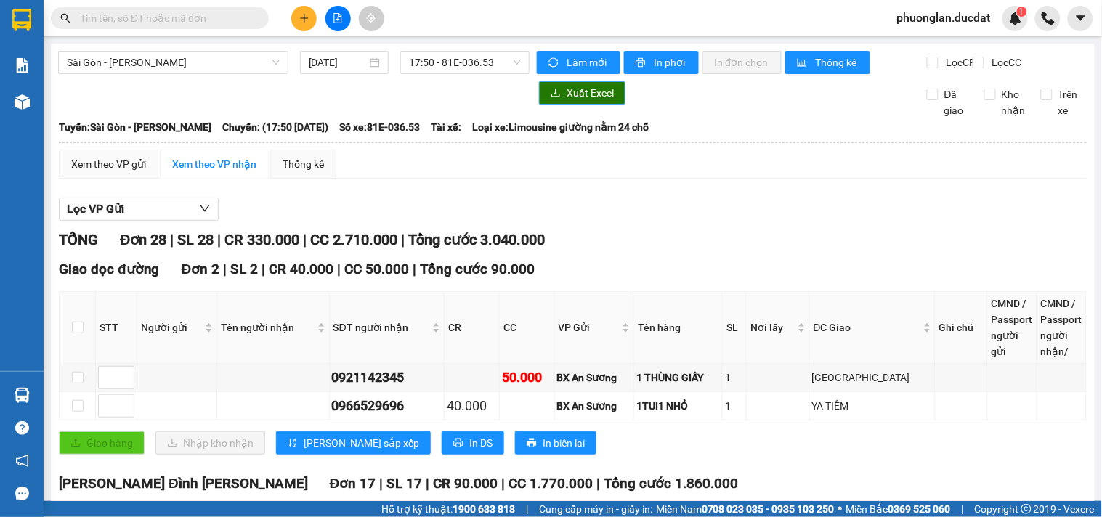
click at [576, 101] on span "Xuất Excel" at bounding box center [590, 93] width 47 height 16
click at [144, 66] on span "Sài Gòn - Gia Lai" at bounding box center [173, 63] width 213 height 22
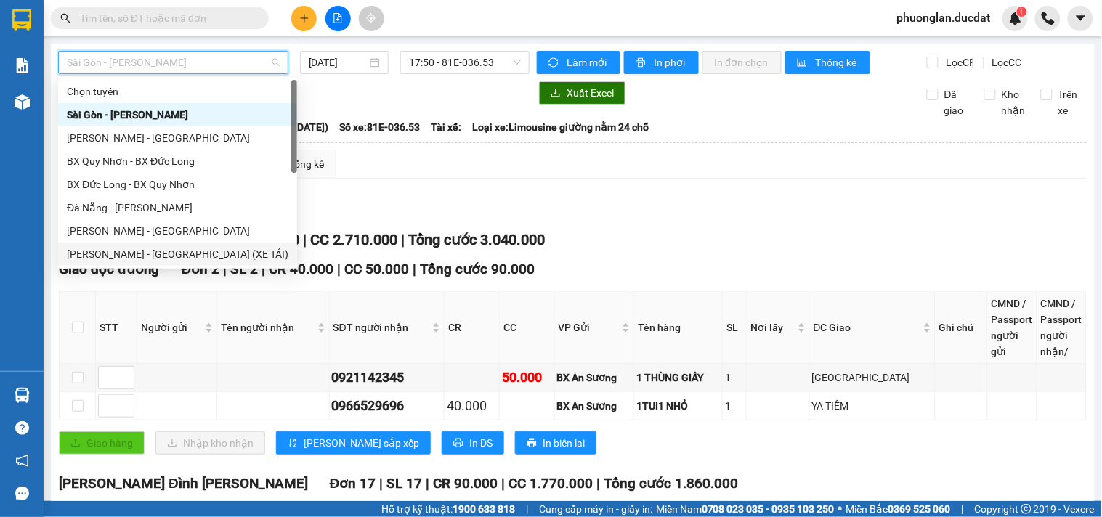
scroll to position [23, 0]
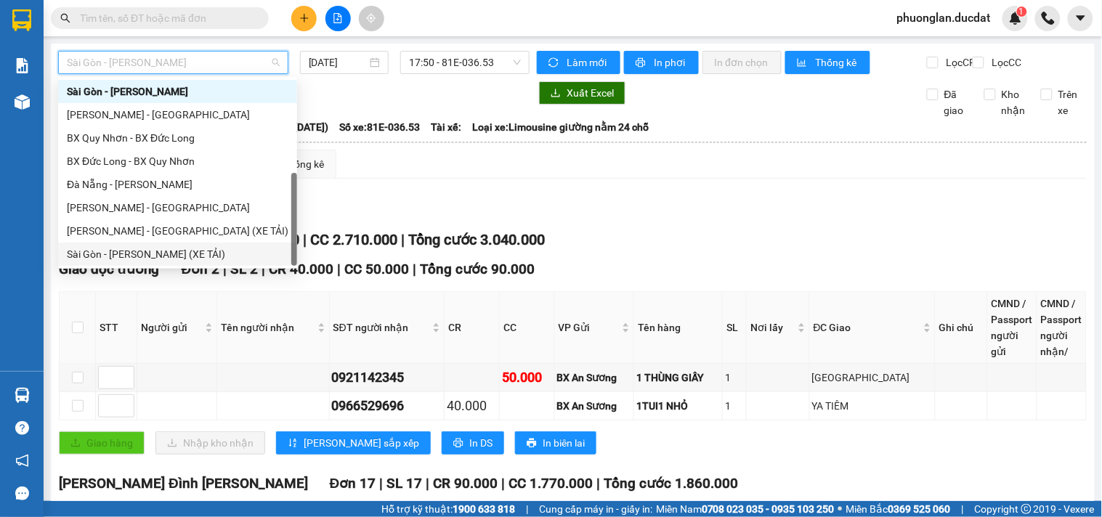
click at [118, 252] on div "Sài Gòn - [PERSON_NAME] (XE TẢI)" at bounding box center [178, 254] width 222 height 16
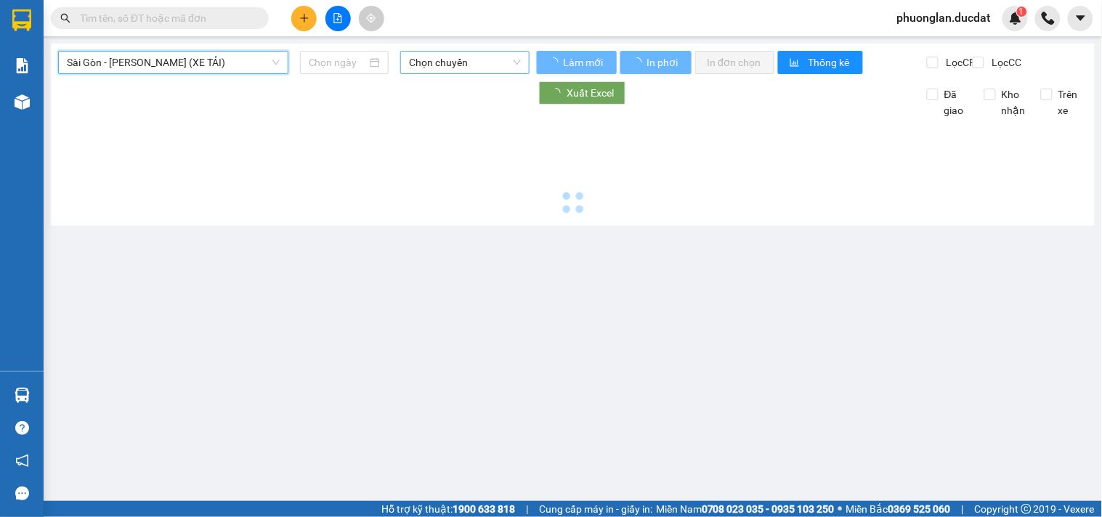
type input "[DATE]"
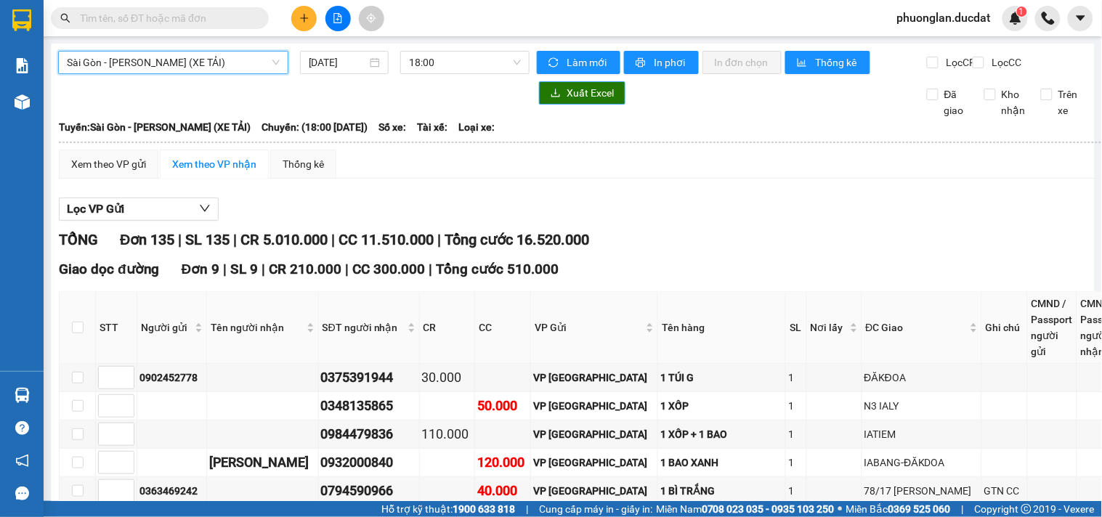
click at [570, 101] on span "Xuất Excel" at bounding box center [590, 93] width 47 height 16
click at [567, 101] on span "Xuất Excel" at bounding box center [590, 93] width 47 height 16
click at [155, 61] on span "Sài Gòn - [PERSON_NAME] (XE TẢI)" at bounding box center [173, 63] width 213 height 22
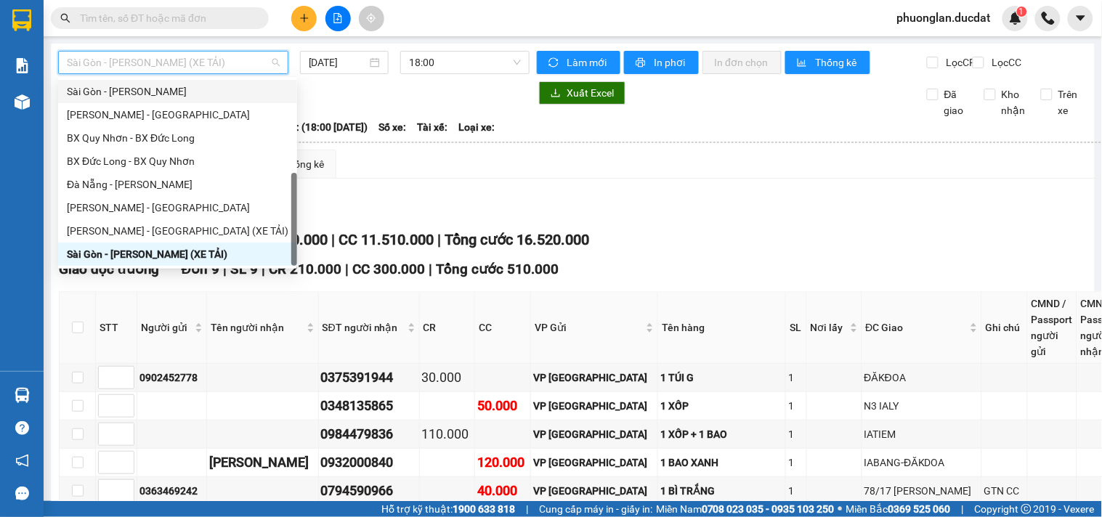
click at [131, 92] on div "Sài Gòn - [PERSON_NAME]" at bounding box center [178, 92] width 222 height 16
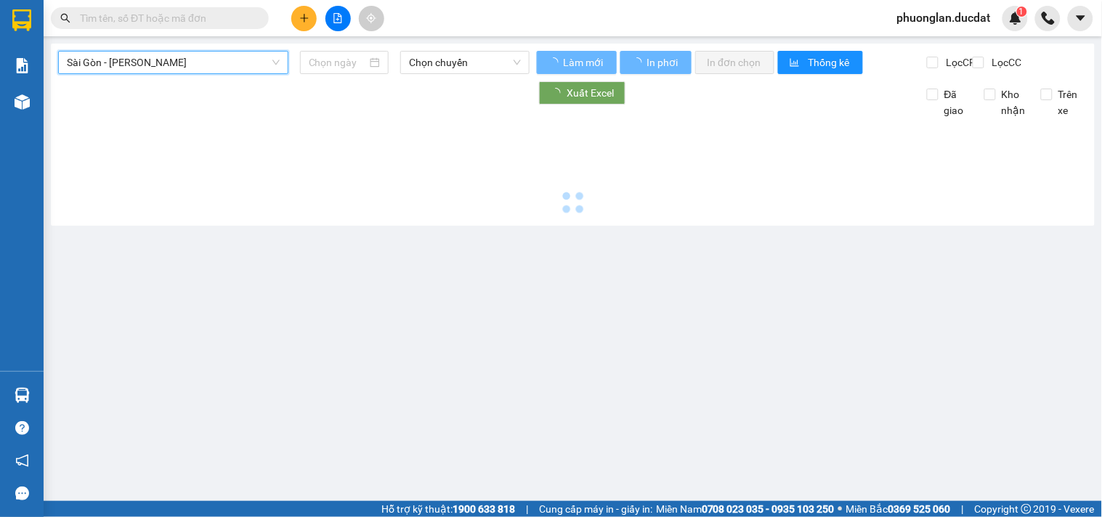
type input "[DATE]"
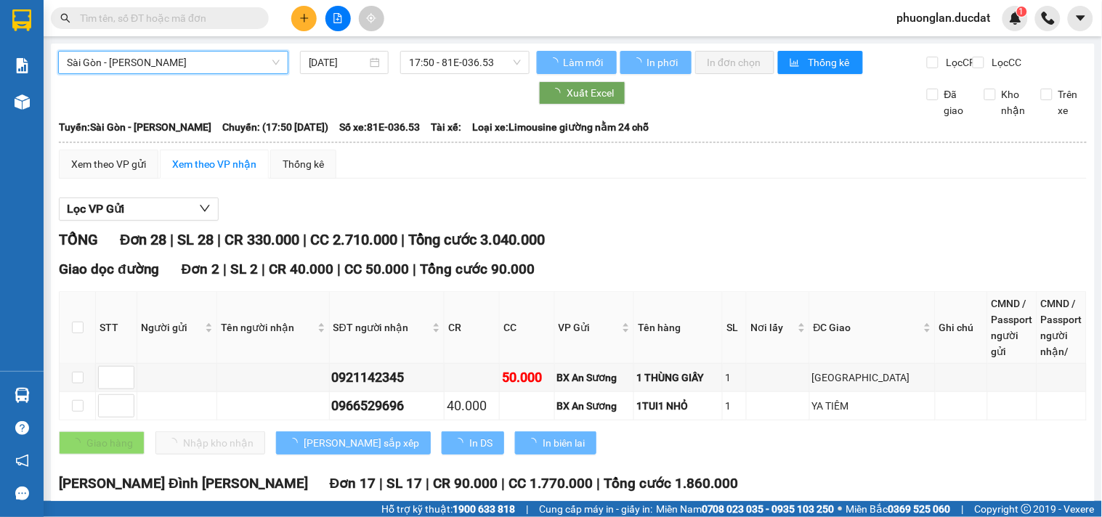
click at [139, 70] on span "Sài Gòn - [PERSON_NAME]" at bounding box center [173, 63] width 213 height 22
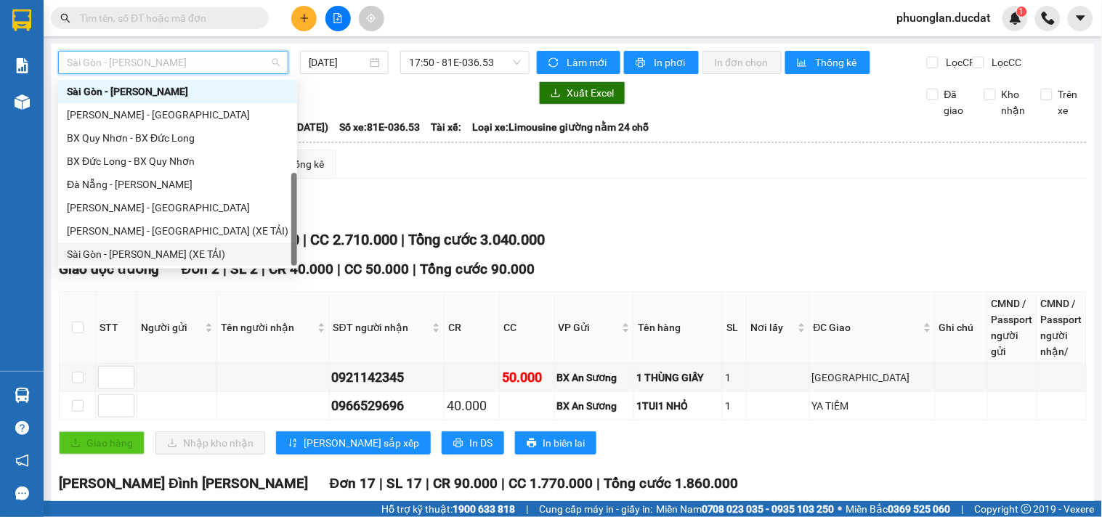
click at [110, 249] on div "Sài Gòn - [PERSON_NAME] (XE TẢI)" at bounding box center [178, 254] width 222 height 16
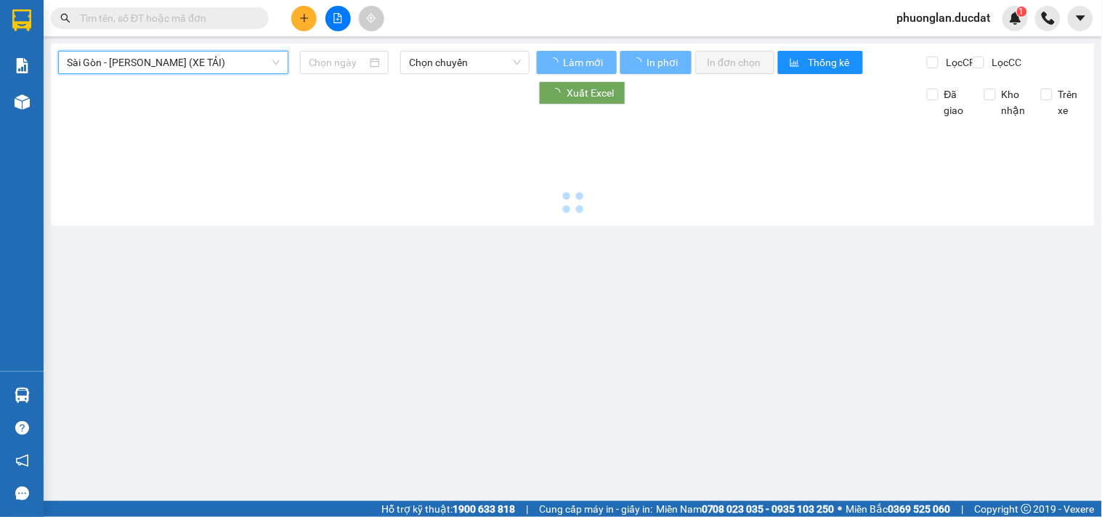
type input "[DATE]"
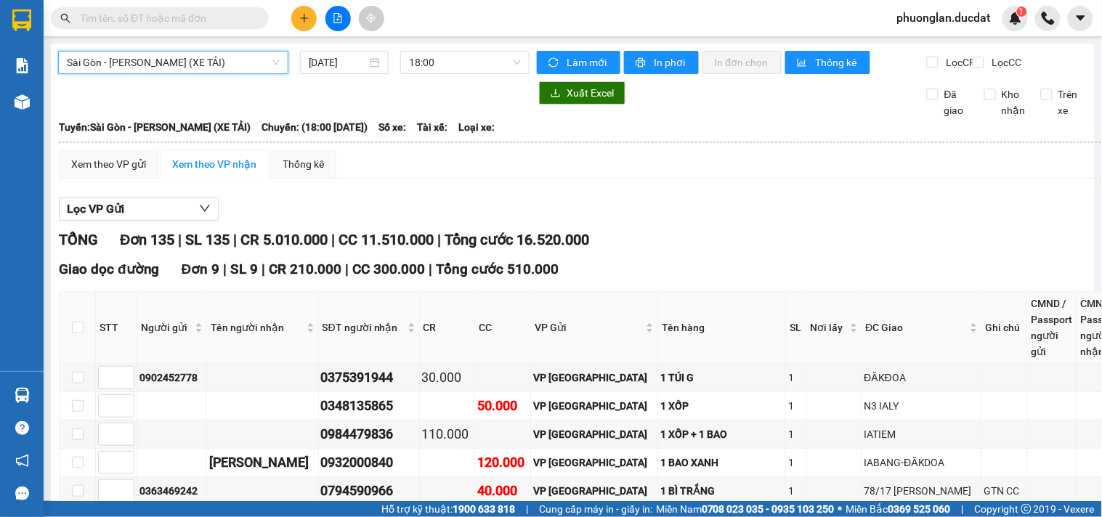
click at [161, 67] on span "Sài Gòn - [PERSON_NAME] (XE TẢI)" at bounding box center [173, 63] width 213 height 22
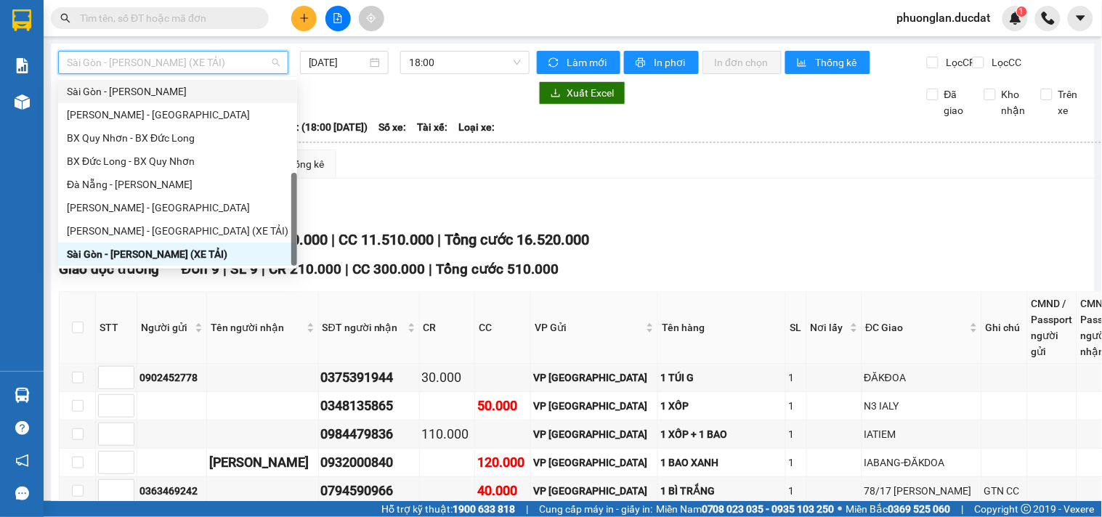
click at [153, 91] on div "Sài Gòn - [PERSON_NAME]" at bounding box center [178, 92] width 222 height 16
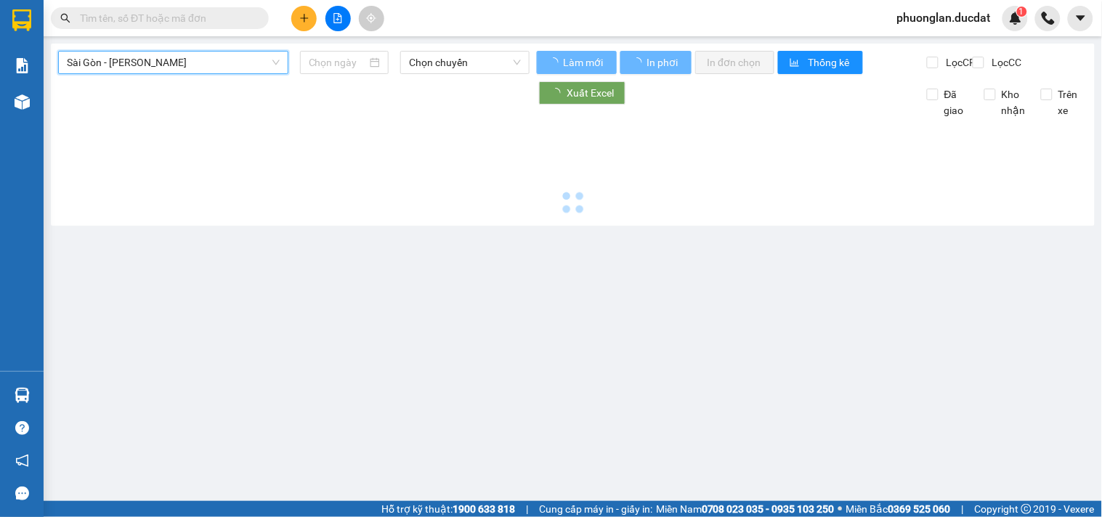
type input "[DATE]"
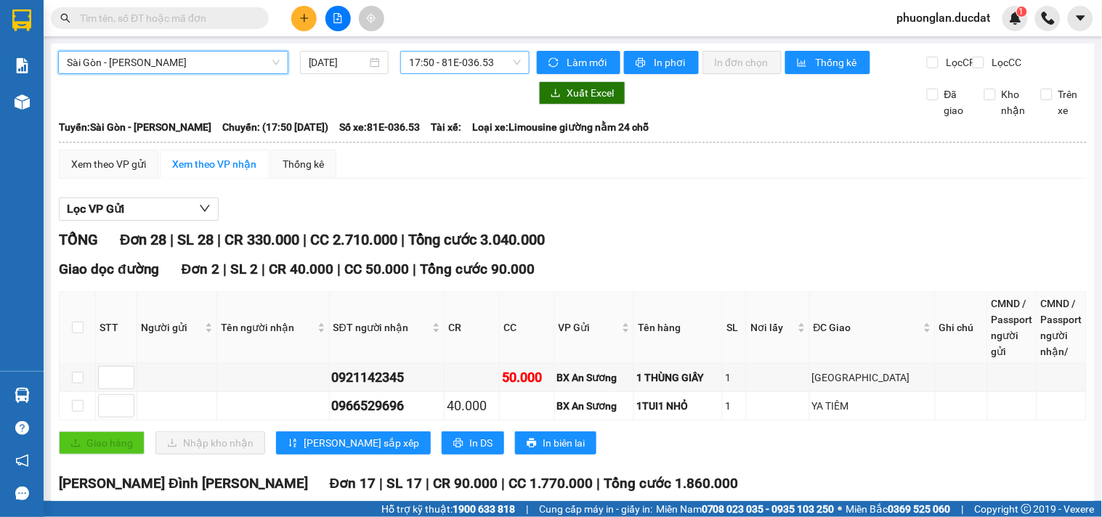
click at [437, 71] on span "17:50 - 81E-036.53" at bounding box center [465, 63] width 112 height 22
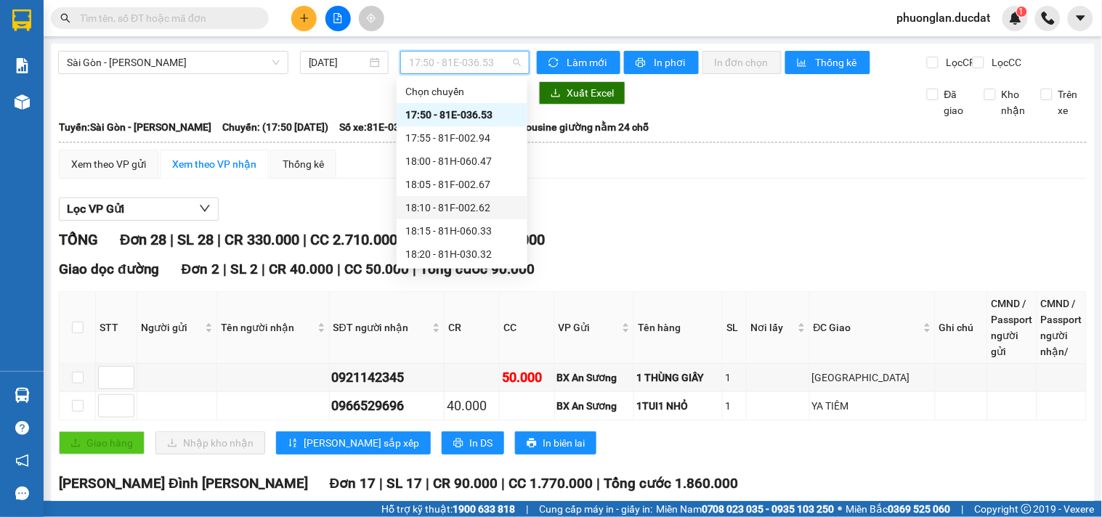
scroll to position [116, 0]
click at [471, 248] on div "20:15 (TC) - 81H-029.74" at bounding box center [461, 254] width 113 height 16
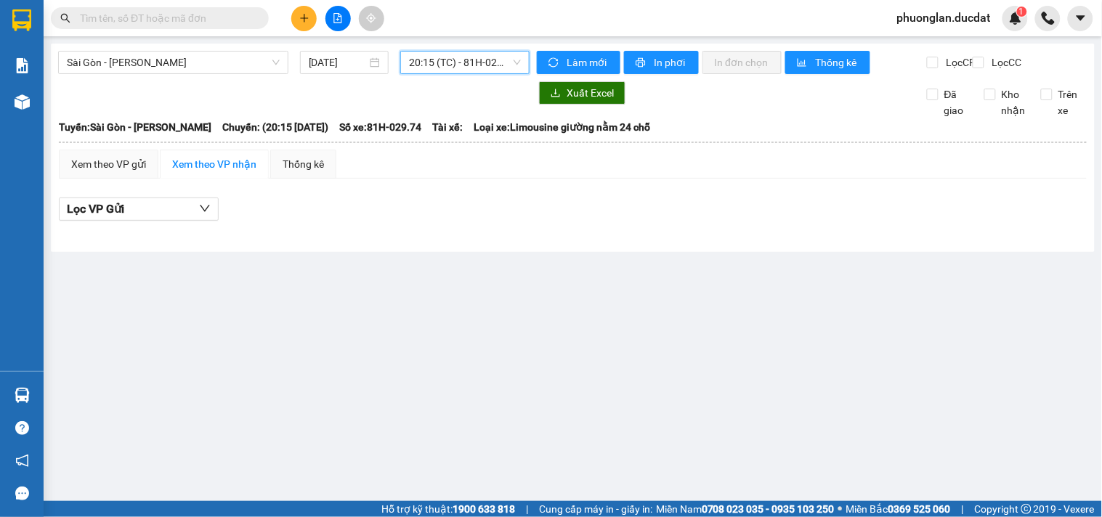
click at [462, 68] on span "20:15 (TC) - 81H-029.74" at bounding box center [465, 63] width 112 height 22
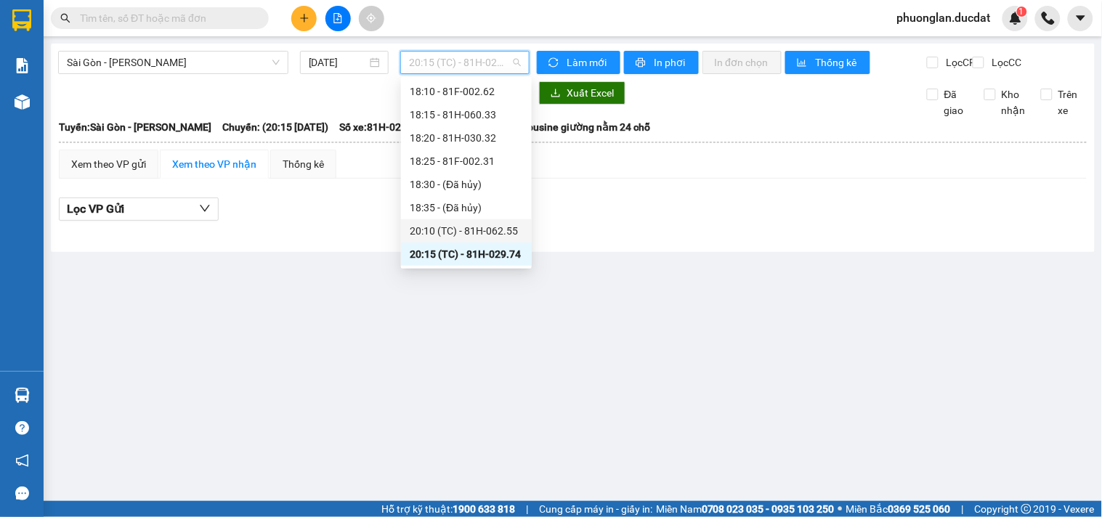
click at [476, 227] on div "20:10 (TC) - 81H-062.55" at bounding box center [466, 231] width 113 height 16
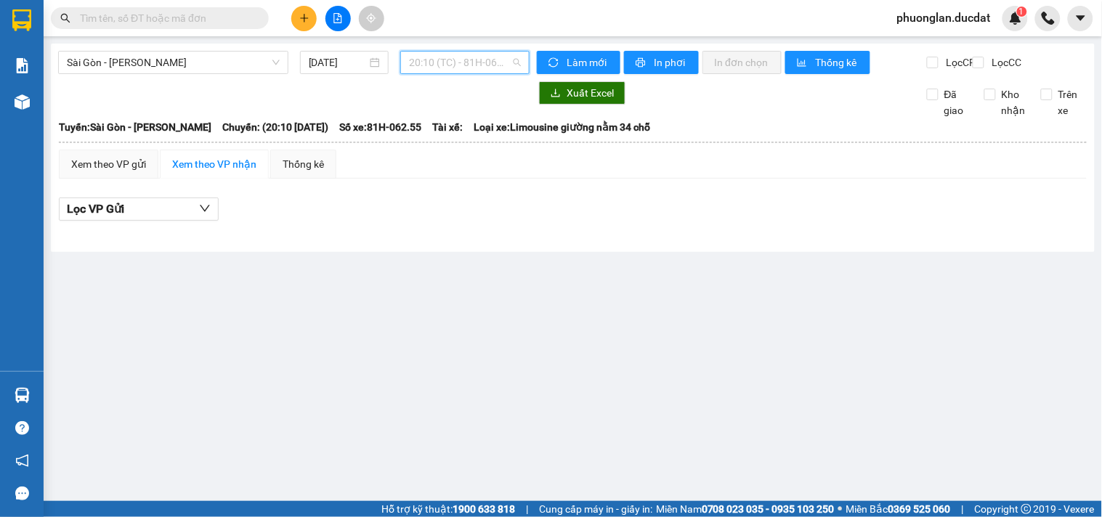
click at [426, 63] on span "20:10 (TC) - 81H-062.55" at bounding box center [465, 63] width 112 height 22
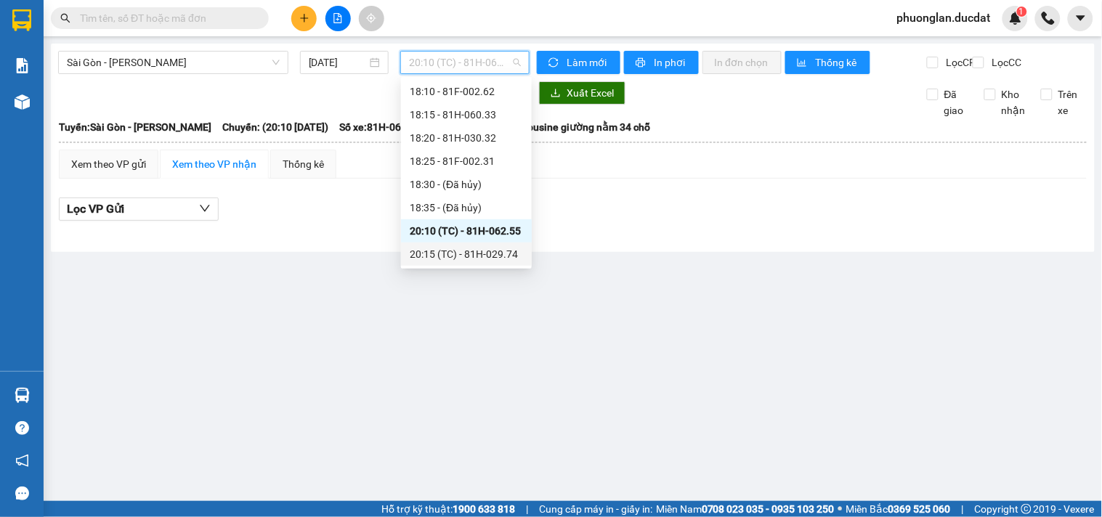
click at [460, 248] on div "20:15 (TC) - 81H-029.74" at bounding box center [466, 254] width 113 height 16
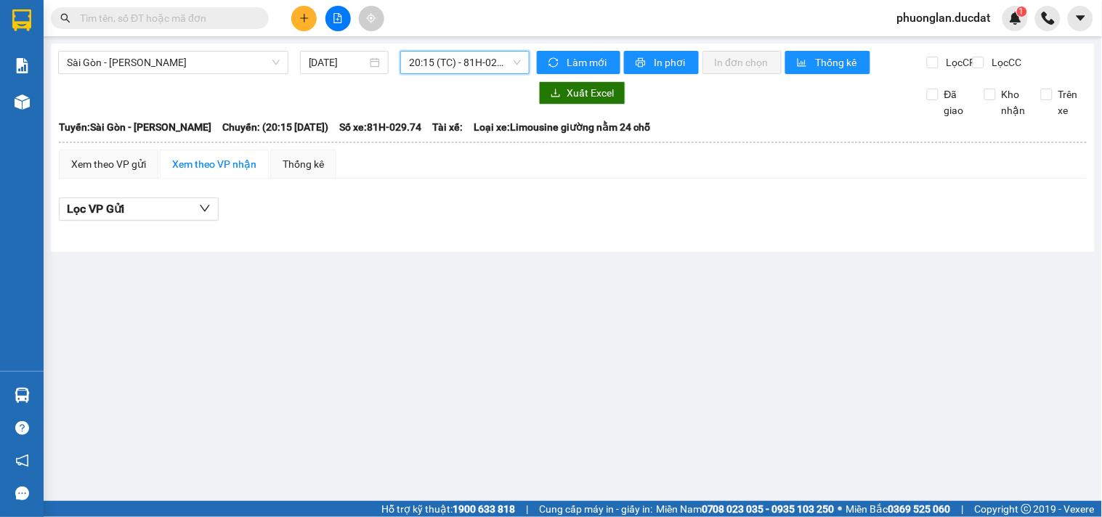
click at [477, 62] on span "20:15 (TC) - 81H-029.74" at bounding box center [465, 63] width 112 height 22
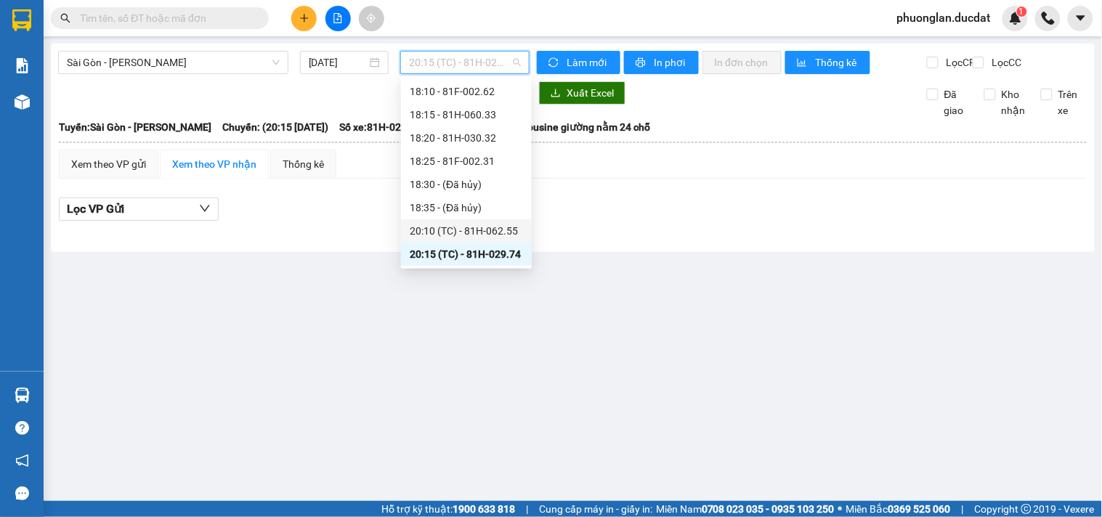
click at [496, 230] on div "20:10 (TC) - 81H-062.55" at bounding box center [466, 231] width 113 height 16
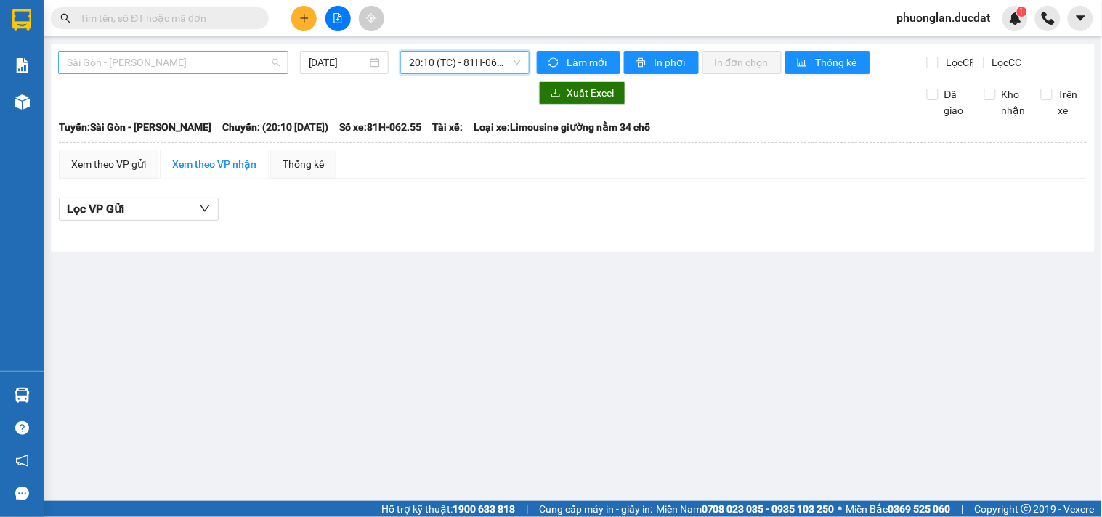
click at [120, 62] on span "Sài Gòn - [PERSON_NAME]" at bounding box center [173, 63] width 213 height 22
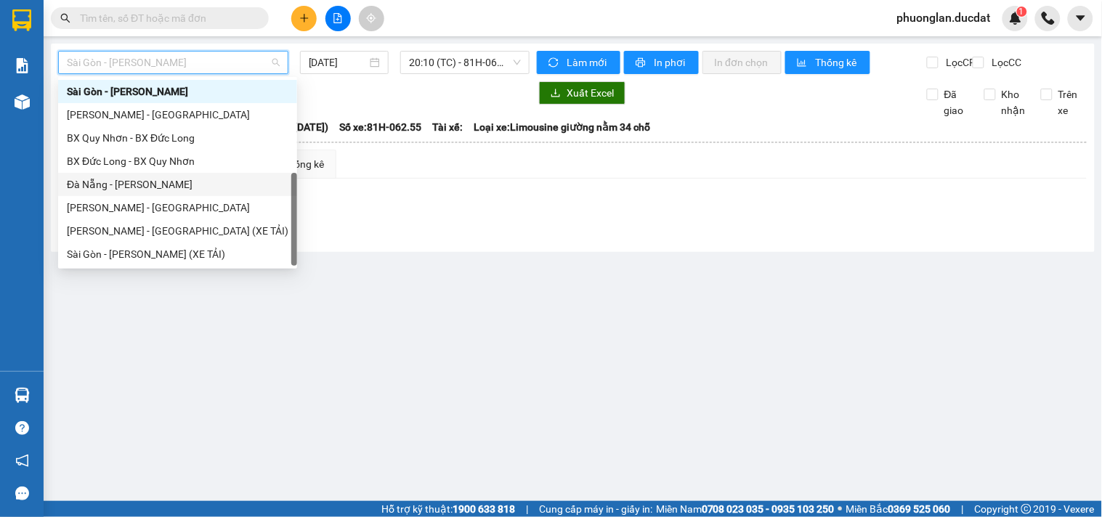
click at [126, 185] on div "Đà Nẵng - [PERSON_NAME]" at bounding box center [178, 185] width 222 height 16
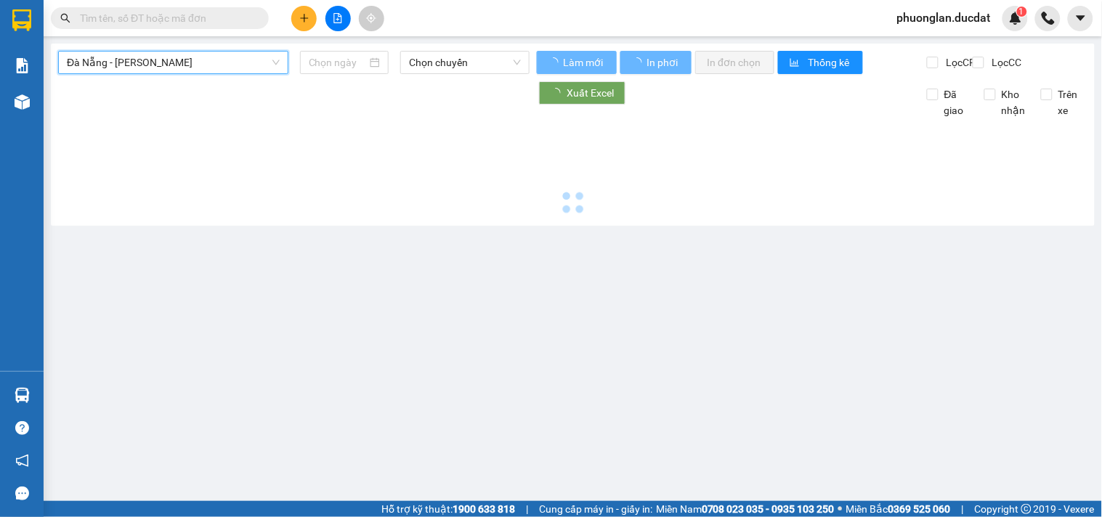
type input "[DATE]"
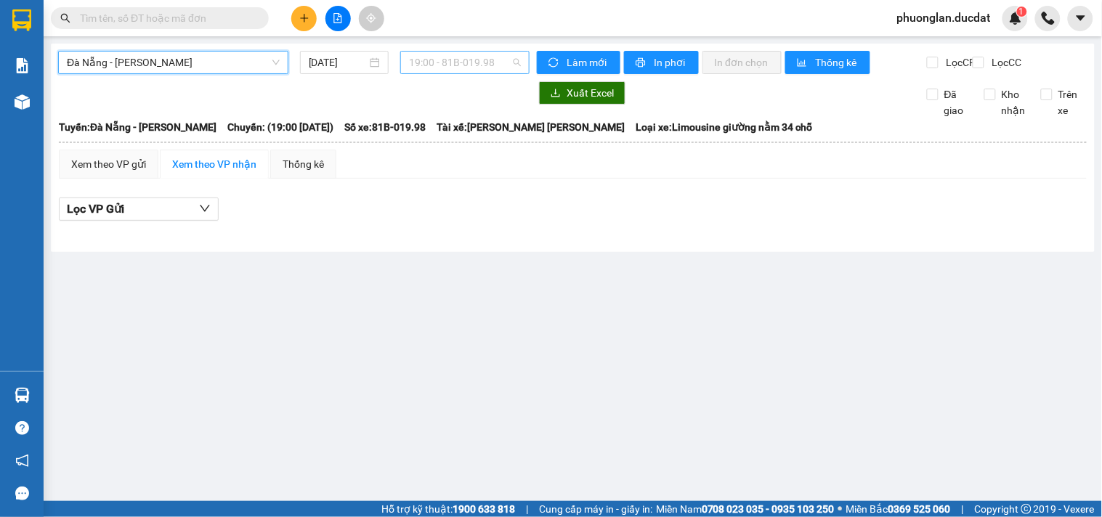
click at [438, 67] on span "19:00 - 81B-019.98" at bounding box center [465, 63] width 112 height 22
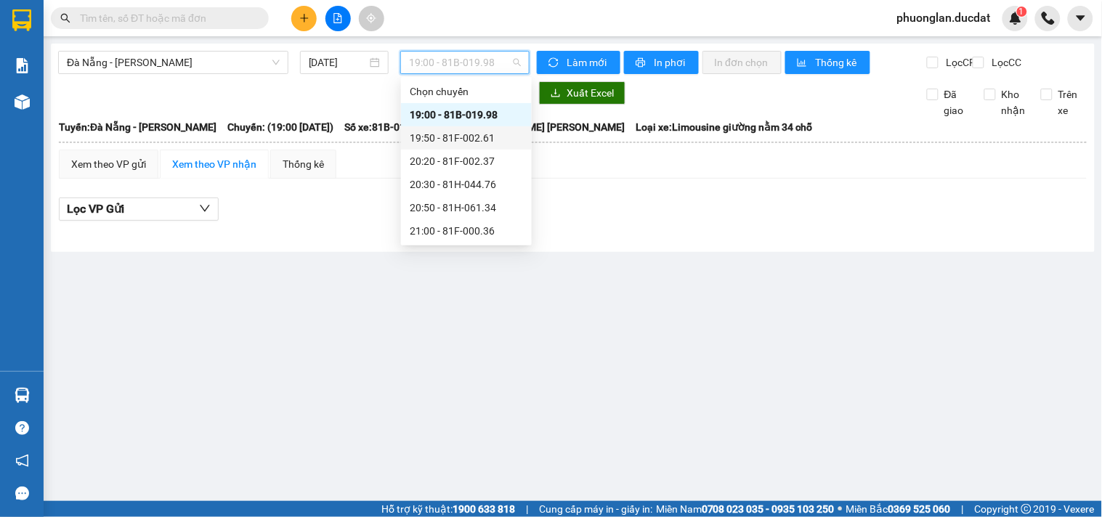
click at [448, 129] on div "19:50 - 81F-002.61" at bounding box center [466, 137] width 131 height 23
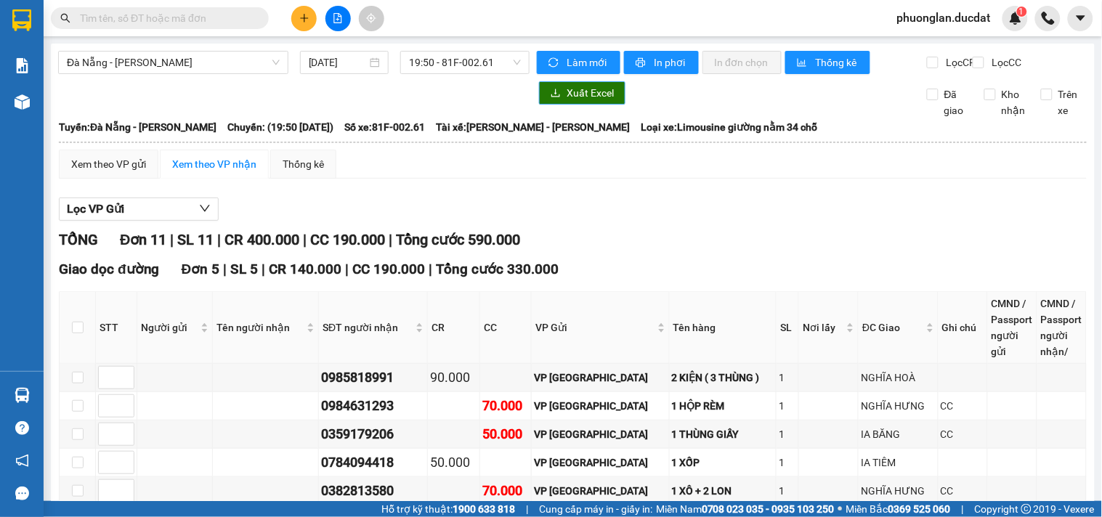
click at [586, 101] on span "Xuất Excel" at bounding box center [590, 93] width 47 height 16
click at [437, 51] on div "19:50 - 81F-002.61" at bounding box center [464, 62] width 129 height 23
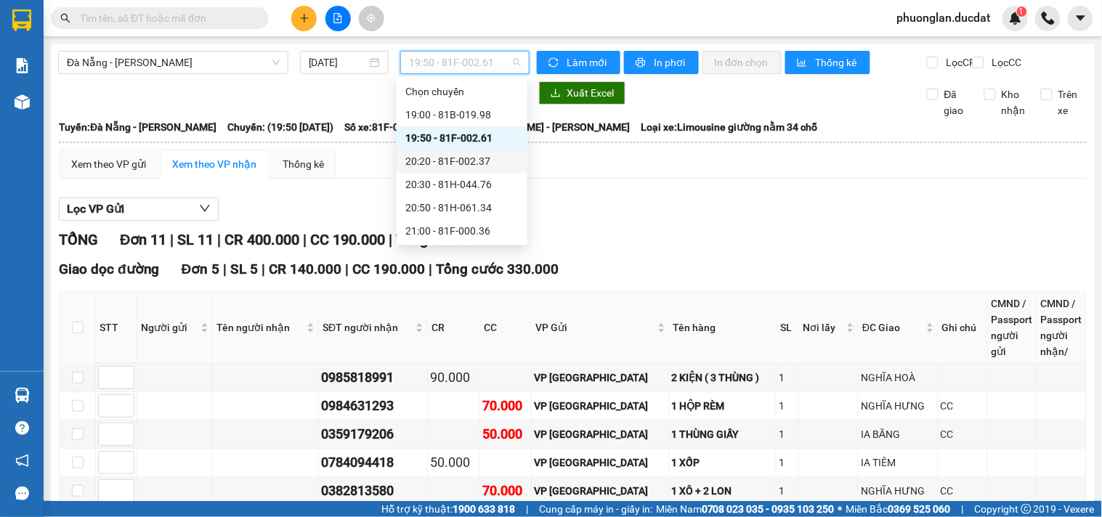
click at [453, 155] on div "20:20 - 81F-002.37" at bounding box center [461, 161] width 113 height 16
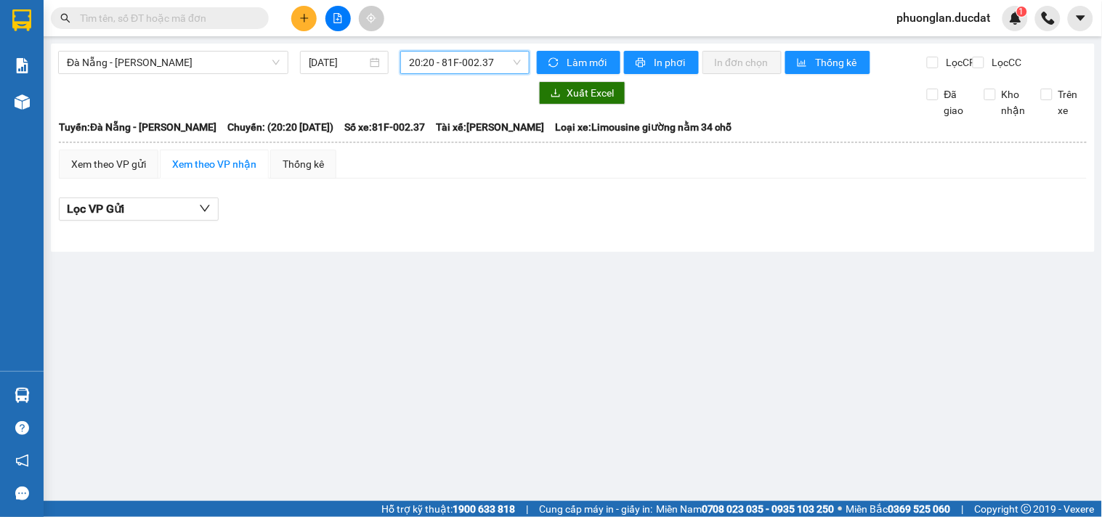
click at [480, 57] on span "20:20 - 81F-002.37" at bounding box center [465, 63] width 112 height 22
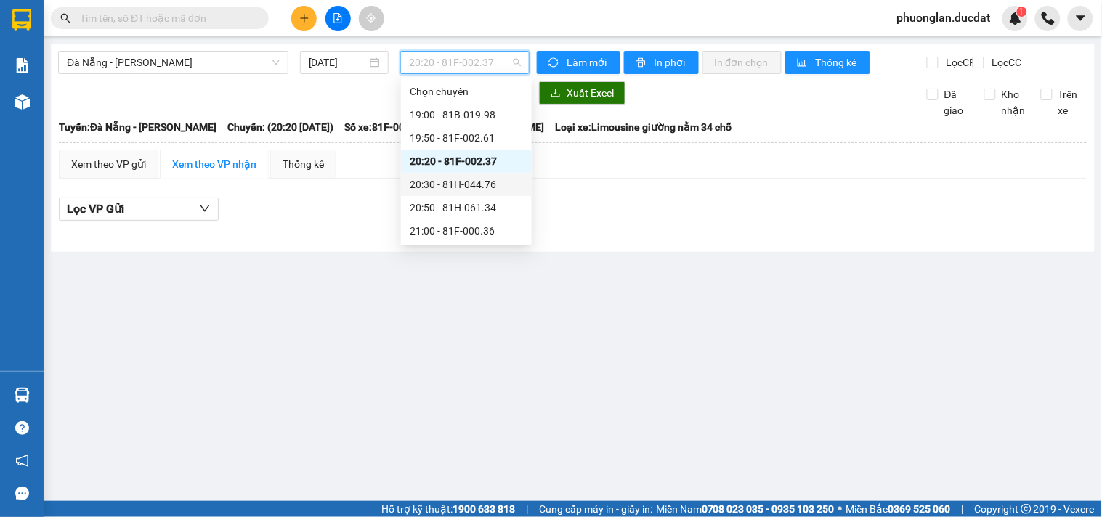
click at [495, 184] on div "20:30 - 81H-044.76" at bounding box center [466, 185] width 113 height 16
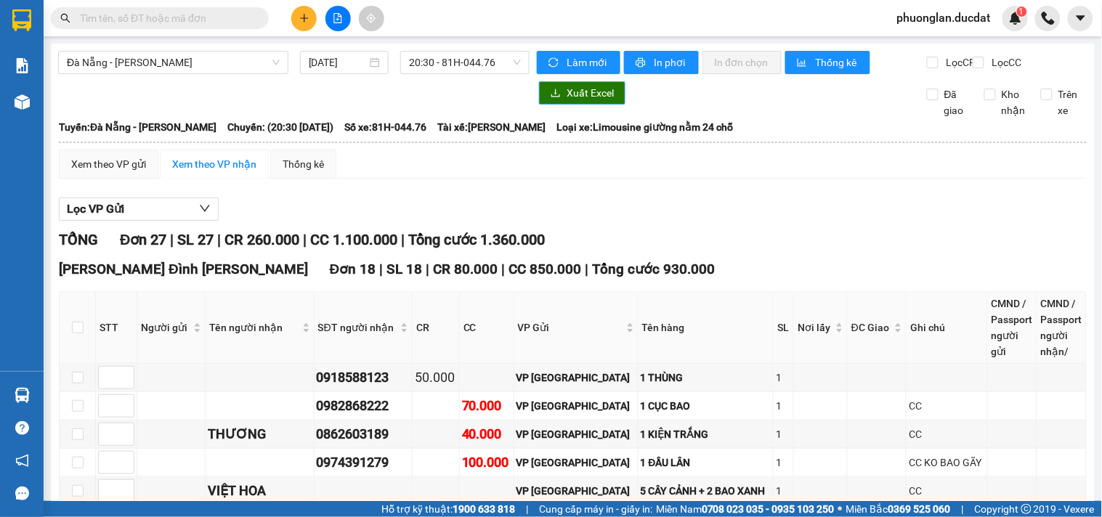
click at [599, 101] on span "Xuất Excel" at bounding box center [590, 93] width 47 height 16
click at [220, 23] on input "text" at bounding box center [165, 18] width 171 height 16
paste input "973134558"
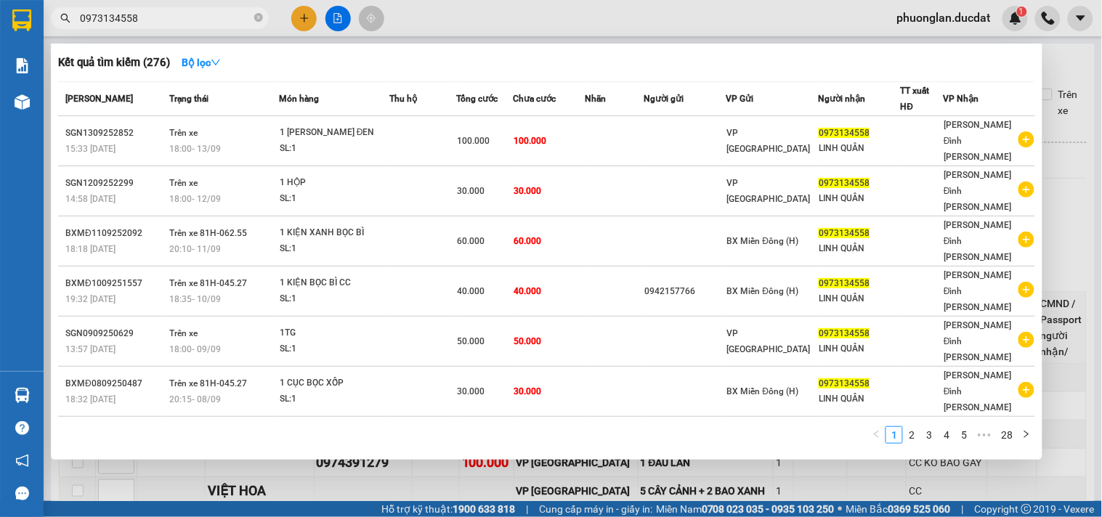
type input "0973134558"
click at [256, 15] on icon "close-circle" at bounding box center [258, 17] width 9 height 9
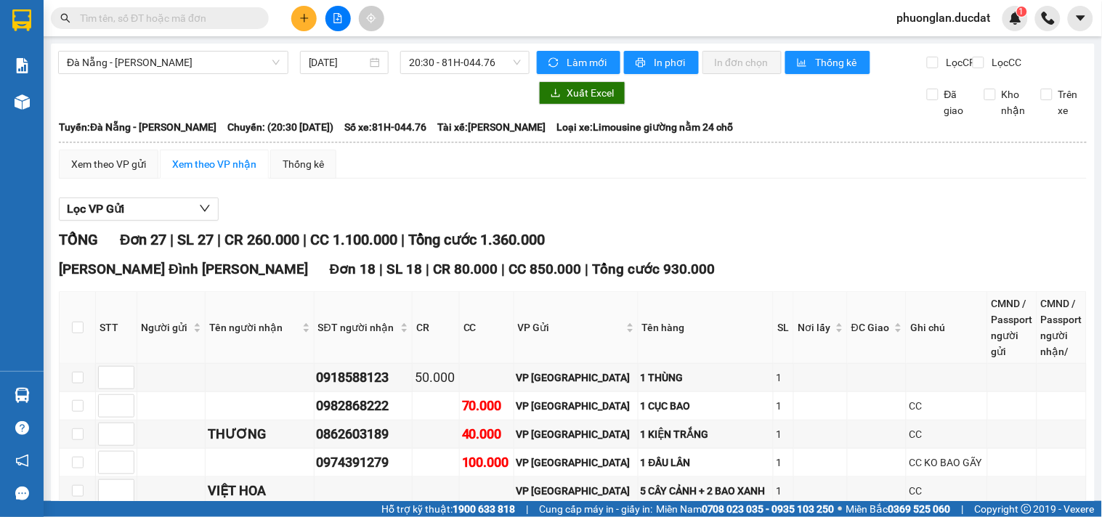
click at [182, 15] on input "text" at bounding box center [165, 18] width 171 height 16
paste input "961455444"
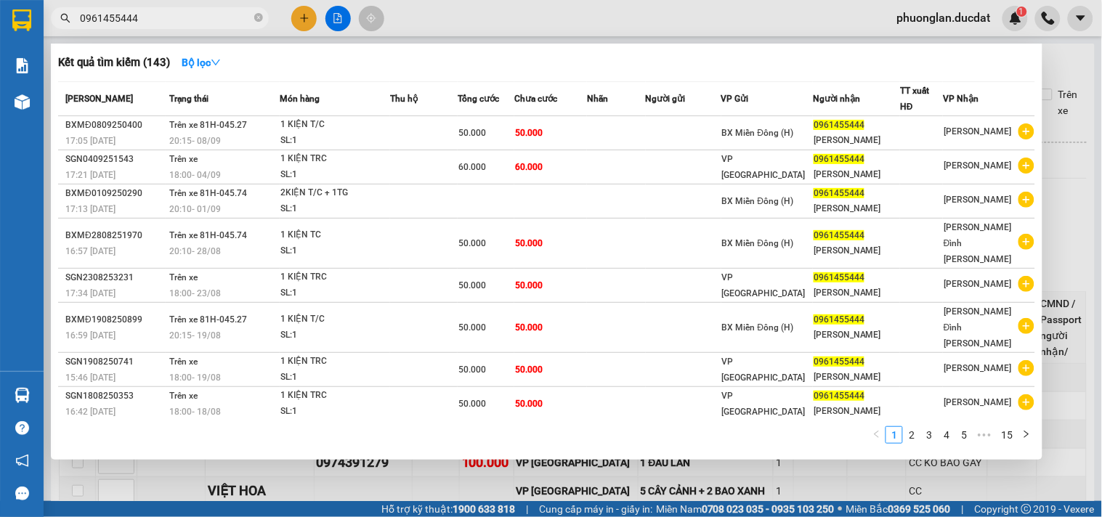
type input "0961455444"
click at [1074, 242] on div at bounding box center [551, 258] width 1102 height 517
